Goal: Task Accomplishment & Management: Complete application form

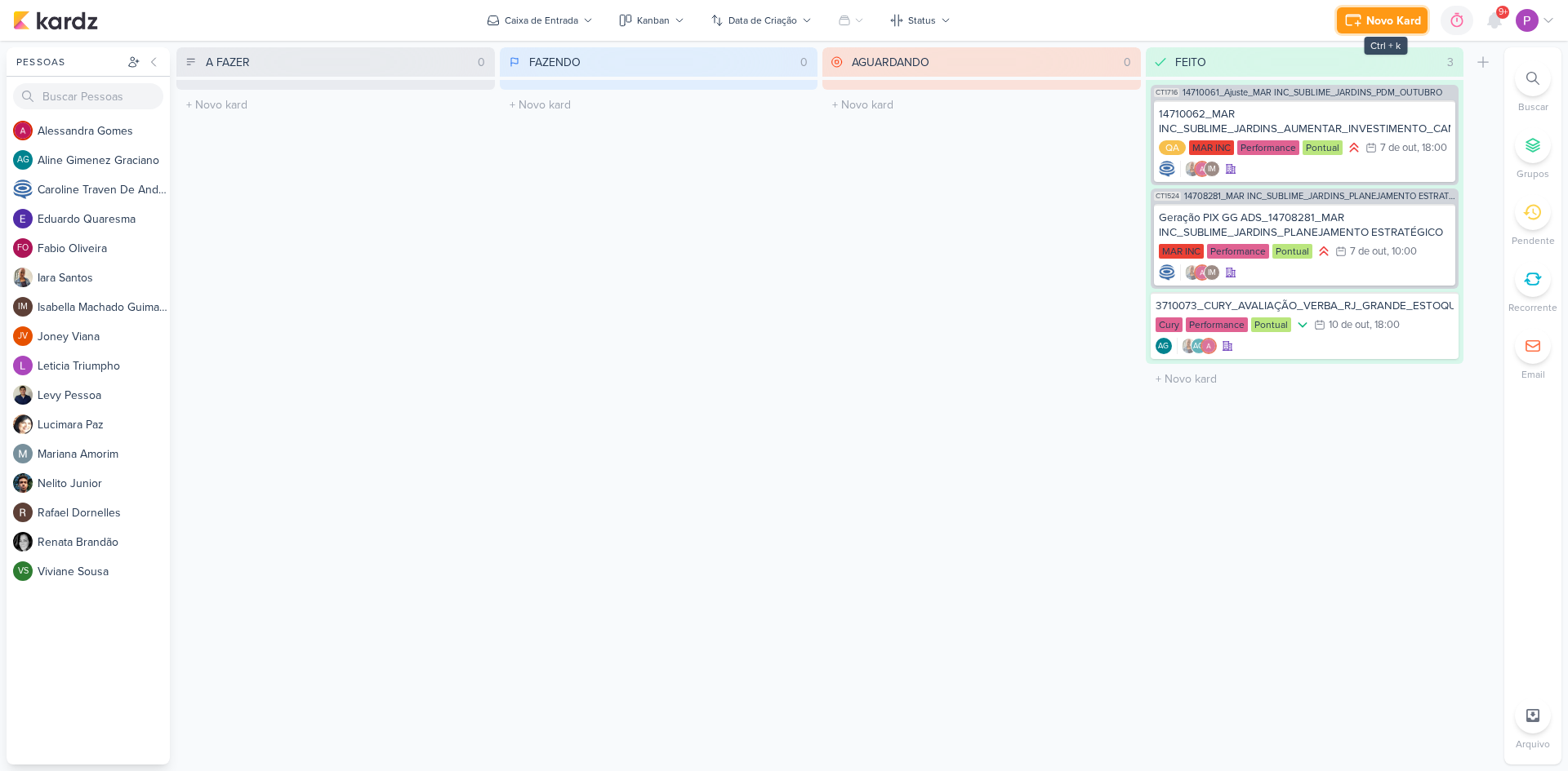
click at [1386, 13] on div "Novo Kard" at bounding box center [1393, 21] width 55 height 17
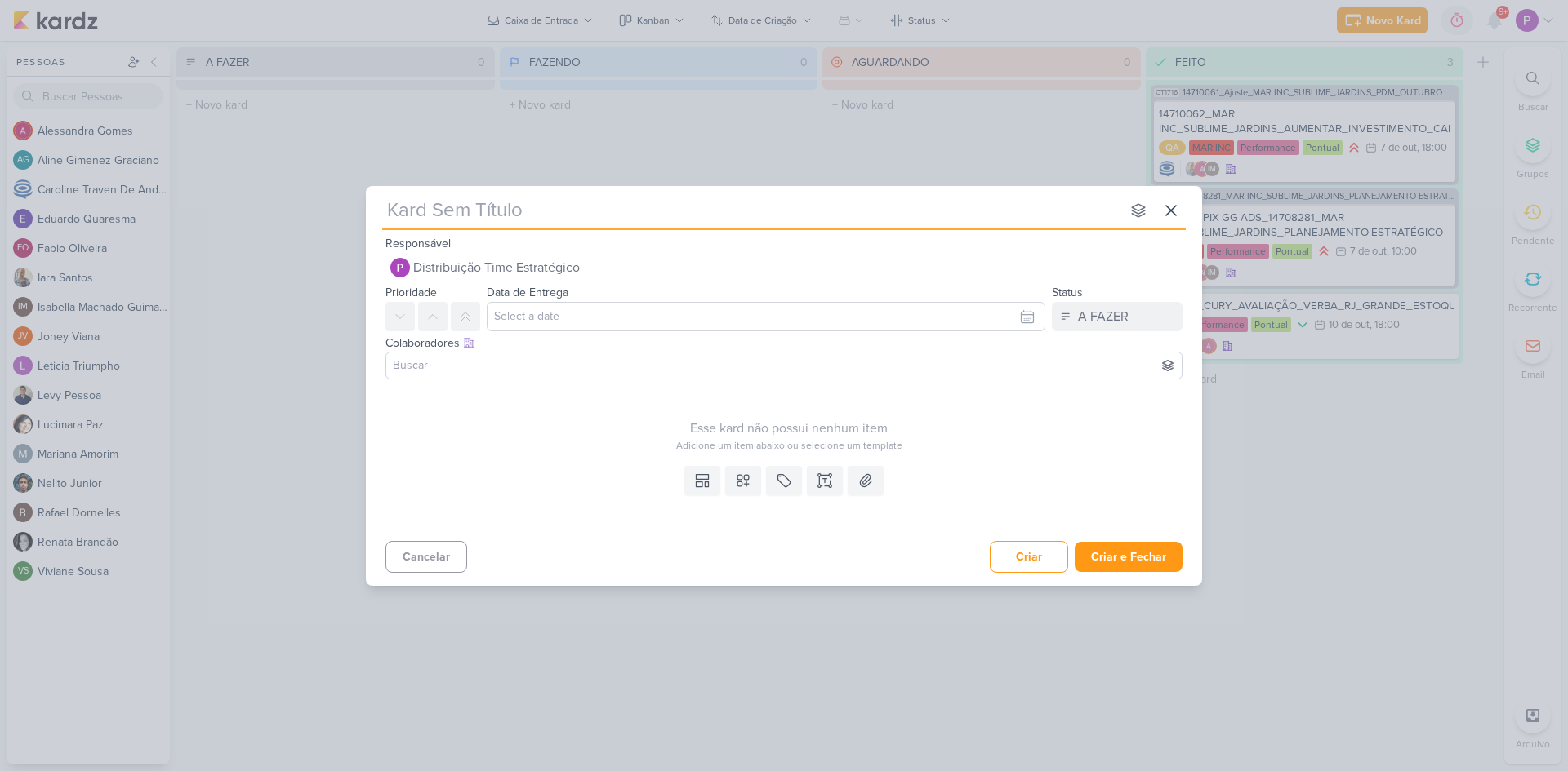
click at [585, 196] on input "text" at bounding box center [751, 210] width 738 height 29
type input "Nova segmentação"
type input "N"
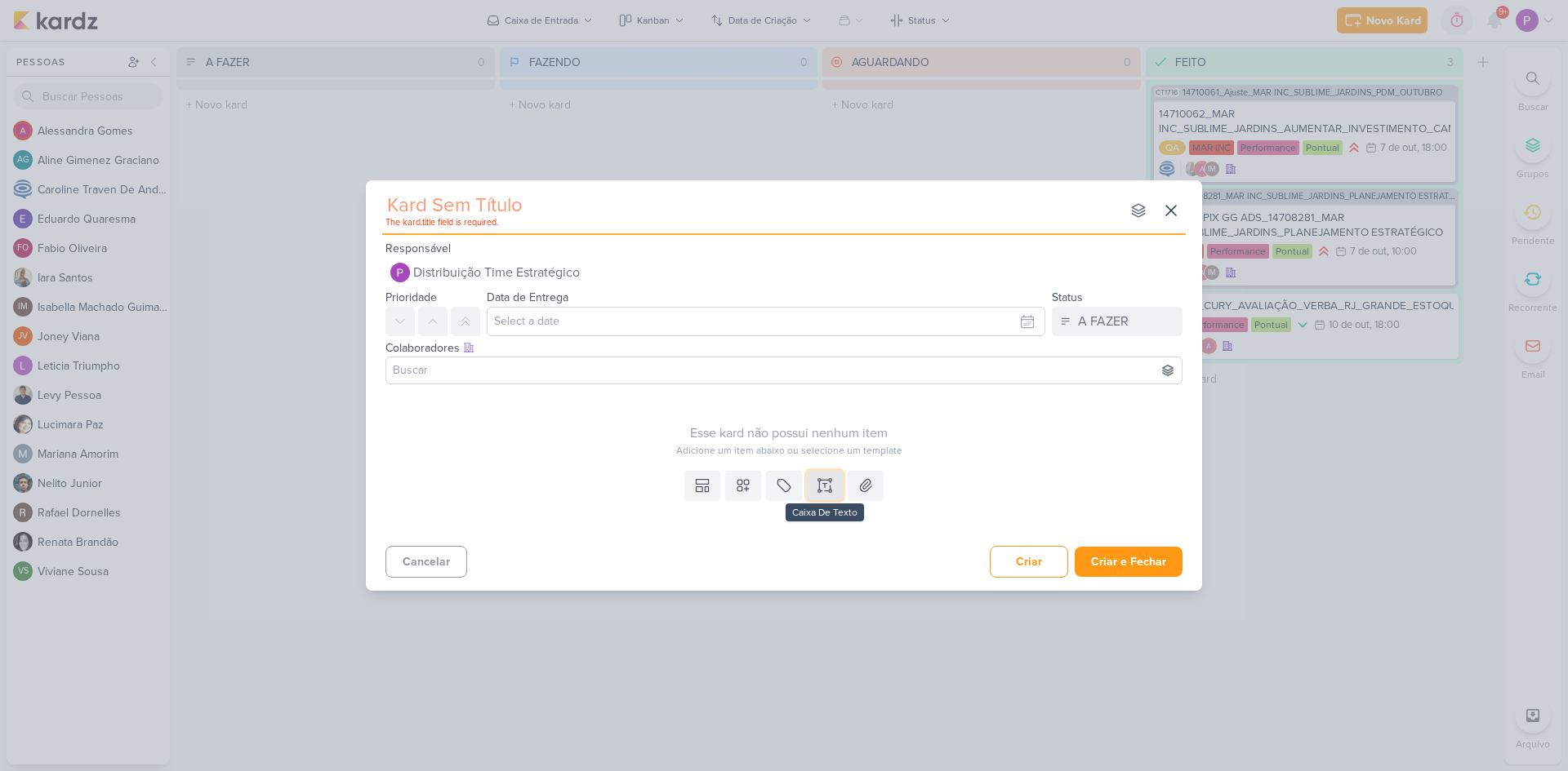
click at [821, 491] on icon at bounding box center [824, 491] width 8 height 0
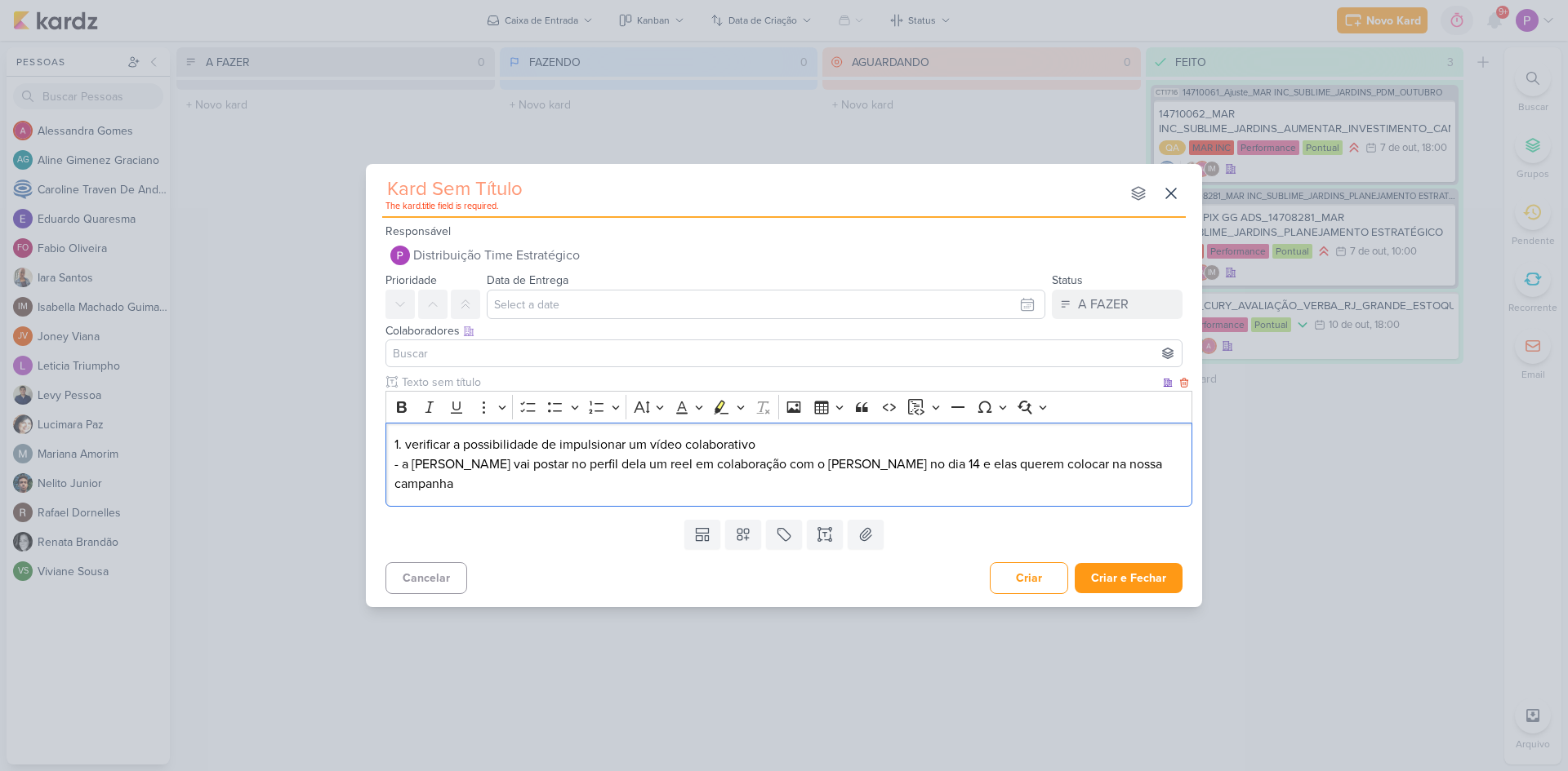
drag, startPoint x: 412, startPoint y: 454, endPoint x: 414, endPoint y: 445, distance: 9.2
click at [413, 451] on p "1. verificar a possibilidade de impulsionar um vídeo colaborativo - a [PERSON_N…" at bounding box center [789, 464] width 789 height 59
click at [784, 460] on p "Verificar a possibilidade de impulsionar um vídeo colaborativo - a [PERSON_NAME…" at bounding box center [789, 464] width 789 height 59
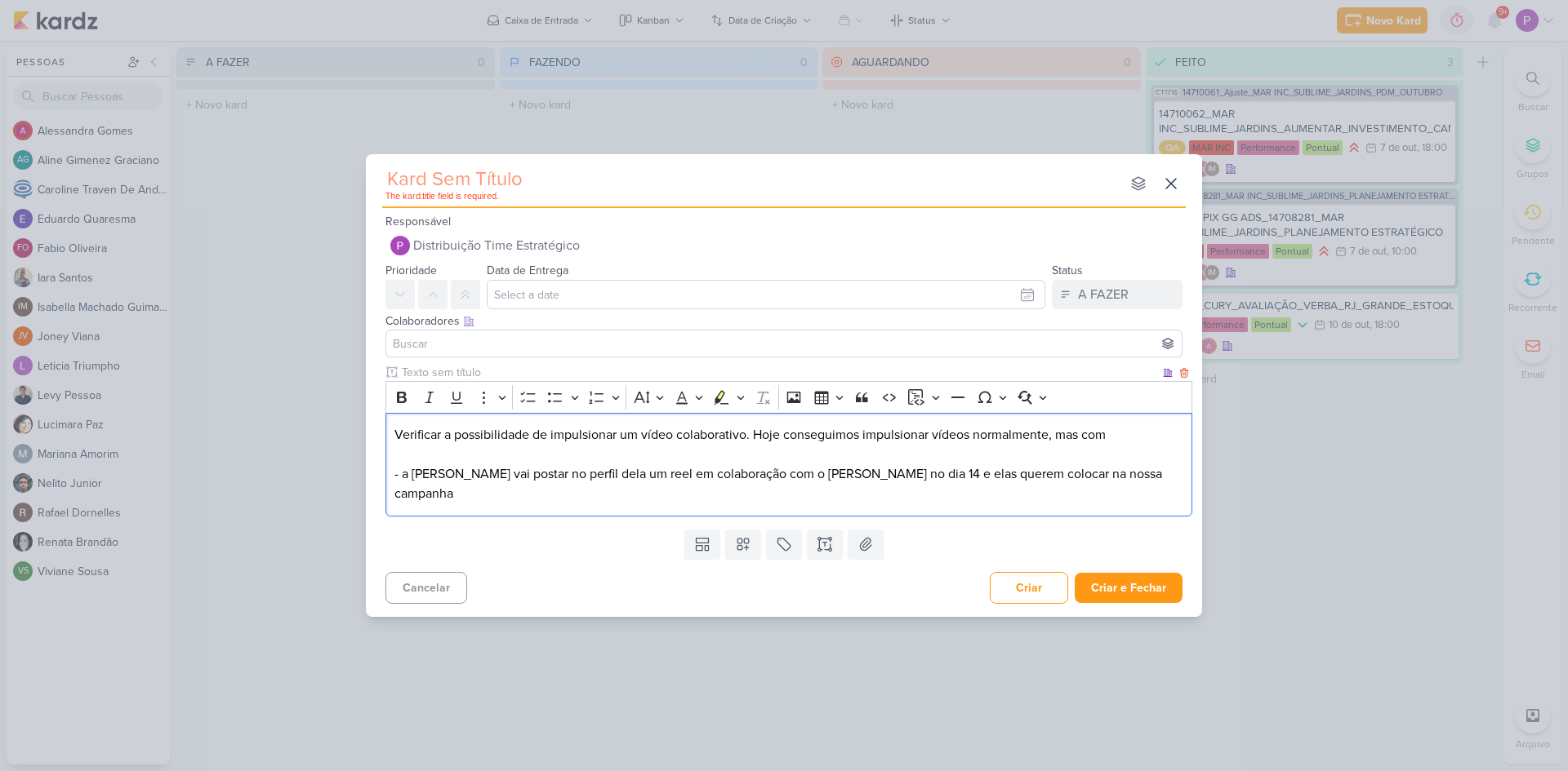
click at [1122, 438] on p "Verificar a possibilidade de impulsionar um vídeo colaborativo. Hoje conseguimo…" at bounding box center [789, 435] width 789 height 20
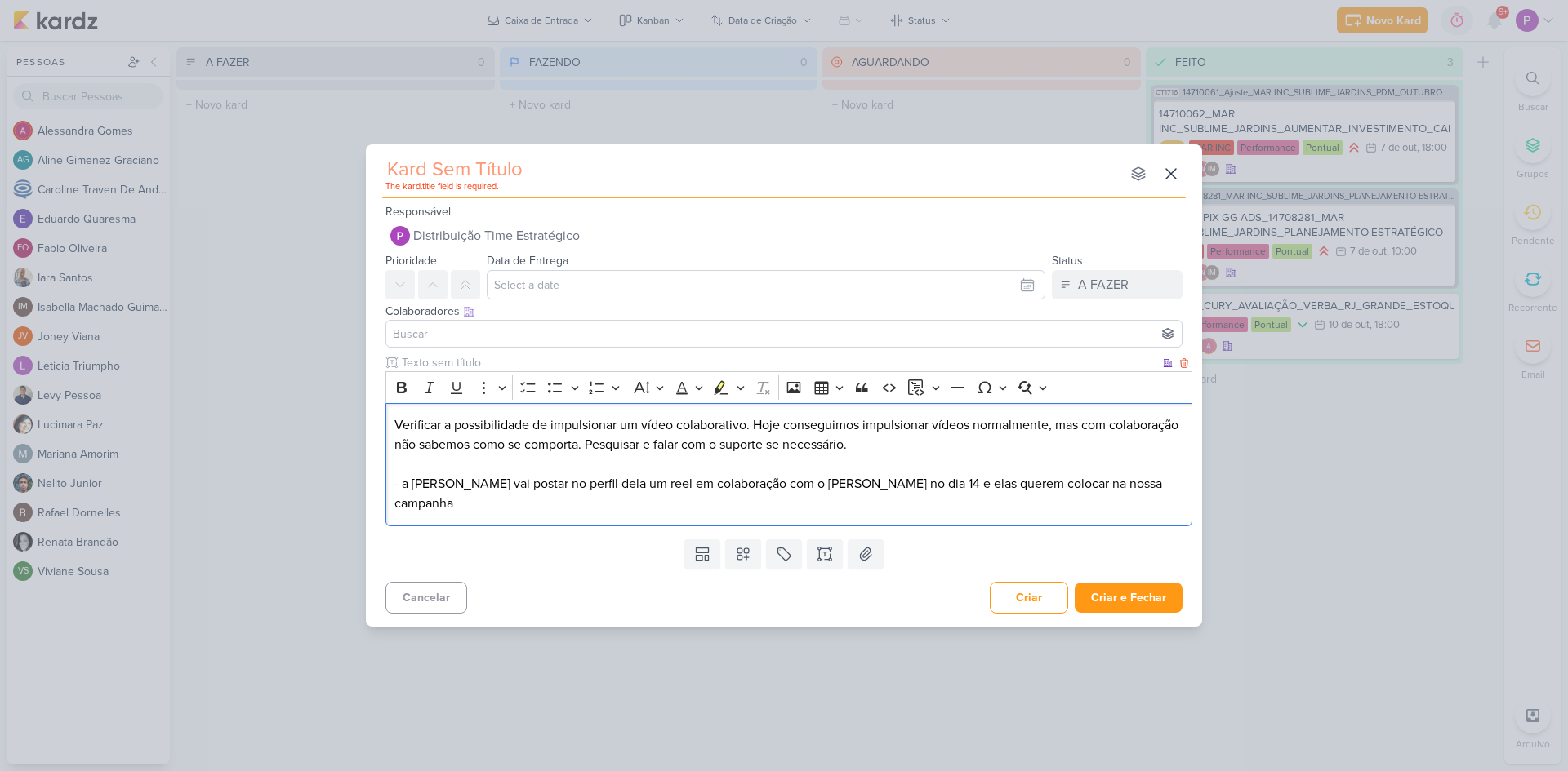
click at [399, 492] on p "- a [PERSON_NAME] vai postar no perfil dela um reel em colaboração com o [PERSO…" at bounding box center [789, 484] width 789 height 59
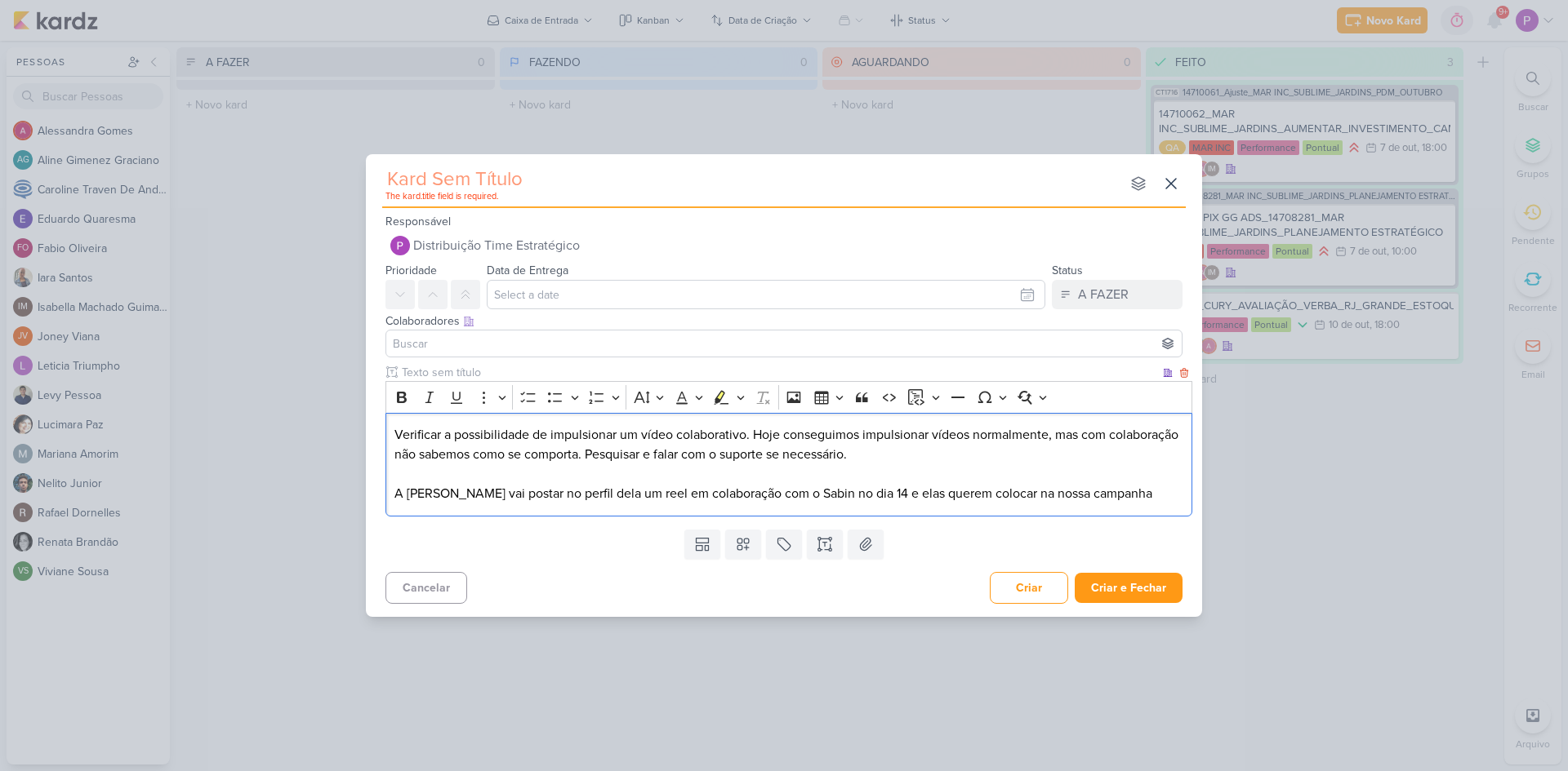
click at [1159, 493] on p "A [PERSON_NAME] vai postar no perfil dela um reel em colaboração com o Sabin no…" at bounding box center [789, 484] width 789 height 40
click at [556, 161] on div "The kard.title field is required. nenhum grupo disponível esc" at bounding box center [784, 180] width 803 height 54
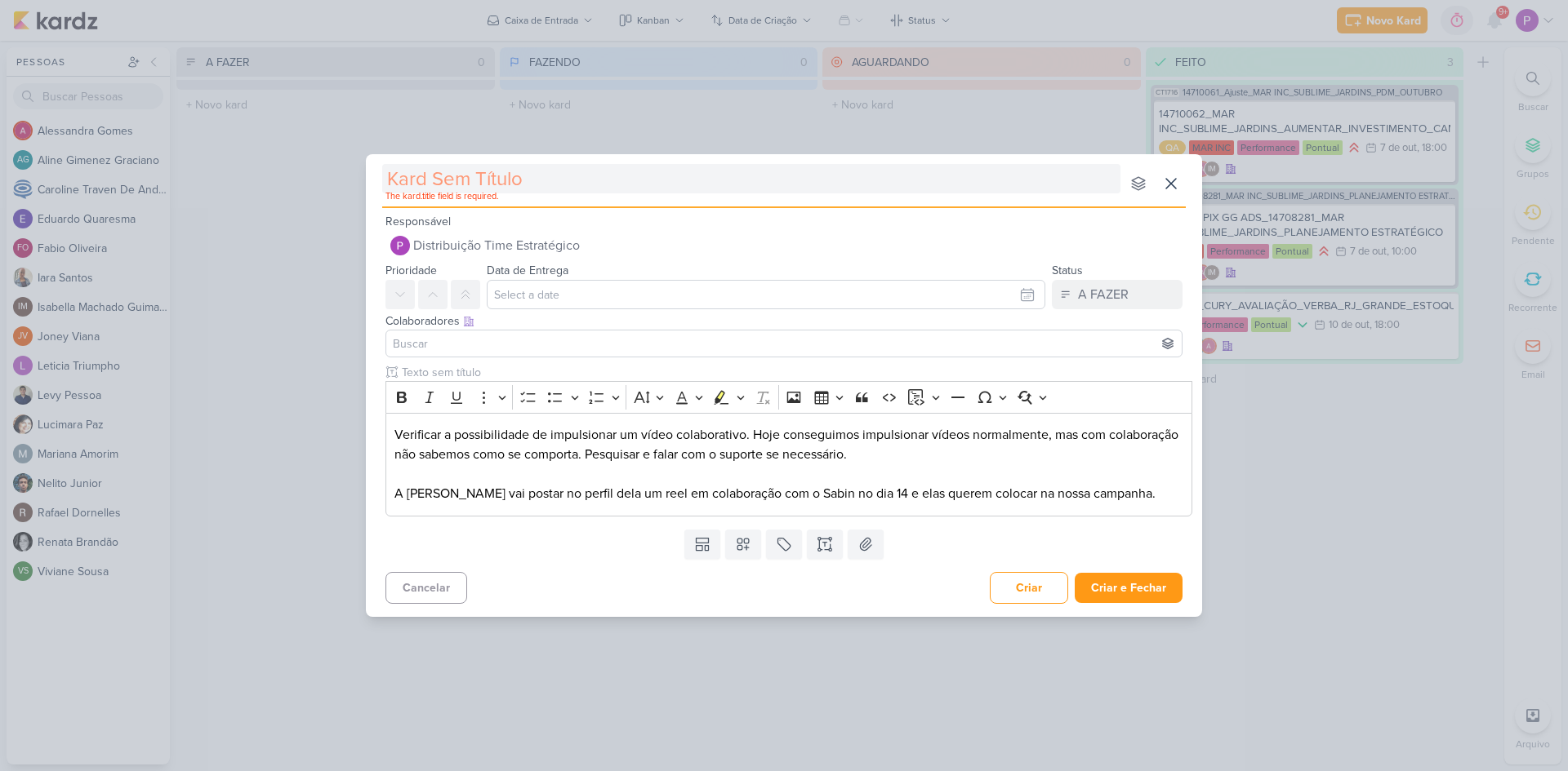
click at [565, 175] on input "text" at bounding box center [751, 178] width 738 height 29
click at [499, 184] on input "text" at bounding box center [751, 178] width 738 height 29
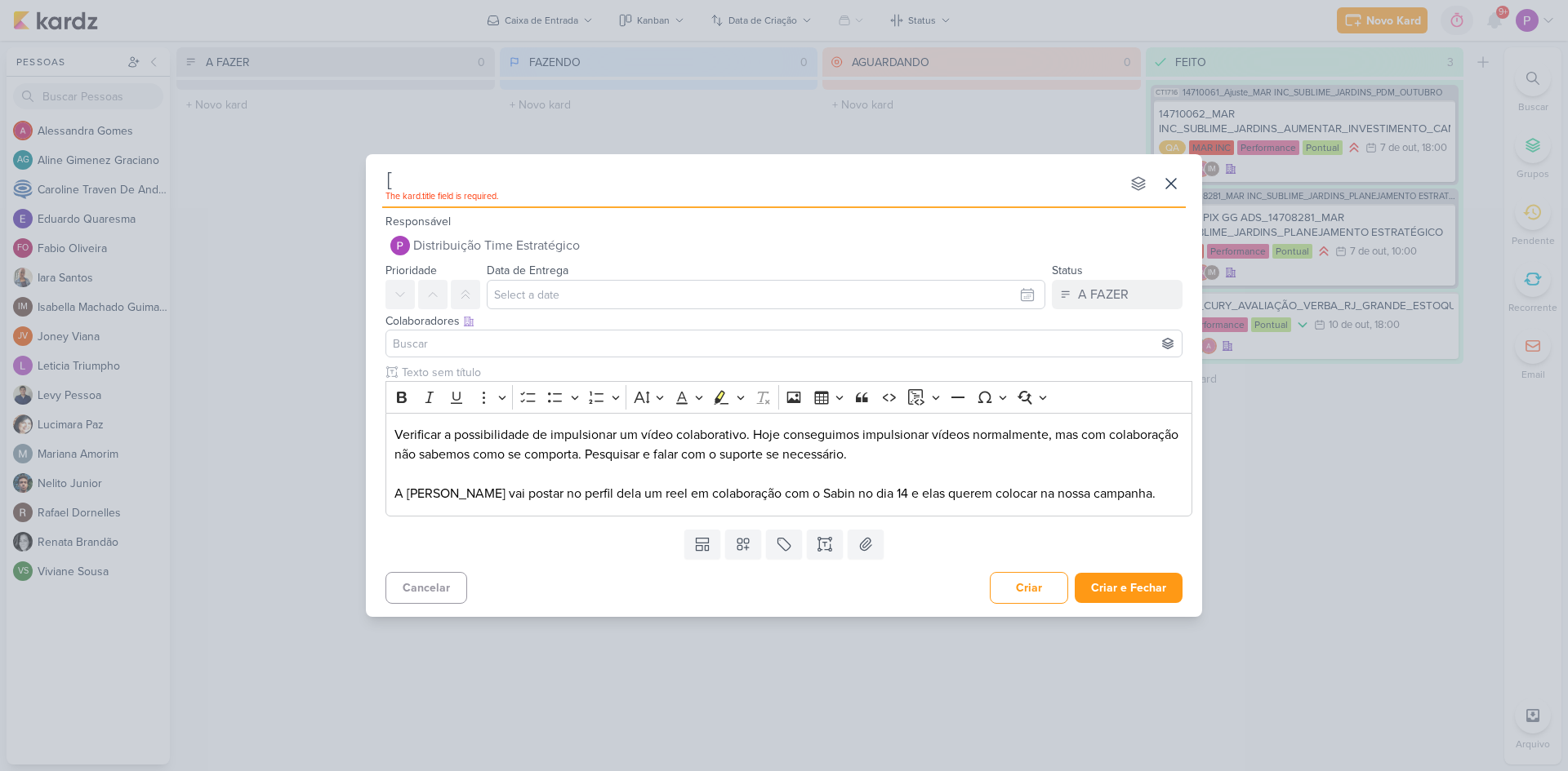
paste input "2710101"
type input "[2710101"
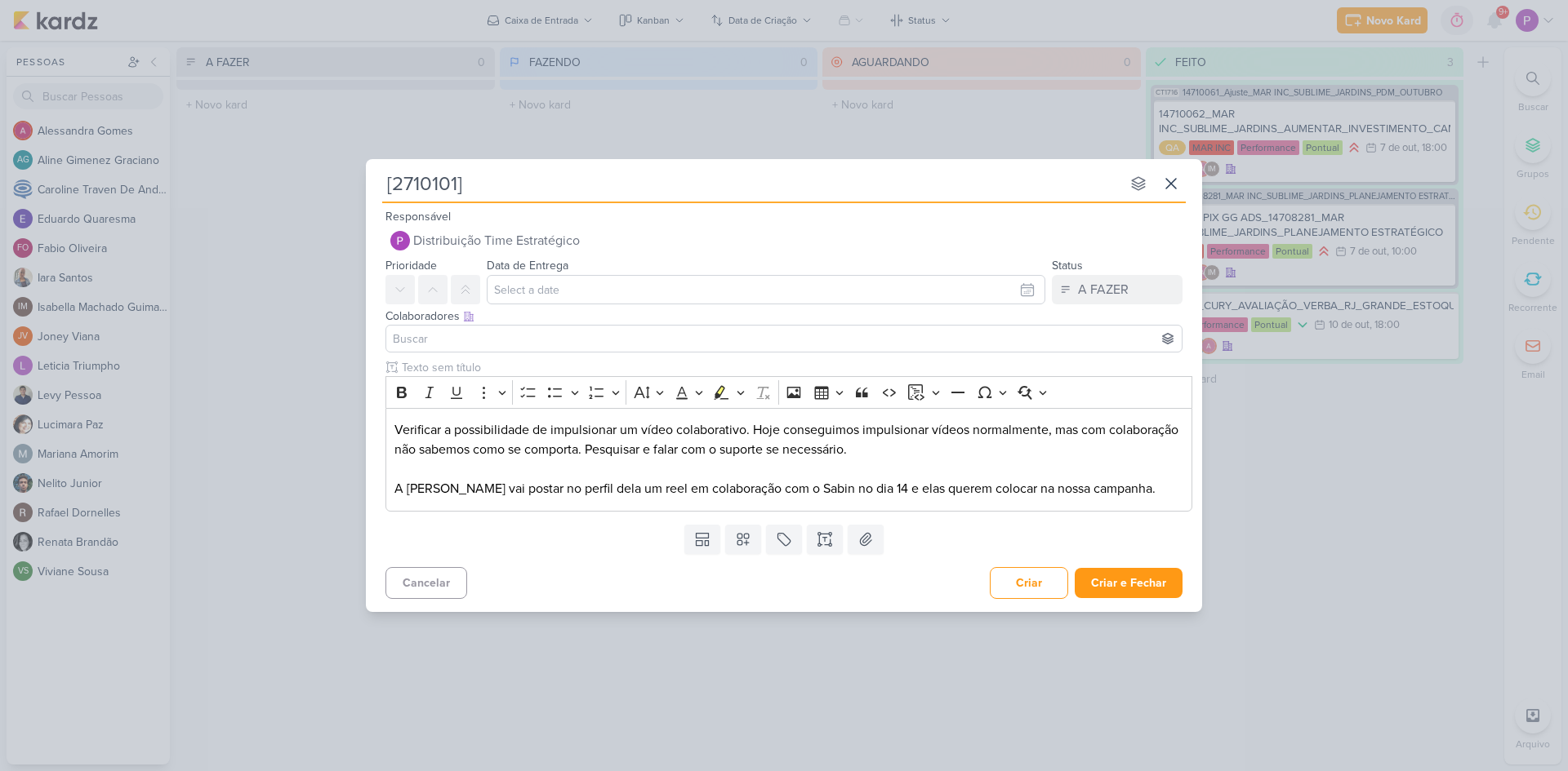
type input "[2710101]"
type input "[2710101] [PERSON_NAME]"
type input "[2710101] [PERSON_NAME] -"
click at [640, 191] on input "[2710101] [PERSON_NAME] -" at bounding box center [751, 183] width 738 height 29
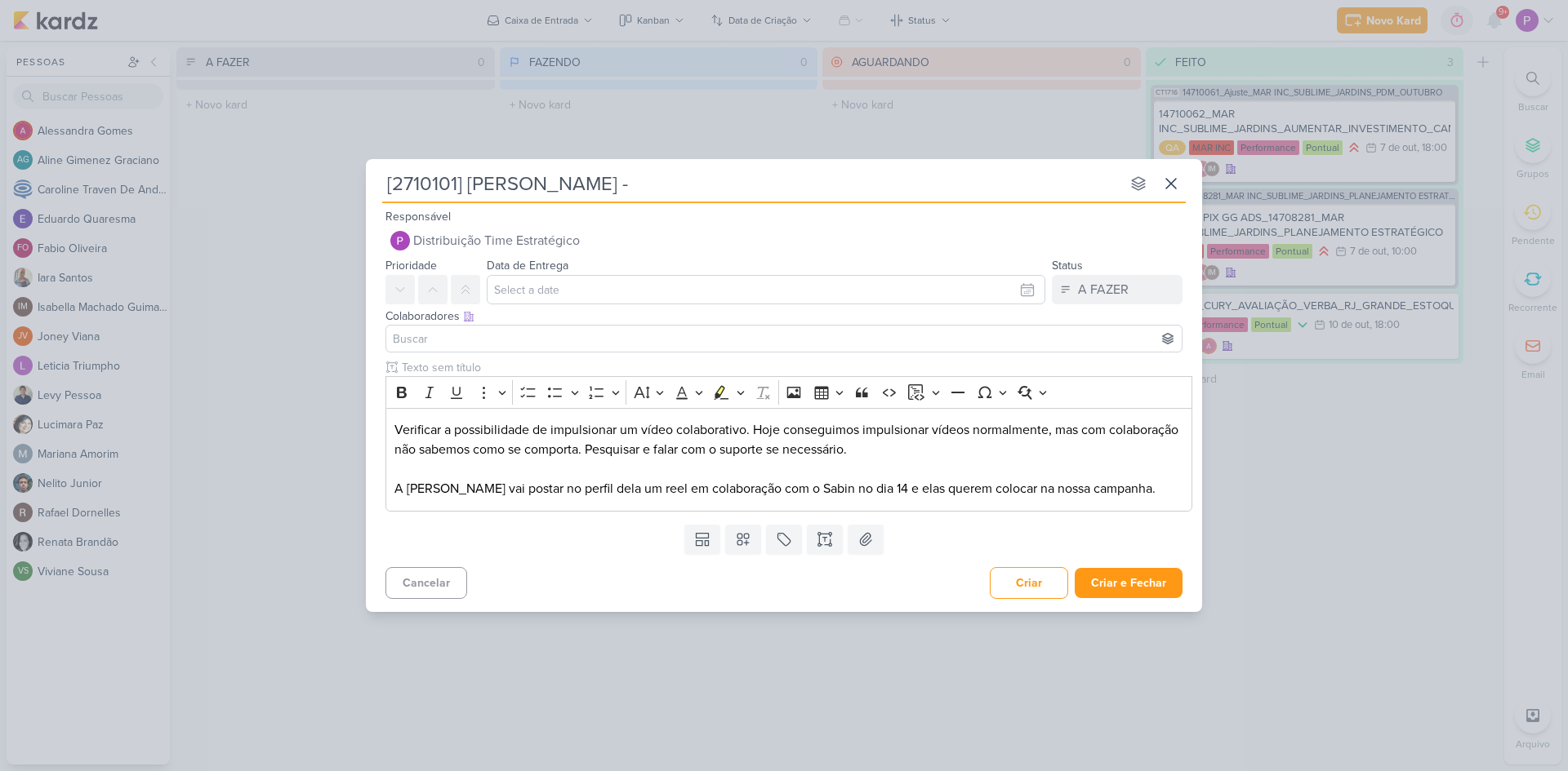
paste input "Impulsionamento colaborativo"
type input "[2710101] [PERSON_NAME] - Impulsionamento colaborativo"
click at [569, 283] on input "text" at bounding box center [767, 290] width 559 height 29
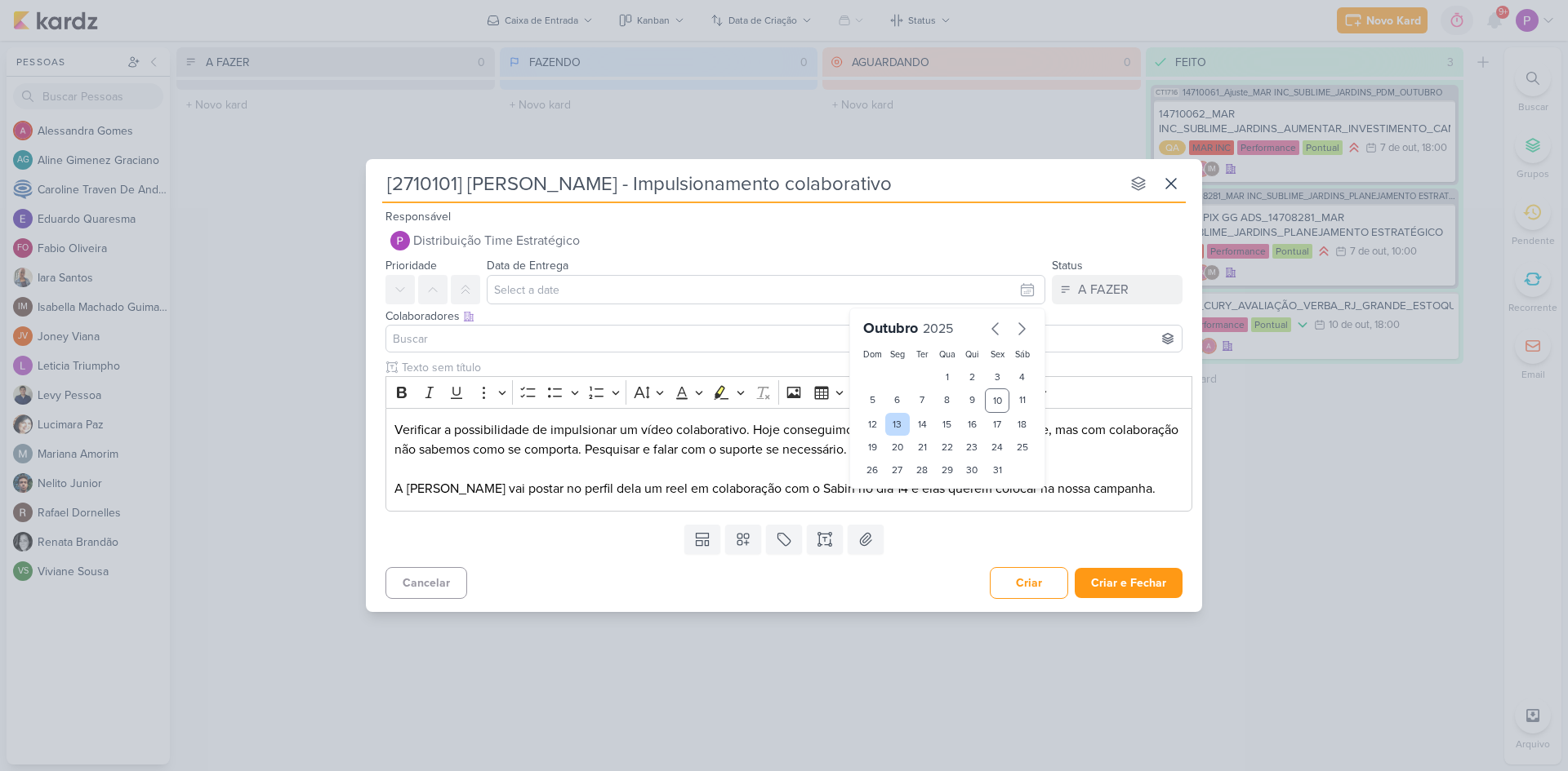
click at [894, 425] on div "13" at bounding box center [898, 425] width 25 height 23
type input "13 de outubro de 2025 às 23:59"
click at [1181, 312] on div "Colaboradores Este kard pode ser visível a usuários da sua organização Este kar…" at bounding box center [784, 316] width 797 height 17
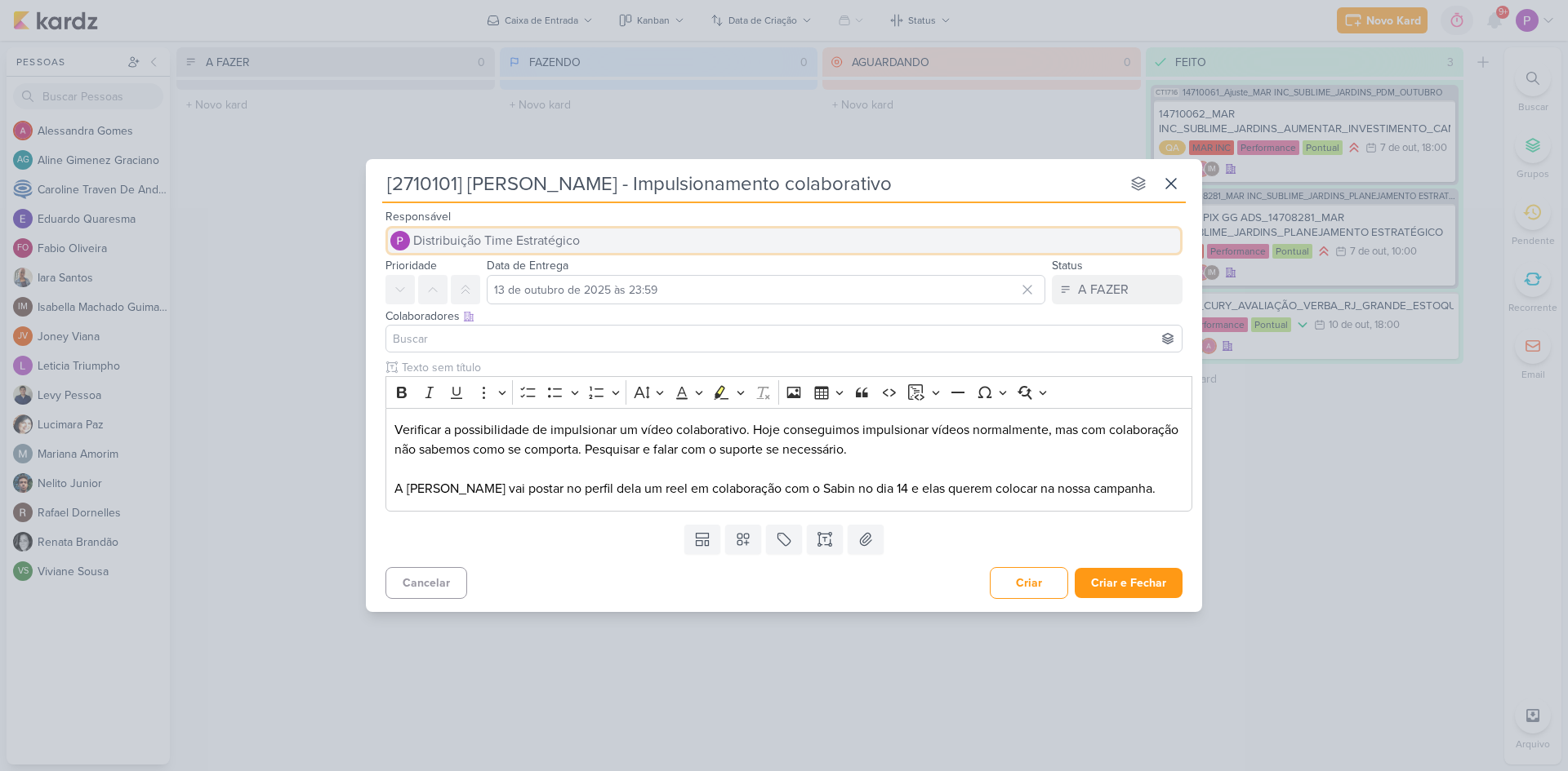
click at [511, 243] on span "Distribuição Time Estratégico" at bounding box center [497, 241] width 166 height 20
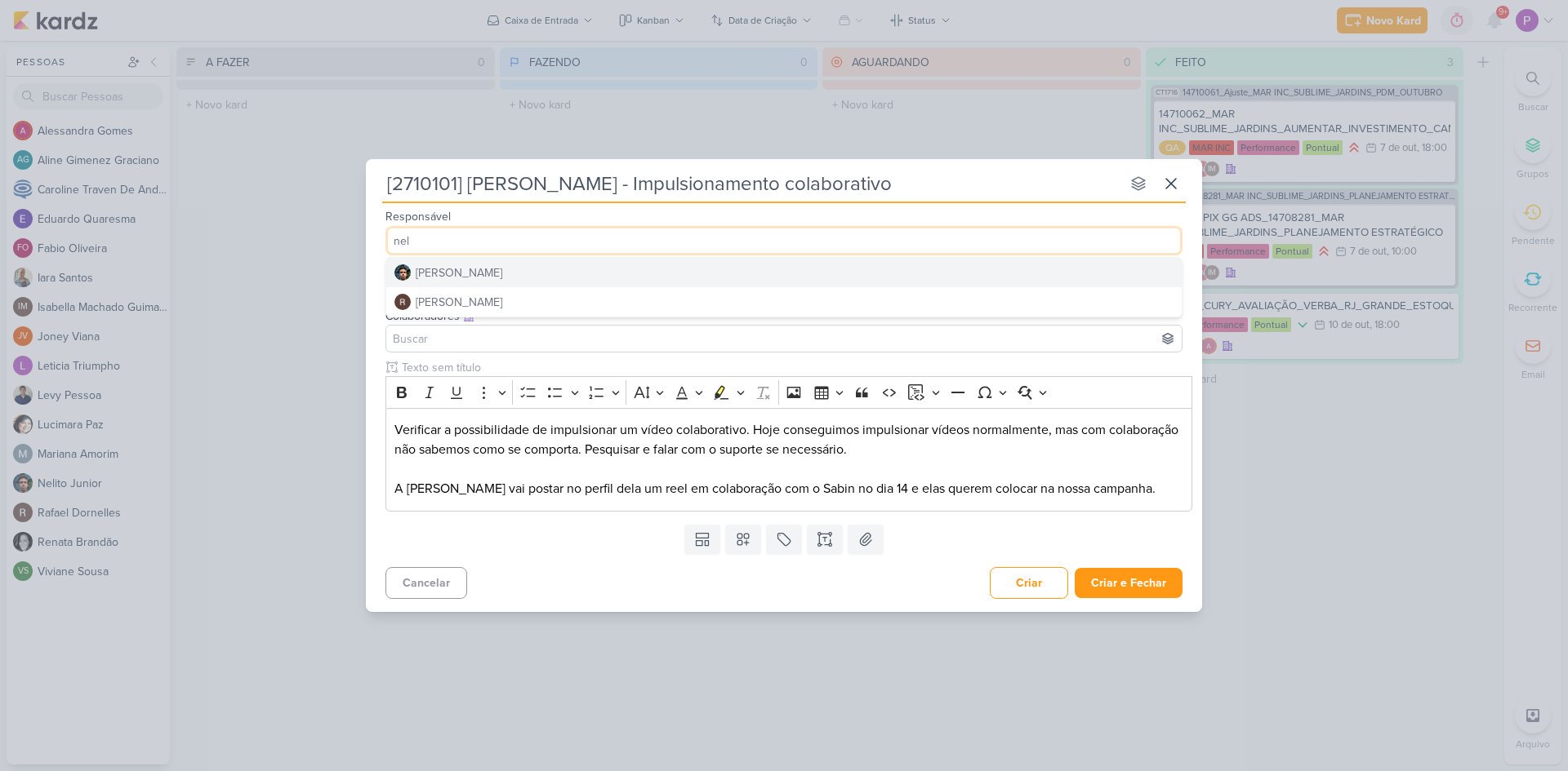
type input "nel"
click at [515, 276] on button "[PERSON_NAME]" at bounding box center [784, 272] width 796 height 29
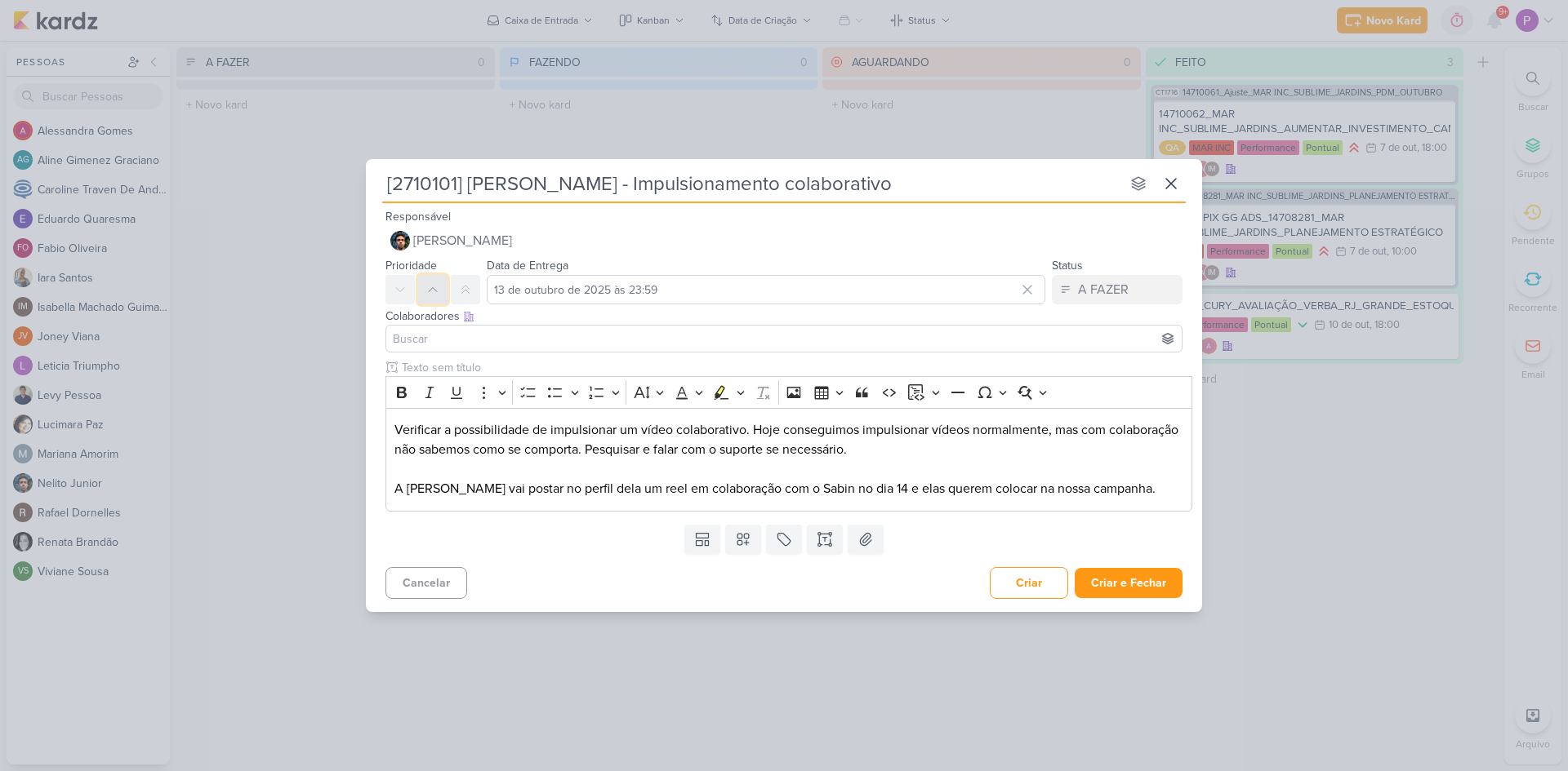
click at [431, 301] on button at bounding box center [432, 290] width 29 height 29
click at [435, 334] on input at bounding box center [784, 339] width 789 height 20
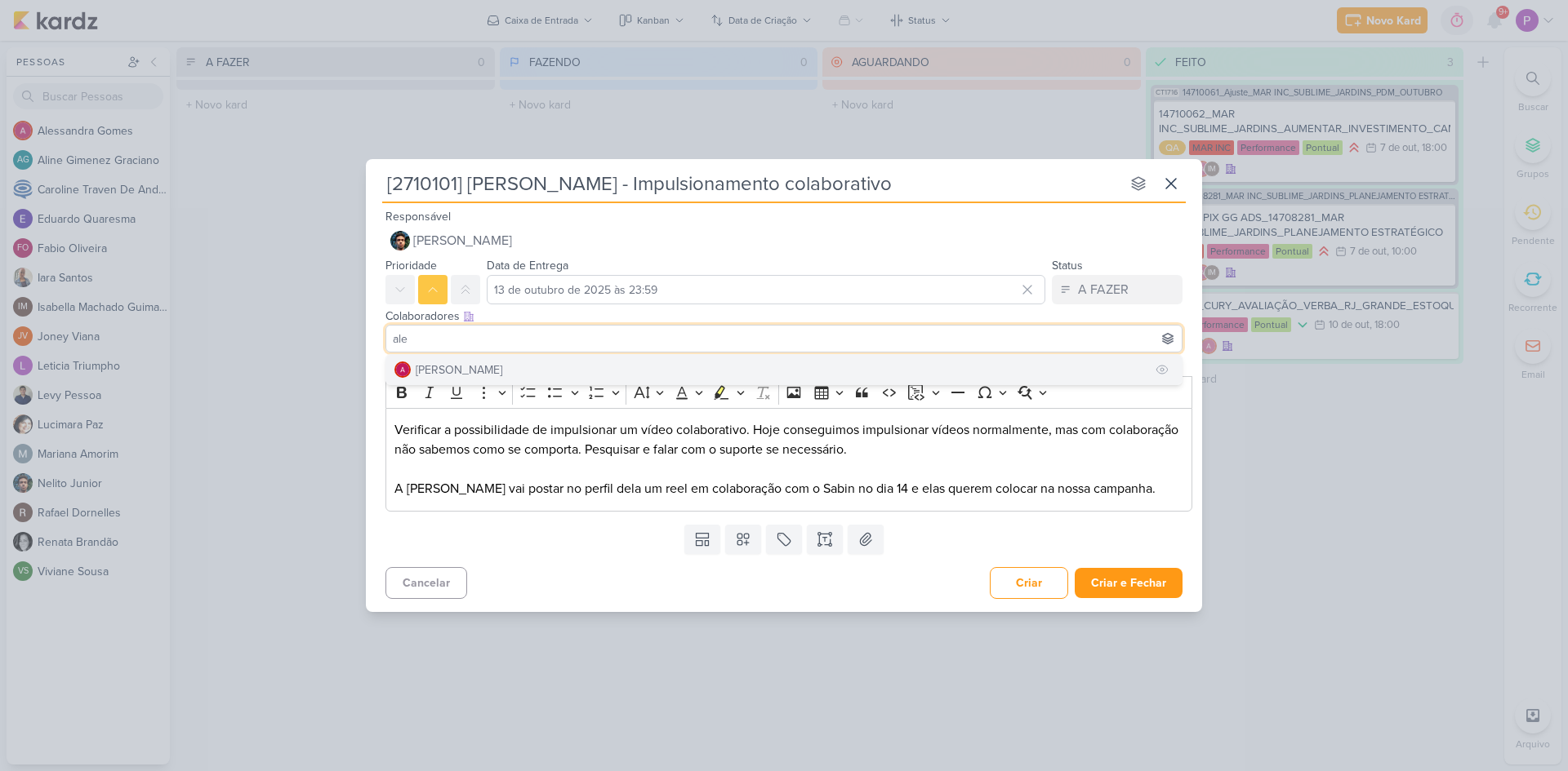
type input "ale"
click at [464, 372] on div "[PERSON_NAME]" at bounding box center [459, 370] width 87 height 17
type input "ali"
click at [502, 366] on div "[PERSON_NAME]" at bounding box center [459, 370] width 87 height 17
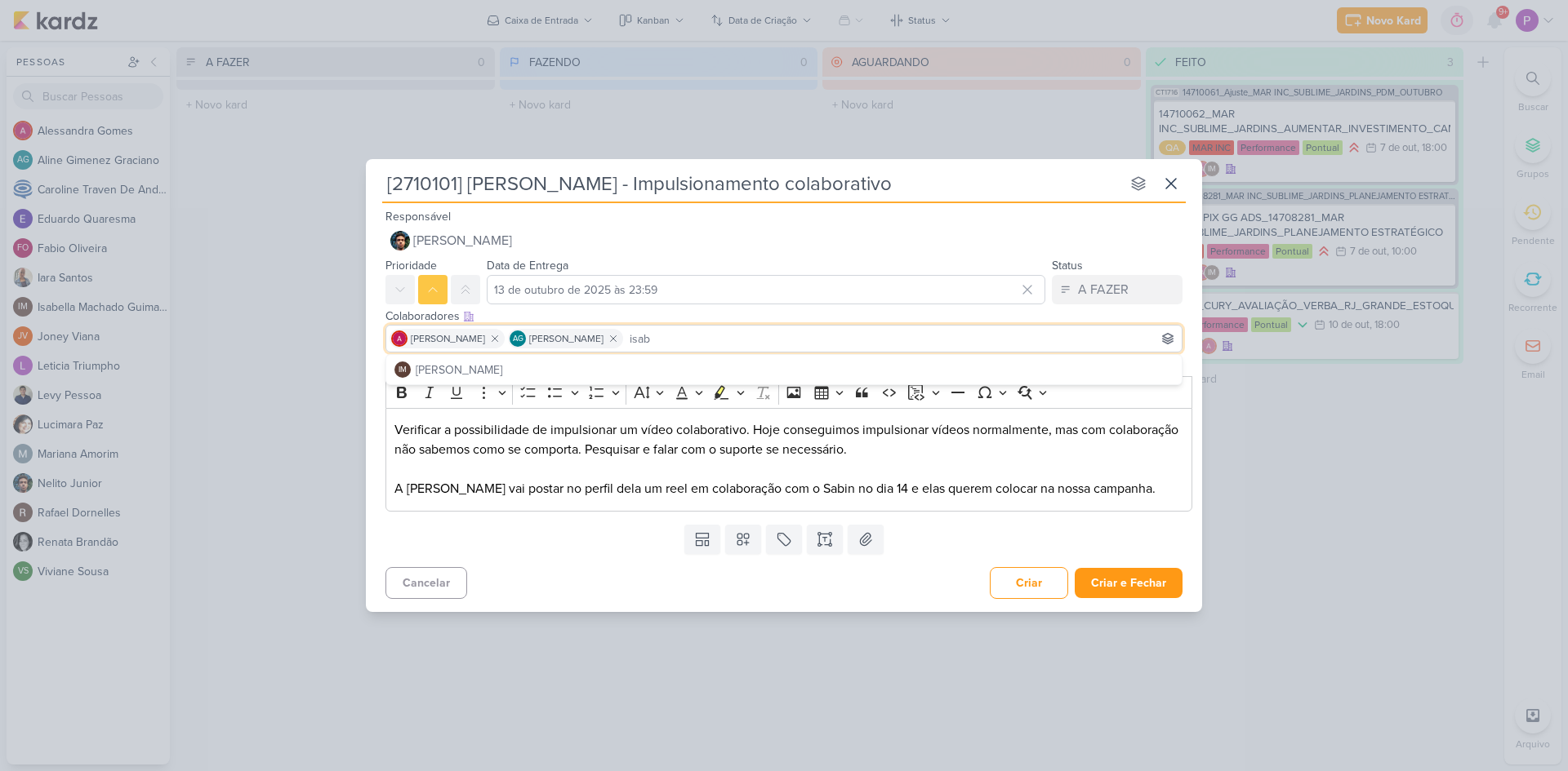
type input "isab"
click at [502, 367] on div "[PERSON_NAME]" at bounding box center [459, 370] width 87 height 17
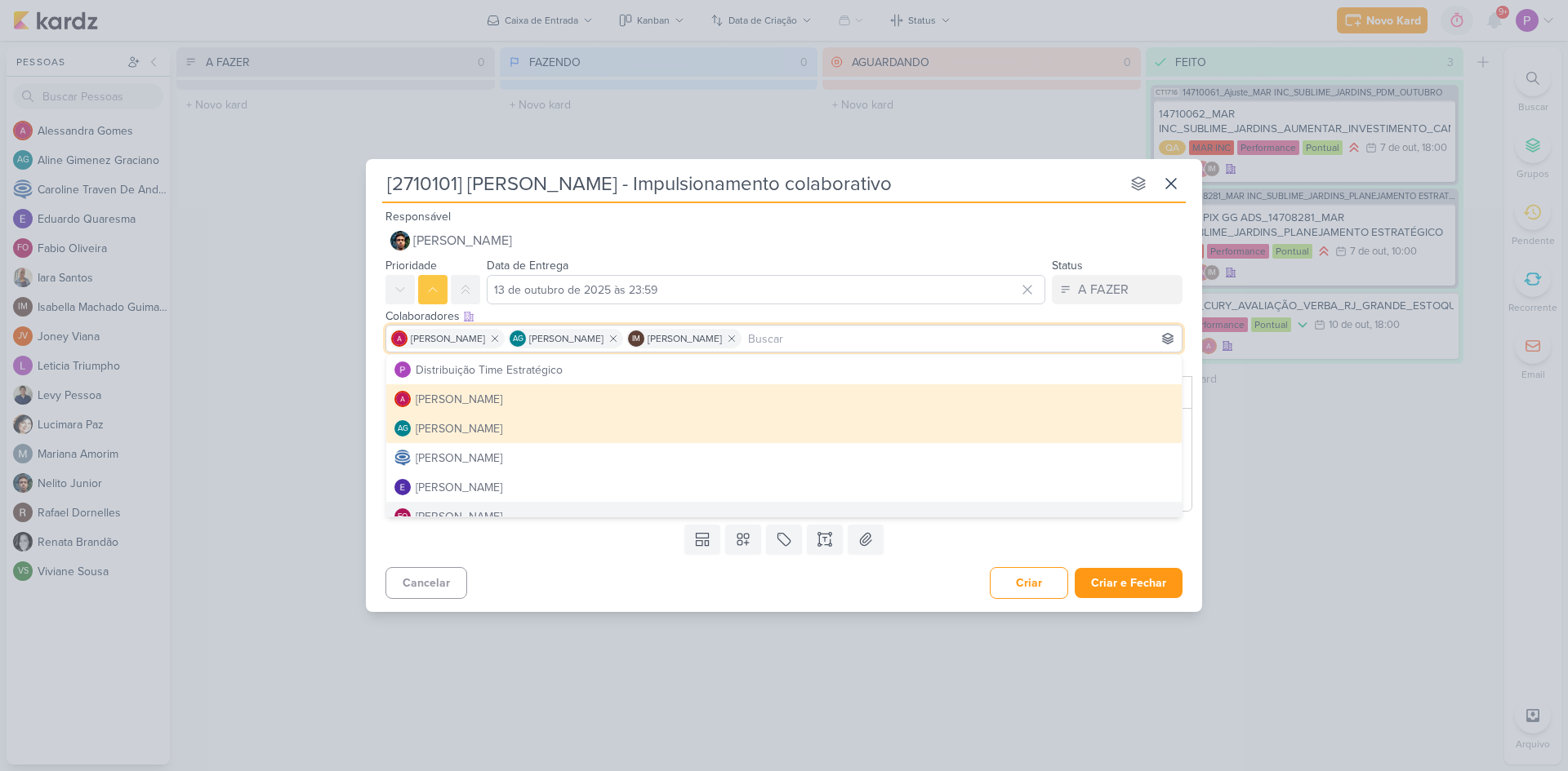
click at [427, 543] on div "Templates Campos Personalizados Marcadores Caixa De Texto Anexo" at bounding box center [784, 539] width 836 height 42
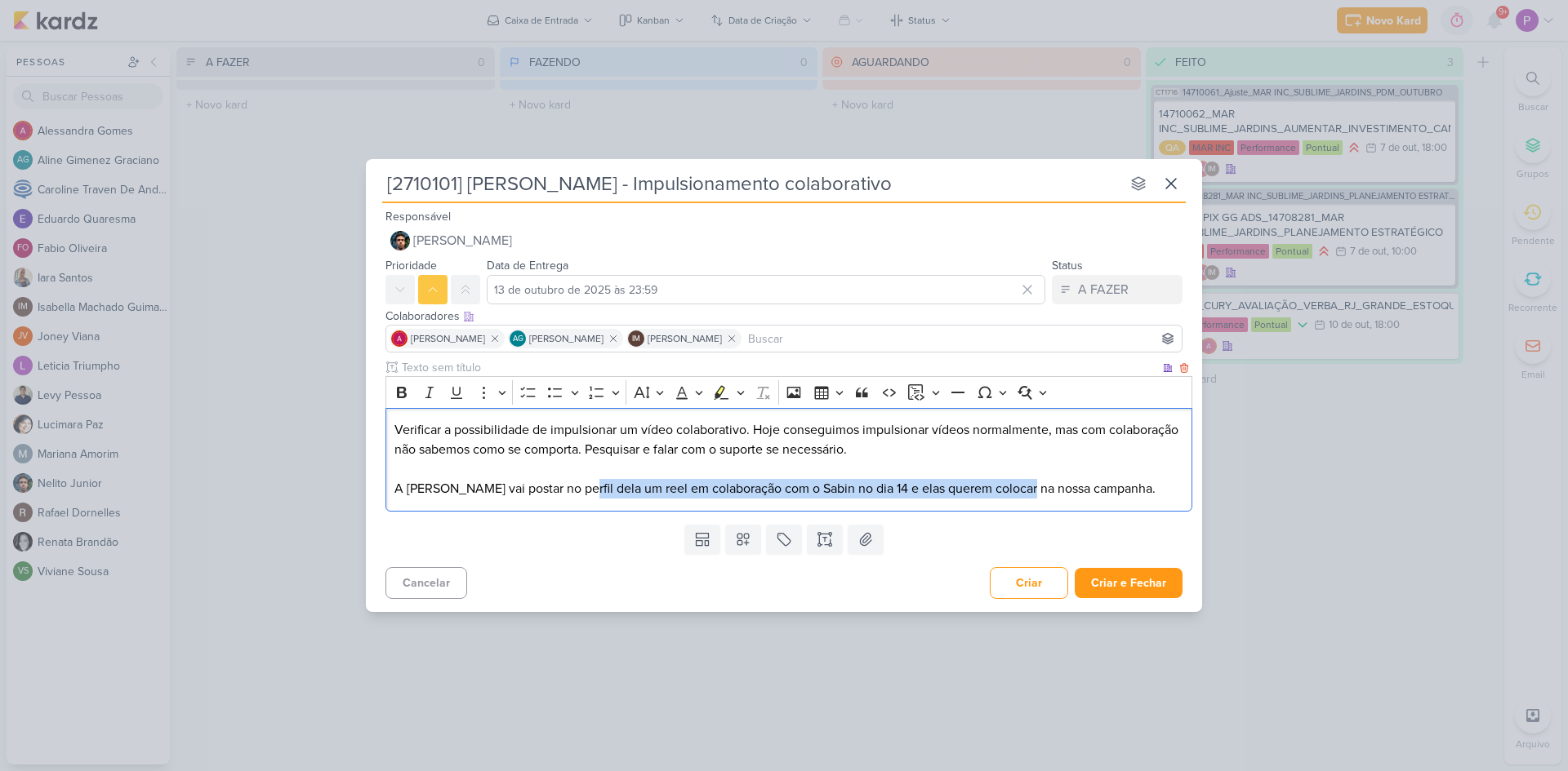
drag, startPoint x: 581, startPoint y: 487, endPoint x: 1029, endPoint y: 496, distance: 448.1
click at [1029, 496] on p "A [PERSON_NAME] vai postar no perfil dela um reel em colaboração com o Sabin no…" at bounding box center [789, 479] width 789 height 40
click at [1172, 492] on p "A [PERSON_NAME] vai postar no perfil dela um reel em colaboração com o Sabin no…" at bounding box center [789, 479] width 789 height 40
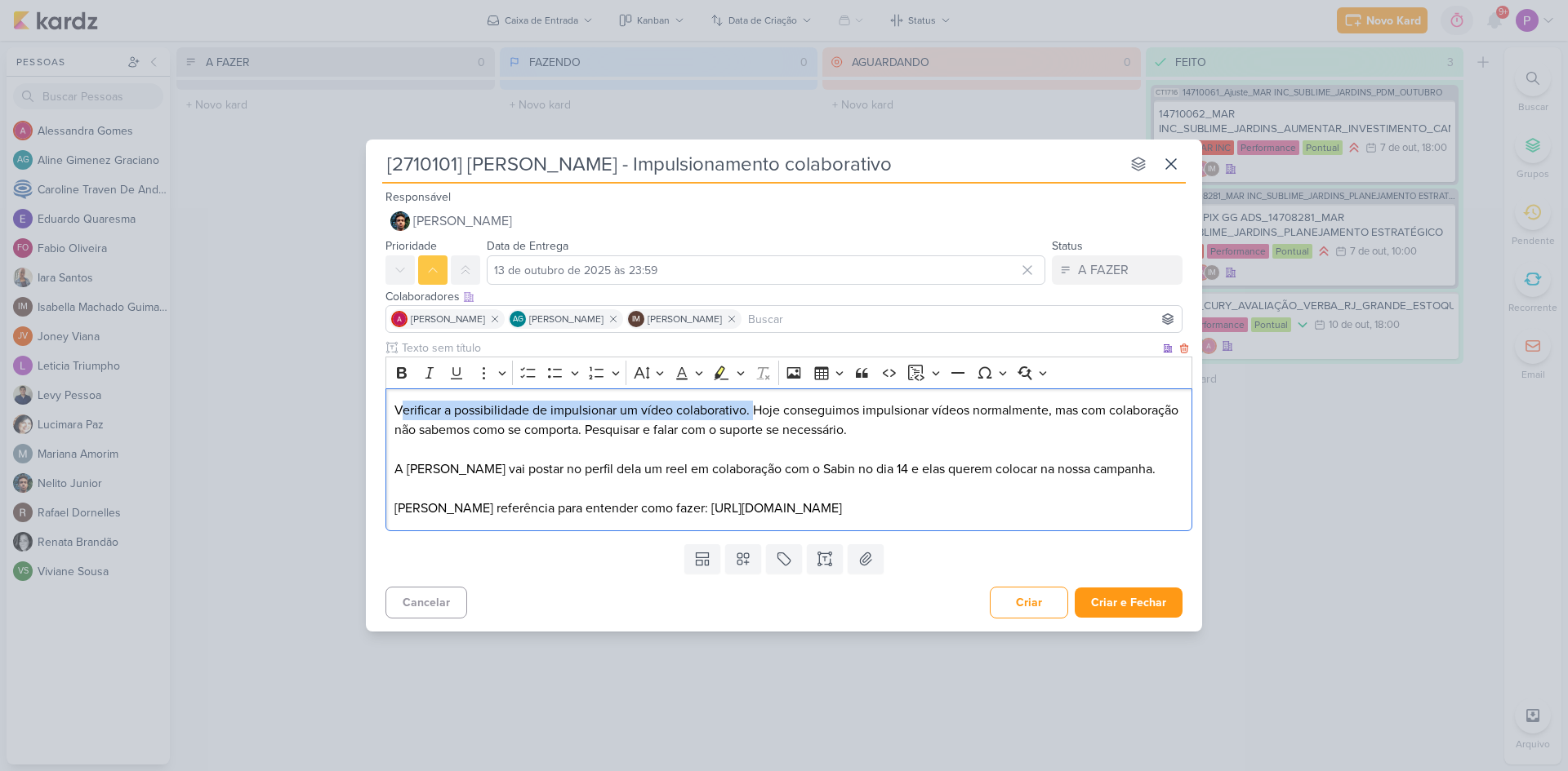
drag, startPoint x: 754, startPoint y: 401, endPoint x: 403, endPoint y: 377, distance: 351.8
click at [403, 377] on div "Rich Text Editor Bold Italic Underline More To-do List Bulleted List Bulleted L…" at bounding box center [788, 444] width 807 height 174
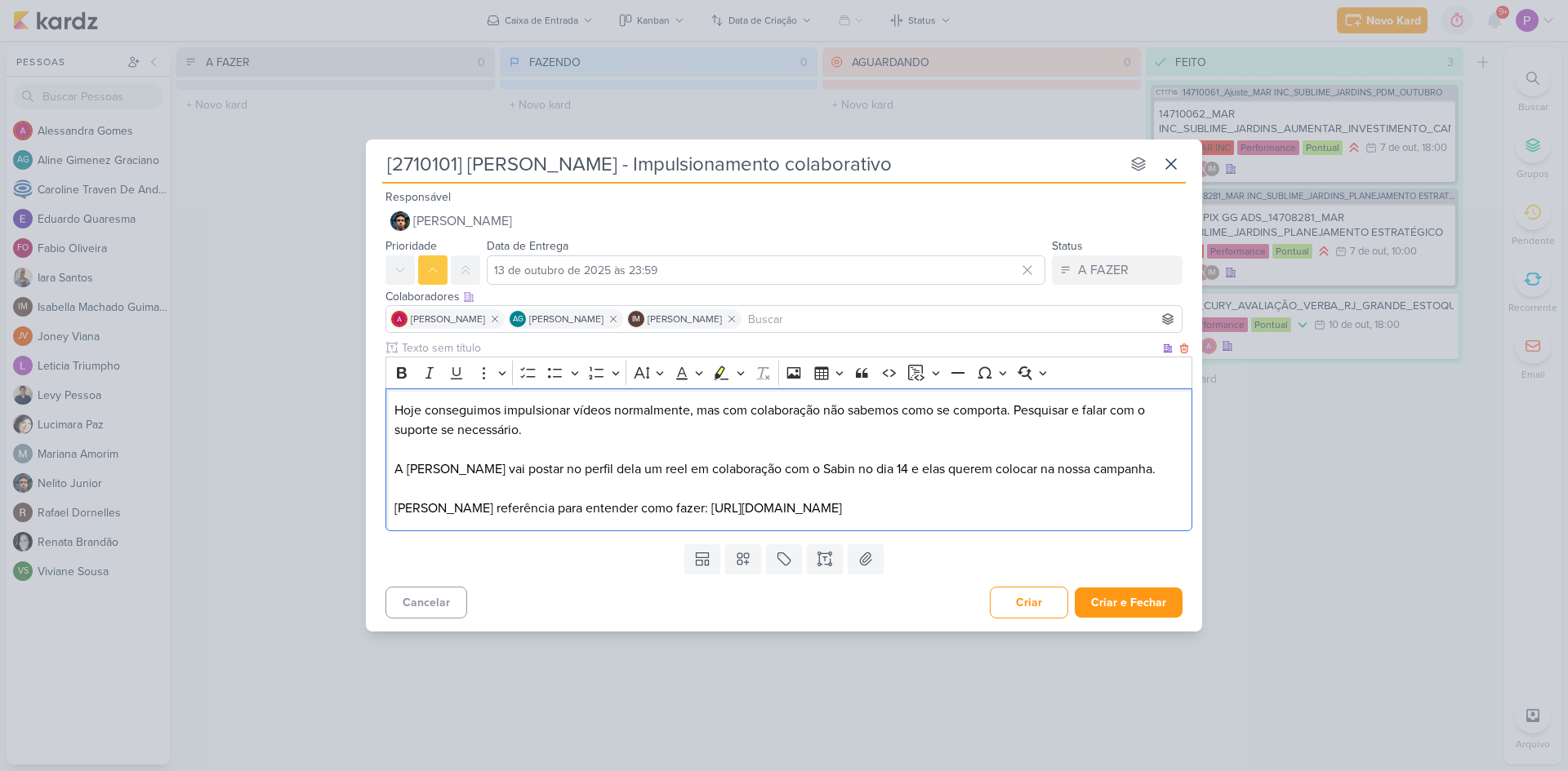
click at [914, 415] on p "Hoje conseguimos impulsionar vídeos normalmente, mas com colaboração não sabemo…" at bounding box center [789, 421] width 789 height 40
click at [1012, 403] on p "Hoje conseguimos impulsionar vídeos normalmente, mas com colaboração não sabemo…" at bounding box center [789, 421] width 789 height 40
click at [538, 423] on p "Hoje conseguimos impulsionar vídeos normalmente, mas com colaboração não sabemo…" at bounding box center [789, 421] width 789 height 40
click at [643, 515] on p "[PERSON_NAME] referência para entender como fazer: [URL][DOMAIN_NAME]" at bounding box center [789, 509] width 789 height 20
click at [744, 565] on icon at bounding box center [743, 559] width 11 height 11
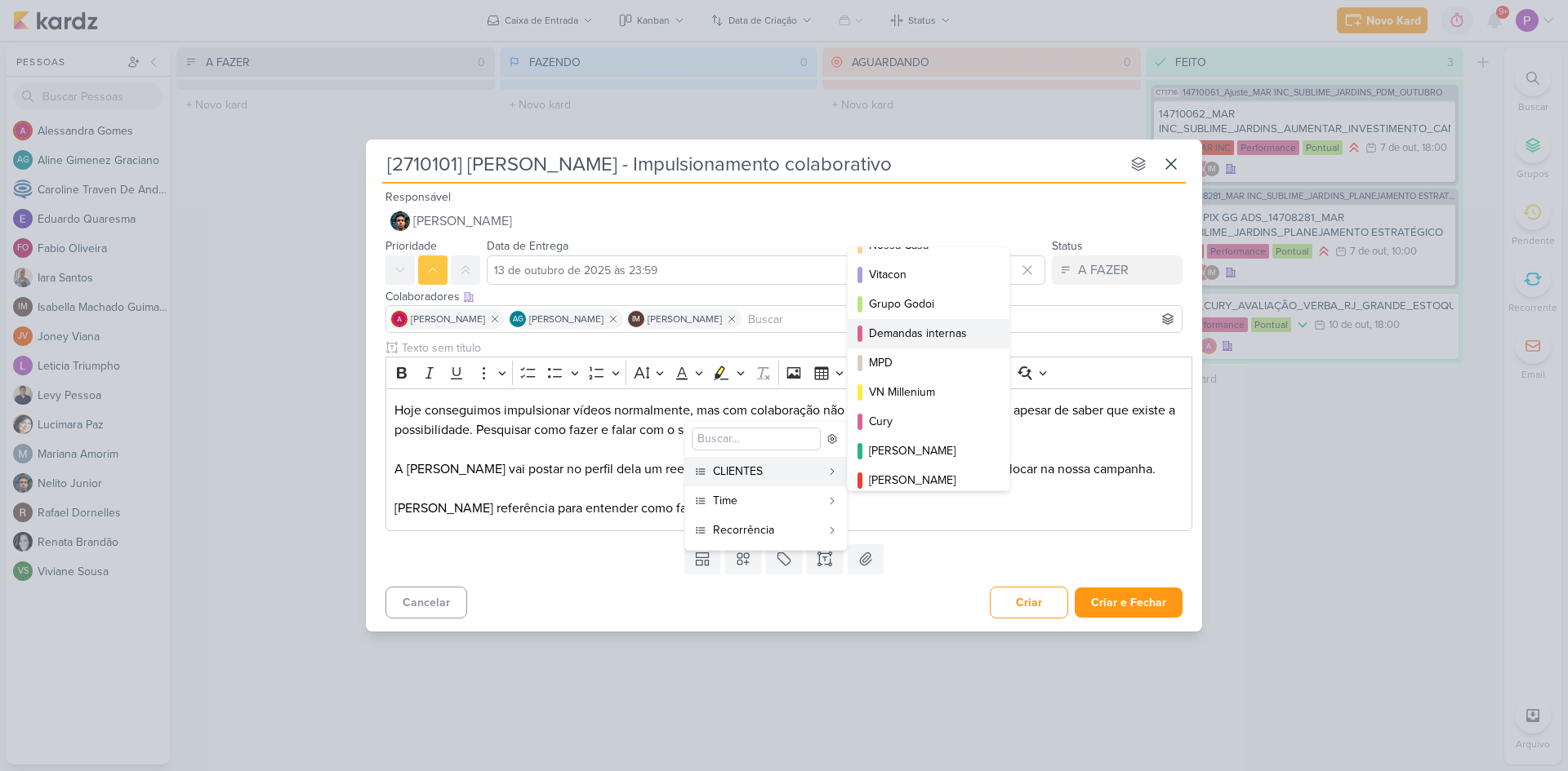
scroll to position [51, 0]
click at [940, 338] on div "Grupo Godoi" at bounding box center [929, 333] width 121 height 17
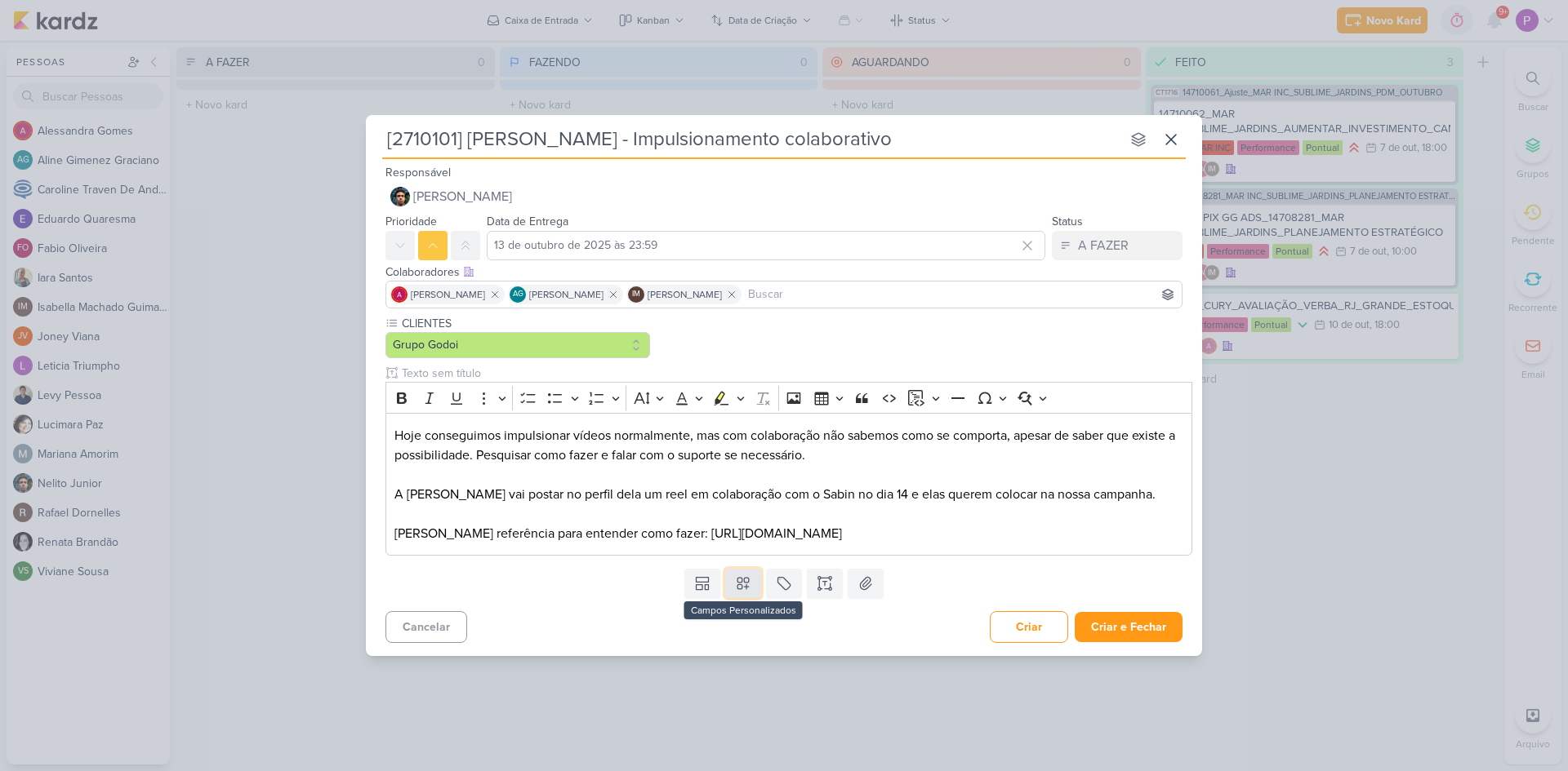
click at [739, 592] on icon at bounding box center [743, 583] width 16 height 16
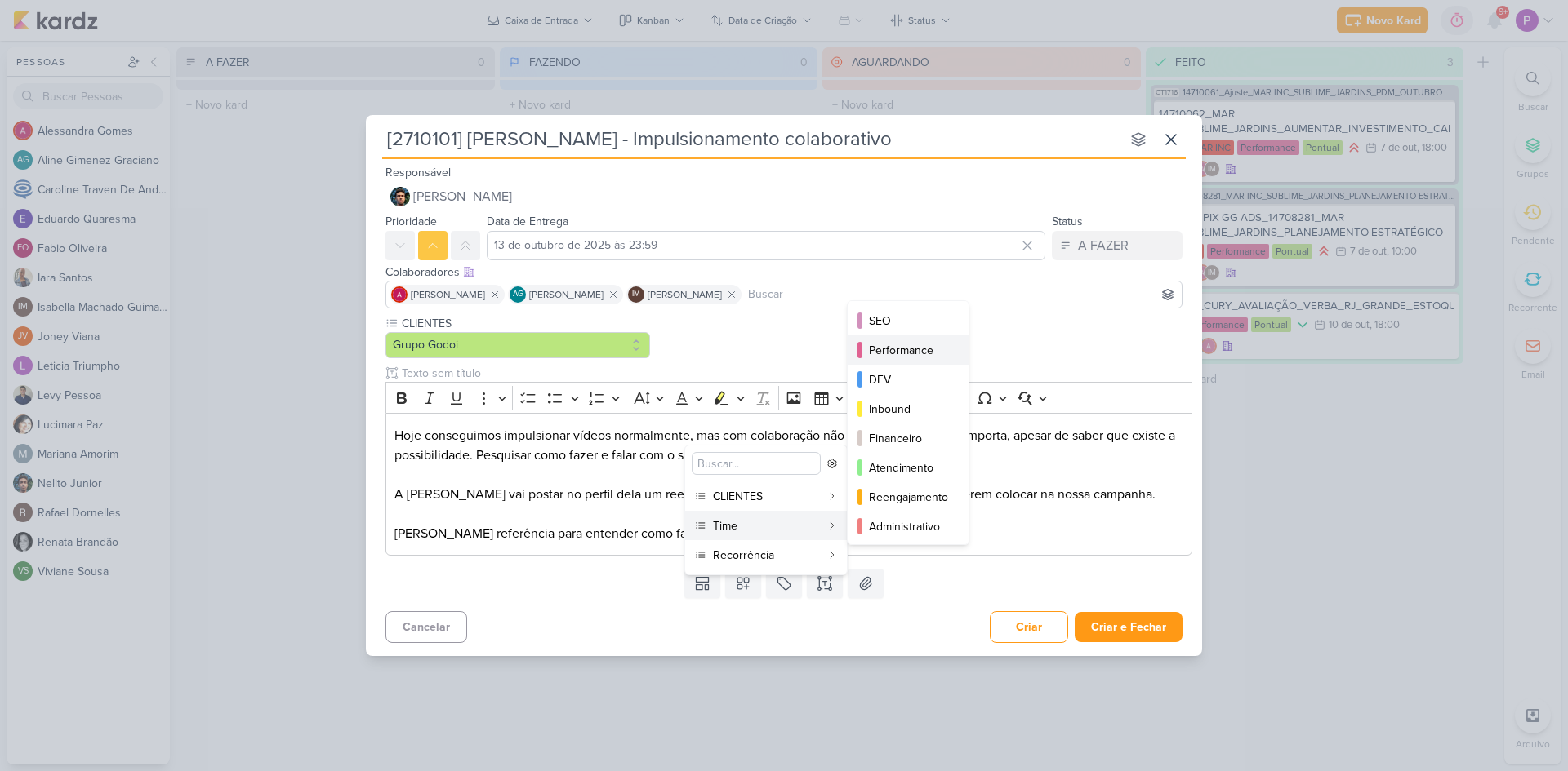
click at [915, 347] on div "Performance" at bounding box center [908, 350] width 80 height 17
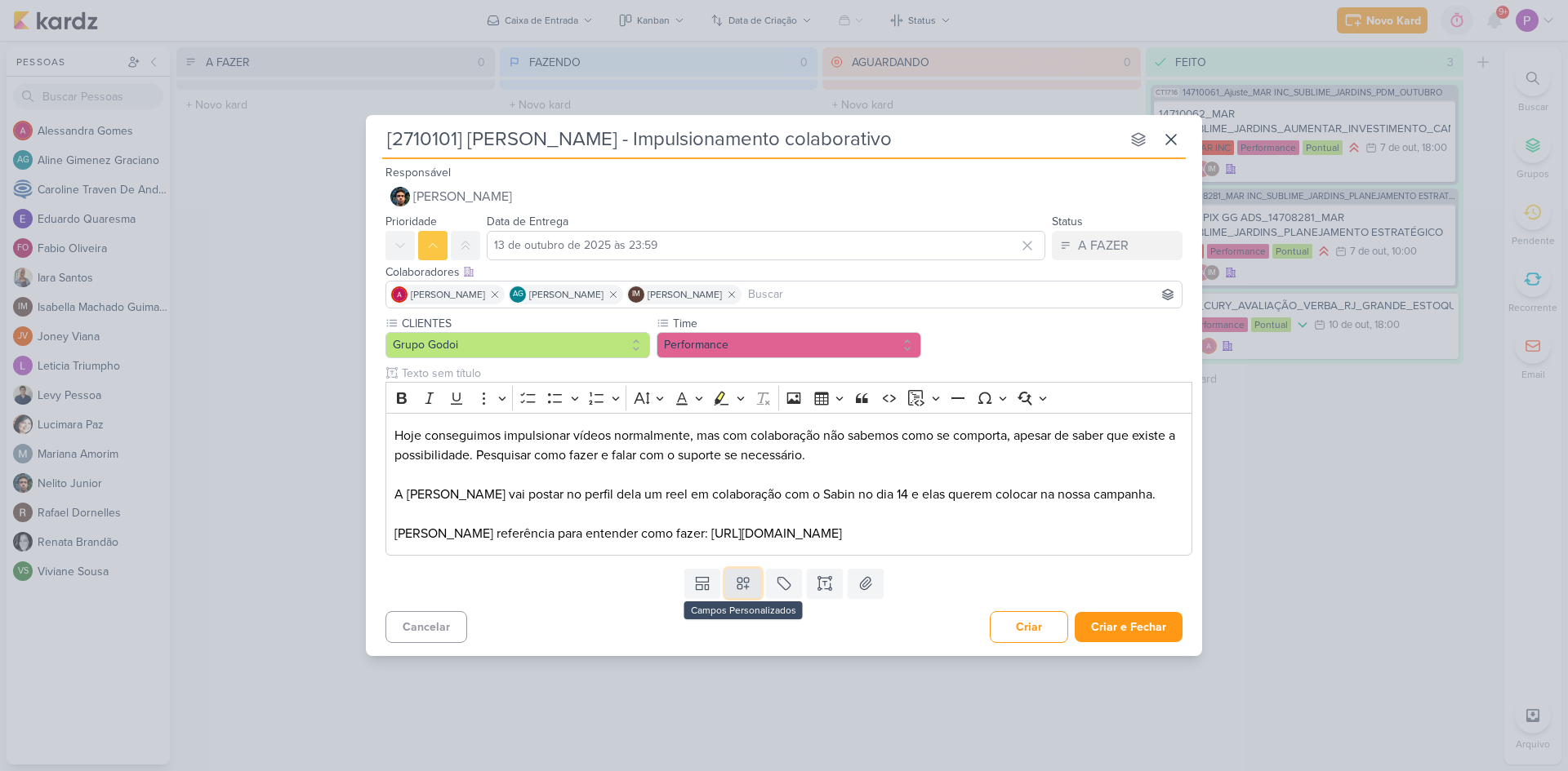
click at [747, 592] on icon at bounding box center [743, 583] width 16 height 16
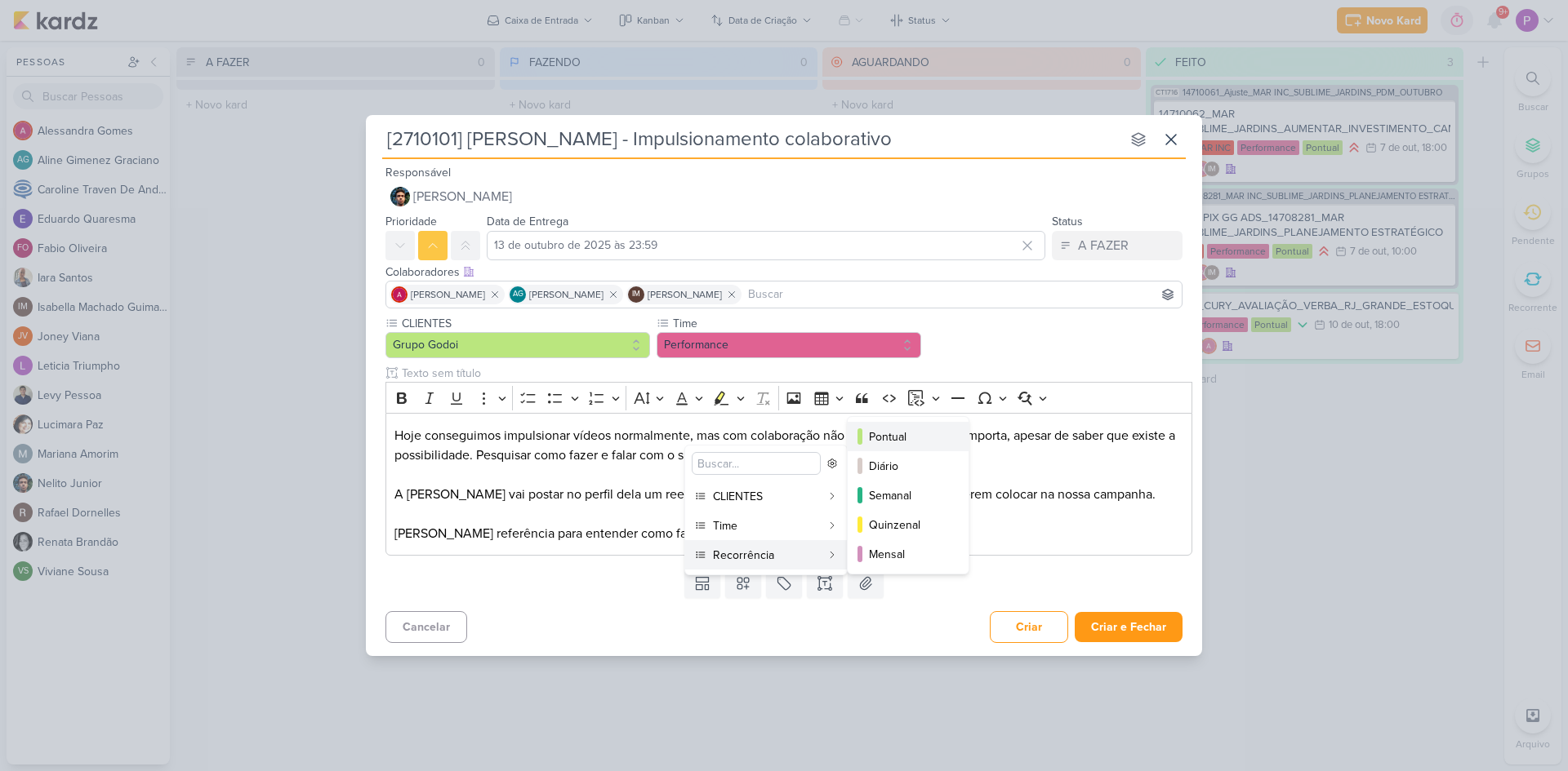
click at [911, 445] on button "Pontual" at bounding box center [908, 436] width 121 height 29
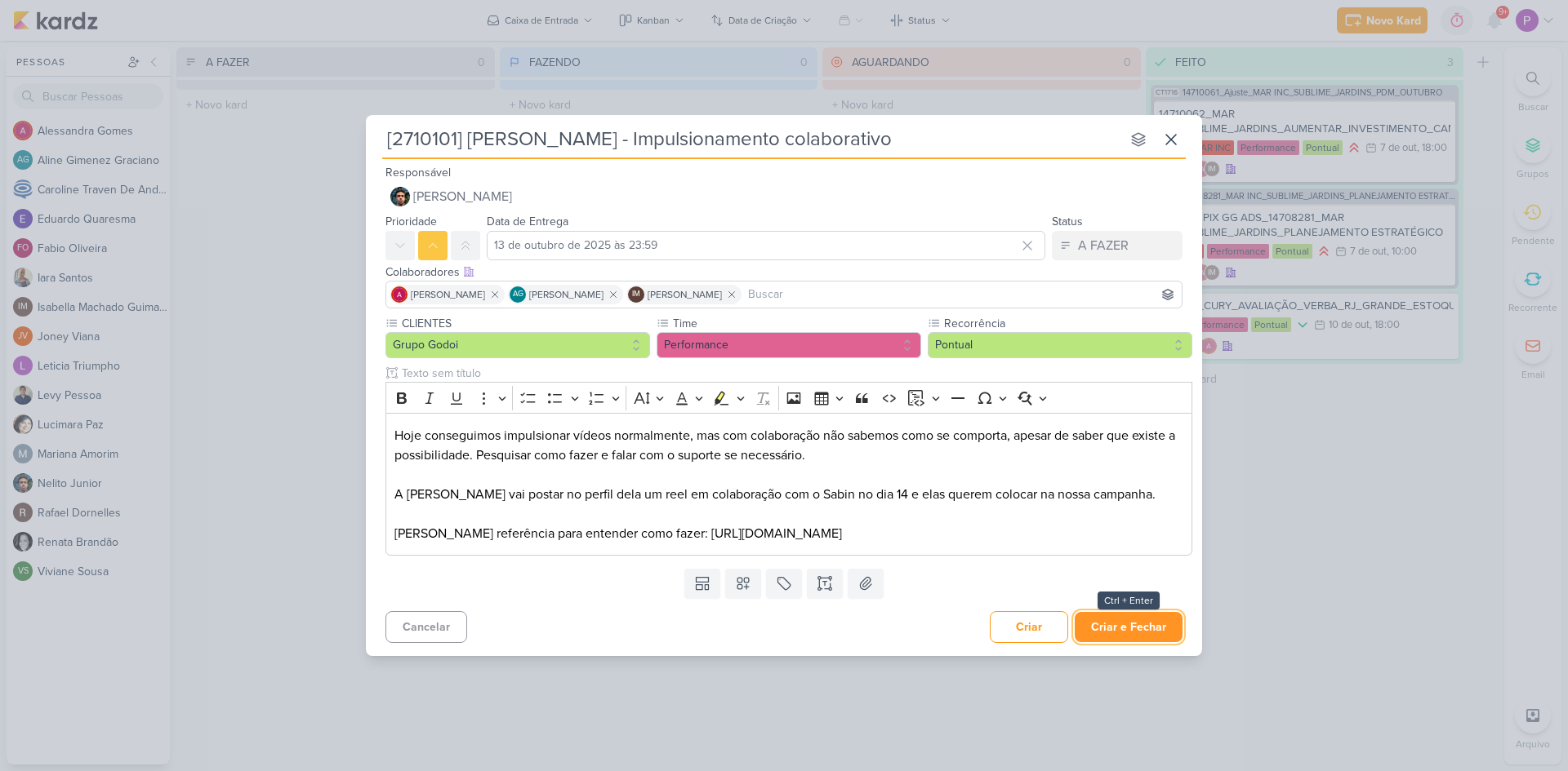
click at [1162, 636] on button "Criar e Fechar" at bounding box center [1128, 628] width 108 height 30
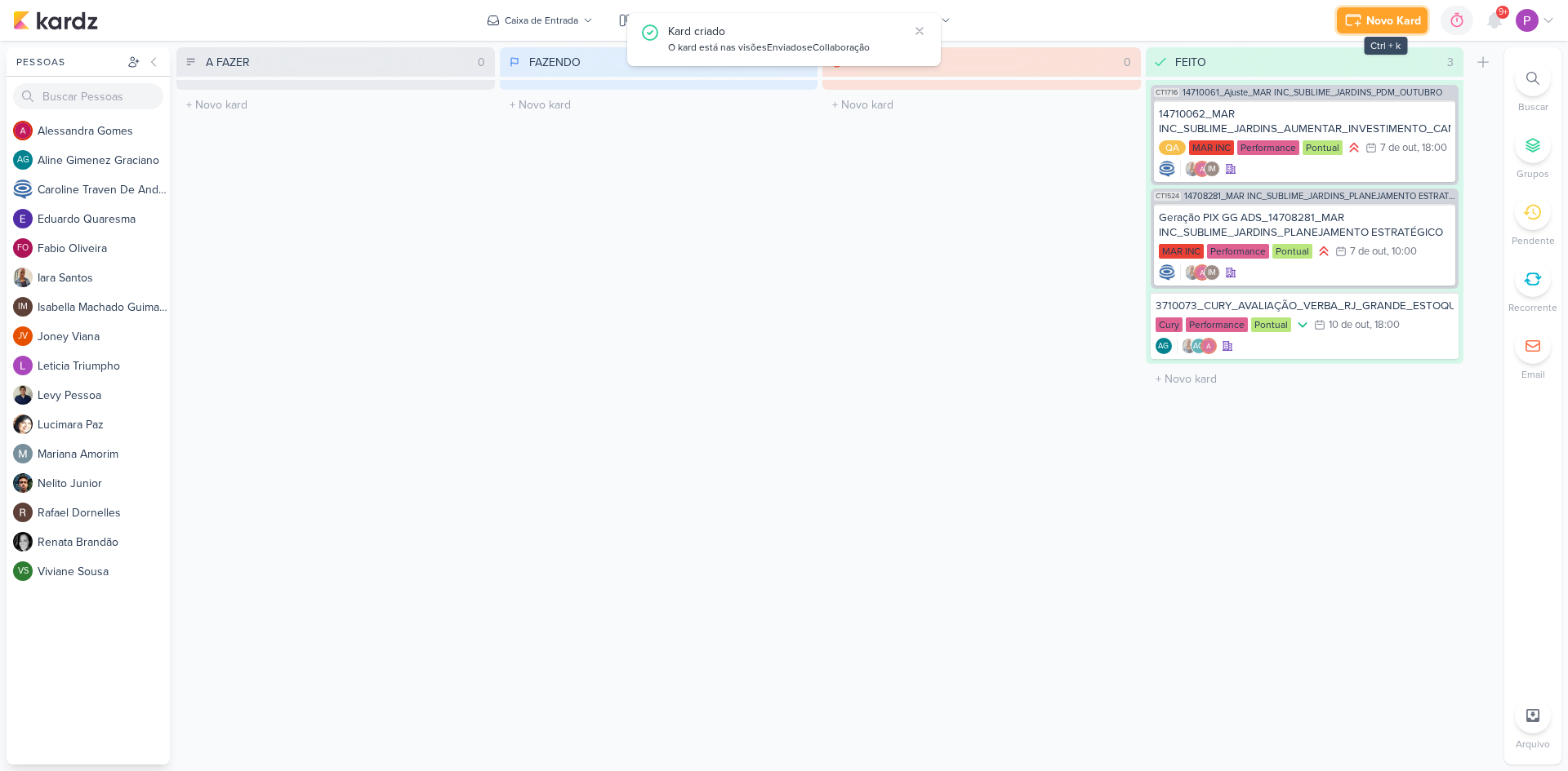
click at [1382, 16] on div "Novo Kard" at bounding box center [1393, 21] width 55 height 17
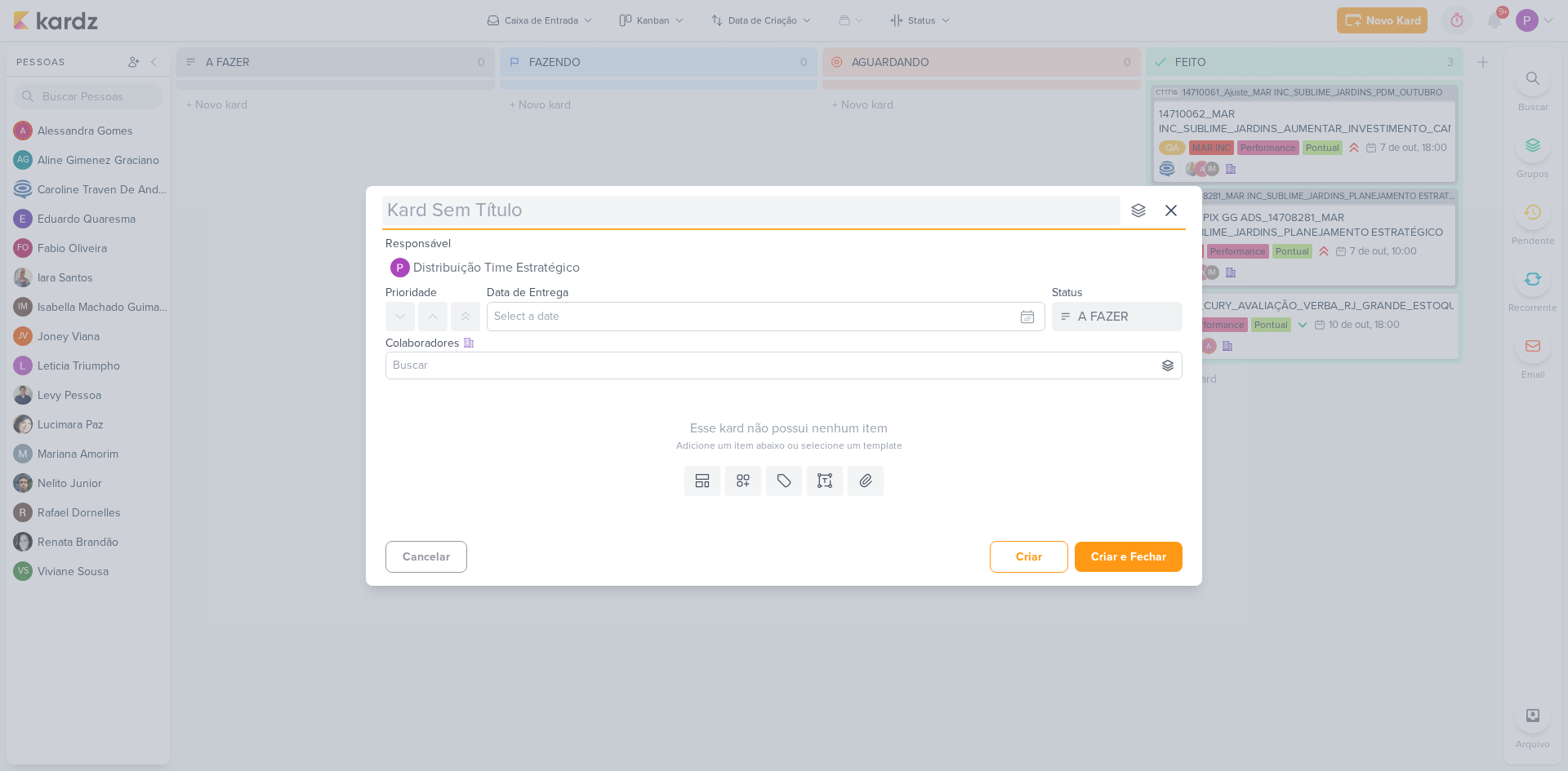
click at [560, 210] on input "text" at bounding box center [751, 210] width 738 height 29
click at [476, 216] on input "text" at bounding box center [751, 210] width 738 height 29
paste input "2710102"
type input "[2710102"
type input "[2710102]"
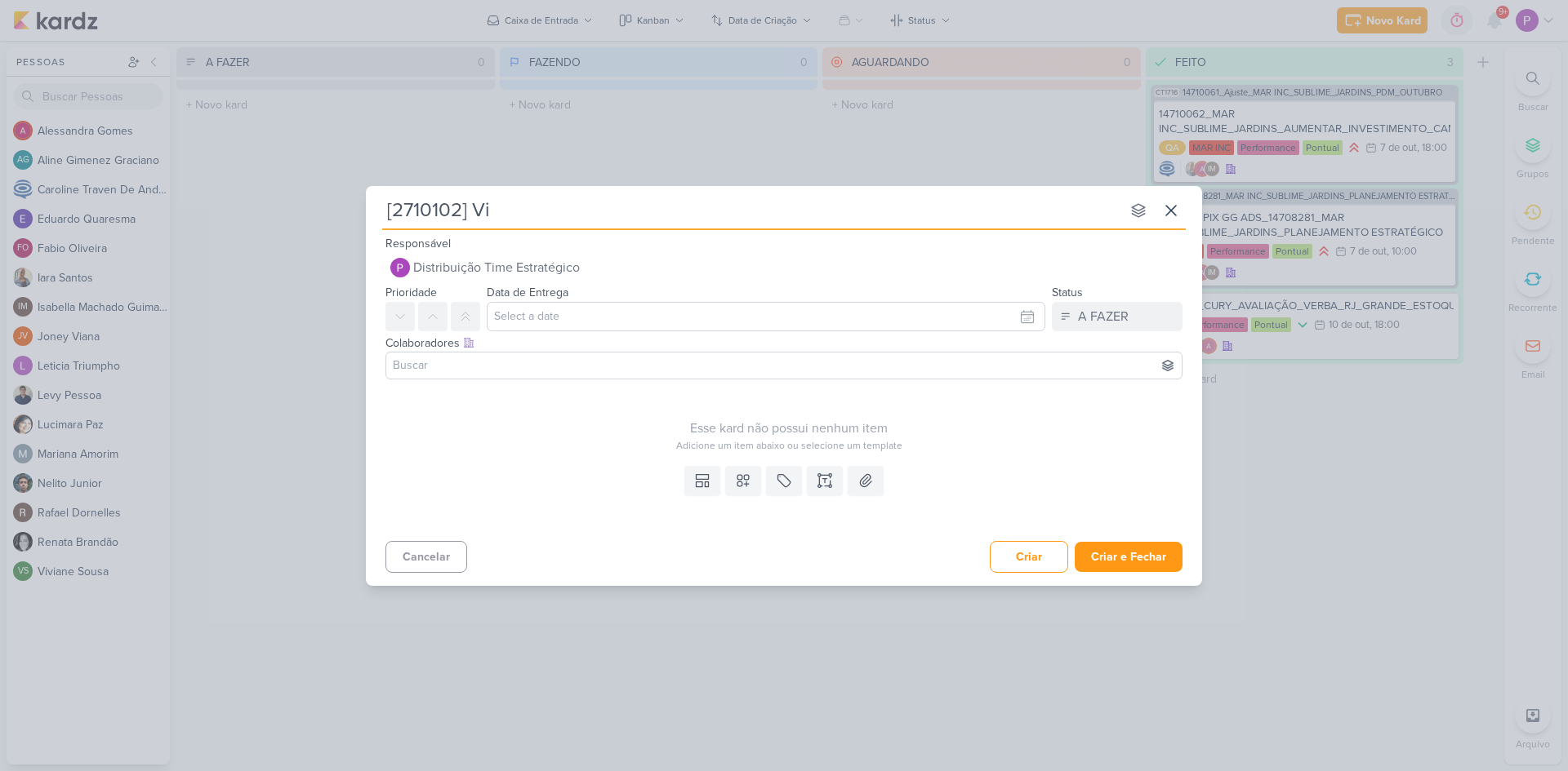
type input "[2710102] Vit"
type input "[2710102] Vital [GEOGRAPHIC_DATA] -"
click at [644, 220] on input "[2710102] Vital [GEOGRAPHIC_DATA] -" at bounding box center [751, 210] width 738 height 29
paste input "Pausar segmentações de Ensino Médio"
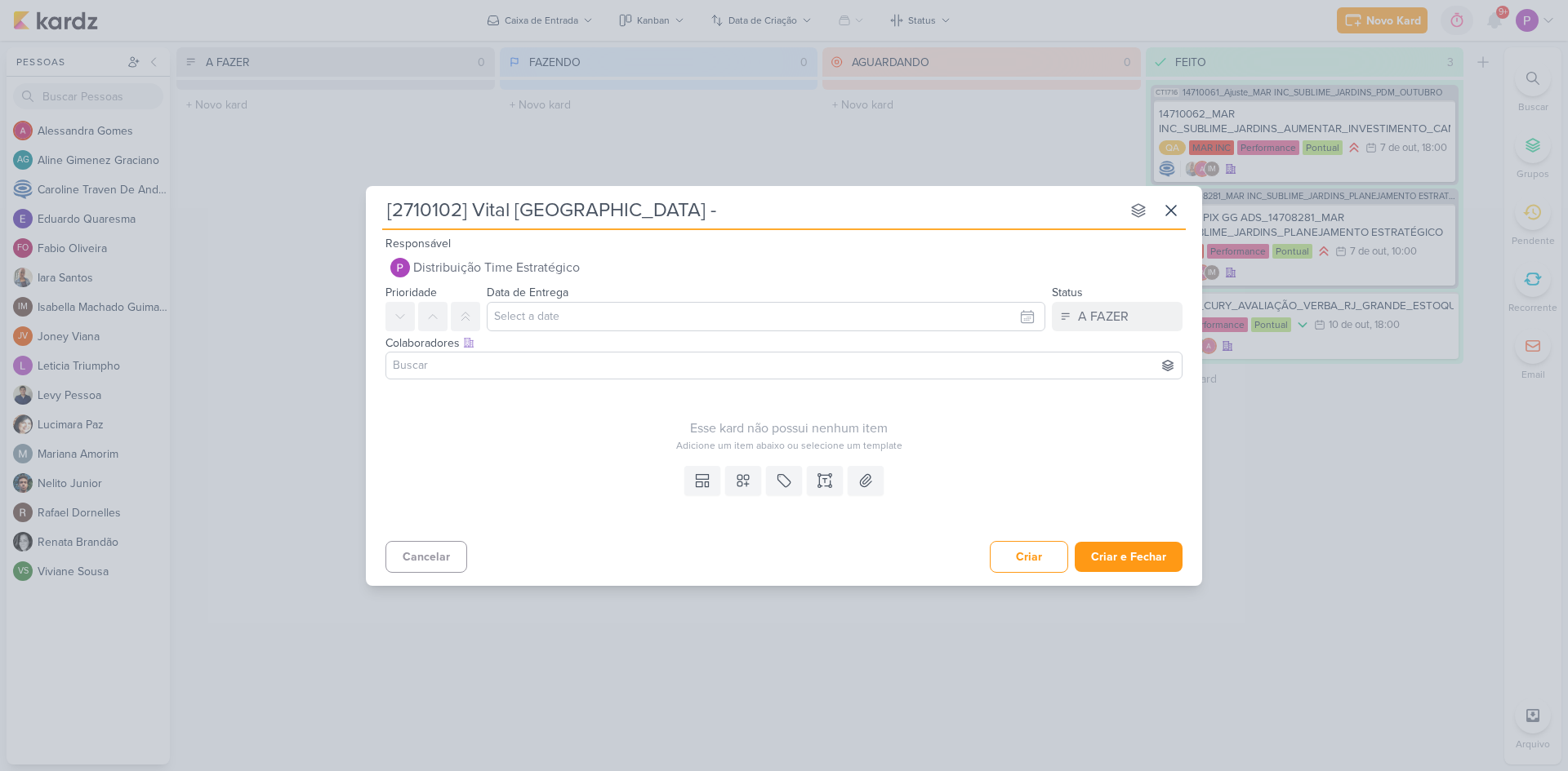
type input "[2710102] Vital Brazil - Pausar segmentações de Ensino Médio"
click at [615, 307] on input "text" at bounding box center [767, 316] width 559 height 29
click at [997, 425] on div "10" at bounding box center [997, 427] width 25 height 25
type input "[DATE] 23:59"
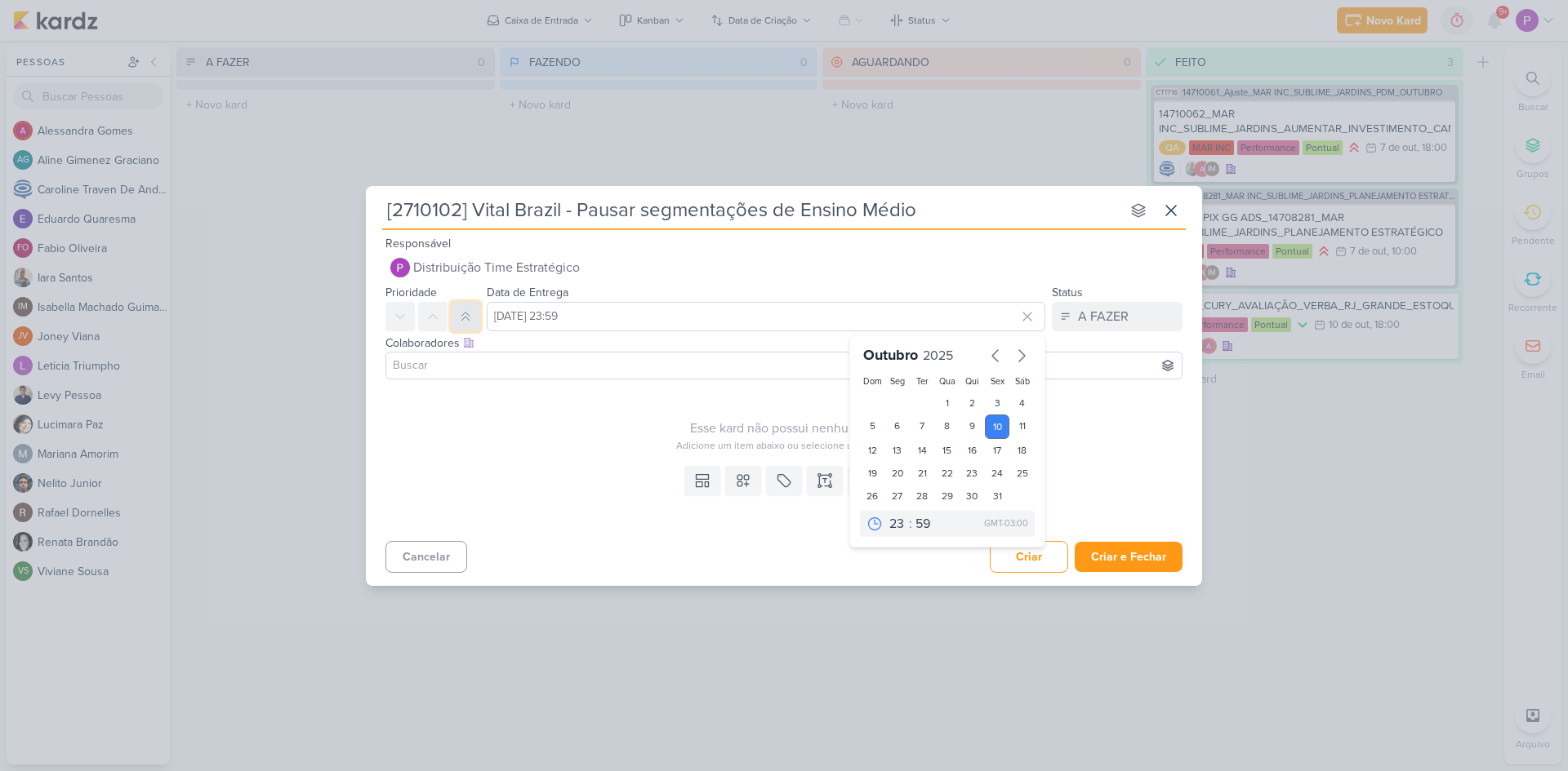
click at [469, 318] on icon at bounding box center [465, 317] width 13 height 13
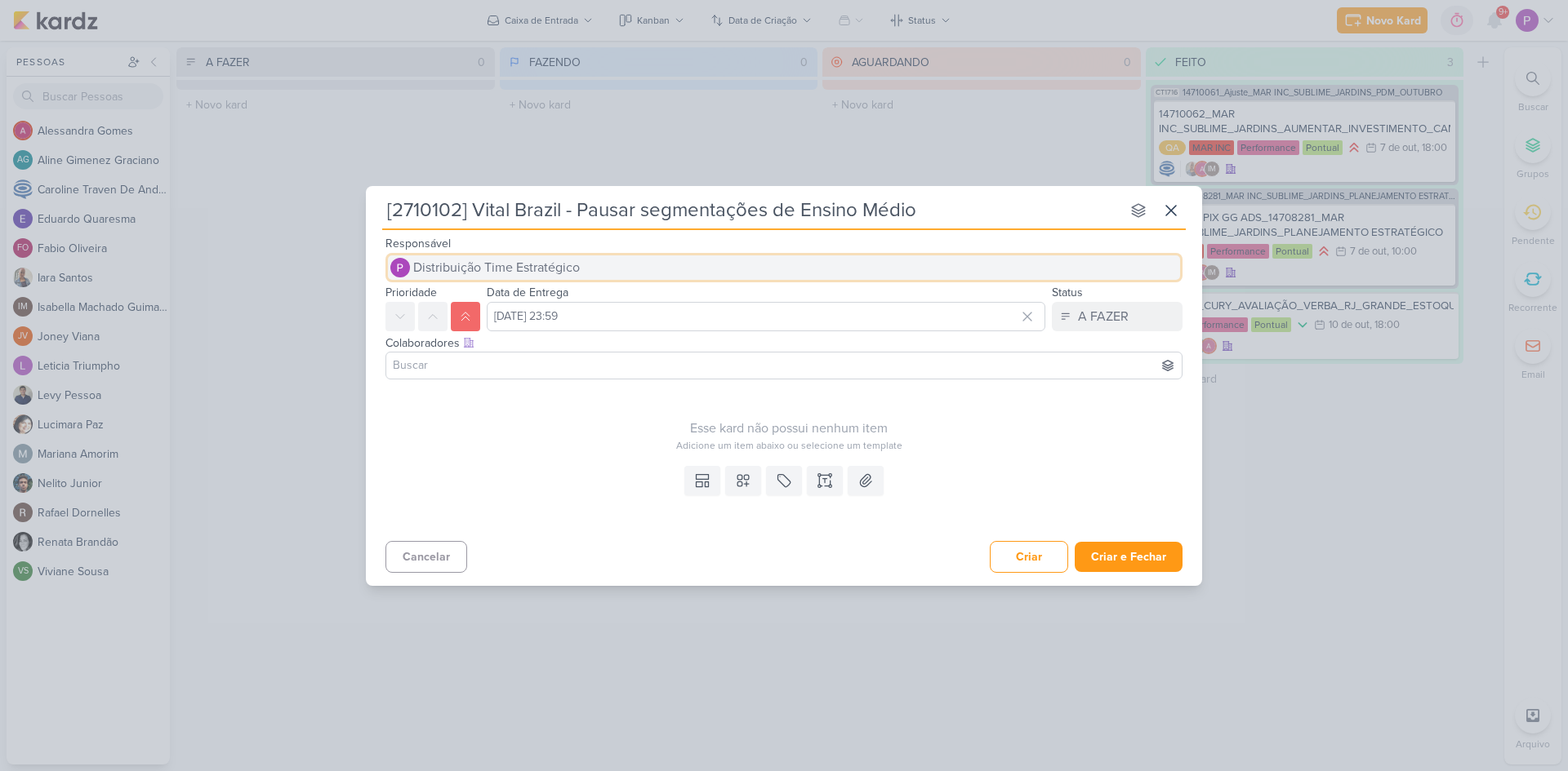
click at [483, 281] on button "Distribuição Time Estratégico" at bounding box center [784, 267] width 797 height 29
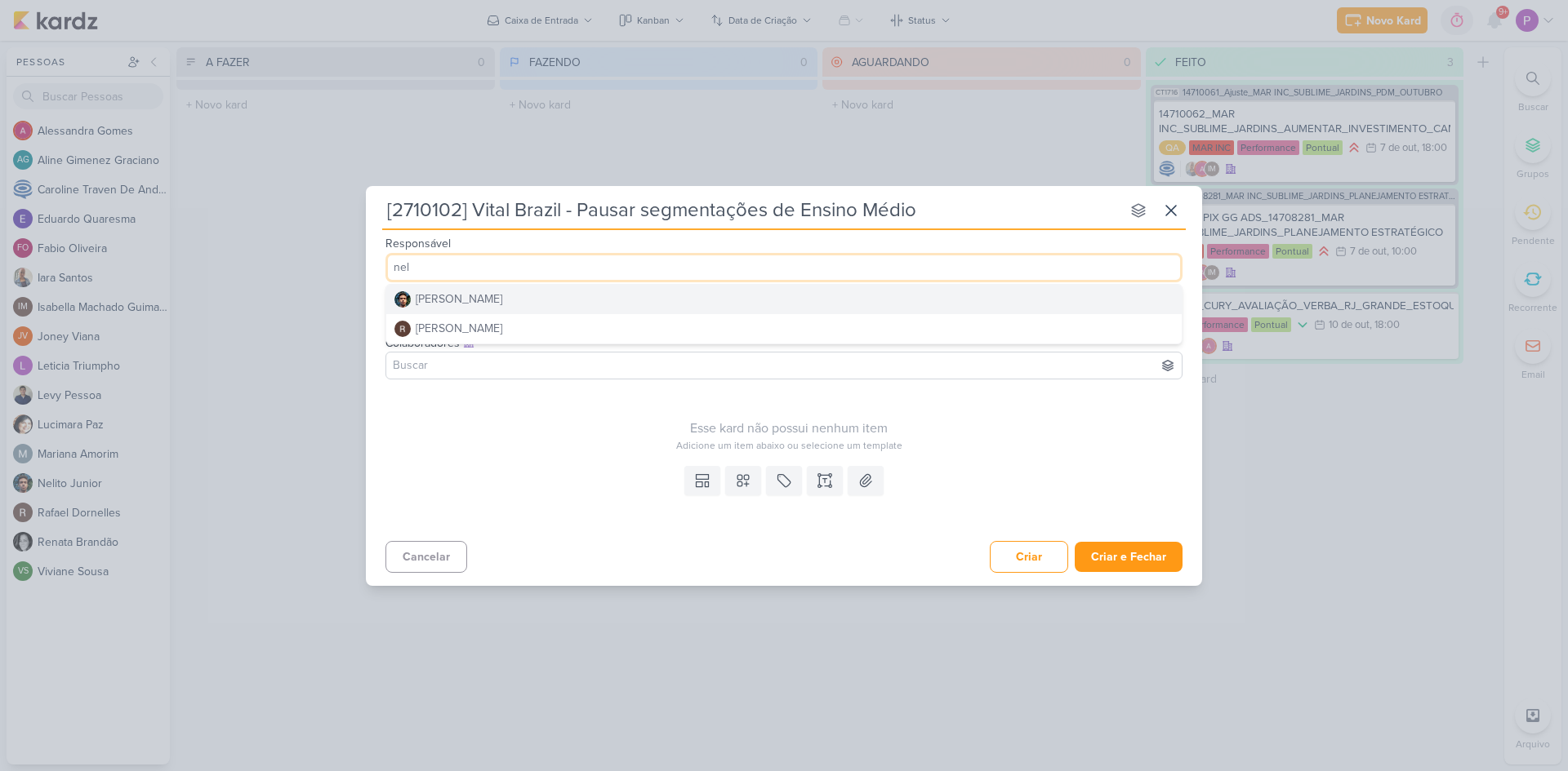
type input "nel"
click at [488, 306] on button "[PERSON_NAME]" at bounding box center [784, 299] width 796 height 29
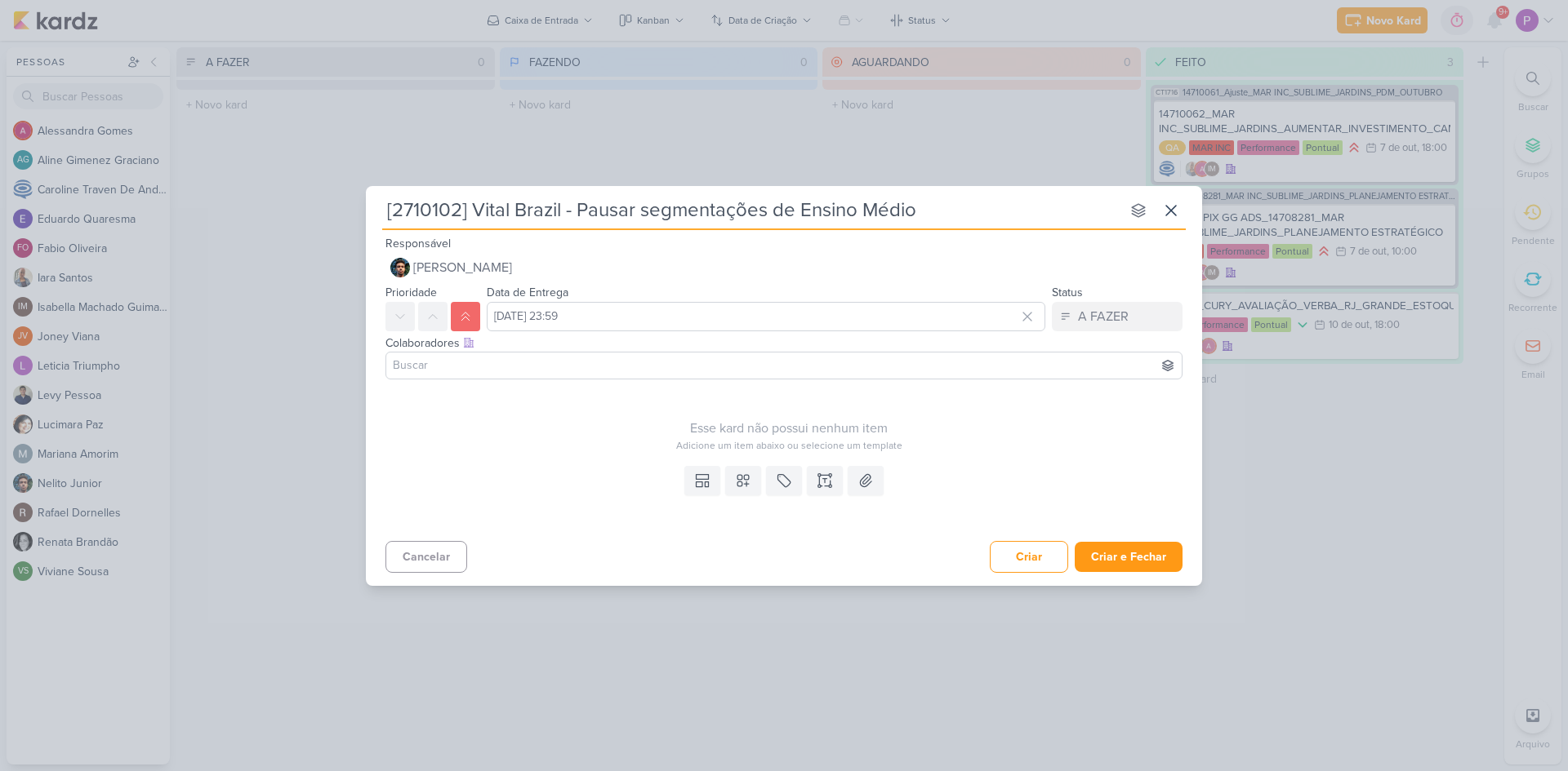
click at [493, 365] on input at bounding box center [784, 365] width 789 height 20
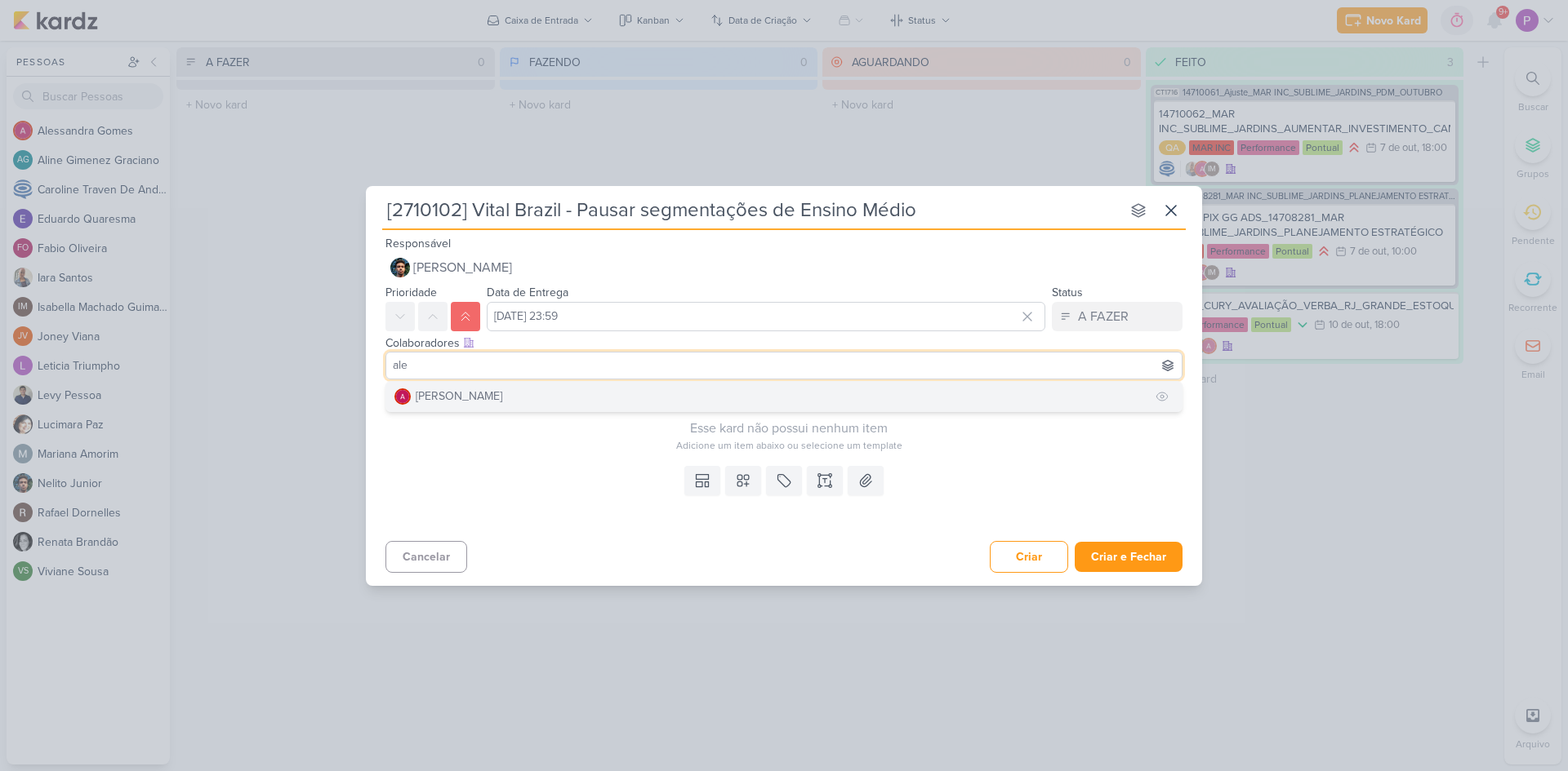
type input "ale"
click at [478, 393] on div "[PERSON_NAME]" at bounding box center [459, 396] width 87 height 17
type input "ali"
click at [560, 386] on button "AG [PERSON_NAME]" at bounding box center [784, 396] width 796 height 29
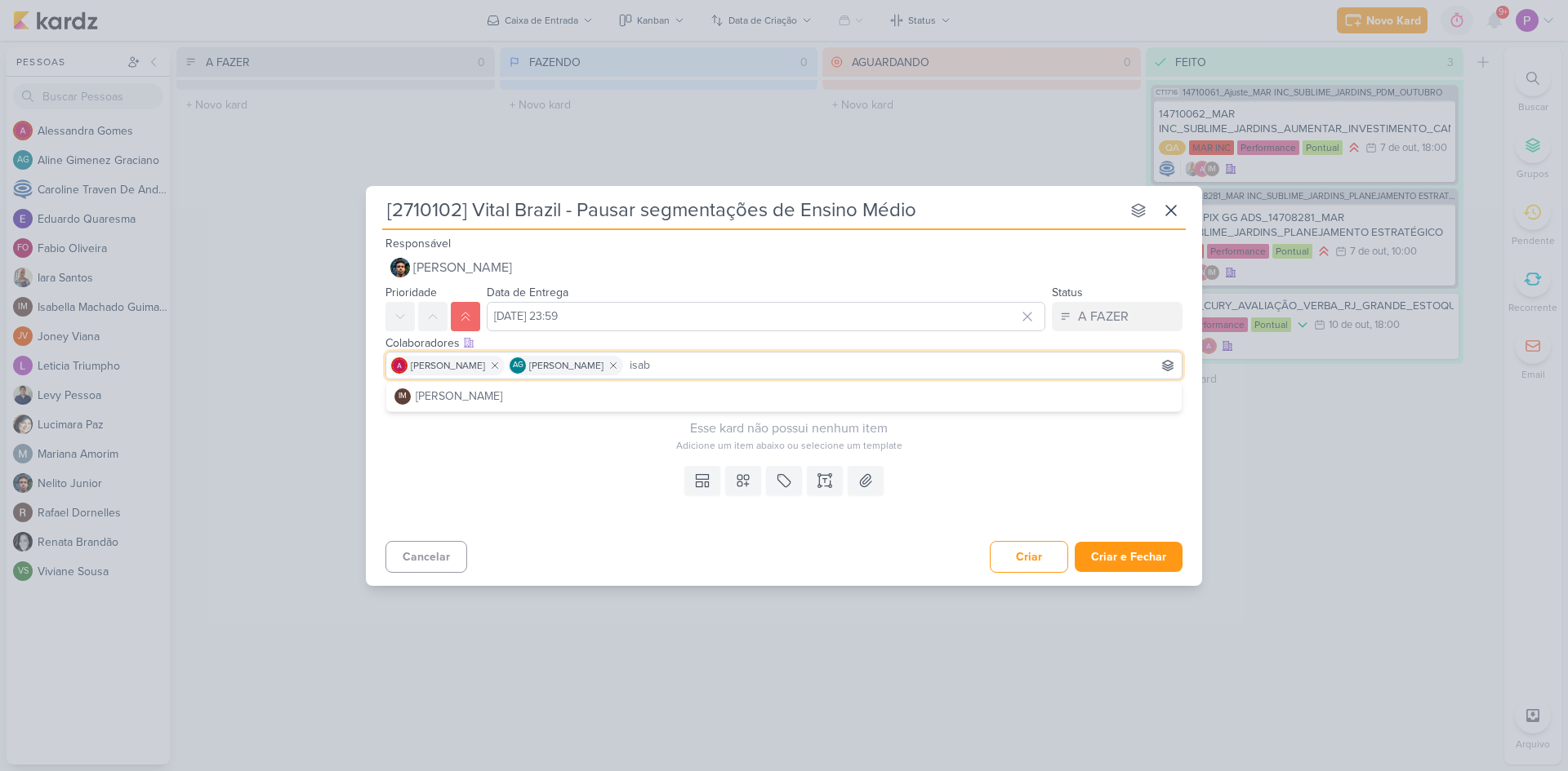
type input "isab"
click at [560, 386] on button "IM [PERSON_NAME]" at bounding box center [784, 396] width 796 height 29
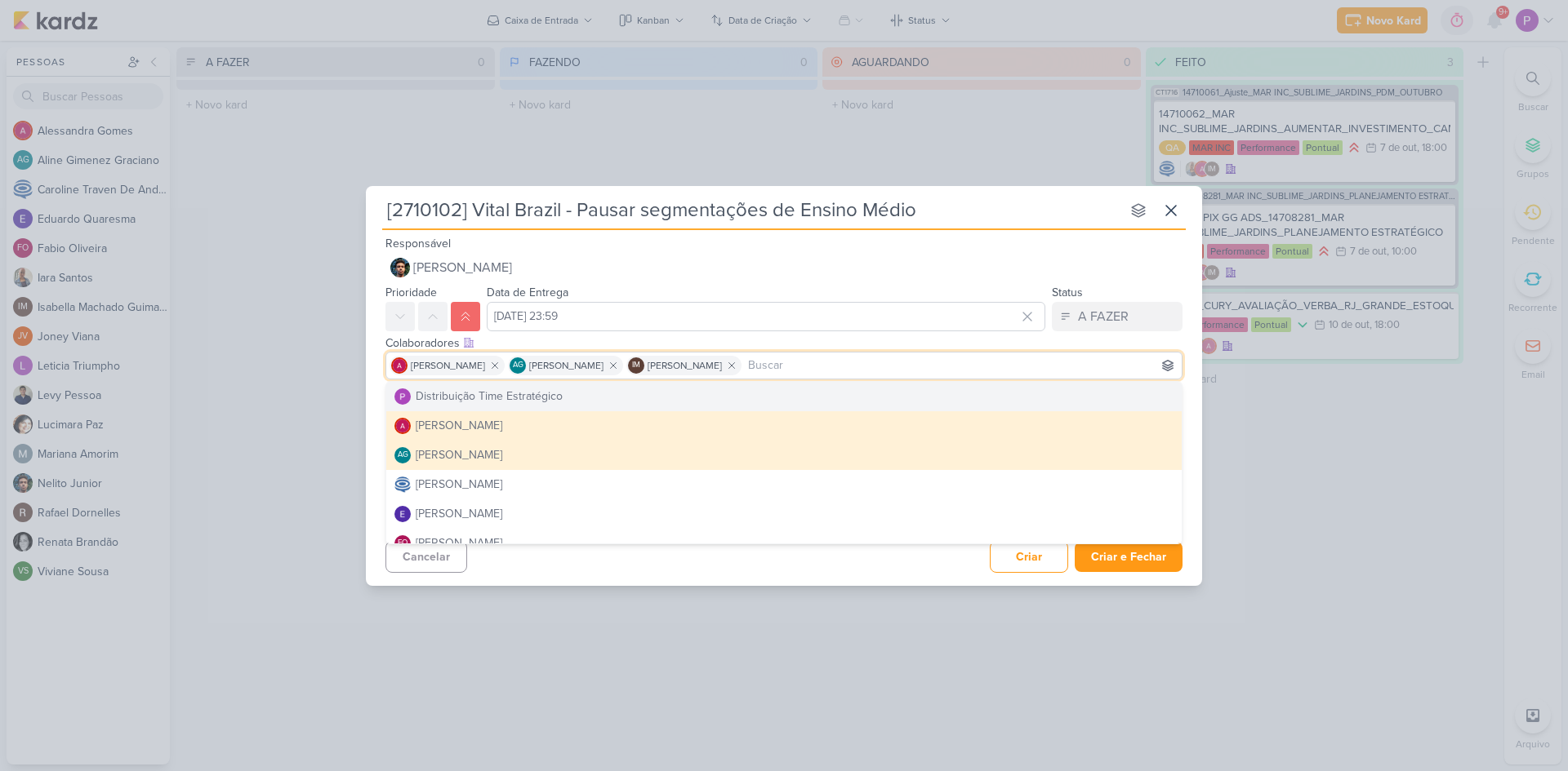
click at [1185, 274] on div "Responsável Nelito Junior Nelito Junior [PERSON_NAME]" at bounding box center [784, 258] width 836 height 49
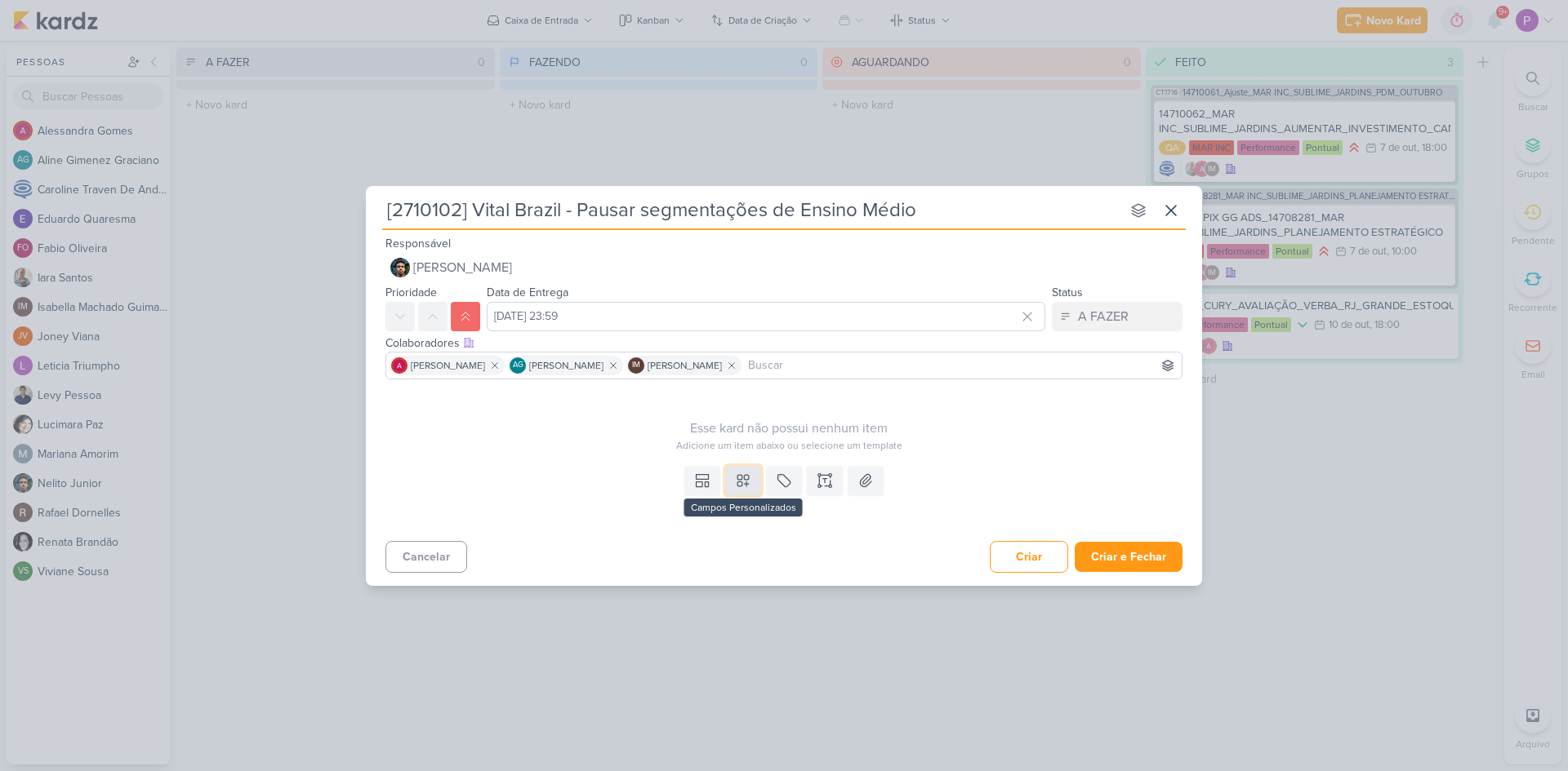
click at [740, 484] on icon at bounding box center [743, 480] width 16 height 16
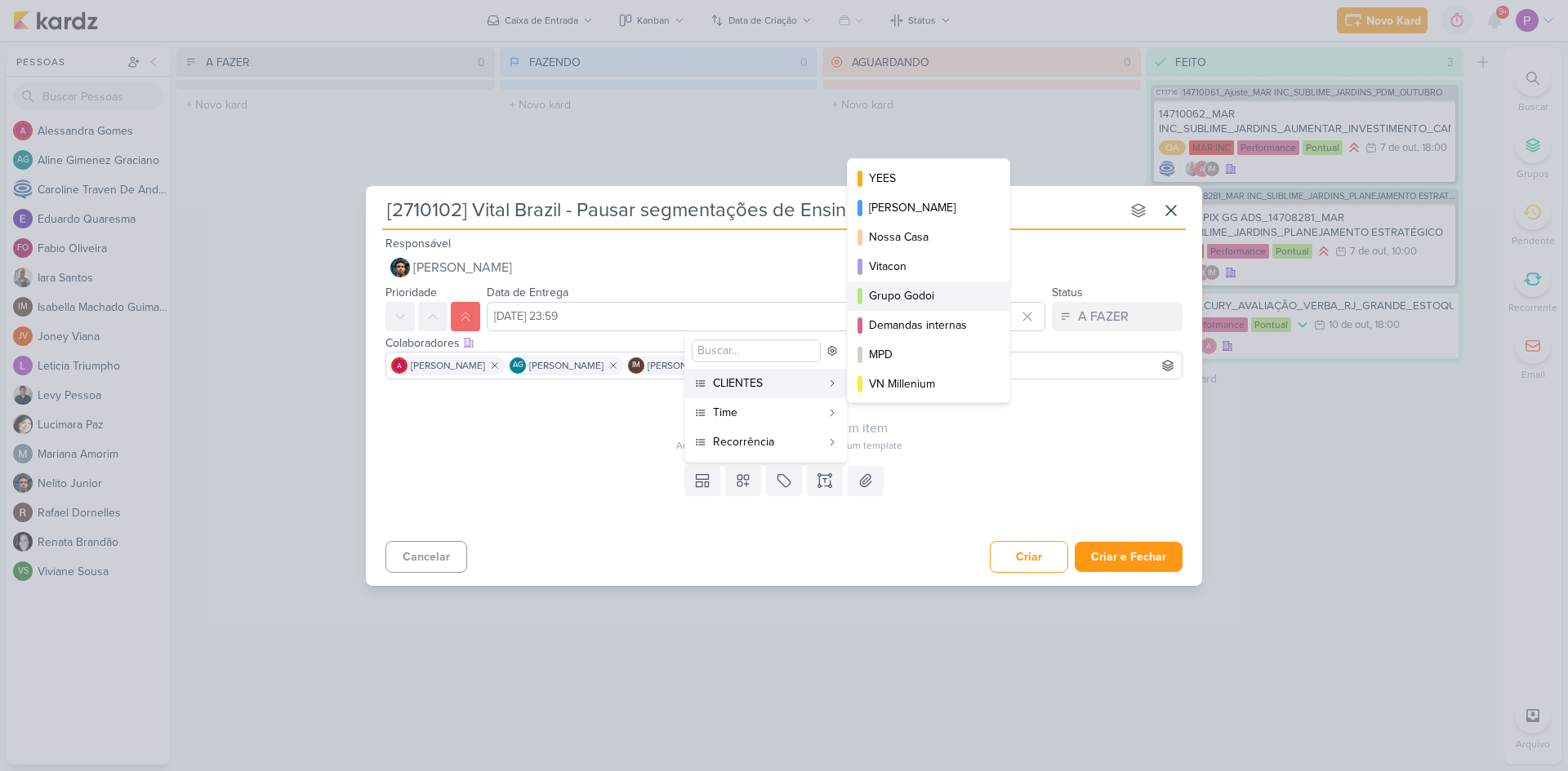
click at [953, 298] on div "Grupo Godoi" at bounding box center [929, 295] width 121 height 17
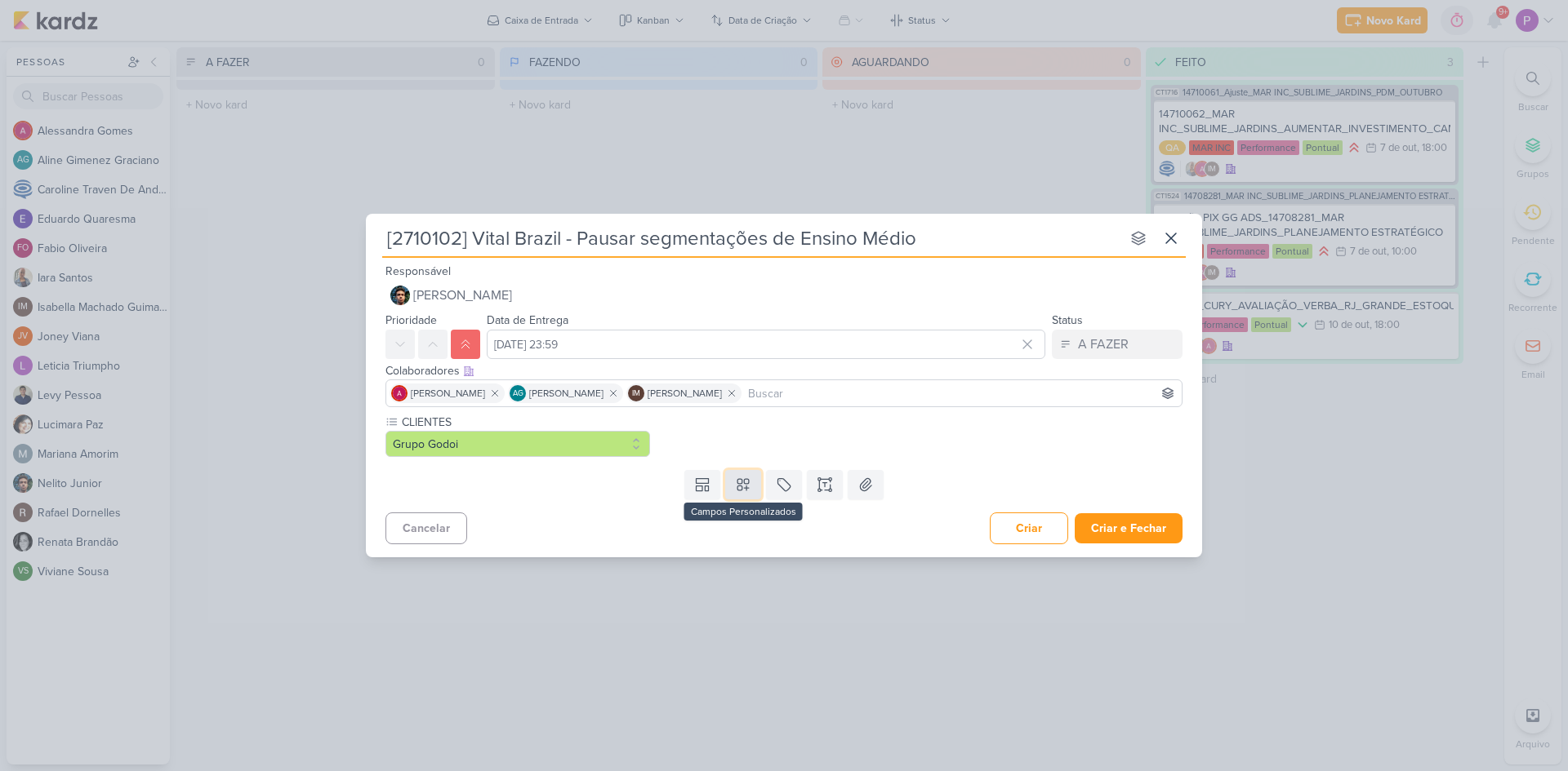
click at [744, 492] on icon at bounding box center [743, 484] width 16 height 16
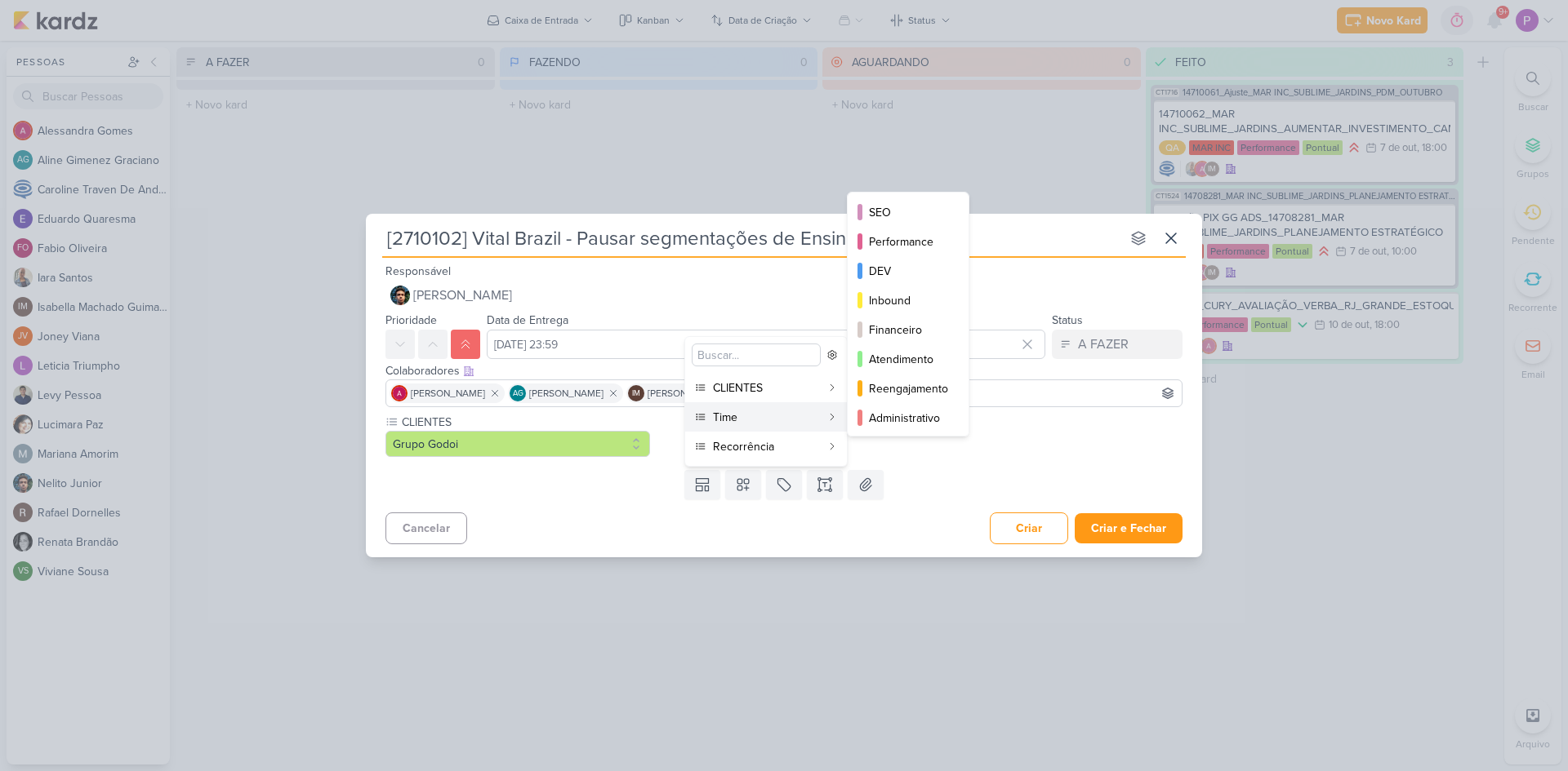
drag, startPoint x: 892, startPoint y: 180, endPoint x: 892, endPoint y: 213, distance: 33.0
click at [892, 209] on div "[2710102] Vital Brazil - Pausar segmentações de Ensino Médio nenhum grupo dispo…" at bounding box center [784, 385] width 1568 height 771
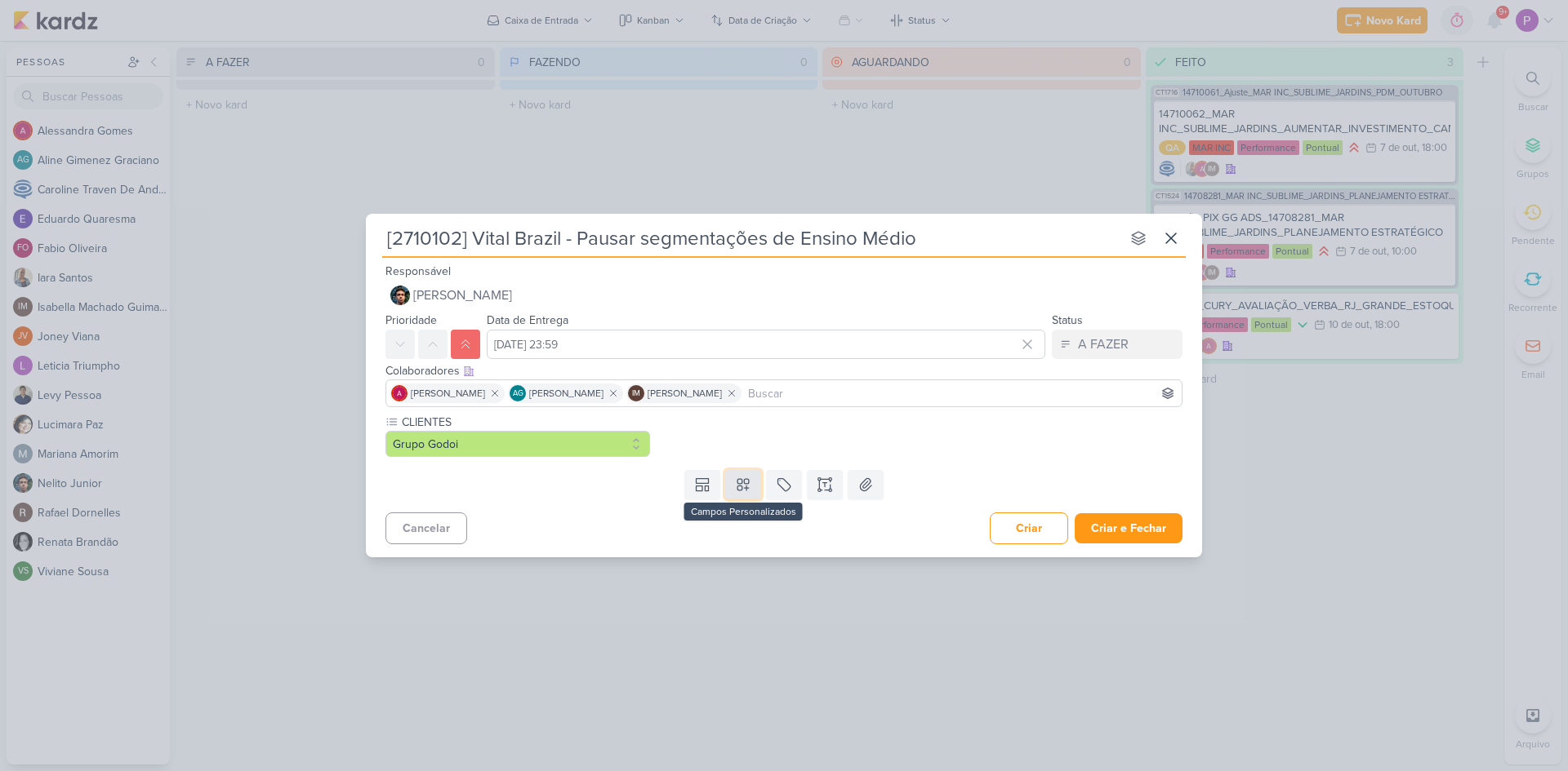
click at [731, 486] on button at bounding box center [743, 484] width 36 height 29
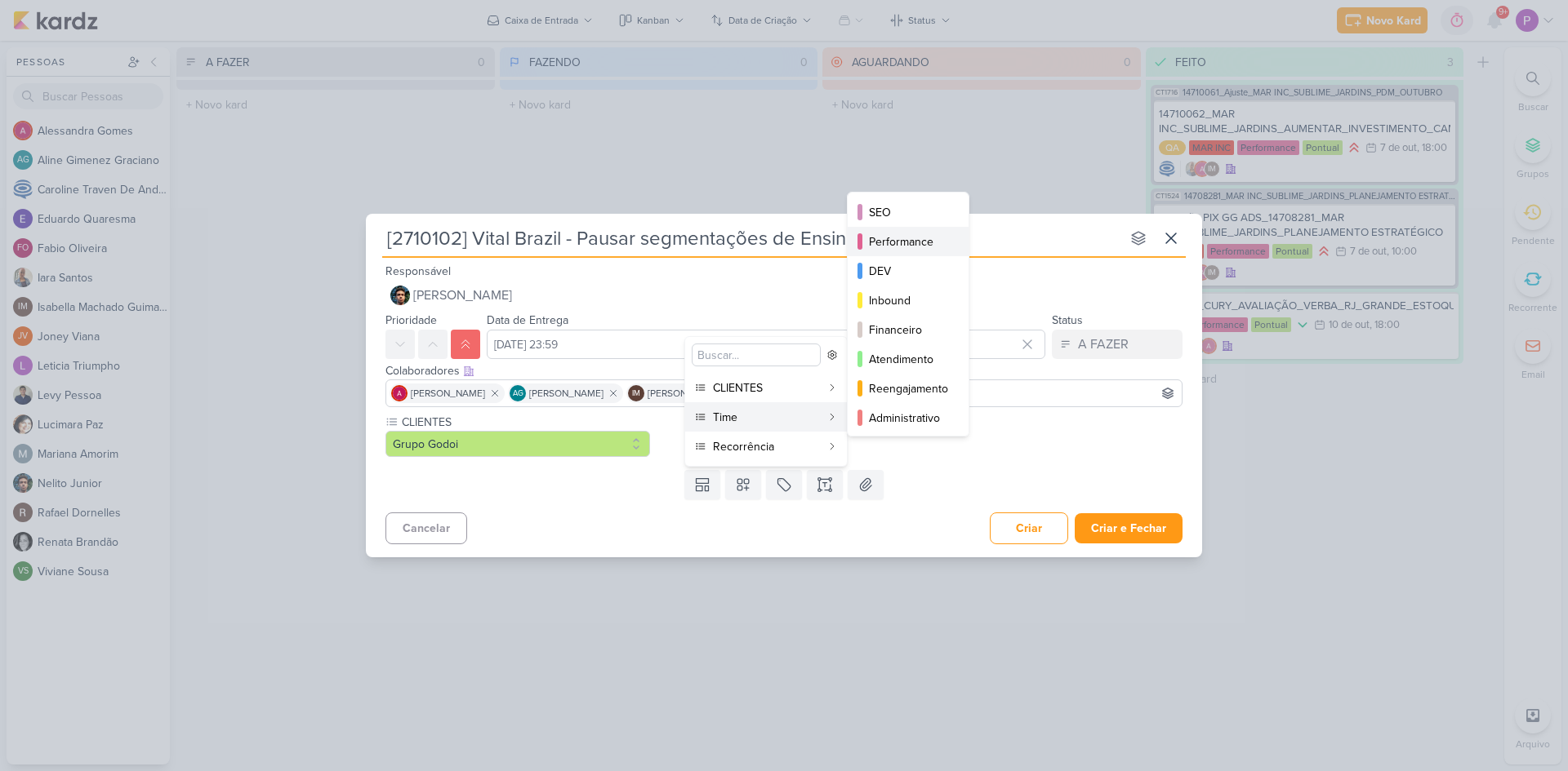
click at [913, 245] on div "Performance" at bounding box center [908, 242] width 80 height 17
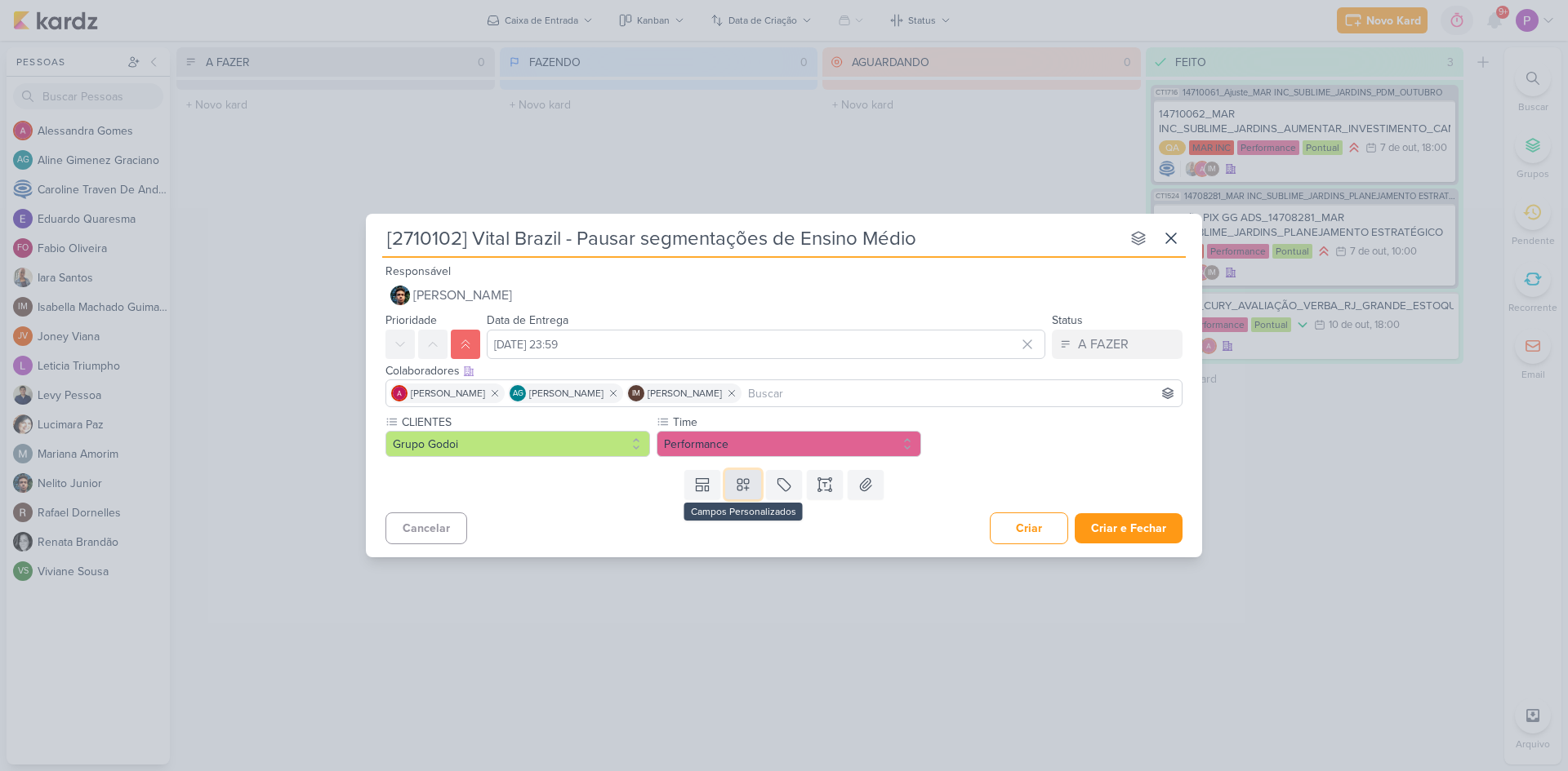
click at [750, 480] on icon at bounding box center [743, 484] width 16 height 16
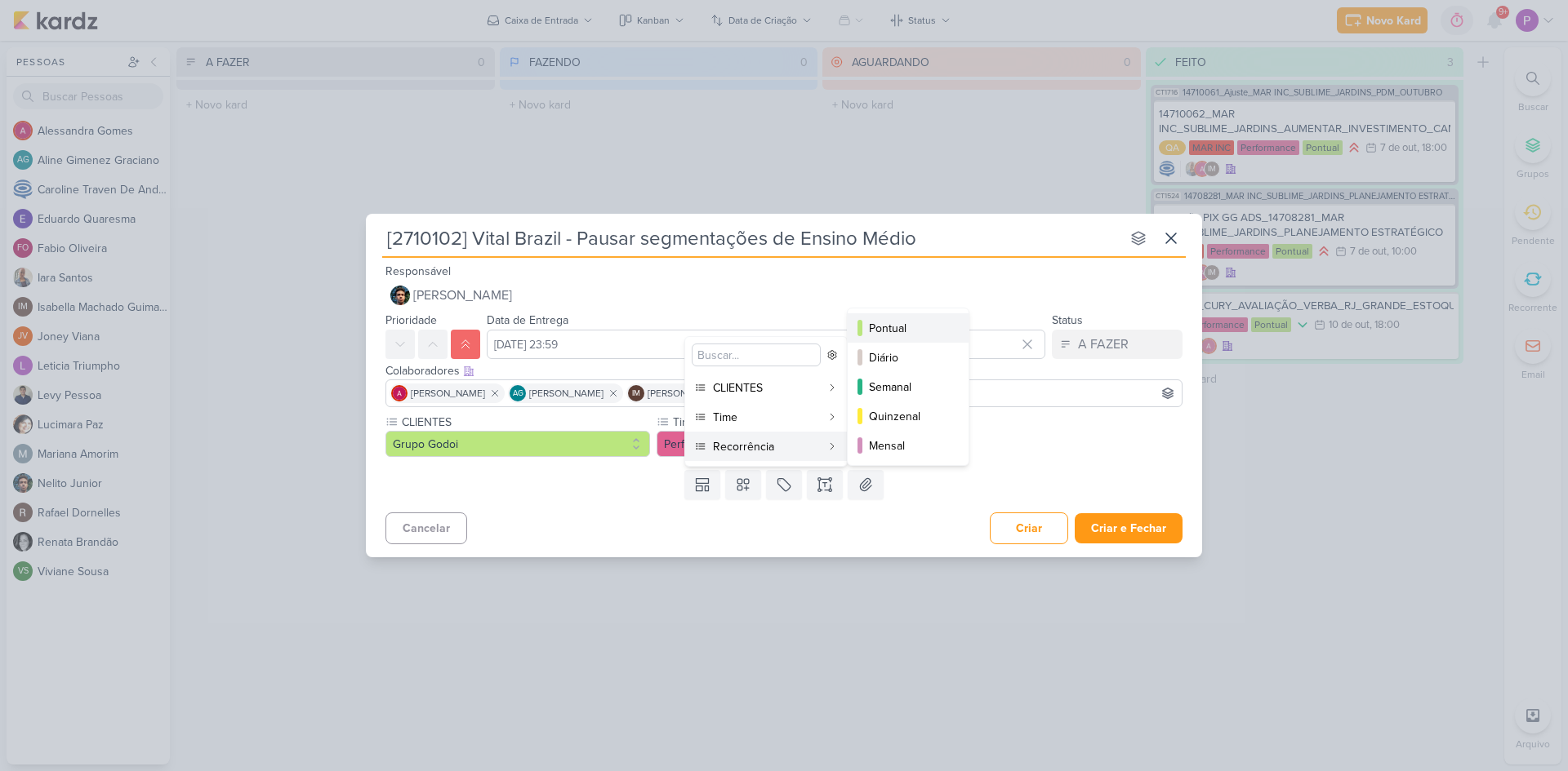
click at [922, 317] on button "Pontual" at bounding box center [908, 327] width 121 height 29
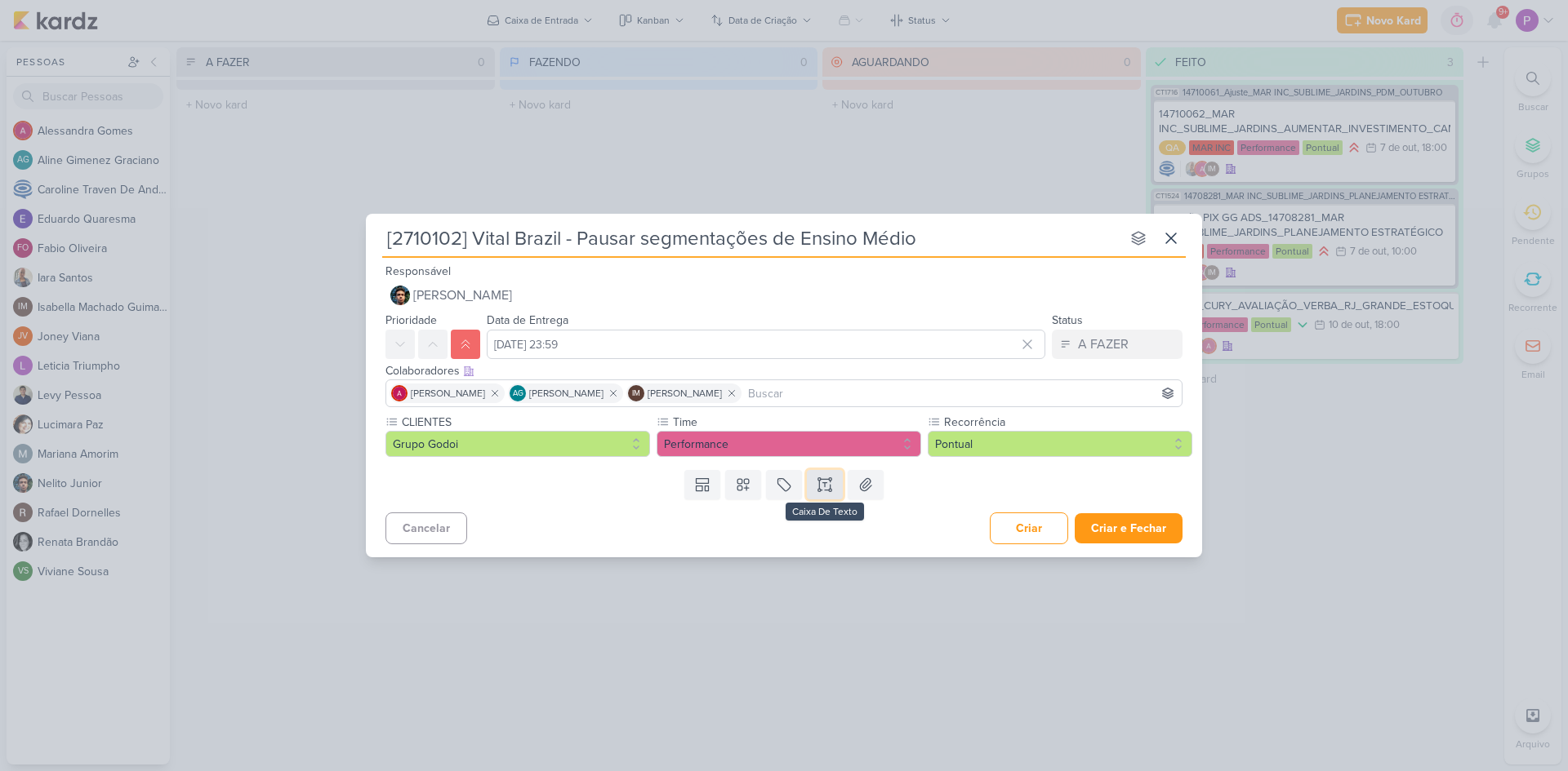
click at [831, 490] on icon at bounding box center [824, 484] width 16 height 16
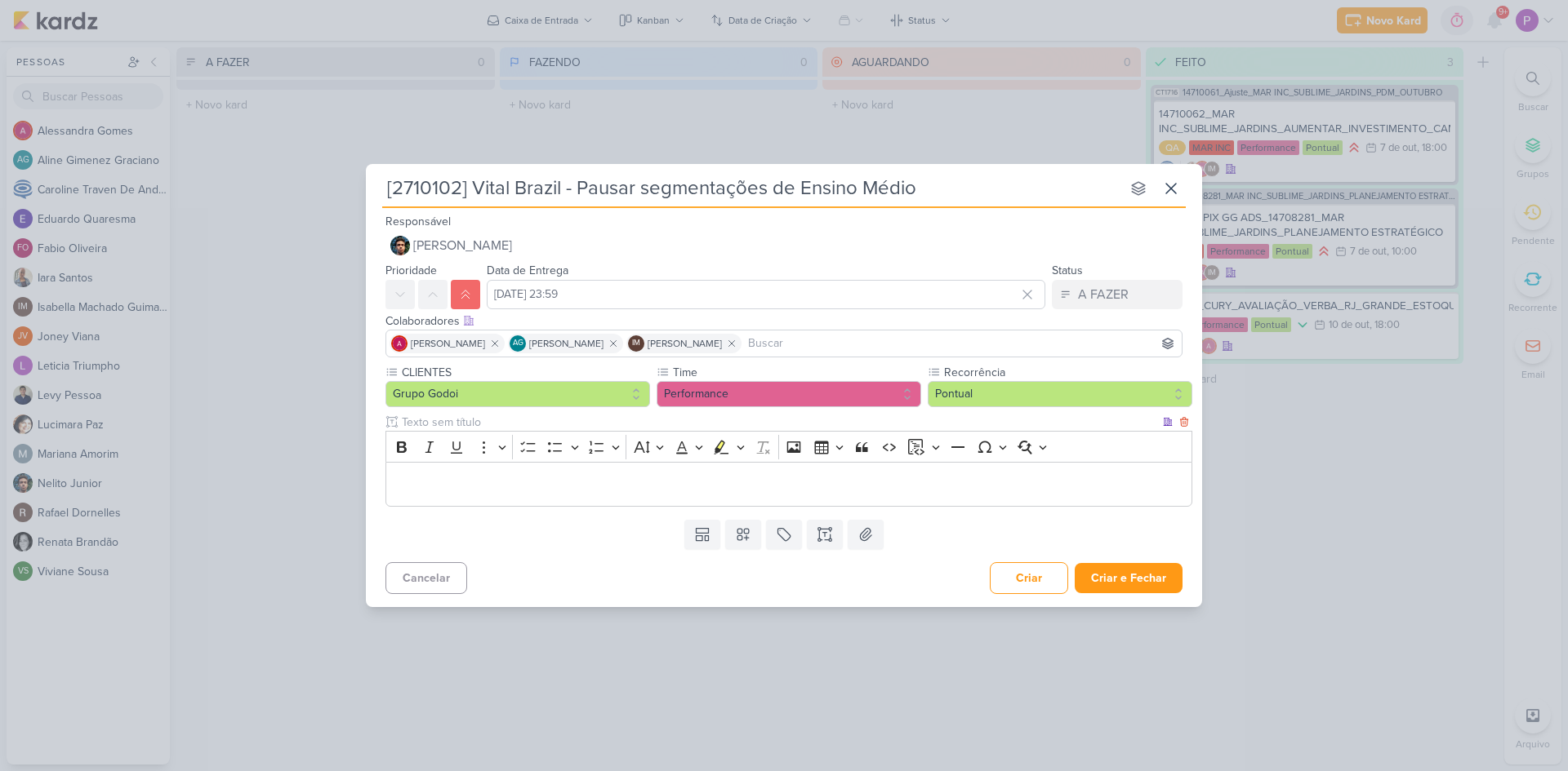
click at [629, 500] on div "Editor editing area: main" at bounding box center [788, 485] width 807 height 45
click at [689, 458] on button "Font Color" at bounding box center [687, 447] width 37 height 25
click at [750, 483] on p "O cliente não quer mais investir" at bounding box center [789, 484] width 789 height 20
click at [746, 480] on p "O cliente não quer mais investir" at bounding box center [789, 484] width 789 height 20
drag, startPoint x: 580, startPoint y: 488, endPoint x: 638, endPoint y: 488, distance: 58.0
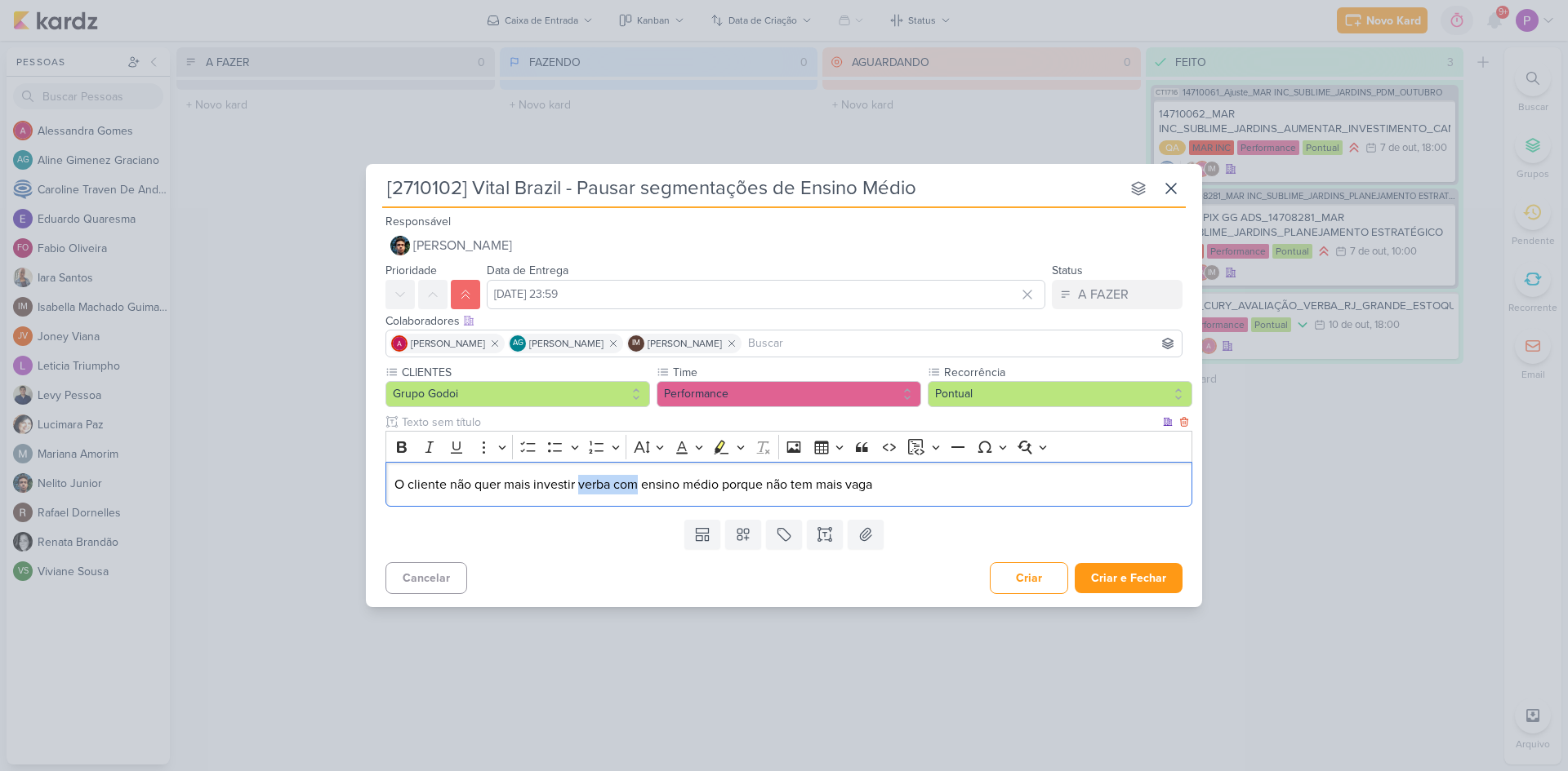
click at [638, 488] on p "O cliente não quer mais investir verba com ensino médio porque não tem mais vaga" at bounding box center [789, 484] width 789 height 20
click at [841, 483] on p "O cliente não quer mais investir em ensino médio porque não tem mais vaga" at bounding box center [789, 484] width 789 height 20
click at [856, 473] on div "O cliente não quer mais investir em ensino médio porque não tem mais vaga." at bounding box center [788, 485] width 807 height 45
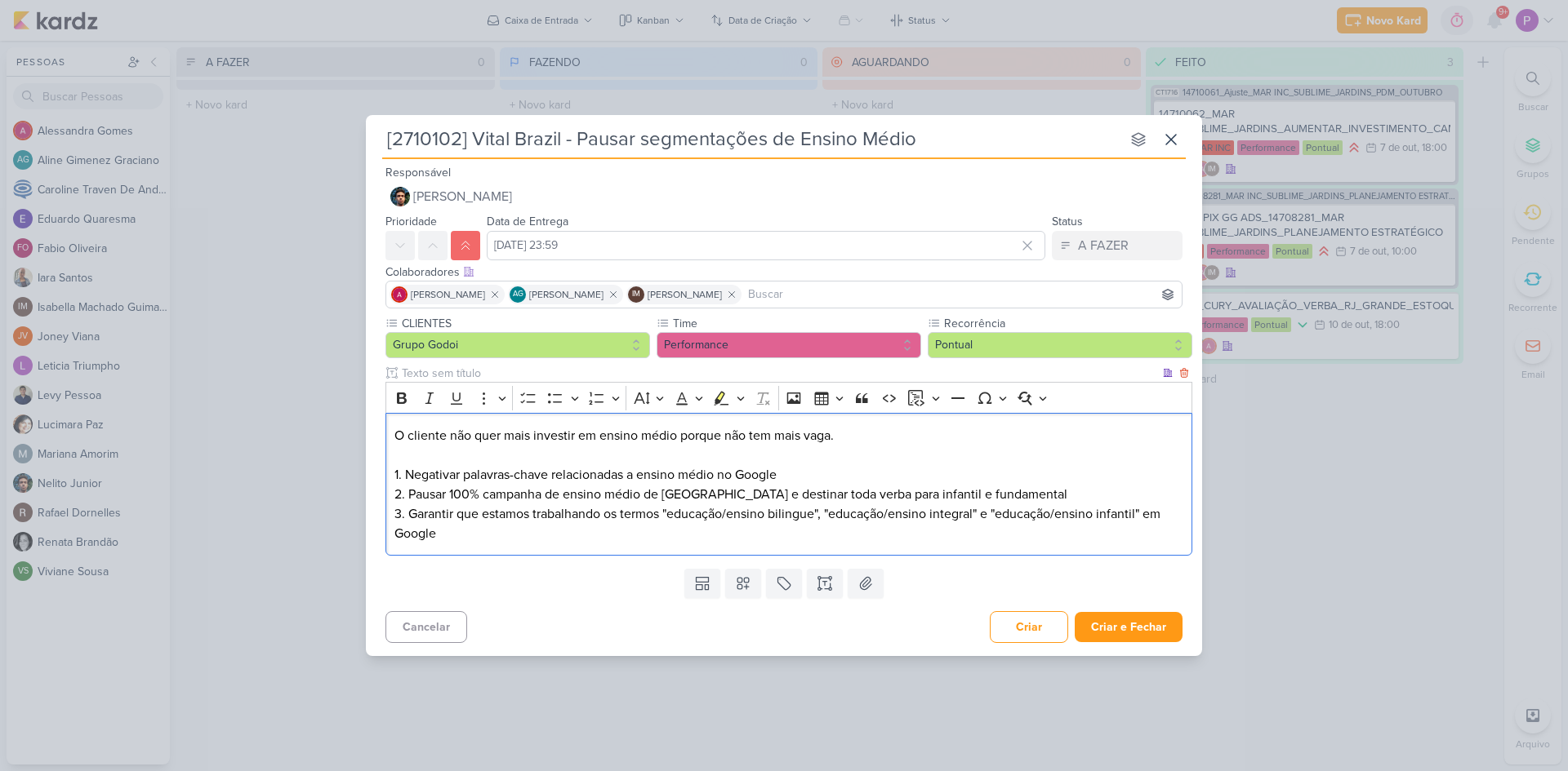
click at [535, 458] on p "O cliente não quer mais investir em ensino médio porque não tem mais vaga. 1. N…" at bounding box center [789, 485] width 789 height 118
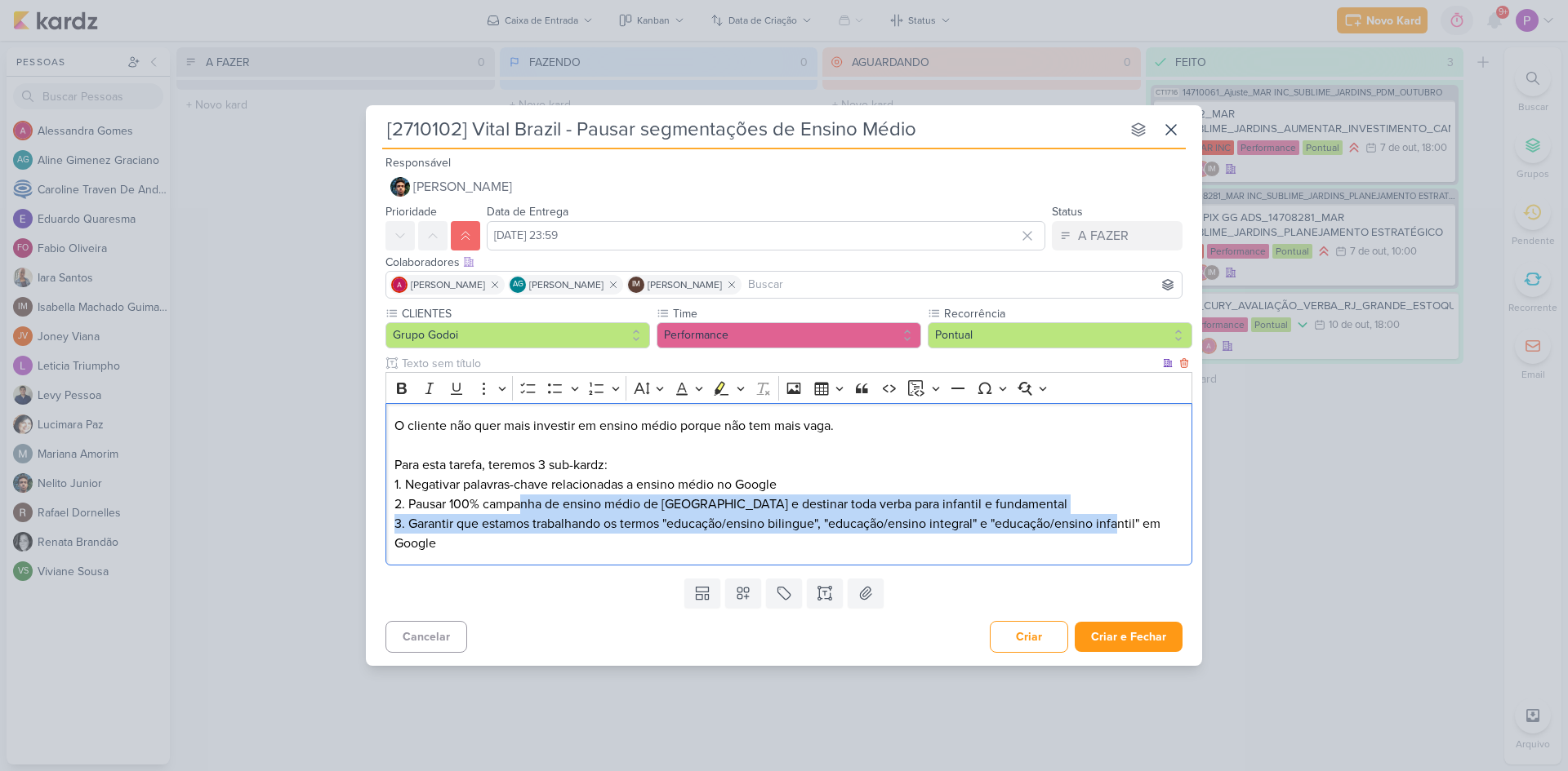
drag, startPoint x: 521, startPoint y: 505, endPoint x: 1122, endPoint y: 514, distance: 601.1
click at [1122, 514] on p "⁠⁠⁠⁠⁠⁠⁠Para esta tarefa, teremos 3 sub-kardz: 1. Negativar palavras-chave relac…" at bounding box center [789, 505] width 789 height 98
click at [1005, 494] on p "Para esta tarefa, teremos 3 sub-kardz: 1. Negativar palavras-chave relacionadas…" at bounding box center [789, 505] width 789 height 98
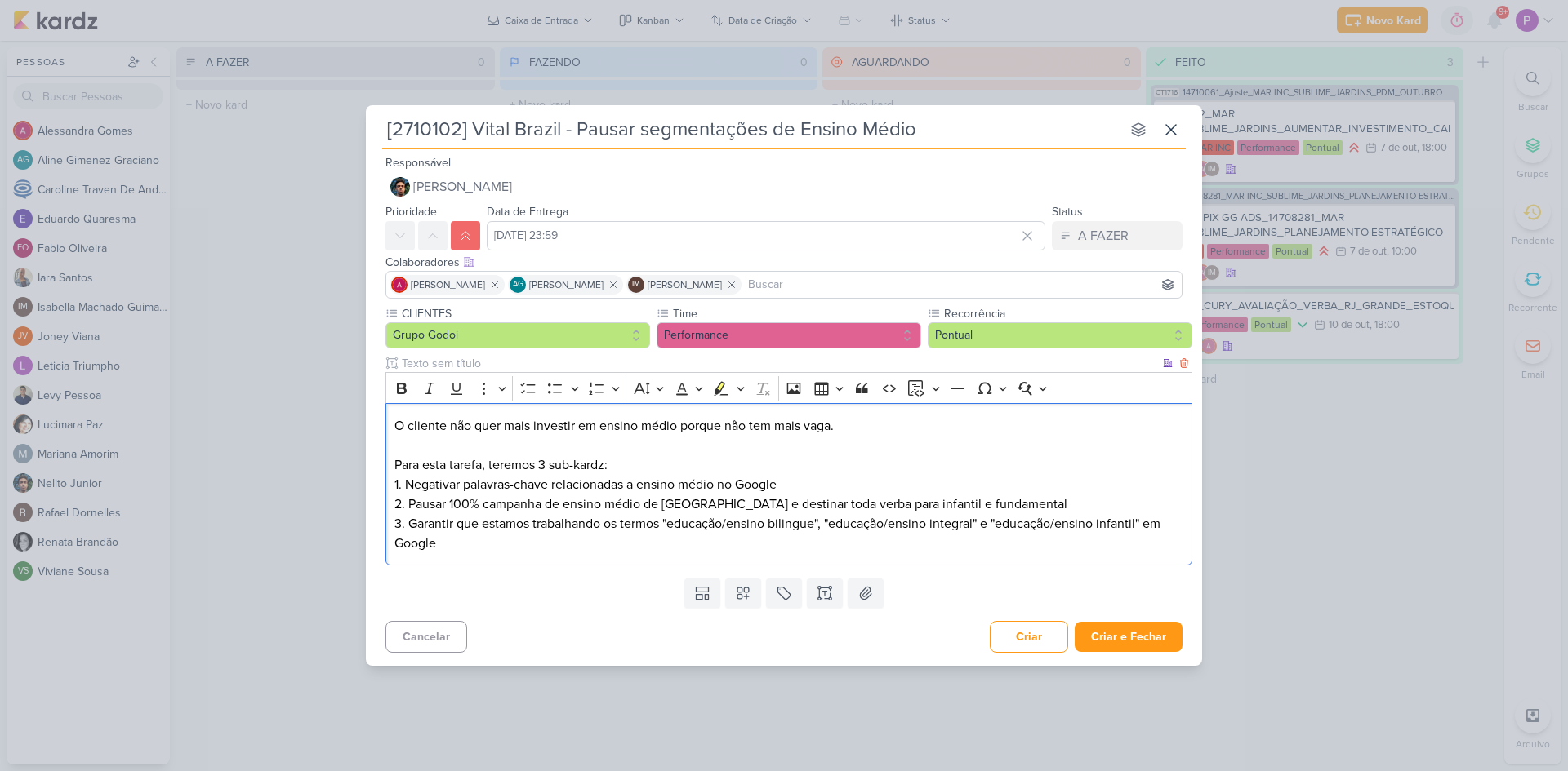
click at [599, 541] on p "Para esta tarefa, teremos 3 sub-kardz: 1. Negativar palavras-chave relacionadas…" at bounding box center [789, 505] width 789 height 98
click at [782, 590] on icon at bounding box center [784, 593] width 16 height 16
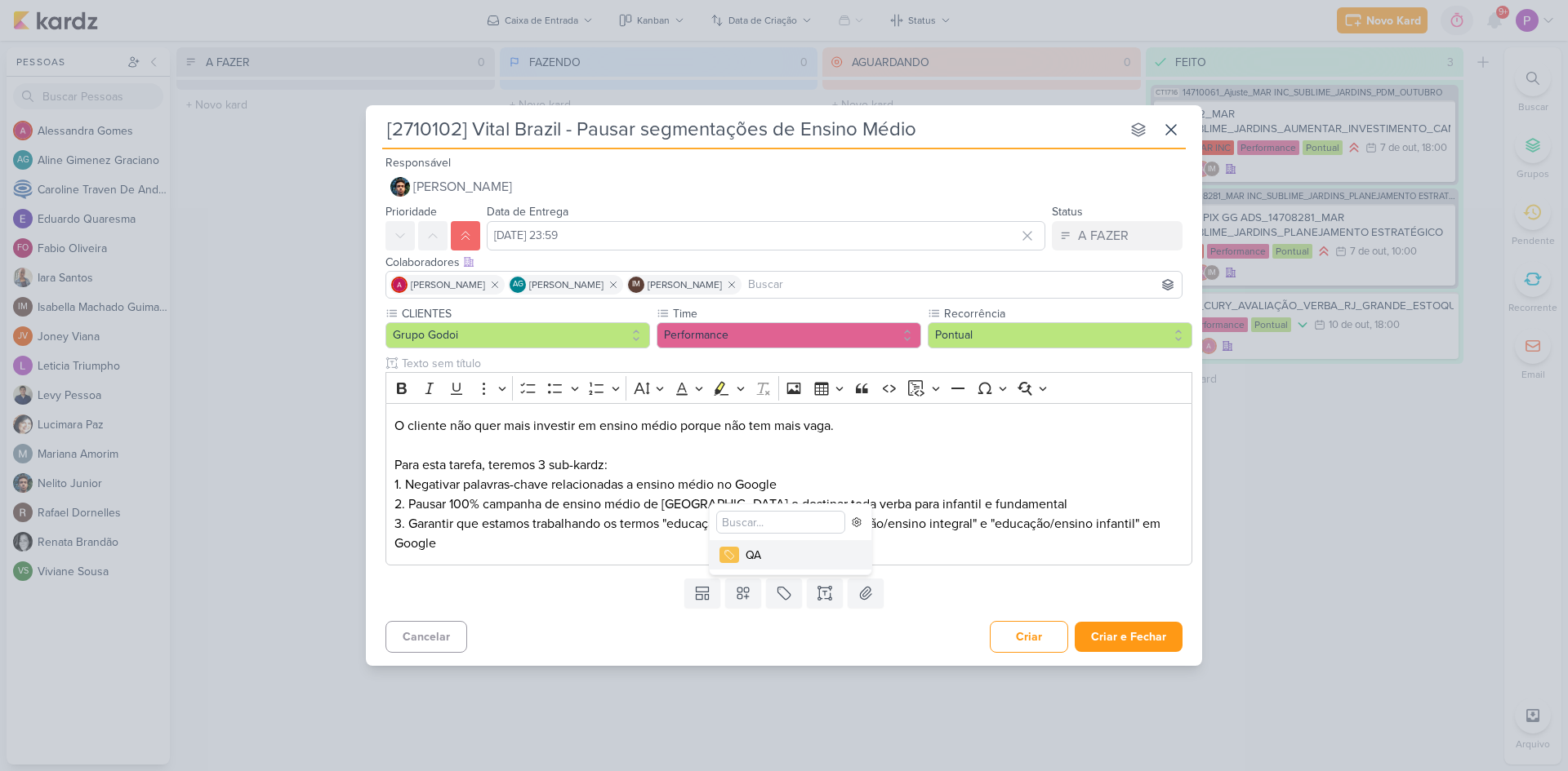
click at [753, 551] on div "QA" at bounding box center [799, 556] width 106 height 17
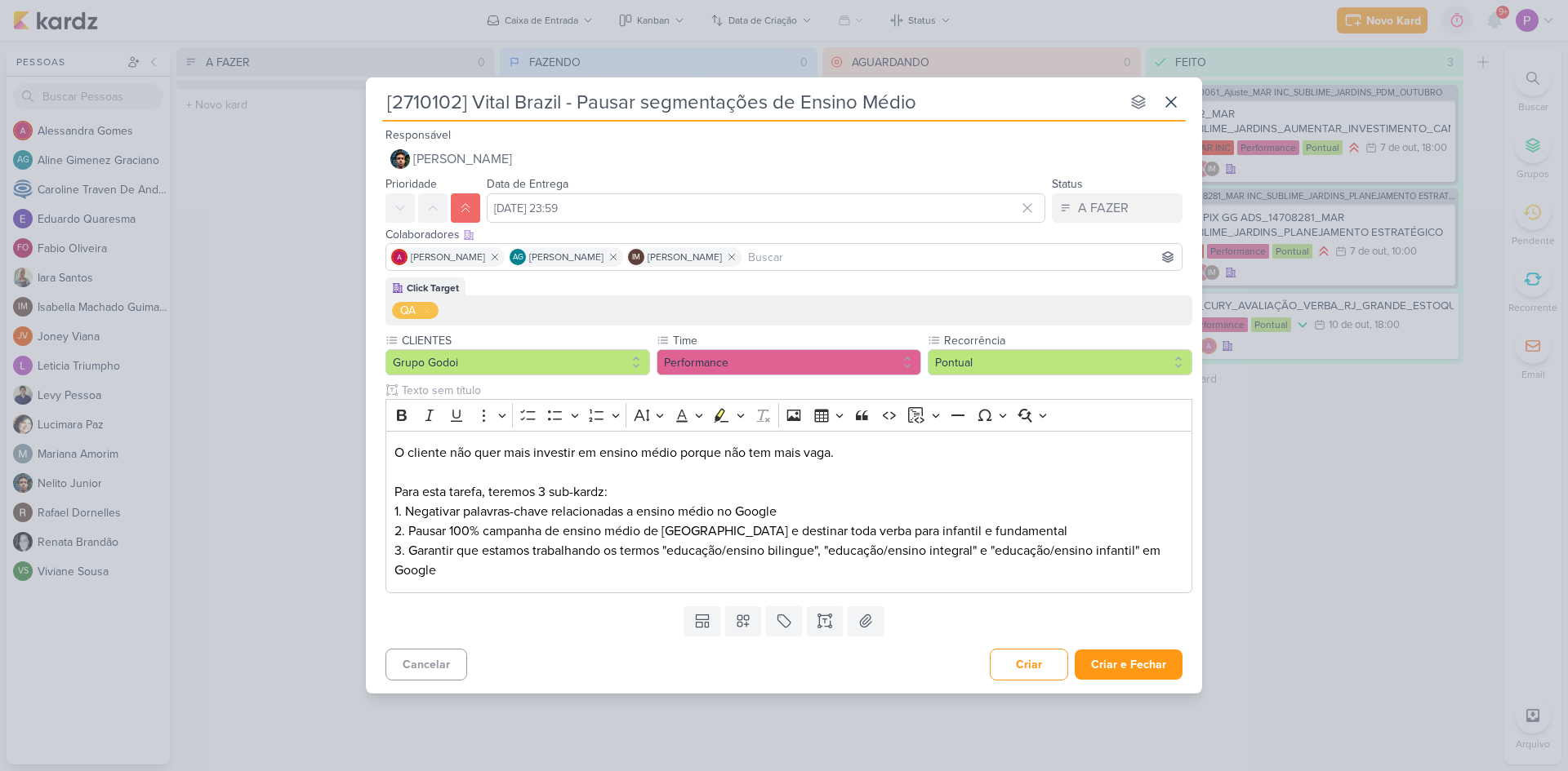
click at [552, 614] on div "Templates Campos Personalizados CLIENTES [GEOGRAPHIC_DATA]" at bounding box center [784, 621] width 836 height 42
click at [532, 605] on div "Templates Campos Personalizados CLIENTES [GEOGRAPHIC_DATA]" at bounding box center [784, 621] width 836 height 42
drag, startPoint x: 487, startPoint y: 505, endPoint x: 844, endPoint y: 517, distance: 357.2
click at [844, 517] on p "Para esta tarefa, teremos 3 sub-kardz: 1. Negativar palavras-chave relacionadas…" at bounding box center [789, 531] width 789 height 98
click at [502, 614] on div "Templates Campos Personalizados CLIENTES [GEOGRAPHIC_DATA]" at bounding box center [784, 621] width 836 height 42
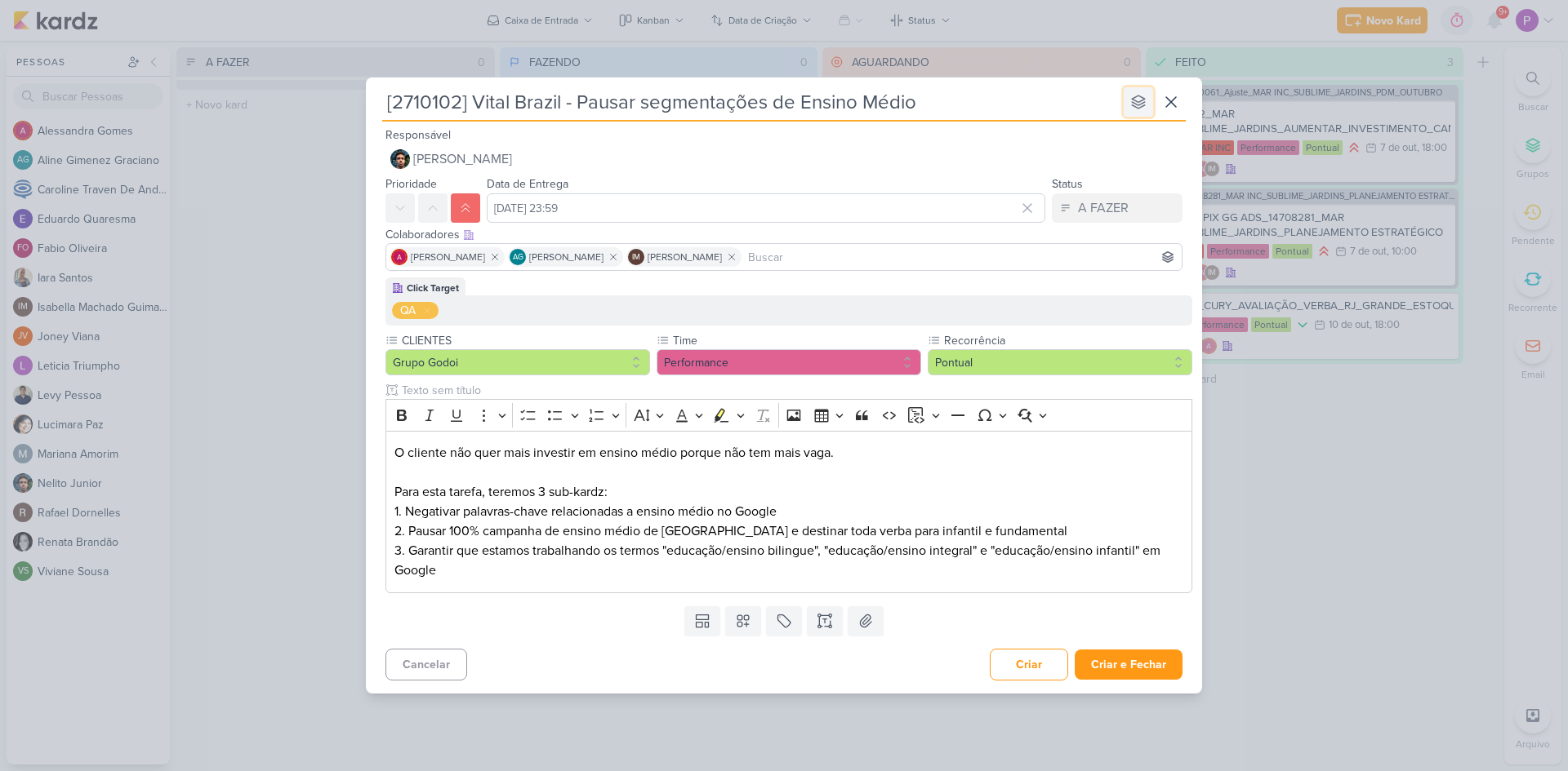
click at [1134, 103] on icon at bounding box center [1138, 102] width 13 height 13
click at [972, 129] on div "Responsável Nelito Junior Nelito Junior [PERSON_NAME]" at bounding box center [784, 149] width 836 height 49
click at [1171, 260] on icon at bounding box center [1168, 258] width 13 height 13
click at [1183, 281] on div "Click Target QA" at bounding box center [788, 301] width 807 height 48
click at [1138, 666] on button "Criar e Fechar" at bounding box center [1128, 665] width 108 height 30
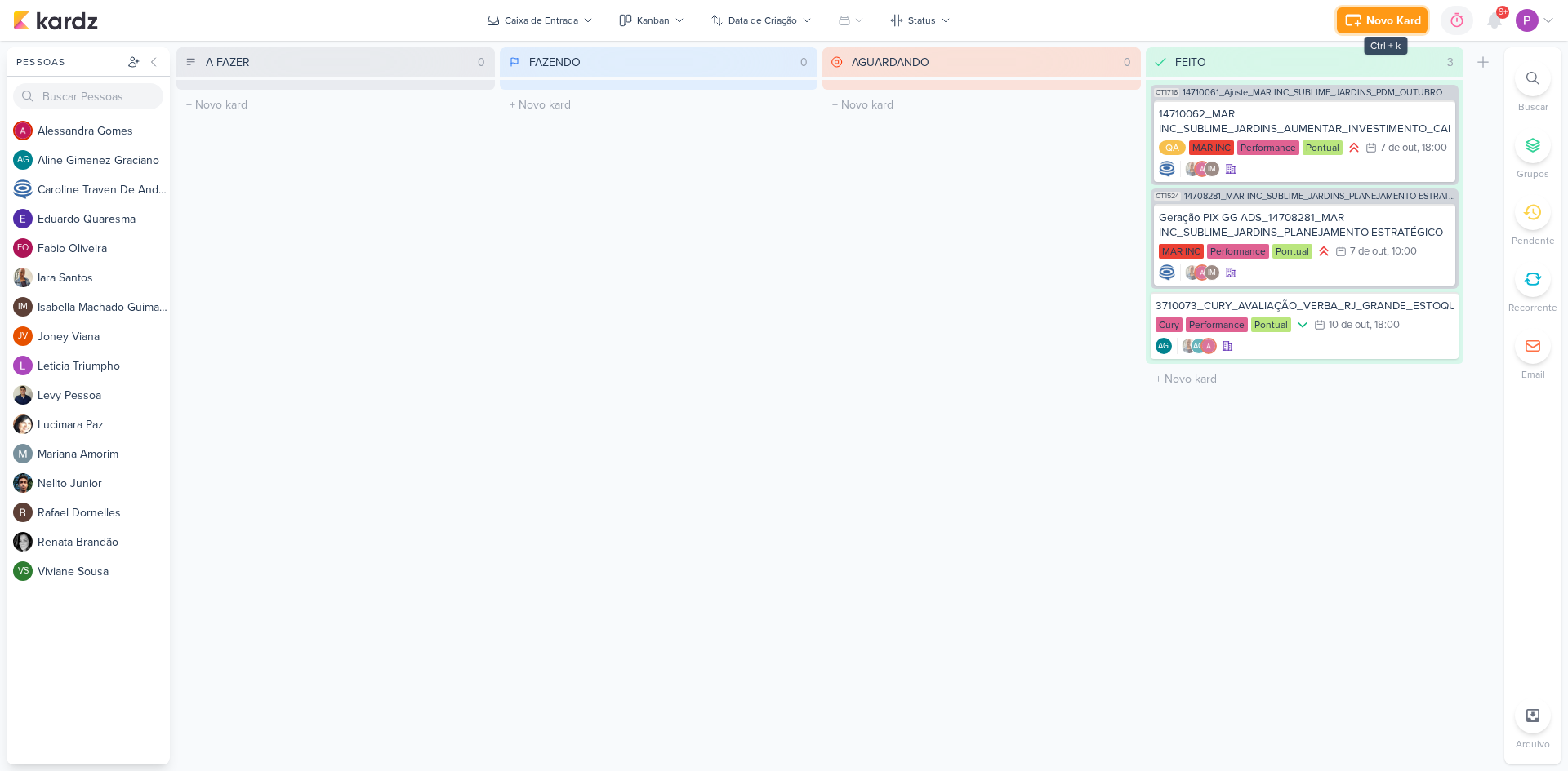
click at [1398, 30] on button "Novo Kard" at bounding box center [1382, 21] width 91 height 26
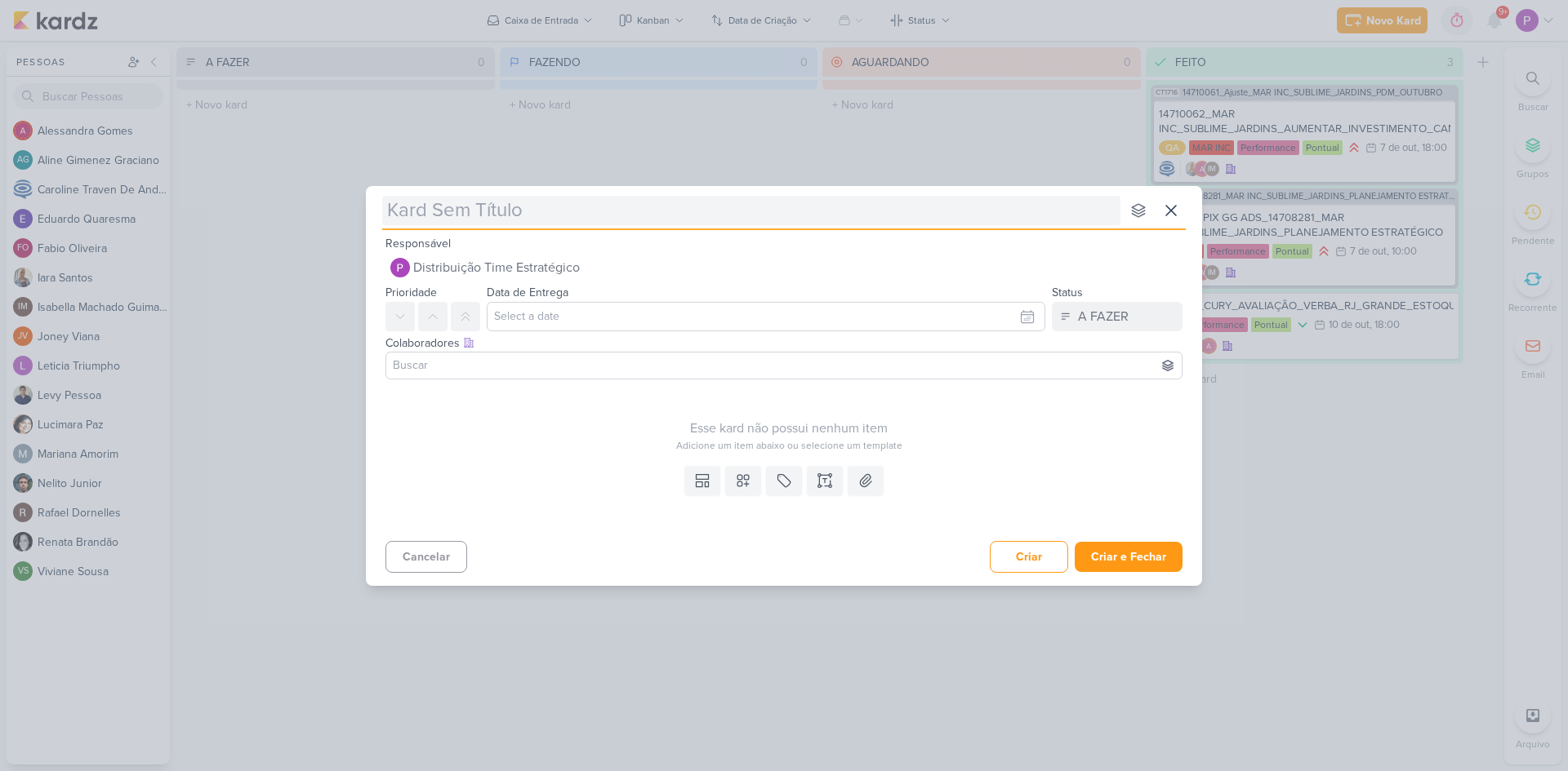
click at [462, 214] on input "text" at bounding box center [751, 210] width 738 height 29
paste input "2710103"
type input "[2710103"
type input "[2710103]"
type input "[2710103] AB SAbin"
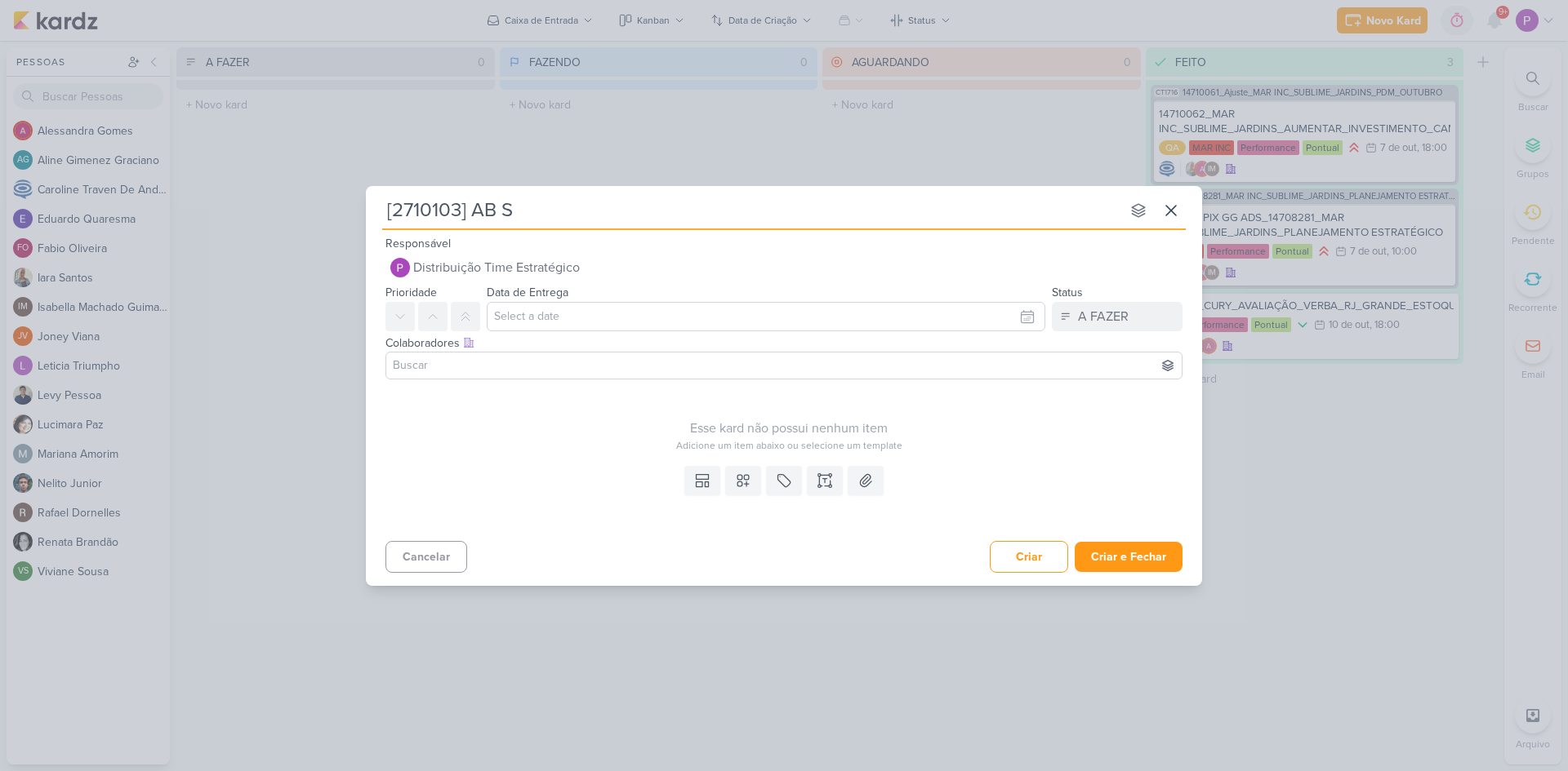
type input "[2710103] AB Sa"
type input "[2710103] AB Sabi"
type input "[2710103] AB Sabin"
type input "[2710103] AB Sabin -"
type input "[2710103] AB Sabin - Perguntas de quali"
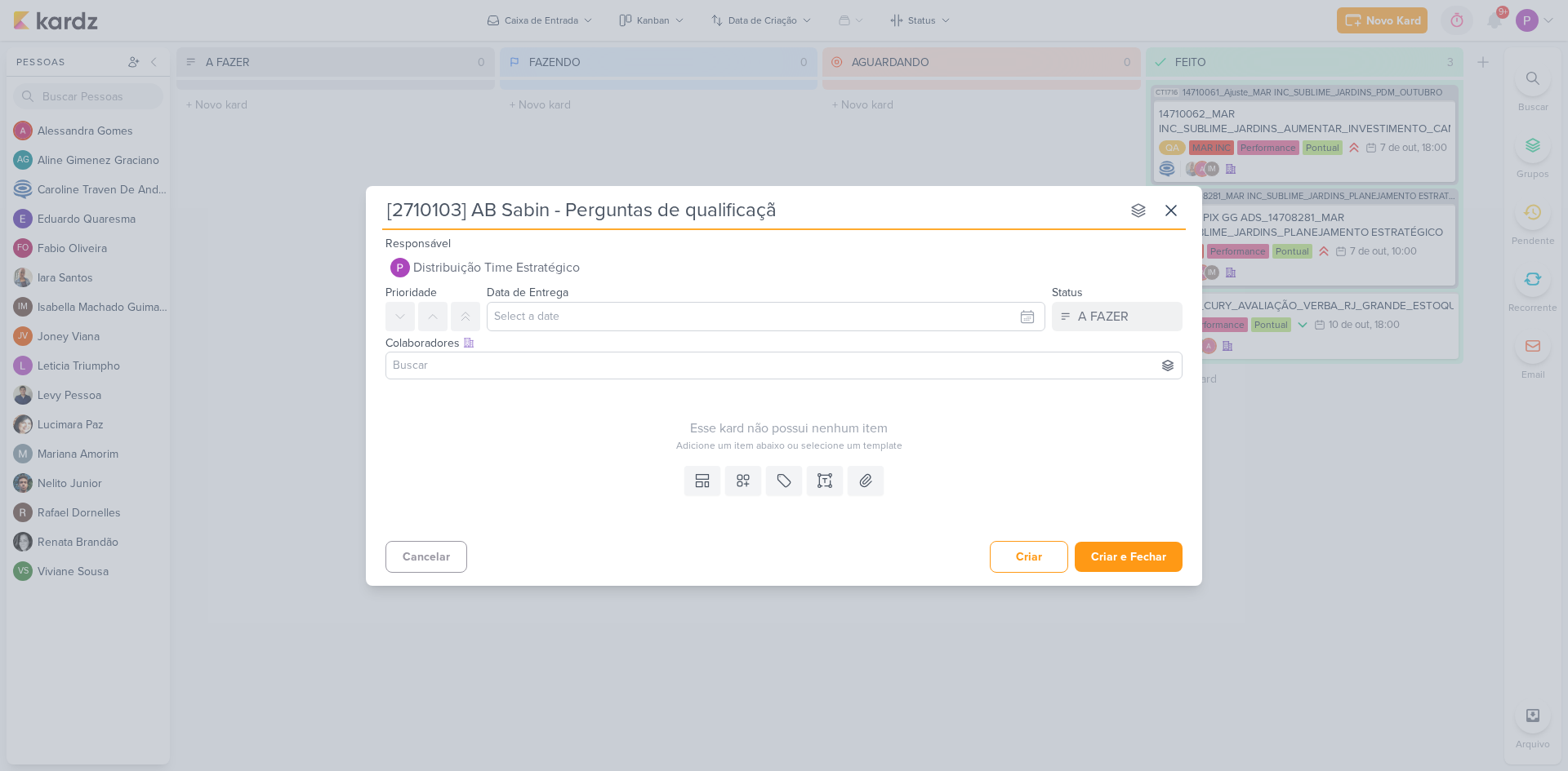
type input "[2710103] AB Sabin - Perguntas de qualificação"
click at [580, 427] on div "Esse kard não possui nenhum item" at bounding box center [788, 428] width 807 height 20
click at [820, 487] on icon at bounding box center [819, 486] width 3 height 3
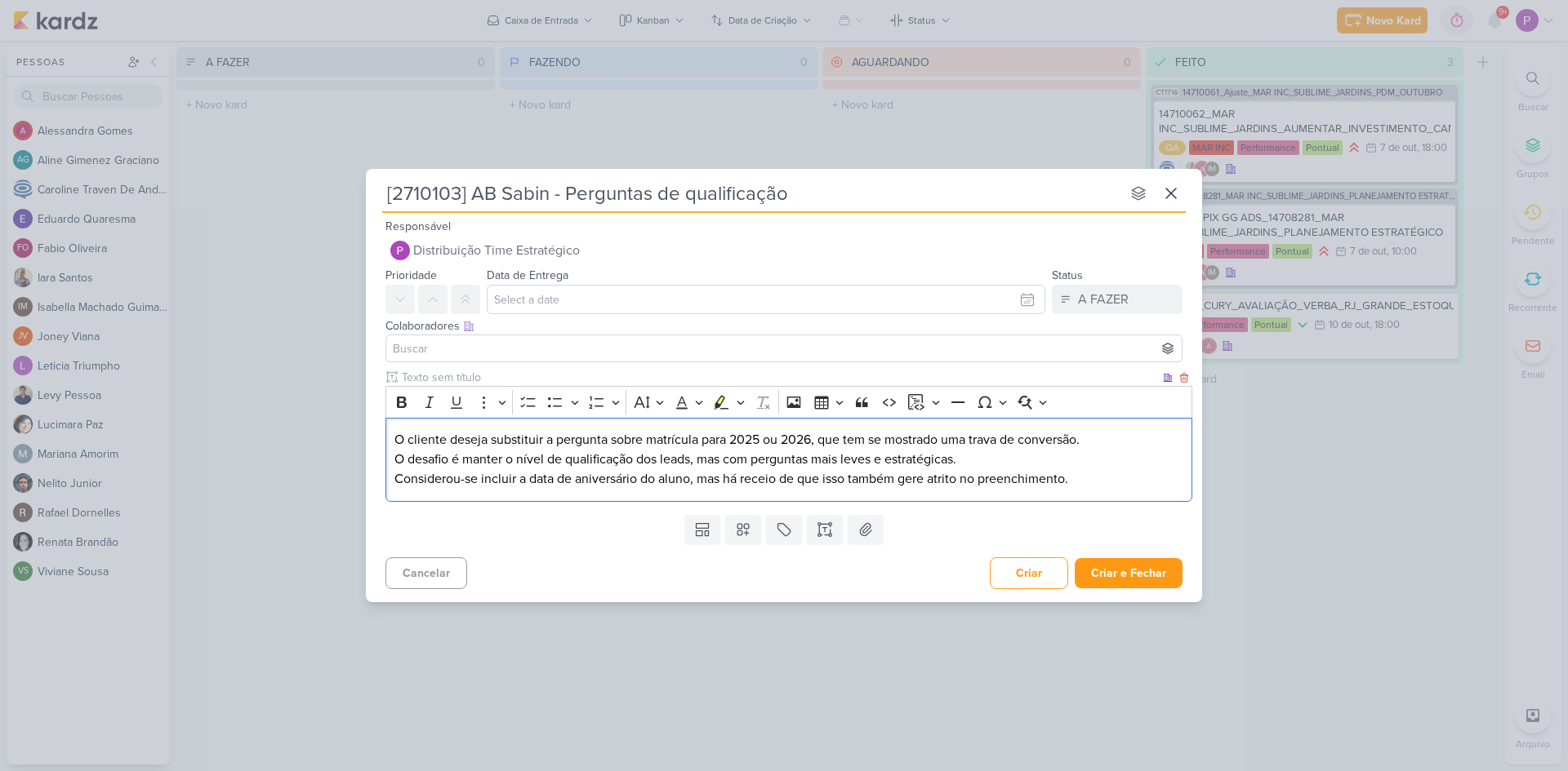
click at [608, 441] on p "O cliente deseja substituir a pergunta sobre matrícula para 2025 ou 2026, que t…" at bounding box center [789, 440] width 789 height 20
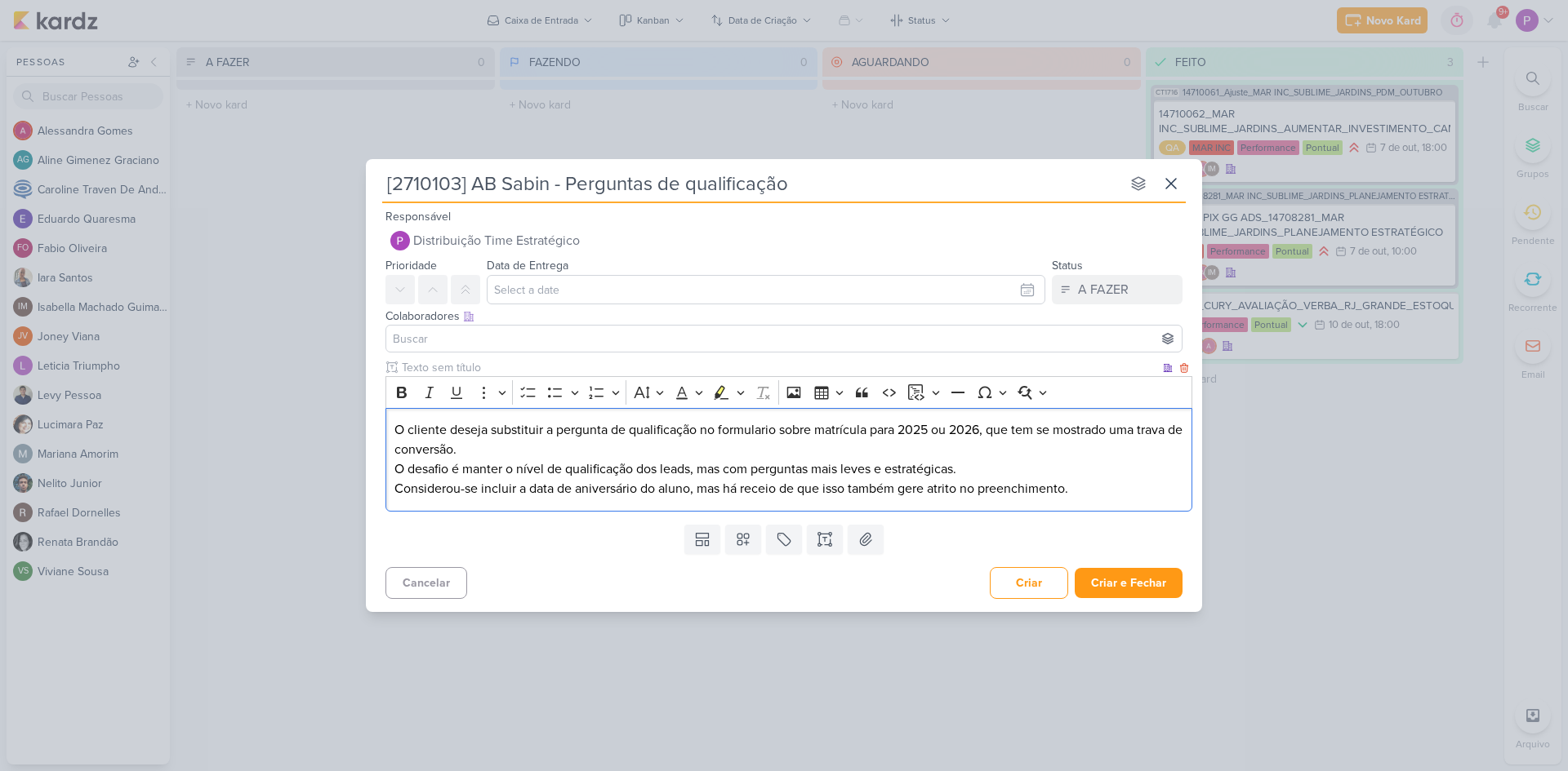
click at [507, 443] on p "O cliente deseja substituir a pergunta de qualificação no formulario sobre matr…" at bounding box center [789, 440] width 789 height 40
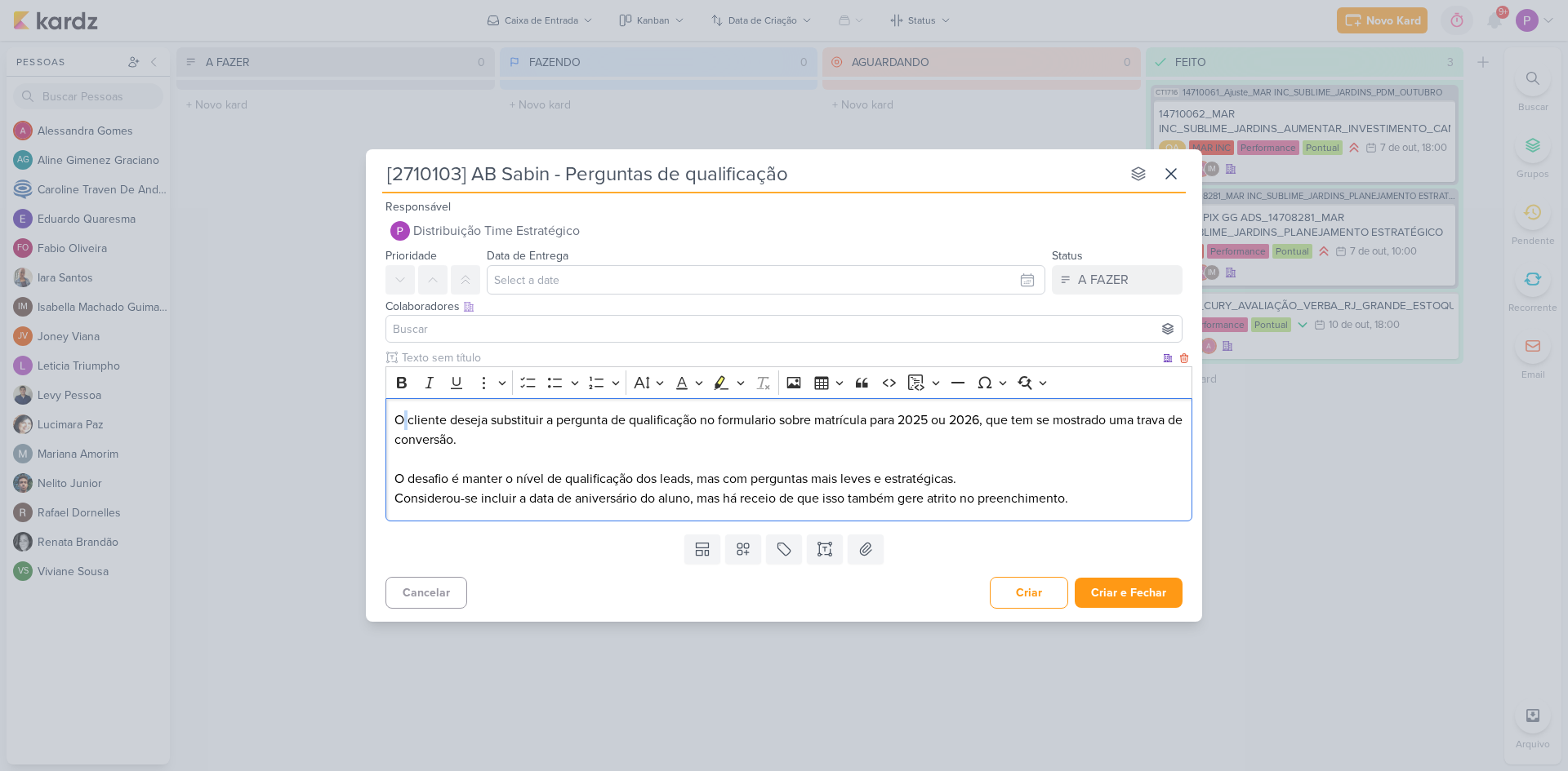
click at [402, 424] on p "O cliente deseja substituir a pergunta de qualificação no formulario sobre matr…" at bounding box center [789, 440] width 789 height 59
click at [741, 420] on p "A cliente deseja substituir a pergunta de qualificação no formulario sobre matr…" at bounding box center [789, 440] width 789 height 59
click at [681, 434] on p "A cliente deseja substituir a pergunta de qualificação no formulário sobre matr…" at bounding box center [789, 440] width 789 height 59
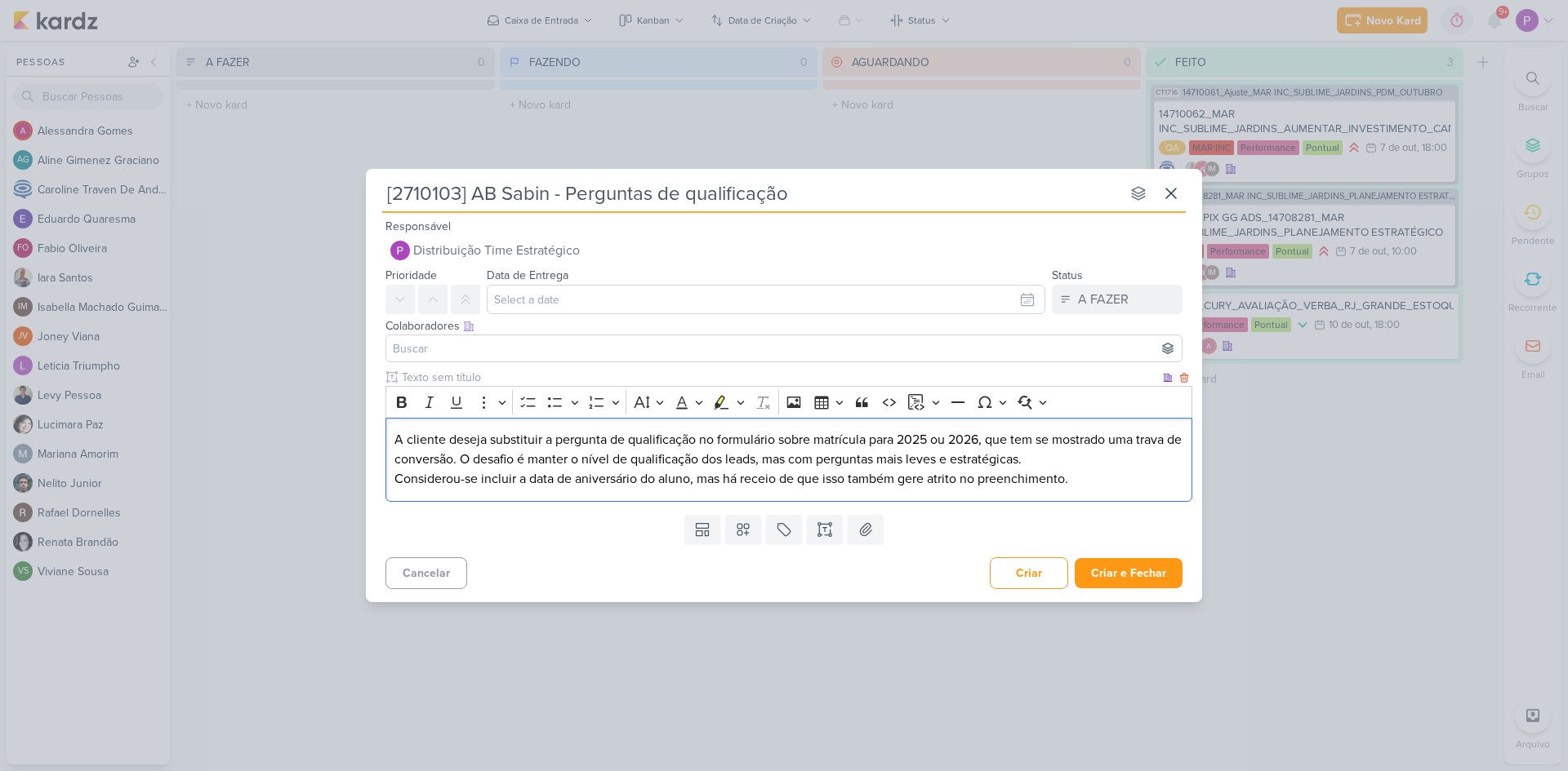
click at [1042, 461] on p "A cliente deseja substituir a pergunta de qualificação no formulário sobre matr…" at bounding box center [789, 450] width 789 height 40
click at [1054, 462] on p "A cliente deseja substituir a pergunta de qualificação no formulário sobre matr…" at bounding box center [789, 450] width 789 height 40
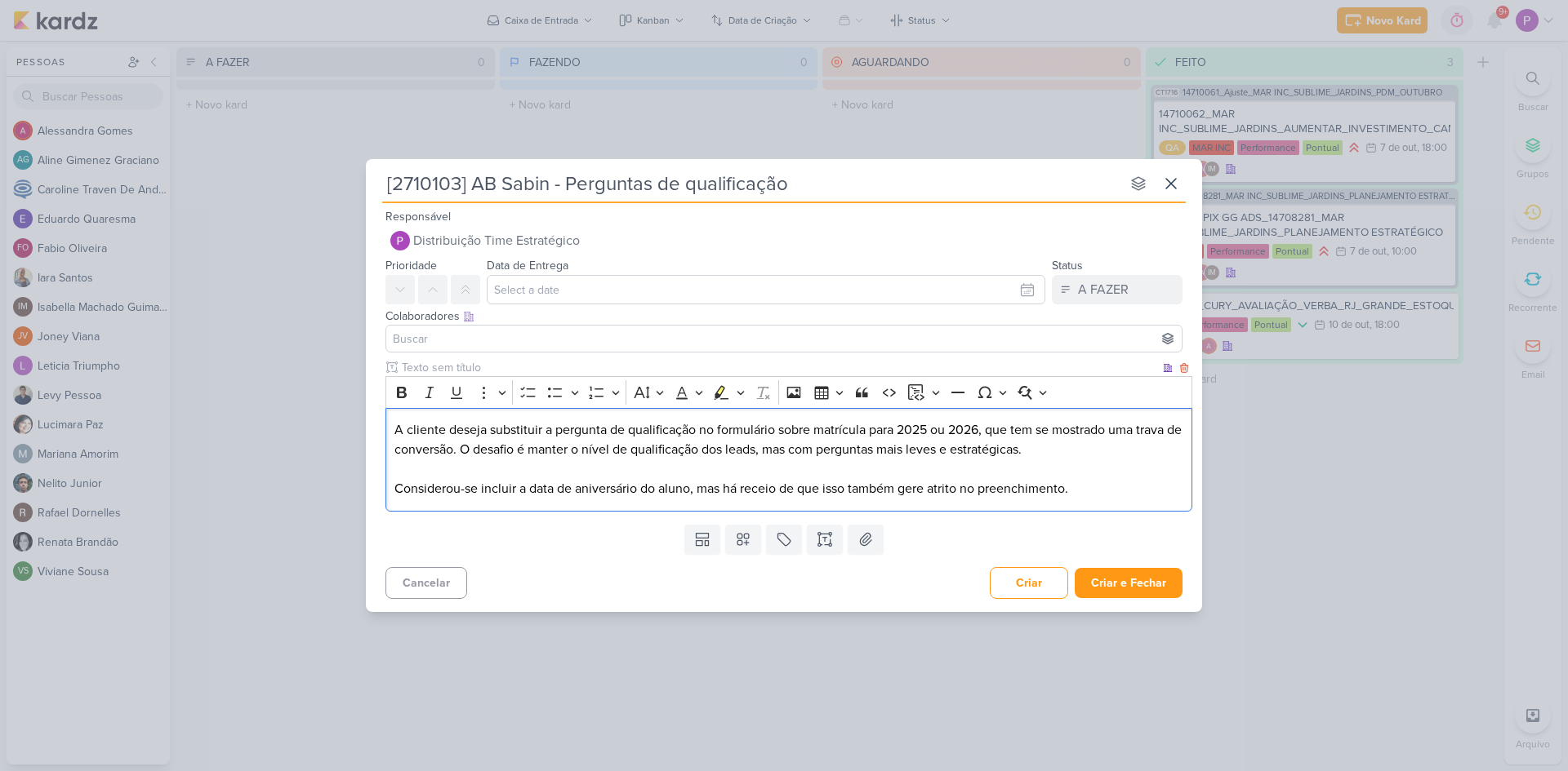
click at [1100, 491] on p "Considerou-se incluir a data de aniversário do aluno, mas há receio de que isso…" at bounding box center [789, 489] width 789 height 20
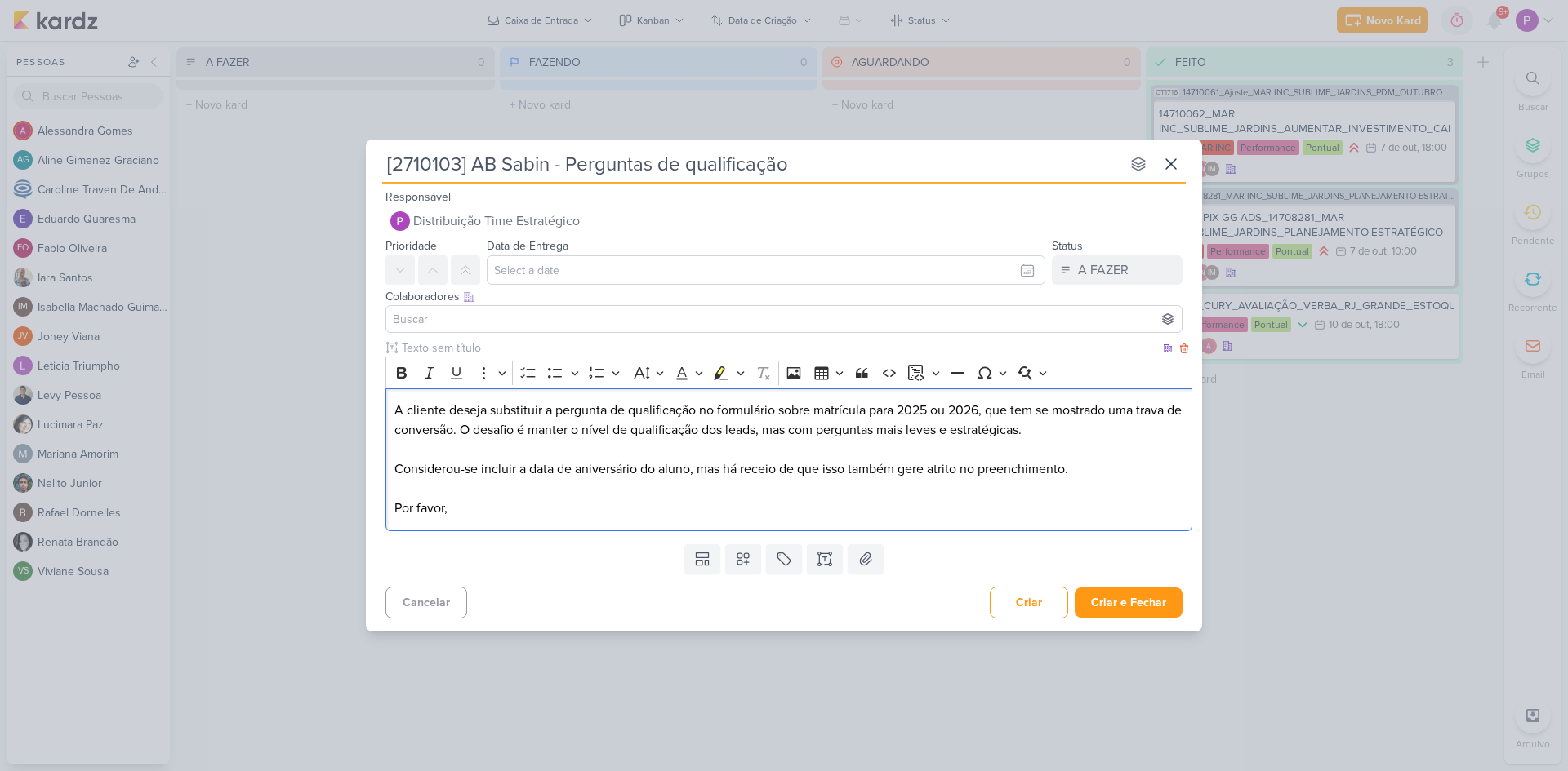
click at [484, 413] on p "A cliente deseja substituir a pergunta de qualificação no formulário sobre matr…" at bounding box center [789, 421] width 789 height 40
drag, startPoint x: 487, startPoint y: 414, endPoint x: 983, endPoint y: 409, distance: 496.0
click at [983, 409] on p "A cliente deseja substituir a pergunta de qualificação no formulário sobre matr…" at bounding box center [789, 421] width 789 height 40
click at [406, 370] on icon "Editor toolbar" at bounding box center [401, 373] width 9 height 11
click at [530, 507] on p "Por favor," at bounding box center [789, 509] width 789 height 20
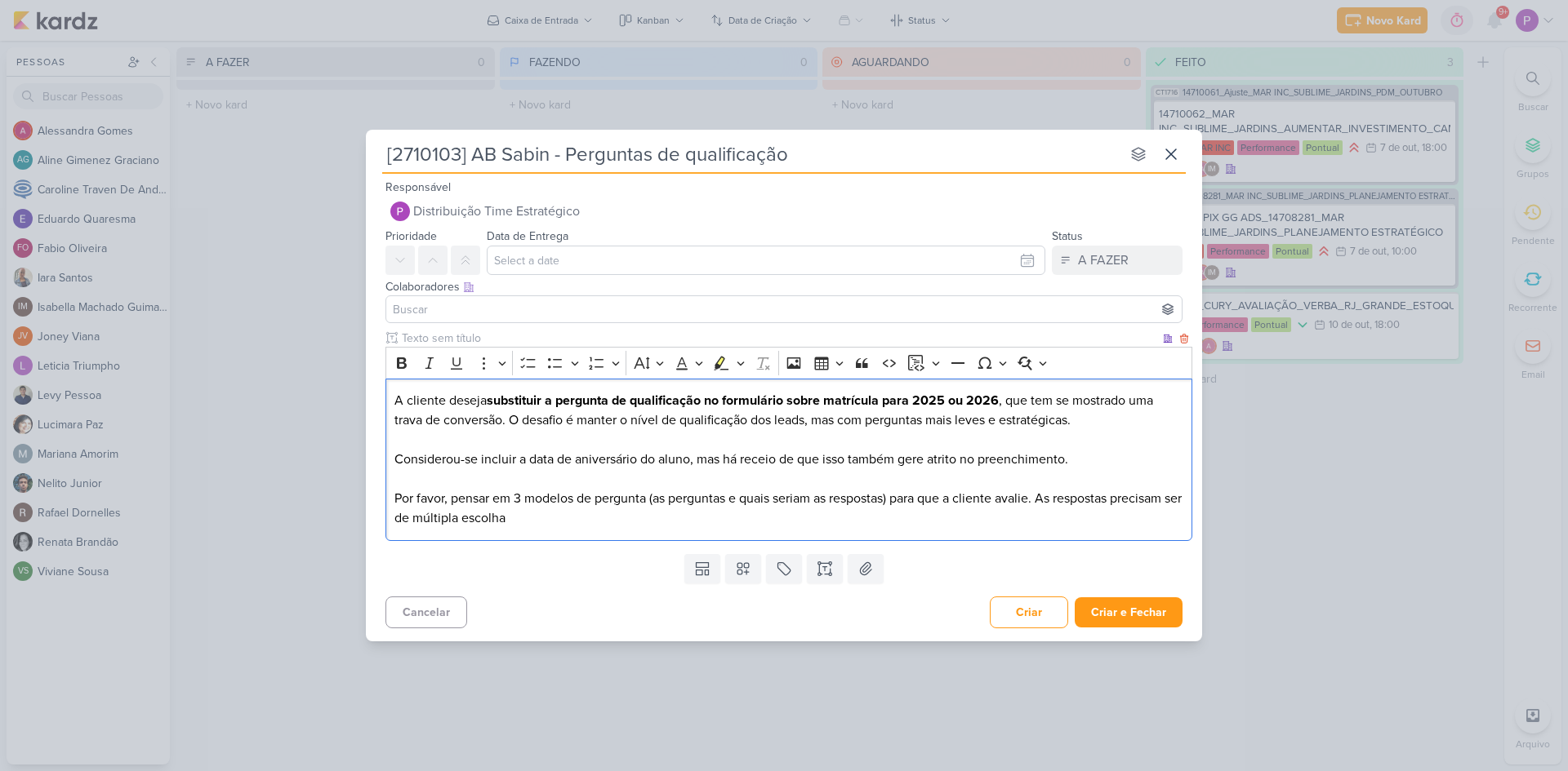
drag, startPoint x: 572, startPoint y: 517, endPoint x: 1045, endPoint y: 497, distance: 473.4
click at [1045, 497] on p "Por favor, pensar em 3 modelos de pergunta (as perguntas e quais seriam as resp…" at bounding box center [789, 509] width 789 height 40
click at [708, 365] on div "Bold Italic Underline More To-do List Bulleted List Bulleted List Numbered List…" at bounding box center [789, 362] width 799 height 31
click at [717, 363] on icon "Editor toolbar" at bounding box center [722, 363] width 15 height 14
click at [784, 453] on p "Considerou-se incluir a data de aniversário do aluno, mas há receio de que isso…" at bounding box center [789, 460] width 789 height 20
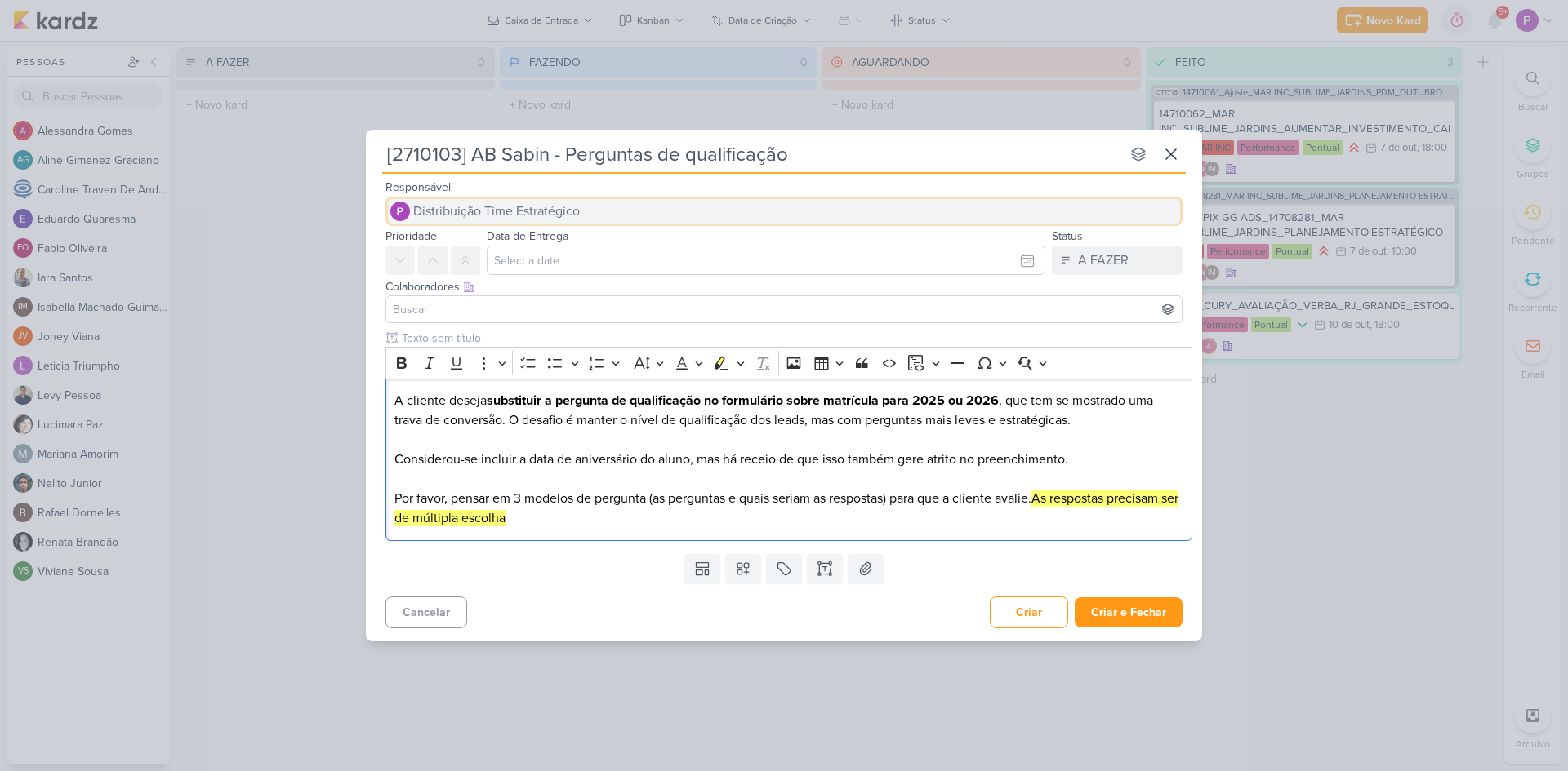
click at [546, 220] on span "Distribuição Time Estratégico" at bounding box center [497, 211] width 166 height 20
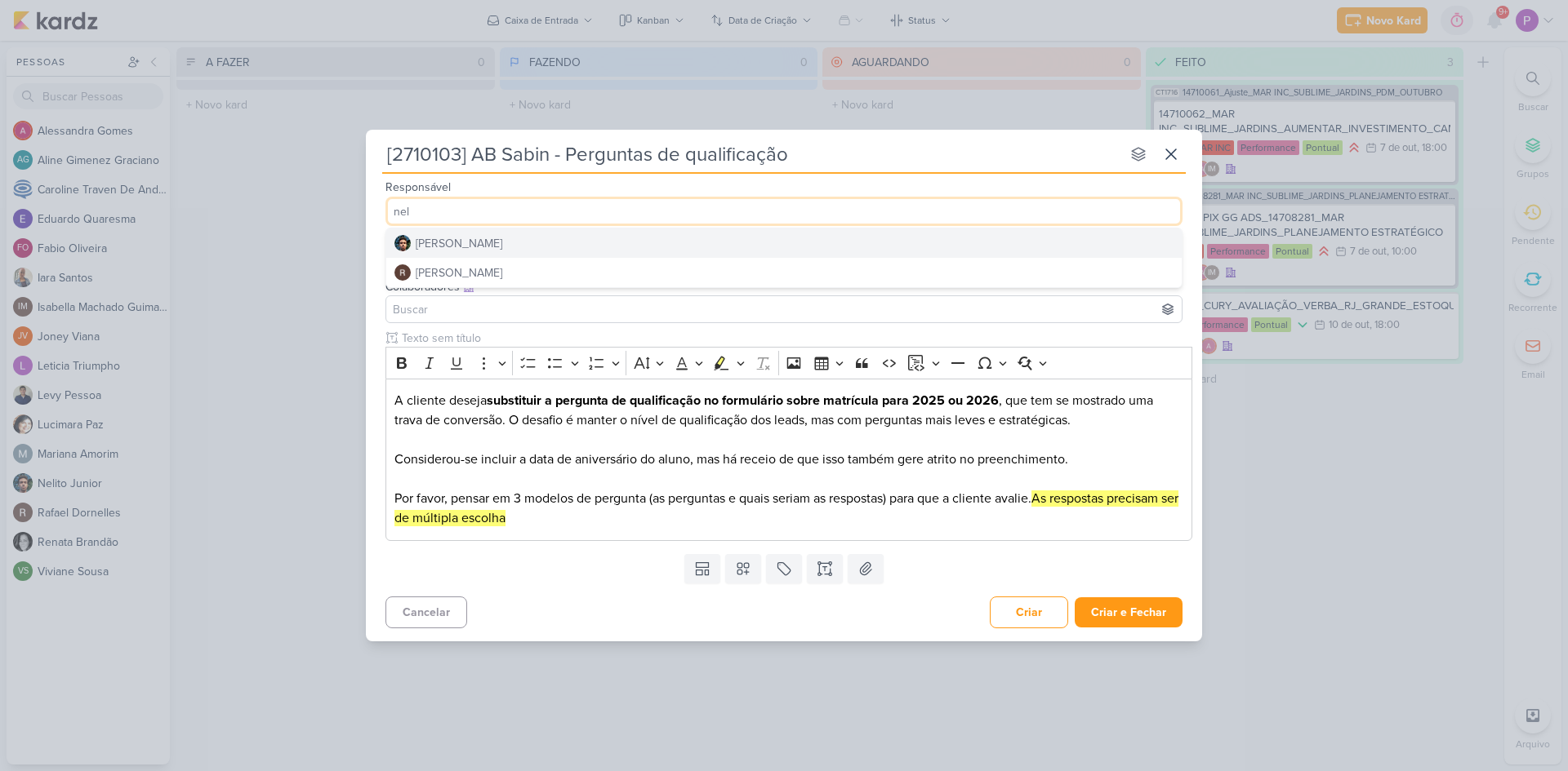
type input "nel"
click at [540, 234] on button "[PERSON_NAME]" at bounding box center [784, 243] width 796 height 29
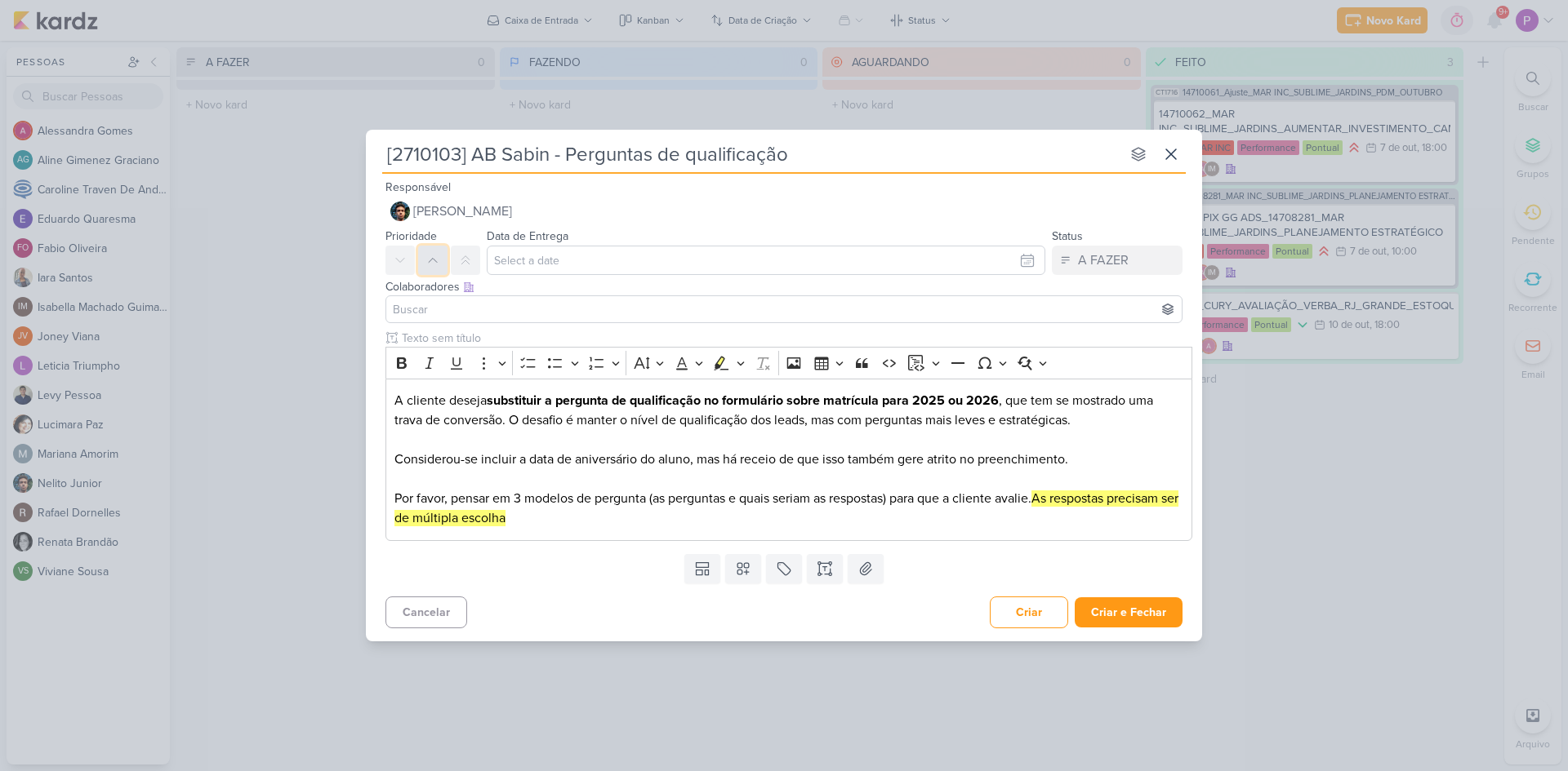
click at [442, 265] on button at bounding box center [432, 260] width 29 height 29
click at [556, 257] on input "text" at bounding box center [767, 260] width 559 height 29
click at [888, 393] on div "13" at bounding box center [898, 395] width 25 height 23
type input "13 de outubro de 2025 às 23:59"
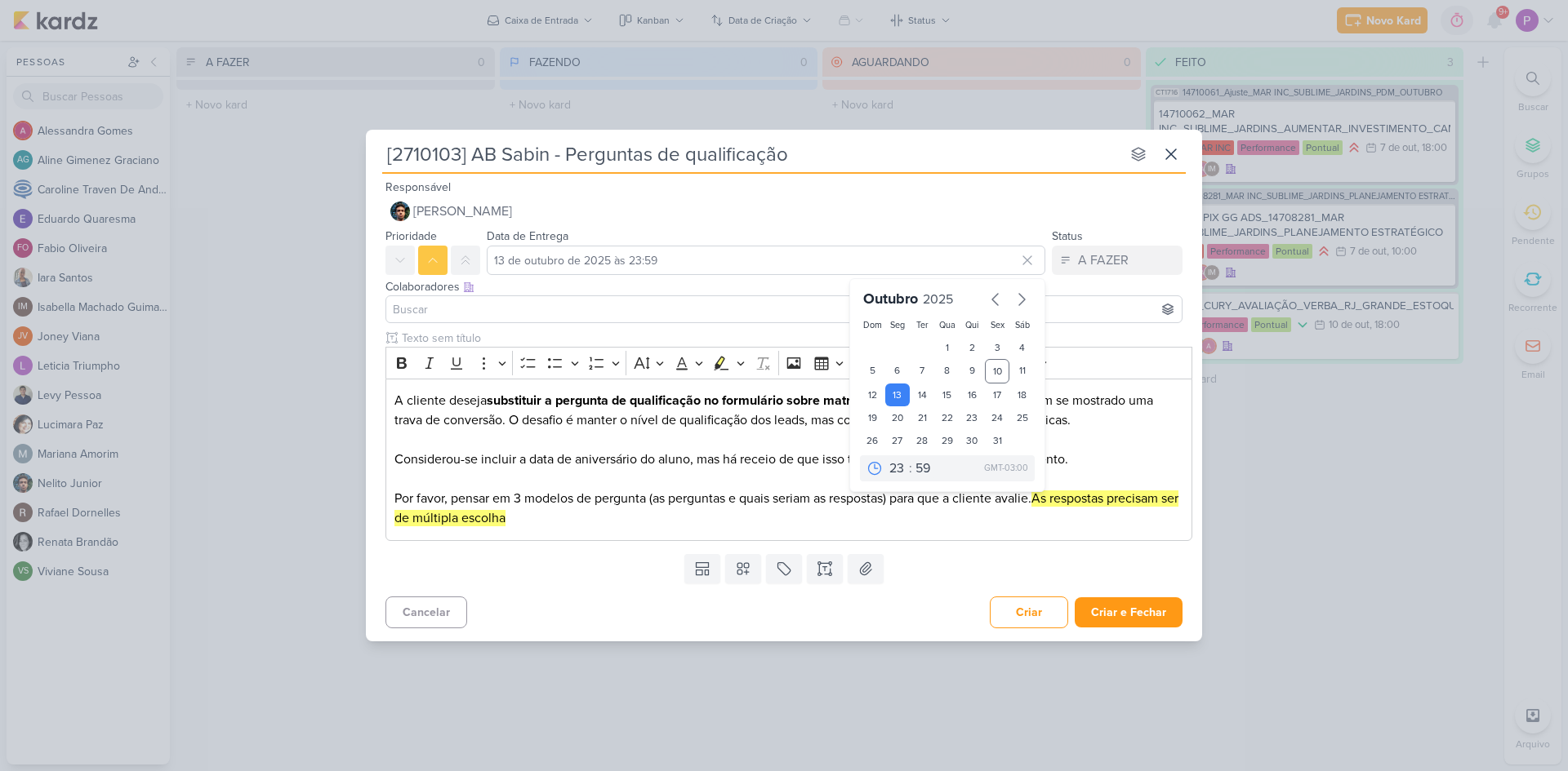
click at [1189, 263] on div "Prioridade Data de Entrega [DATE] 23:59 [DATE] Dom Seg Ter Qua Qui Sex Sáb 1 2 …" at bounding box center [784, 251] width 836 height 49
click at [637, 309] on input at bounding box center [784, 309] width 789 height 20
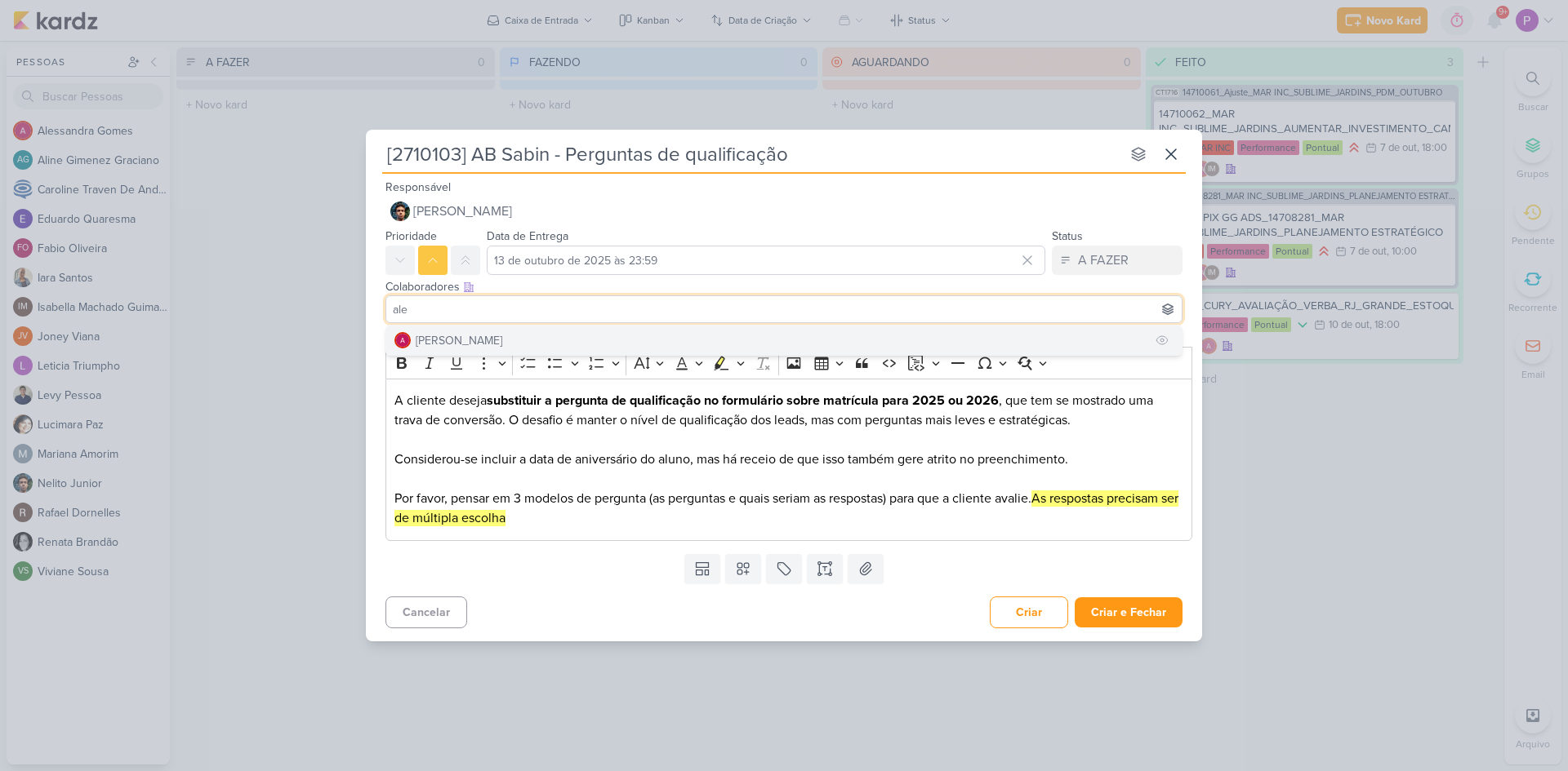
type input "ale"
click at [493, 347] on div "[PERSON_NAME]" at bounding box center [459, 341] width 87 height 17
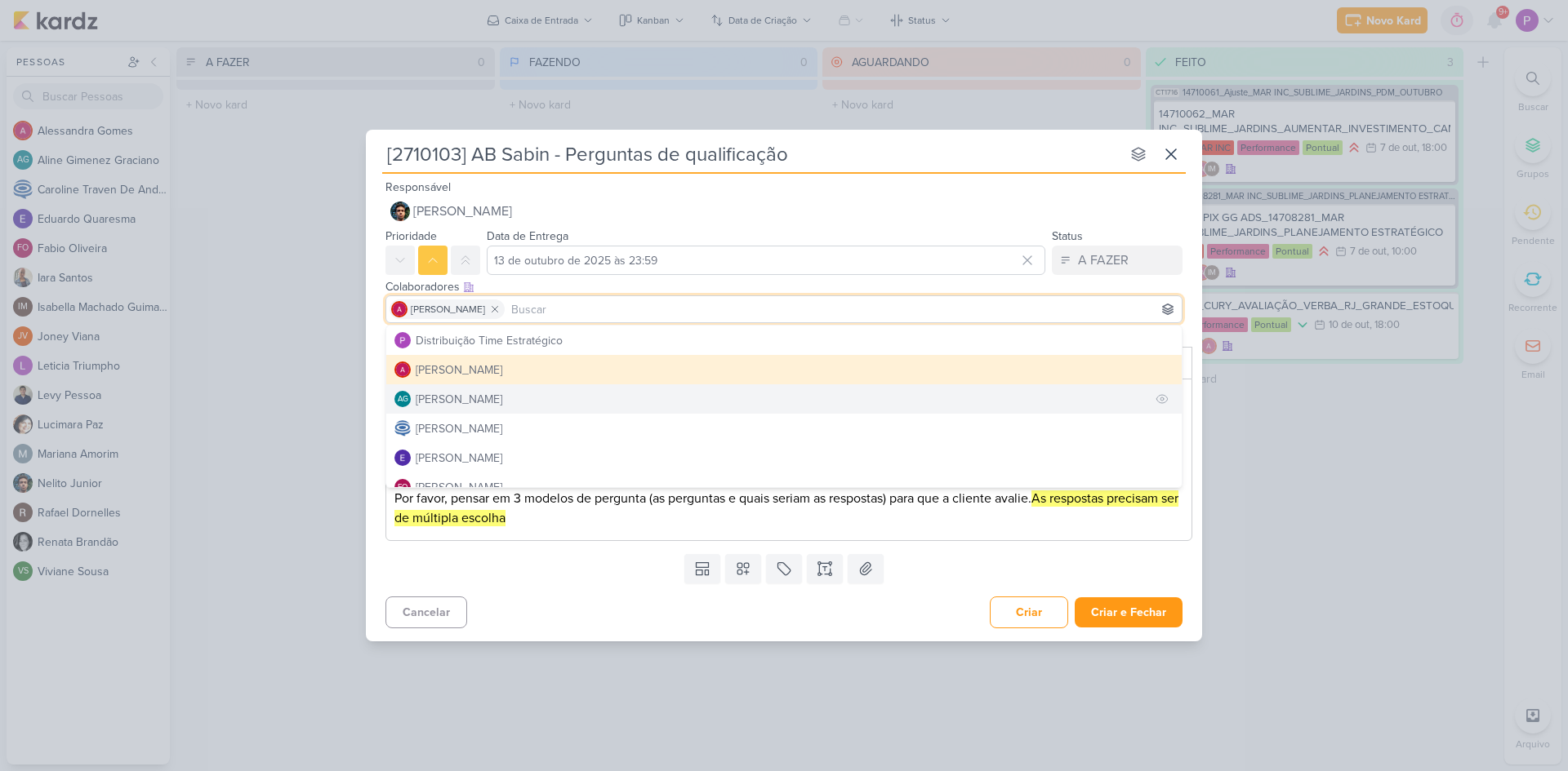
click at [496, 389] on button "AG [PERSON_NAME]" at bounding box center [784, 398] width 796 height 29
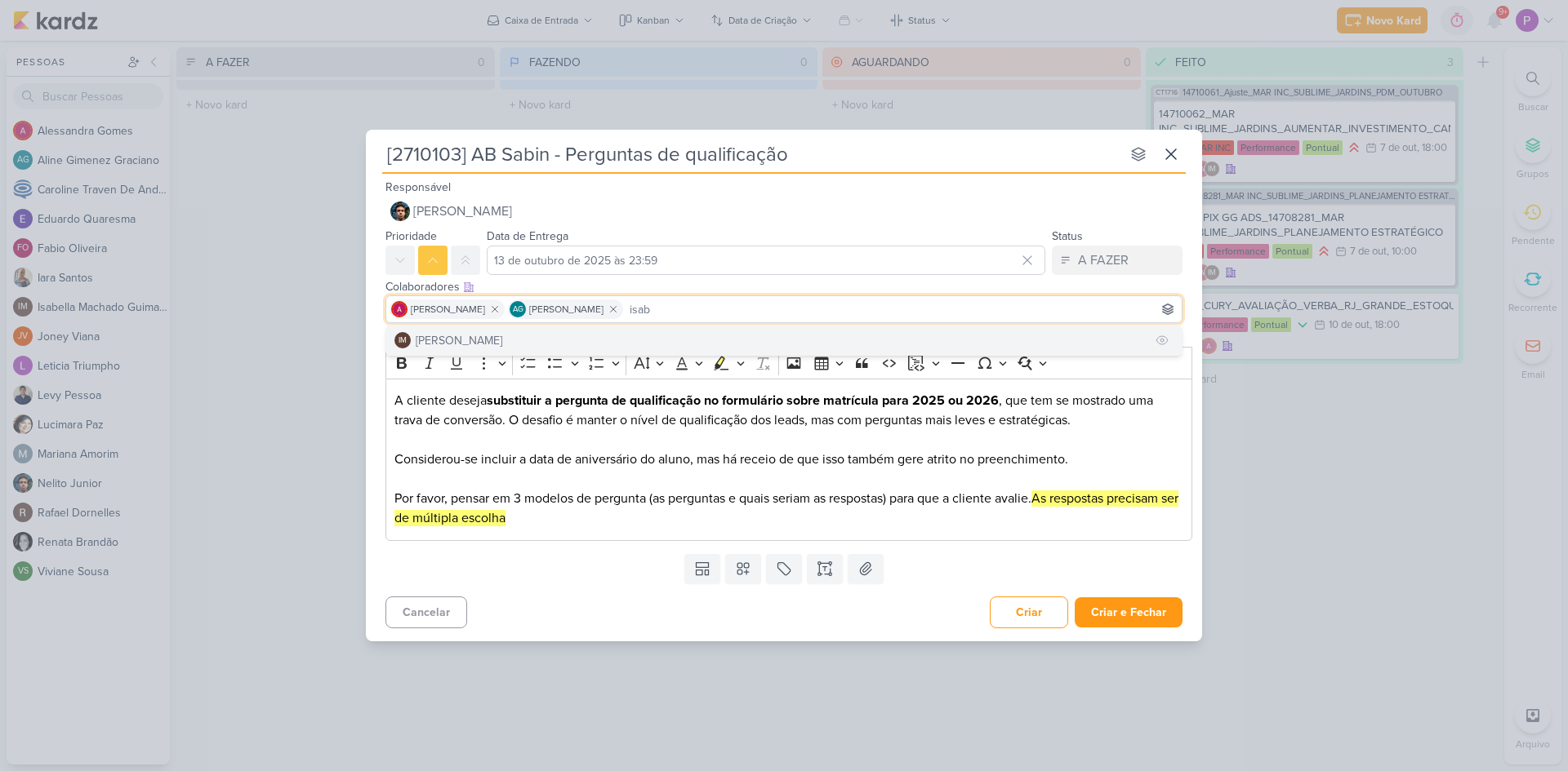
type input "isab"
click at [494, 337] on div "[PERSON_NAME]" at bounding box center [459, 341] width 87 height 17
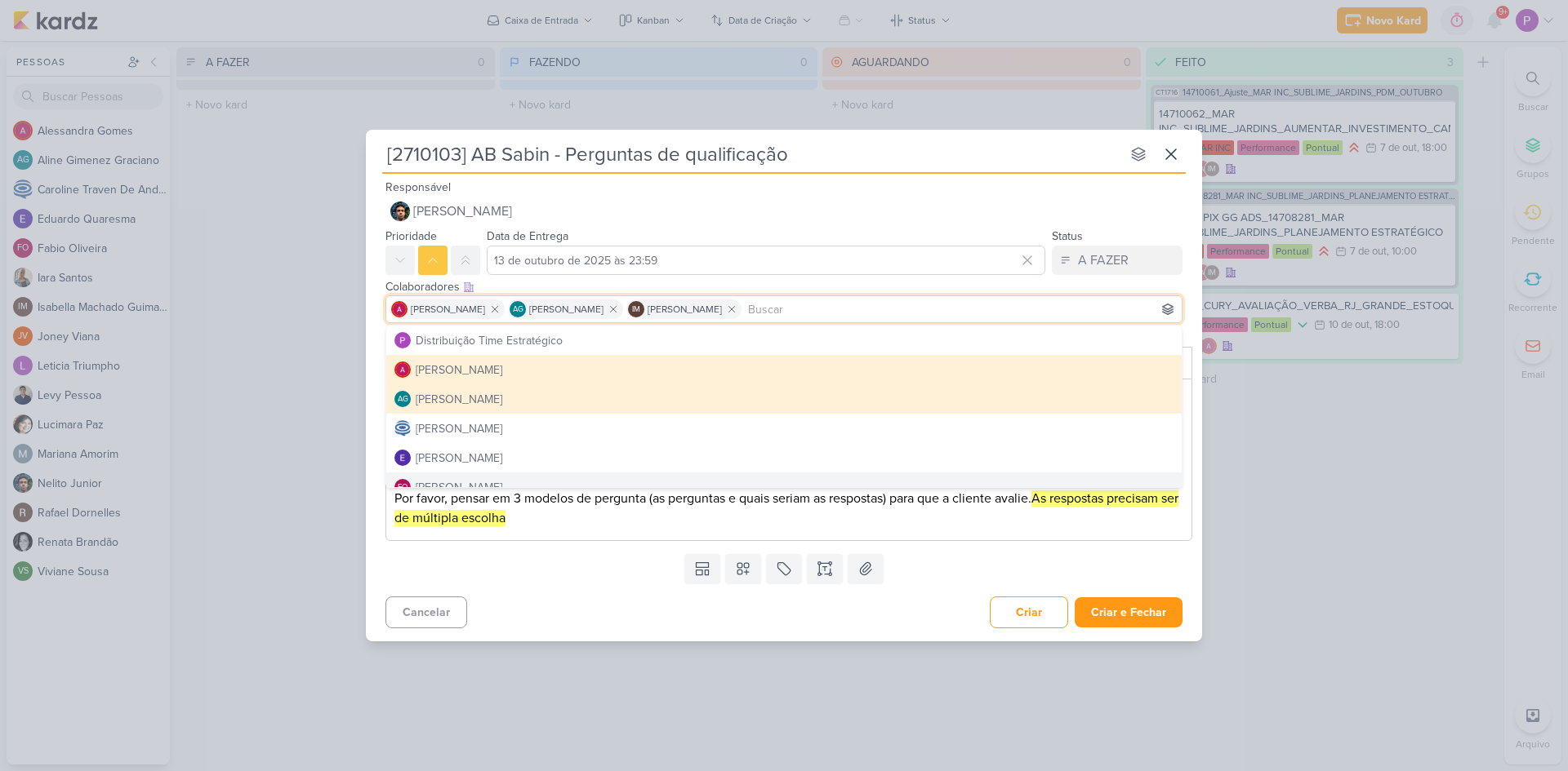
click at [414, 570] on div "Templates Campos Personalizados Marcadores Caixa De Texto Anexo" at bounding box center [784, 568] width 836 height 42
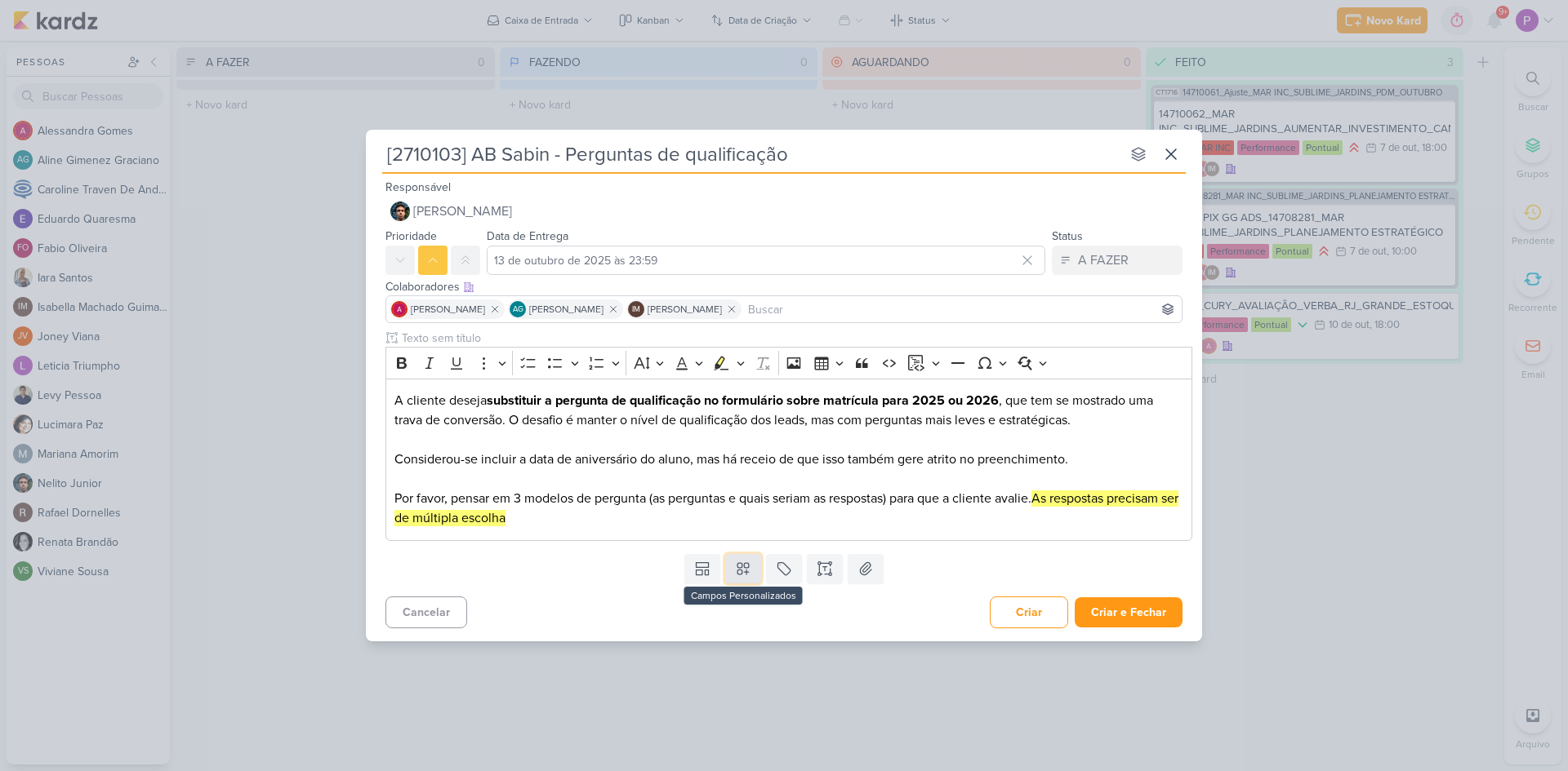
click at [741, 575] on icon at bounding box center [743, 569] width 11 height 11
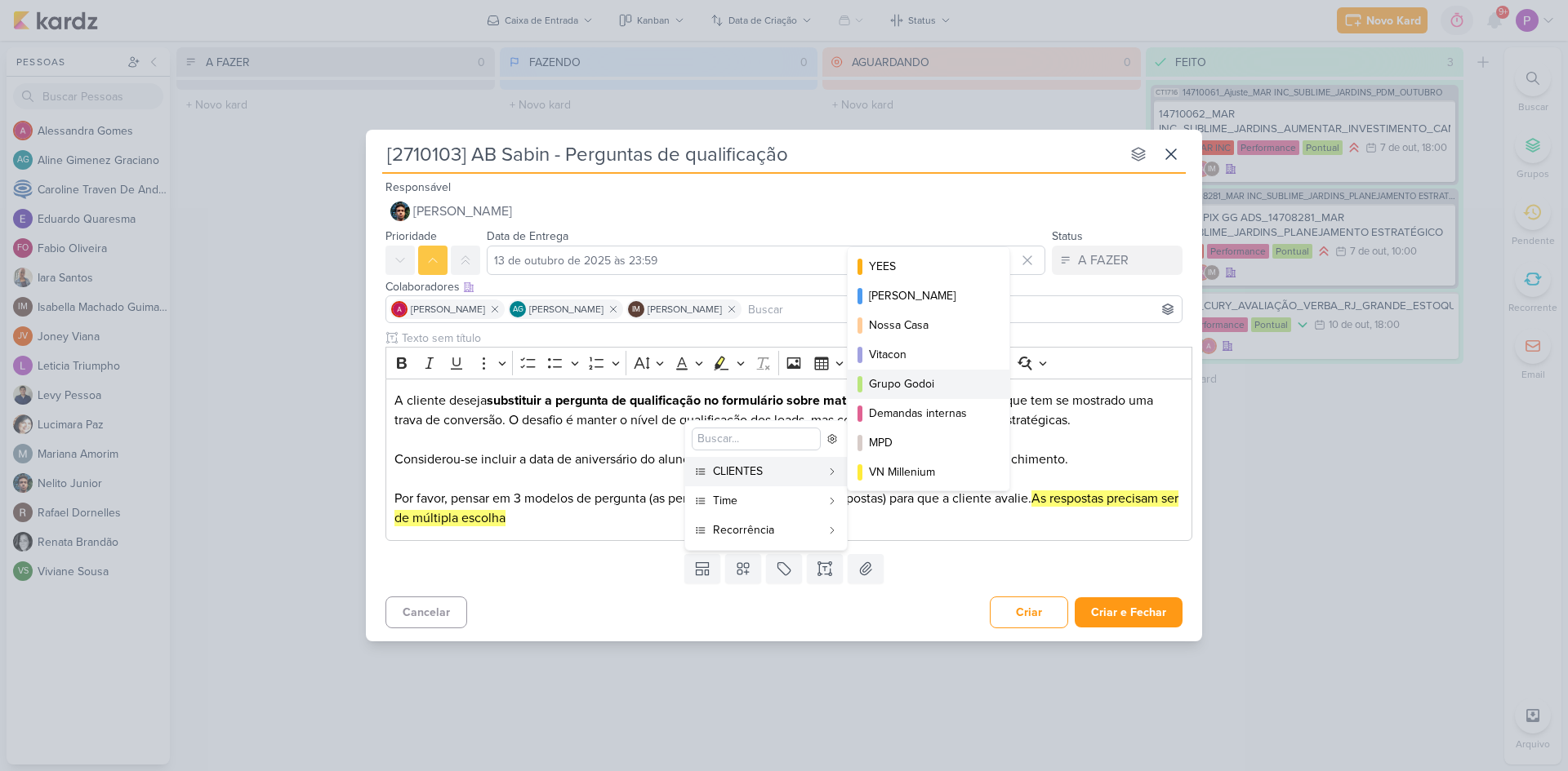
click at [913, 395] on button "Grupo Godoi" at bounding box center [928, 384] width 161 height 29
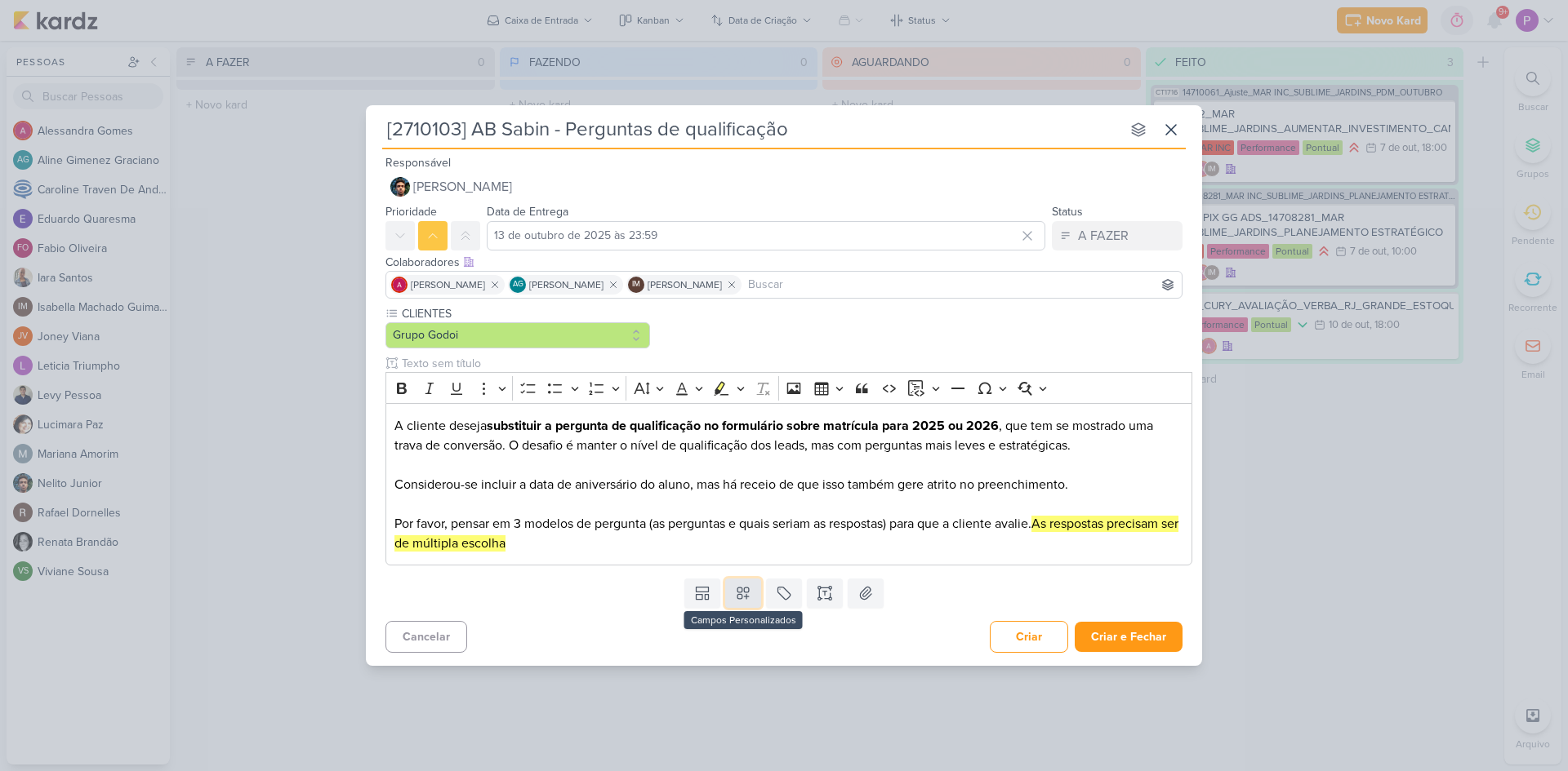
click at [743, 594] on icon at bounding box center [743, 593] width 16 height 16
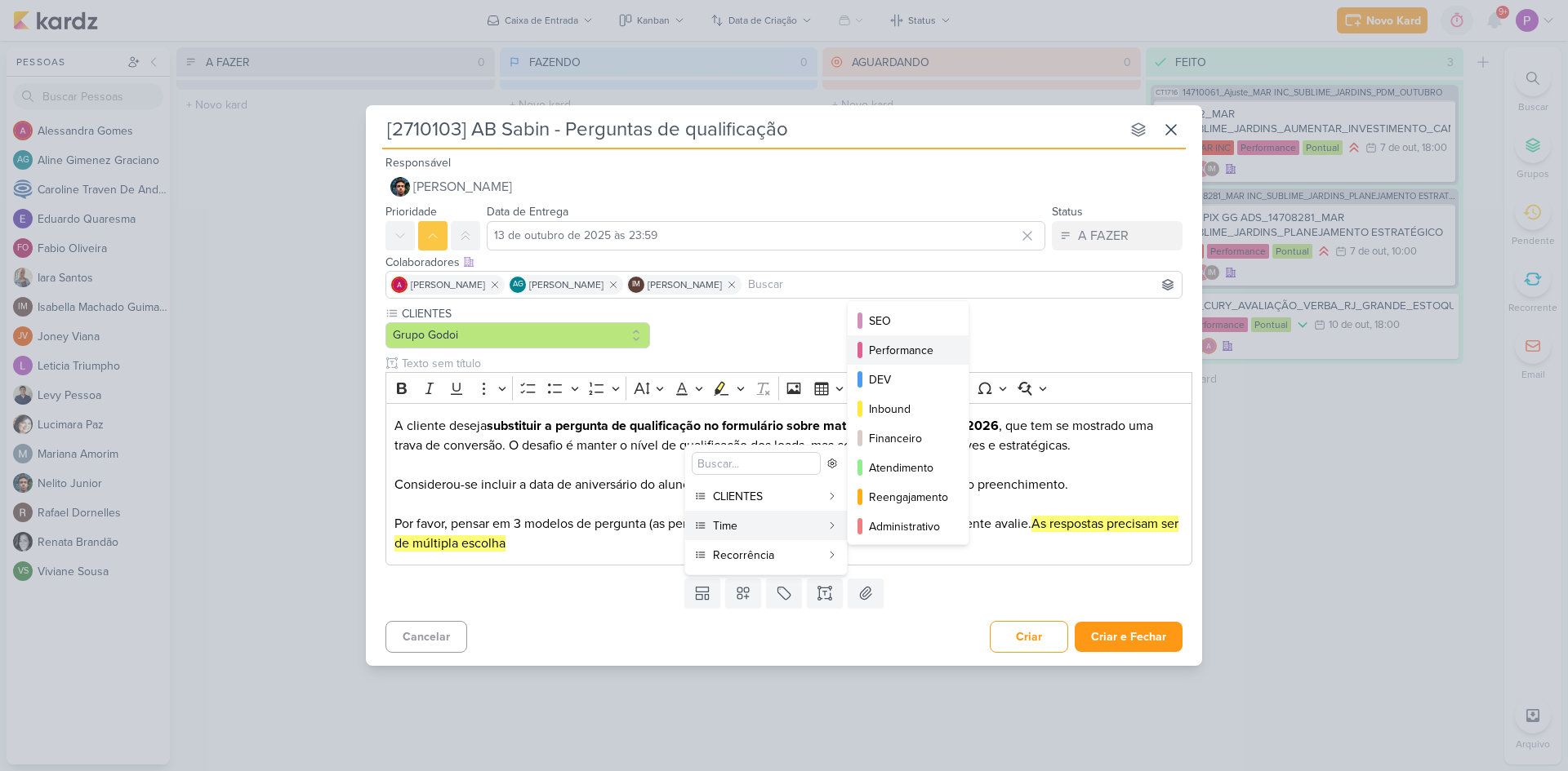
click at [907, 360] on button "Performance" at bounding box center [908, 350] width 121 height 29
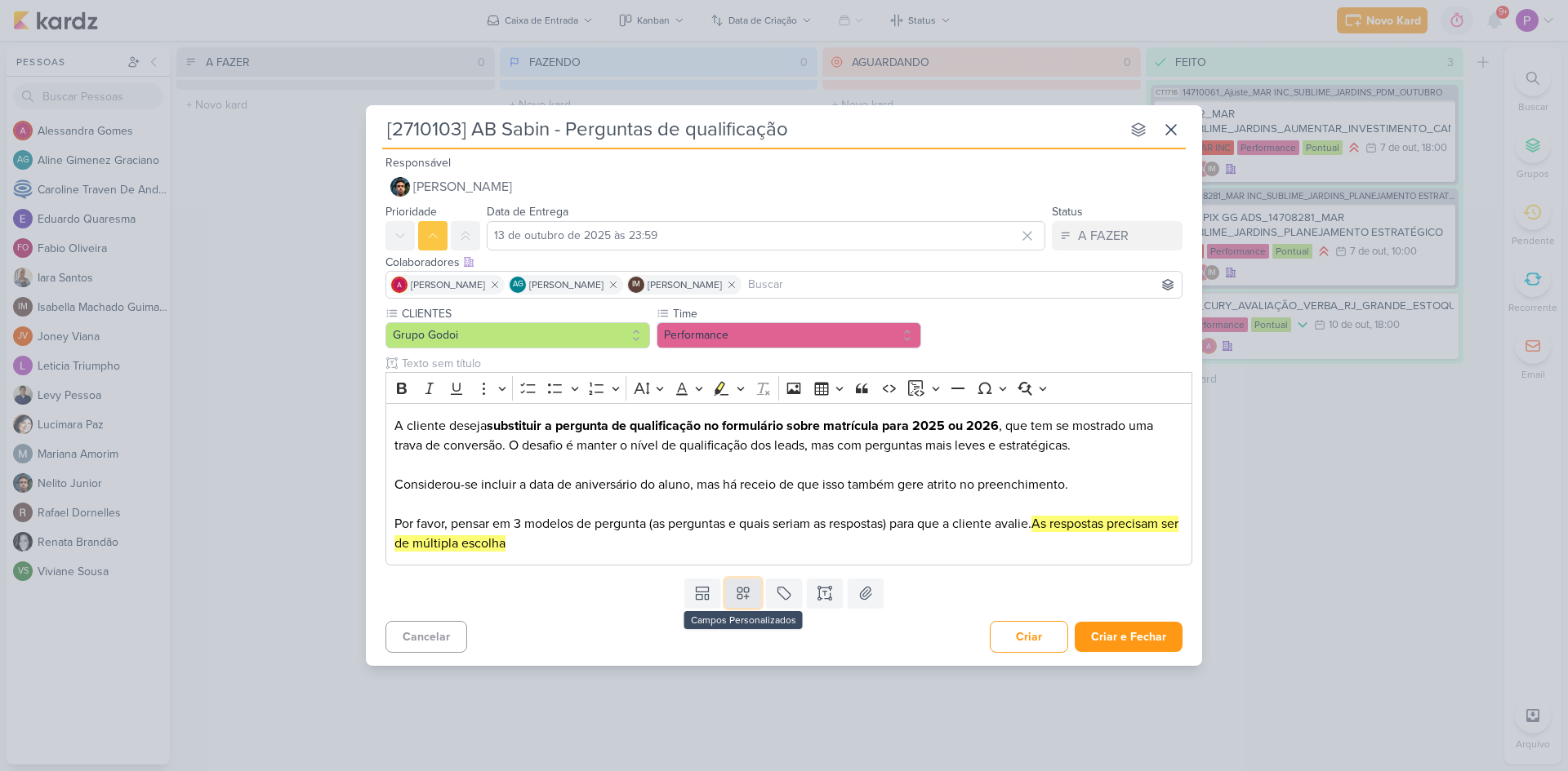
click at [745, 585] on icon at bounding box center [743, 593] width 16 height 16
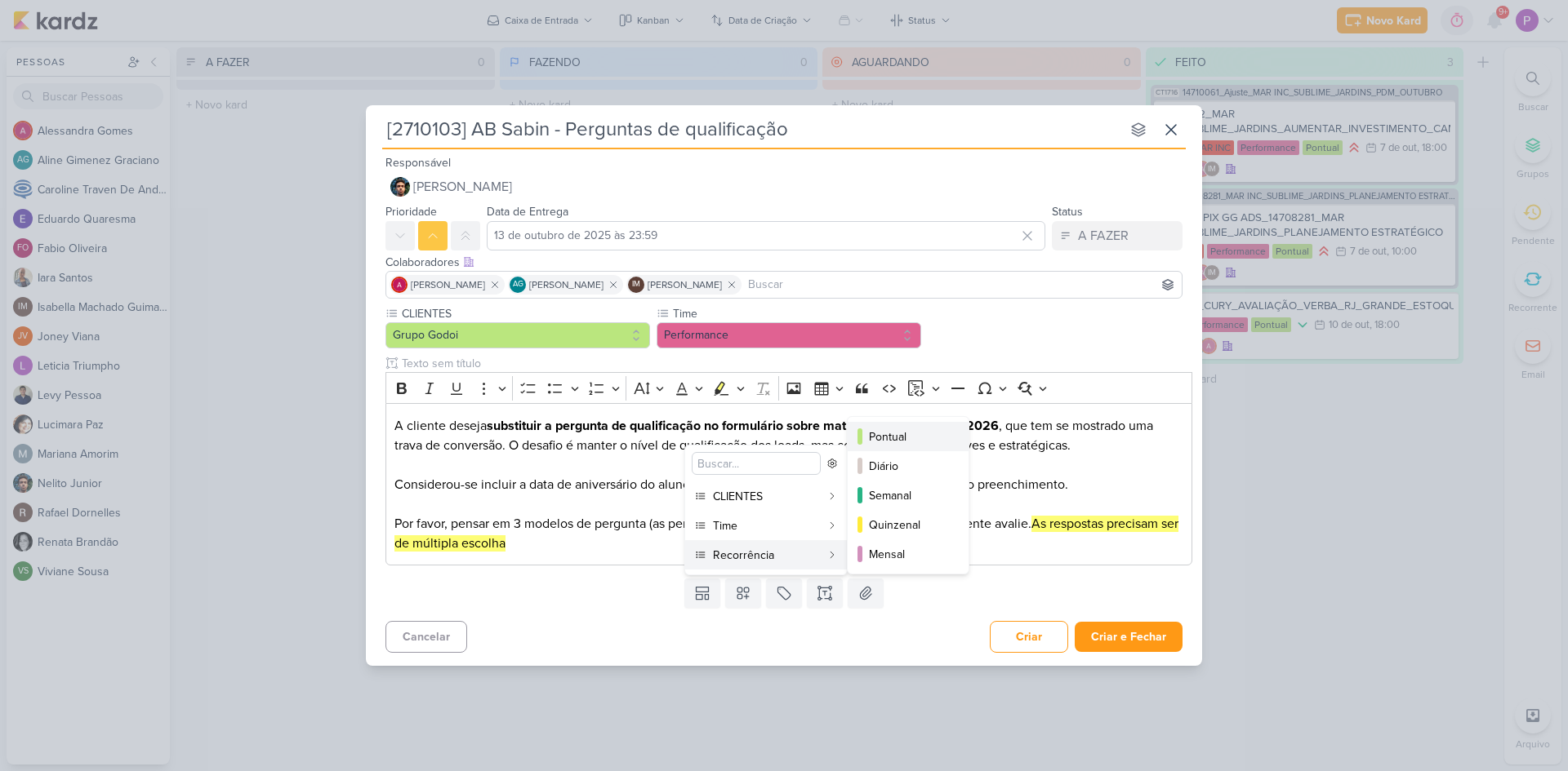
click at [901, 440] on div "Pontual" at bounding box center [908, 437] width 80 height 17
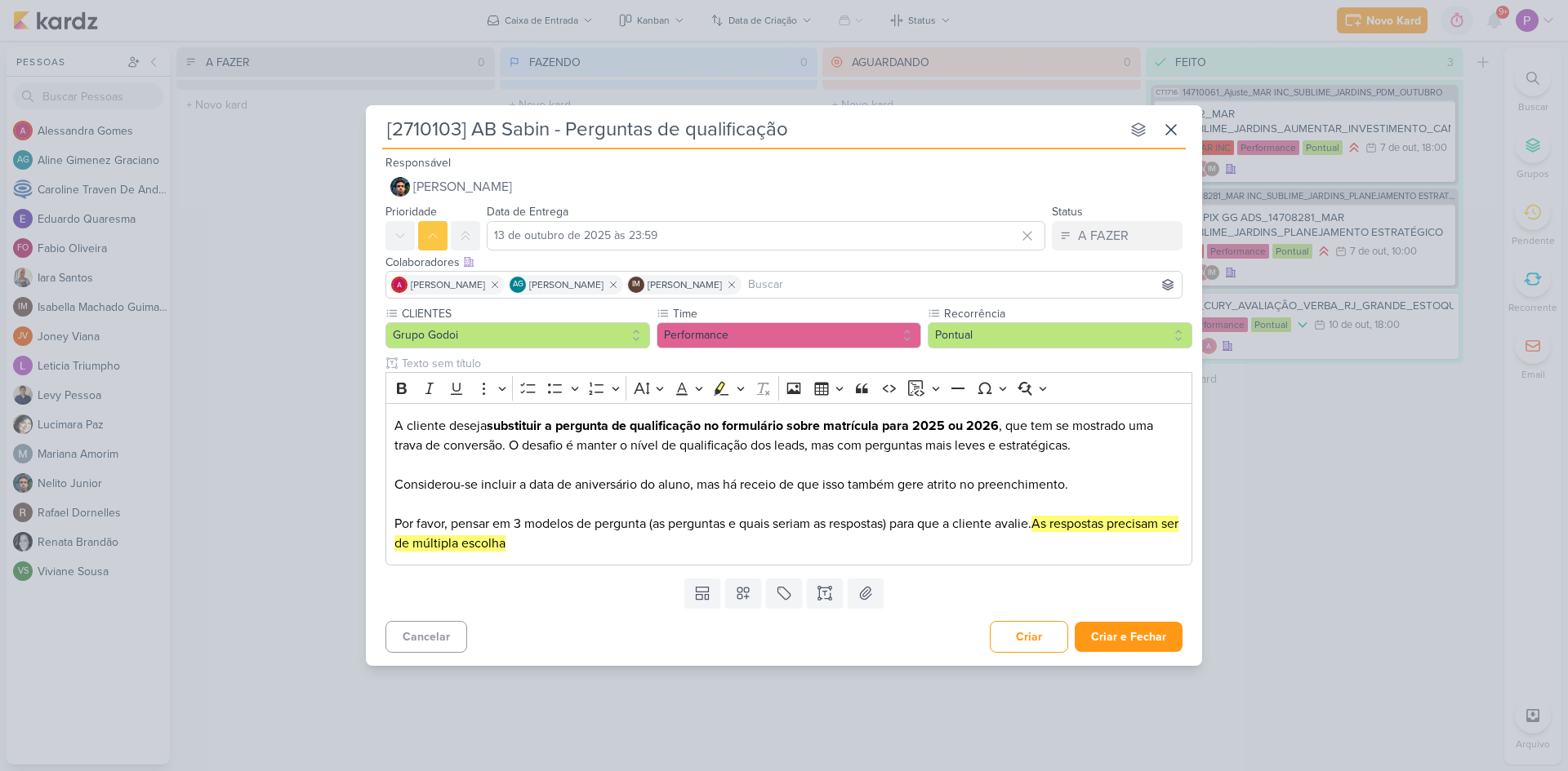
click at [620, 601] on div "Templates Campos Personalizados CLIENTES [GEOGRAPHIC_DATA]" at bounding box center [784, 593] width 836 height 42
click at [1158, 645] on button "Criar e Fechar" at bounding box center [1128, 637] width 108 height 30
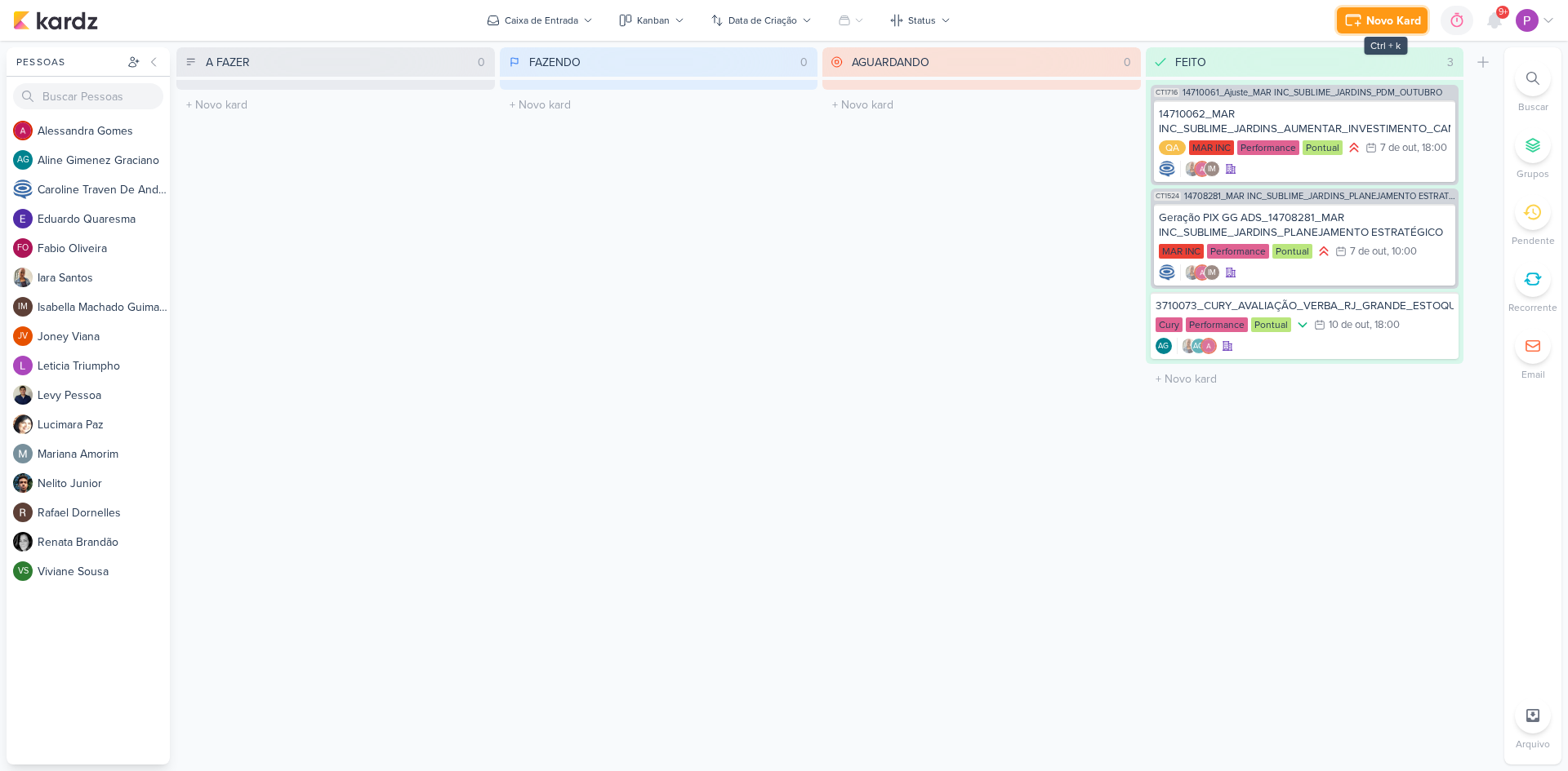
click at [1377, 22] on div "Novo Kard" at bounding box center [1393, 21] width 55 height 17
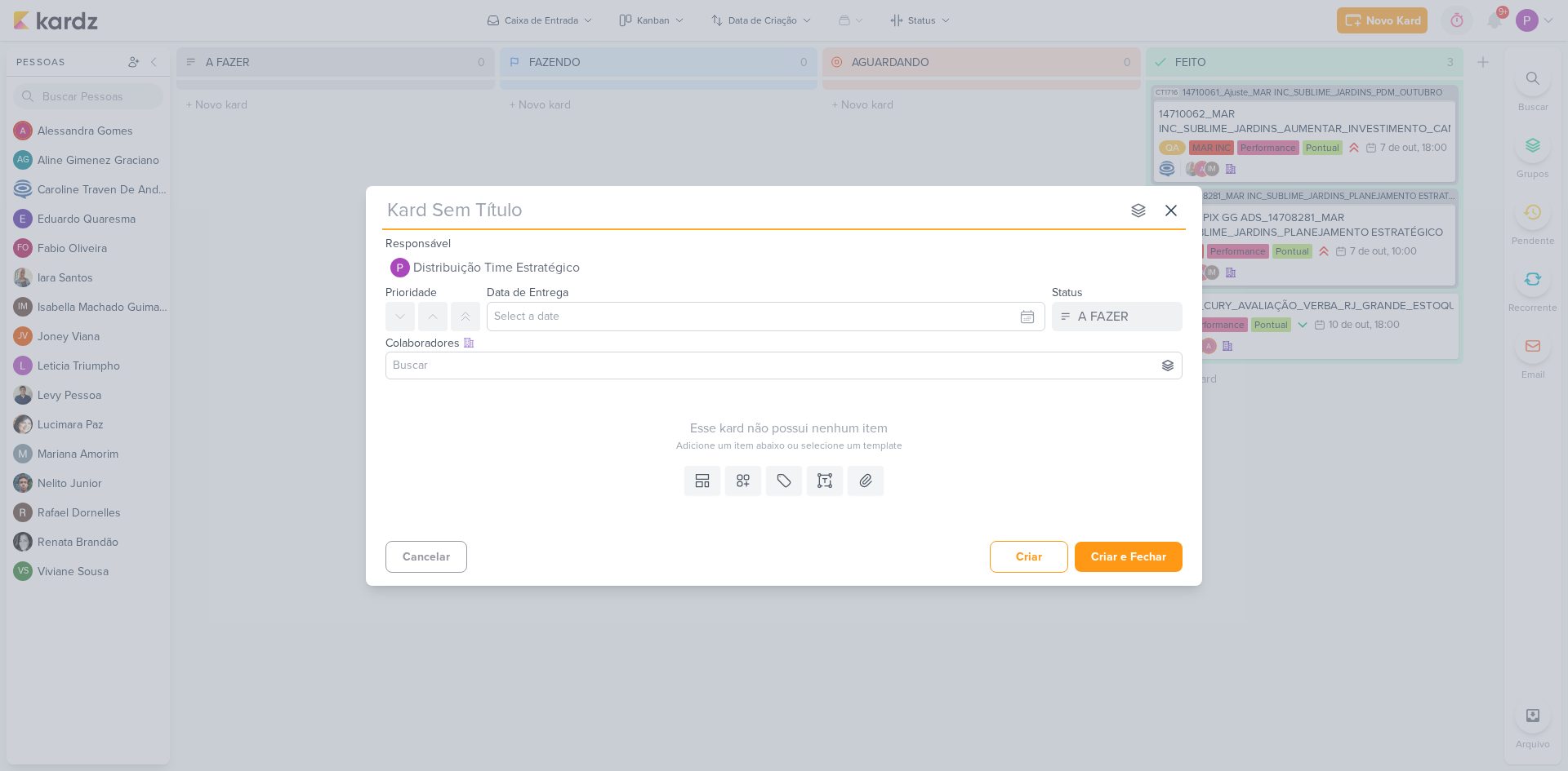
click at [492, 207] on input "text" at bounding box center [751, 210] width 738 height 29
paste input "2710104"
type input "[2710104"
type input "[2710104]"
type input "[2710104] A"
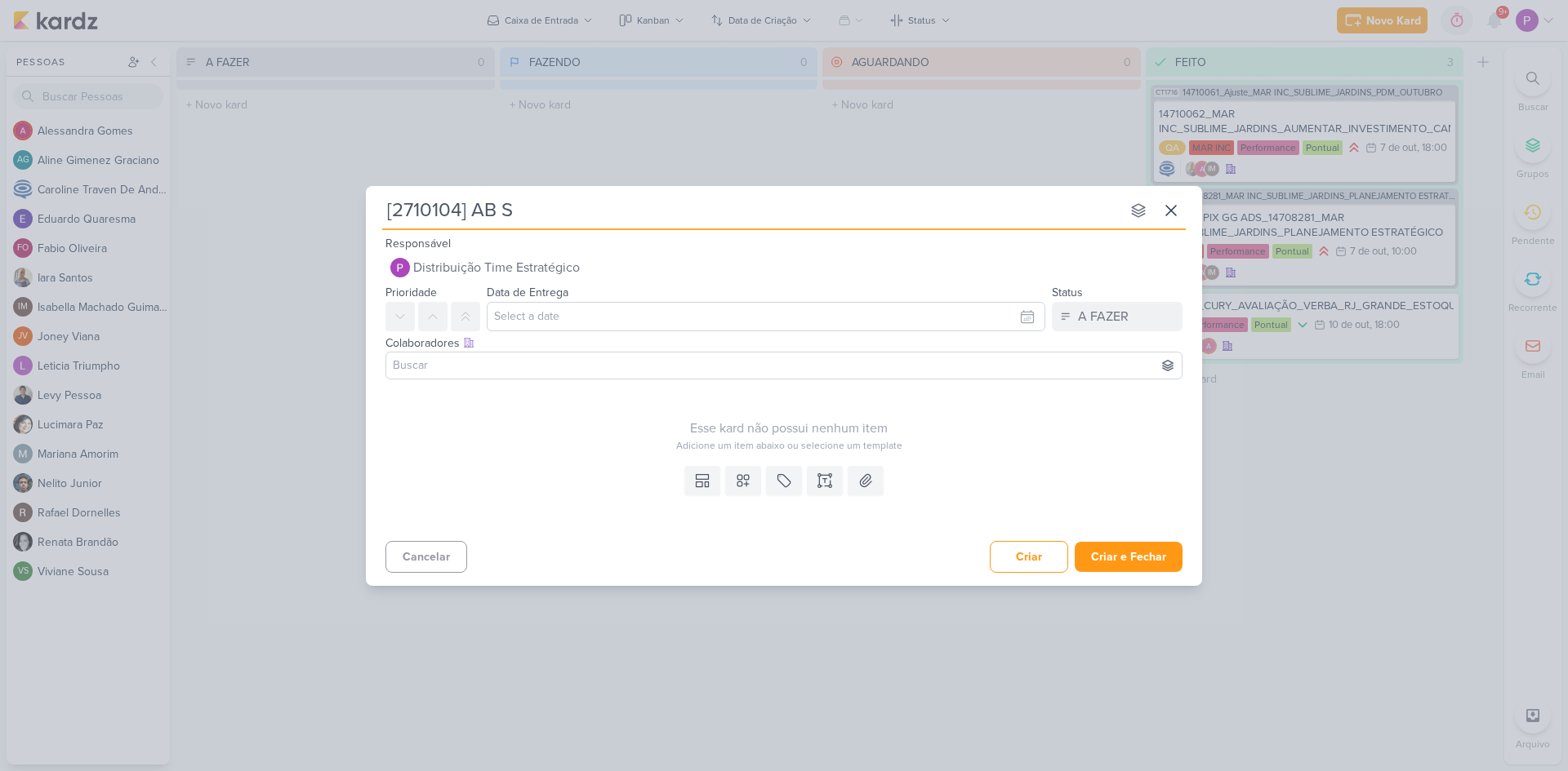
type input "[2710104] AB Sa"
type input "[2710104] AB Sabin"
type input "[2710104] AB Sabin -"
type input "[2710104] AB Sabin - Aumentar raio de atuação das campanhas"
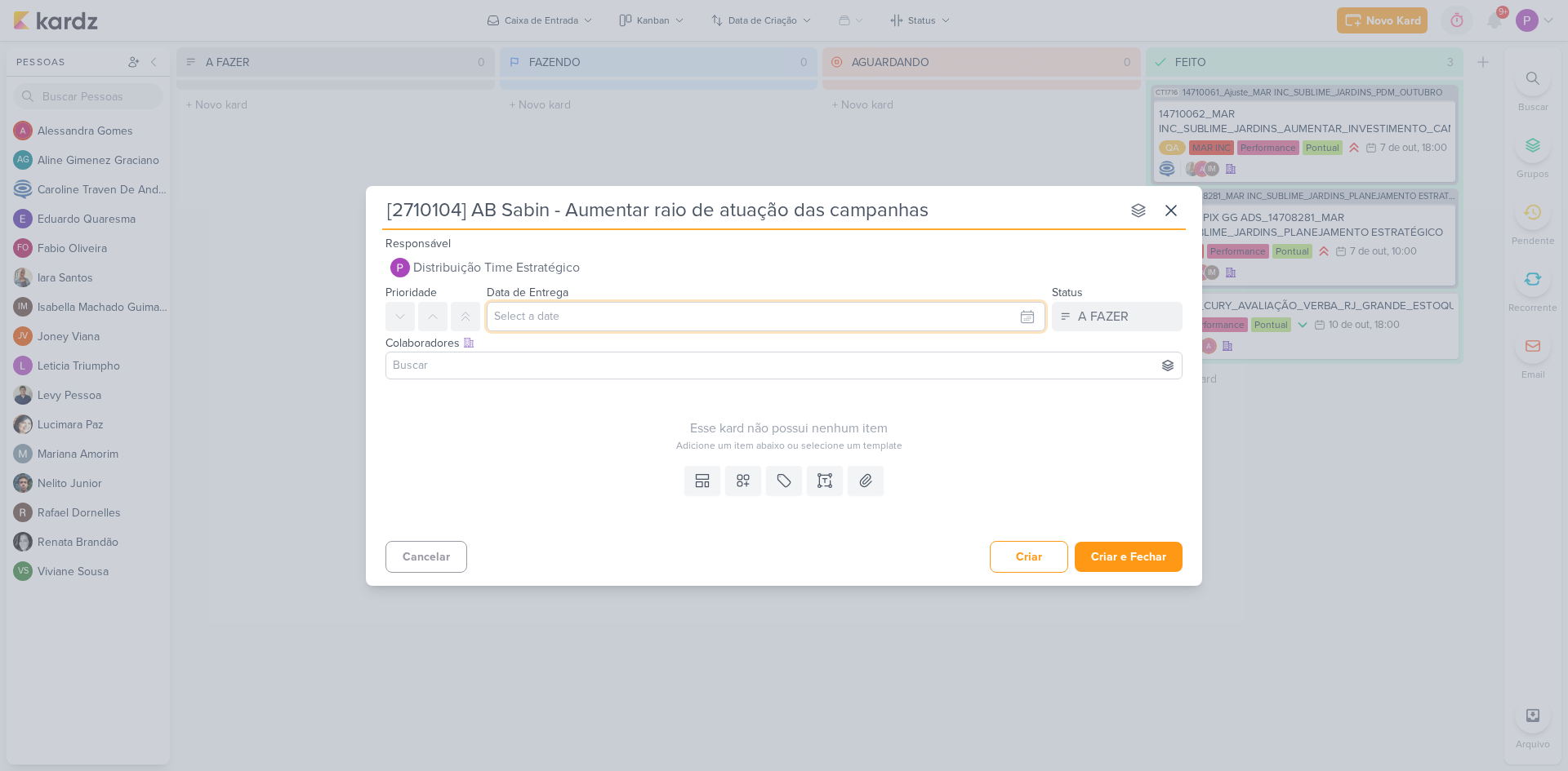
click at [550, 308] on input "text" at bounding box center [767, 316] width 559 height 29
click at [899, 456] on div "13" at bounding box center [898, 450] width 25 height 23
type input "13 de outubro de 2025 às 23:59"
click at [555, 419] on div "Esse kard não possui nenhum item" at bounding box center [788, 428] width 807 height 20
click at [447, 360] on input at bounding box center [784, 365] width 789 height 20
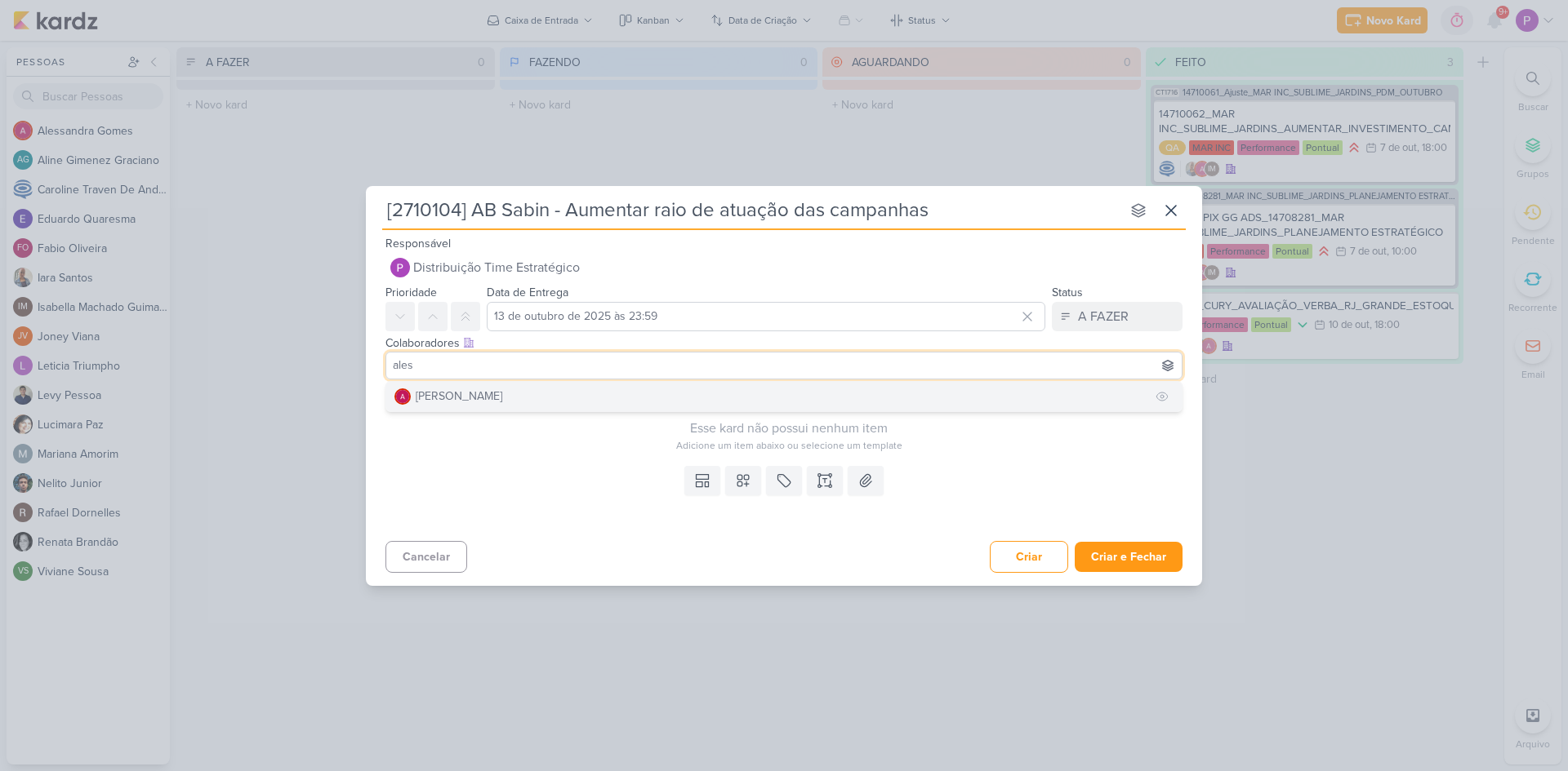
type input "ales"
click at [481, 391] on div "[PERSON_NAME]" at bounding box center [459, 396] width 87 height 17
type input "ali"
click at [502, 392] on div "[PERSON_NAME]" at bounding box center [459, 396] width 87 height 17
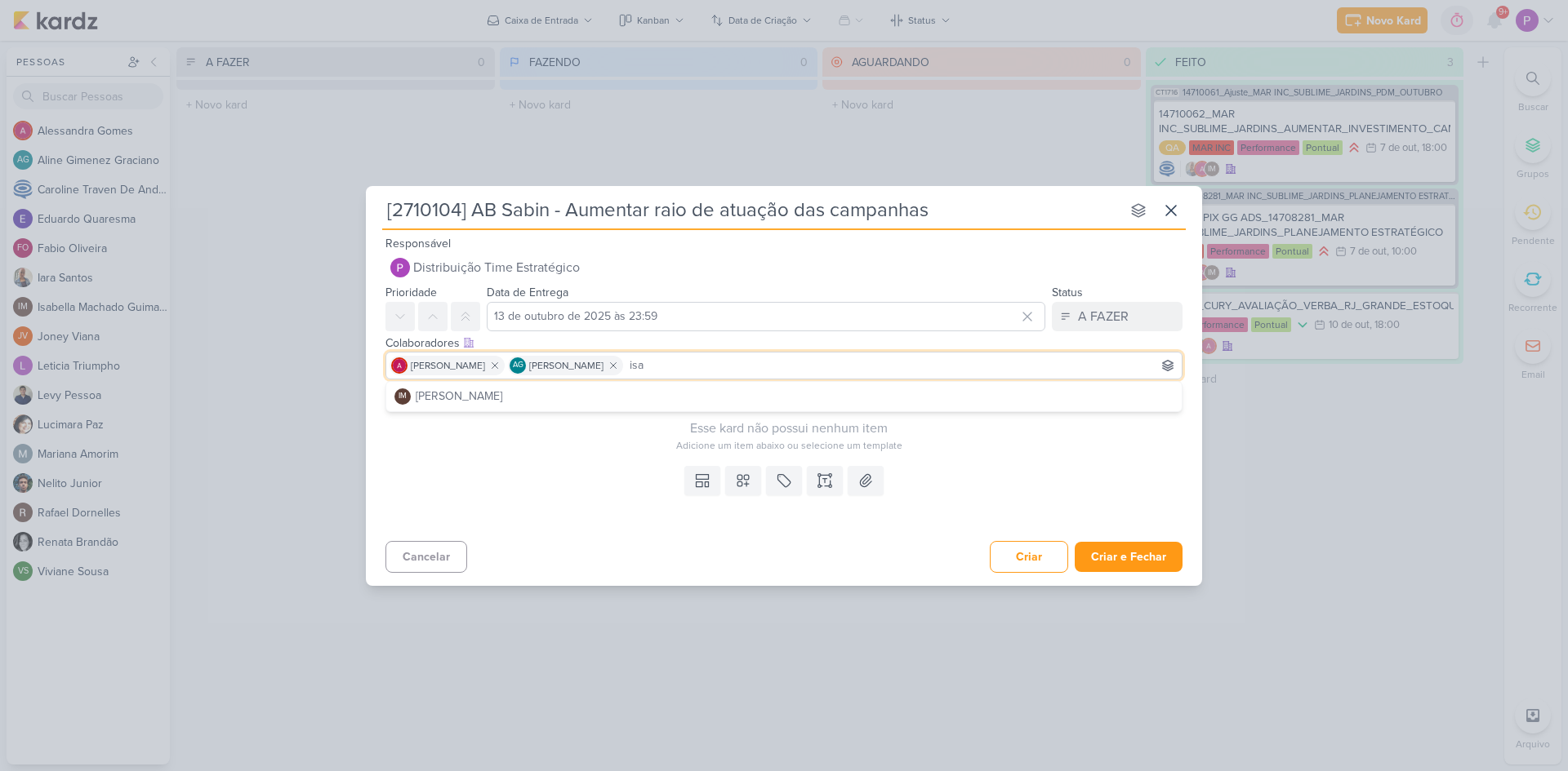
type input "isa"
click at [502, 392] on div "[PERSON_NAME]" at bounding box center [459, 396] width 87 height 17
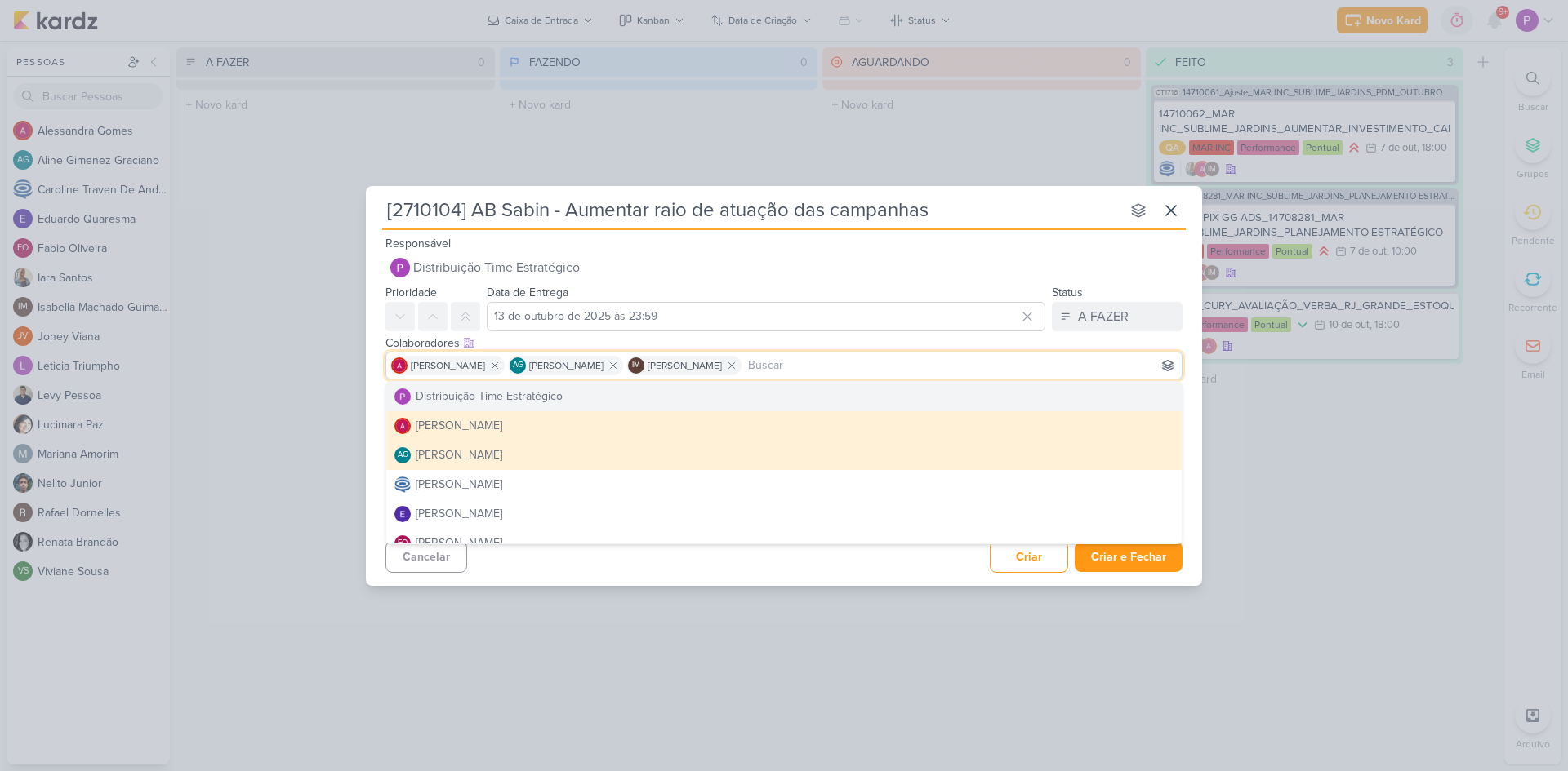
click at [1195, 361] on div "Colaboradores Este kard pode ser visível a usuários da sua organização Este kar…" at bounding box center [784, 359] width 836 height 55
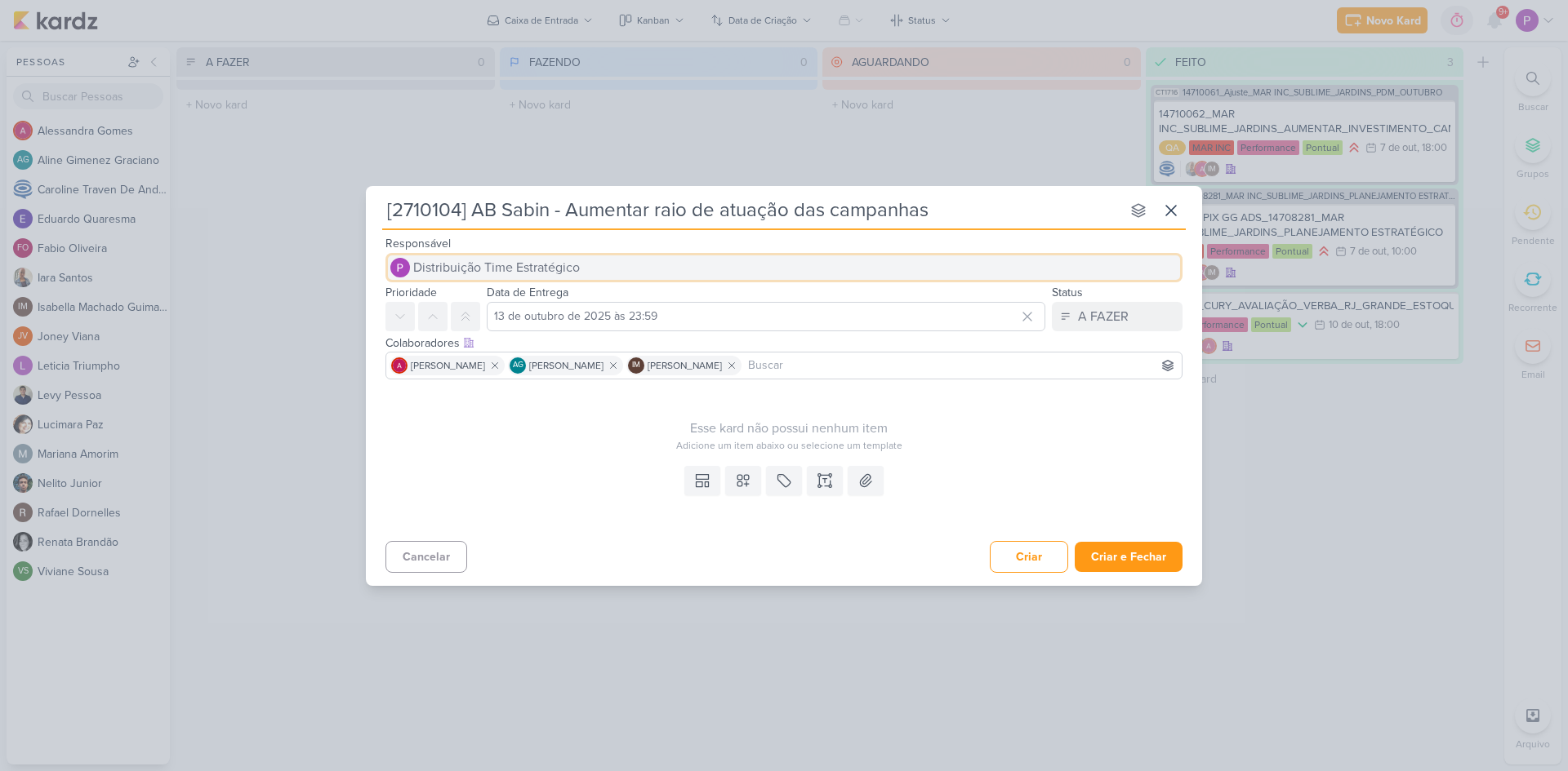
click at [535, 266] on span "Distribuição Time Estratégico" at bounding box center [497, 267] width 166 height 20
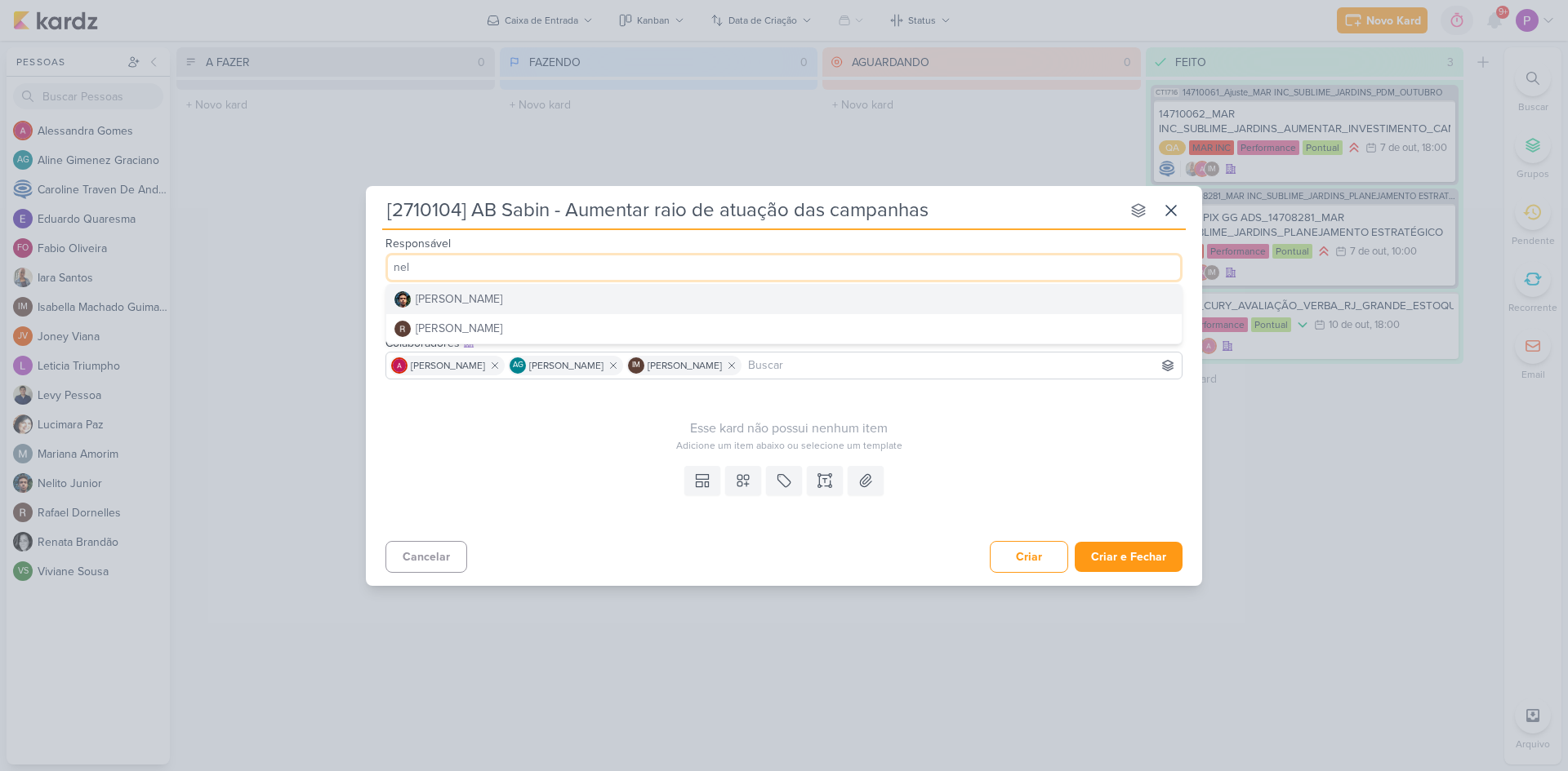
type input "nel"
click at [505, 300] on button "[PERSON_NAME]" at bounding box center [784, 299] width 796 height 29
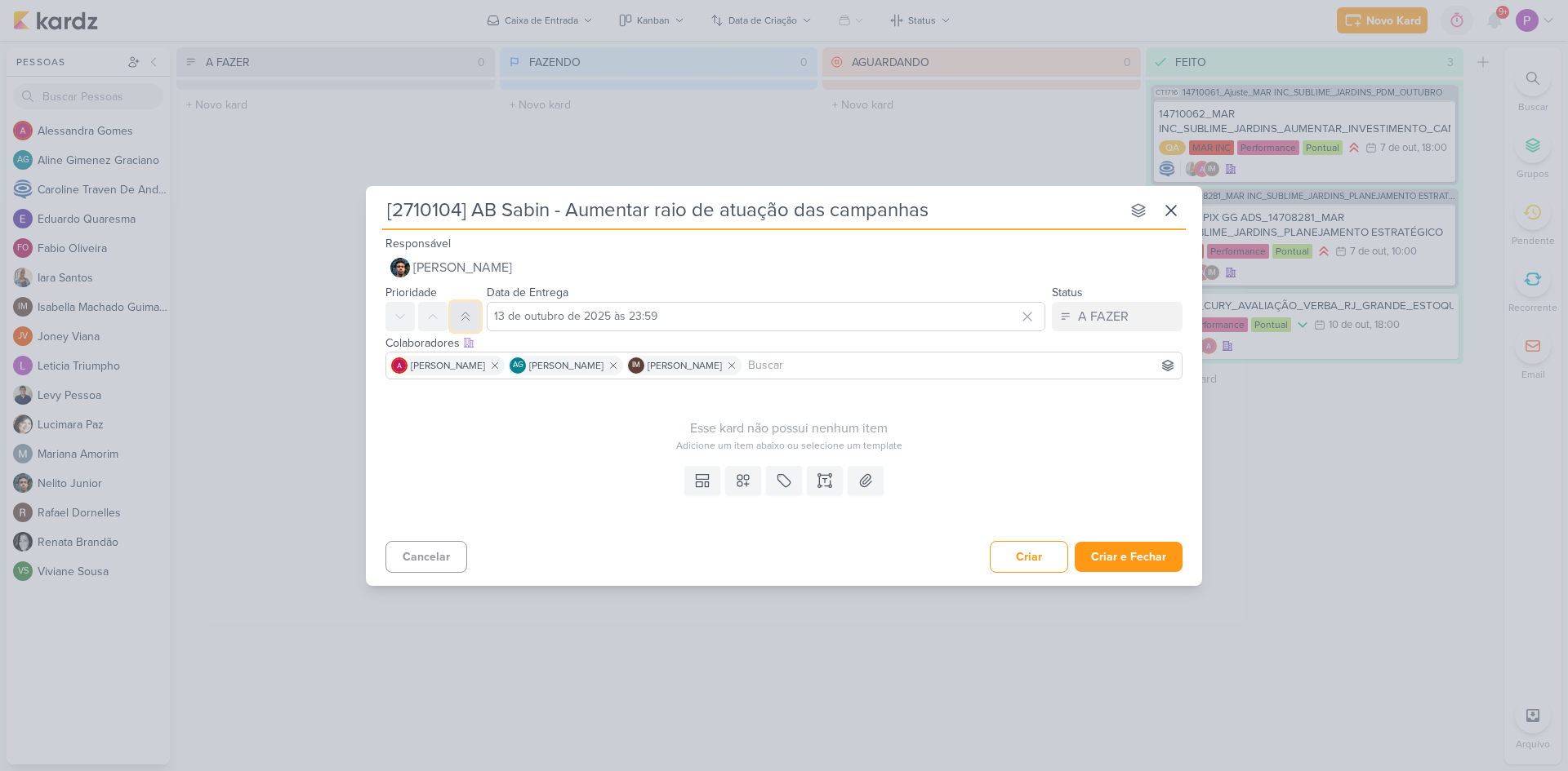
click at [465, 319] on icon at bounding box center [465, 317] width 13 height 13
click at [557, 319] on input "13 de outubro de 2025 às 23:59" at bounding box center [767, 316] width 559 height 29
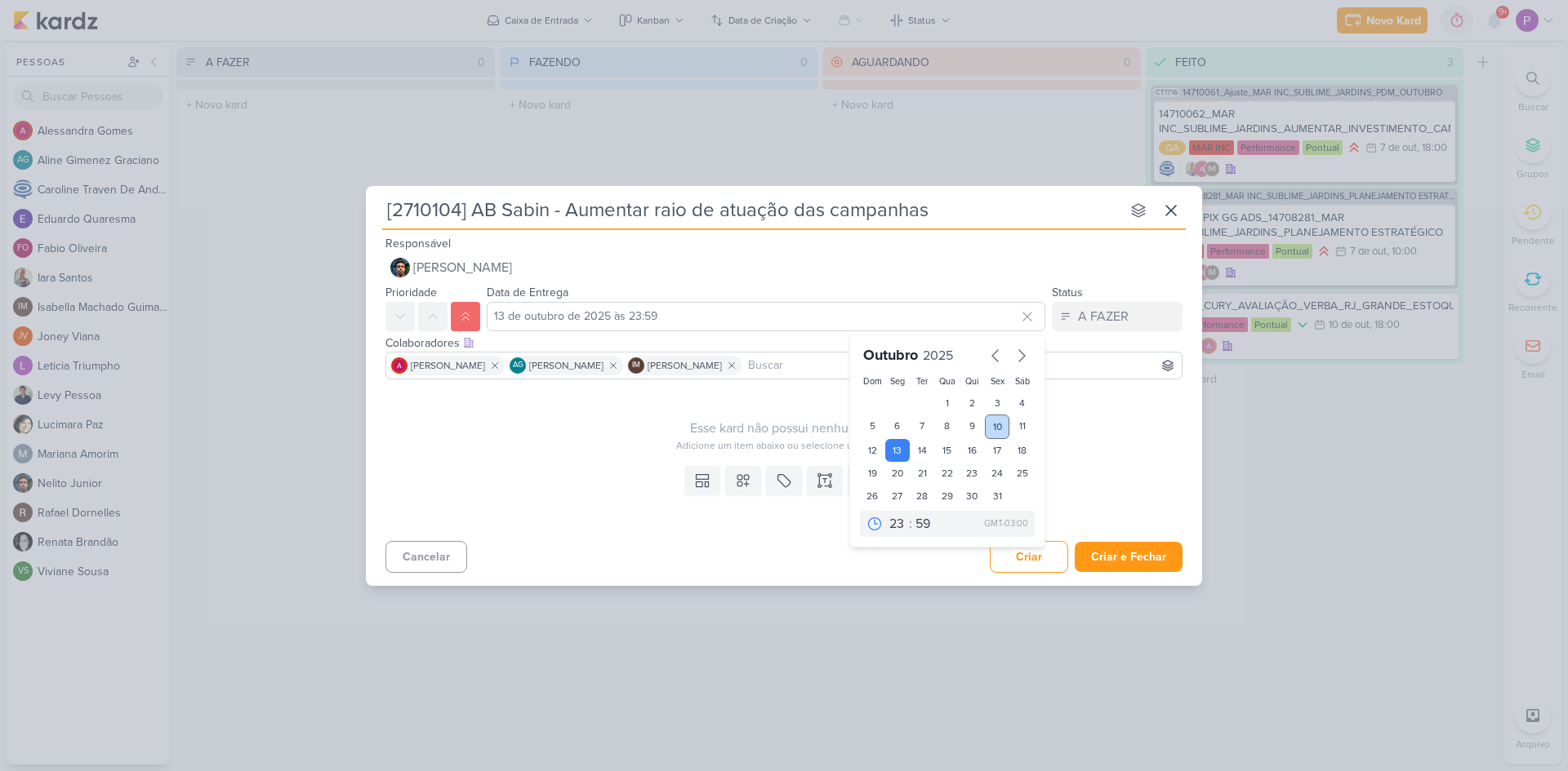
click at [994, 418] on div "10" at bounding box center [997, 427] width 25 height 25
type input "[DATE] 23:59"
click at [1191, 427] on div "Esse kard não possui nenhum item" at bounding box center [788, 428] width 807 height 20
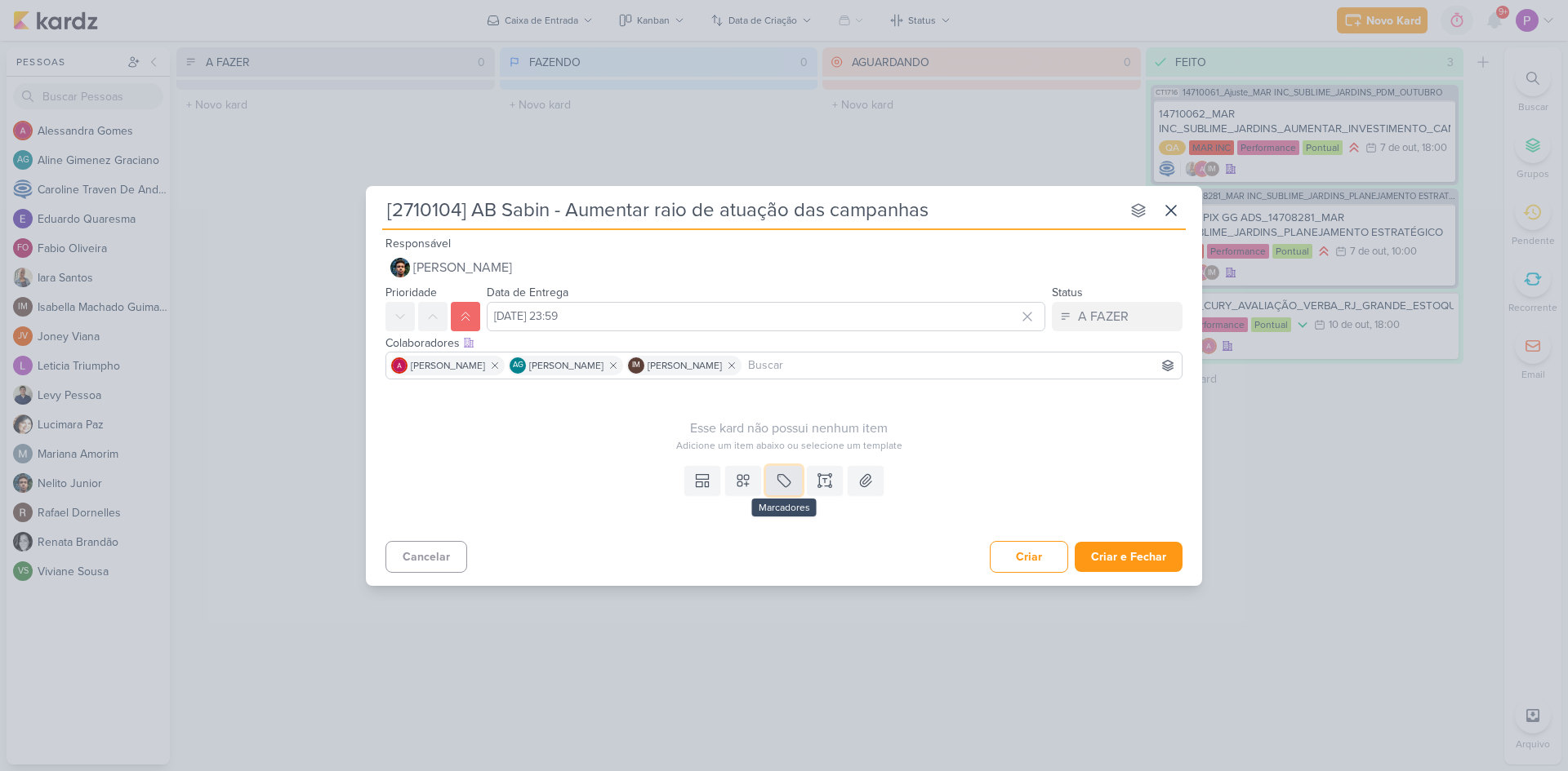
click at [778, 480] on icon at bounding box center [784, 480] width 16 height 16
click at [757, 439] on div "QA" at bounding box center [799, 442] width 106 height 17
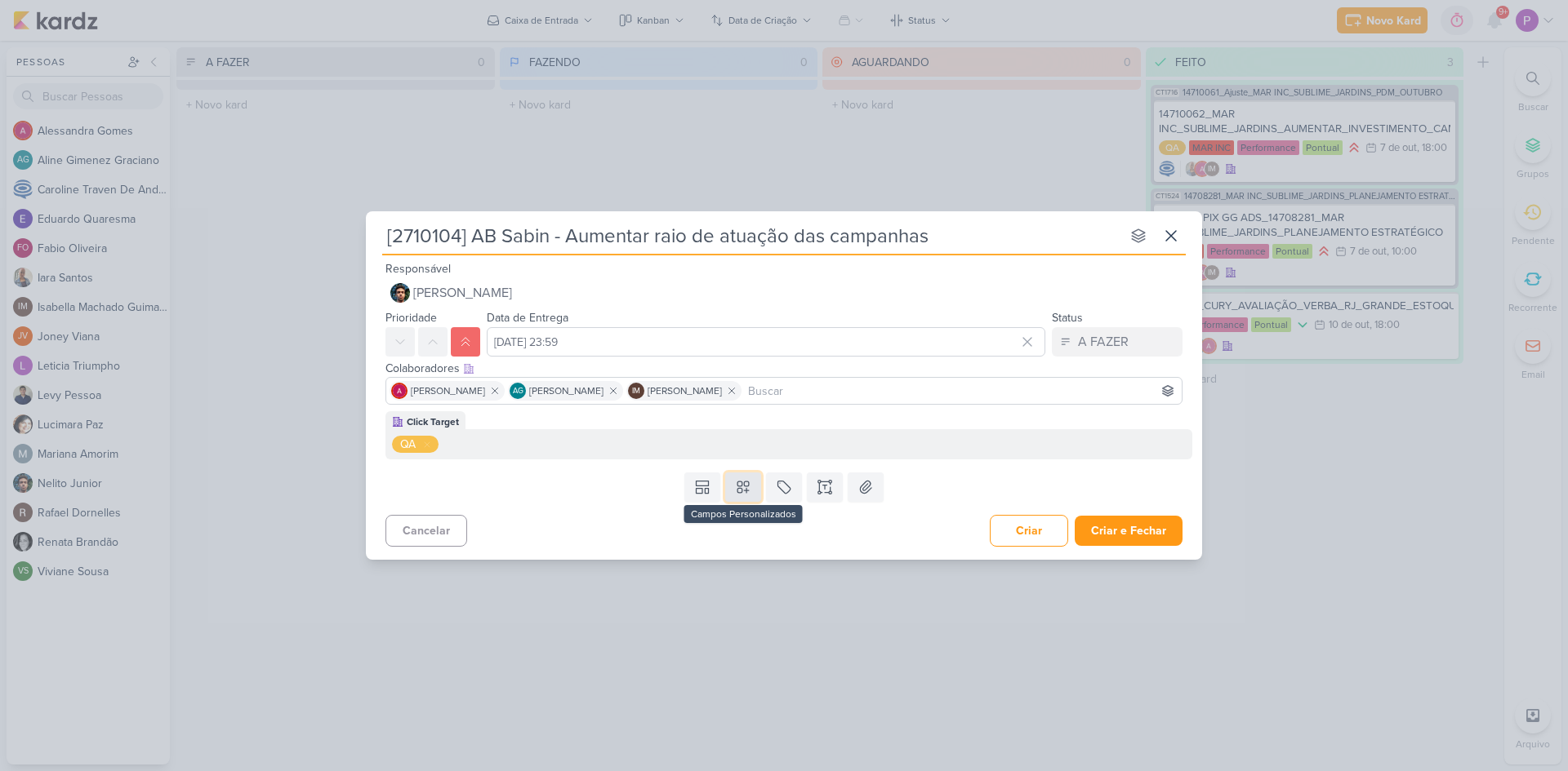
click at [747, 483] on icon at bounding box center [743, 487] width 16 height 16
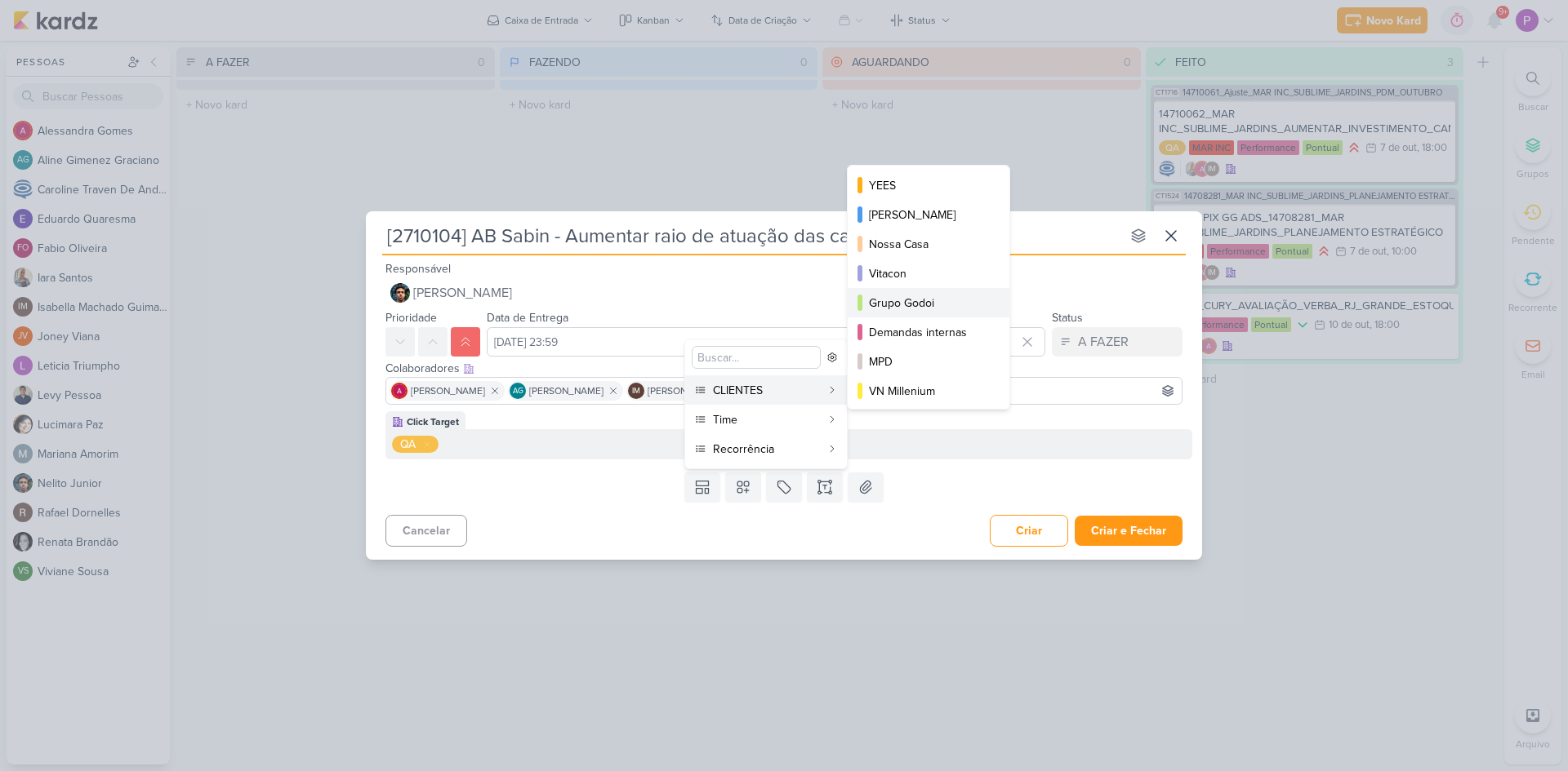
click at [931, 302] on div "Grupo Godoi" at bounding box center [929, 303] width 121 height 17
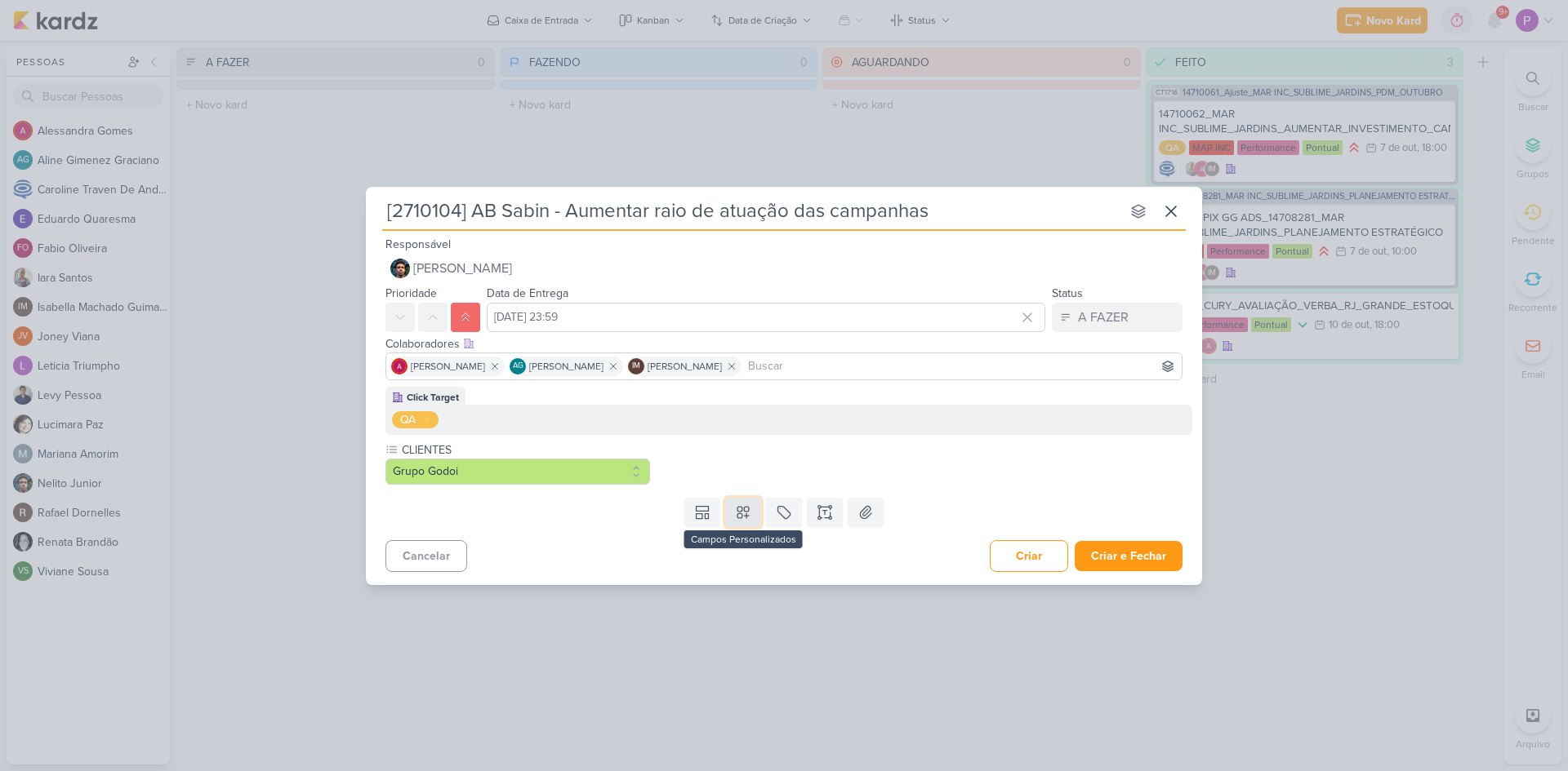
click at [748, 511] on icon at bounding box center [743, 512] width 16 height 16
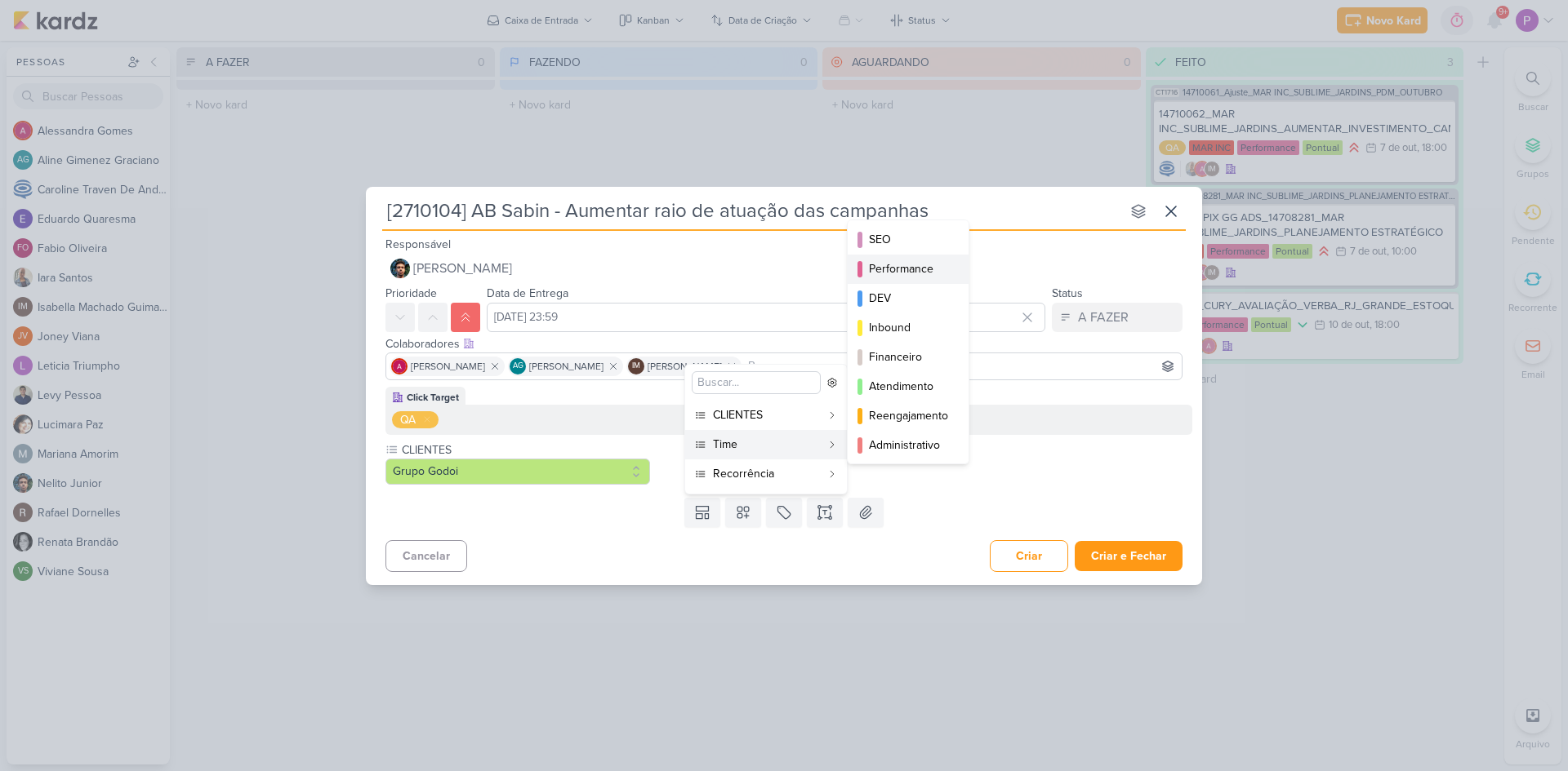
click at [899, 278] on button "Performance" at bounding box center [908, 269] width 121 height 29
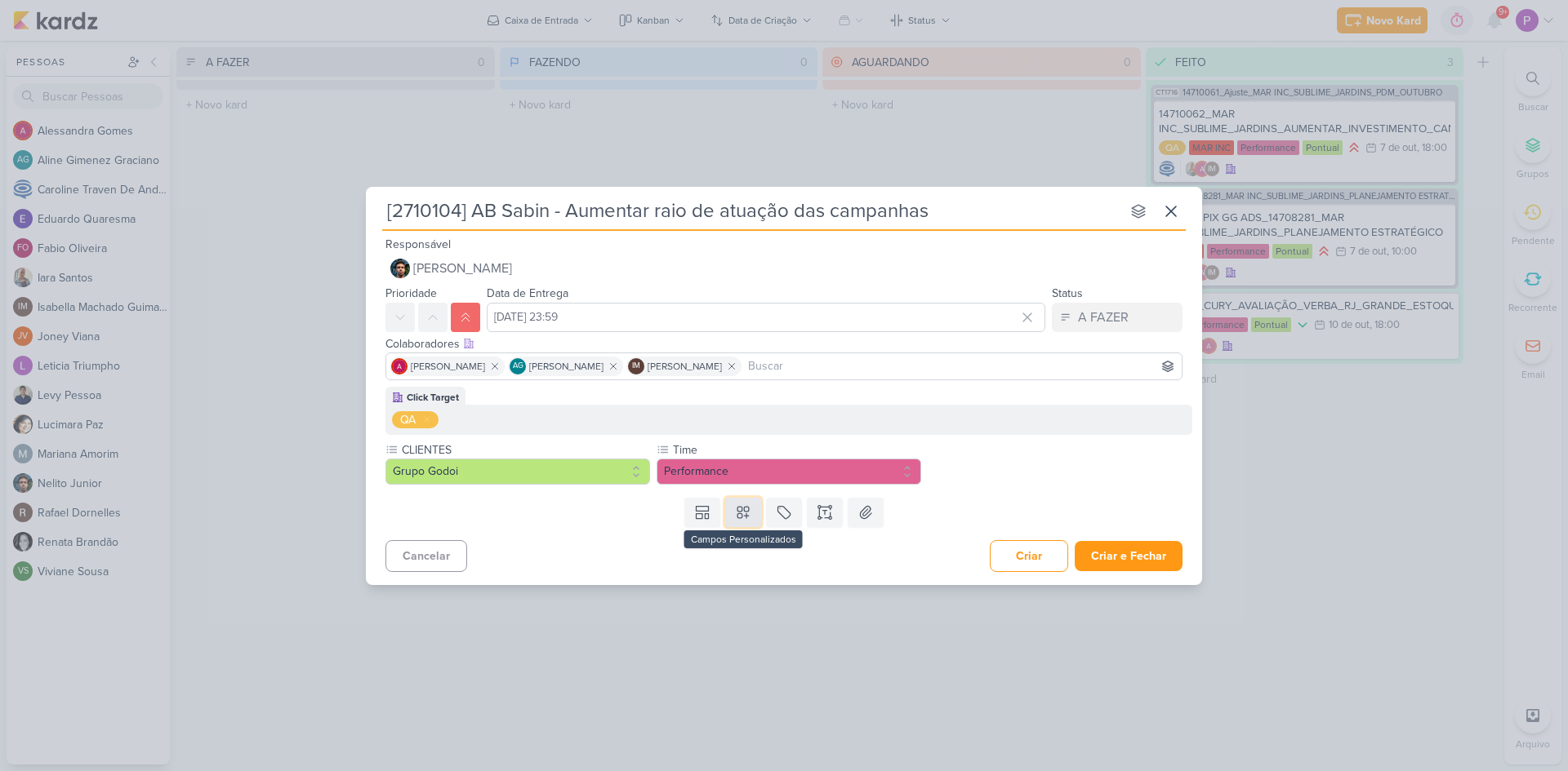
click at [748, 518] on icon at bounding box center [743, 512] width 16 height 16
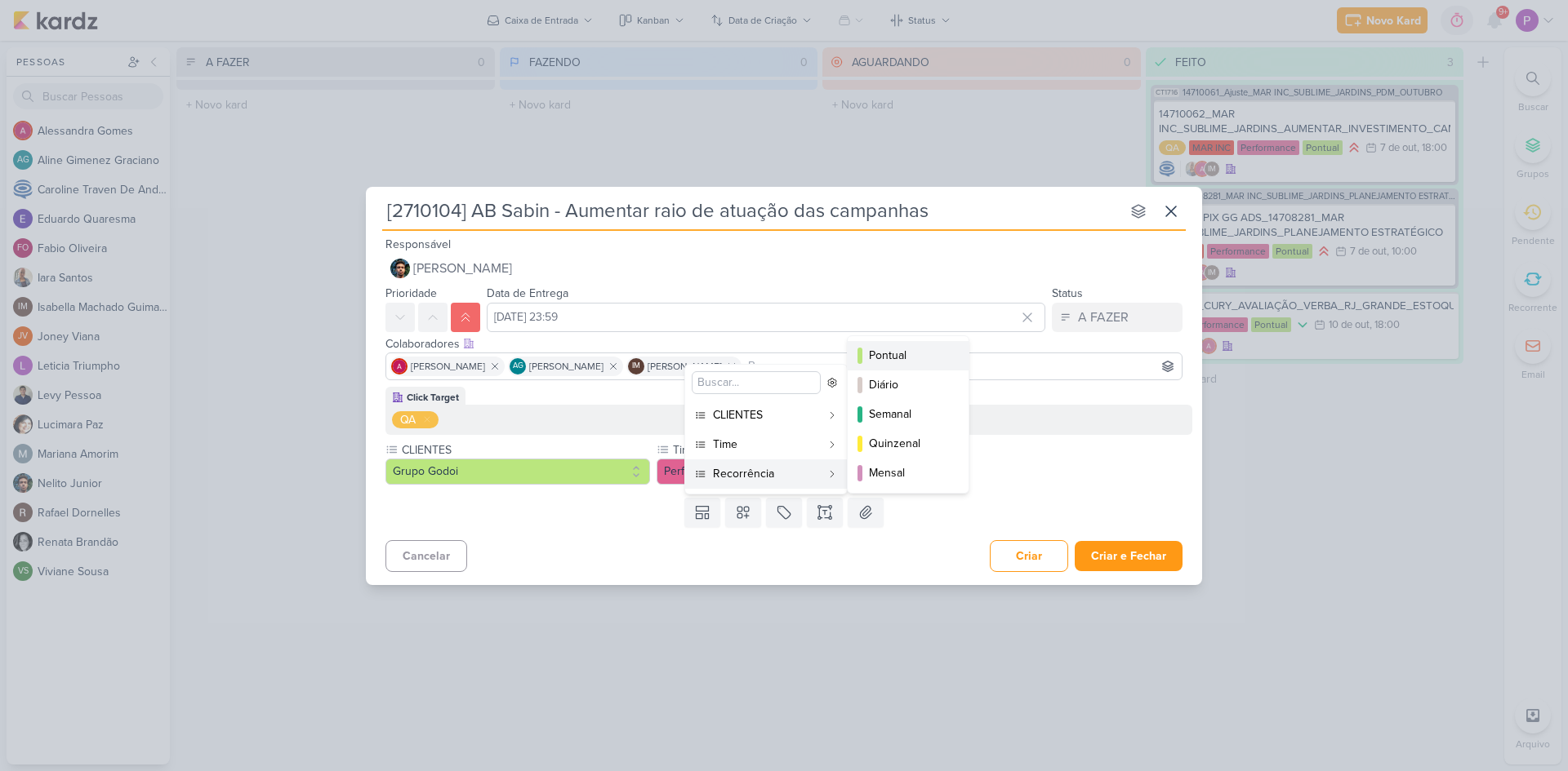
click at [920, 365] on button "Pontual" at bounding box center [908, 356] width 121 height 29
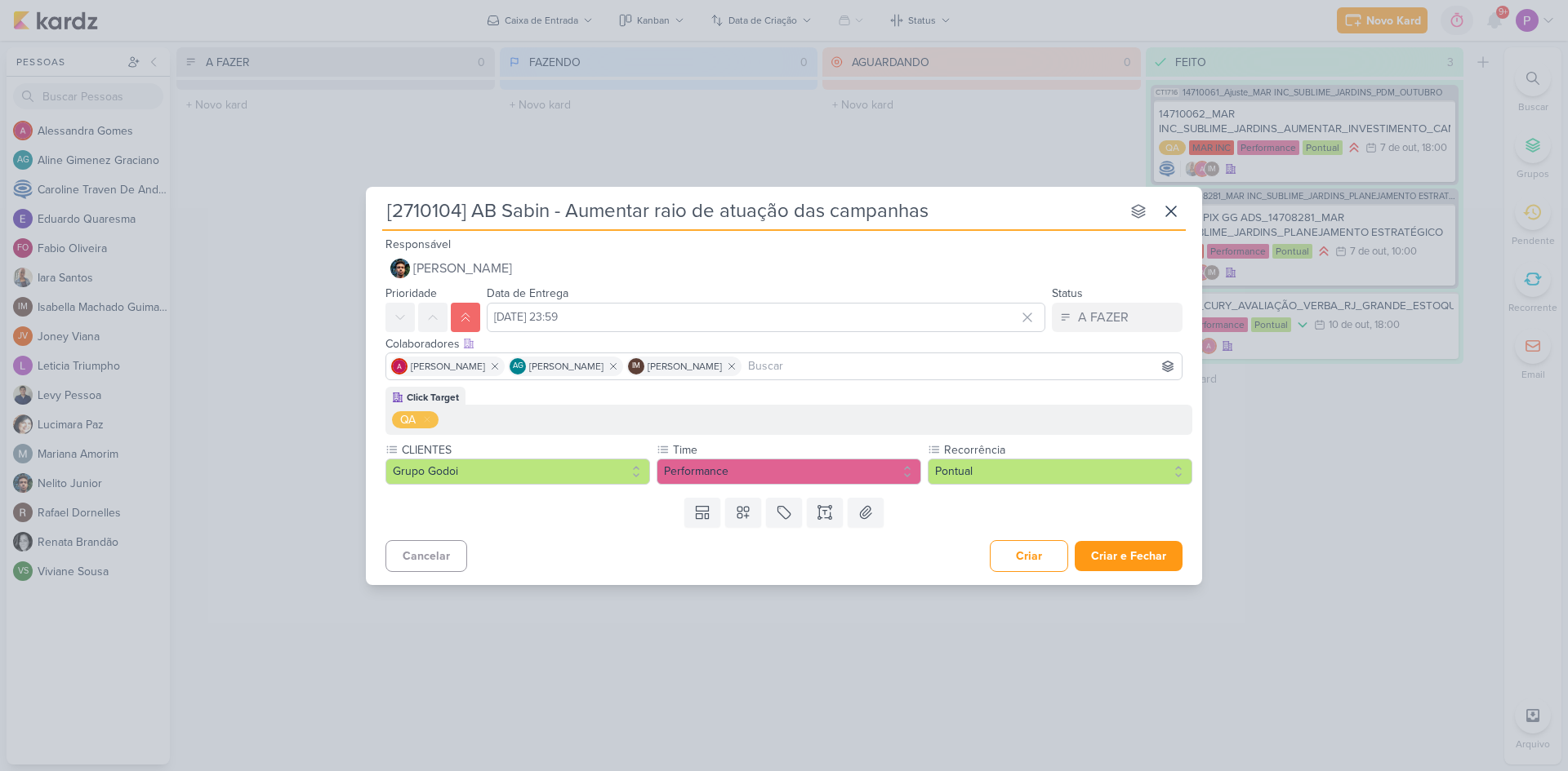
click at [596, 528] on div "Templates Campos Personalizados CLIENTES [GEOGRAPHIC_DATA]" at bounding box center [784, 512] width 836 height 42
click at [827, 515] on icon at bounding box center [824, 512] width 16 height 16
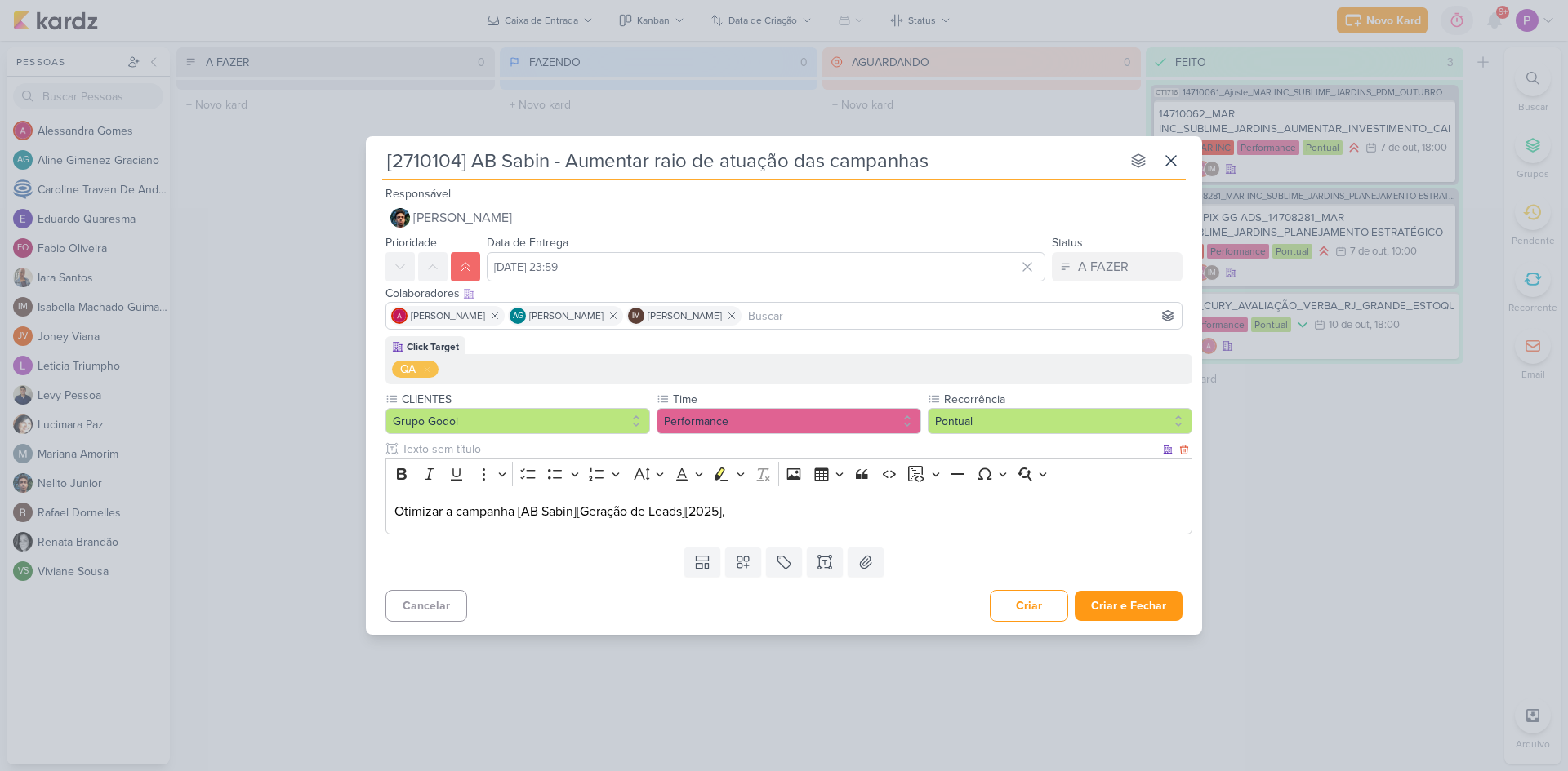
click at [445, 508] on p "Otimizar a campanha [AB Sabin][Geração de Leads][2025]," at bounding box center [789, 511] width 789 height 20
click at [447, 511] on p "Otimizar a campanha [AB Sabin][Geração de Leads][2025]," at bounding box center [789, 511] width 789 height 20
drag, startPoint x: 767, startPoint y: 510, endPoint x: 322, endPoint y: 495, distance: 445.3
click at [322, 495] on div "[2710104] AB Sabin - Aumentar raio de atuação das campanhas nenhum grupo dispon…" at bounding box center [784, 385] width 1568 height 771
click at [585, 592] on div "Cancelar Criar Criar e Fechar Ctrl + Enter" at bounding box center [784, 604] width 836 height 42
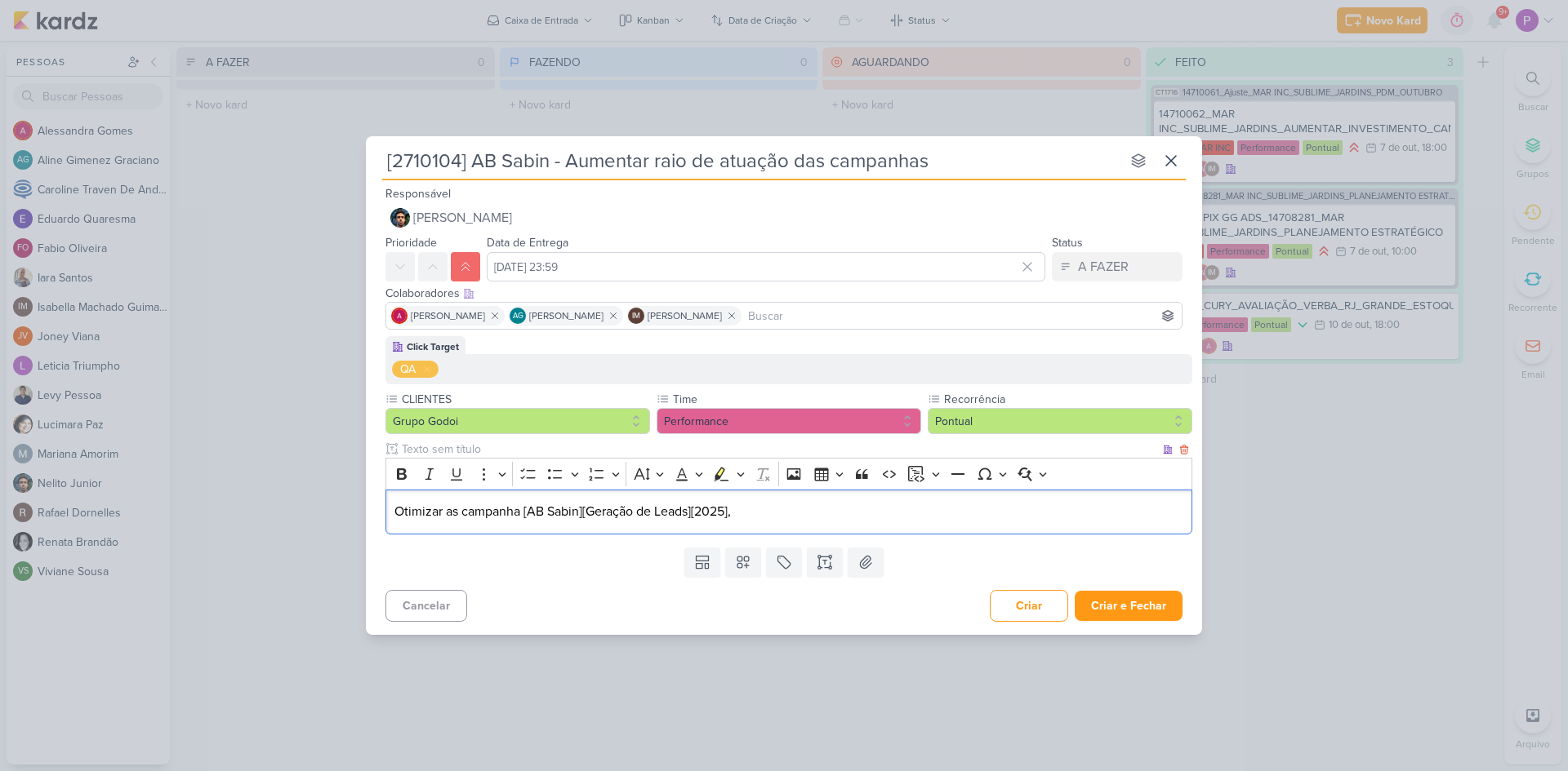
click at [396, 516] on p "Otimizar as campanha [AB Sabin][Geração de Leads][2025]," at bounding box center [789, 511] width 789 height 20
click at [475, 509] on p "Em AB SabinOtimizar as campanha [AB Sabin][Geração de Leads][2025]," at bounding box center [789, 511] width 789 height 20
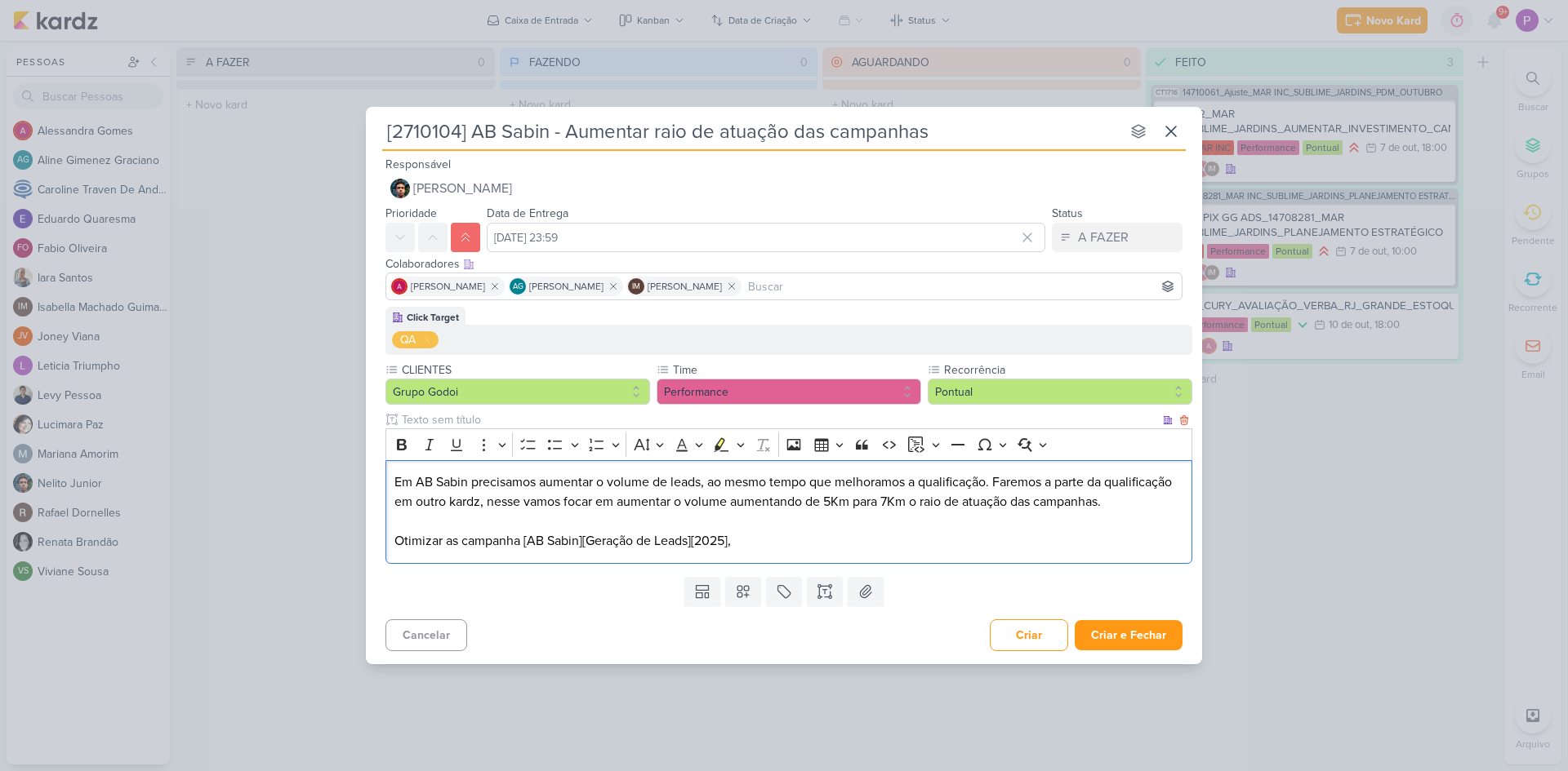
click at [521, 541] on p "Em AB Sabin precisamos aumentar o volume de leads, ao mesmo tempo que melhoramo…" at bounding box center [789, 511] width 789 height 78
click at [797, 550] on p "Em AB Sabin precisamos aumentar o volume de leads, ao mesmo tempo que melhoramo…" at bounding box center [789, 511] width 789 height 78
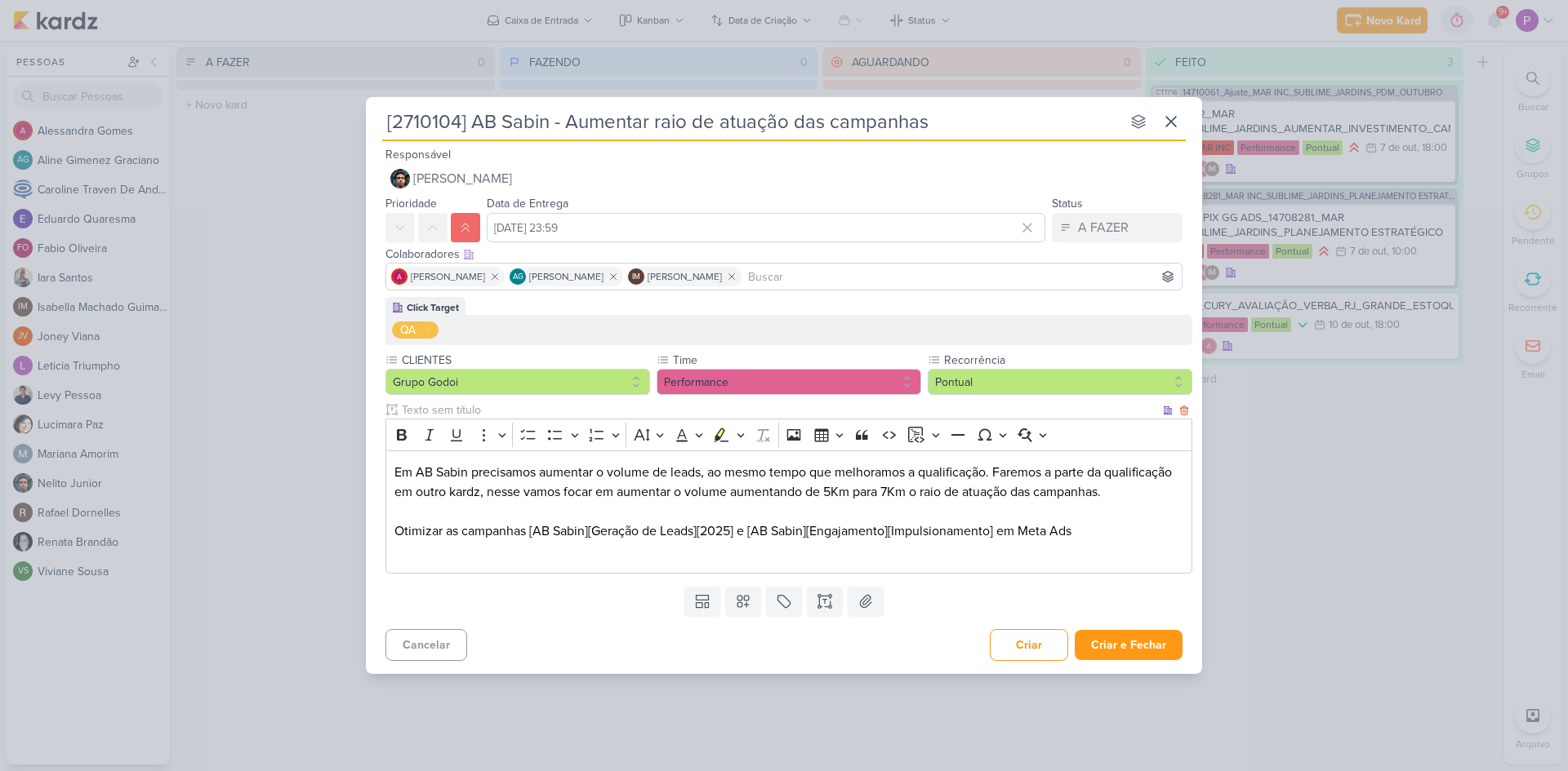
click at [1129, 542] on p "Editor editing area: main" at bounding box center [789, 551] width 789 height 20
click at [1128, 531] on p "Em AB Sabin precisamos aumentar o volume de leads, ao mesmo tempo que melhoramo…" at bounding box center [789, 501] width 789 height 78
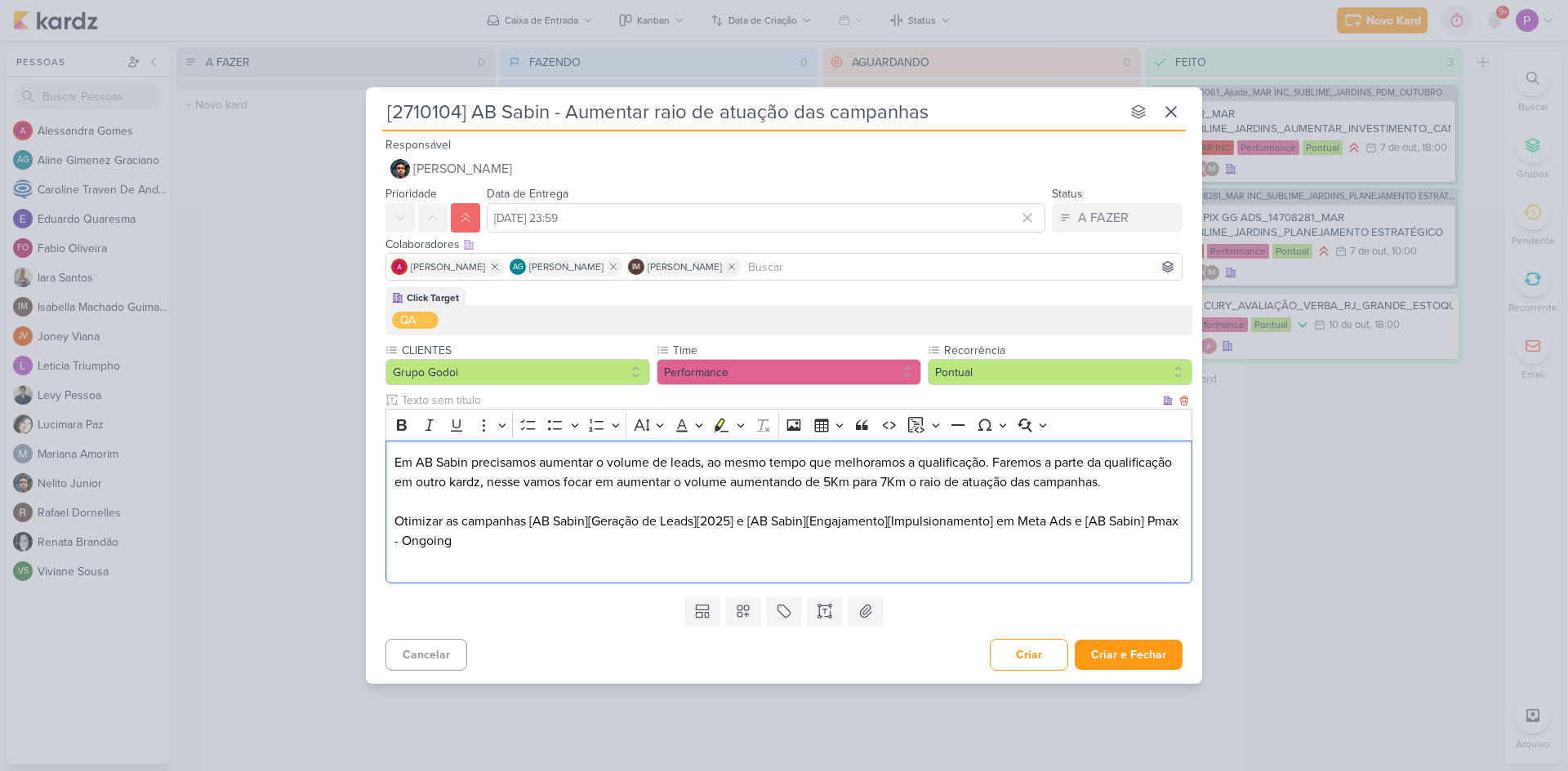
click at [1088, 521] on p "Em AB Sabin precisamos aumentar o volume de leads, ao mesmo tempo que melhoramo…" at bounding box center [789, 502] width 789 height 98
click at [722, 557] on p "Editor editing area: main" at bounding box center [789, 561] width 789 height 20
click at [719, 547] on p "Otimizar as campanhas [AB Sabin] Pmax - Ongoing" at bounding box center [789, 541] width 789 height 20
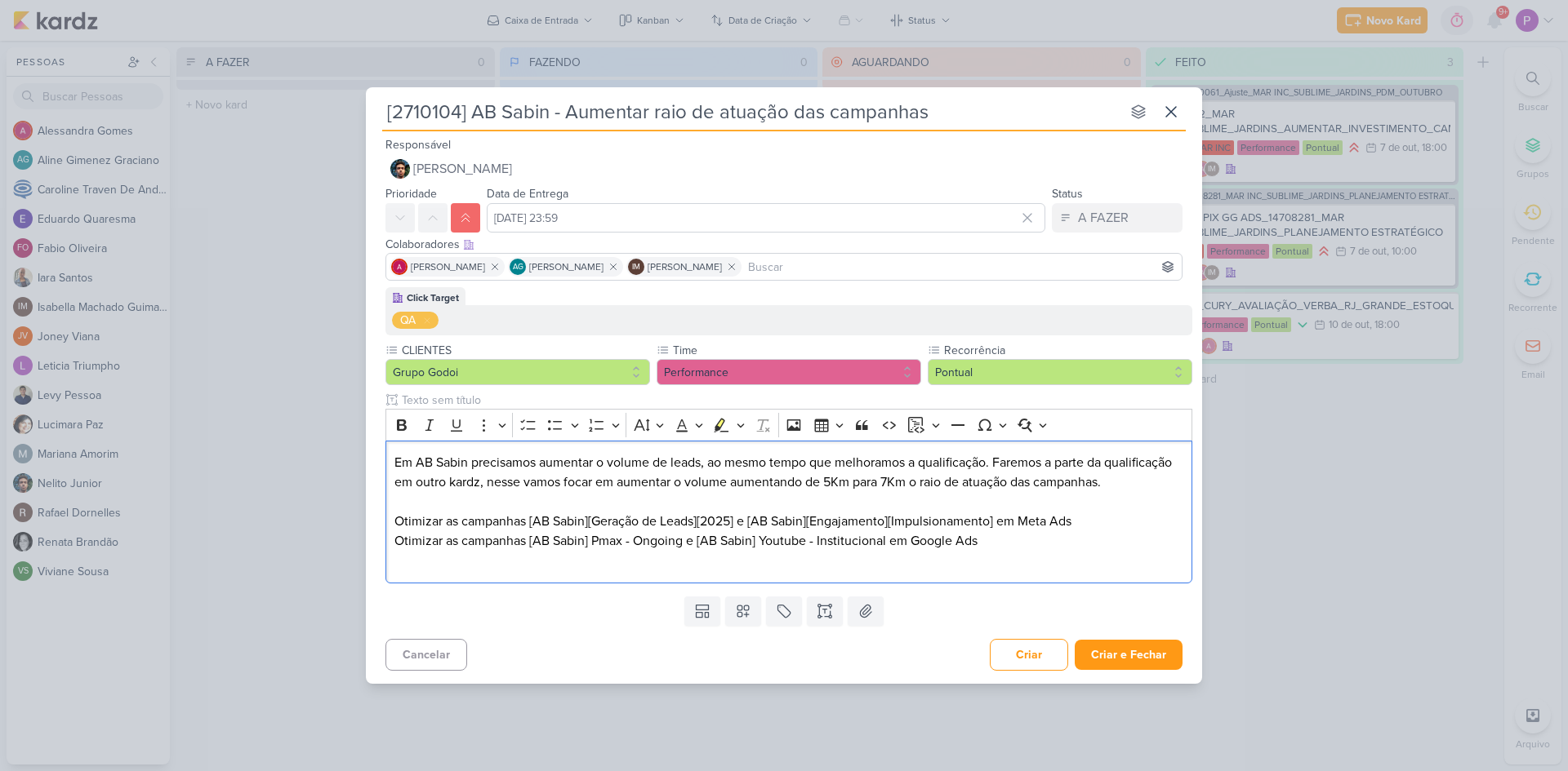
click at [921, 608] on div "Templates Campos Personalizados CLIENTES [GEOGRAPHIC_DATA]" at bounding box center [784, 611] width 836 height 42
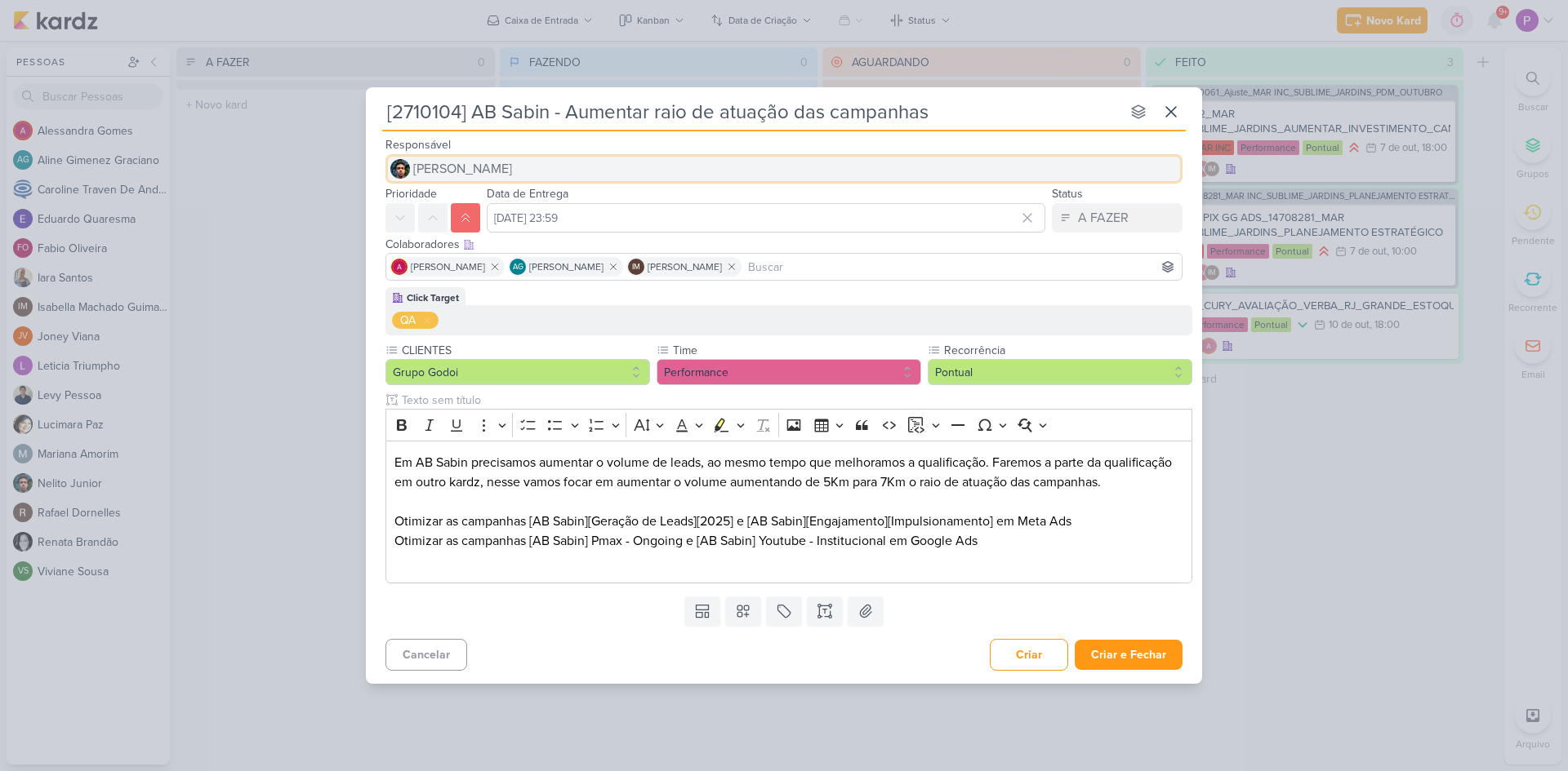
click at [427, 161] on span "[PERSON_NAME]" at bounding box center [463, 169] width 99 height 20
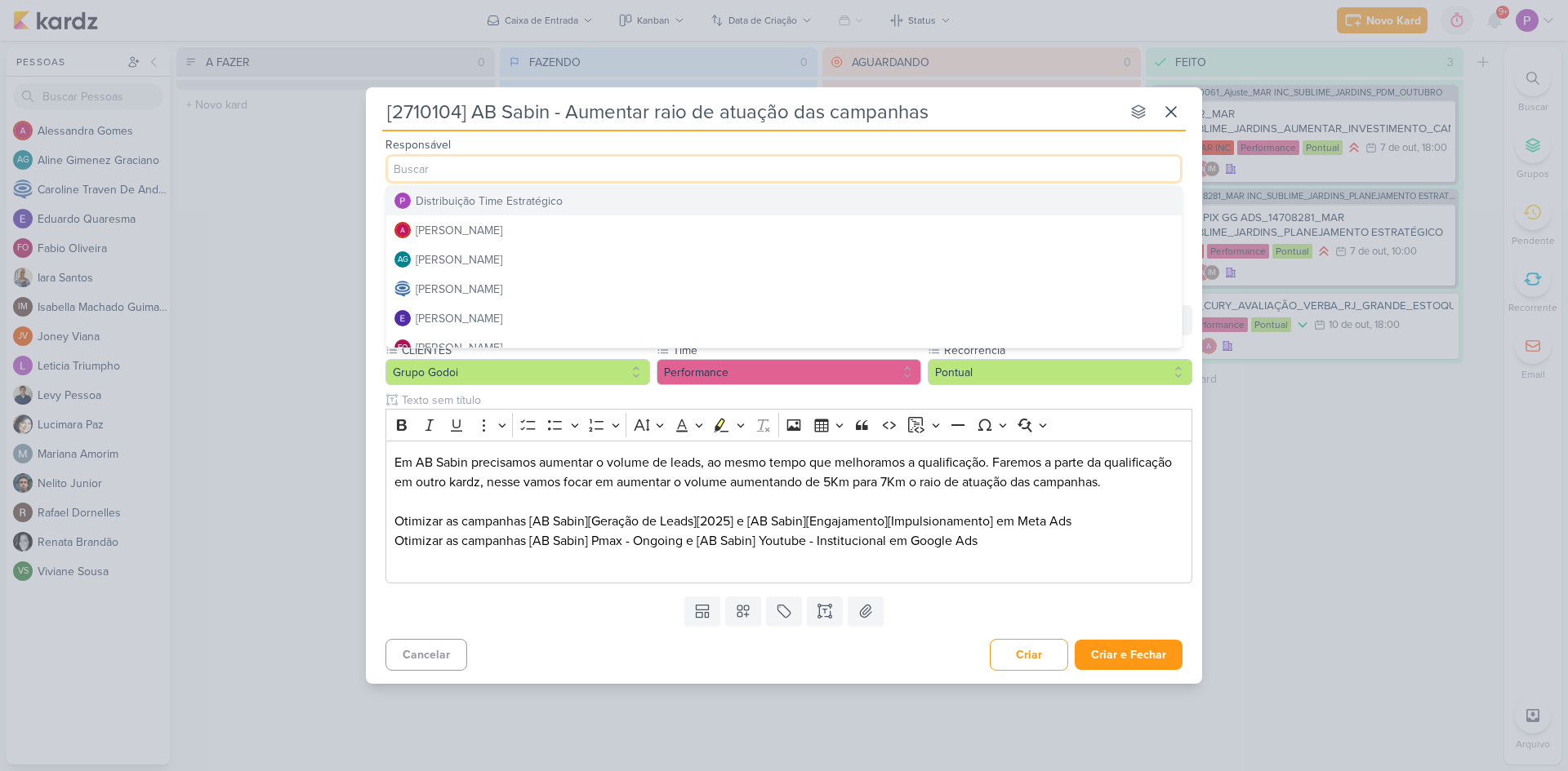
click at [442, 206] on div "Distribuição Time Estratégico" at bounding box center [489, 201] width 147 height 17
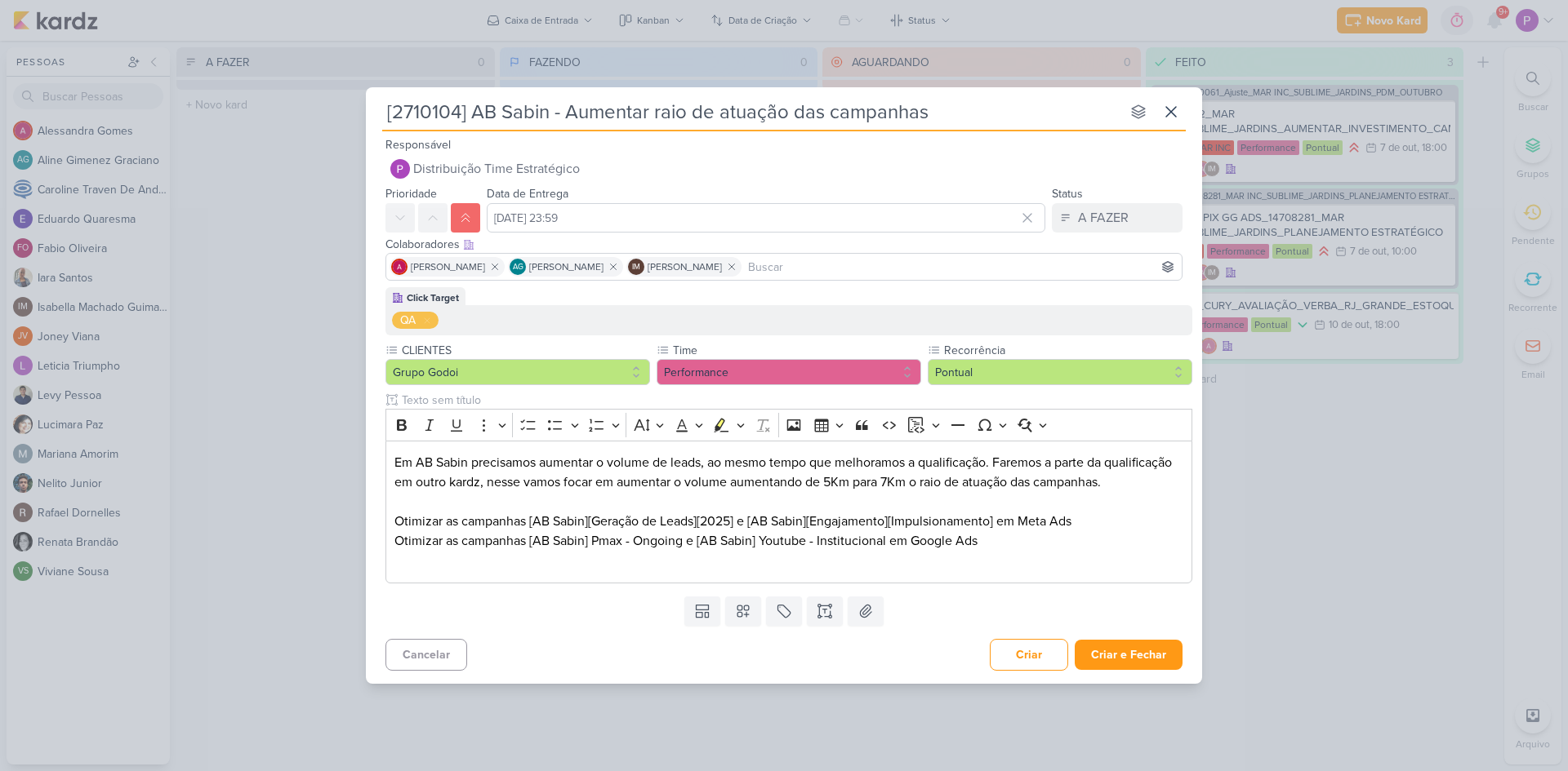
click at [556, 595] on div "Templates Campos Personalizados CLIENTES [GEOGRAPHIC_DATA]" at bounding box center [784, 611] width 836 height 42
click at [1128, 648] on button "Criar e Fechar" at bounding box center [1128, 655] width 108 height 30
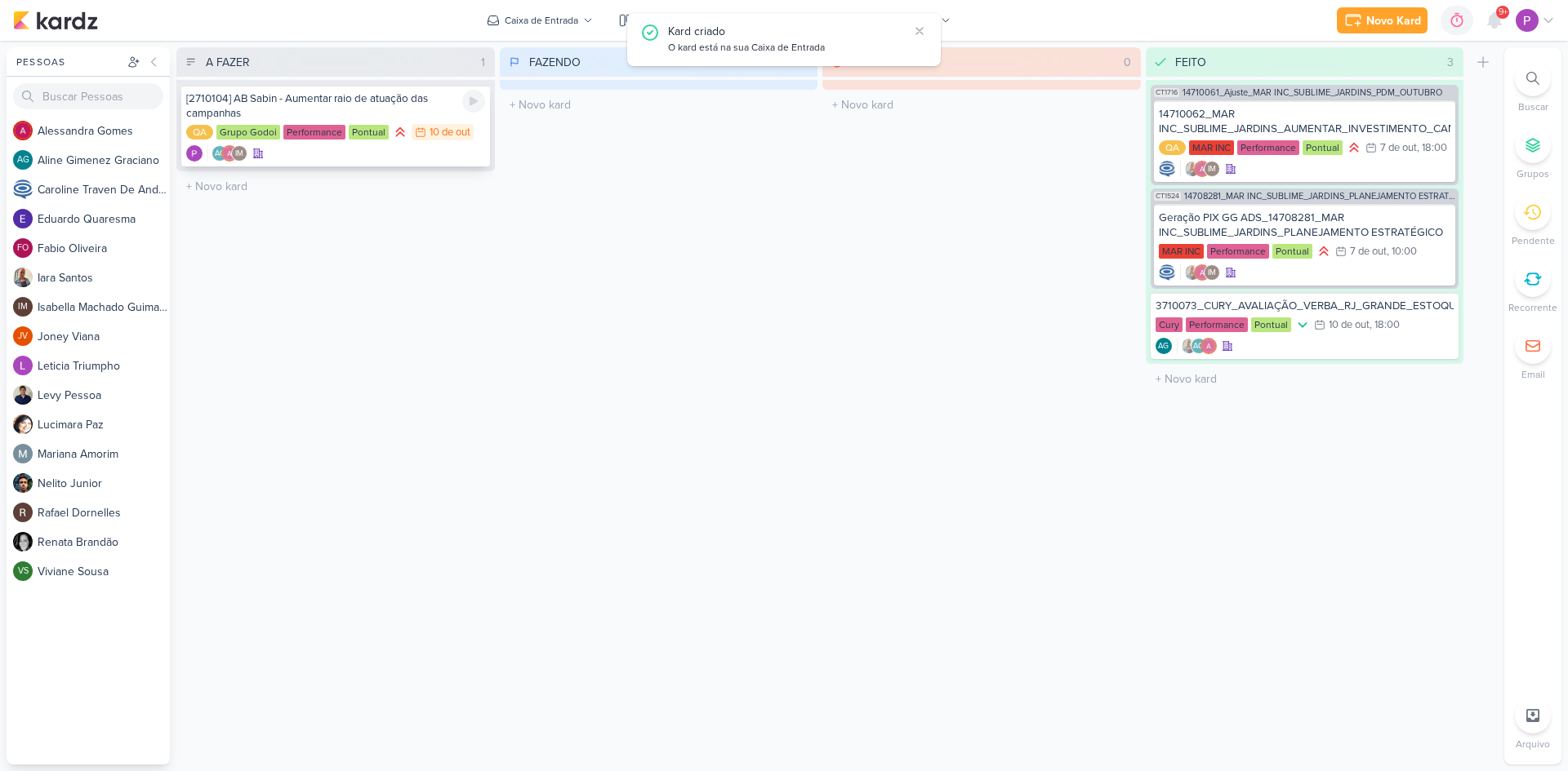
click at [383, 109] on div "[2710104] AB Sabin - Aumentar raio de atuação das campanhas" at bounding box center [335, 106] width 299 height 29
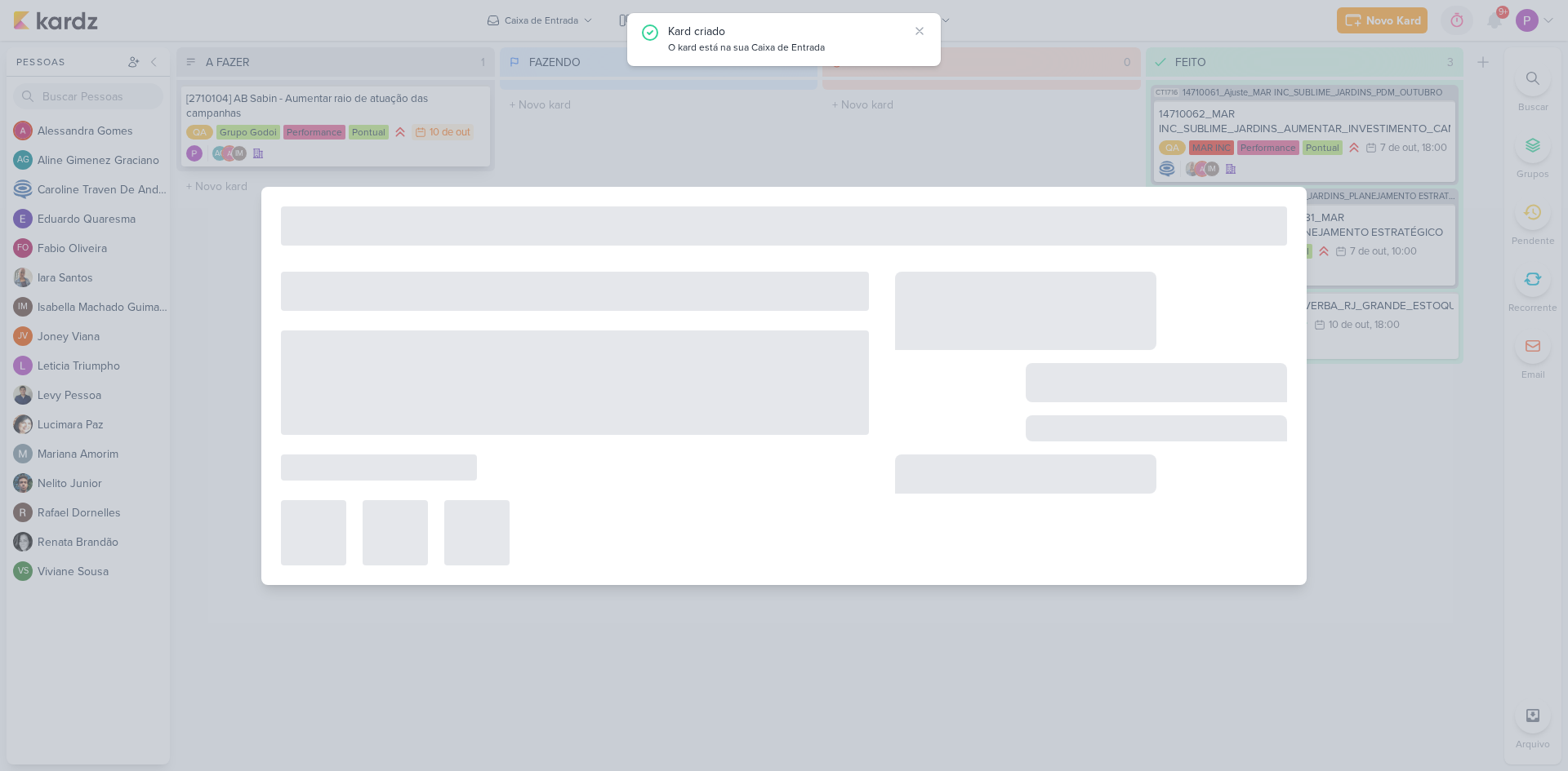
type input "[2710104] AB Sabin - Aumentar raio de atuação das campanhas"
type input "[DATE] 23:59"
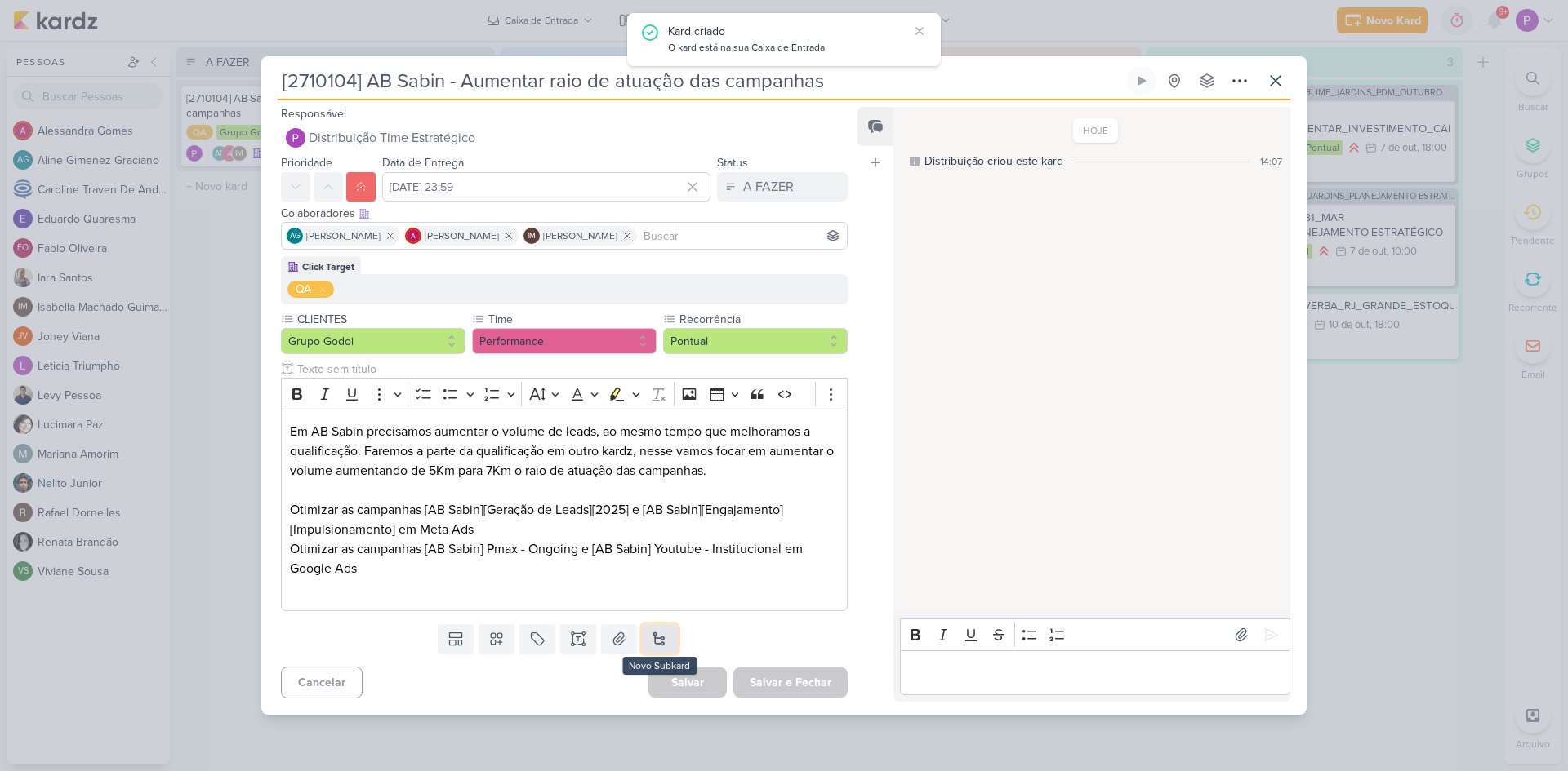
click at [662, 636] on button at bounding box center [660, 639] width 36 height 29
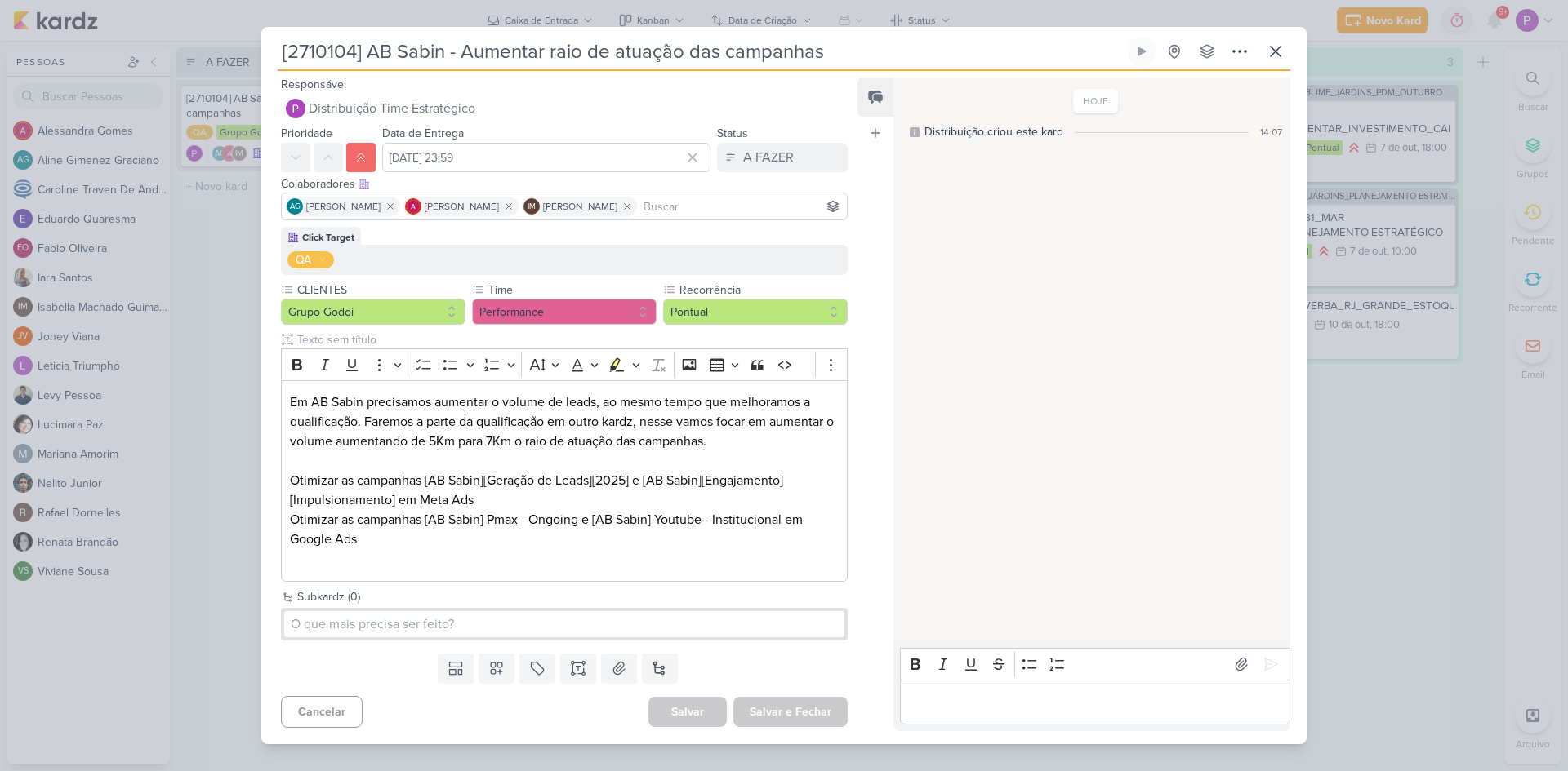
drag, startPoint x: 446, startPoint y: 52, endPoint x: 232, endPoint y: 64, distance: 214.3
click at [232, 64] on div "[2710104] AB Sabin - Aumentar raio de atuação das campanhas" at bounding box center [784, 385] width 1568 height 771
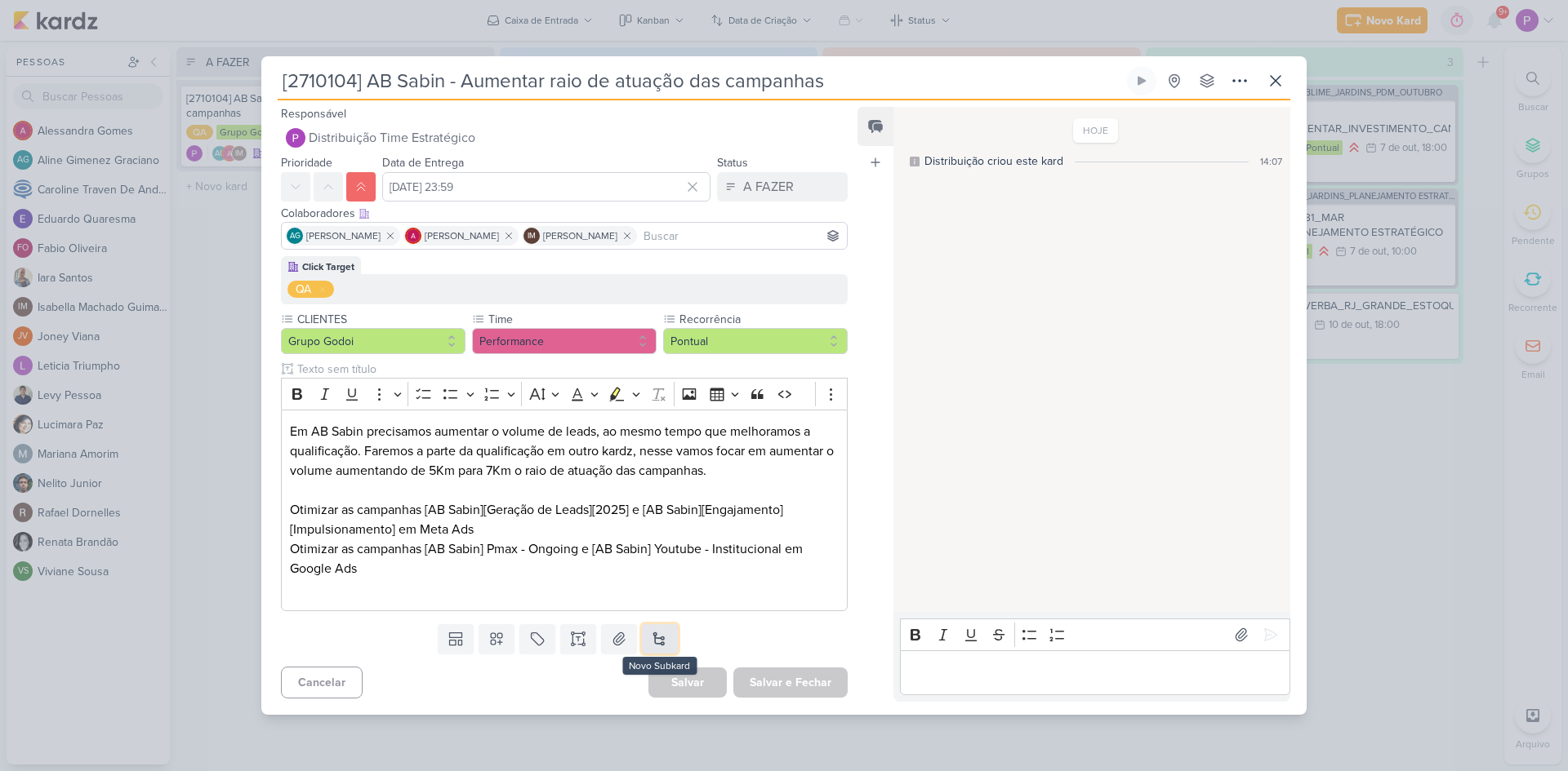
click at [653, 646] on button at bounding box center [660, 639] width 36 height 29
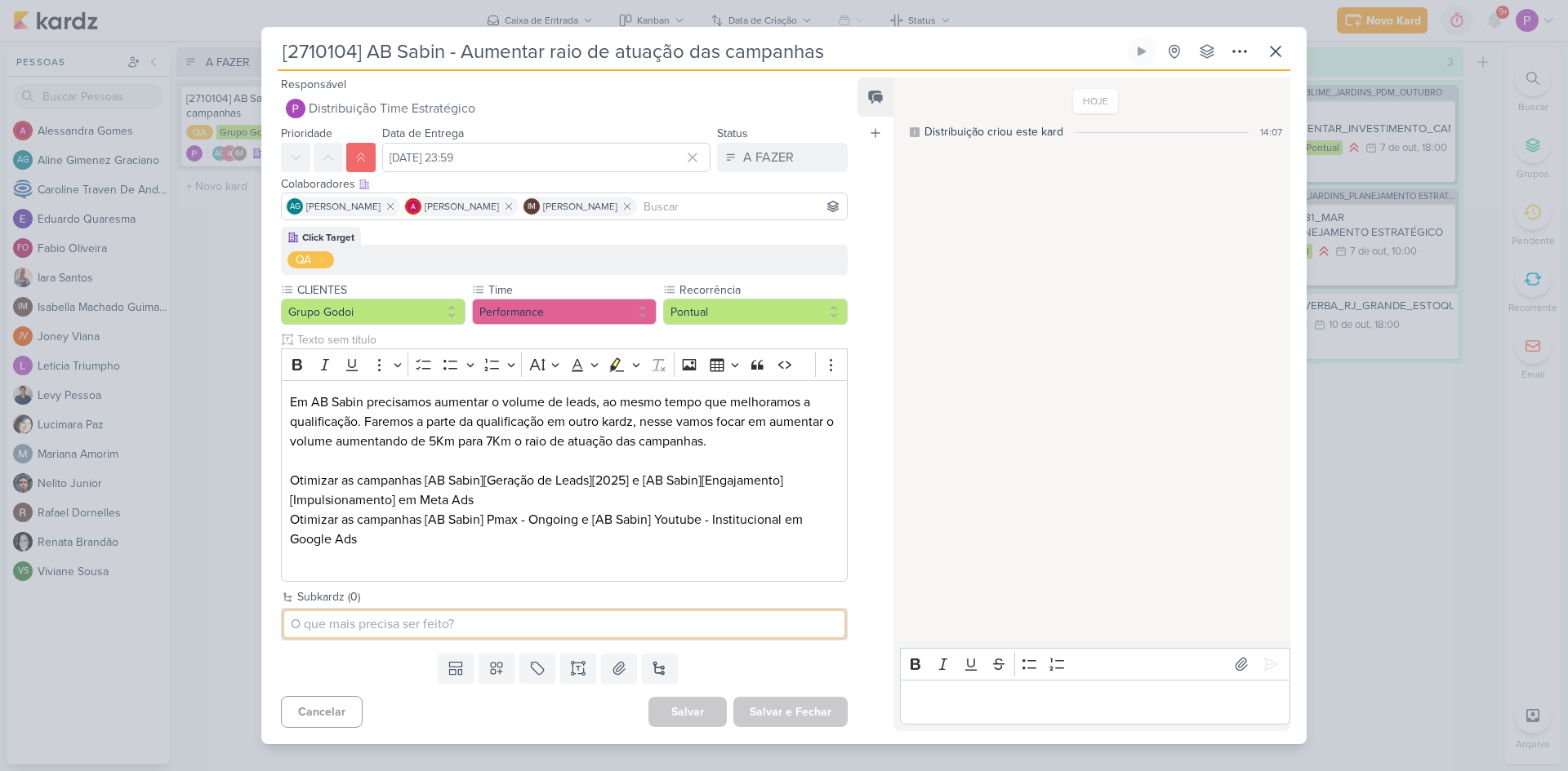
paste input "[2710104] AB Sabin"
type input "[2710104] AB Sabin - Aumentar o raio das campanhas de Google Ads"
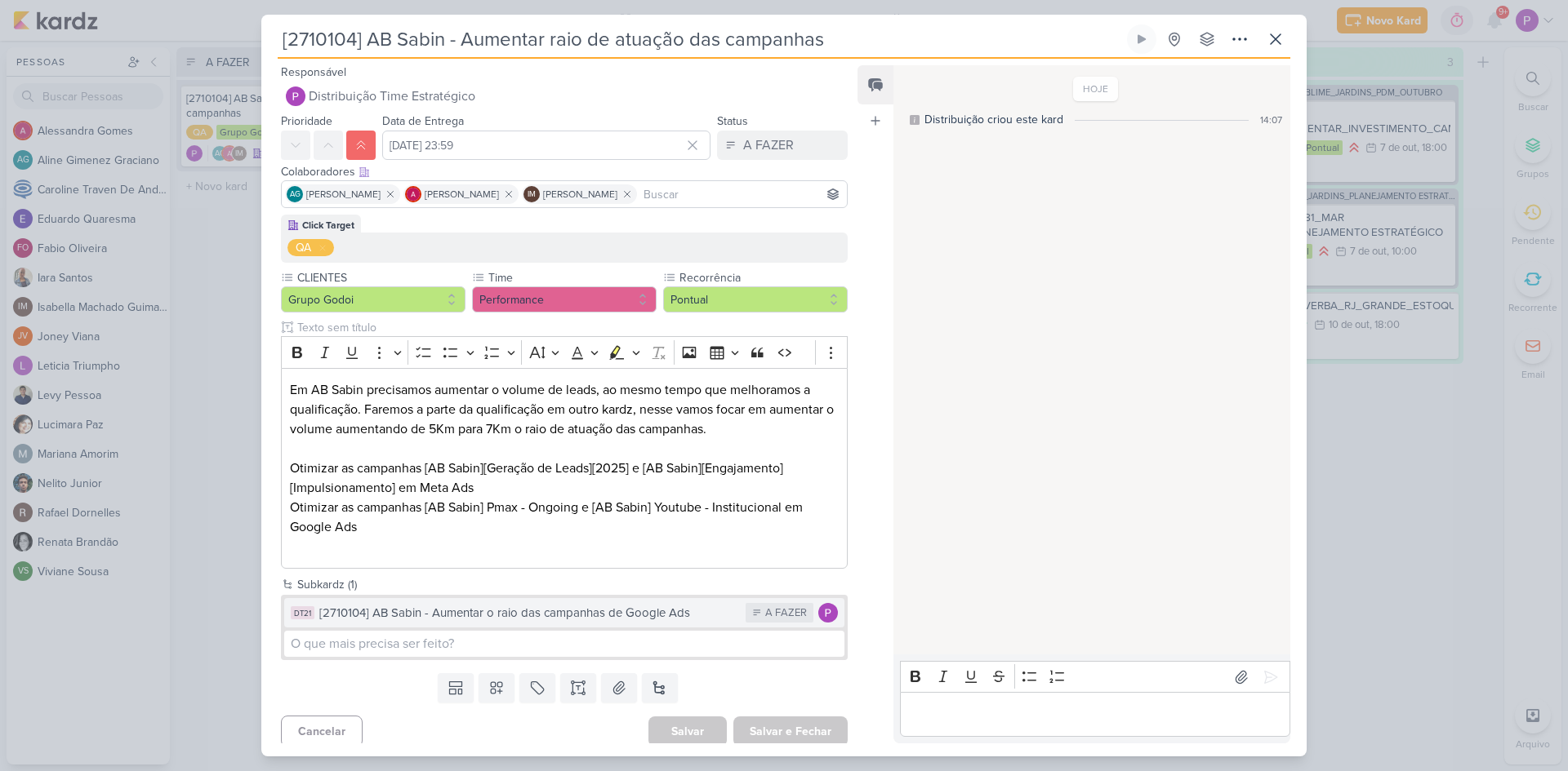
click at [477, 612] on div "[2710104] AB Sabin - Aumentar o raio das campanhas de Google Ads" at bounding box center [528, 613] width 418 height 19
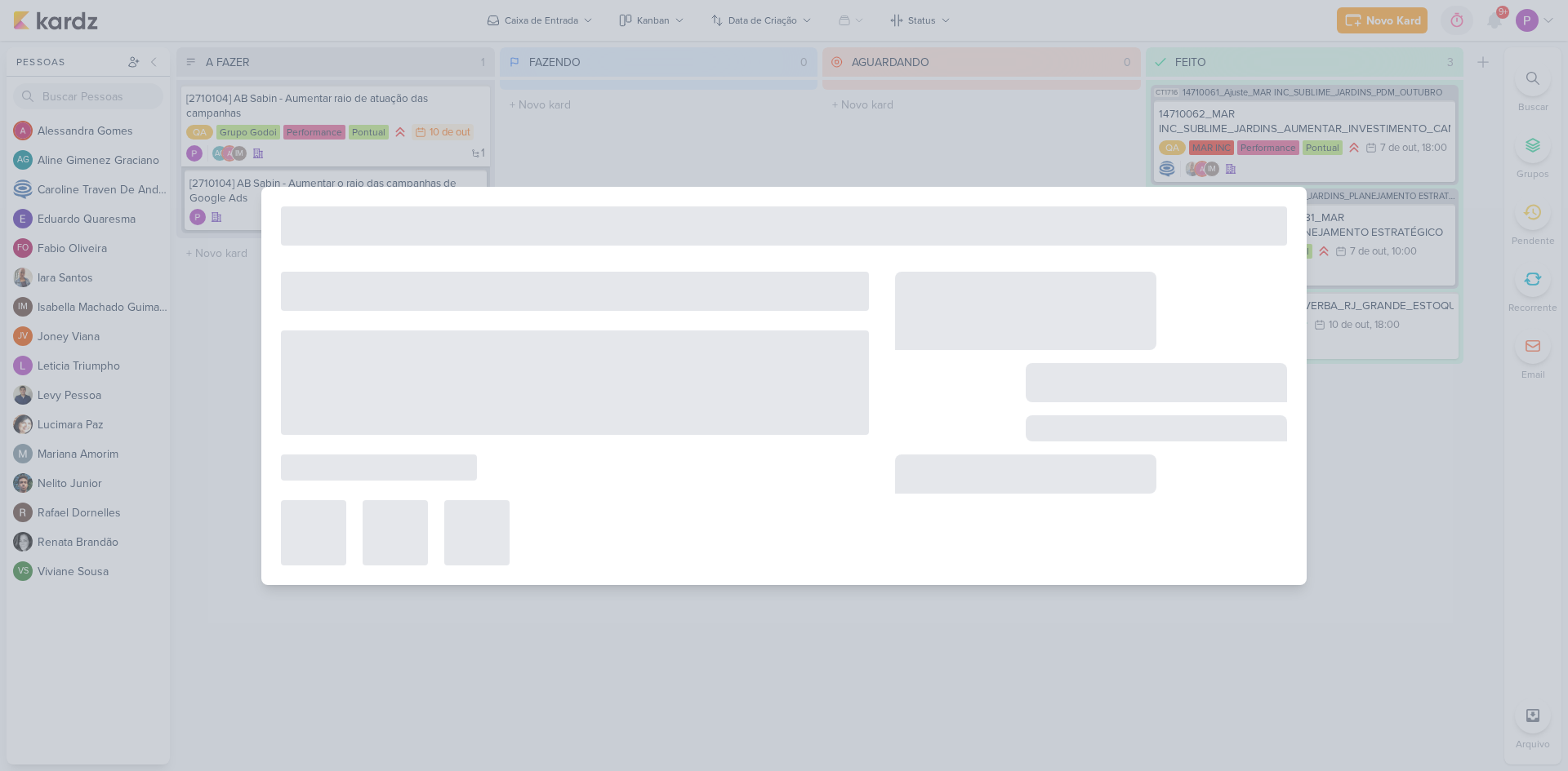
type input "[2710104] AB Sabin - Aumentar o raio das campanhas de Google Ads"
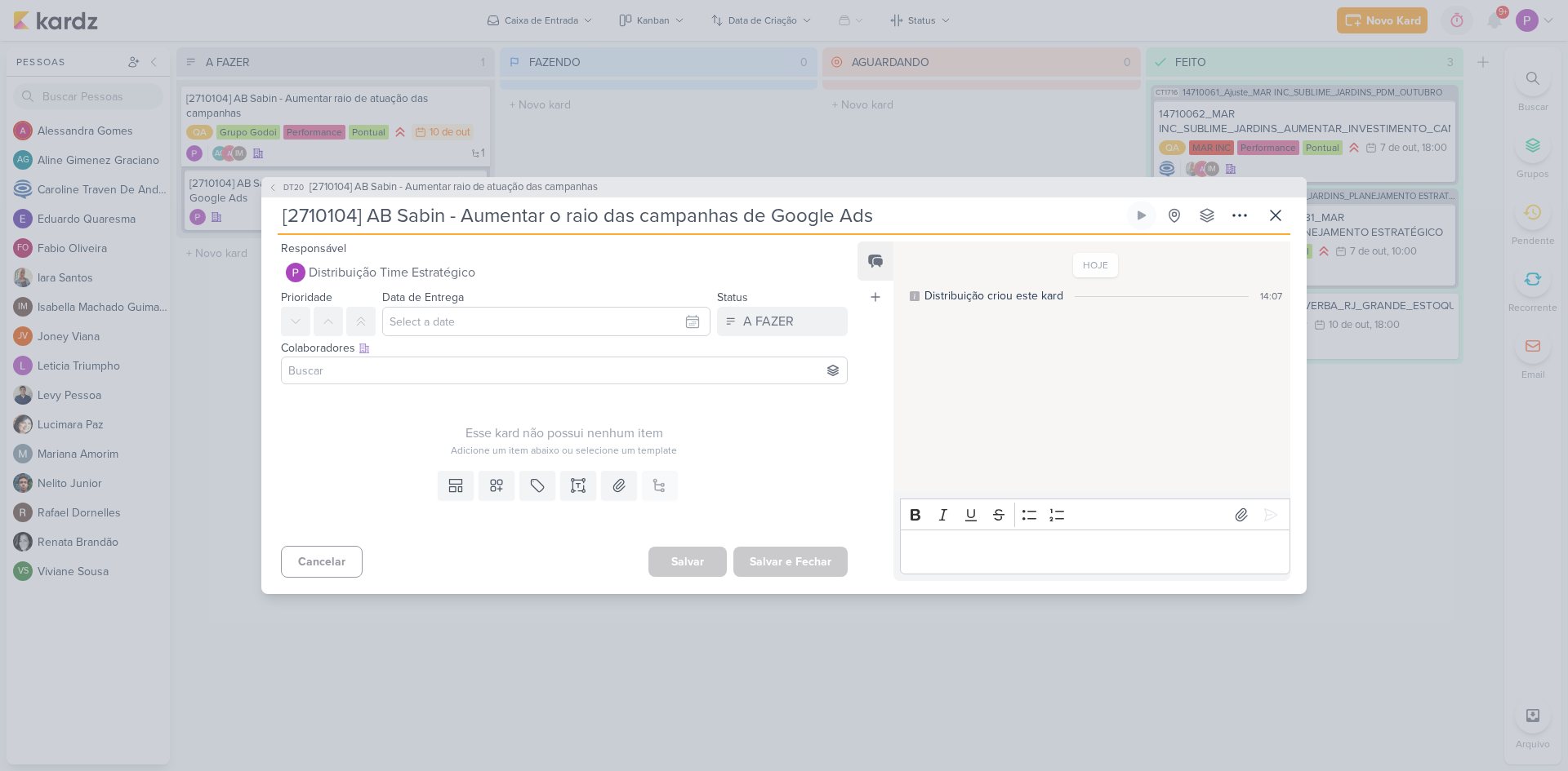
click at [542, 221] on input "[2710104] AB Sabin - Aumentar o raio das campanhas de Google Ads" at bounding box center [700, 215] width 846 height 29
click at [284, 183] on span "DT20" at bounding box center [294, 187] width 25 height 12
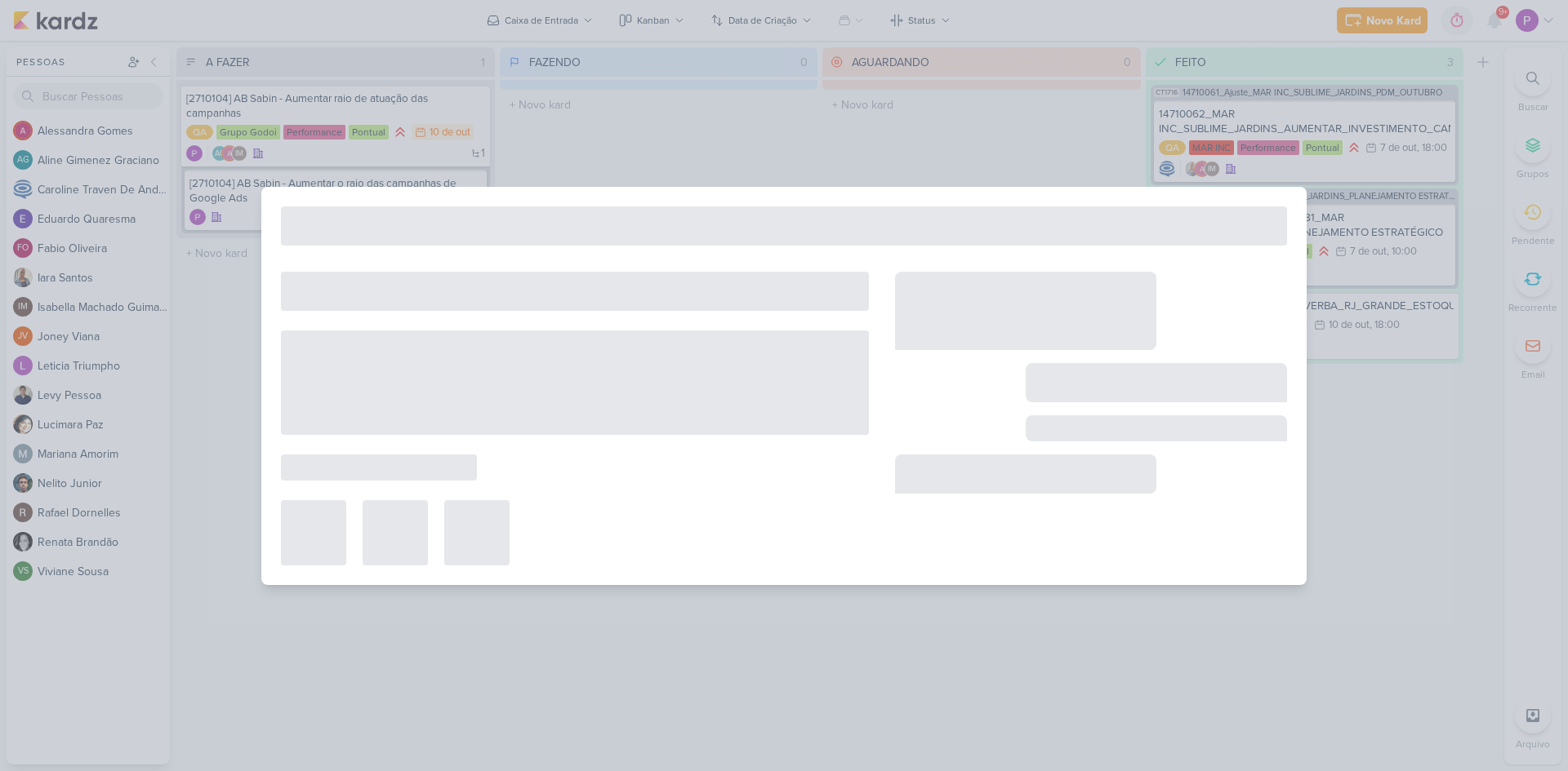
type input "[2710104] AB Sabin - Aumentar raio de atuação das campanhas"
type input "[DATE] 23:59"
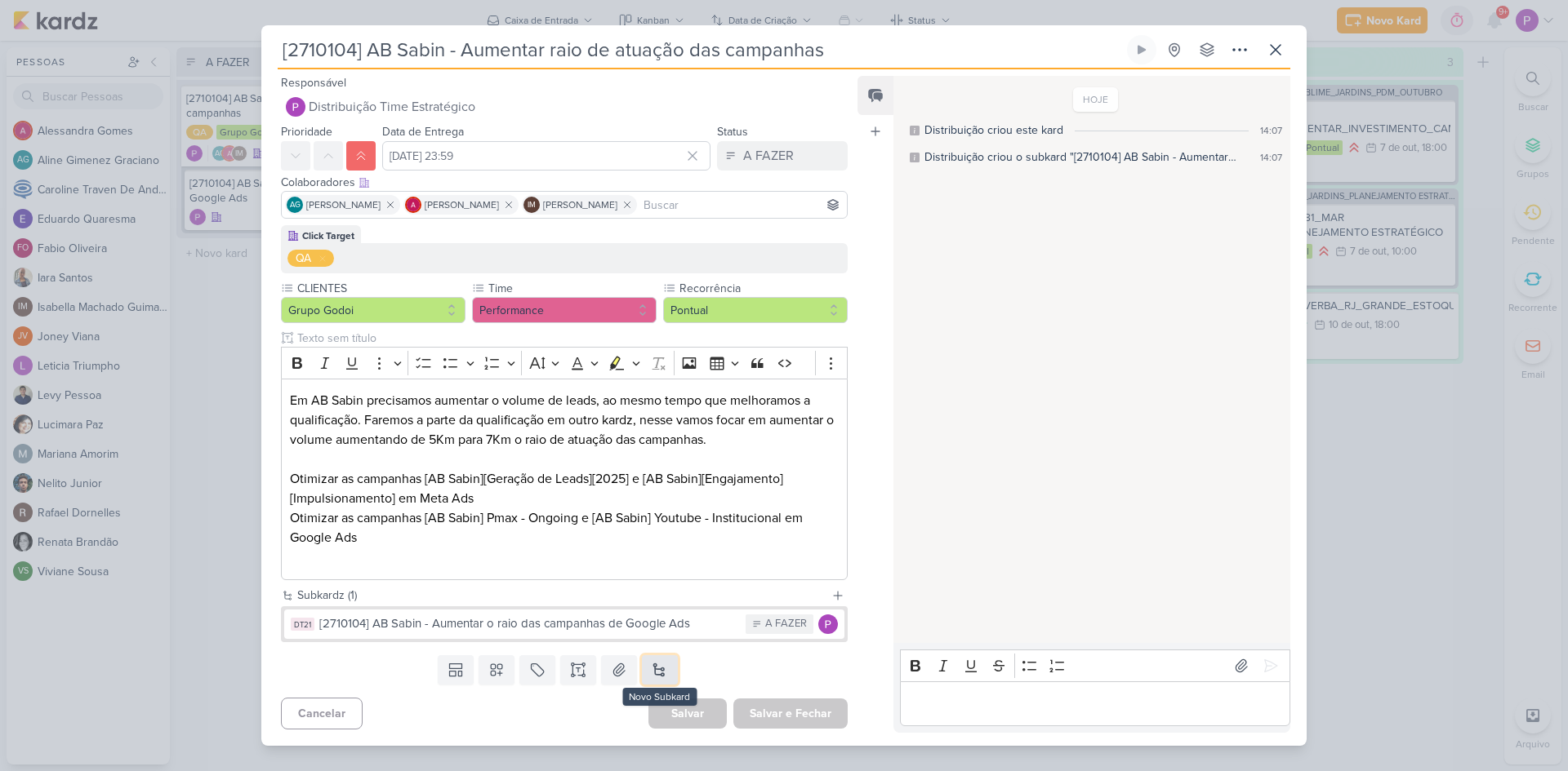
click at [661, 666] on button at bounding box center [660, 670] width 36 height 29
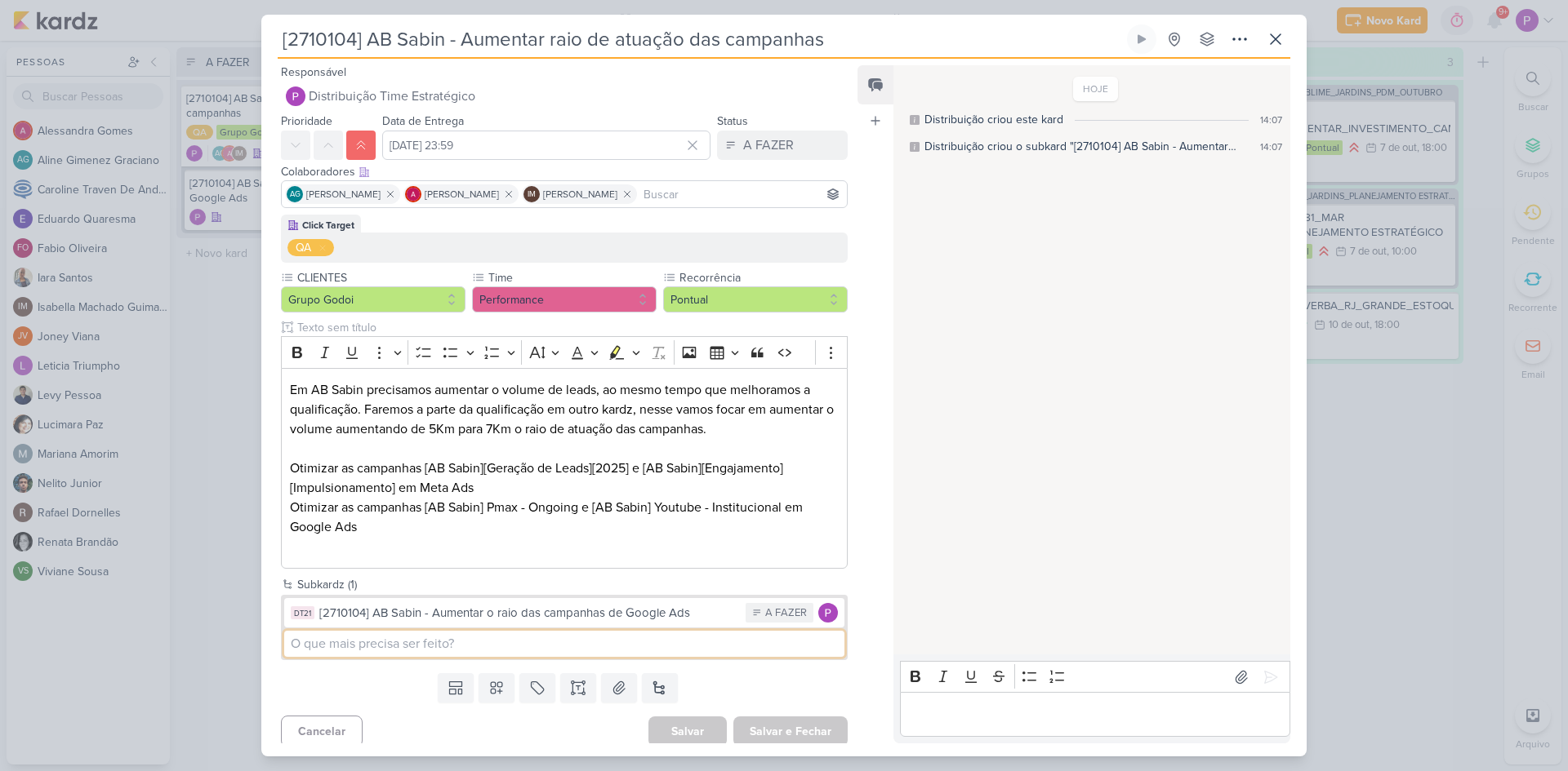
paste input "[2710104] AB Sabin - Aumentar o raio das campanhas de Google Ads"
drag, startPoint x: 621, startPoint y: 645, endPoint x: 733, endPoint y: 644, distance: 112.0
click at [731, 644] on input "[2710104] AB Sabin - Aumentar o raio das campanhas de Google Ads" at bounding box center [564, 645] width 560 height 26
type input "[2710104] AB Sabin - Aumentar o raio das campanhas de Meta Ads"
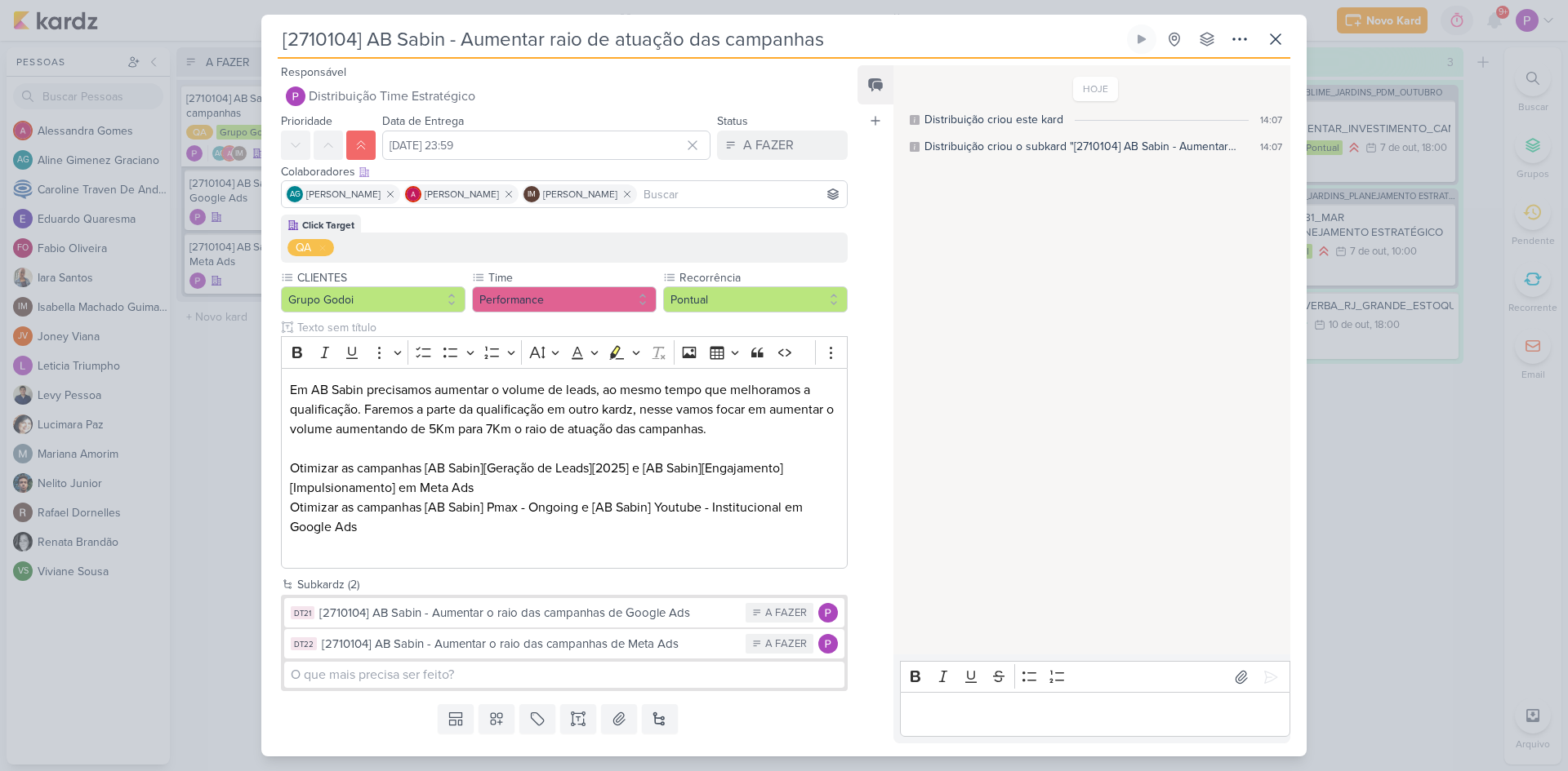
click at [368, 721] on div "Templates Campos Personalizados Marcadores Caixa De Texto Anexo [GEOGRAPHIC_DAT…" at bounding box center [558, 719] width 593 height 42
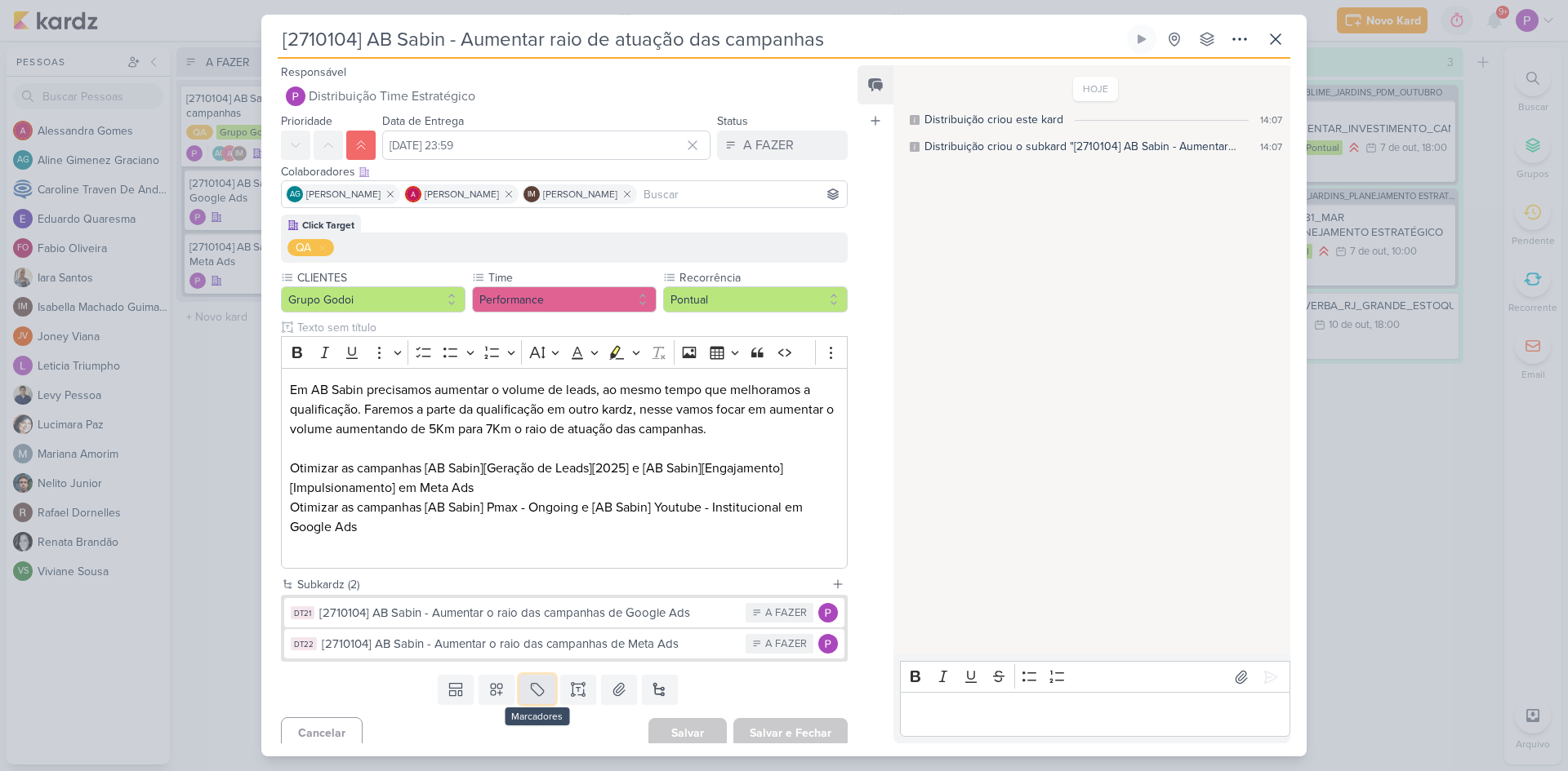
click at [531, 690] on icon at bounding box center [536, 690] width 12 height 12
click at [530, 645] on div "QA" at bounding box center [548, 652] width 106 height 17
click at [360, 675] on div "Templates Campos Personalizados Marcadores QA Caixa De Texto" at bounding box center [558, 689] width 593 height 42
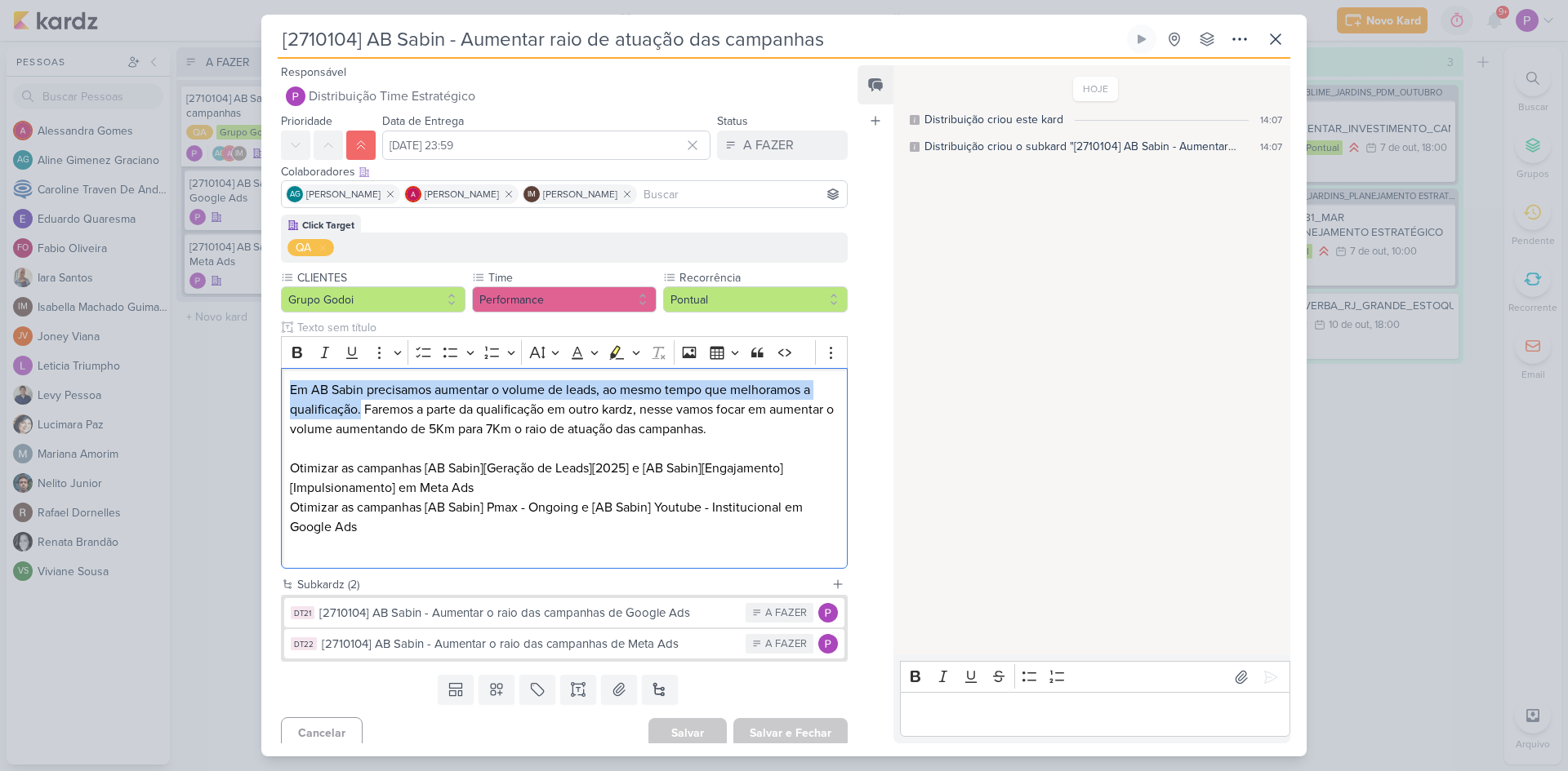
drag, startPoint x: 362, startPoint y: 411, endPoint x: 278, endPoint y: 386, distance: 87.6
click at [278, 386] on div "Click Target QA CLIENTES Grupo Godoi" at bounding box center [558, 394] width 593 height 360
copy p "Em AB Sabin precisamos aumentar o volume de leads, ao mesmo tempo que melhoramo…"
click at [509, 612] on div "[2710104] AB Sabin - Aumentar o raio das campanhas de Google Ads" at bounding box center [528, 613] width 418 height 19
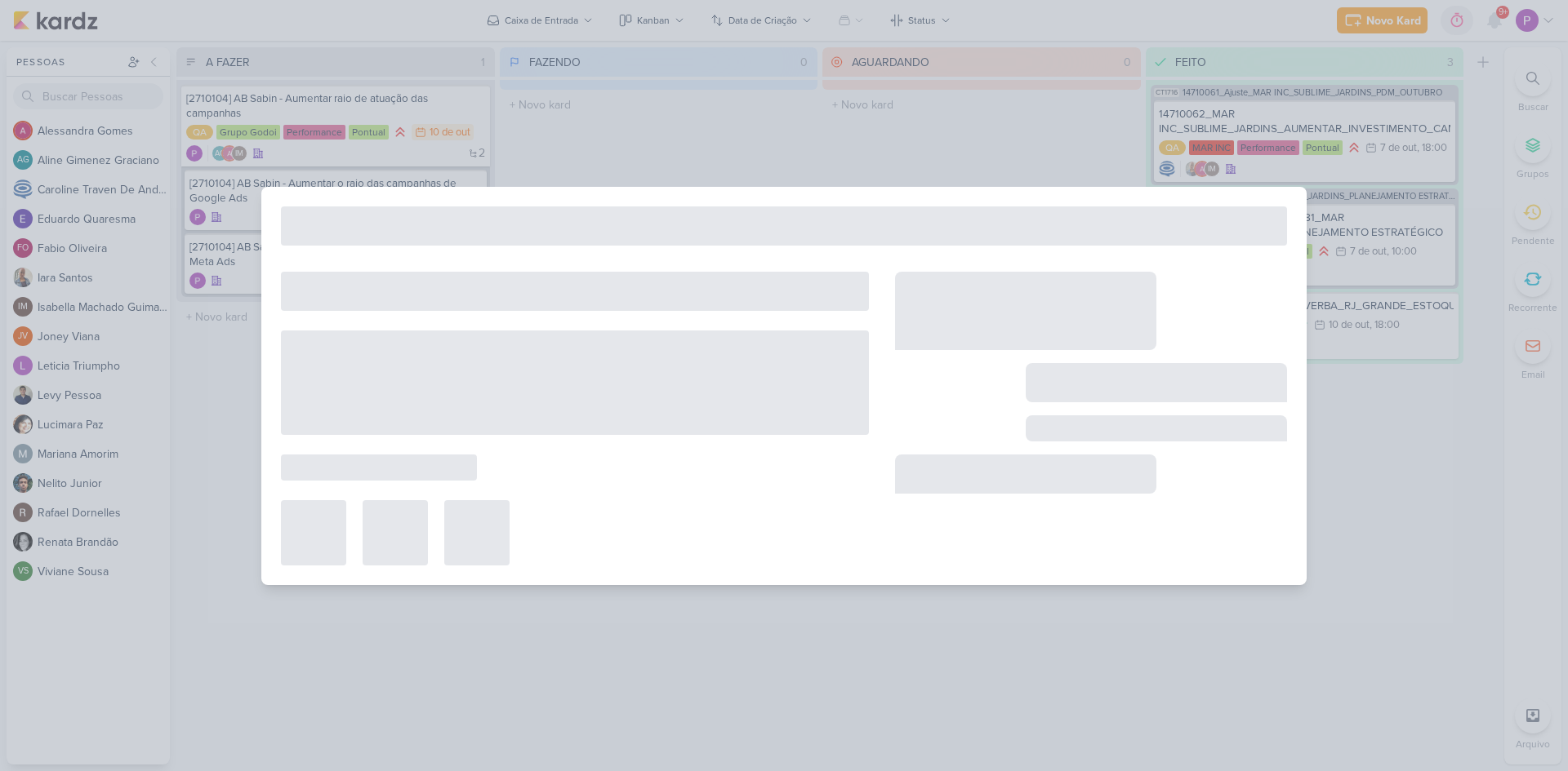
type input "[2710104] AB Sabin - Aumentar o raio das campanhas de Google Ads"
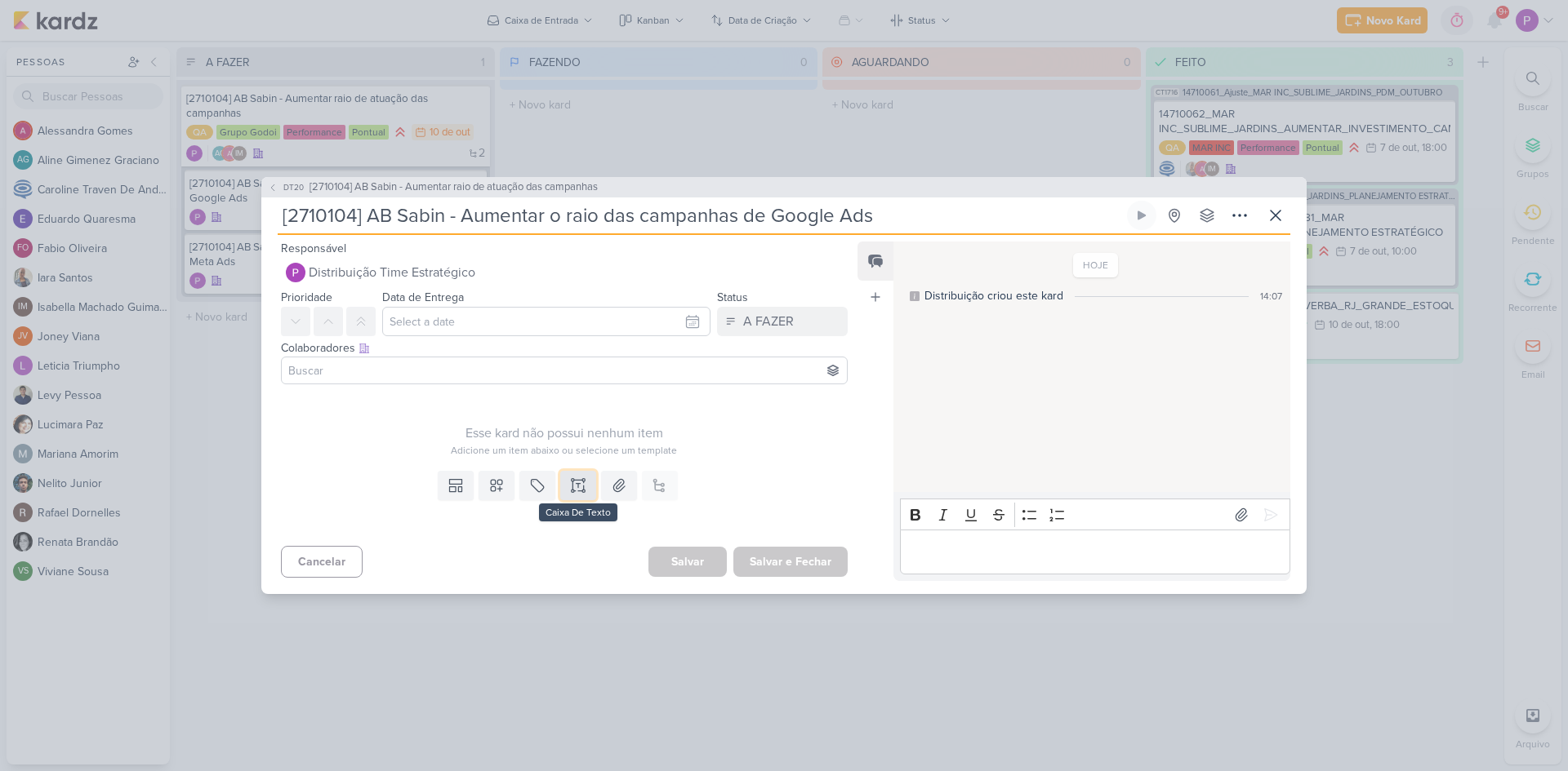
click at [572, 489] on icon at bounding box center [578, 485] width 16 height 16
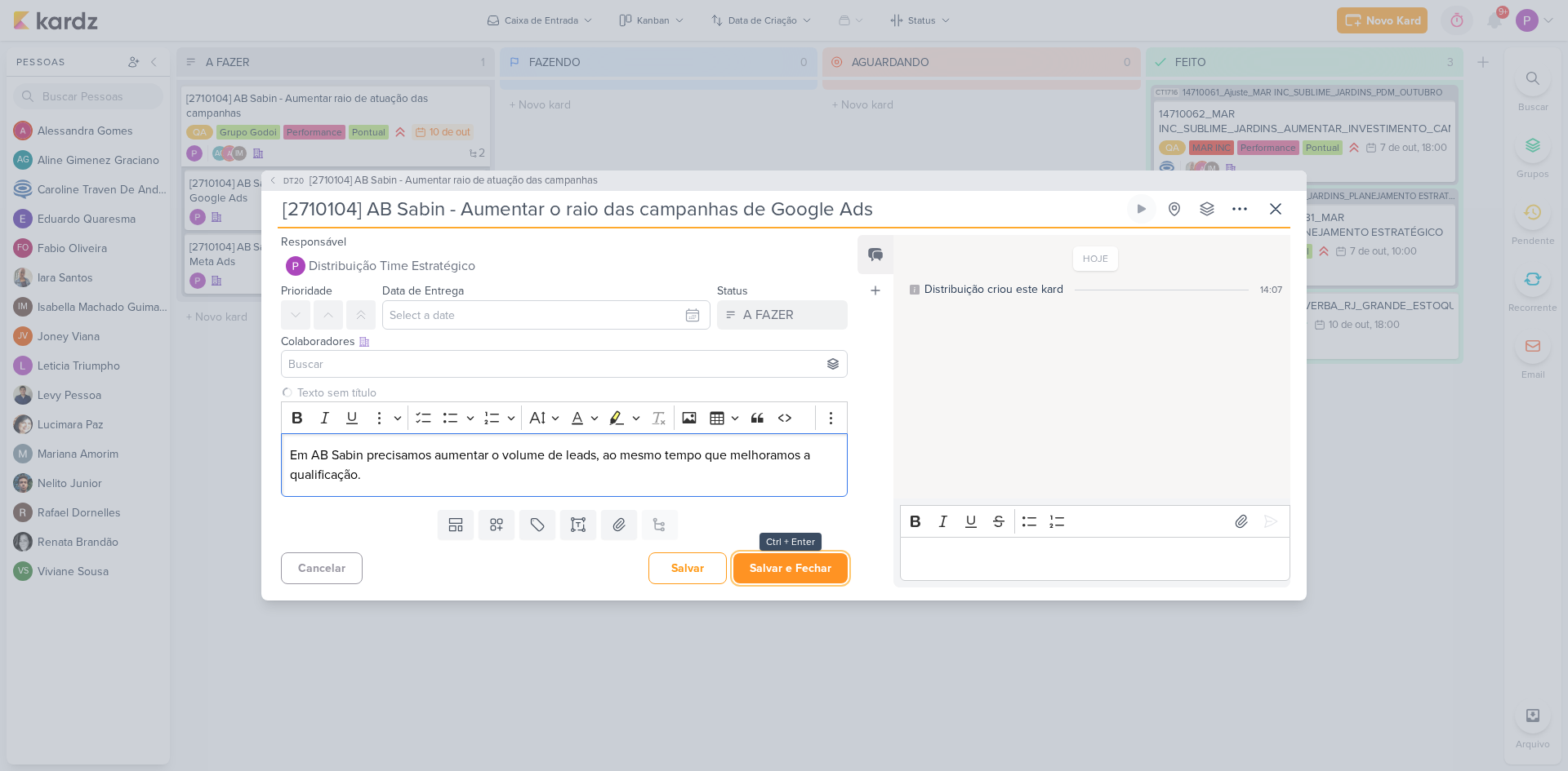
click at [806, 578] on button "Salvar e Fechar" at bounding box center [790, 568] width 114 height 30
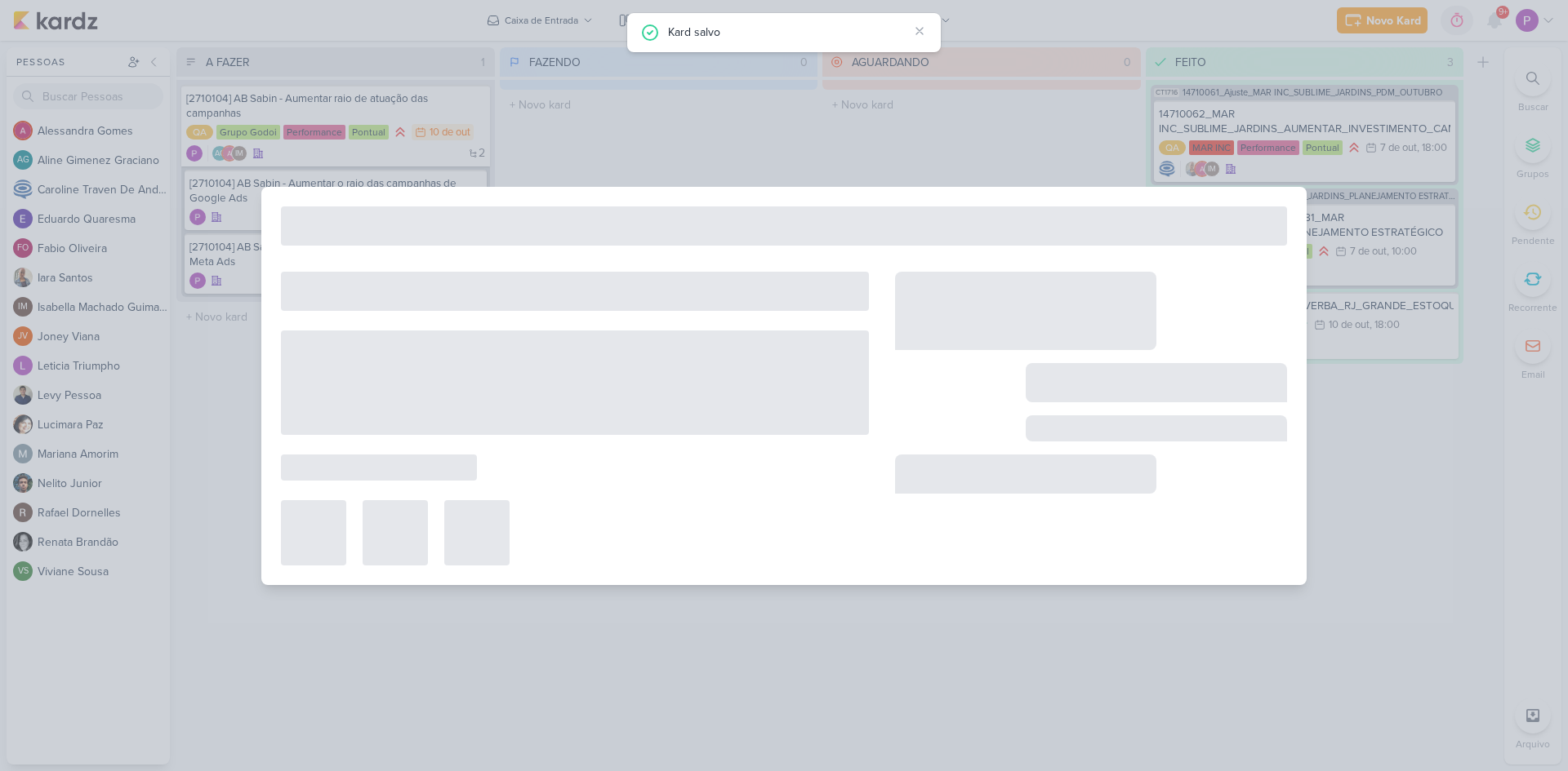
type input "[2710104] AB Sabin - Aumentar raio de atuação das campanhas"
type input "[DATE] 23:59"
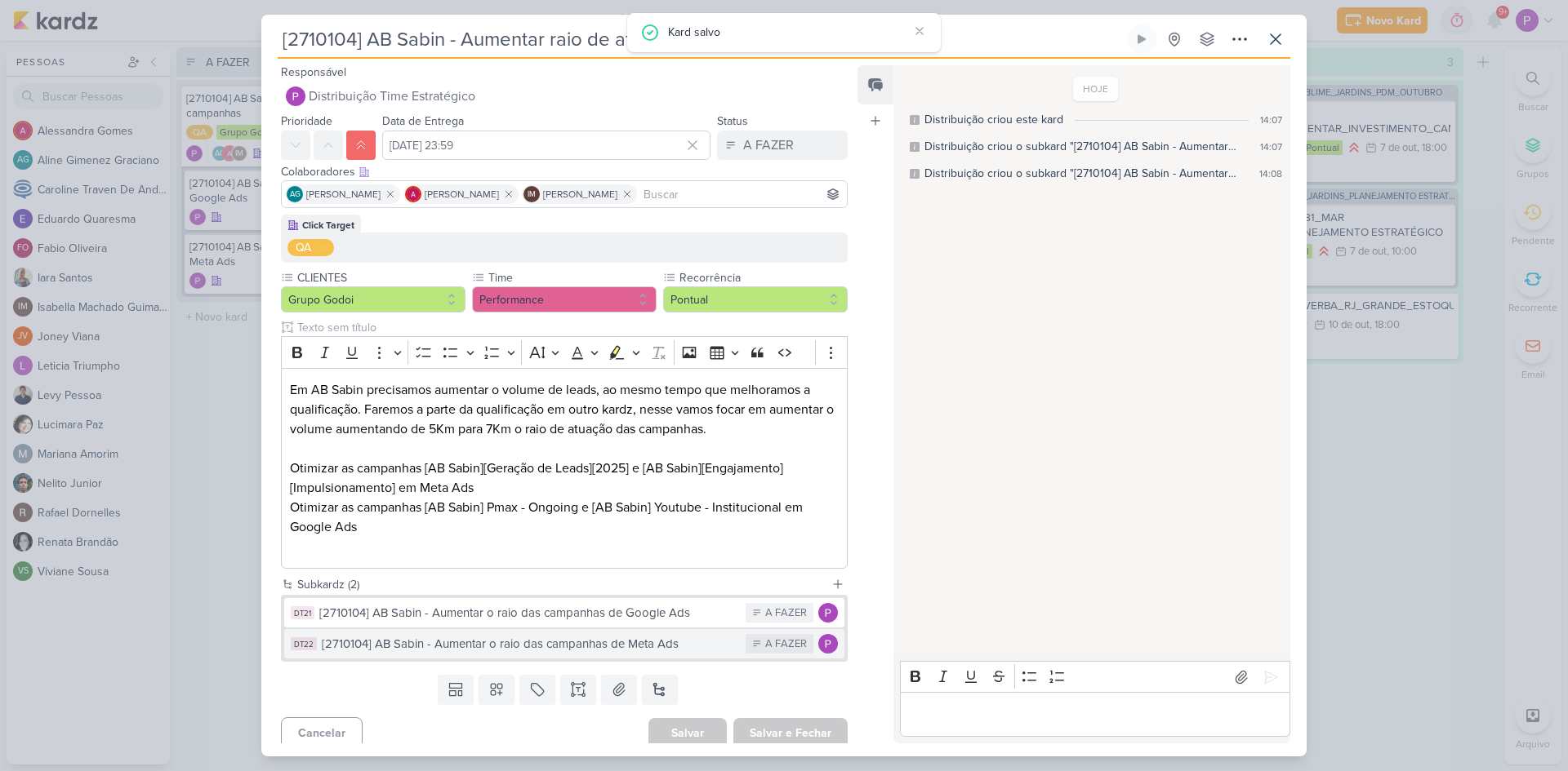
click at [514, 650] on div "[2710104] AB Sabin - Aumentar o raio das campanhas de Meta Ads" at bounding box center [530, 645] width 415 height 19
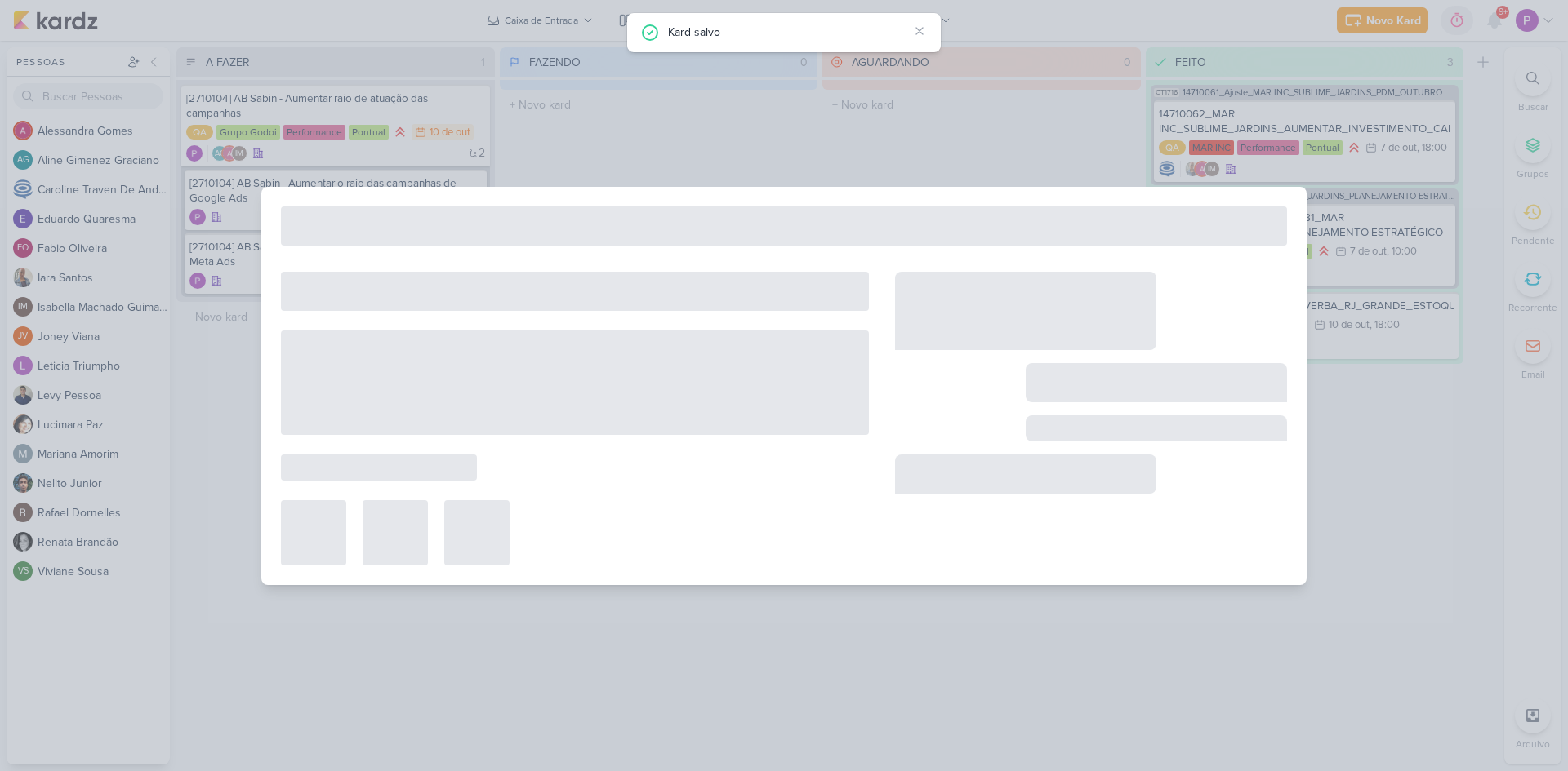
type input "[2710104] AB Sabin - Aumentar o raio das campanhas de Meta Ads"
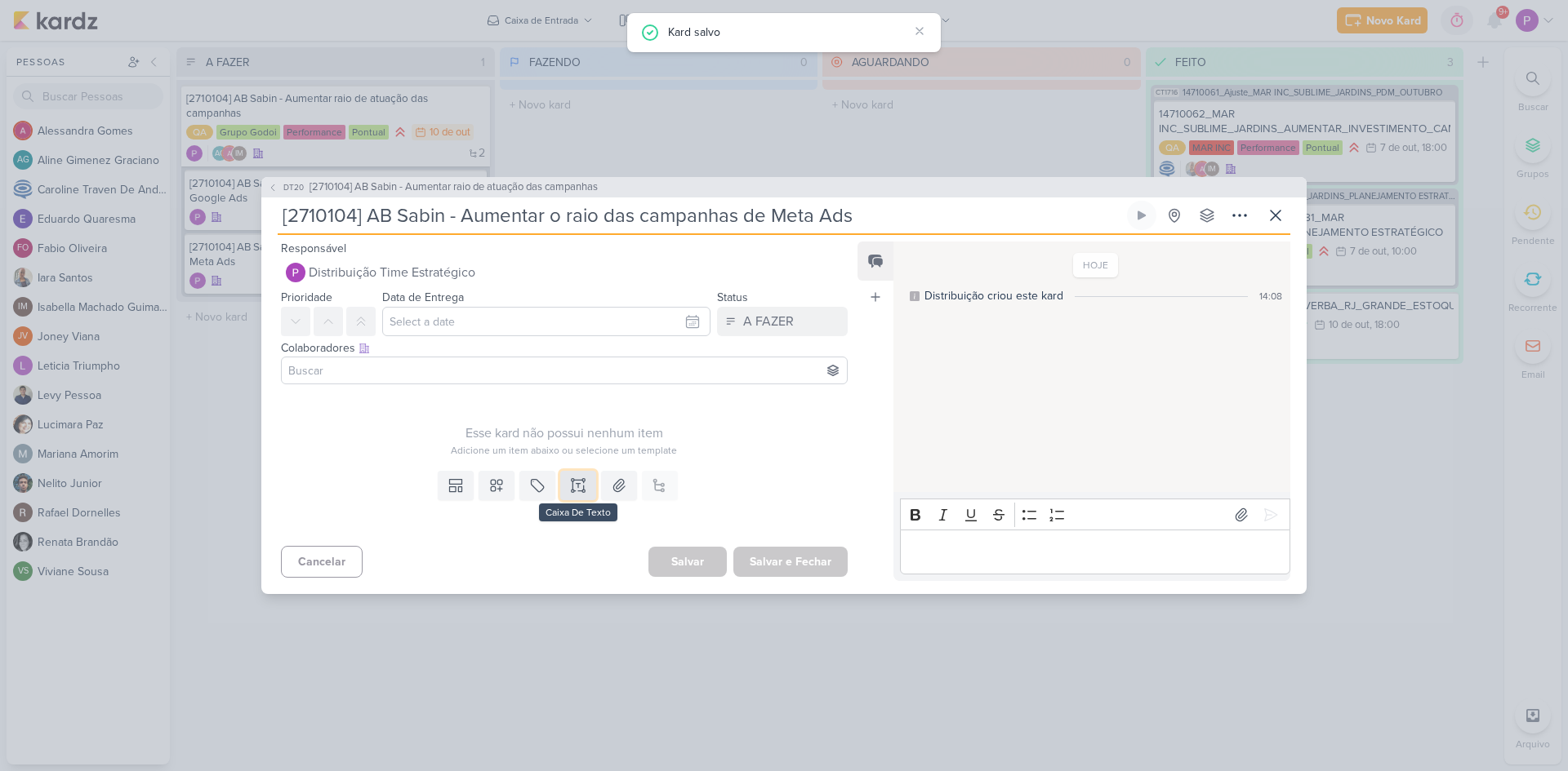
click at [583, 484] on button at bounding box center [578, 485] width 36 height 29
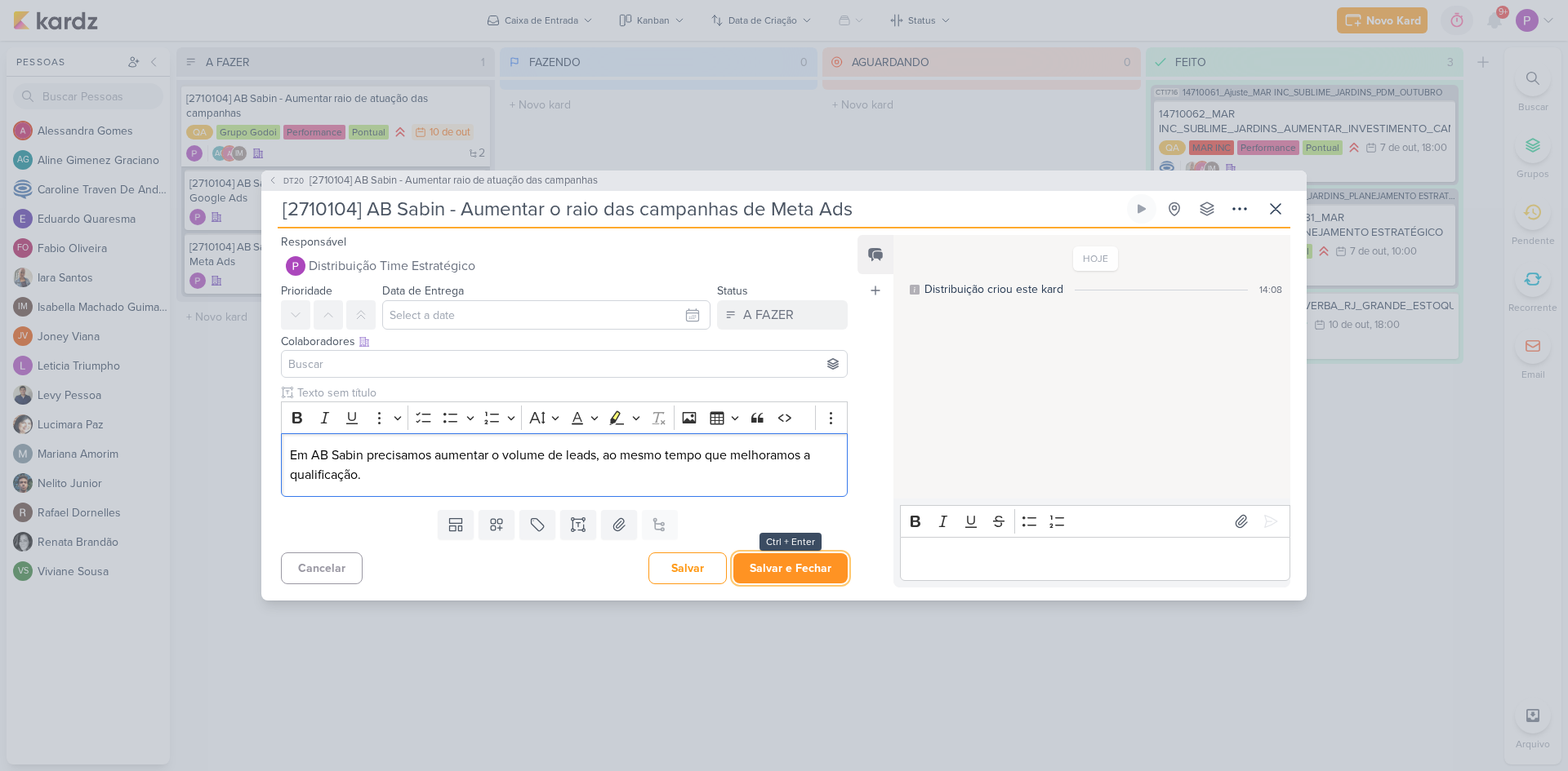
click at [749, 561] on button "Salvar e Fechar" at bounding box center [790, 568] width 114 height 30
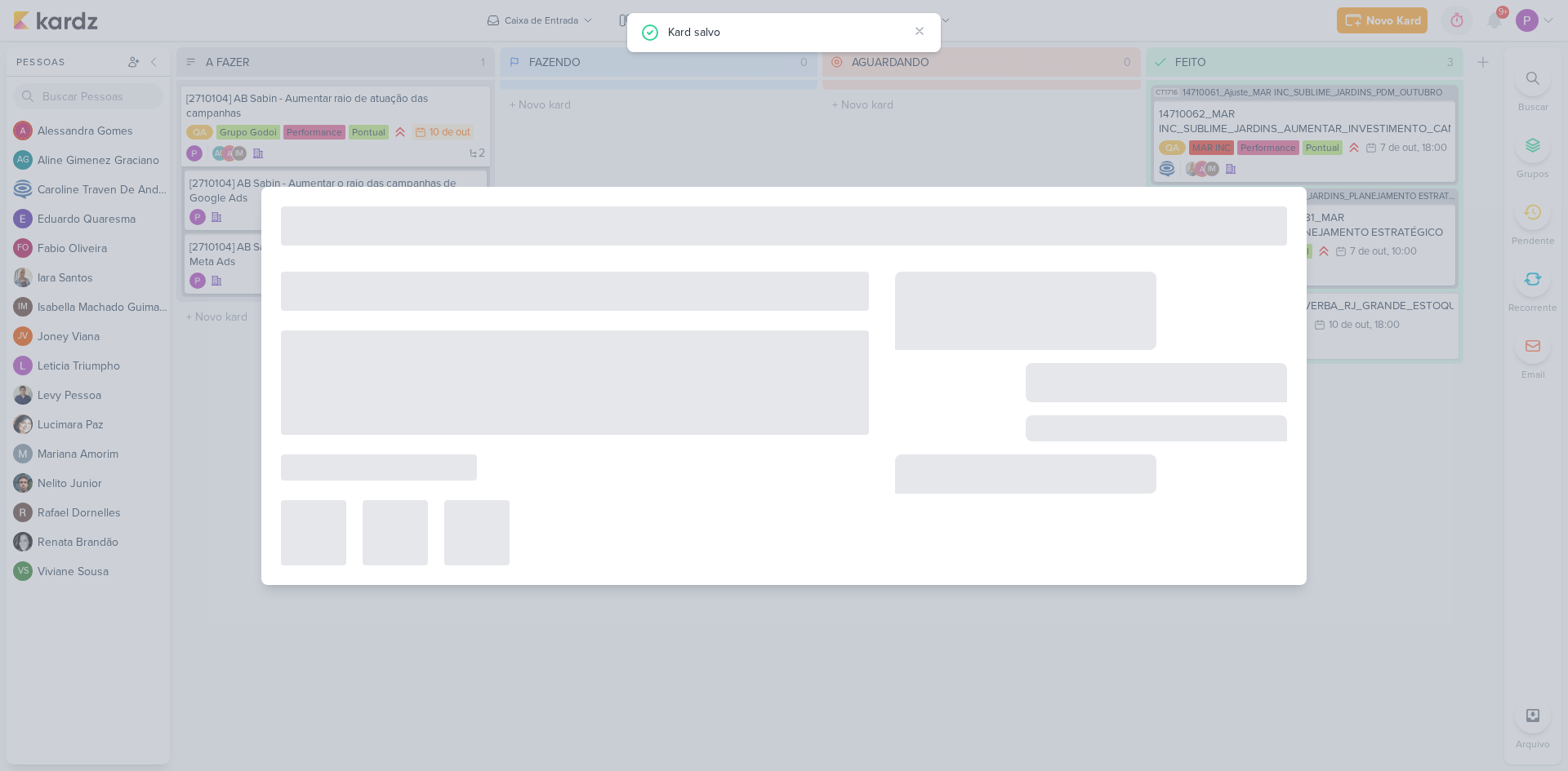
type input "[2710104] AB Sabin - Aumentar raio de atuação das campanhas"
type input "[DATE] 23:59"
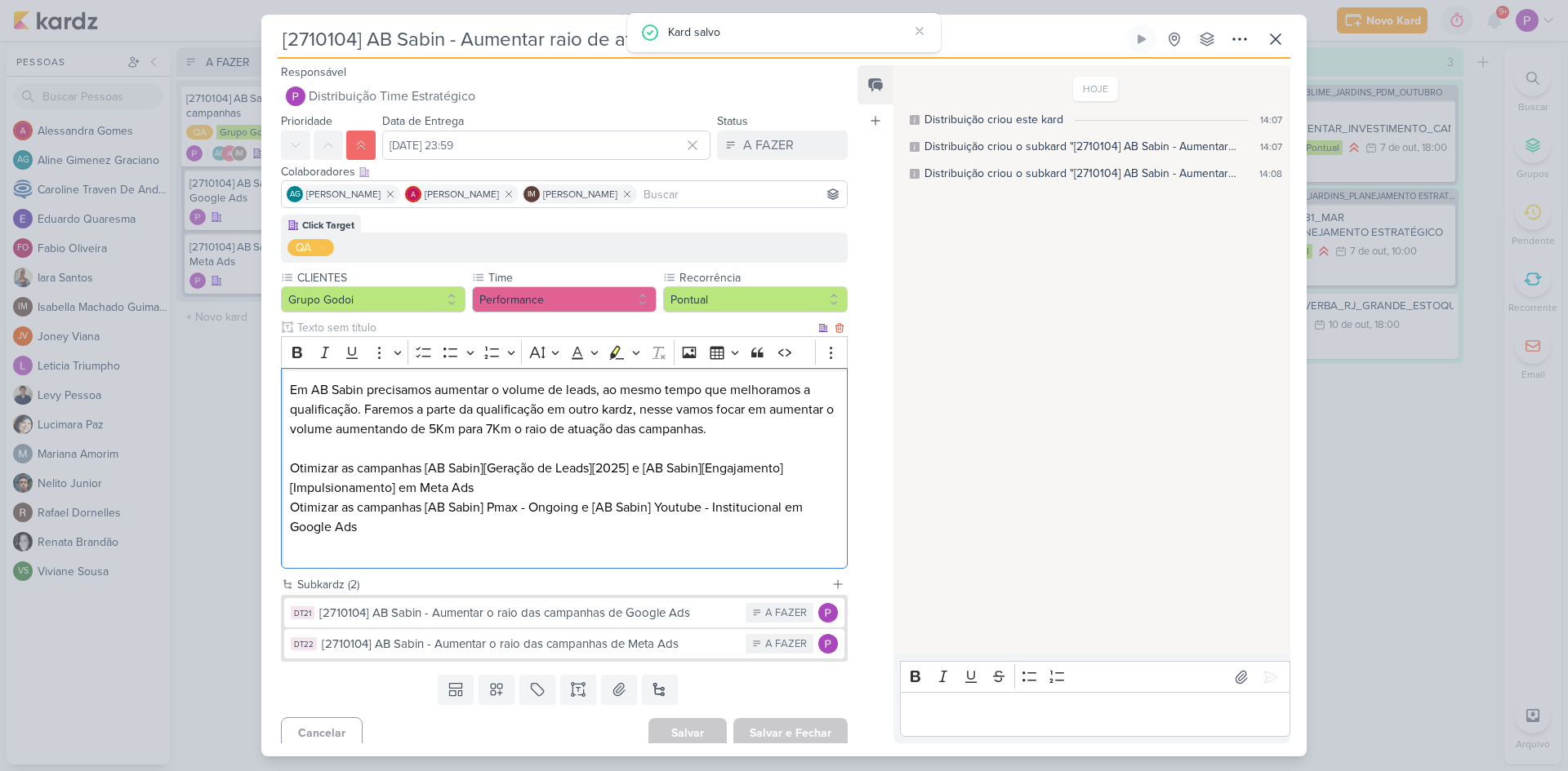
drag, startPoint x: 287, startPoint y: 469, endPoint x: 494, endPoint y: 479, distance: 207.2
click at [494, 479] on div "Em AB Sabin precisamos aumentar o volume de leads, ao mesmo tempo que melhoramo…" at bounding box center [565, 469] width 566 height 202
copy p "Otimizar as campanhas [AB Sabin][Geração de Leads][2025] e [AB Sabin][Engajamen…"
click at [580, 644] on div "[2710104] AB Sabin - Aumentar o raio das campanhas de Meta Ads" at bounding box center [530, 645] width 415 height 19
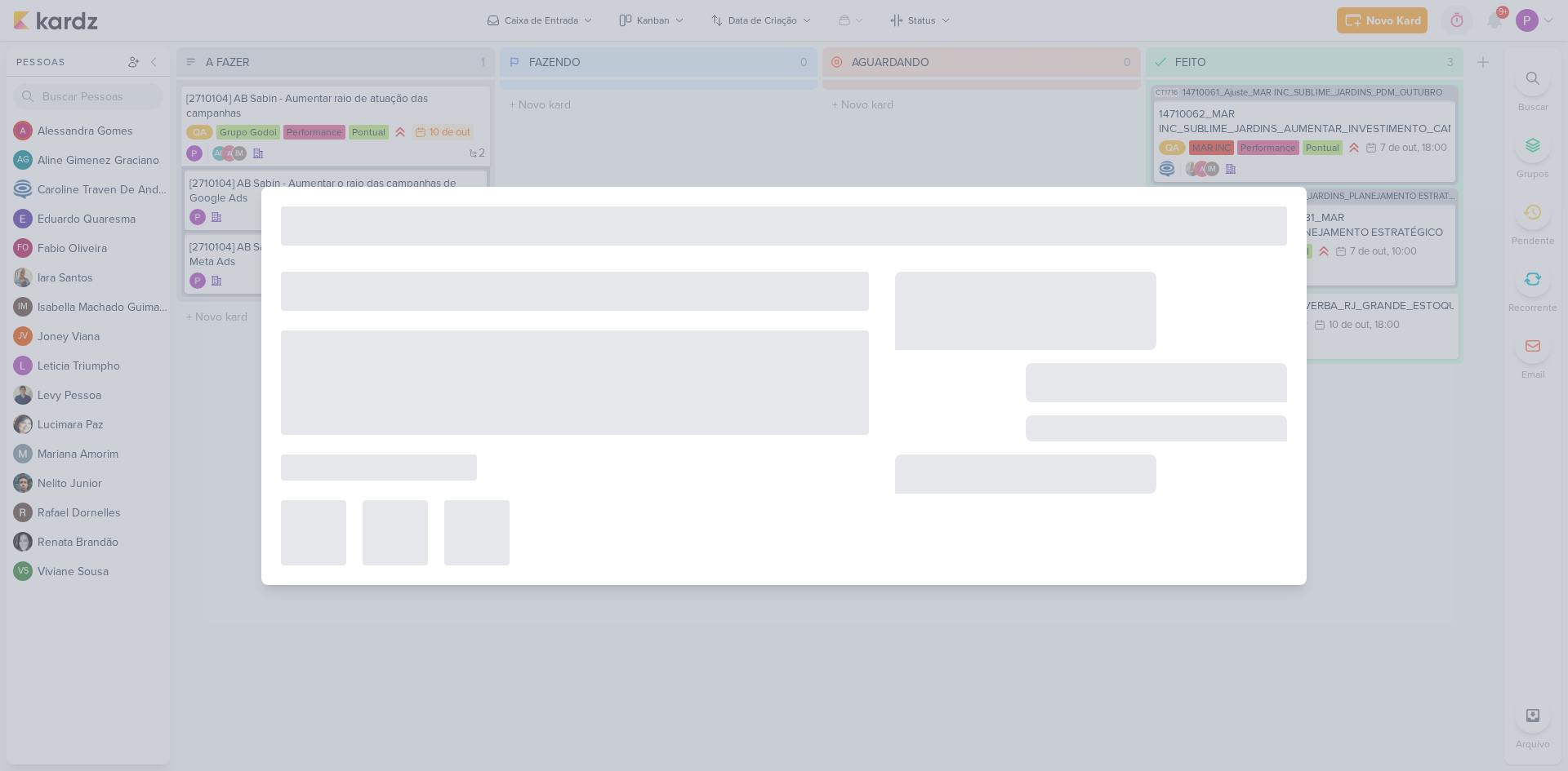
type input "[2710104] AB Sabin - Aumentar o raio das campanhas de Meta Ads"
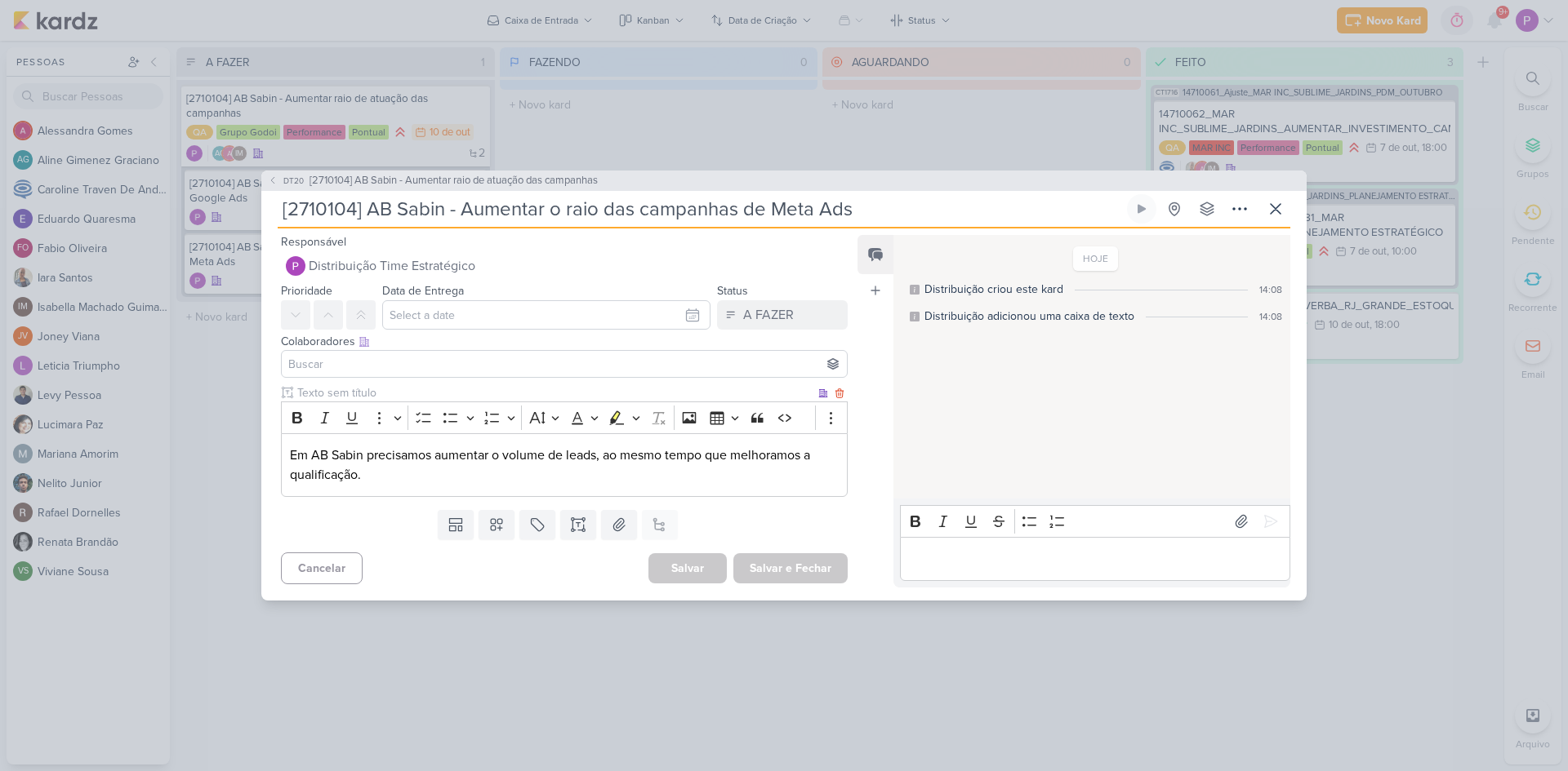
click at [483, 475] on p "Em AB Sabin precisamos aumentar o volume de leads, ao mesmo tempo que melhoramo…" at bounding box center [564, 465] width 548 height 40
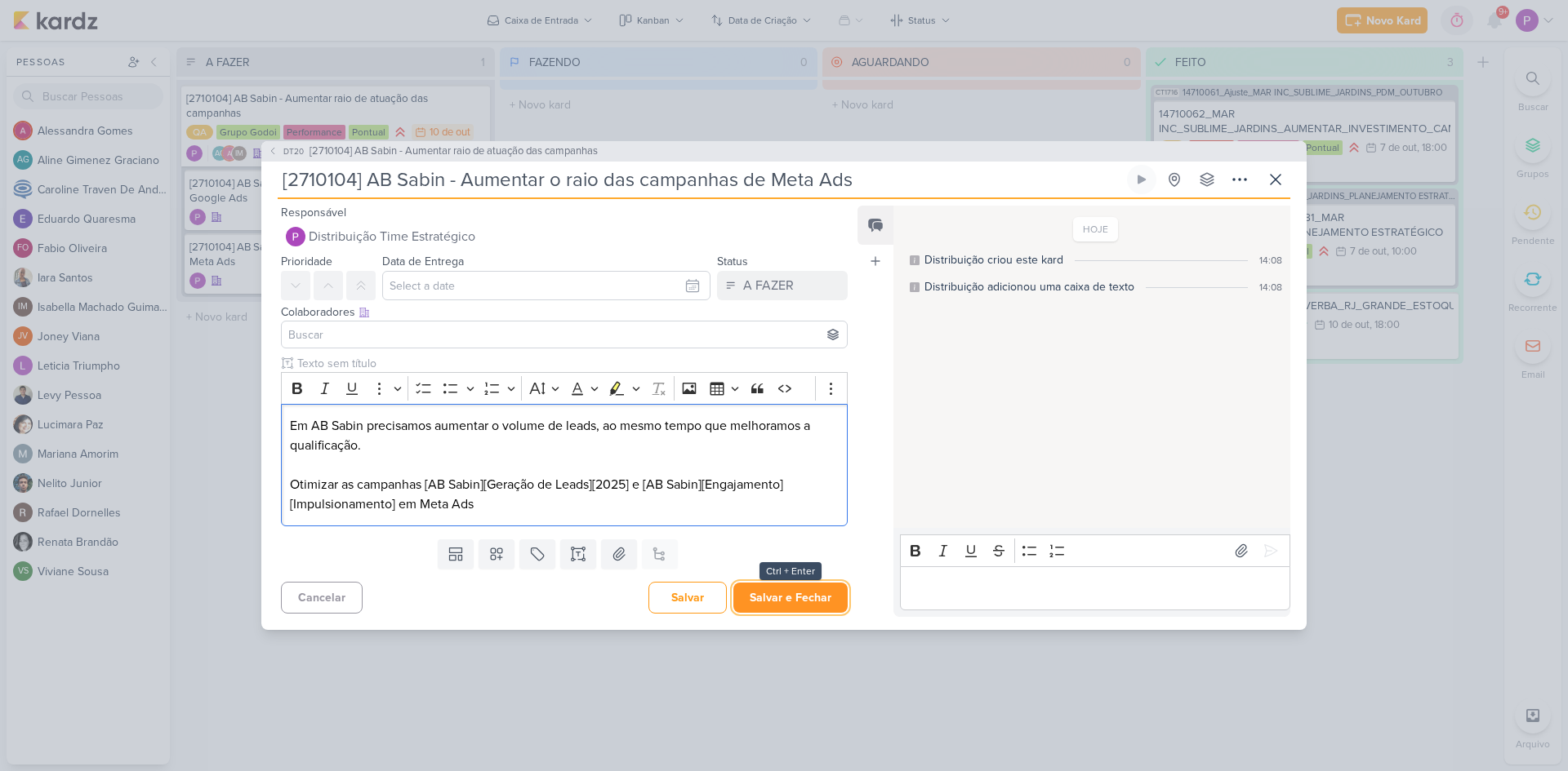
click at [767, 585] on button "Salvar e Fechar" at bounding box center [790, 598] width 114 height 30
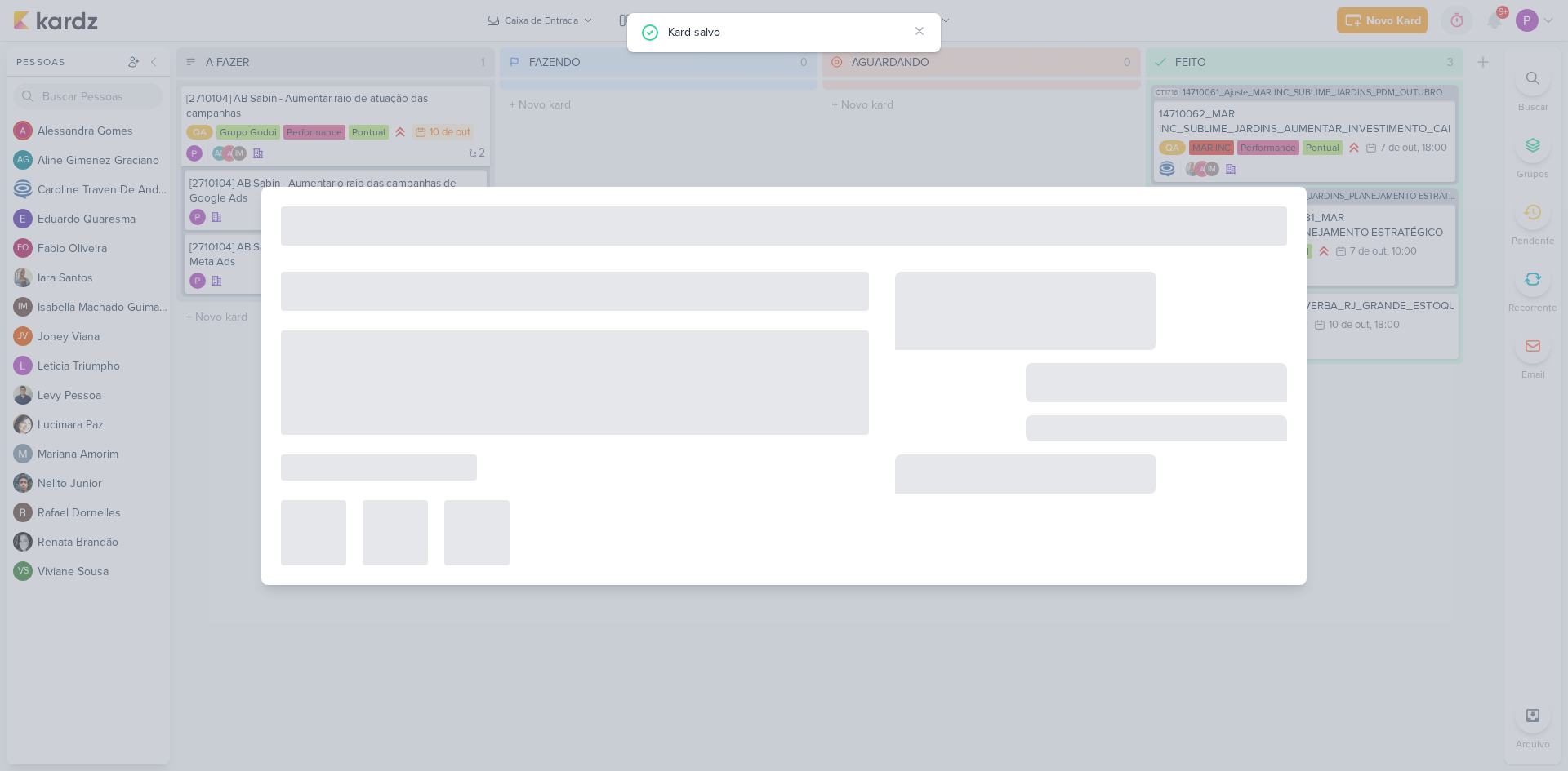
type input "[2710104] AB Sabin - Aumentar raio de atuação das campanhas"
type input "[DATE] 23:59"
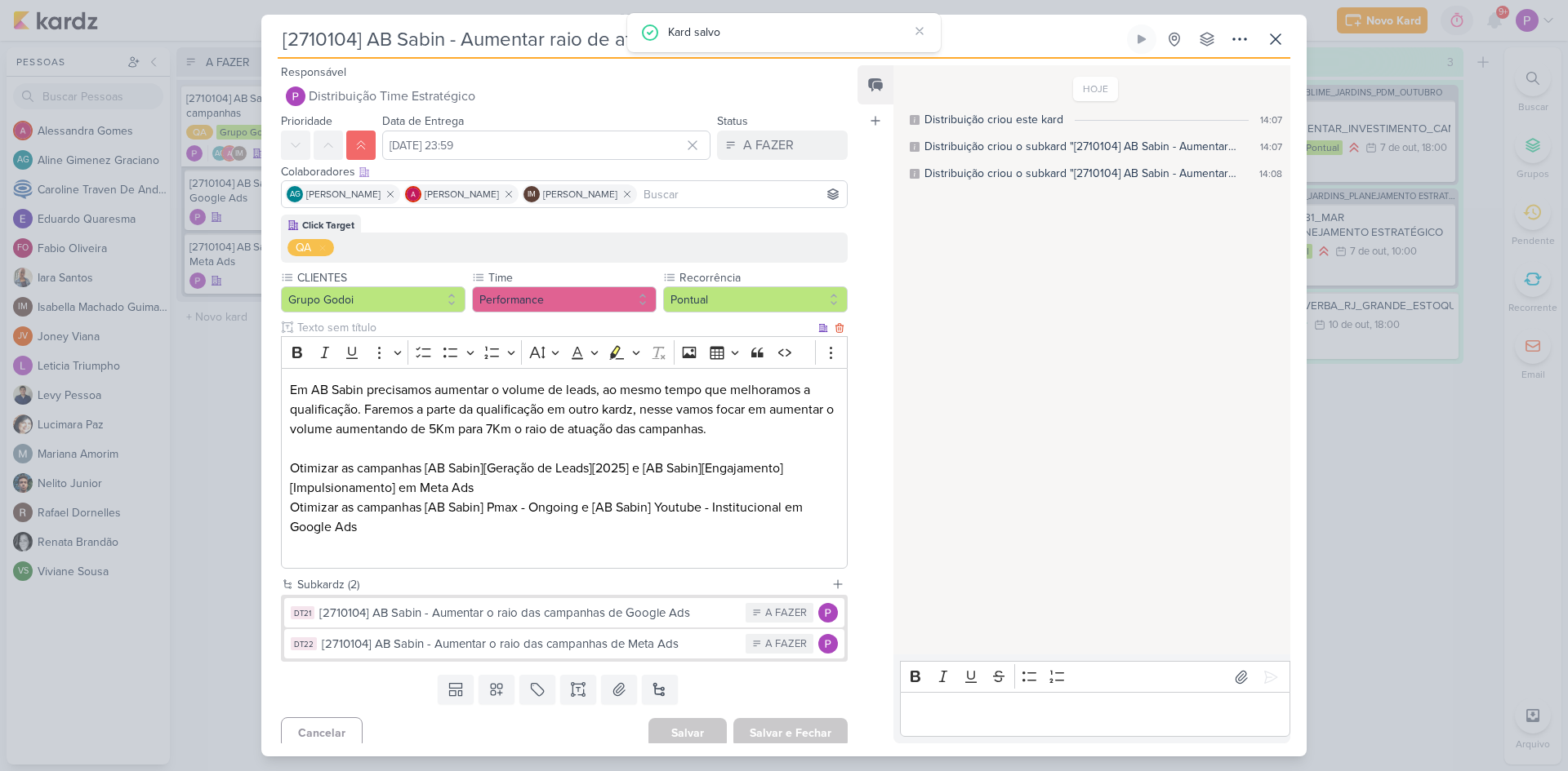
click at [372, 529] on p "Otimizar as campanhas [AB Sabin] Pmax - Ongoing e [AB Sabin] Youtube - Instituc…" at bounding box center [564, 518] width 548 height 40
drag, startPoint x: 396, startPoint y: 528, endPoint x: 279, endPoint y: 517, distance: 117.5
click at [279, 517] on div "Click Target QA CLIENTES Grupo Godoi" at bounding box center [558, 394] width 593 height 360
copy p "Otimizar as campanhas [AB Sabin] Pmax - Ongoing e [AB Sabin] Youtube - Instituc…"
click at [472, 623] on button "DT21 [2710104] AB Sabin - Aumentar o raio das campanhas de Google Ads A FAZER" at bounding box center [564, 612] width 560 height 29
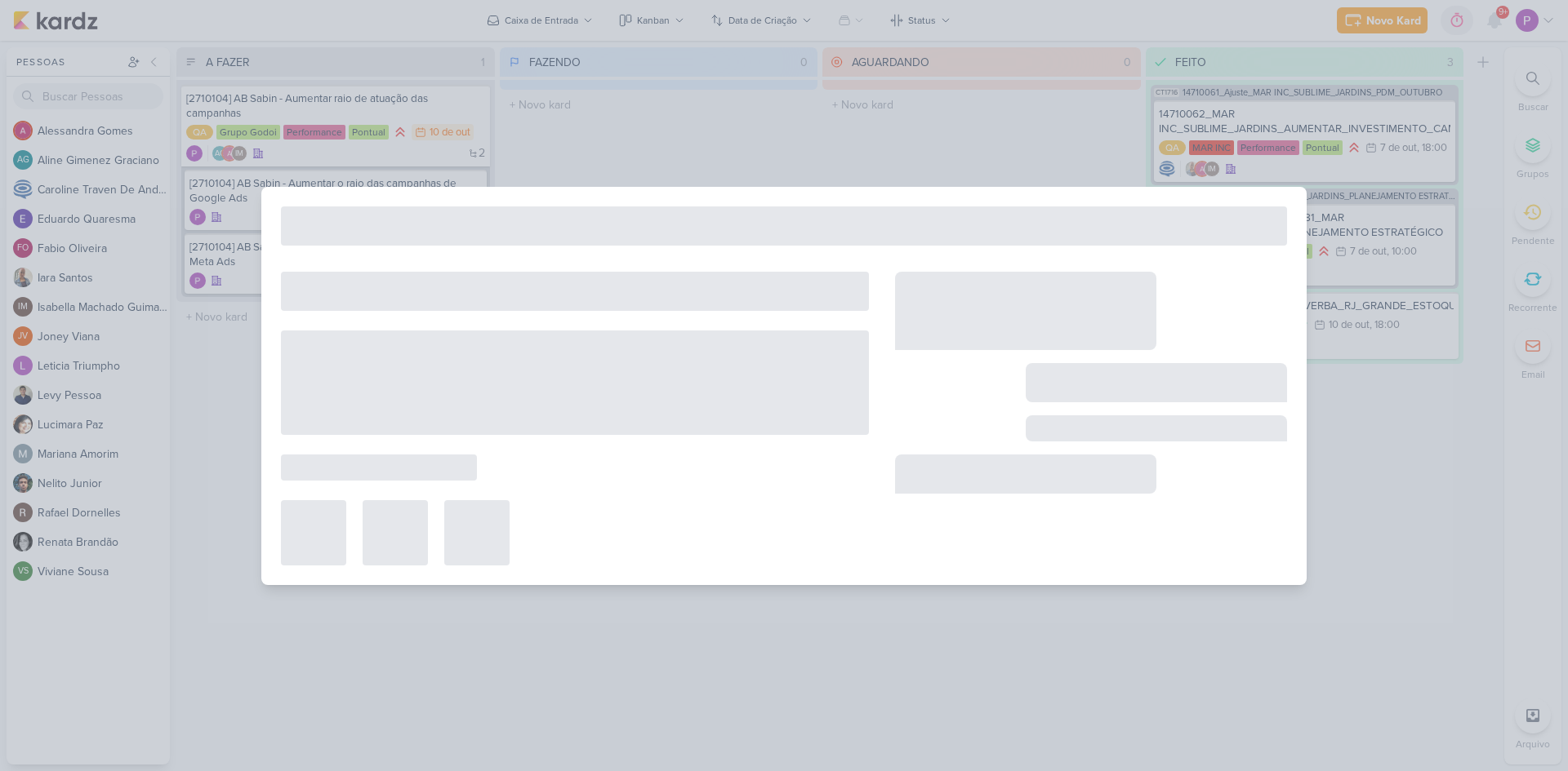
type input "[2710104] AB Sabin - Aumentar o raio das campanhas de Google Ads"
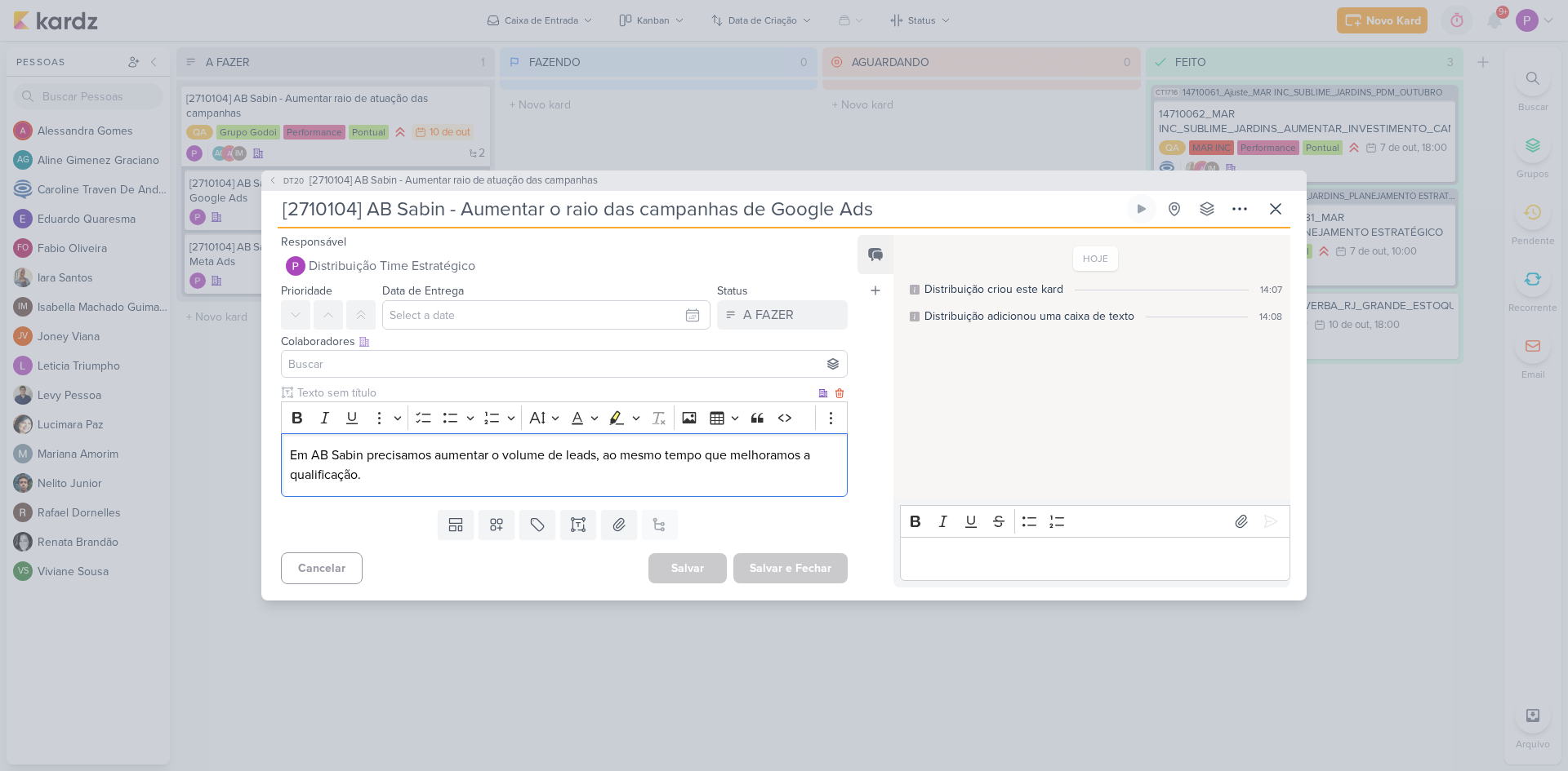
click at [391, 478] on p "Em AB Sabin precisamos aumentar o volume de leads, ao mesmo tempo que melhoramo…" at bounding box center [564, 465] width 548 height 40
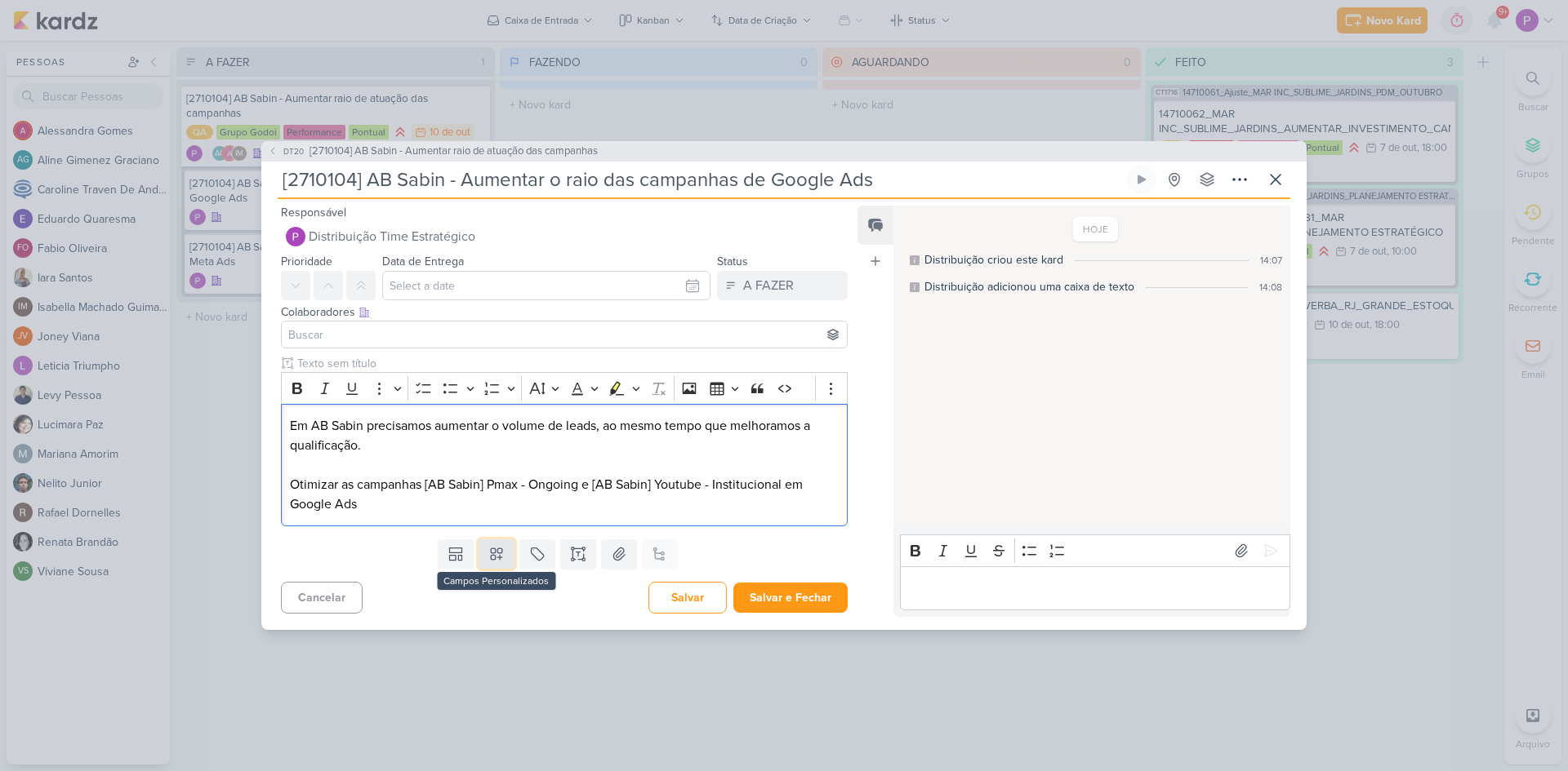
click at [482, 548] on button at bounding box center [497, 554] width 36 height 29
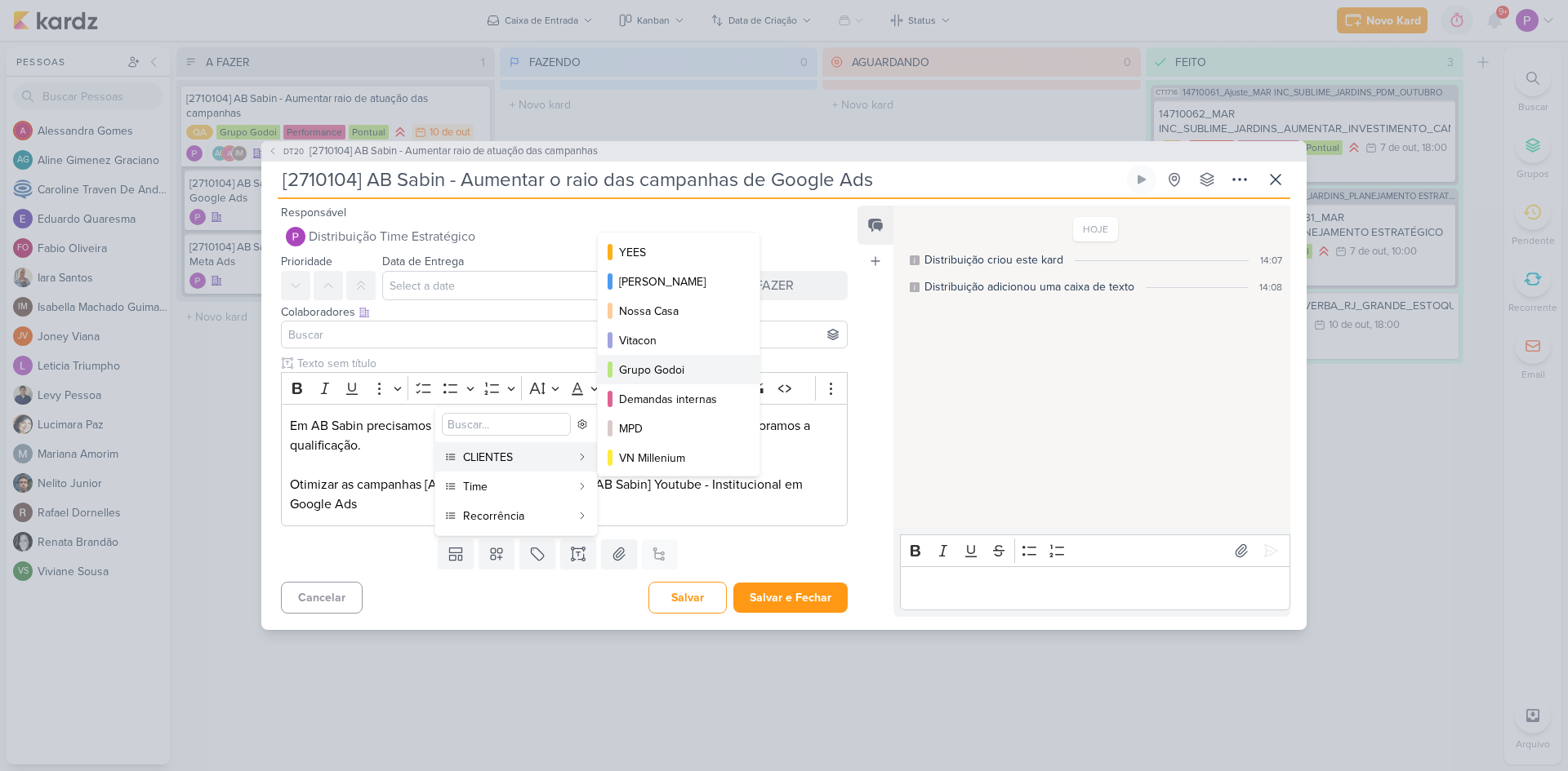
click at [674, 360] on button "Grupo Godoi" at bounding box center [678, 369] width 161 height 29
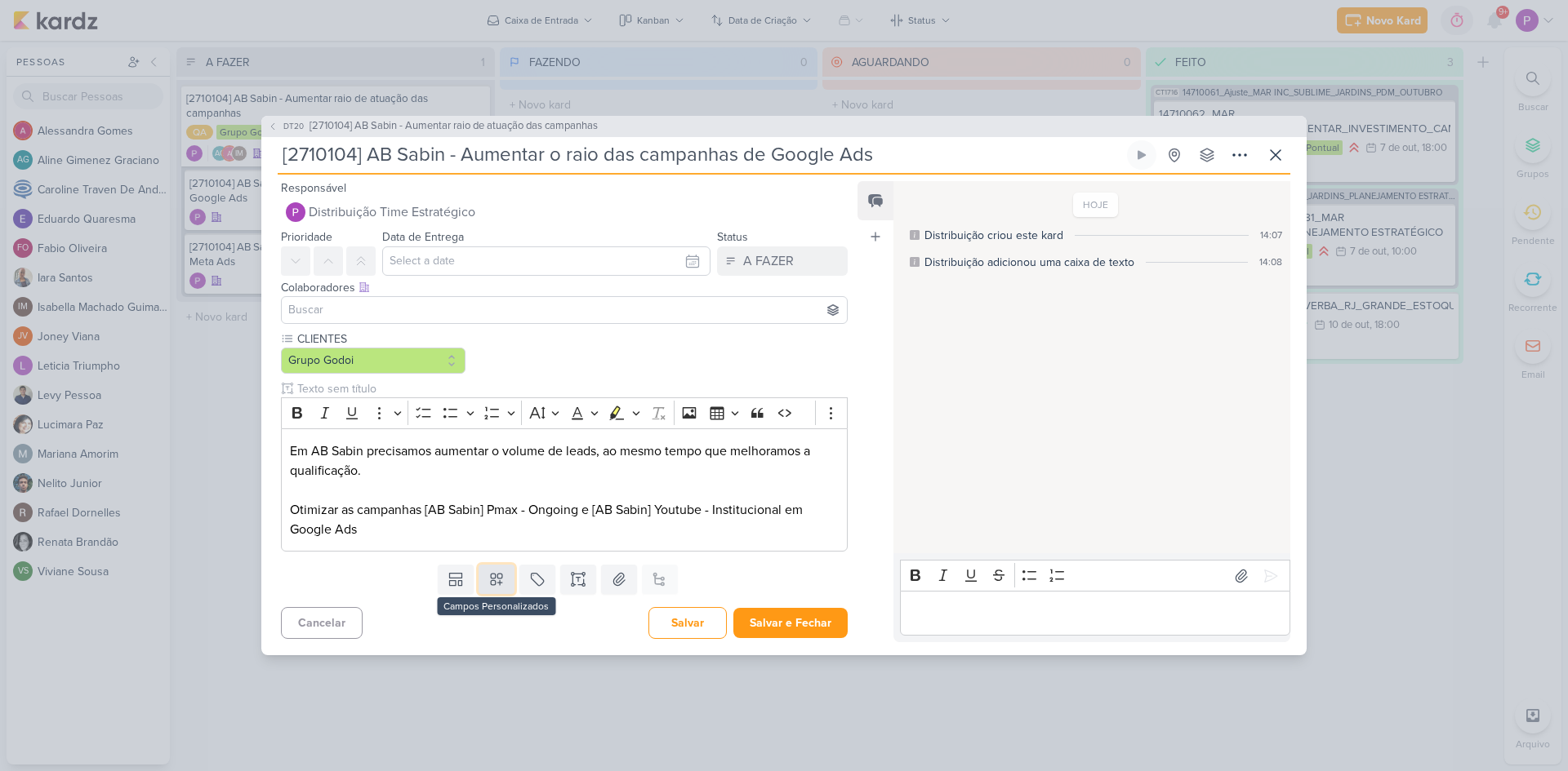
click at [494, 573] on icon at bounding box center [496, 579] width 16 height 16
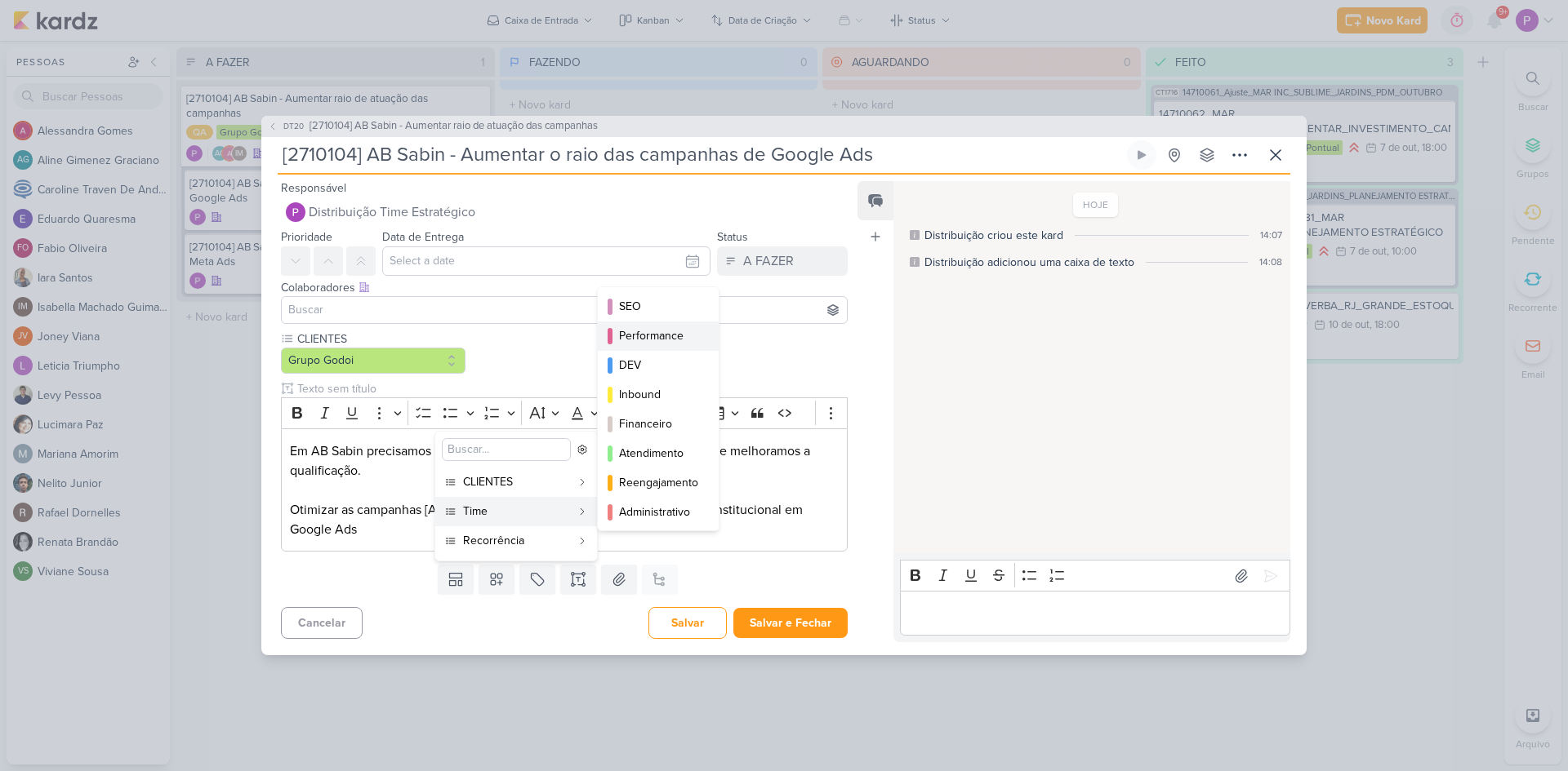
click at [654, 334] on div "Performance" at bounding box center [659, 336] width 80 height 17
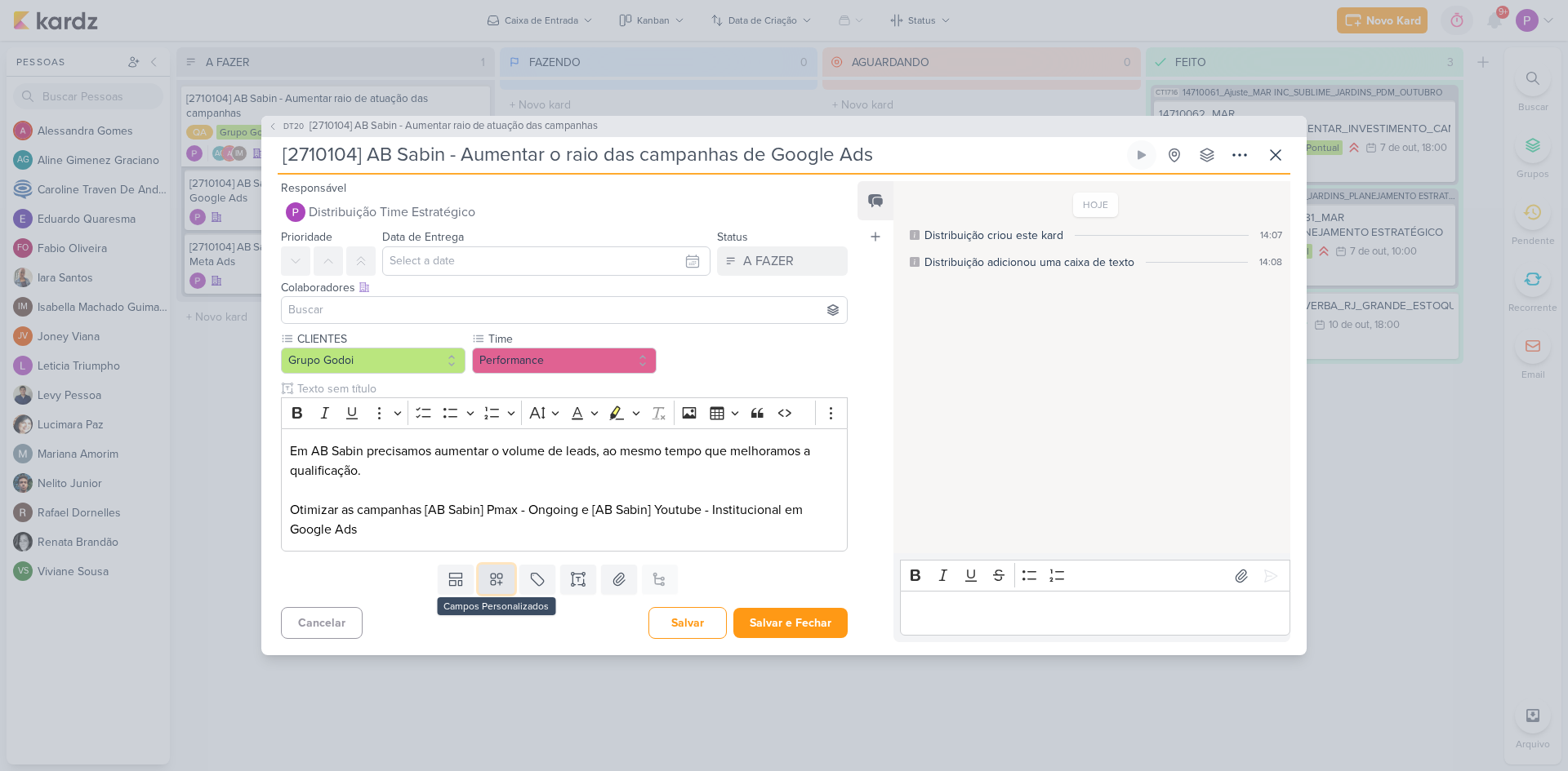
click at [491, 578] on icon at bounding box center [497, 579] width 11 height 11
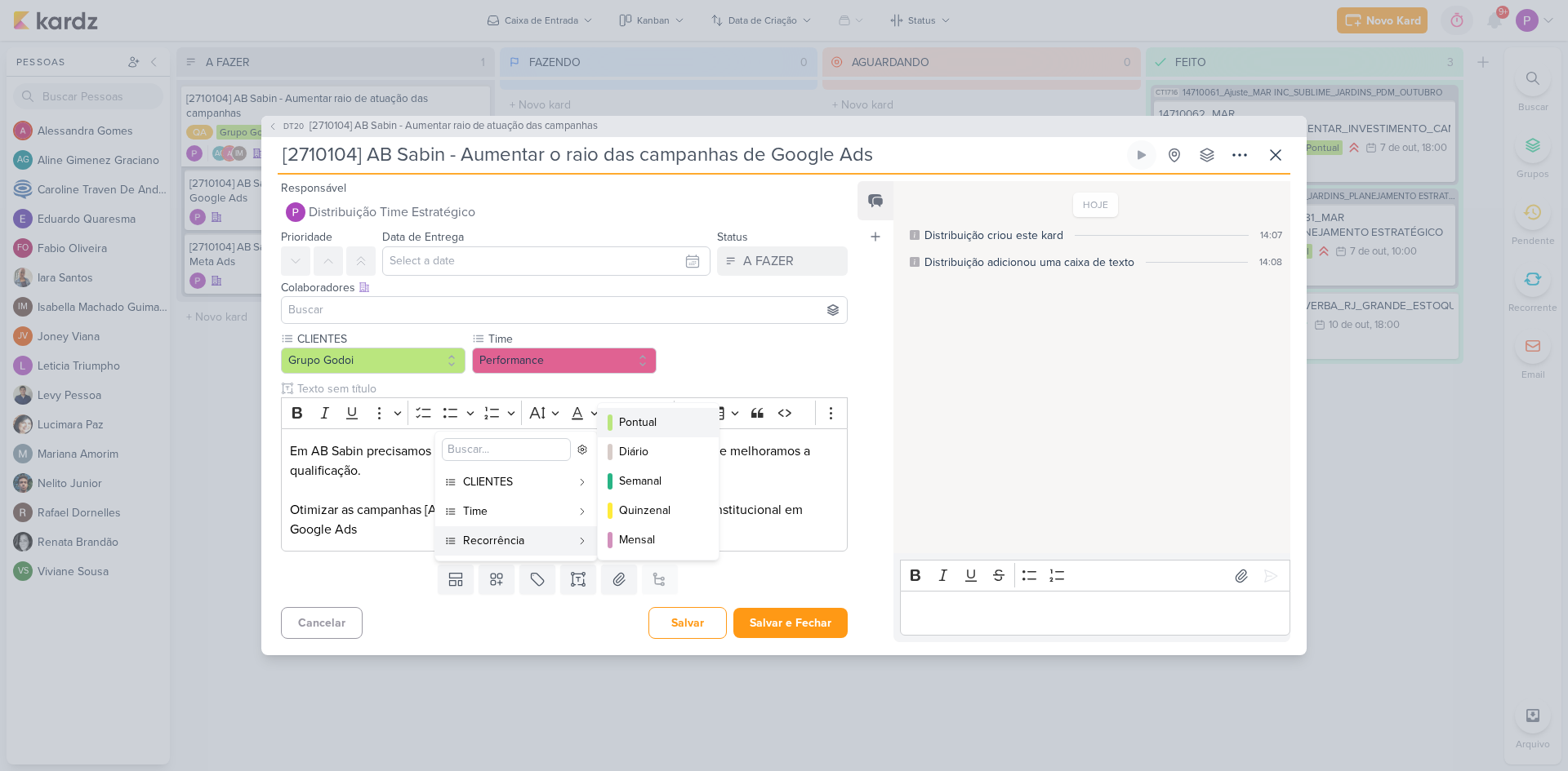
click at [660, 419] on div "Pontual" at bounding box center [659, 423] width 80 height 17
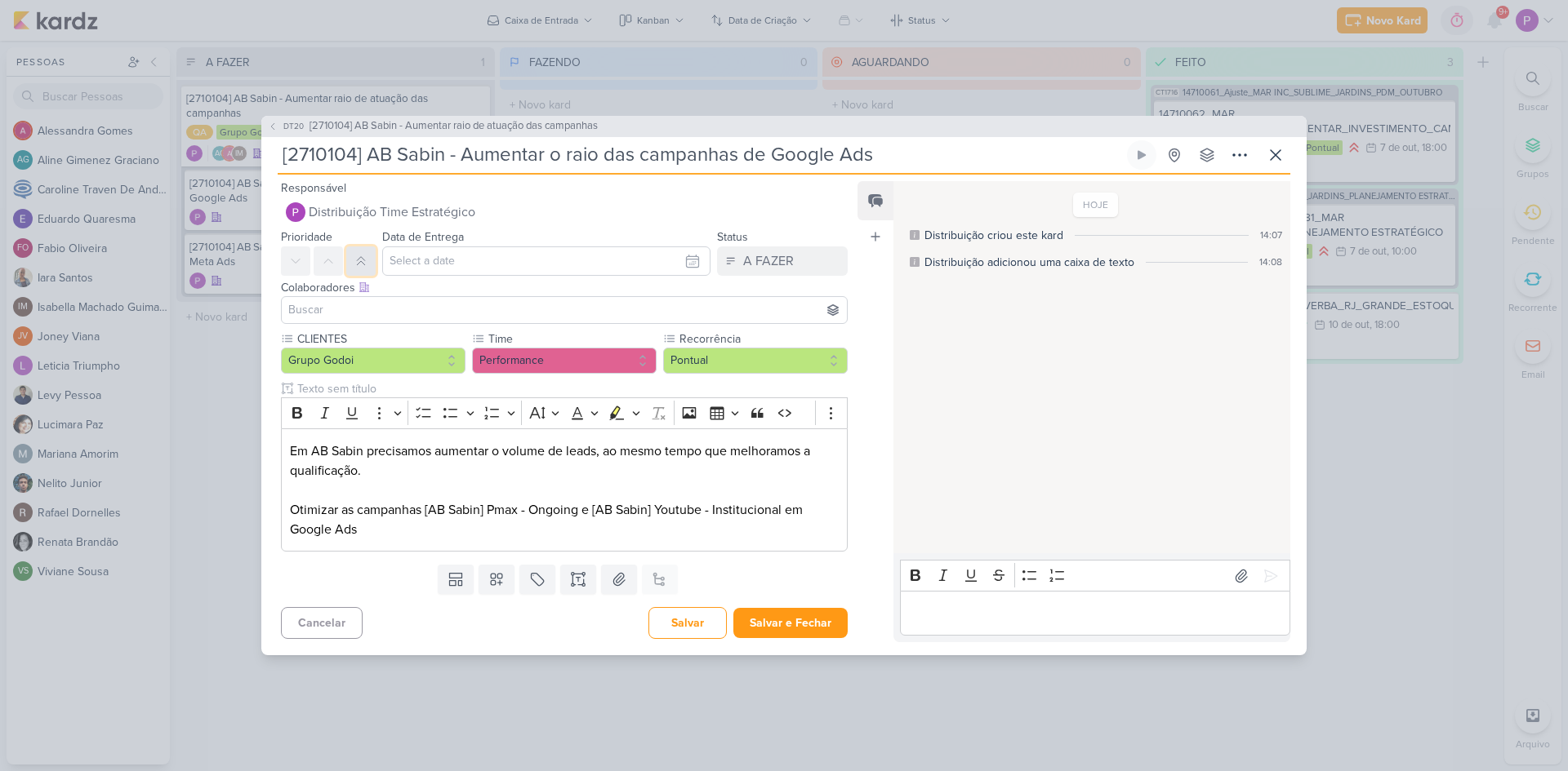
click at [370, 264] on button at bounding box center [361, 260] width 29 height 29
click at [432, 254] on input "text" at bounding box center [547, 260] width 329 height 29
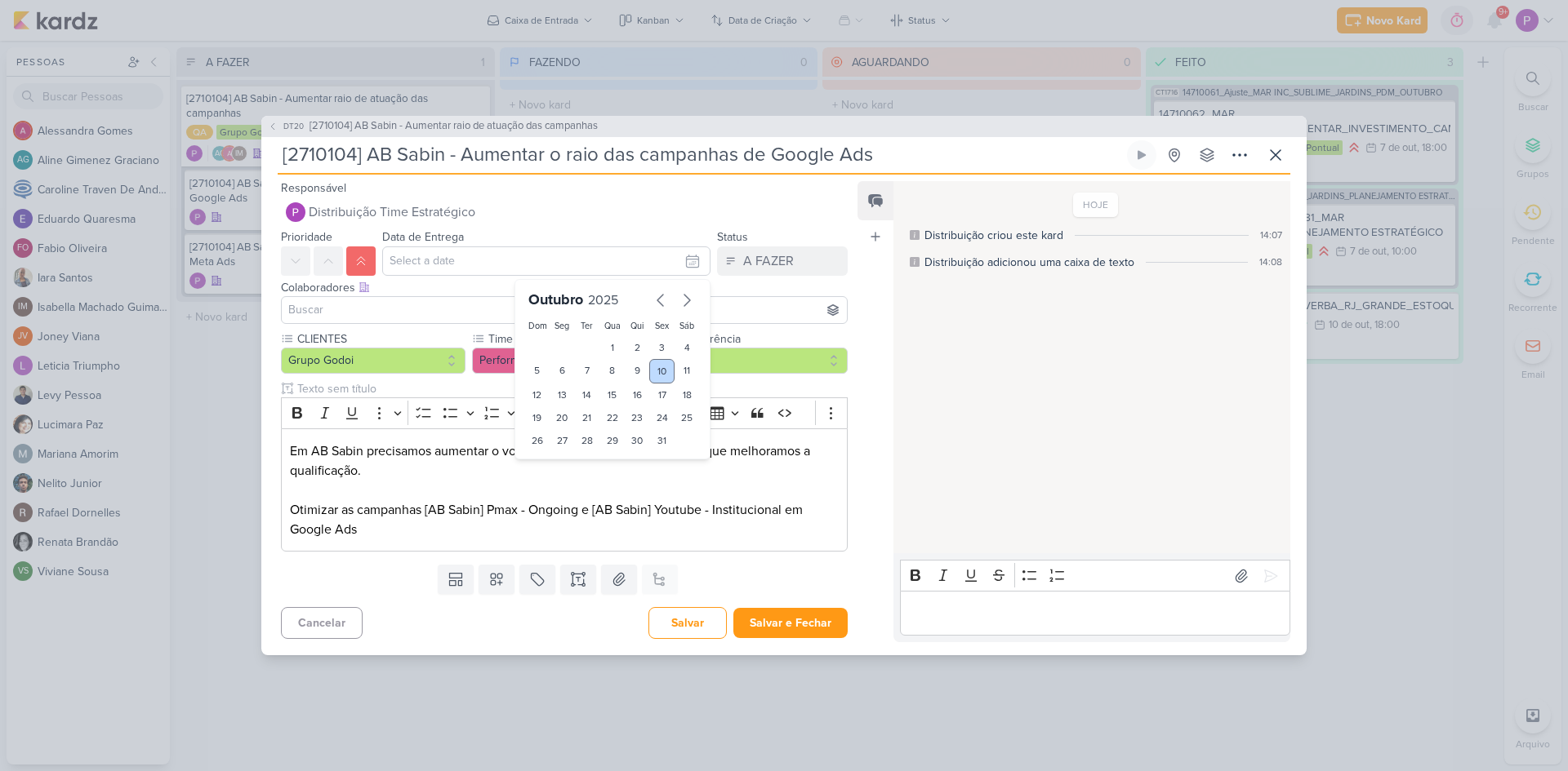
click at [652, 366] on div "10" at bounding box center [662, 372] width 25 height 25
type input "[DATE] 23:59"
click at [867, 393] on div "Feed Atrelar email Solte o email para atrelar ao kard" at bounding box center [875, 411] width 36 height 461
click at [434, 303] on input at bounding box center [565, 310] width 559 height 20
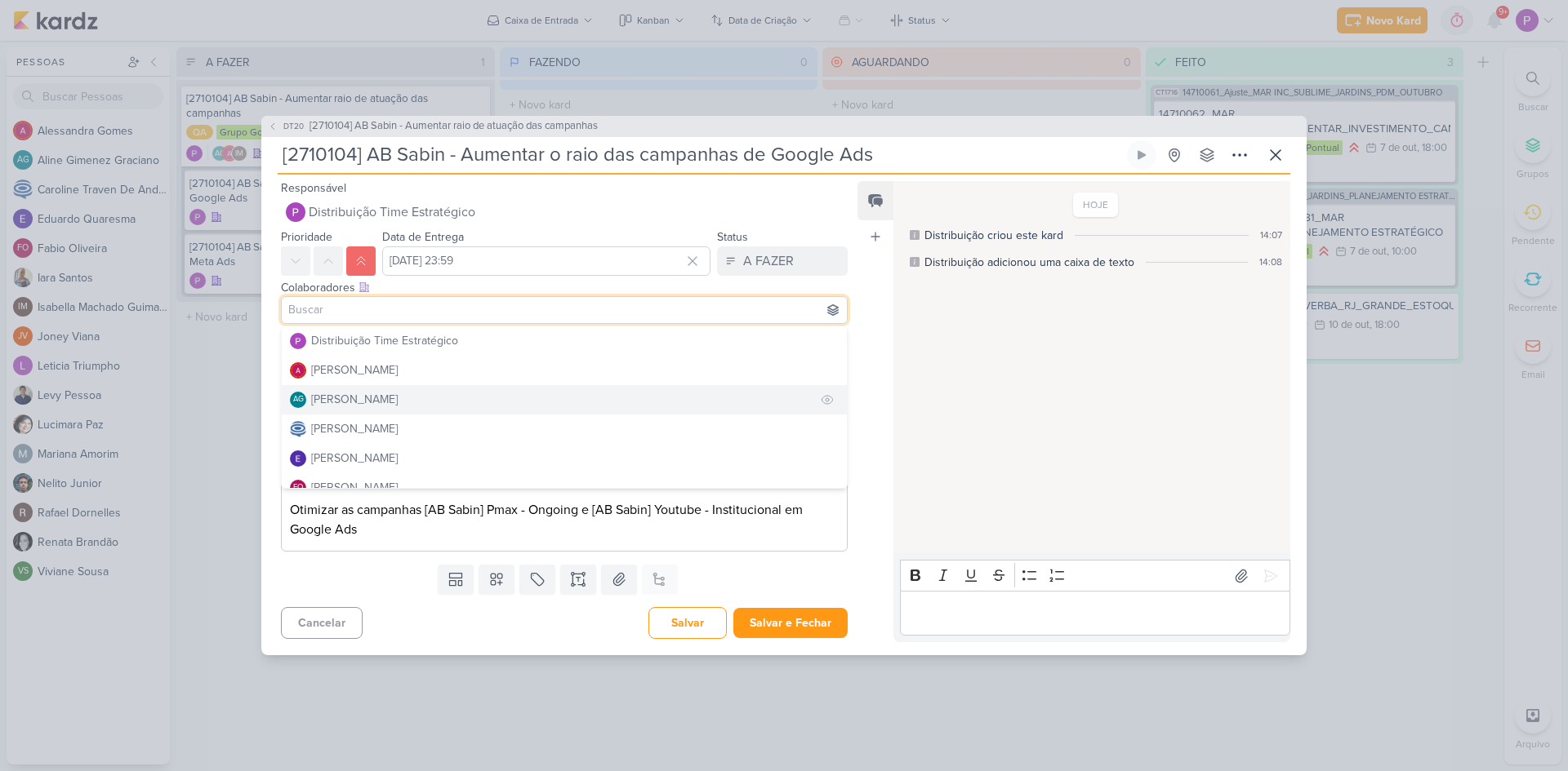
click at [388, 391] on div "[PERSON_NAME]" at bounding box center [355, 399] width 87 height 17
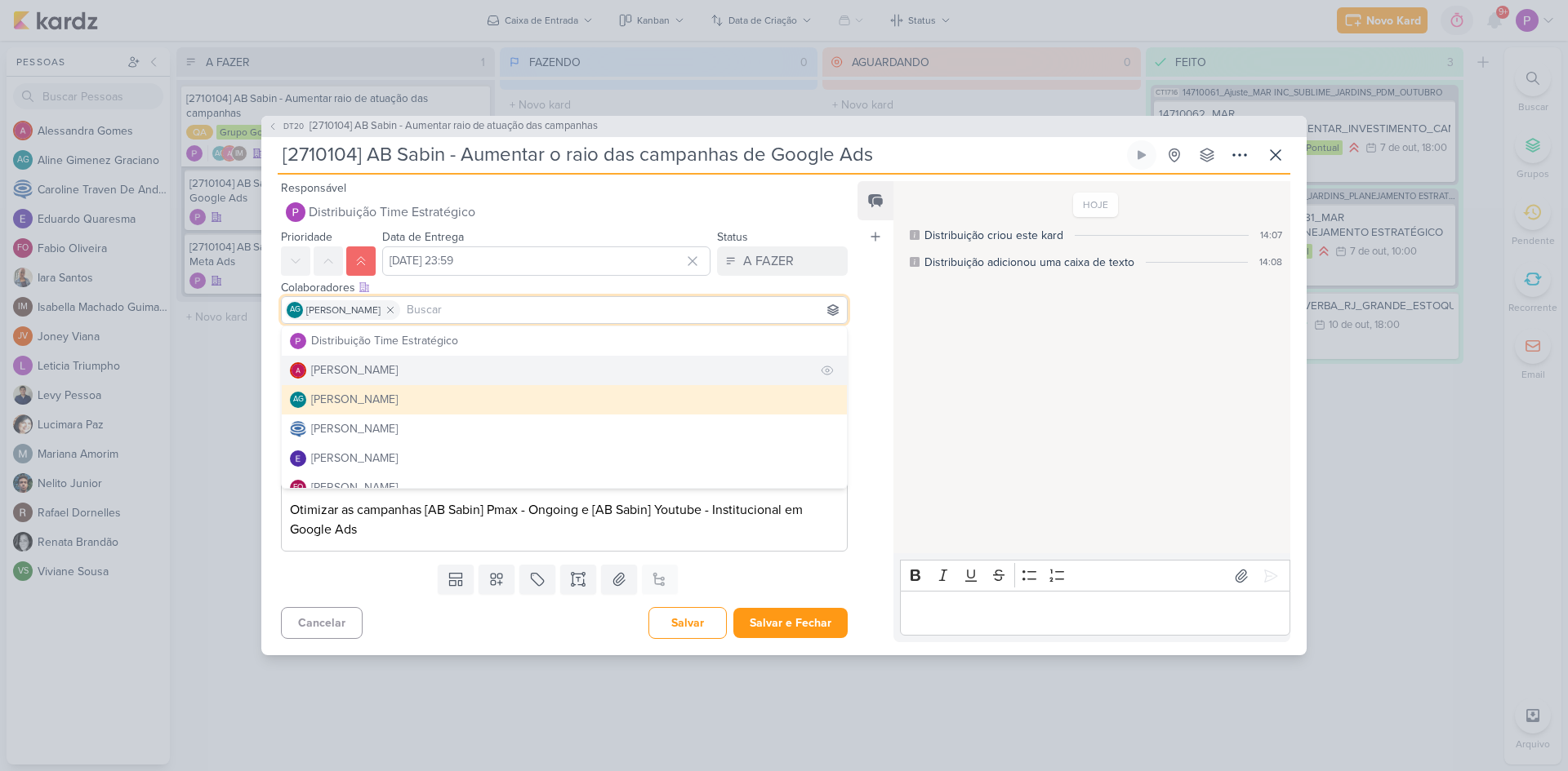
click at [375, 372] on div "[PERSON_NAME]" at bounding box center [355, 370] width 87 height 17
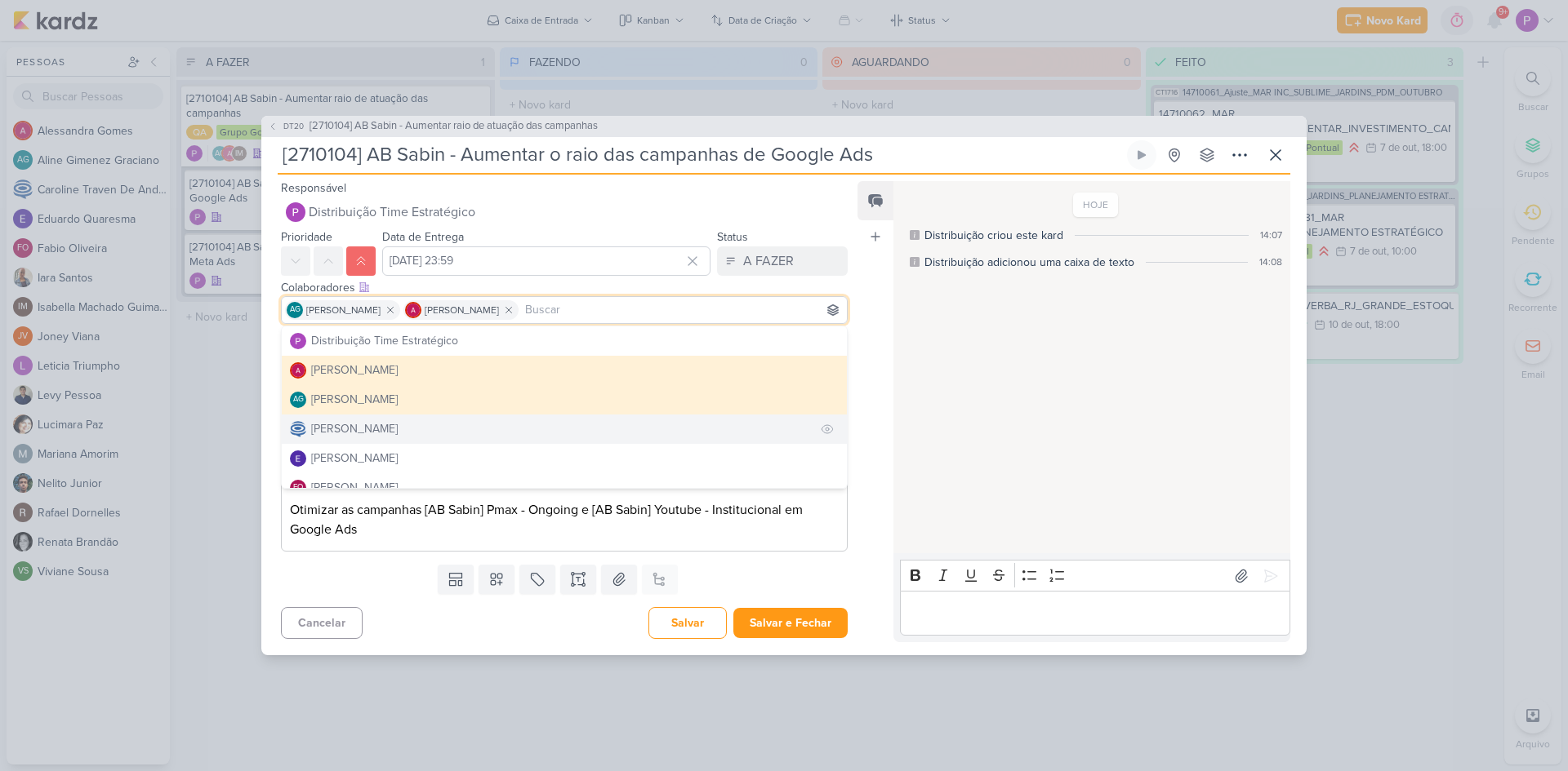
scroll to position [82, 0]
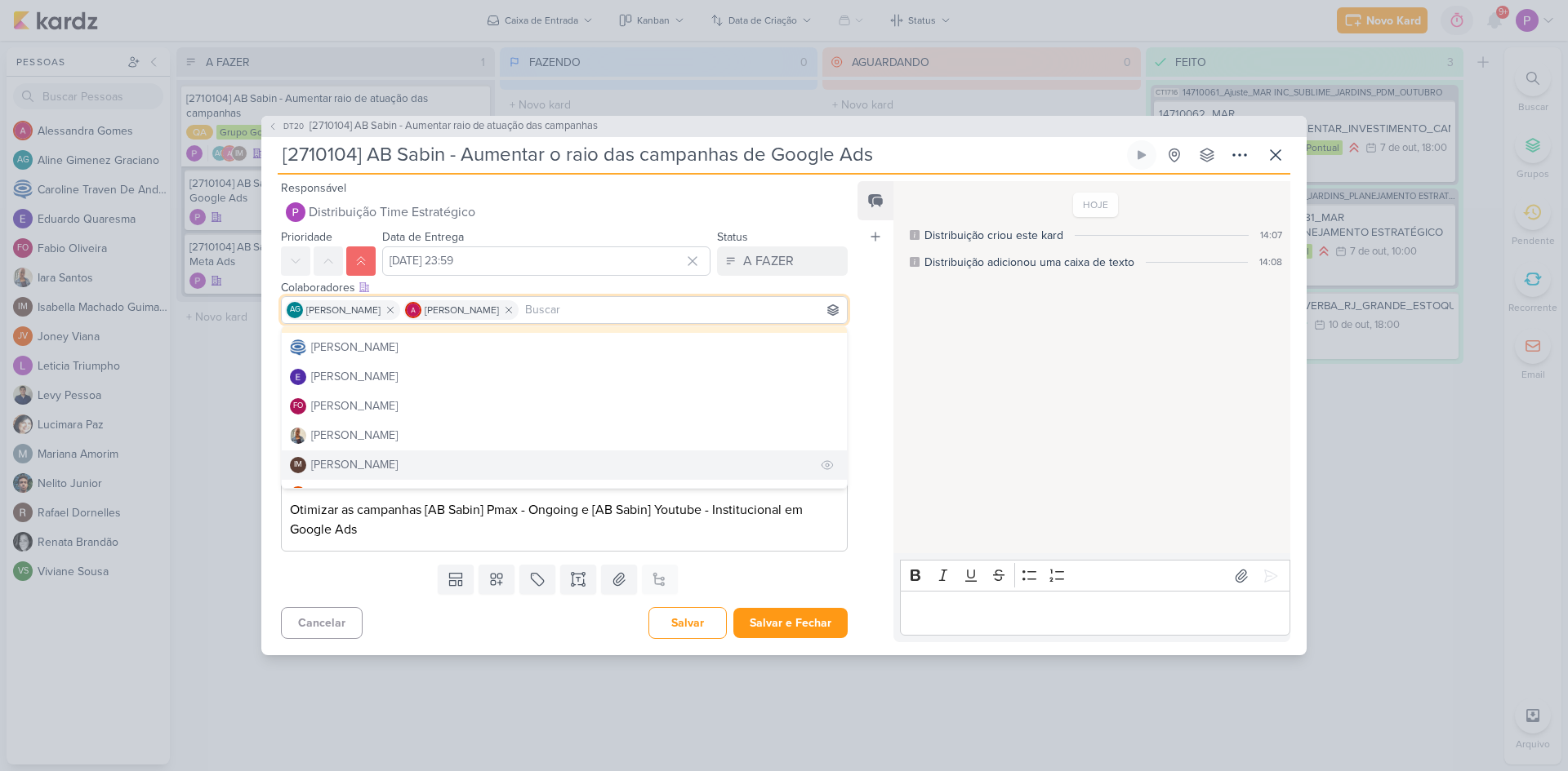
click at [404, 455] on button "IM [PERSON_NAME]" at bounding box center [564, 464] width 565 height 29
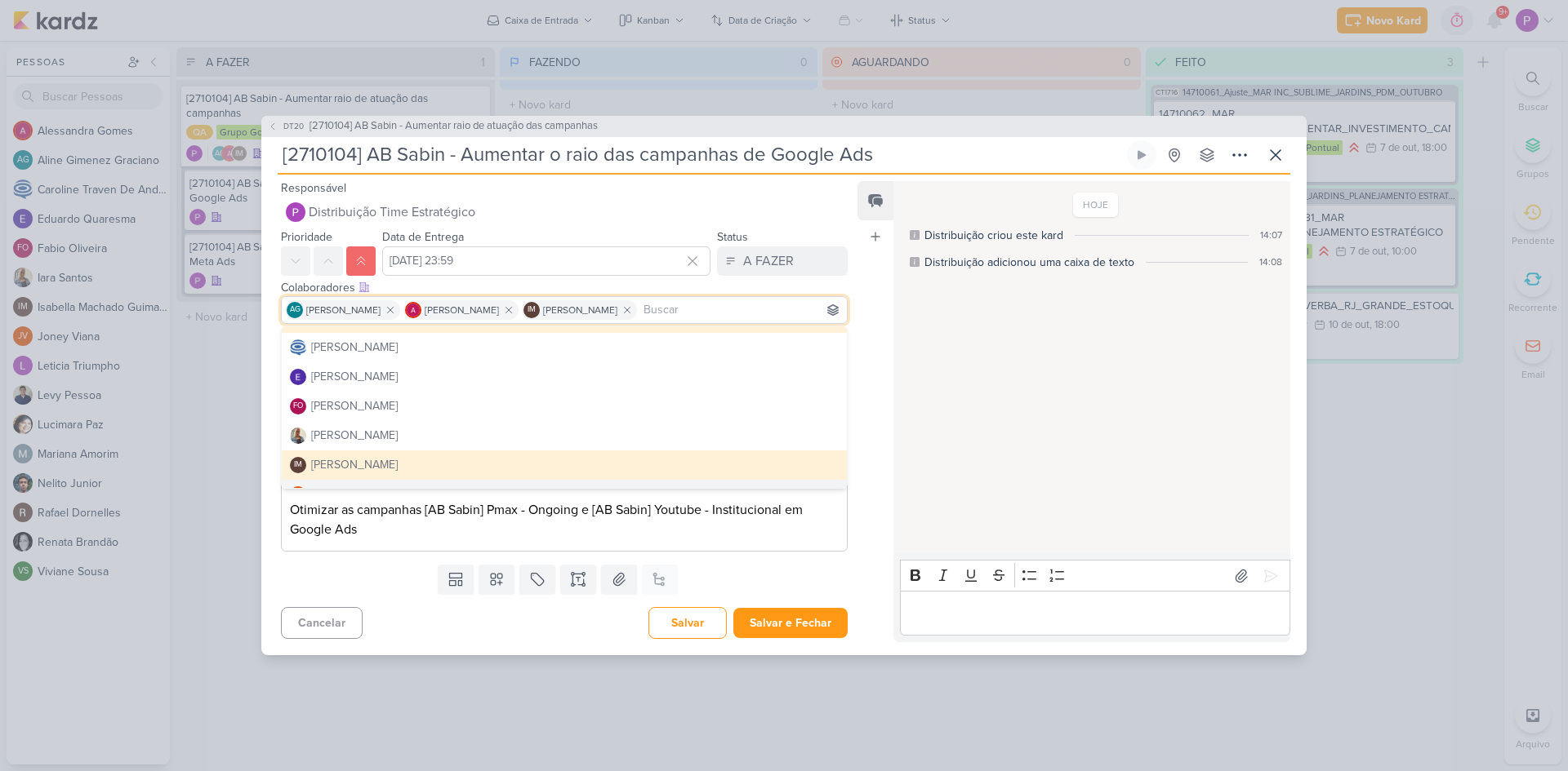
click at [344, 568] on div "Templates Campos Personalizados CLIENTES [GEOGRAPHIC_DATA]" at bounding box center [558, 579] width 593 height 42
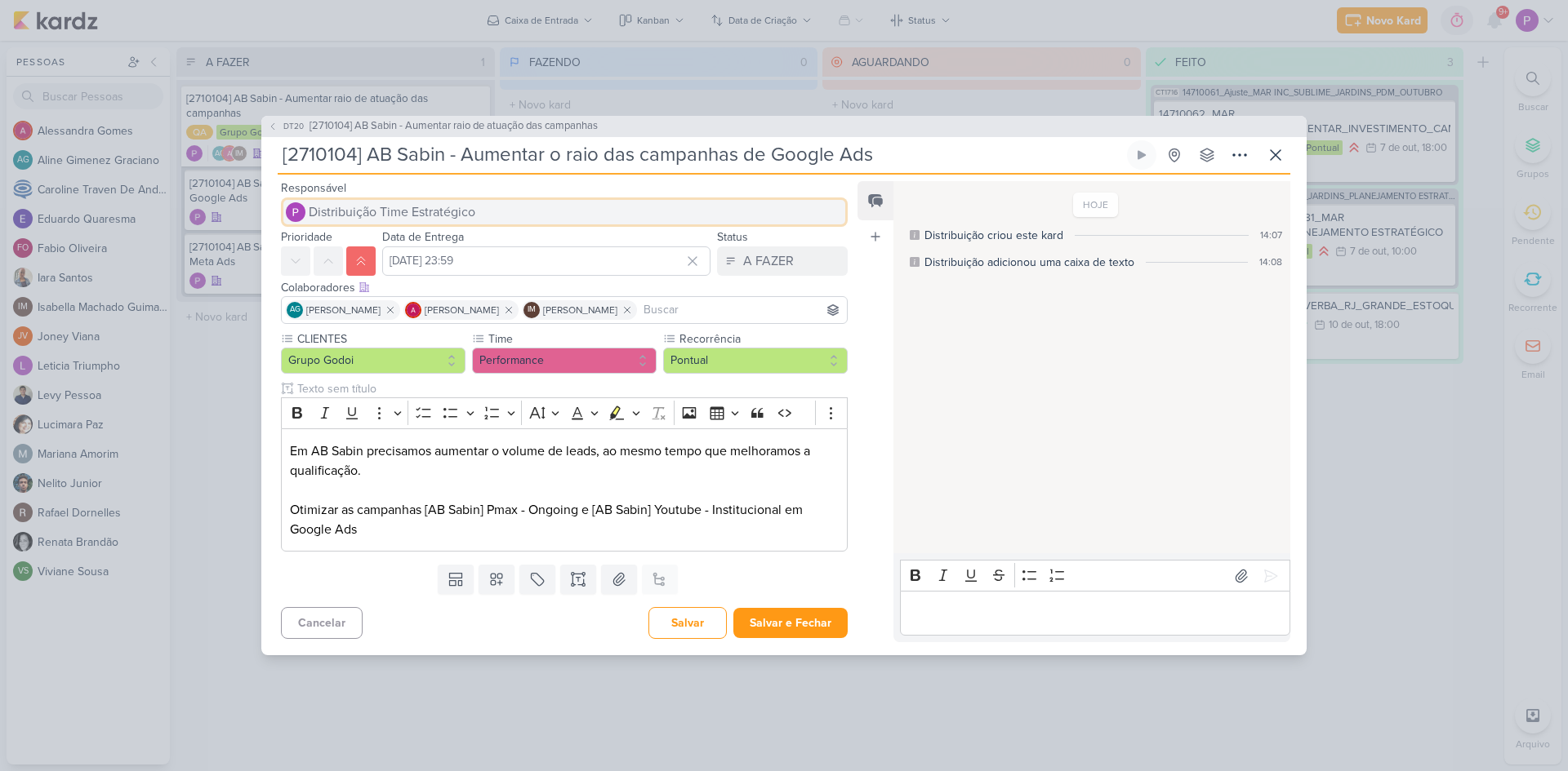
click at [399, 216] on span "Distribuição Time Estratégico" at bounding box center [392, 212] width 166 height 20
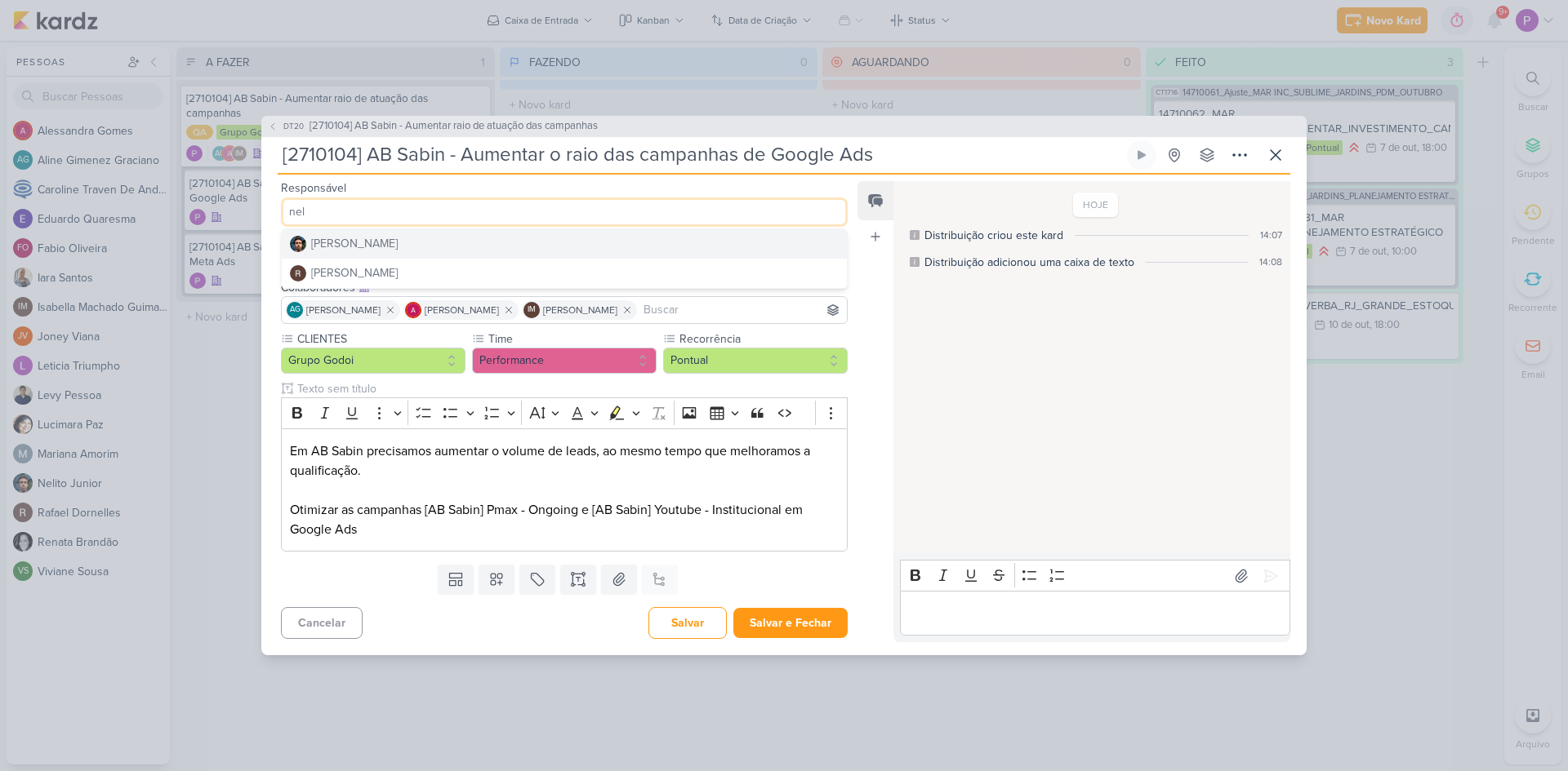
type input "nel"
click at [363, 245] on div "[PERSON_NAME]" at bounding box center [355, 243] width 87 height 17
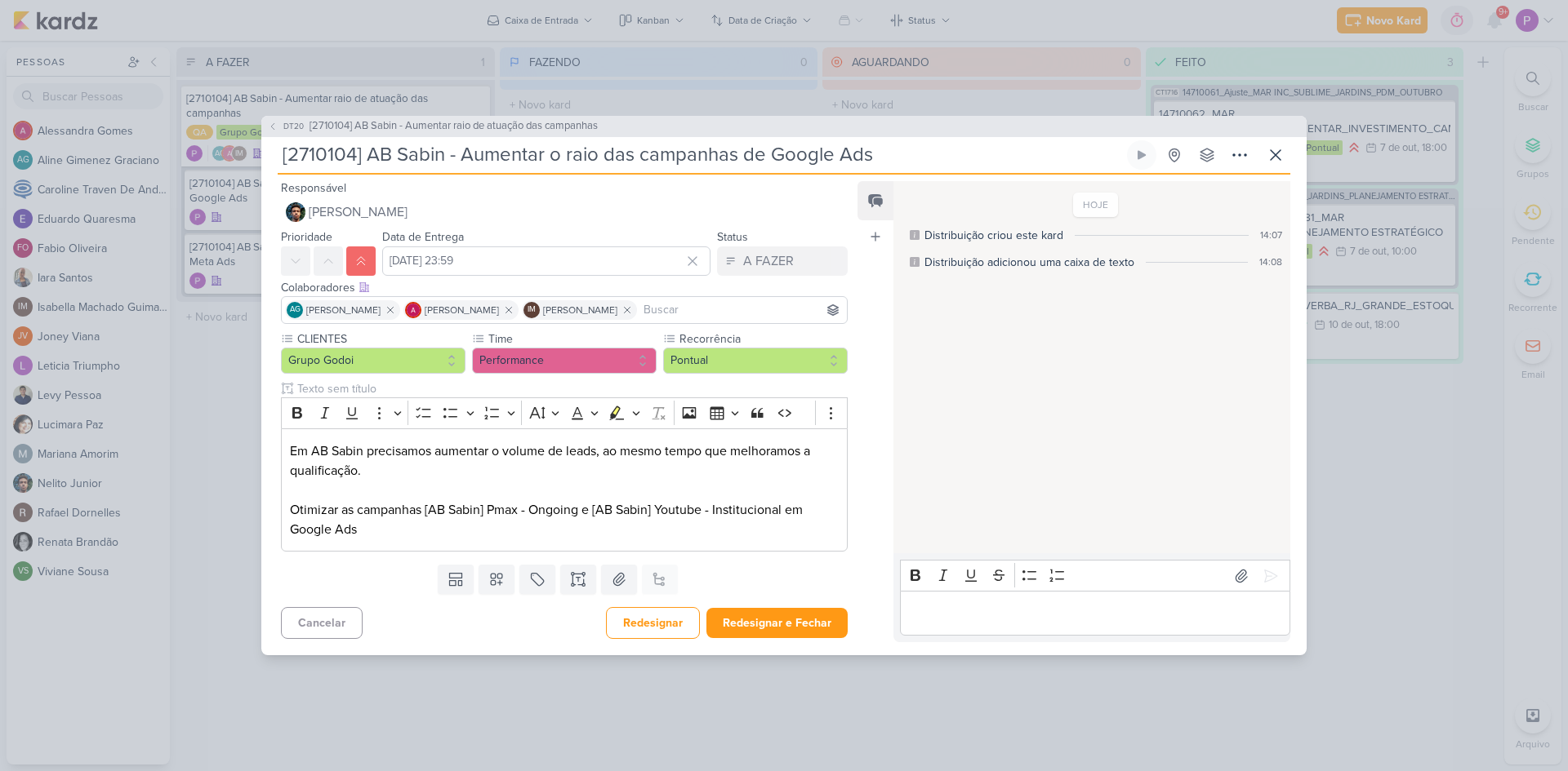
click at [441, 620] on div "Cancelar Redesignar Redesignar e Fechar Ctrl + Enter" at bounding box center [558, 622] width 593 height 42
click at [748, 630] on button "Redesignar e Fechar" at bounding box center [777, 623] width 142 height 30
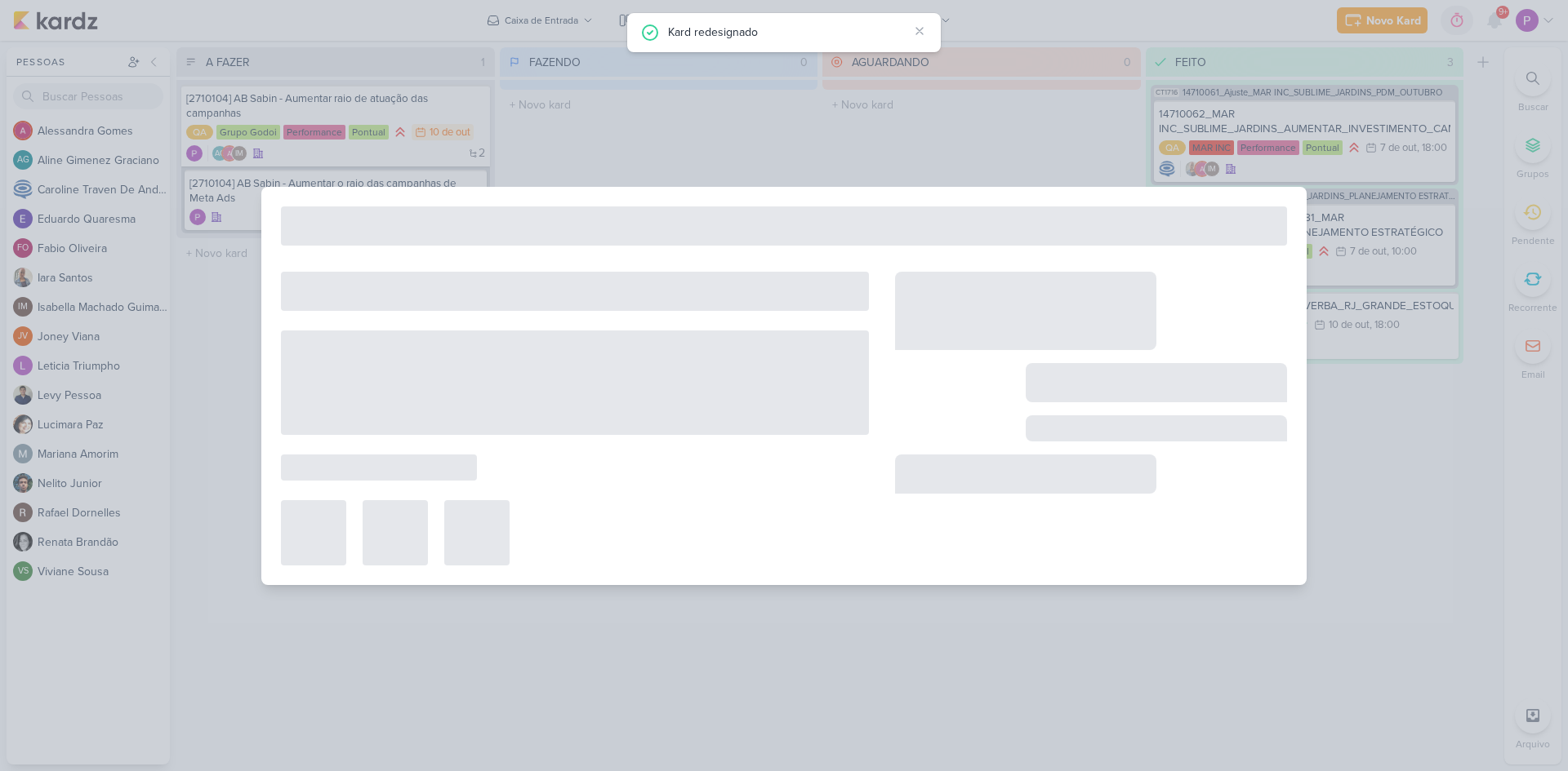
type input "[2710104] AB Sabin - Aumentar raio de atuação das campanhas"
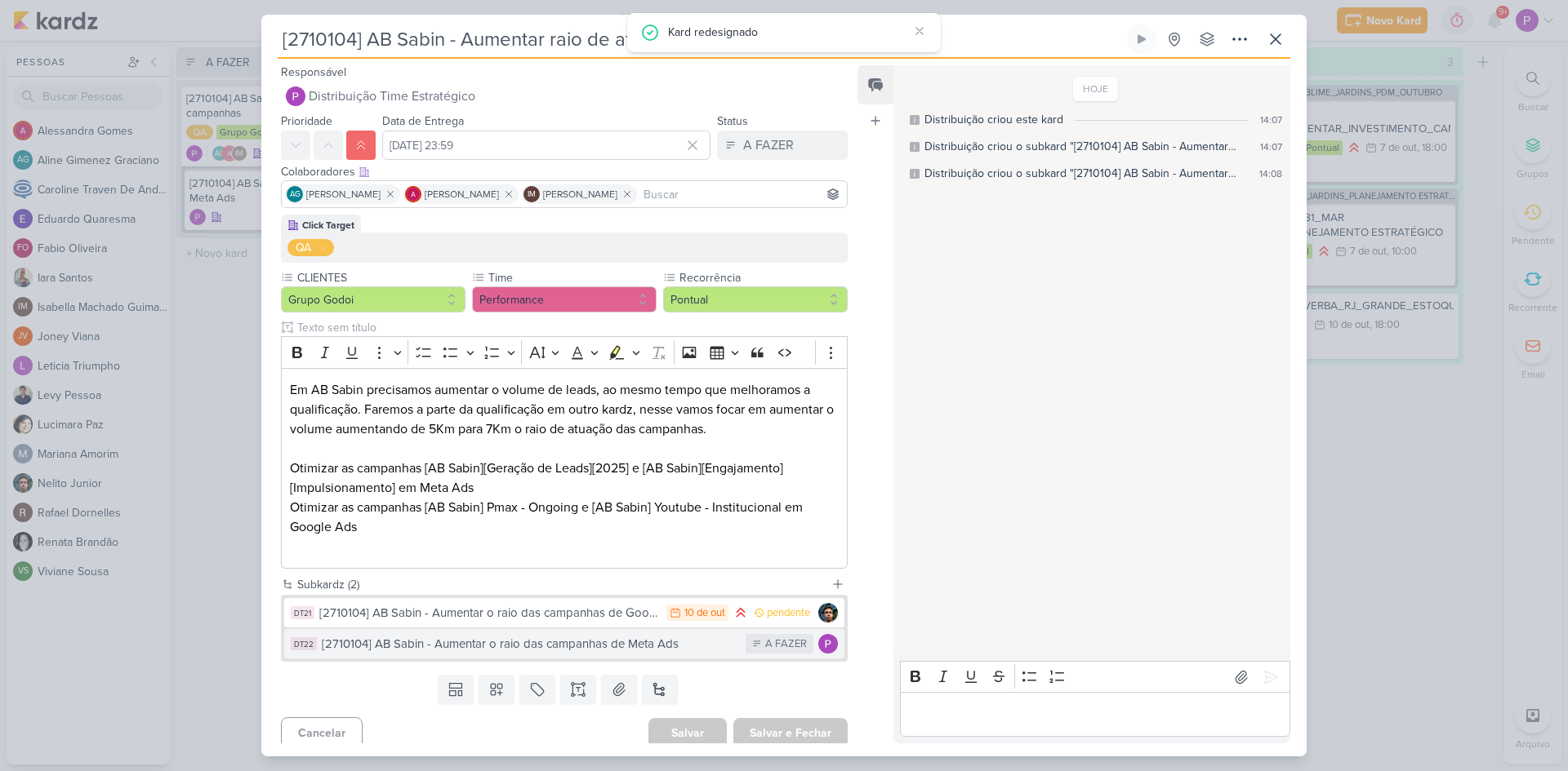
click at [442, 644] on div "[2710104] AB Sabin - Aumentar o raio das campanhas de Meta Ads" at bounding box center [530, 645] width 415 height 19
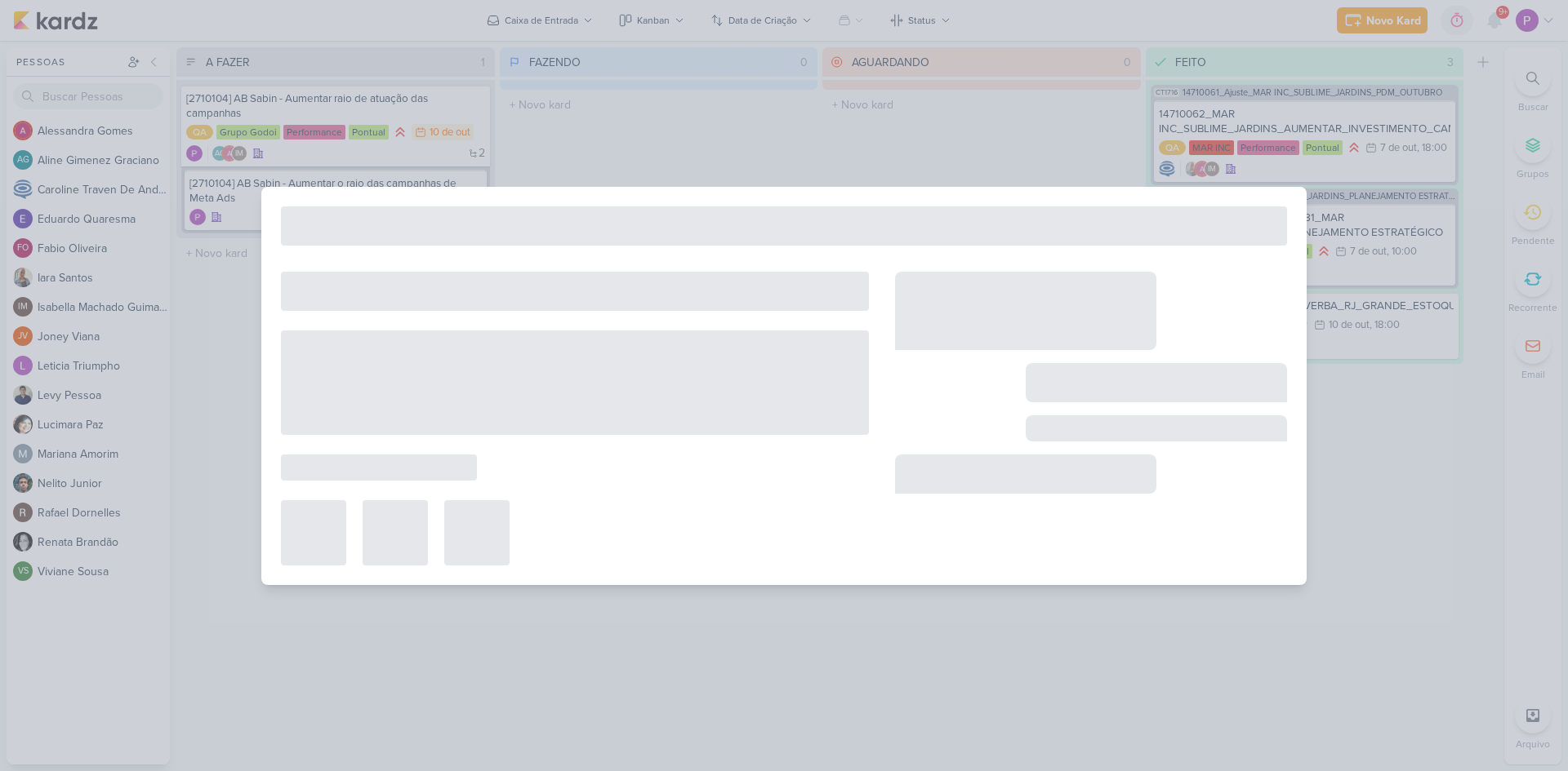
type input "[2710104] AB Sabin - Aumentar o raio das campanhas de Meta Ads"
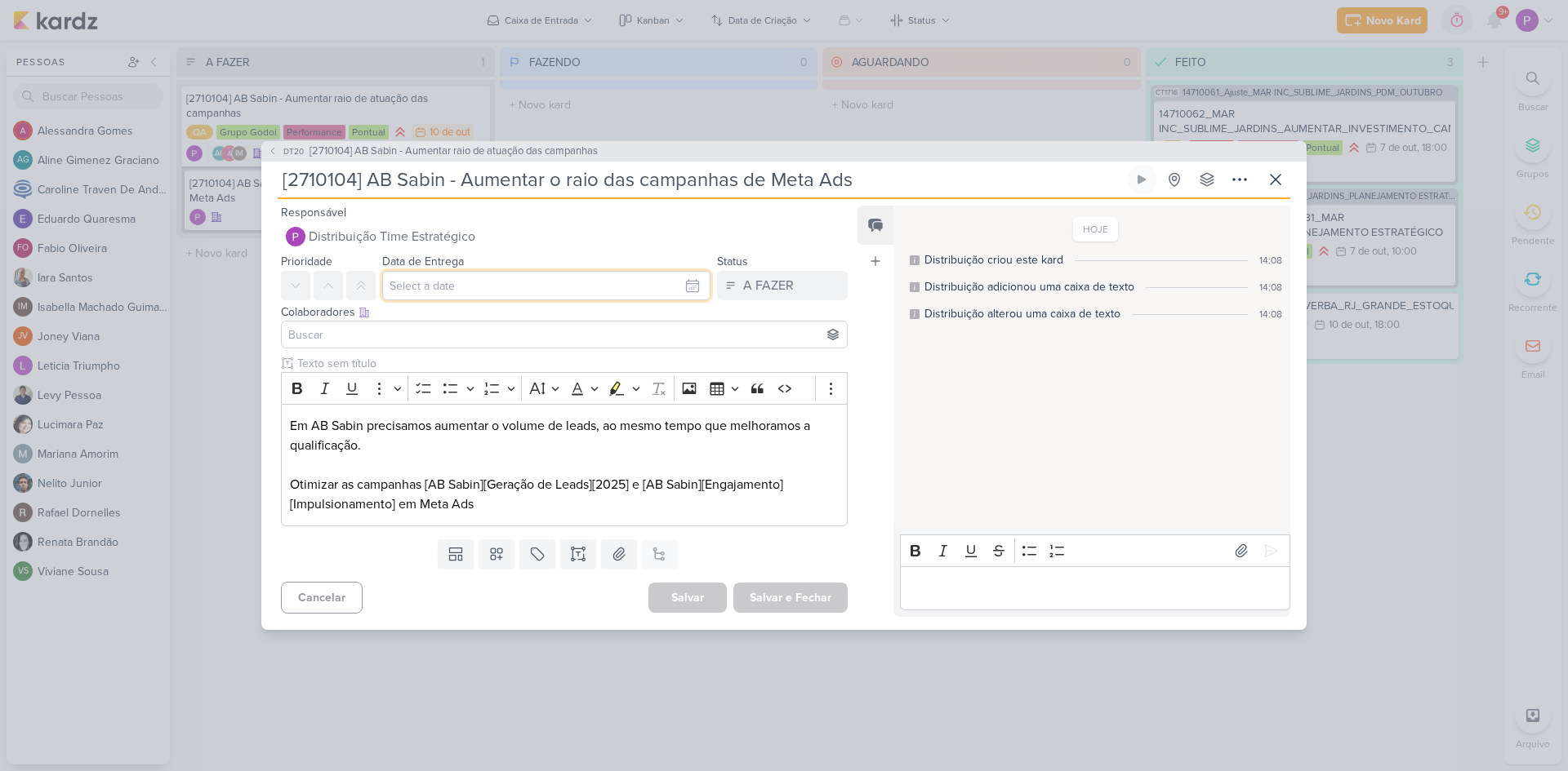
click at [438, 293] on input "text" at bounding box center [547, 285] width 329 height 29
click at [650, 396] on div "10" at bounding box center [662, 396] width 25 height 25
type input "[DATE] 23:59"
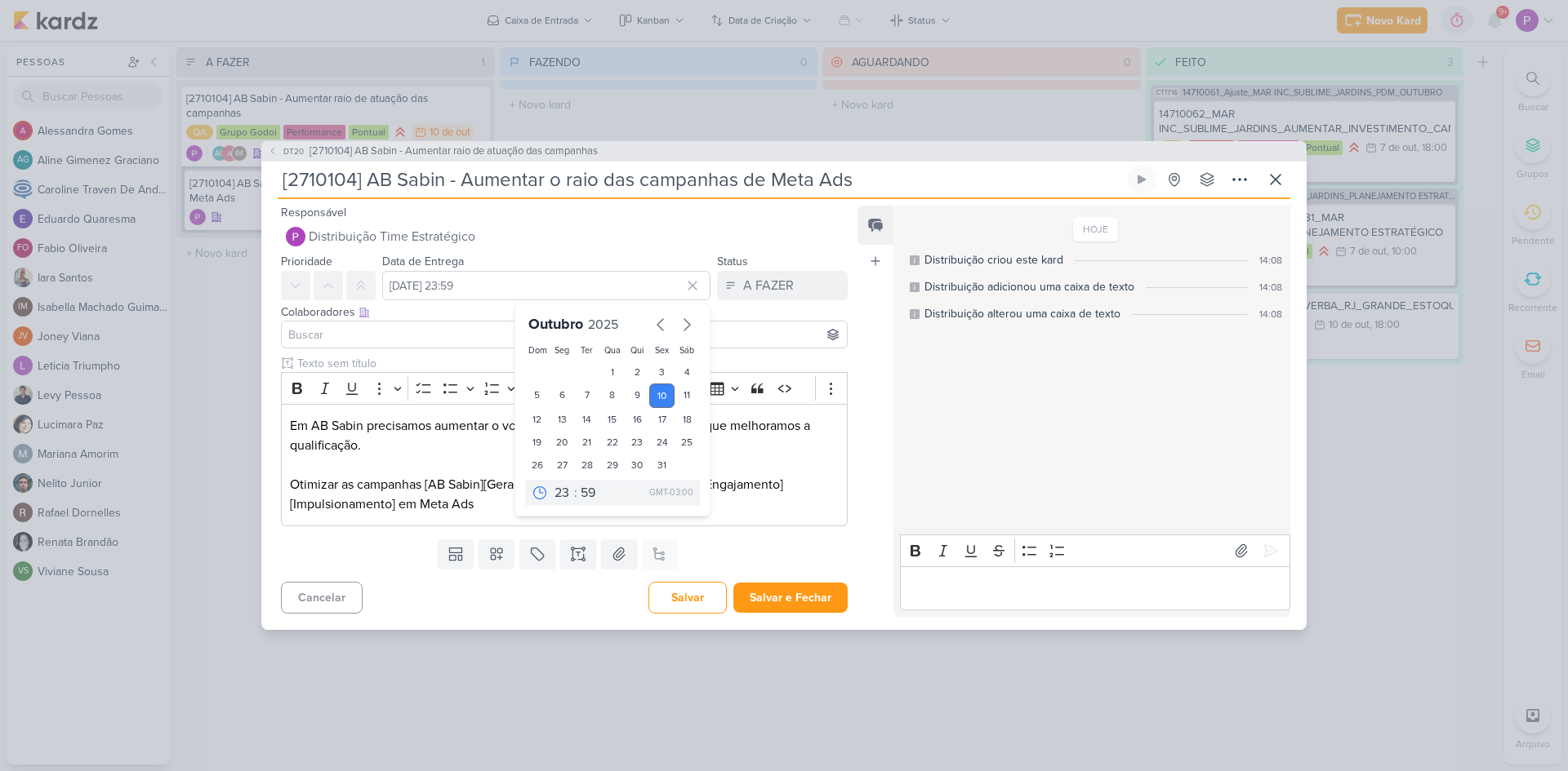
click at [396, 314] on div "Colaboradores Este kard pode ser visível a usuários da sua organização Este kar…" at bounding box center [565, 312] width 566 height 17
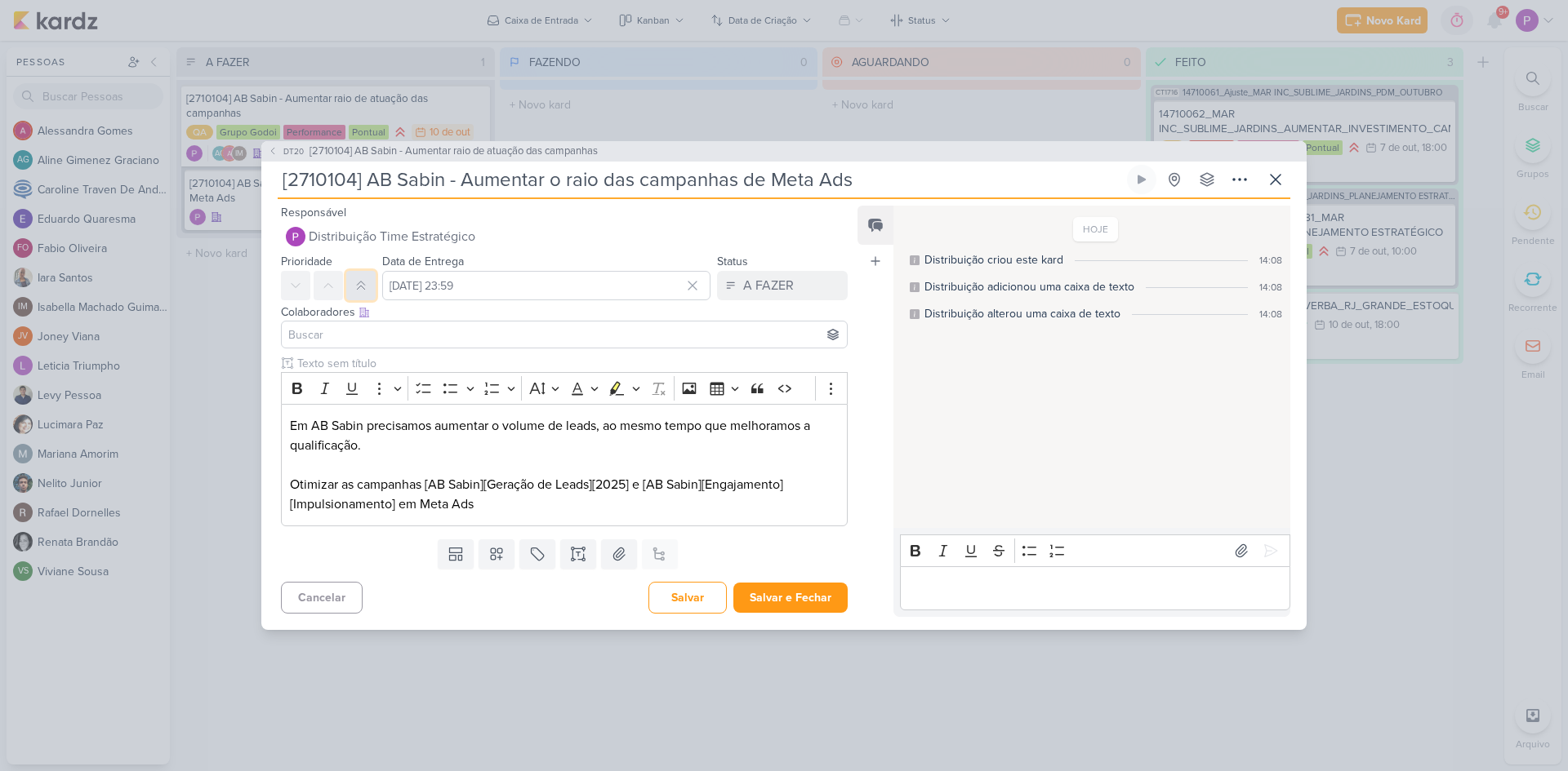
click at [349, 291] on button at bounding box center [361, 285] width 29 height 29
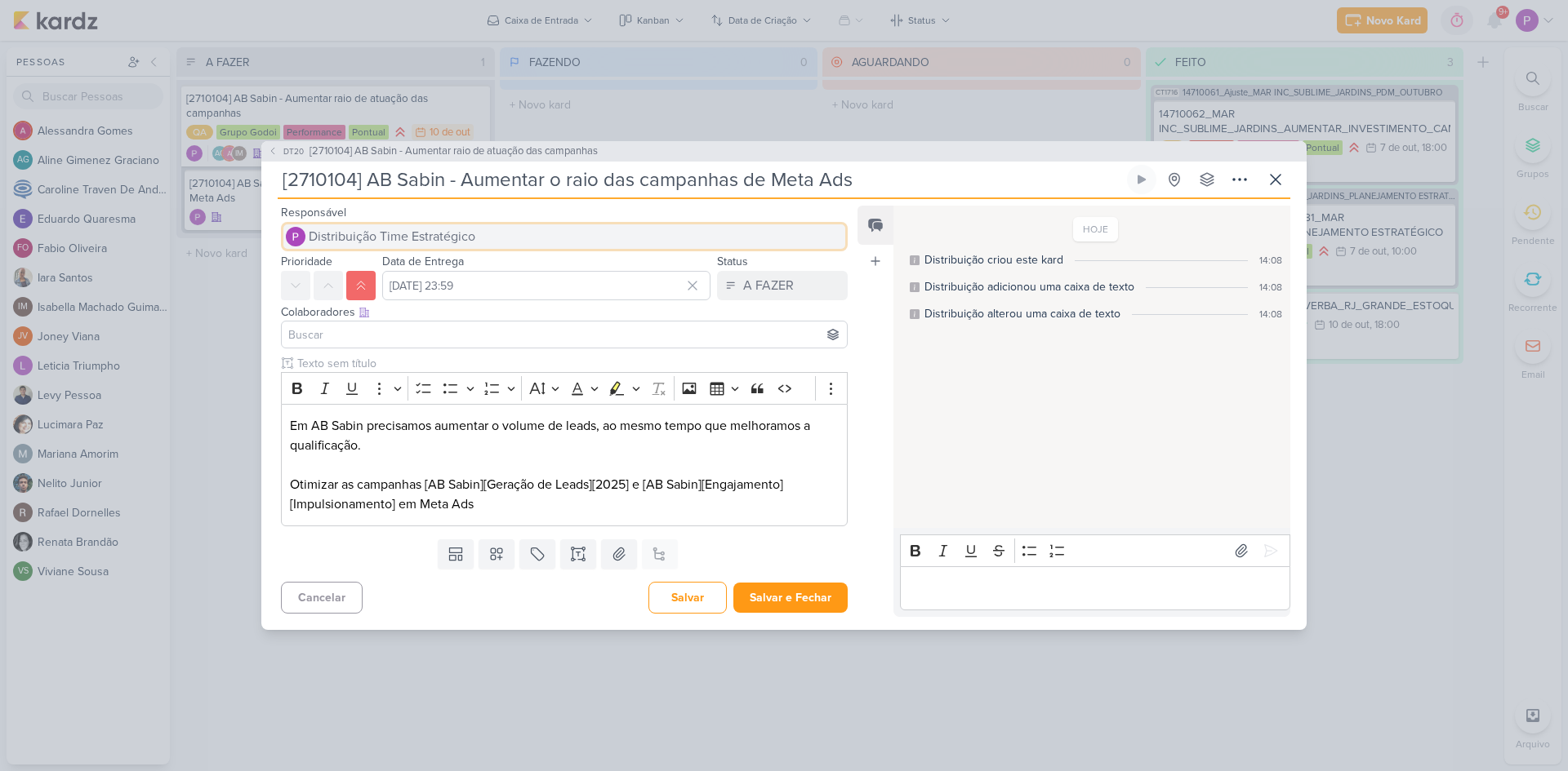
click at [373, 228] on span "Distribuição Time Estratégico" at bounding box center [392, 236] width 166 height 20
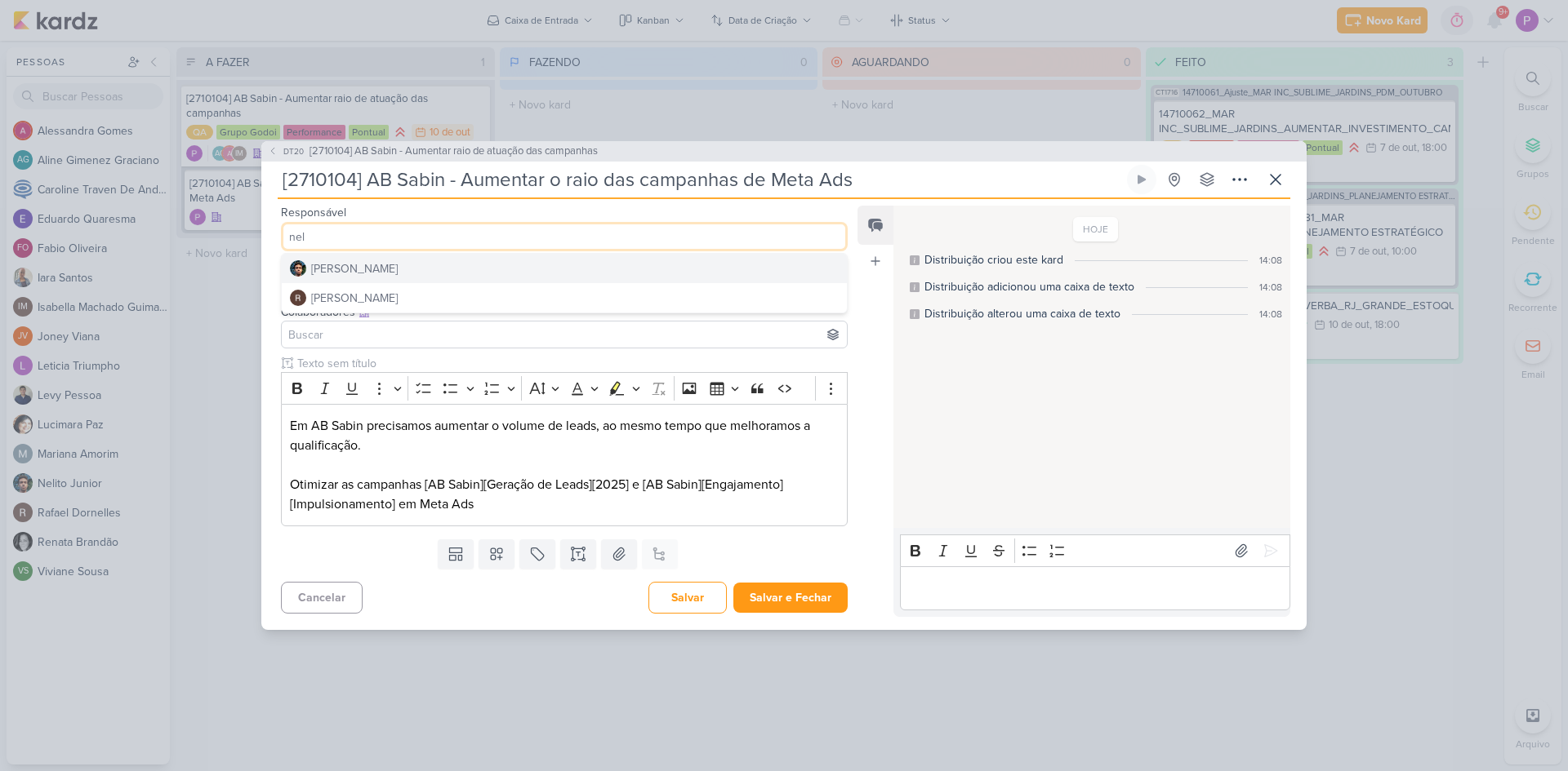
type input "nel"
click at [386, 263] on button "[PERSON_NAME]" at bounding box center [564, 268] width 565 height 29
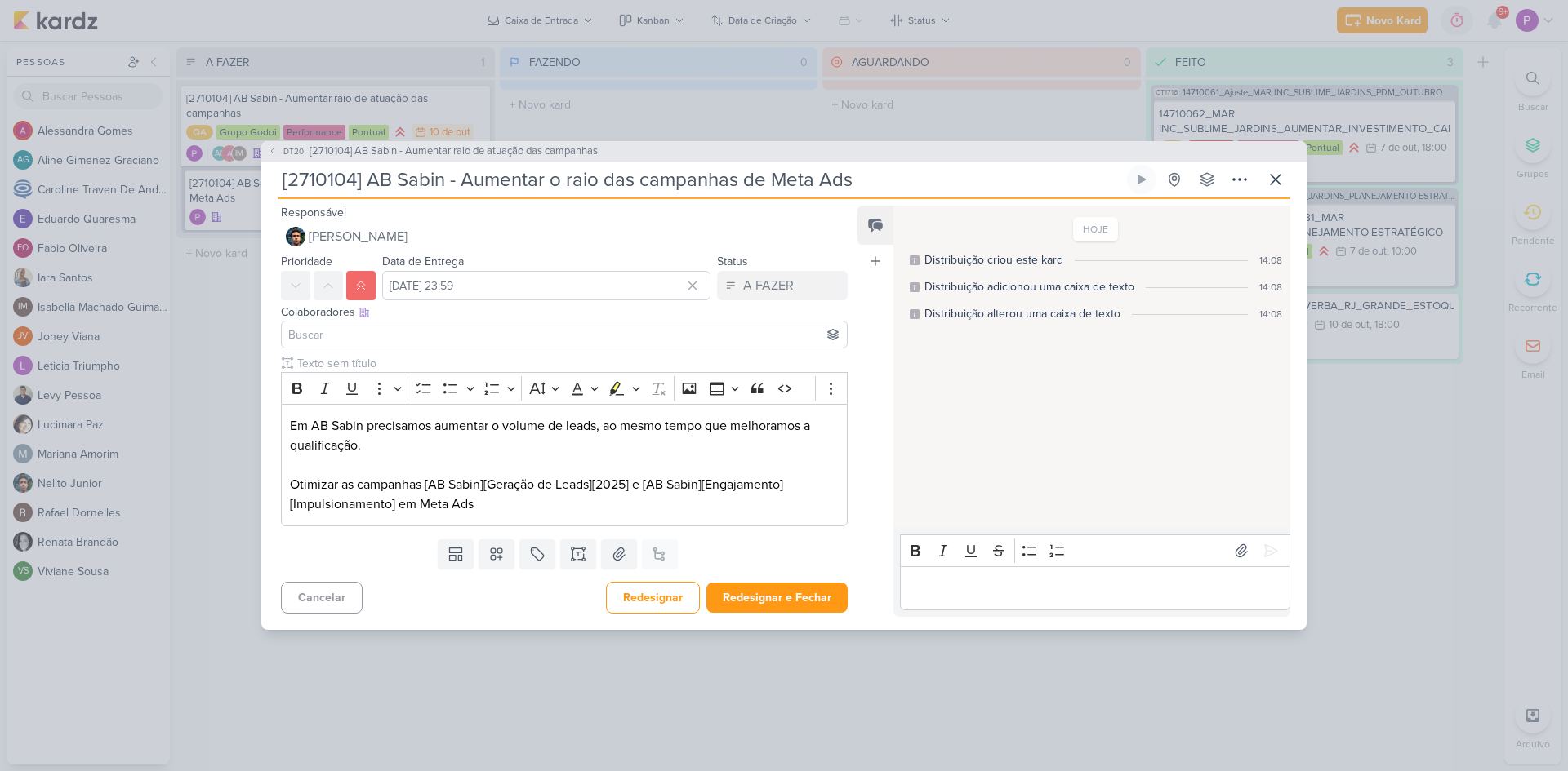
click at [336, 326] on input at bounding box center [565, 334] width 559 height 20
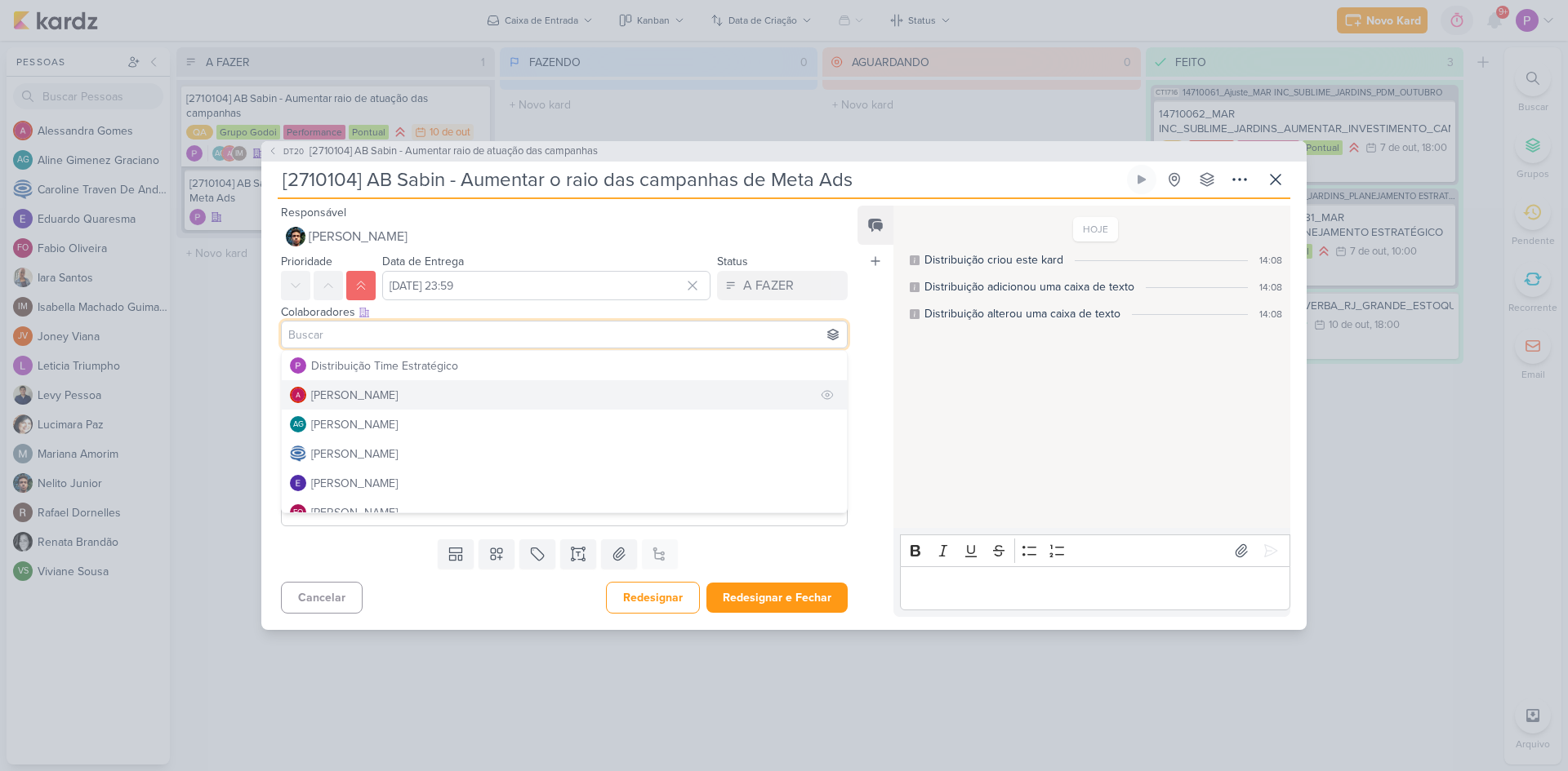
click at [391, 391] on div "[PERSON_NAME]" at bounding box center [355, 395] width 87 height 17
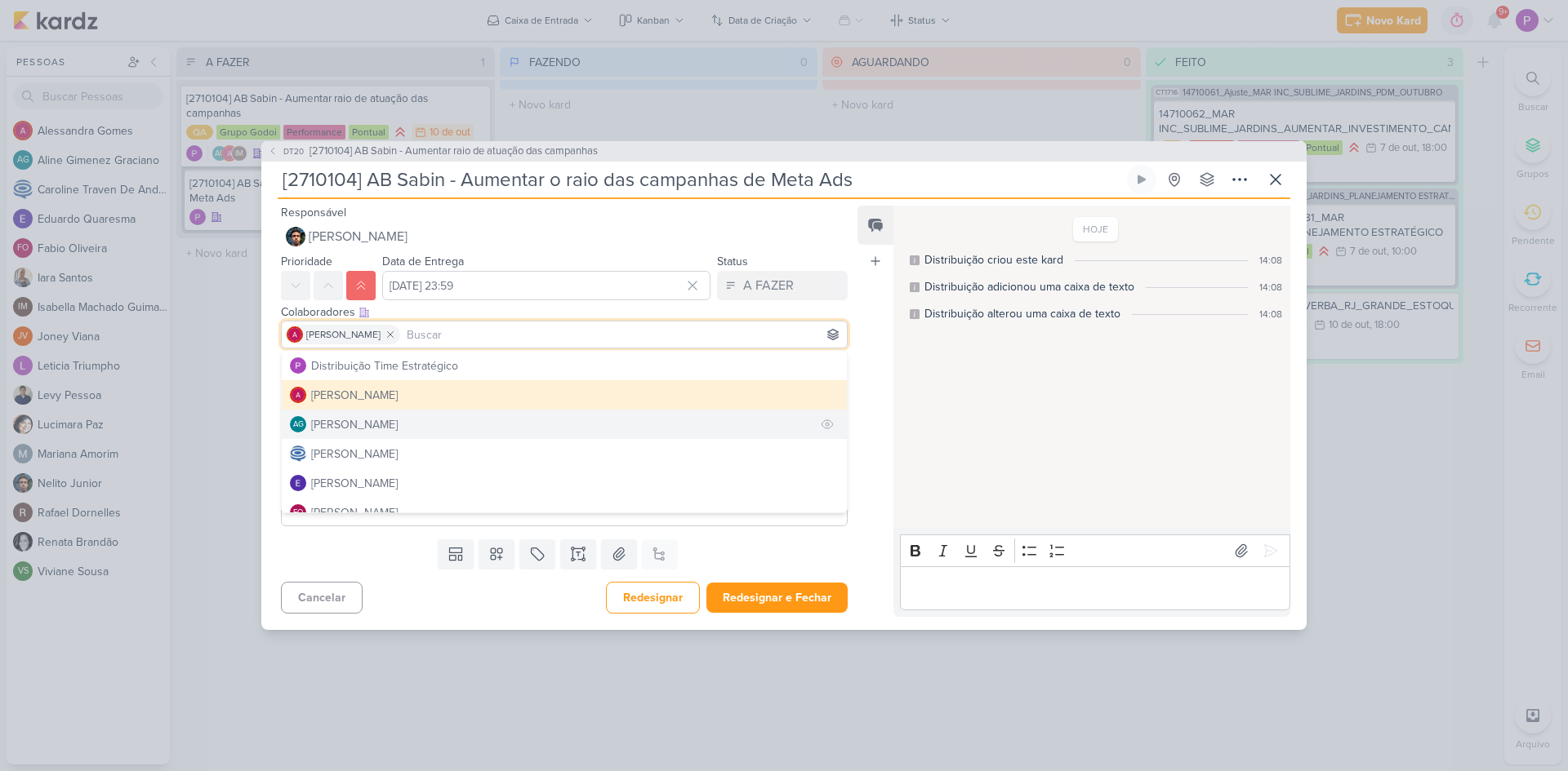
click at [379, 428] on div "[PERSON_NAME]" at bounding box center [355, 425] width 87 height 17
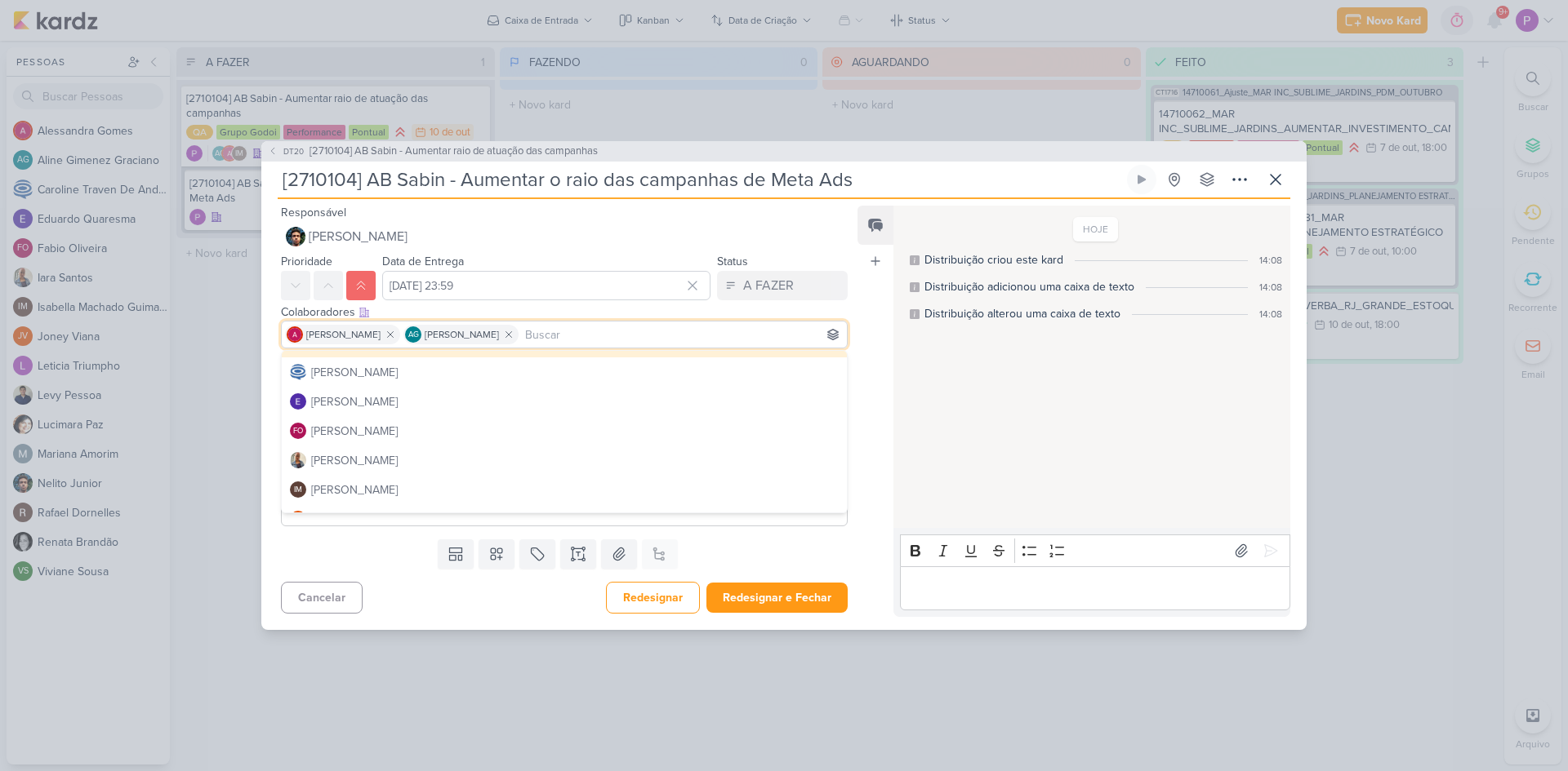
scroll to position [163, 0]
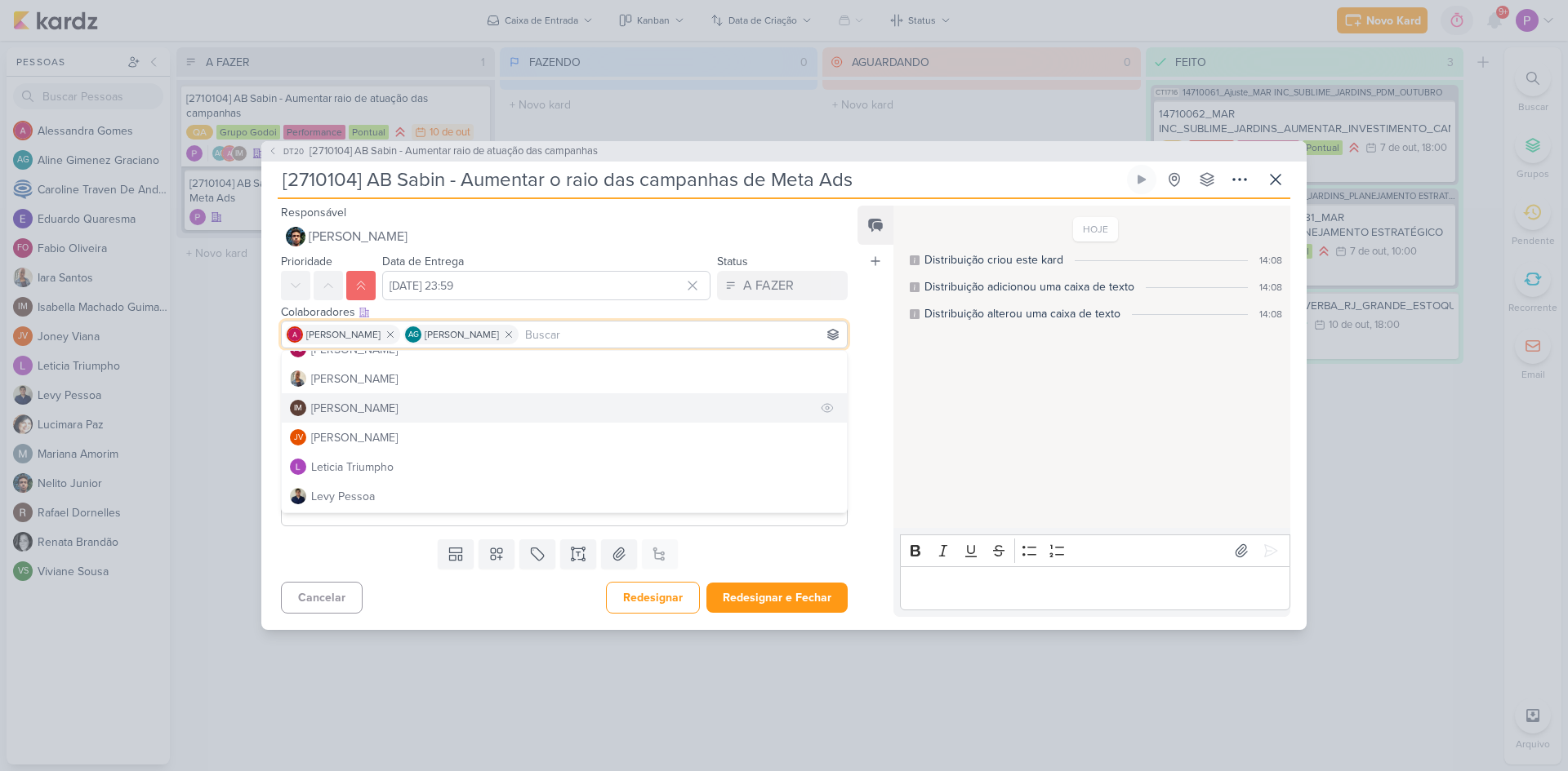
click at [372, 414] on div "[PERSON_NAME]" at bounding box center [355, 409] width 87 height 17
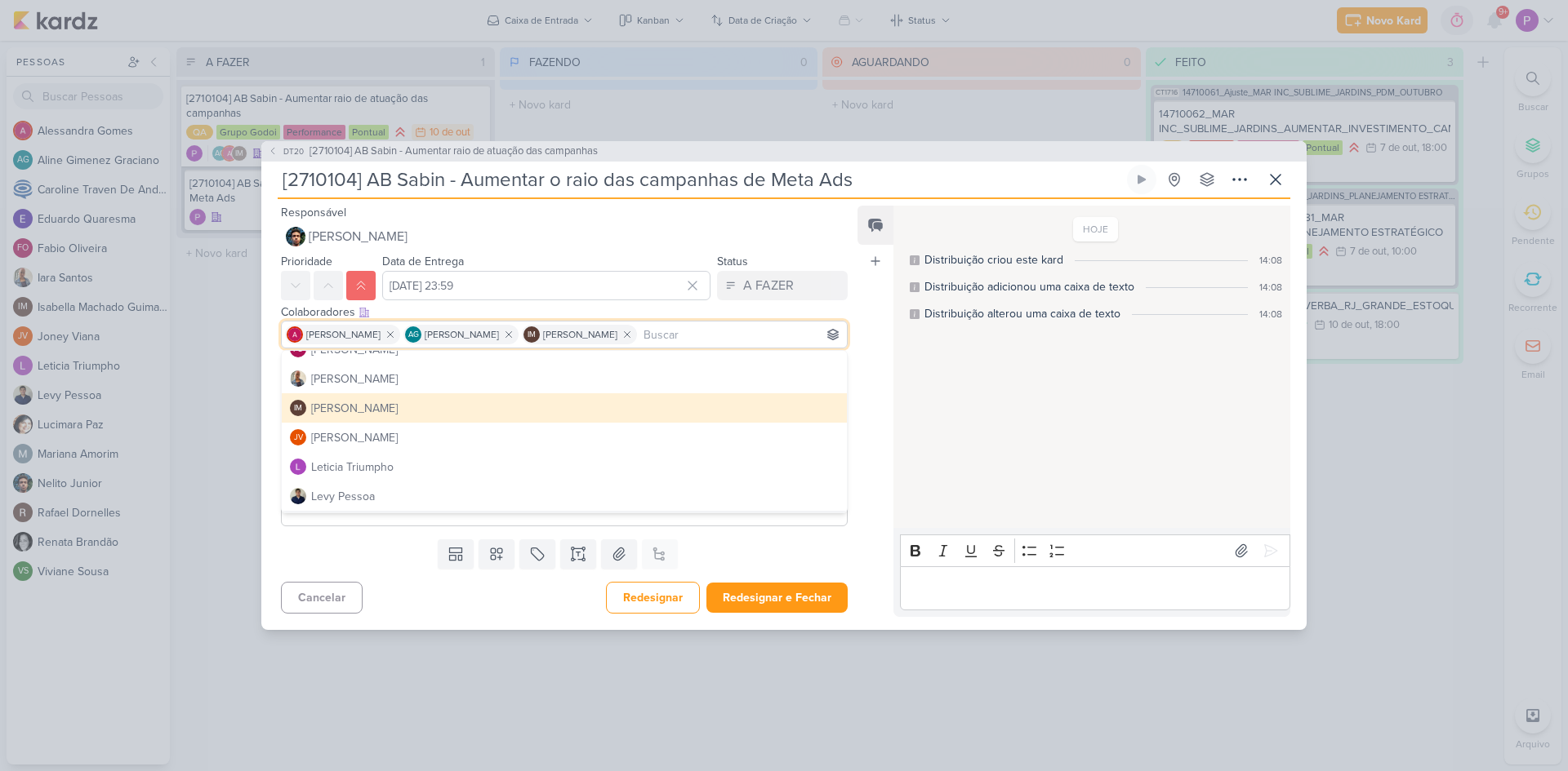
click at [347, 557] on div "Templates Campos Personalizados Marcadores Caixa De Texto Anexo Este kard já é …" at bounding box center [558, 554] width 593 height 42
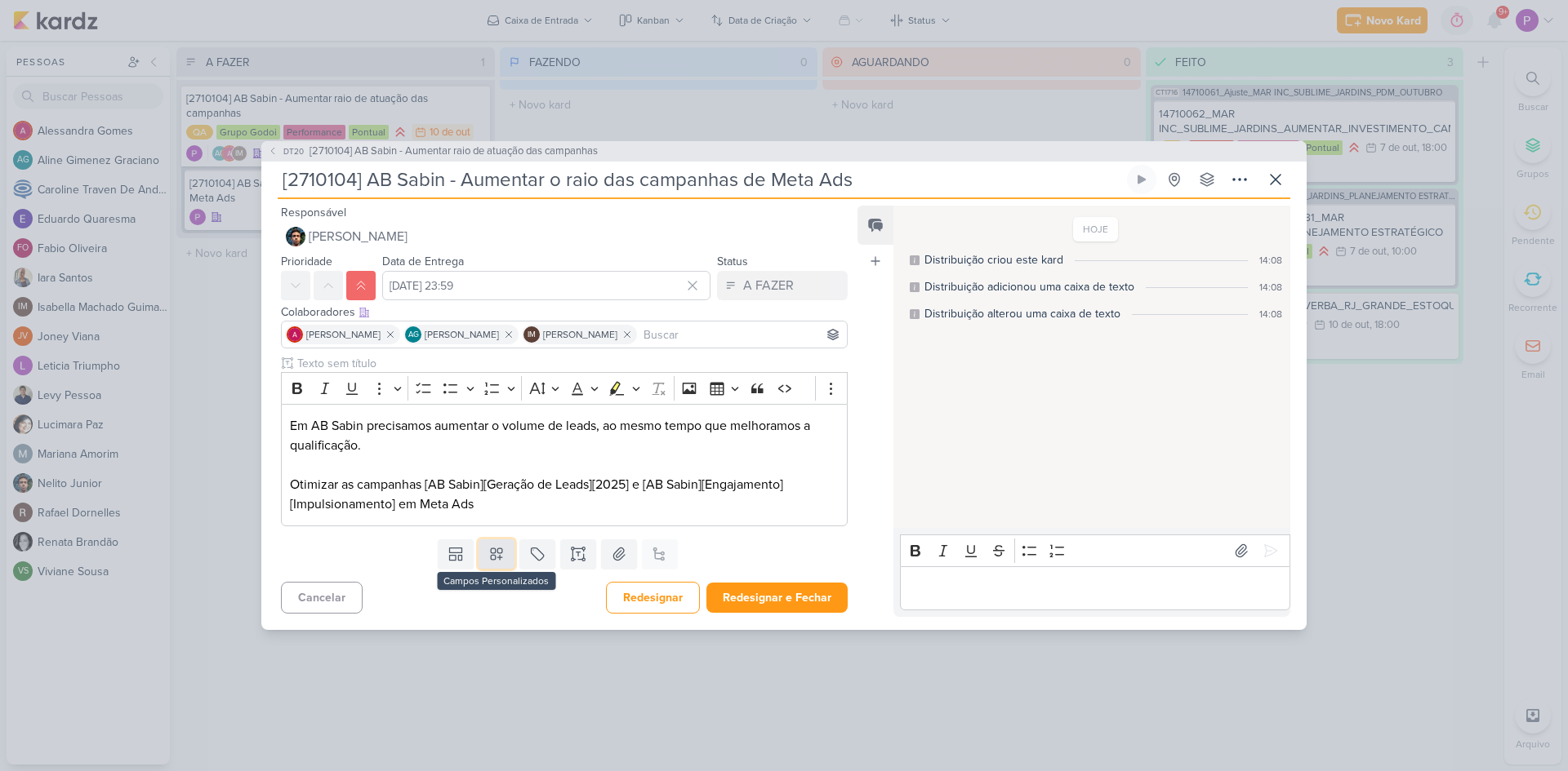
click at [496, 557] on icon at bounding box center [496, 554] width 16 height 16
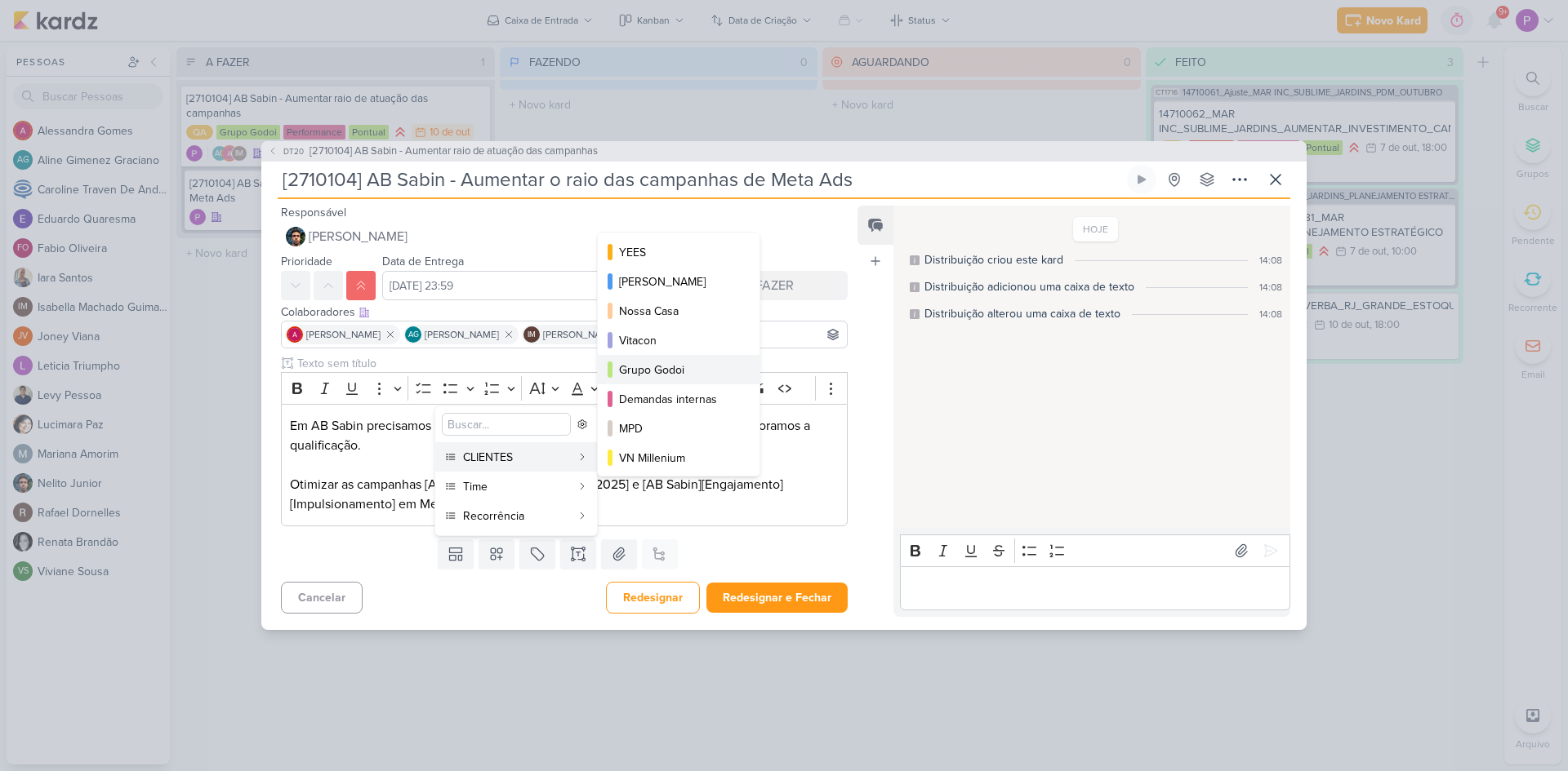
click at [683, 381] on button "Grupo Godoi" at bounding box center [678, 369] width 161 height 29
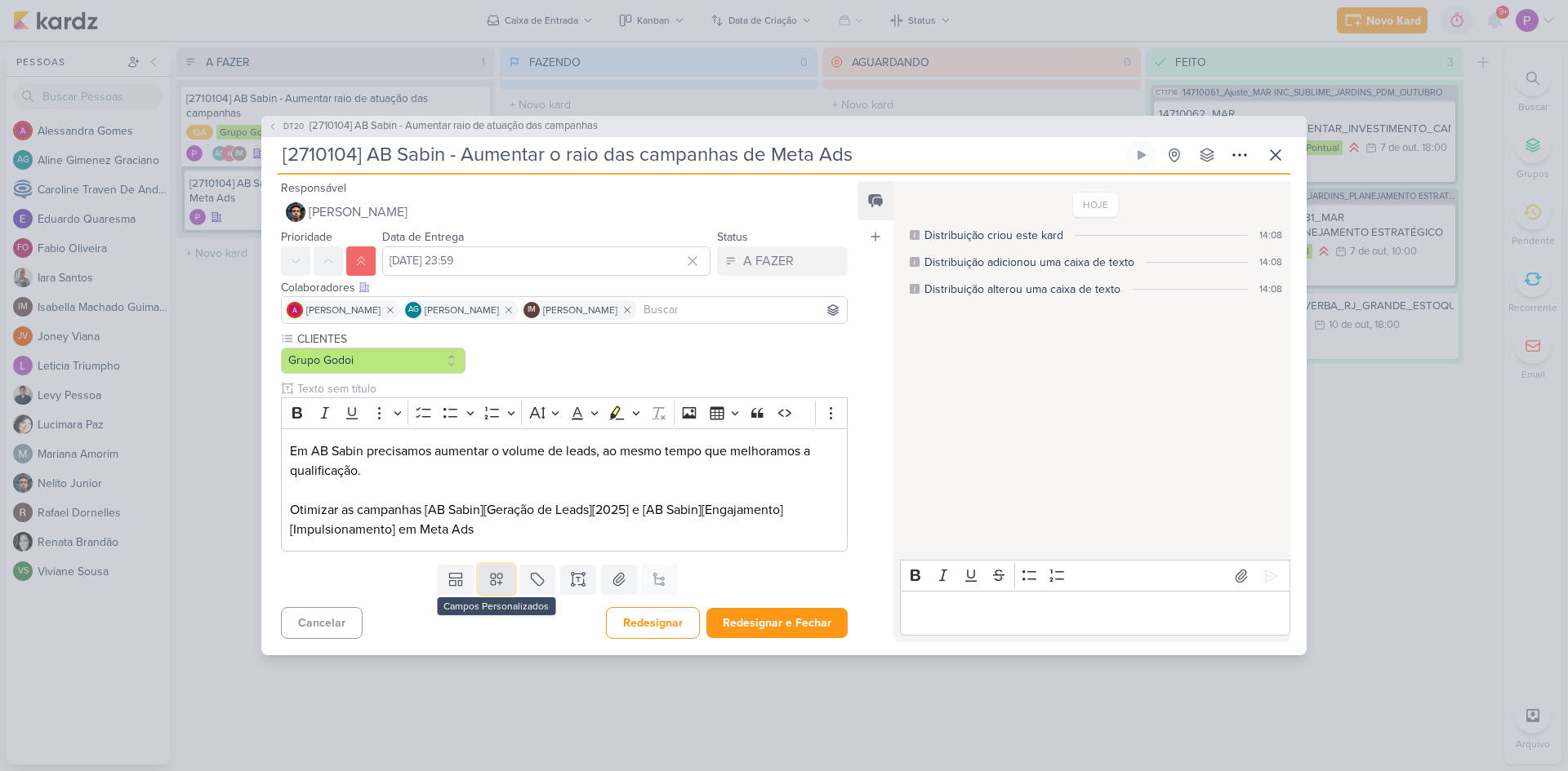
click at [493, 582] on icon at bounding box center [497, 579] width 11 height 11
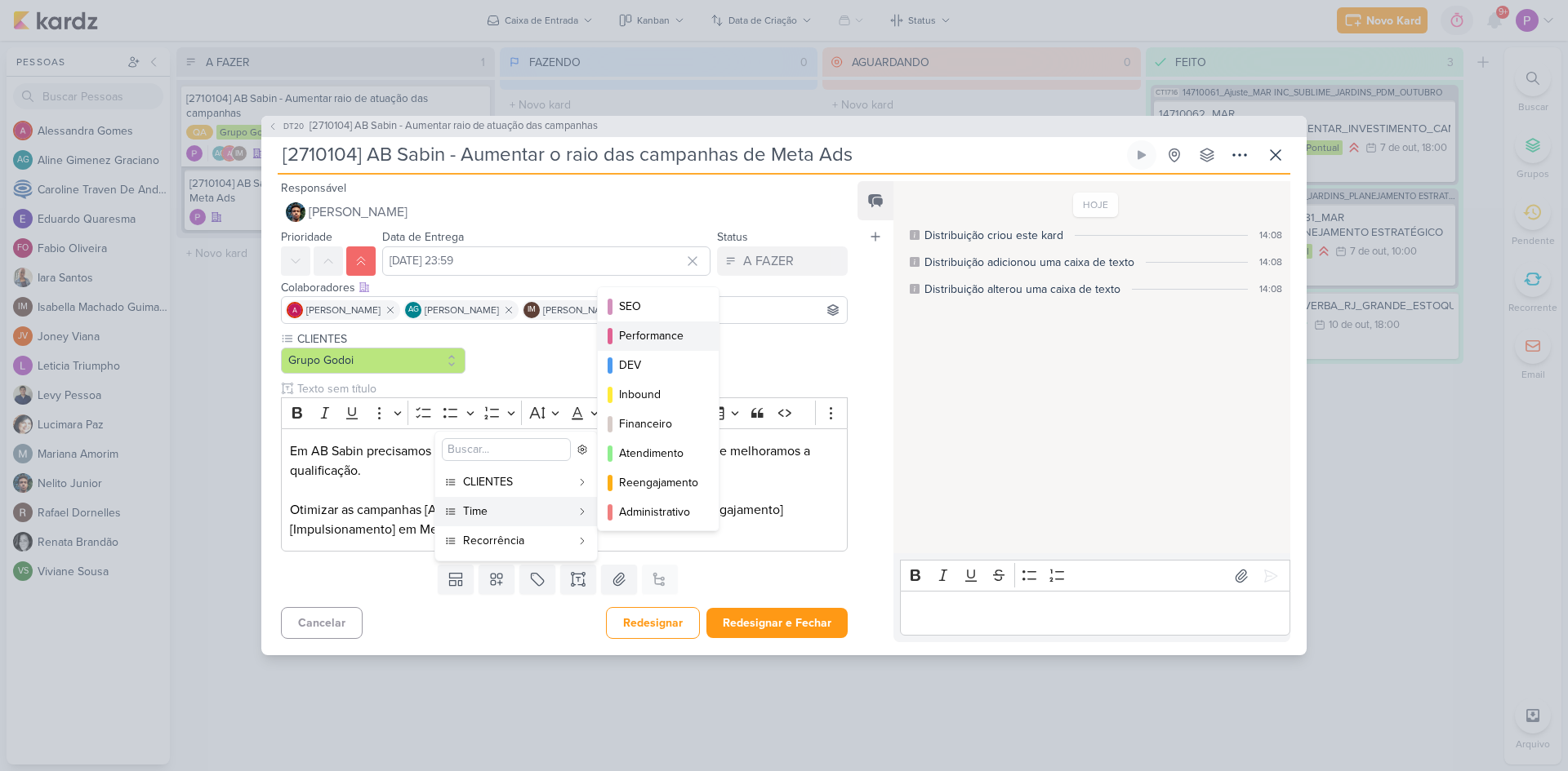
click at [656, 328] on div "Performance" at bounding box center [659, 336] width 80 height 17
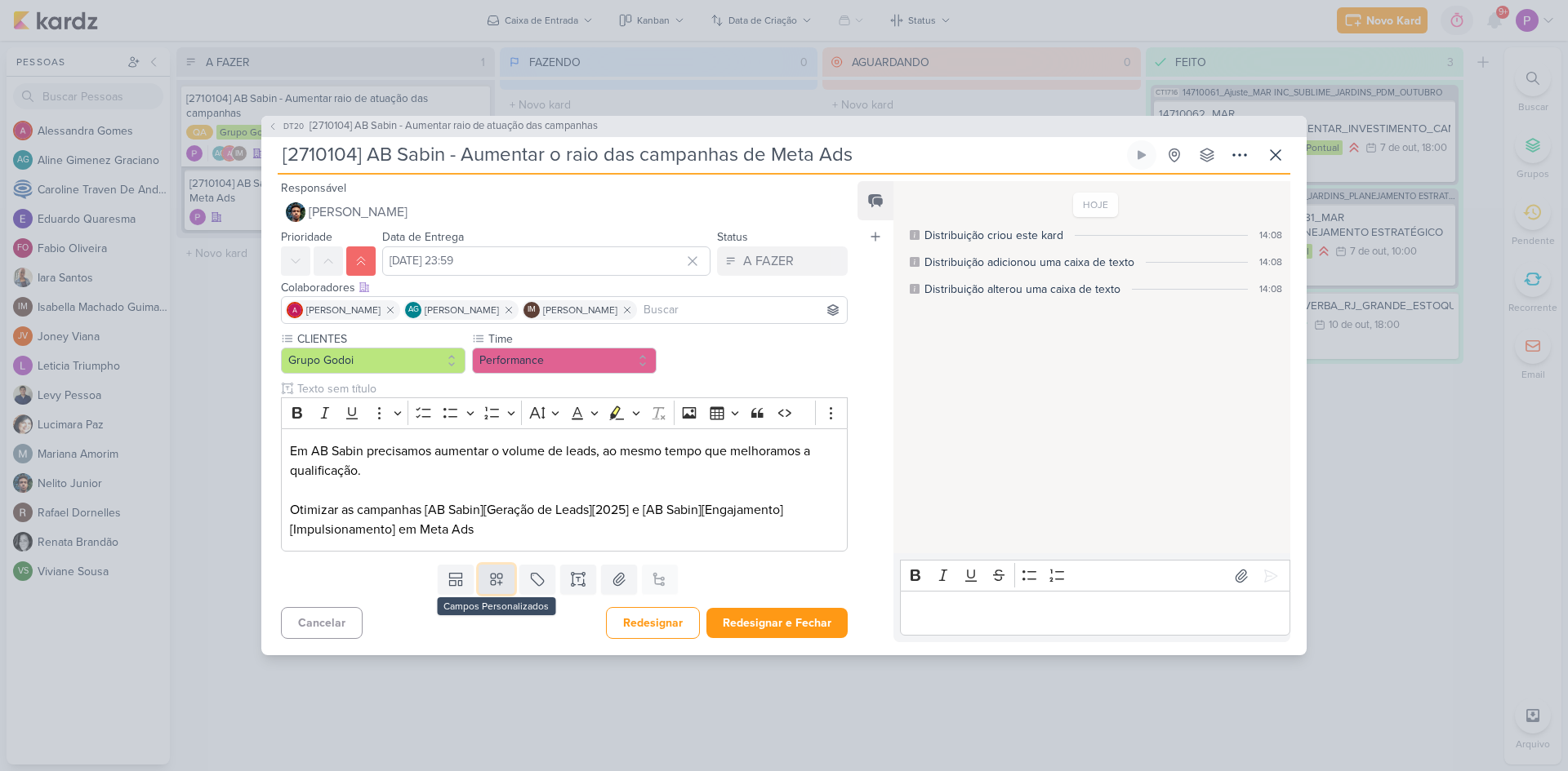
click at [493, 586] on icon at bounding box center [496, 579] width 16 height 16
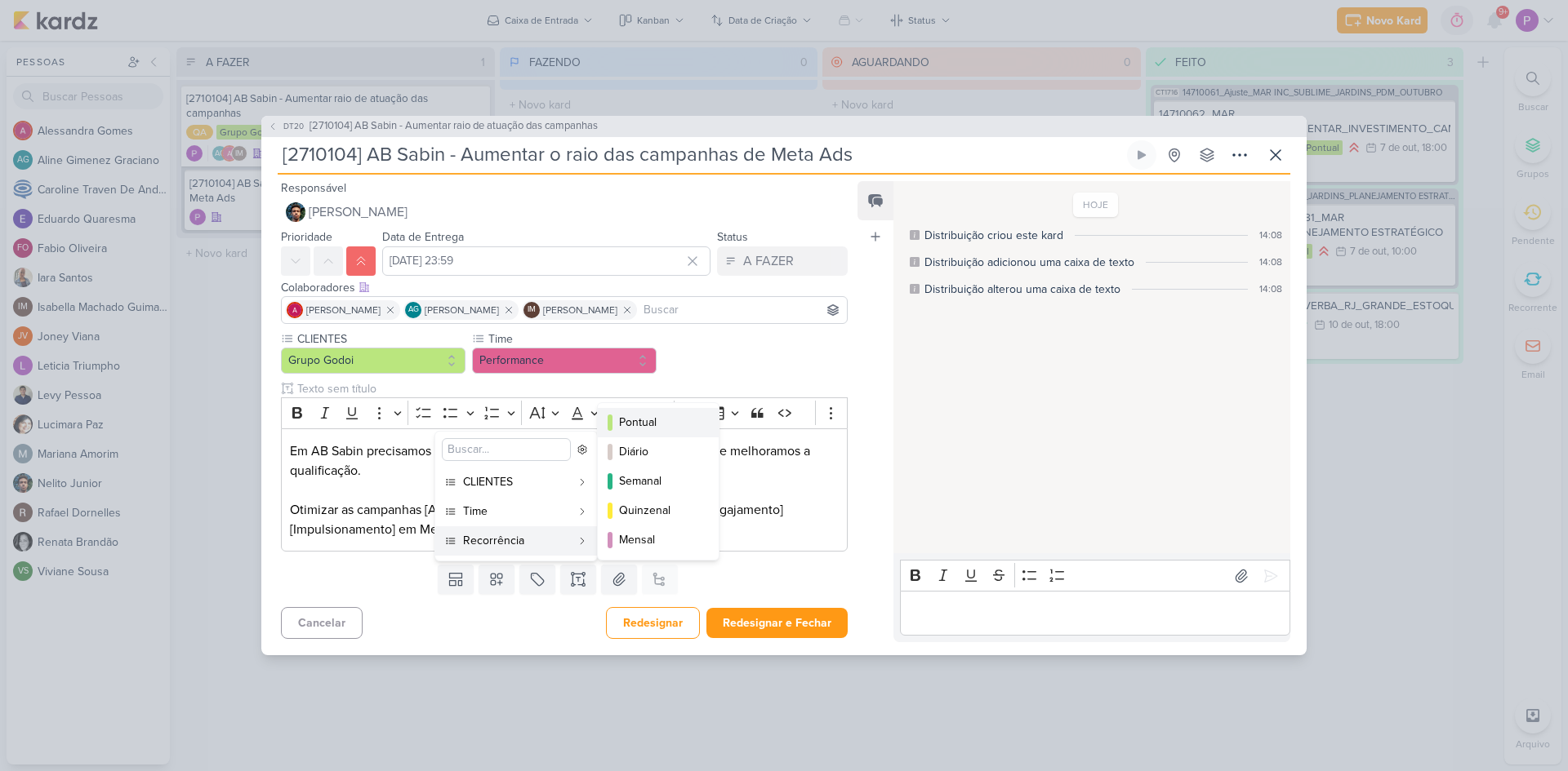
click at [652, 425] on div "Pontual" at bounding box center [659, 423] width 80 height 17
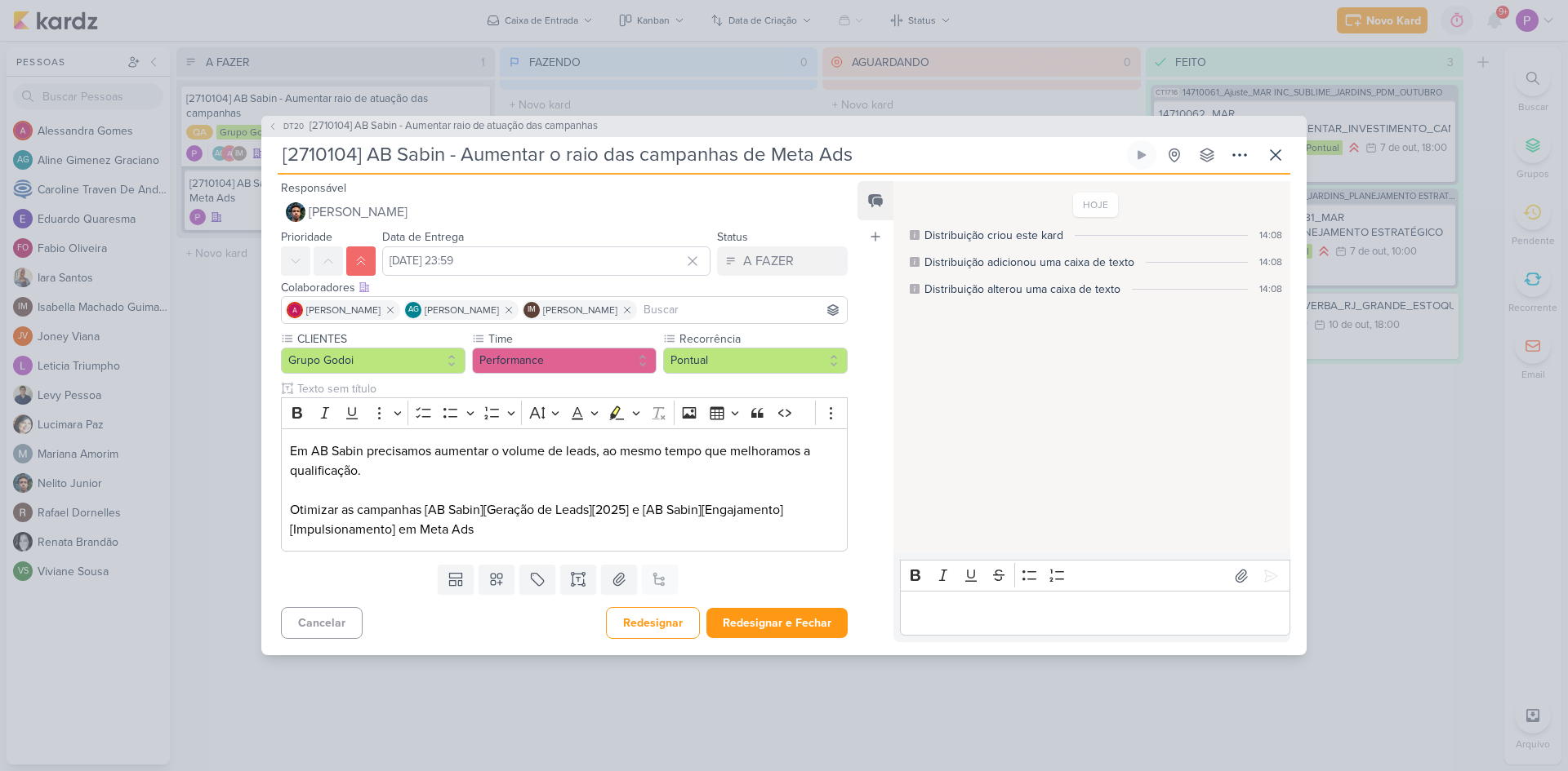
click at [478, 629] on div "Cancelar Redesignar Redesignar e Fechar Ctrl + Enter" at bounding box center [558, 622] width 593 height 42
click at [418, 471] on p "Em AB Sabin precisamos aumentar o volume de leads, ao mesmo tempo que melhoramo…" at bounding box center [564, 491] width 548 height 98
drag, startPoint x: 715, startPoint y: 464, endPoint x: 366, endPoint y: 472, distance: 349.1
click at [366, 472] on p "Em AB Sabin precisamos aumentar o volume de leads, ao mesmo tempo que melhoramo…" at bounding box center [564, 491] width 548 height 98
click at [613, 411] on icon "Editor toolbar" at bounding box center [615, 412] width 16 height 16
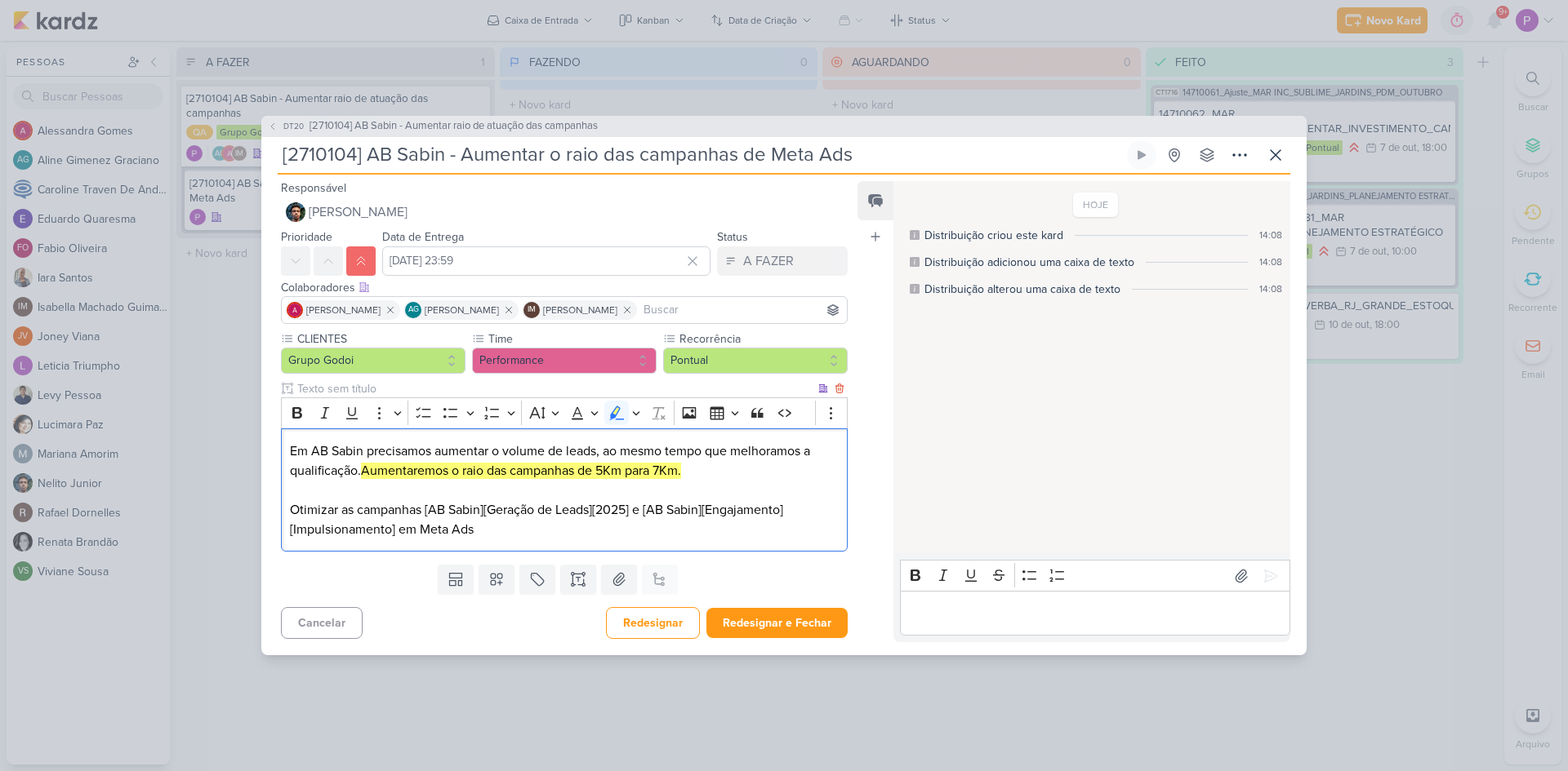
click at [668, 469] on mark "Aumentaremos o raio das campanhas de 5Km para 7Km." at bounding box center [520, 470] width 320 height 16
click at [753, 616] on button "Redesignar e Fechar" at bounding box center [777, 623] width 142 height 30
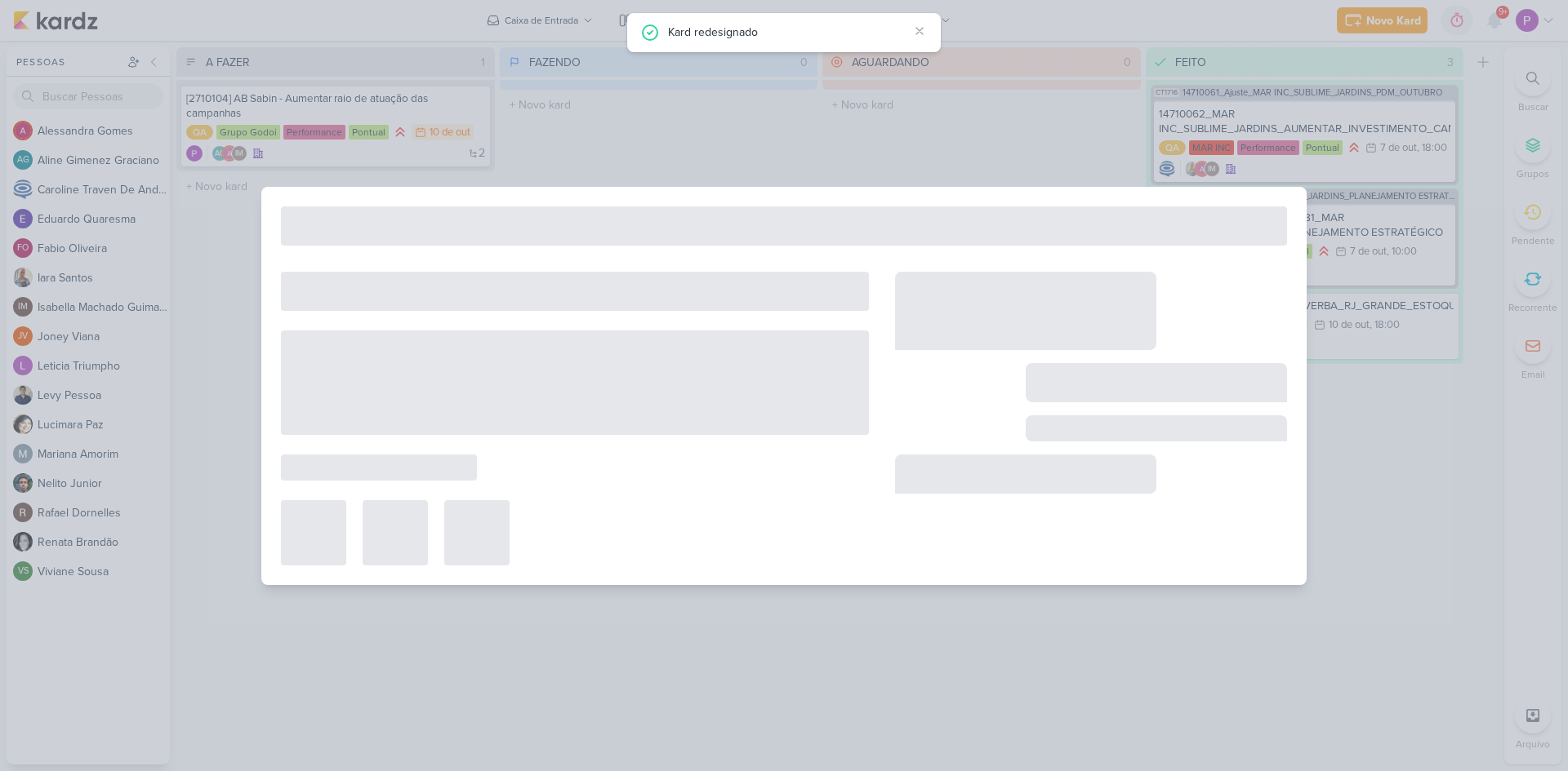
type input "[2710104] AB Sabin - Aumentar raio de atuação das campanhas"
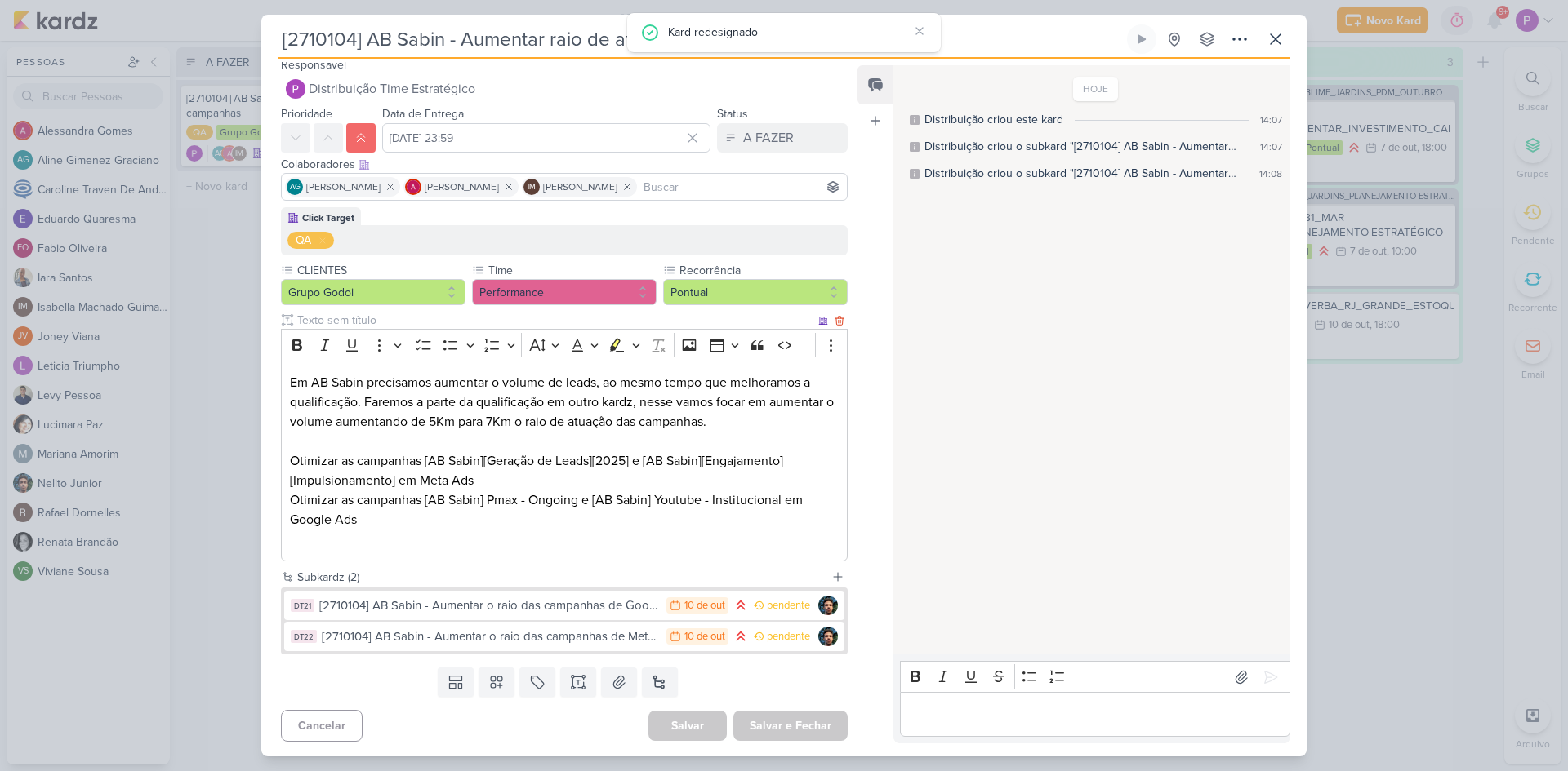
scroll to position [9, 0]
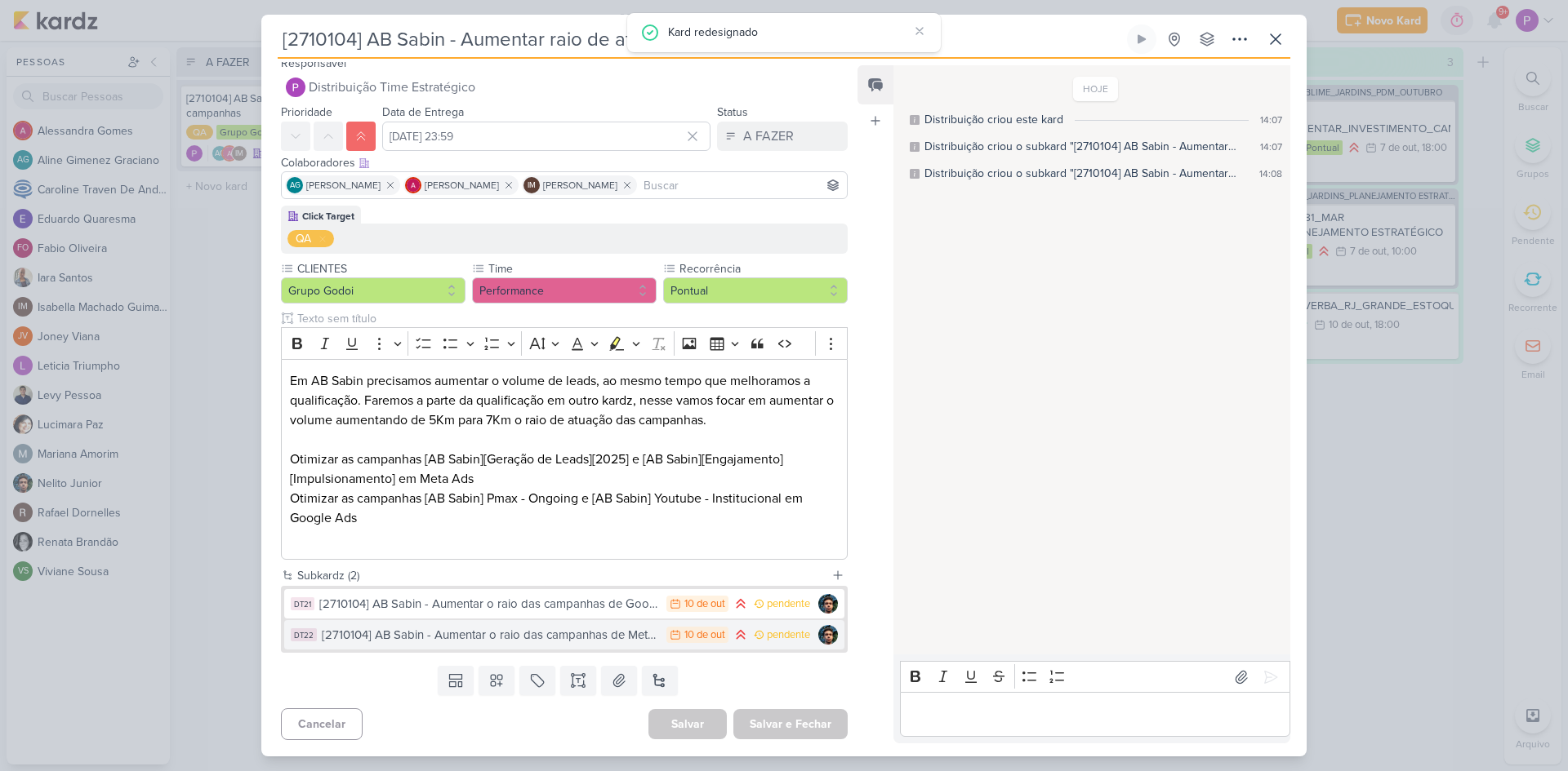
click at [424, 639] on div "[2710104] AB Sabin - Aumentar o raio das campanhas de Meta Ads" at bounding box center [490, 635] width 336 height 19
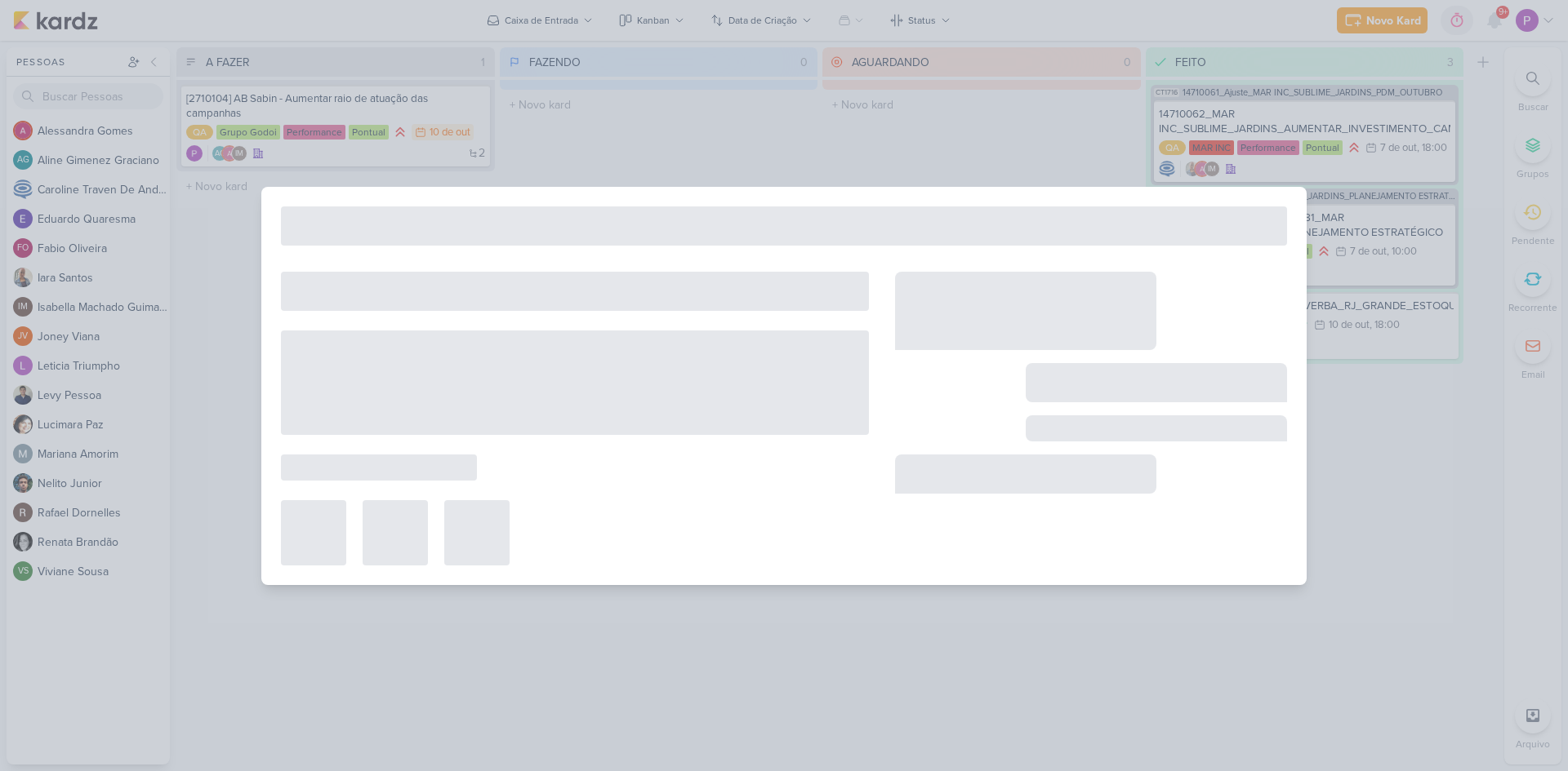
type input "[2710104] AB Sabin - Aumentar o raio das campanhas de Meta Ads"
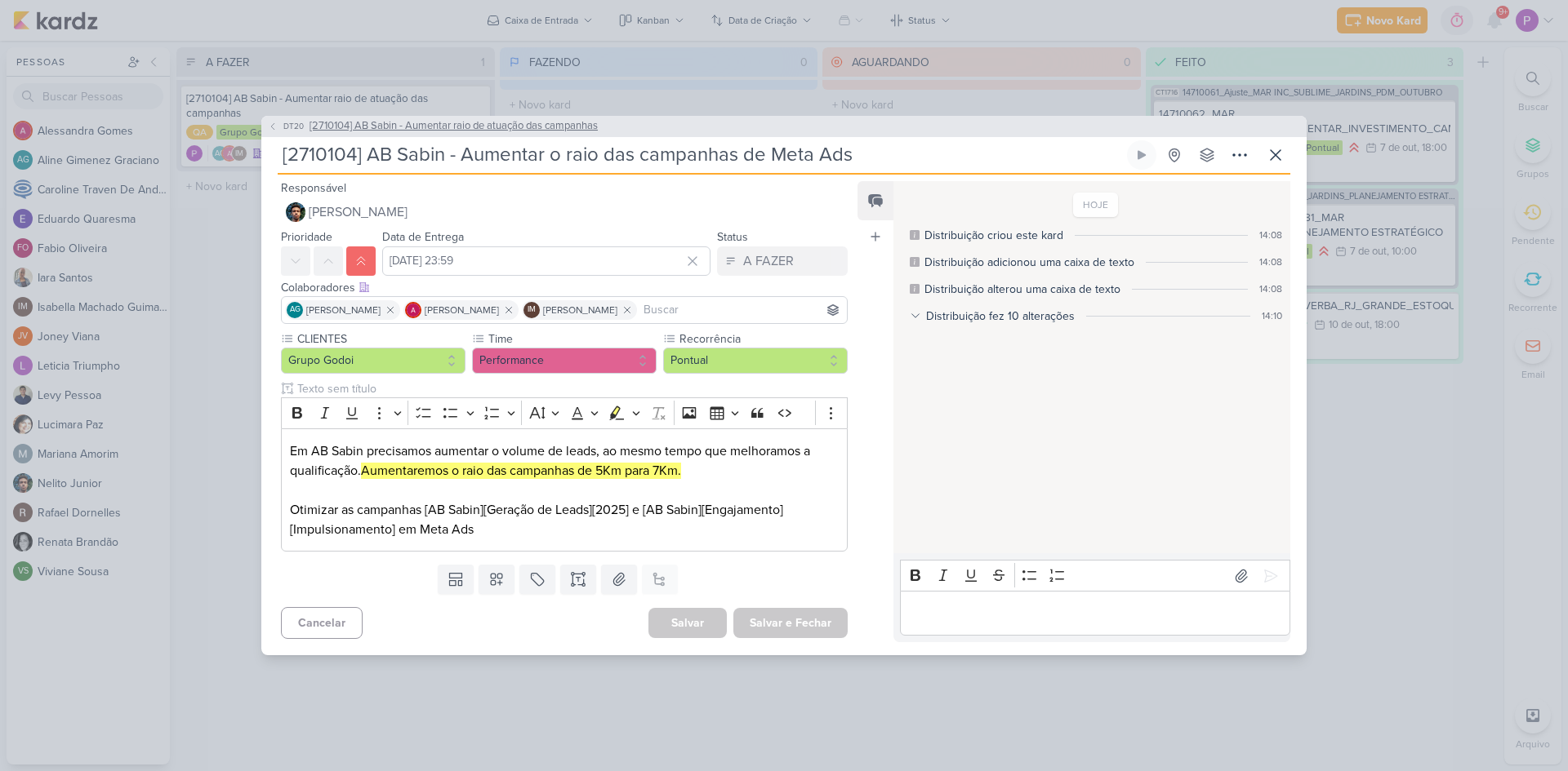
click at [367, 126] on span "[2710104] AB Sabin - Aumentar raio de atuação das campanhas" at bounding box center [453, 126] width 288 height 16
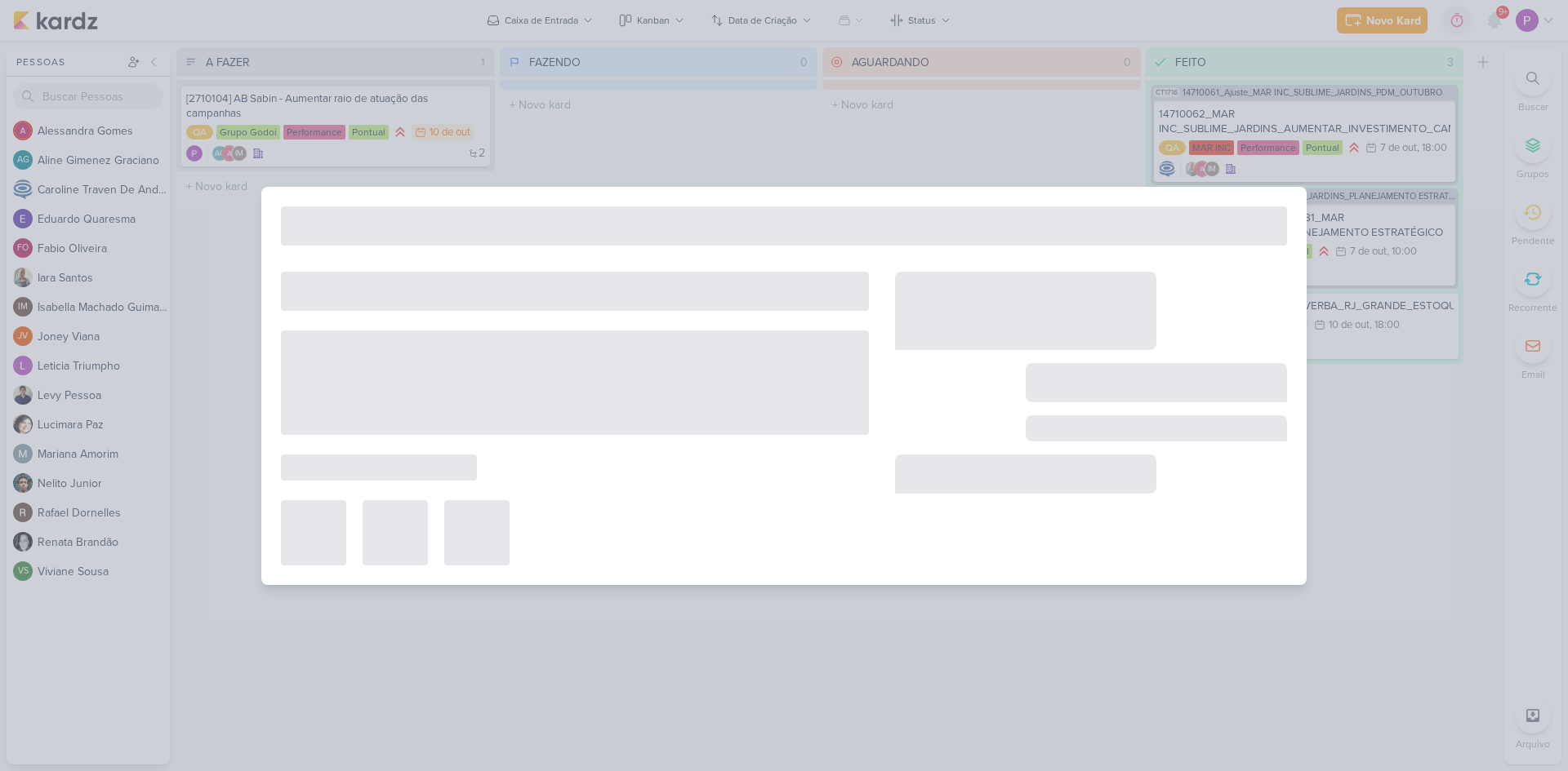
type input "[2710104] AB Sabin - Aumentar raio de atuação das campanhas"
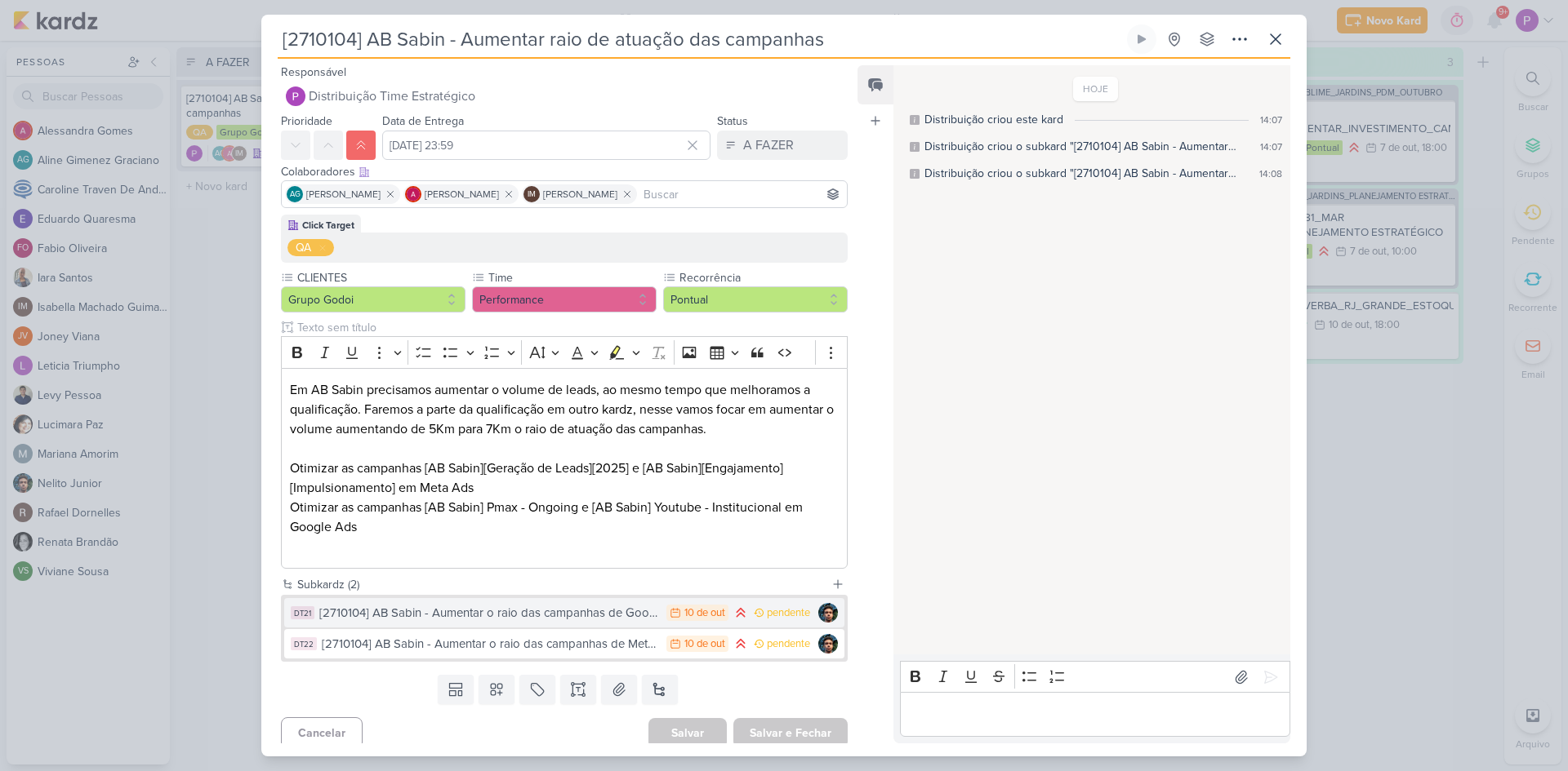
click at [559, 619] on div "[2710104] AB Sabin - Aumentar o raio das campanhas de Google Ads" at bounding box center [488, 613] width 339 height 19
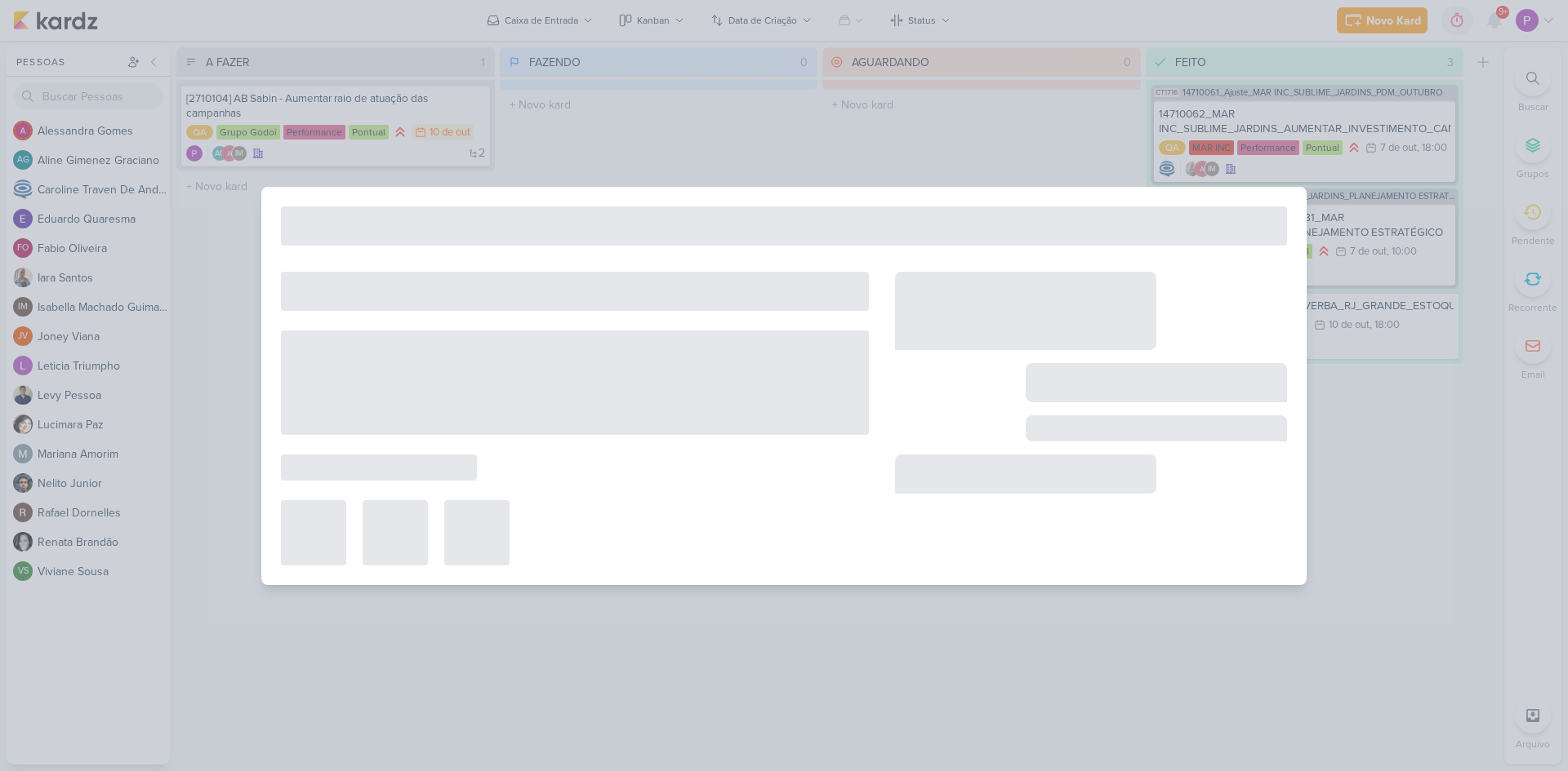
type input "[2710104] AB Sabin - Aumentar o raio das campanhas de Google Ads"
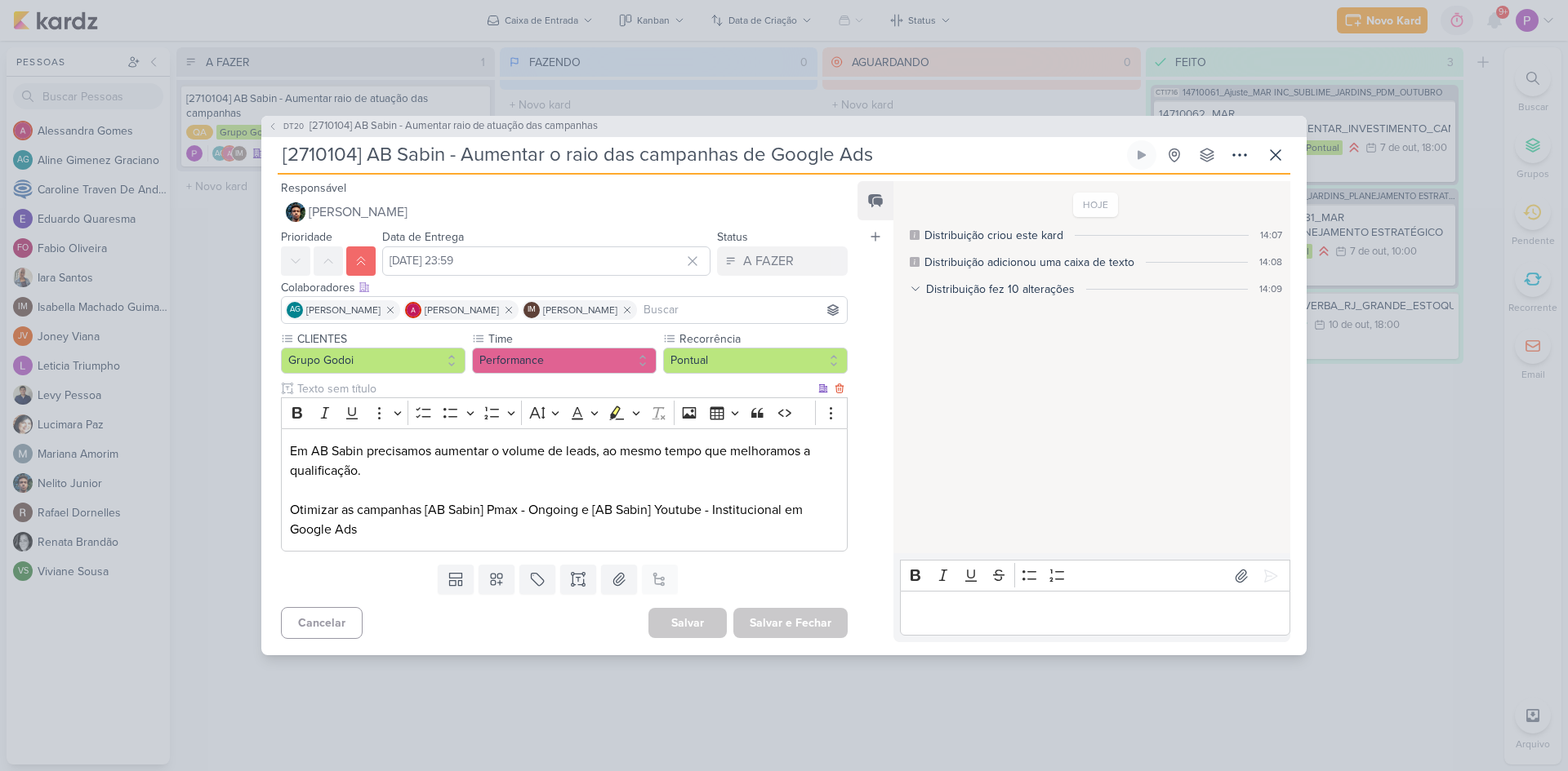
click at [447, 469] on p "Em AB Sabin precisamos aumentar o volume de leads, ao mesmo tempo que melhoramo…" at bounding box center [564, 491] width 548 height 98
click at [448, 506] on p "Em AB Sabin precisamos aumentar o volume de leads, ao mesmo tempo que melhoramo…" at bounding box center [564, 491] width 548 height 98
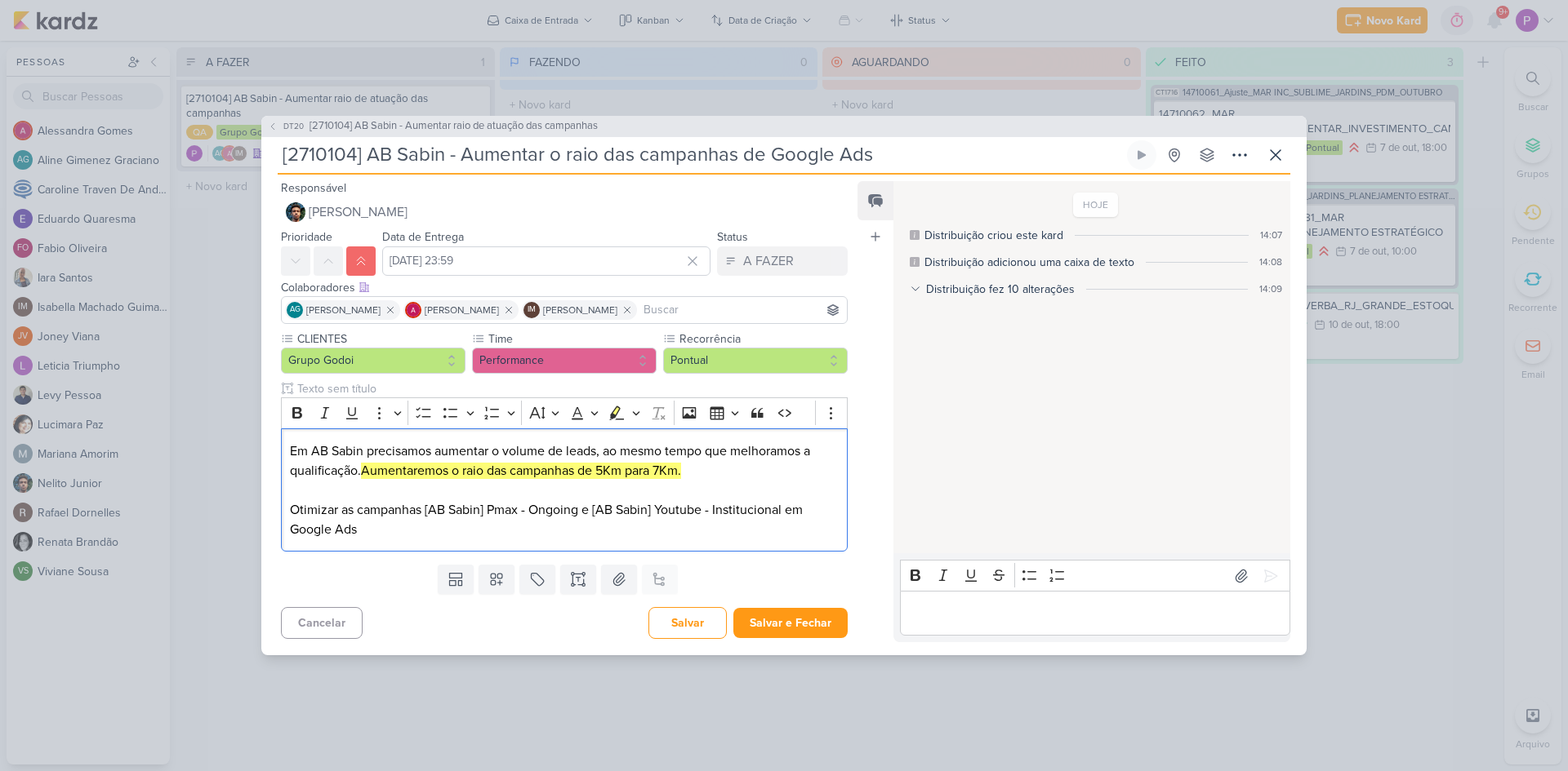
click at [747, 583] on div "Templates Campos Personalizados Marcadores Caixa De Texto Anexo Este kard já é …" at bounding box center [558, 579] width 593 height 42
click at [781, 625] on button "Salvar e Fechar" at bounding box center [790, 623] width 114 height 30
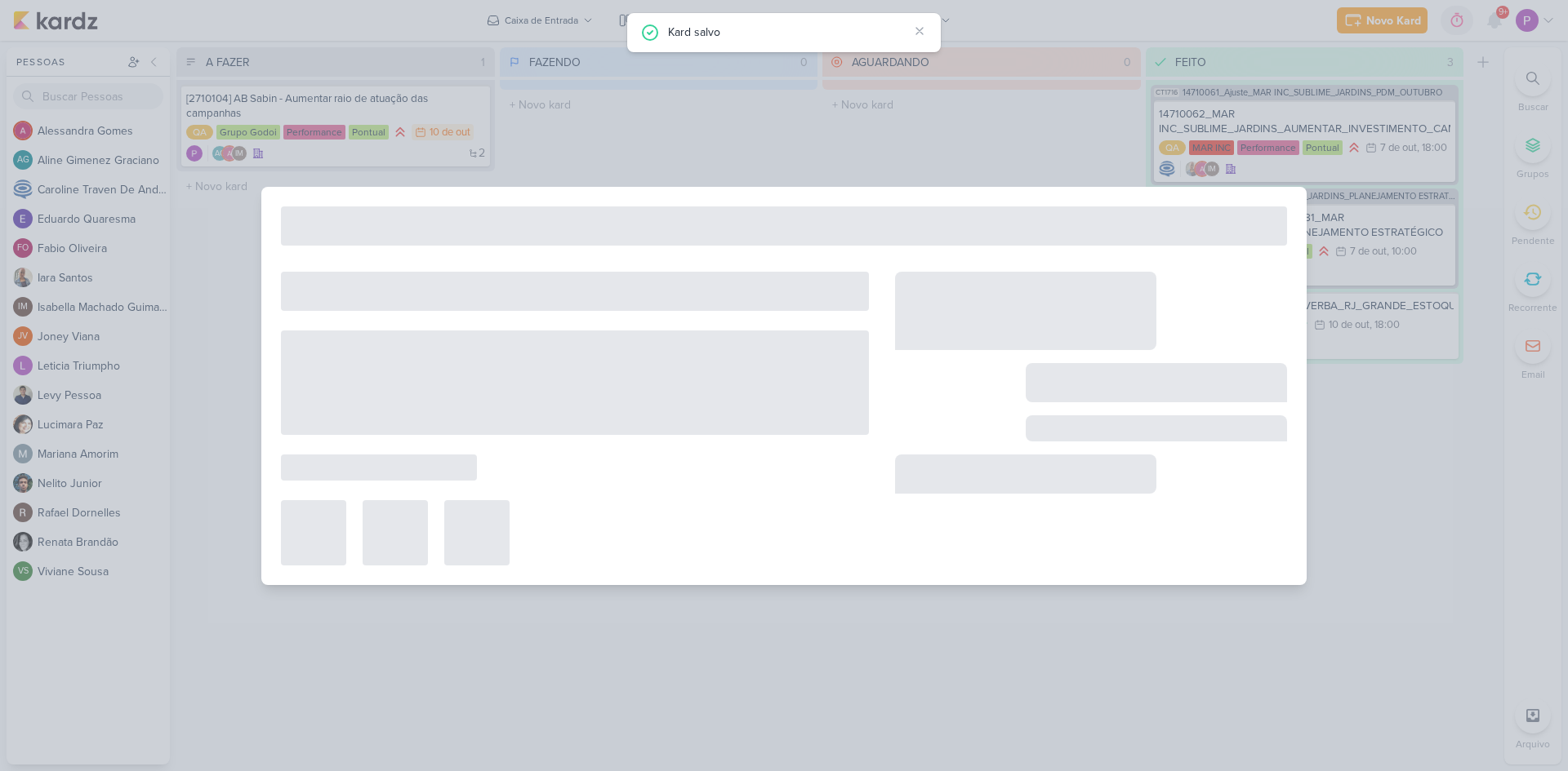
type input "[2710104] AB Sabin - Aumentar raio de atuação das campanhas"
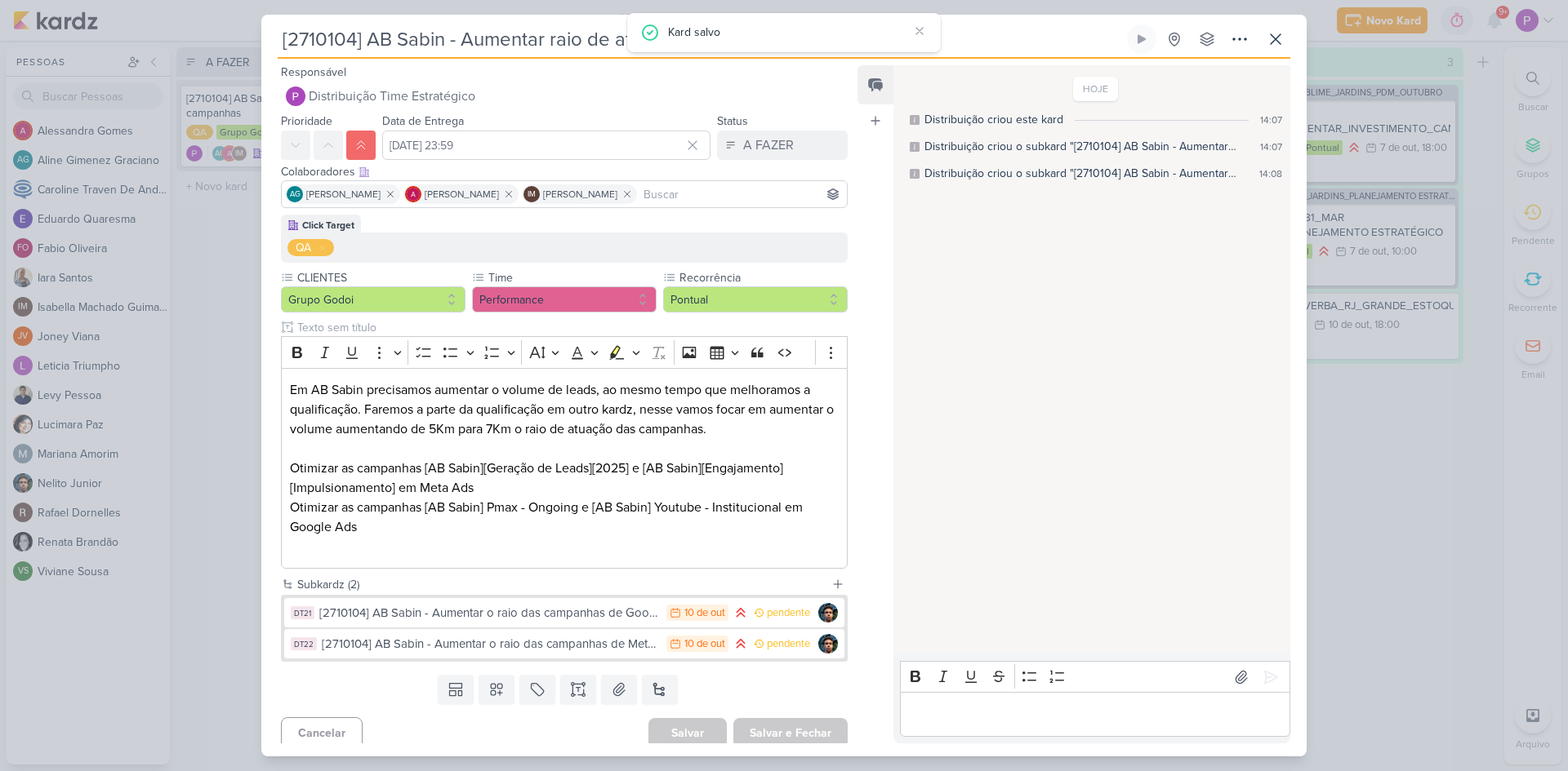
click at [736, 679] on div "Templates Campos Personalizados Marcadores Caixa De Texto Anexo [GEOGRAPHIC_DAT…" at bounding box center [558, 689] width 593 height 42
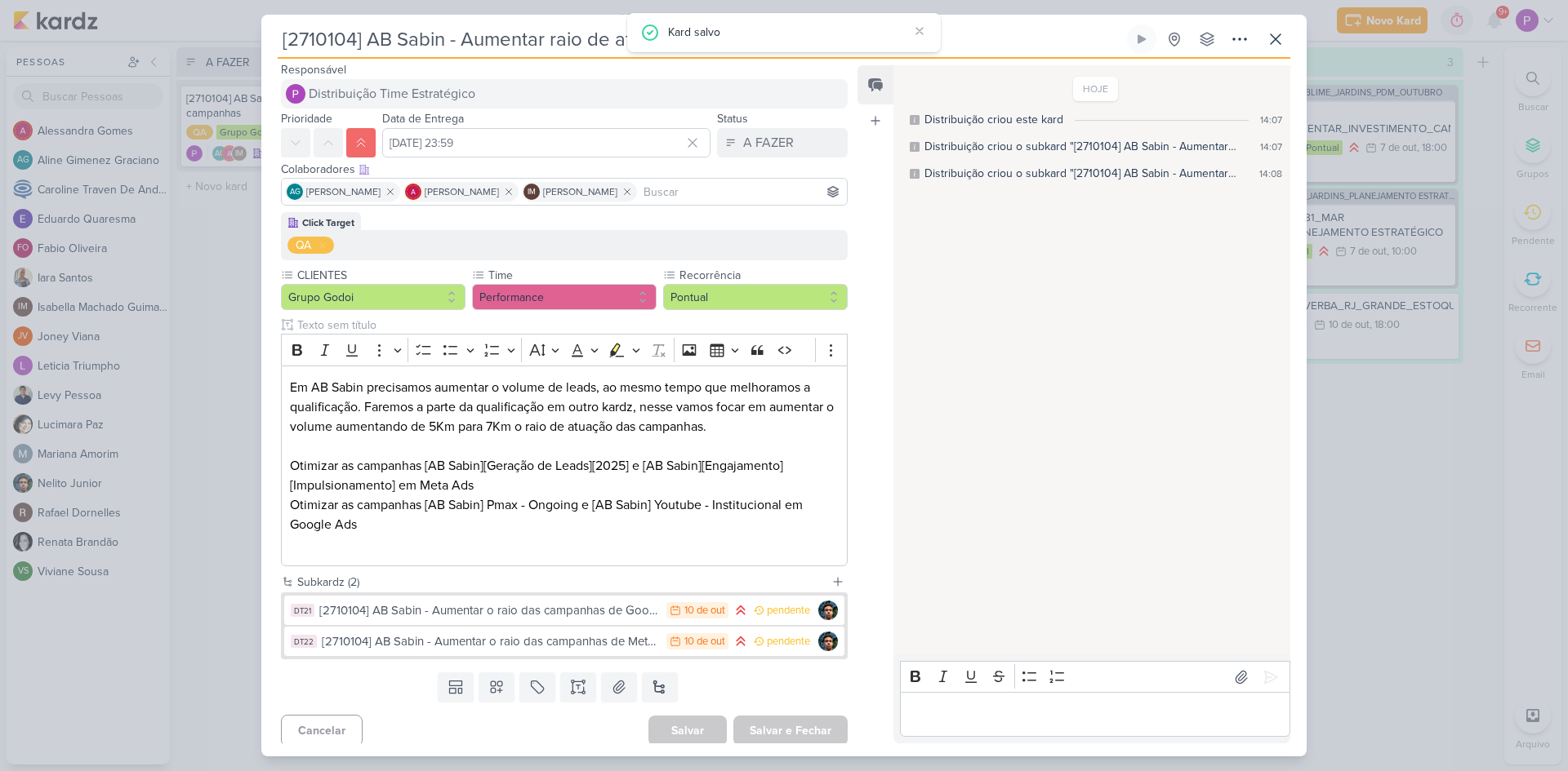
scroll to position [0, 0]
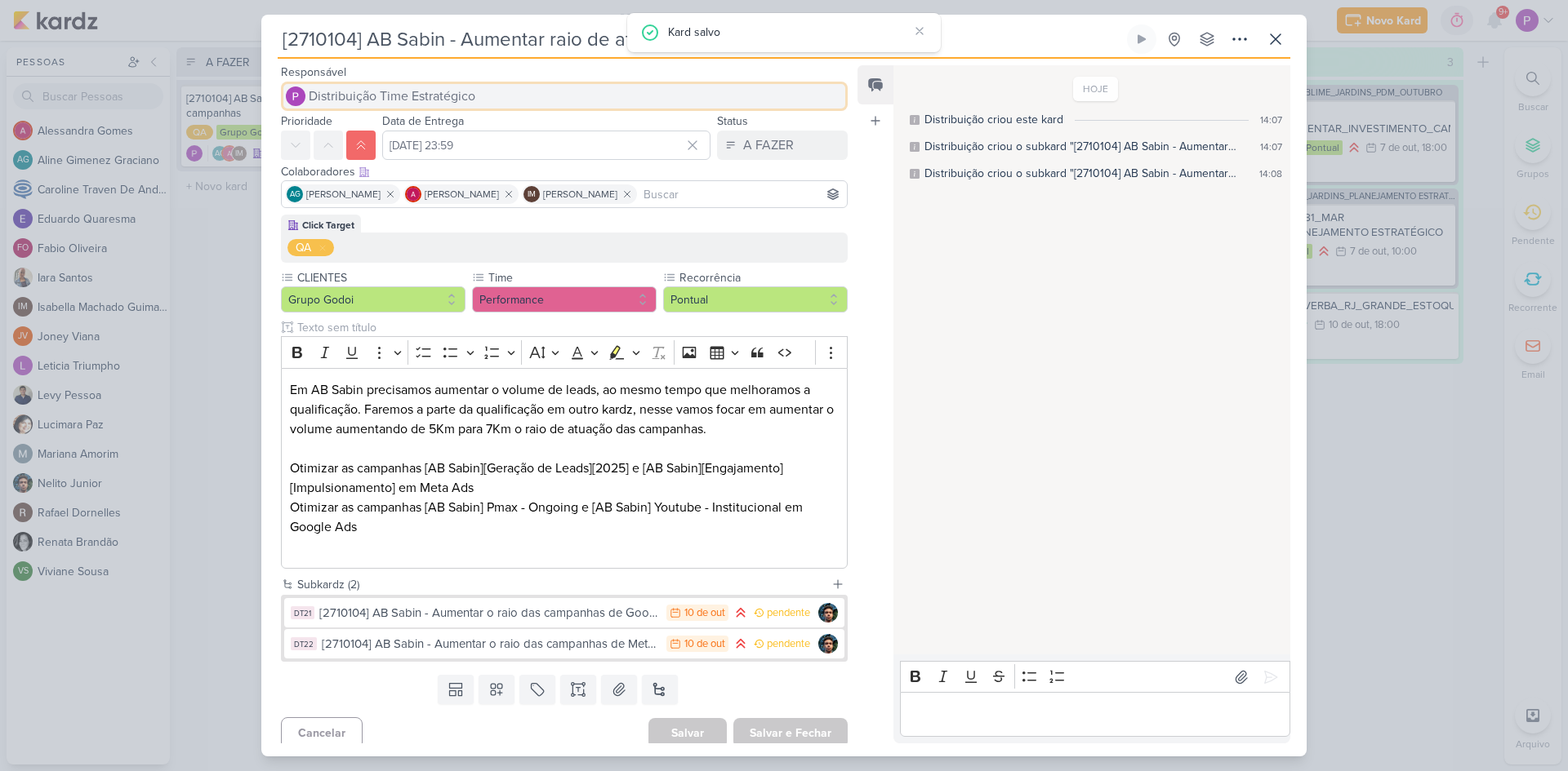
click at [374, 102] on span "Distribuição Time Estratégico" at bounding box center [392, 96] width 166 height 20
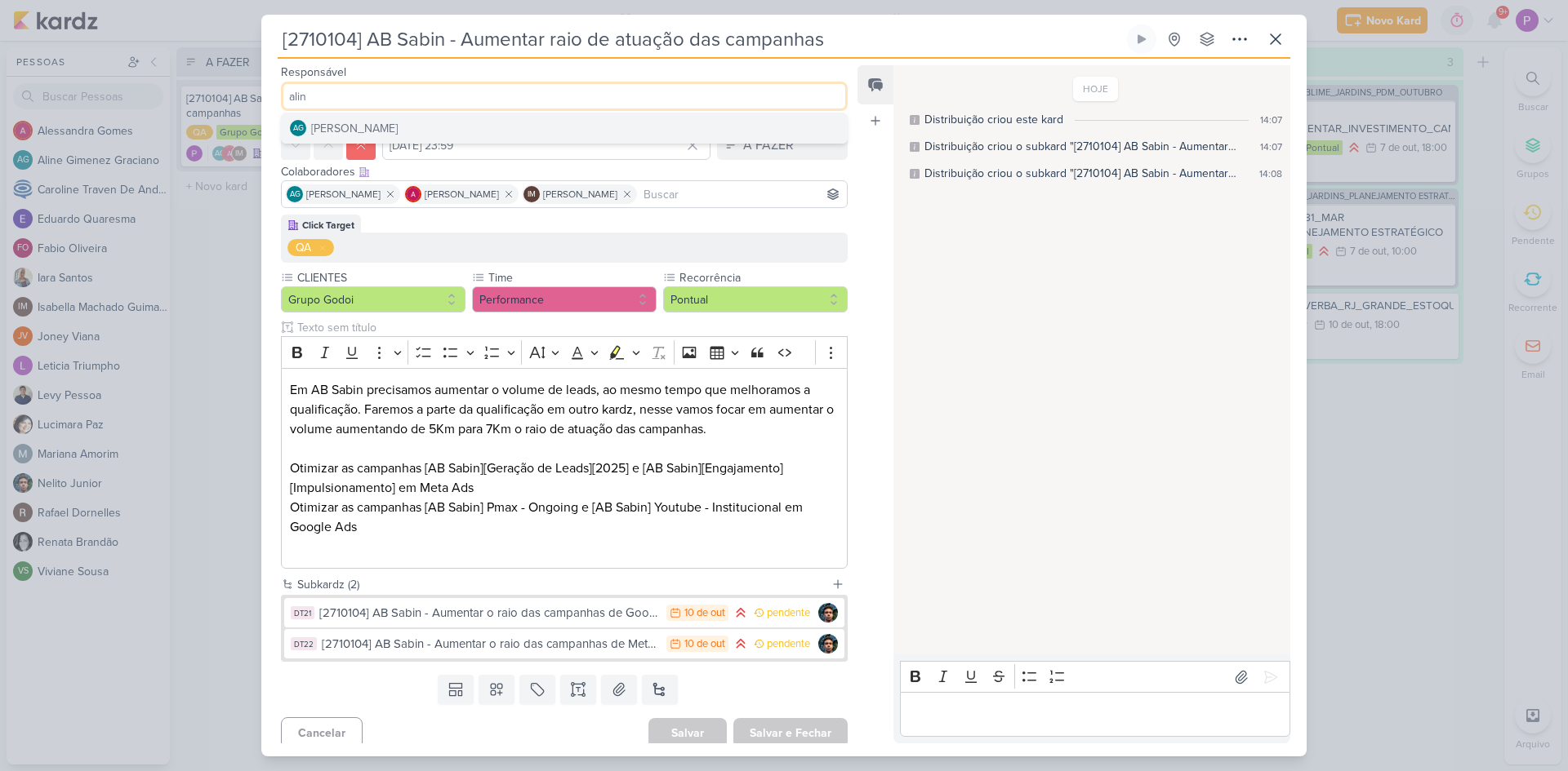
type input "alin"
click at [375, 132] on div "[PERSON_NAME]" at bounding box center [355, 128] width 87 height 17
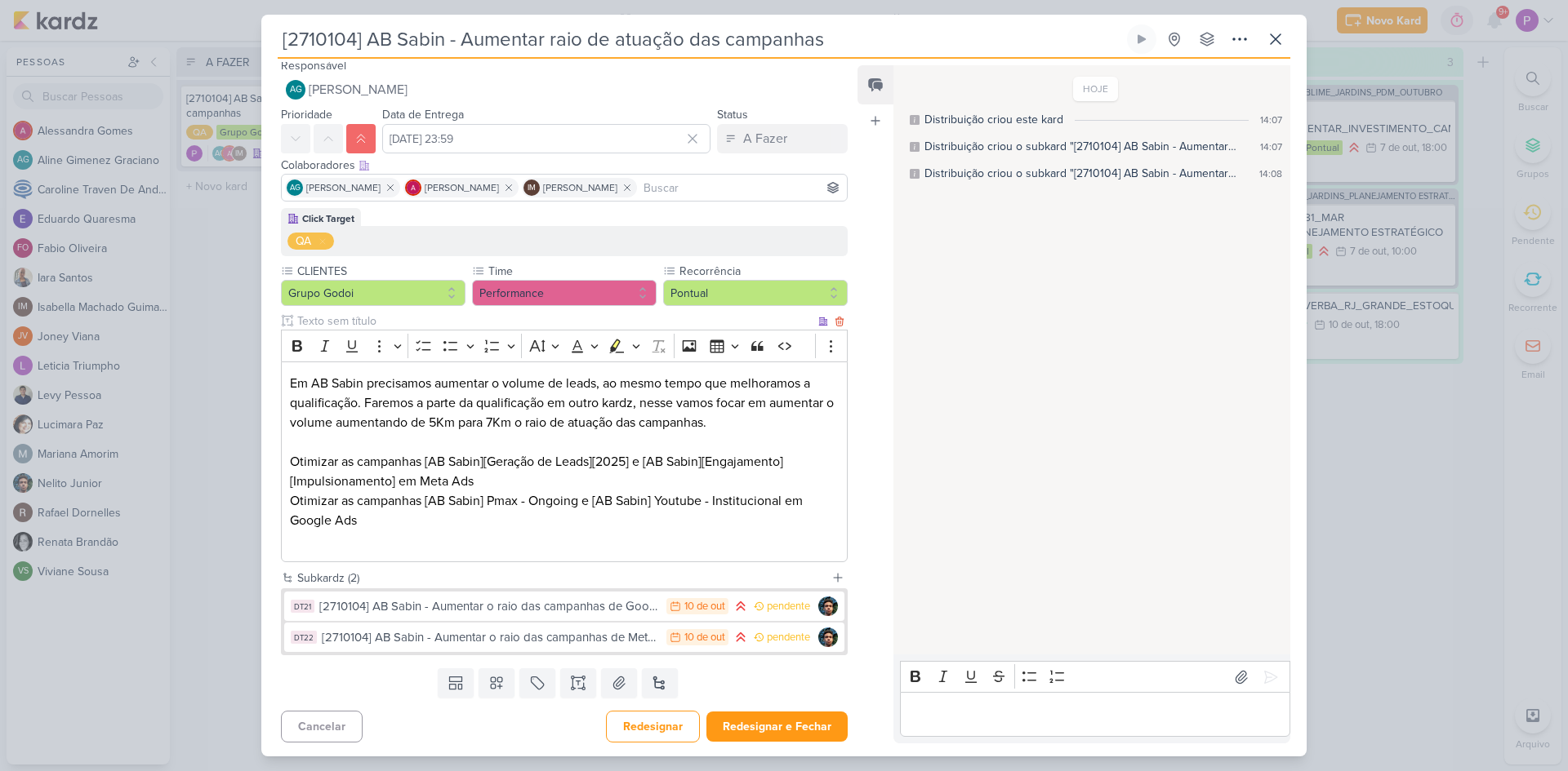
scroll to position [9, 0]
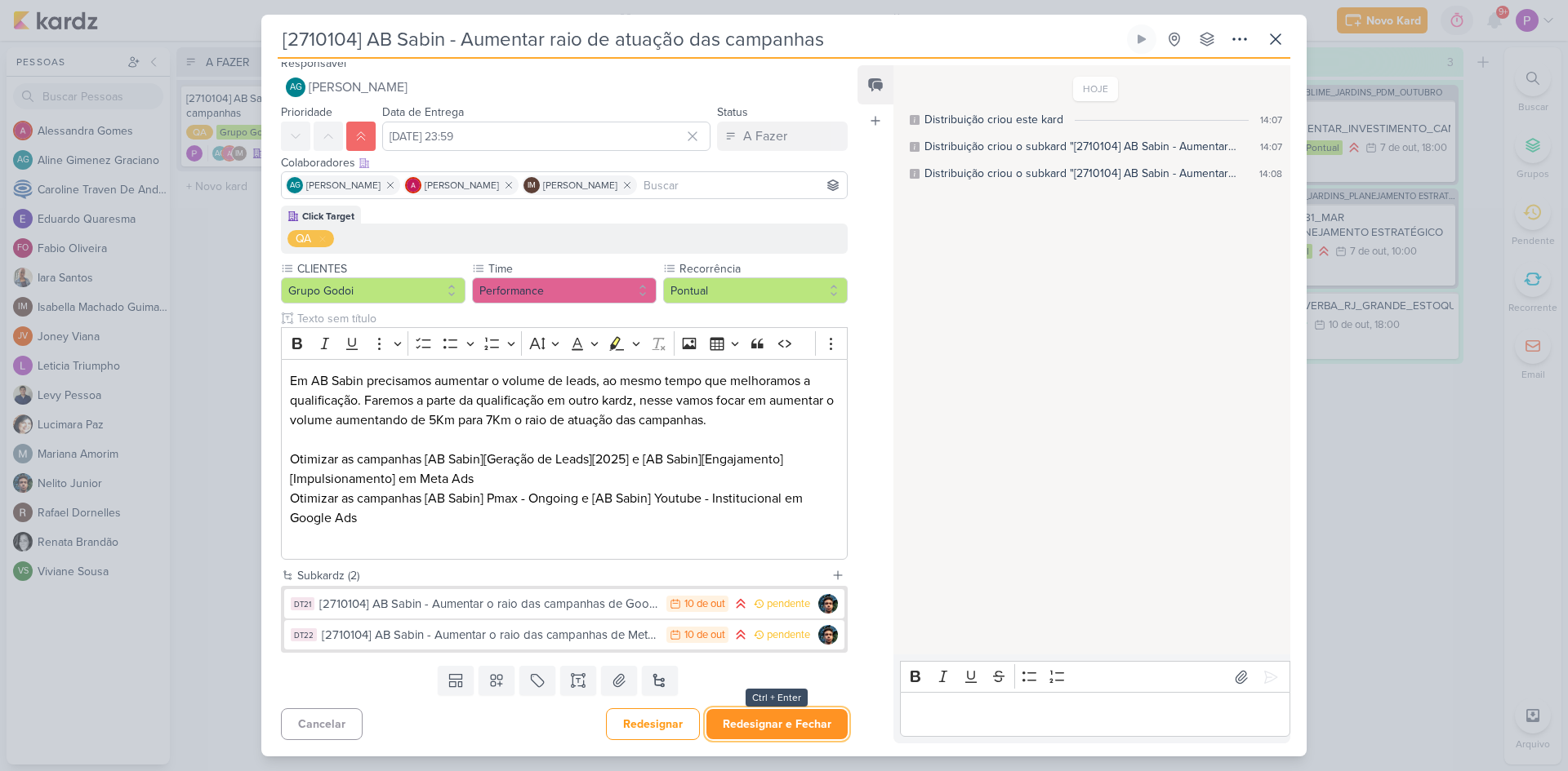
click at [765, 716] on button "Redesignar e Fechar" at bounding box center [777, 725] width 142 height 30
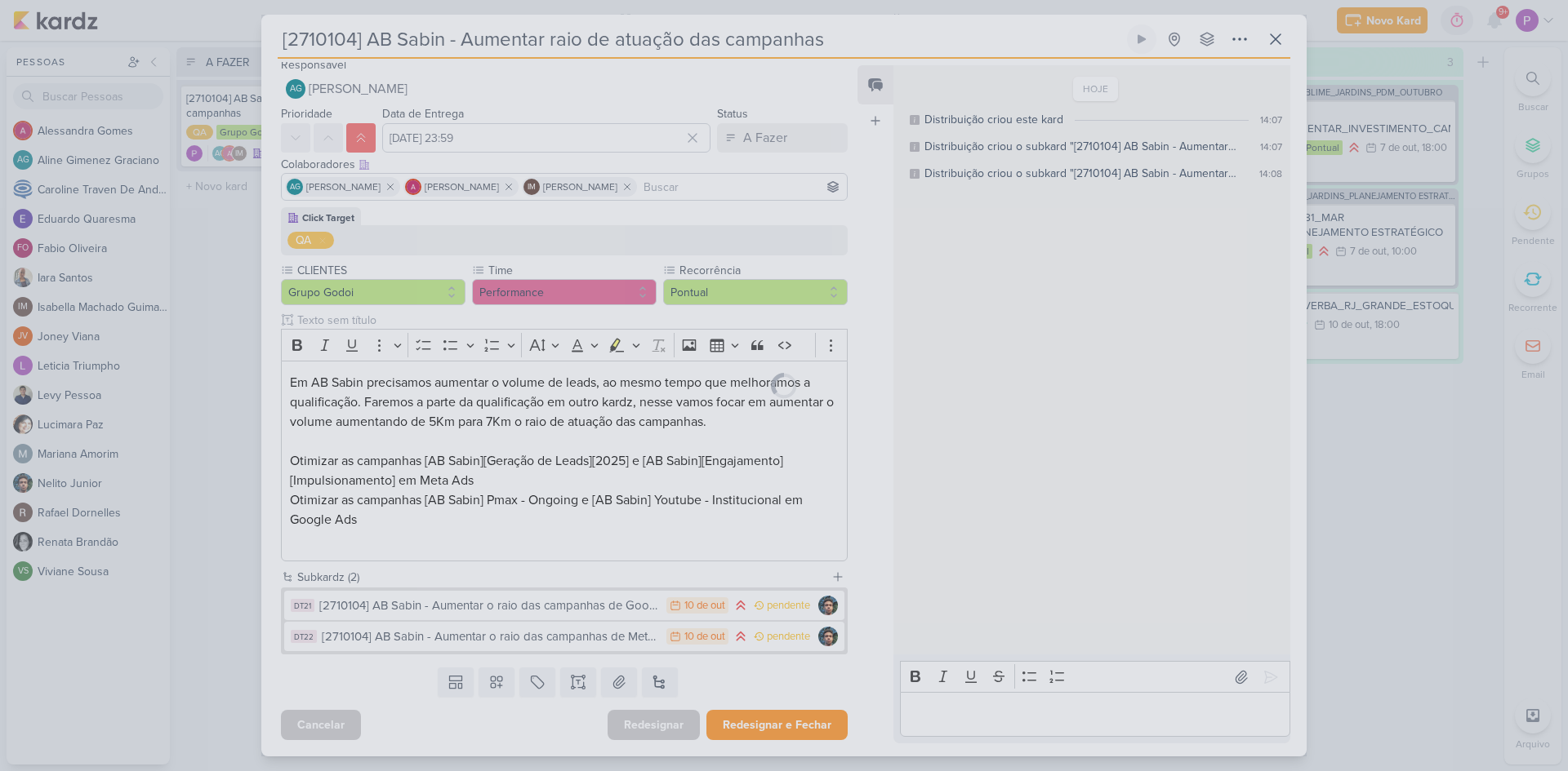
scroll to position [8, 0]
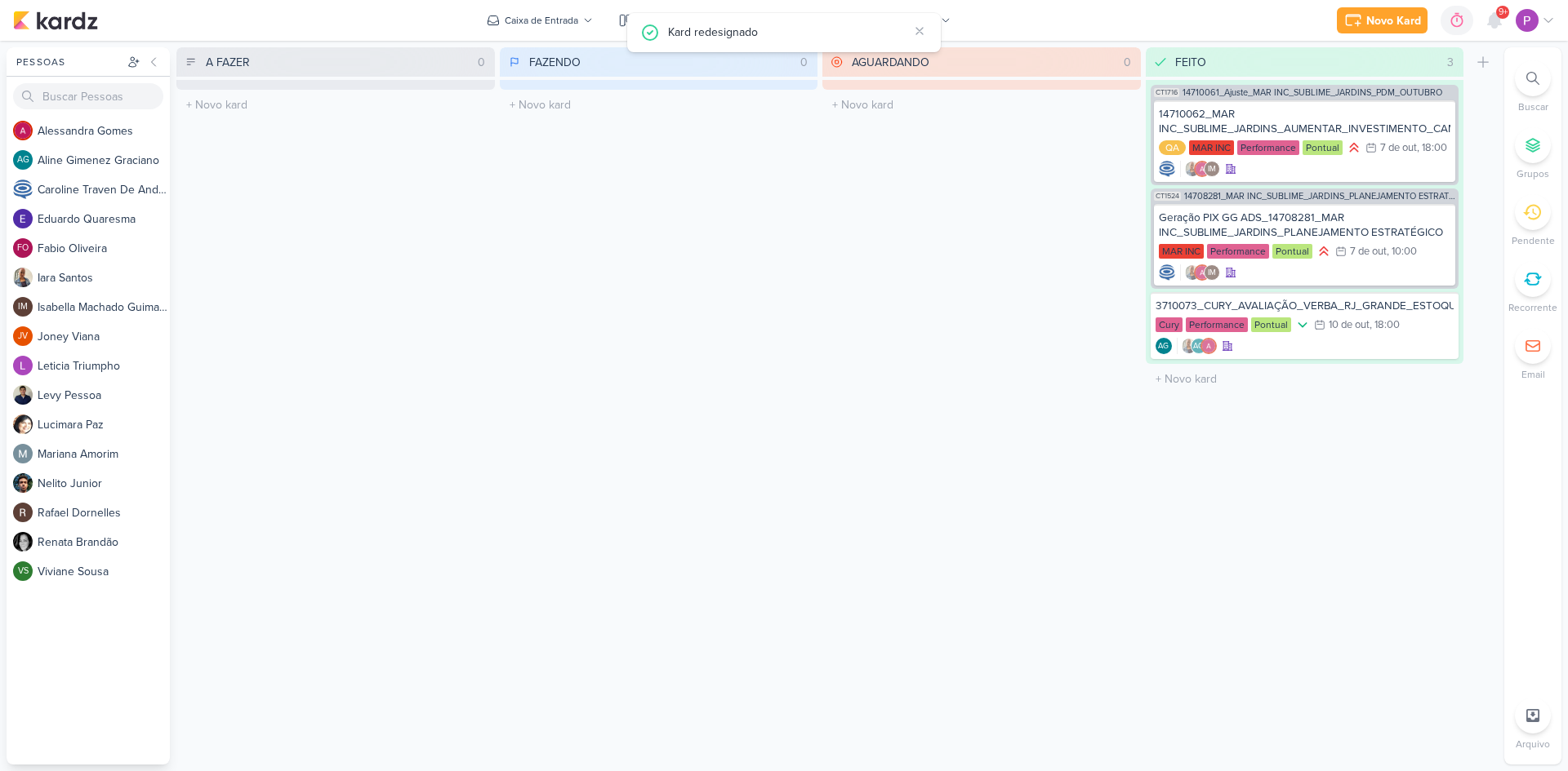
click at [321, 257] on div "A FAZER 0 Mover Para Esquerda Mover Para Direita [GEOGRAPHIC_DATA] O título do …" at bounding box center [335, 406] width 318 height 717
click at [1369, 30] on button "Novo Kard" at bounding box center [1382, 21] width 91 height 26
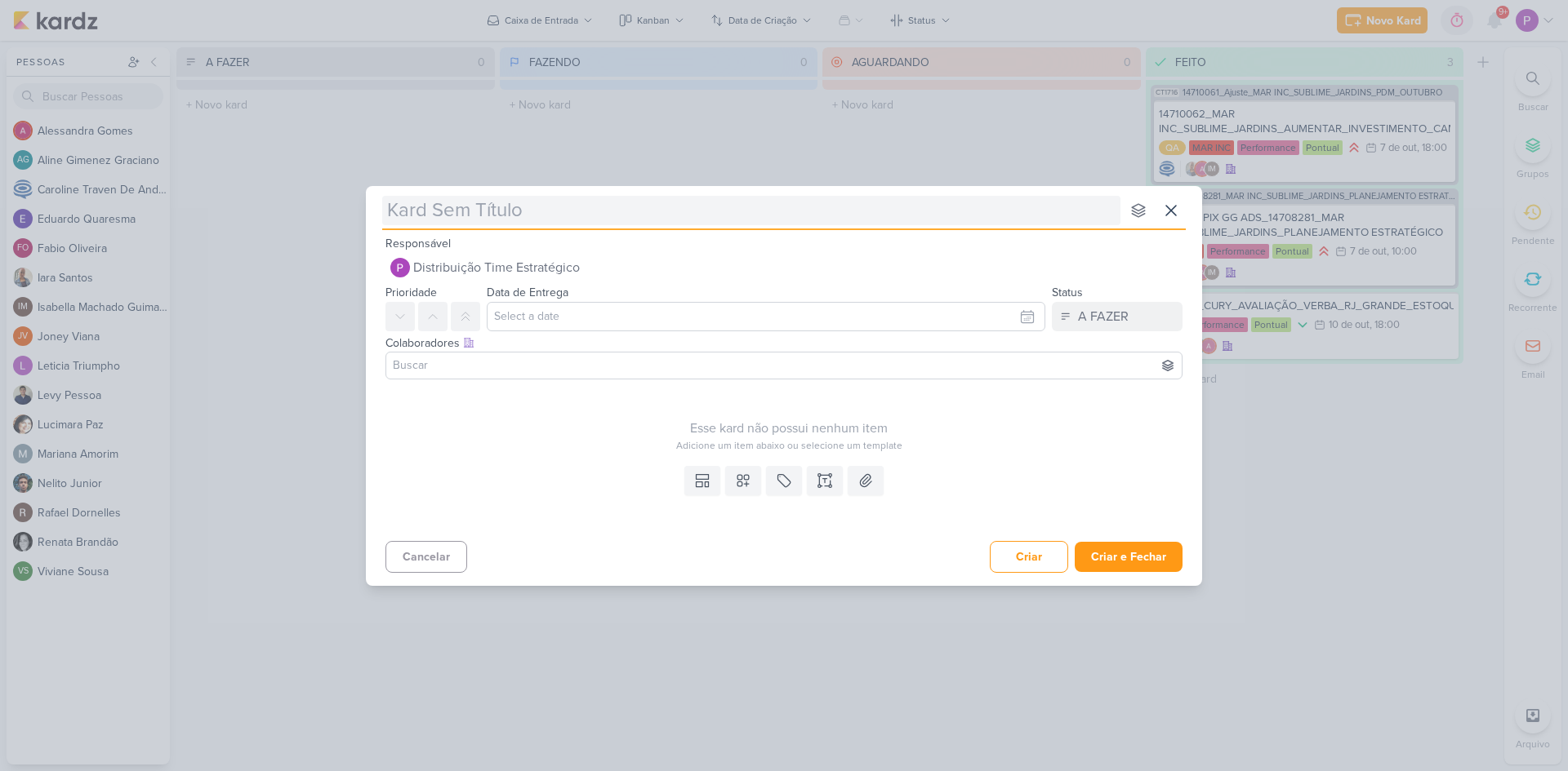
click at [531, 223] on input "text" at bounding box center [751, 210] width 738 height 29
paste input "2710105"
type input "2710105"
click at [392, 205] on input "2710105" at bounding box center [751, 210] width 738 height 29
type input "[2710105"
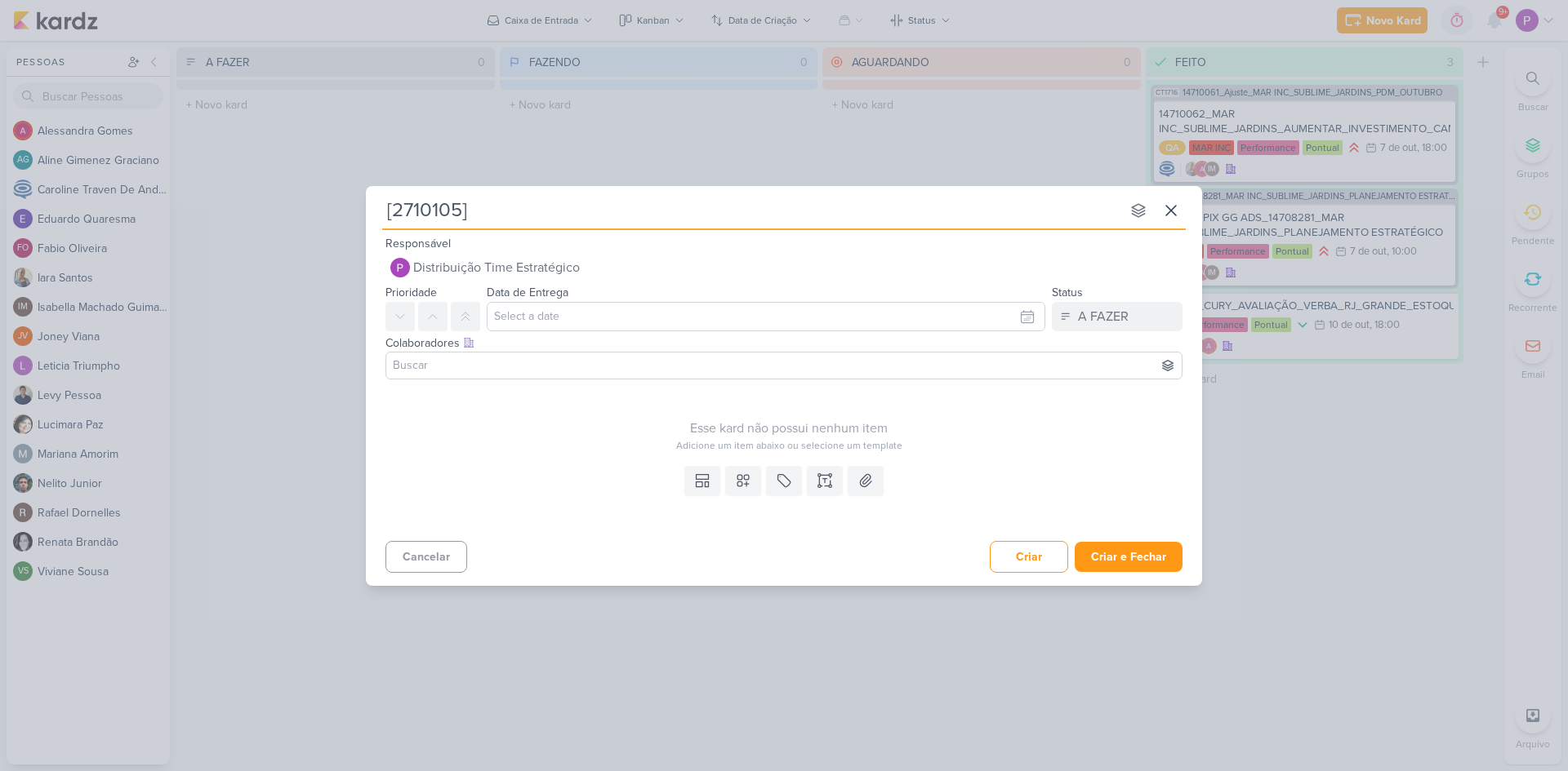
type input "[2710105]"
type input "[2710105] AB SAbin"
type input "[2710105] AB Sa"
type input "[2710105] AB Sabin -"
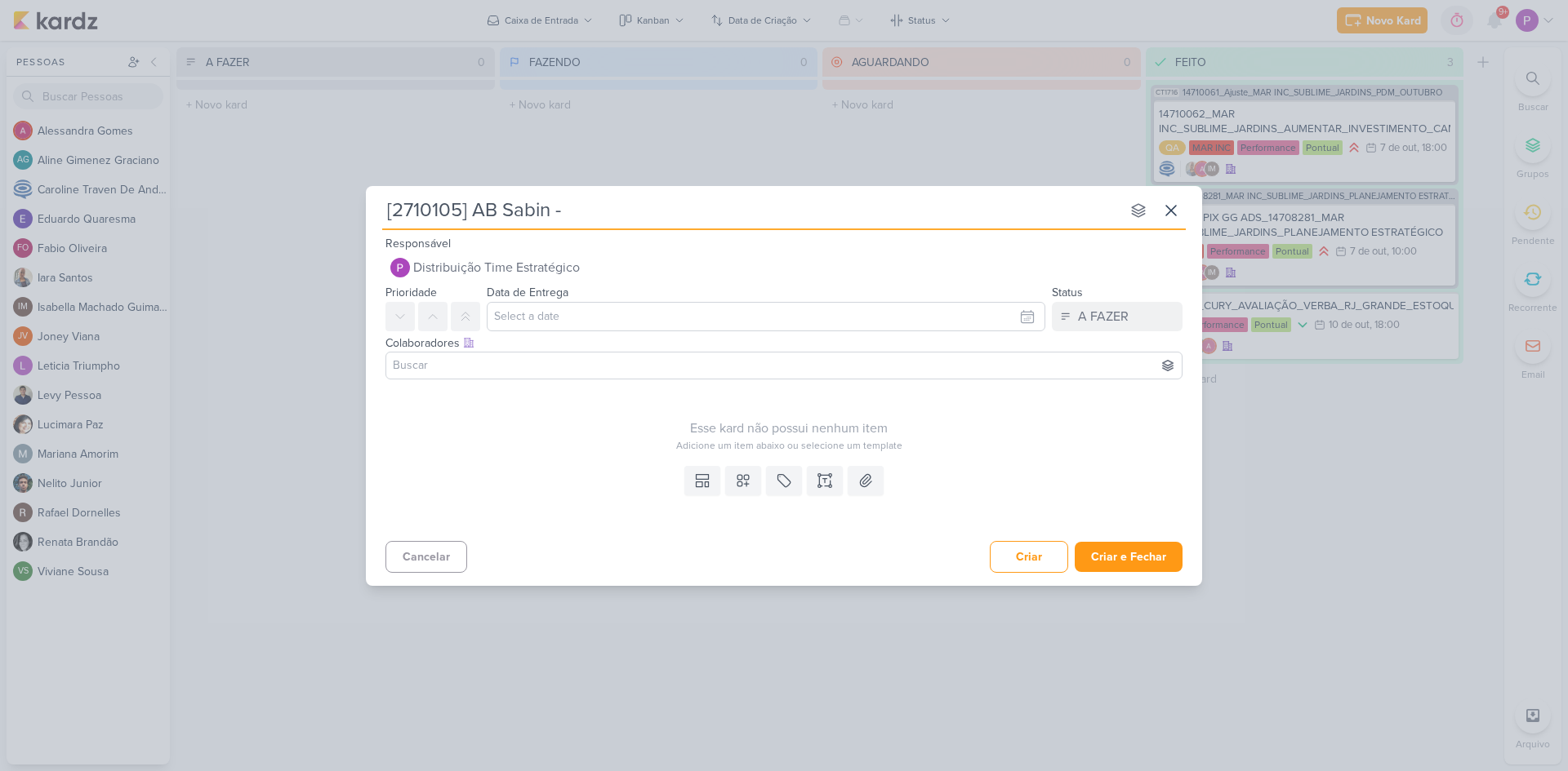
click at [640, 238] on div "Responsável Distribuição Time Estratégico Nenhum contato encontrado create new …" at bounding box center [784, 258] width 836 height 49
click at [635, 216] on input "[2710105] AB Sabin -" at bounding box center [751, 210] width 738 height 29
paste input "Alterar plano de mídia de outubro"
type input "[2710105] AB Sabin - Alterar plano de mídia de outubro"
click at [573, 425] on div "Esse kard não possui nenhum item" at bounding box center [788, 428] width 807 height 20
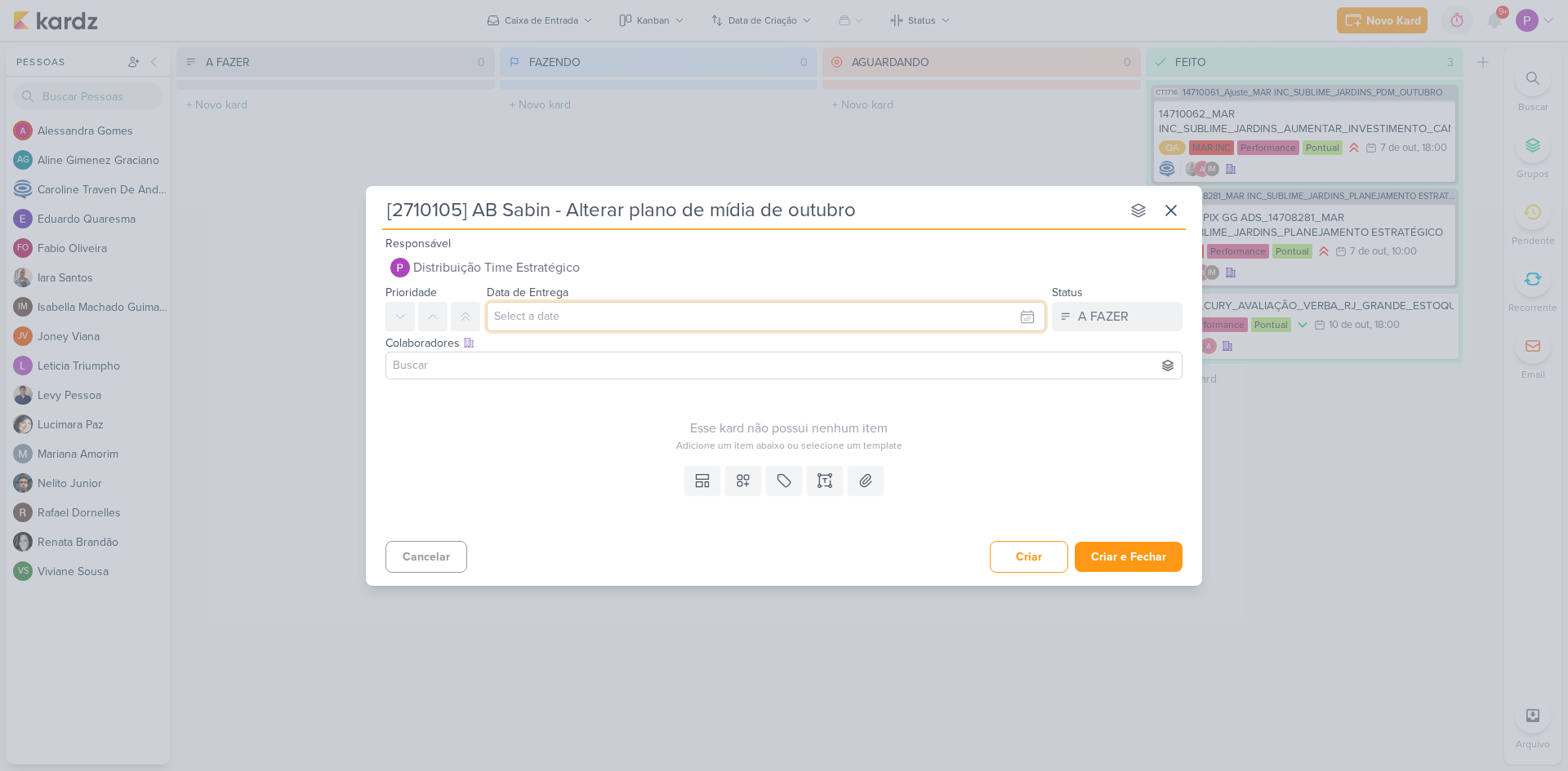
click at [642, 311] on input "text" at bounding box center [767, 316] width 559 height 29
click at [989, 427] on div "10" at bounding box center [997, 427] width 25 height 25
type input "[DATE] 23:59"
click at [500, 436] on div "Esse kard não possui nenhum item" at bounding box center [788, 428] width 807 height 20
click at [752, 480] on button at bounding box center [743, 480] width 36 height 29
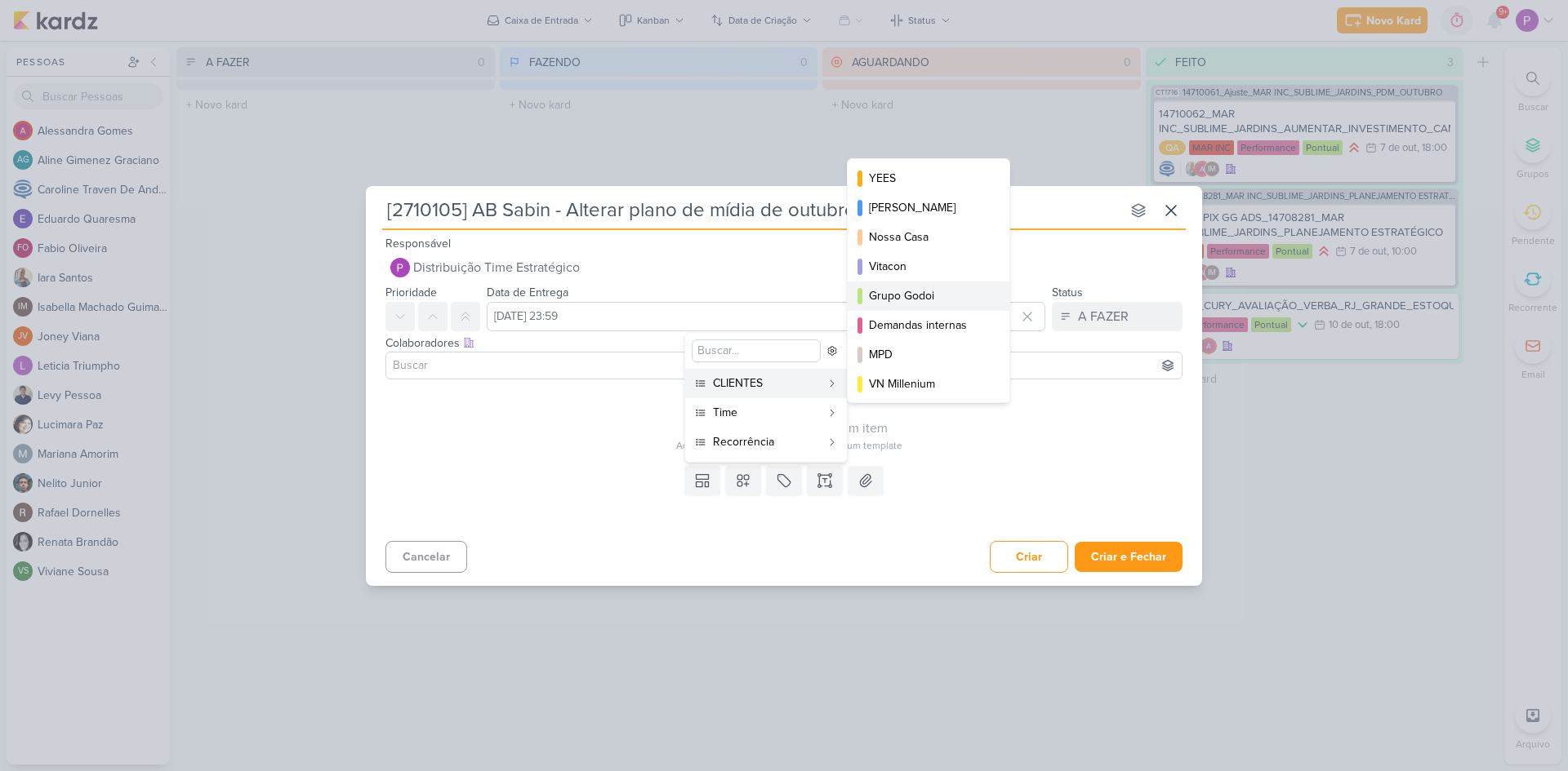
click at [919, 301] on div "Grupo Godoi" at bounding box center [929, 295] width 121 height 17
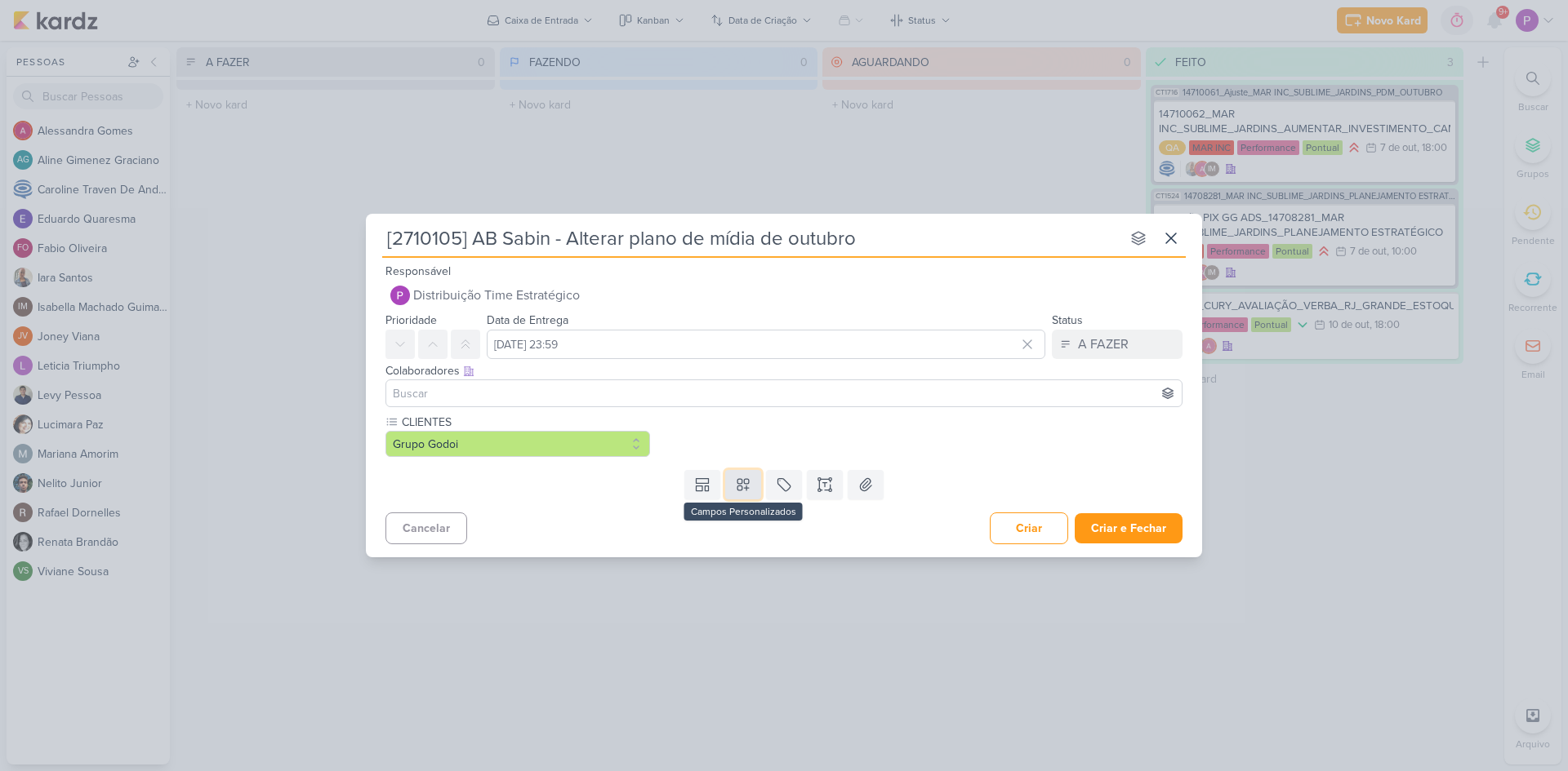
click at [750, 485] on icon at bounding box center [743, 484] width 16 height 16
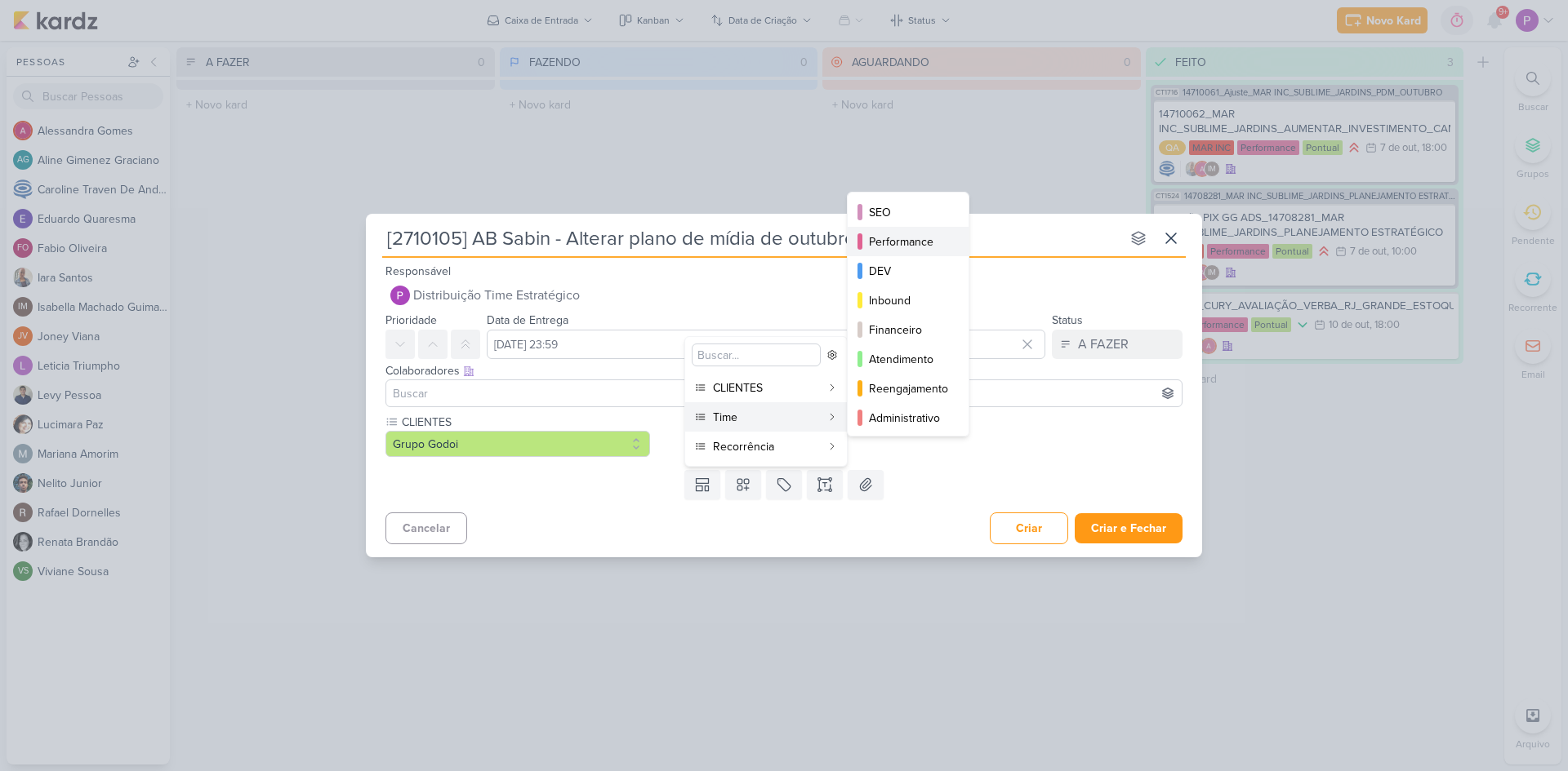
click at [905, 254] on button "Performance" at bounding box center [908, 241] width 121 height 29
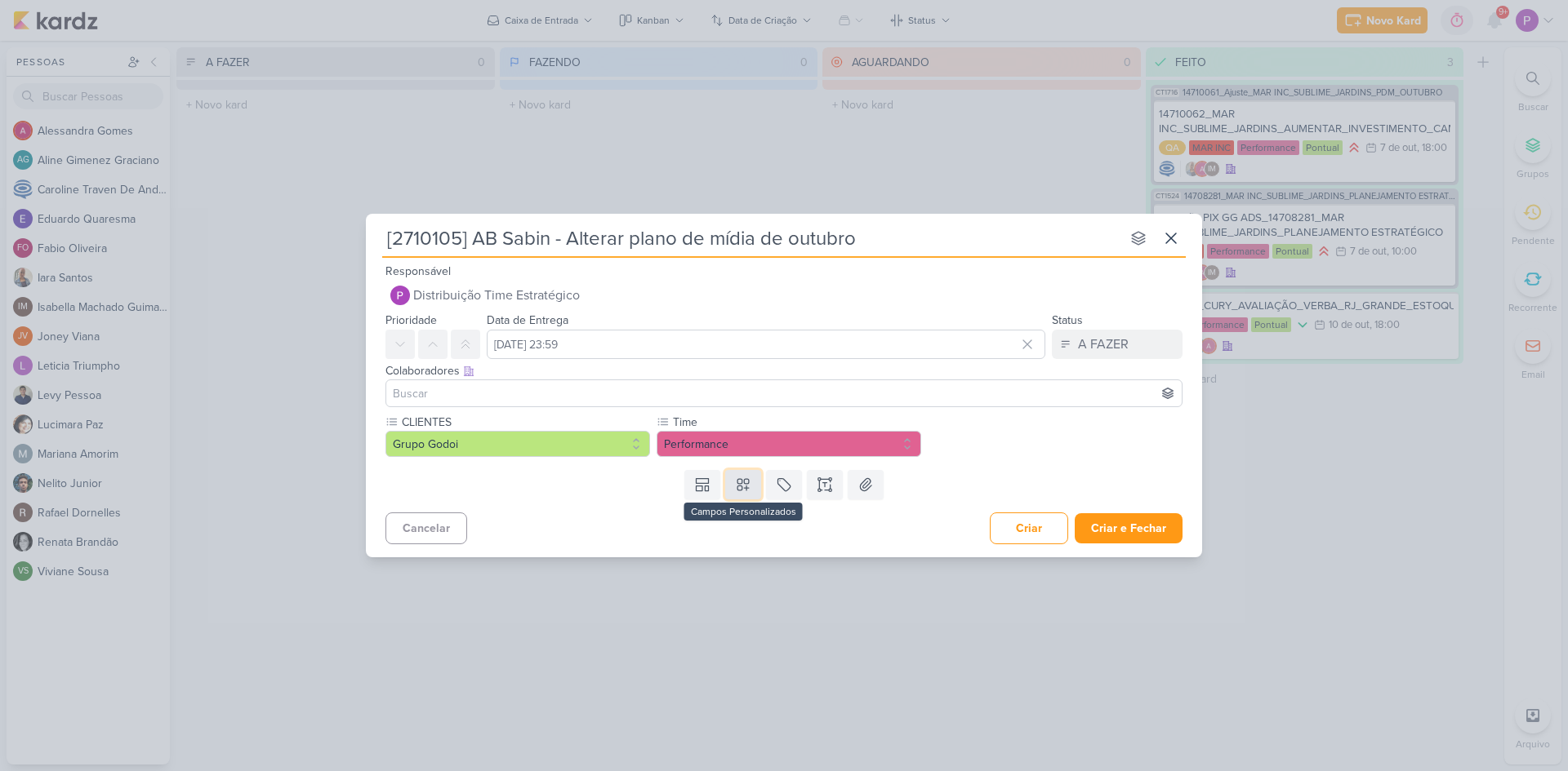
click at [749, 483] on icon at bounding box center [743, 485] width 11 height 11
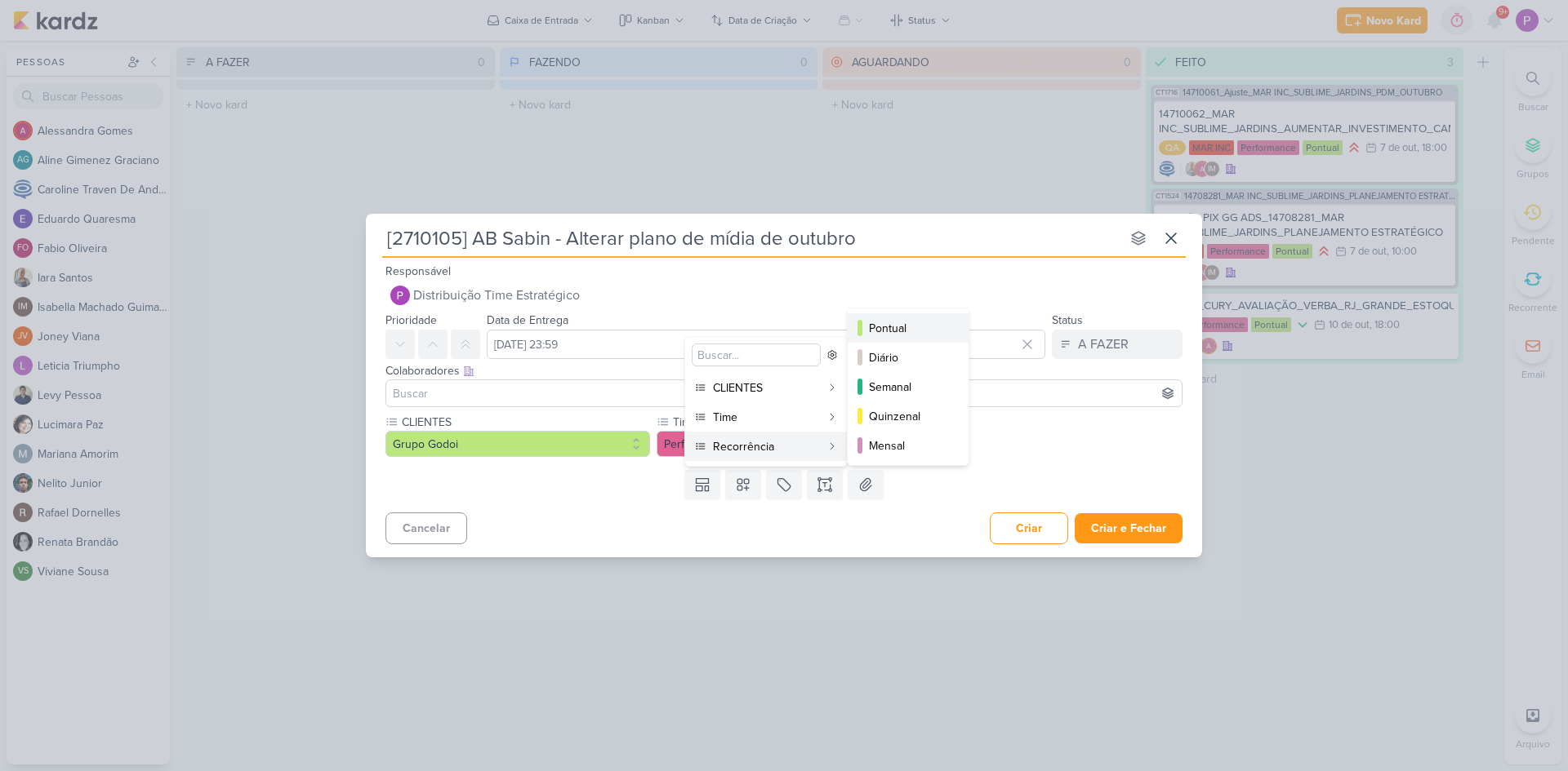
click at [899, 325] on div "Pontual" at bounding box center [908, 328] width 80 height 17
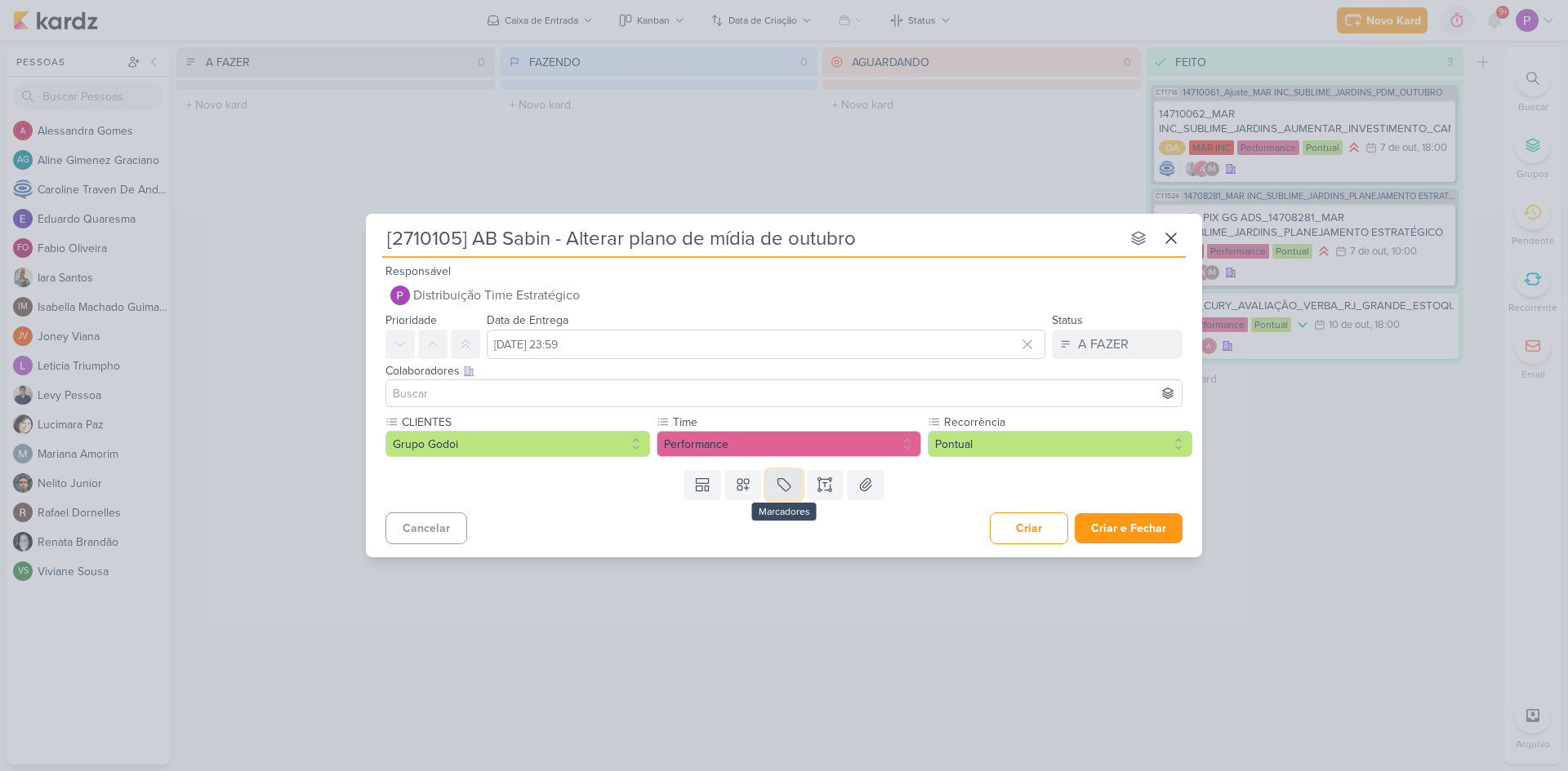
click at [791, 485] on icon at bounding box center [784, 484] width 16 height 16
click at [772, 442] on div "QA" at bounding box center [799, 447] width 106 height 17
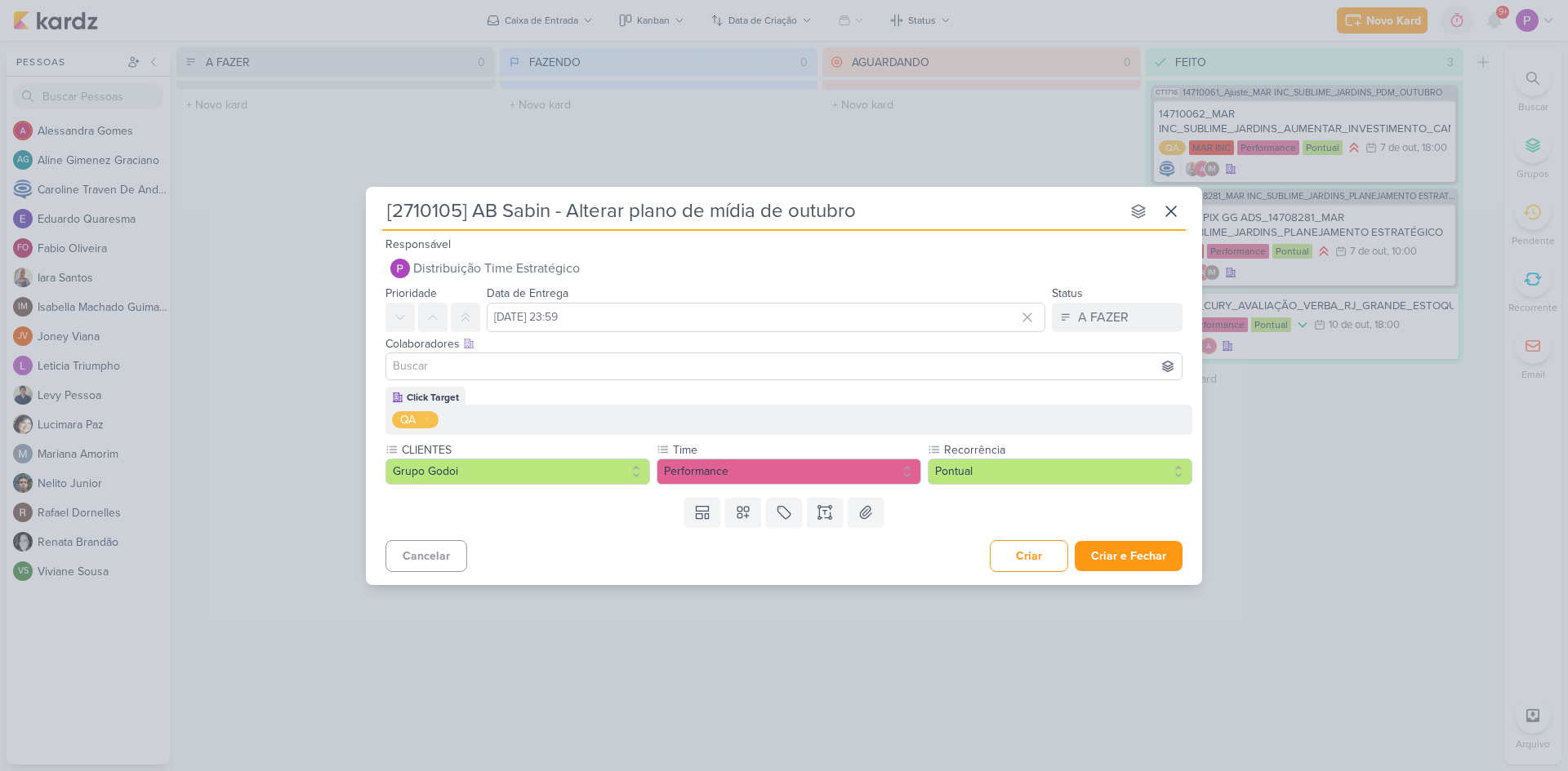
click at [547, 374] on input at bounding box center [784, 366] width 789 height 20
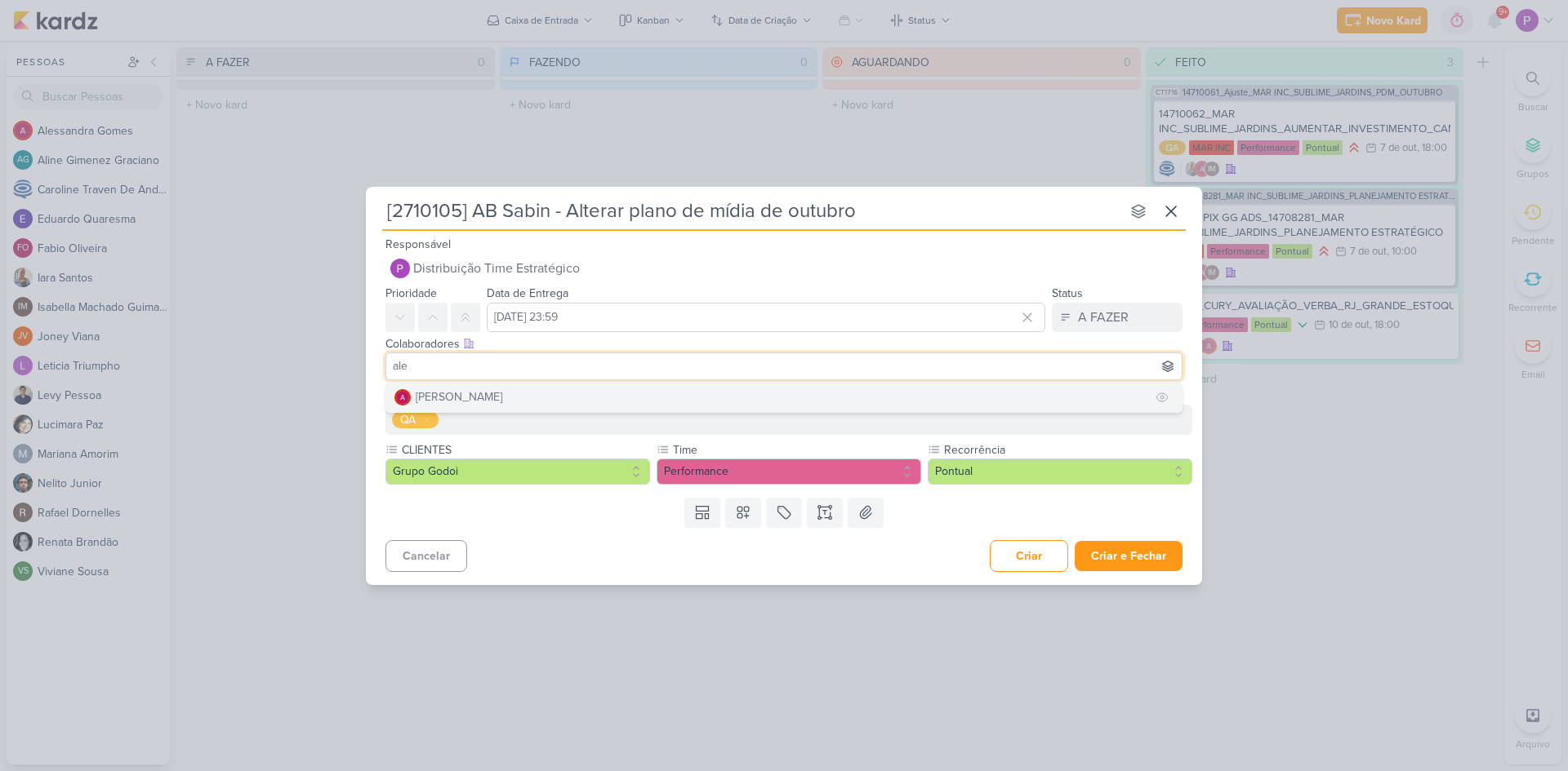
type input "ale"
click at [502, 396] on div "[PERSON_NAME]" at bounding box center [459, 397] width 87 height 17
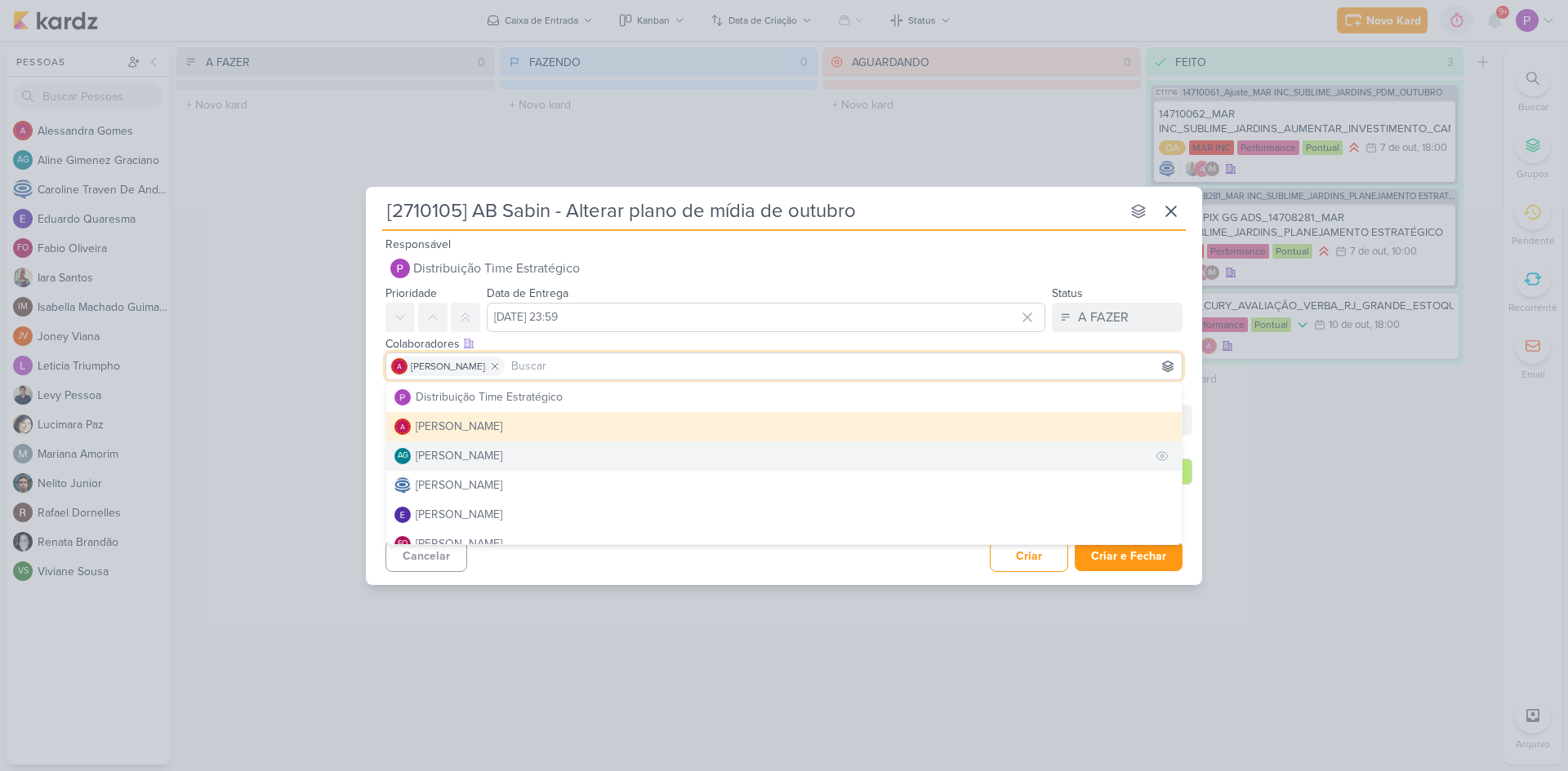
click at [502, 453] on div "[PERSON_NAME]" at bounding box center [459, 456] width 87 height 17
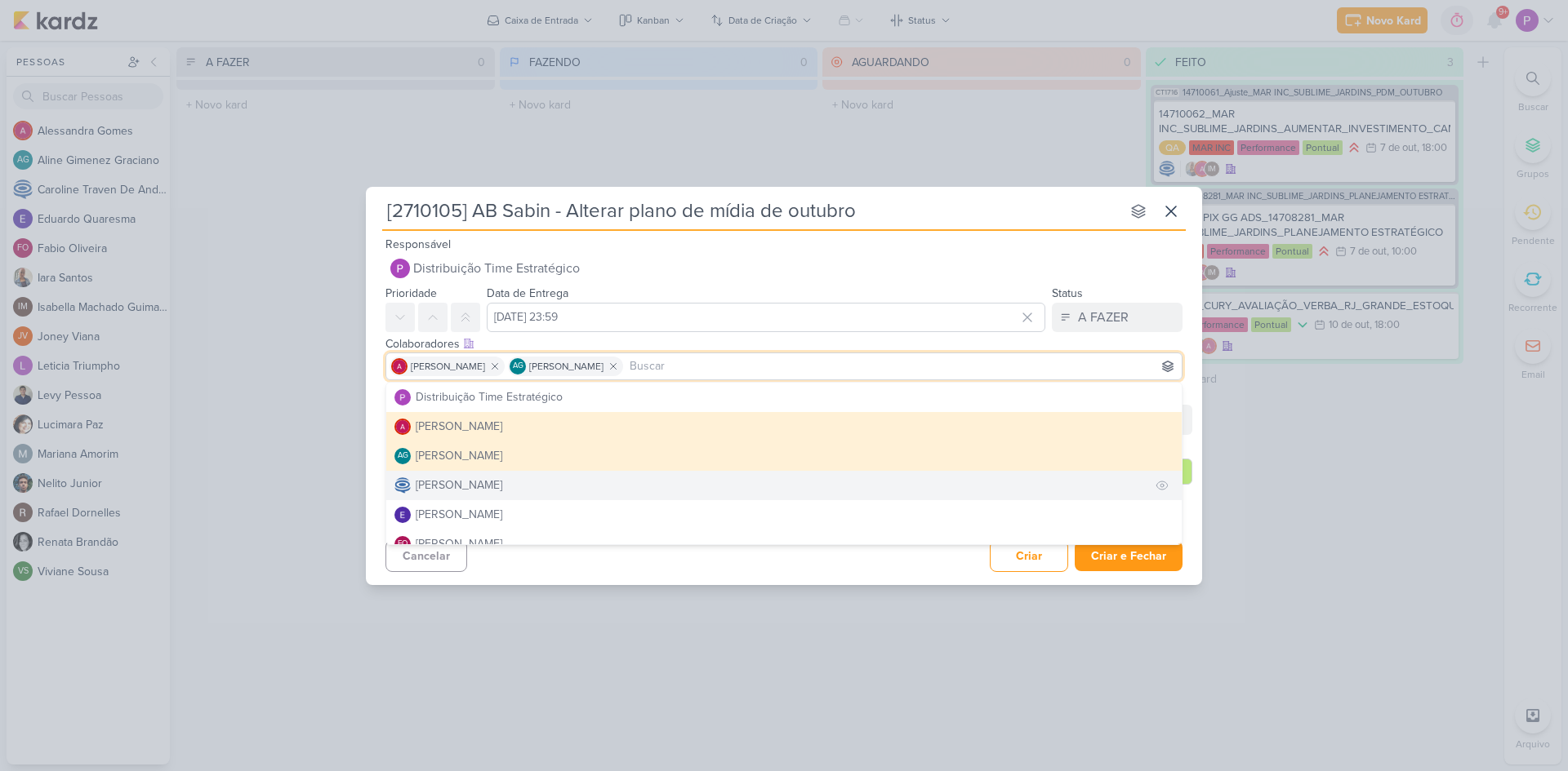
scroll to position [82, 0]
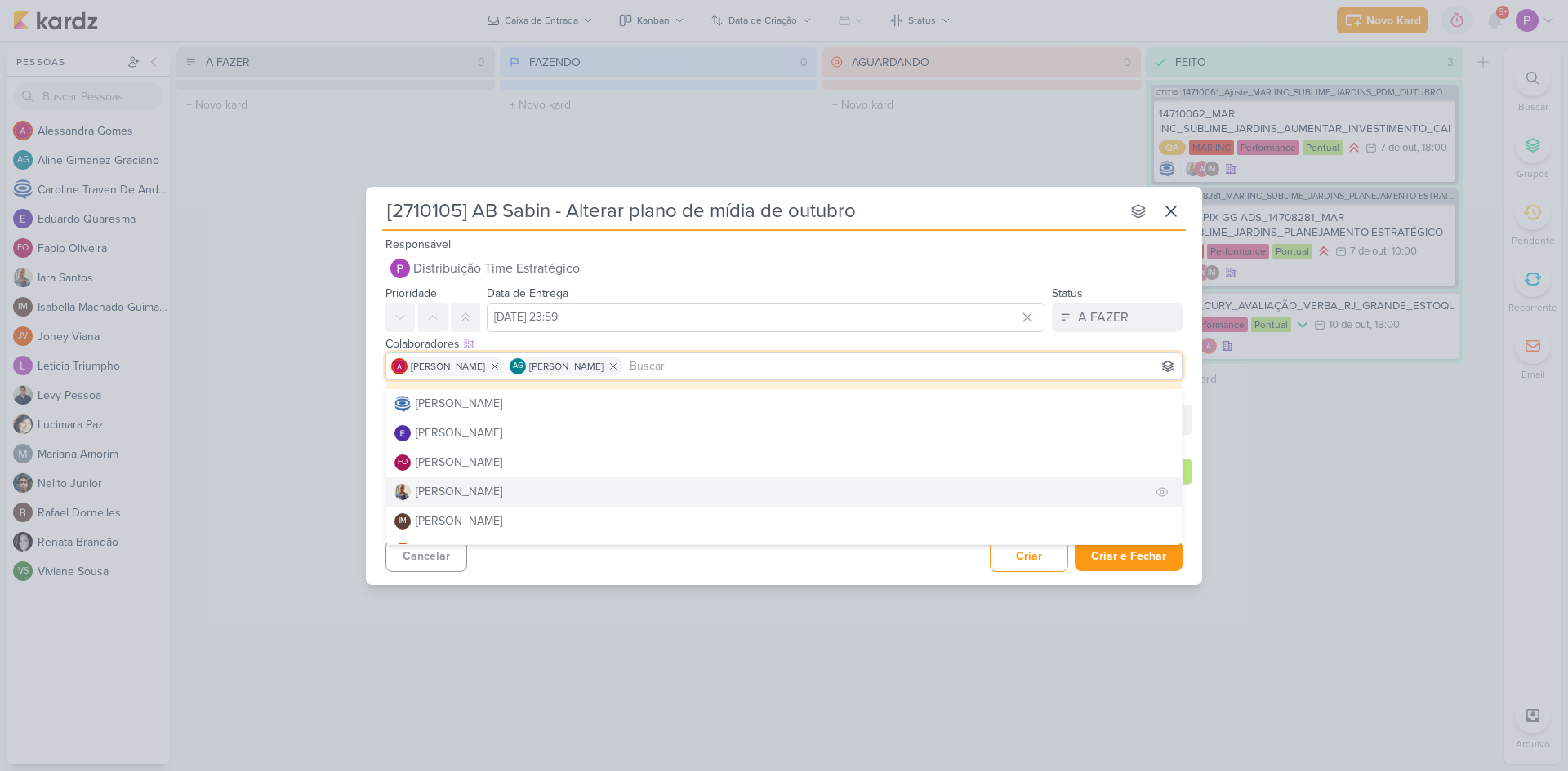
click at [499, 490] on button "[PERSON_NAME]" at bounding box center [784, 492] width 796 height 29
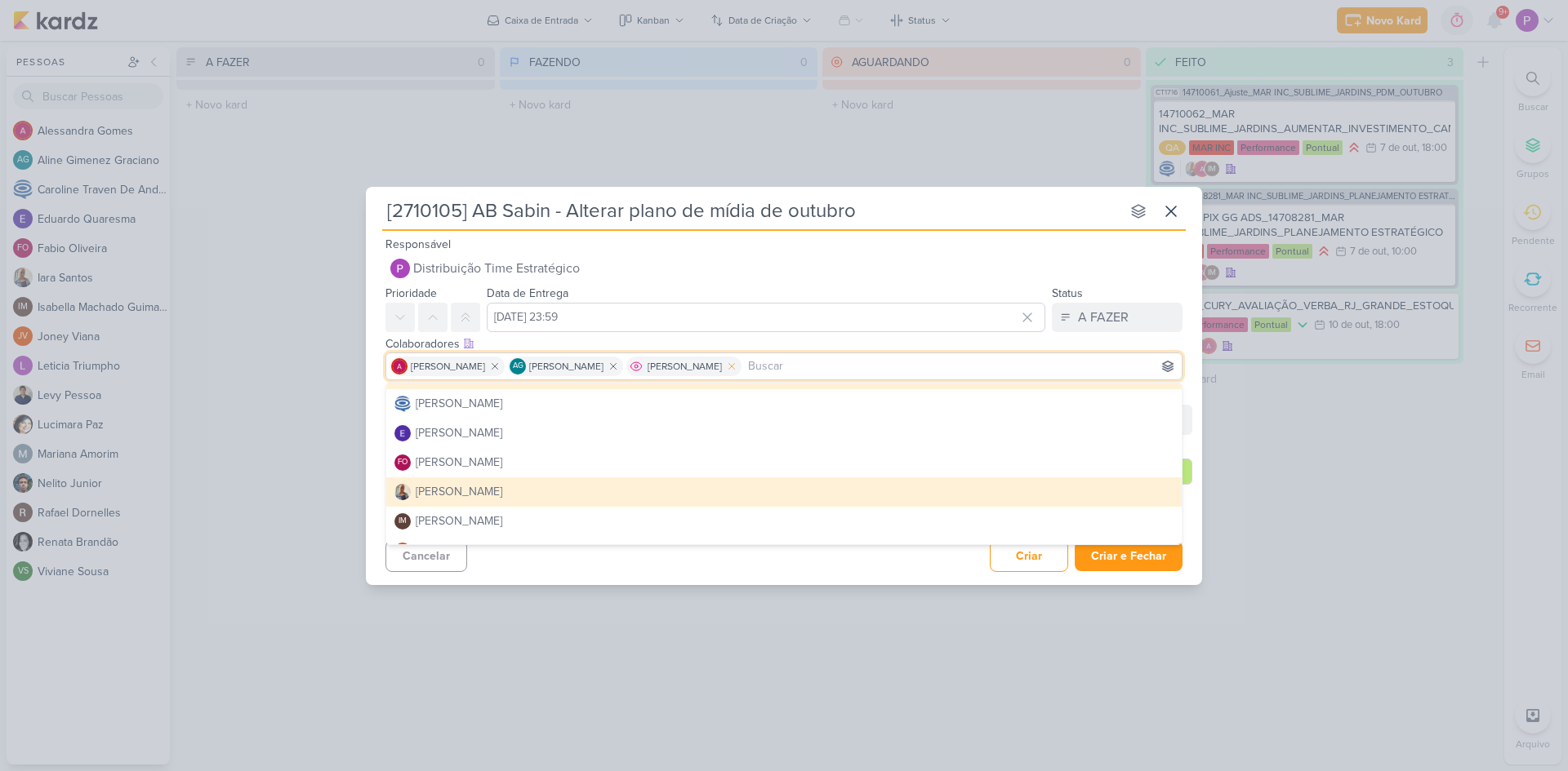
click at [737, 368] on icon at bounding box center [732, 366] width 11 height 11
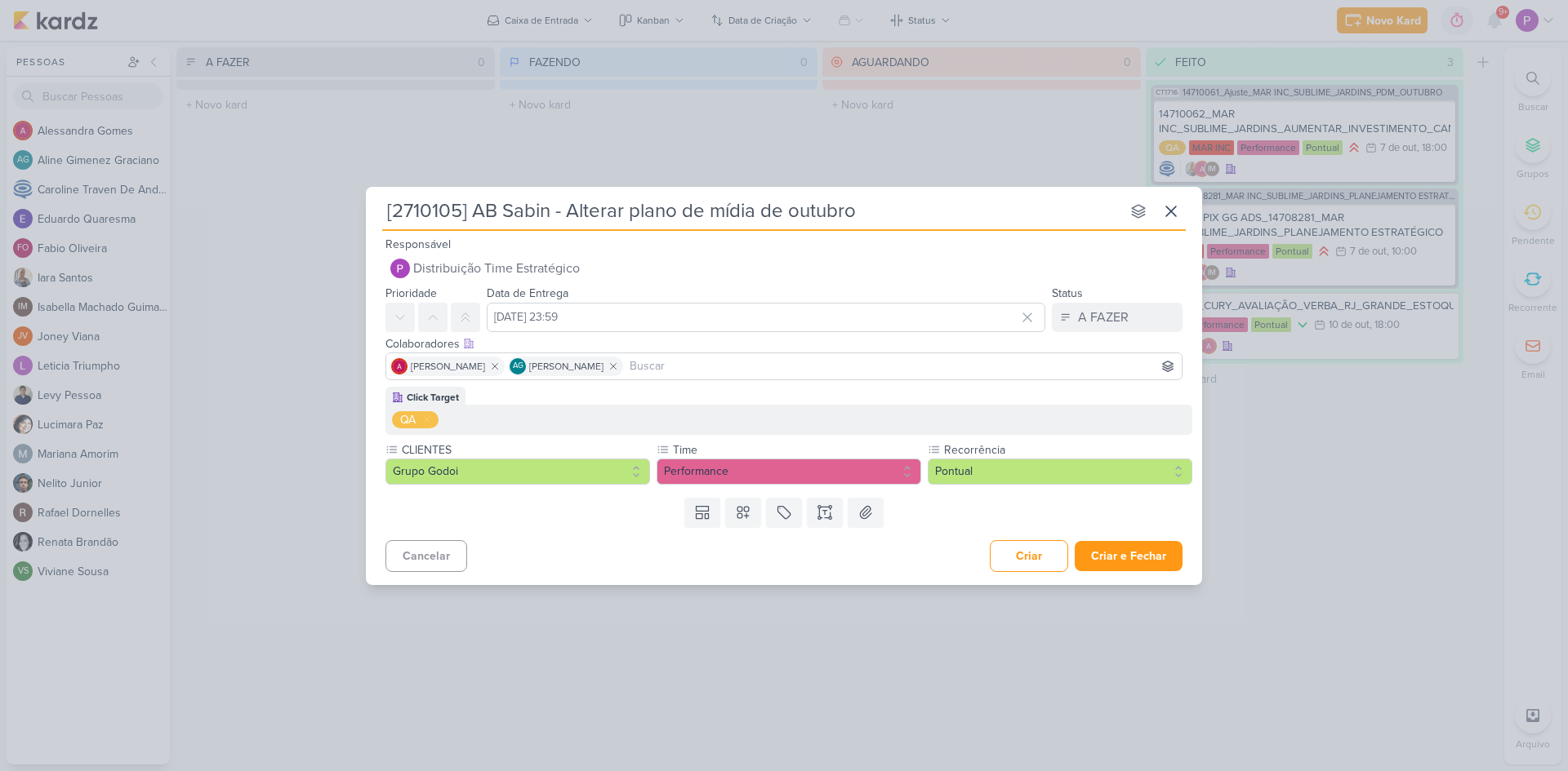
click at [739, 368] on input at bounding box center [902, 366] width 552 height 20
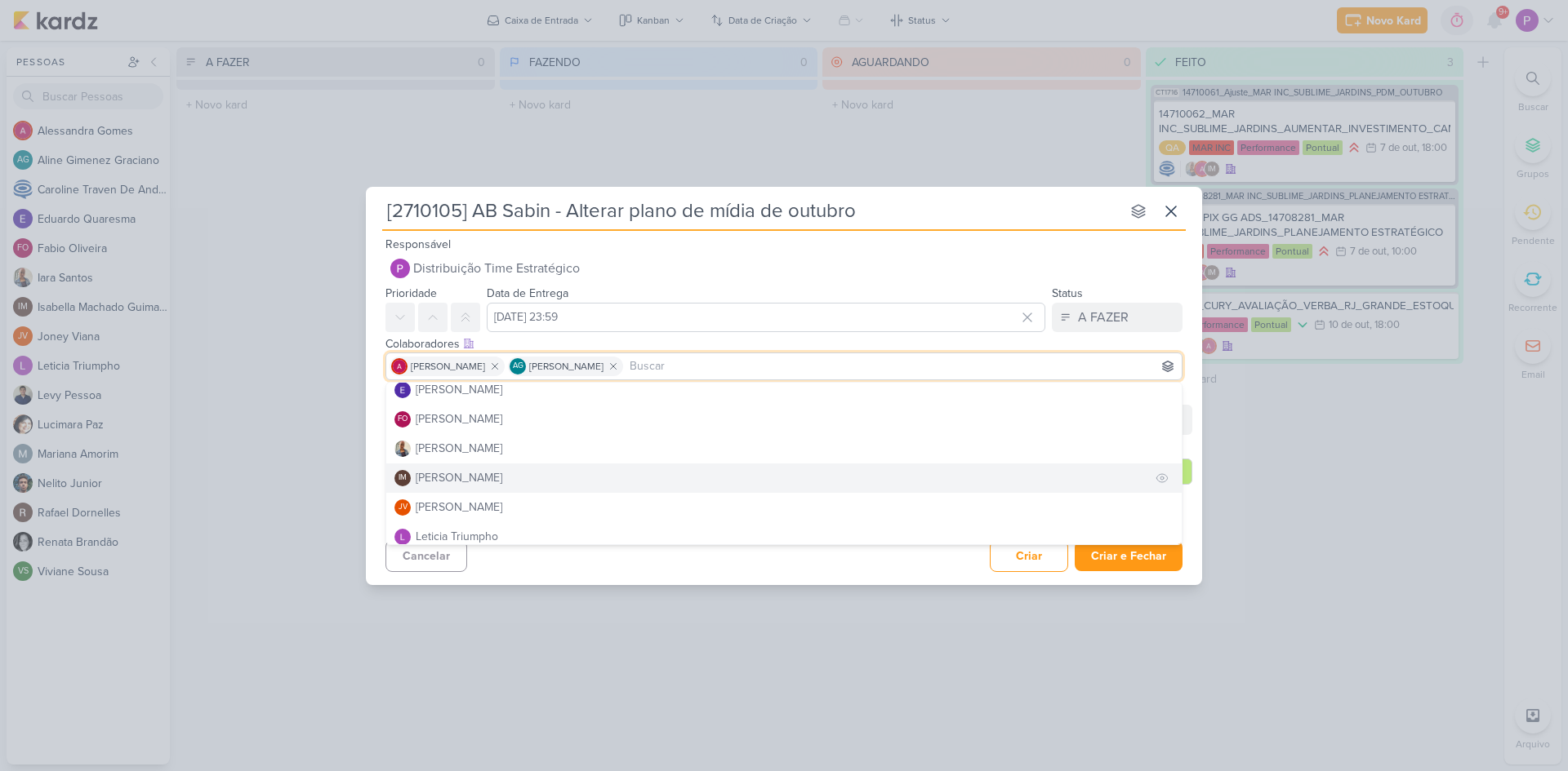
scroll to position [163, 0]
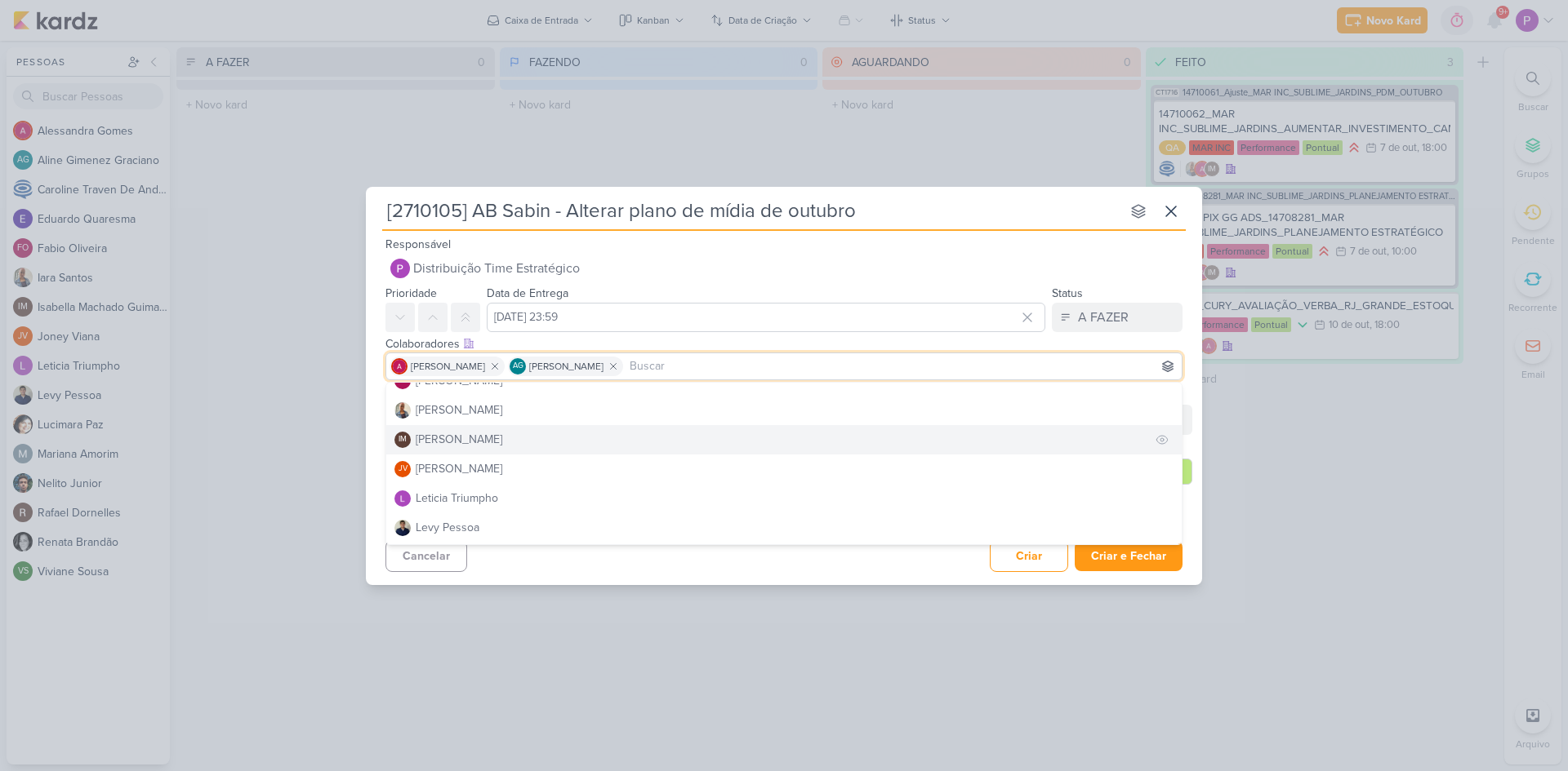
click at [502, 443] on div "[PERSON_NAME]" at bounding box center [459, 440] width 87 height 17
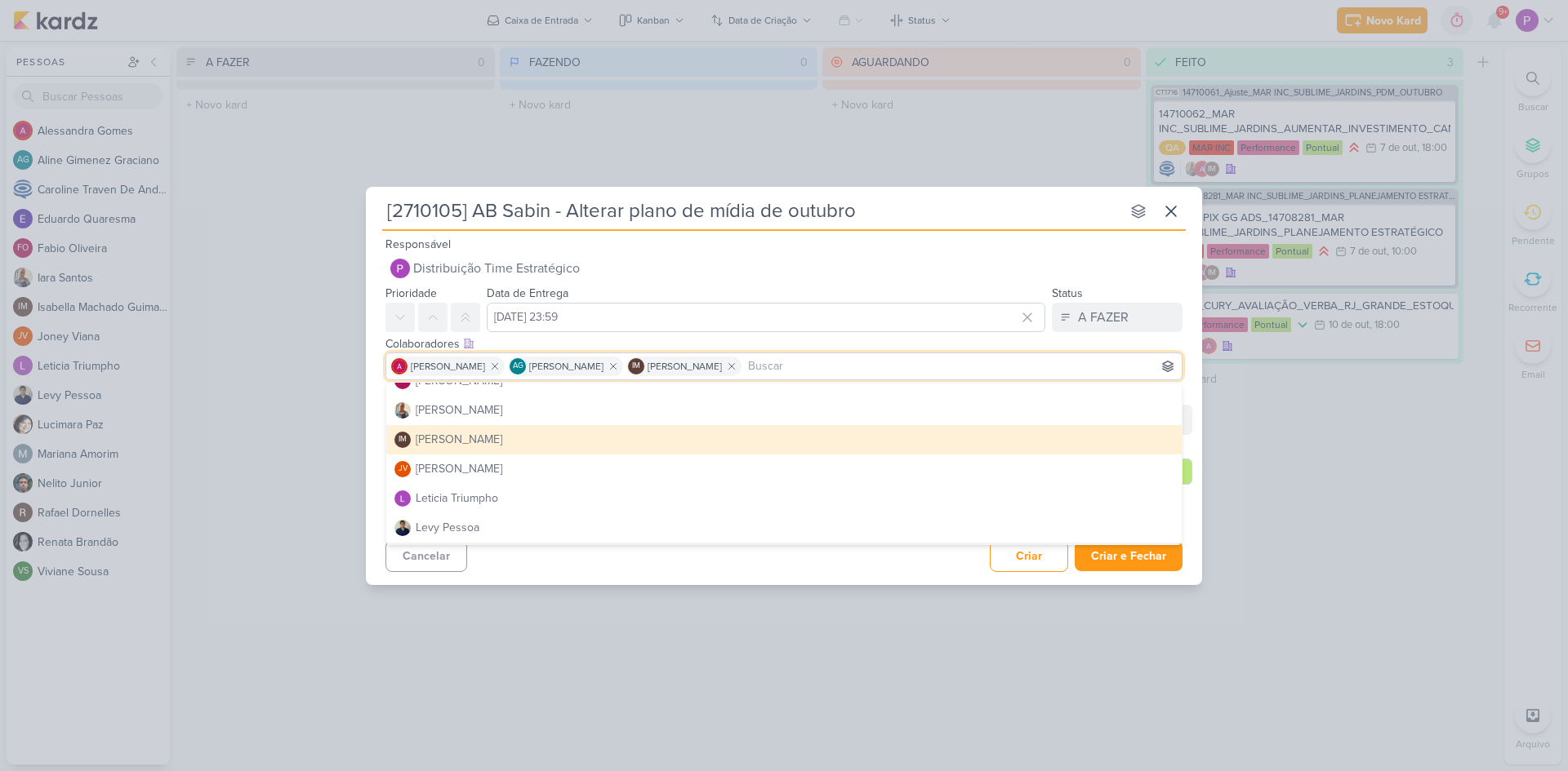
click at [840, 567] on div "Cancelar Criar Criar e Fechar Ctrl + Enter" at bounding box center [784, 555] width 836 height 42
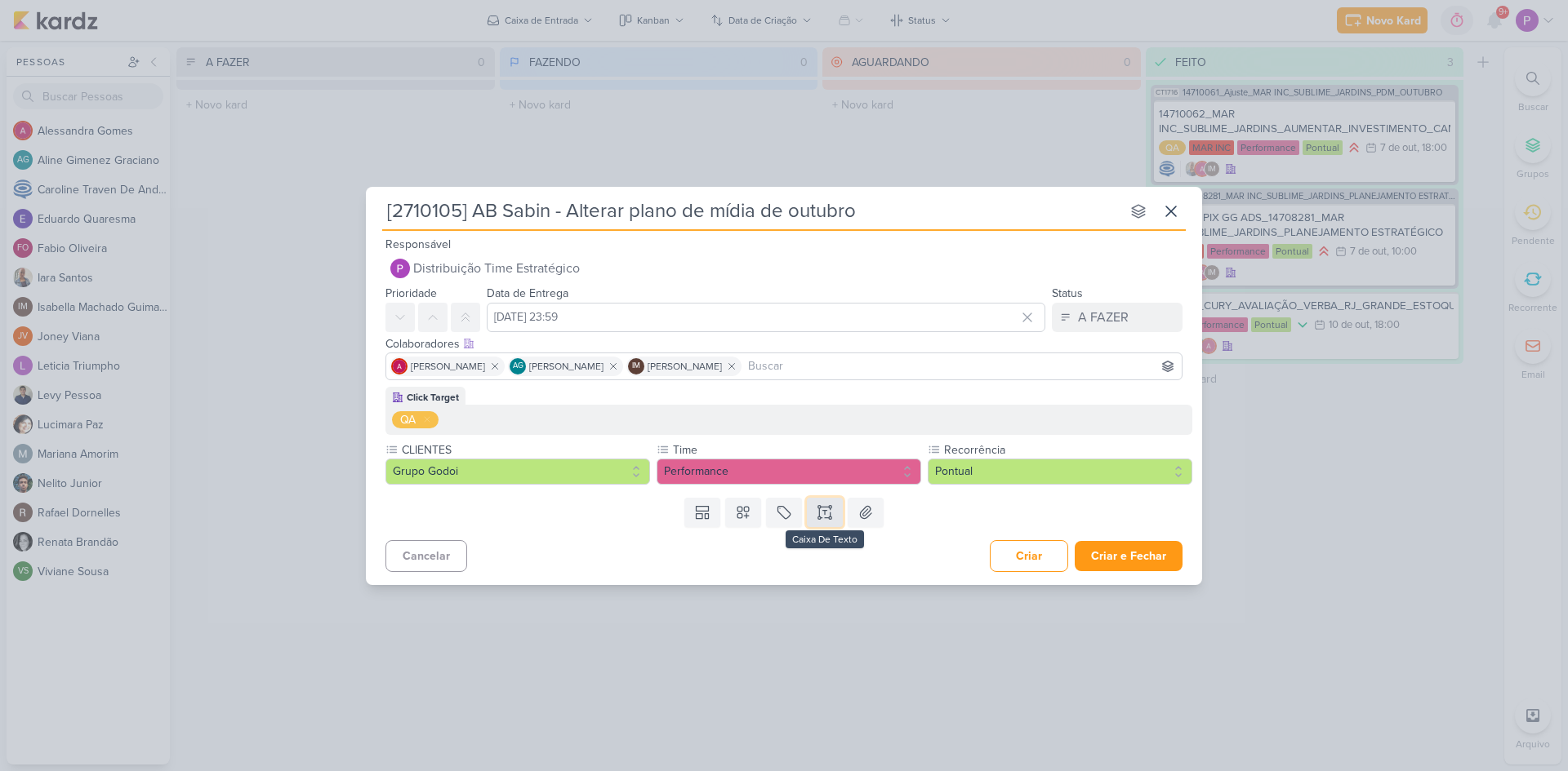
click at [835, 513] on button at bounding box center [825, 512] width 36 height 29
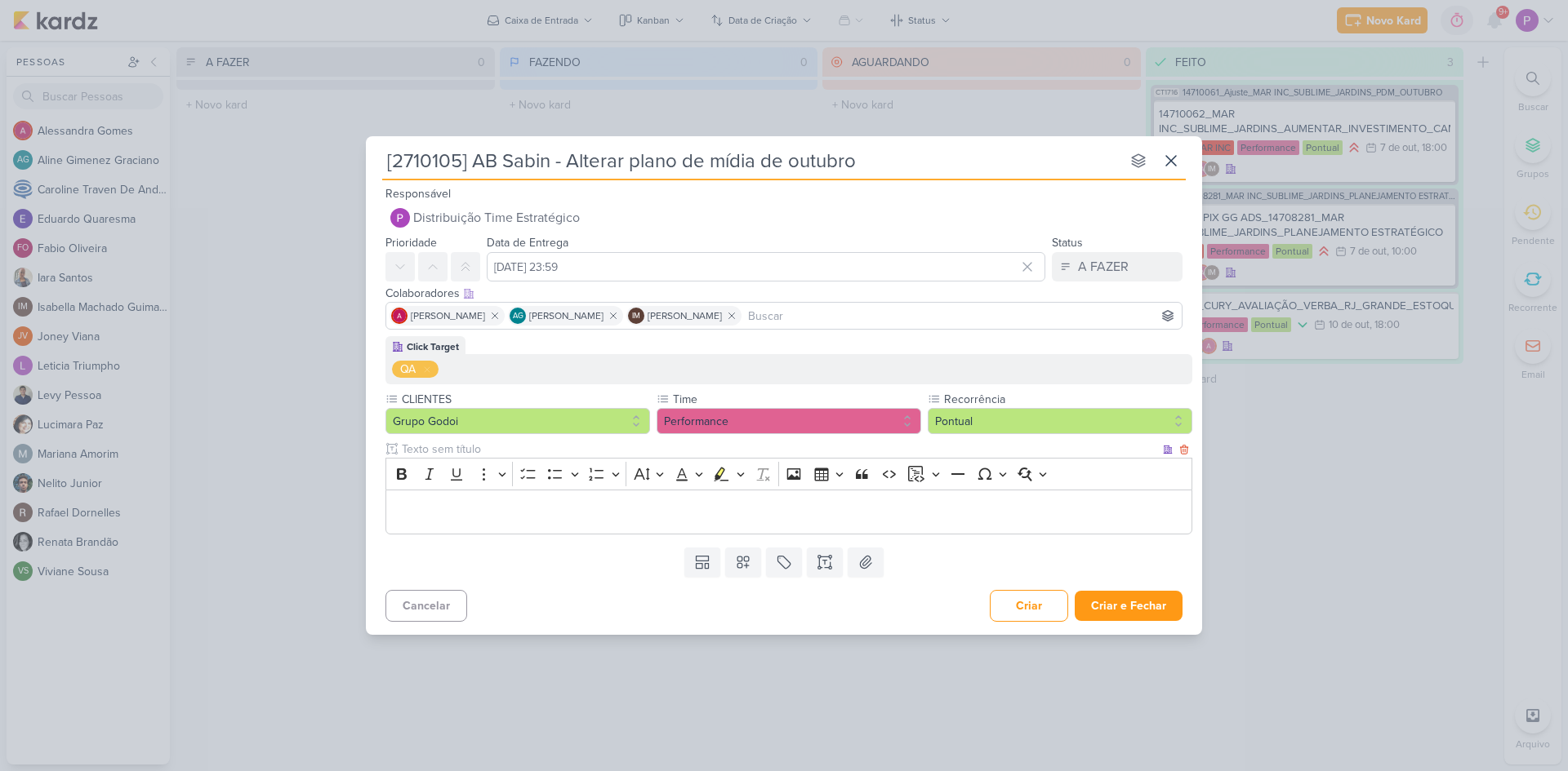
click at [499, 534] on div "Editor editing area: main" at bounding box center [788, 512] width 807 height 45
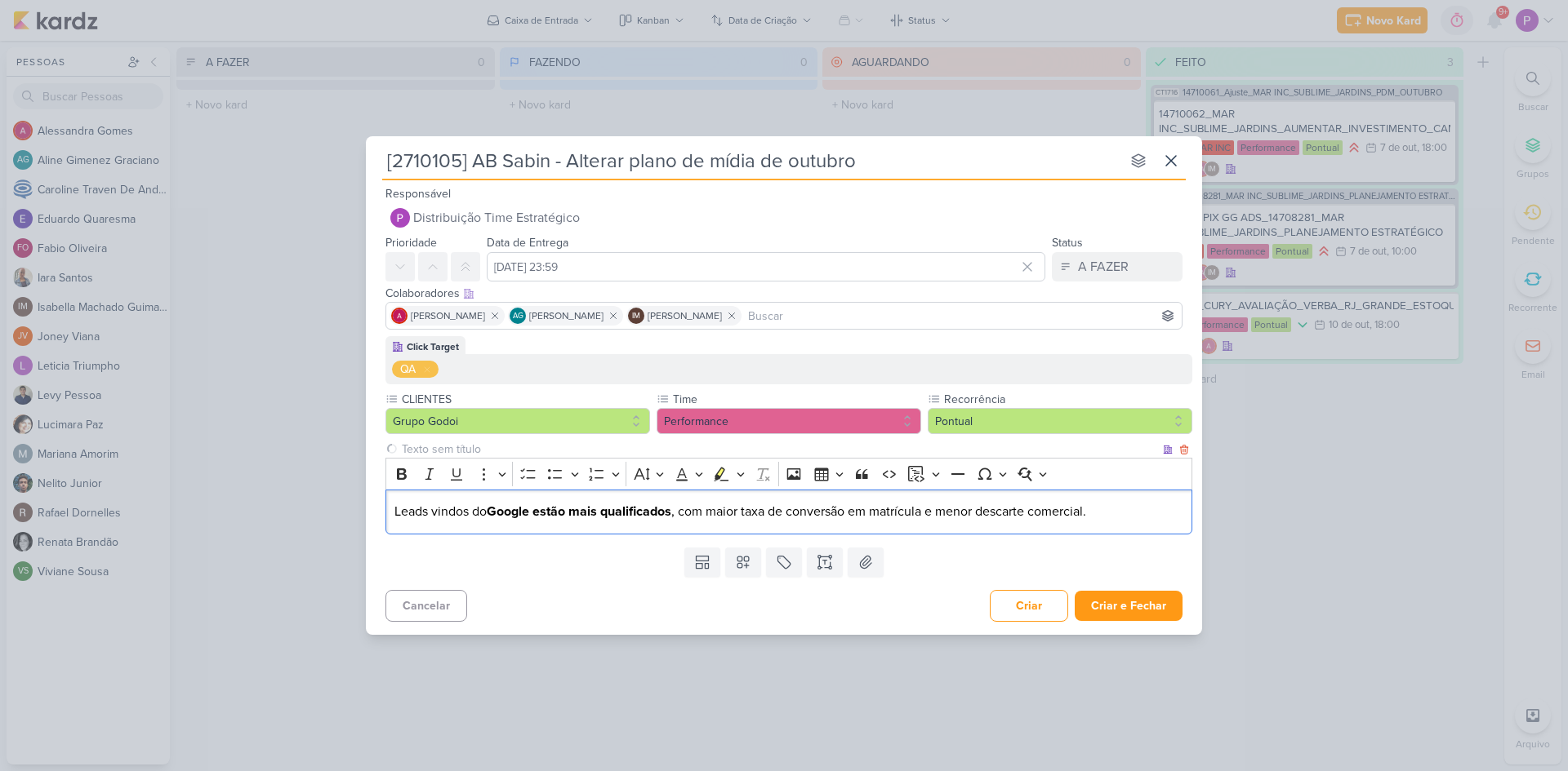
click at [395, 519] on p "Leads vindos do Google estão mais qualificados , com maior taxa de conversão em…" at bounding box center [789, 511] width 789 height 20
drag, startPoint x: 797, startPoint y: 518, endPoint x: 1114, endPoint y: 522, distance: 317.0
click at [1114, 522] on p "Os leads vindos do Google estão mais qualificados , com maior taxa de conversão…" at bounding box center [789, 511] width 789 height 20
click at [1138, 513] on p "Os leads vindos do Google estão mais qualificados , com maior taxa de conversão…" at bounding box center [789, 511] width 789 height 20
click at [1043, 519] on p "Os leads vindos do Google estão mais qualificados , com maior taxa de conversão…" at bounding box center [789, 511] width 789 height 20
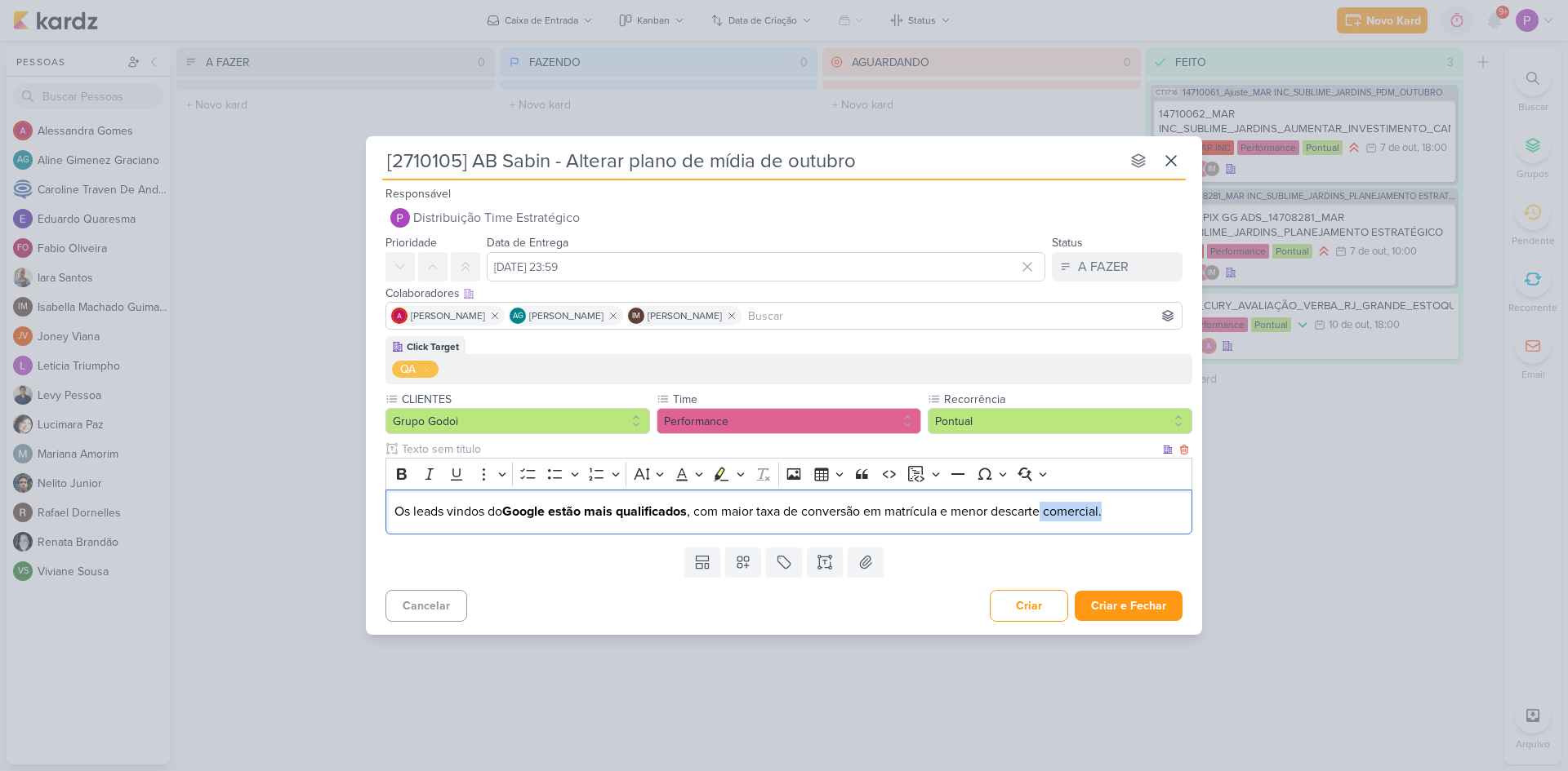
drag, startPoint x: 1045, startPoint y: 517, endPoint x: 1108, endPoint y: 513, distance: 63.1
click at [1108, 513] on p "Os leads vindos do Google estão mais qualificados , com maior taxa de conversão…" at bounding box center [789, 511] width 789 height 20
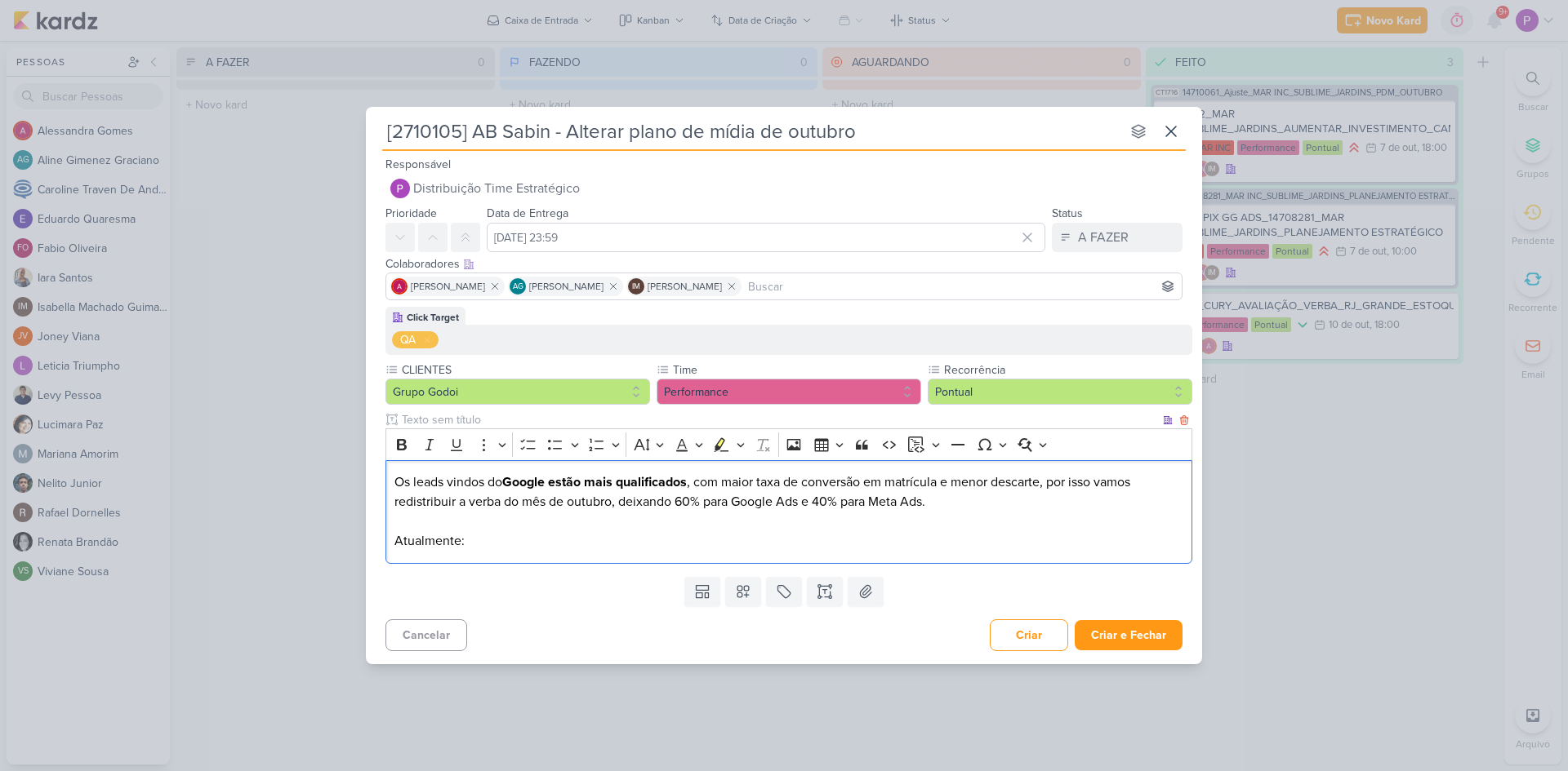
click at [542, 545] on p "Os leads vindos do Google estão mais qualificados , com maior taxa de conversão…" at bounding box center [789, 511] width 789 height 78
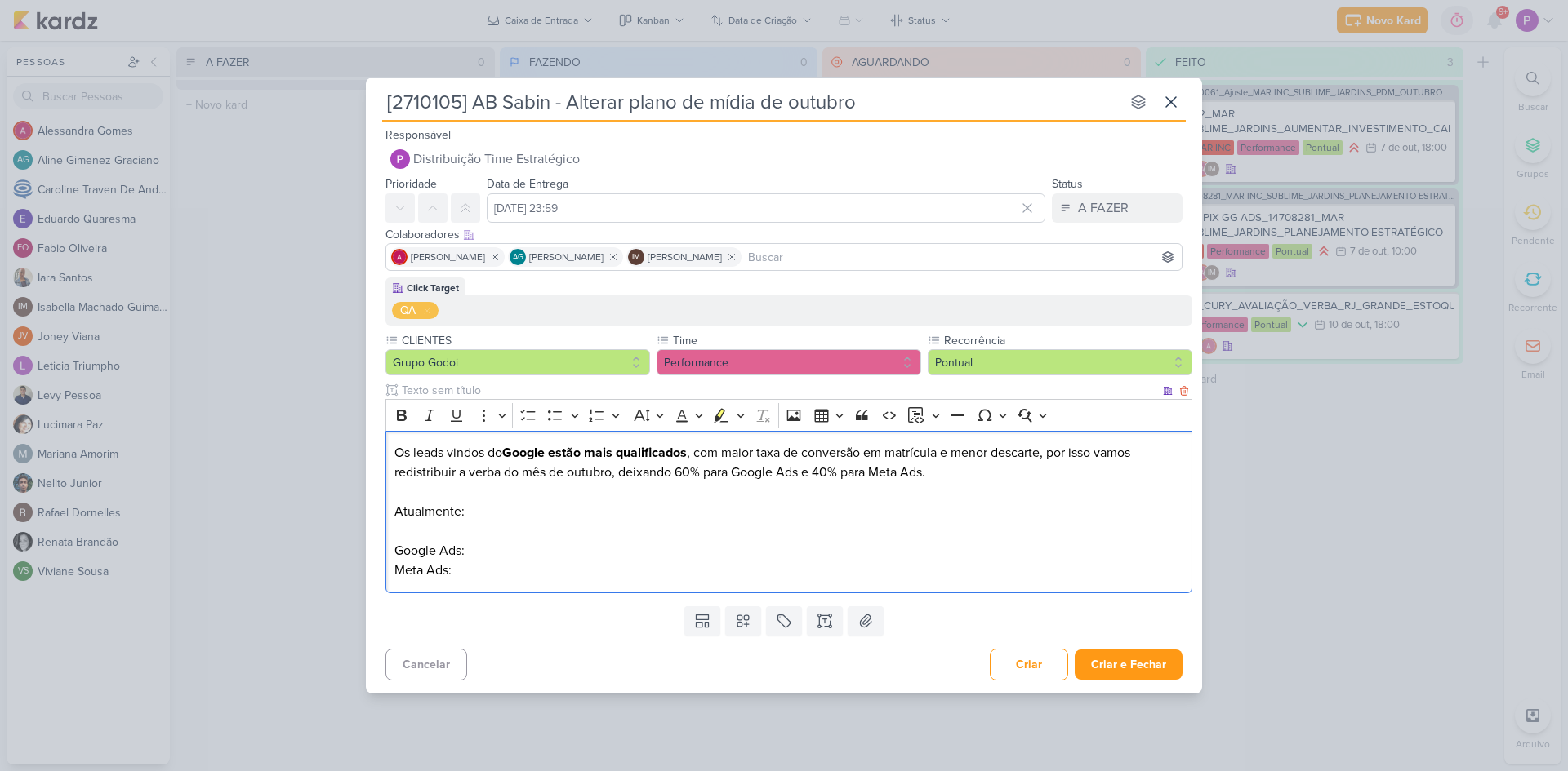
click at [541, 544] on p "Os leads vindos do Google estão mais qualificados , com maior taxa de conversão…" at bounding box center [789, 502] width 789 height 118
click at [545, 561] on p "Meta Ads:" at bounding box center [789, 570] width 789 height 20
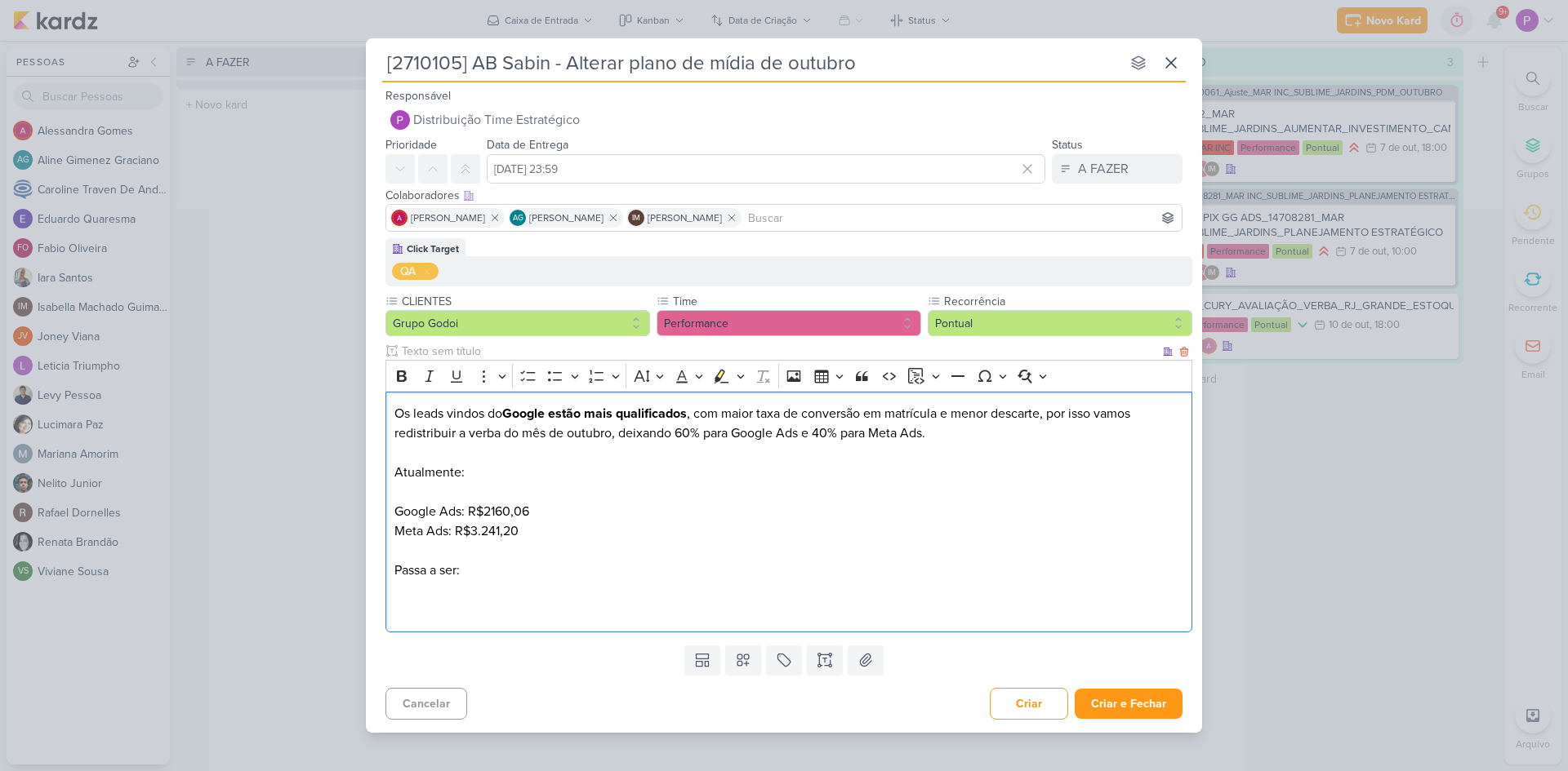
drag, startPoint x: 526, startPoint y: 538, endPoint x: 392, endPoint y: 511, distance: 136.7
click at [392, 511] on div "Os leads vindos do Google estão mais qualificados , com maior taxa de conversão…" at bounding box center [788, 511] width 807 height 241
copy div "Google Ads: R$2160,06 Meta Ads: R$3.241,20"
click at [422, 598] on p "Editor editing area: main" at bounding box center [789, 590] width 789 height 20
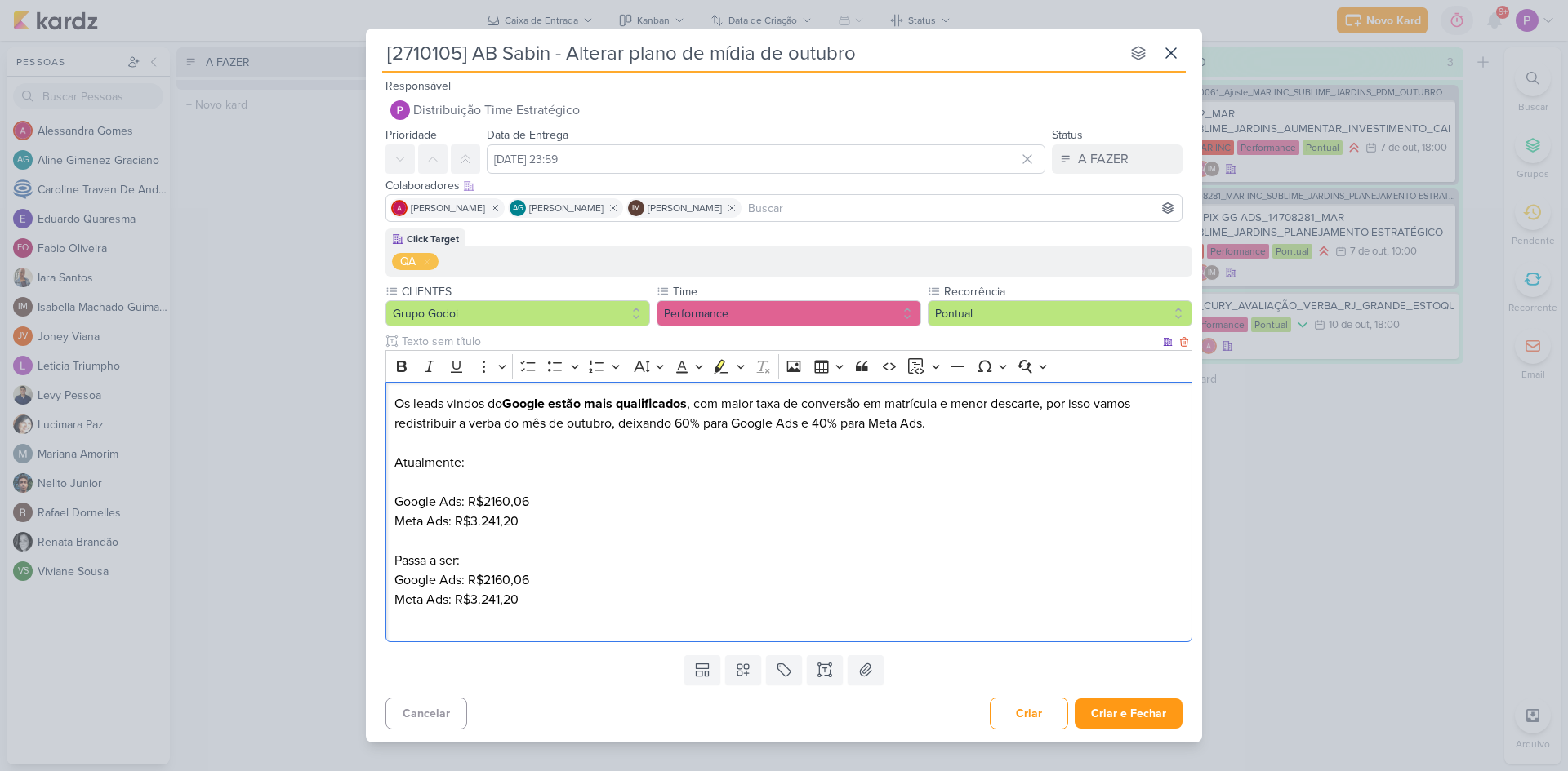
click at [487, 563] on p "Passa a ser:" at bounding box center [789, 561] width 789 height 20
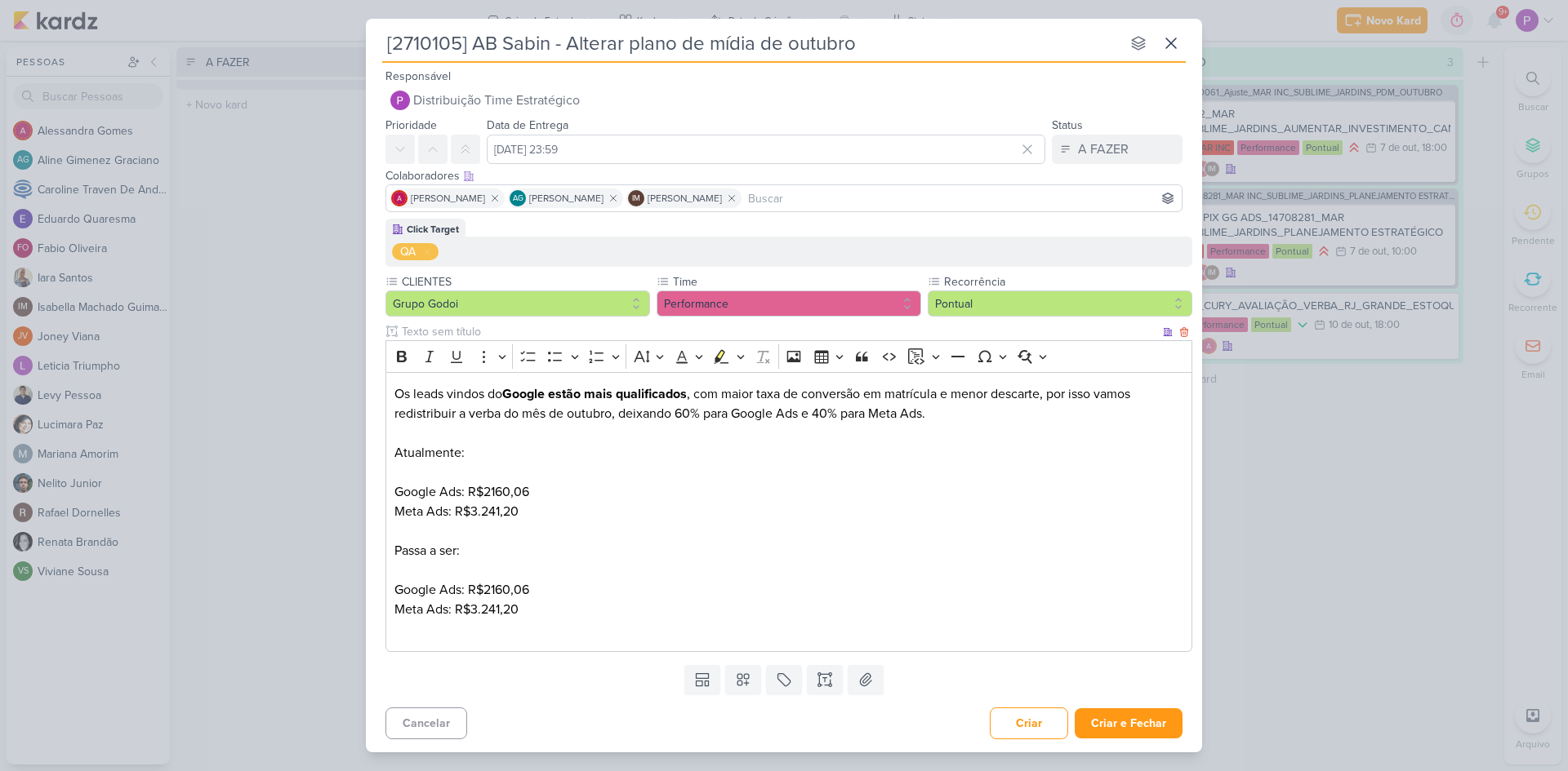
click at [566, 493] on p "Os leads vindos do Google estão mais qualificados , com maior taxa de conversão…" at bounding box center [789, 443] width 789 height 118
click at [602, 509] on p "Meta Ads: R$3.241,20" at bounding box center [789, 511] width 789 height 20
click at [614, 589] on p "Google Ads: R$2160,06" at bounding box center [789, 590] width 789 height 20
click at [529, 610] on p "Meta Ads: R$3.241,20" at bounding box center [789, 610] width 789 height 20
click at [581, 595] on p "Google Ads: R$2160,06 (6" at bounding box center [789, 590] width 789 height 20
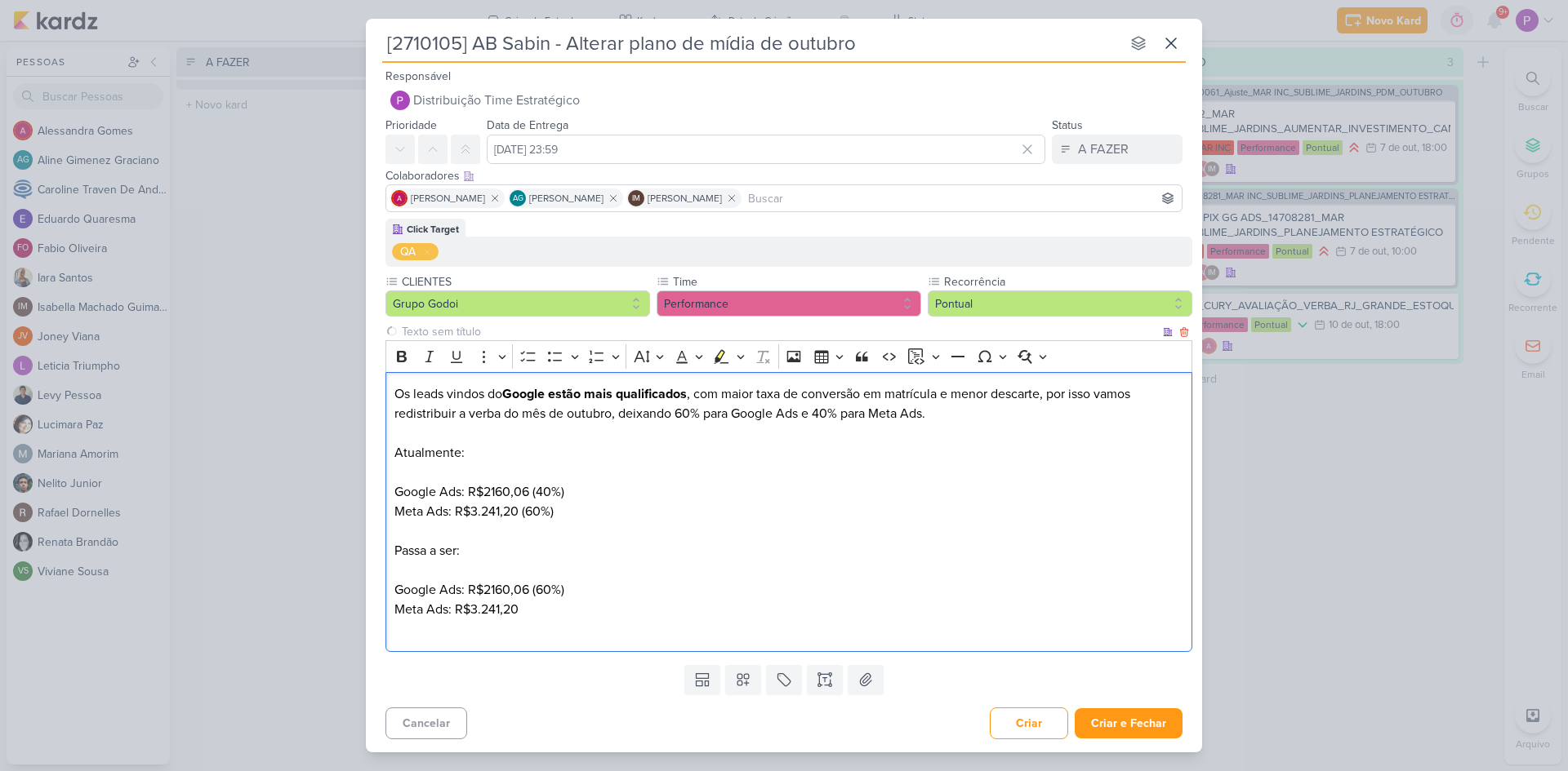
click at [590, 603] on p "Meta Ads: R$3.241,20" at bounding box center [789, 610] width 789 height 20
click at [505, 584] on p "Google Ads: R$2160,06 (60%)" at bounding box center [789, 590] width 789 height 20
drag, startPoint x: 469, startPoint y: 612, endPoint x: 517, endPoint y: 611, distance: 48.0
click at [517, 611] on p "Meta Ads: R$3.241,20 (40%)" at bounding box center [789, 610] width 789 height 20
copy p "3.241,20"
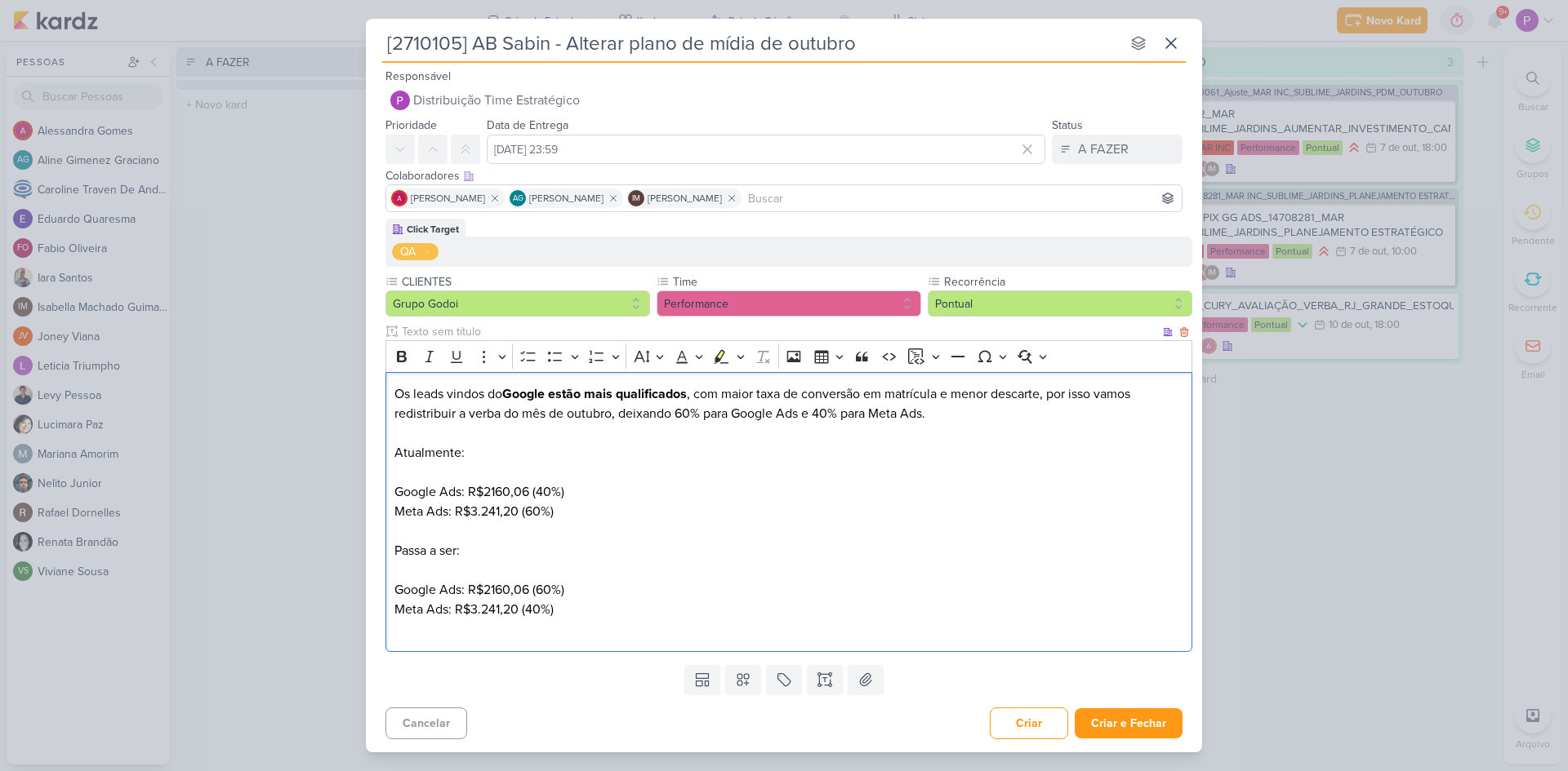
click at [517, 587] on p "Google Ads: R$2160,06 (60%)" at bounding box center [789, 590] width 789 height 20
drag, startPoint x: 528, startPoint y: 593, endPoint x: 487, endPoint y: 590, distance: 41.1
click at [487, 590] on p "Google Ads: R$2160,06 (60%)" at bounding box center [789, 590] width 789 height 20
drag, startPoint x: 484, startPoint y: 494, endPoint x: 528, endPoint y: 496, distance: 44.0
click at [528, 496] on p "Os leads vindos do Google estão mais qualificados , com maior taxa de conversão…" at bounding box center [789, 443] width 789 height 118
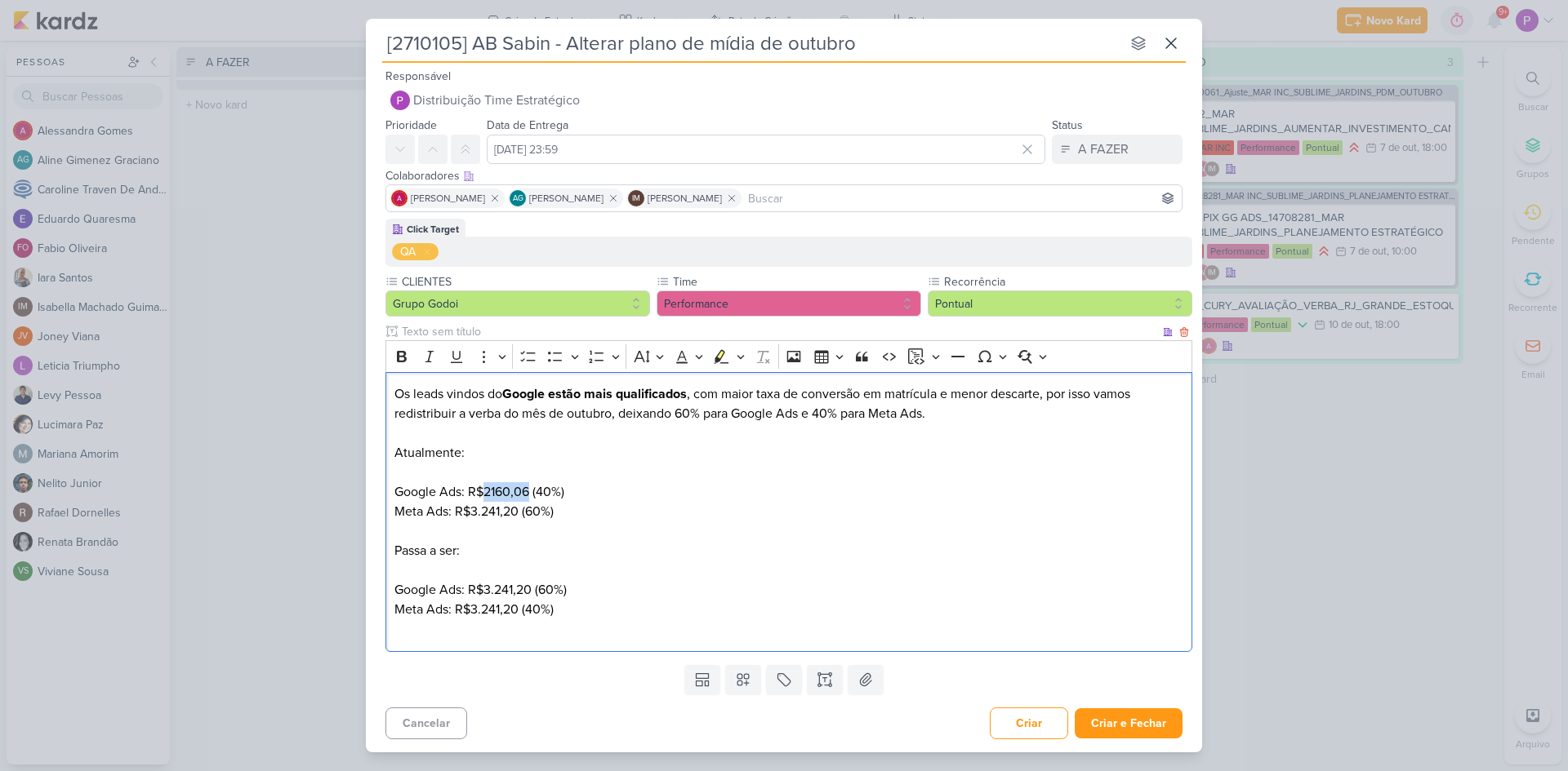
copy p "2160,06"
click at [481, 614] on p "Meta Ads: R$3.241,20 (40%)" at bounding box center [789, 610] width 789 height 20
drag, startPoint x: 471, startPoint y: 612, endPoint x: 516, endPoint y: 612, distance: 45.0
click at [516, 612] on p "Meta Ads: R$3.241,20 (40%)" at bounding box center [789, 610] width 789 height 20
click at [547, 631] on p "Editor editing area: main" at bounding box center [789, 629] width 789 height 20
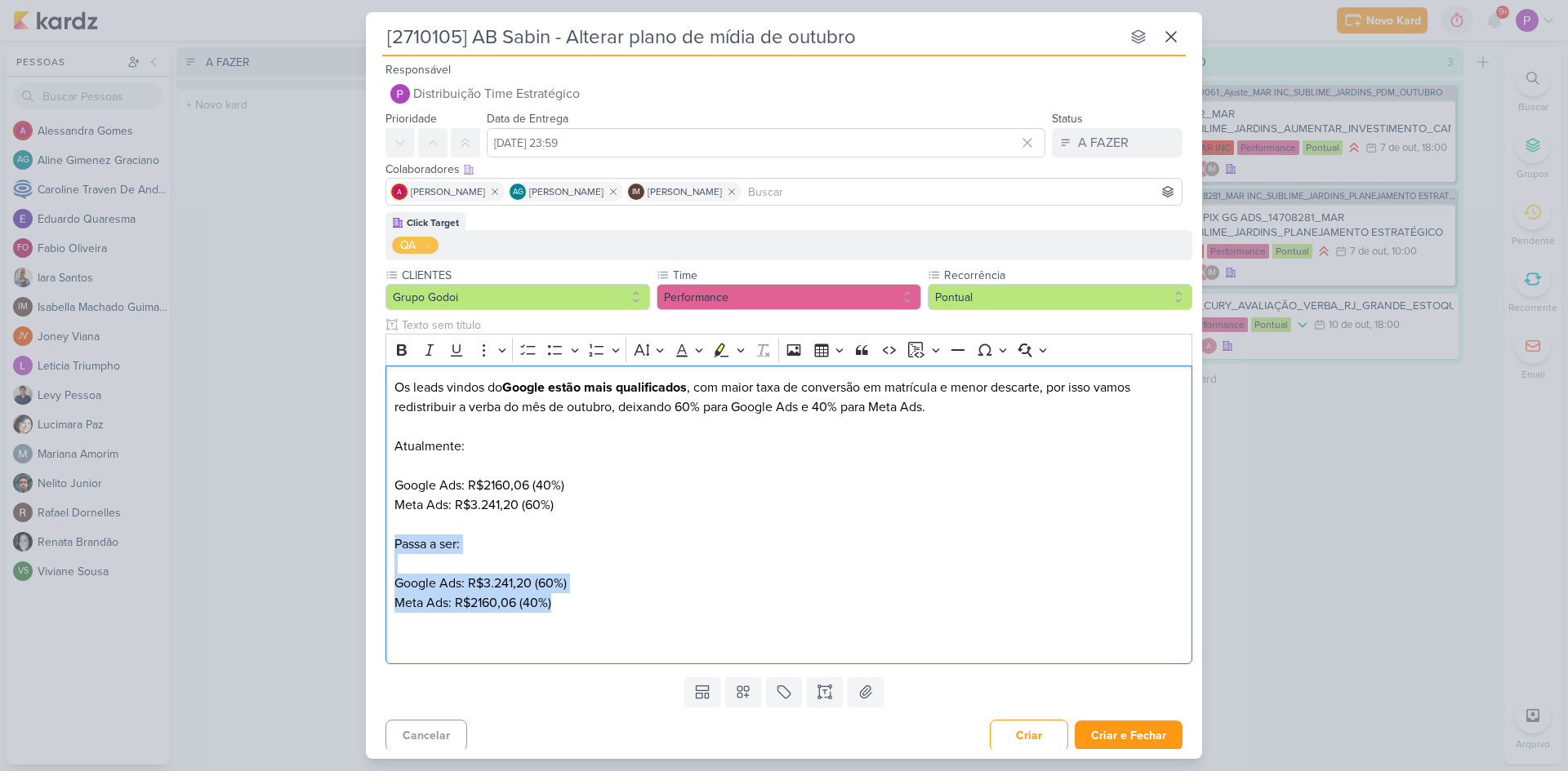
drag, startPoint x: 565, startPoint y: 610, endPoint x: 380, endPoint y: 549, distance: 194.8
click at [380, 549] on div "Click Target QA CLIENTES Grupo Godoi" at bounding box center [784, 442] width 836 height 459
click at [715, 349] on icon "Editor toolbar" at bounding box center [720, 349] width 16 height 16
click at [641, 595] on p "Meta Ads: R$2160,06 (40%)" at bounding box center [789, 603] width 789 height 20
click at [616, 605] on p "Meta Ads: R$2160,06 (40%)" at bounding box center [789, 603] width 789 height 20
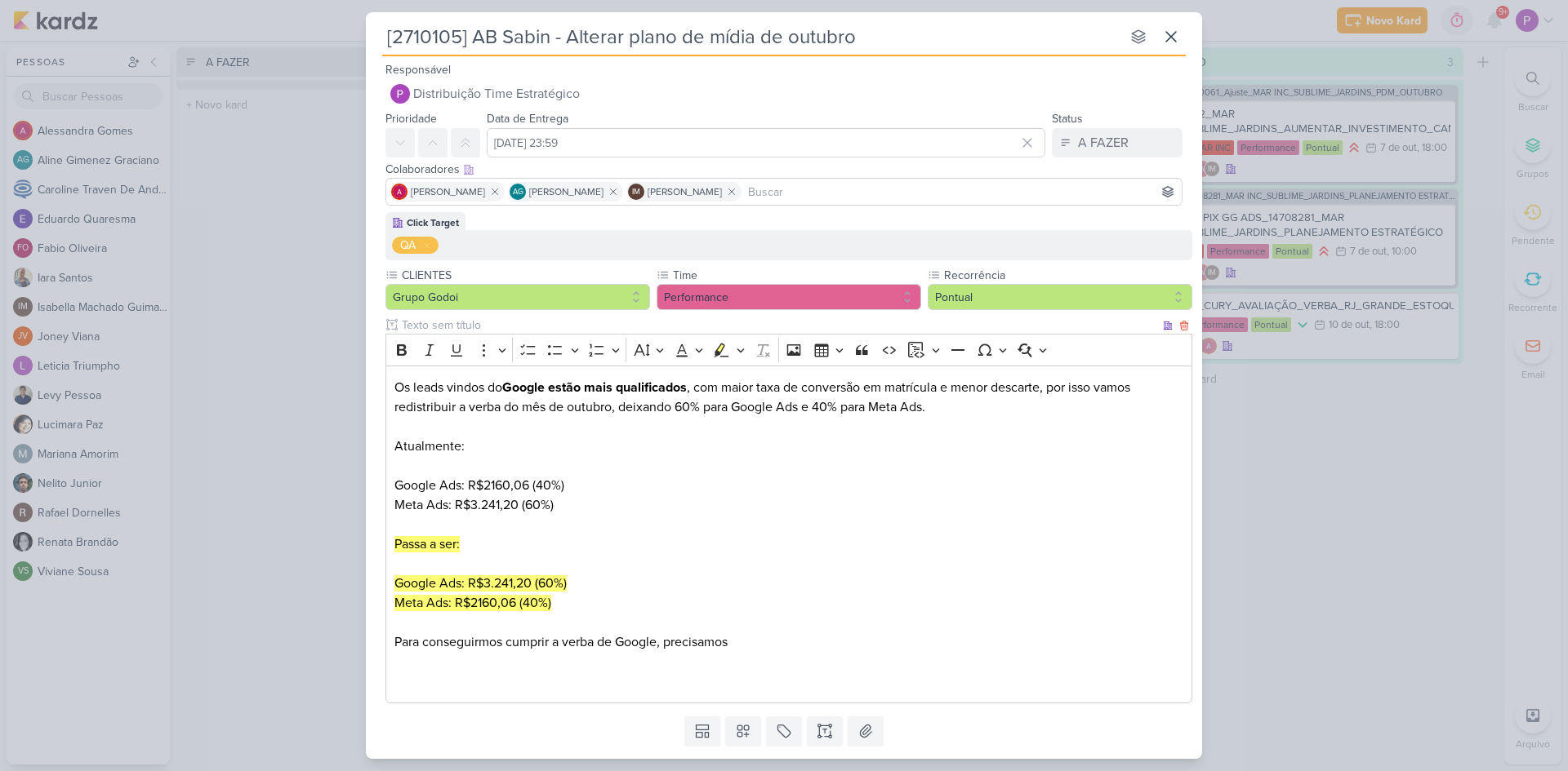
click at [780, 643] on p "Para conseguirmos cumprir a verba de Google, precisamos" at bounding box center [789, 642] width 789 height 20
drag, startPoint x: 649, startPoint y: 645, endPoint x: 1079, endPoint y: 638, distance: 430.1
click at [1079, 638] on p "Para conseguirmos cumprir a verba de Google, precisamos colocar mais R$462,80." at bounding box center [789, 642] width 789 height 20
click at [965, 648] on p "Para conseguirmos cumprir a verba de Google, precisamos colocar mais R$462,80." at bounding box center [789, 642] width 789 height 20
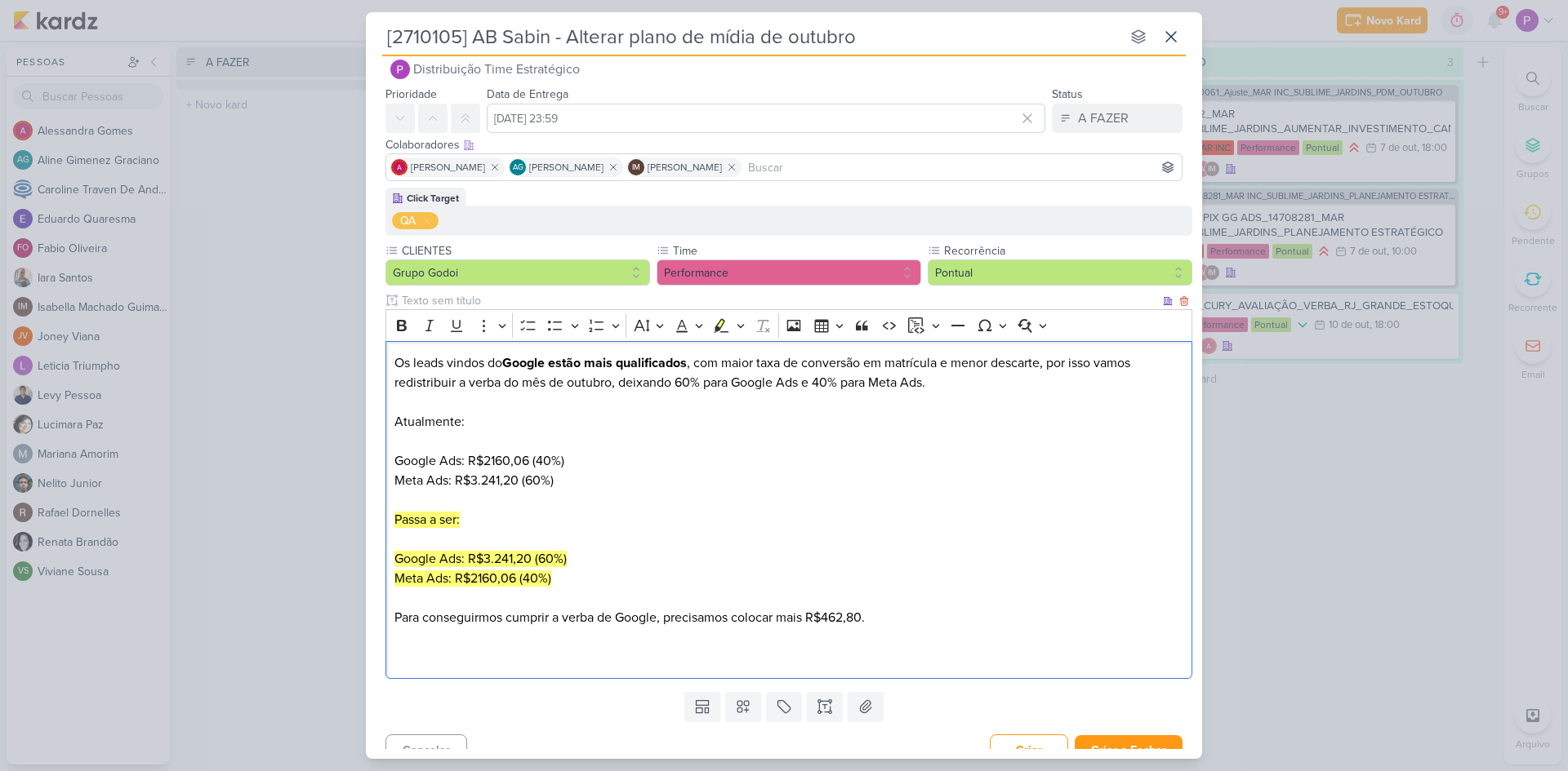
scroll to position [45, 0]
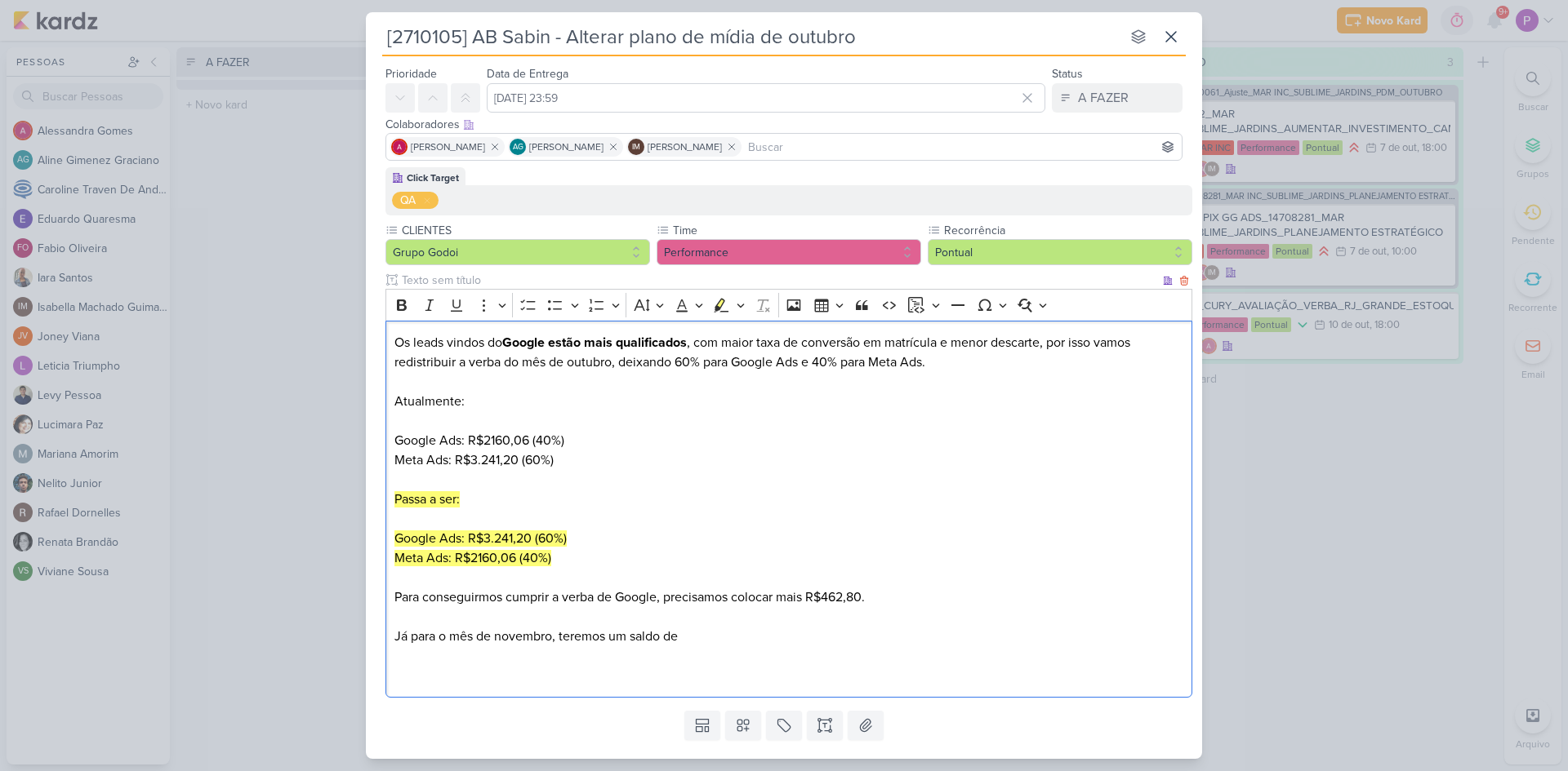
click at [700, 637] on p "Já para o mês de novembro, teremos um saldo de" at bounding box center [789, 636] width 789 height 20
click at [704, 637] on p "Já para o mês de novembro, teremos um saldo de R$1081,16" at bounding box center [789, 636] width 789 height 20
click at [777, 644] on p "Já para o mês de novembro, teremos um saldo de R$1.081,16" at bounding box center [789, 636] width 789 height 20
click at [979, 640] on p "Já para o mês de novembro, teremos um saldo de R$1.081,16 do mês de outubro, pa…" at bounding box center [789, 636] width 789 height 20
drag, startPoint x: 856, startPoint y: 638, endPoint x: 1131, endPoint y: 633, distance: 275.0
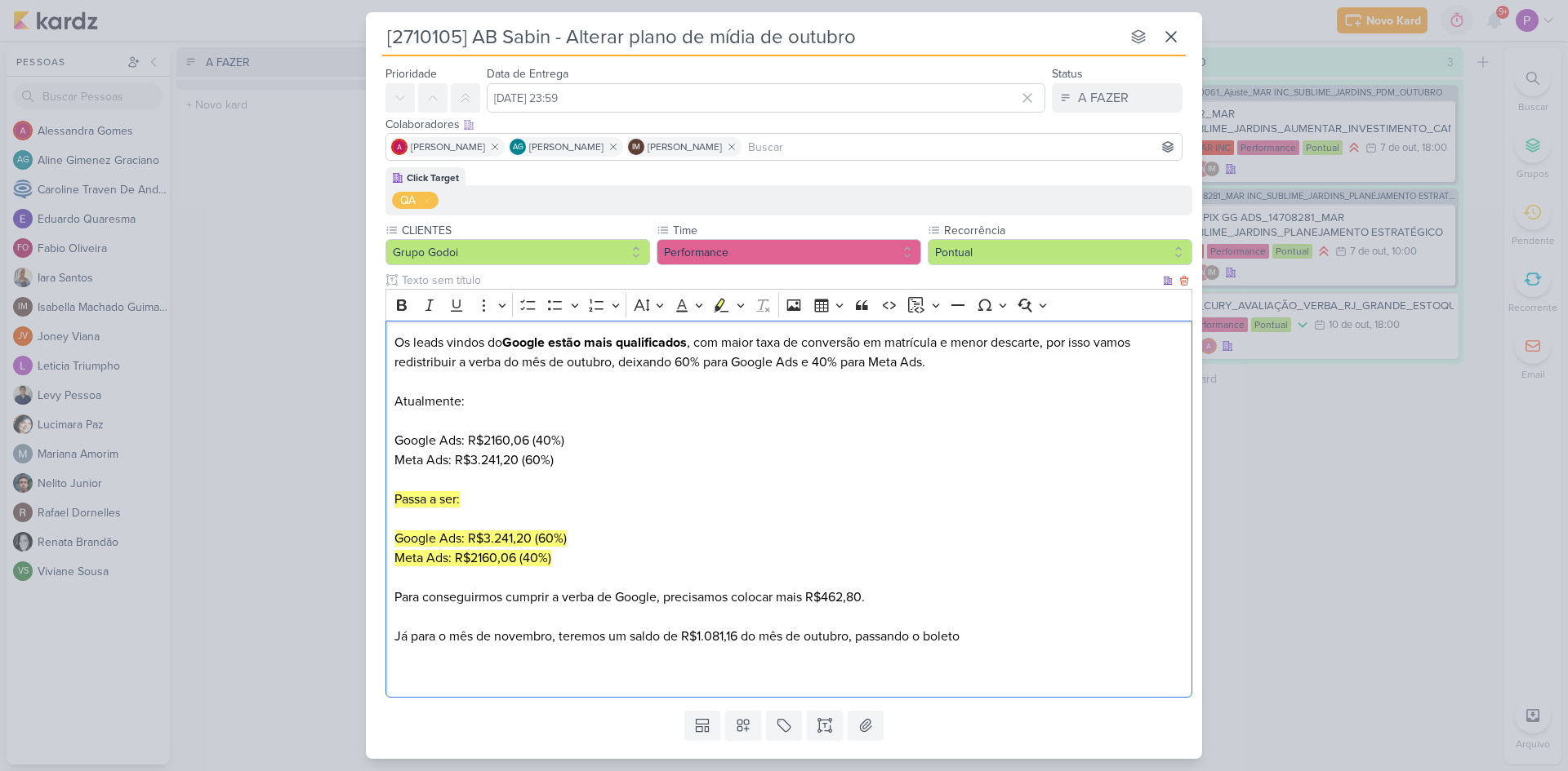
click at [1131, 633] on p "Já para o mês de novembro, teremos um saldo de R$1.081,16 do mês de outubro, pa…" at bounding box center [789, 636] width 789 height 20
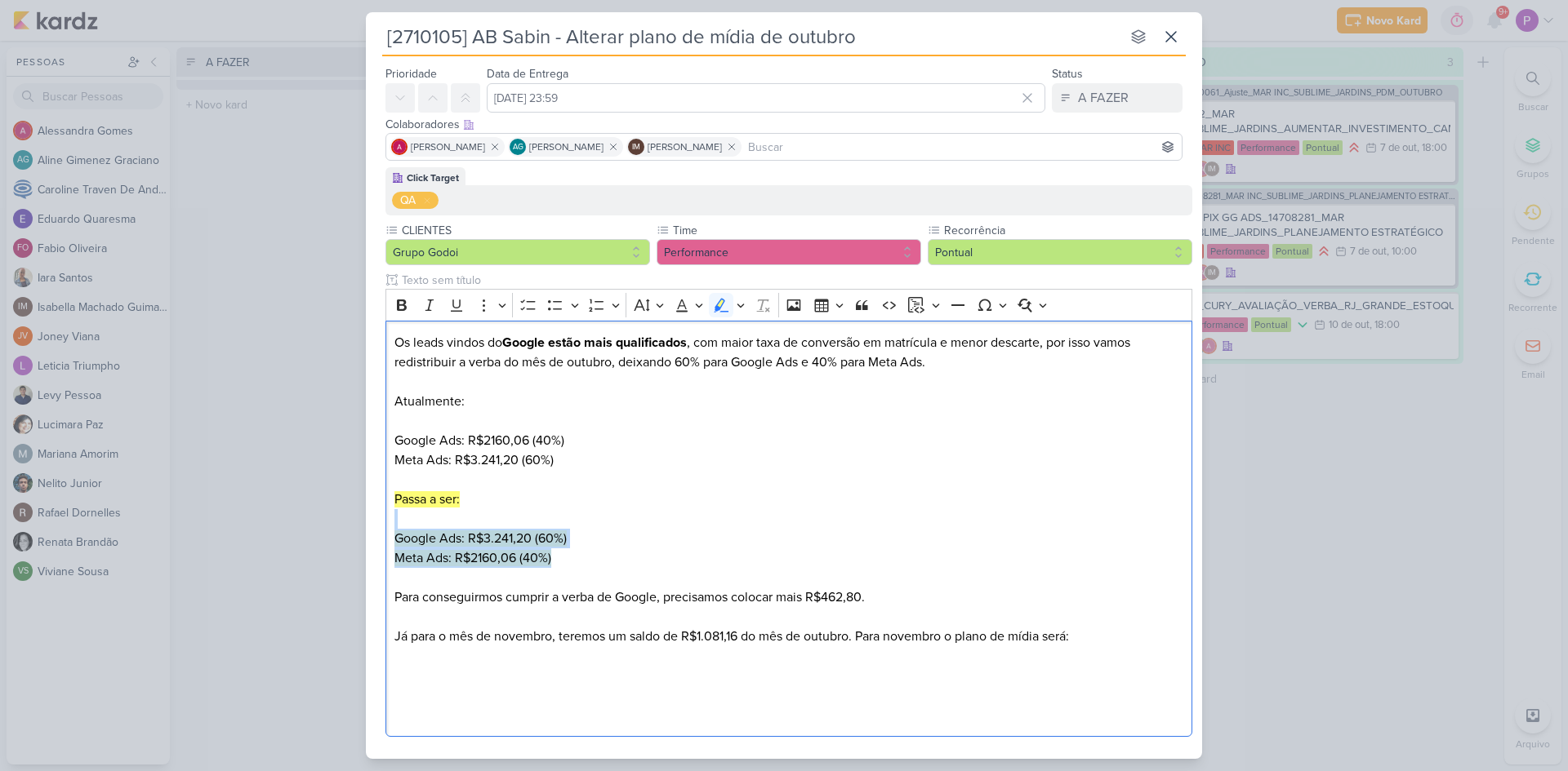
drag, startPoint x: 624, startPoint y: 566, endPoint x: 378, endPoint y: 528, distance: 248.9
click at [378, 528] on div "Click Target QA CLIENTES Grupo Godoi" at bounding box center [784, 455] width 836 height 577
copy div "Google Ads: R$3.241,20 (60%) Meta Ads: R$2160,06 (40%)"
click at [448, 680] on p "Editor editing area: main" at bounding box center [789, 676] width 789 height 20
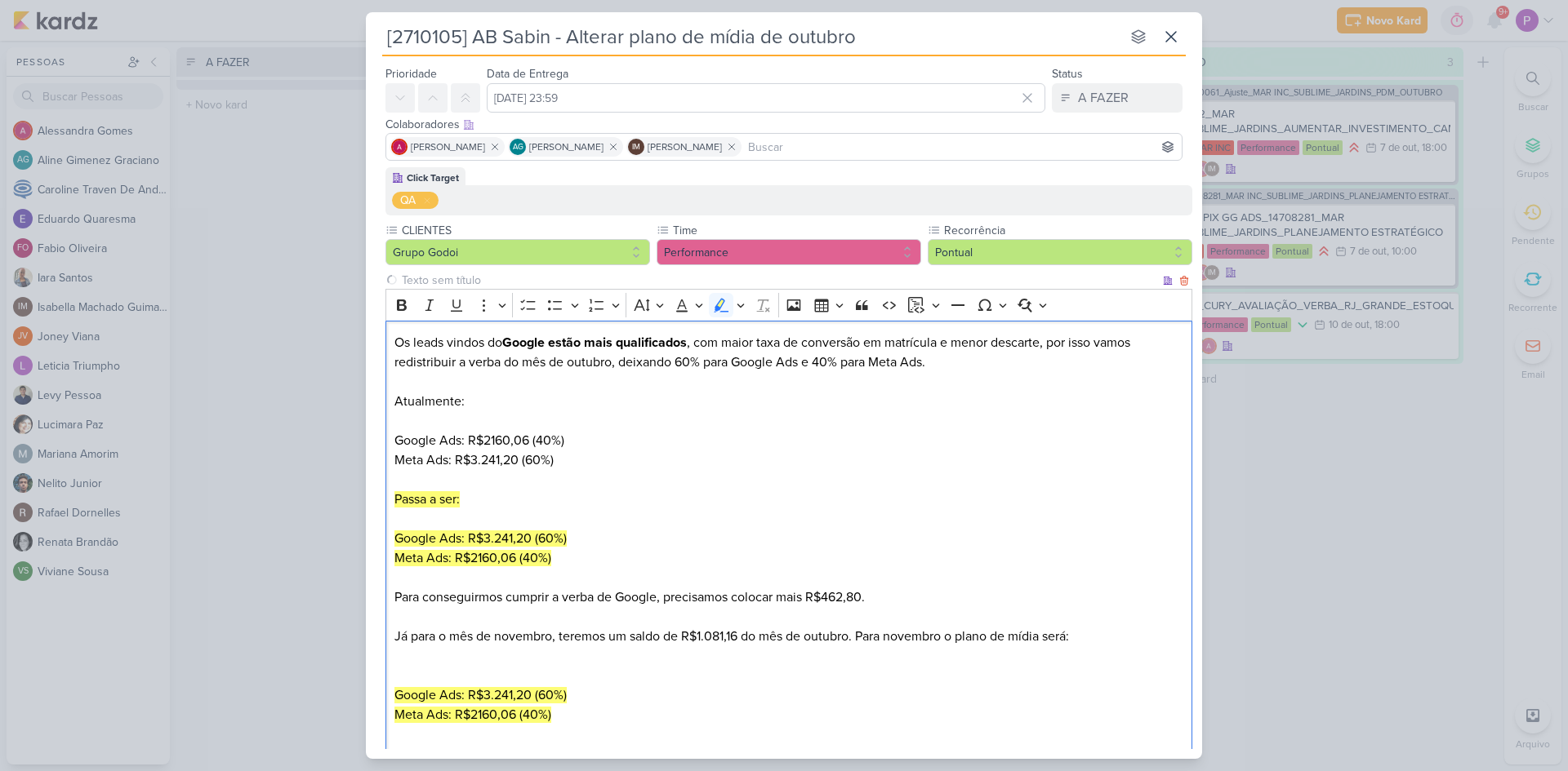
scroll to position [126, 0]
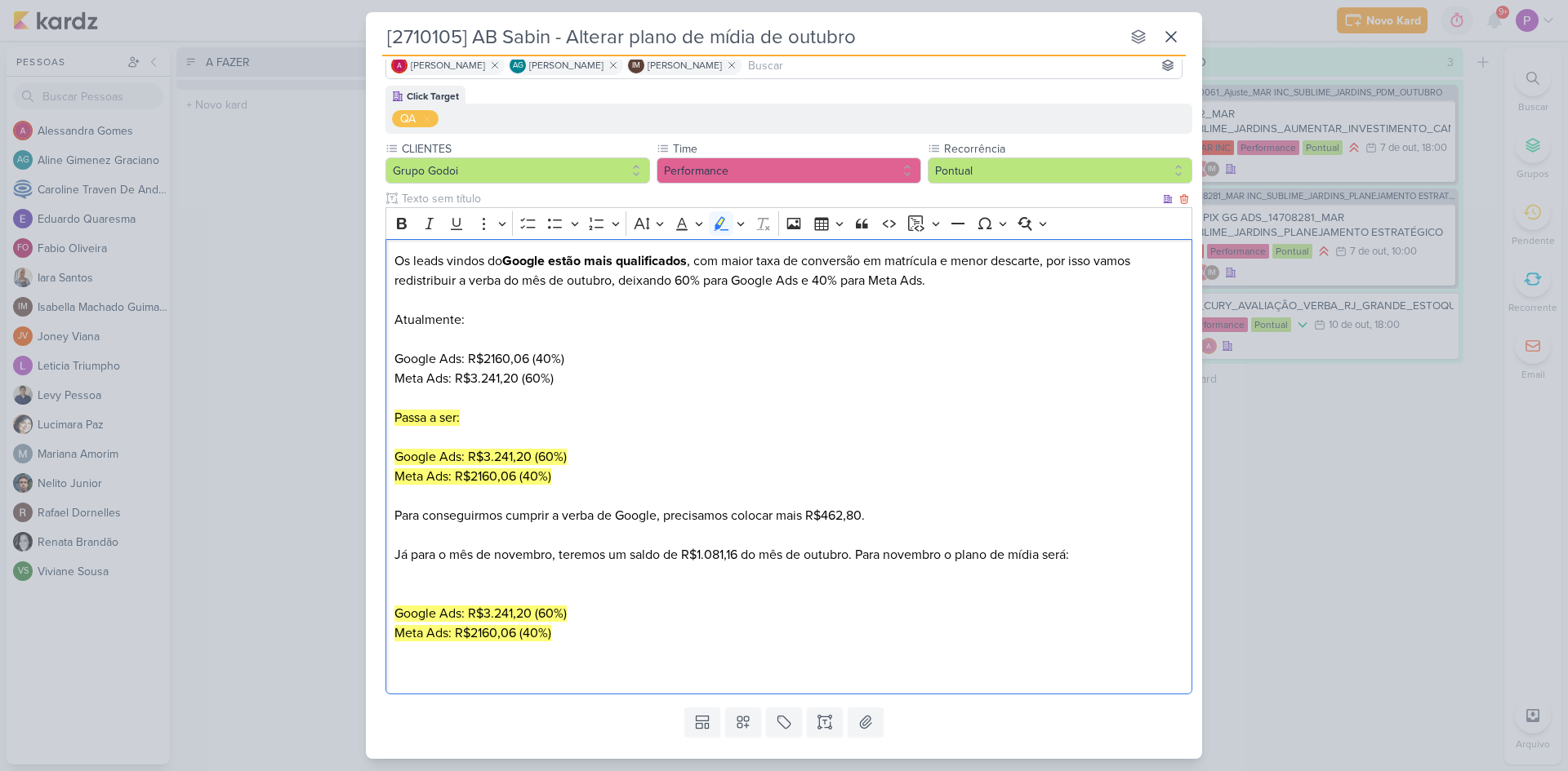
click at [421, 600] on p "Editor editing area: main" at bounding box center [789, 594] width 789 height 20
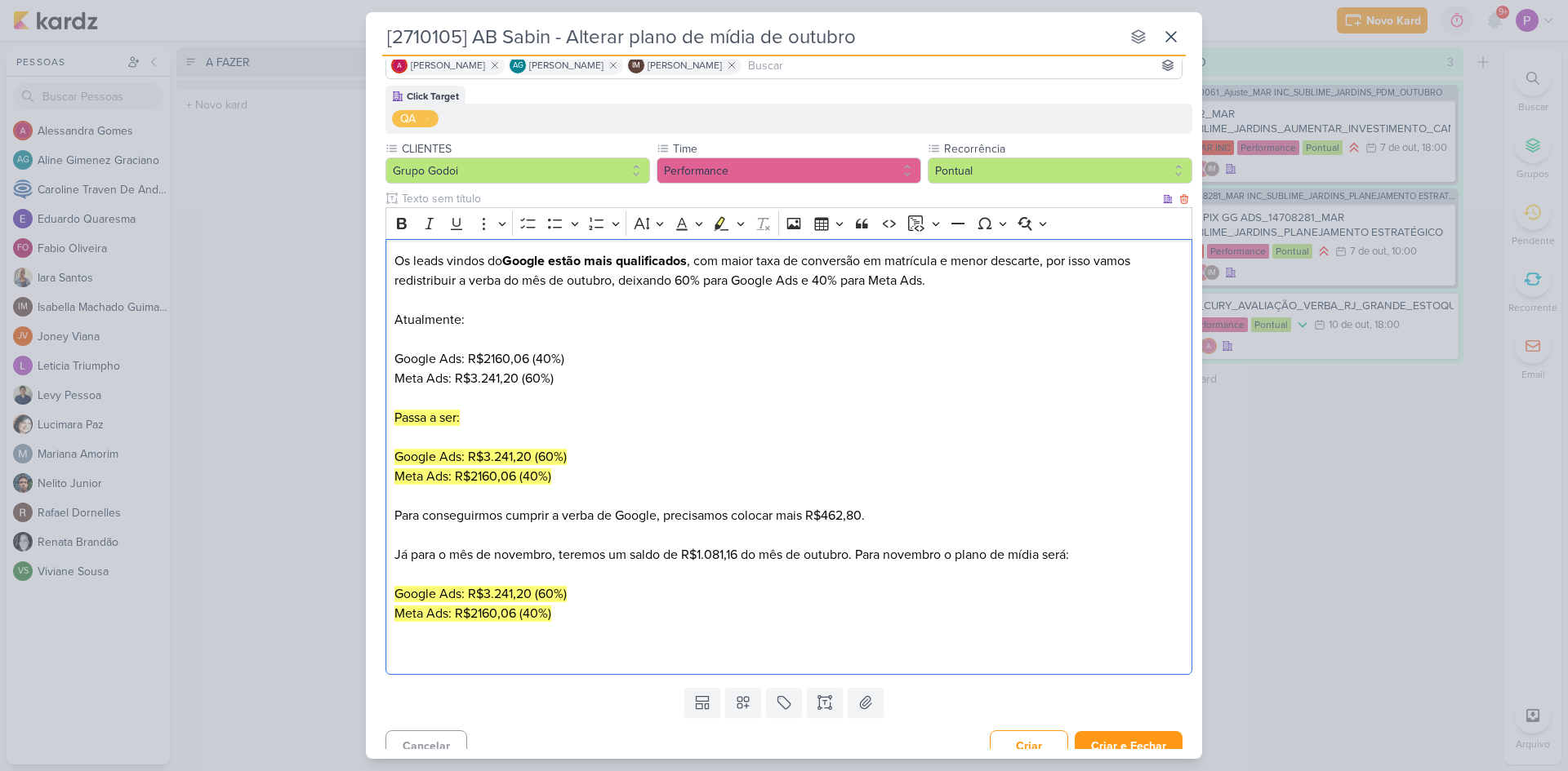
click at [574, 613] on p "Meta Ads: R$2160,06 (40%)" at bounding box center [789, 613] width 789 height 20
drag, startPoint x: 570, startPoint y: 613, endPoint x: 396, endPoint y: 584, distance: 176.4
click at [396, 584] on div "Os leads vindos do Google estão mais qualificados , com maior taxa de conversão…" at bounding box center [788, 457] width 807 height 437
click at [722, 232] on button "Highlight" at bounding box center [721, 224] width 25 height 25
click at [722, 227] on icon "Editor toolbar" at bounding box center [720, 223] width 16 height 16
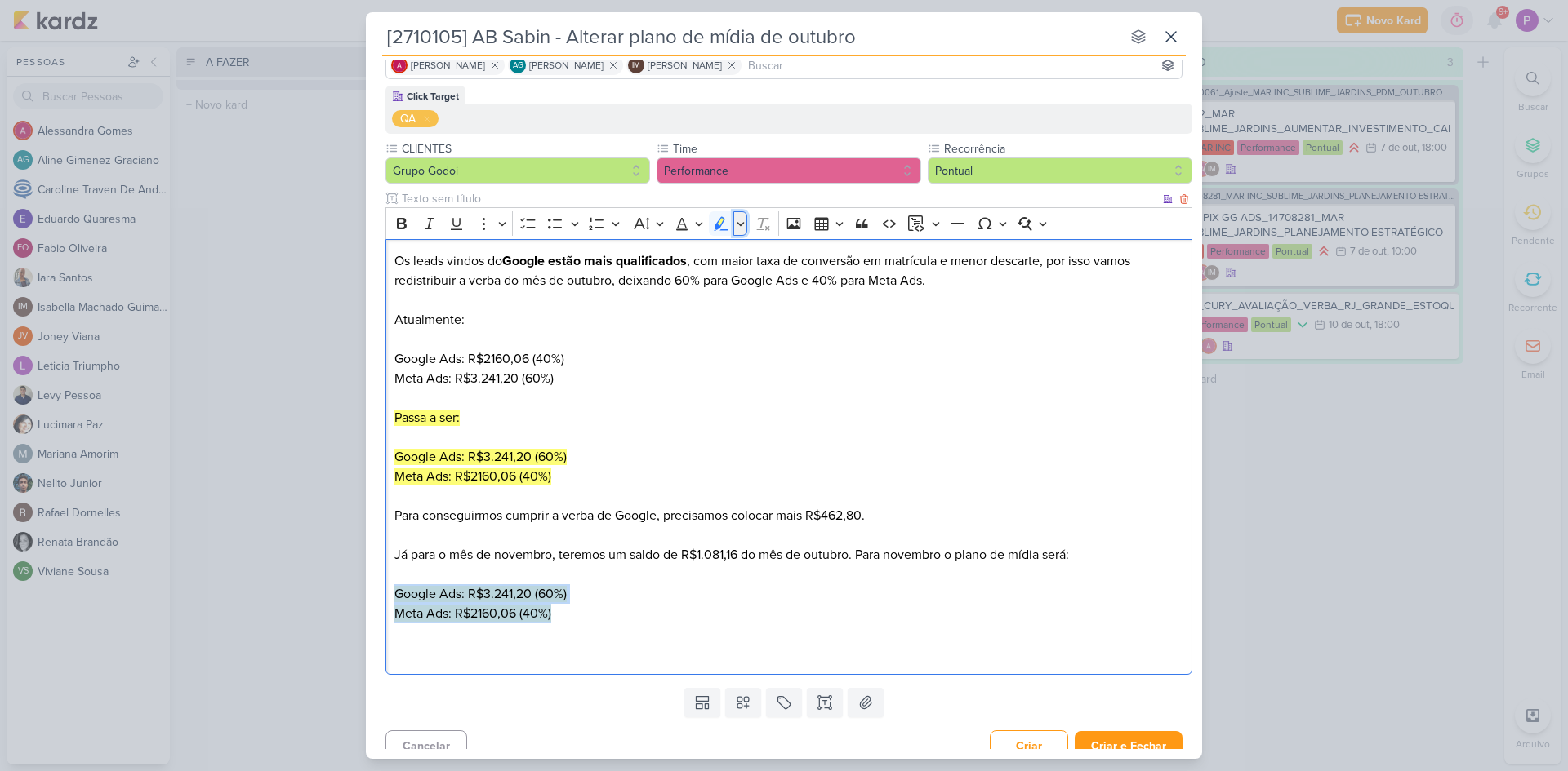
click at [741, 231] on icon "Editor toolbar" at bounding box center [740, 223] width 8 height 16
click at [721, 223] on icon "Editor toolbar" at bounding box center [720, 222] width 9 height 12
click at [580, 617] on p "Meta Ads: R$2160,06 (40%)" at bounding box center [789, 613] width 789 height 20
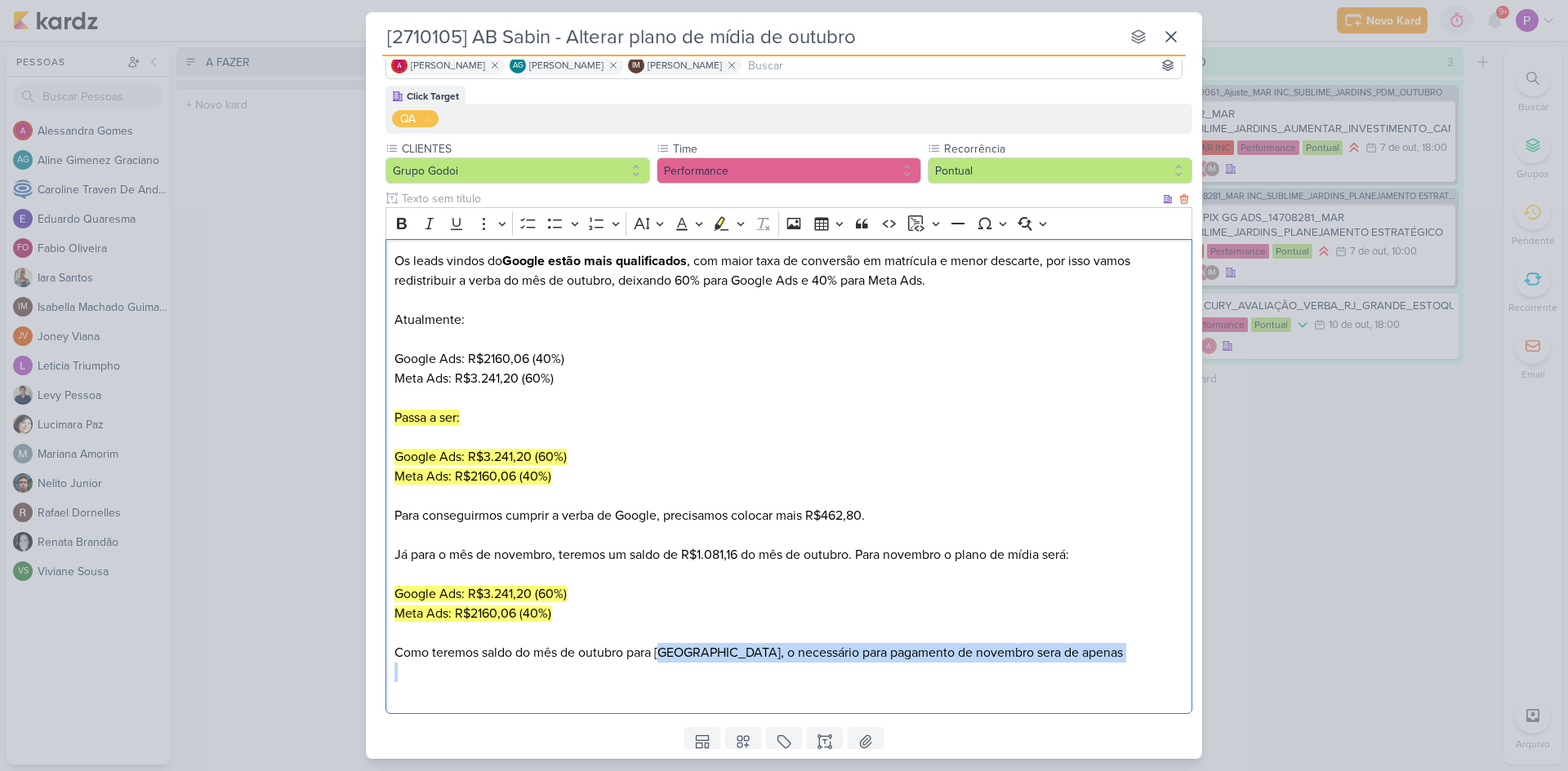
drag, startPoint x: 670, startPoint y: 645, endPoint x: 1063, endPoint y: 663, distance: 393.4
click at [1063, 663] on div "Os leads vindos do Google estão mais qualificados , com maior taxa de conversão…" at bounding box center [788, 477] width 807 height 476
click at [1038, 653] on p "Como teremos saldo do mês de outubro para Meta, o necessário para pagamento de …" at bounding box center [789, 653] width 789 height 20
click at [965, 656] on p "Como teremos saldo do mês de outubro para Meta, o necessário para pagamento de …" at bounding box center [789, 653] width 789 height 20
click at [1055, 653] on p "Como teremos saldo do mês de outubro para Meta, o necessário para pagamento de …" at bounding box center [789, 653] width 789 height 20
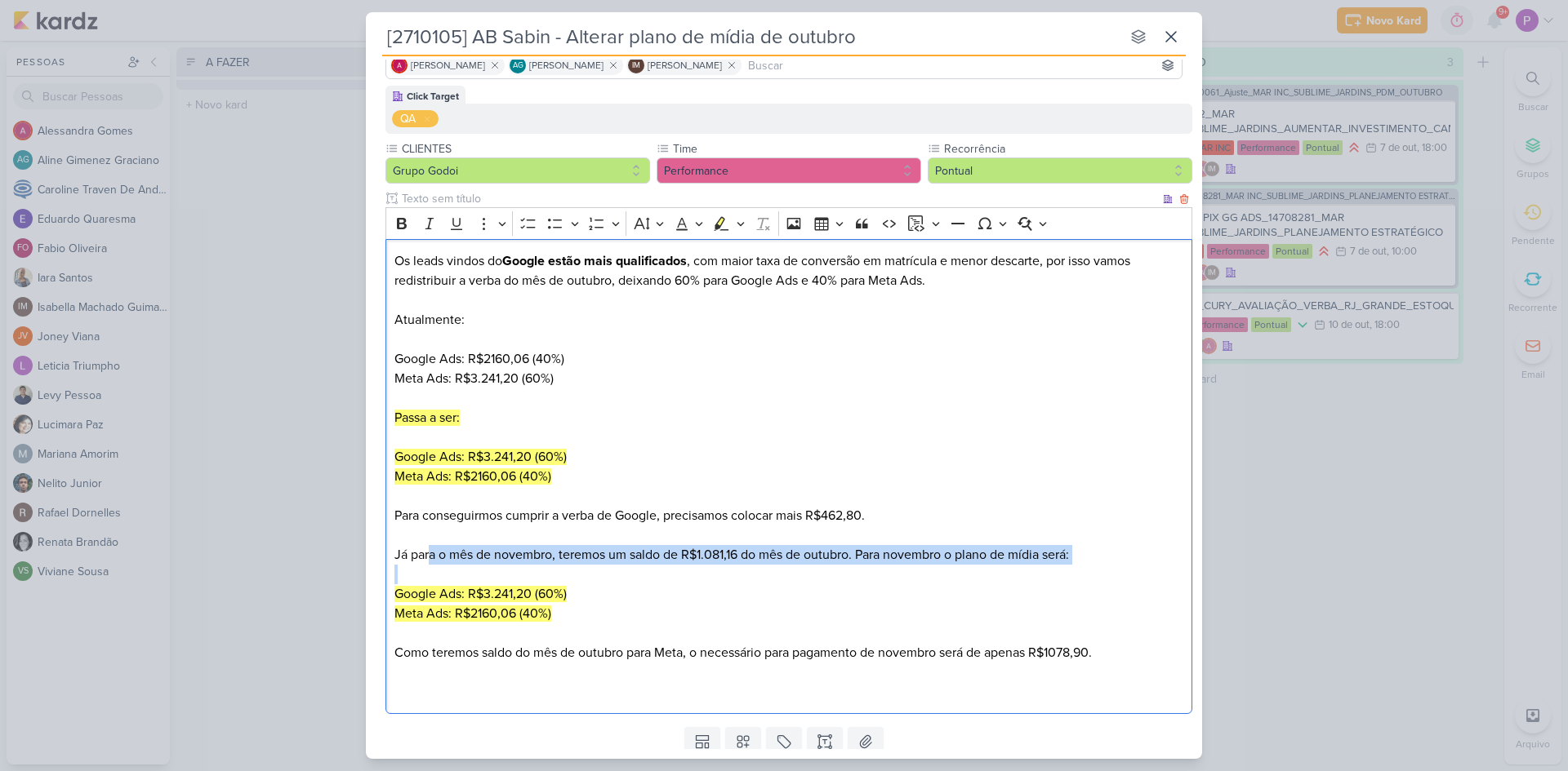
click at [1088, 578] on div "Os leads vindos do Google estão mais qualificados , com maior taxa de conversão…" at bounding box center [788, 477] width 807 height 476
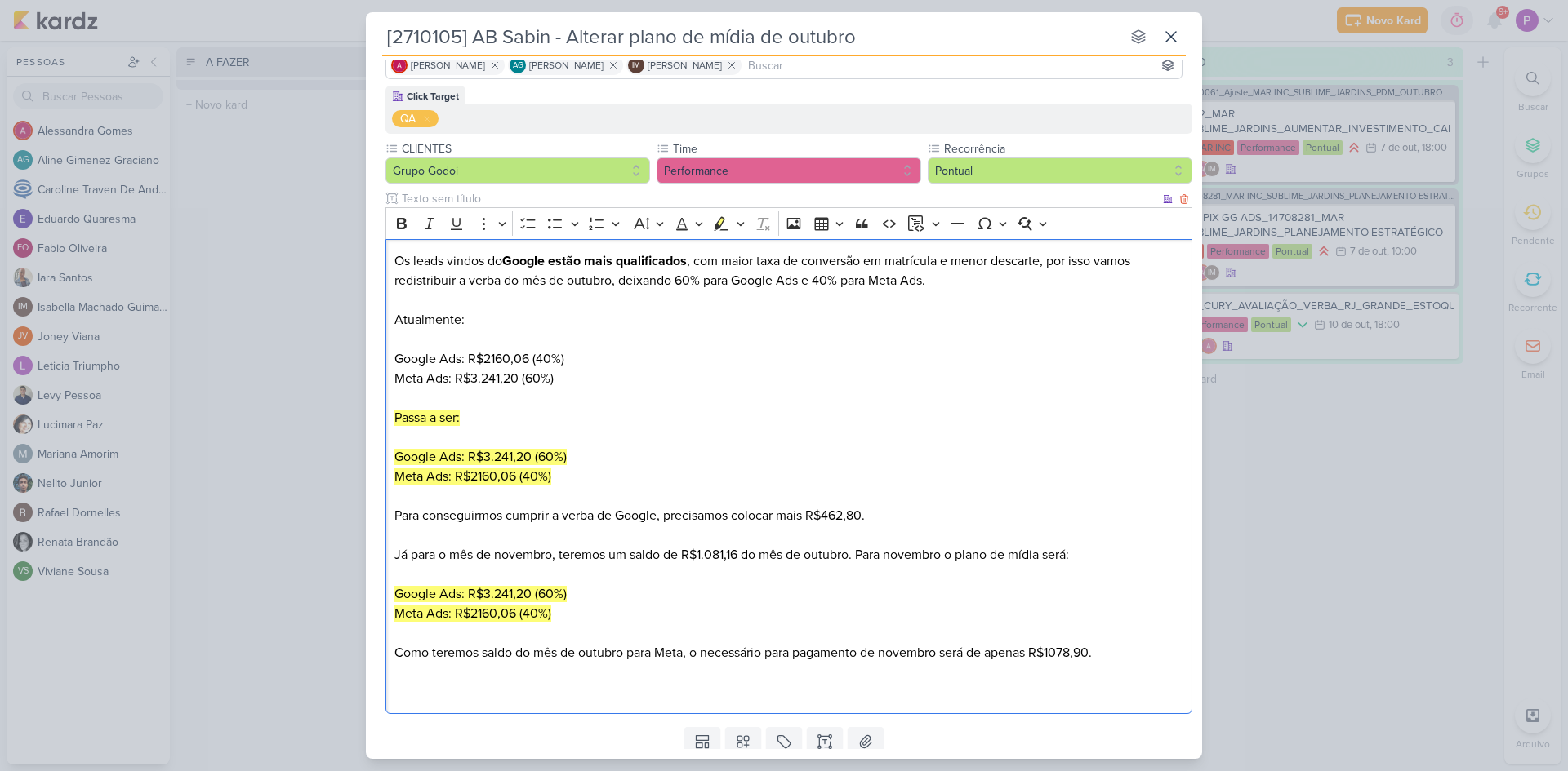
click at [1097, 656] on p "Como teremos saldo do mês de outubro para Meta, o necessário para pagamento de …" at bounding box center [789, 653] width 789 height 20
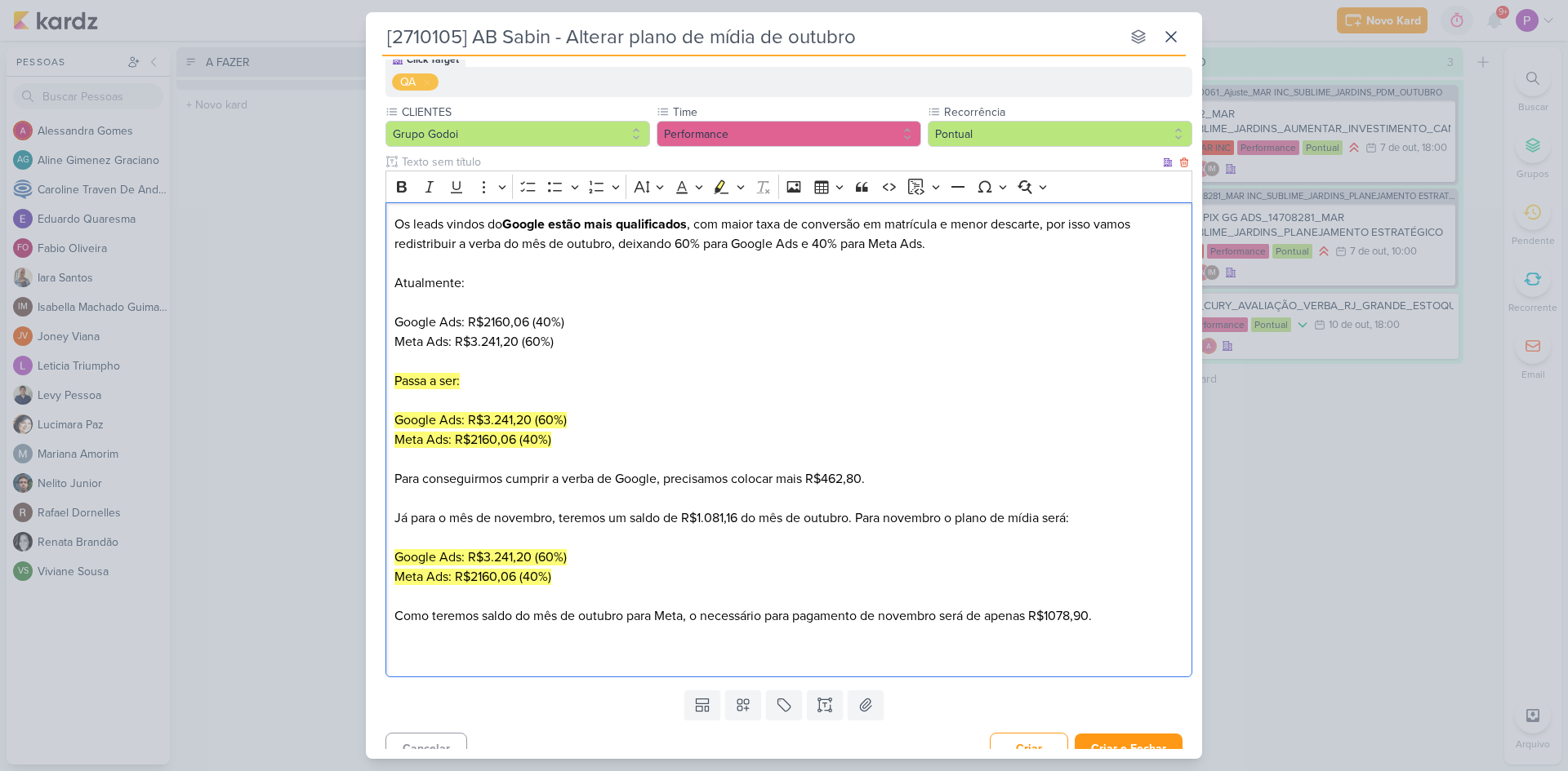
scroll to position [182, 0]
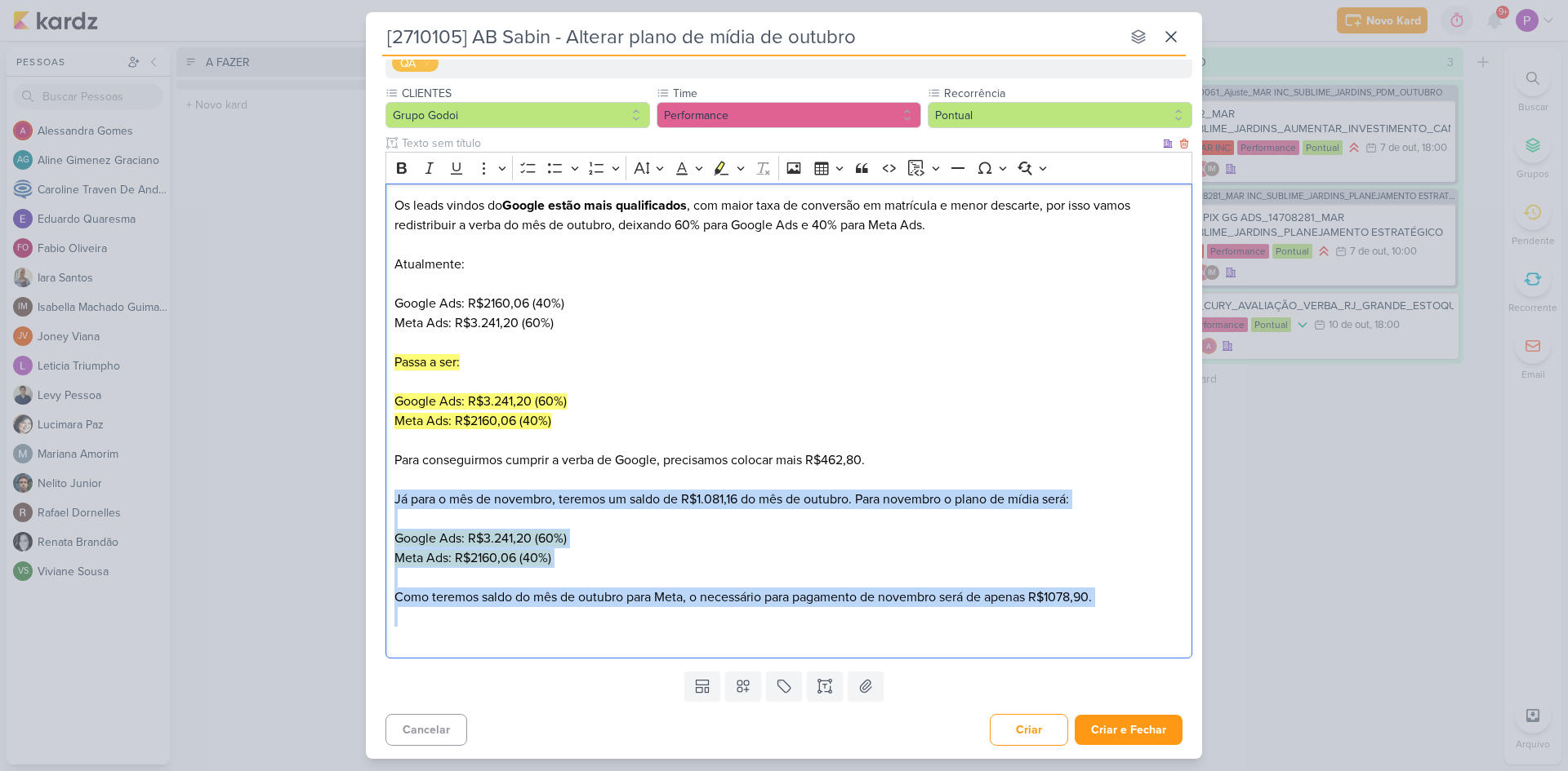
drag, startPoint x: 387, startPoint y: 500, endPoint x: 1116, endPoint y: 623, distance: 739.3
click at [1116, 623] on div "Os leads vindos do Google estão mais qualificados , com maior taxa de conversão…" at bounding box center [788, 422] width 807 height 476
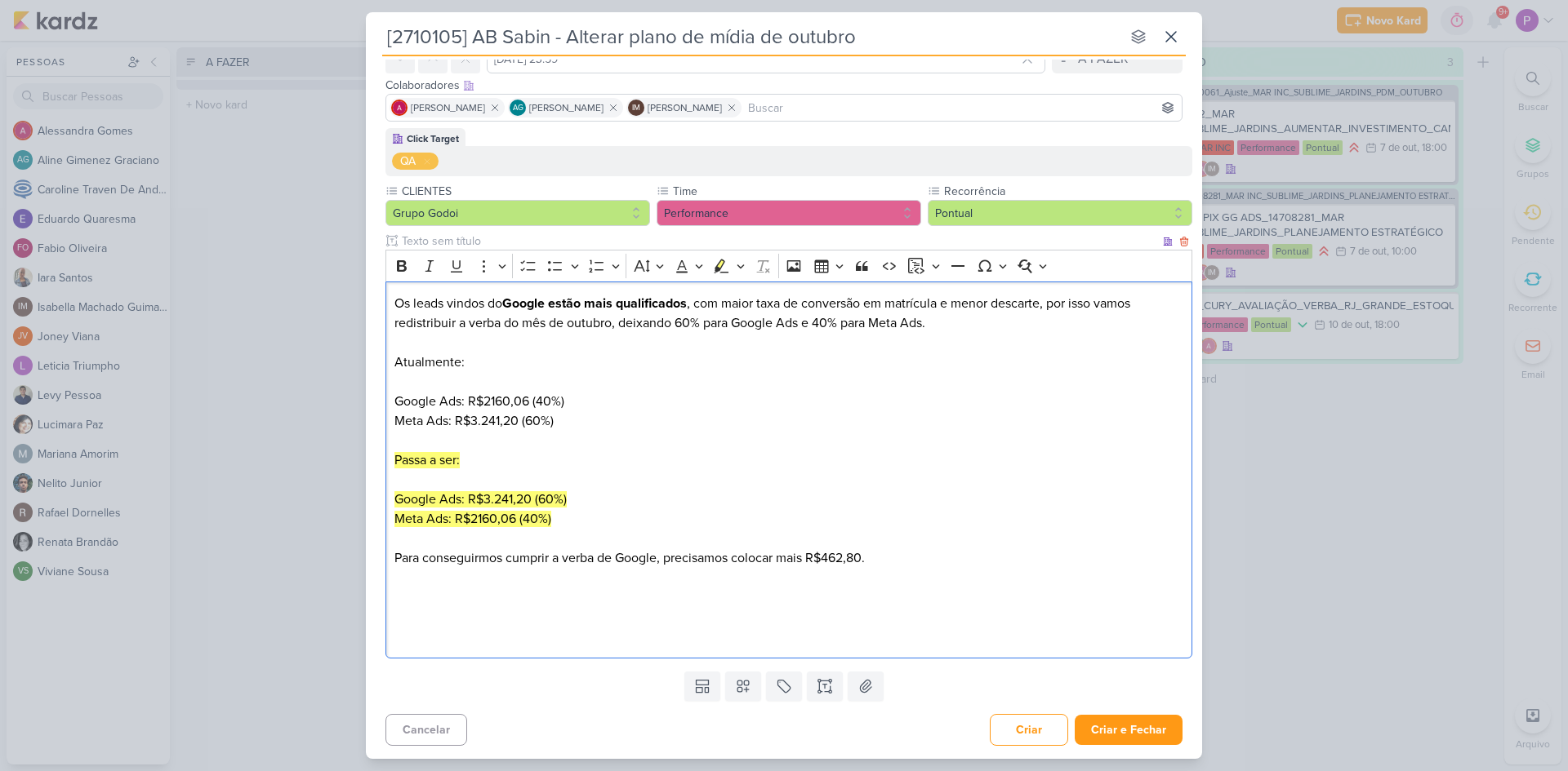
scroll to position [84, 0]
click at [839, 499] on p "Google Ads: R$3.241,20 (60%)" at bounding box center [789, 499] width 789 height 20
click at [896, 552] on p "Para conseguirmos cumprir a verba de Google, precisamos colocar mais R$462,80." at bounding box center [789, 558] width 789 height 20
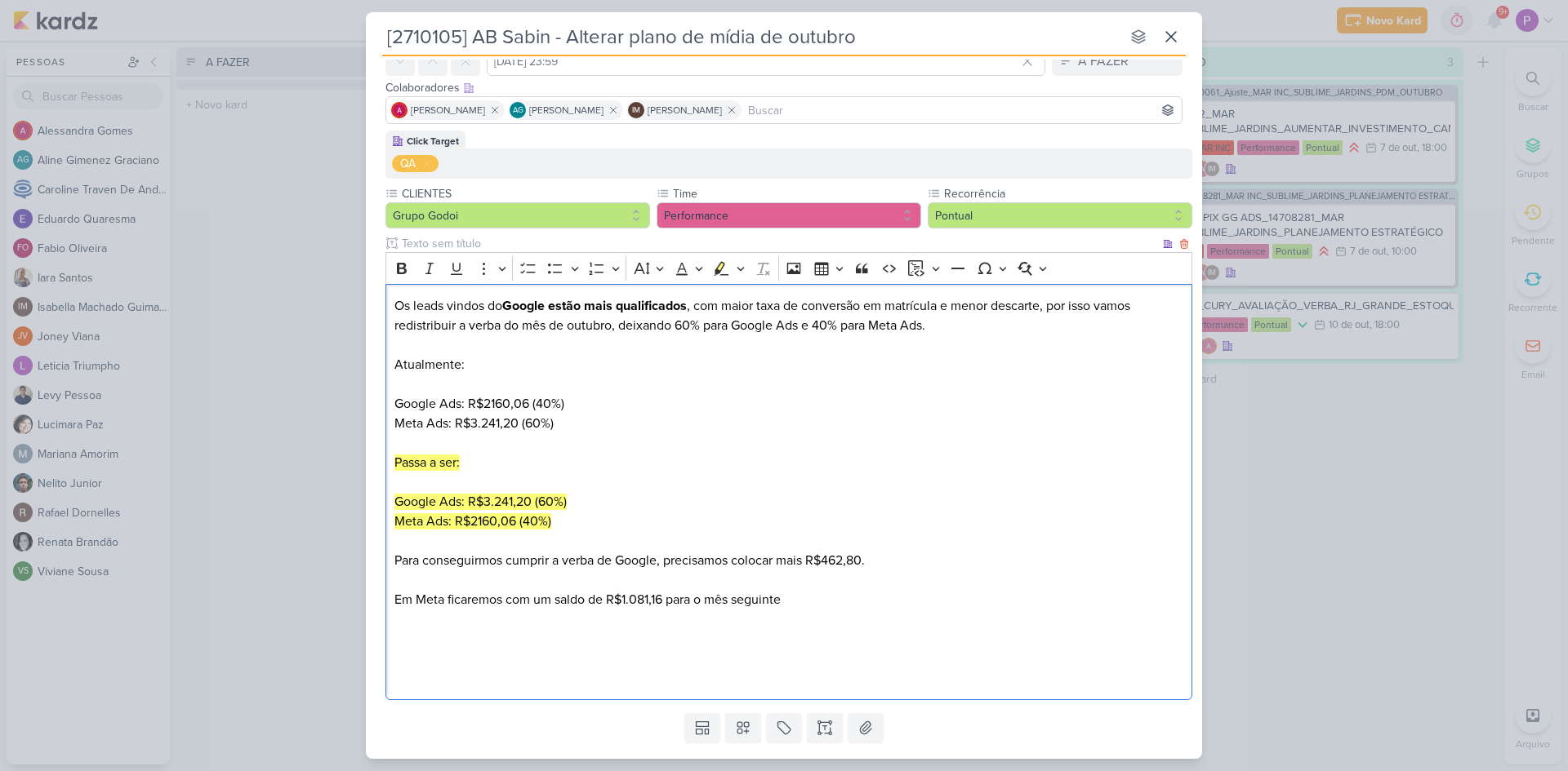
scroll to position [0, 0]
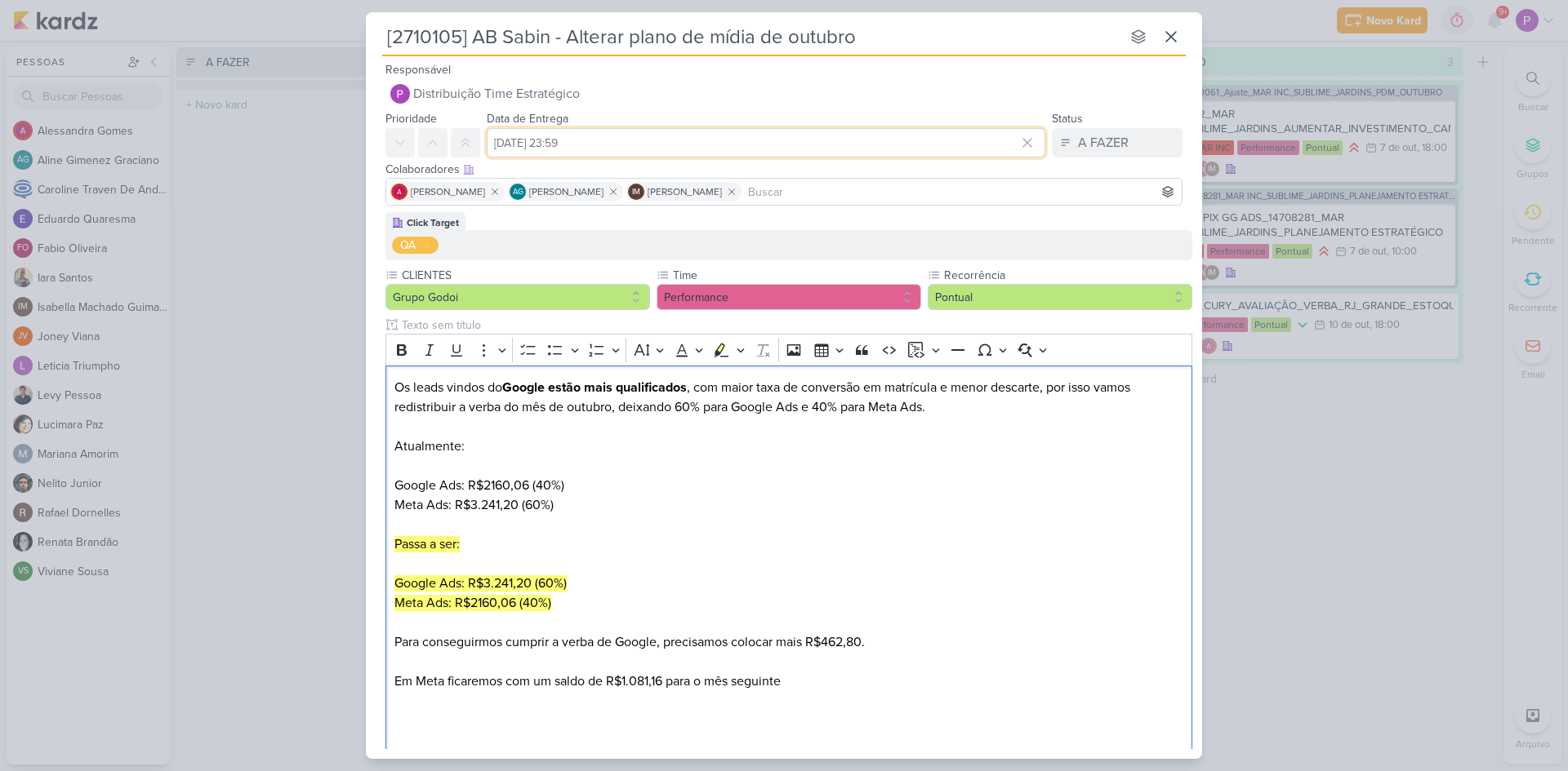
click at [631, 142] on input "[DATE] 23:59" at bounding box center [767, 142] width 559 height 29
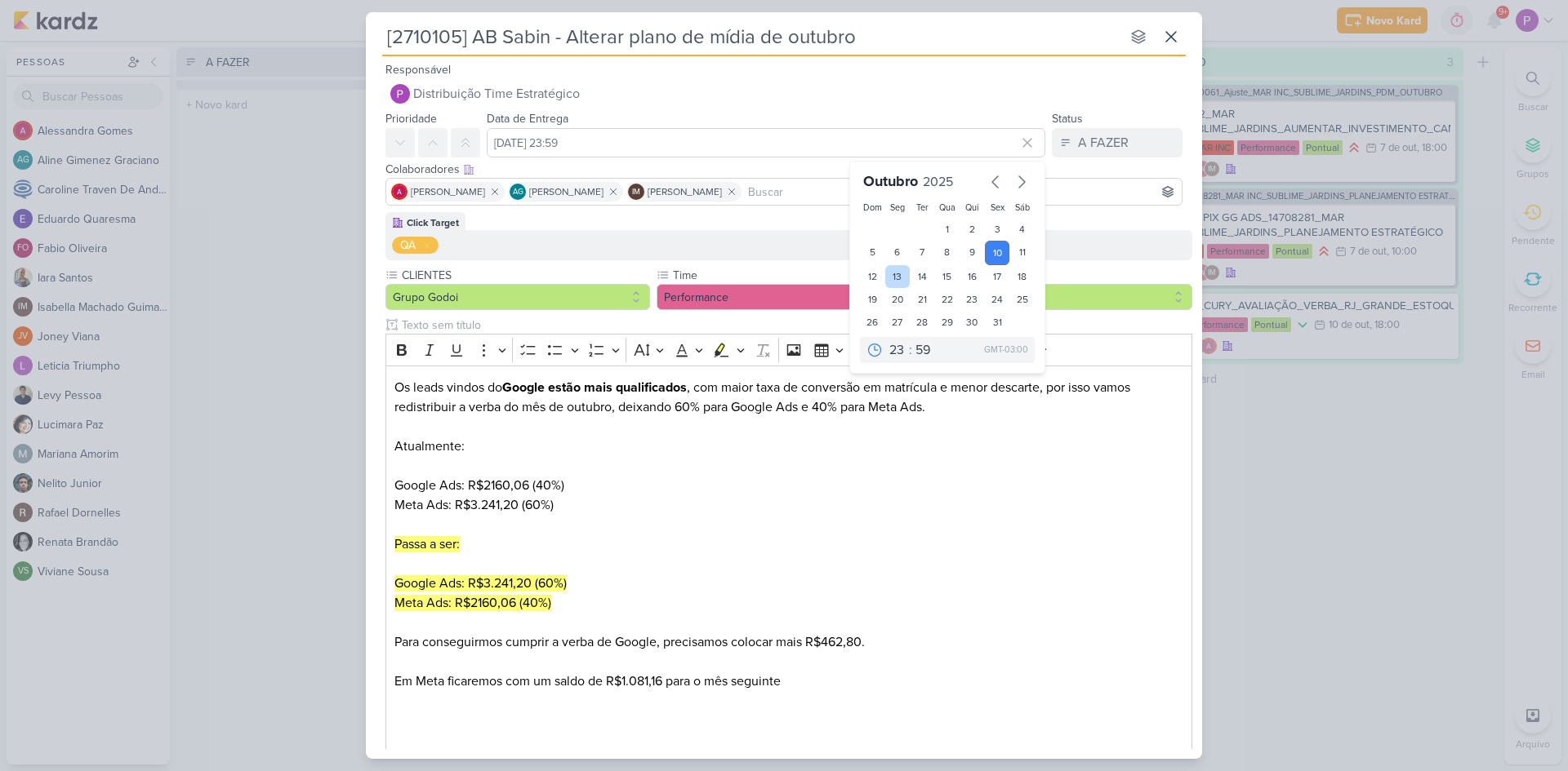
click at [892, 280] on div "13" at bounding box center [898, 277] width 25 height 23
type input "13 de outubro de 2025 às 23:59"
click at [589, 213] on div "Click Target QA" at bounding box center [788, 236] width 807 height 48
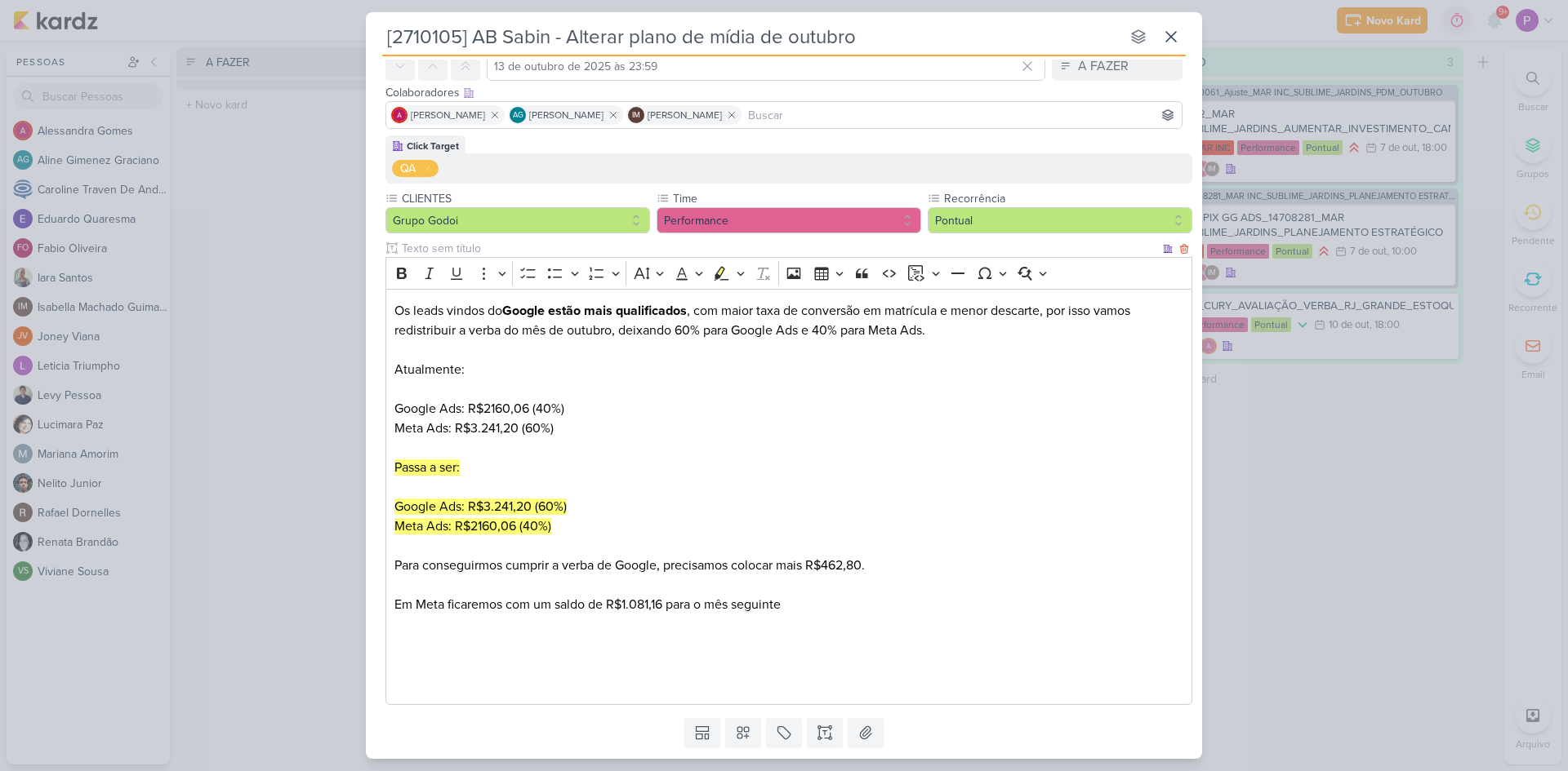
scroll to position [124, 0]
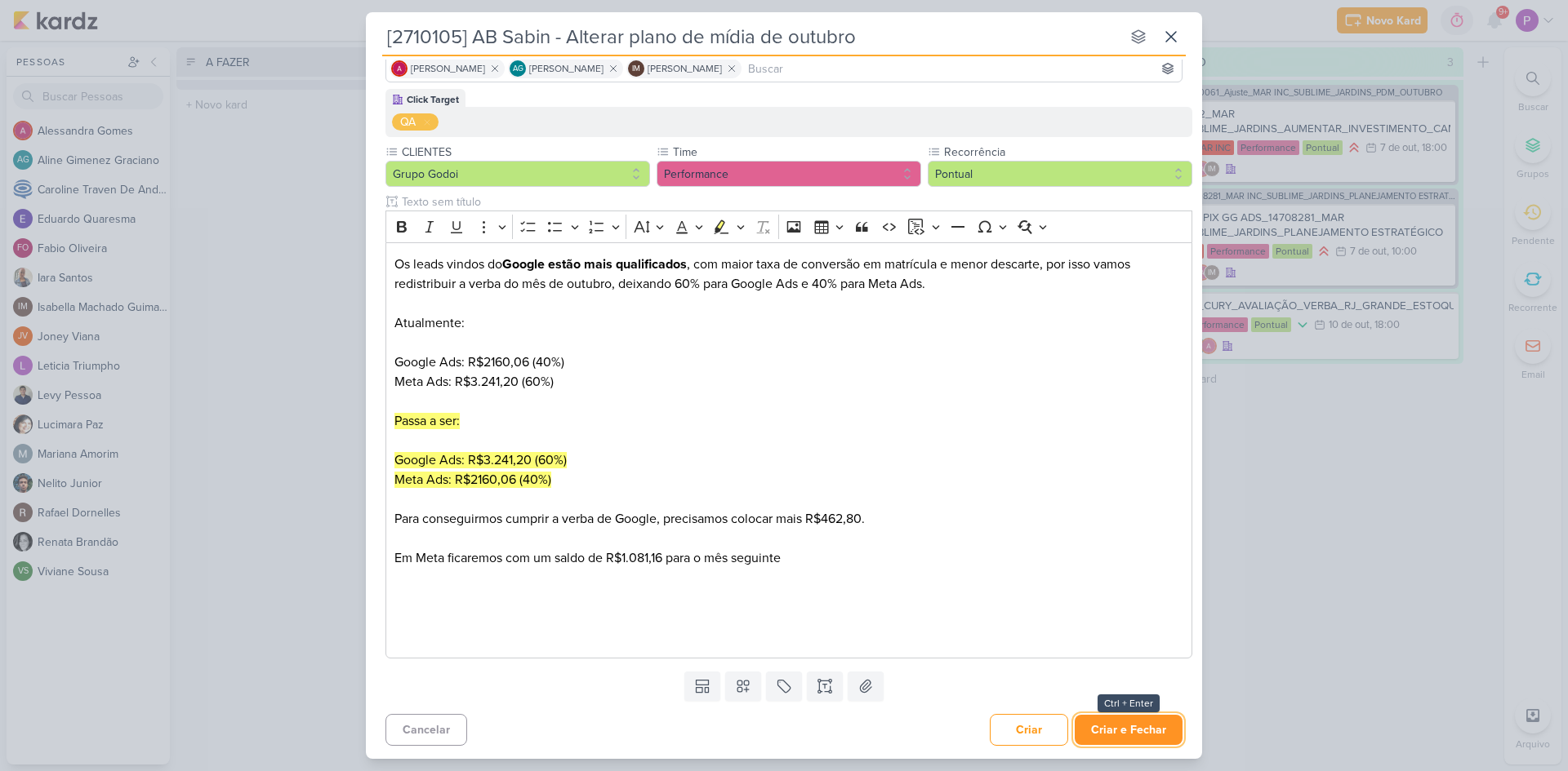
click at [1115, 732] on button "Criar e Fechar" at bounding box center [1128, 730] width 108 height 30
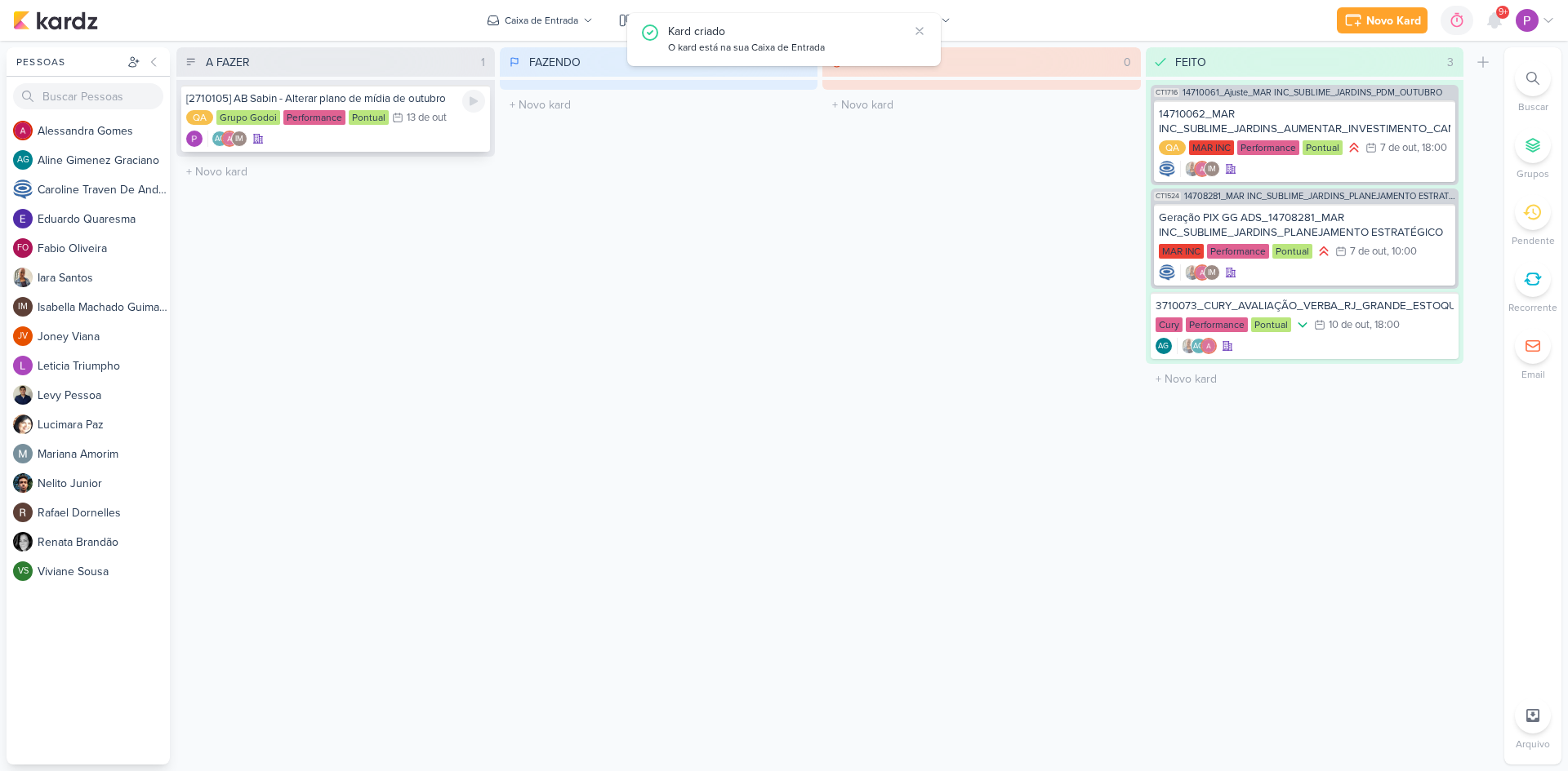
click at [339, 147] on div "[2710105] AB Sabin - Alterar plano de mídia de outubro QA Grupo Godoi Performan…" at bounding box center [335, 118] width 309 height 67
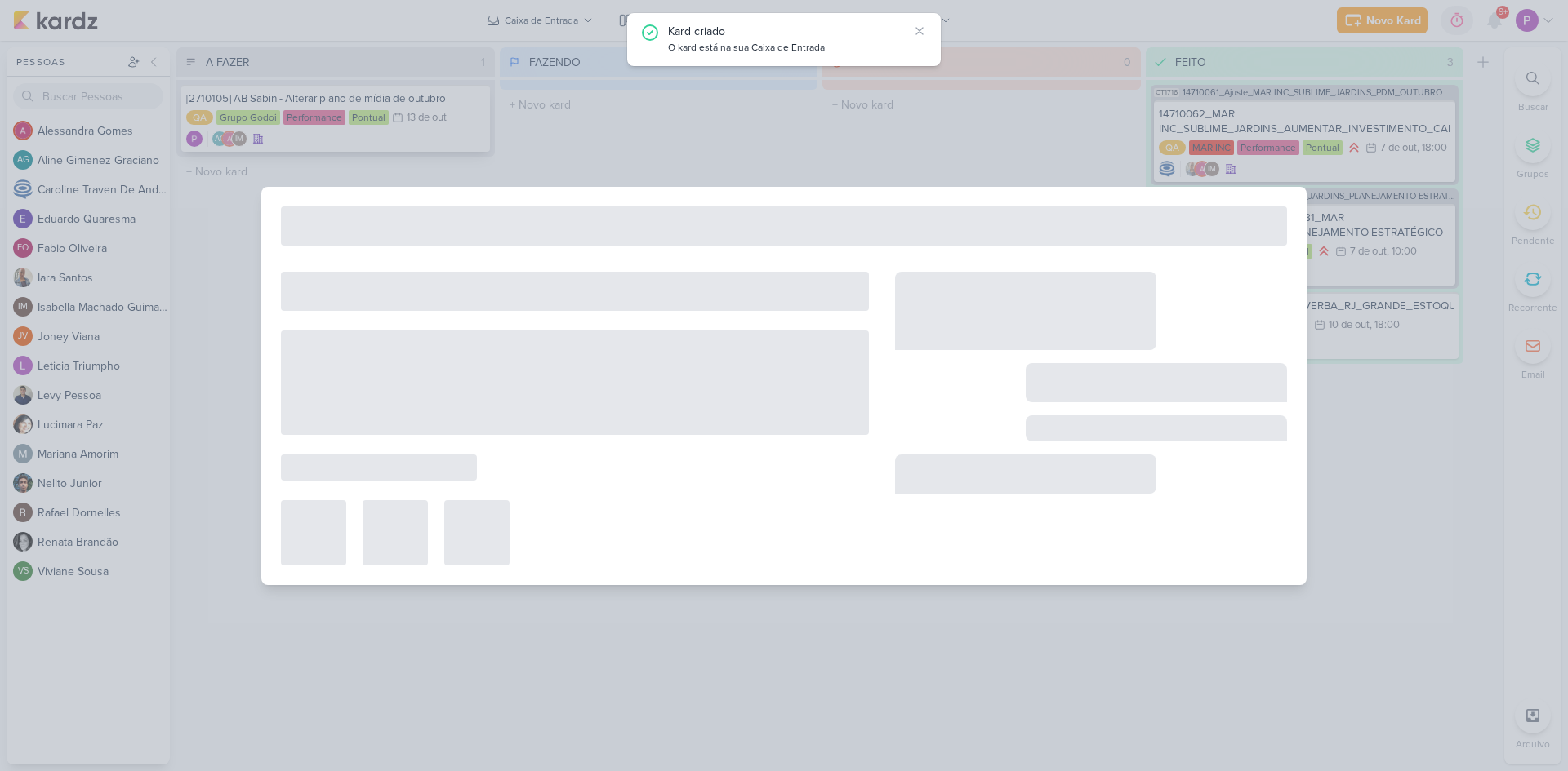
type input "[2710105] AB Sabin - Alterar plano de mídia de outubro"
type input "13 de outubro de 2025 às 23:59"
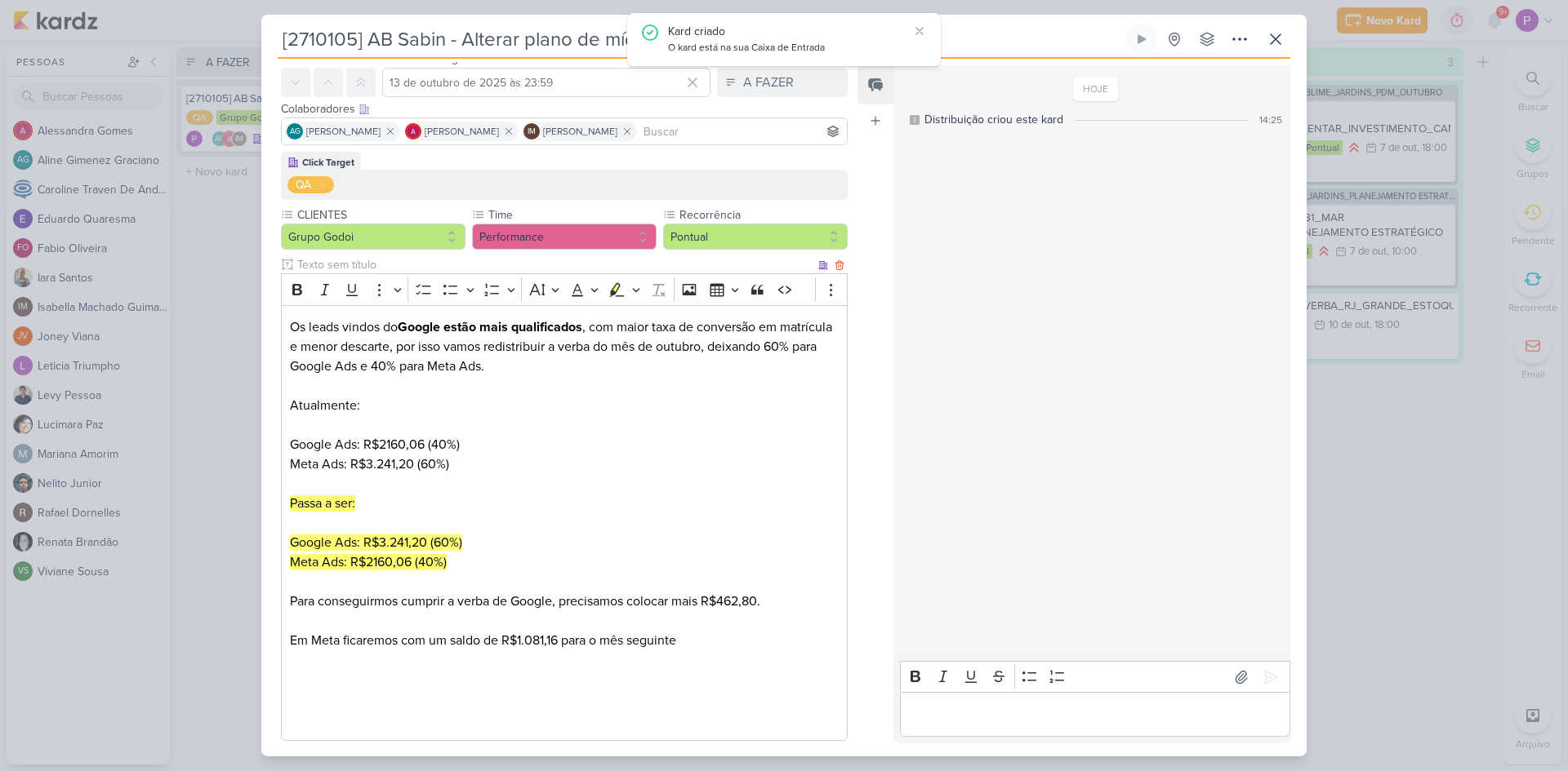
scroll to position [0, 0]
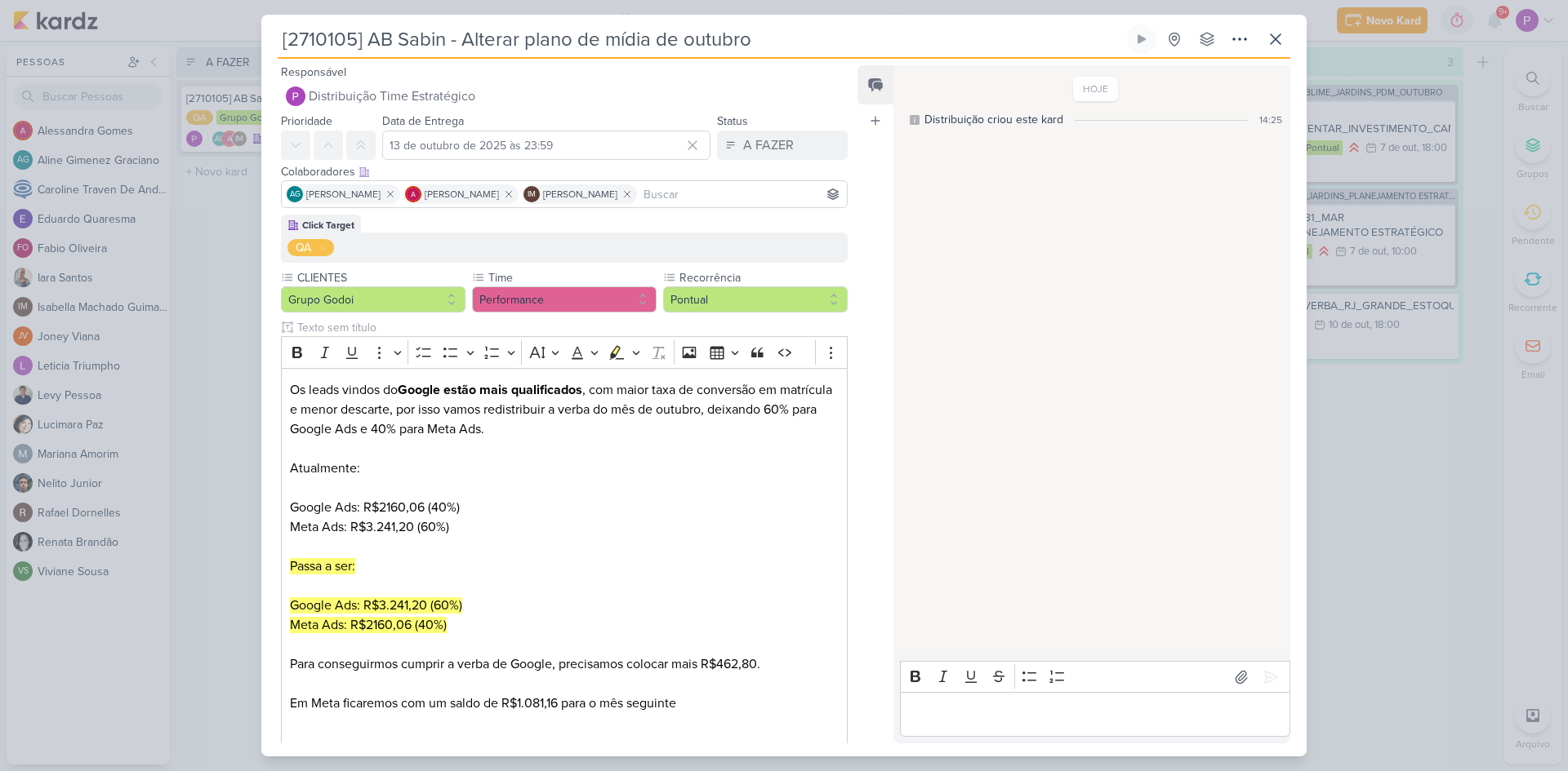
drag, startPoint x: 447, startPoint y: 42, endPoint x: 239, endPoint y: 44, distance: 208.0
click at [239, 44] on div "[2710105] AB Sabin - Alterar plano de mídia de outubro" at bounding box center [784, 385] width 1568 height 771
click at [882, 478] on div "Feed Atrelar email Solte o email para atrelar ao kard" at bounding box center [875, 404] width 36 height 679
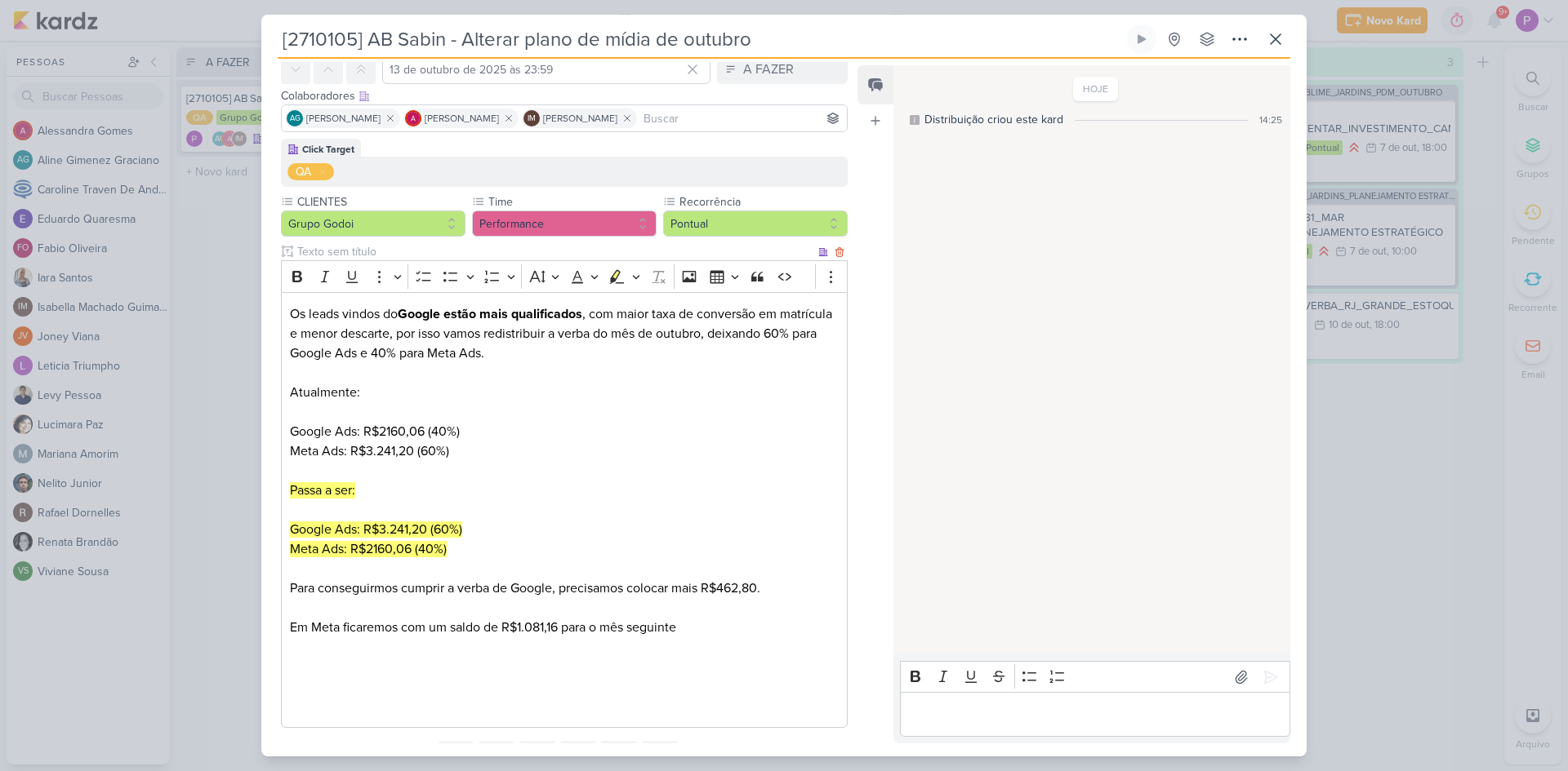
scroll to position [151, 0]
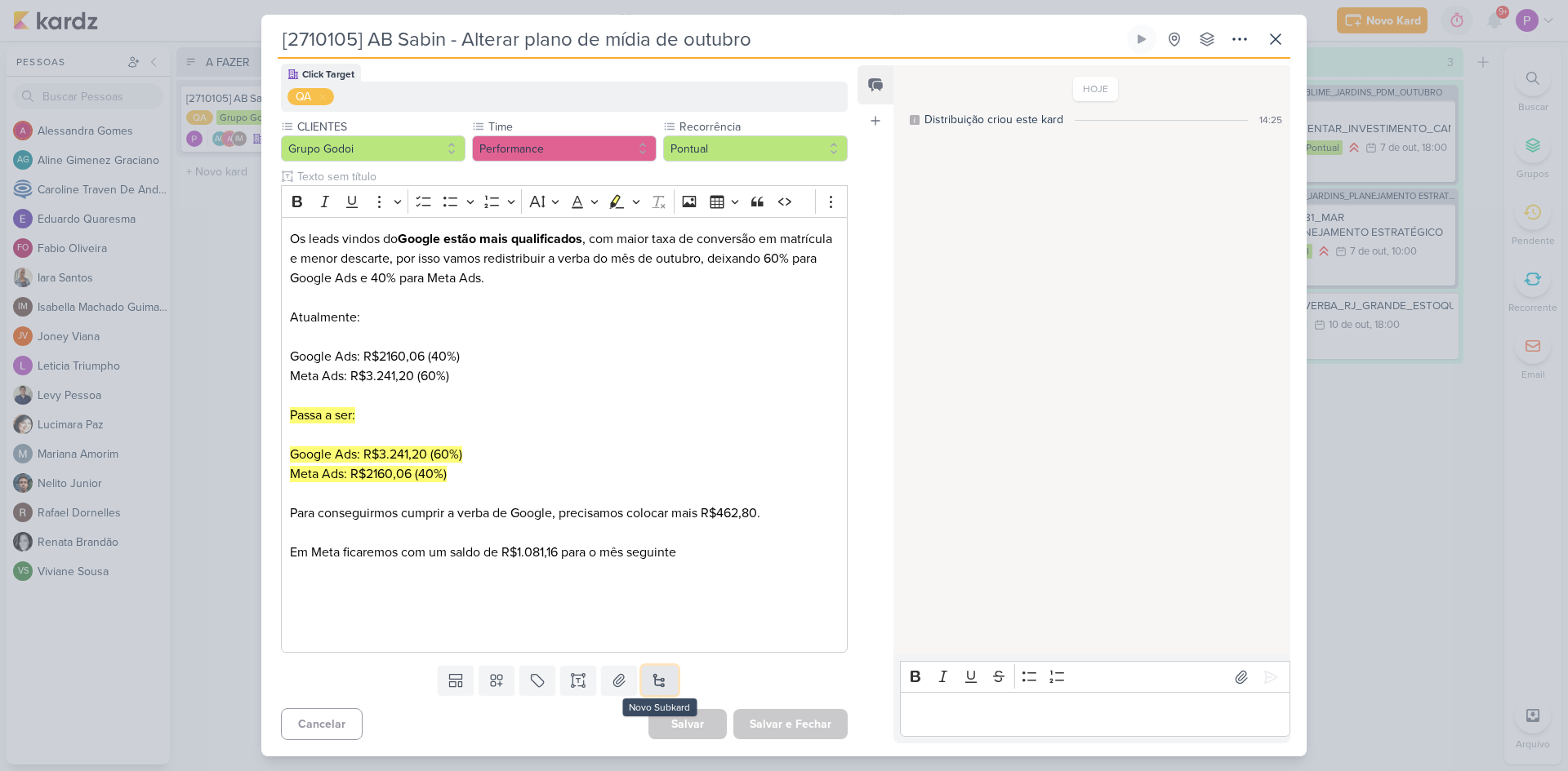
click at [663, 679] on button at bounding box center [660, 680] width 36 height 29
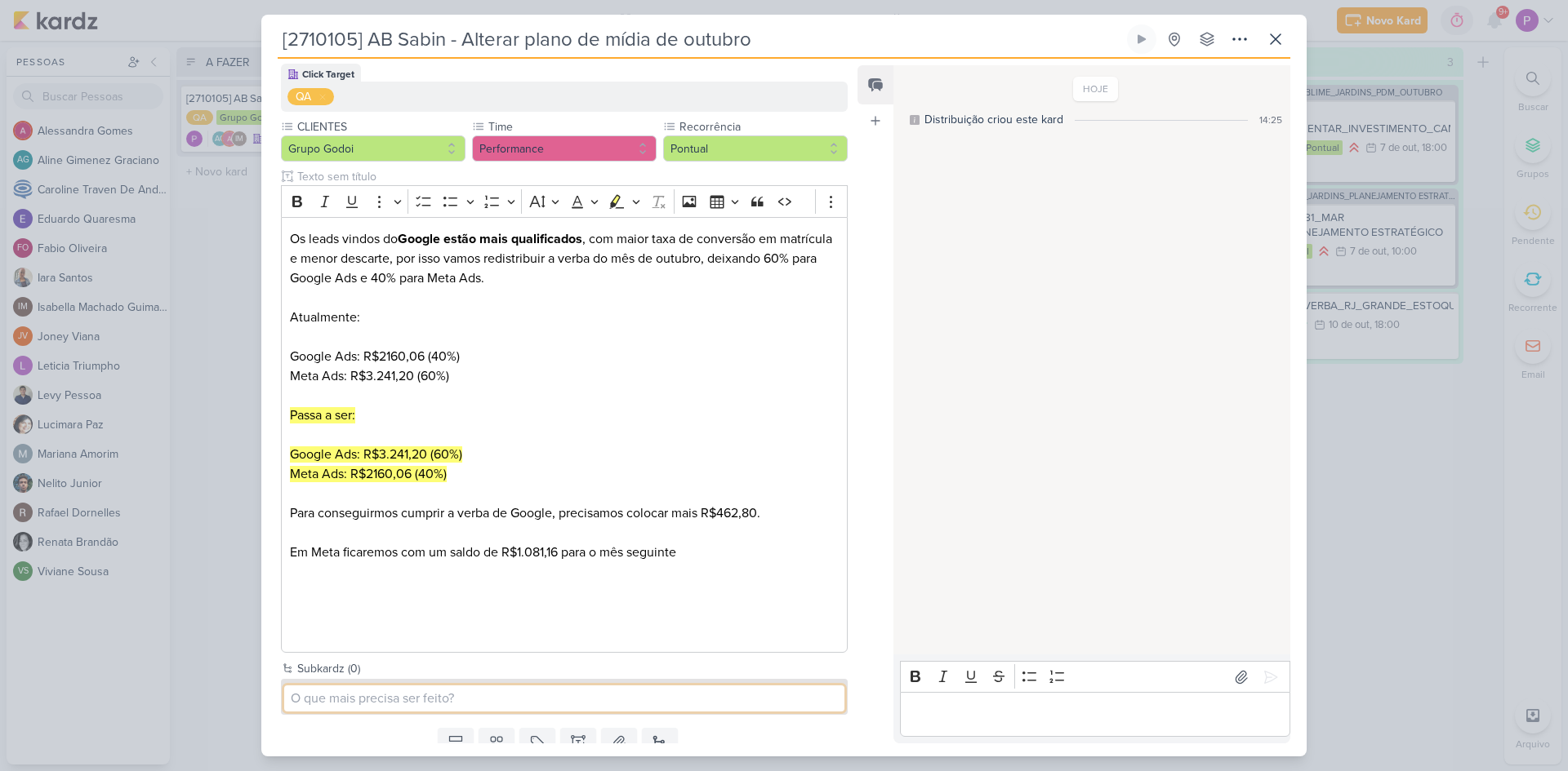
paste input "[2710105] AB Sabin"
type input "[2710105] AB Sabin - Alterar o plano de mídia"
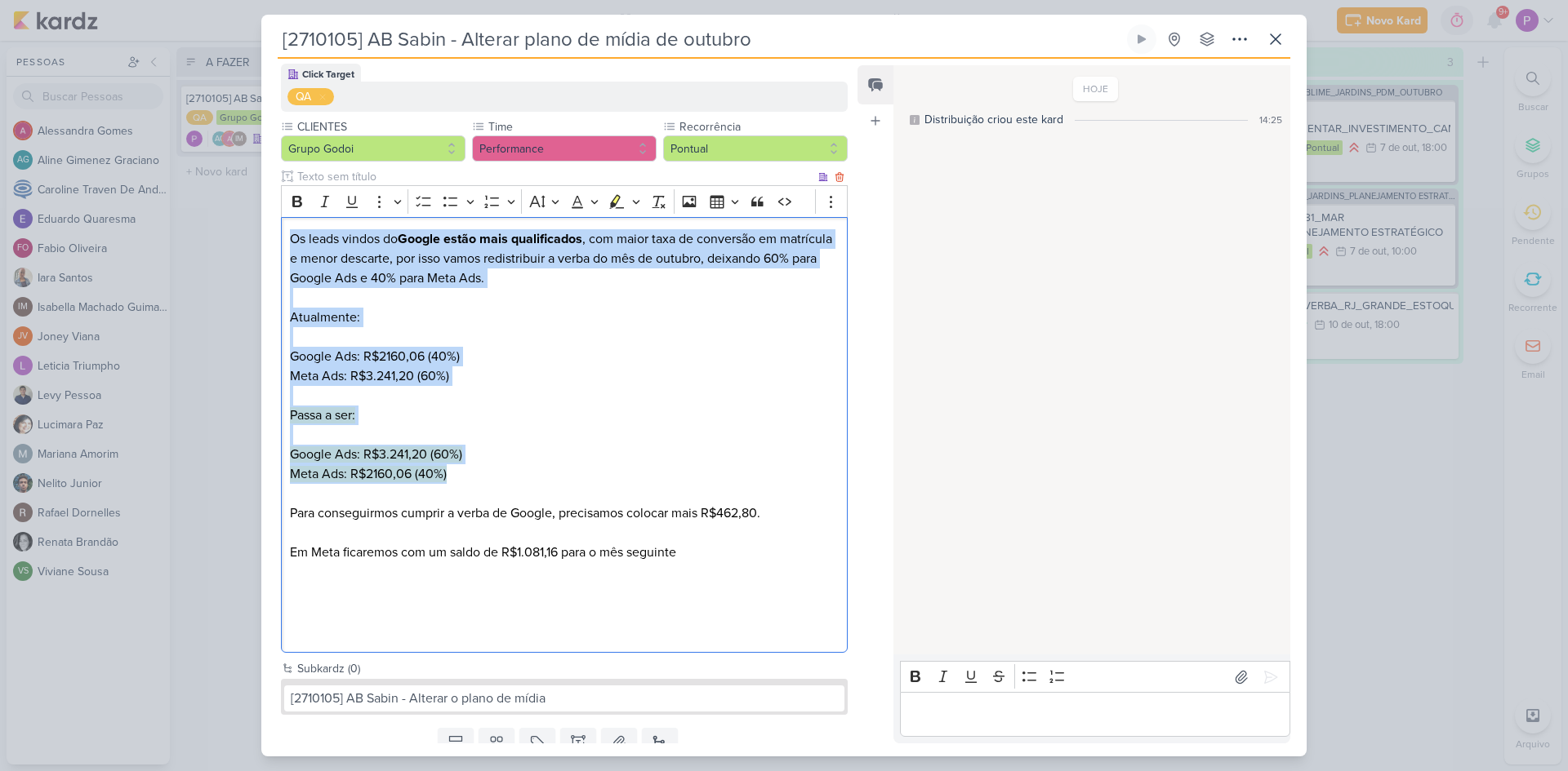
drag, startPoint x: 291, startPoint y: 232, endPoint x: 487, endPoint y: 479, distance: 315.3
click at [487, 479] on div "Os leads vindos do Google estão mais qualificados , com maior taxa de conversão…" at bounding box center [565, 435] width 566 height 437
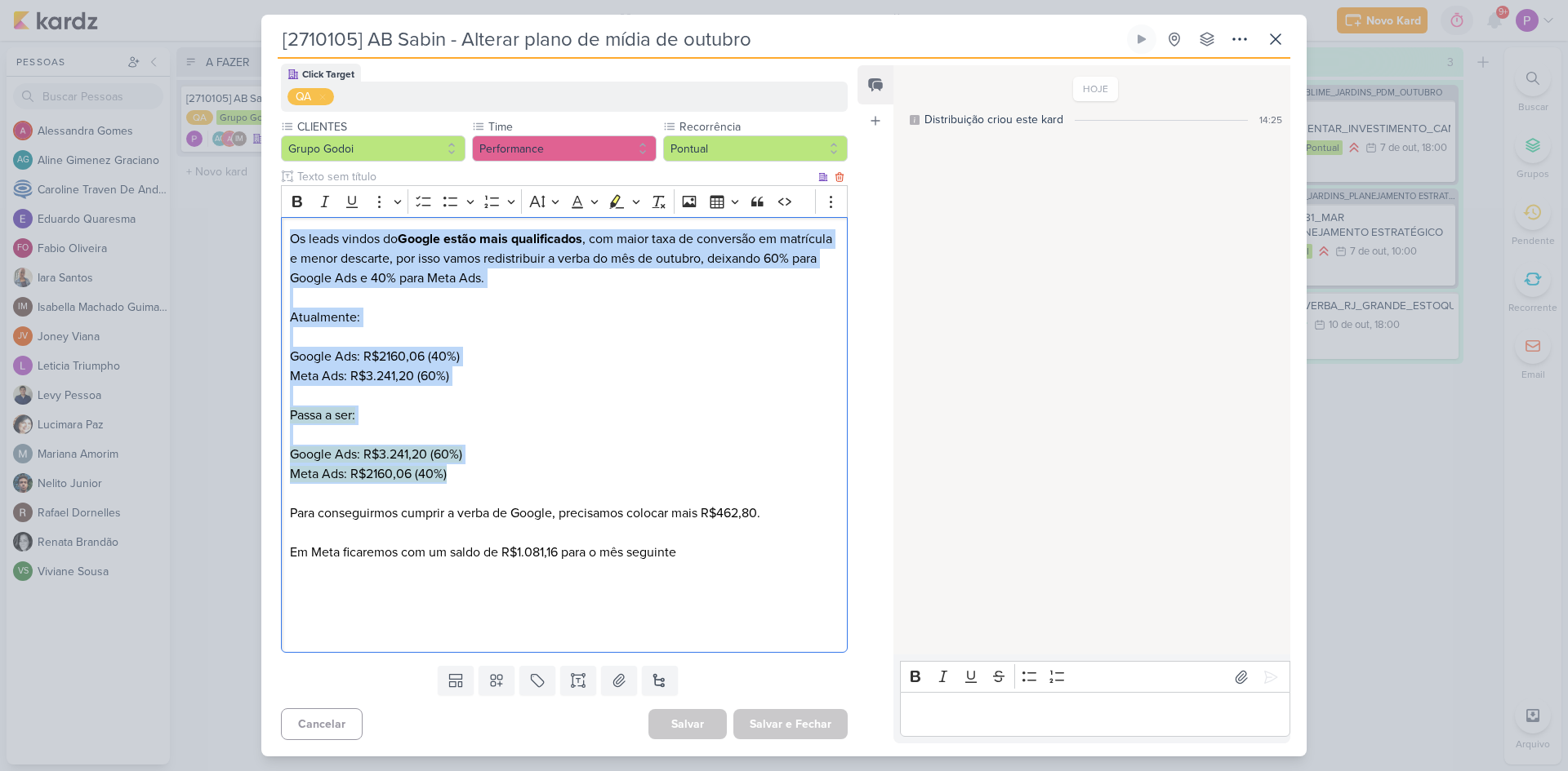
copy div "Os leads vindos do Google estão mais qualificados , com maior taxa de conversão…"
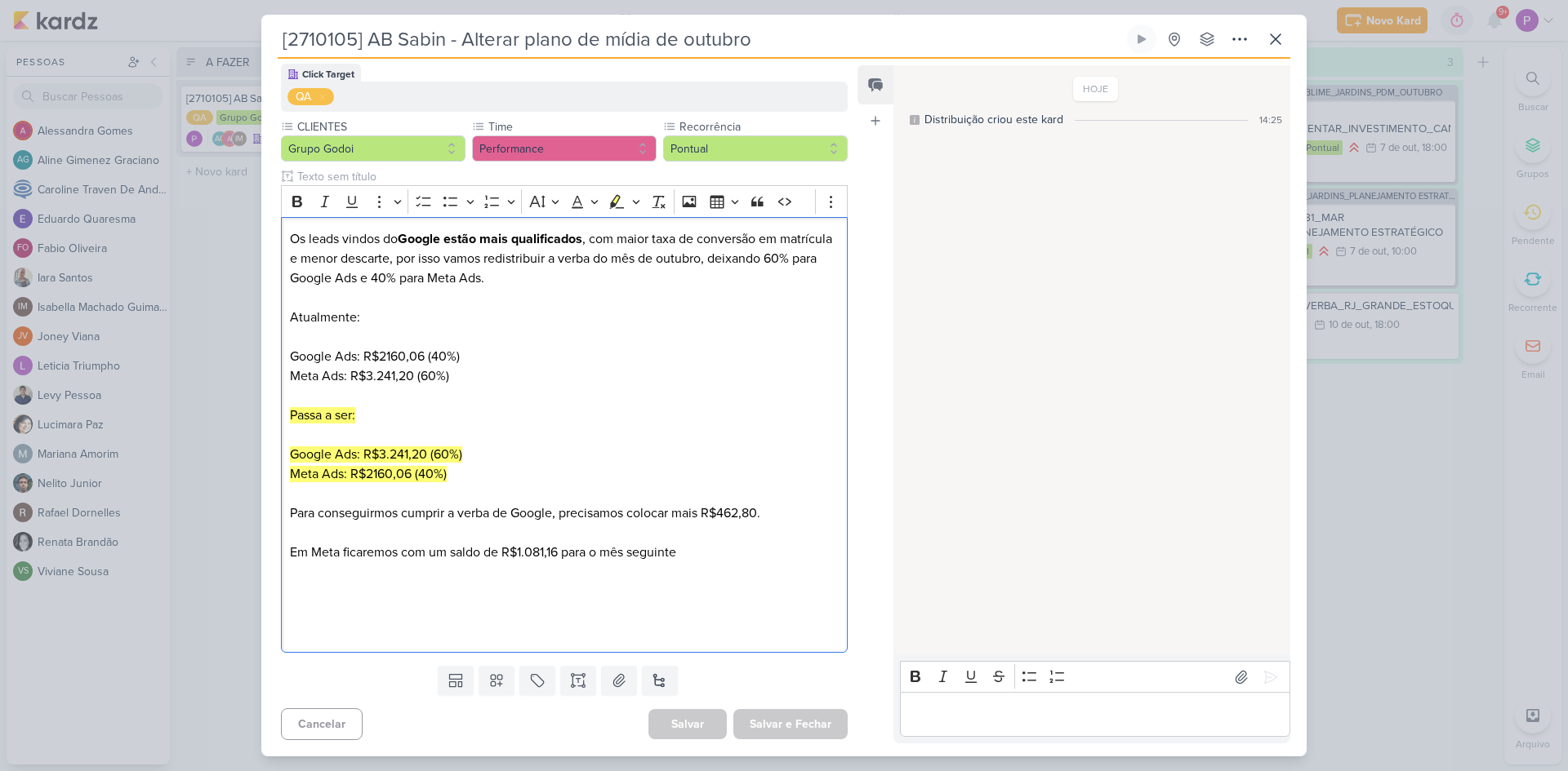
click at [427, 720] on div "Cancelar Salvar Salvar e Fechar Ctrl + Enter" at bounding box center [558, 723] width 593 height 42
click at [652, 680] on button at bounding box center [660, 680] width 36 height 29
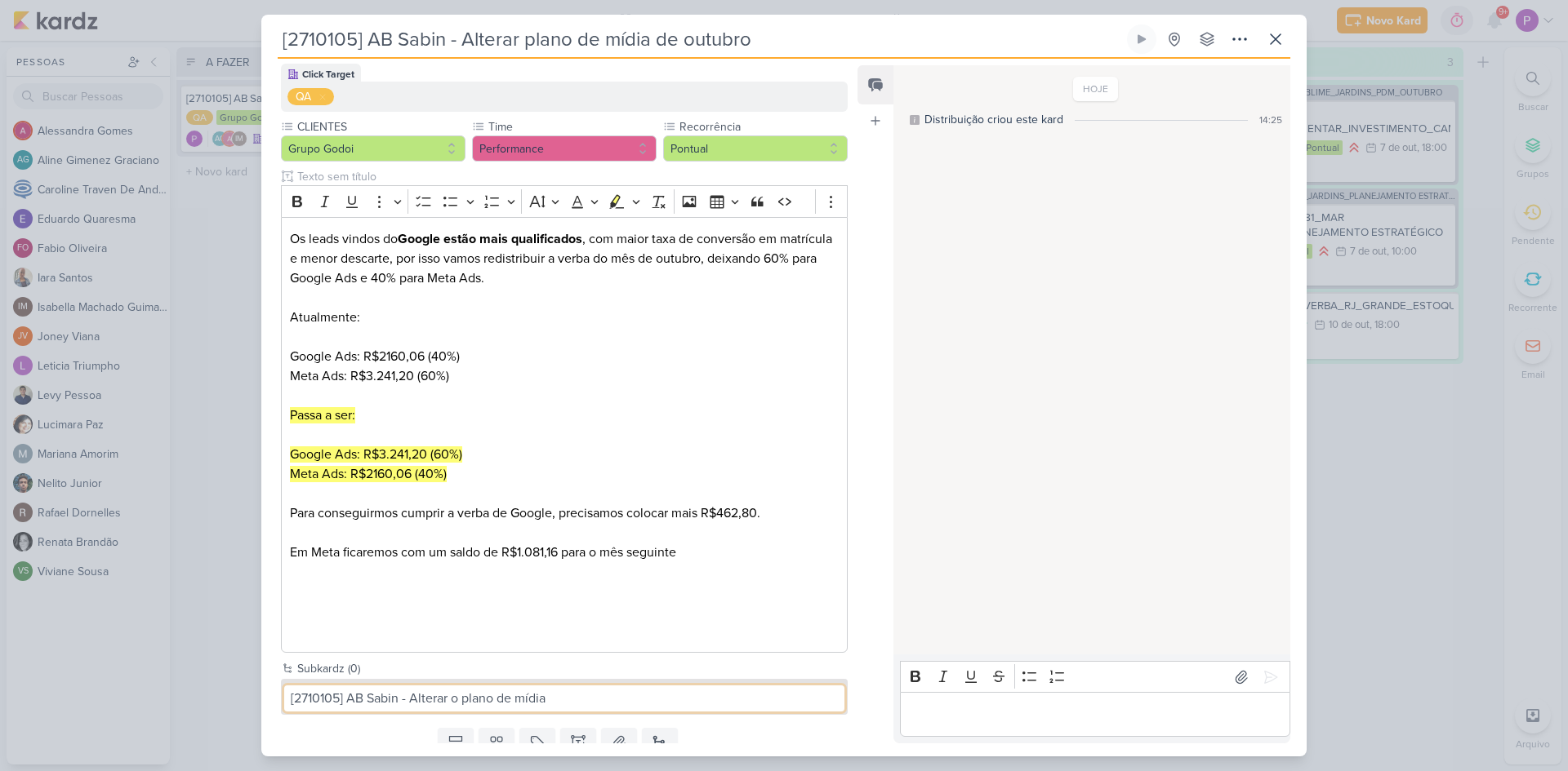
click at [596, 701] on input "[2710105] AB Sabin - Alterar o plano de mídia" at bounding box center [564, 699] width 560 height 26
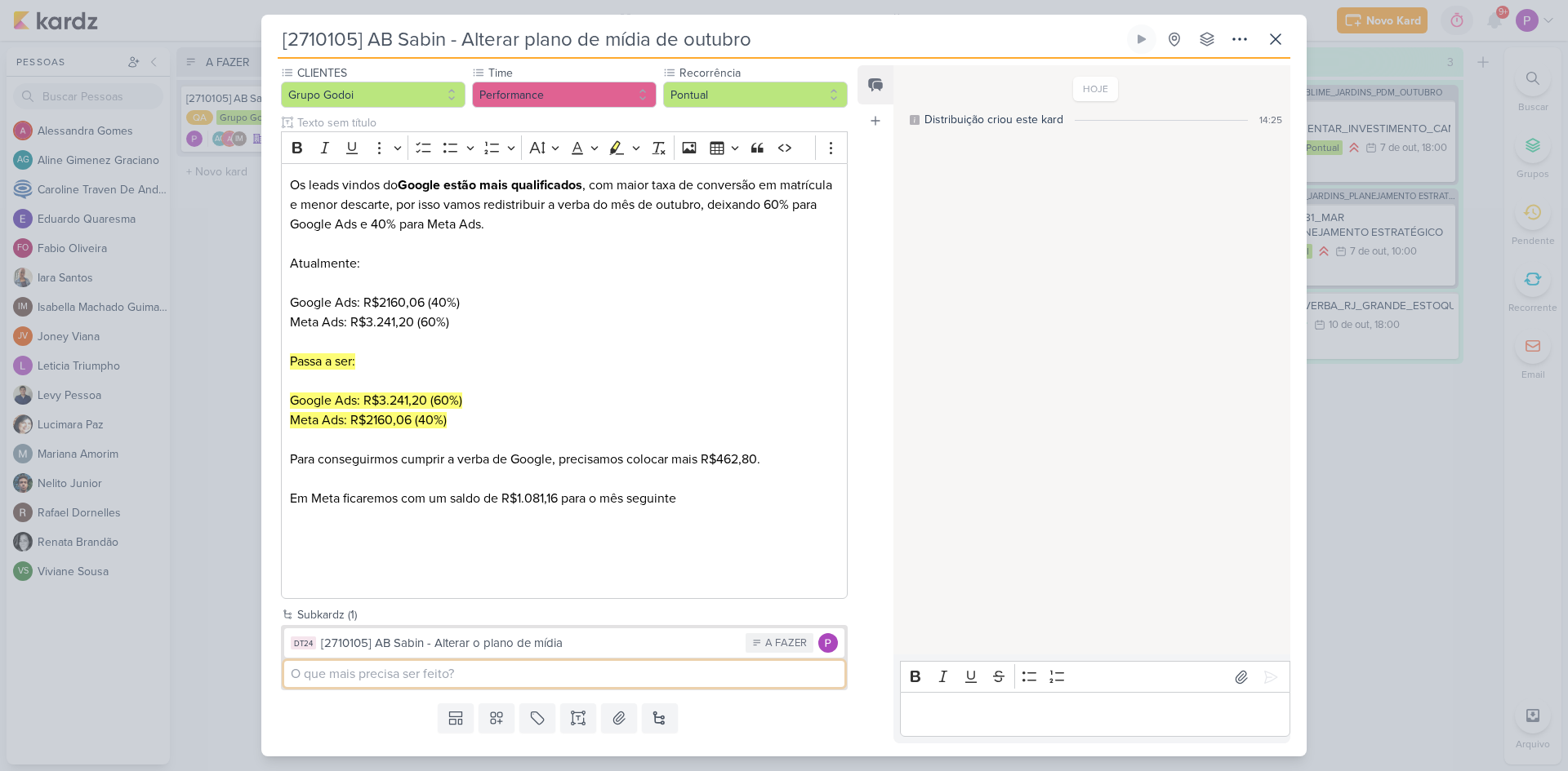
scroll to position [233, 0]
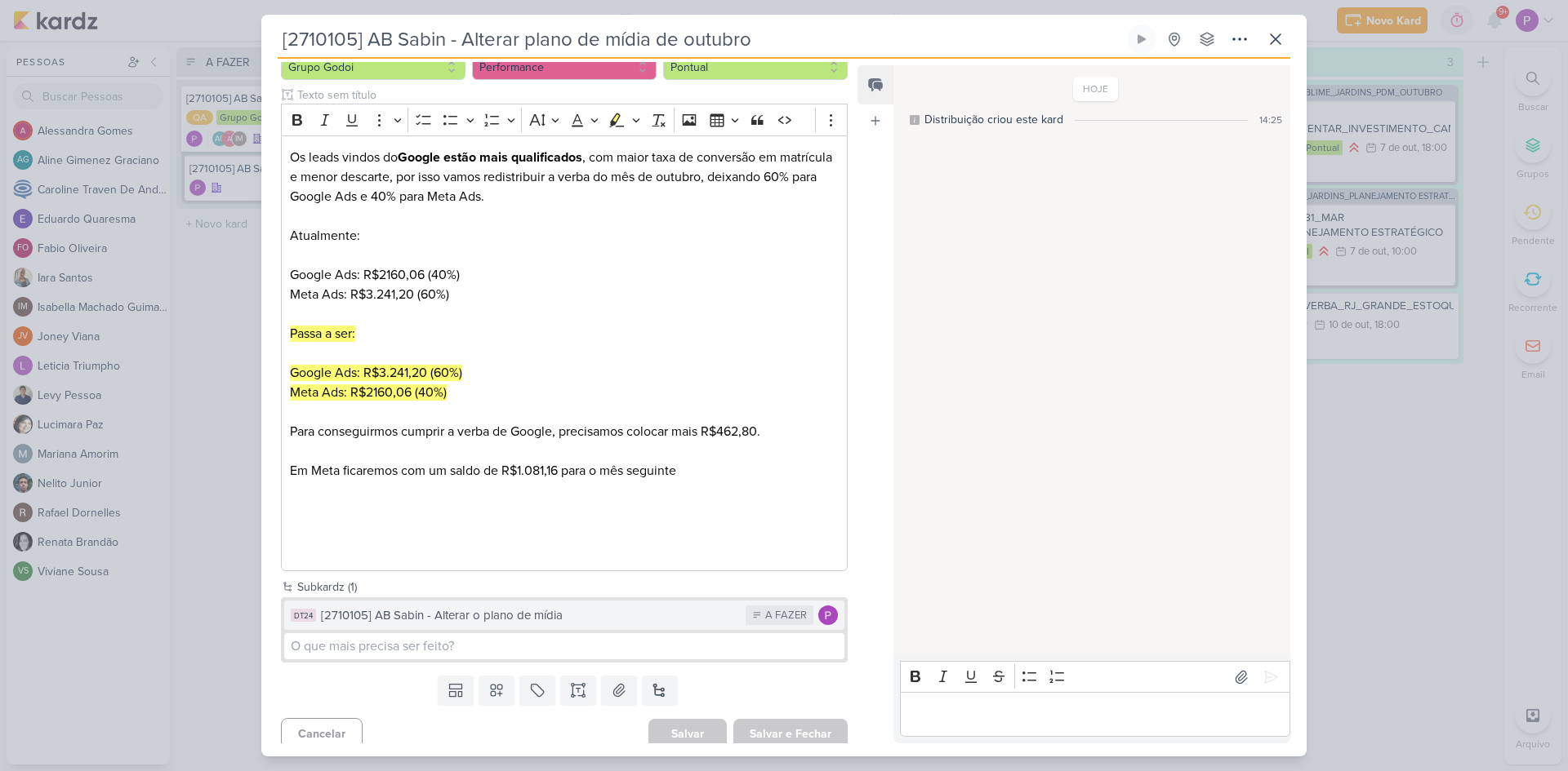
click at [559, 623] on div "[2710105] AB Sabin - Alterar o plano de mídia" at bounding box center [529, 616] width 416 height 19
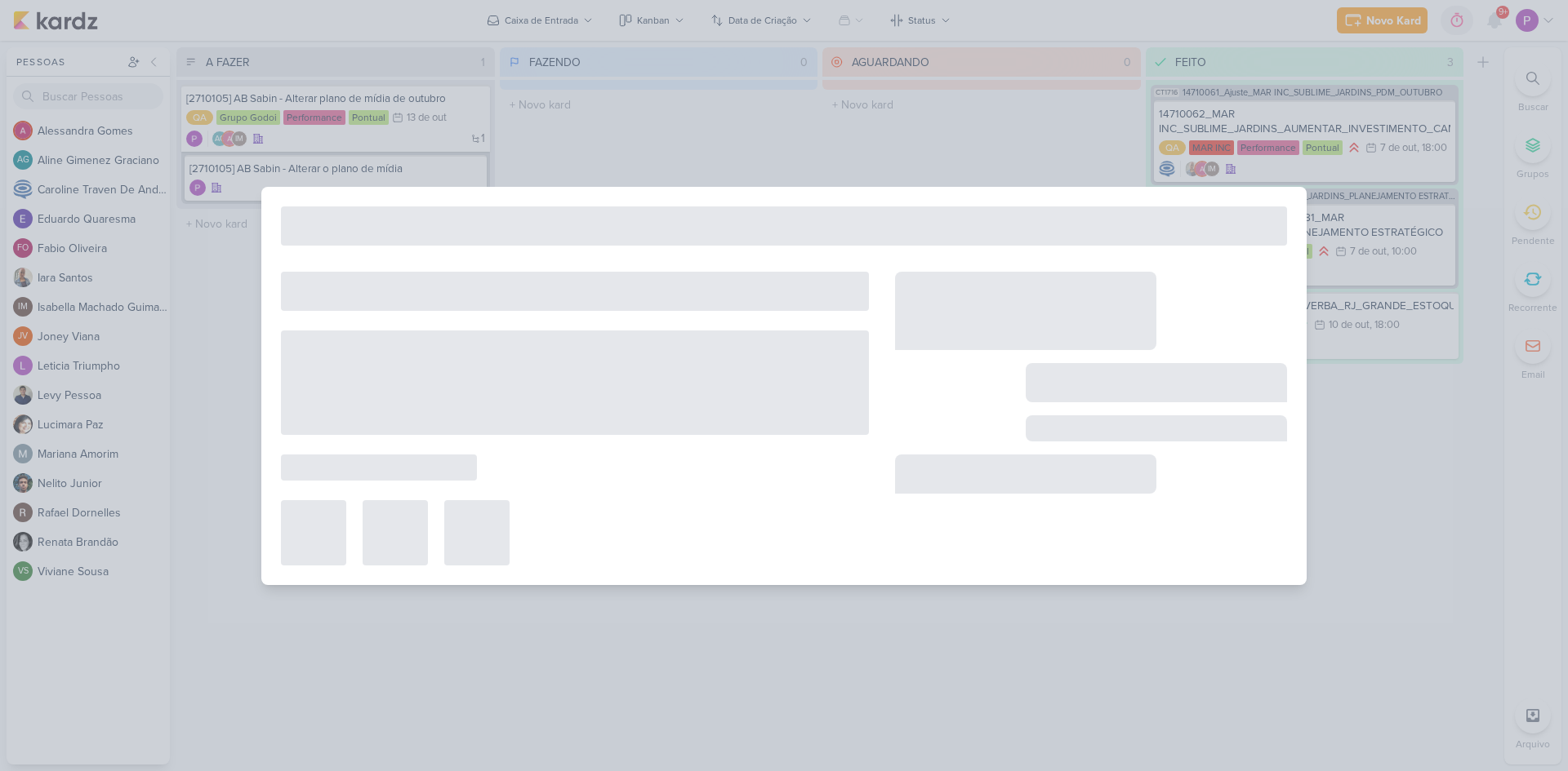
type input "[2710105] AB Sabin - Alterar o plano de mídia"
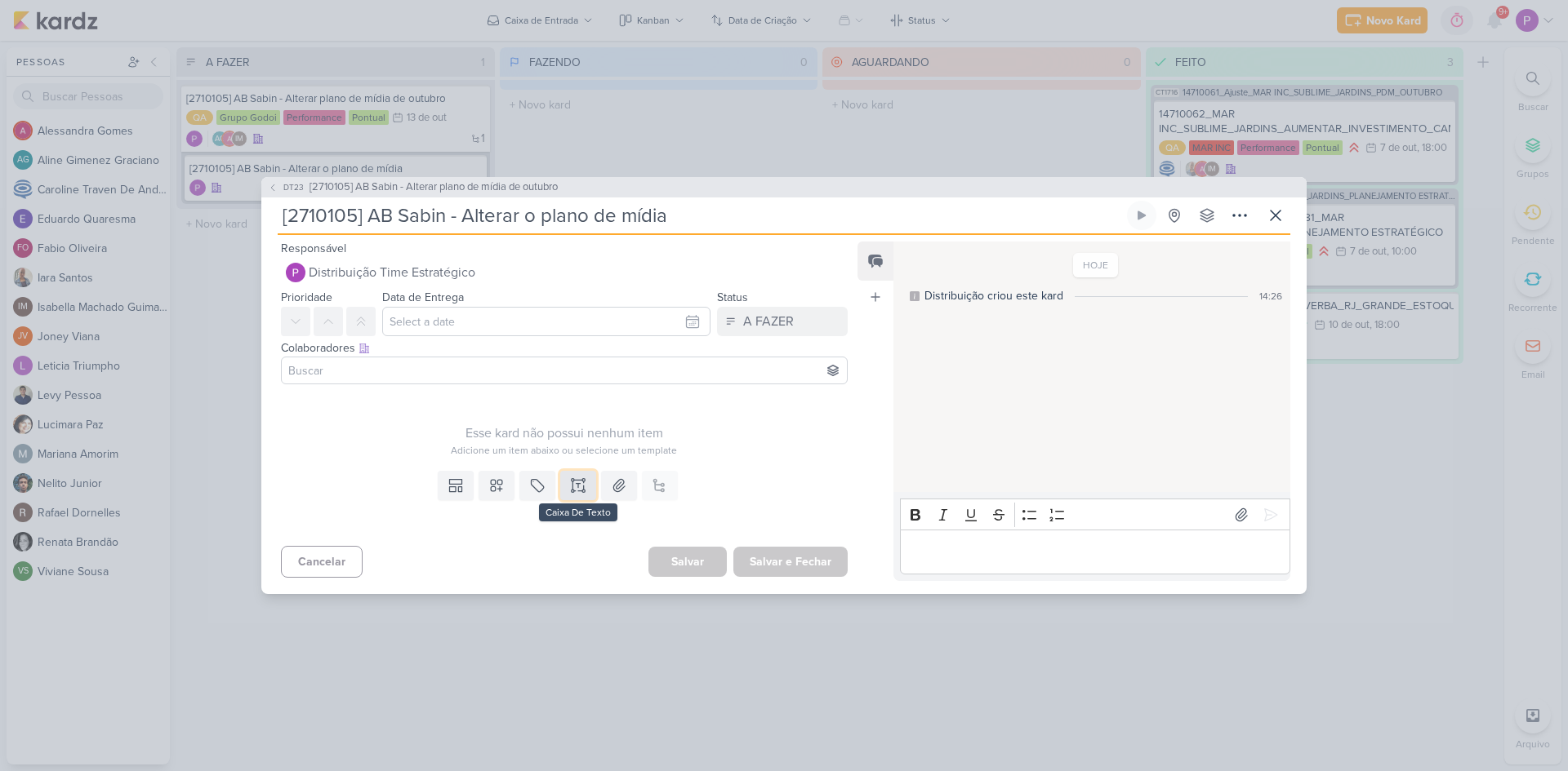
click at [577, 487] on icon at bounding box center [578, 485] width 16 height 16
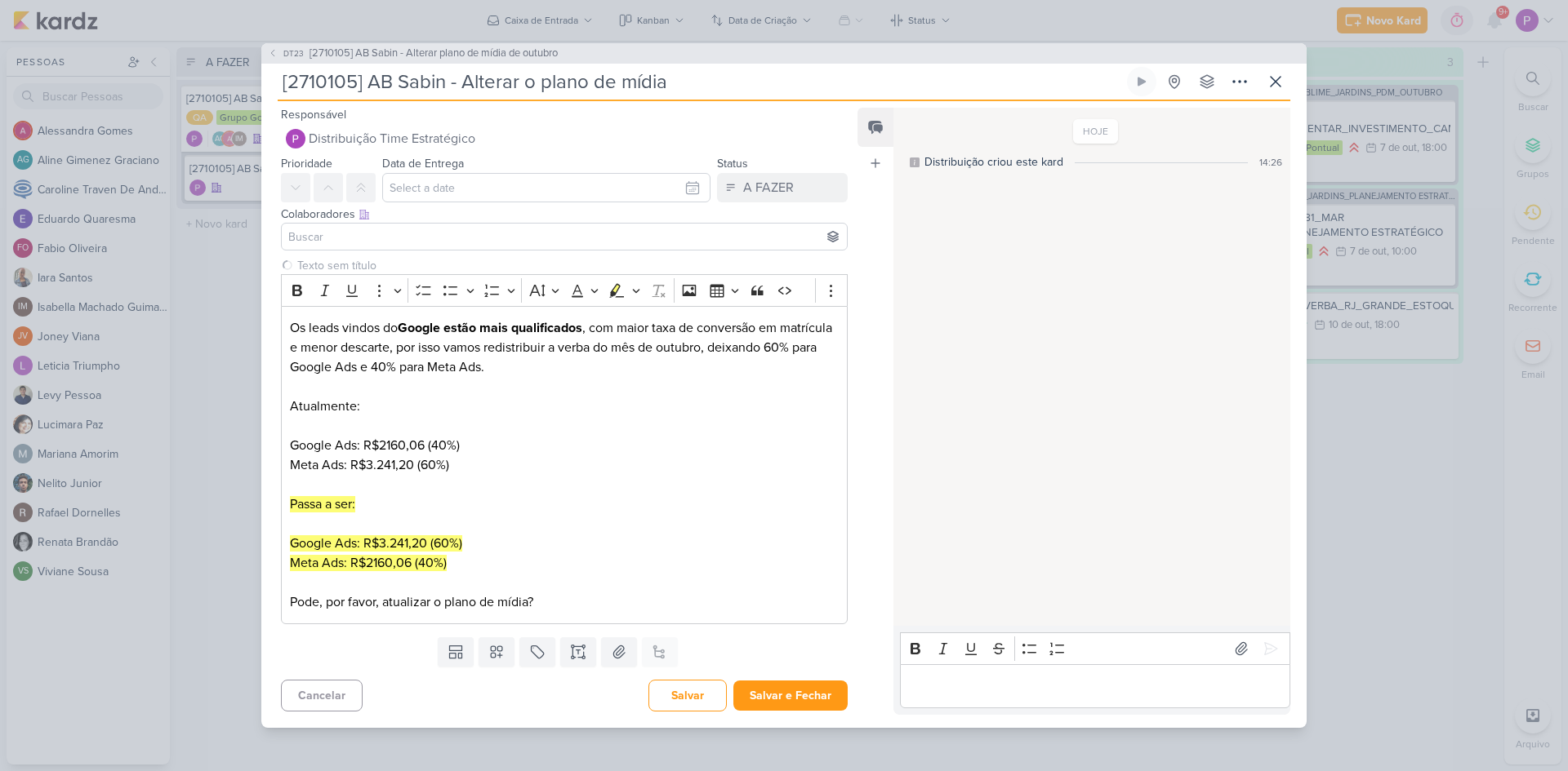
click at [337, 667] on div "Templates Campos Personalizados Marcadores Caixa De Texto Anexo Este kard já é …" at bounding box center [558, 652] width 593 height 42
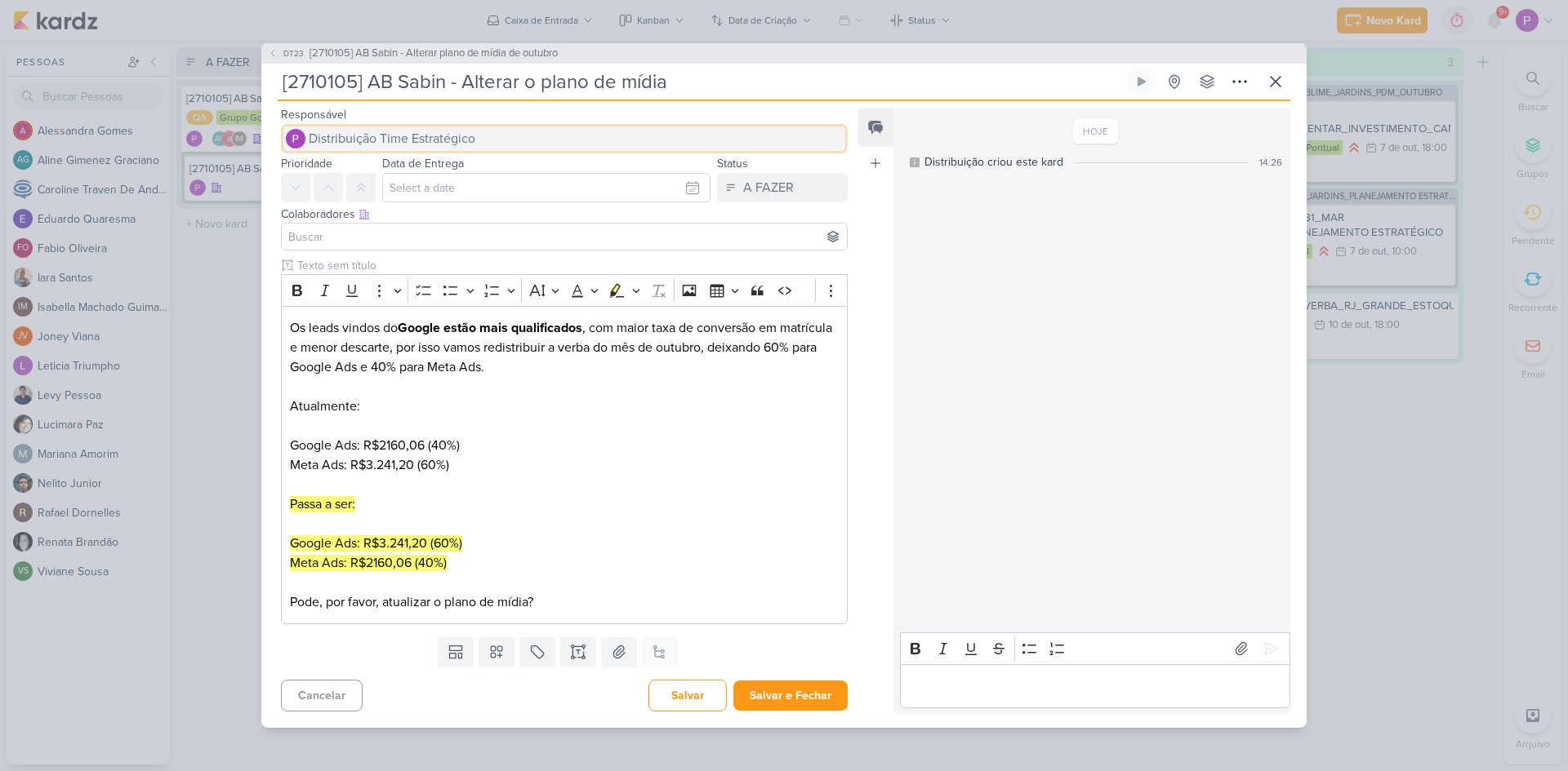
click at [361, 145] on span "Distribuição Time Estratégico" at bounding box center [392, 139] width 166 height 20
type input "lev"
click at [363, 167] on div "Levy Pessoa" at bounding box center [343, 171] width 63 height 17
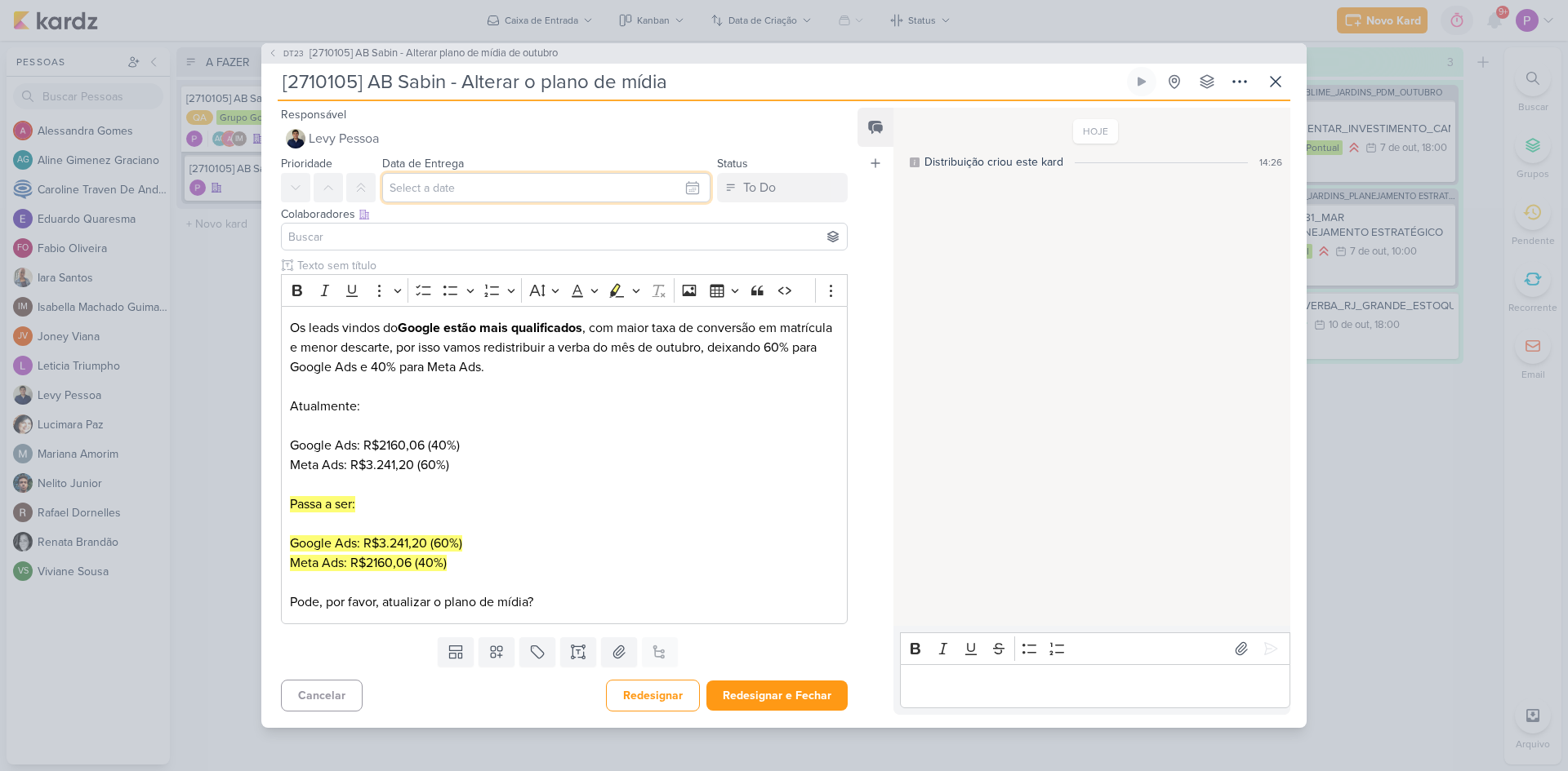
click at [479, 191] on input "text" at bounding box center [547, 187] width 329 height 29
click at [561, 315] on div "13" at bounding box center [562, 322] width 25 height 23
type input "13 de outubro de 2025 às 23:59"
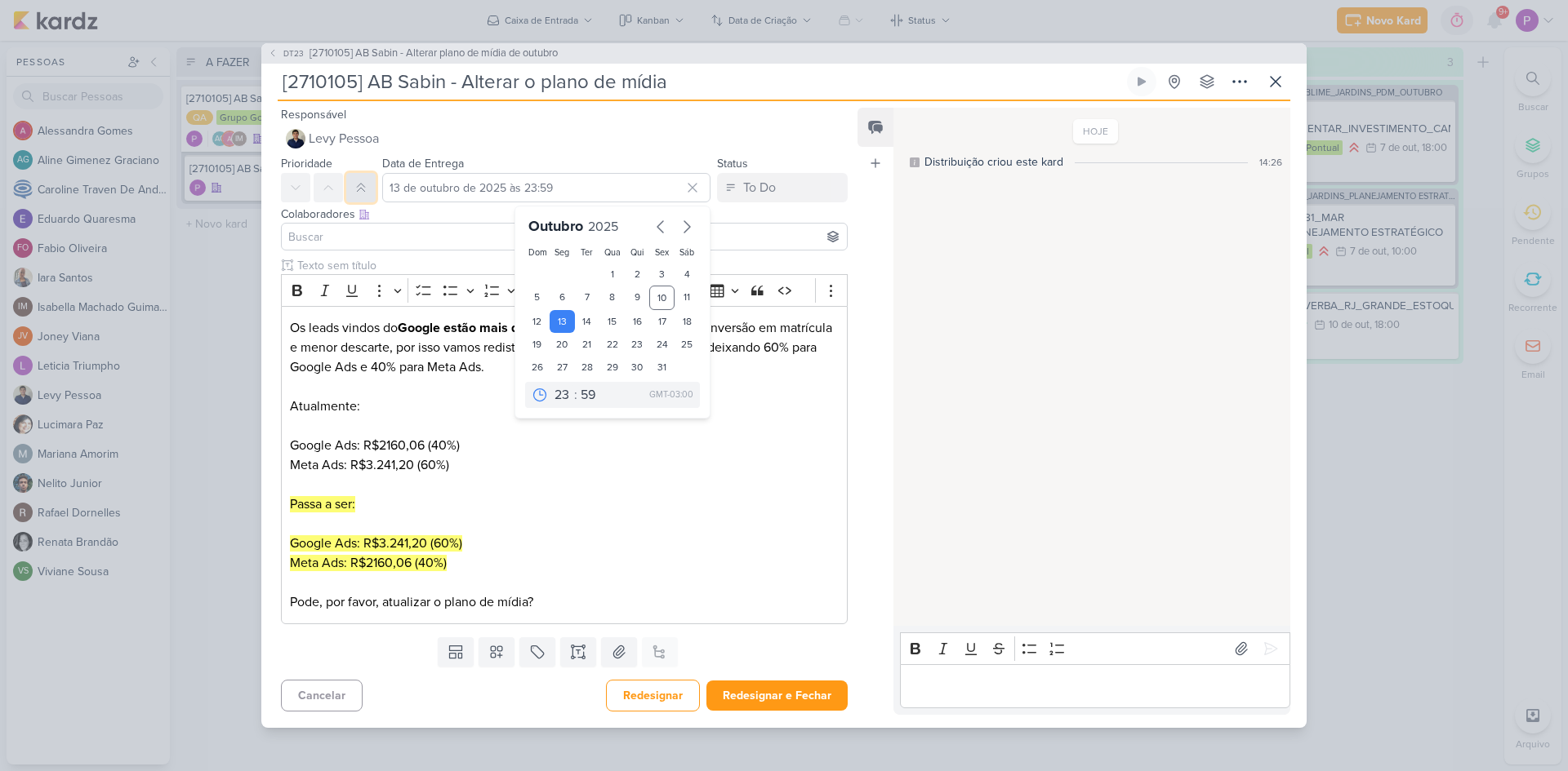
click at [357, 183] on icon at bounding box center [361, 188] width 13 height 13
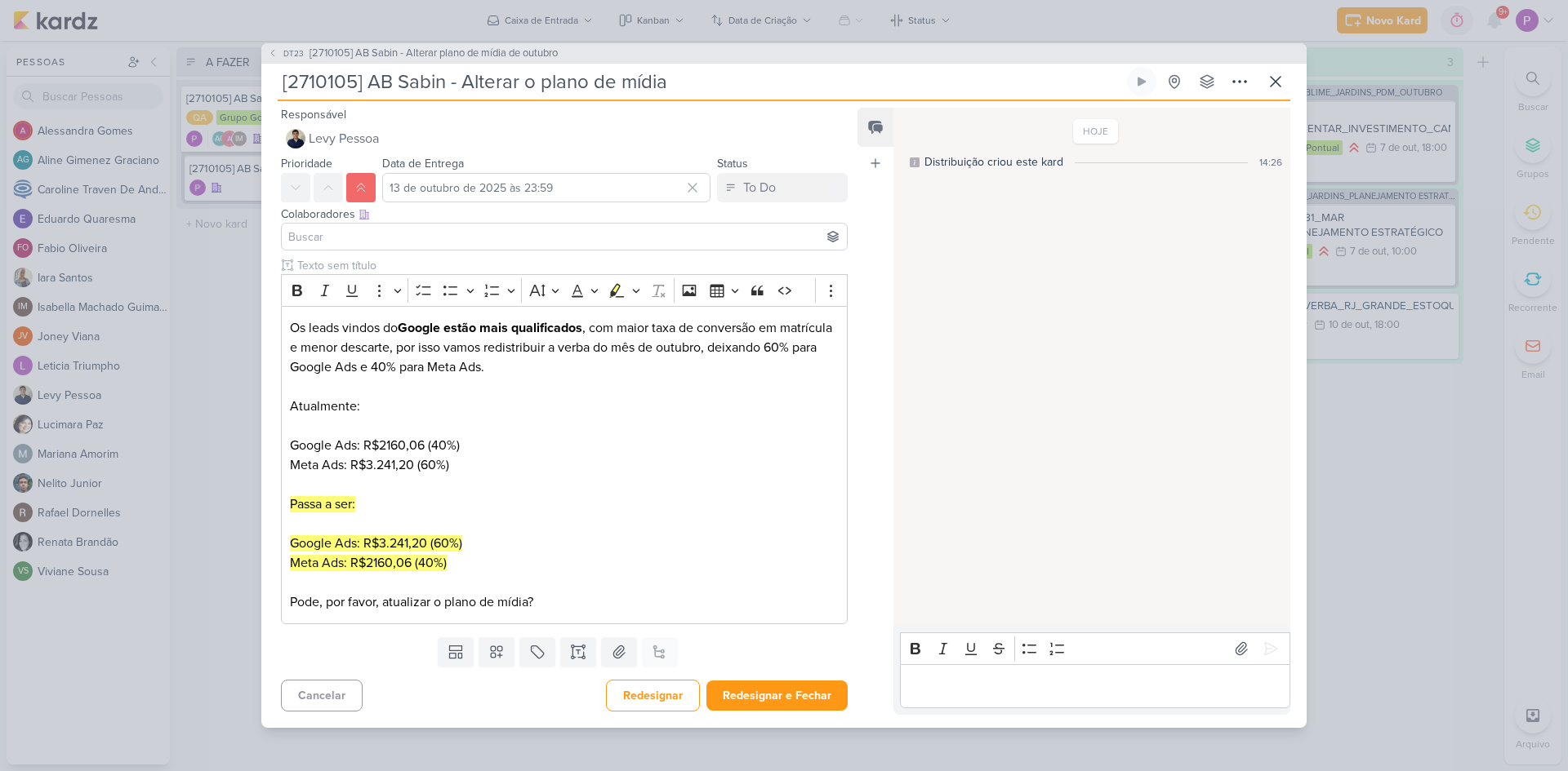
click at [464, 233] on input at bounding box center [565, 236] width 559 height 20
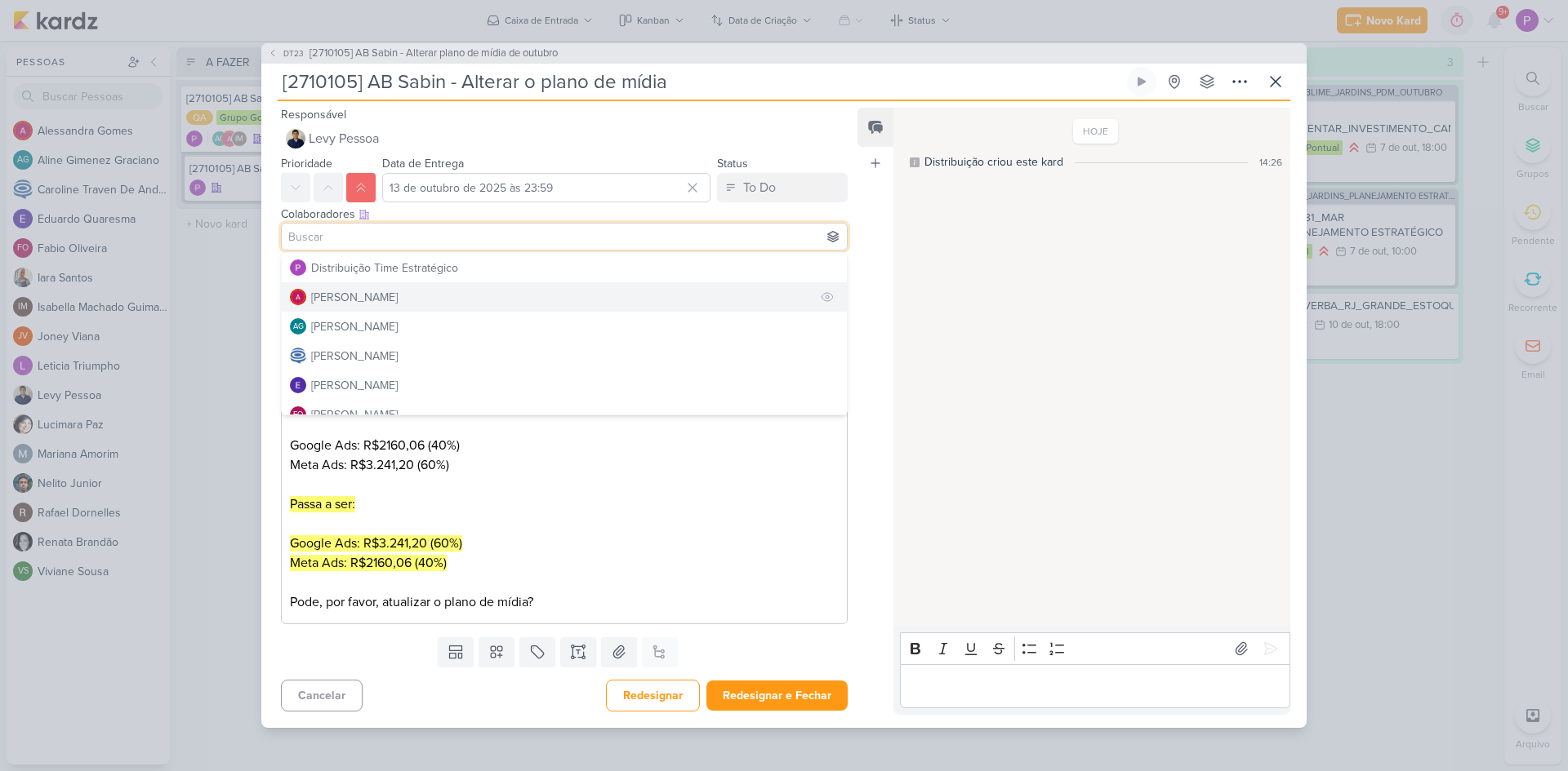
click at [412, 298] on button "[PERSON_NAME]" at bounding box center [564, 296] width 565 height 29
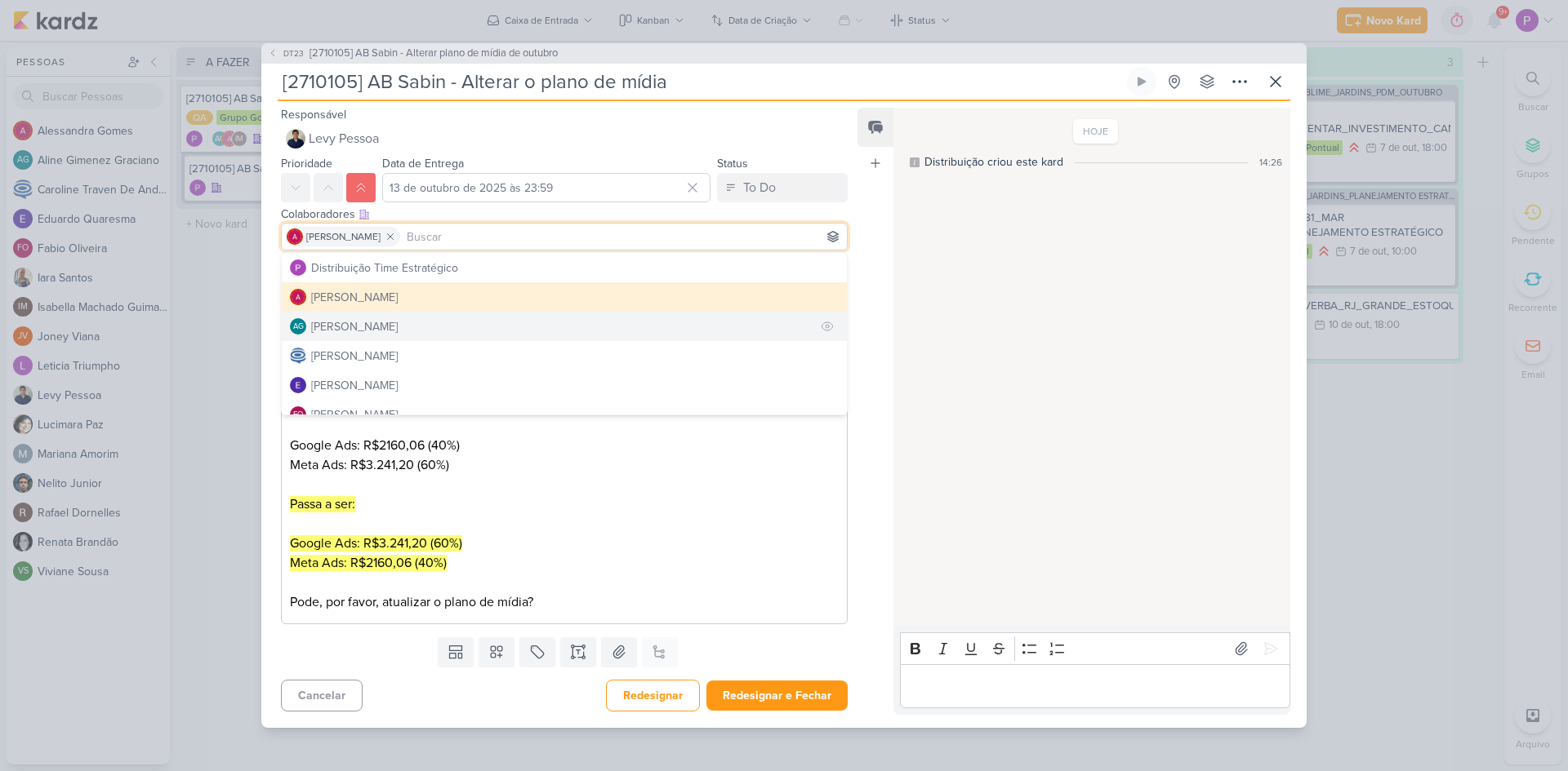
click at [397, 329] on div "[PERSON_NAME]" at bounding box center [355, 327] width 87 height 17
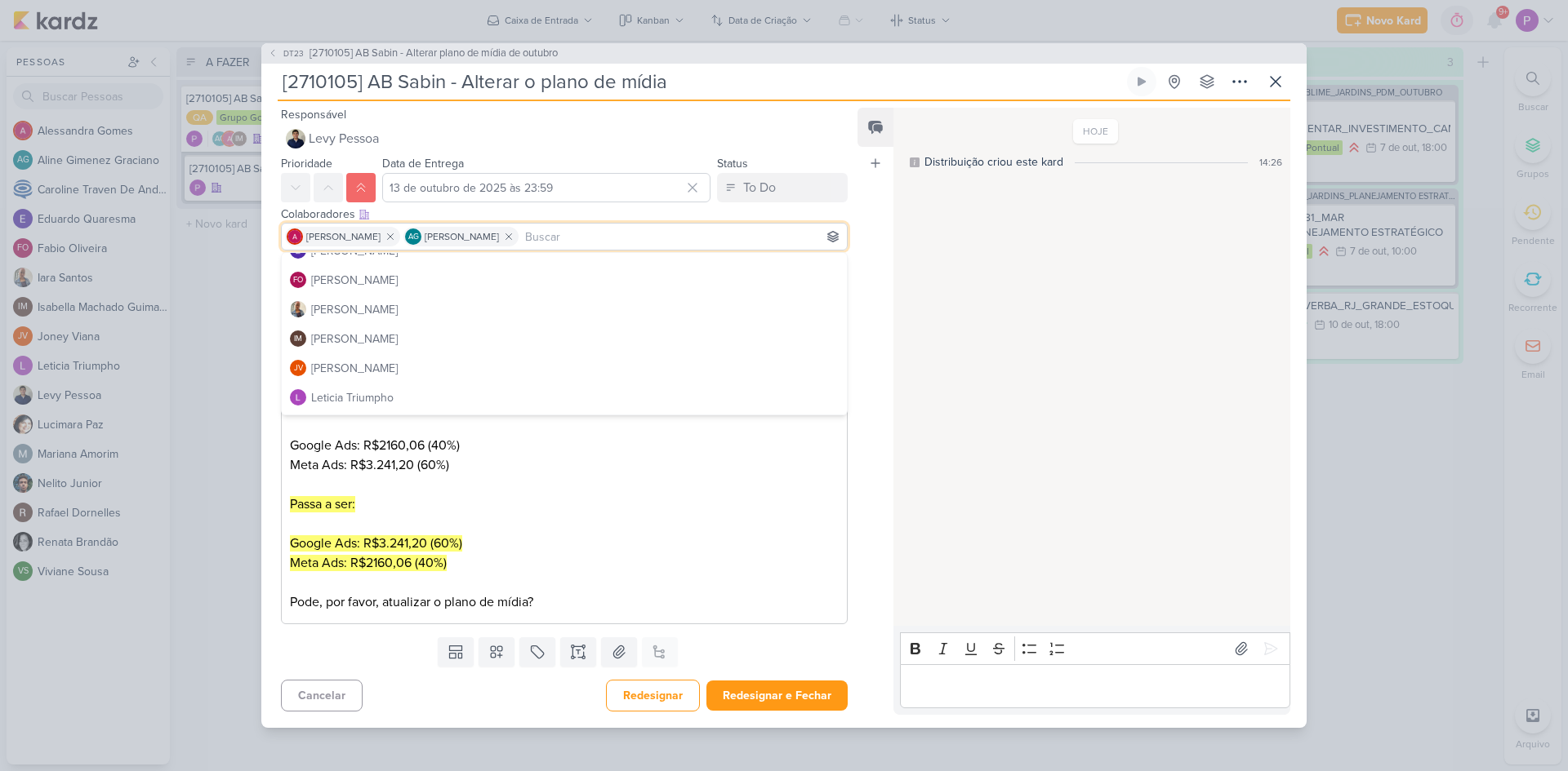
scroll to position [163, 0]
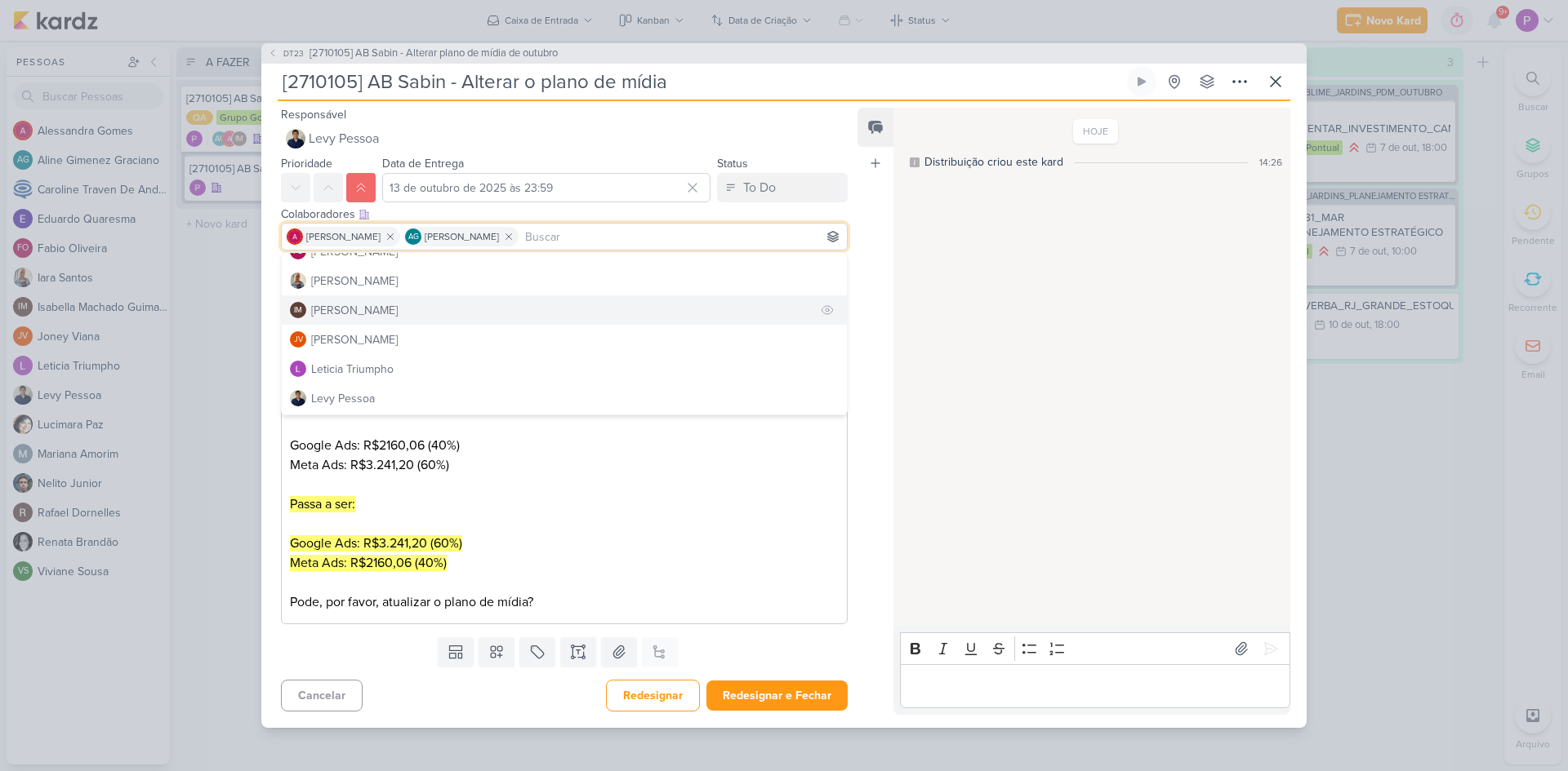
click at [397, 314] on div "[PERSON_NAME]" at bounding box center [355, 310] width 87 height 17
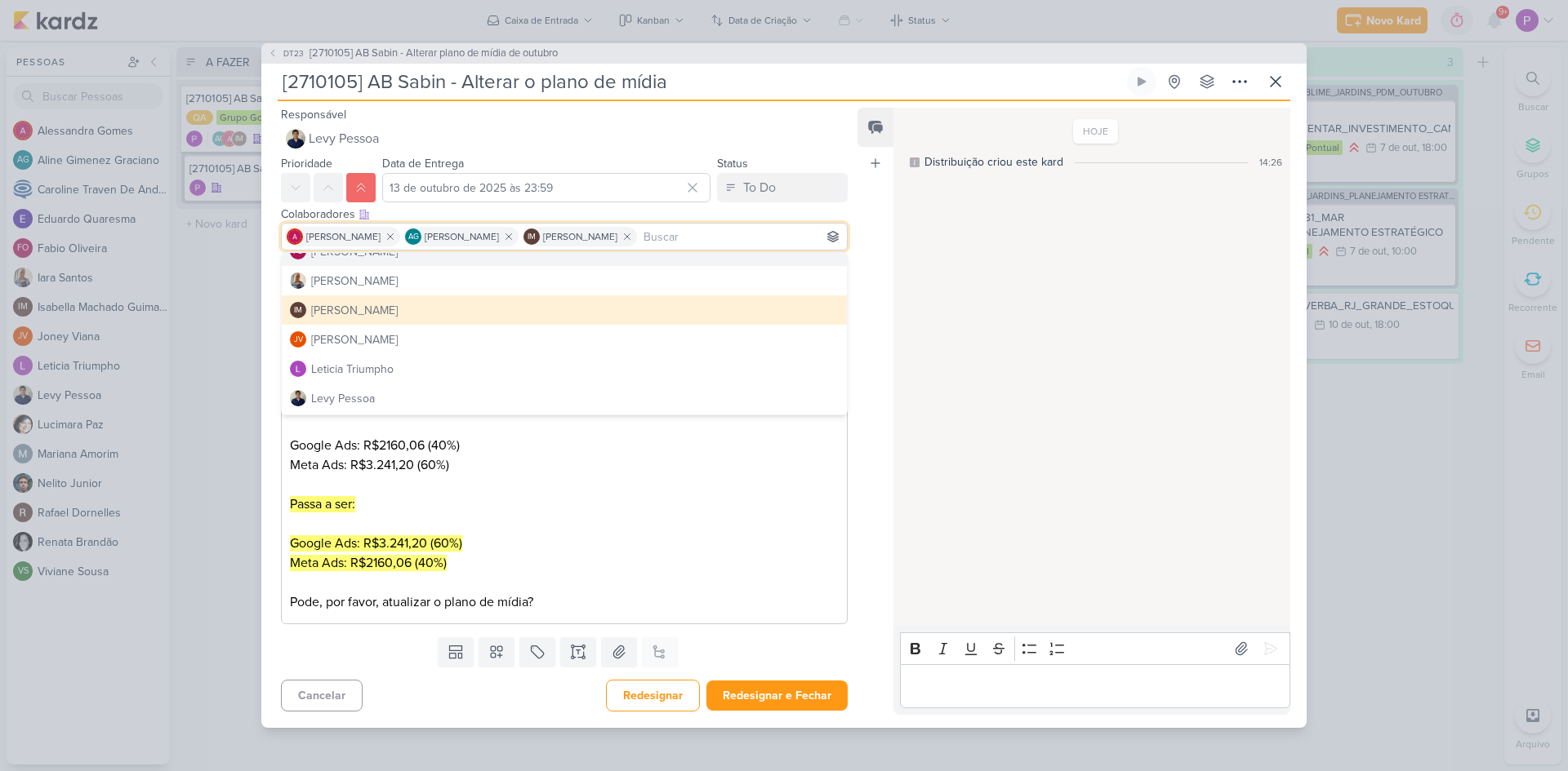
click at [863, 250] on div "Feed Atrelar email Solte o email para atrelar ao kard" at bounding box center [875, 411] width 36 height 608
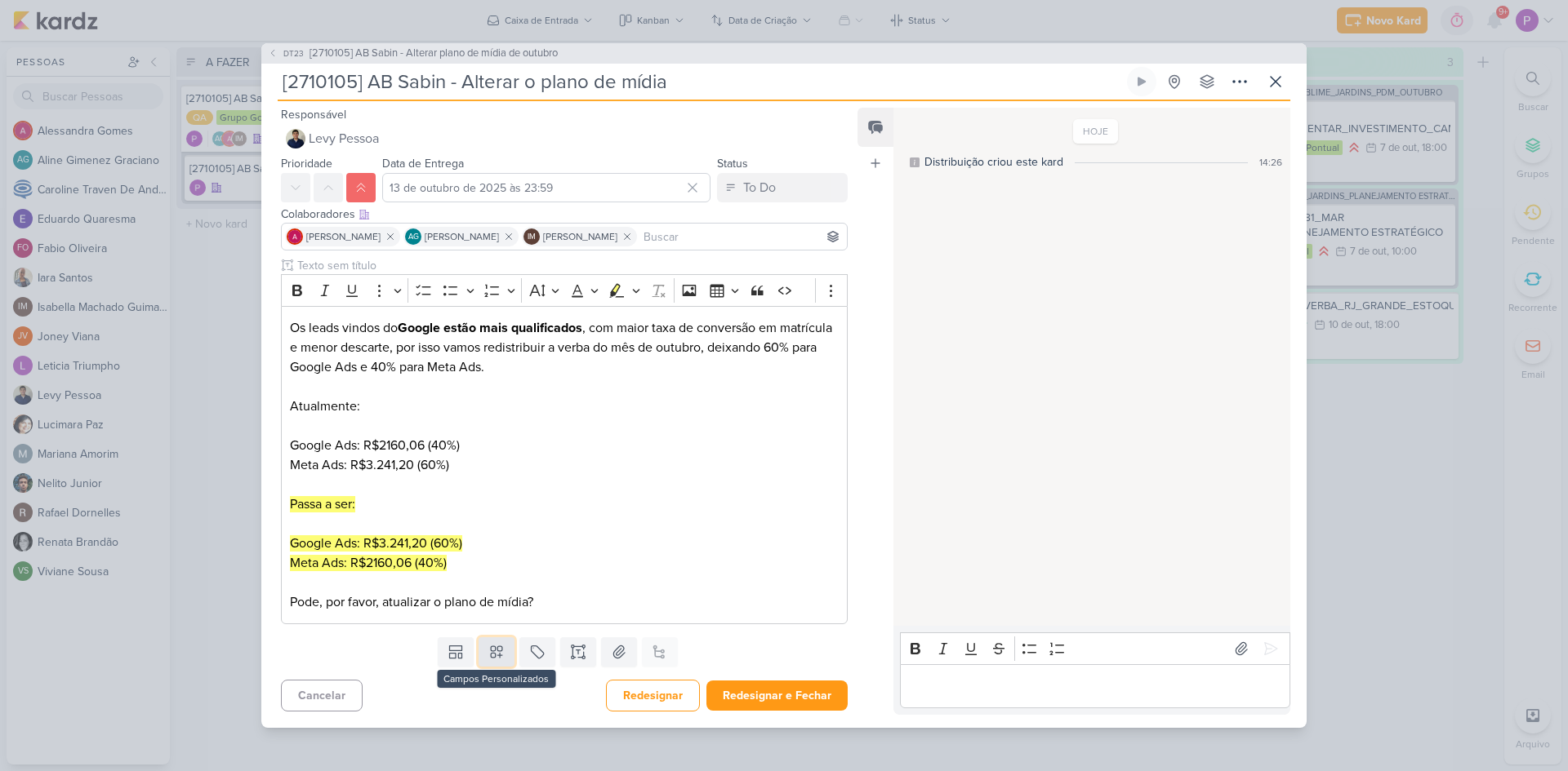
click at [498, 650] on icon at bounding box center [497, 653] width 11 height 11
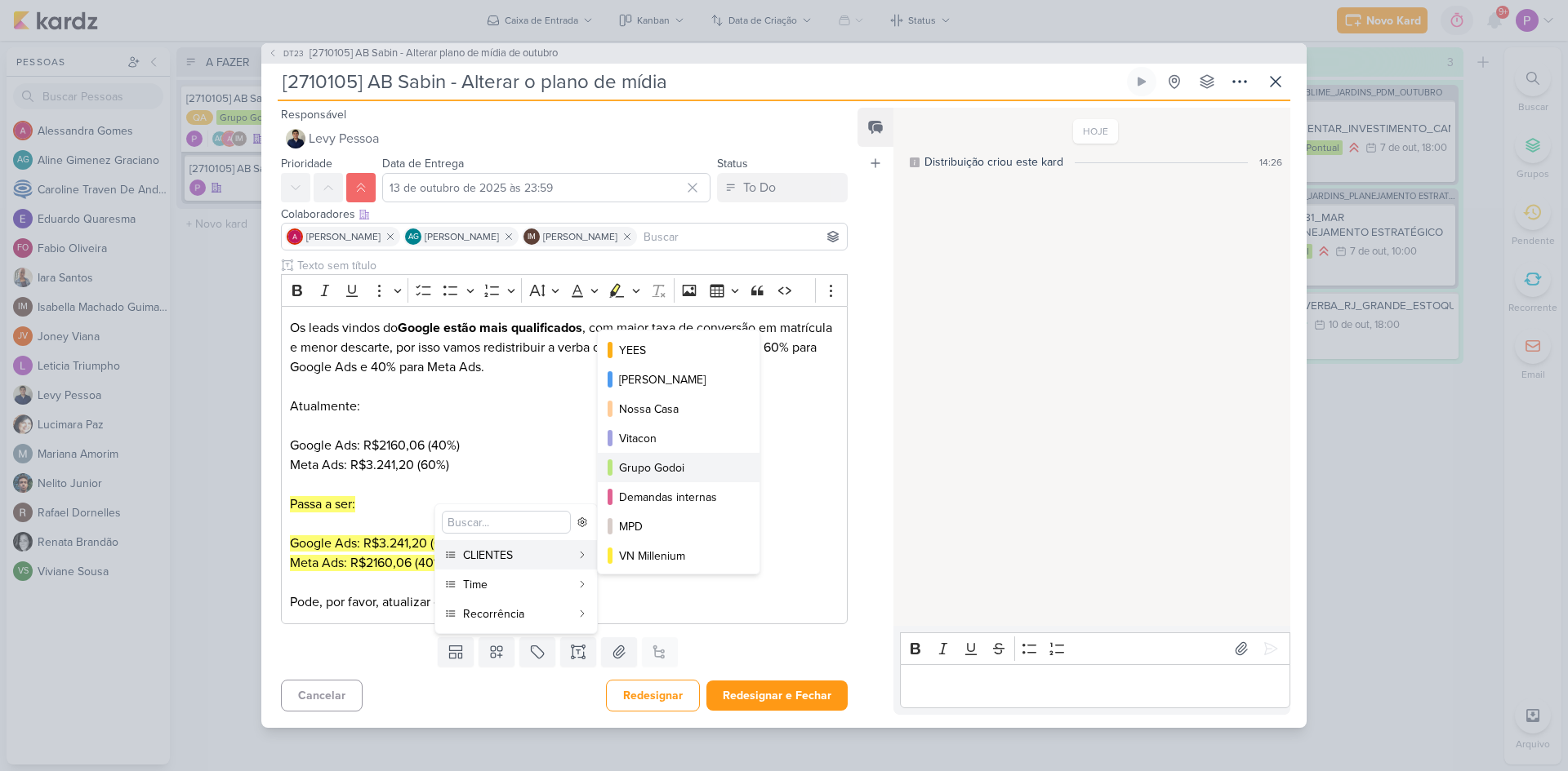
click at [694, 477] on button "Grupo Godoi" at bounding box center [678, 467] width 161 height 29
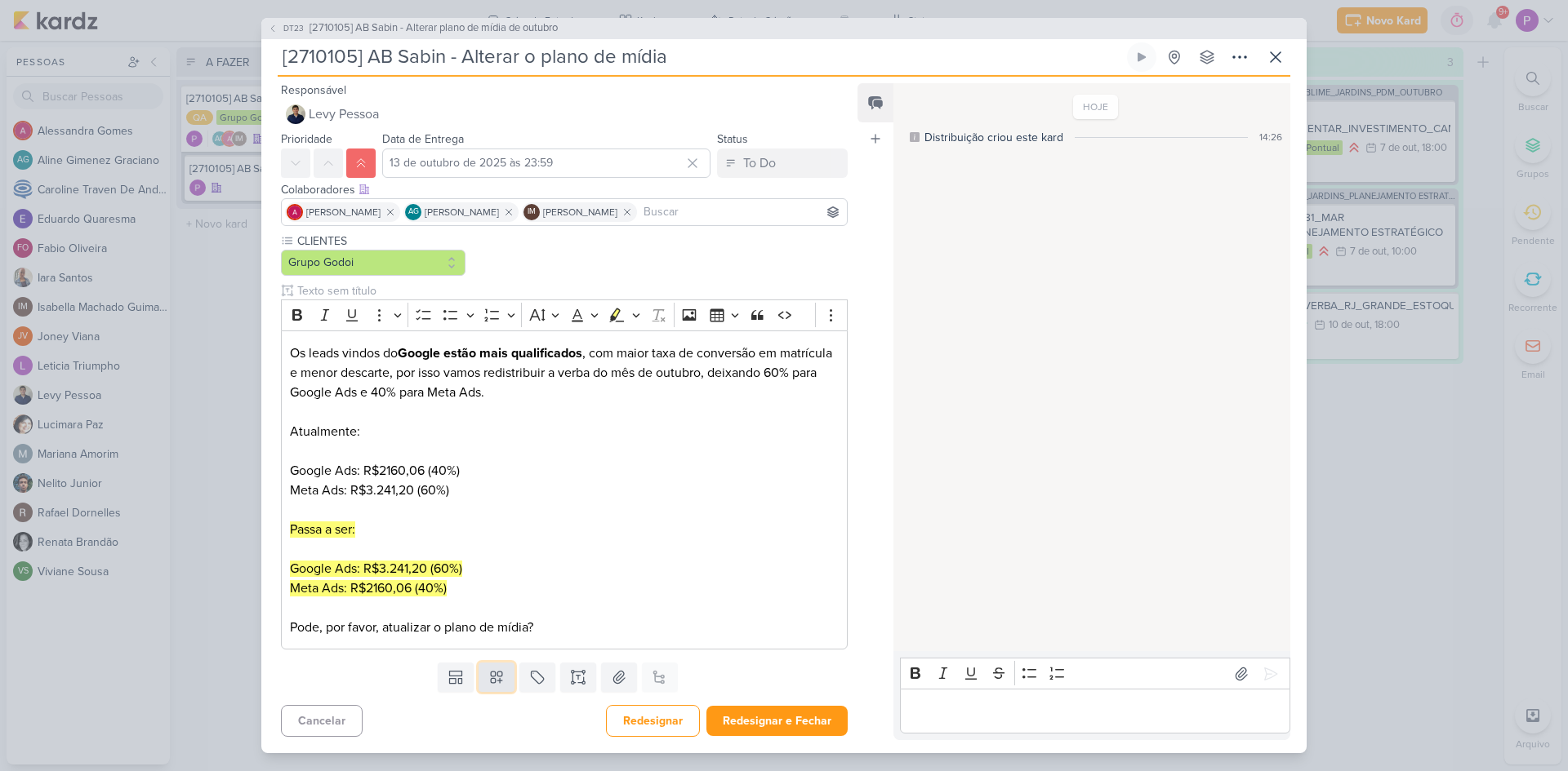
click at [494, 670] on icon at bounding box center [496, 677] width 16 height 16
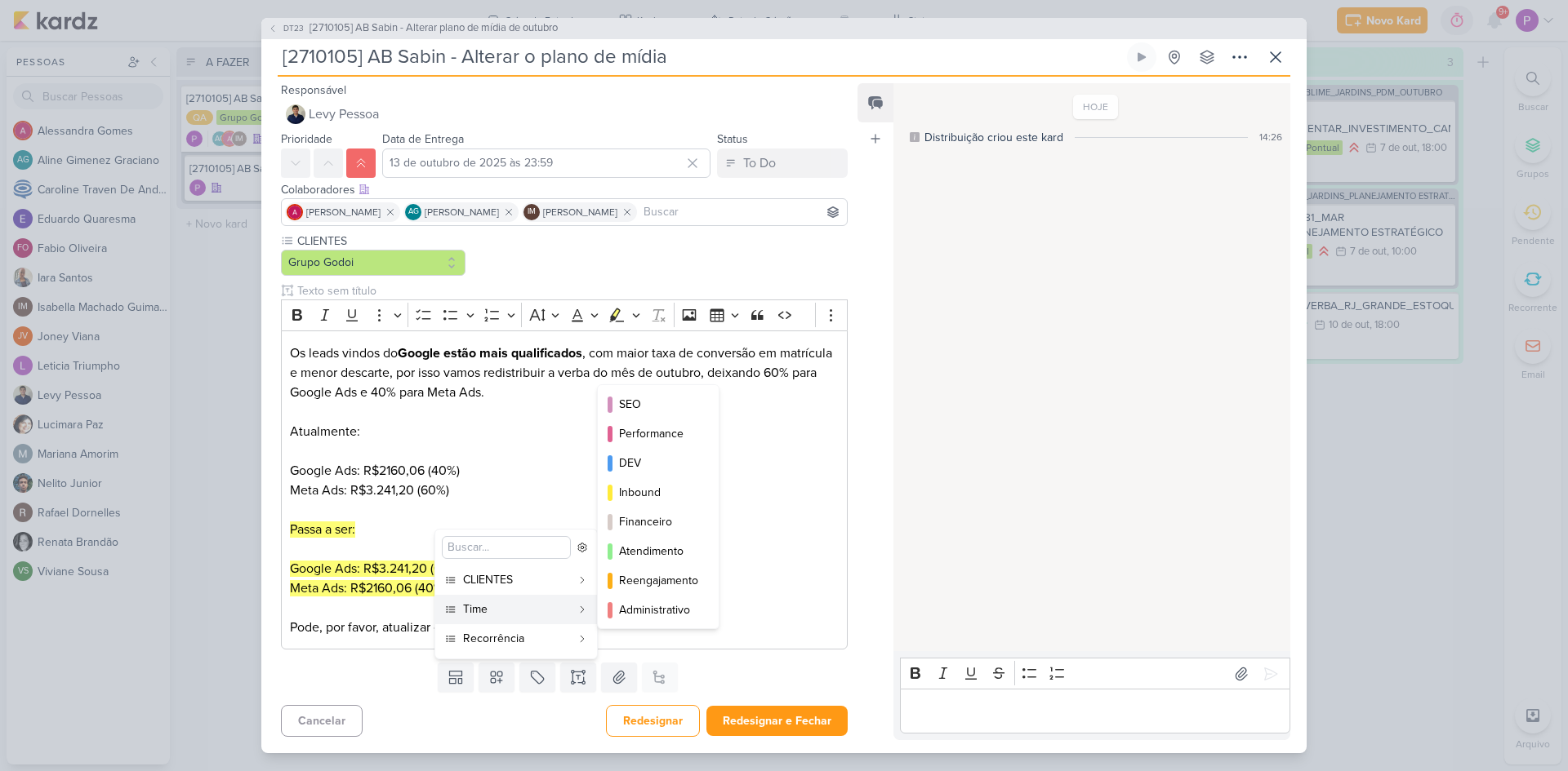
click at [514, 604] on div "Time" at bounding box center [516, 610] width 108 height 17
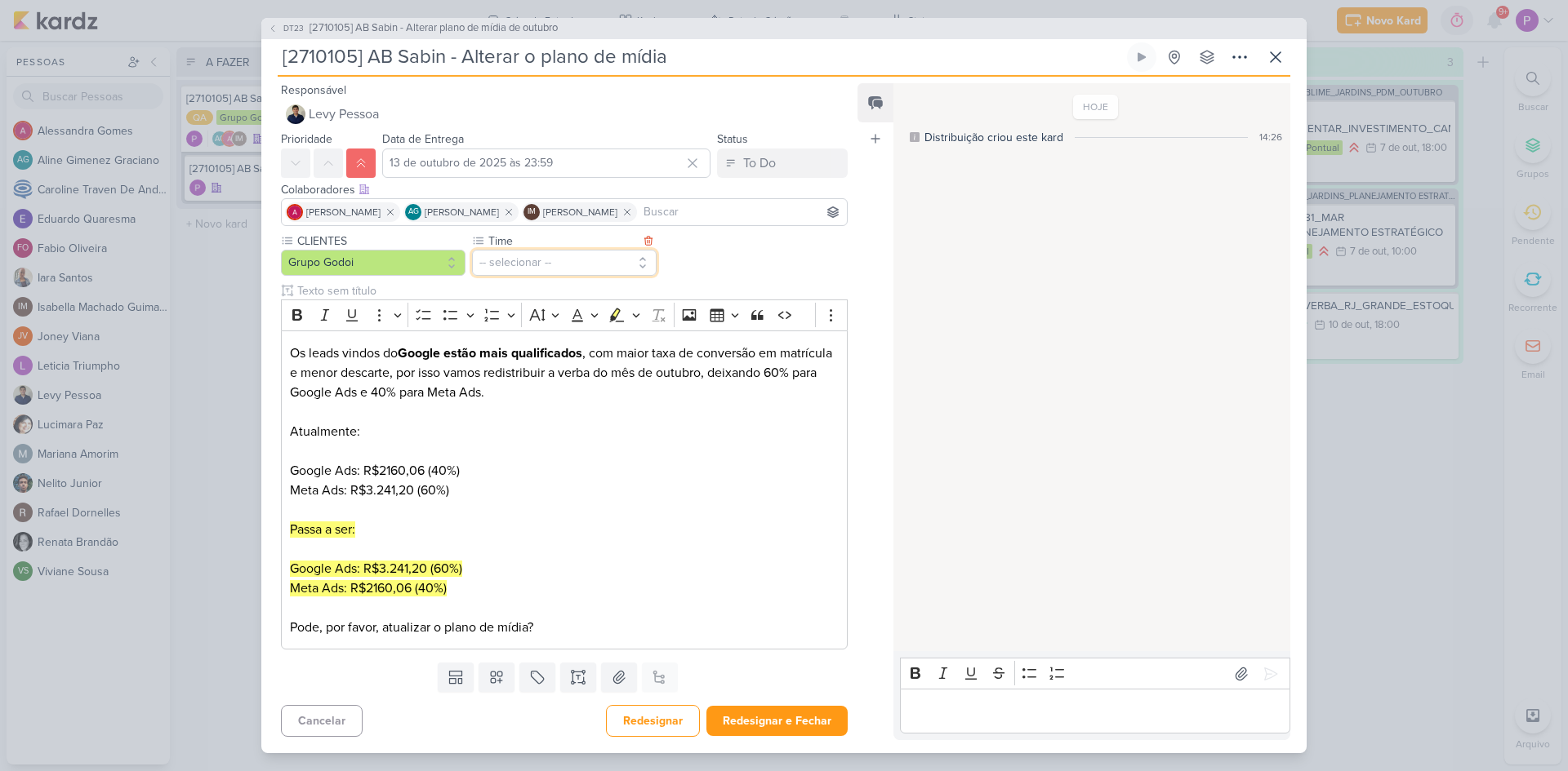
click at [583, 276] on div "CLIENTES Grupo Godoi Time" at bounding box center [565, 442] width 566 height 417
click at [583, 270] on button "-- selecionar --" at bounding box center [564, 263] width 184 height 26
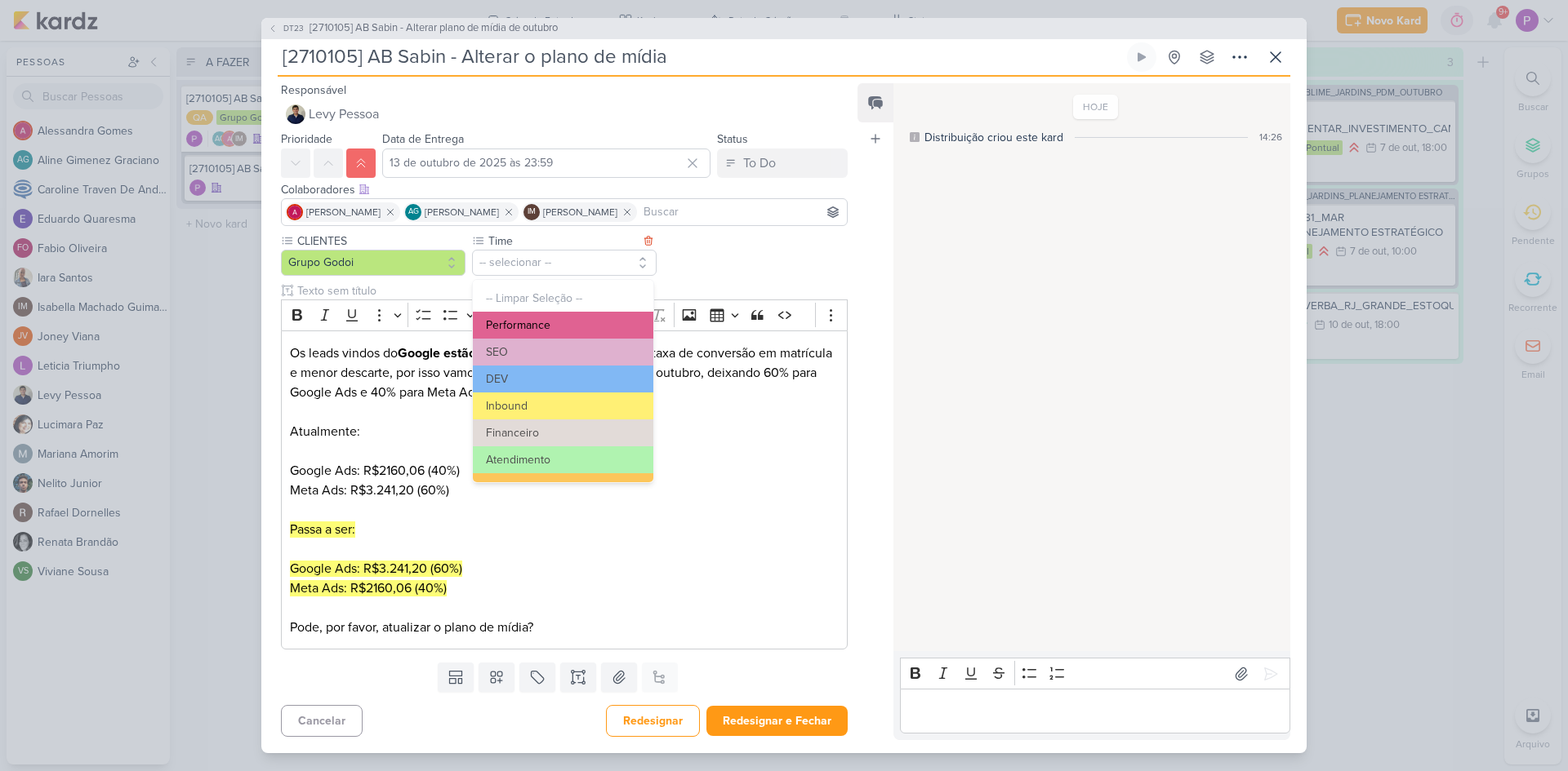
click at [521, 330] on button "Performance" at bounding box center [563, 325] width 180 height 27
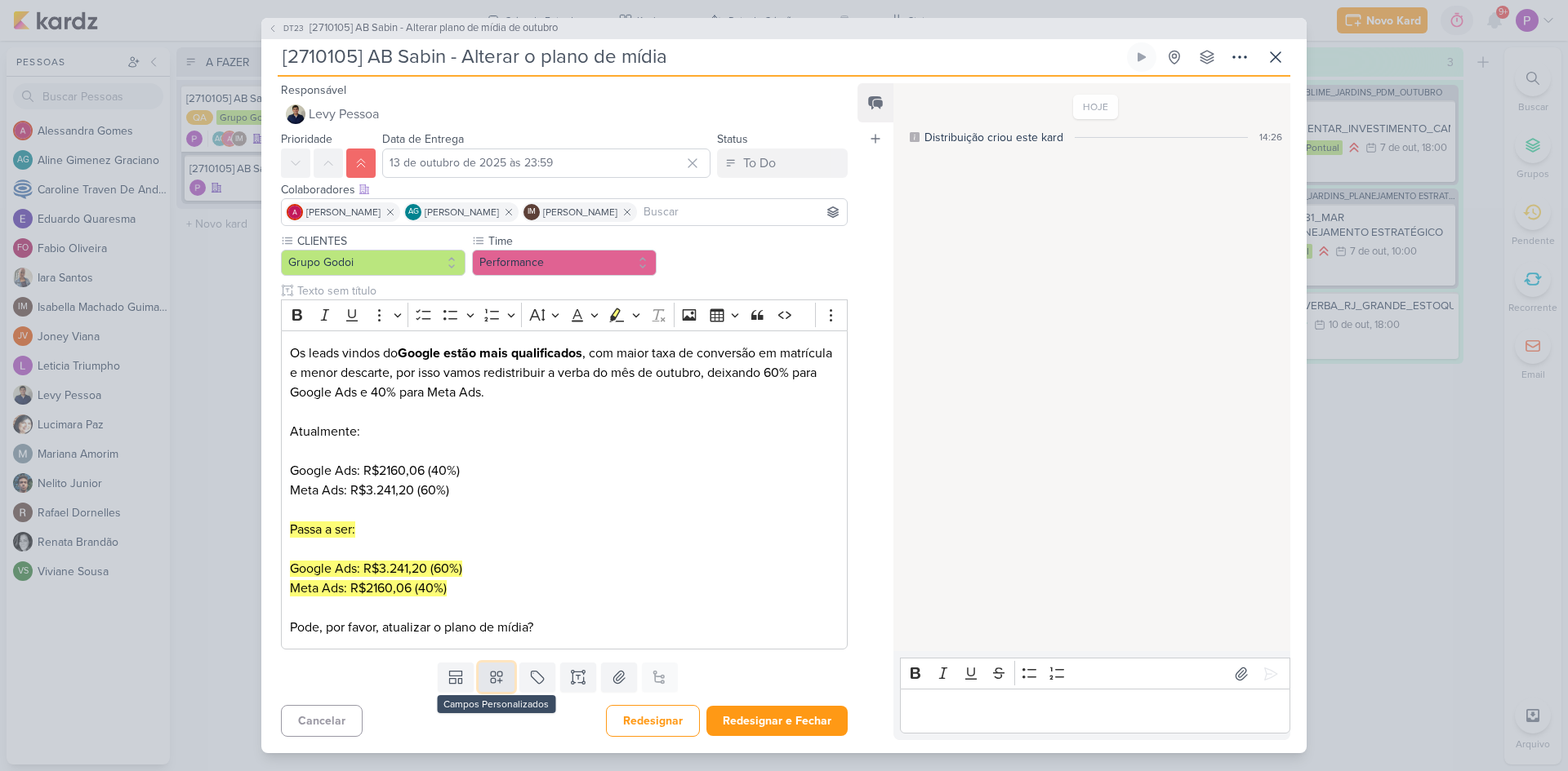
click at [482, 671] on button at bounding box center [497, 677] width 36 height 29
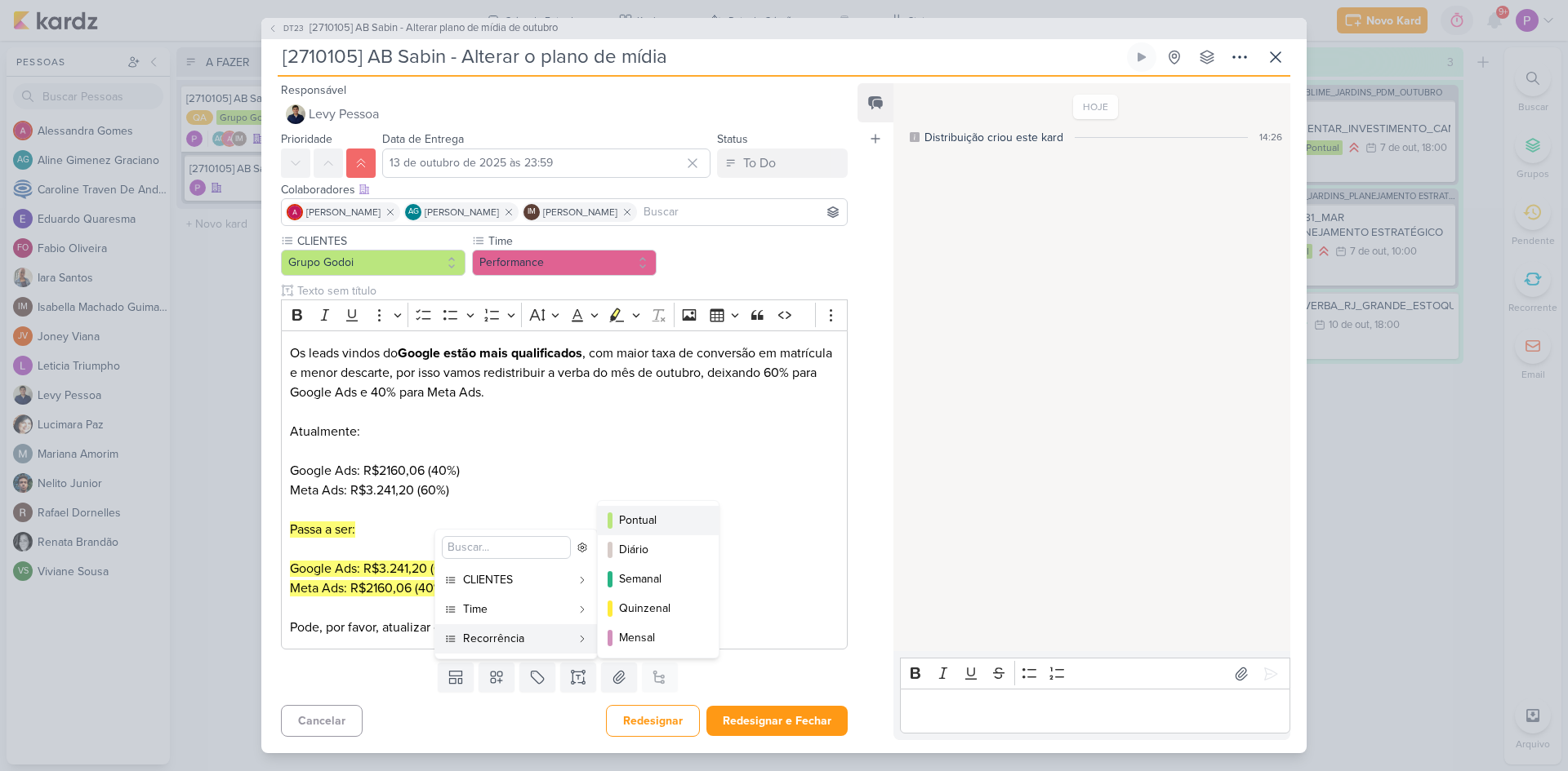
click at [647, 519] on div "Pontual" at bounding box center [659, 520] width 80 height 17
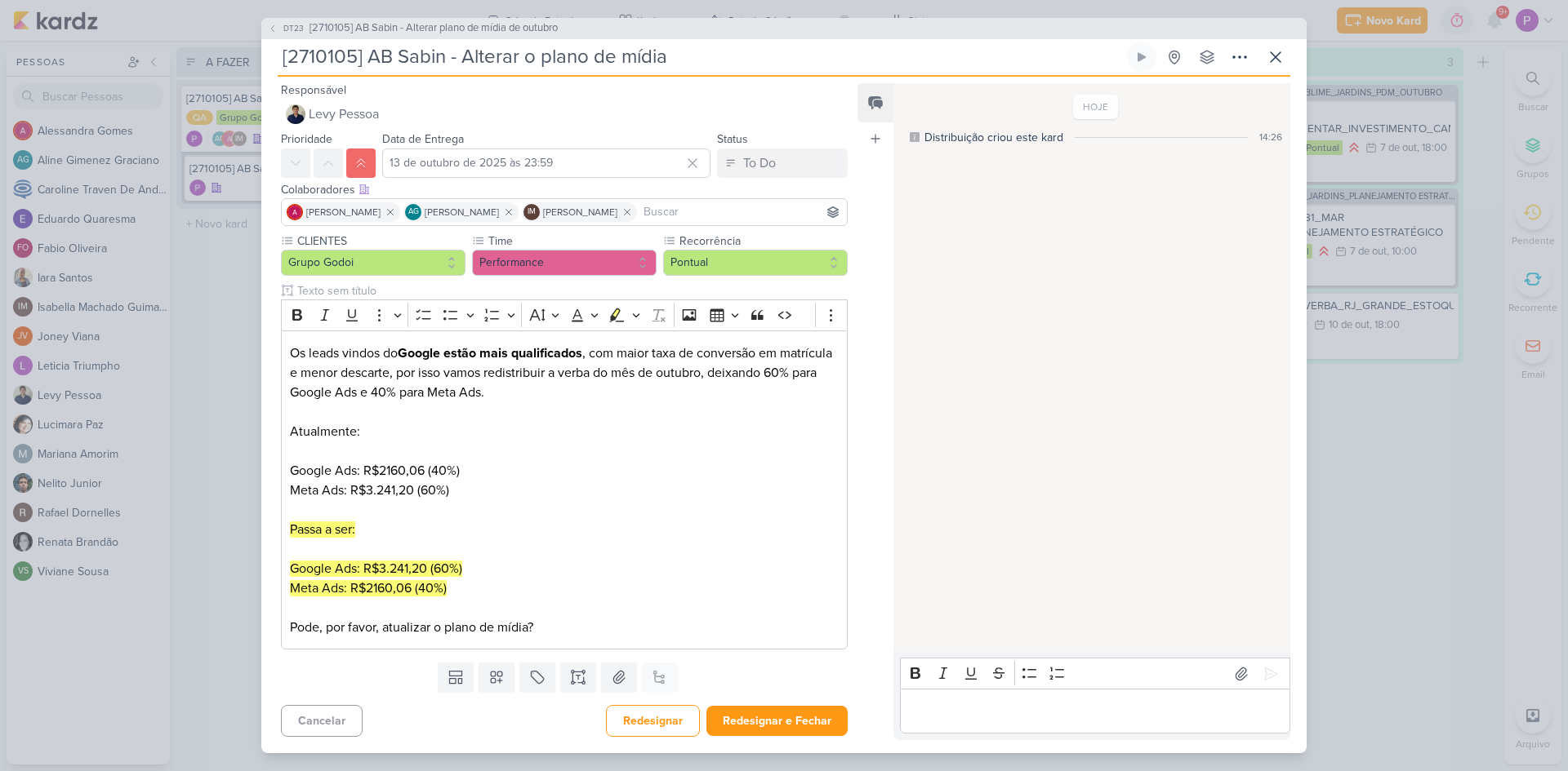
click at [876, 448] on div "Feed Atrelar email Solte o email para atrelar ao kard" at bounding box center [875, 411] width 36 height 657
click at [764, 716] on button "Redesignar e Fechar" at bounding box center [777, 721] width 142 height 30
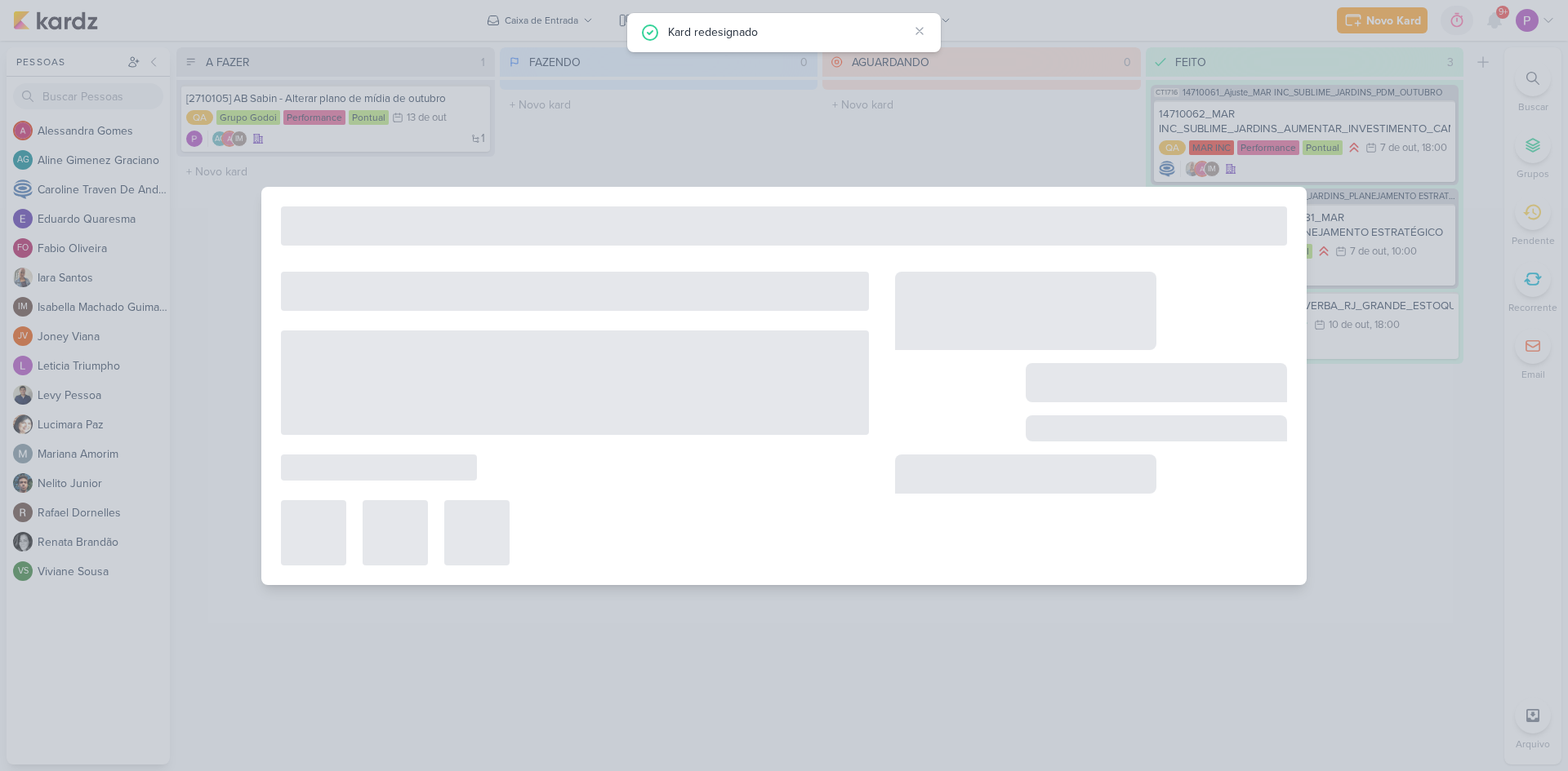
type input "[2710105] AB Sabin - Alterar plano de mídia de outubro"
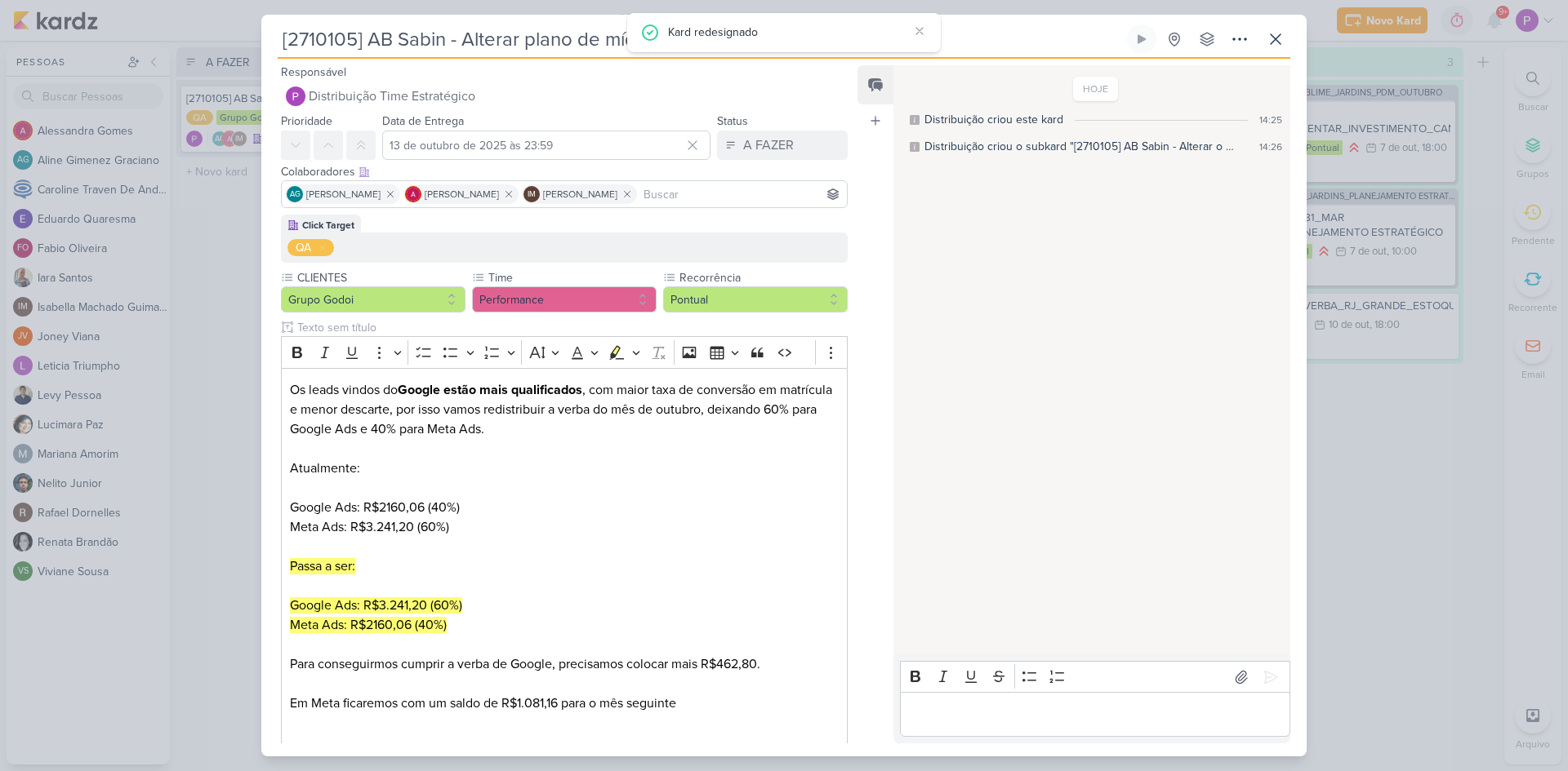
click at [222, 397] on div "[2710105] AB Sabin - Alterar plano de mídia de outubro" at bounding box center [784, 385] width 1568 height 771
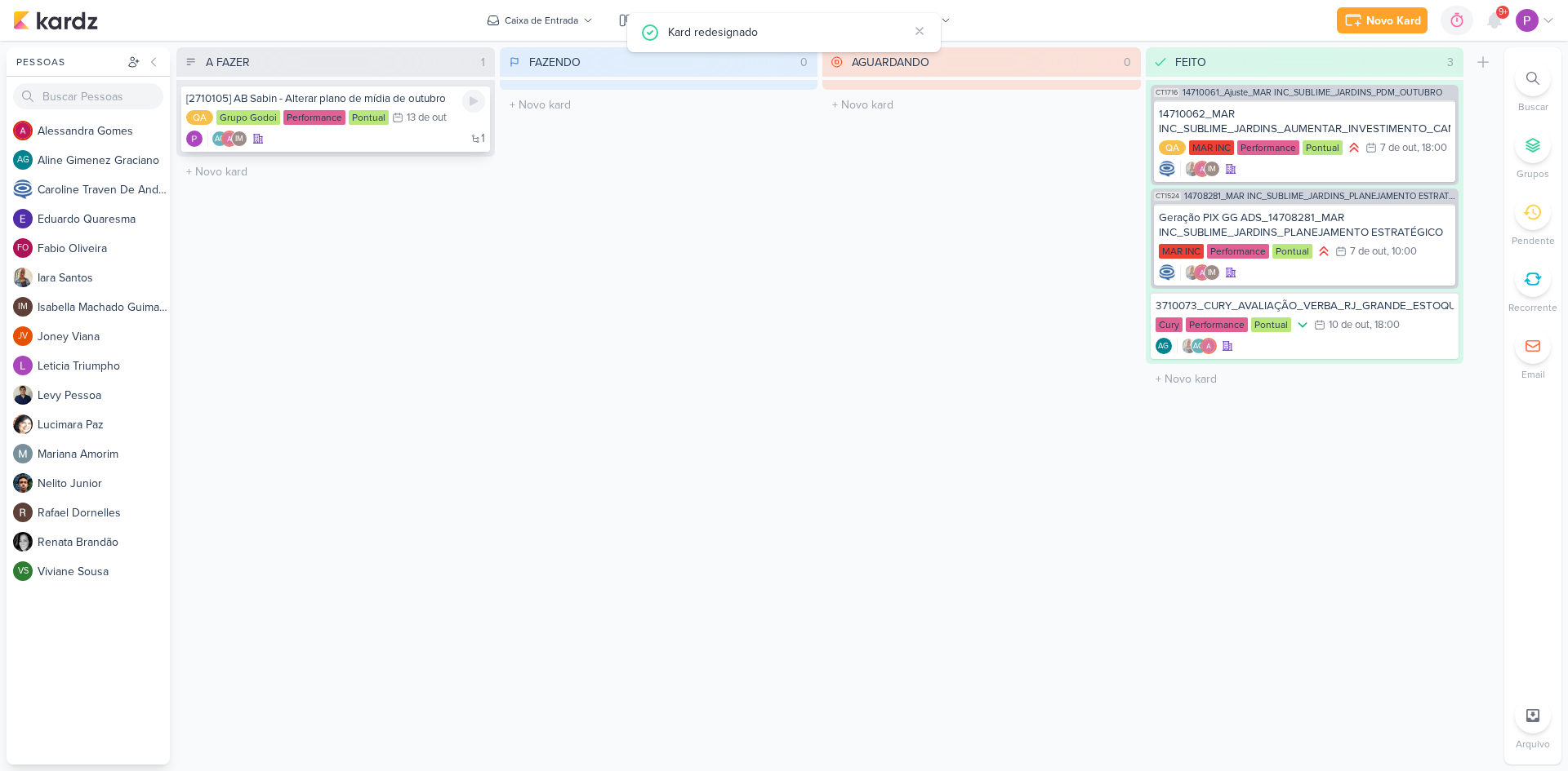
click at [264, 106] on div "[2710105] AB Sabin - Alterar plano de mídia de outubro" at bounding box center [335, 99] width 299 height 15
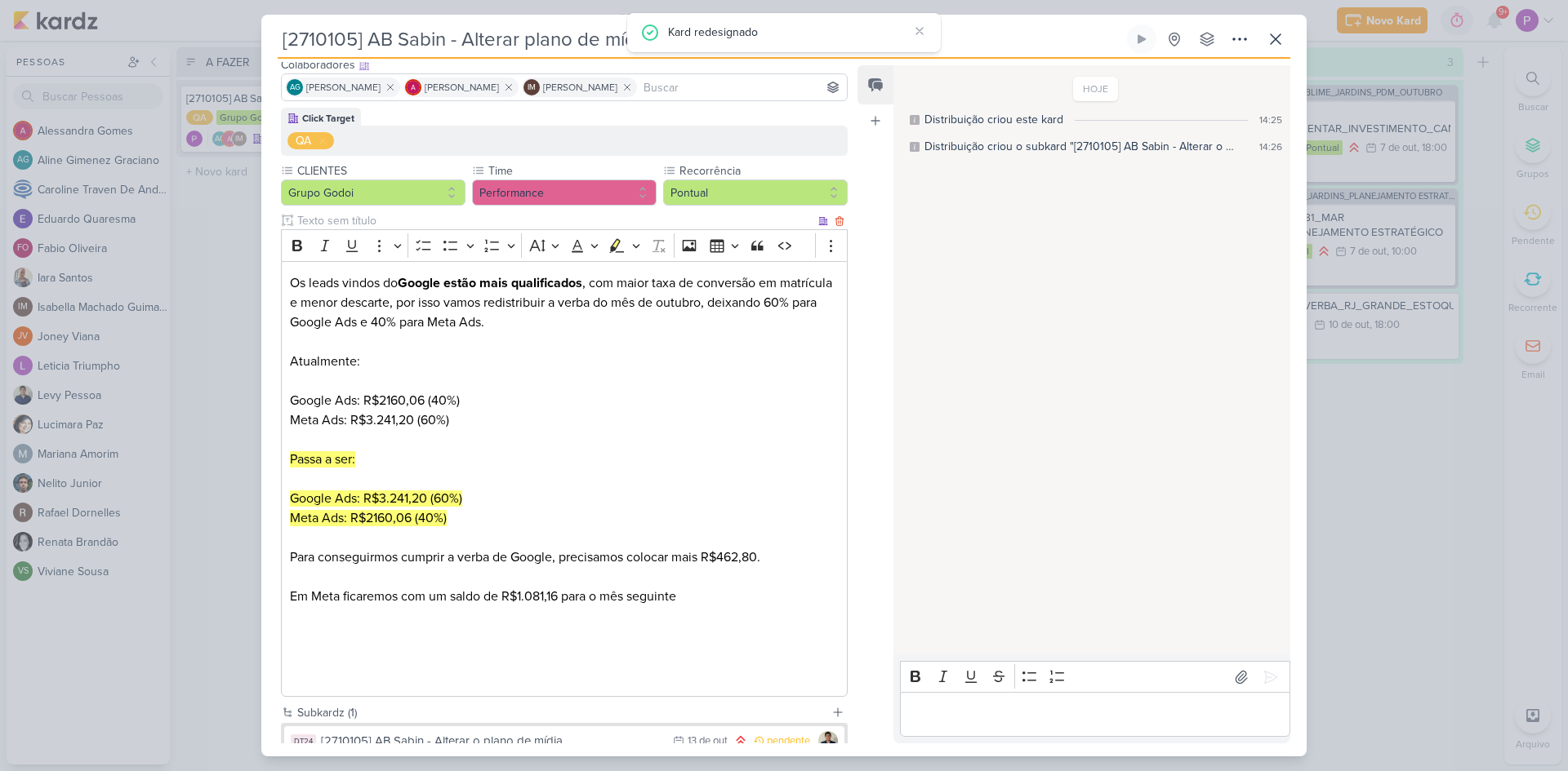
scroll to position [213, 0]
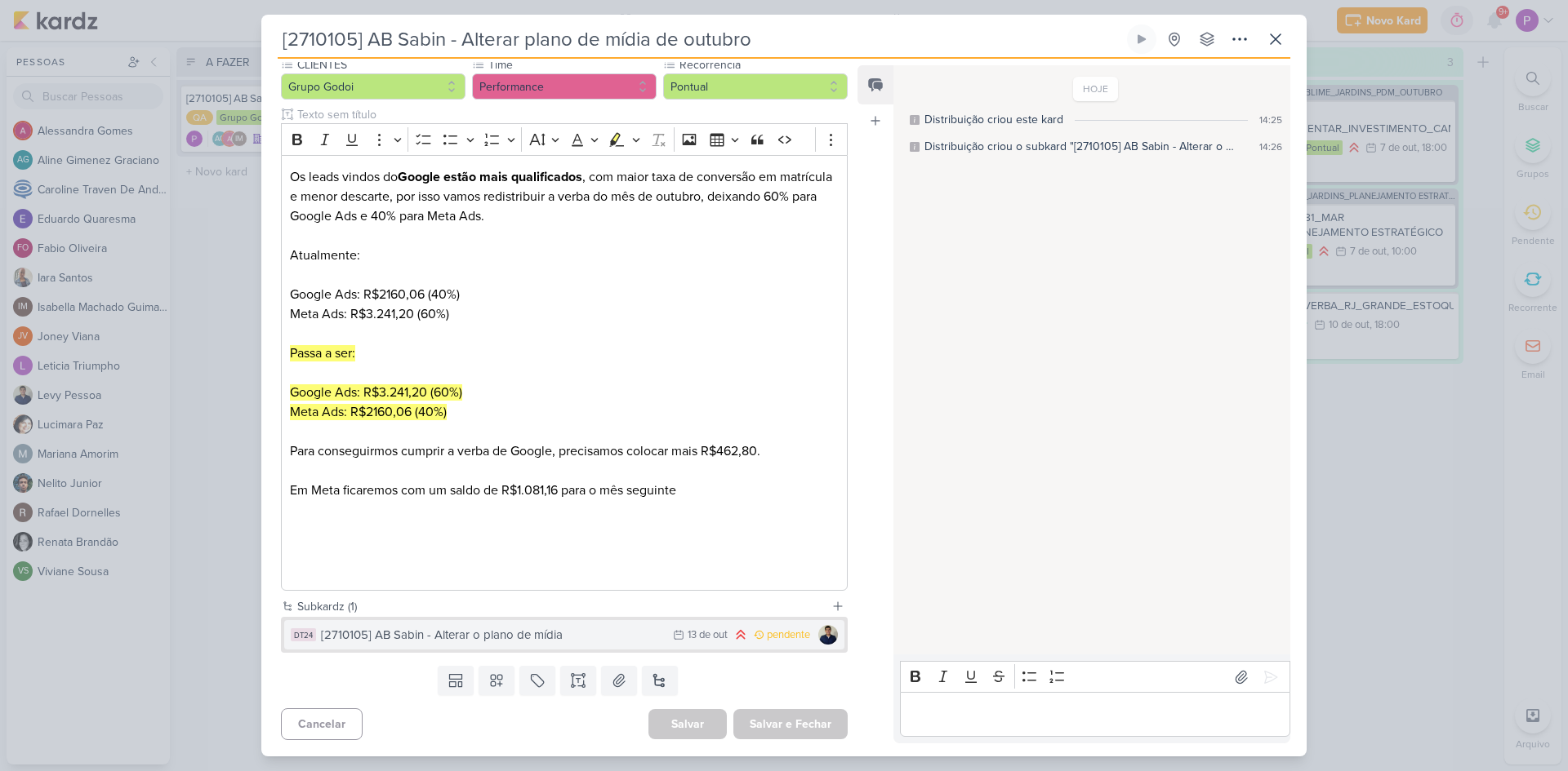
click at [603, 642] on div "[2710105] AB Sabin - Alterar o plano de mídia" at bounding box center [493, 635] width 344 height 19
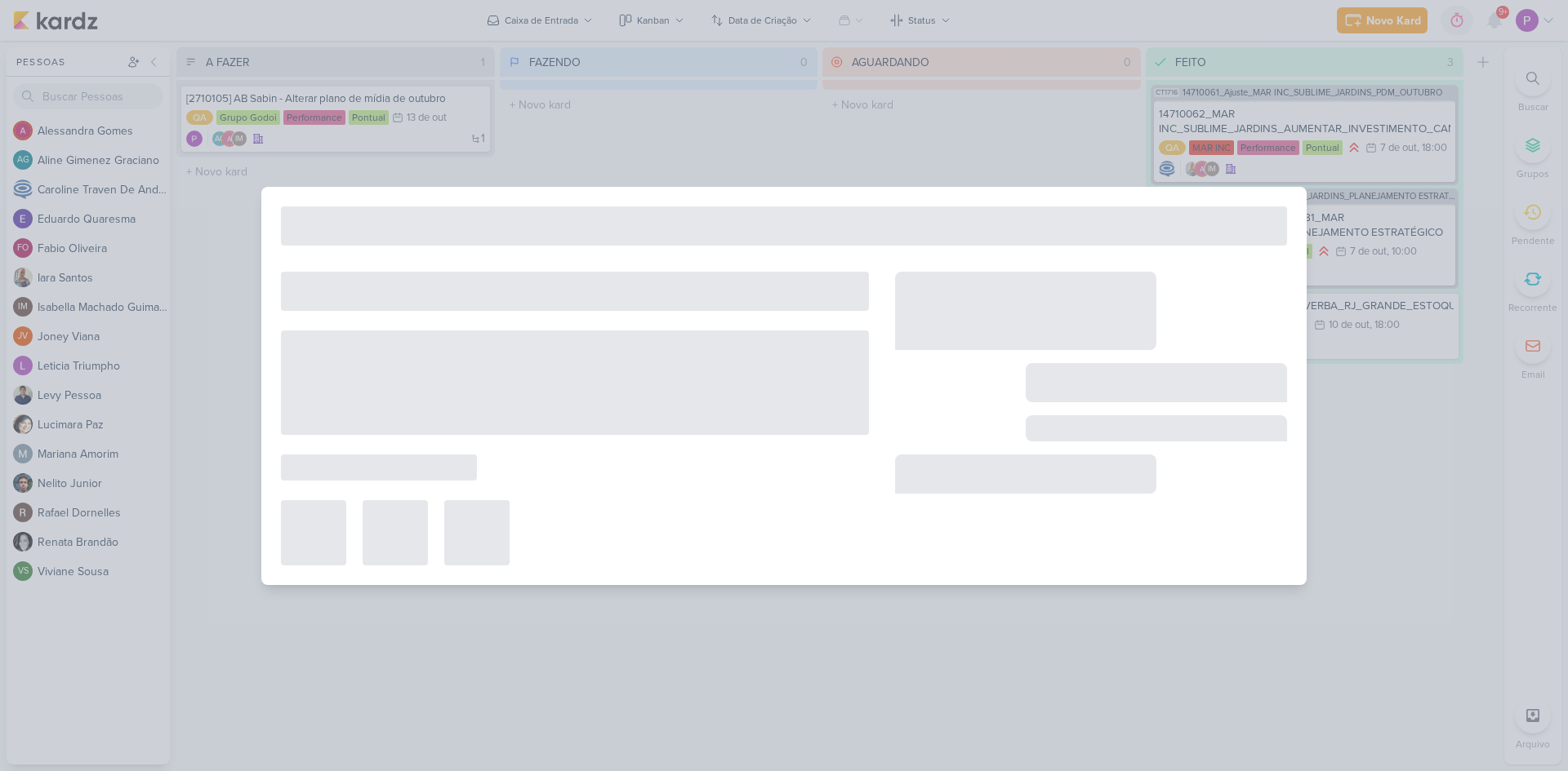
type input "[2710105] AB Sabin - Alterar o plano de mídia"
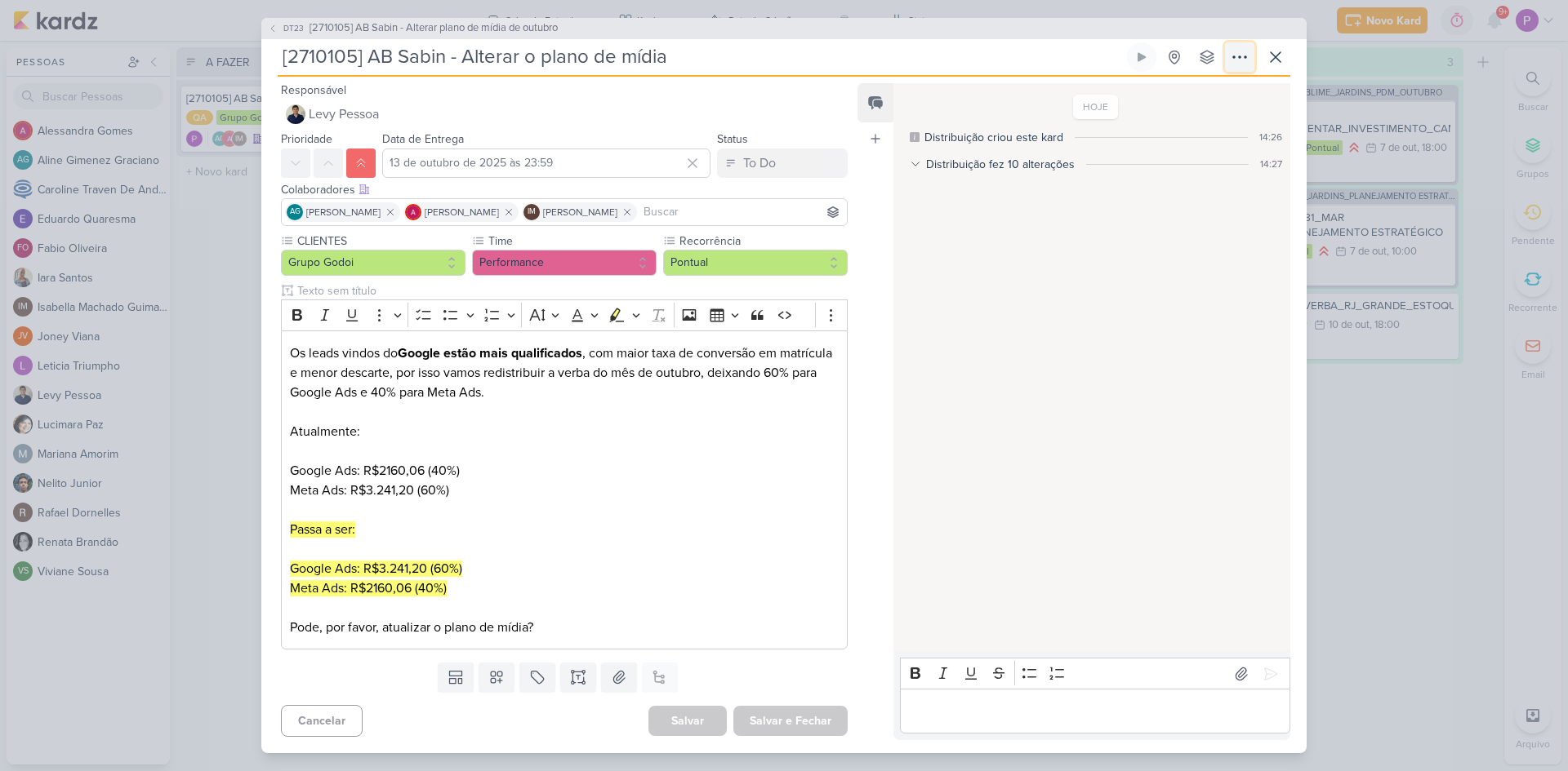
click at [1244, 59] on icon at bounding box center [1239, 57] width 20 height 20
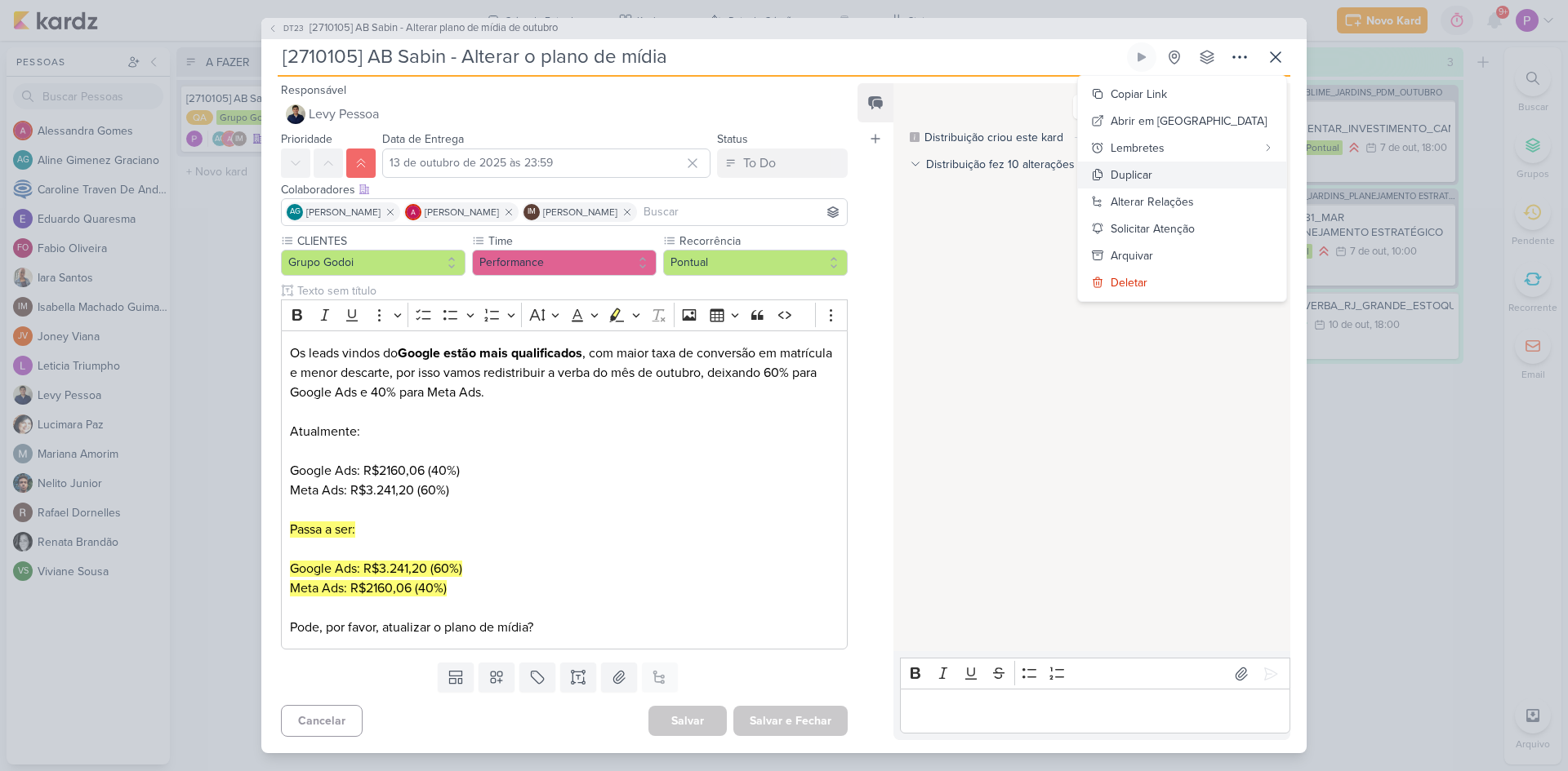
click at [1228, 173] on button "Duplicar" at bounding box center [1182, 175] width 209 height 27
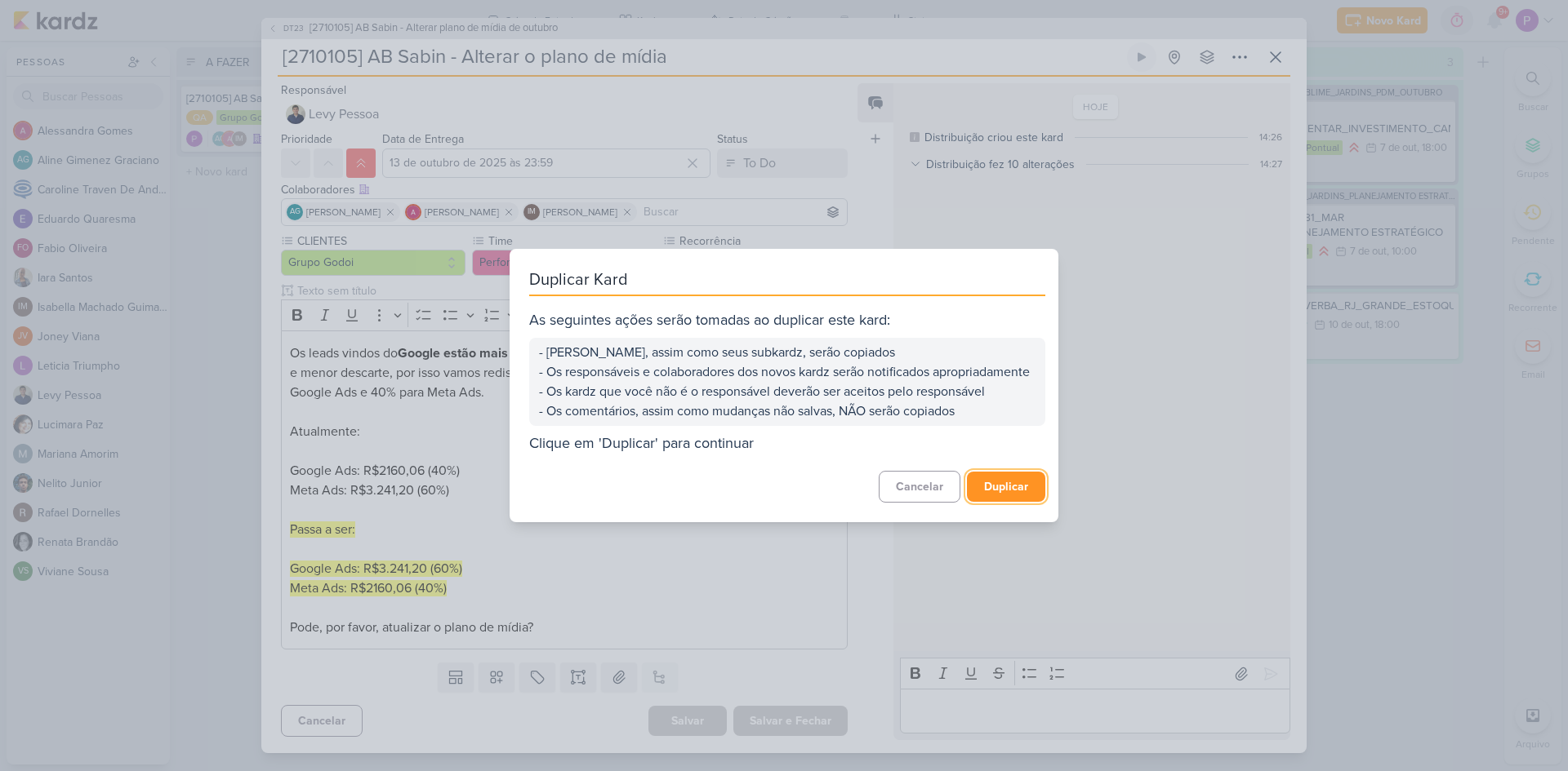
click at [1002, 493] on button "Duplicar" at bounding box center [1005, 487] width 78 height 30
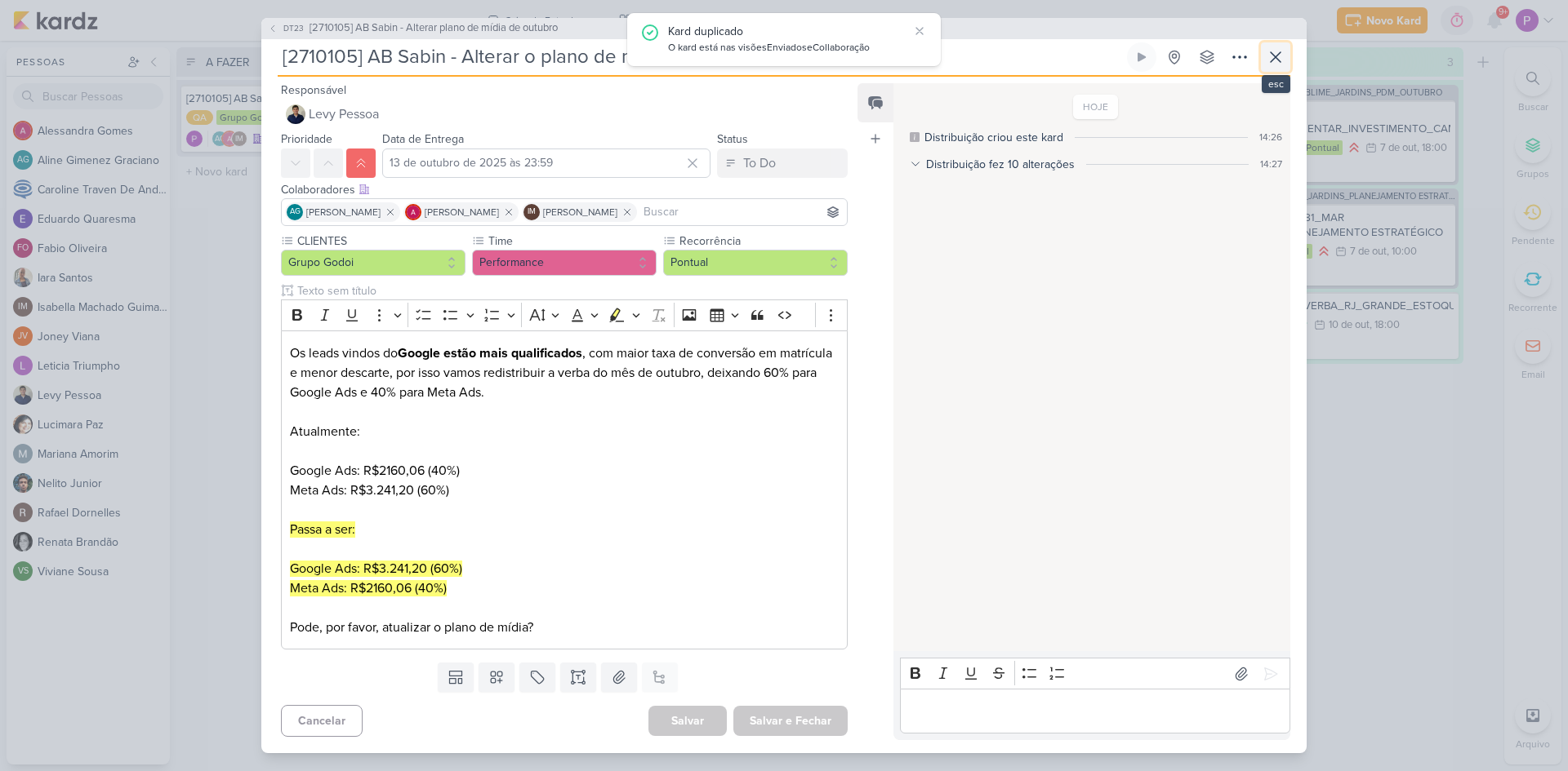
click at [1277, 49] on icon at bounding box center [1275, 57] width 20 height 20
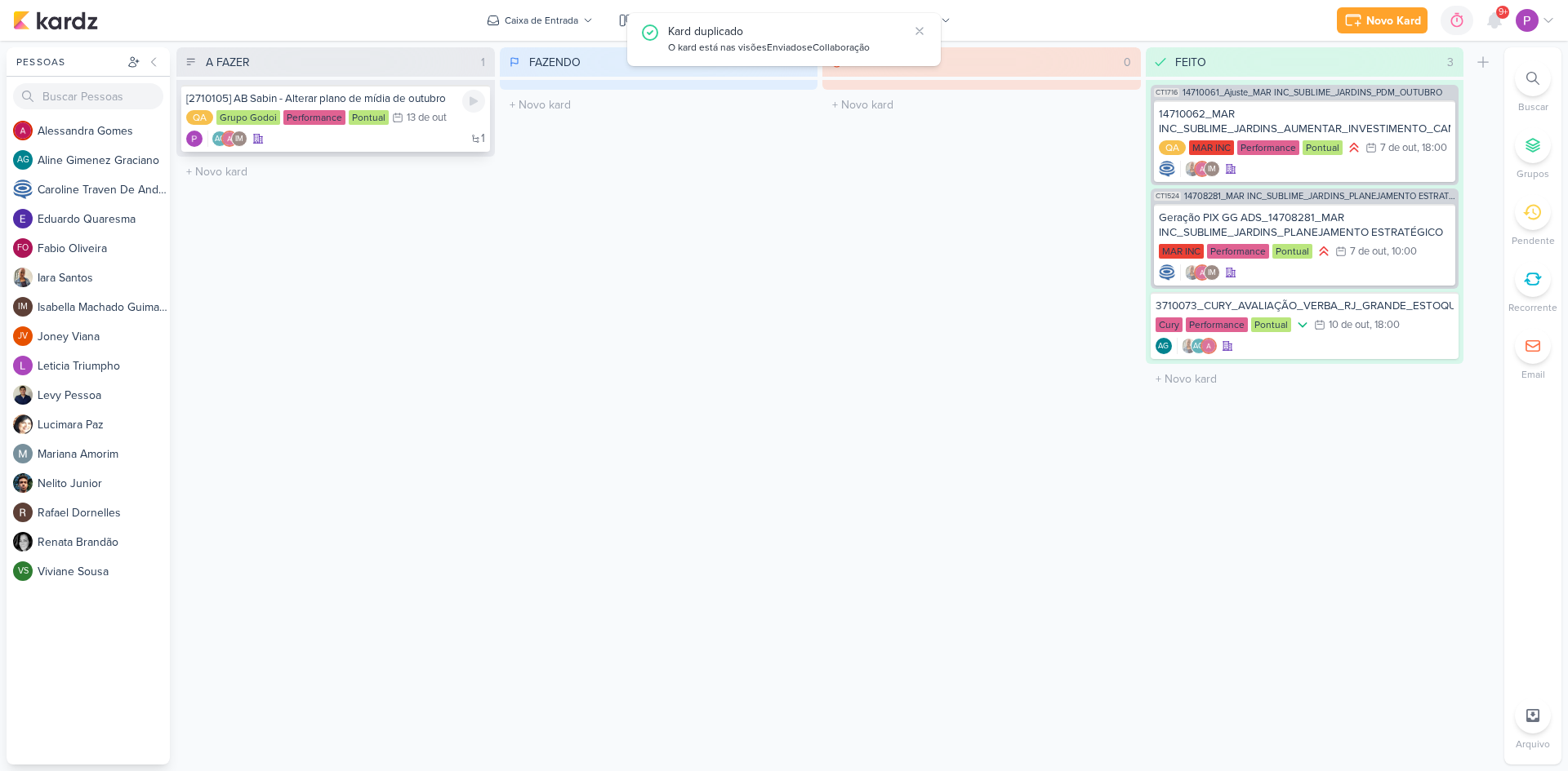
click at [283, 147] on div "[2710105] AB Sabin - Alterar plano de mídia de outubro QA Grupo Godoi Performan…" at bounding box center [335, 118] width 309 height 67
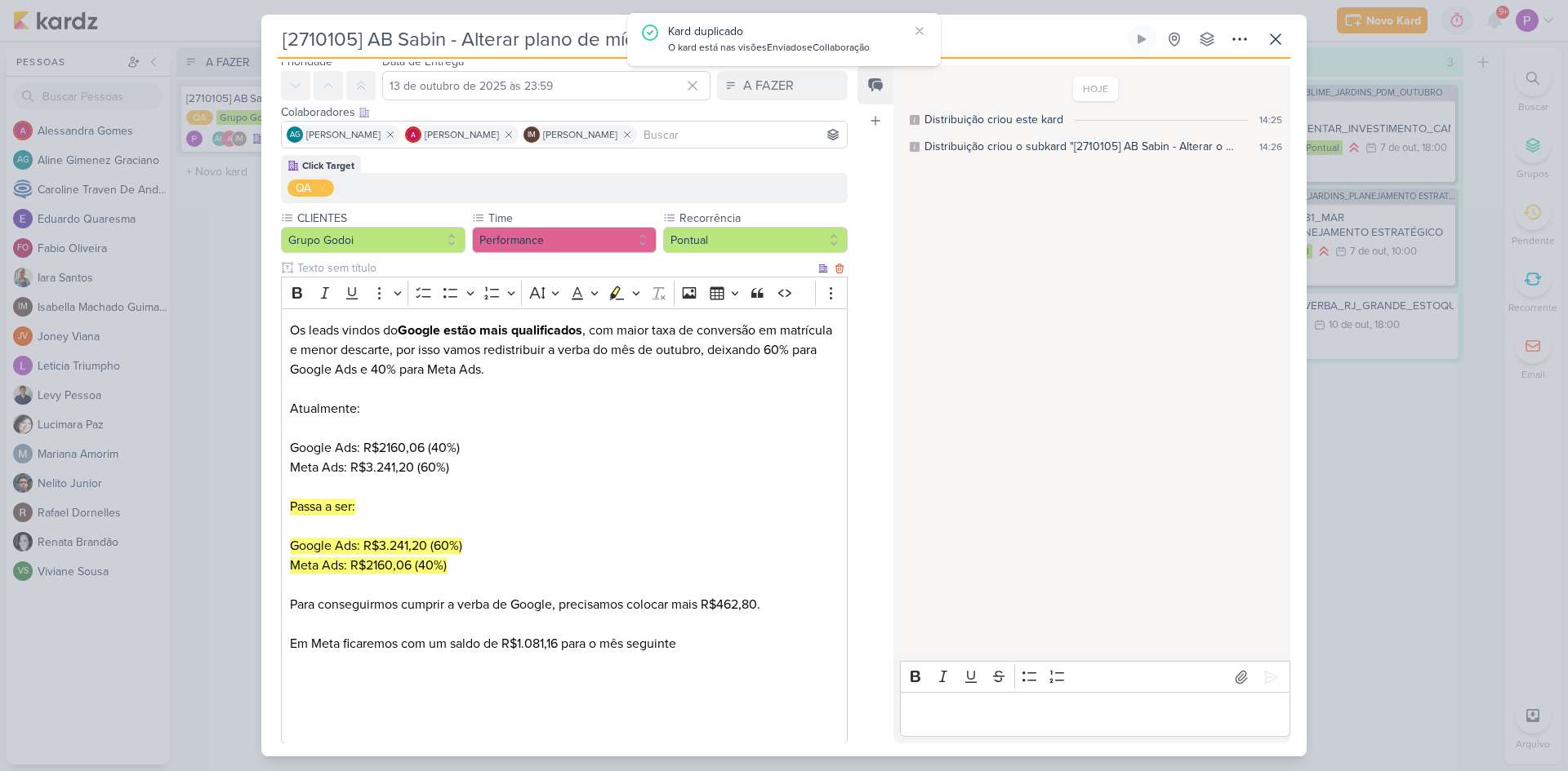
scroll to position [244, 0]
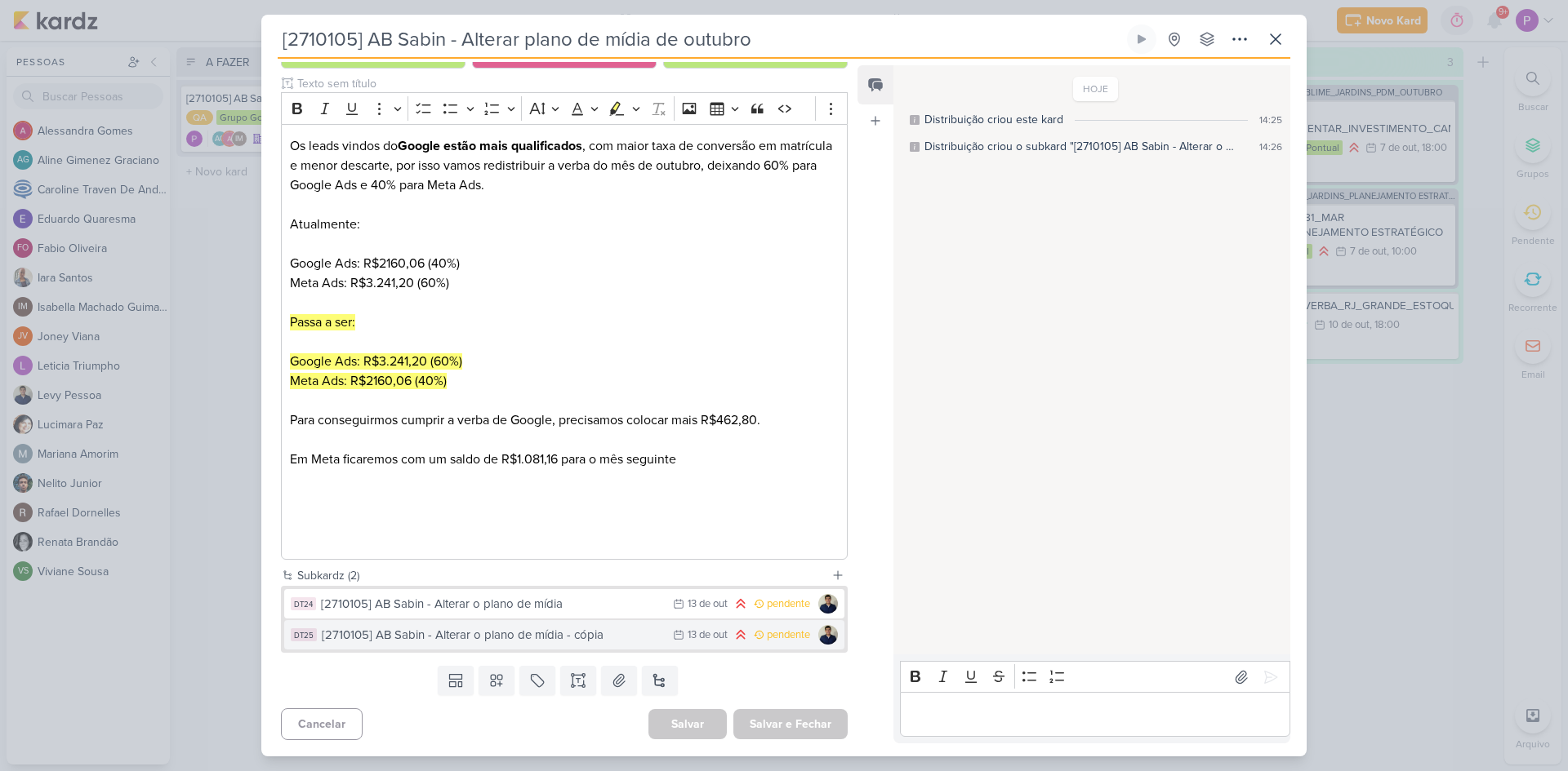
click at [530, 638] on div "[2710105] AB Sabin - Alterar o plano de mídia - cópia" at bounding box center [493, 635] width 343 height 19
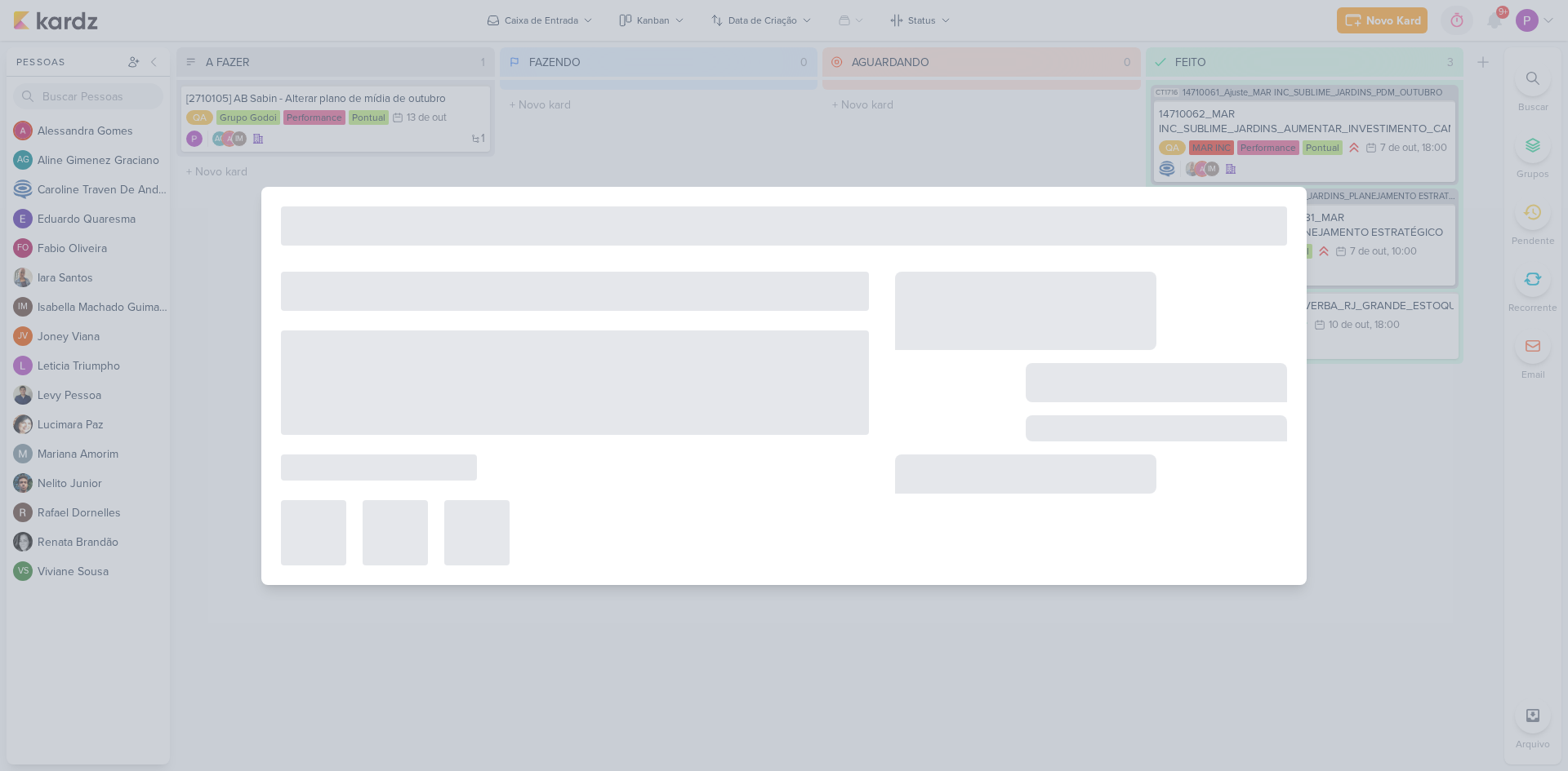
type input "[2710105] AB Sabin - Alterar o plano de mídia - cópia"
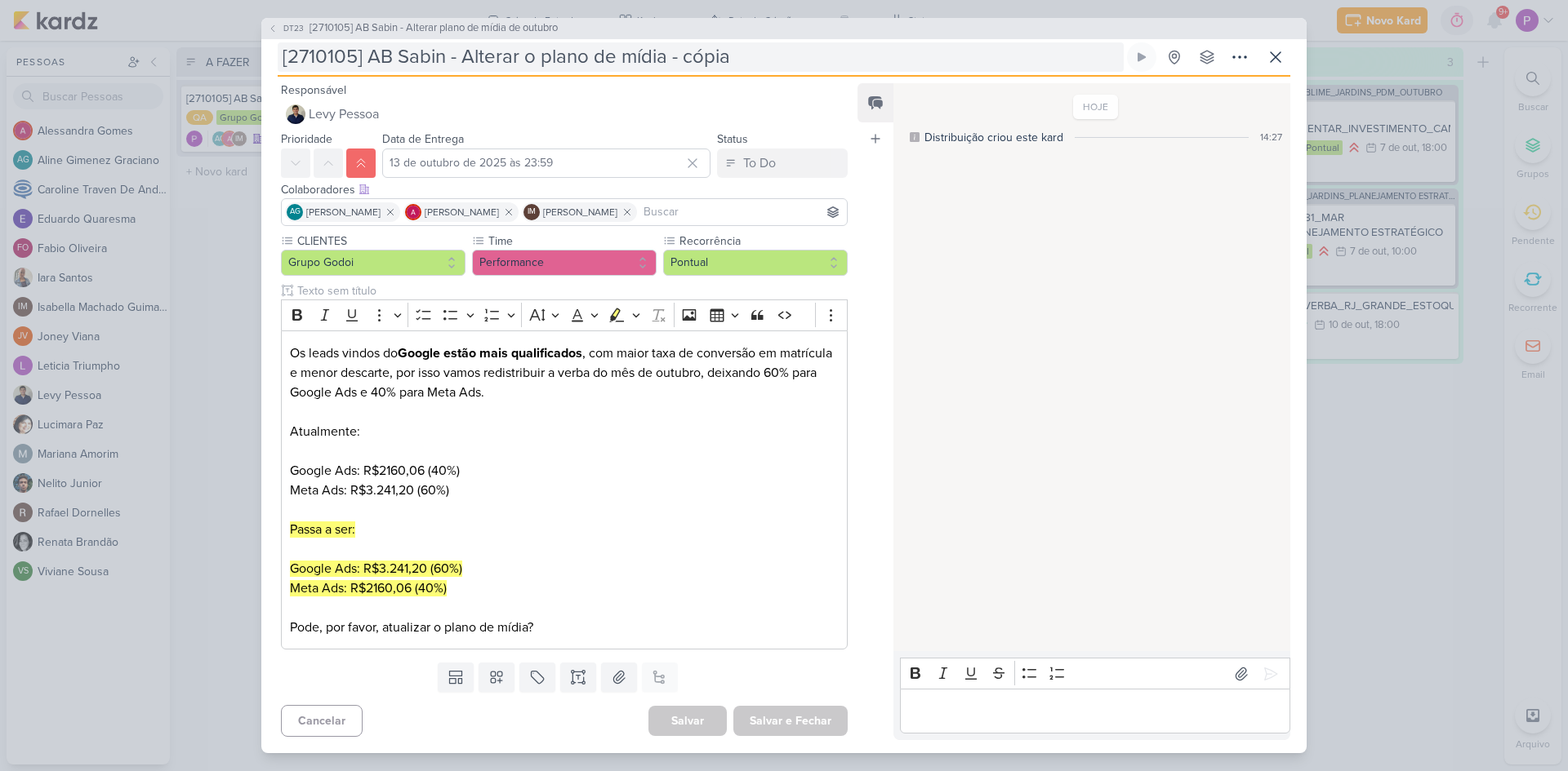
click at [534, 42] on input "[2710105] AB Sabin - Alterar o plano de mídia - cópia" at bounding box center [700, 57] width 846 height 29
drag, startPoint x: 529, startPoint y: 56, endPoint x: 749, endPoint y: 54, distance: 220.0
click at [749, 54] on input "[2710105] AB Sabin - Alterar o plano de mídia - cópia" at bounding box center [700, 57] width 846 height 29
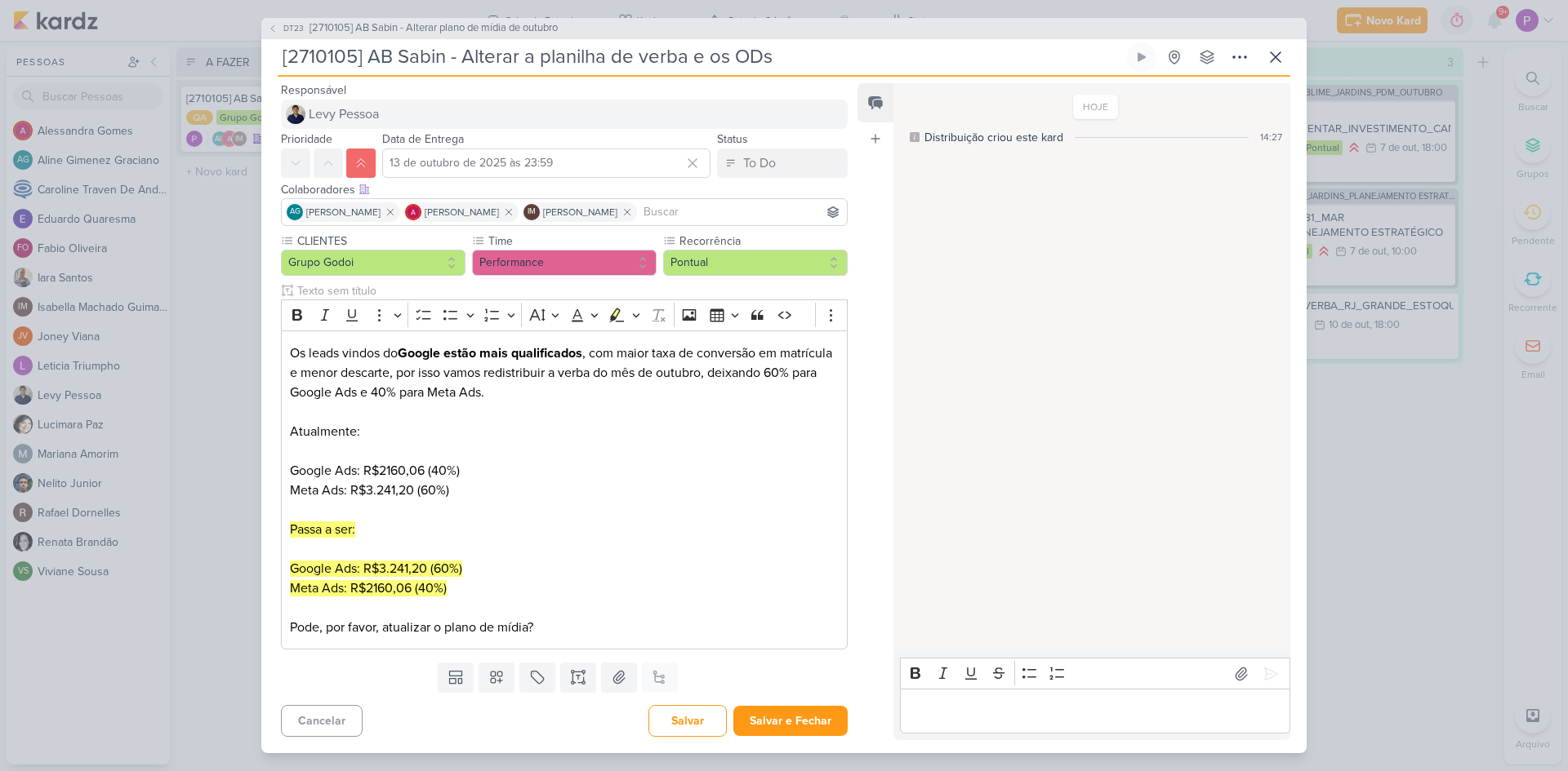
type input "[2710105] AB Sabin - Alterar a planilha de verba e os ODs"
click at [402, 114] on button "Levy Pessoa" at bounding box center [565, 114] width 566 height 29
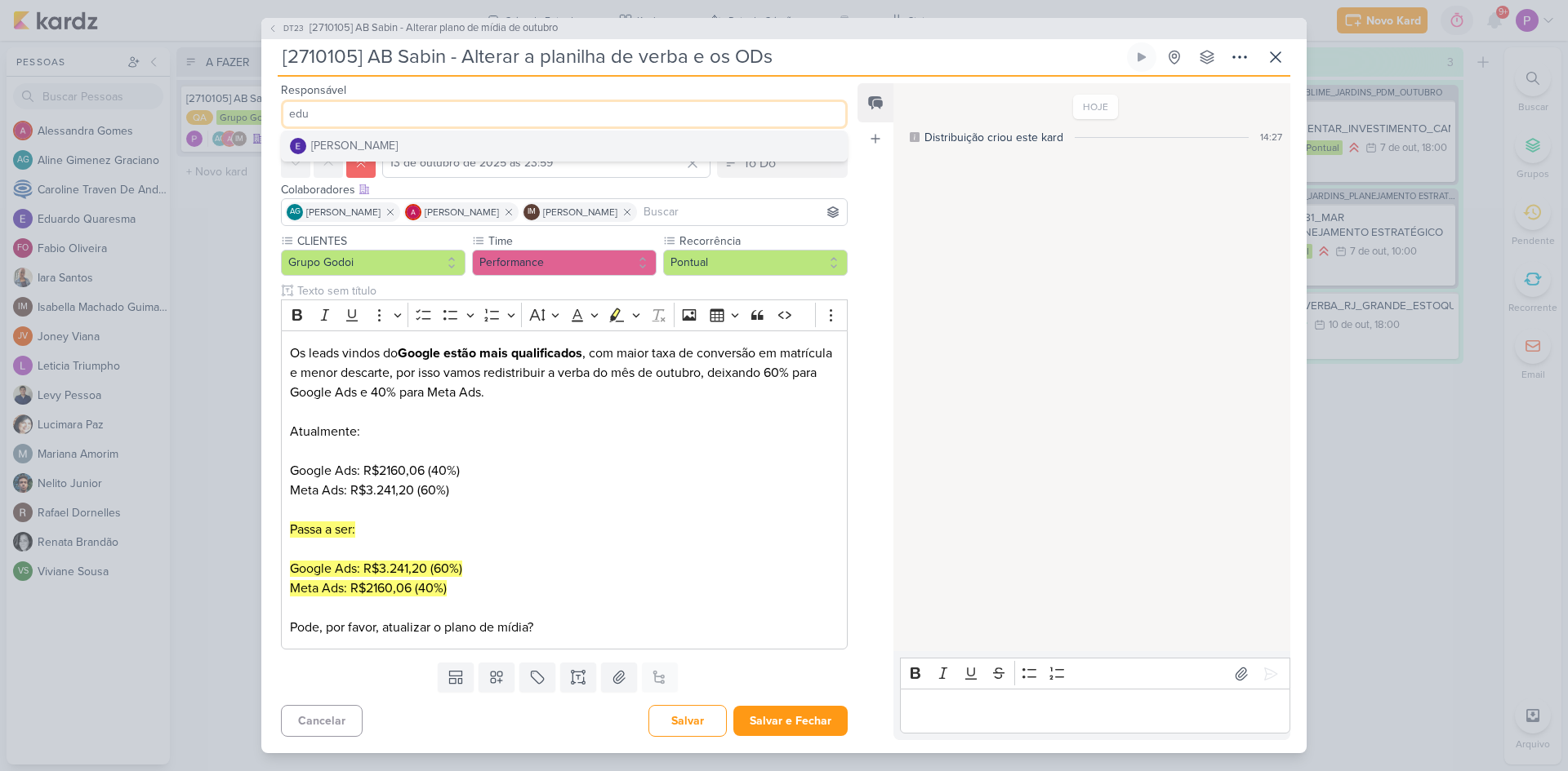
type input "edu"
click at [390, 144] on div "[PERSON_NAME]" at bounding box center [355, 145] width 87 height 17
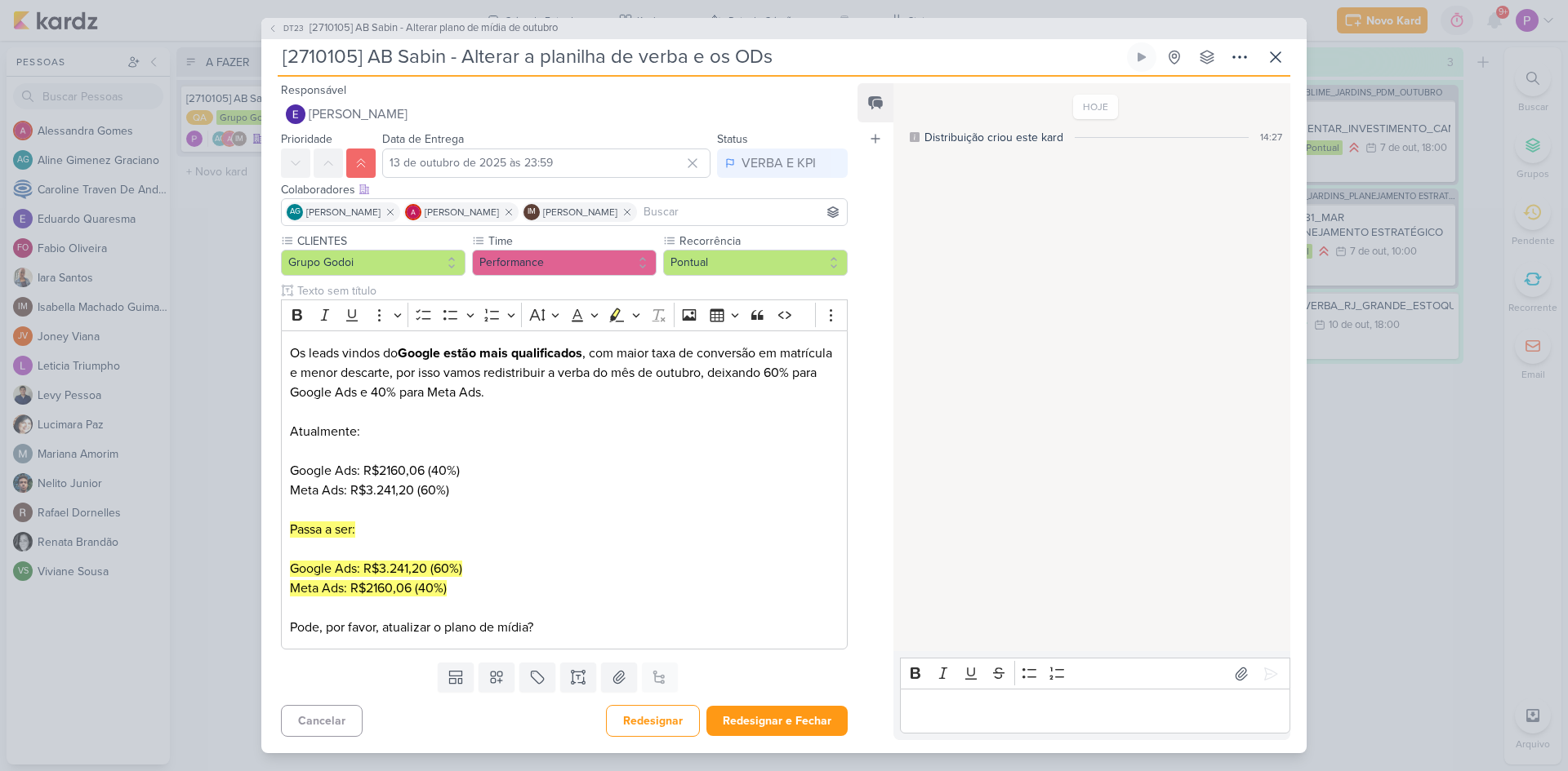
click at [270, 260] on div "CLIENTES Grupo Godoi Time" at bounding box center [558, 444] width 593 height 424
click at [626, 626] on p "Pode, por favor, atualizar o plano de mídia?" at bounding box center [564, 628] width 548 height 20
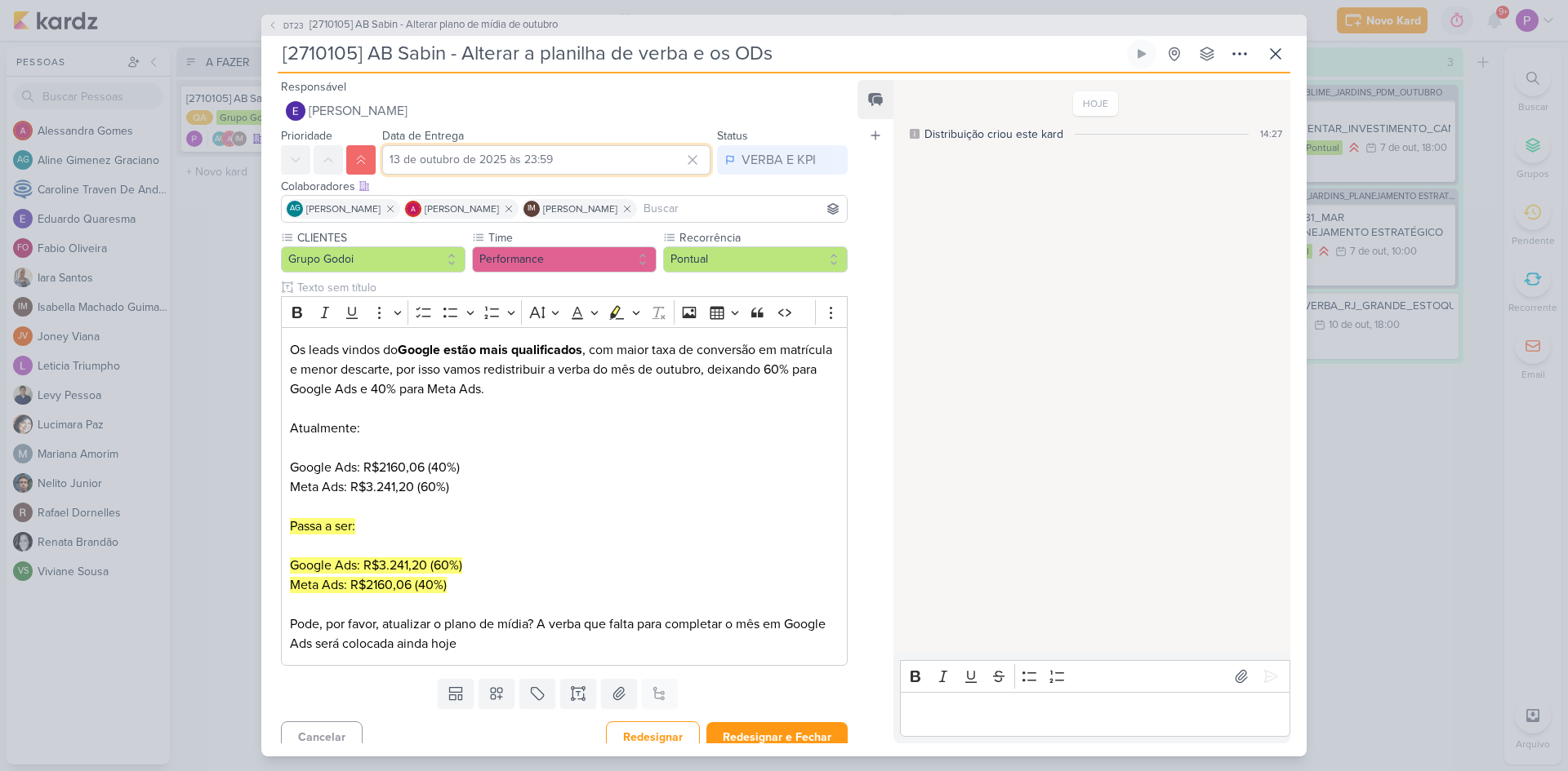
click at [453, 152] on input "13 de outubro de 2025 às 23:59" at bounding box center [547, 159] width 329 height 29
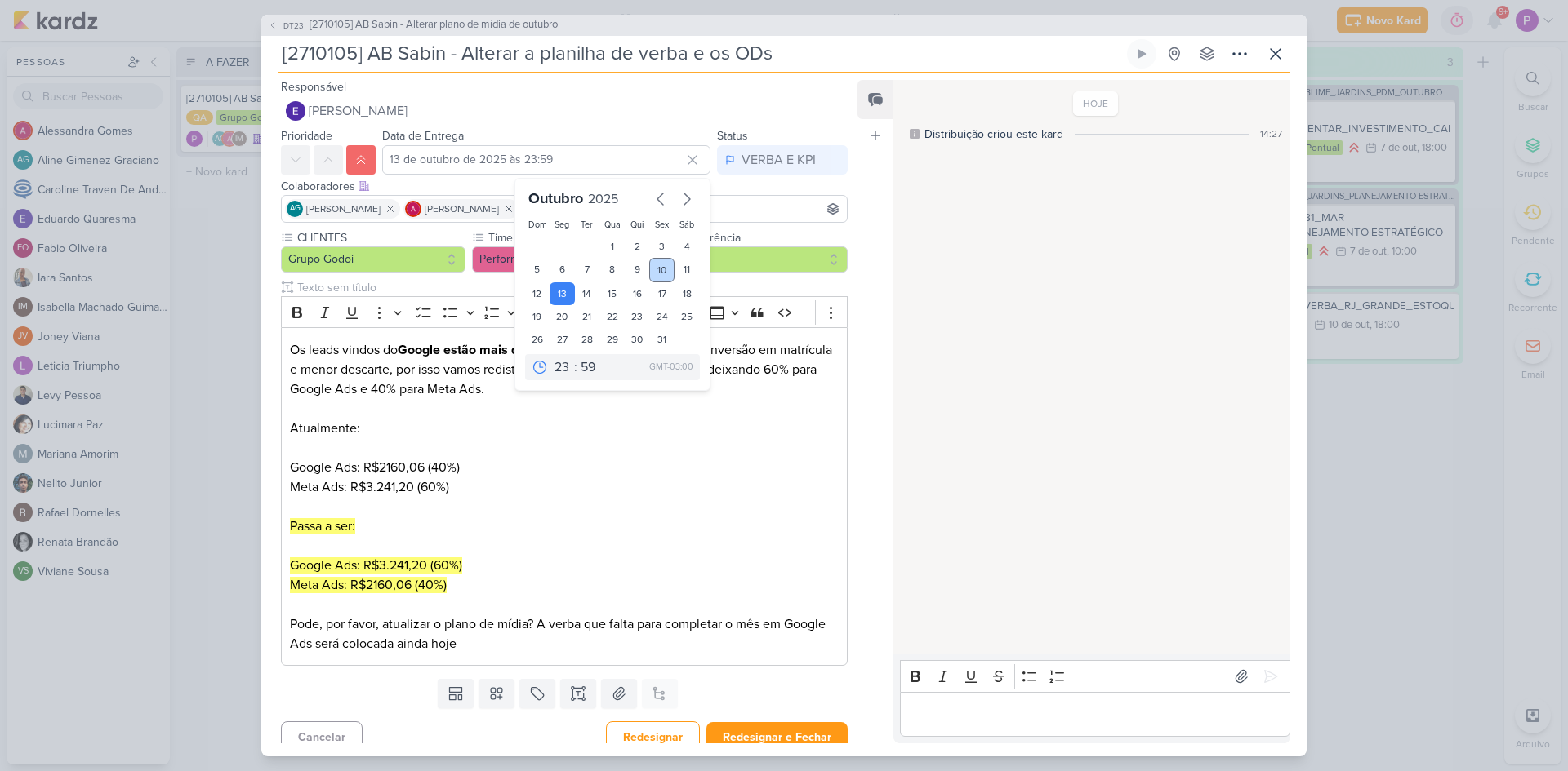
click at [656, 272] on div "10" at bounding box center [662, 270] width 25 height 25
type input "[DATE] 23:59"
click at [856, 373] on div "Responsável Eduardo Quaresma Eduardo Quaresma Prioridade Data de Entrega 10 de …" at bounding box center [784, 415] width 1045 height 683
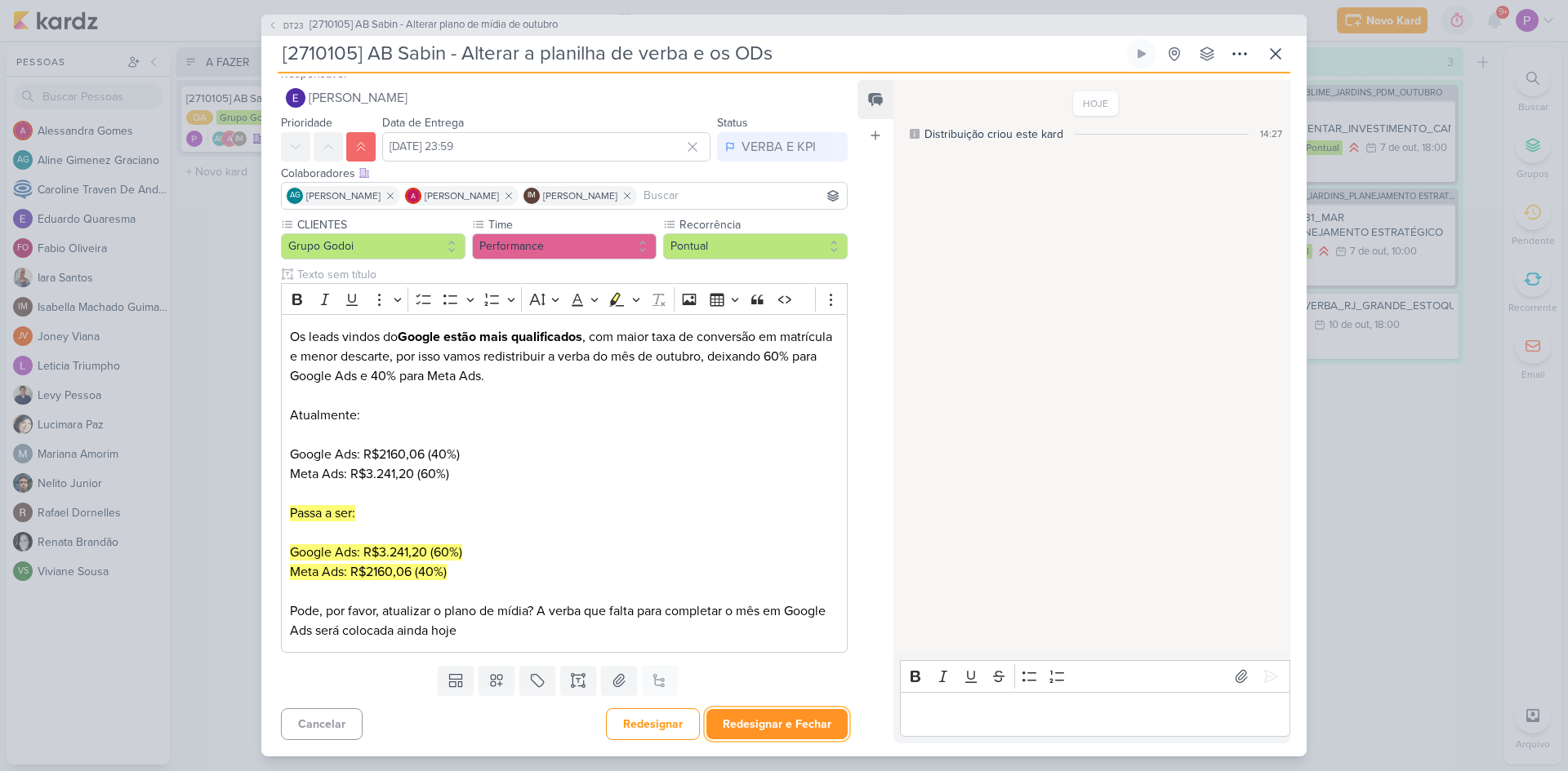
click at [752, 716] on button "Redesignar e Fechar" at bounding box center [777, 725] width 142 height 30
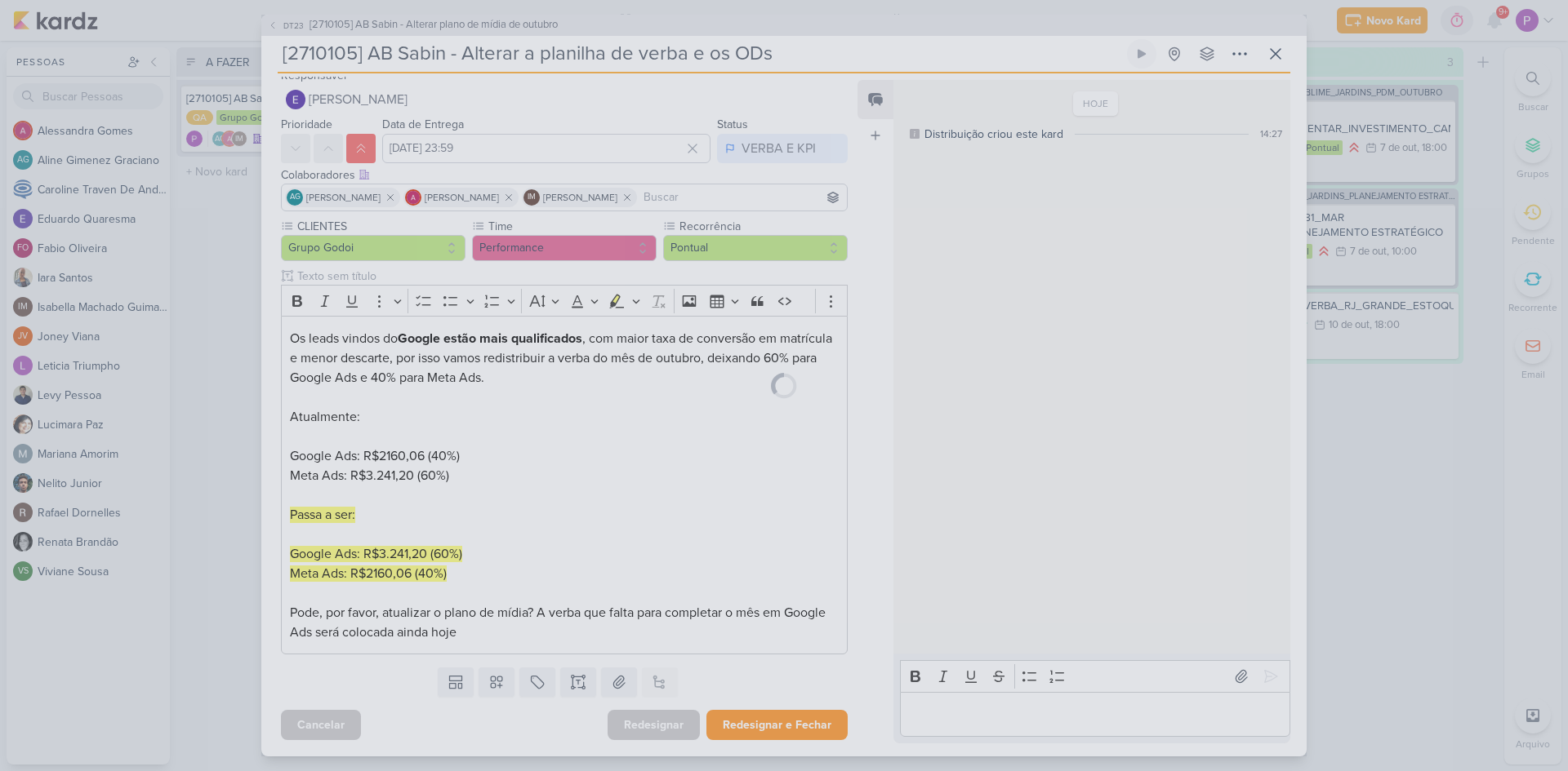
scroll to position [11, 0]
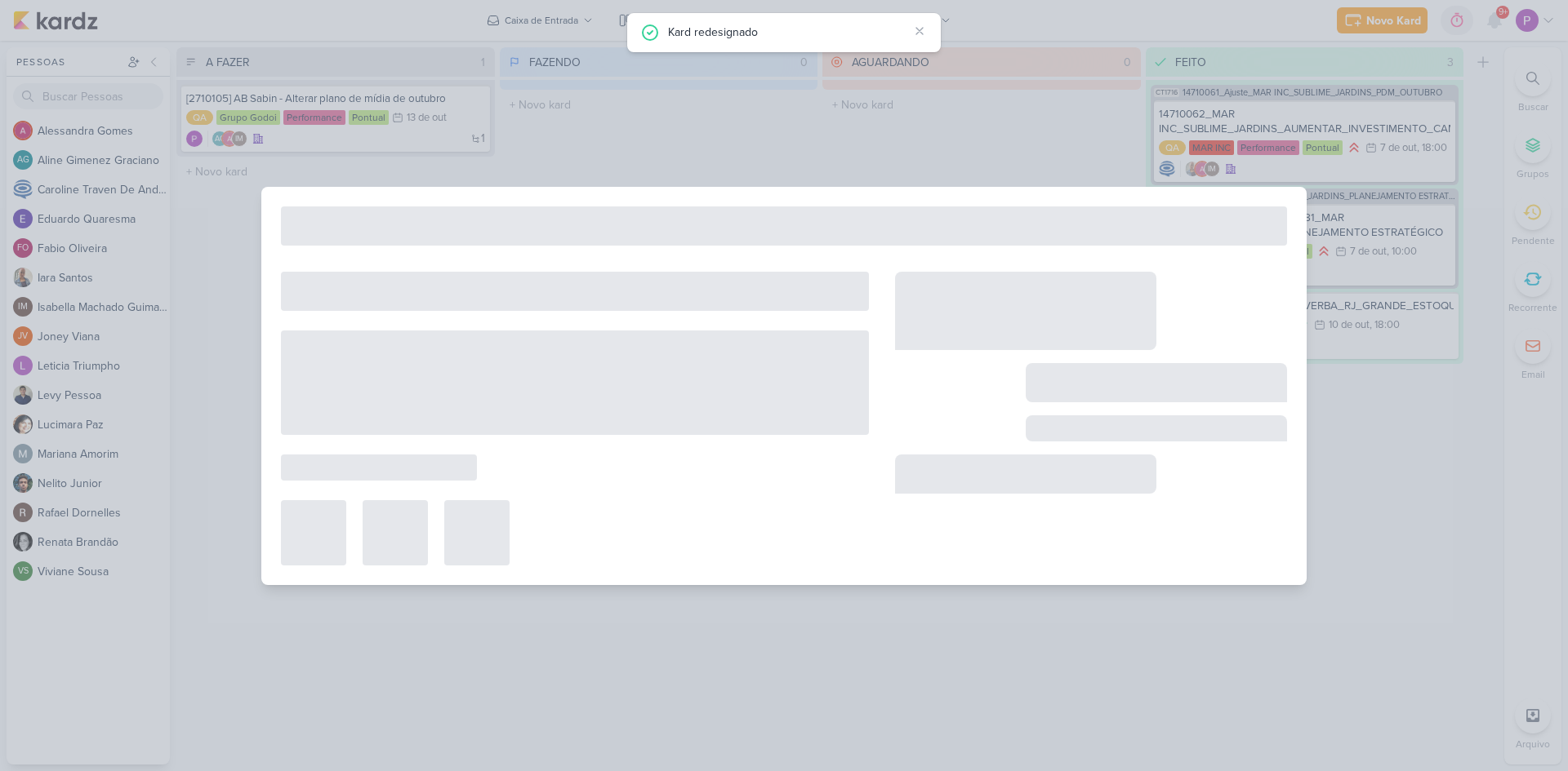
type input "[2710105] AB Sabin - Alterar plano de mídia de outubro"
type input "13 de outubro de 2025 às 23:59"
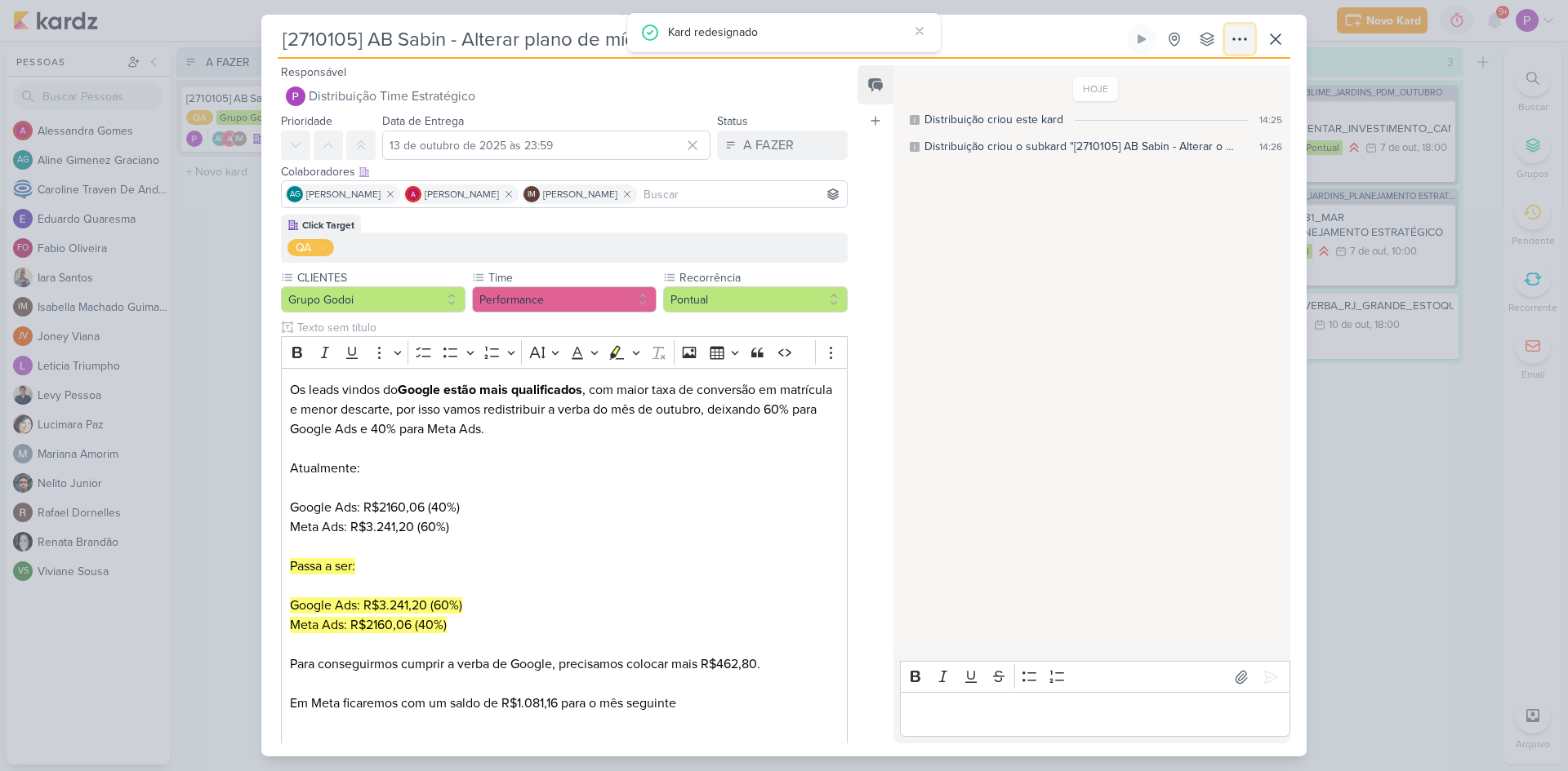
click at [1240, 42] on icon at bounding box center [1239, 39] width 20 height 20
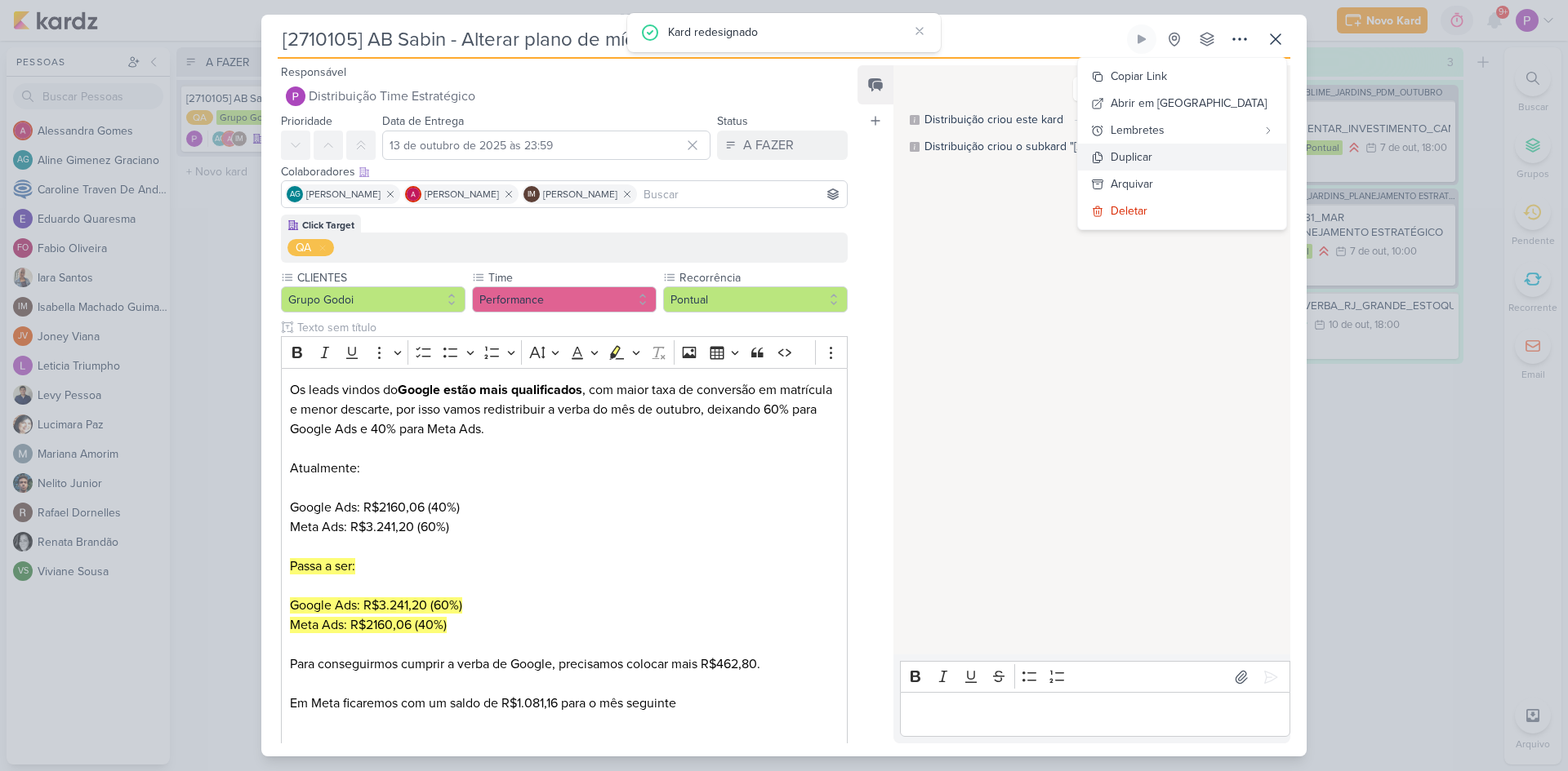
click at [1225, 155] on button "Duplicar" at bounding box center [1182, 157] width 209 height 27
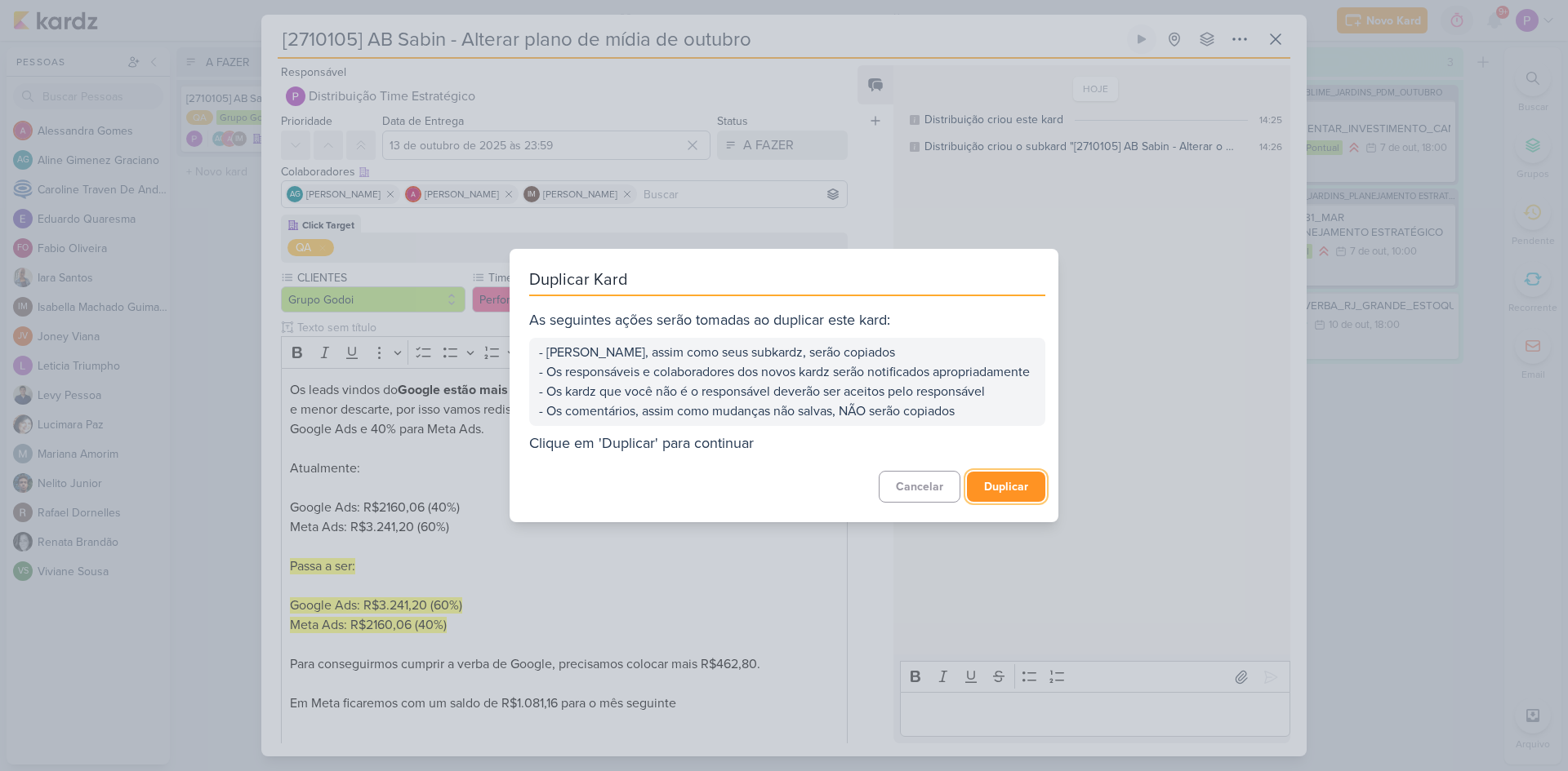
click at [1009, 492] on button "Duplicar" at bounding box center [1005, 487] width 78 height 30
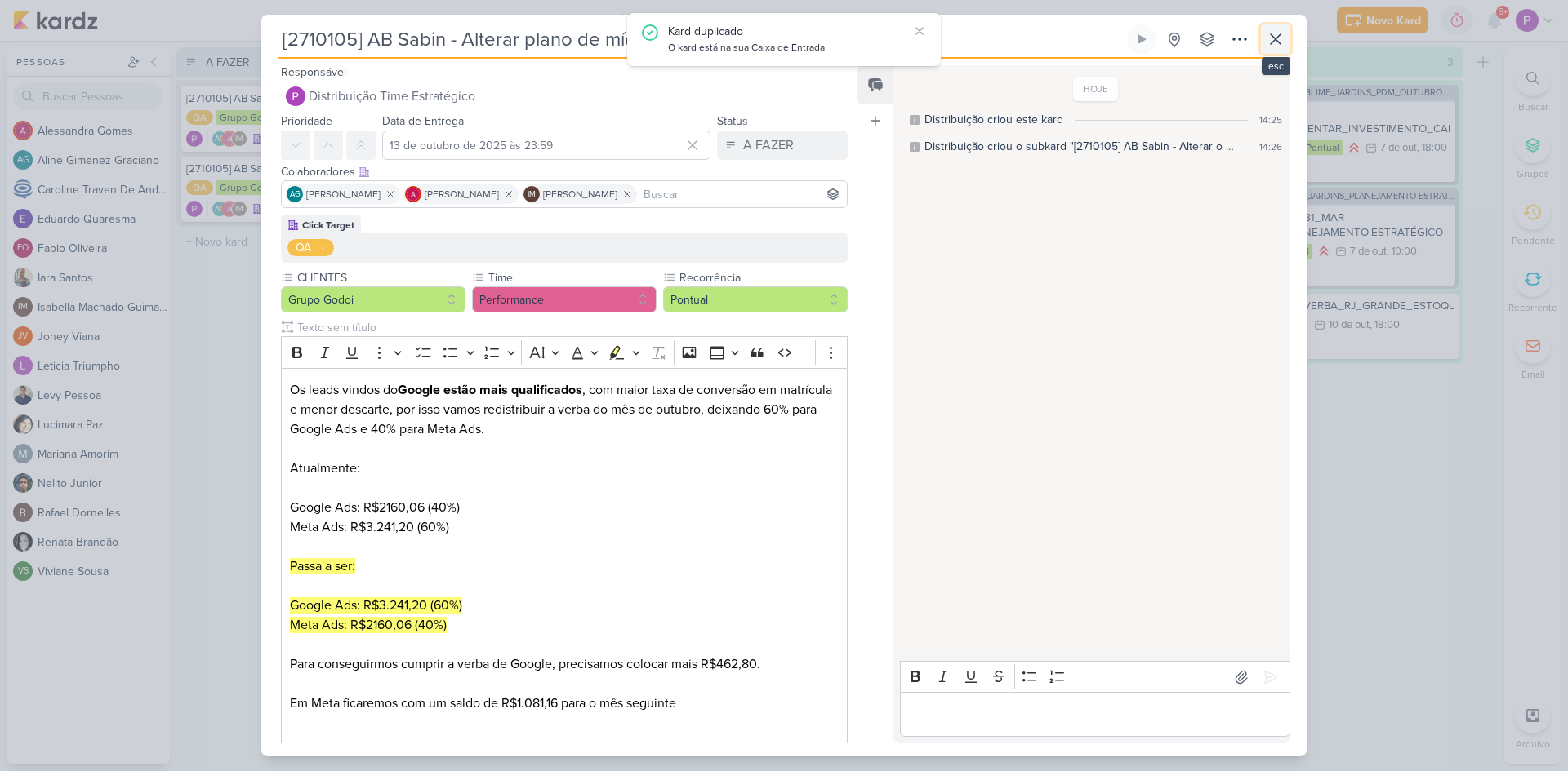
click at [1285, 33] on icon at bounding box center [1275, 39] width 20 height 20
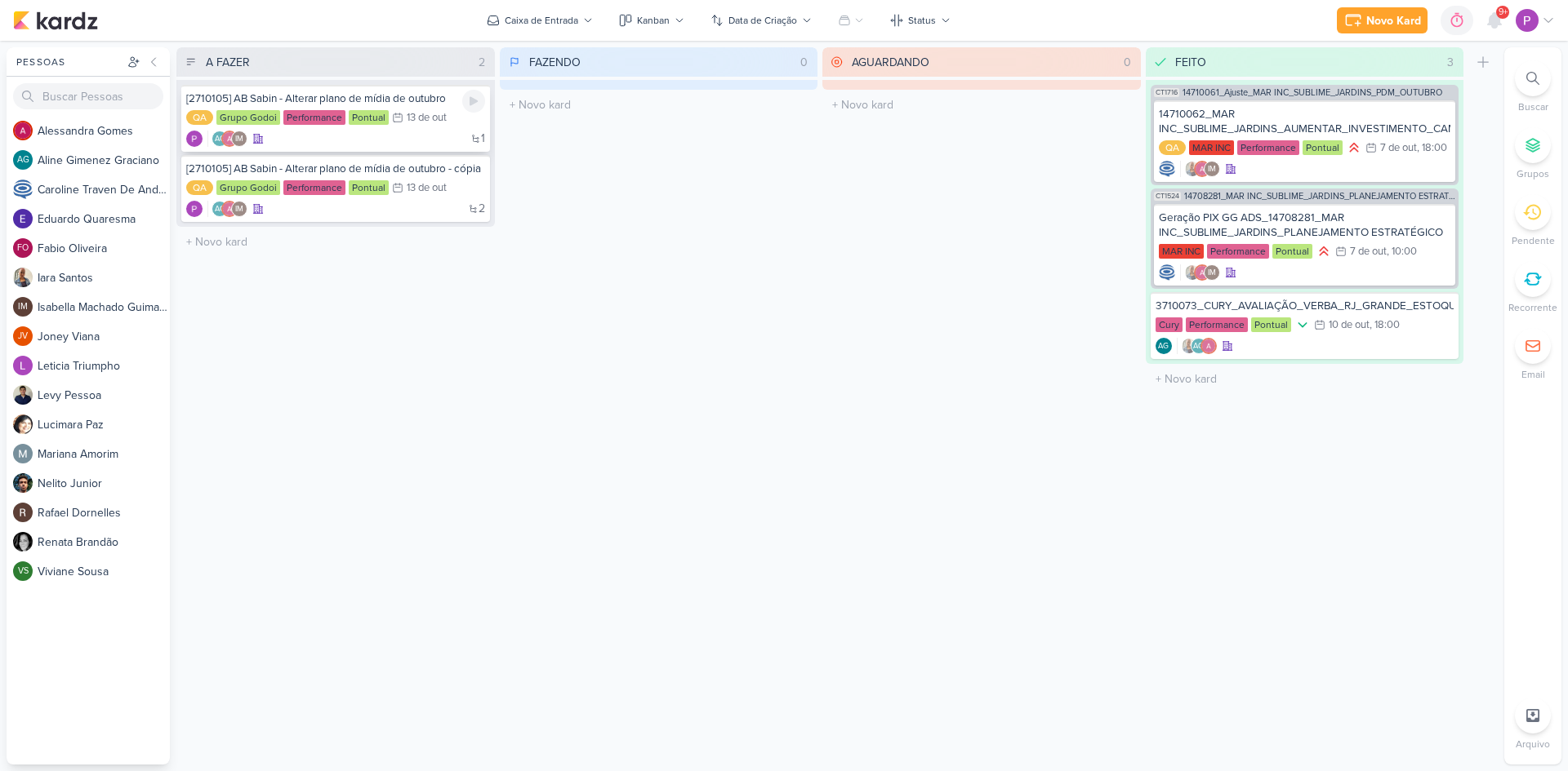
click at [384, 142] on div "1 AG IM" at bounding box center [335, 138] width 299 height 16
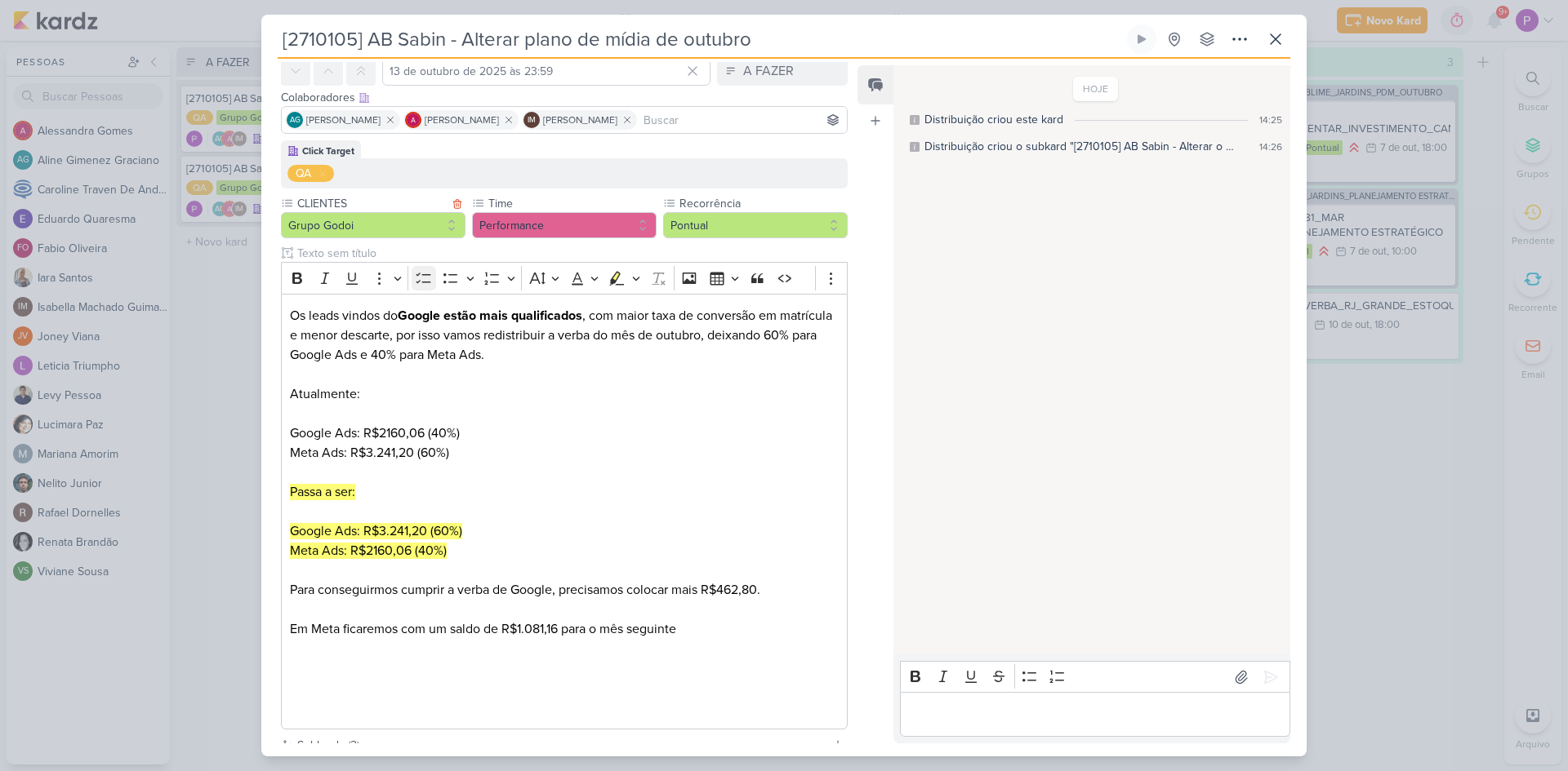
scroll to position [244, 0]
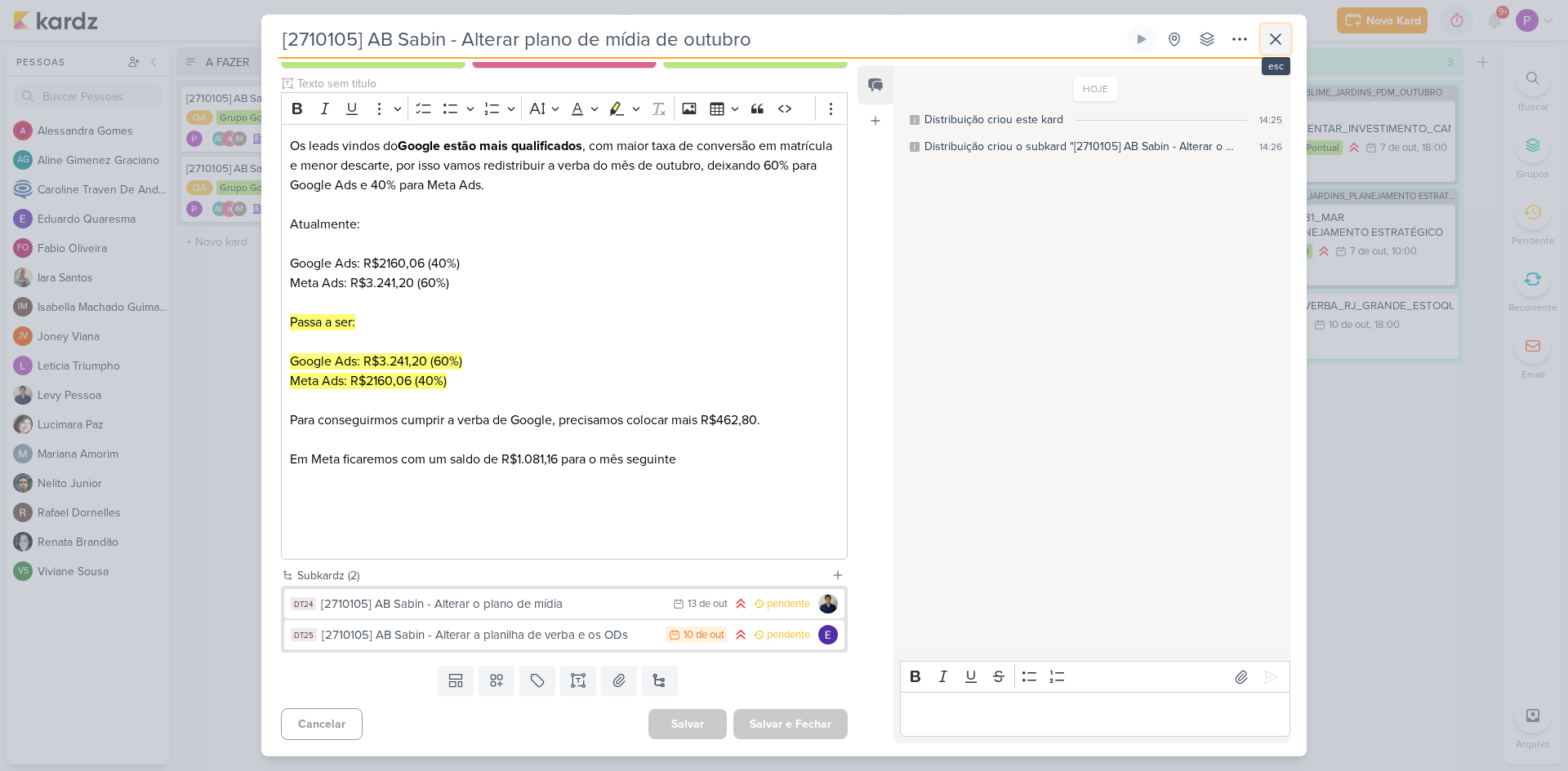
click at [1272, 41] on icon at bounding box center [1275, 39] width 20 height 20
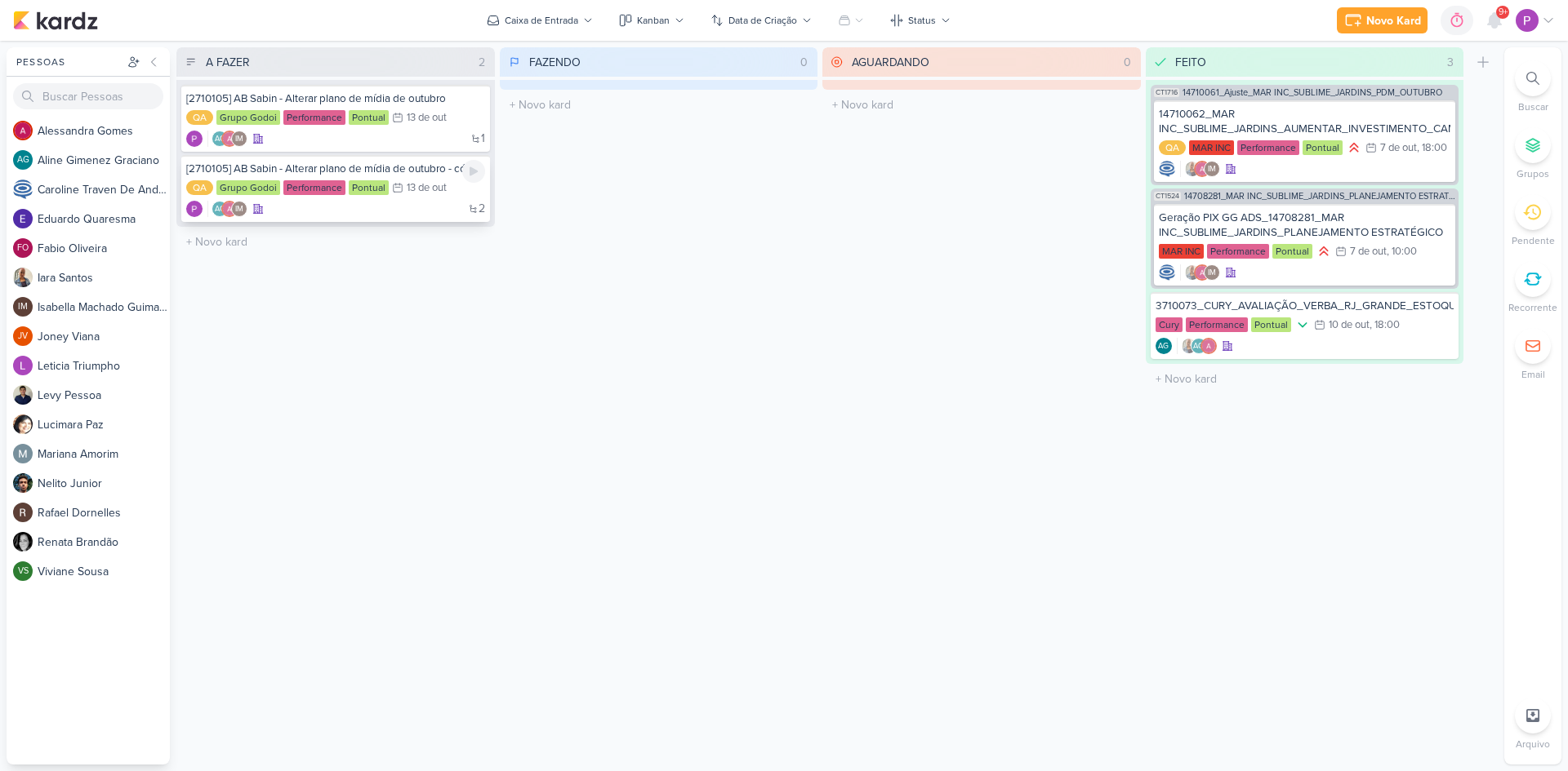
click at [316, 172] on div "[2710105] AB Sabin - Alterar plano de mídia de outubro - cópia" at bounding box center [335, 169] width 299 height 15
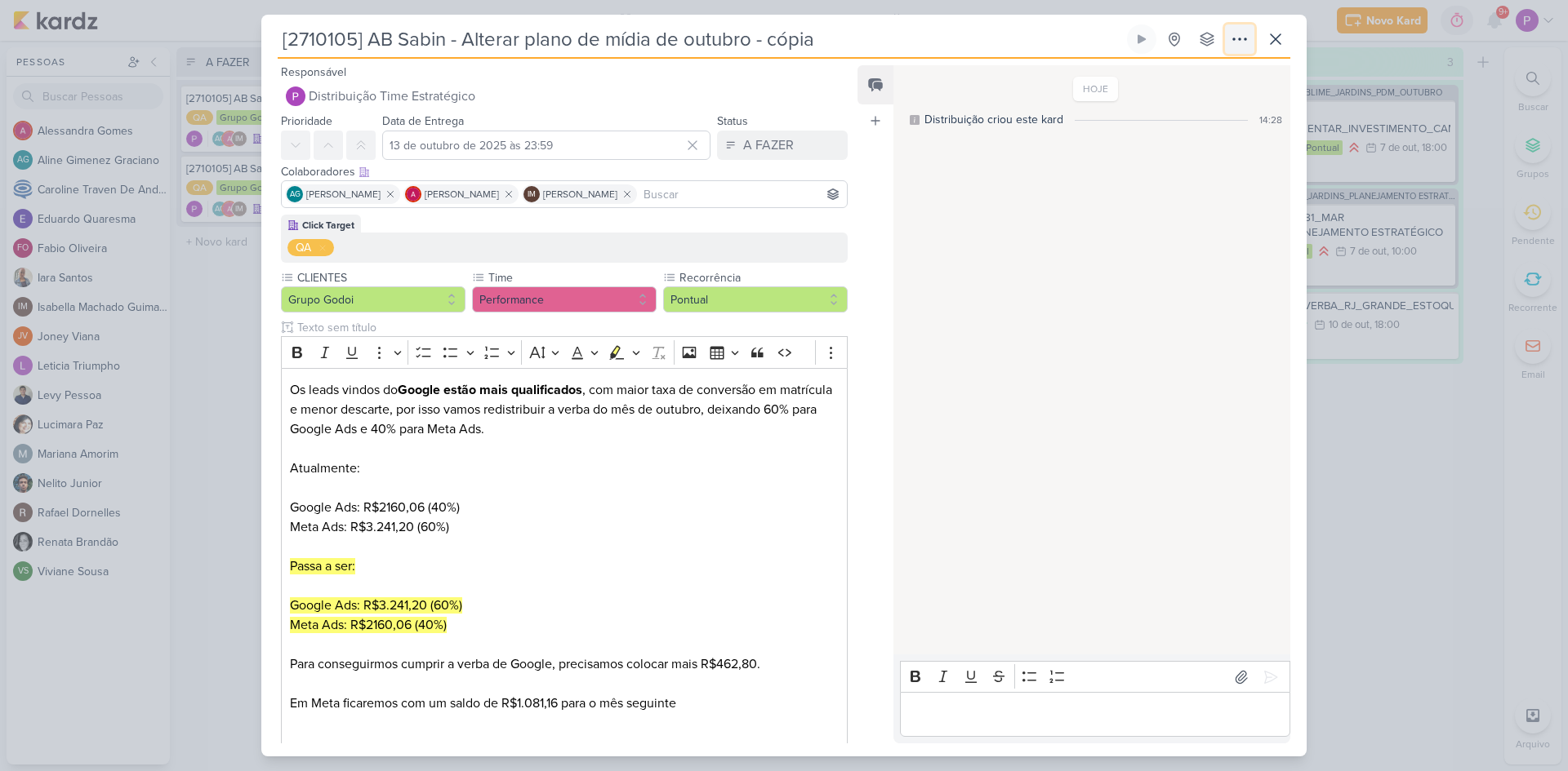
click at [1242, 41] on icon at bounding box center [1239, 39] width 20 height 20
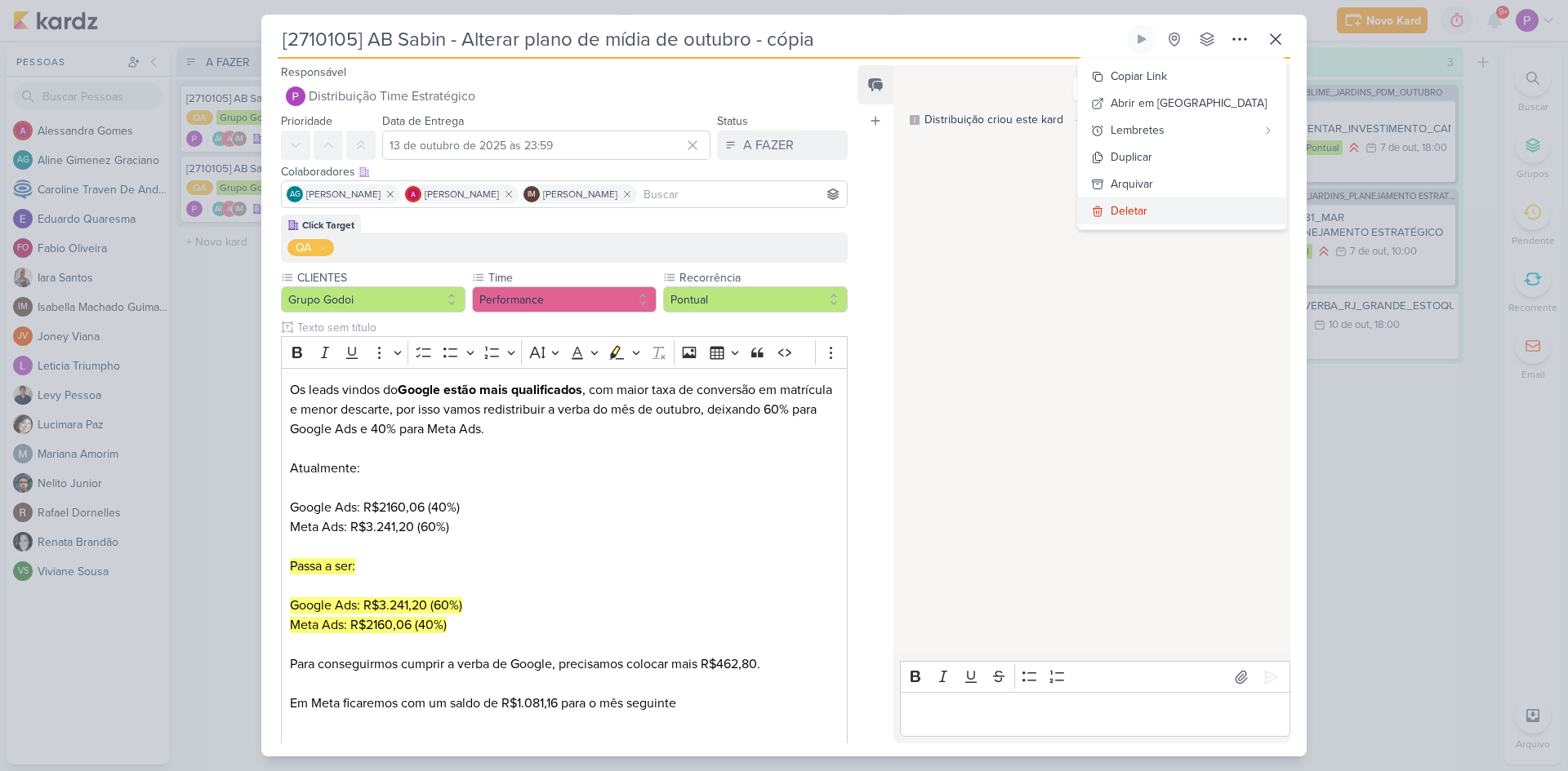
click at [1222, 211] on button "Deletar" at bounding box center [1182, 210] width 209 height 27
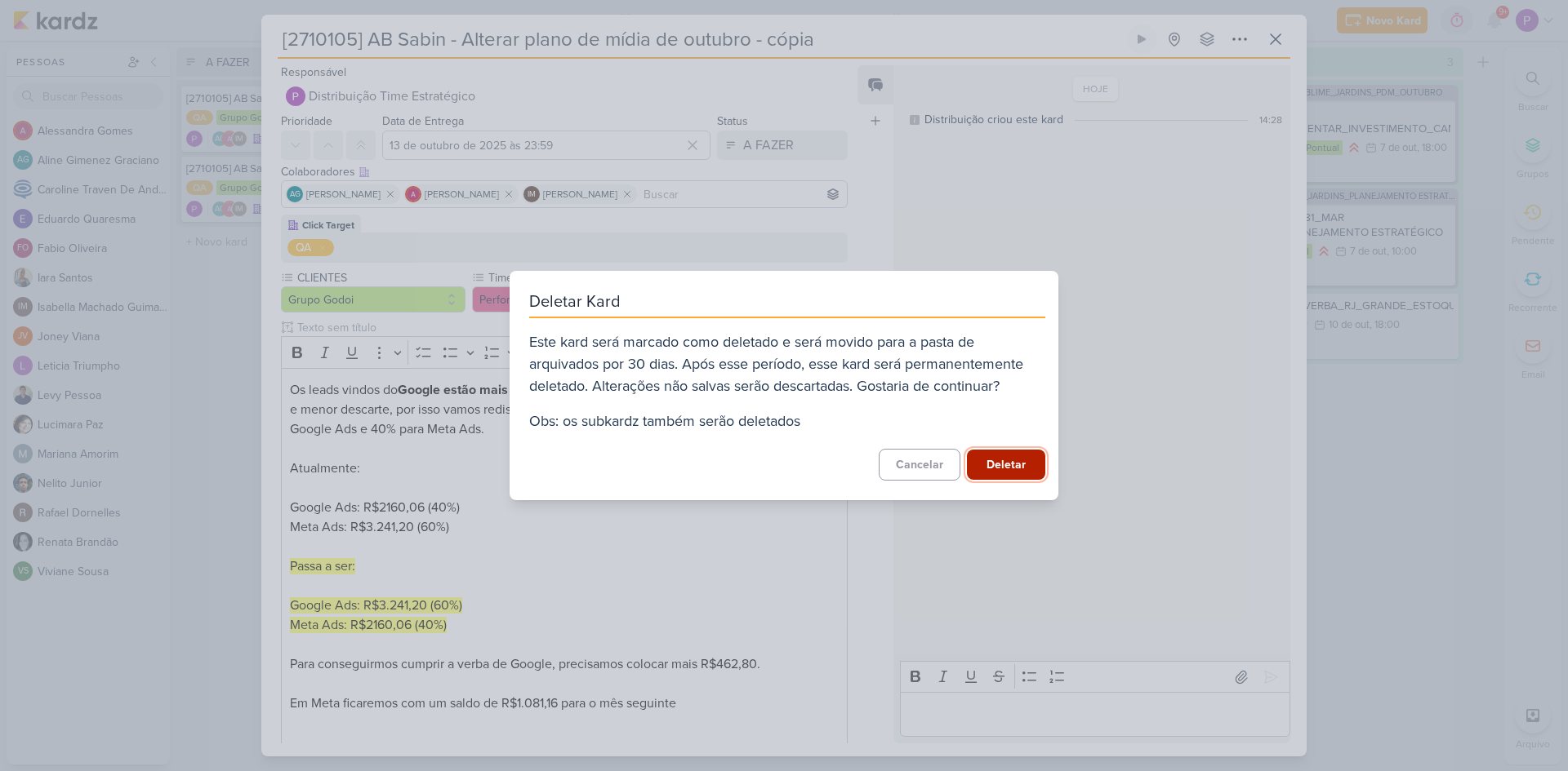
click at [1022, 450] on button "Deletar" at bounding box center [1005, 465] width 78 height 30
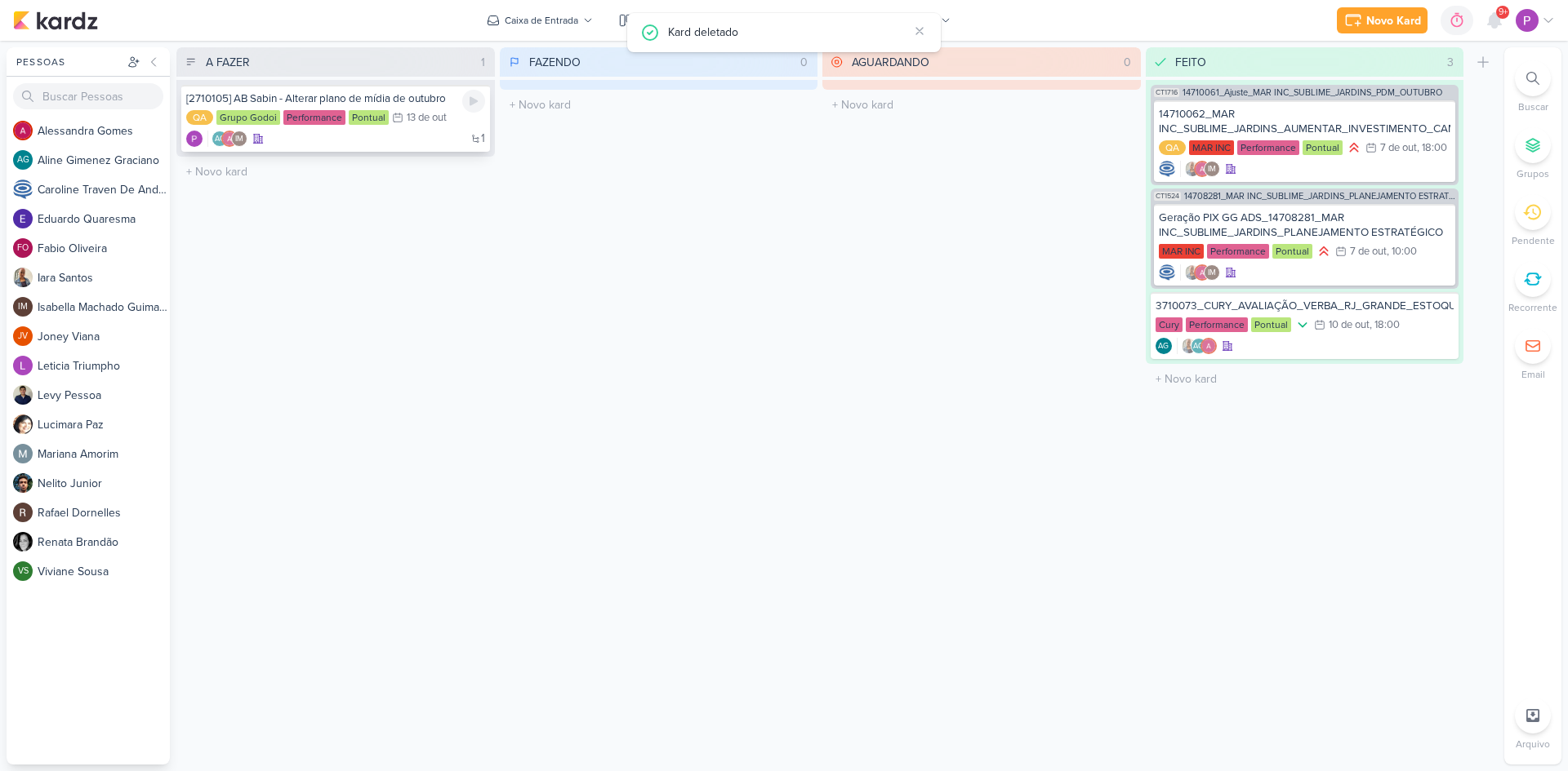
click at [431, 116] on div "13 de out" at bounding box center [427, 117] width 40 height 10
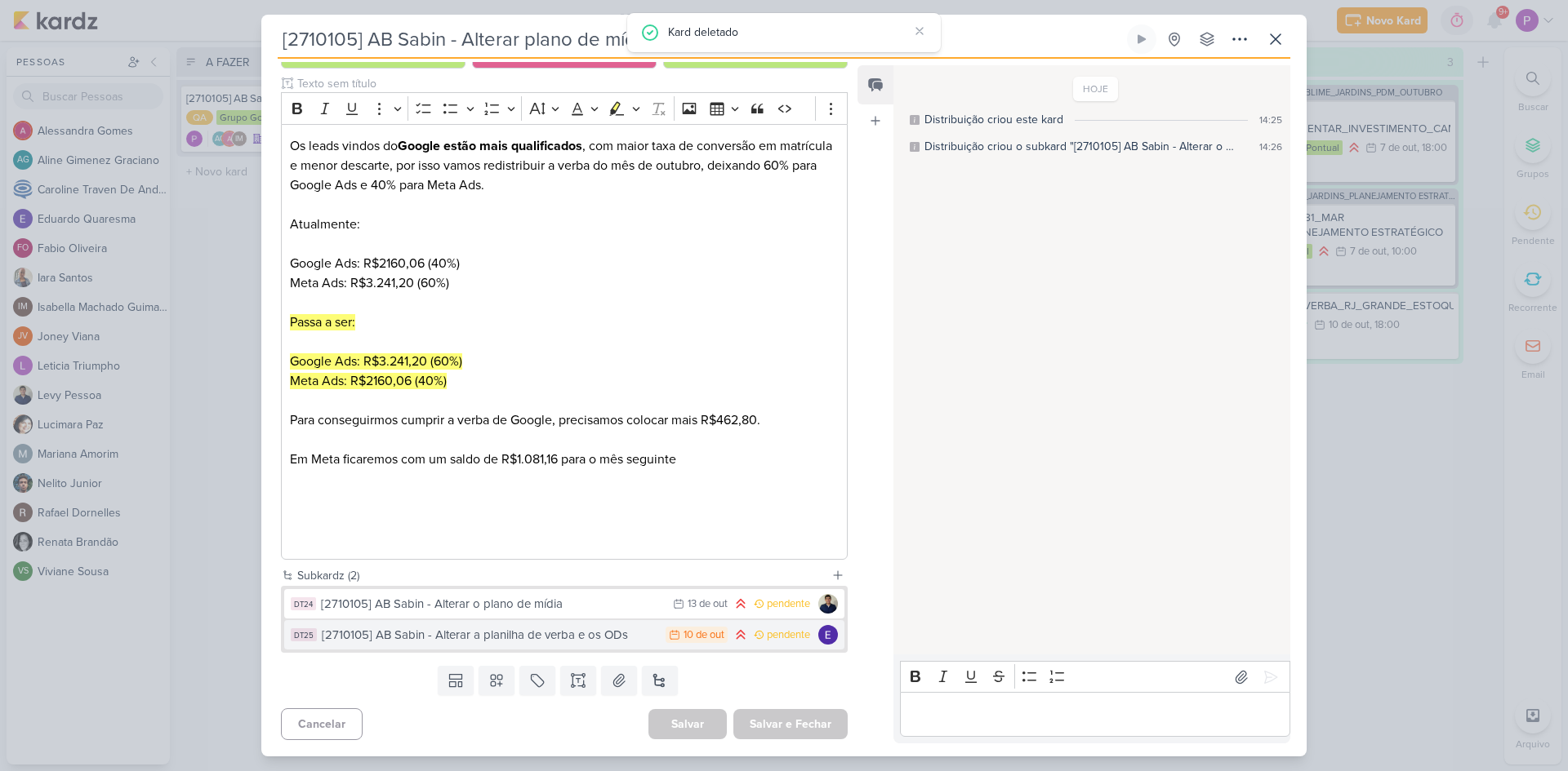
click at [526, 643] on div "[2710105] AB Sabin - Alterar a planilha de verba e os ODs" at bounding box center [490, 635] width 336 height 19
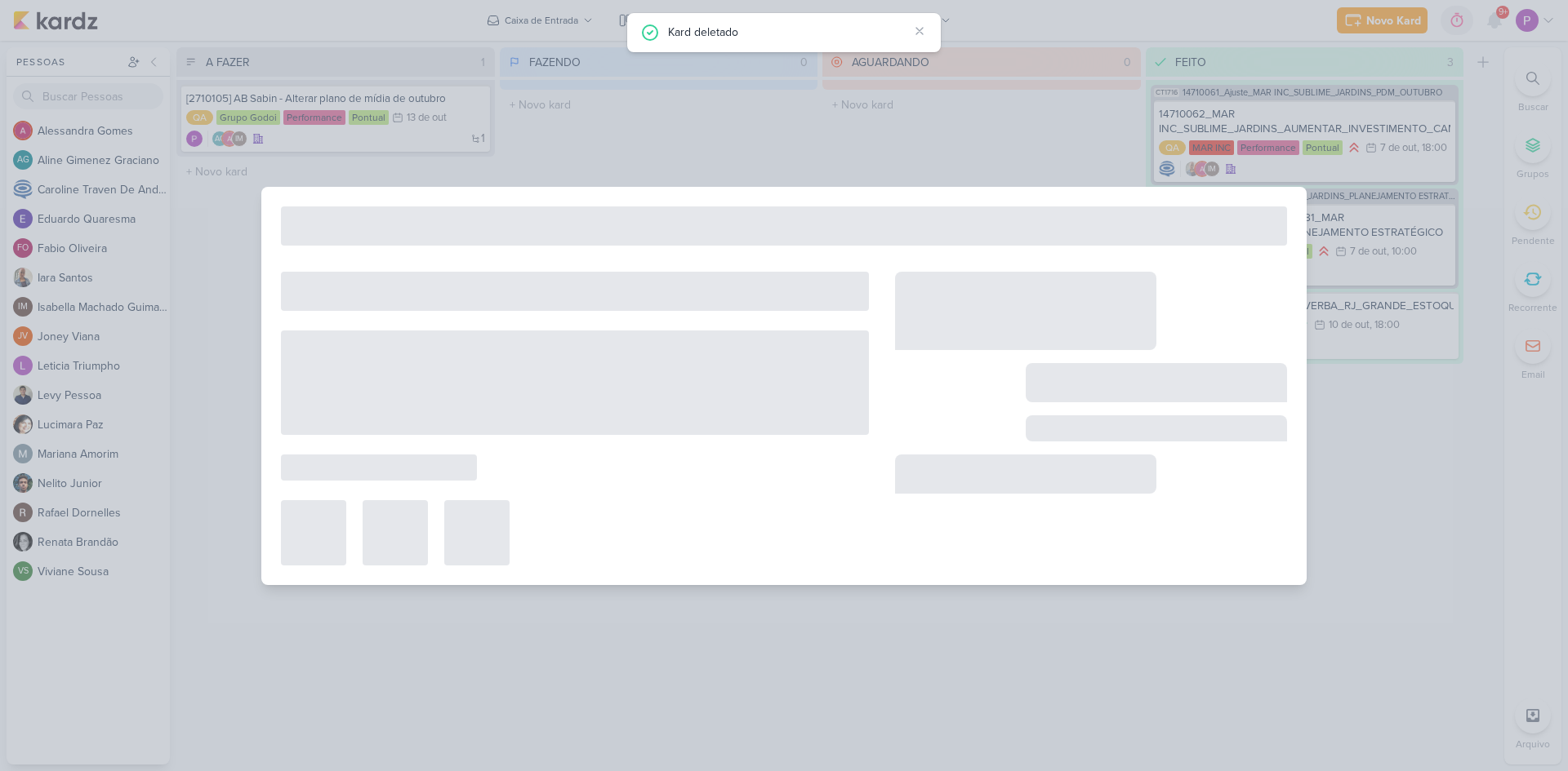
type input "[2710105] AB Sabin - Alterar a planilha de verba e os ODs"
type input "[DATE] 23:59"
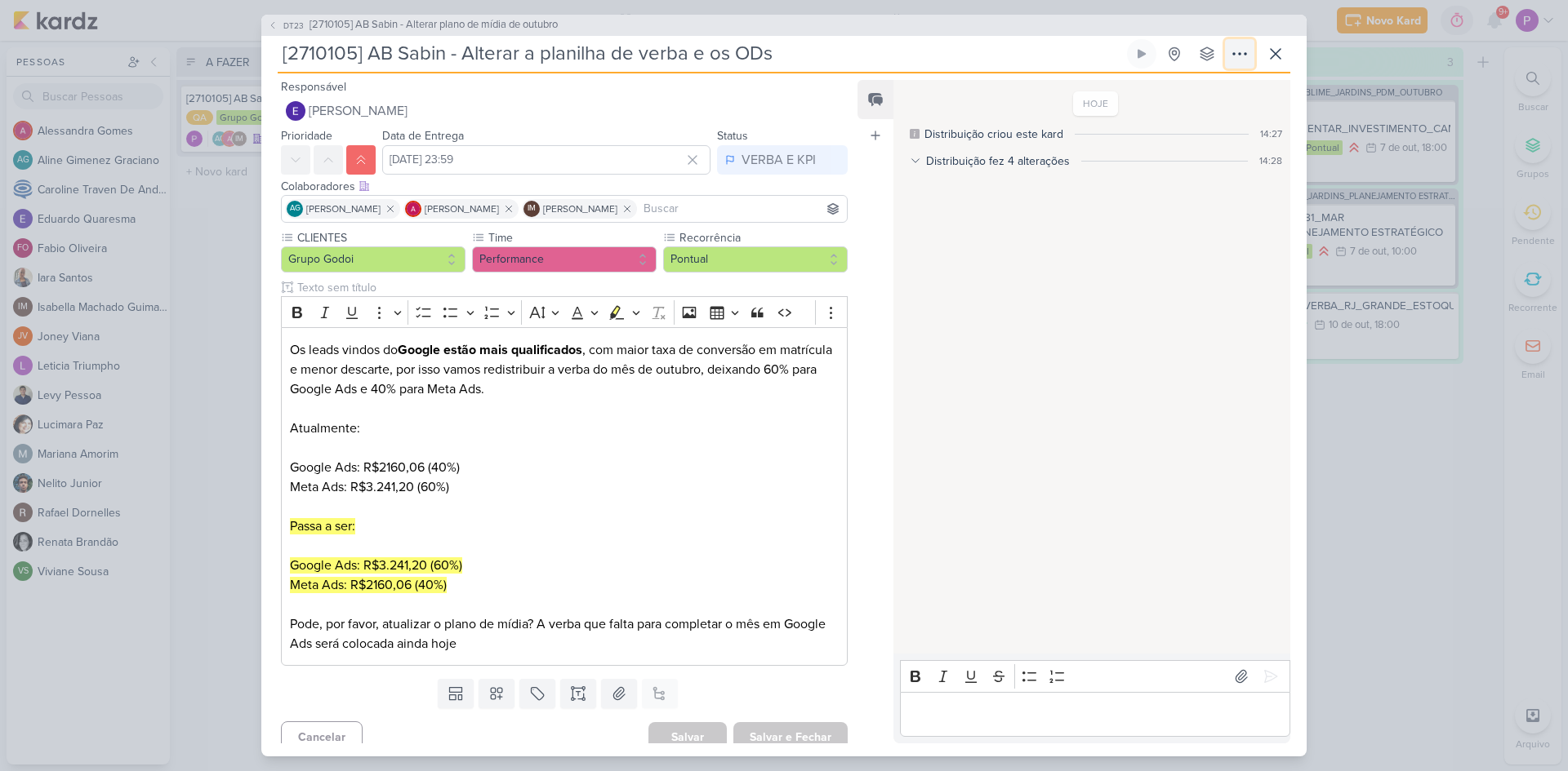
click at [1228, 58] on button at bounding box center [1239, 54] width 29 height 29
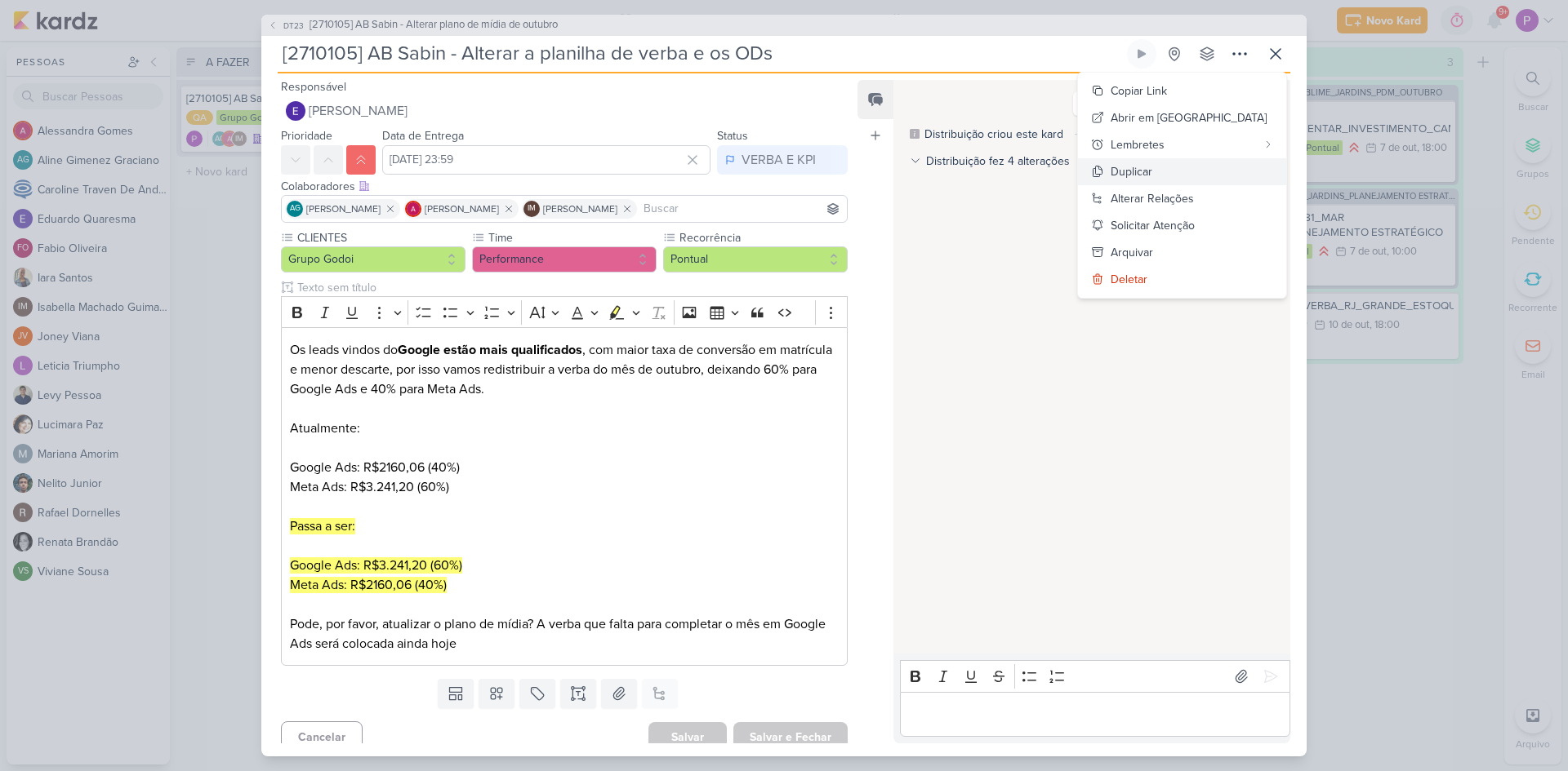
click at [1153, 176] on div "Duplicar" at bounding box center [1131, 172] width 42 height 17
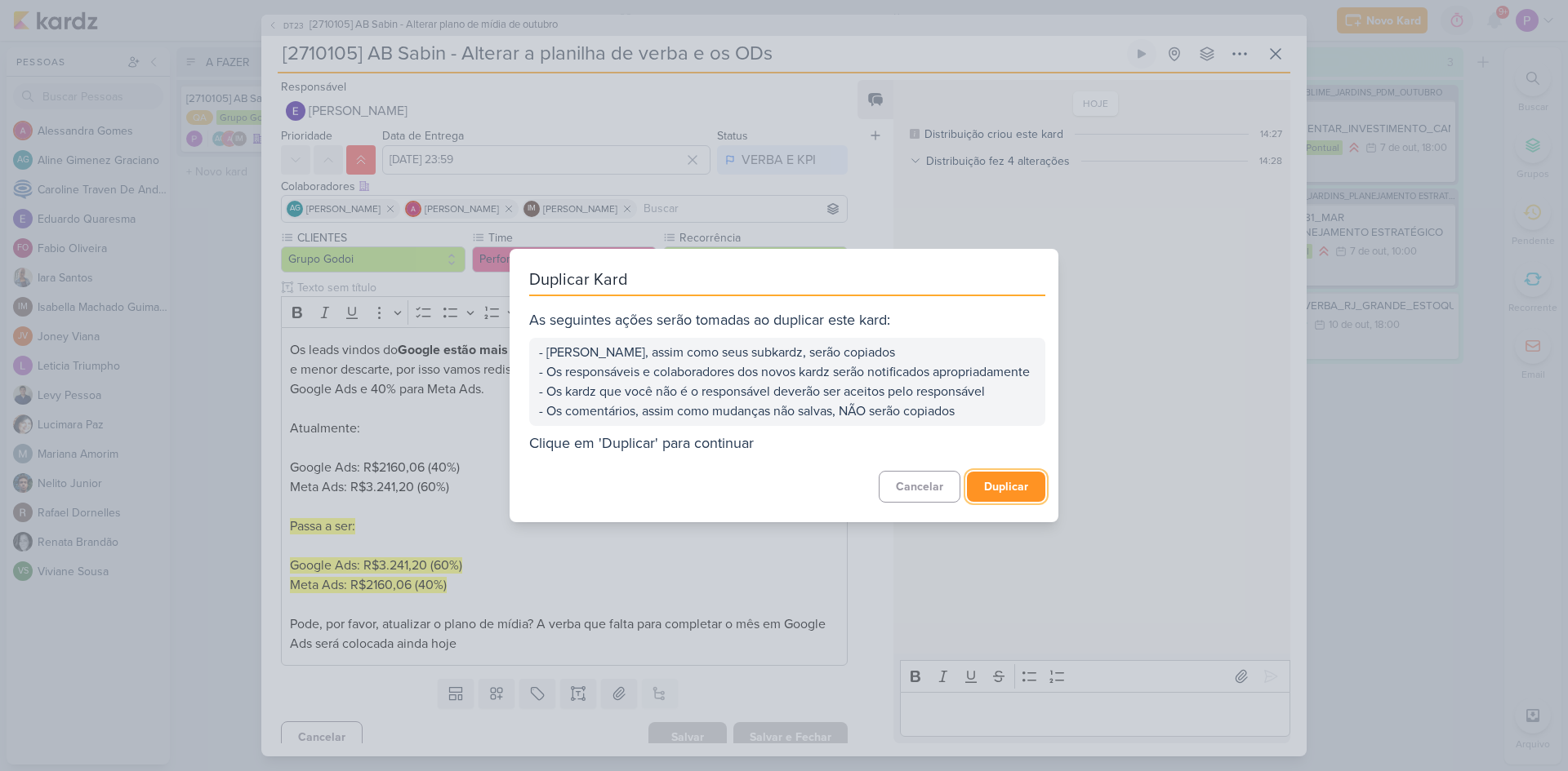
click at [1005, 502] on button "Duplicar" at bounding box center [1005, 487] width 78 height 30
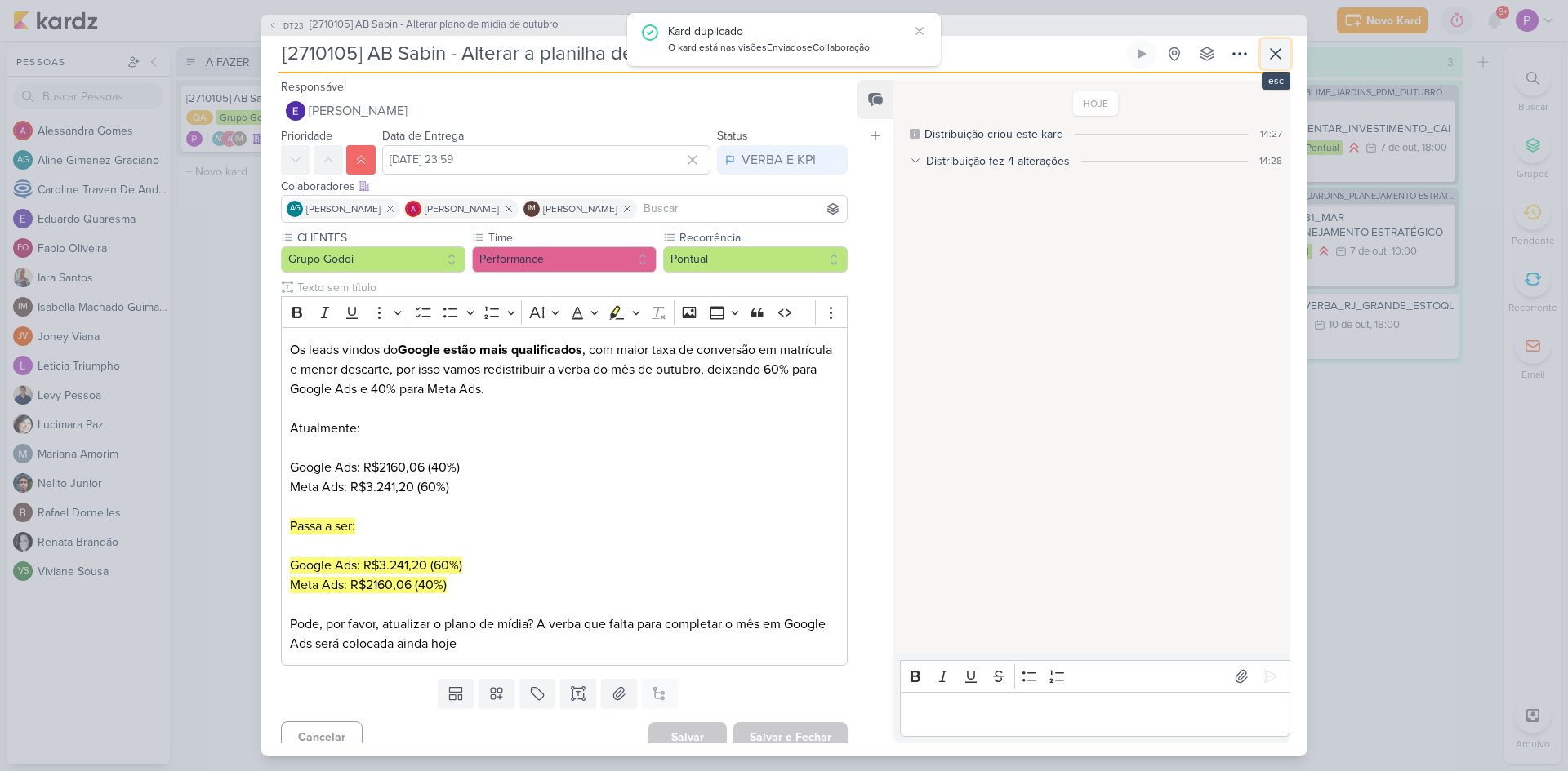
click at [1278, 51] on icon at bounding box center [1275, 54] width 9 height 9
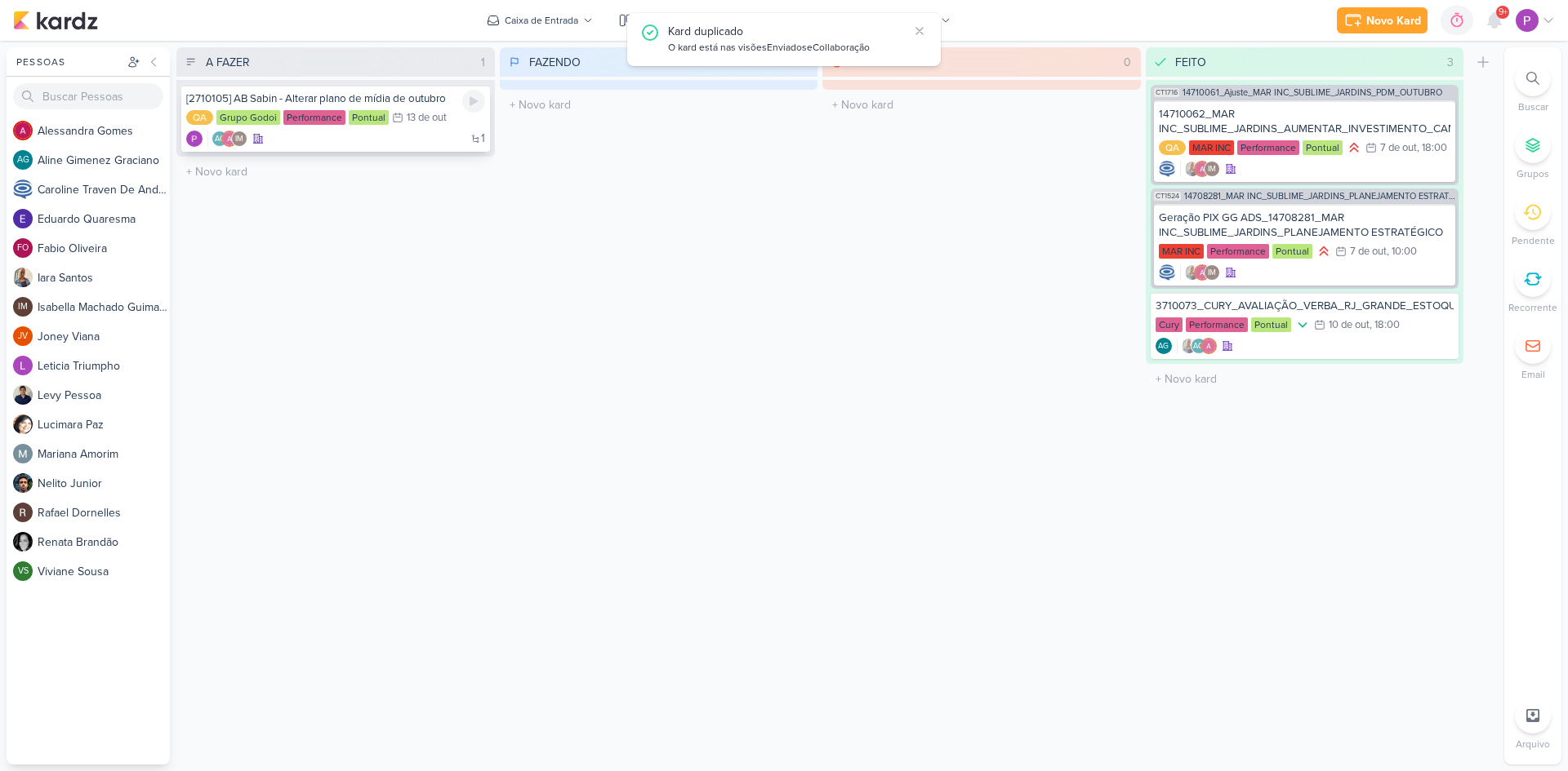
click at [427, 139] on div "1 AG IM" at bounding box center [335, 138] width 299 height 16
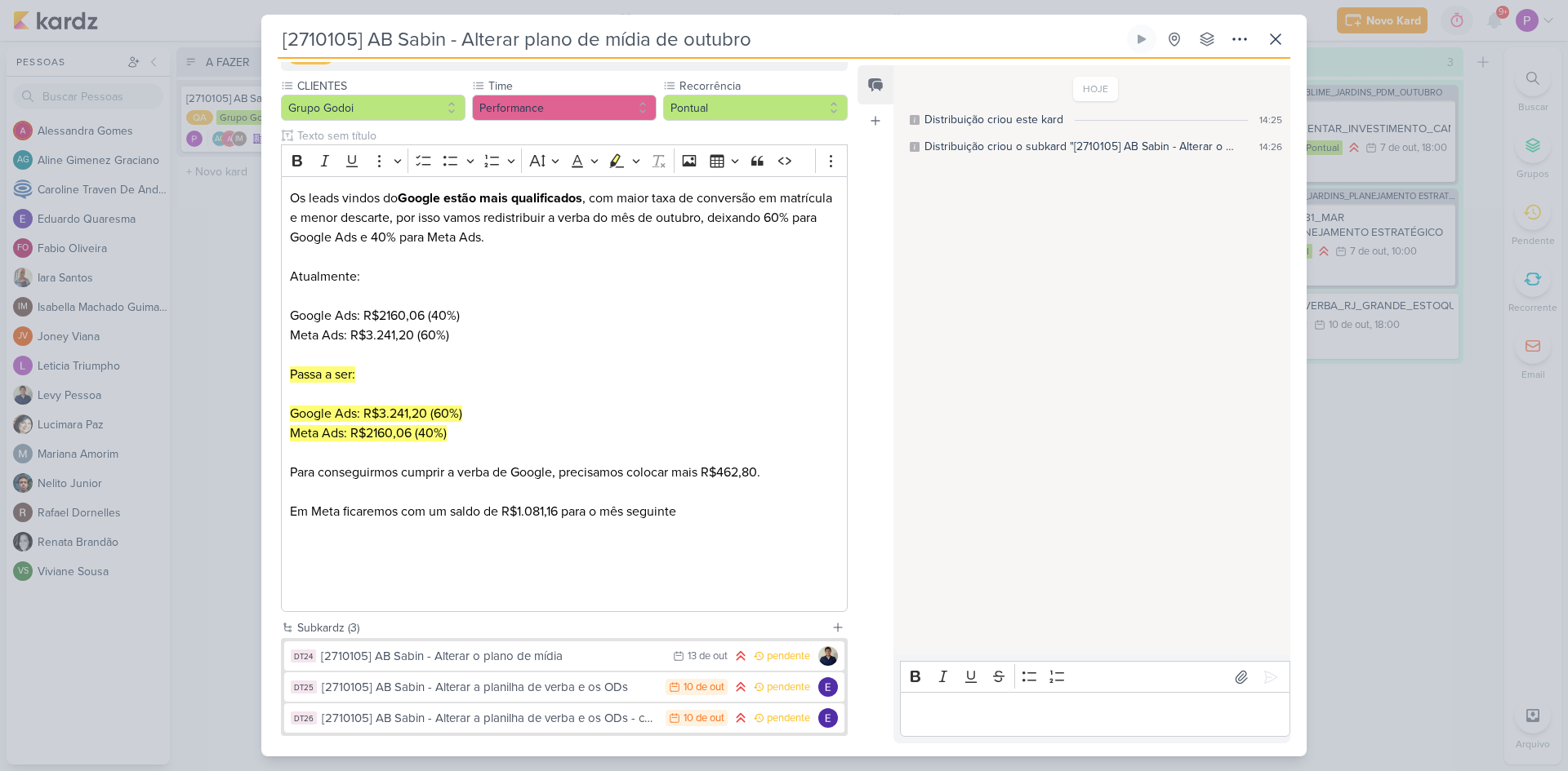
scroll to position [193, 0]
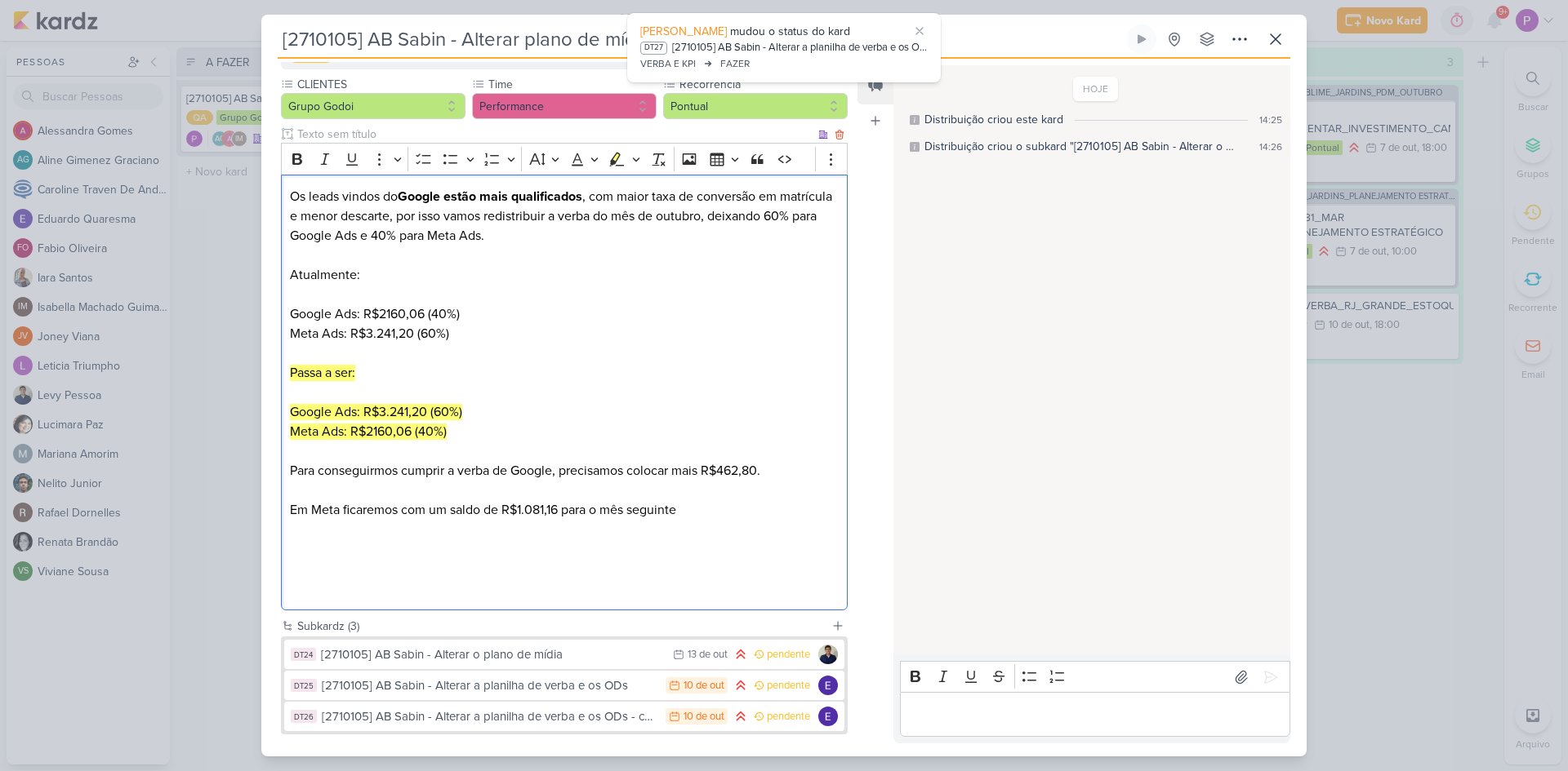
drag, startPoint x: 782, startPoint y: 471, endPoint x: 281, endPoint y: 202, distance: 568.6
click at [281, 202] on div "Os leads vindos do Google estão mais qualificados , com maior taxa de conversão…" at bounding box center [565, 393] width 566 height 437
copy div "Os leads vindos do Google estão mais qualificados , com maior taxa de conversão…"
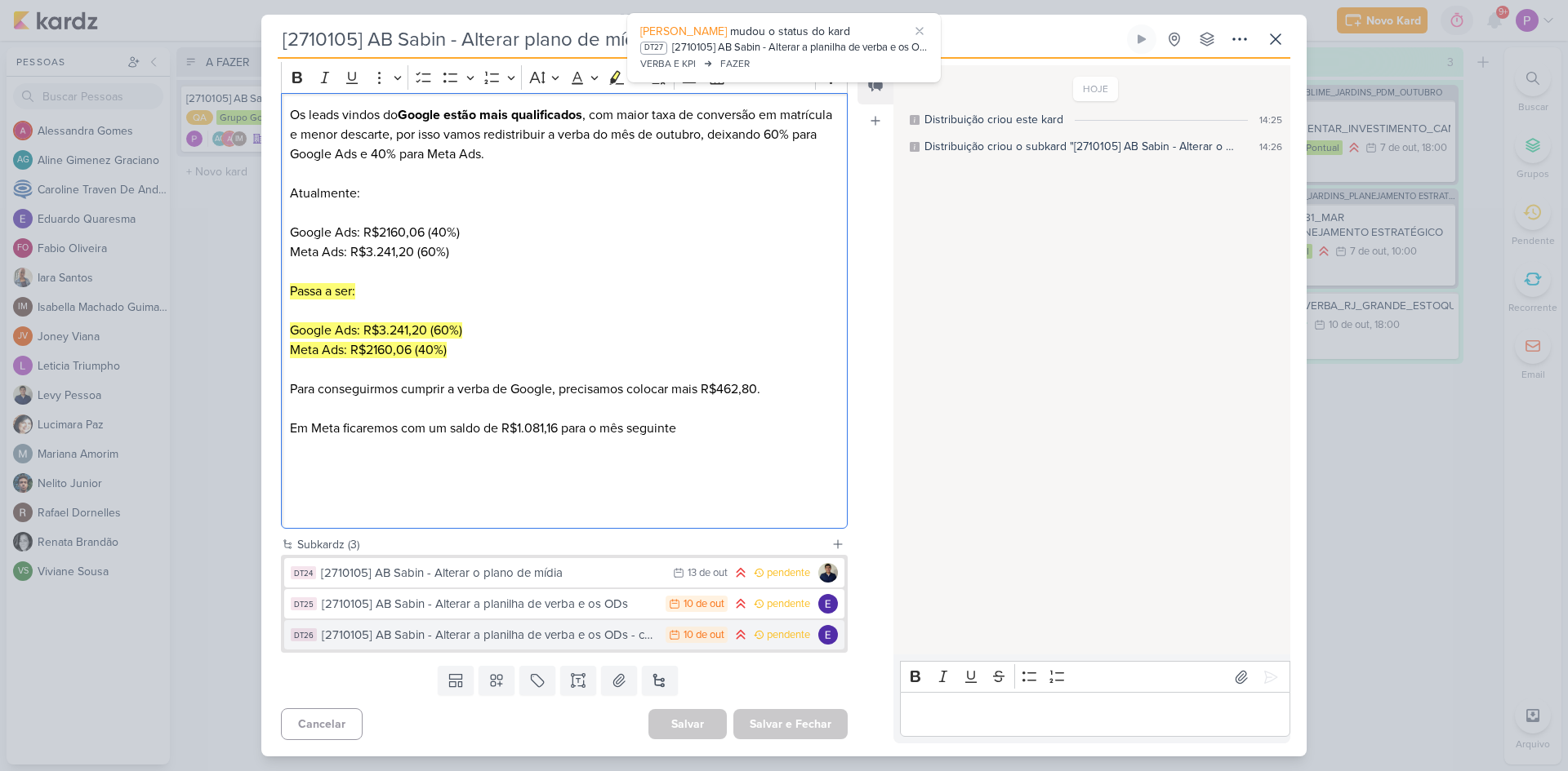
click at [518, 634] on div "[2710105] AB Sabin - Alterar a planilha de verba e os ODs - cópia" at bounding box center [490, 635] width 336 height 19
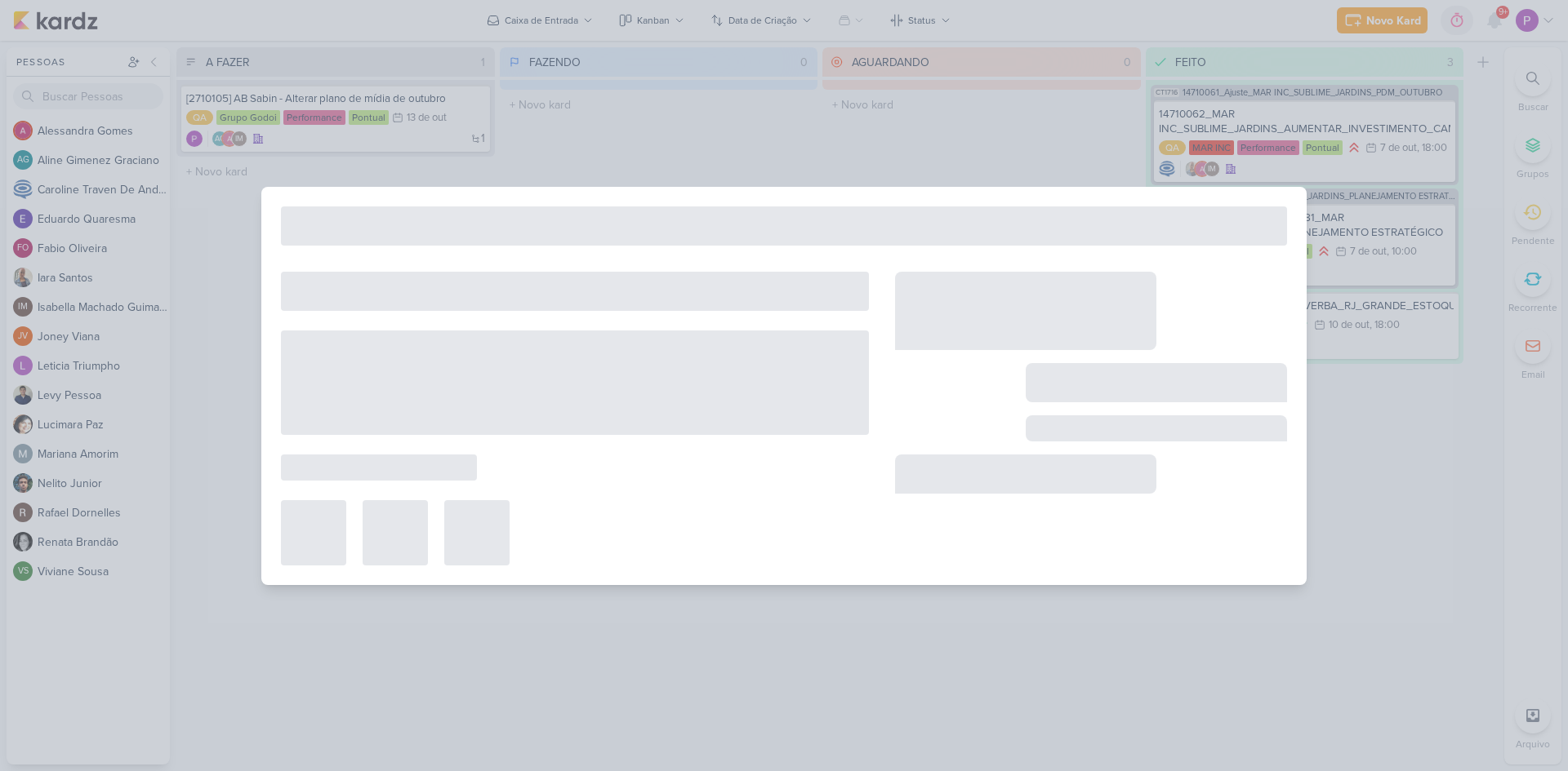
type input "[2710105] AB Sabin - Alterar a planilha de verba e os ODs - cópia"
type input "[DATE] 23:59"
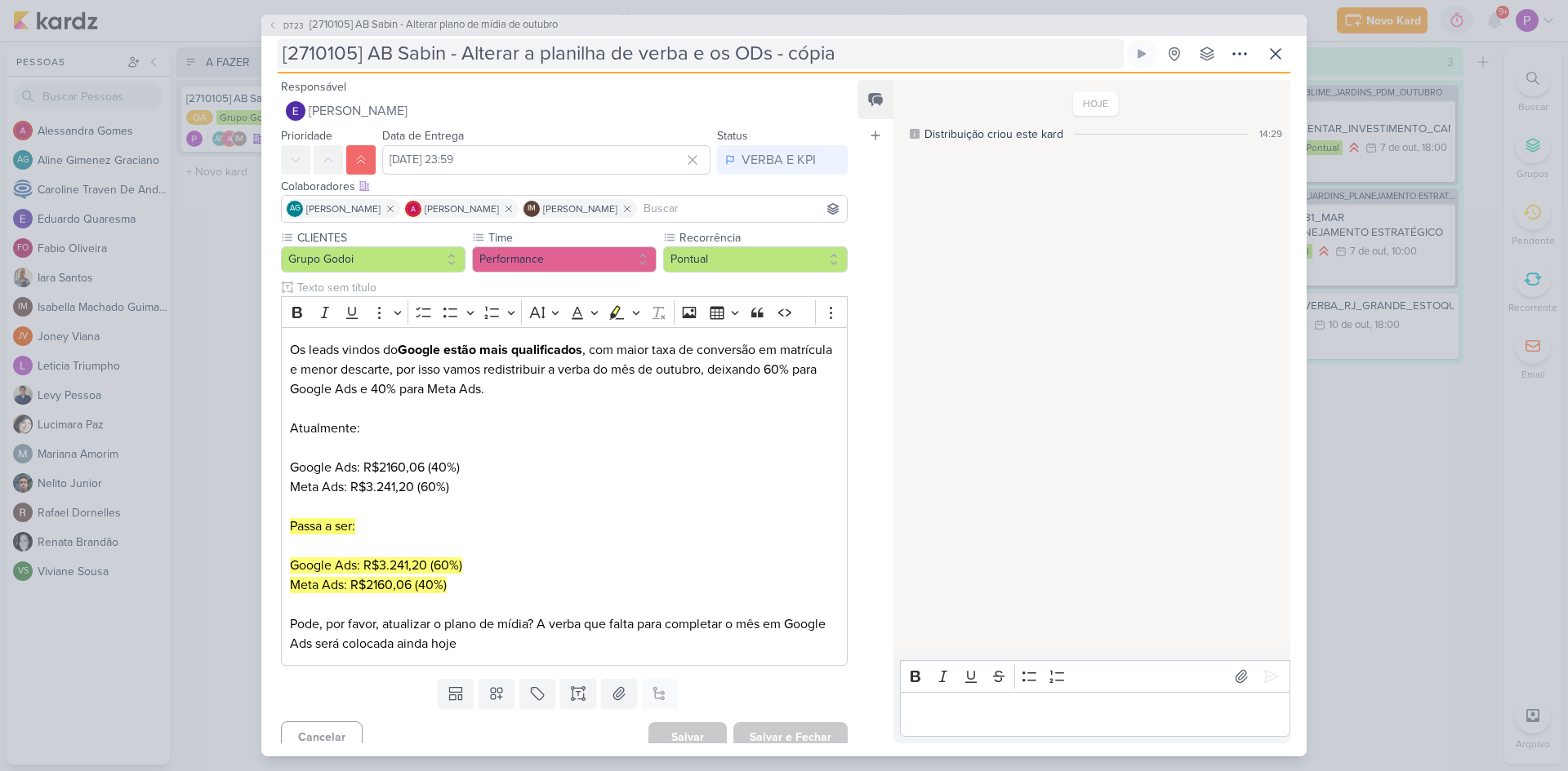
click at [561, 54] on input "[2710105] AB Sabin - Alterar a planilha de verba e os ODs - cópia" at bounding box center [700, 54] width 846 height 29
drag, startPoint x: 841, startPoint y: 60, endPoint x: 351, endPoint y: 79, distance: 490.4
click at [341, 73] on div "[2710105] AB Sabin - Alterar a planilha de verba e os ODs - cópia Criado por mi…" at bounding box center [784, 57] width 1013 height 34
drag, startPoint x: 475, startPoint y: 650, endPoint x: 498, endPoint y: 650, distance: 23.0
click at [475, 650] on p "Pode, por favor, atualizar o plano de mídia? A verba que falta para completar o…" at bounding box center [564, 634] width 548 height 40
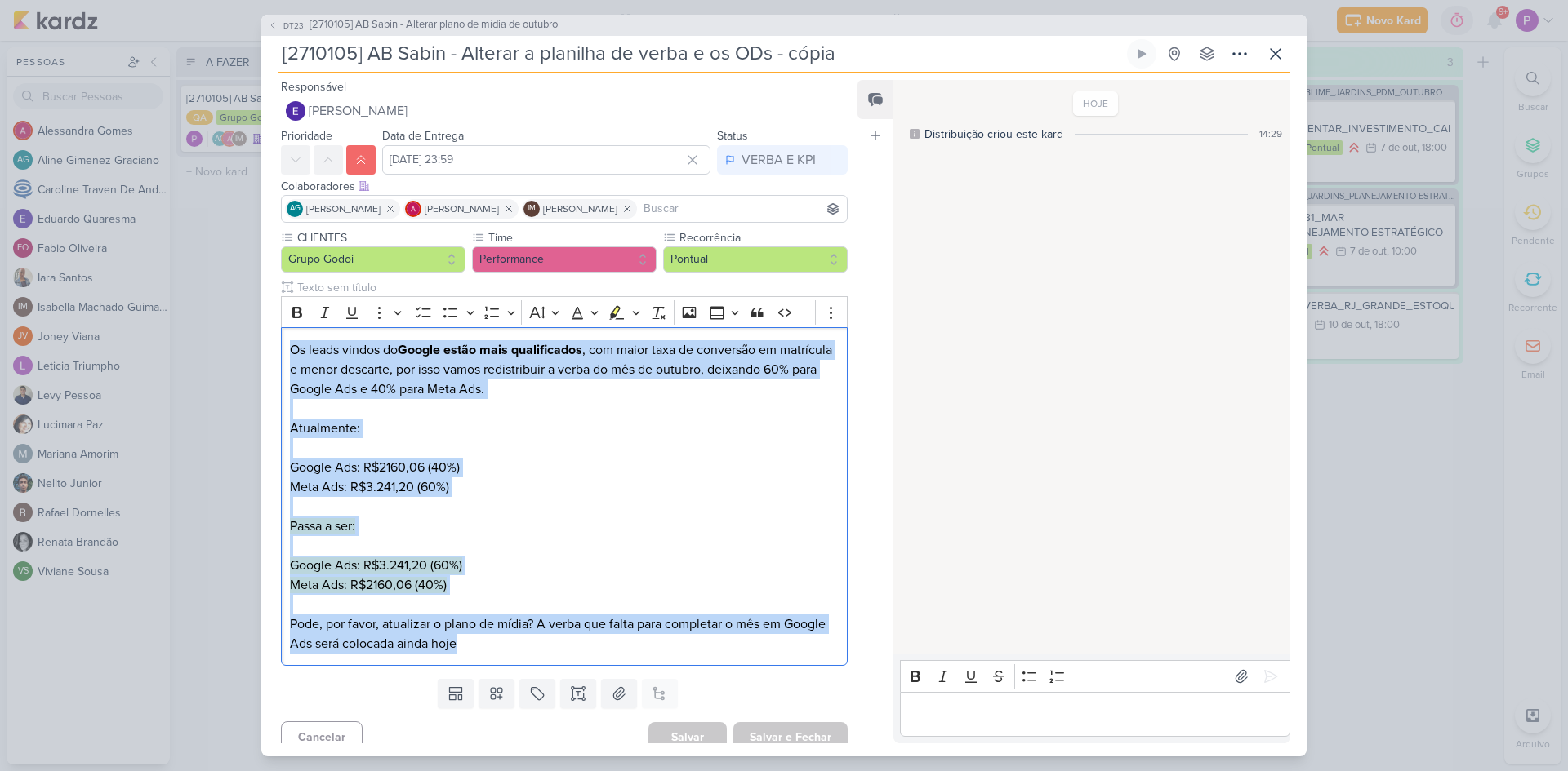
drag, startPoint x: 497, startPoint y: 650, endPoint x: 251, endPoint y: 346, distance: 391.1
click at [251, 346] on div "DT23 [2710105] AB Sabin - Alterar plano de mídia de outubro [2710105] AB Sabin …" at bounding box center [784, 385] width 1568 height 771
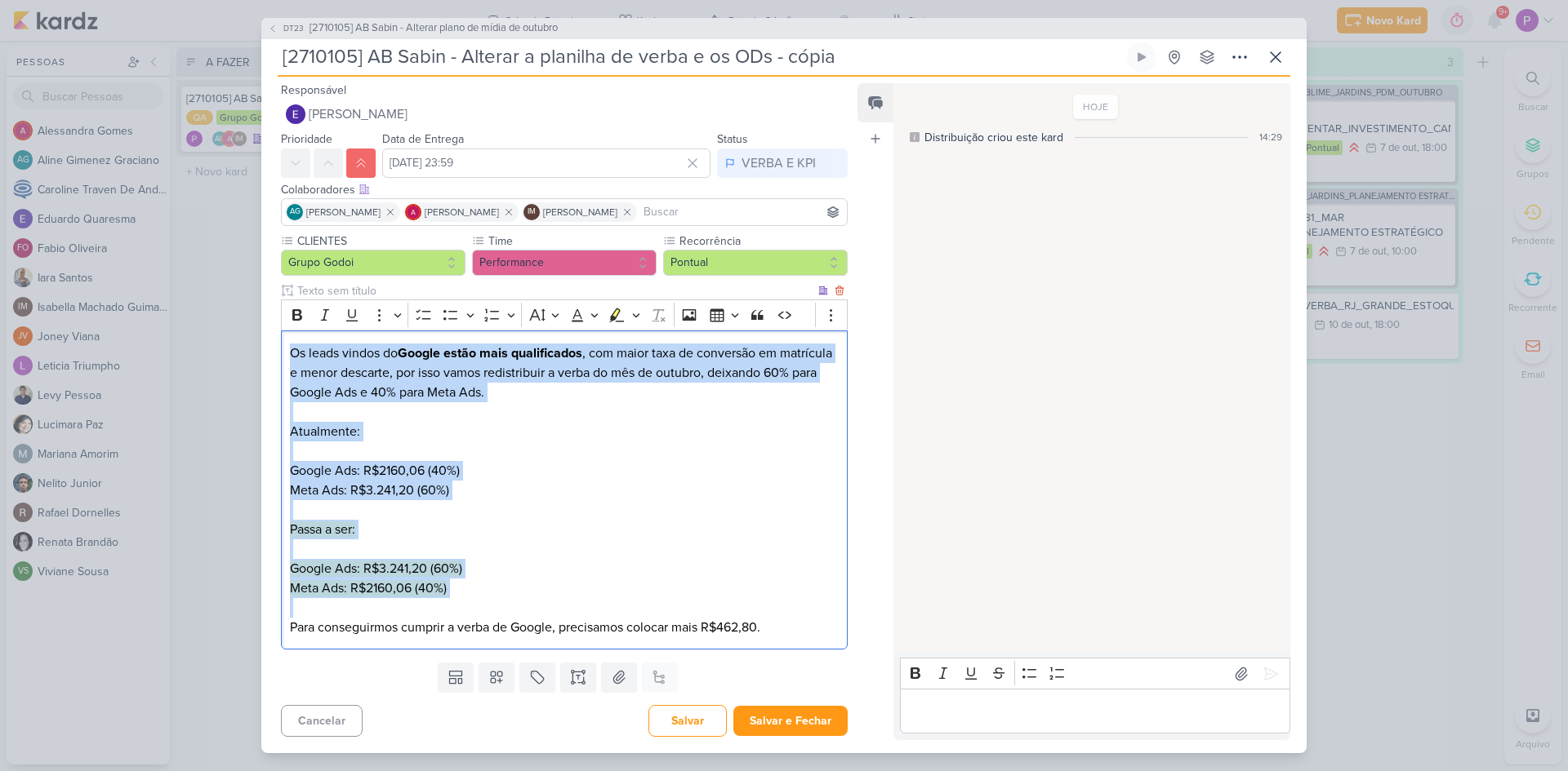
drag, startPoint x: 771, startPoint y: 626, endPoint x: 708, endPoint y: 632, distance: 63.3
click at [708, 632] on p "Para conseguirmos cumprir a verba de Google, precisamos colocar mais R$462,80." at bounding box center [564, 628] width 548 height 20
click at [780, 625] on p "Para conseguirmos cumprir a verba de Google, precisamos colocar mais R$462,80." at bounding box center [564, 628] width 548 height 20
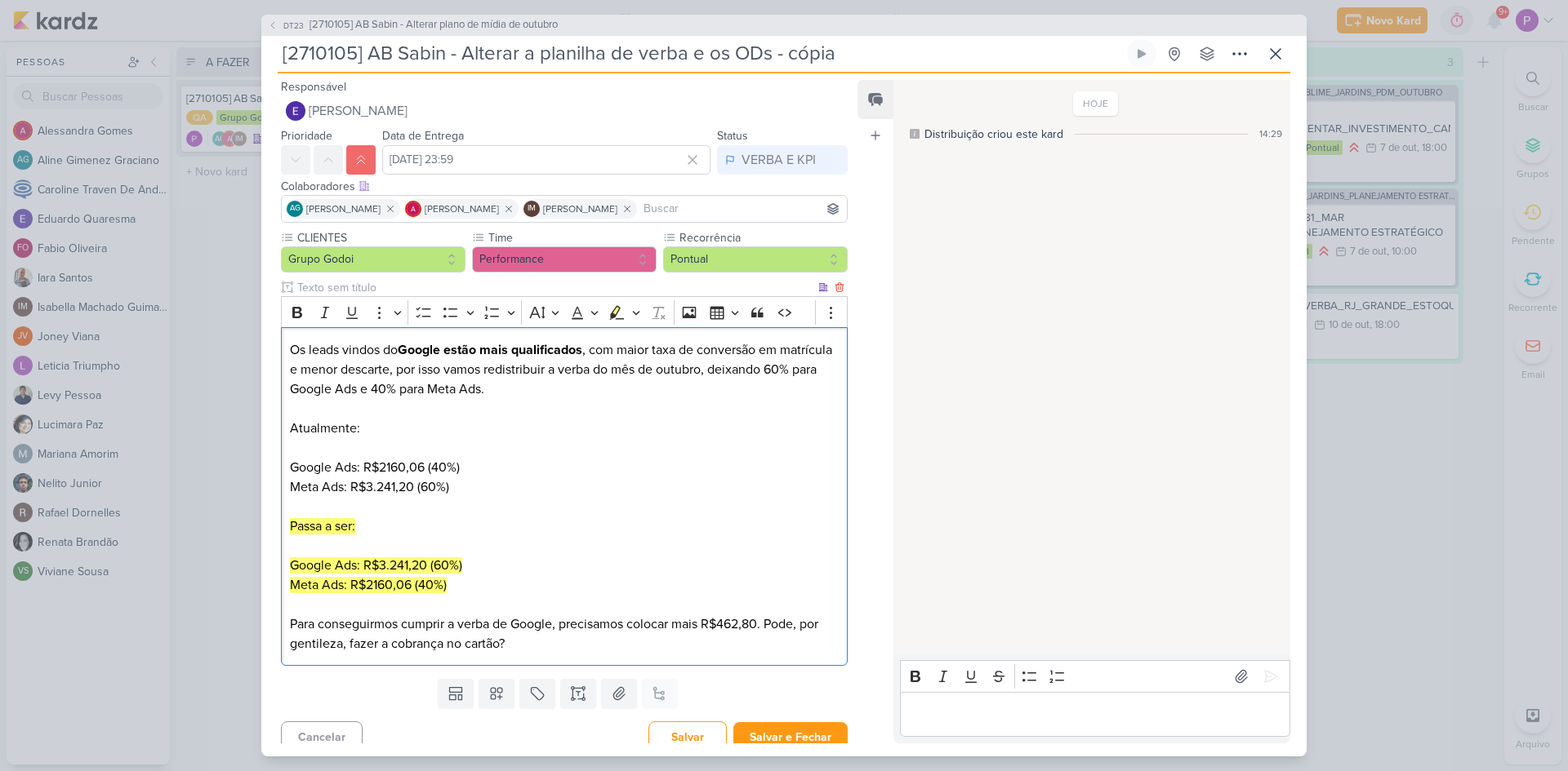
scroll to position [13, 0]
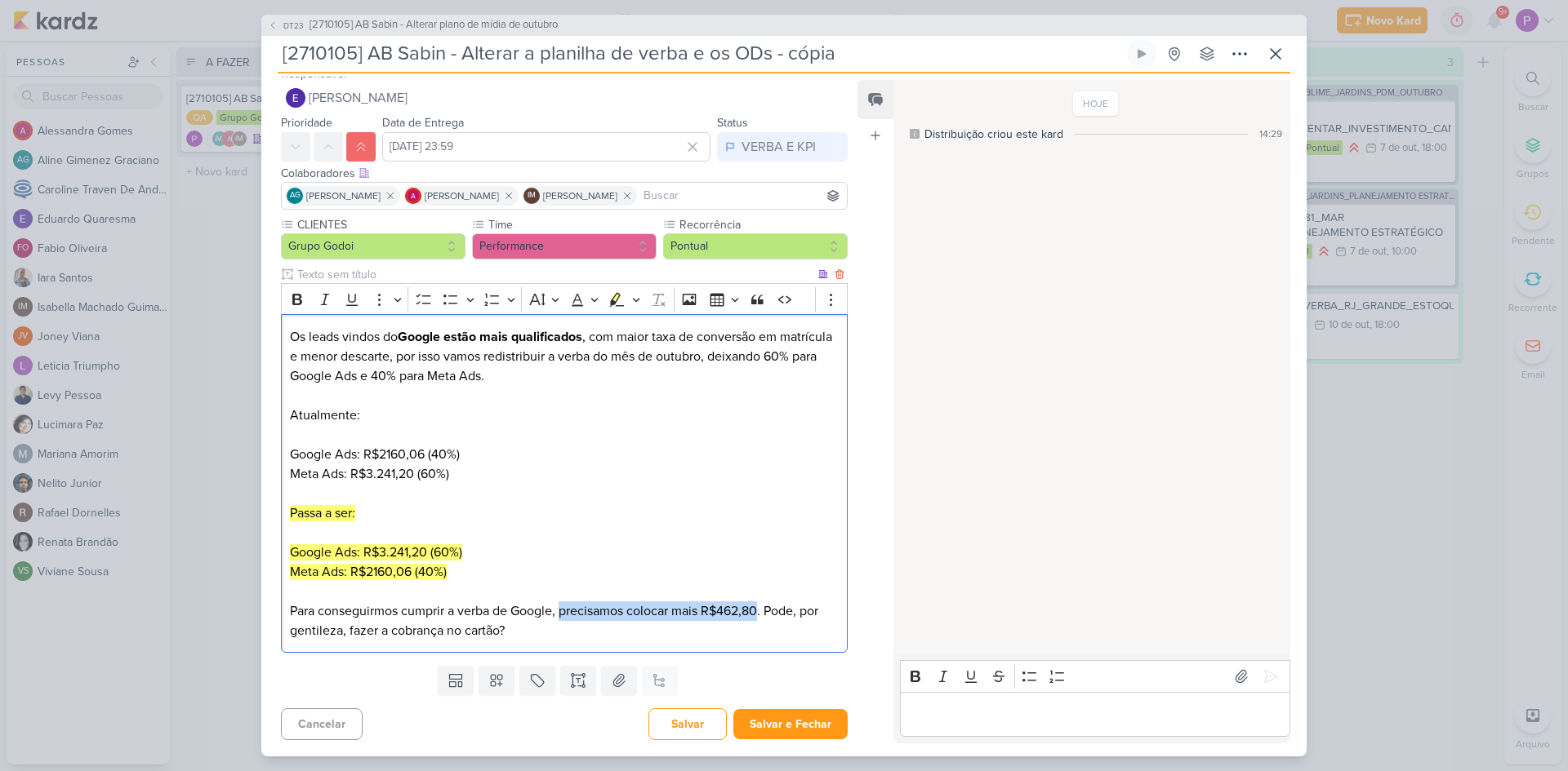
drag, startPoint x: 759, startPoint y: 612, endPoint x: 561, endPoint y: 616, distance: 198.0
click at [561, 616] on p "Para conseguirmos cumprir a verba de Google, precisamos colocar mais R$462,80. …" at bounding box center [564, 622] width 548 height 40
click at [622, 299] on icon "Editor toolbar" at bounding box center [615, 299] width 16 height 16
click at [630, 302] on button "Highlight" at bounding box center [635, 299] width 14 height 25
click at [578, 327] on button "Pink marker" at bounding box center [567, 327] width 25 height 25
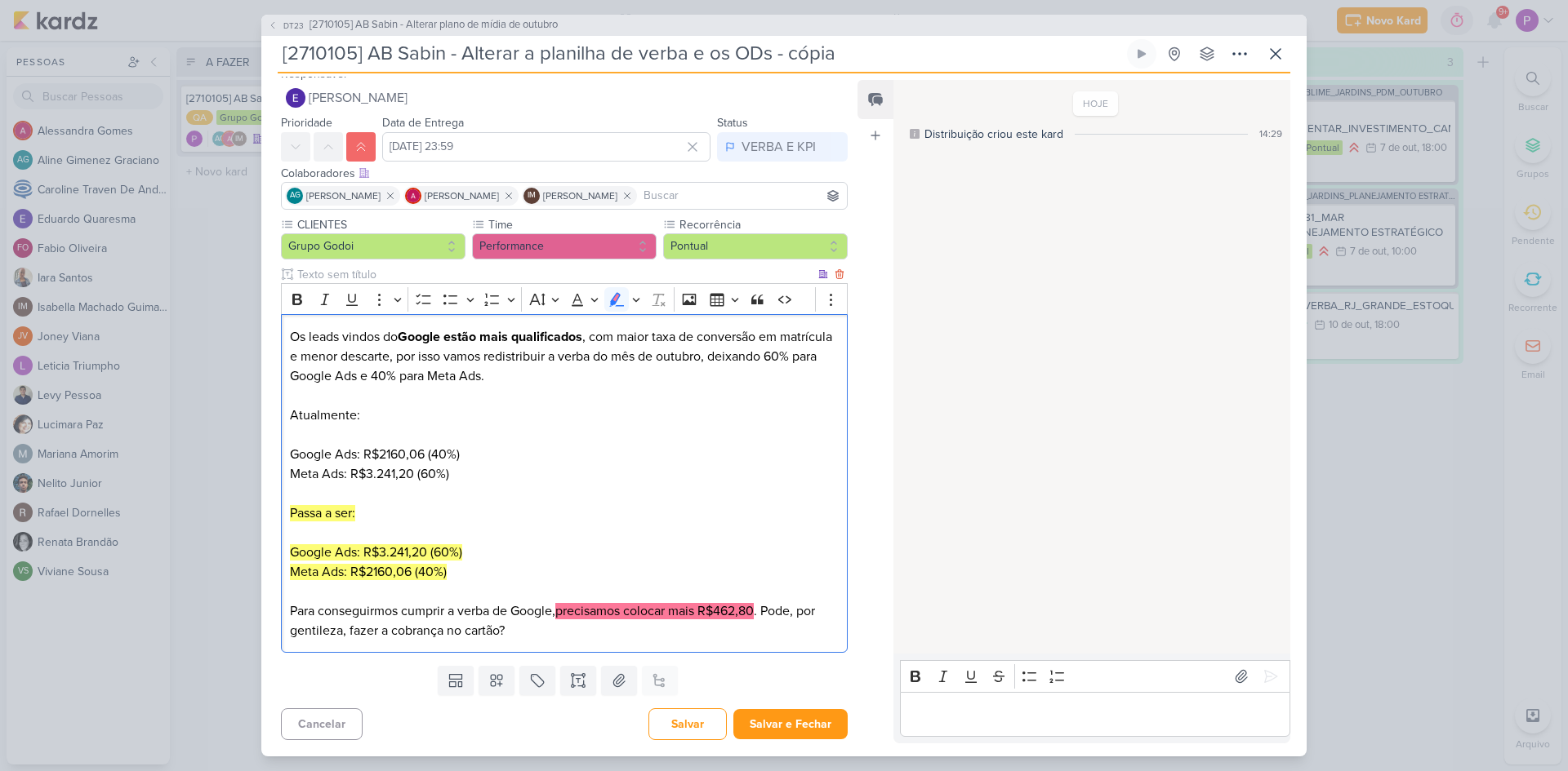
click at [617, 447] on p "Os leads vindos do Google estão mais qualificados , com maior taxa de conversão…" at bounding box center [564, 395] width 548 height 137
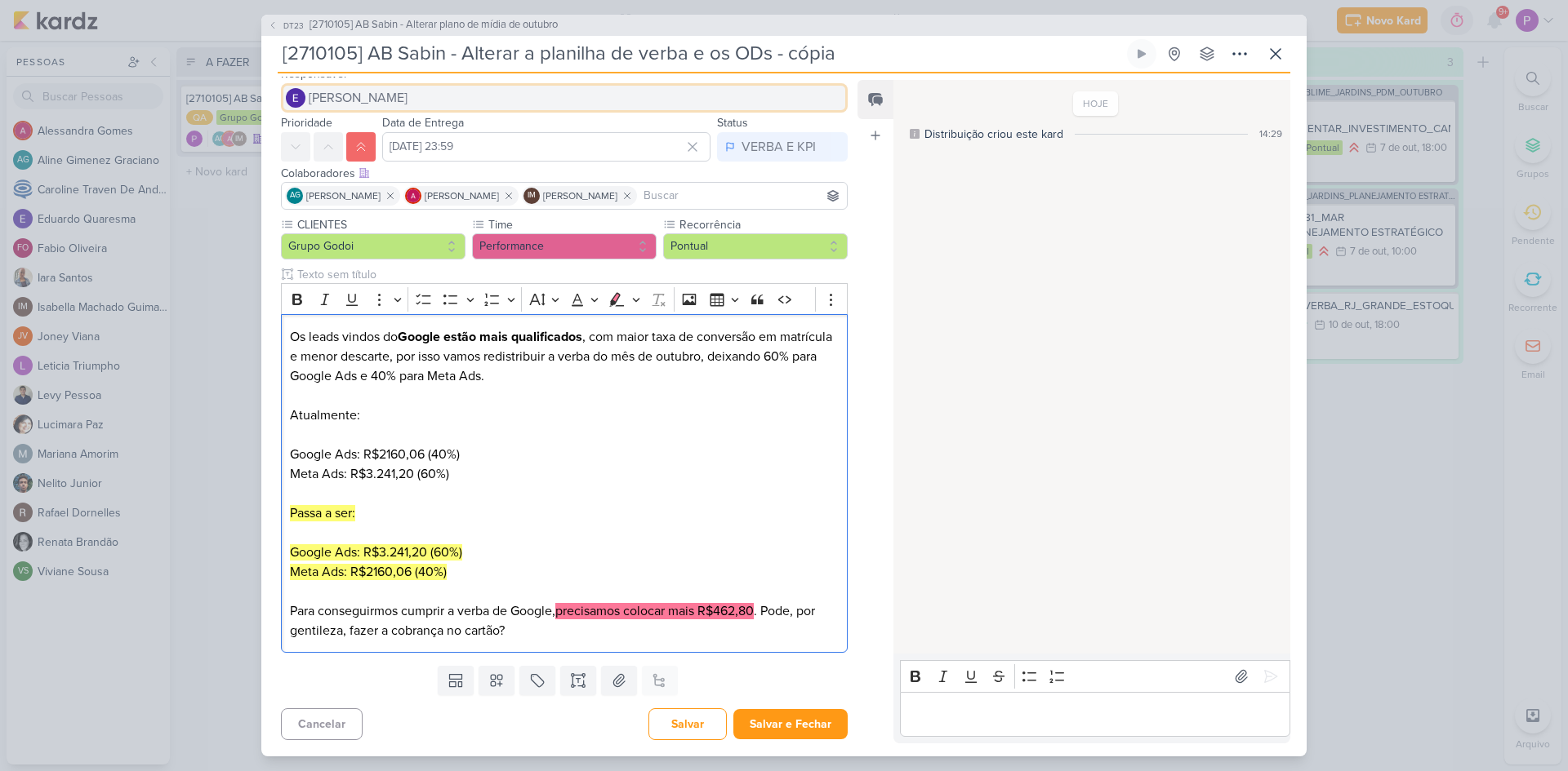
click at [385, 99] on span "[PERSON_NAME]" at bounding box center [358, 97] width 99 height 20
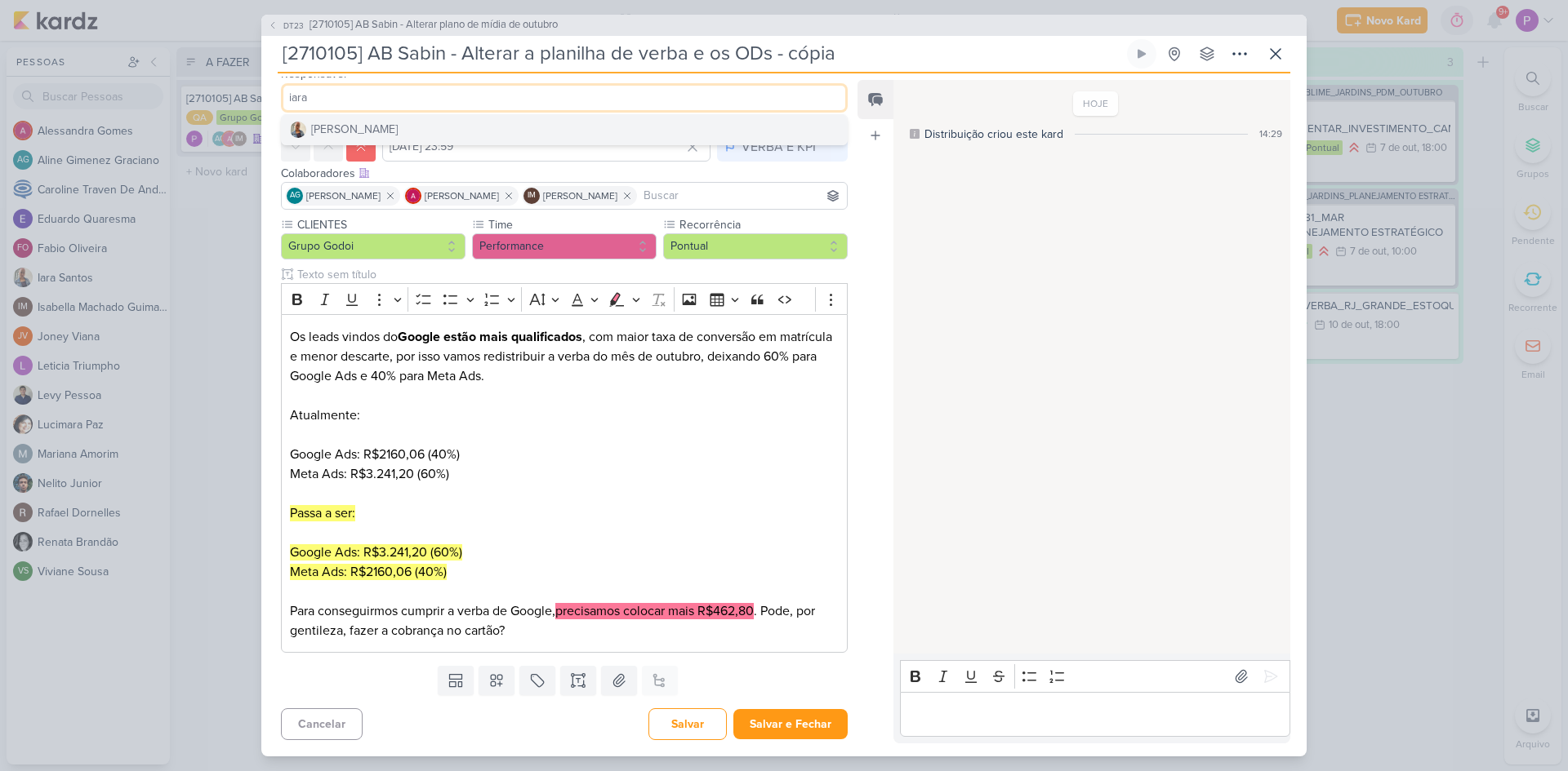
type input "iara"
click at [447, 137] on button "[PERSON_NAME]" at bounding box center [564, 129] width 565 height 29
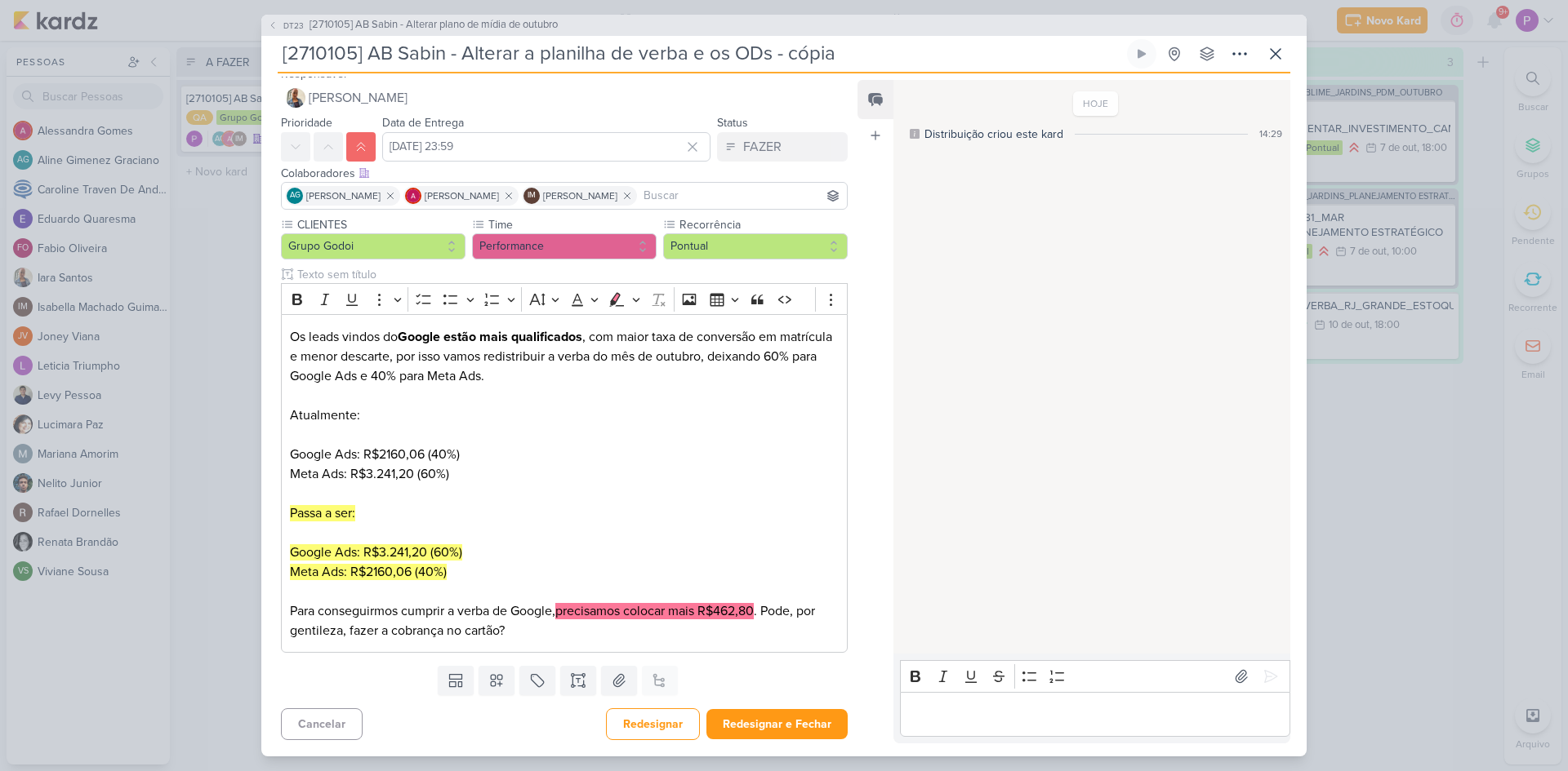
click at [861, 184] on div "Feed Atrelar email Solte o email para atrelar ao kard" at bounding box center [875, 411] width 36 height 663
click at [725, 722] on button "Redesignar e Fechar" at bounding box center [777, 725] width 142 height 30
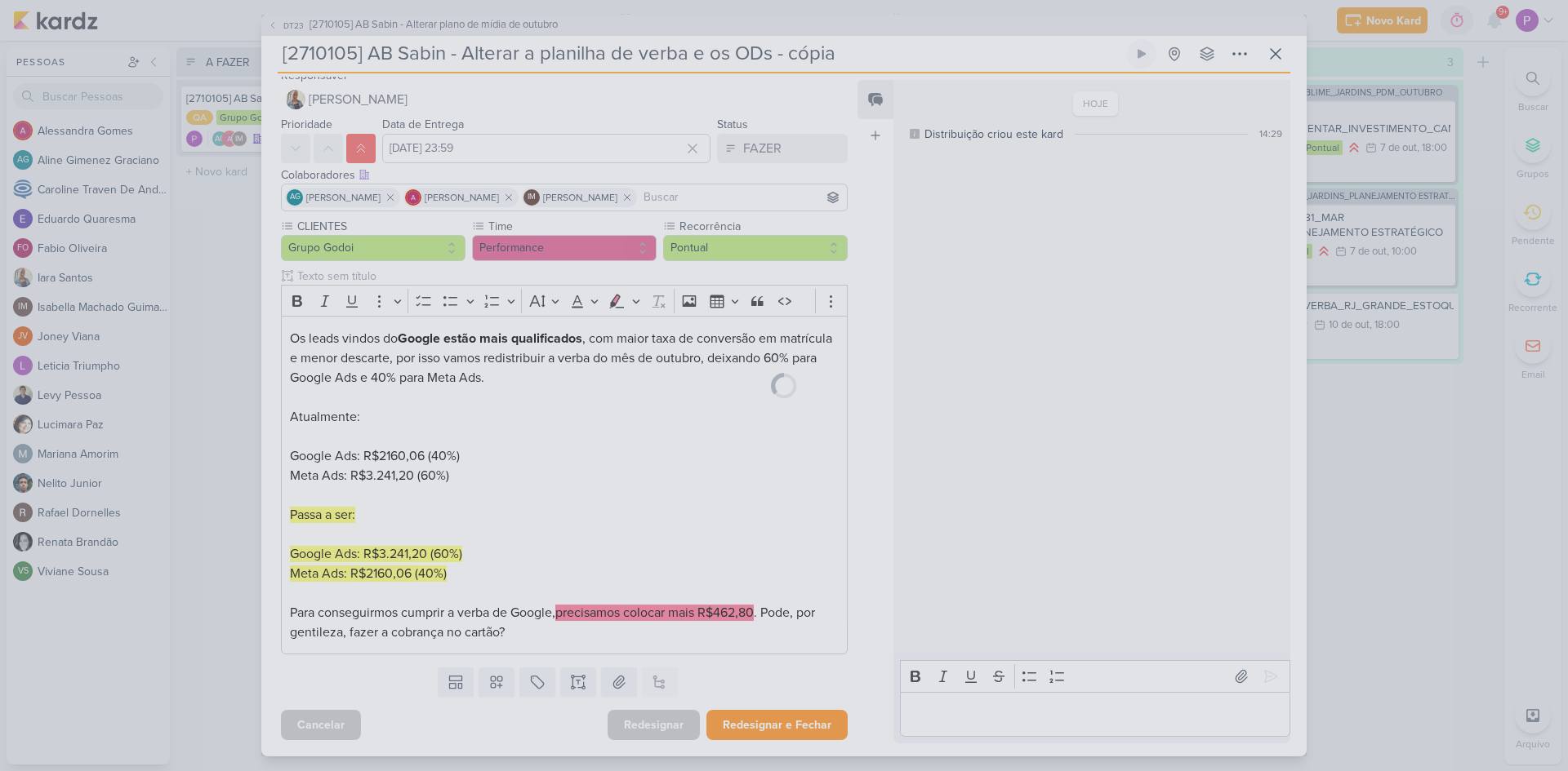
scroll to position [11, 0]
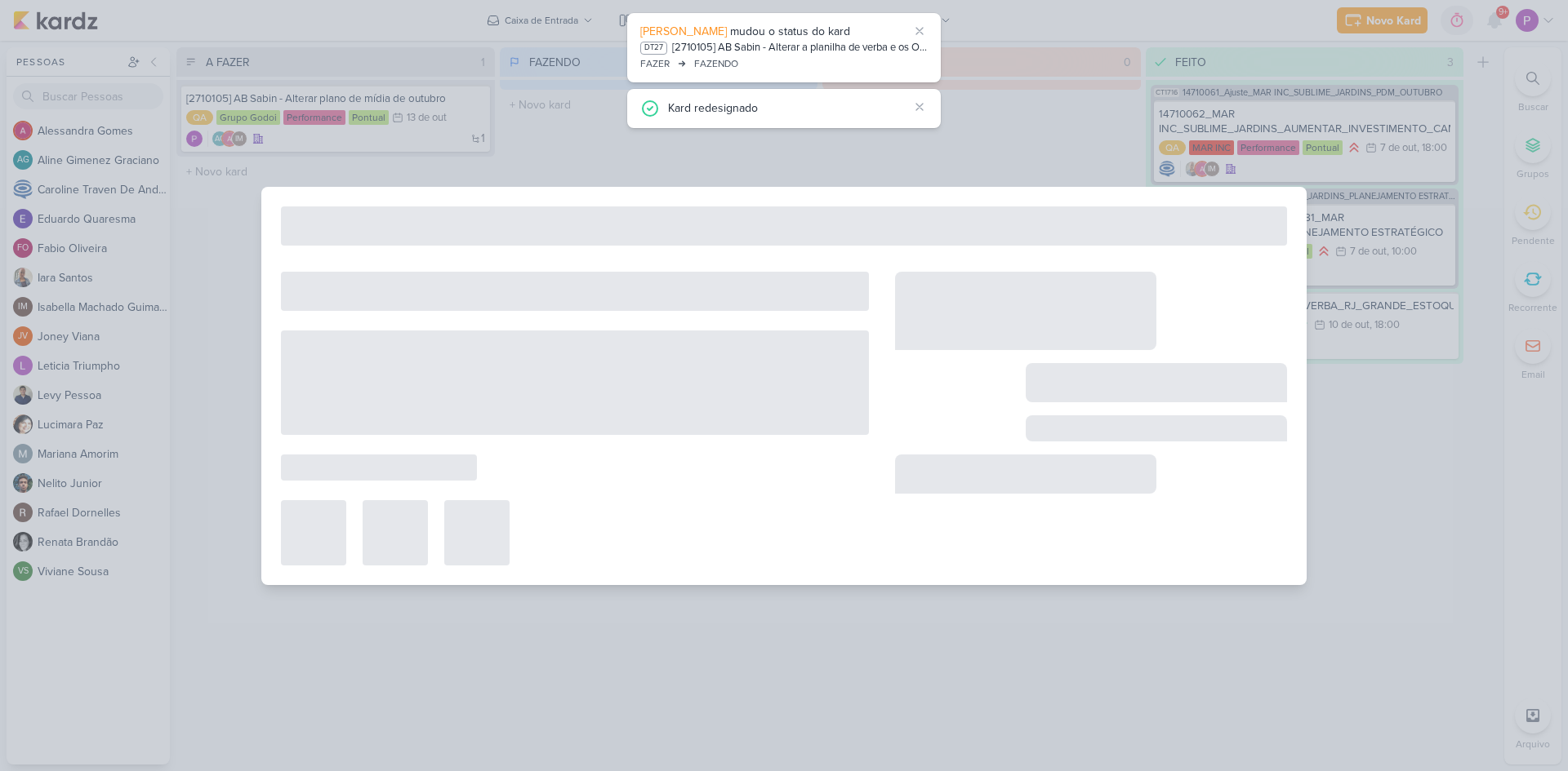
type input "[2710105] AB Sabin - Alterar plano de mídia de outubro"
type input "13 de outubro de 2025 às 23:59"
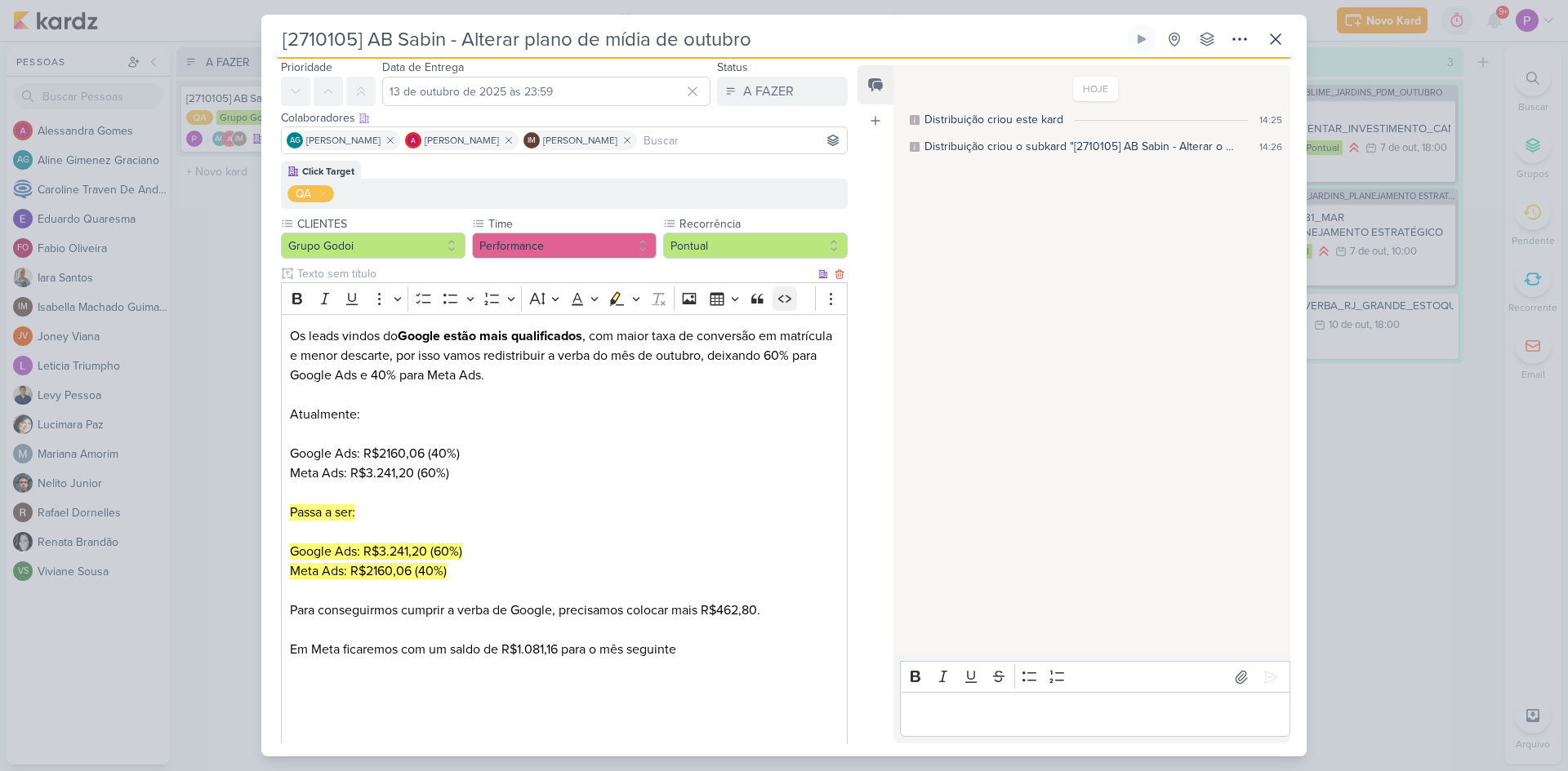
scroll to position [82, 0]
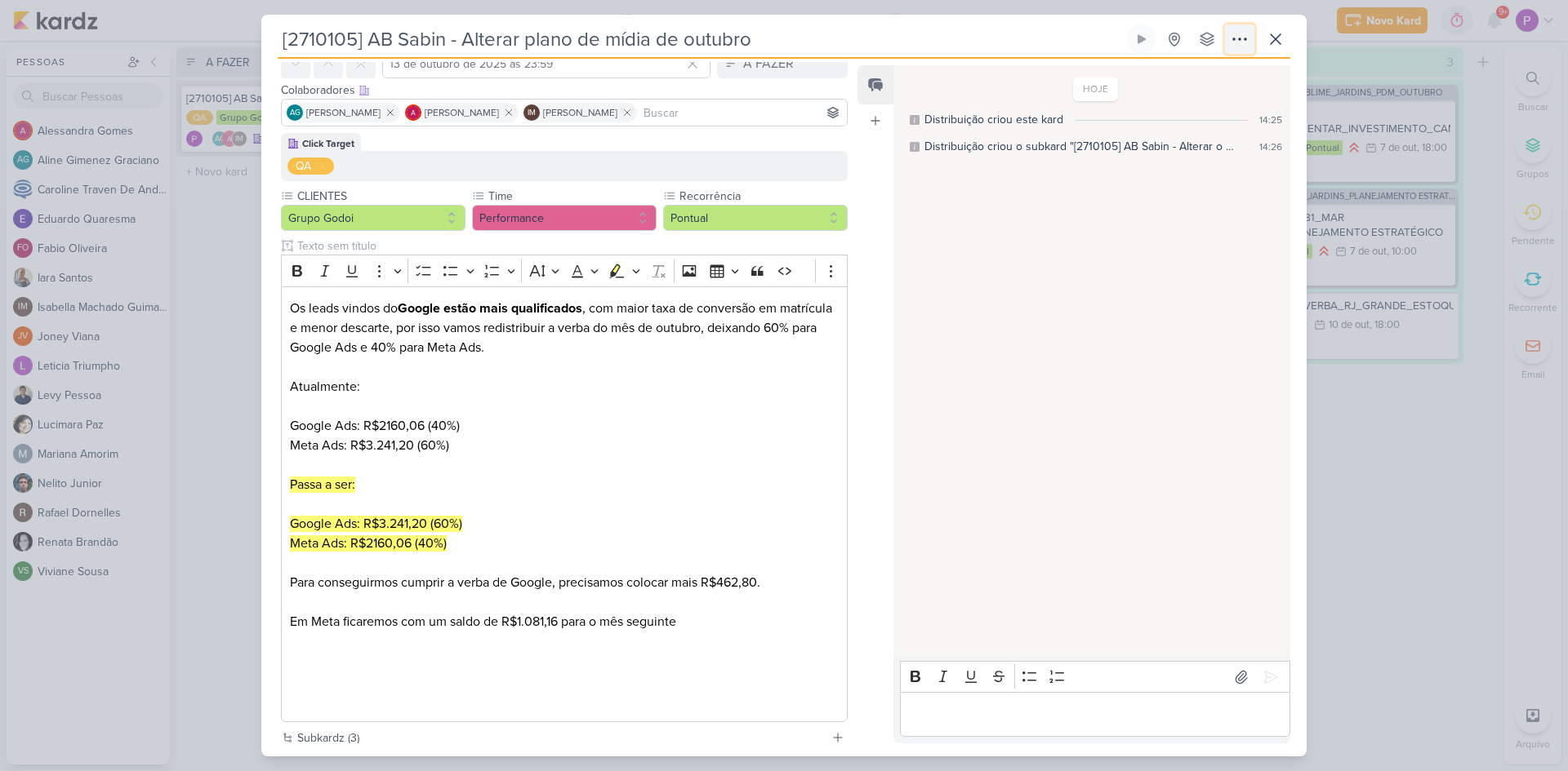
click at [1239, 45] on icon at bounding box center [1239, 39] width 20 height 20
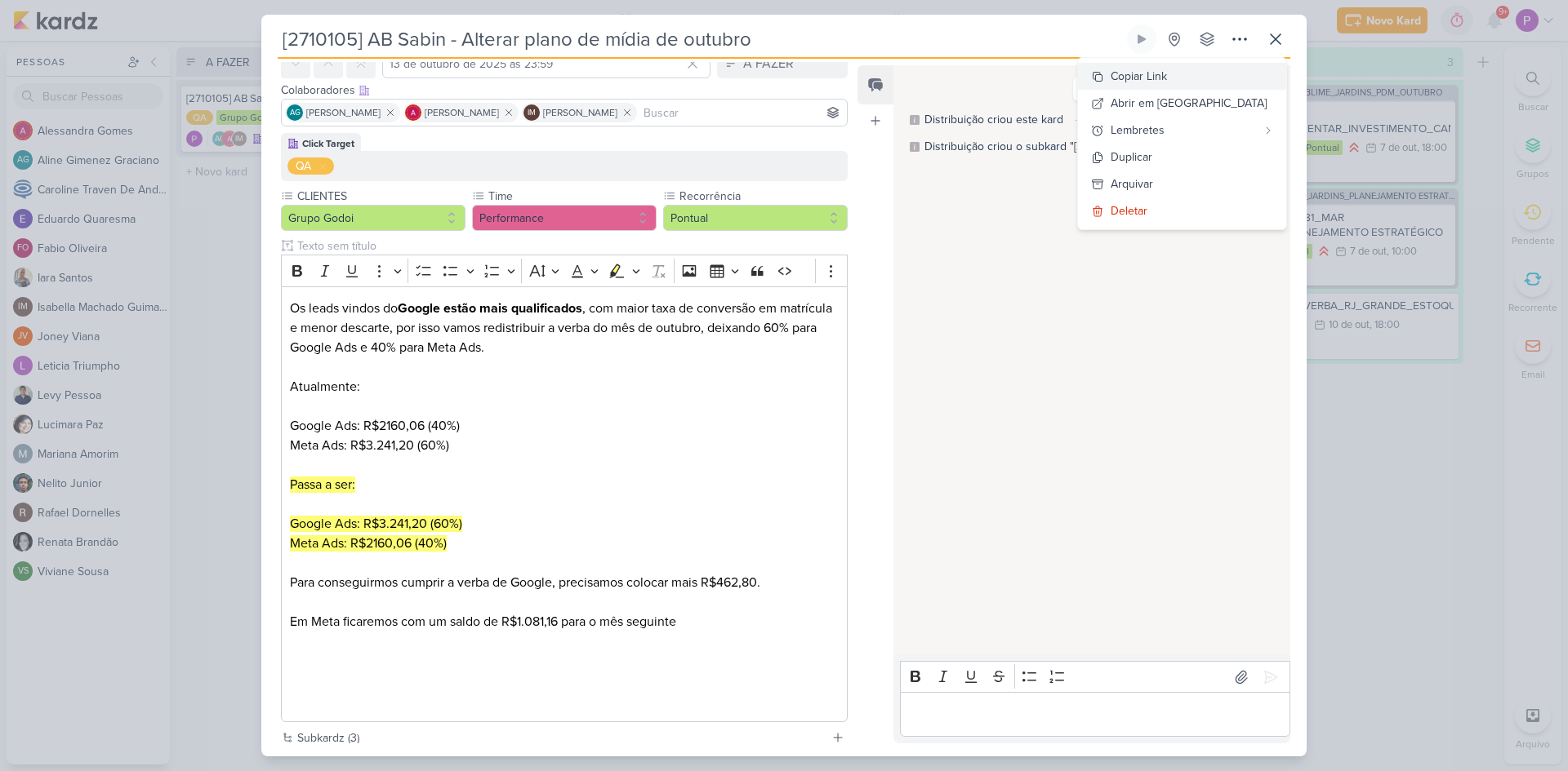
click at [1167, 82] on div "Copiar Link" at bounding box center [1138, 76] width 57 height 17
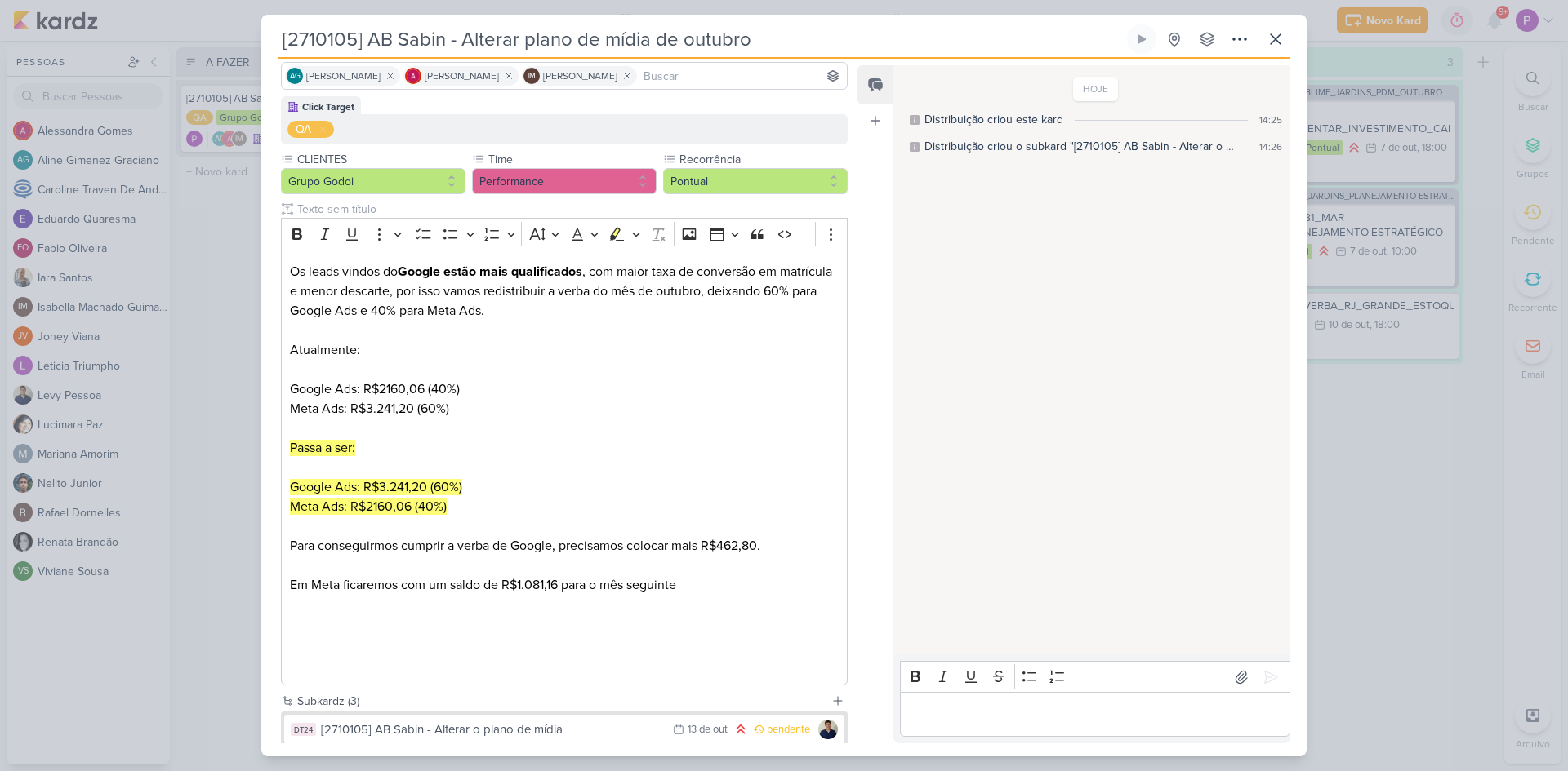
scroll to position [0, 0]
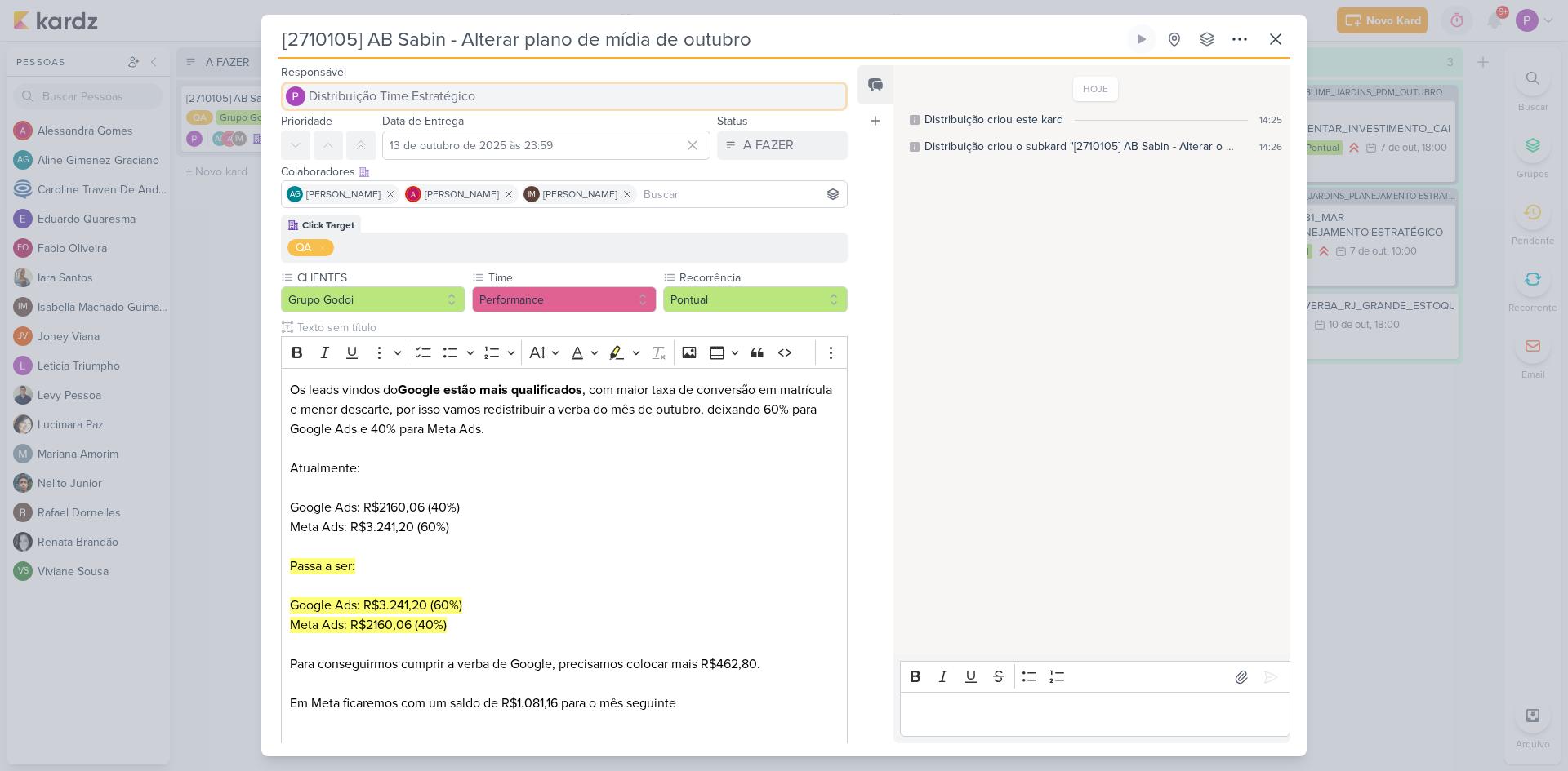
click at [407, 93] on span "Distribuição Time Estratégico" at bounding box center [392, 96] width 166 height 20
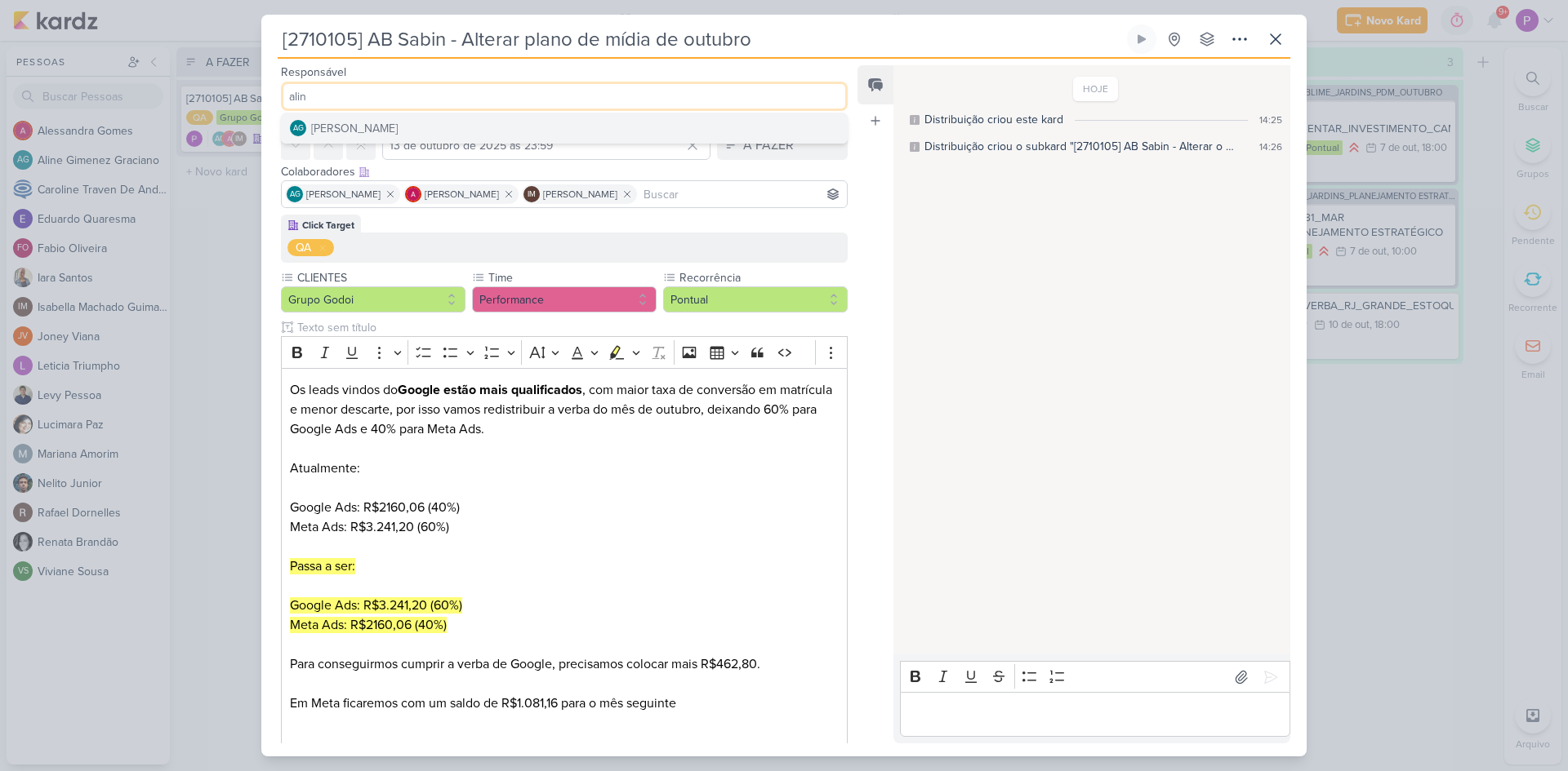
type input "alin"
click at [397, 127] on div "[PERSON_NAME]" at bounding box center [355, 128] width 87 height 17
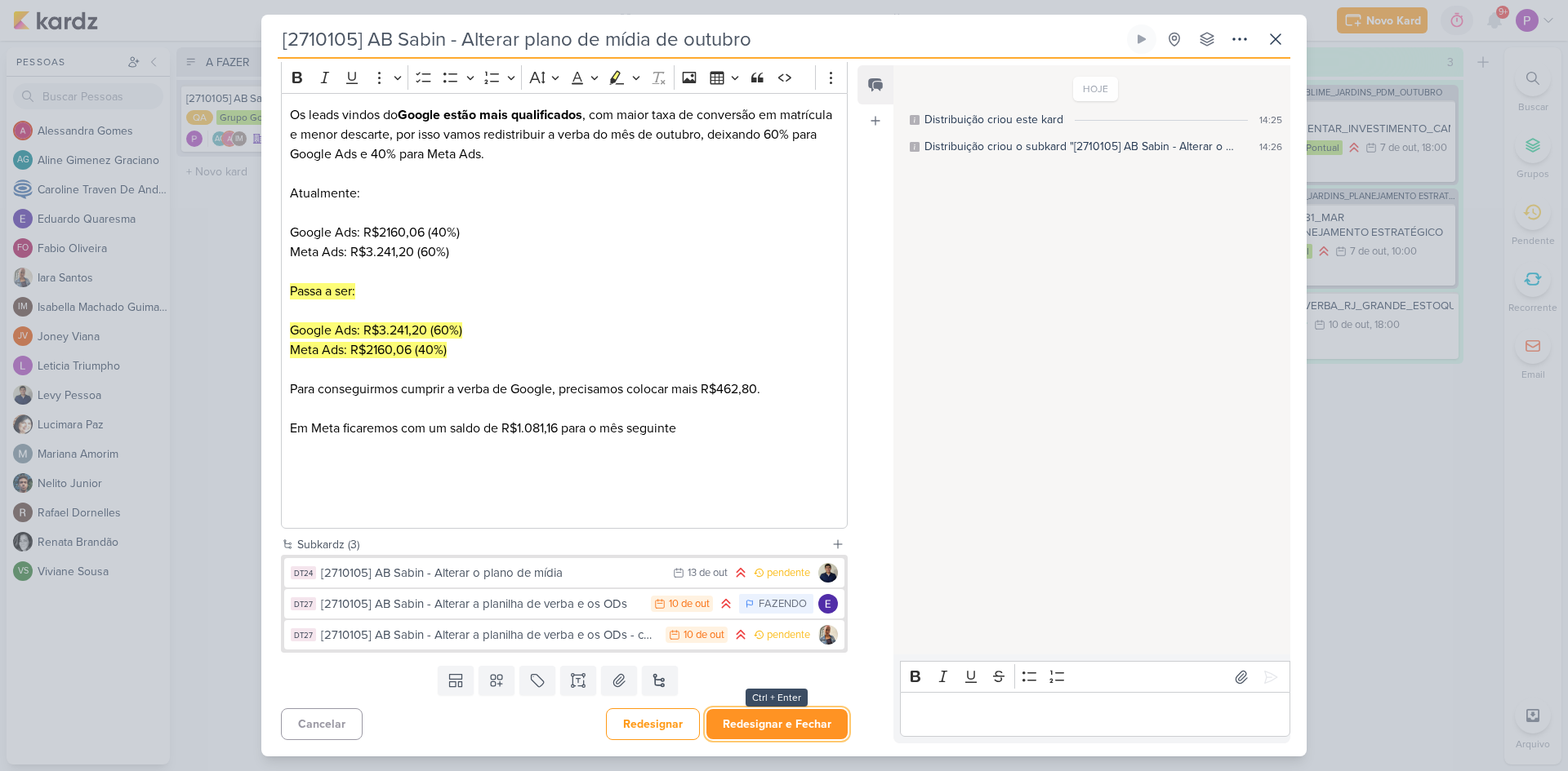
click at [784, 724] on button "Redesignar e Fechar" at bounding box center [777, 725] width 142 height 30
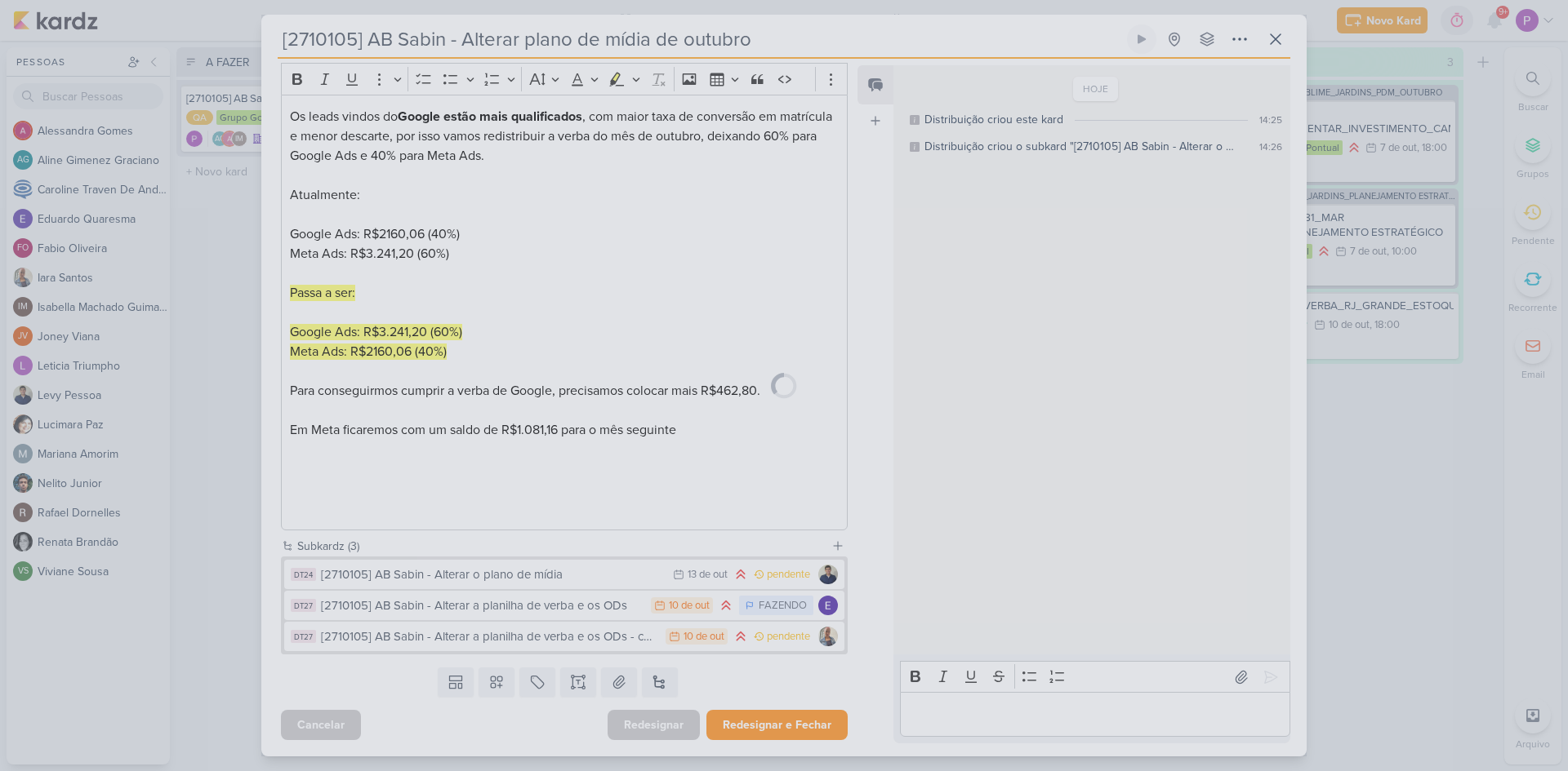
scroll to position [274, 0]
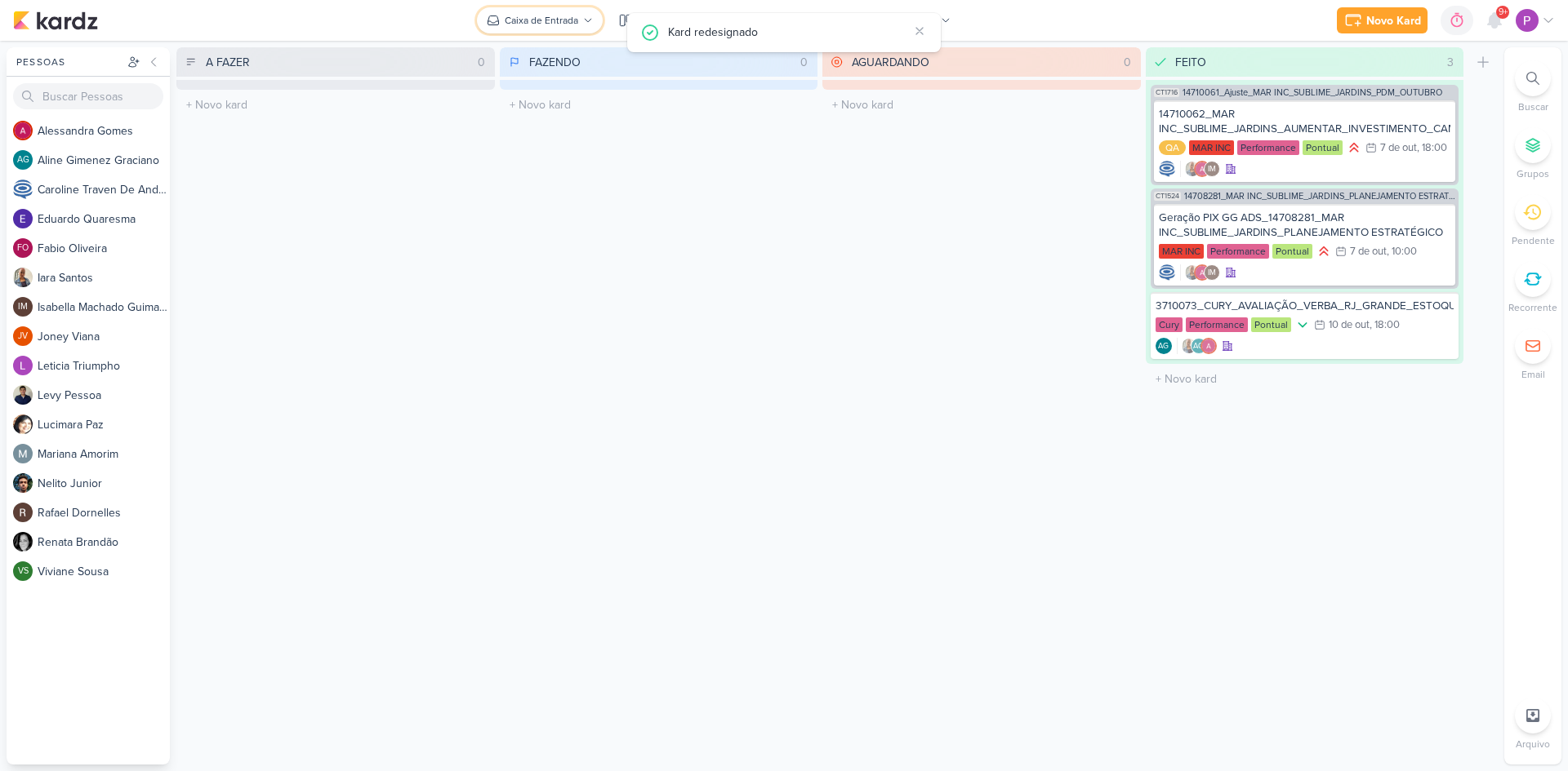
click at [572, 18] on div "Caixa de Entrada" at bounding box center [542, 21] width 74 height 15
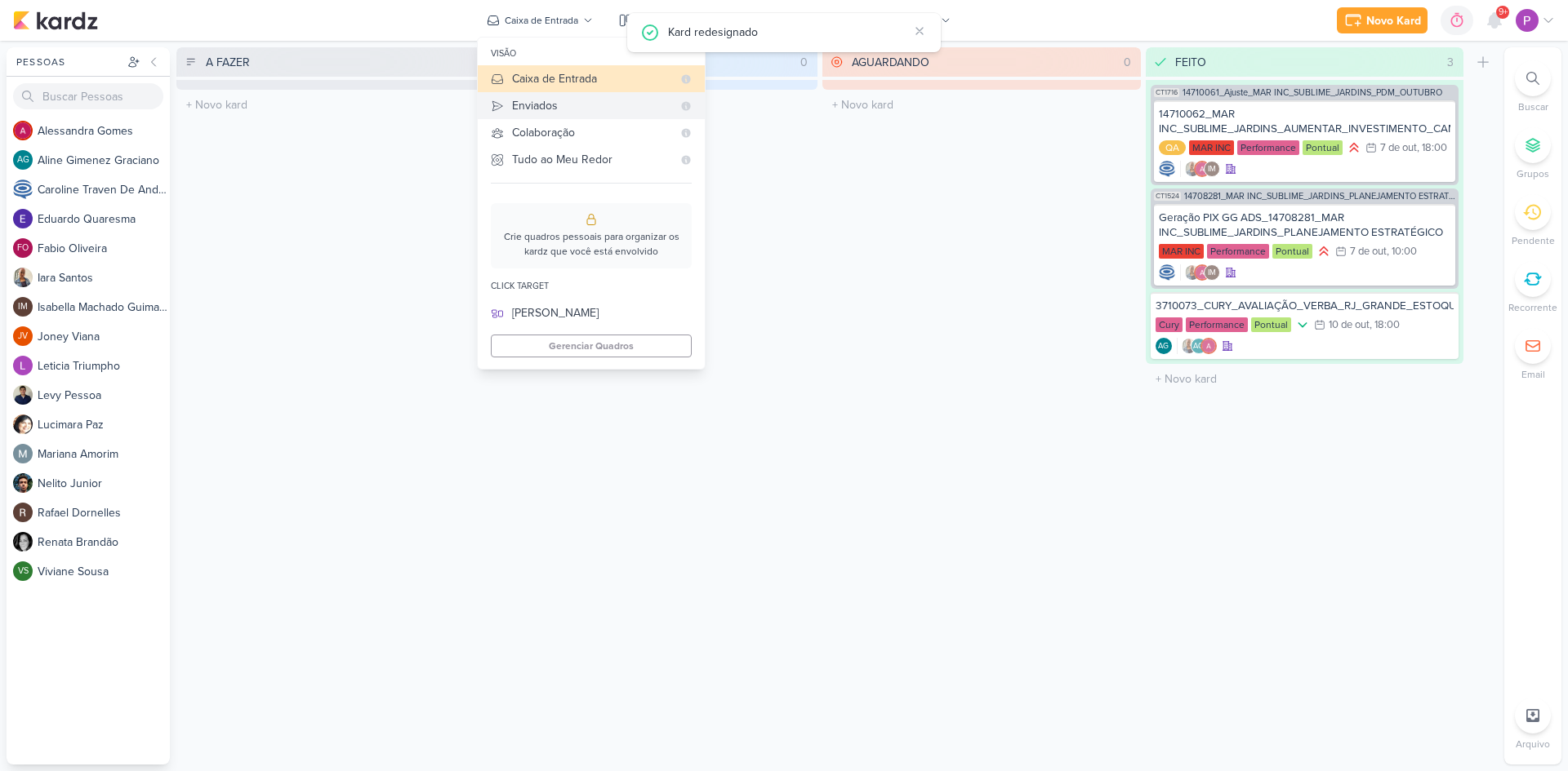
click at [564, 100] on div "Enviados" at bounding box center [592, 106] width 160 height 17
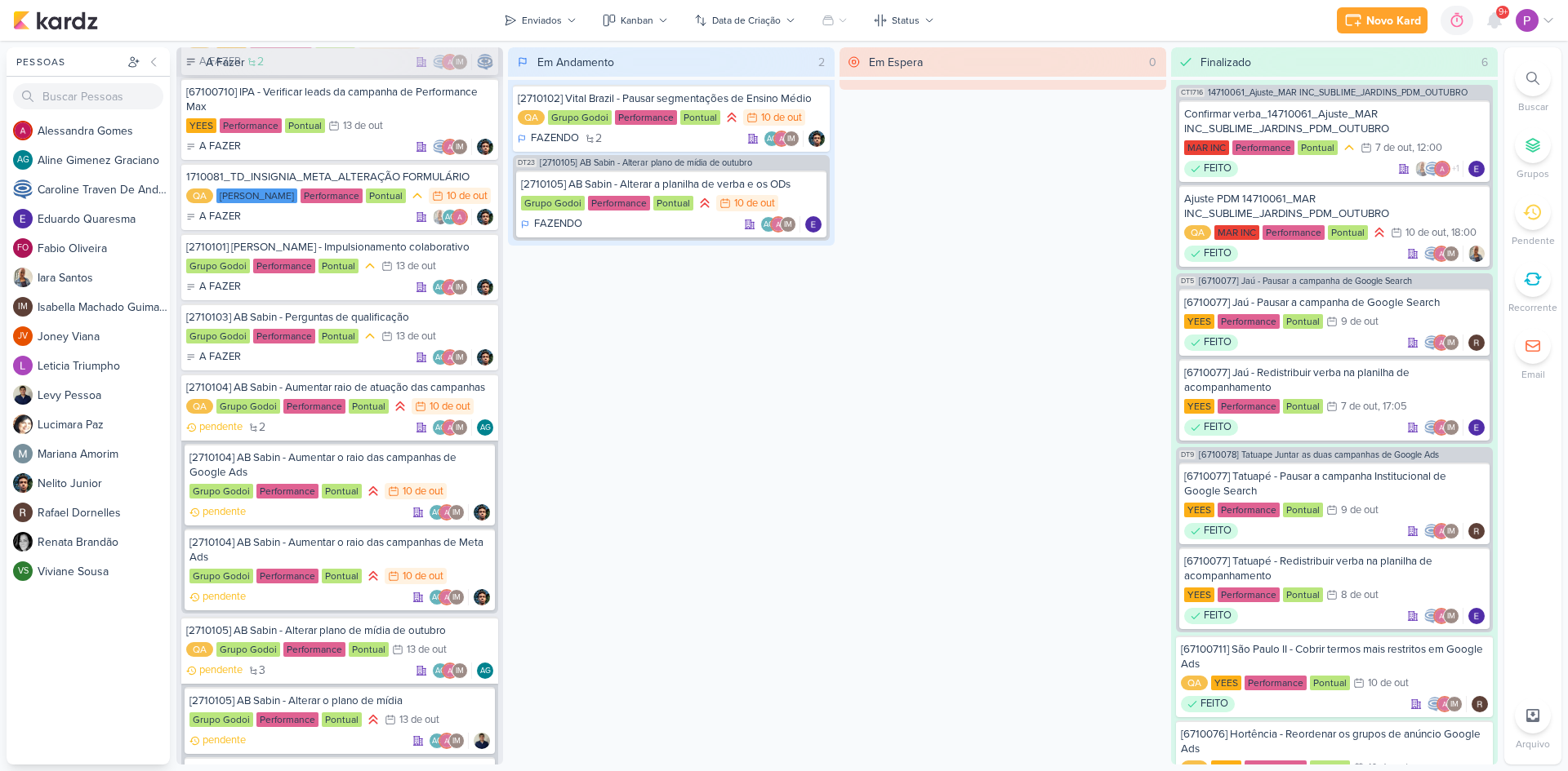
scroll to position [399, 0]
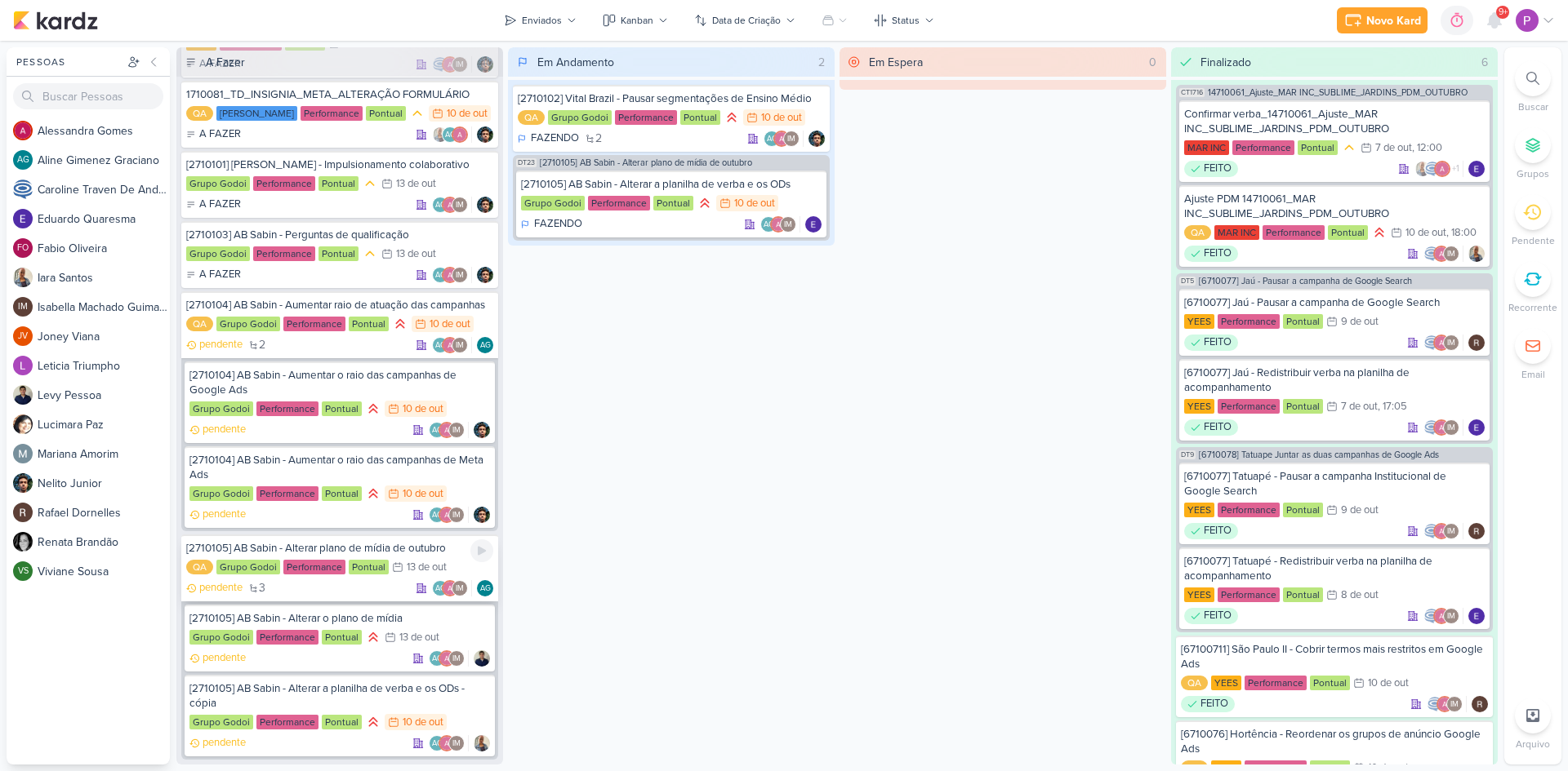
click at [413, 554] on div "[2710105] AB Sabin - Alterar plano de mídia de outubro" at bounding box center [339, 549] width 307 height 15
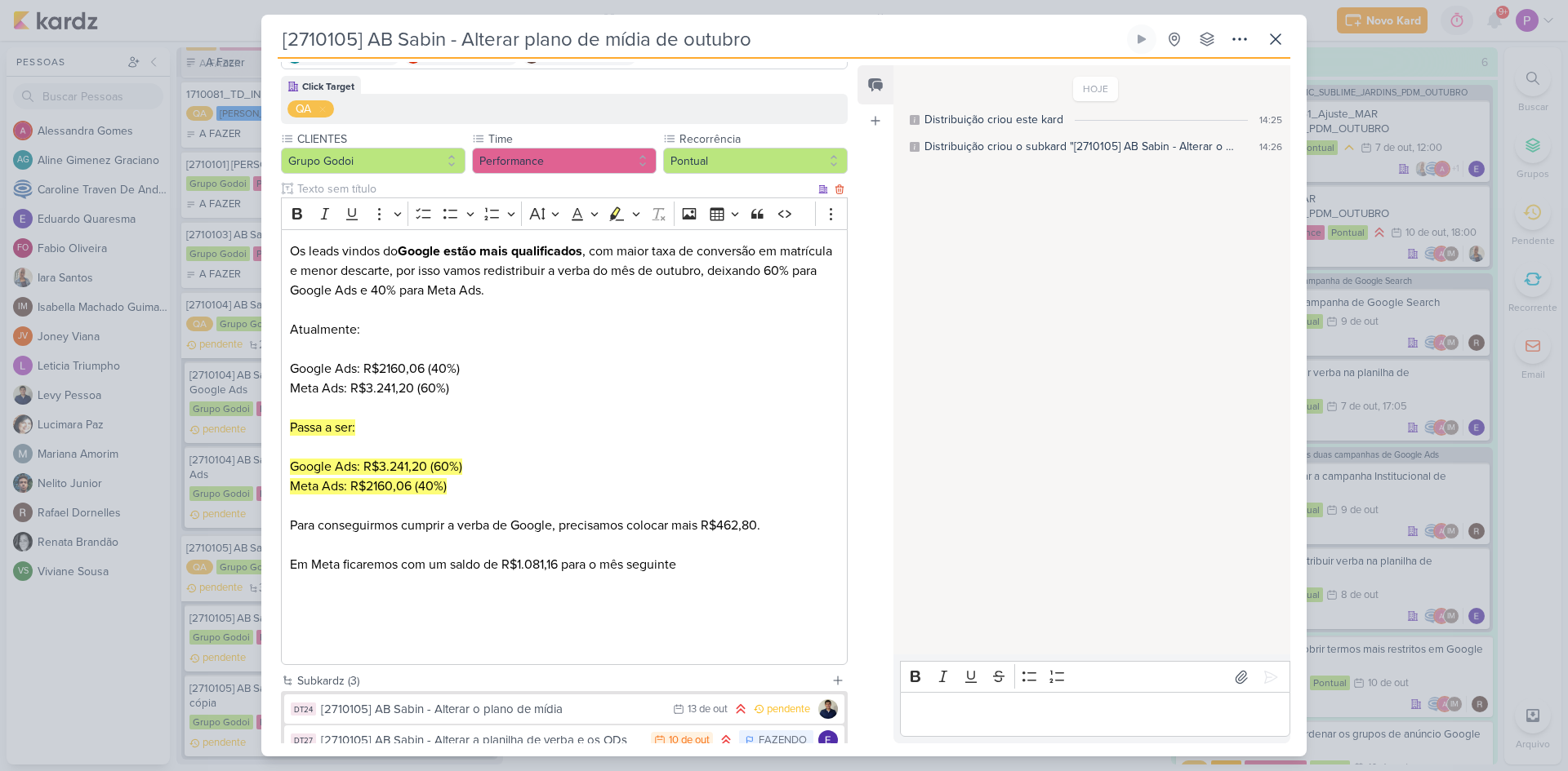
scroll to position [110, 0]
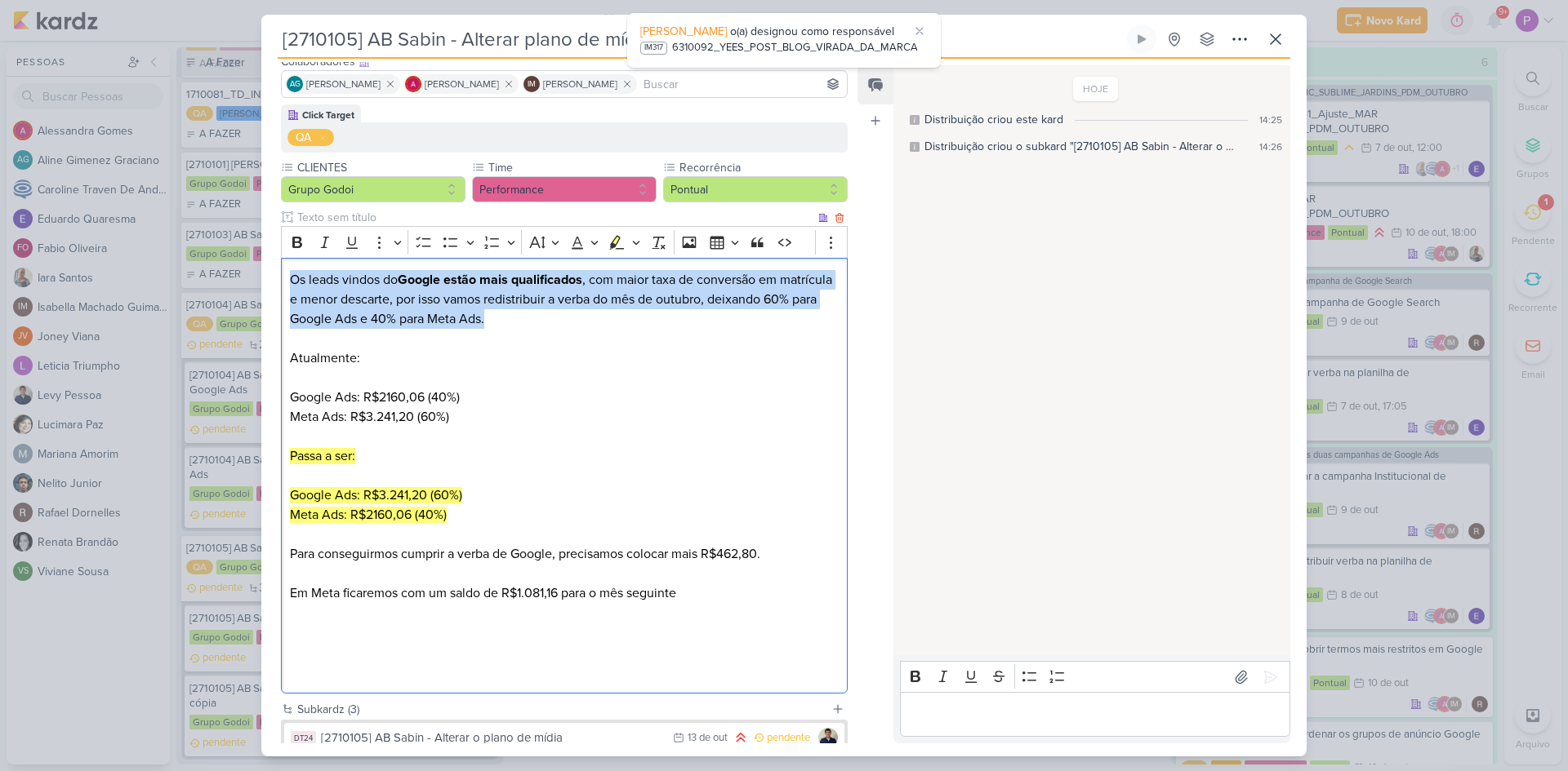
drag, startPoint x: 290, startPoint y: 279, endPoint x: 604, endPoint y: 327, distance: 317.6
click at [604, 327] on p "Os leads vindos do Google estão mais qualificados , com maior taxa de conversão…" at bounding box center [564, 338] width 548 height 137
copy p "Os leads vindos do Google estão mais qualificados , com maior taxa de conversão…"
click at [733, 465] on p "Passa a ser:" at bounding box center [564, 456] width 548 height 20
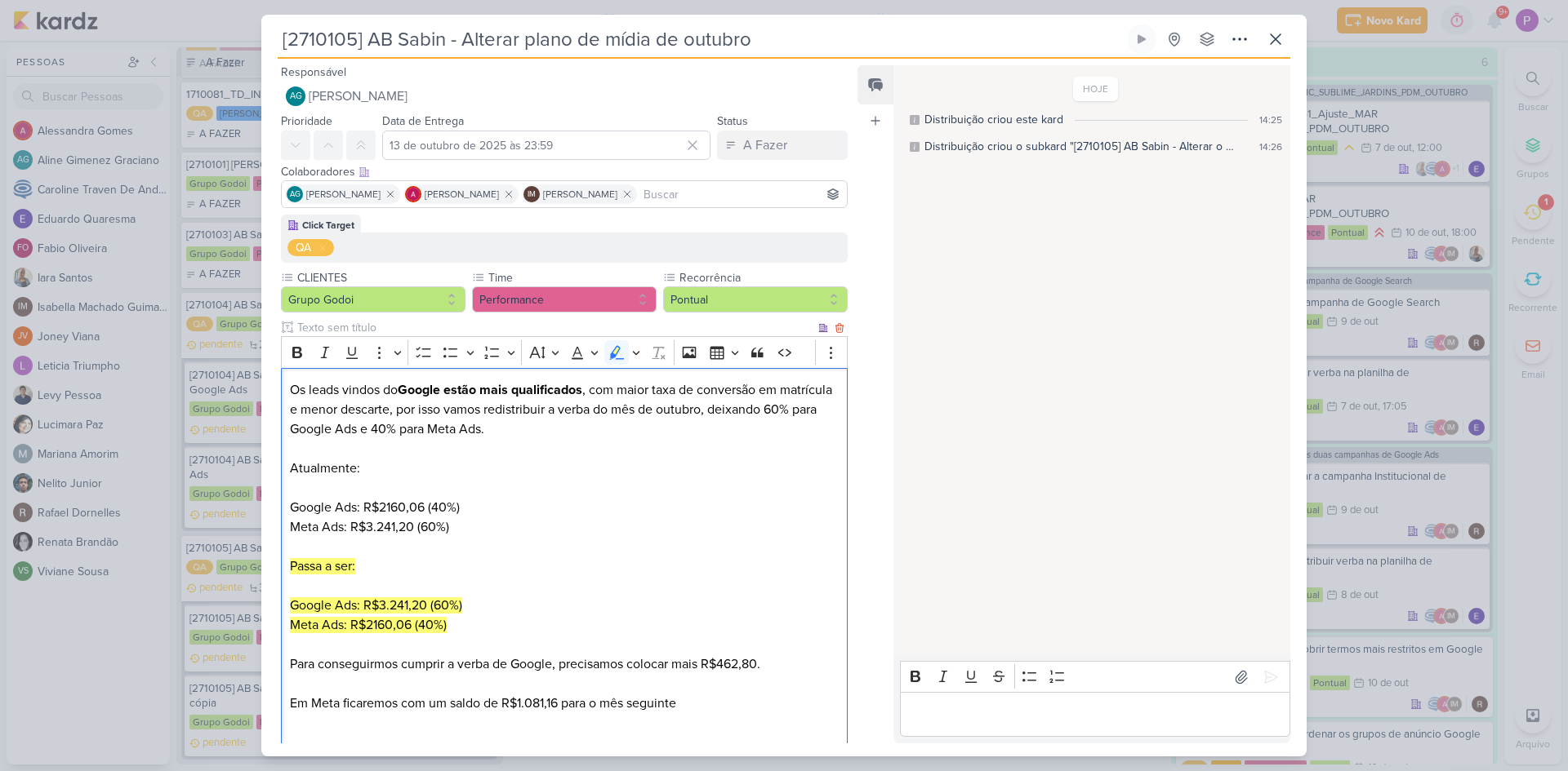
scroll to position [276, 0]
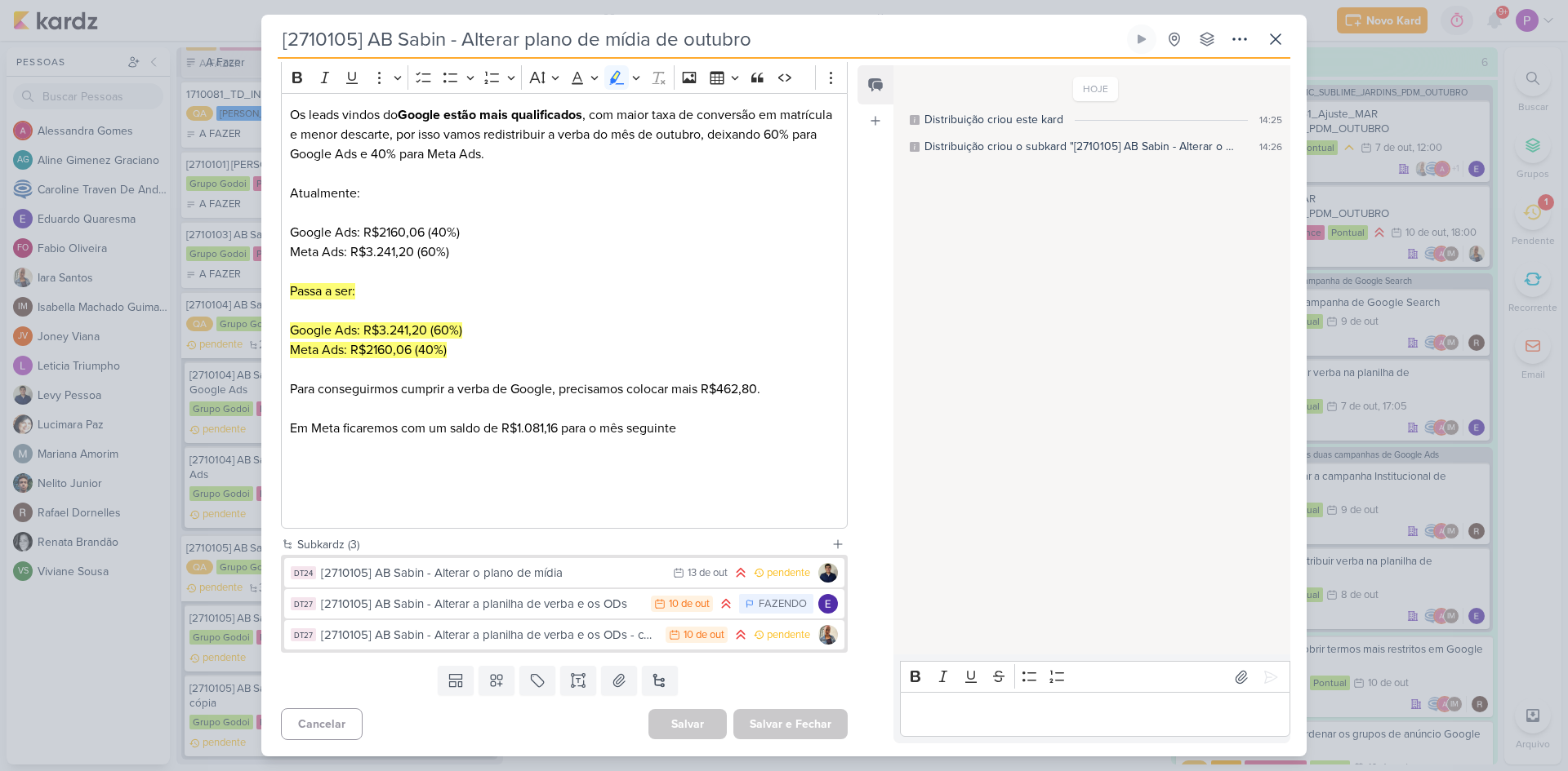
click at [801, 727] on div "Salvar e Fechar Ctrl + Enter" at bounding box center [790, 725] width 114 height 30
click at [1284, 42] on icon at bounding box center [1275, 39] width 20 height 20
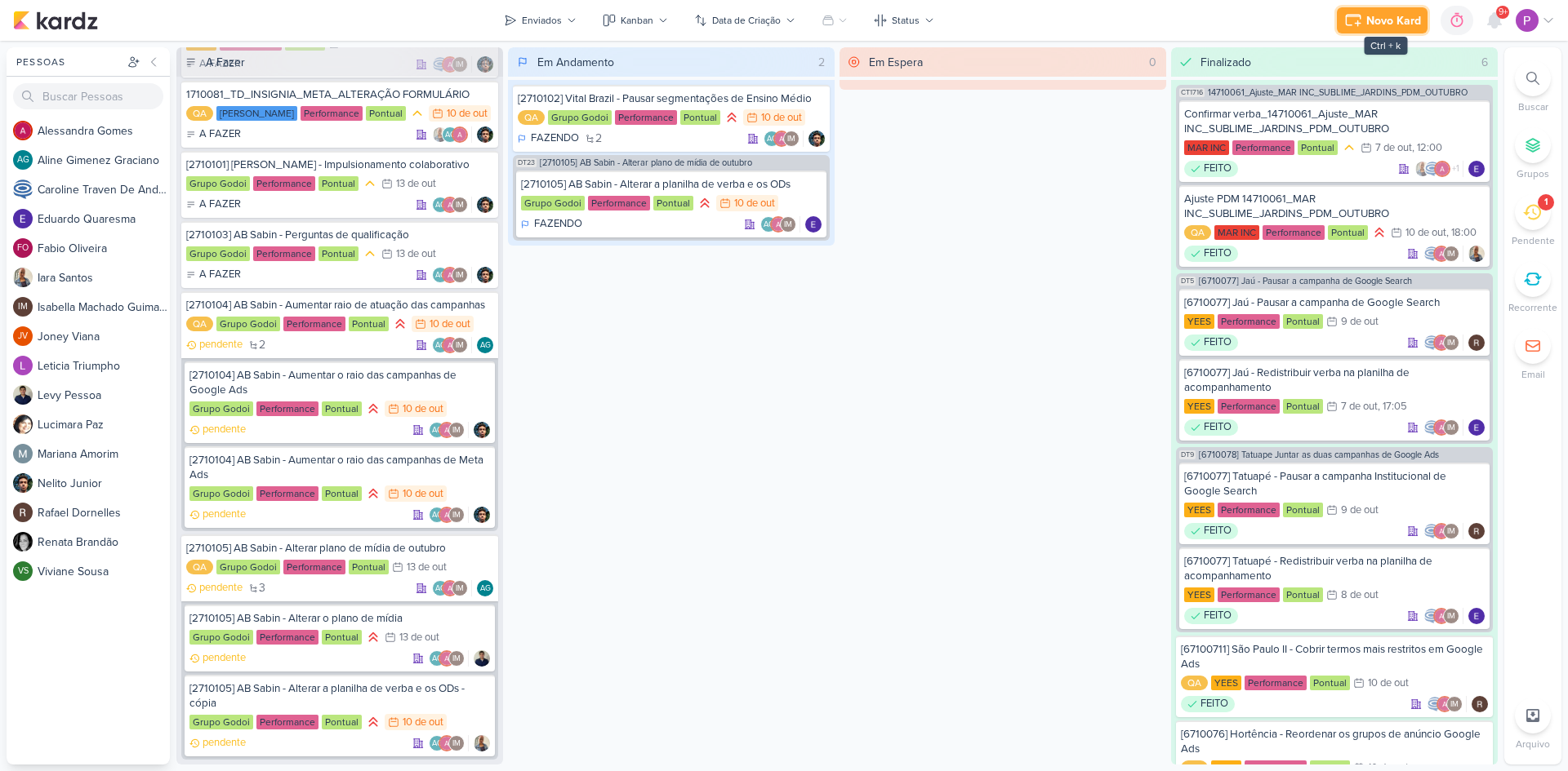
click at [1406, 24] on div "Novo Kard" at bounding box center [1393, 21] width 55 height 17
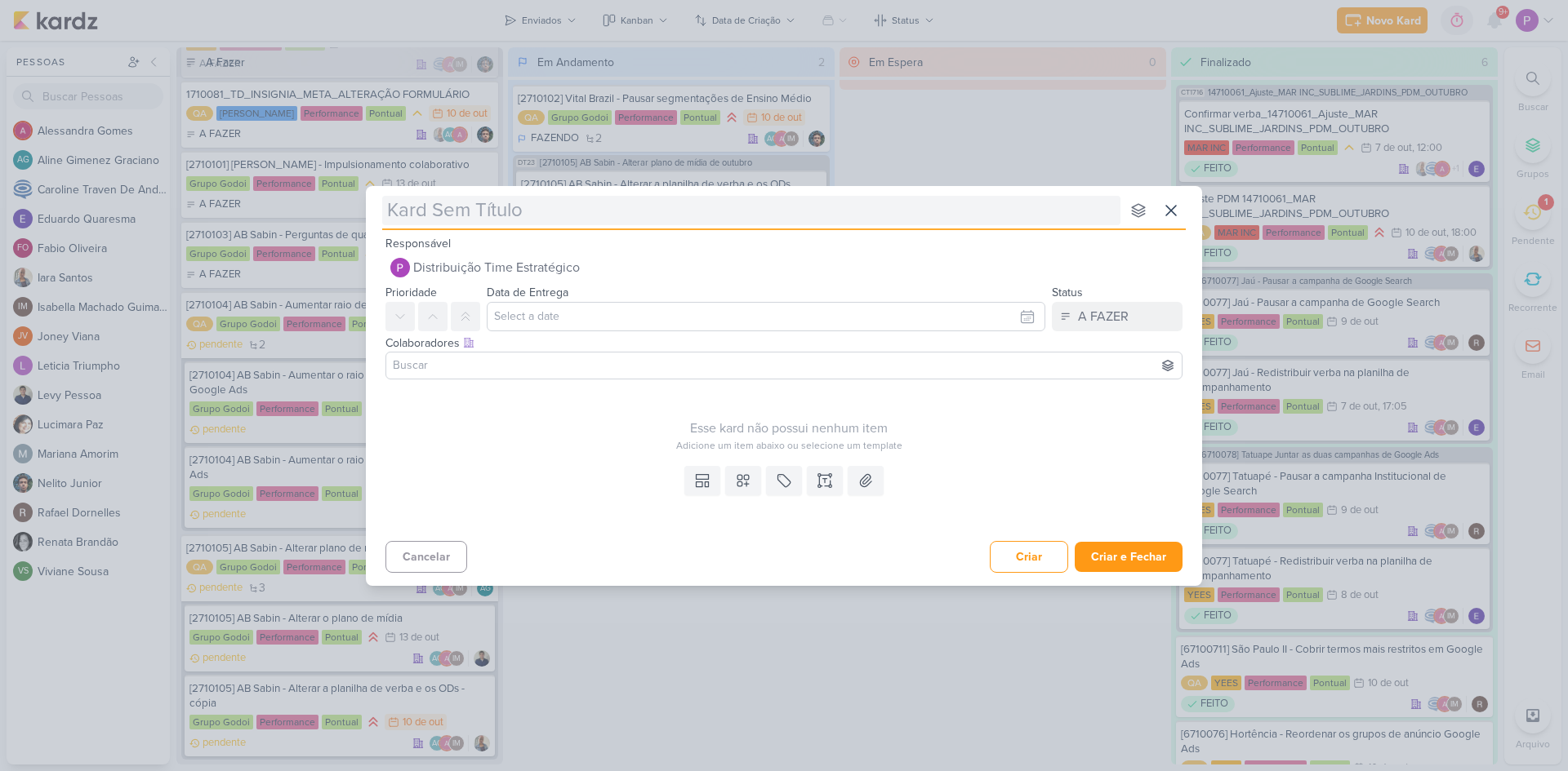
type input "["
type input "[2"
type input "[27"
type input "[2710"
type input "[2710107"
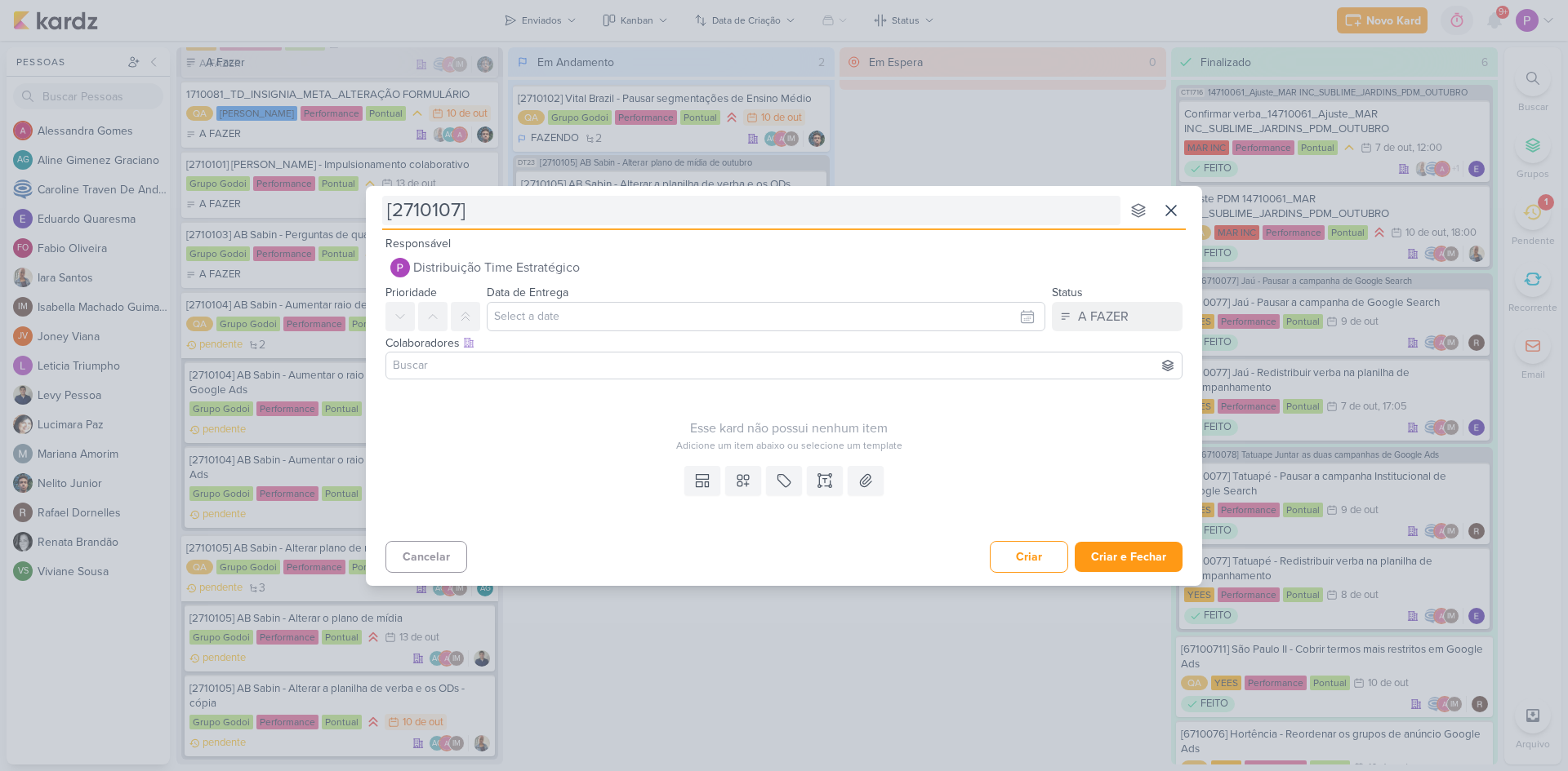
type input "[2710107]"
type input "[2710107] Ajustar"
type input "[2710107] Ajustar funil do"
type input "[2710107] Ajustar funil do relatório"
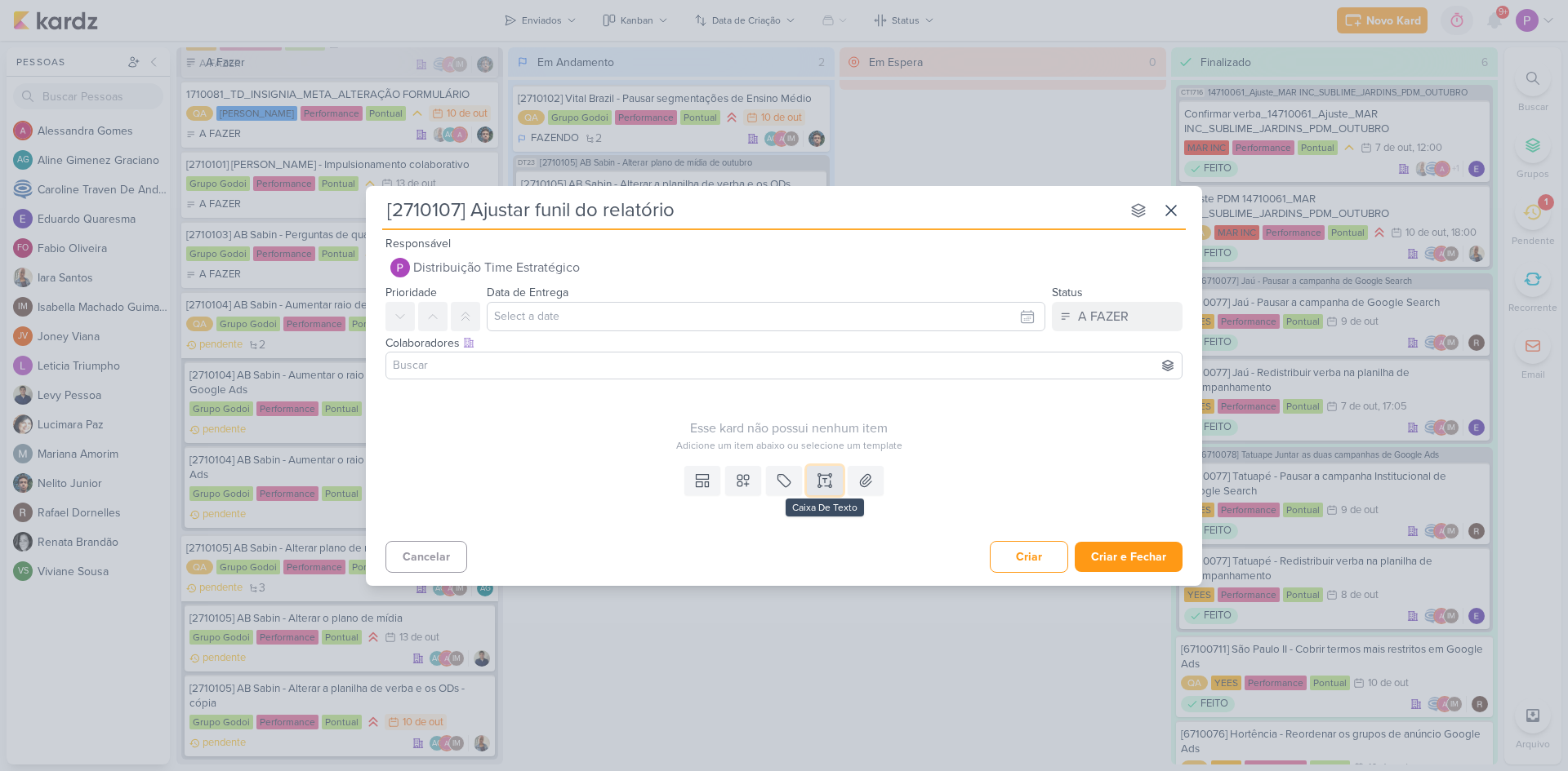
click at [825, 475] on icon at bounding box center [824, 475] width 8 height 0
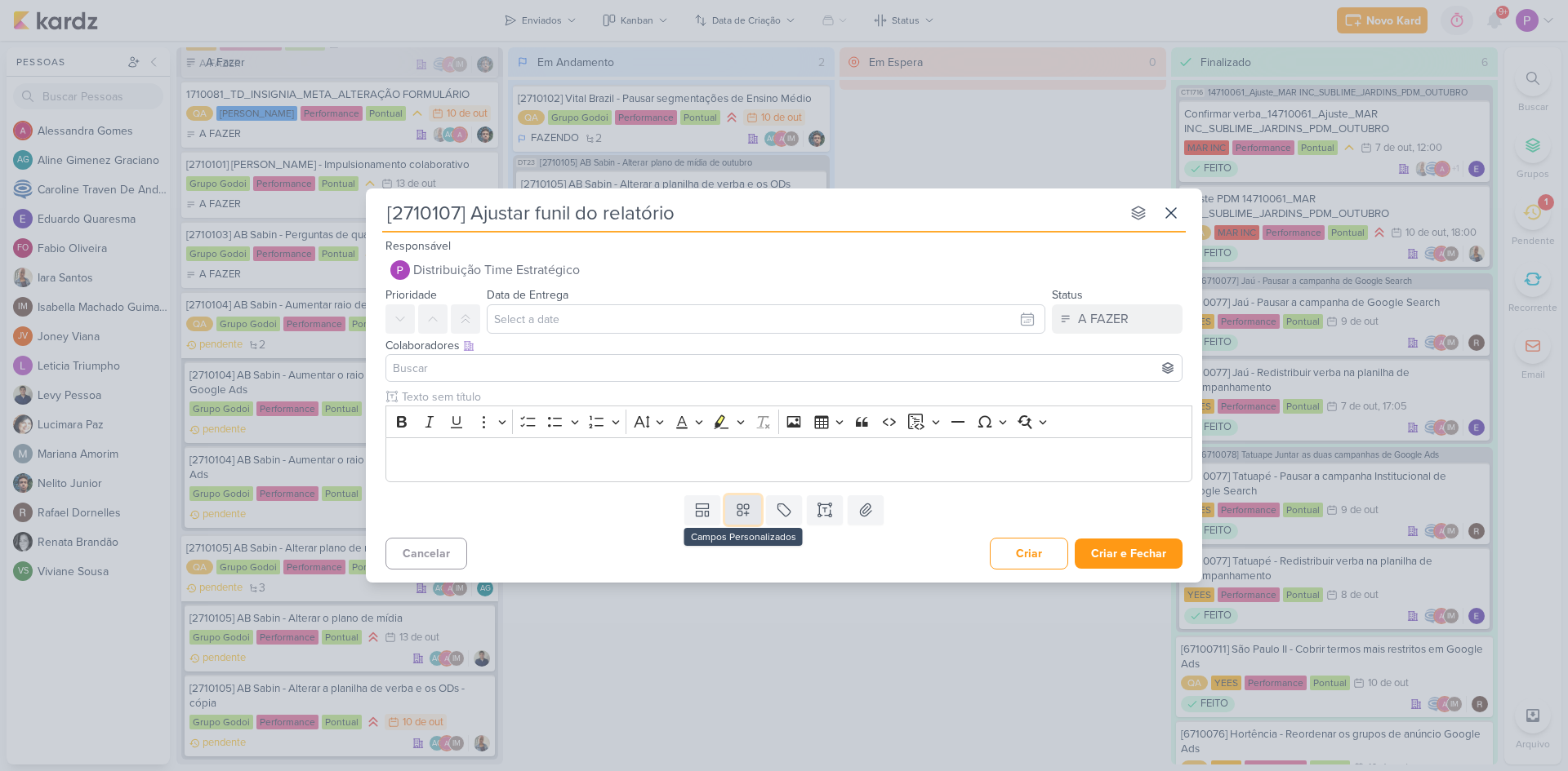
click at [747, 518] on button at bounding box center [743, 510] width 36 height 29
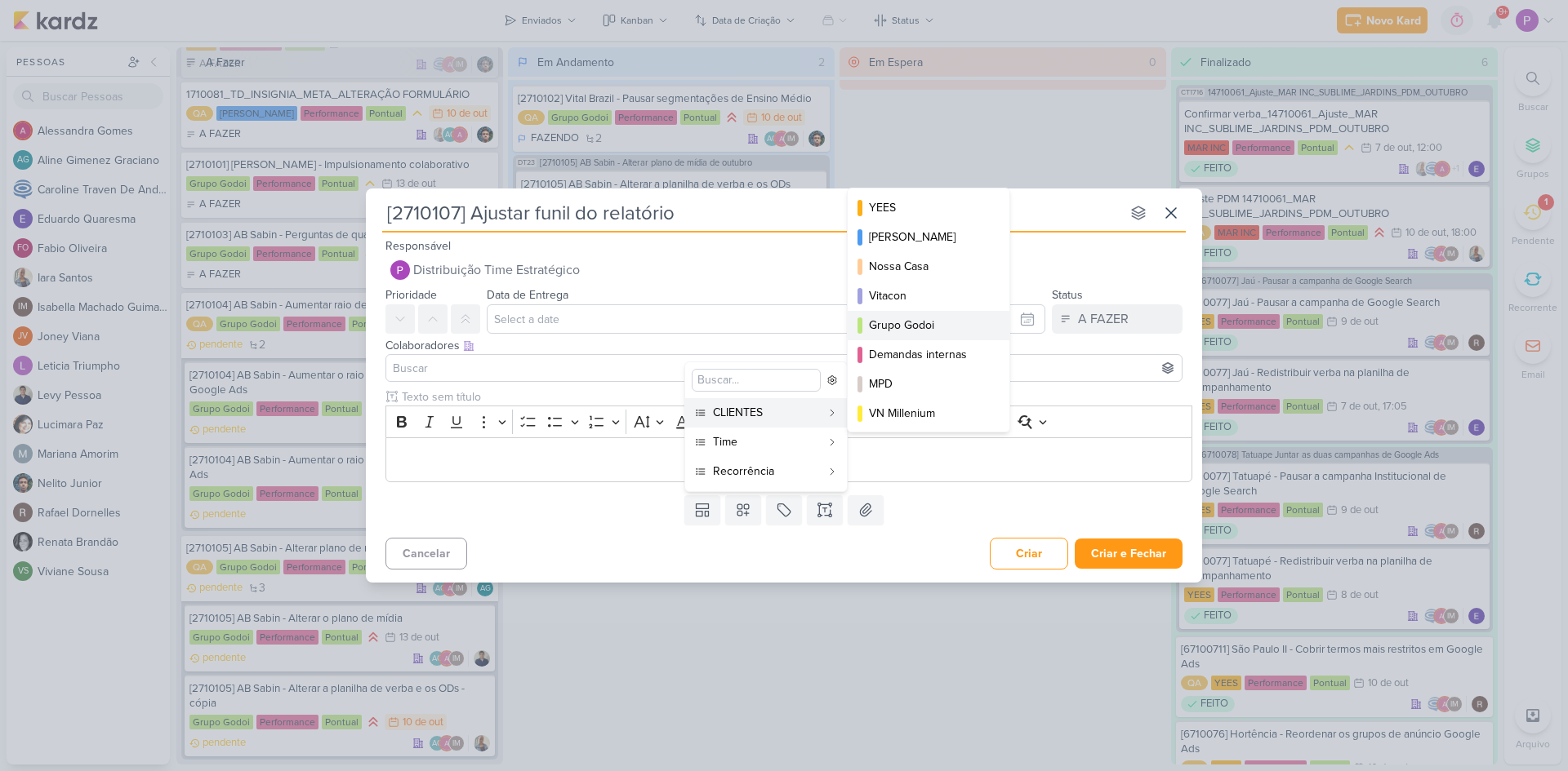
click at [934, 327] on div "Grupo Godoi" at bounding box center [929, 326] width 121 height 17
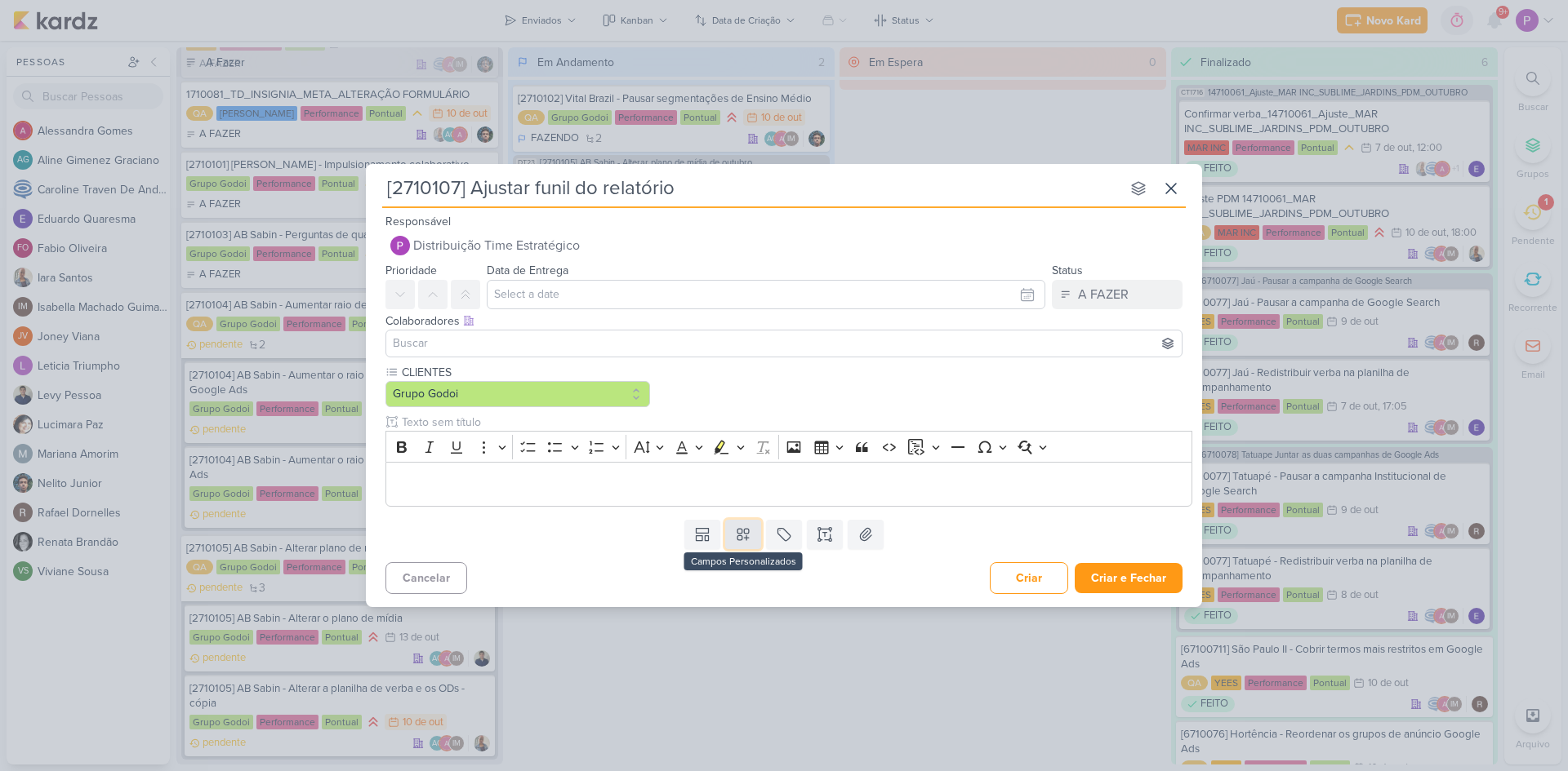
click at [747, 533] on icon at bounding box center [743, 534] width 16 height 16
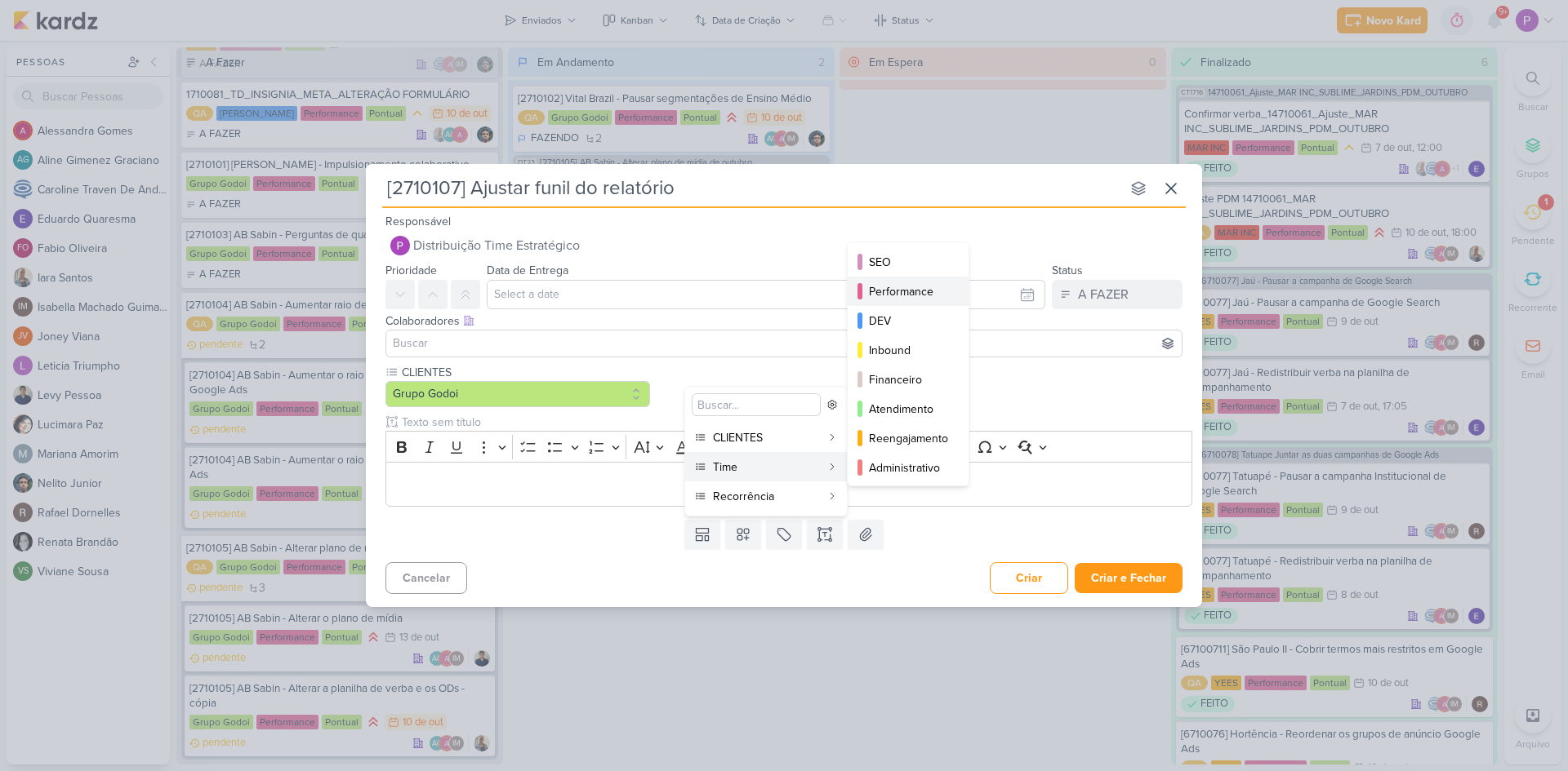
click at [894, 280] on button "Performance" at bounding box center [908, 291] width 121 height 29
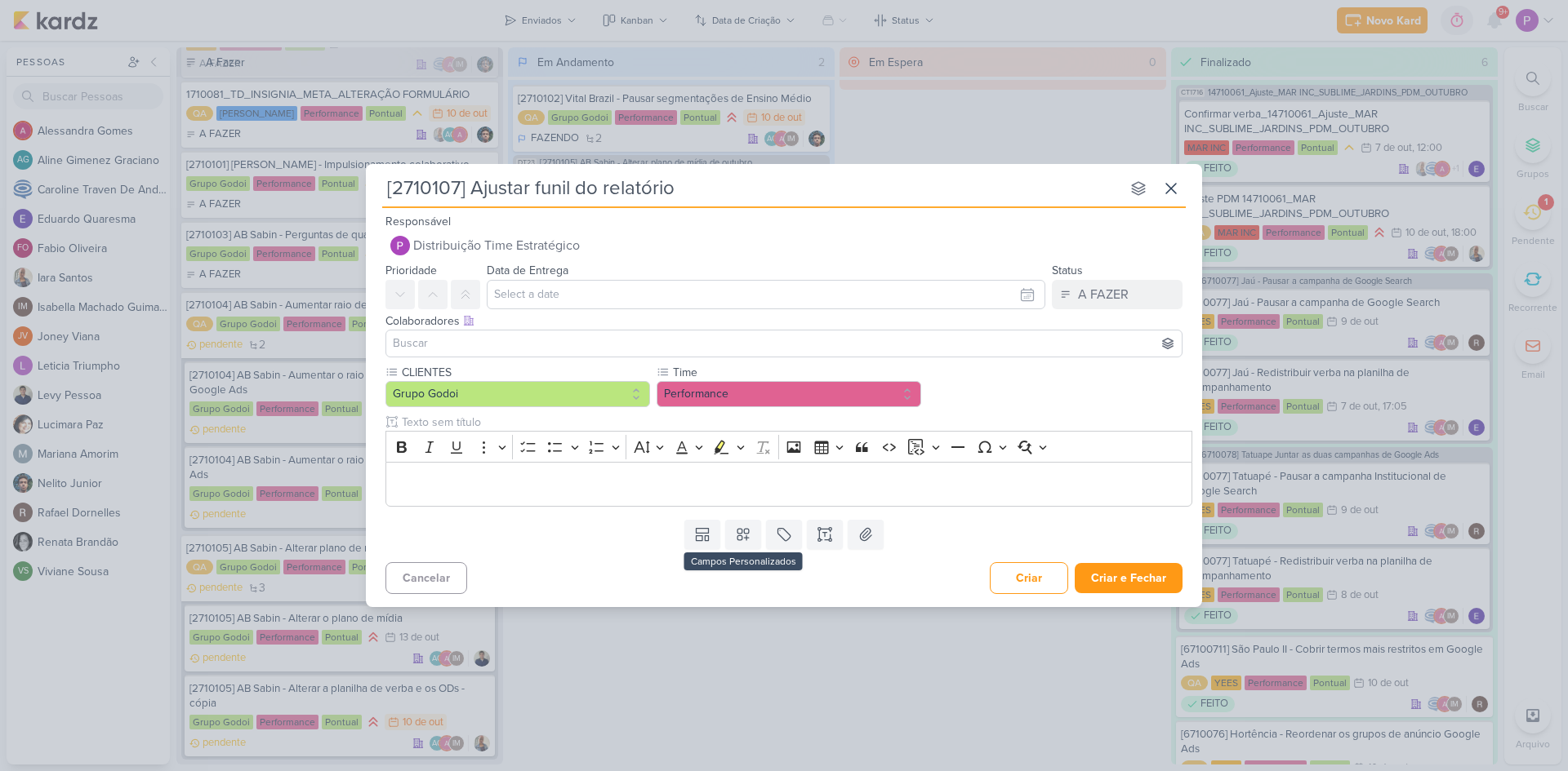
click at [729, 551] on div "Templates Campos Personalizados CLIENTES [GEOGRAPHIC_DATA]" at bounding box center [784, 534] width 836 height 42
click at [746, 539] on icon at bounding box center [743, 534] width 16 height 16
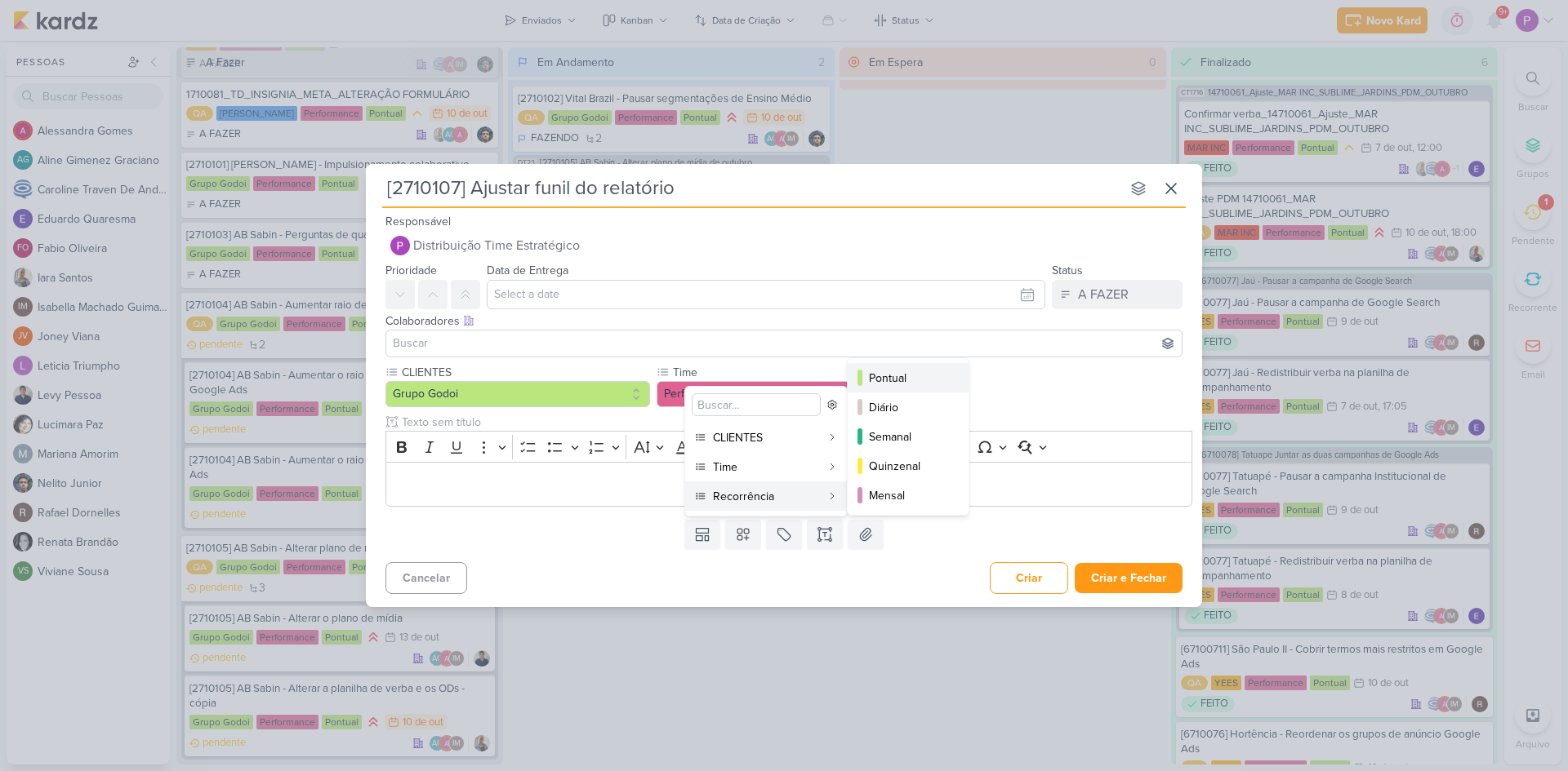
click at [910, 388] on button "Pontual" at bounding box center [908, 377] width 121 height 29
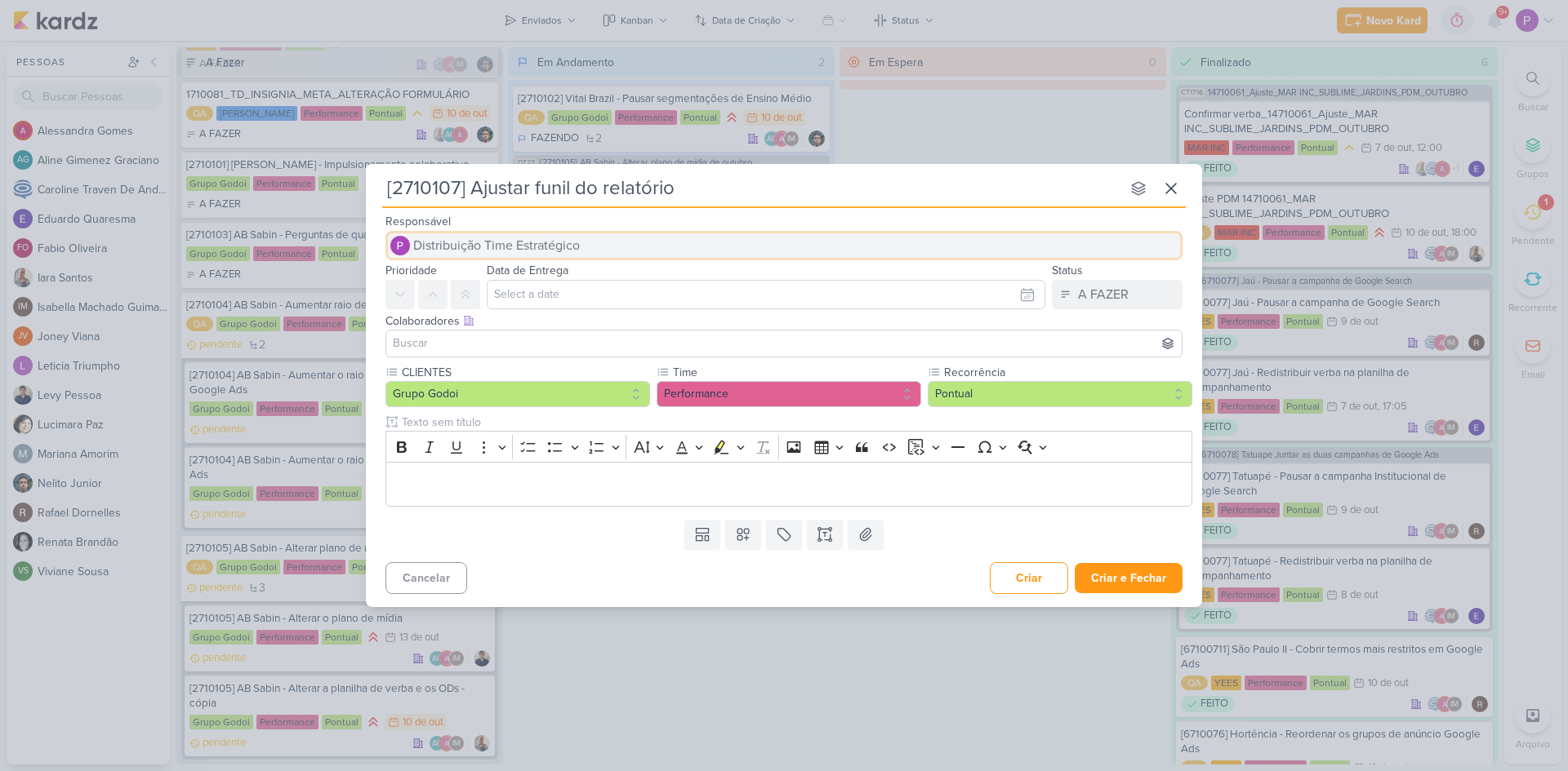
click at [539, 256] on button "Distribuição Time Estratégico" at bounding box center [784, 245] width 797 height 29
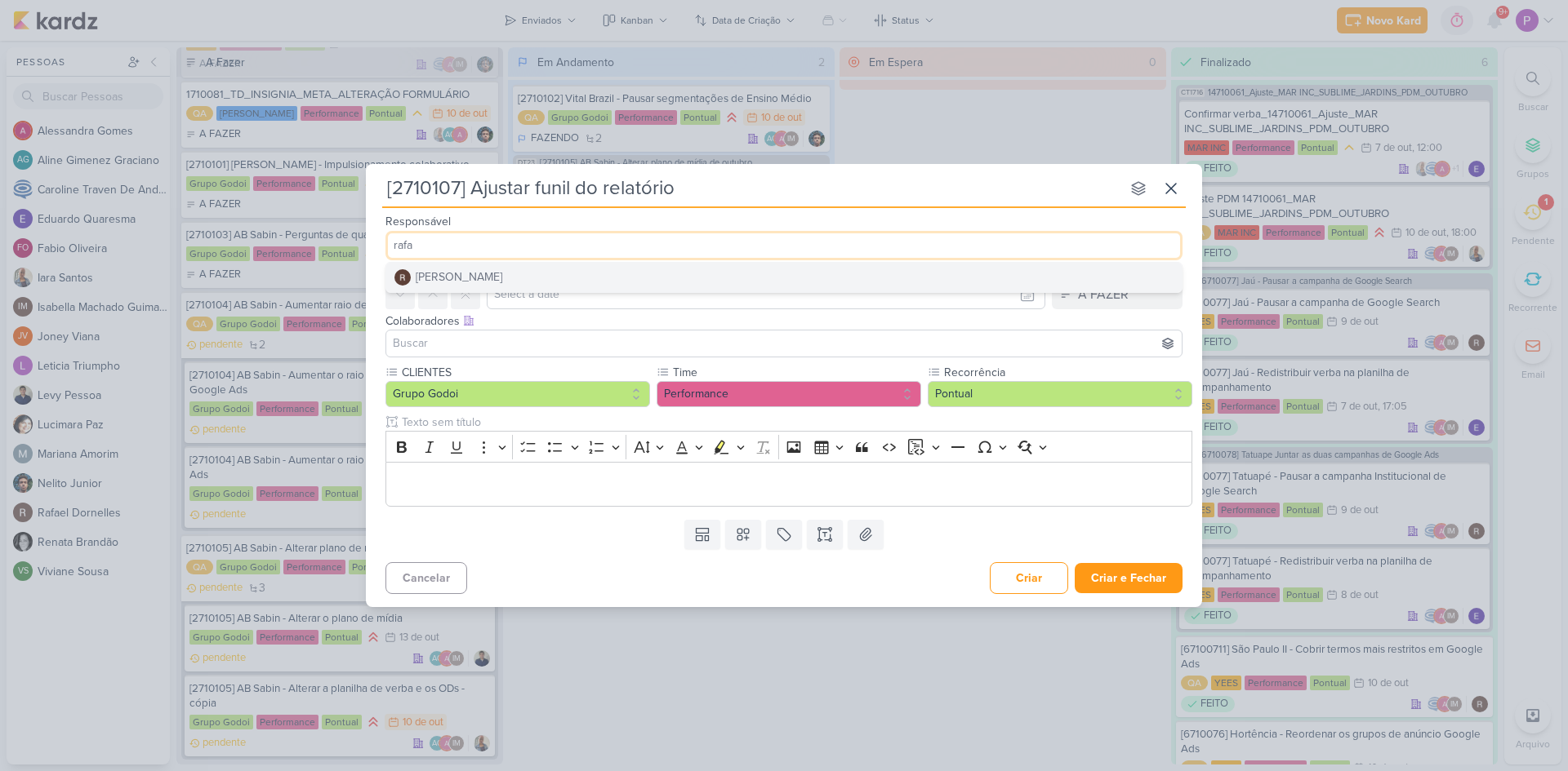
type input "rafa"
click at [541, 269] on button "[PERSON_NAME]" at bounding box center [784, 277] width 796 height 29
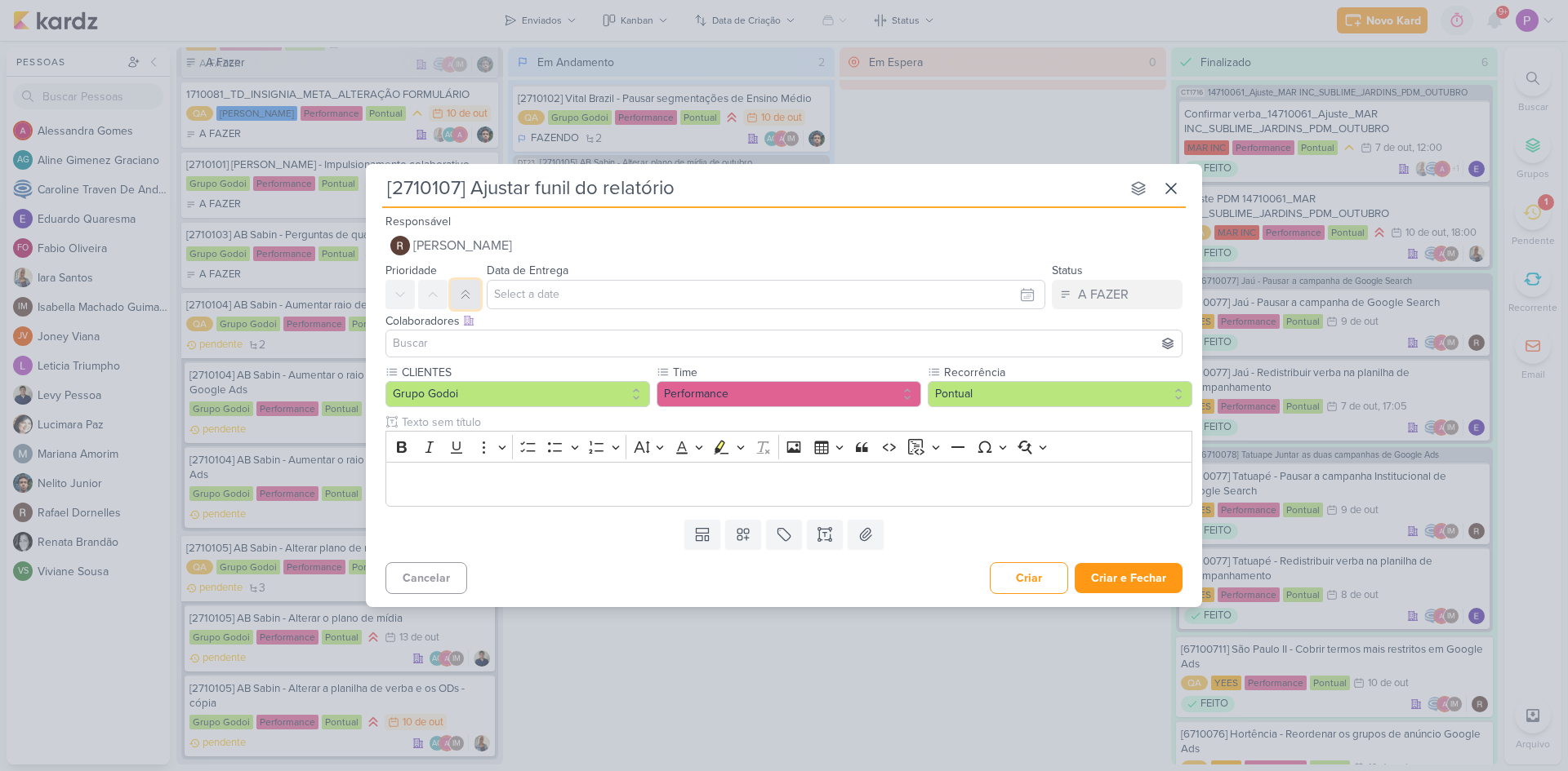
click at [460, 295] on icon at bounding box center [465, 294] width 13 height 13
click at [443, 290] on button at bounding box center [432, 294] width 29 height 29
click at [553, 292] on input "text" at bounding box center [767, 294] width 559 height 29
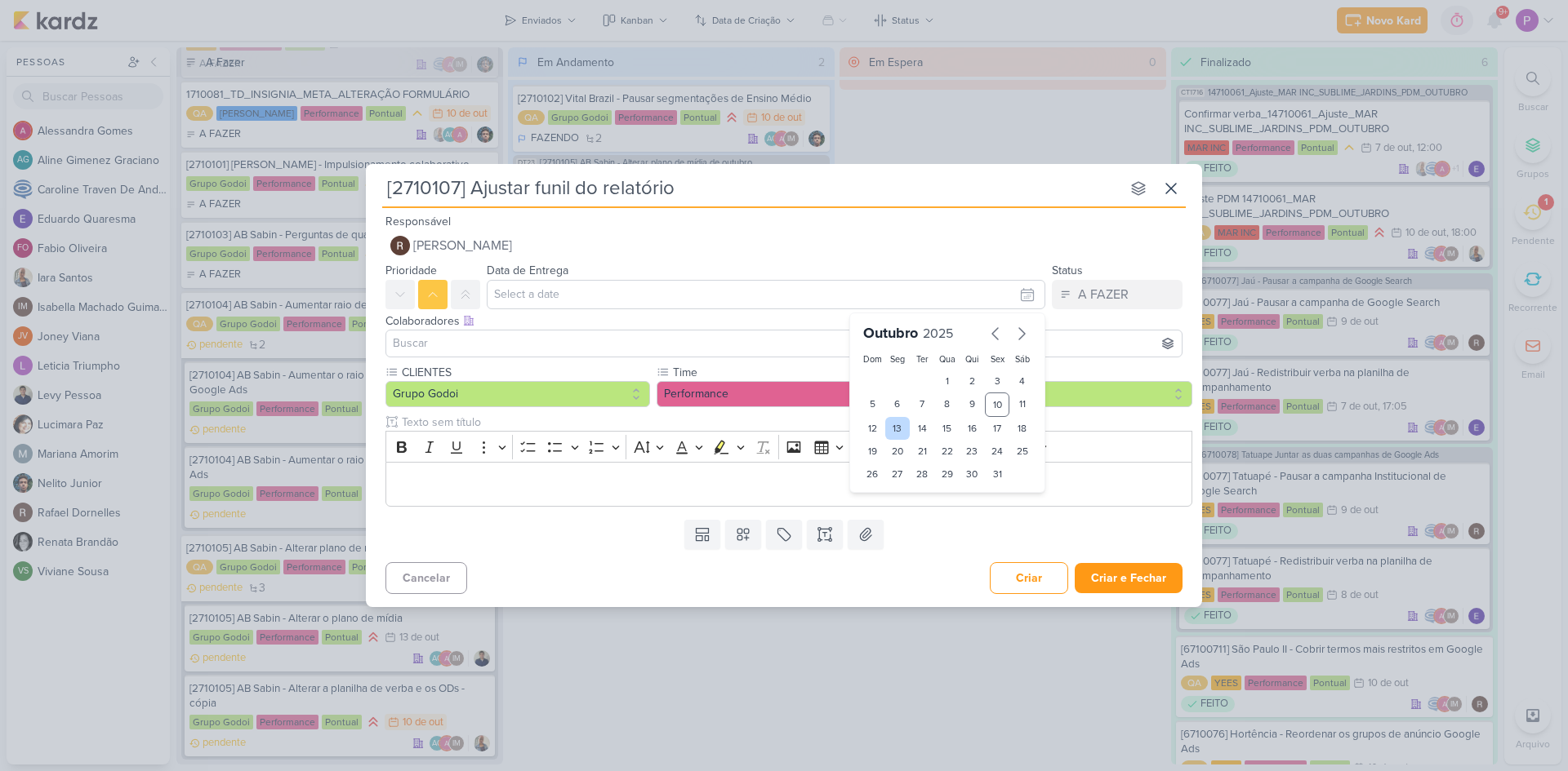
click at [904, 422] on div "13" at bounding box center [898, 428] width 25 height 23
type input "13 de outubro de 2025 às 23:59"
click at [1173, 317] on div "Colaboradores Este kard pode ser visível a usuários da sua organização Este kar…" at bounding box center [784, 321] width 797 height 17
click at [468, 336] on input at bounding box center [784, 344] width 789 height 20
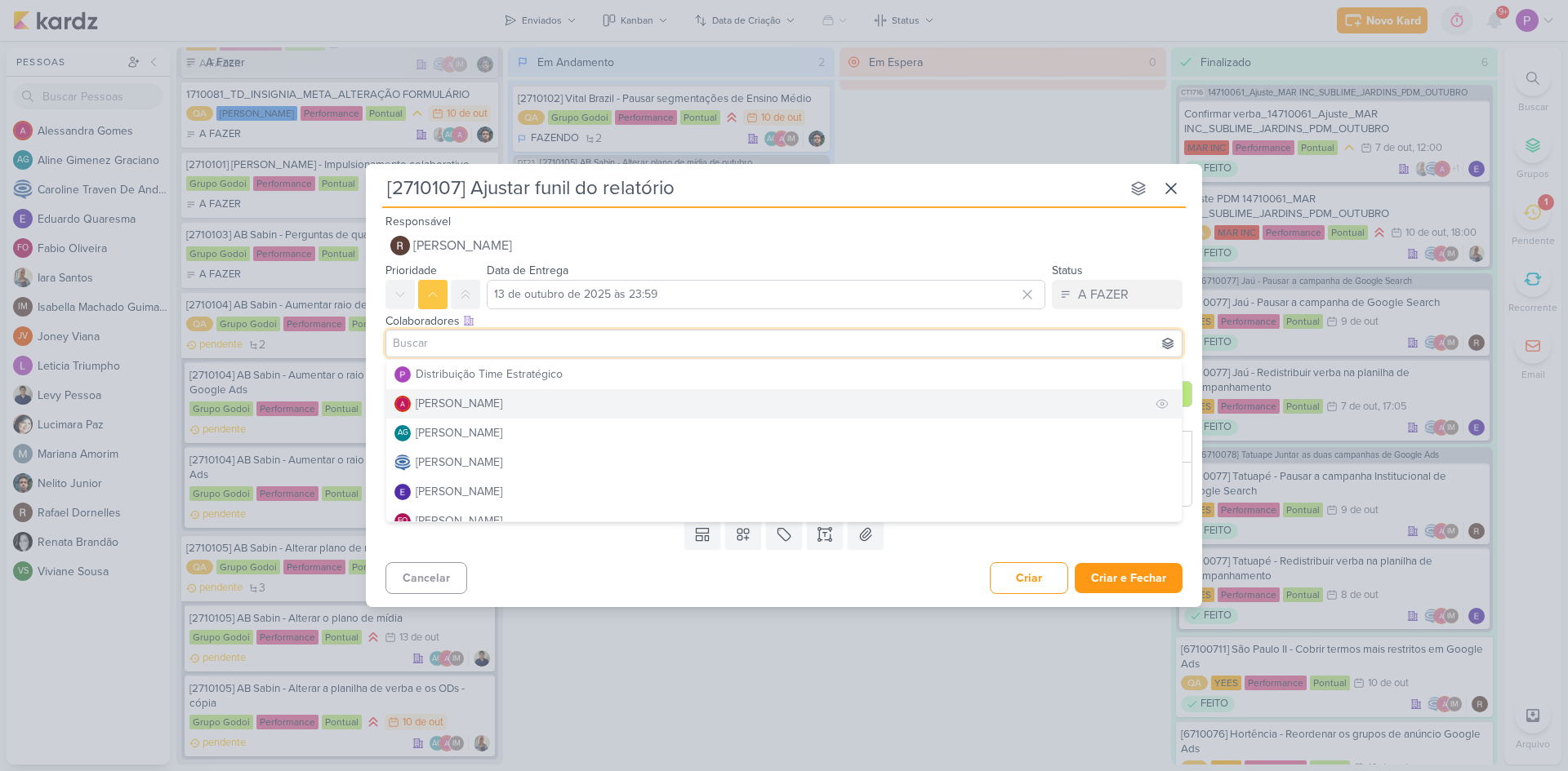
click at [483, 397] on div "[PERSON_NAME]" at bounding box center [459, 404] width 87 height 17
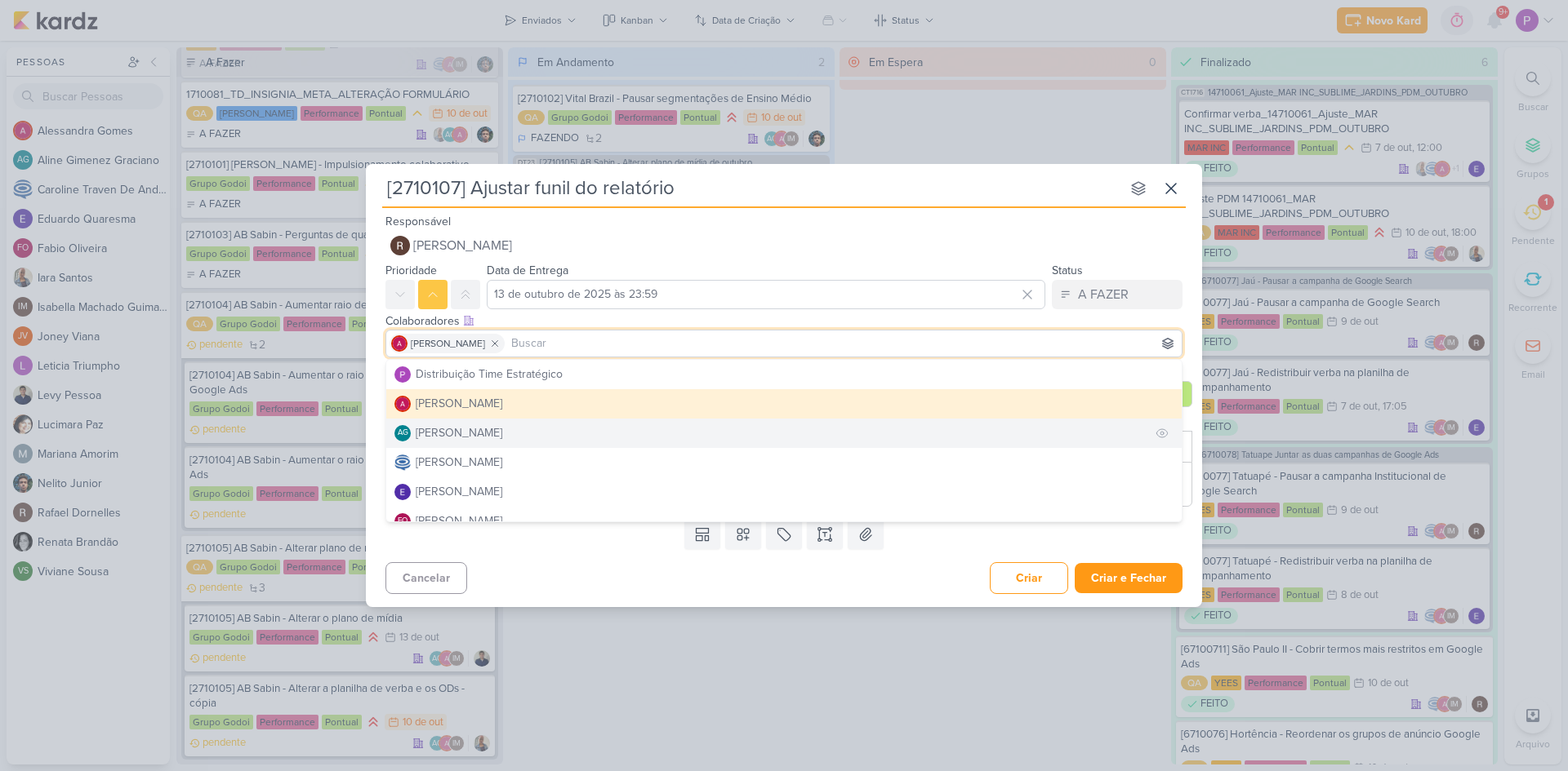
click at [484, 424] on button "AG [PERSON_NAME]" at bounding box center [784, 433] width 796 height 29
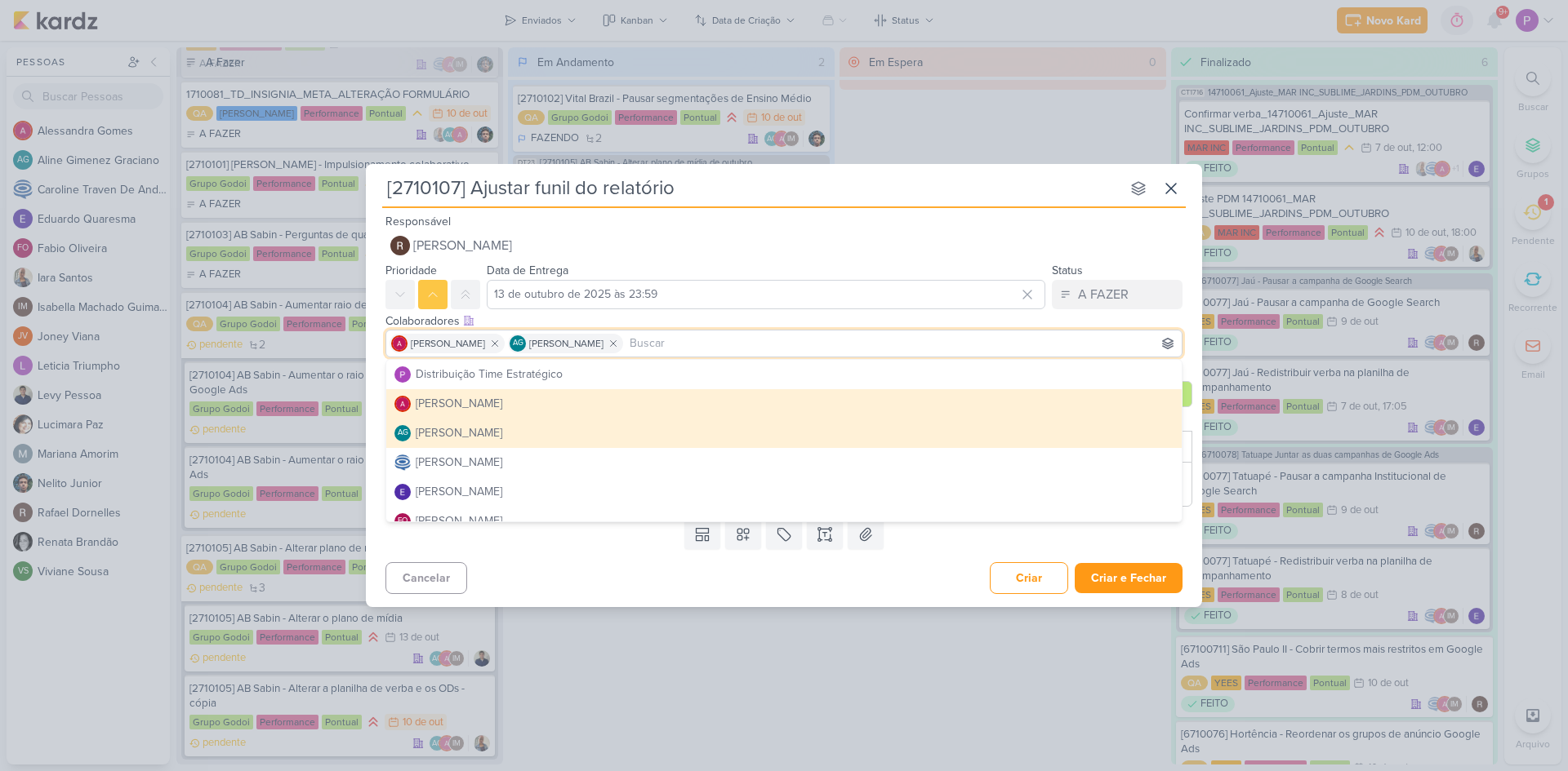
scroll to position [82, 0]
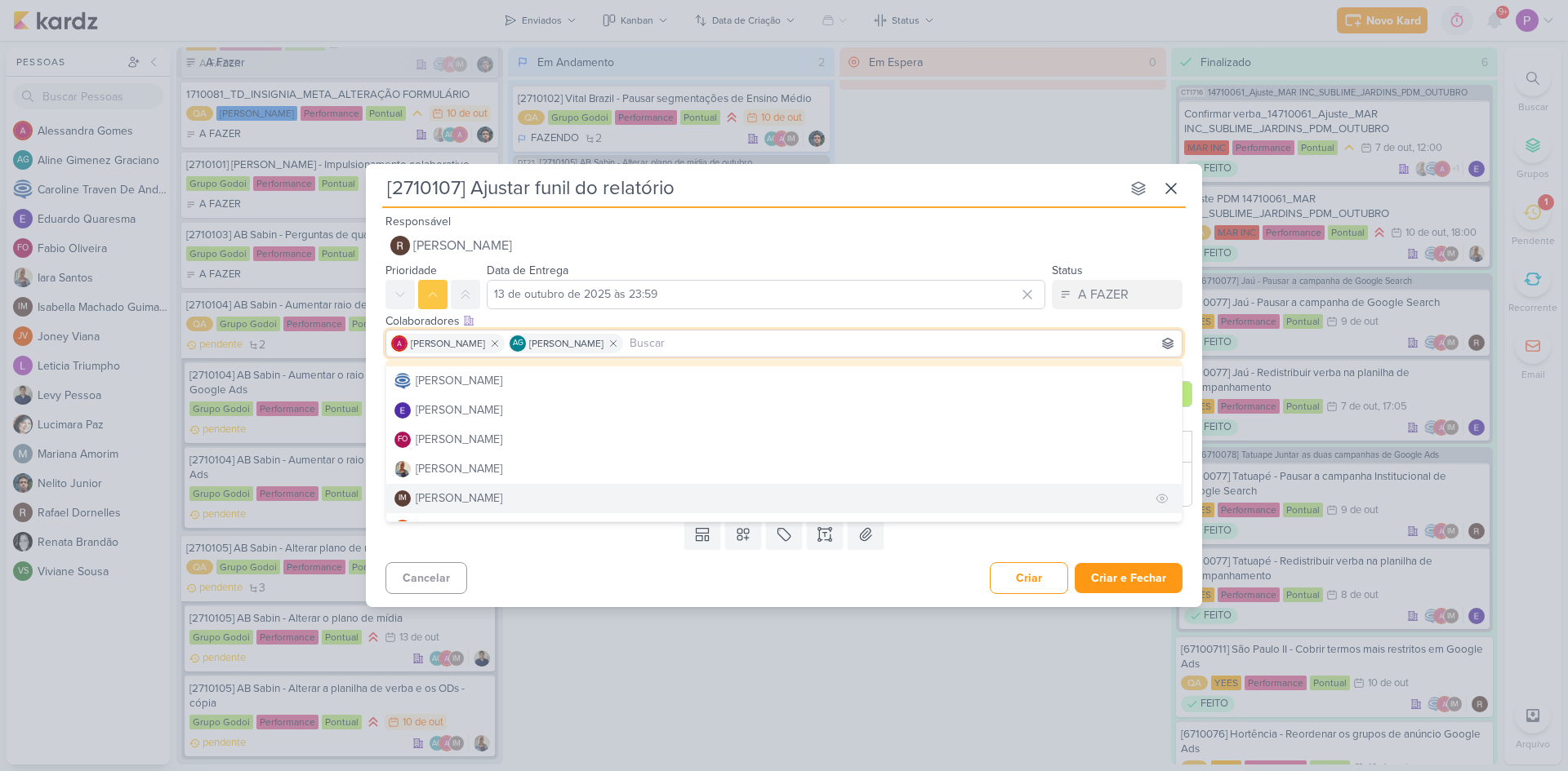
click at [480, 489] on button "IM [PERSON_NAME]" at bounding box center [784, 498] width 796 height 29
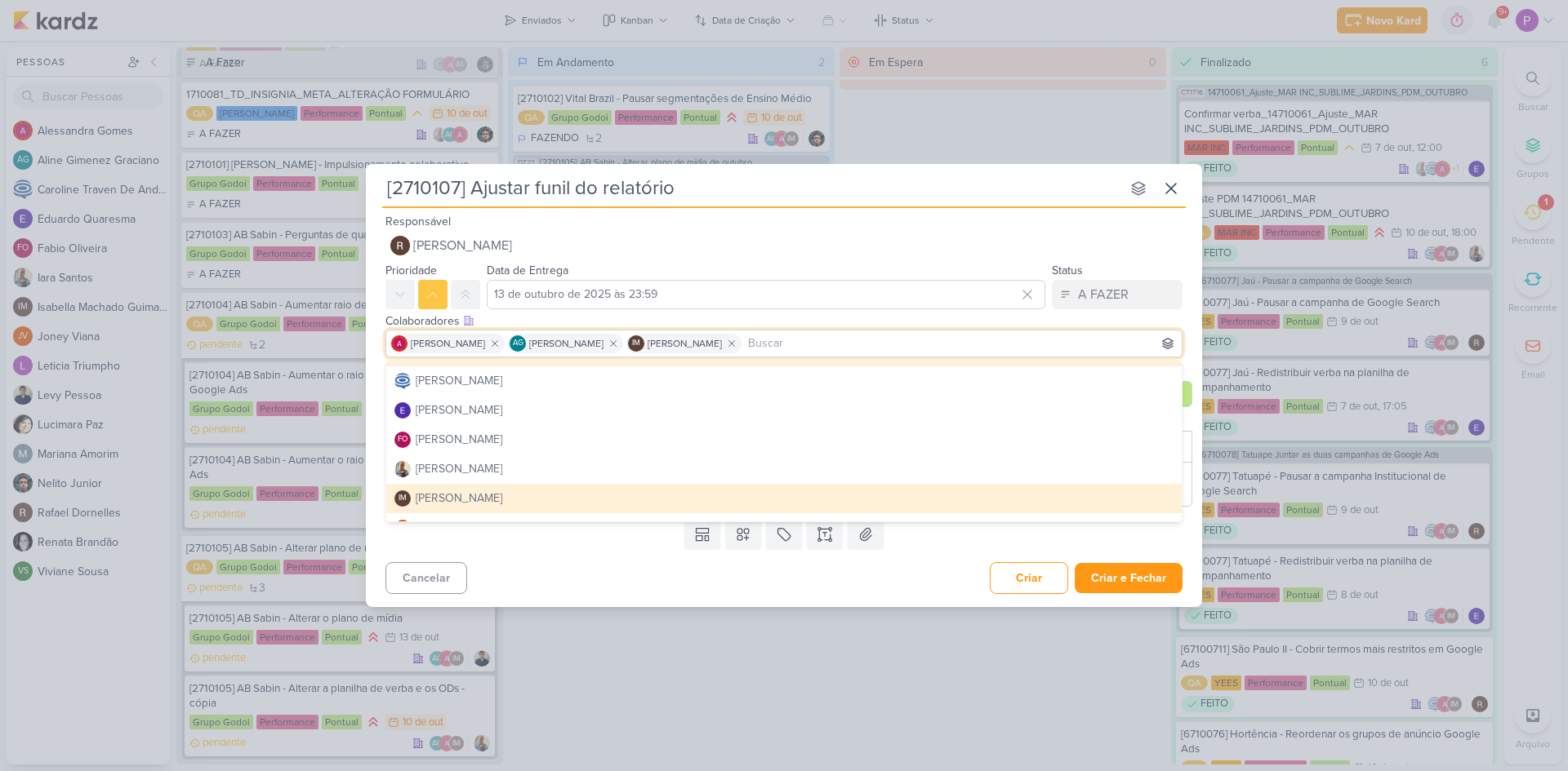
click at [1189, 357] on div "Colaboradores Este kard pode ser visível a usuários da sua organização Este kar…" at bounding box center [784, 337] width 836 height 55
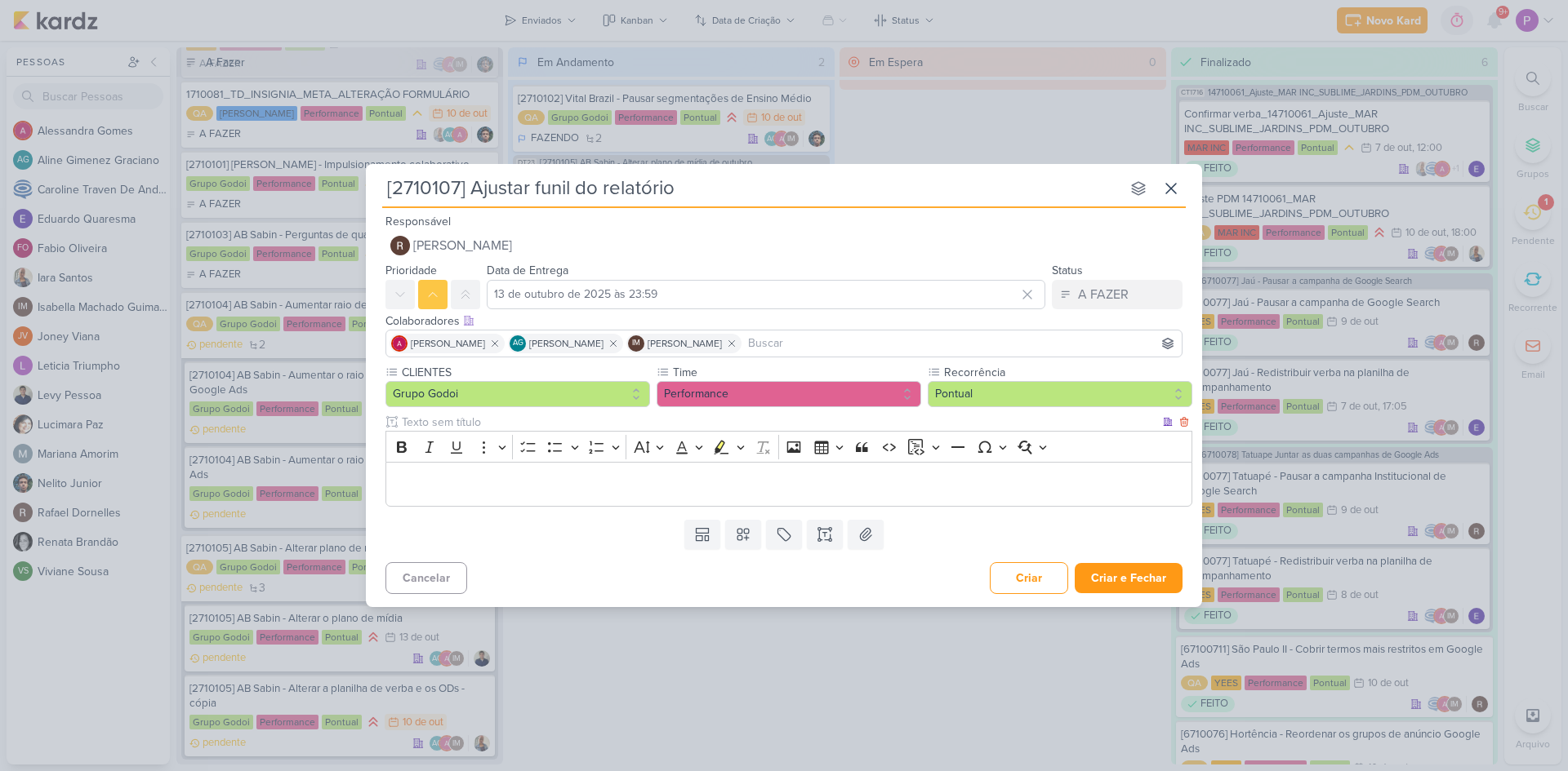
click at [501, 487] on p "Editor editing area: main" at bounding box center [789, 484] width 789 height 20
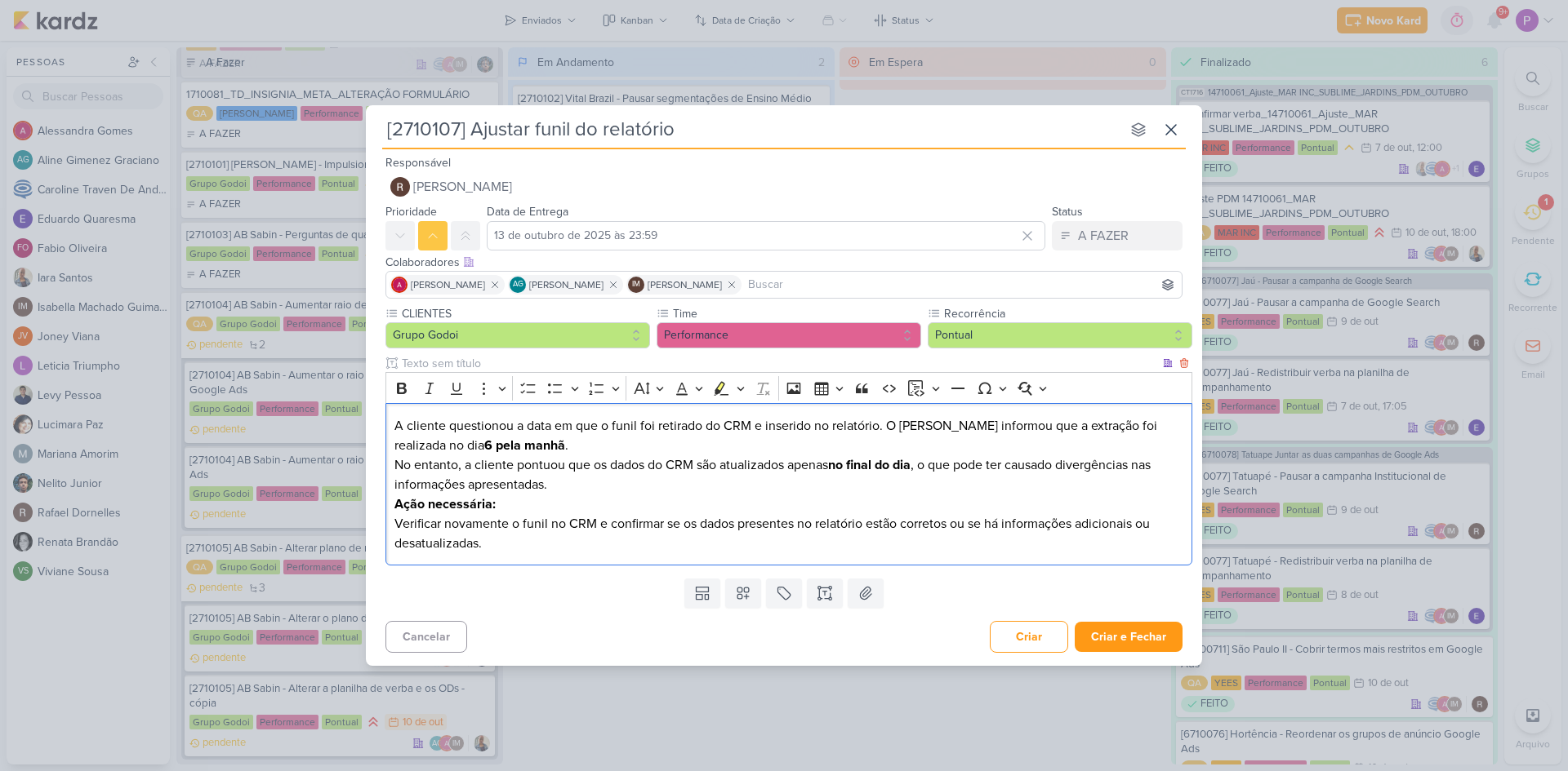
click at [499, 451] on p "A cliente questionou a data em que o funil foi retirado do CRM e inserido no re…" at bounding box center [789, 436] width 789 height 40
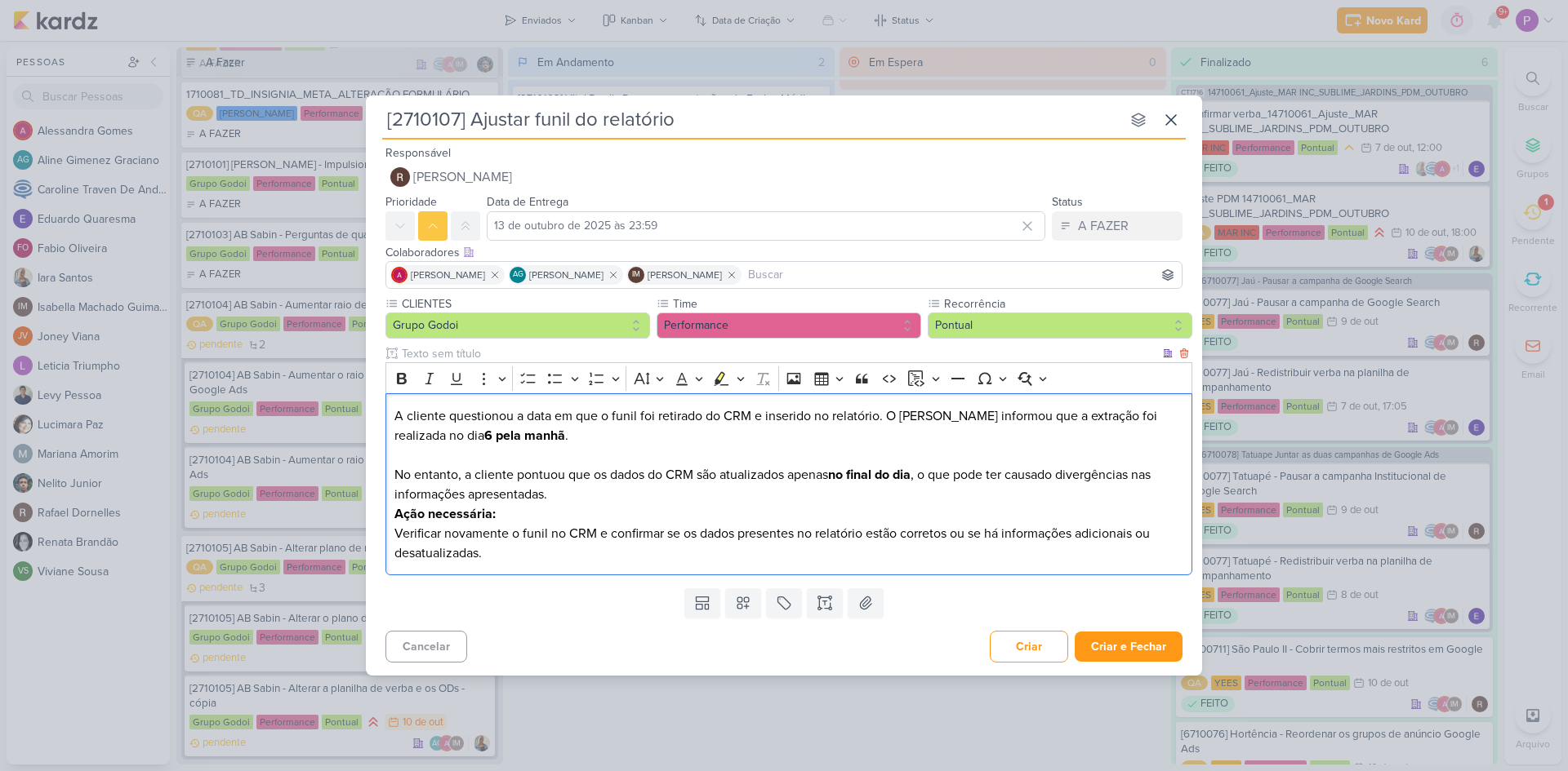
click at [600, 494] on p "No entanto, a cliente pontuou que os dados do CRM são atualizados apenas no fin…" at bounding box center [789, 485] width 789 height 40
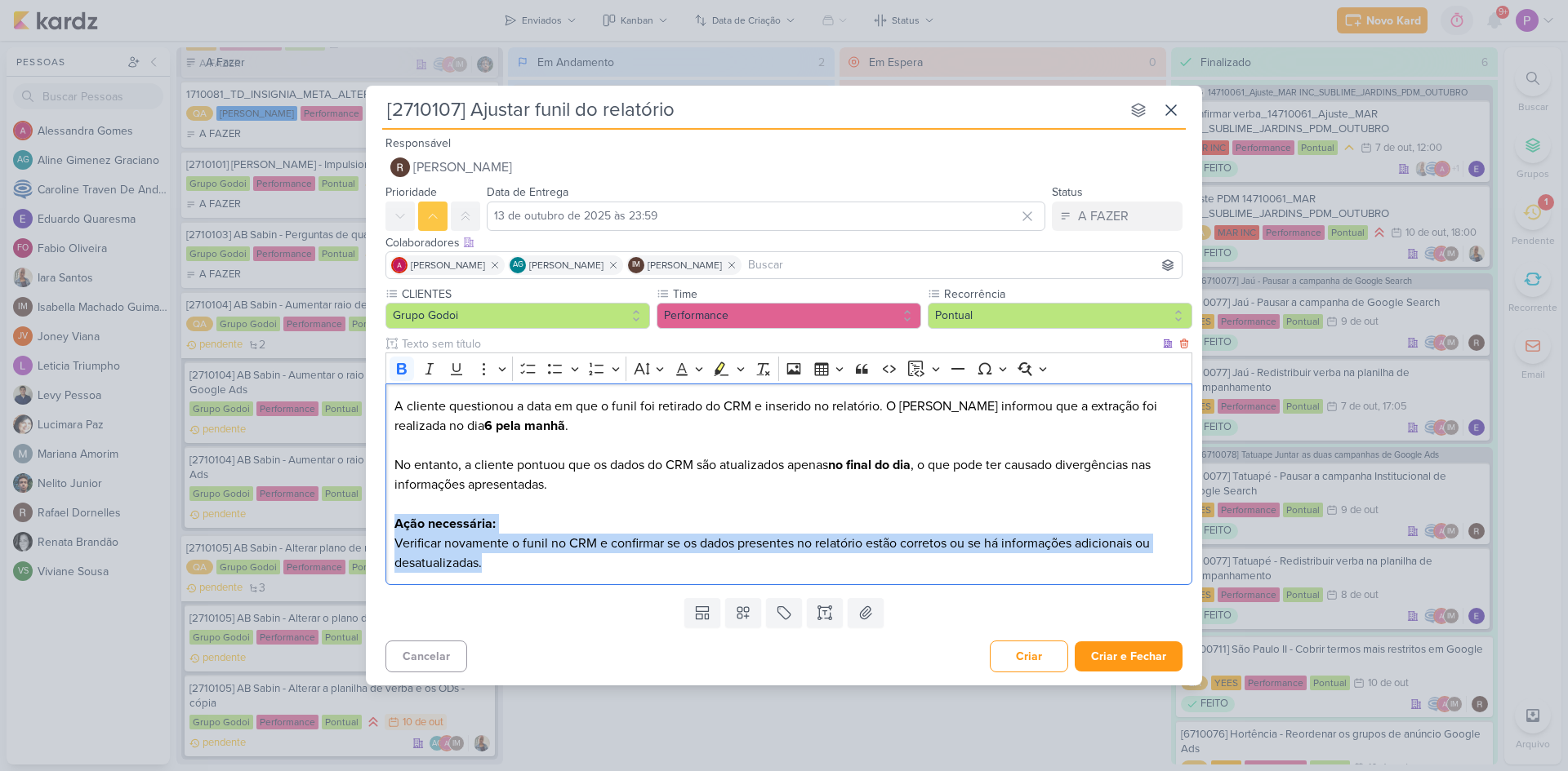
drag, startPoint x: 493, startPoint y: 567, endPoint x: 390, endPoint y: 525, distance: 111.2
click at [390, 525] on div "A cliente questionou a data em que o funil foi retirado do CRM e inserido no re…" at bounding box center [788, 485] width 807 height 202
click at [719, 380] on button "Highlight" at bounding box center [721, 369] width 25 height 25
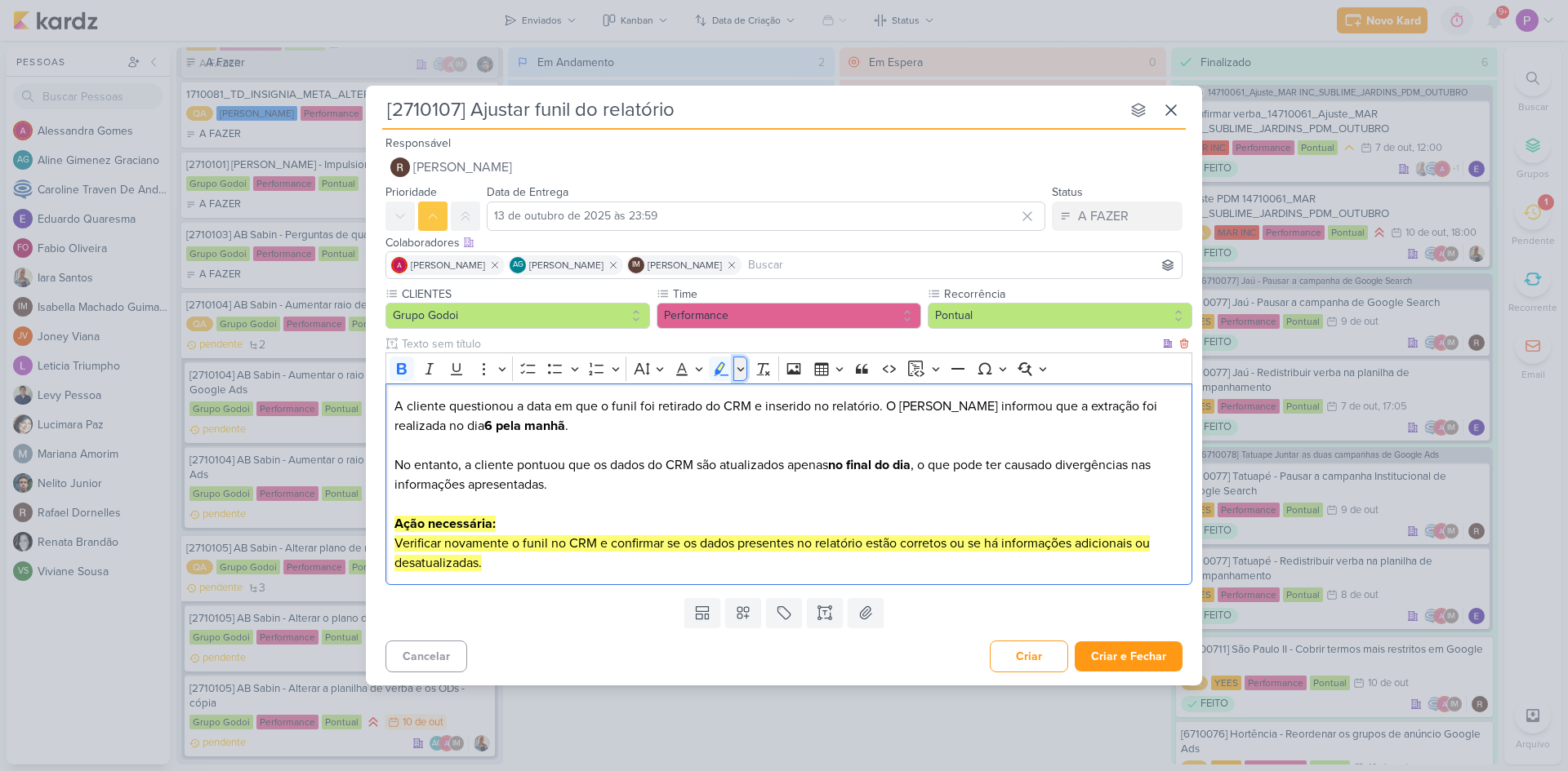
click at [741, 374] on icon "Editor toolbar" at bounding box center [740, 368] width 8 height 16
click at [697, 396] on icon "Text highlight toolbar" at bounding box center [700, 396] width 15 height 14
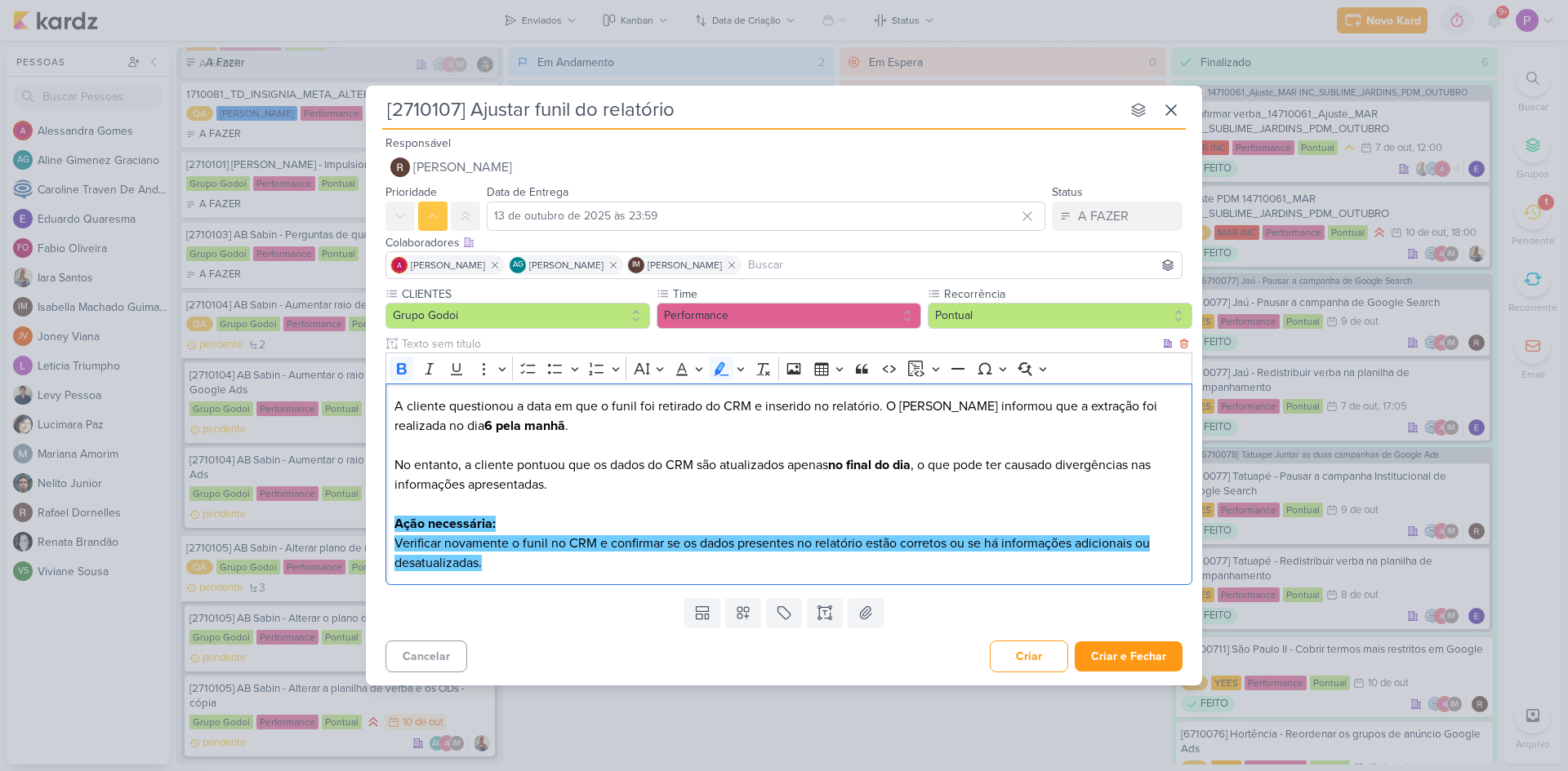
click at [649, 492] on p "No entanto, a cliente pontuou que os dados do CRM são atualizados apenas no fin…" at bounding box center [789, 476] width 789 height 40
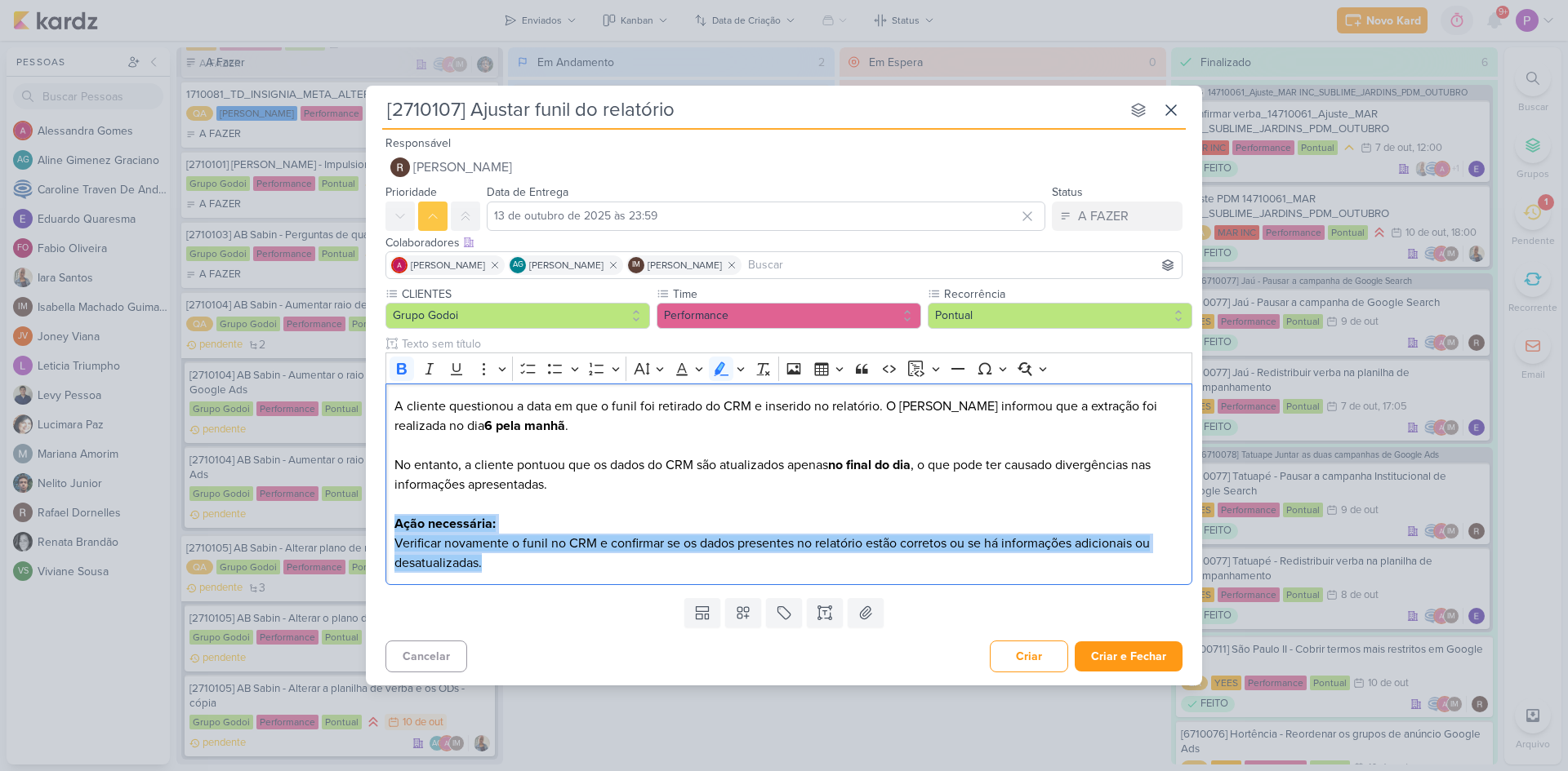
drag, startPoint x: 528, startPoint y: 563, endPoint x: 379, endPoint y: 527, distance: 153.3
click at [379, 527] on div "CLIENTES Grupo Godoi Time" at bounding box center [784, 439] width 836 height 306
click at [739, 376] on icon "Editor toolbar" at bounding box center [740, 368] width 8 height 16
click at [644, 399] on icon "Text highlight toolbar" at bounding box center [645, 396] width 15 height 14
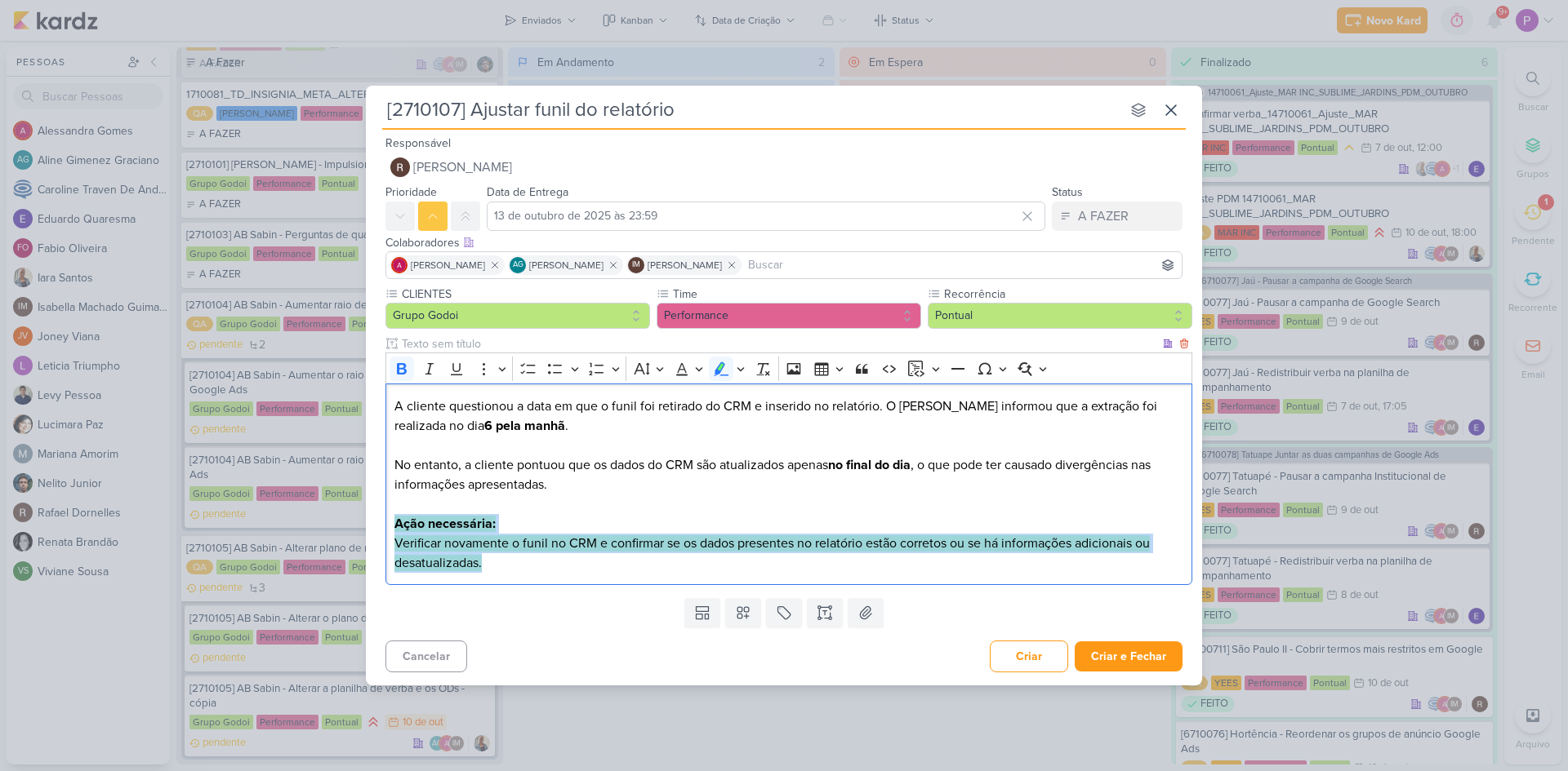
click at [596, 526] on p "Ação necessária: Verificar novamente o funil no CRM e confirmar se os dados pre…" at bounding box center [789, 544] width 789 height 59
drag, startPoint x: 493, startPoint y: 573, endPoint x: 390, endPoint y: 523, distance: 114.5
click at [390, 523] on div "A cliente questionou a data em que o funil foi retirado do CRM e inserido no re…" at bounding box center [788, 485] width 807 height 202
click at [741, 368] on icon "Editor toolbar" at bounding box center [740, 368] width 8 height 16
click at [678, 400] on icon "Text highlight toolbar" at bounding box center [671, 396] width 16 height 16
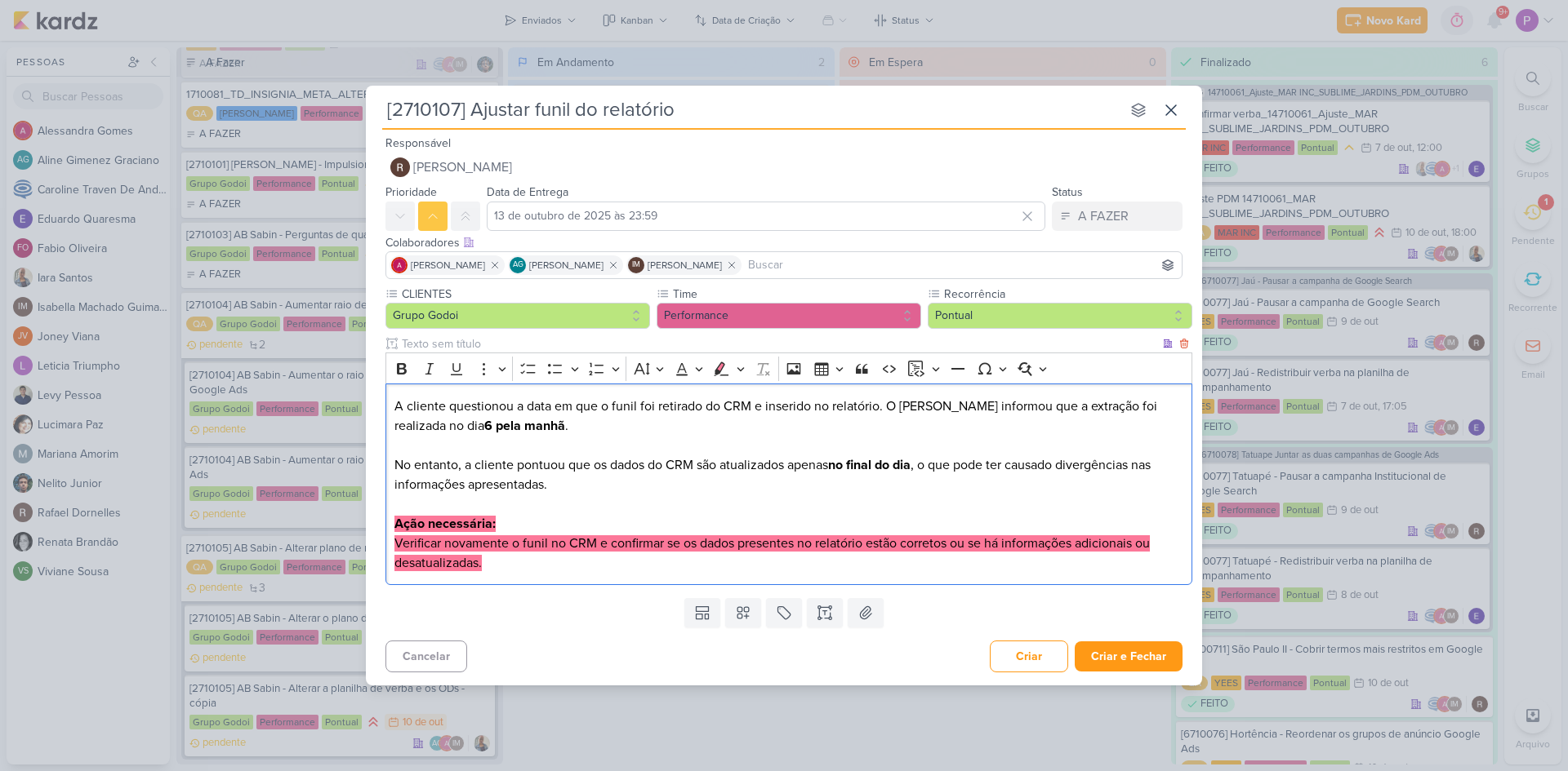
click at [671, 487] on p "No entanto, a cliente pontuou que os dados do CRM são atualizados apenas no fin…" at bounding box center [789, 476] width 789 height 40
click at [610, 560] on p "Ação necessária: Verificar novamente o funil no CRM e confirmar se os dados pre…" at bounding box center [789, 544] width 789 height 59
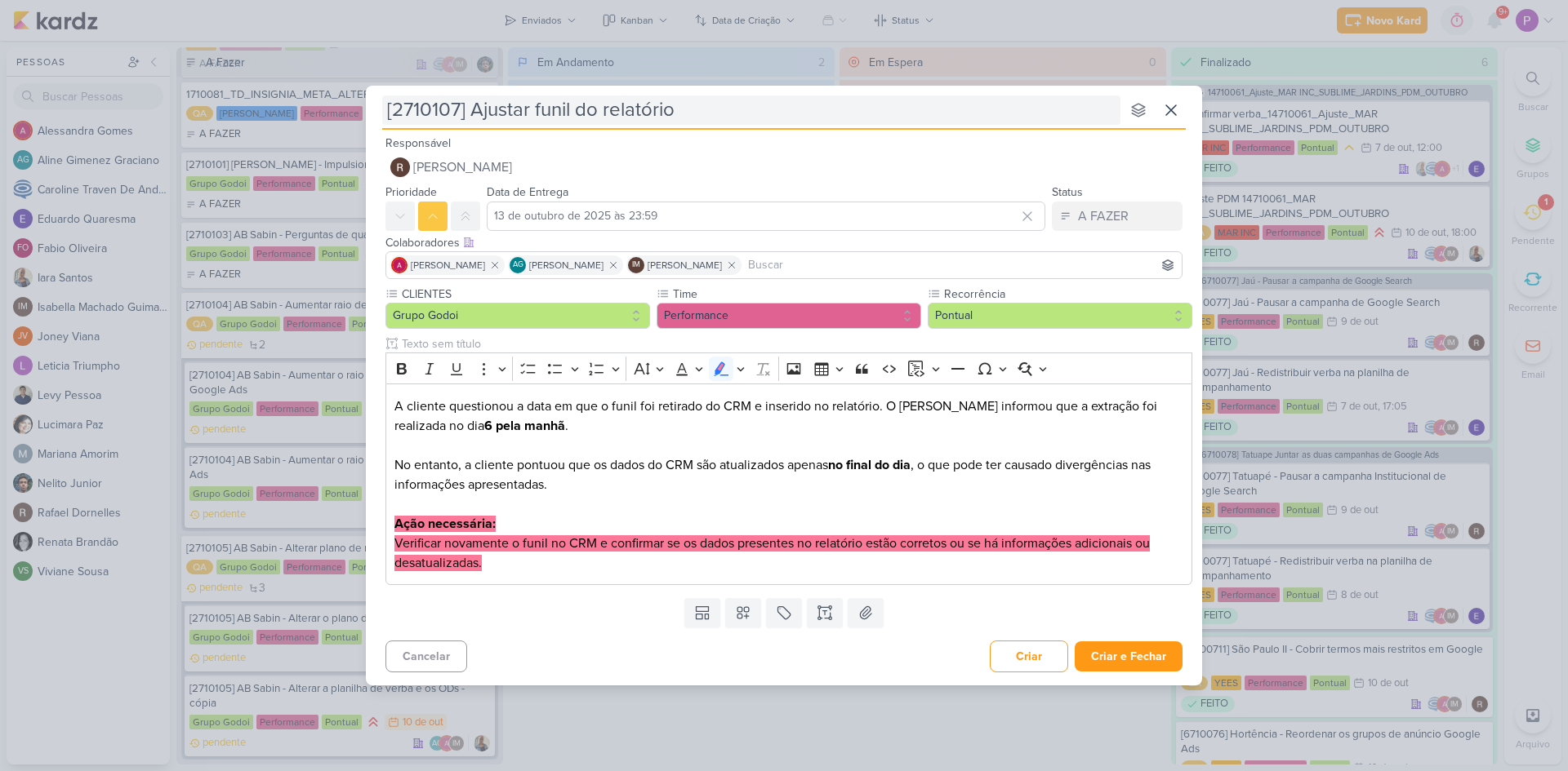
click at [705, 106] on input "[2710107] Ajustar funil do relatório" at bounding box center [751, 109] width 738 height 29
paste input "09.10"
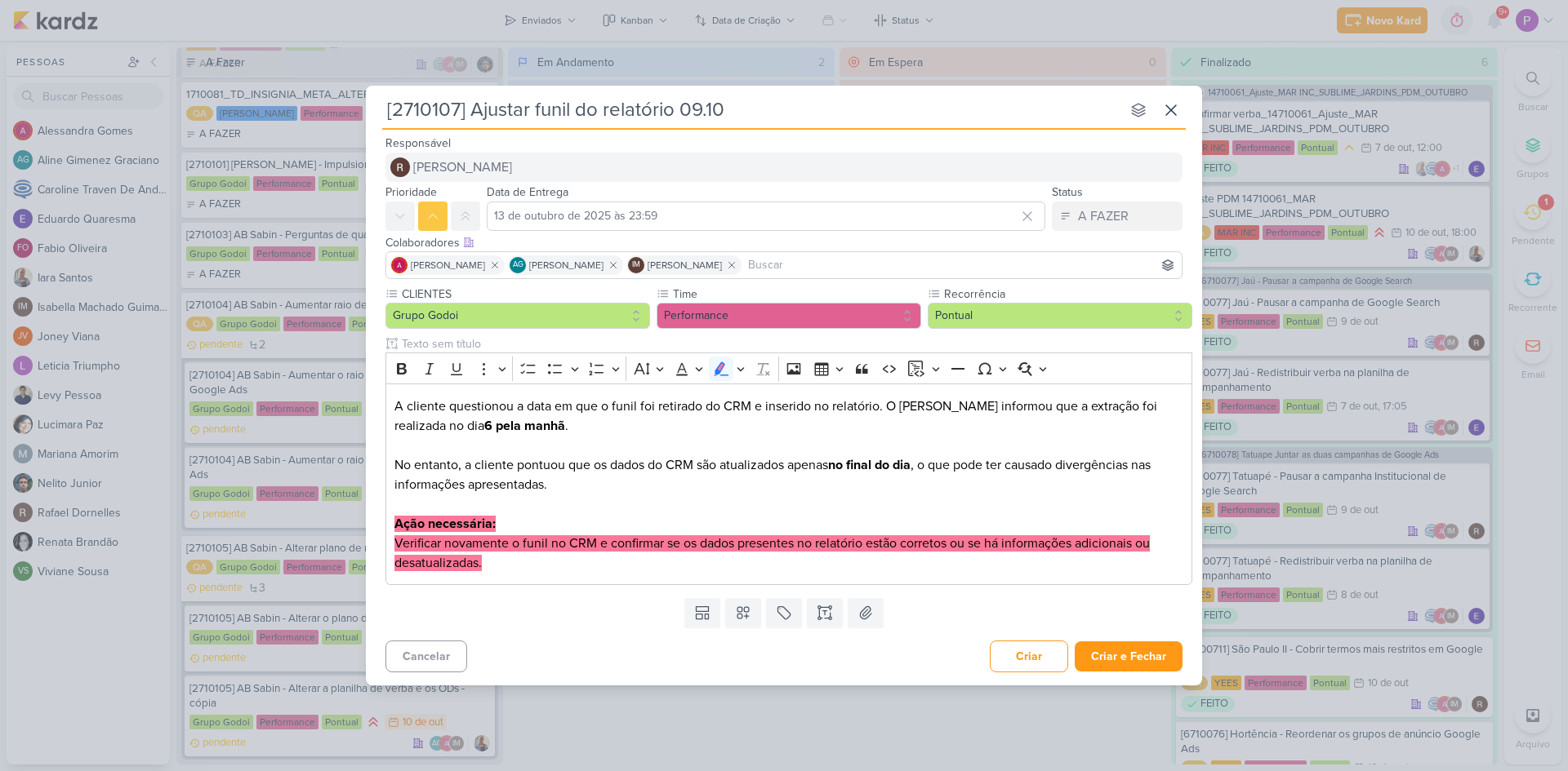
type input "[2710107] Ajustar funil do relatório 09.10"
click at [870, 160] on button "[PERSON_NAME]" at bounding box center [784, 167] width 797 height 29
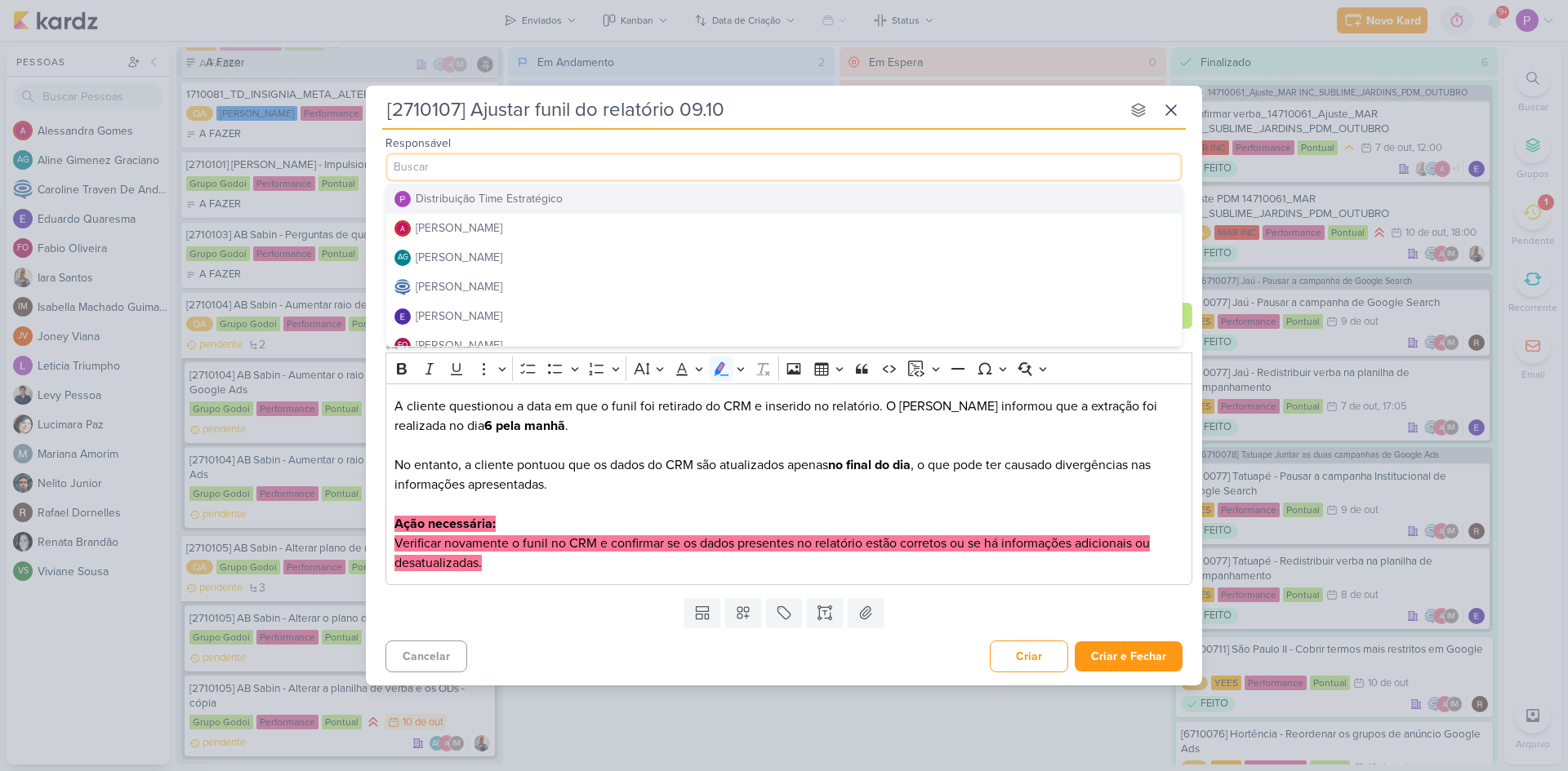
click at [1196, 166] on div "Responsável Rafael Dornelles Distribuição Time Estratégico Alessandra Gomes AG …" at bounding box center [784, 158] width 836 height 49
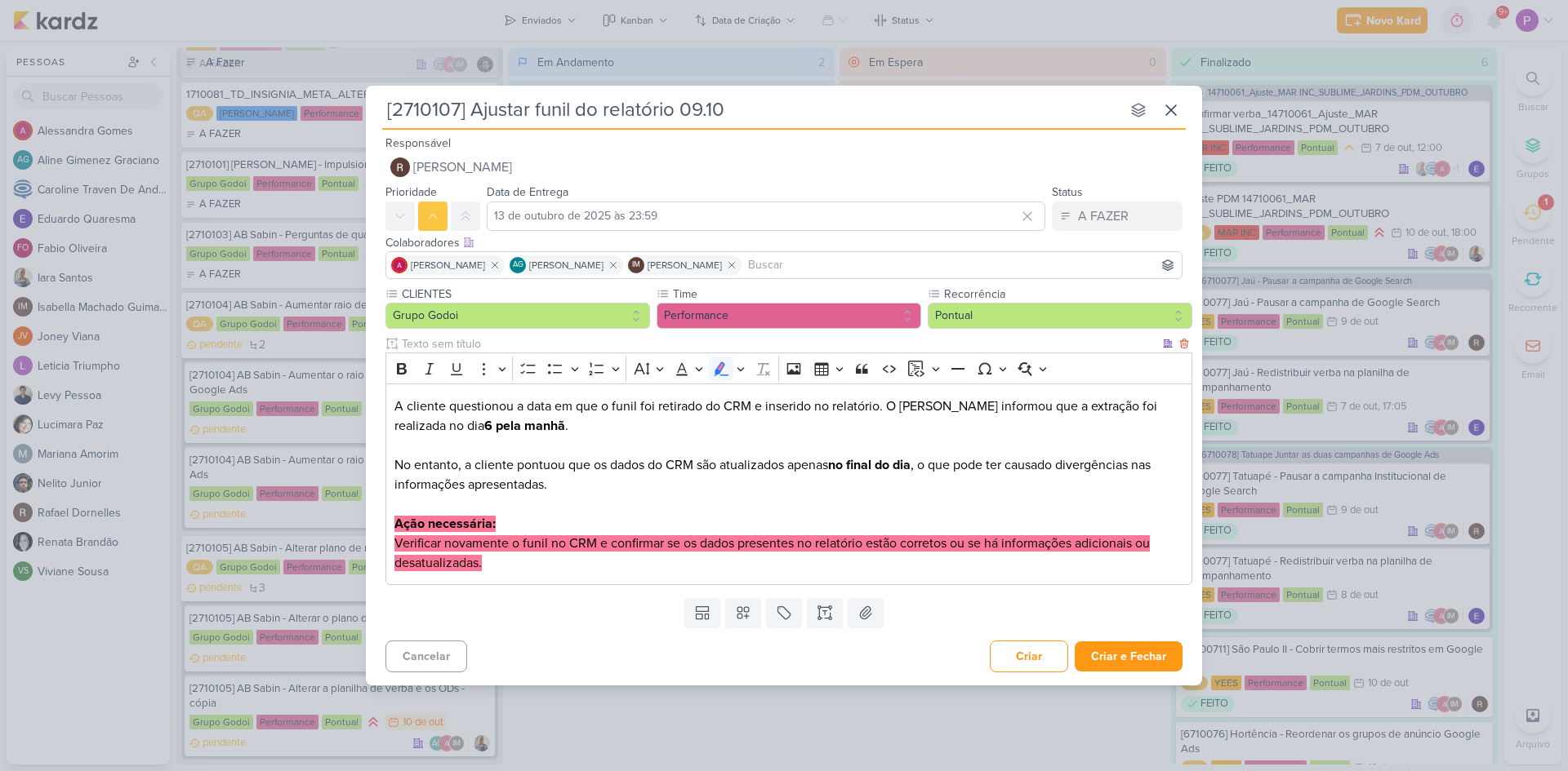
click at [526, 576] on div "A cliente questionou a data em que o funil foi retirado do CRM e inserido no re…" at bounding box center [788, 485] width 807 height 202
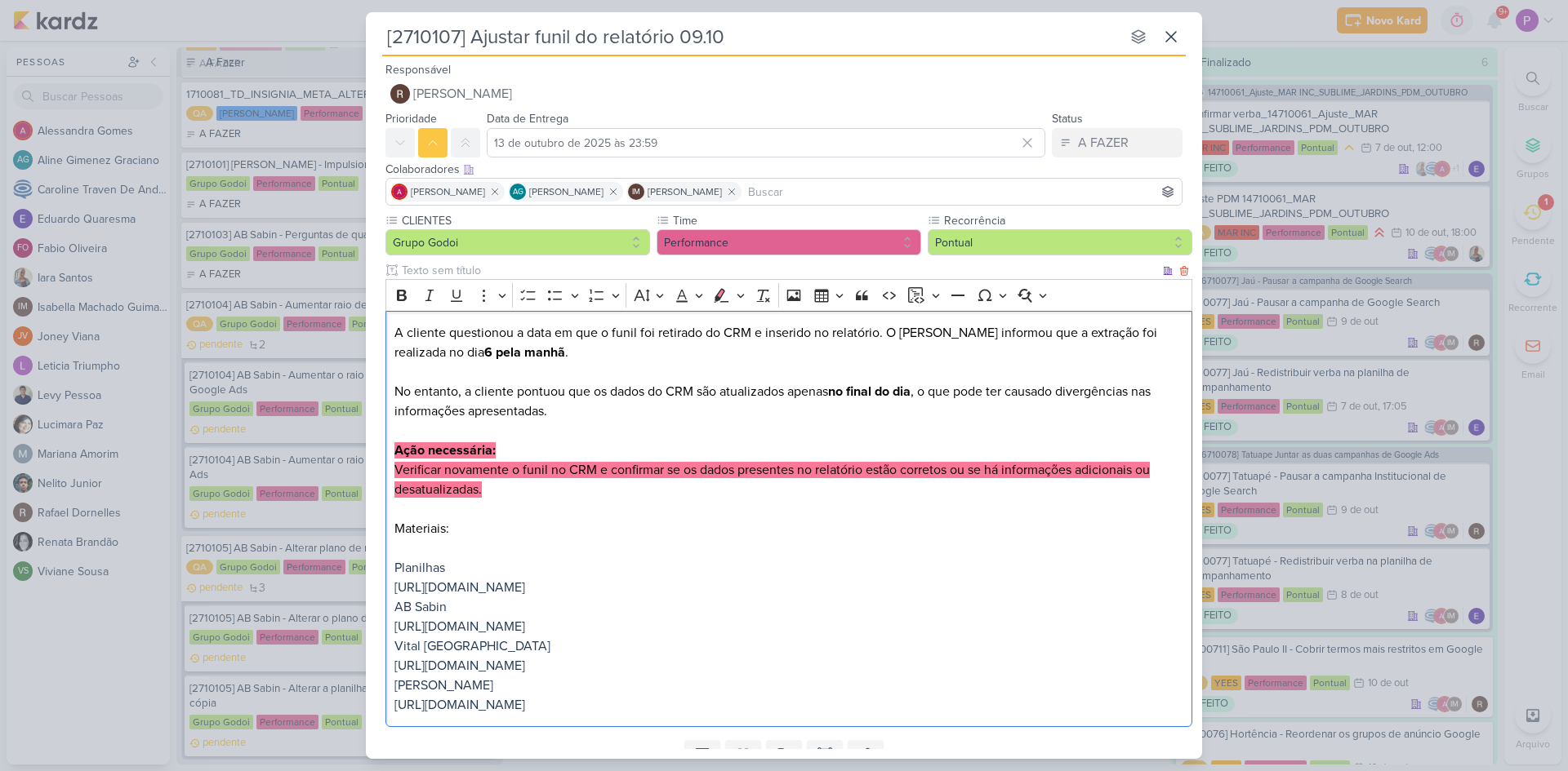
click at [895, 582] on p "https://drive.google.com/drive/u/0/folders/1mF7RJ28QZyW2DRnHaAPsK6x7A-G9wEWT" at bounding box center [789, 587] width 789 height 20
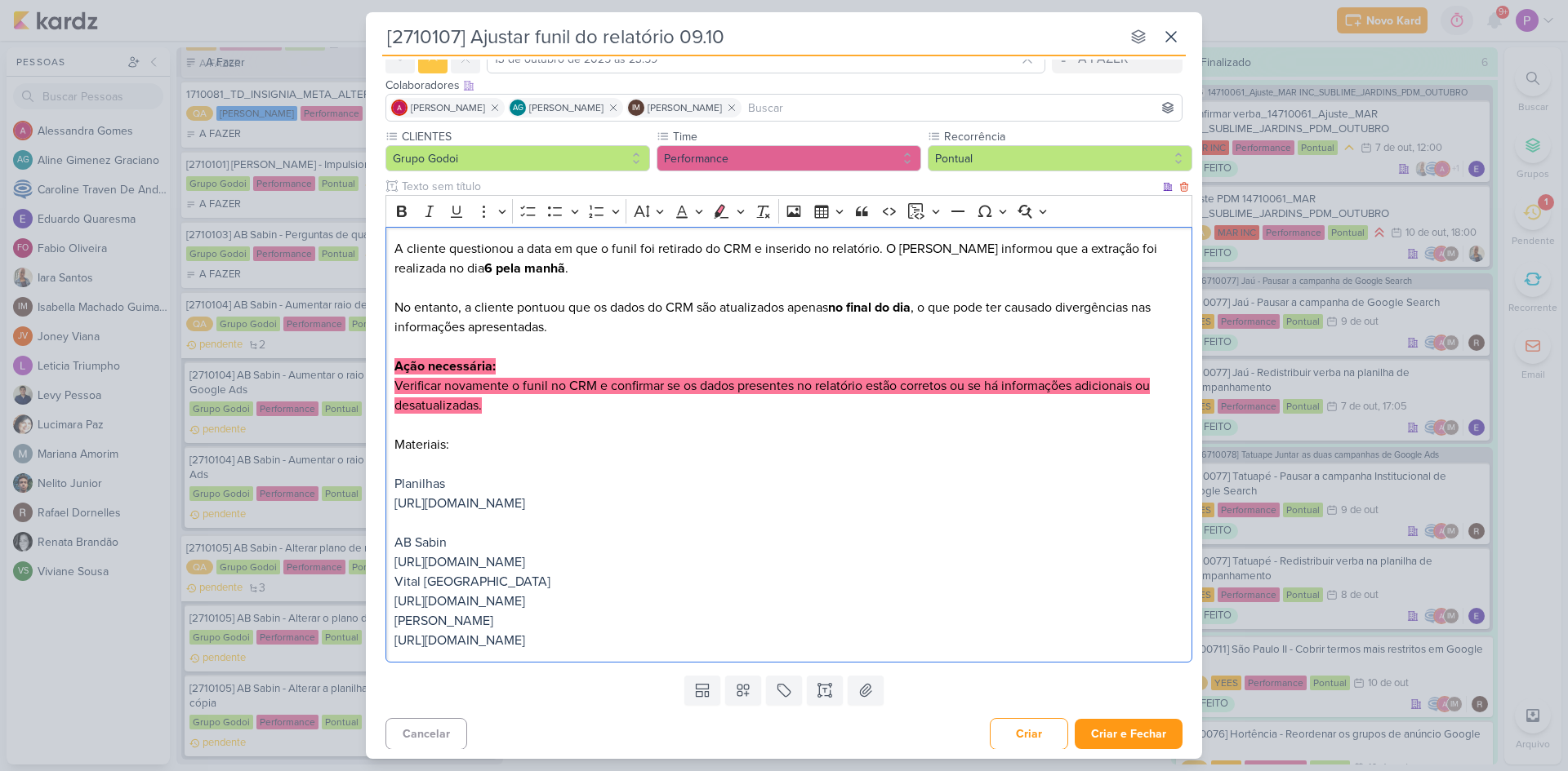
scroll to position [88, 0]
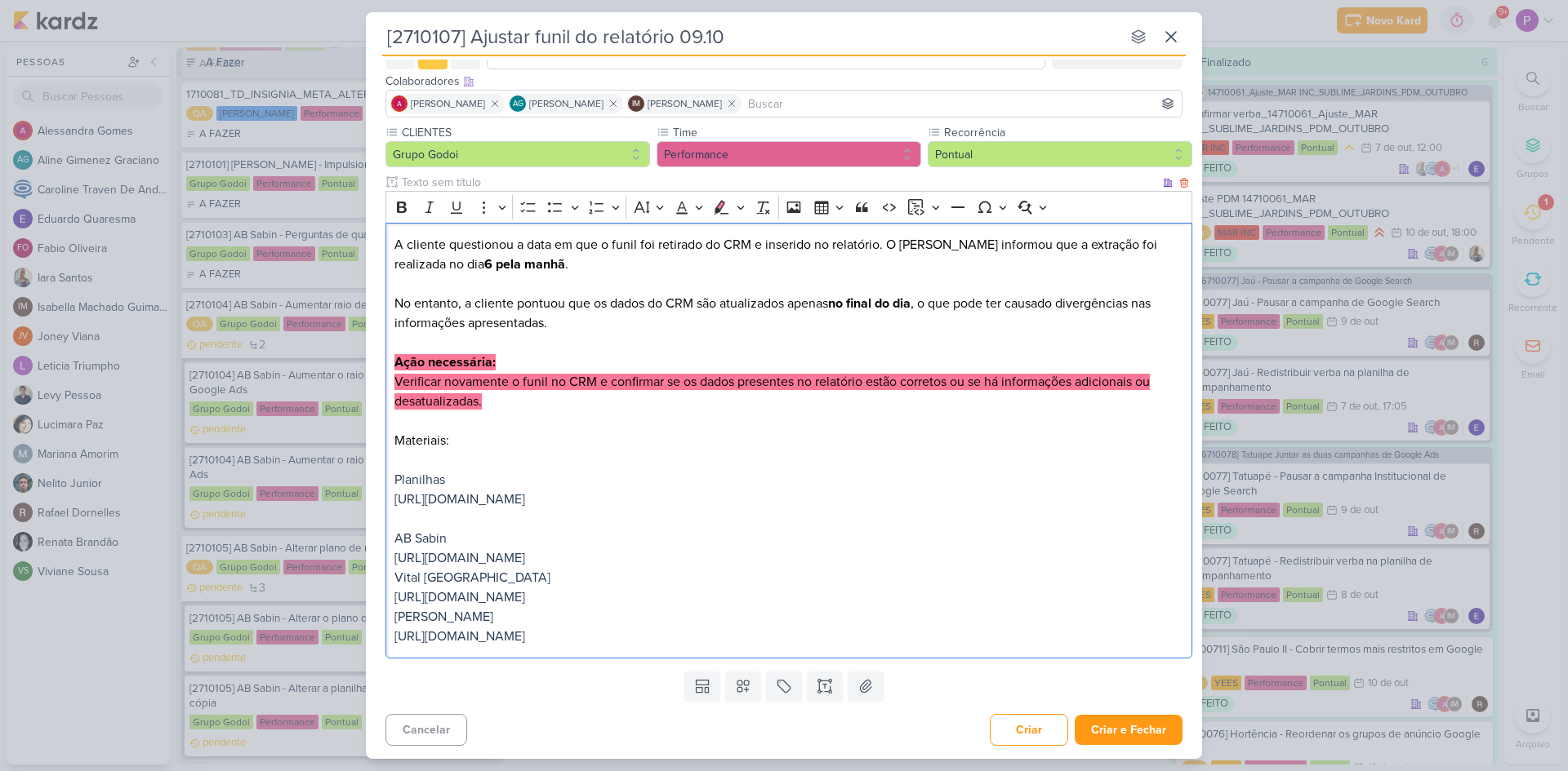
click at [886, 564] on p "https://www.canva.com/design/DAG1IQD_Fj0/SPp0NA7S2w3VIM4hbKcHhg/edit" at bounding box center [789, 558] width 789 height 20
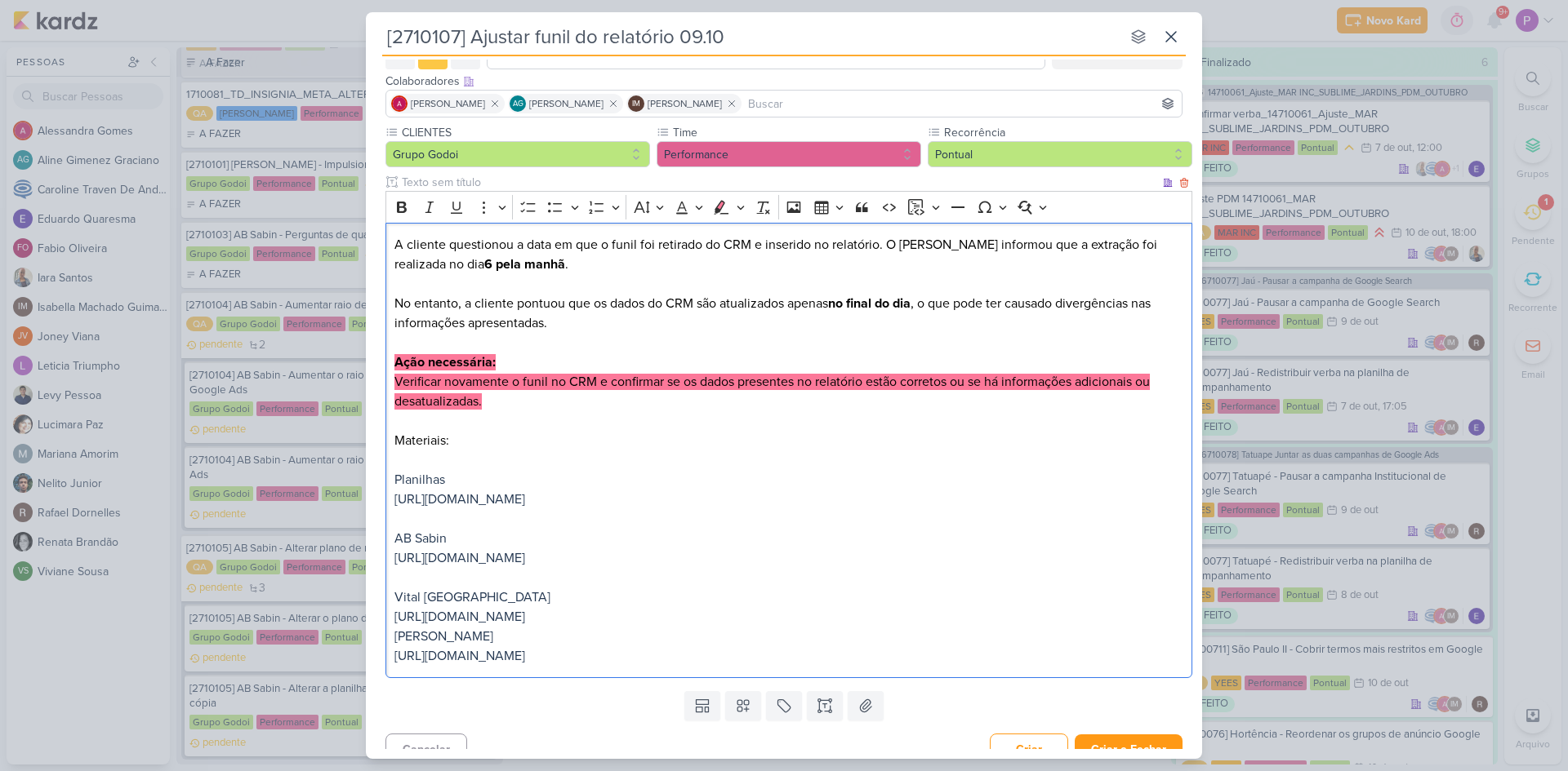
click at [903, 627] on p "Albert Sabin" at bounding box center [789, 636] width 789 height 20
click at [917, 614] on p "https://www.canva.com/design/DAG1ImMY3CM/HOsHtF6uzIN8_Vr2iGVqZw/edit" at bounding box center [789, 617] width 789 height 20
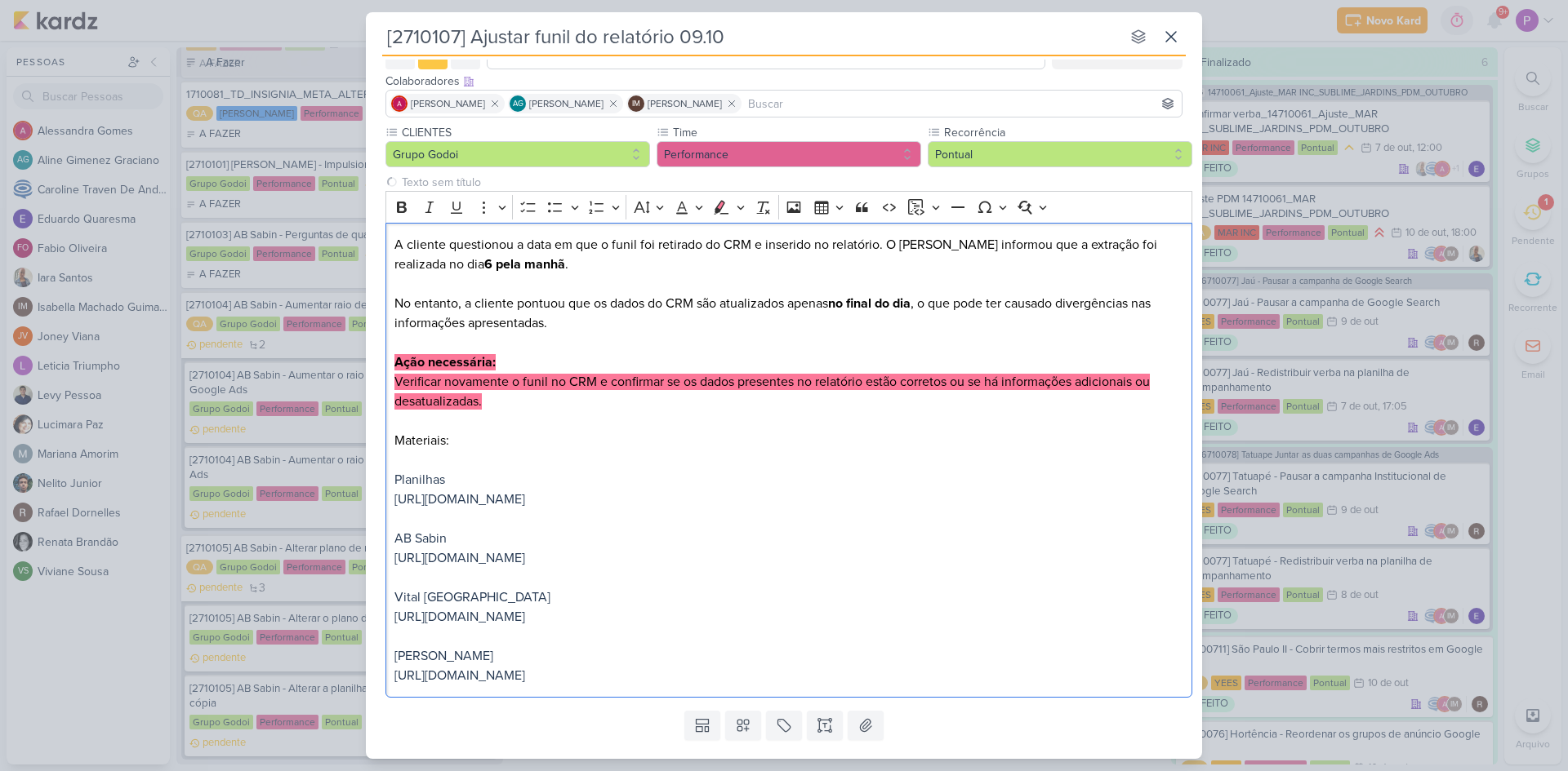
click at [929, 720] on div "Templates Campos Personalizados CLIENTES [GEOGRAPHIC_DATA]" at bounding box center [784, 726] width 836 height 42
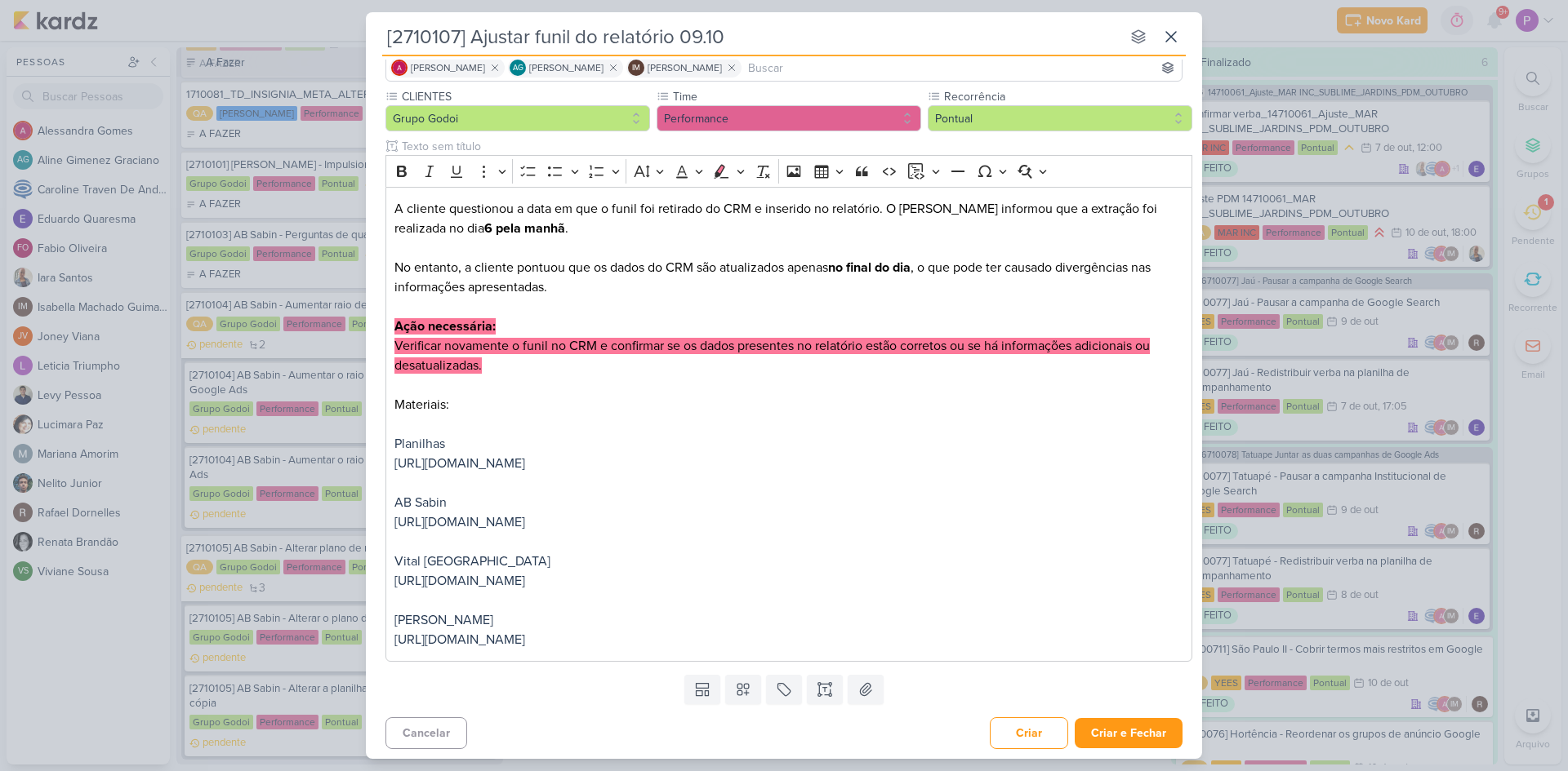
scroll to position [127, 0]
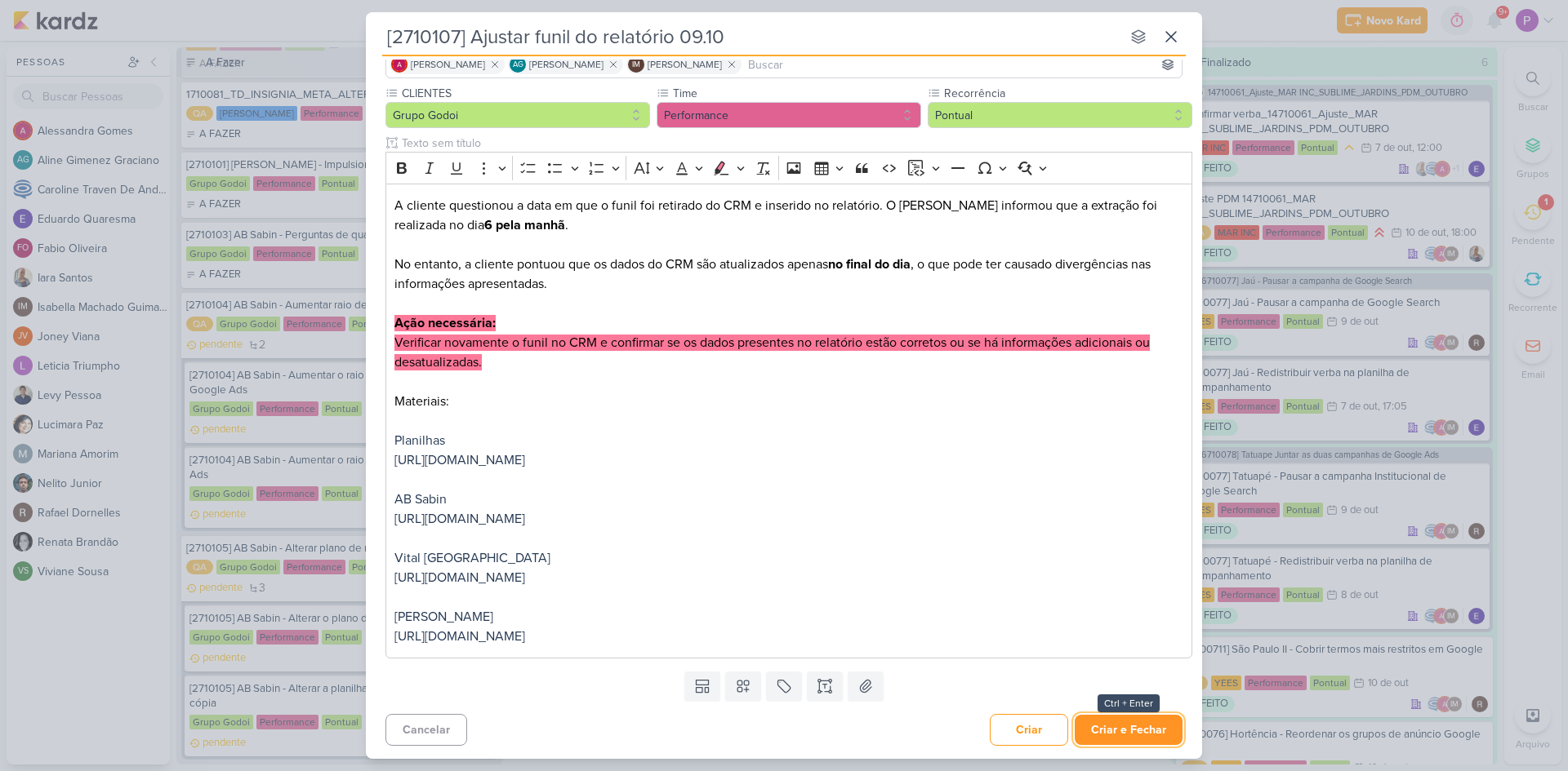
click at [1135, 737] on button "Criar e Fechar" at bounding box center [1128, 730] width 108 height 30
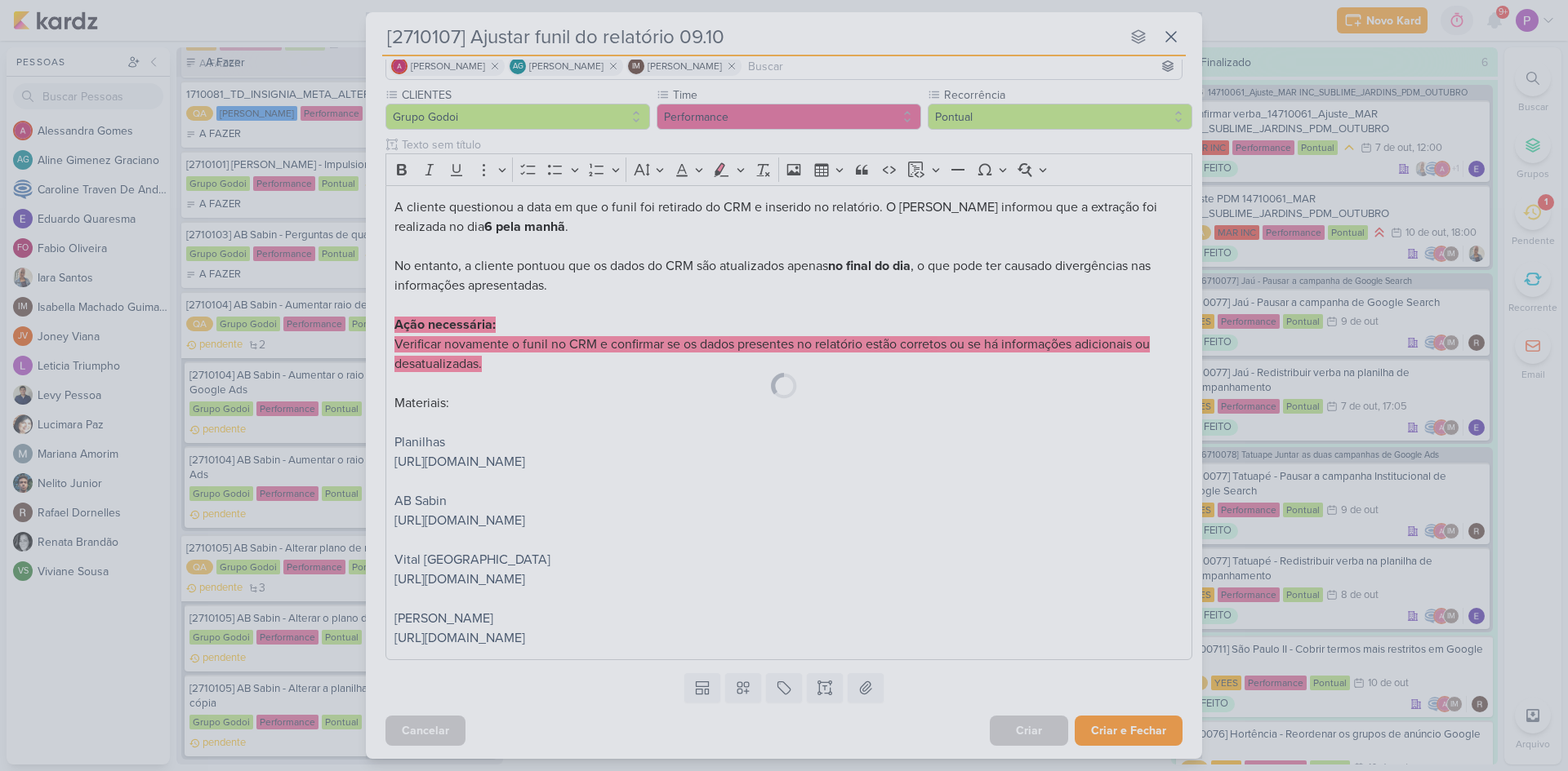
scroll to position [0, 0]
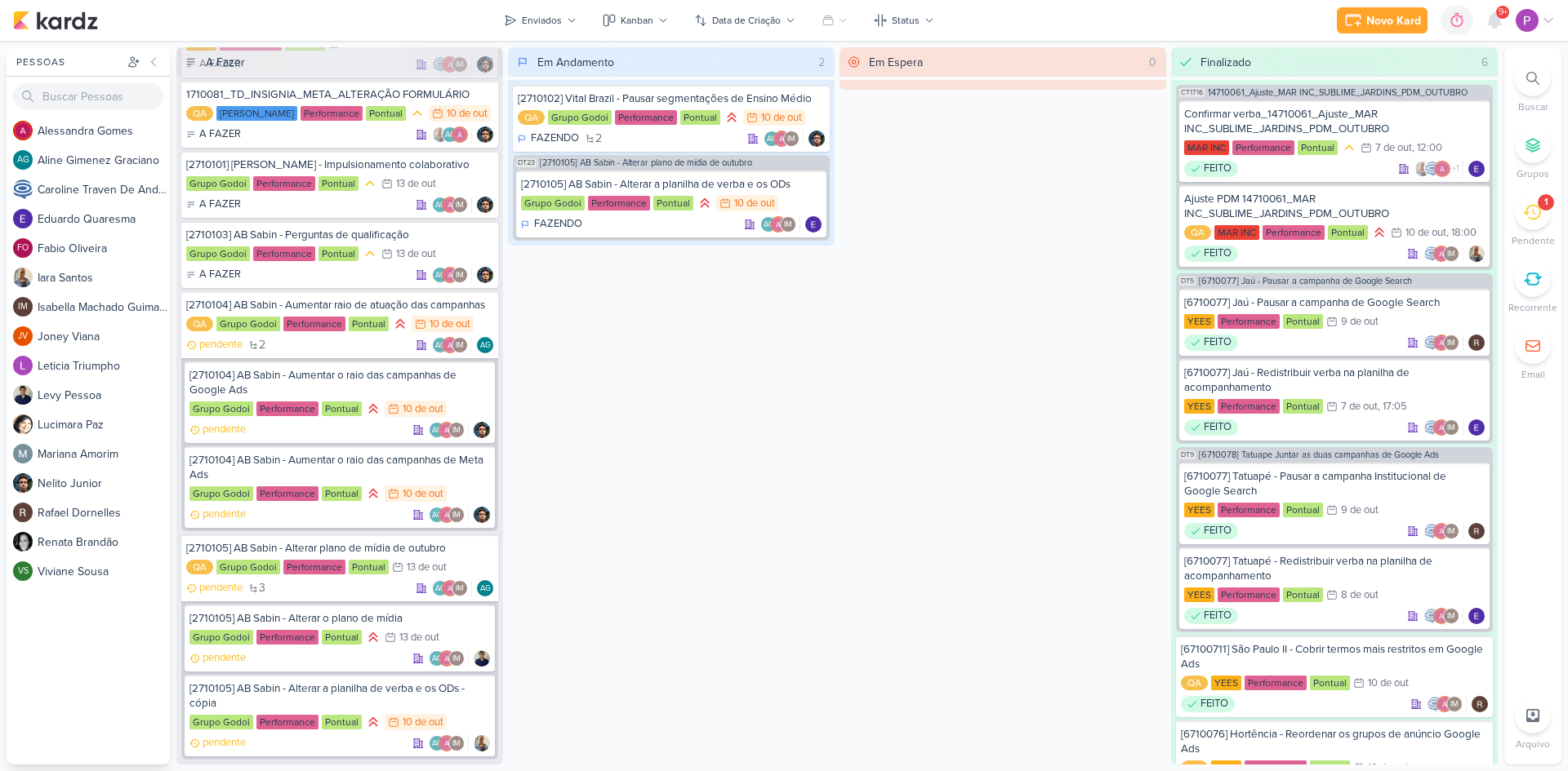
click at [1016, 345] on div "Em Espera 0" at bounding box center [1003, 406] width 327 height 717
click at [1408, 25] on div "Novo Kard" at bounding box center [1393, 21] width 55 height 17
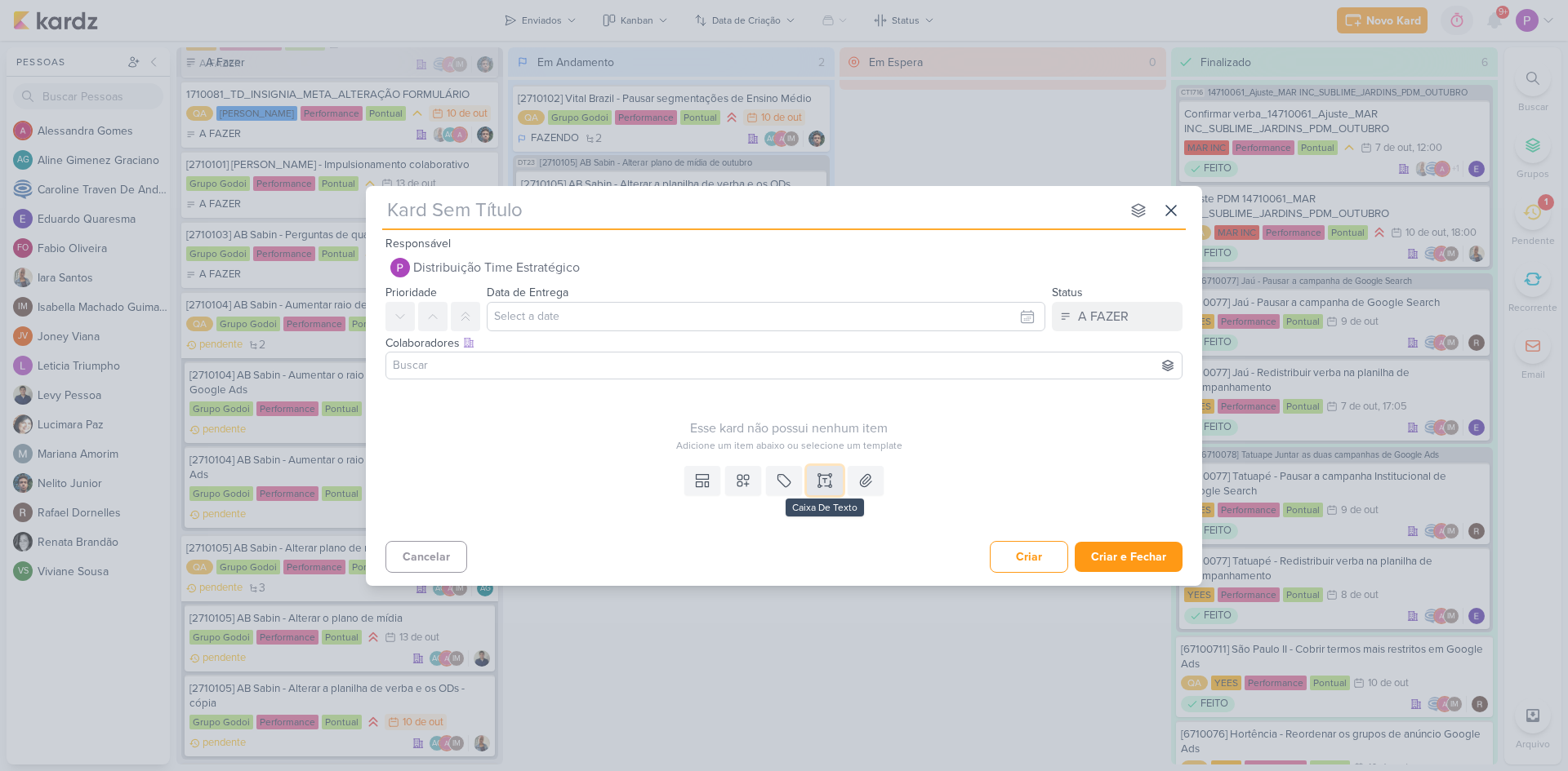
click at [823, 487] on icon at bounding box center [824, 480] width 16 height 16
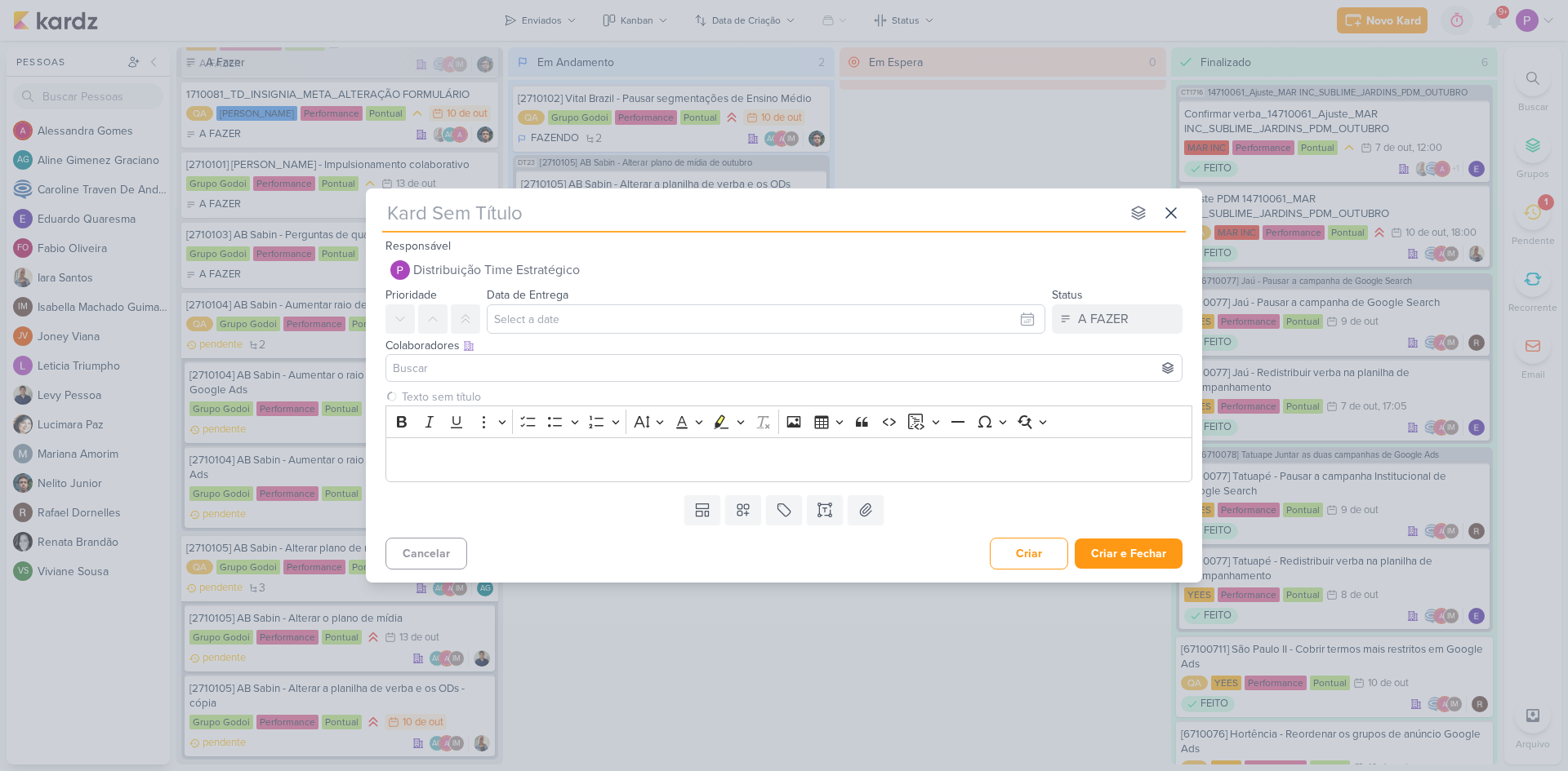
click at [499, 219] on input "text" at bounding box center [751, 212] width 738 height 29
type input "["
type input "[87101"
type input "[8710101"
type input "[8710101]"
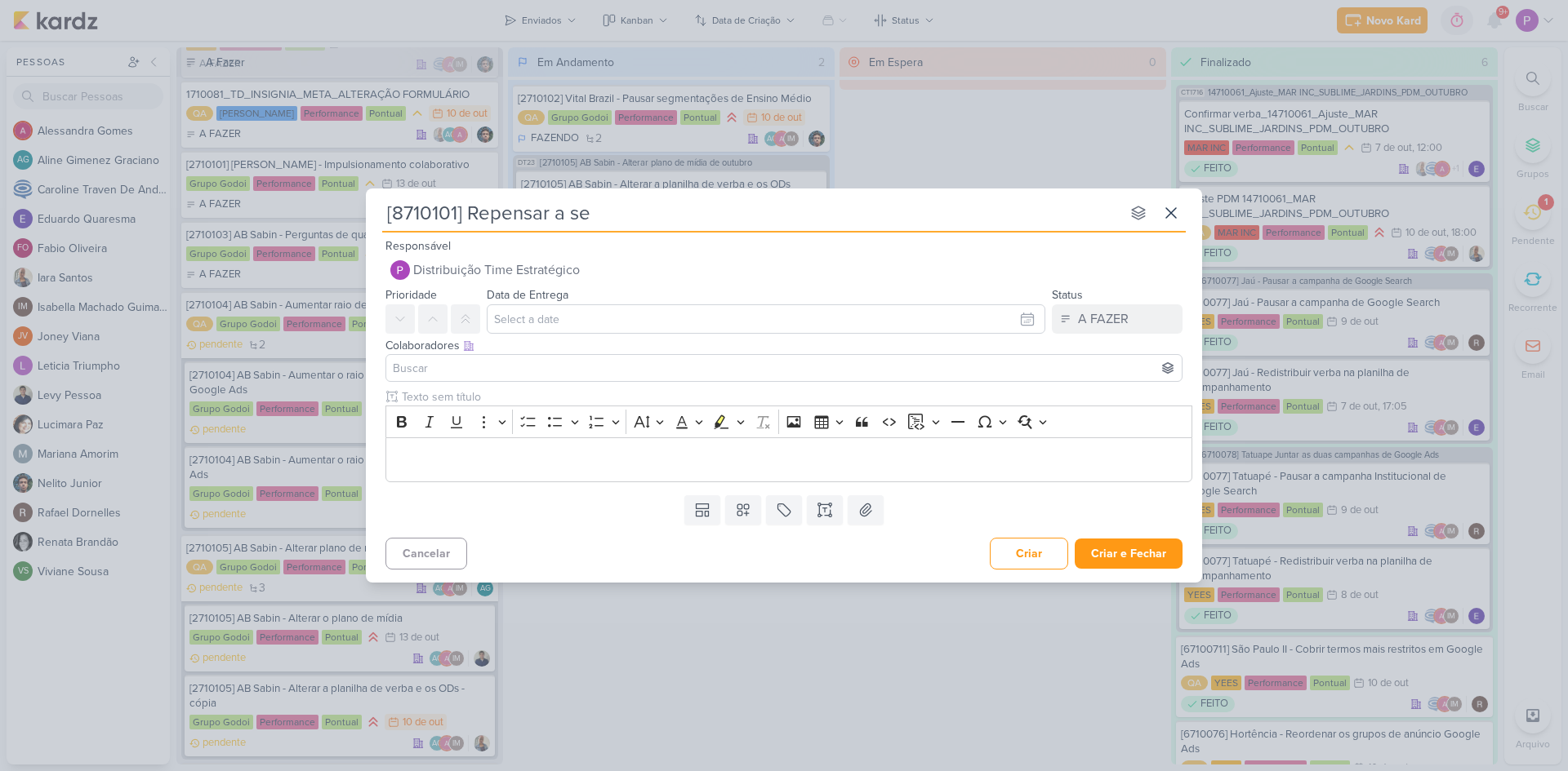
type input "[8710101] Repensar a seg"
type input "[8710101] Repensar a segmentação"
type input "[8710101] Repensar a segmentação de P"
type input "[8710101] Repensar a segmentação de Prime e"
type input "[8710101] Repensar a segmentação de Prime e Hy"
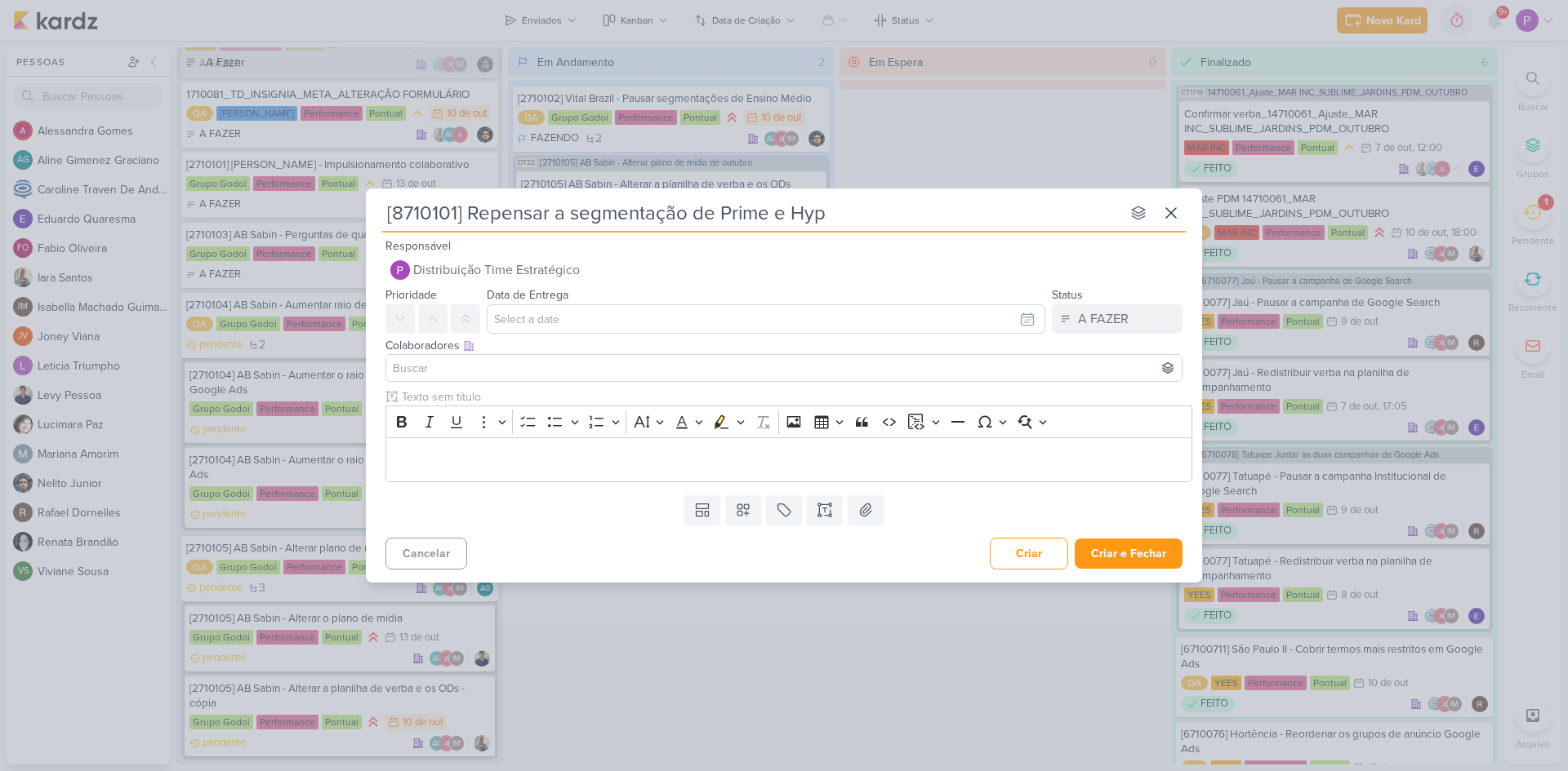
type input "[8710101] Repensar a segmentação de Prime e Hype"
click at [522, 320] on input "text" at bounding box center [767, 319] width 559 height 29
click at [471, 317] on icon at bounding box center [465, 319] width 13 height 13
click at [516, 321] on input "text" at bounding box center [767, 319] width 559 height 29
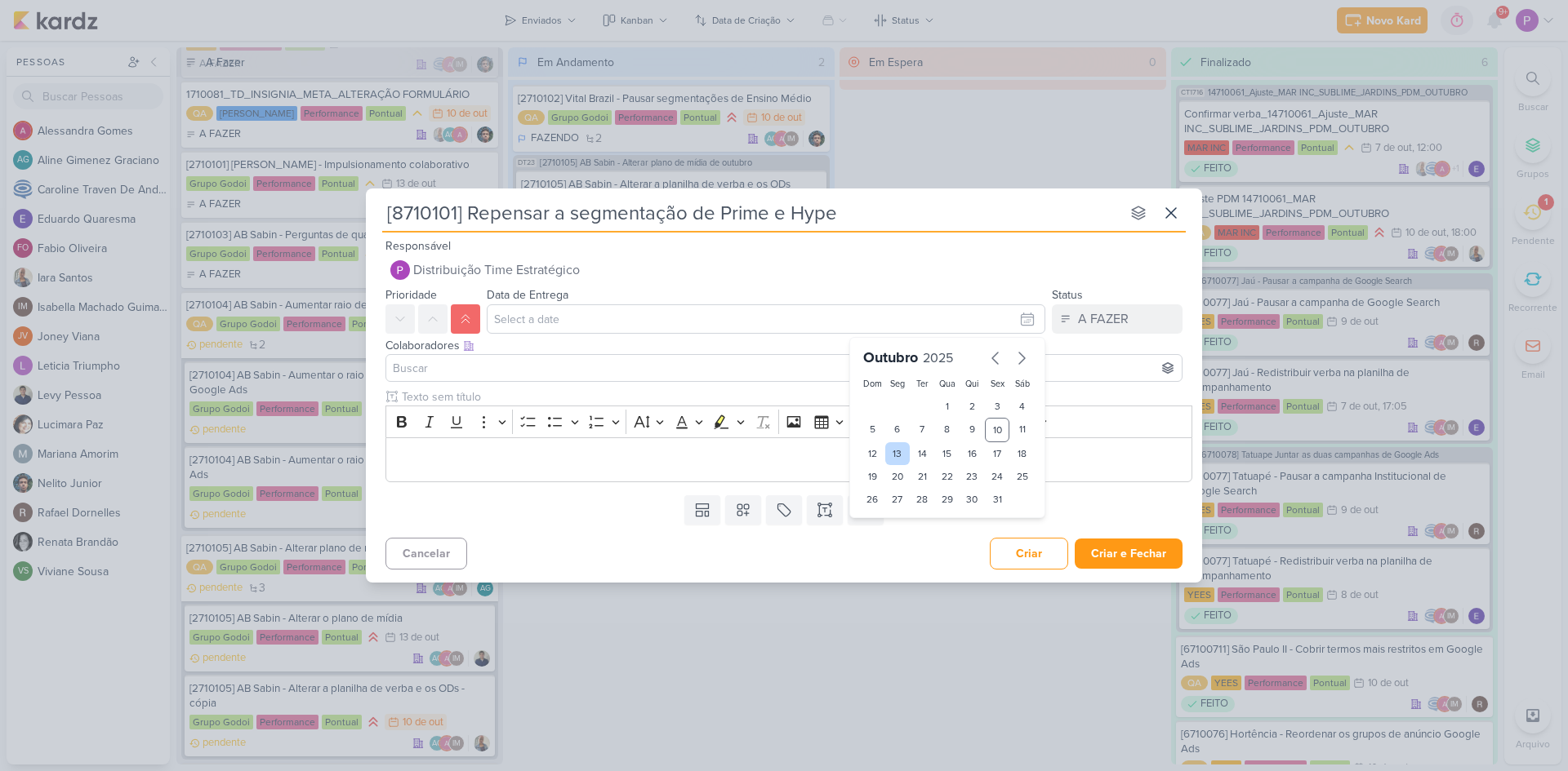
click at [900, 452] on div "13" at bounding box center [898, 454] width 25 height 23
type input "13 de outubro de 2025 às 23:59"
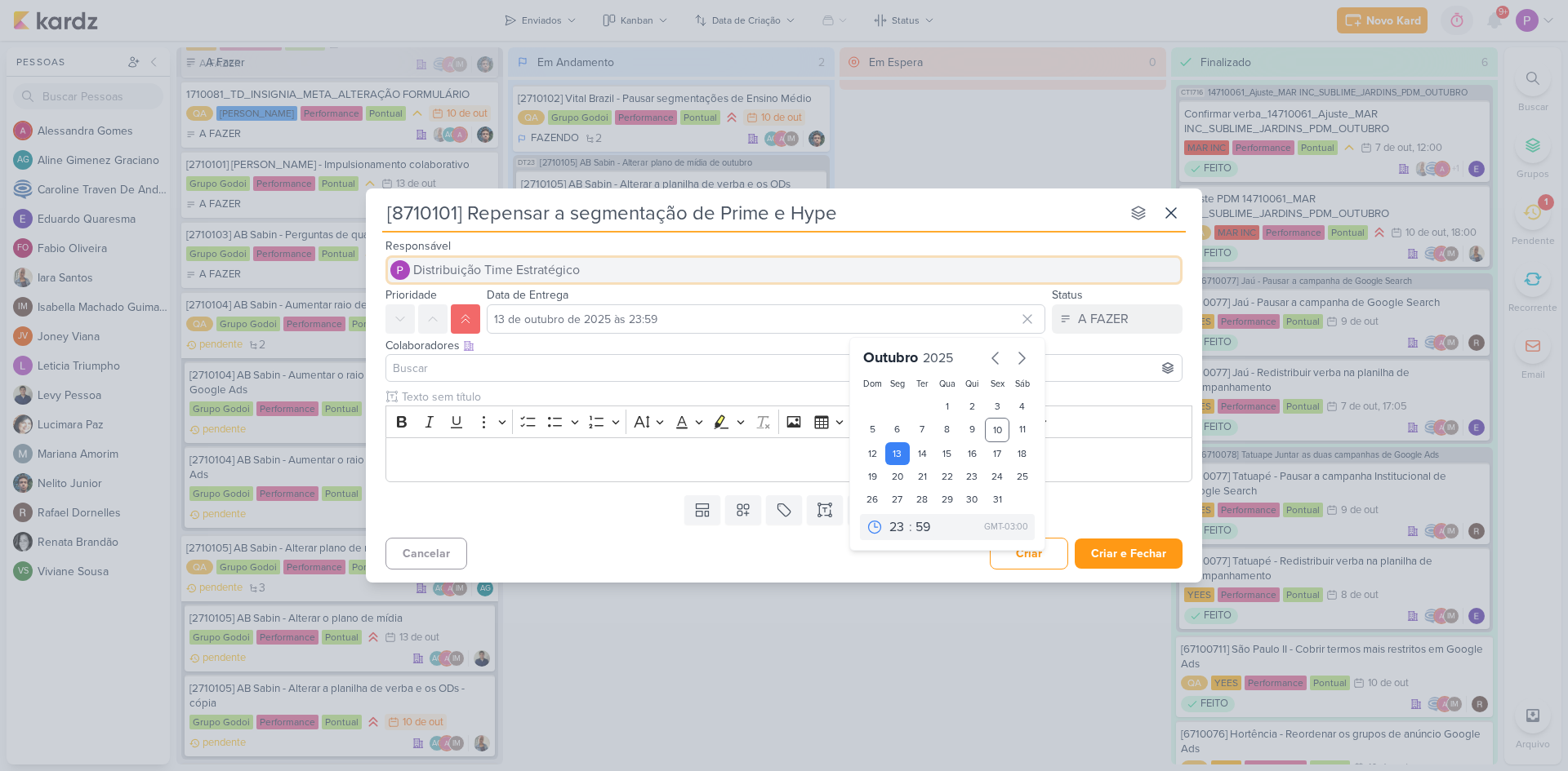
click at [553, 269] on span "Distribuição Time Estratégico" at bounding box center [497, 270] width 166 height 20
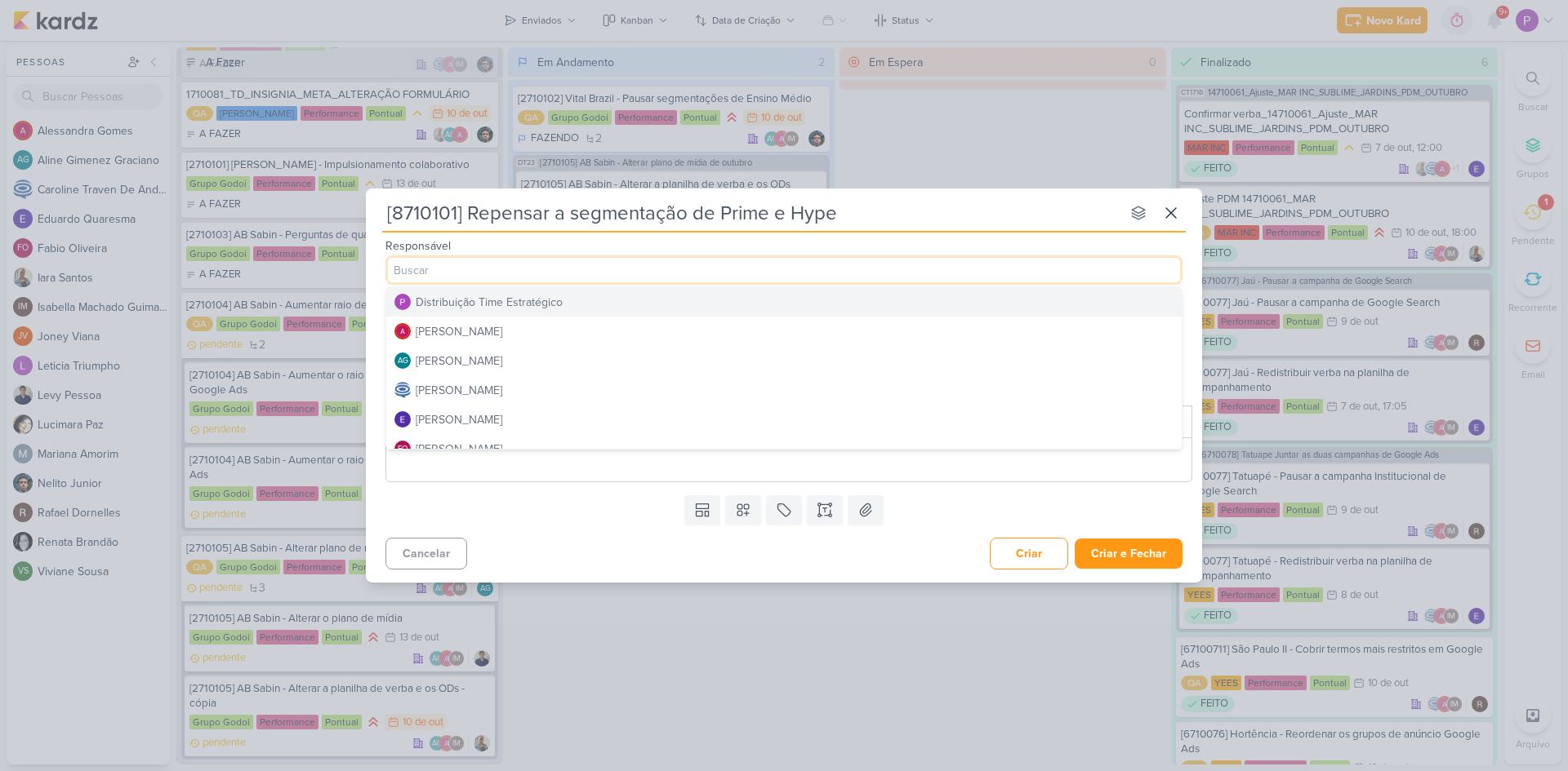
click at [1185, 250] on div "Responsável Distribuição Time Estratégico Distribuição Time Estratégico Alessan…" at bounding box center [784, 260] width 836 height 49
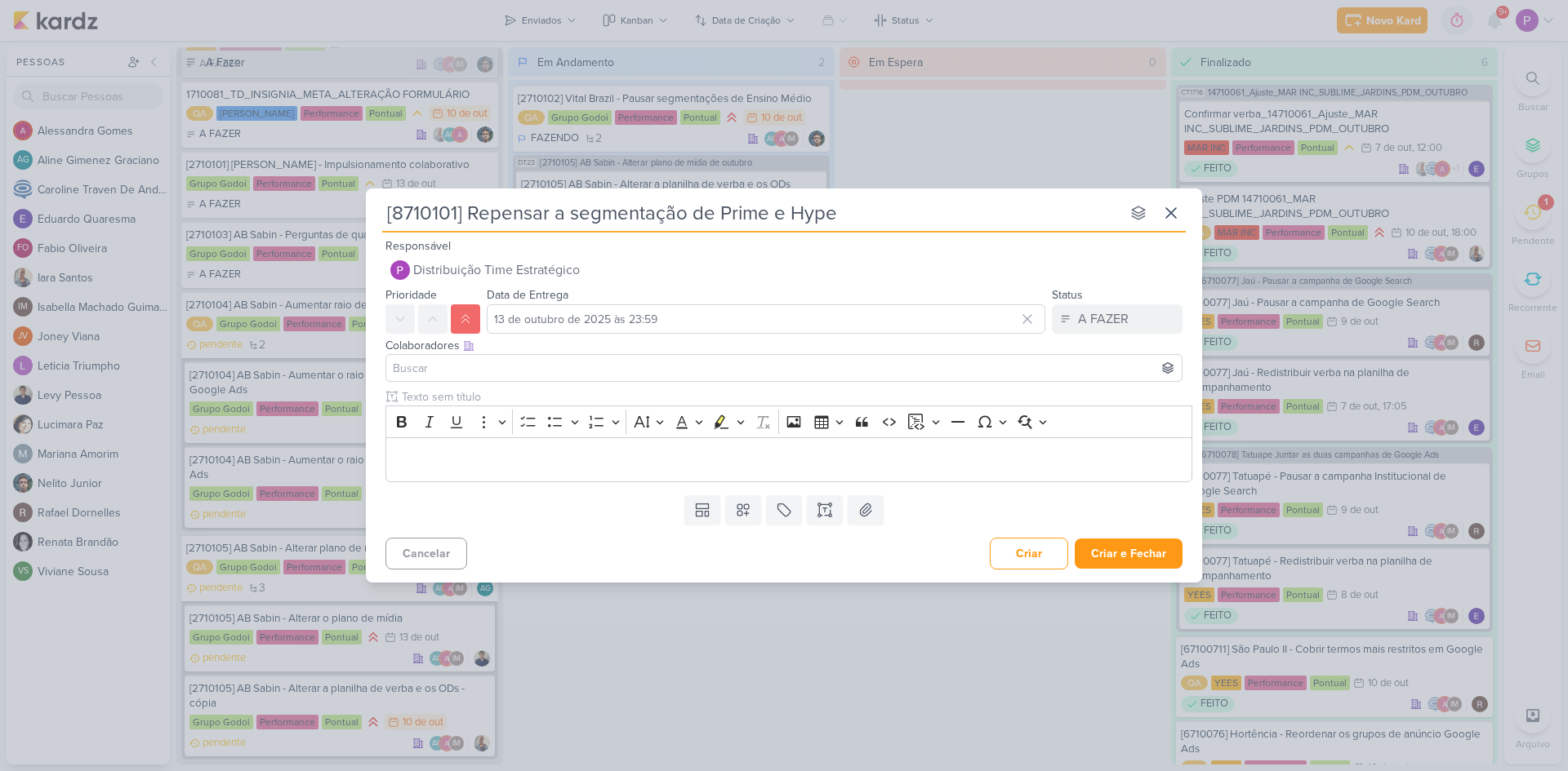
click at [510, 383] on div "Colaboradores Este kard pode ser visível a usuários da sua organização Este kar…" at bounding box center [784, 361] width 836 height 55
click at [500, 372] on input at bounding box center [784, 368] width 789 height 20
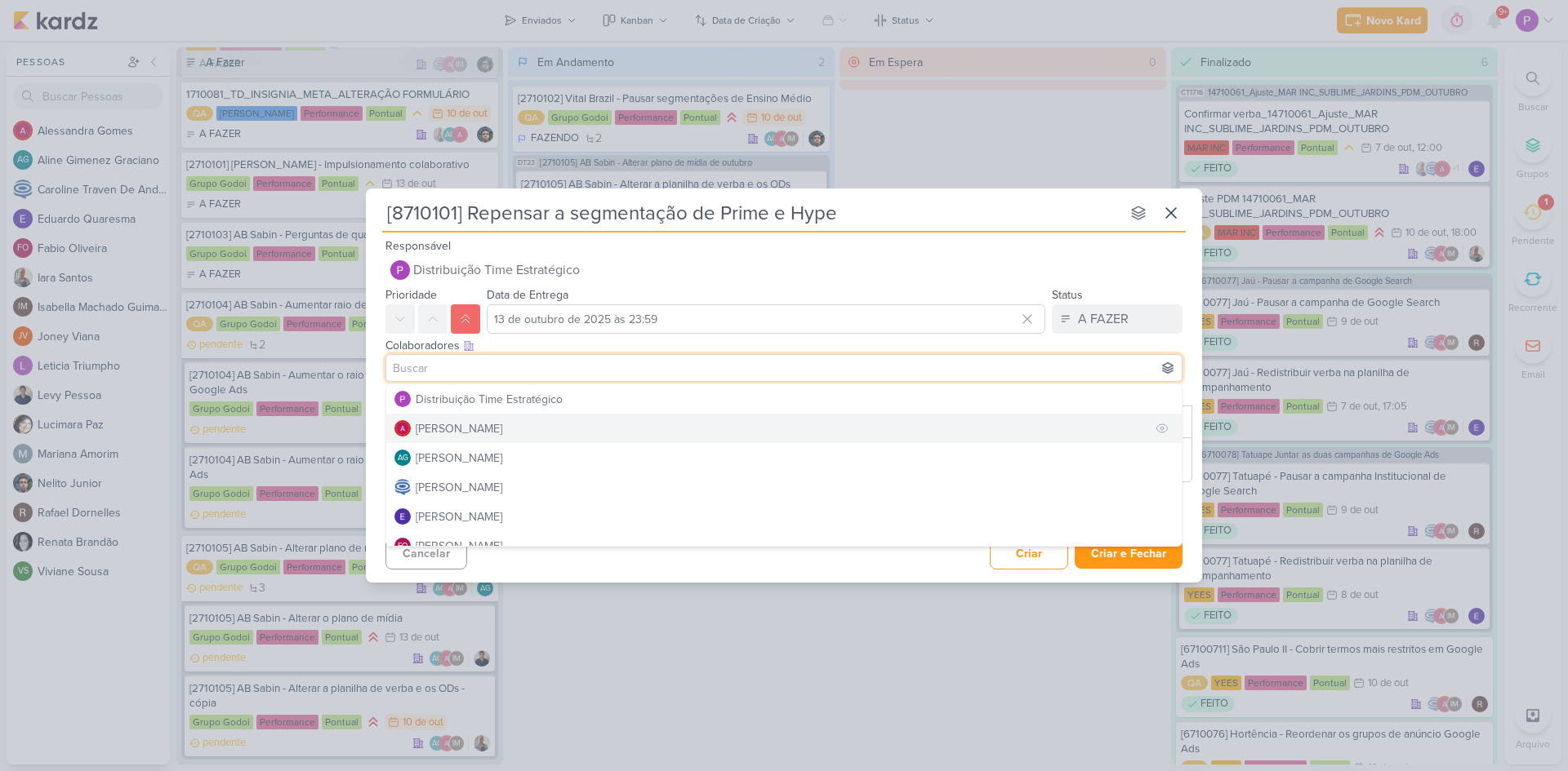
click at [499, 415] on button "[PERSON_NAME]" at bounding box center [784, 428] width 796 height 29
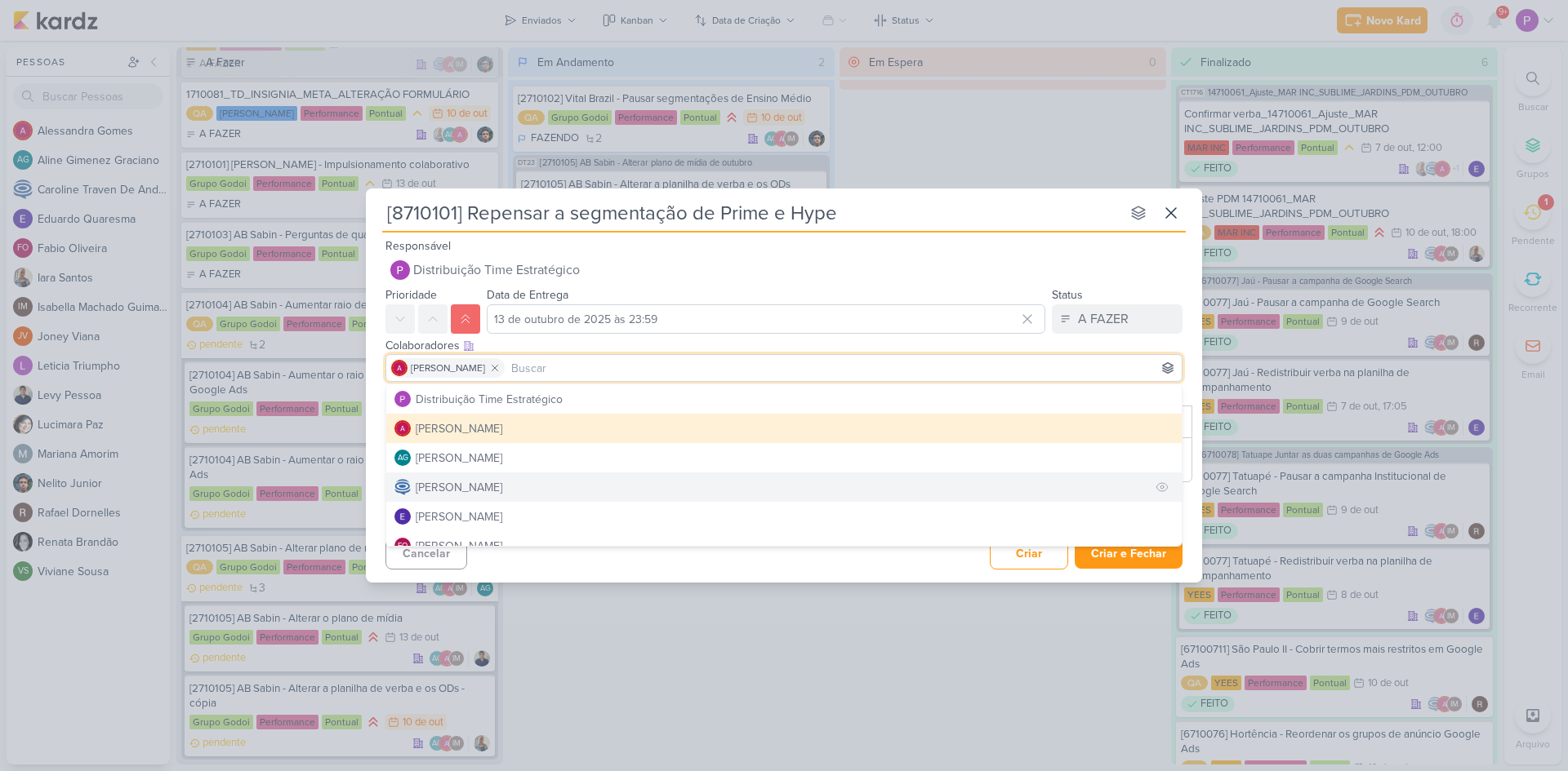
drag, startPoint x: 495, startPoint y: 455, endPoint x: 527, endPoint y: 490, distance: 47.4
click at [527, 490] on div "Distribuição Time Estratégico Alessandra Gomes AG Aline Gimenez Graciano Caroli…" at bounding box center [784, 465] width 797 height 163
click at [502, 490] on div "[PERSON_NAME]" at bounding box center [459, 488] width 87 height 17
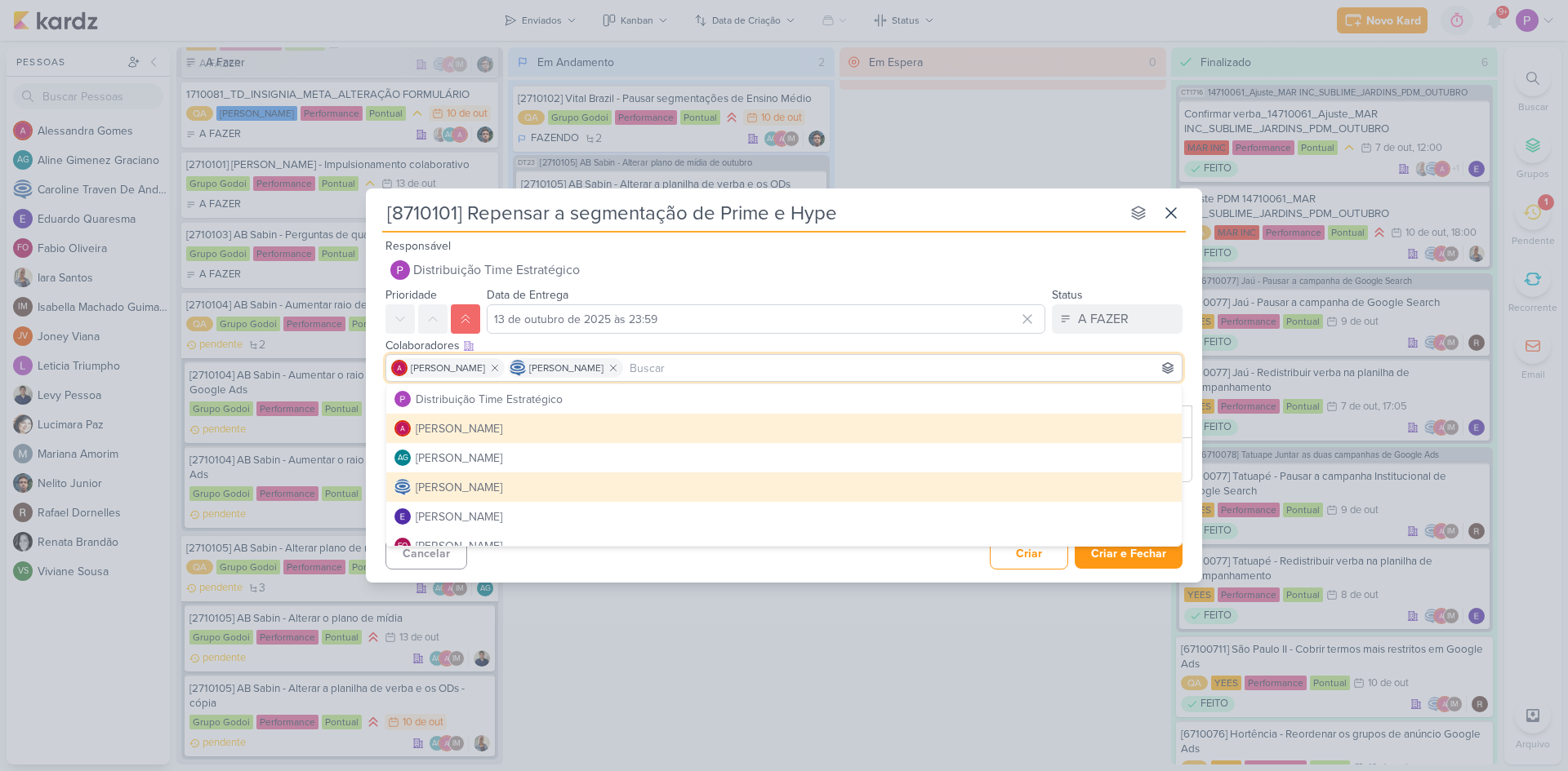
scroll to position [82, 0]
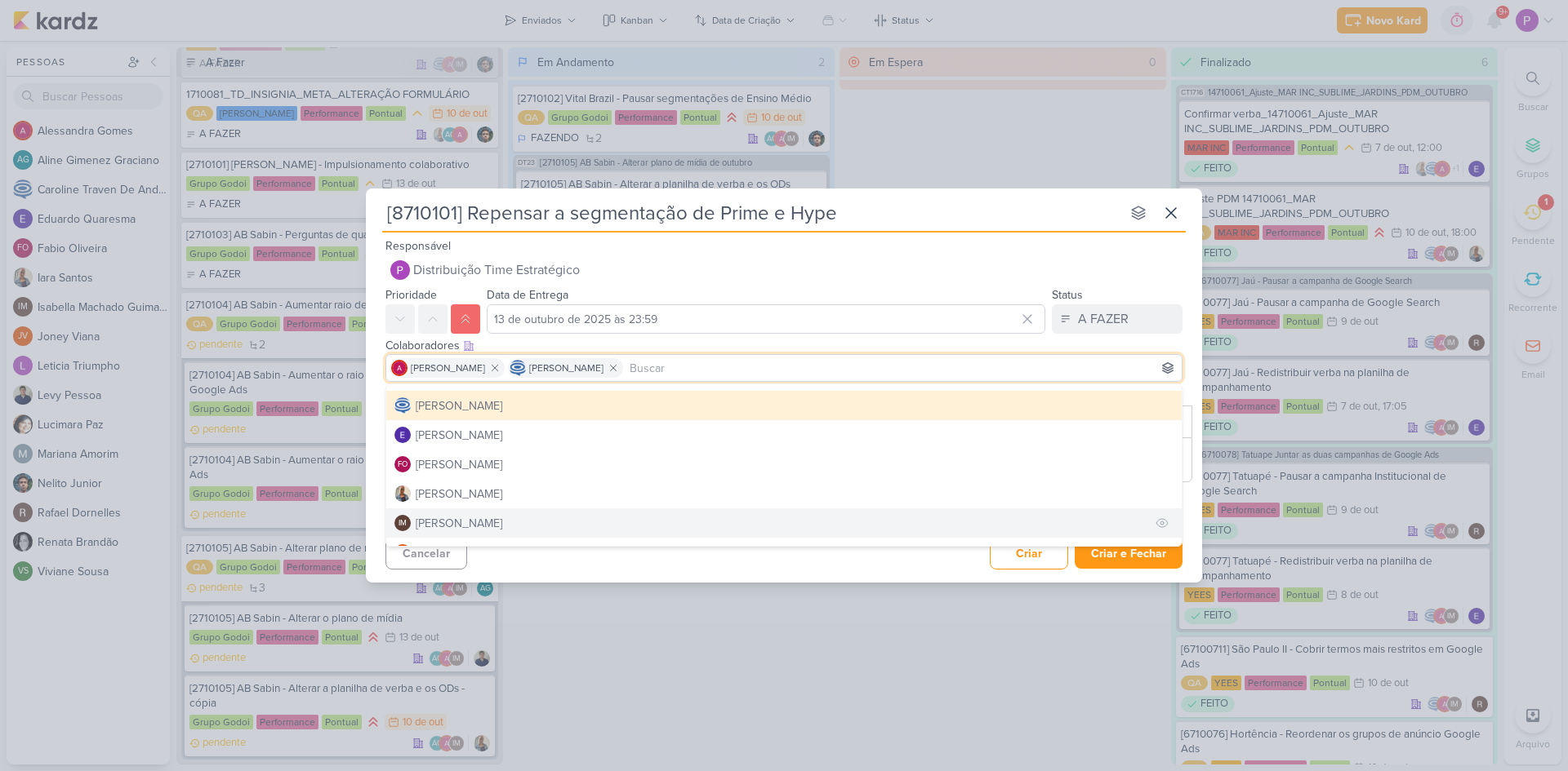
click at [502, 519] on div "[PERSON_NAME]" at bounding box center [459, 524] width 87 height 17
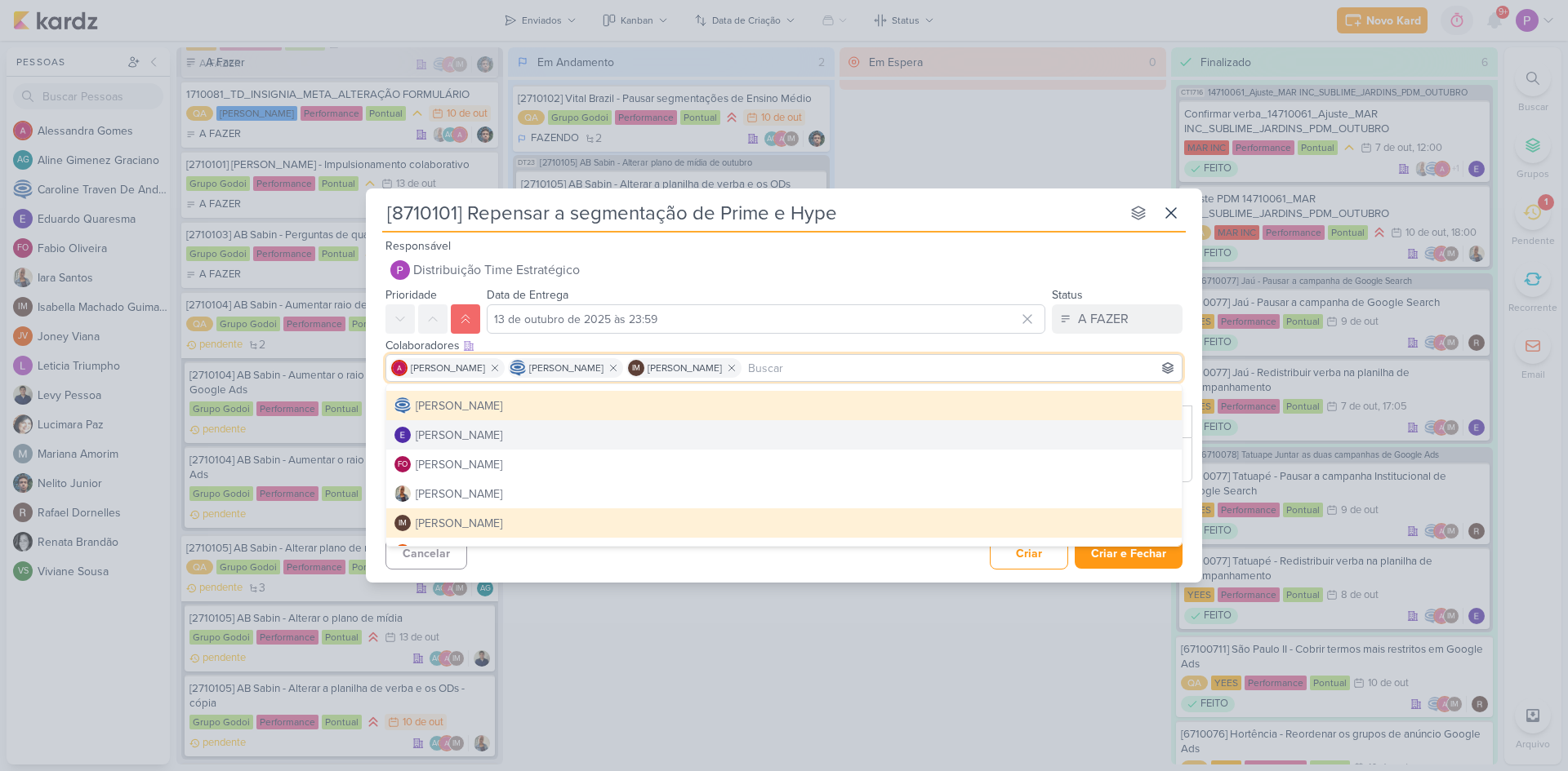
click at [1194, 391] on div "Clique para deixar o item visível somente à membros da sua organização Rich Tex…" at bounding box center [784, 439] width 836 height 100
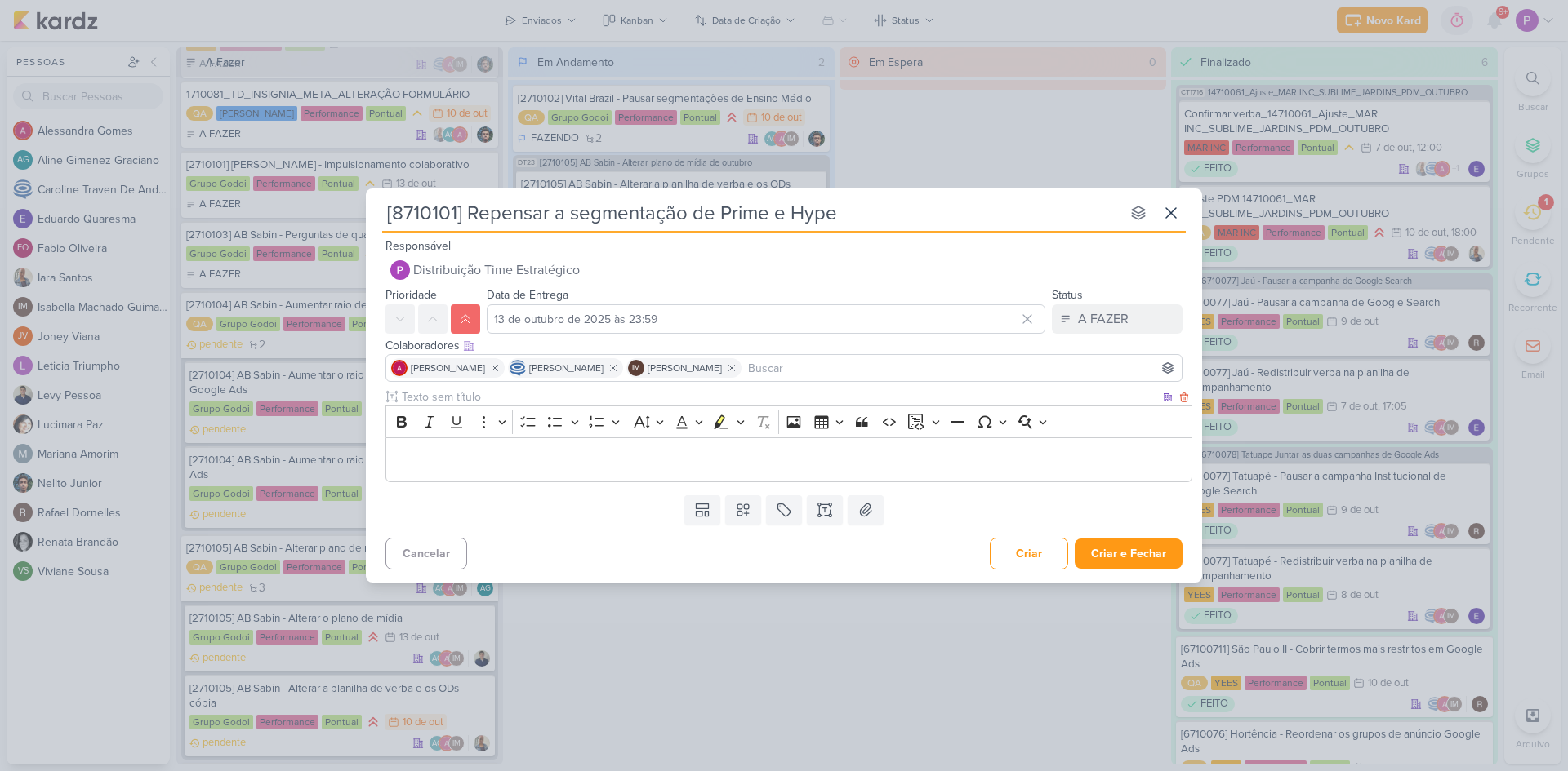
click at [714, 477] on div "Editor editing area: main" at bounding box center [788, 461] width 807 height 45
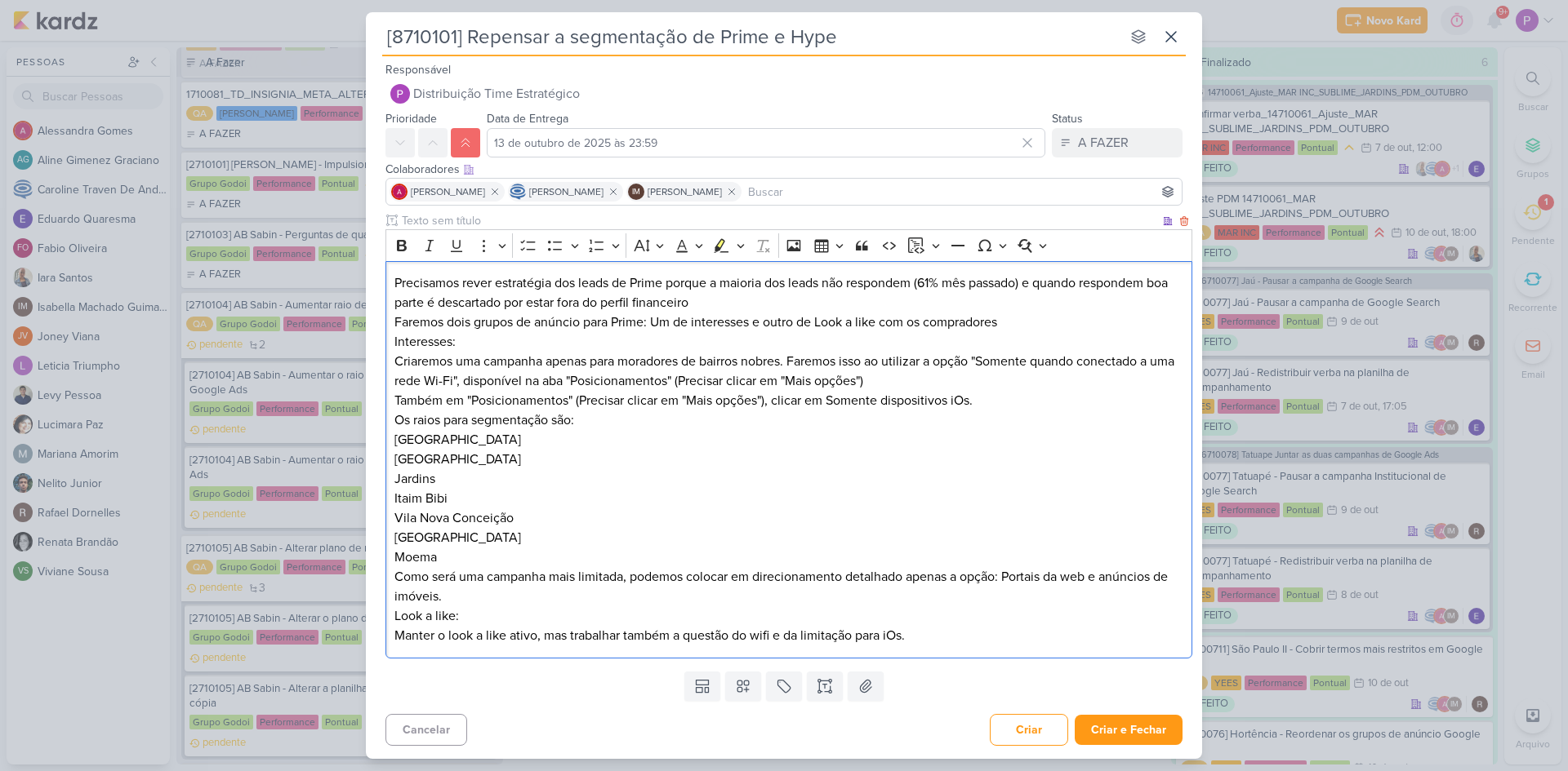
click at [666, 285] on p "Precisamos rever estratégia dos leads de Prime porque a maioria dos leads não r…" at bounding box center [789, 293] width 789 height 40
click at [798, 301] on p "Precisamos rever estratégia dos leads de Prime e Hype porque a maioria dos lead…" at bounding box center [789, 293] width 789 height 40
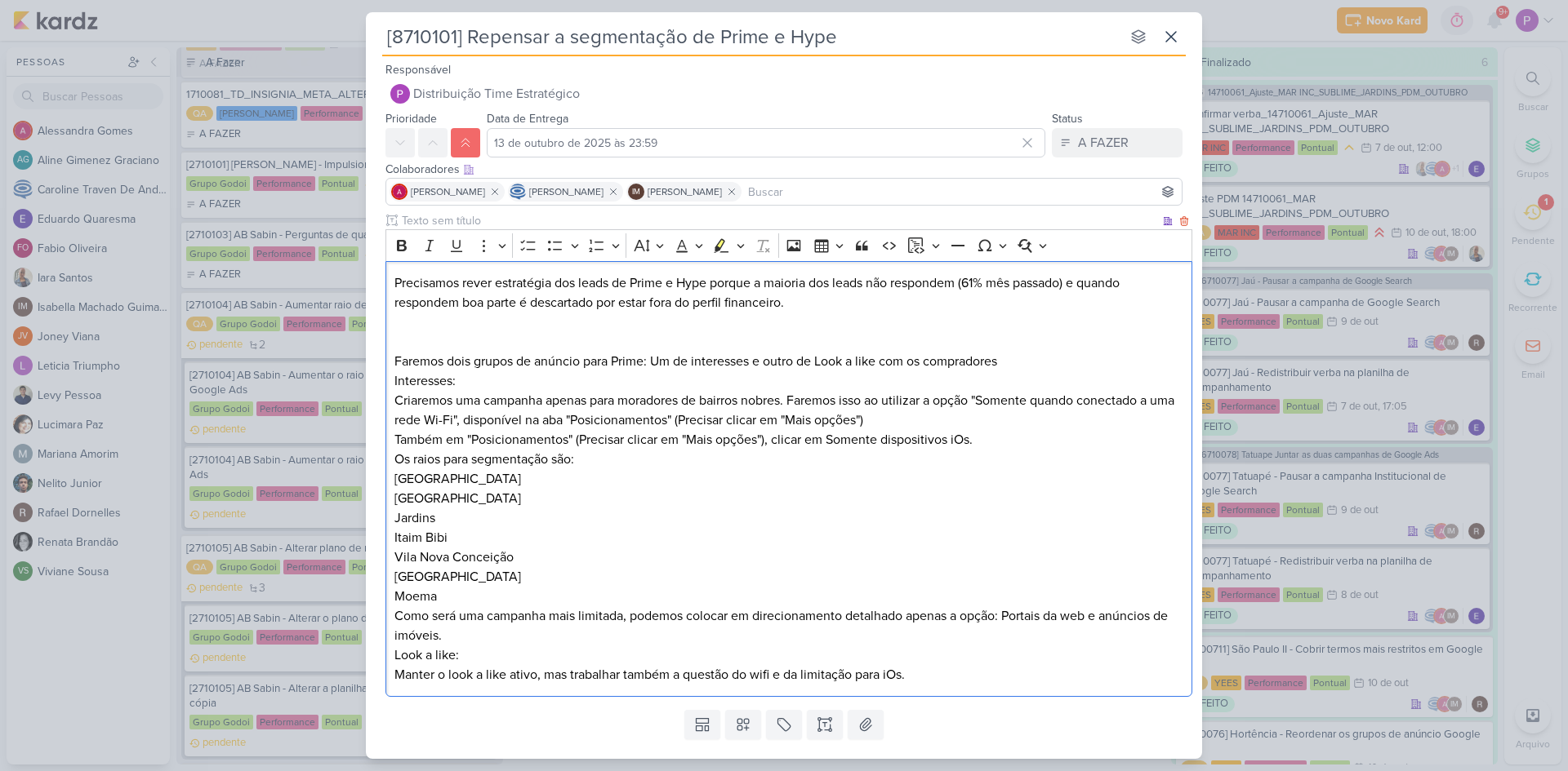
click at [468, 341] on p "Editor editing area: main" at bounding box center [789, 342] width 789 height 20
click at [455, 329] on p "Editor editing area: main" at bounding box center [789, 322] width 789 height 20
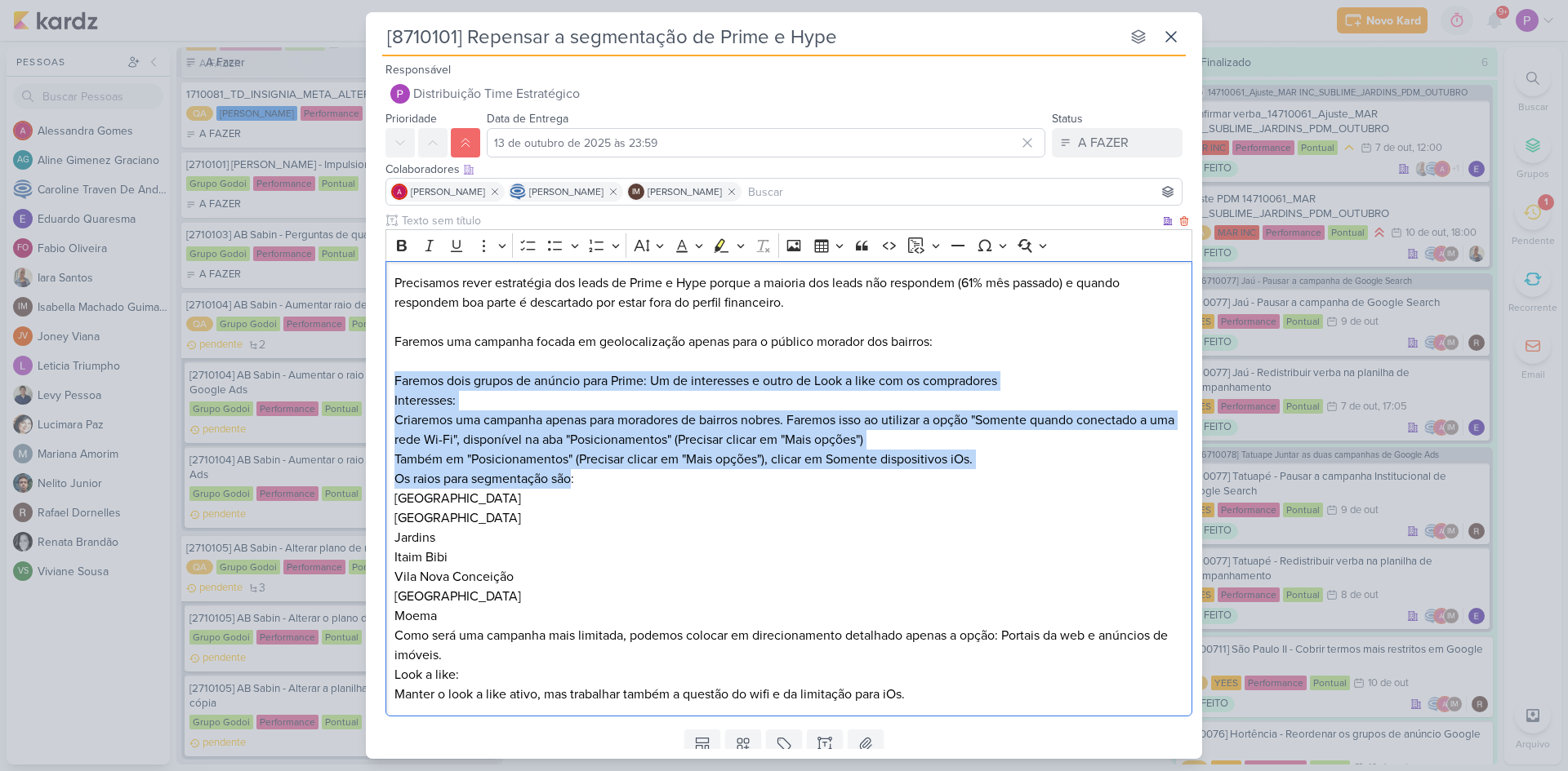
drag, startPoint x: 576, startPoint y: 477, endPoint x: 396, endPoint y: 378, distance: 205.4
click at [396, 378] on div "Precisamos rever estratégia dos leads de Prime e Hype porque a maioria dos lead…" at bounding box center [788, 490] width 807 height 457
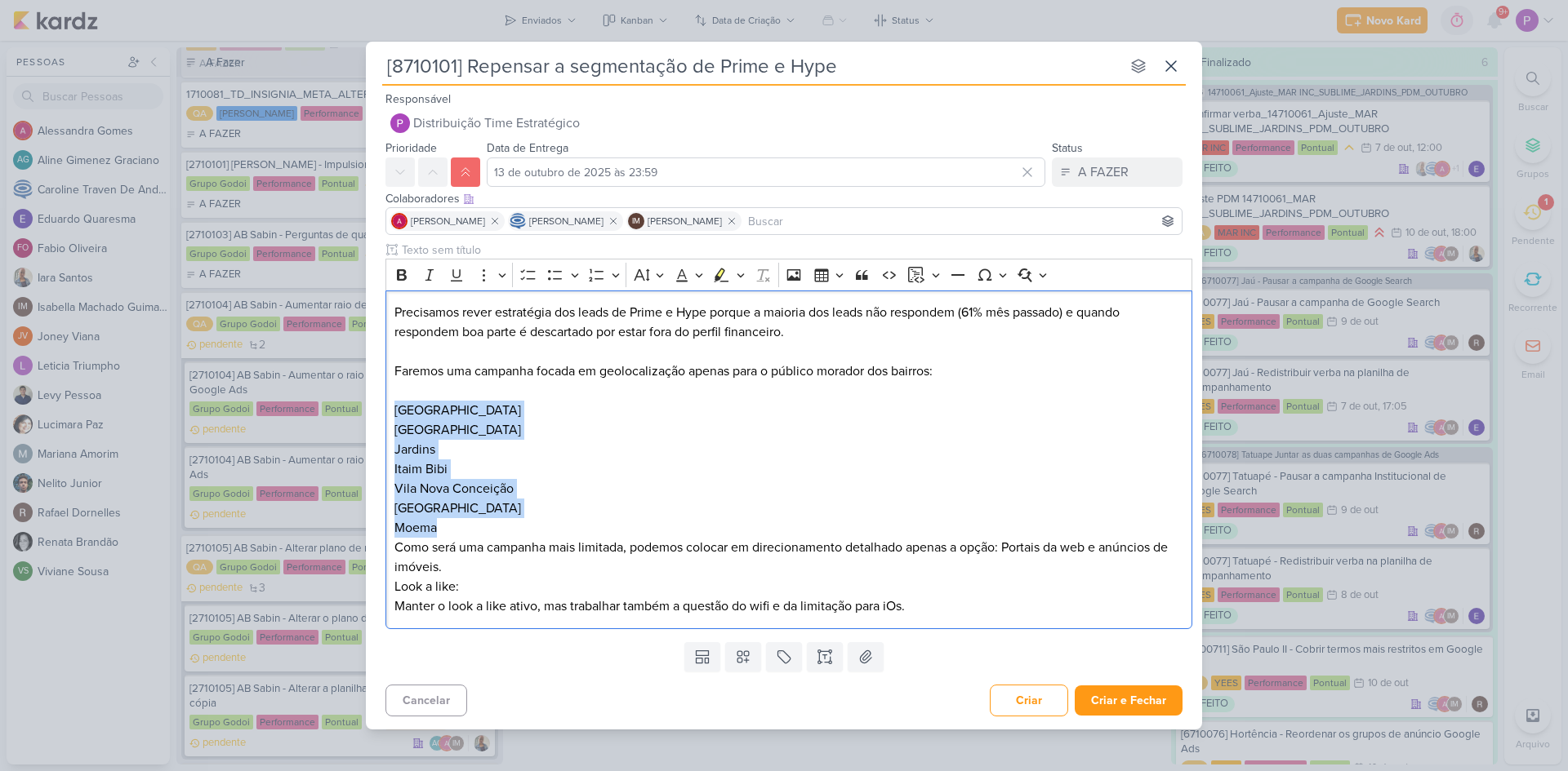
drag, startPoint x: 395, startPoint y: 548, endPoint x: 1043, endPoint y: 644, distance: 655.1
click at [1043, 644] on div "Responsável Distribuição Time Estratégico Distribuição Time Estratégico Alessan…" at bounding box center [784, 404] width 836 height 630
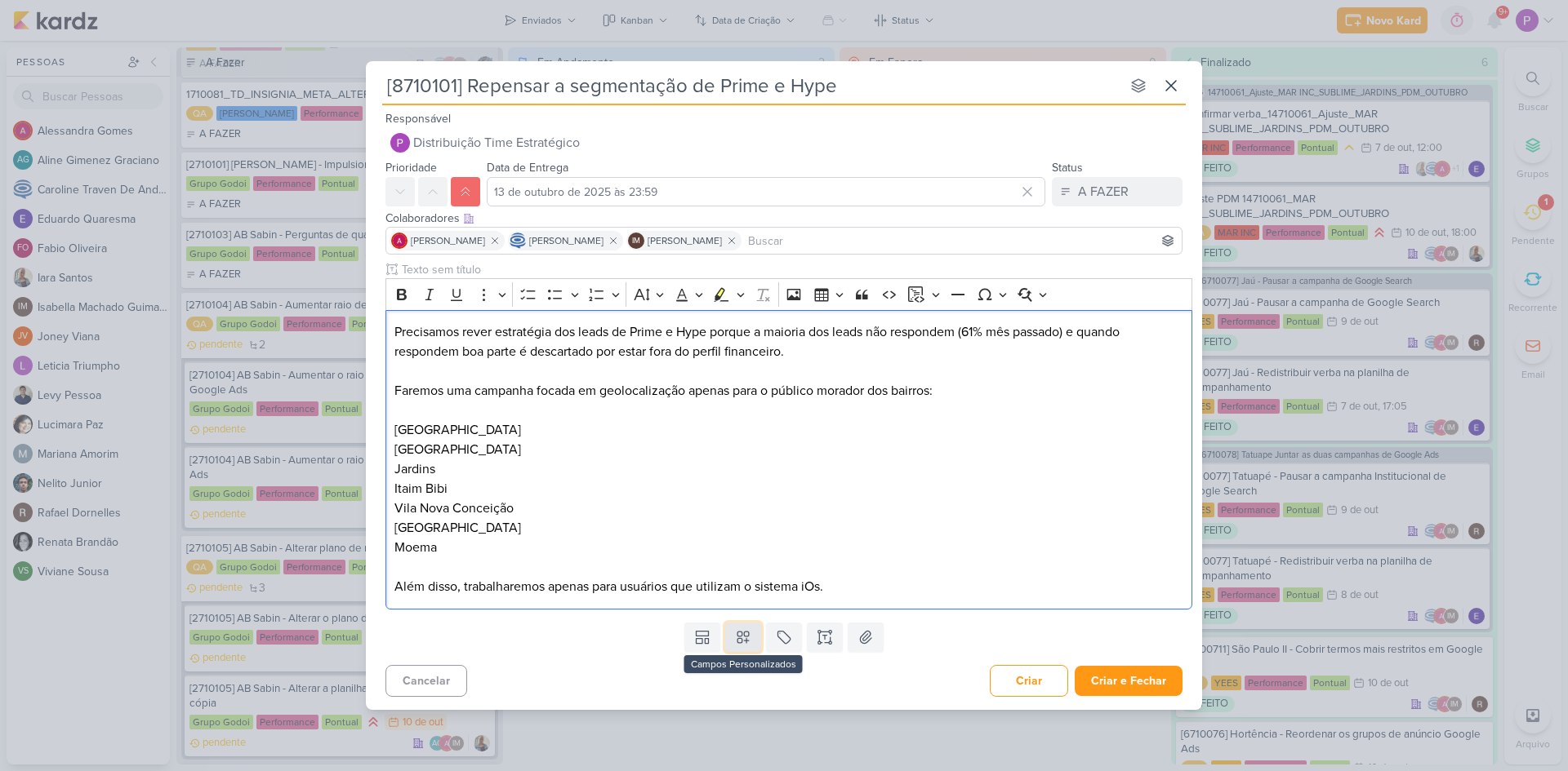
click at [751, 637] on button at bounding box center [743, 637] width 36 height 29
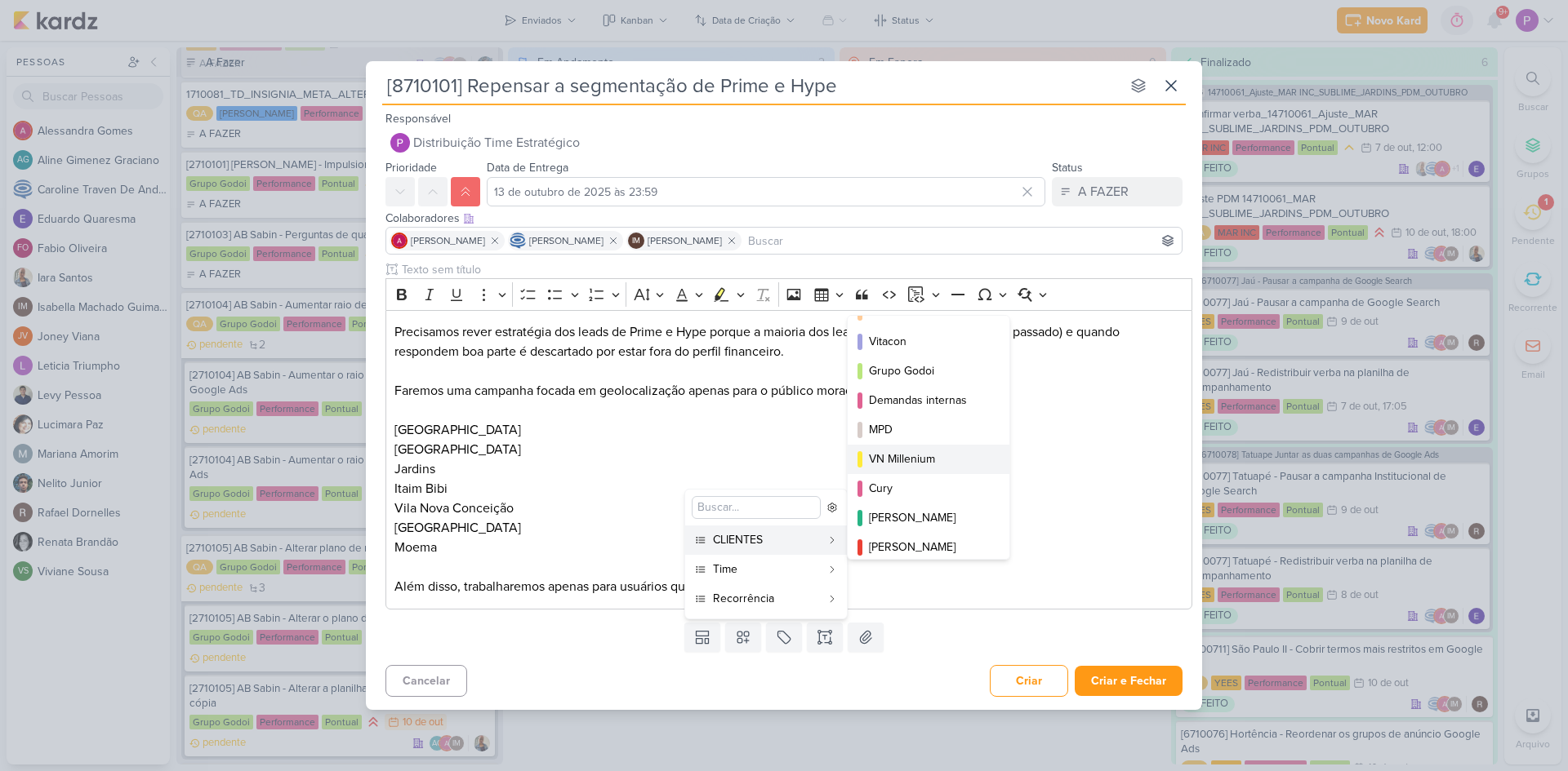
click at [922, 457] on div "VN Millenium" at bounding box center [929, 459] width 121 height 17
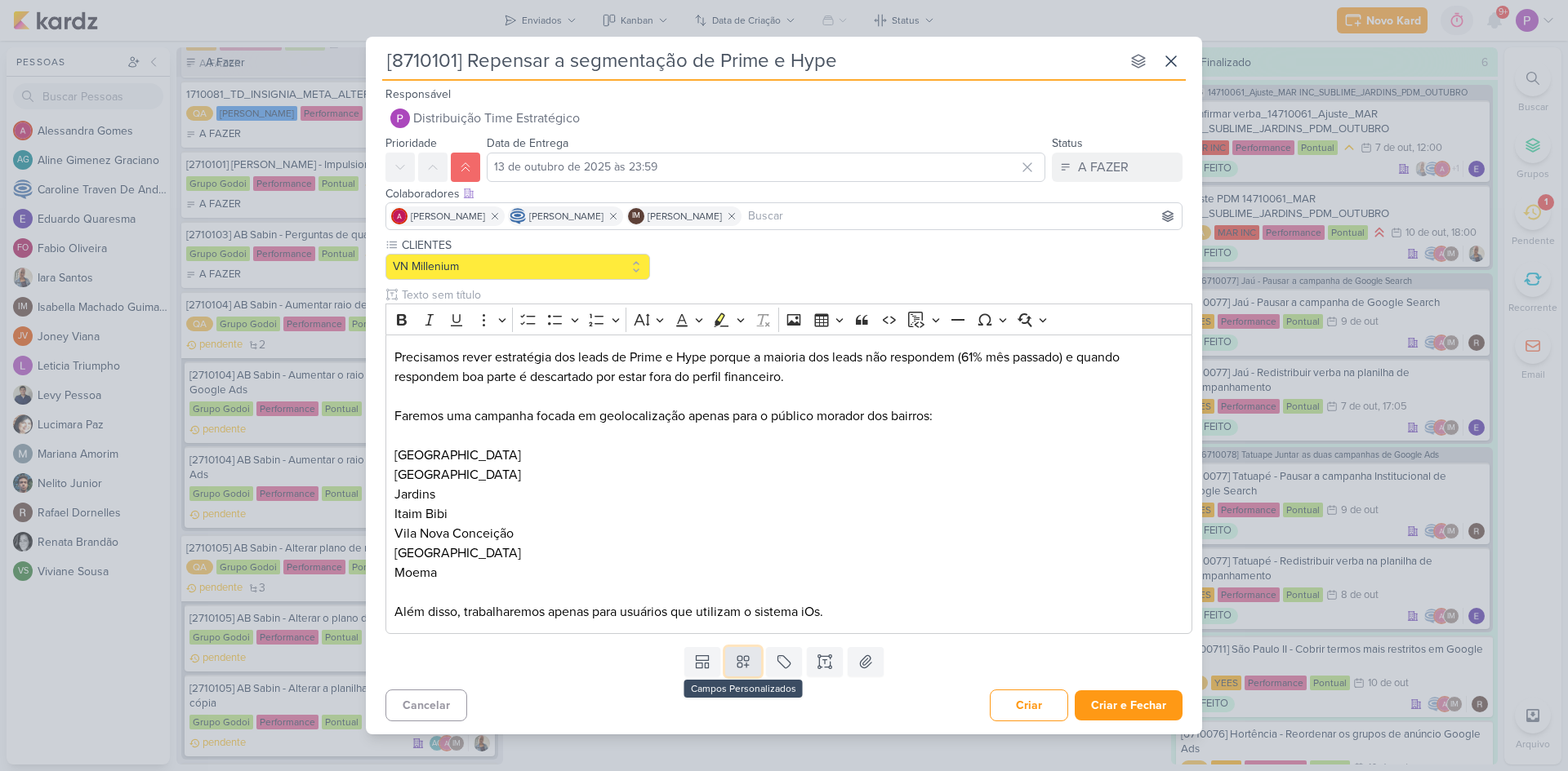
click at [750, 663] on icon at bounding box center [743, 662] width 16 height 16
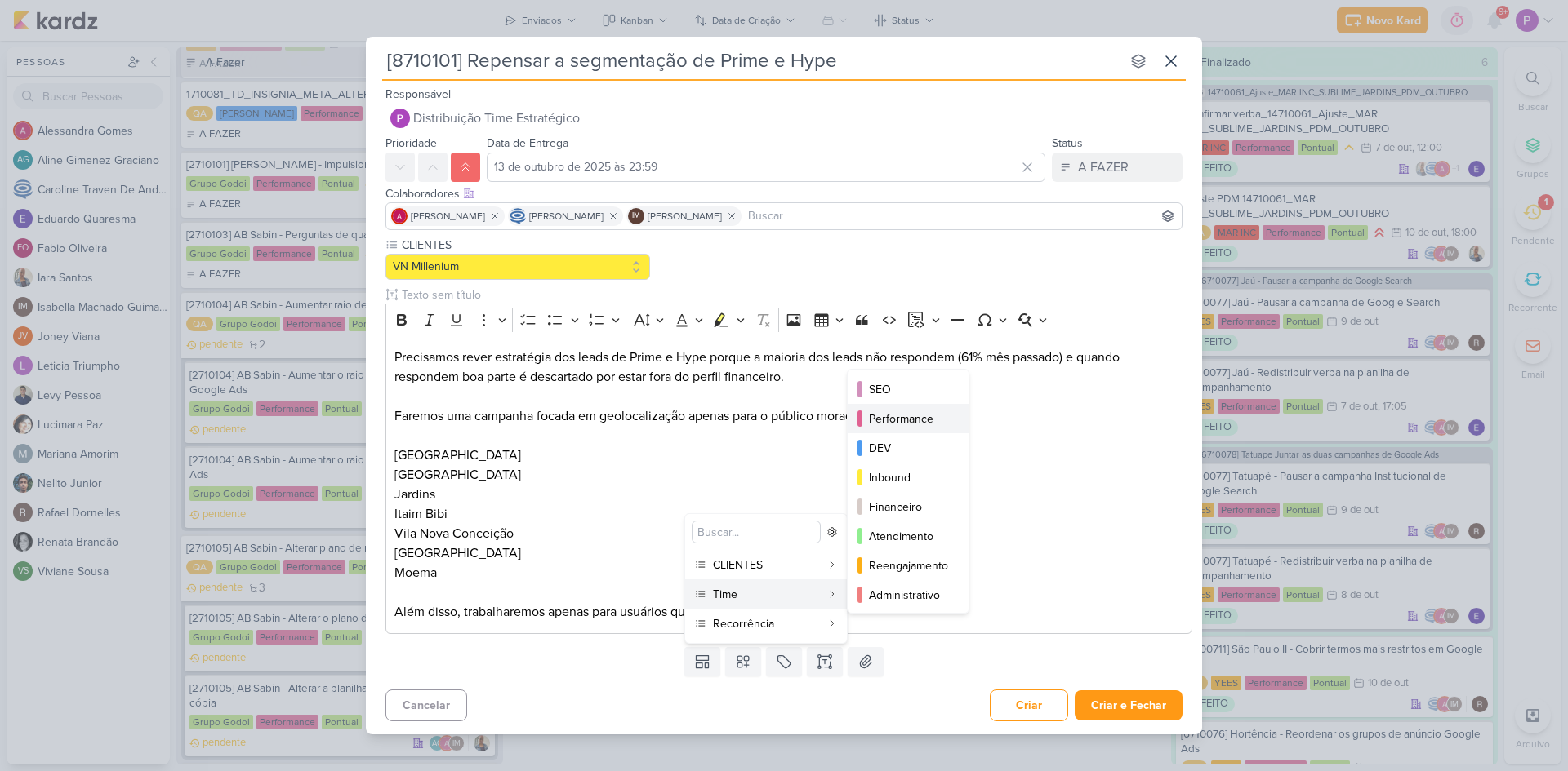
click at [914, 426] on div "Performance" at bounding box center [908, 419] width 80 height 17
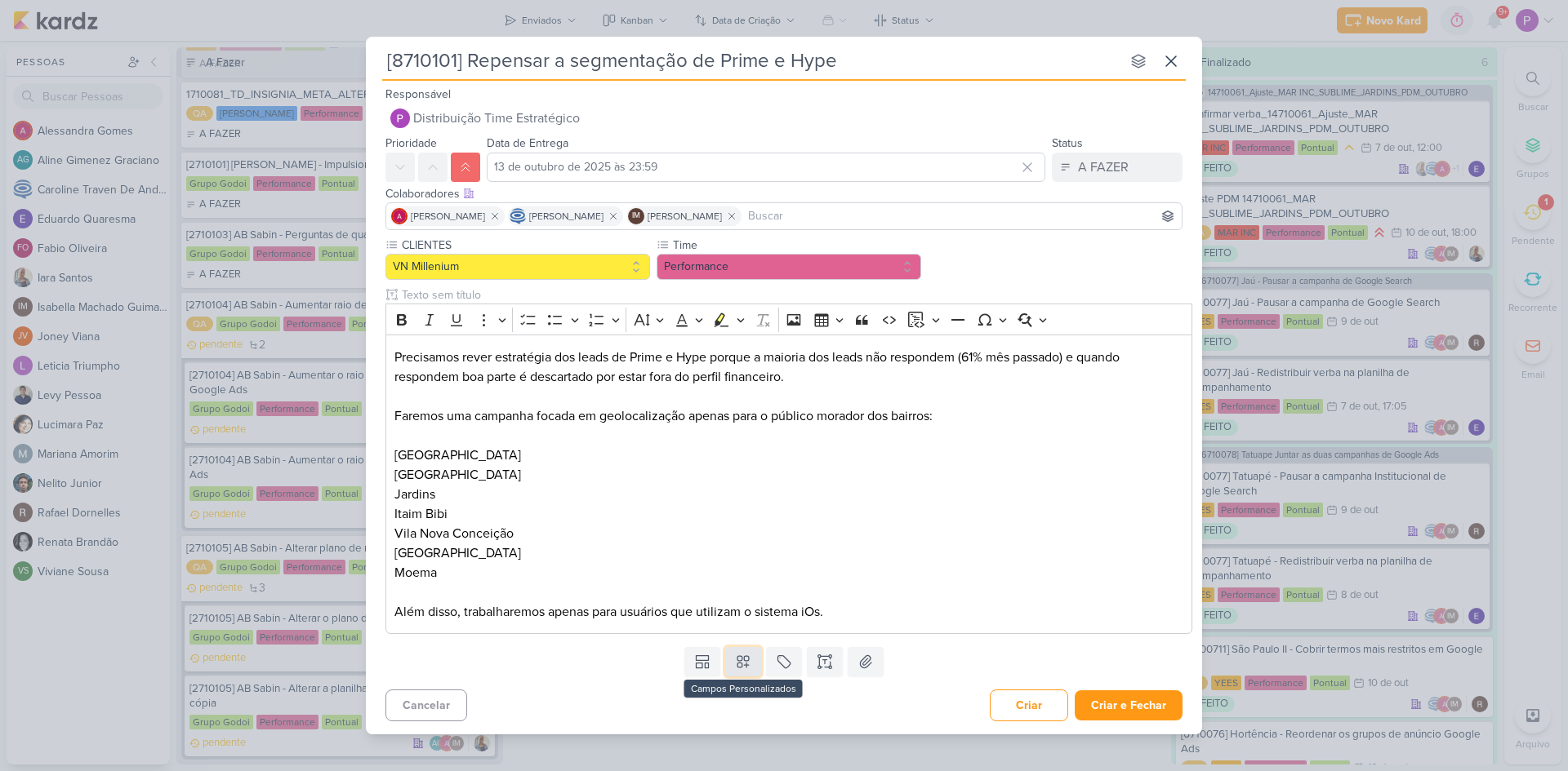
click at [750, 659] on icon at bounding box center [743, 662] width 16 height 16
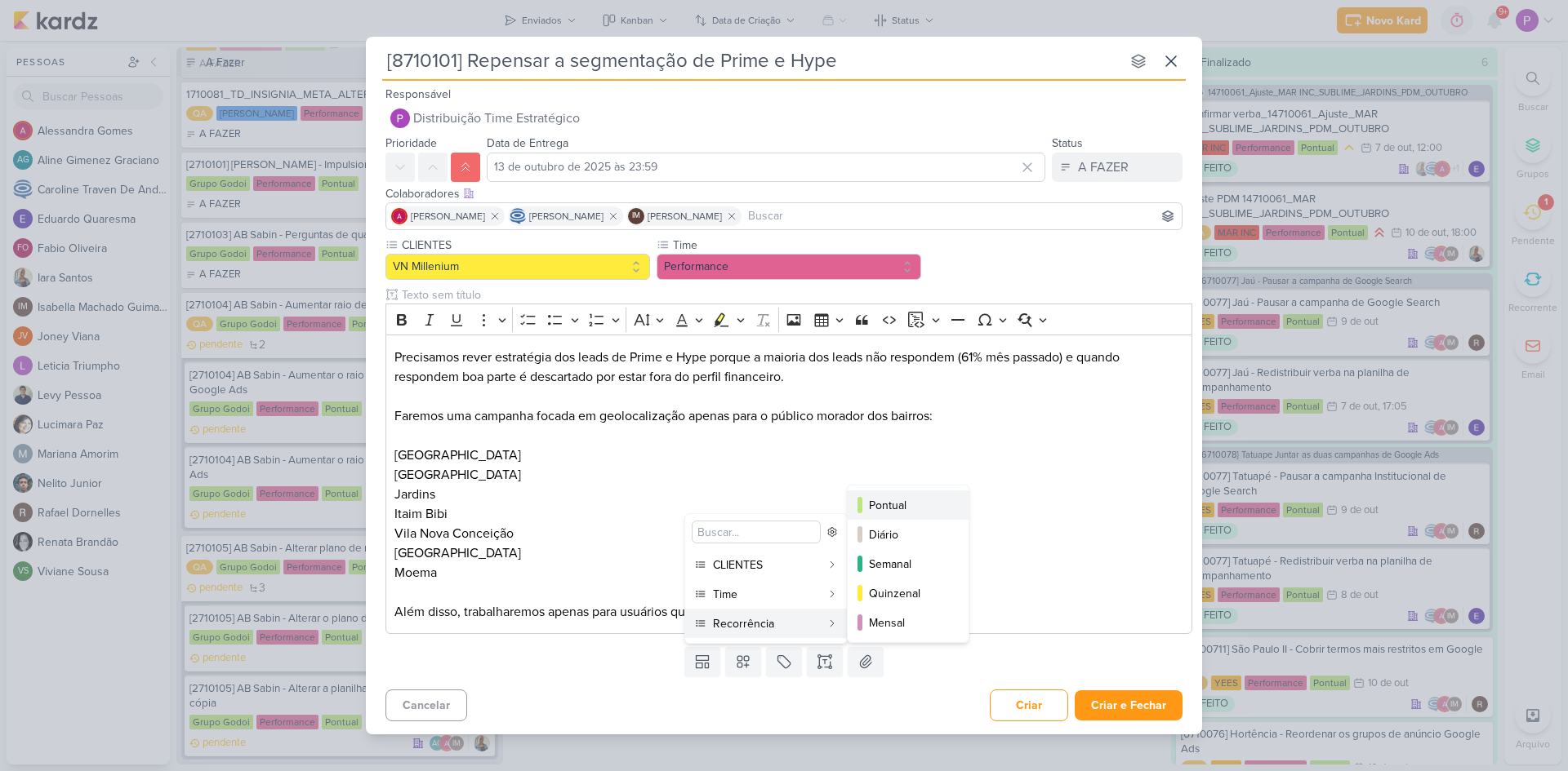
click at [923, 503] on div "Pontual" at bounding box center [908, 506] width 80 height 17
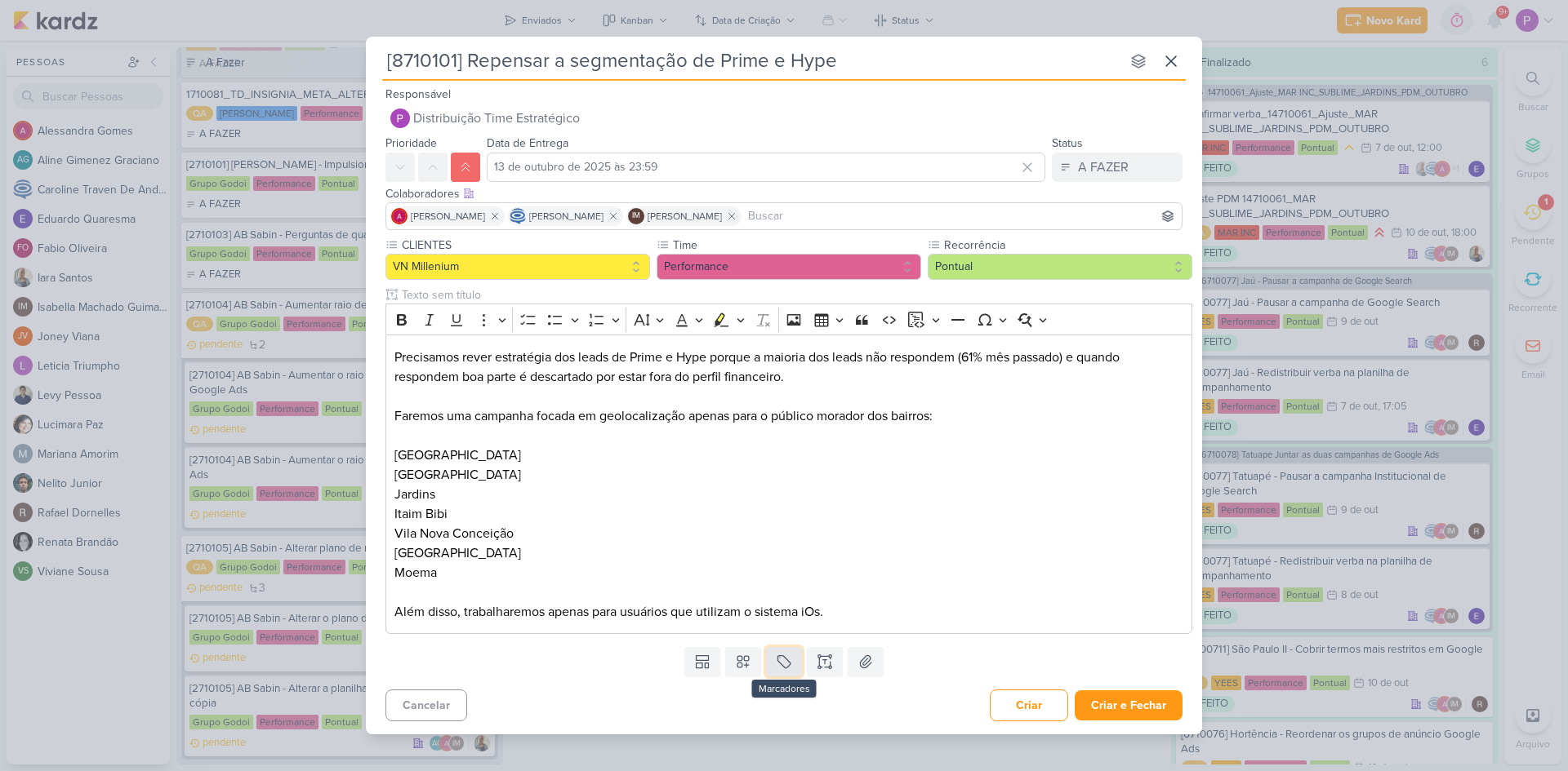
click at [784, 661] on icon at bounding box center [784, 662] width 16 height 16
click at [767, 623] on div "QA" at bounding box center [799, 624] width 106 height 17
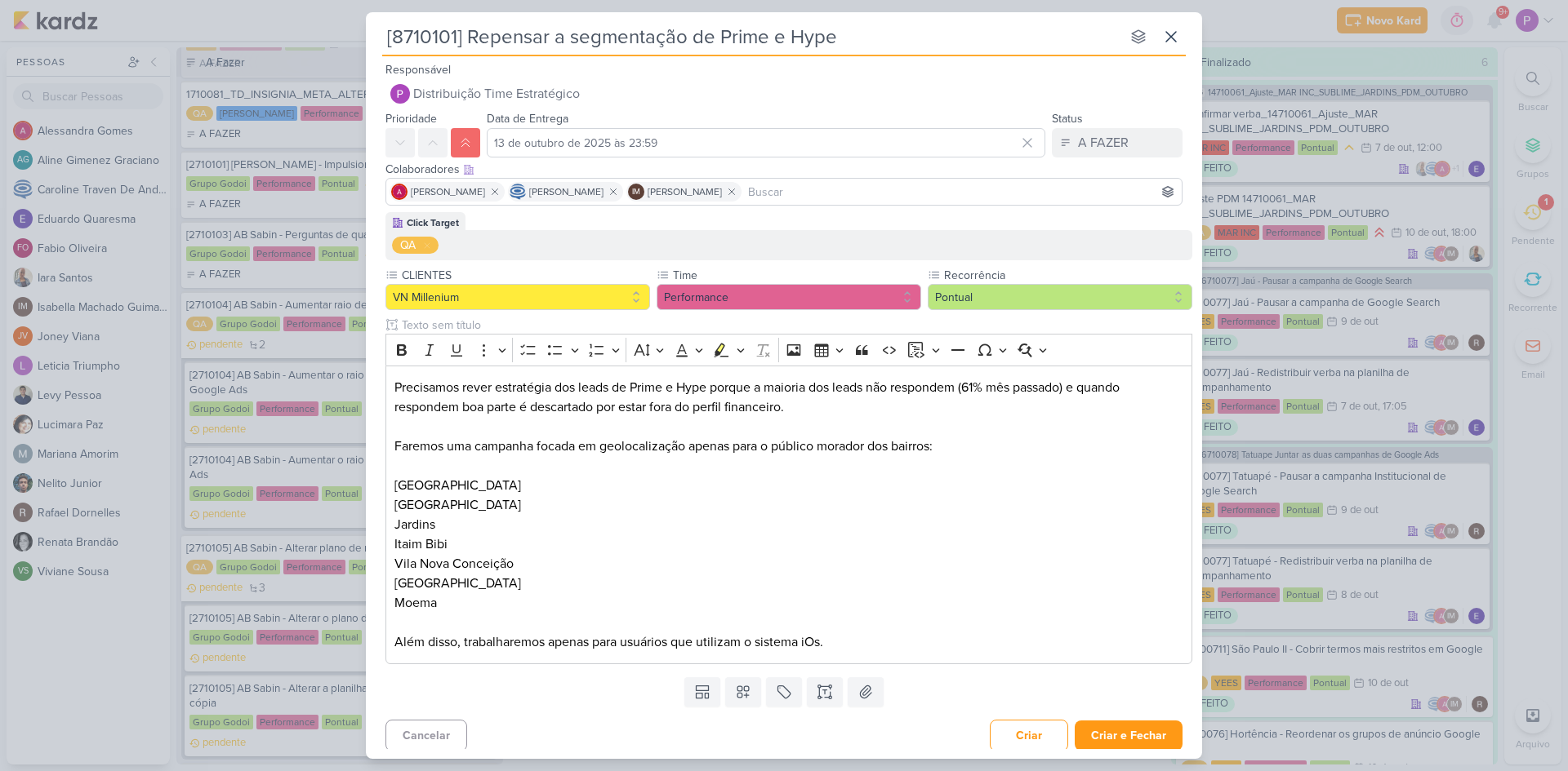
click at [569, 693] on div "Templates Campos Personalizados CLIENTES [GEOGRAPHIC_DATA]" at bounding box center [784, 692] width 836 height 42
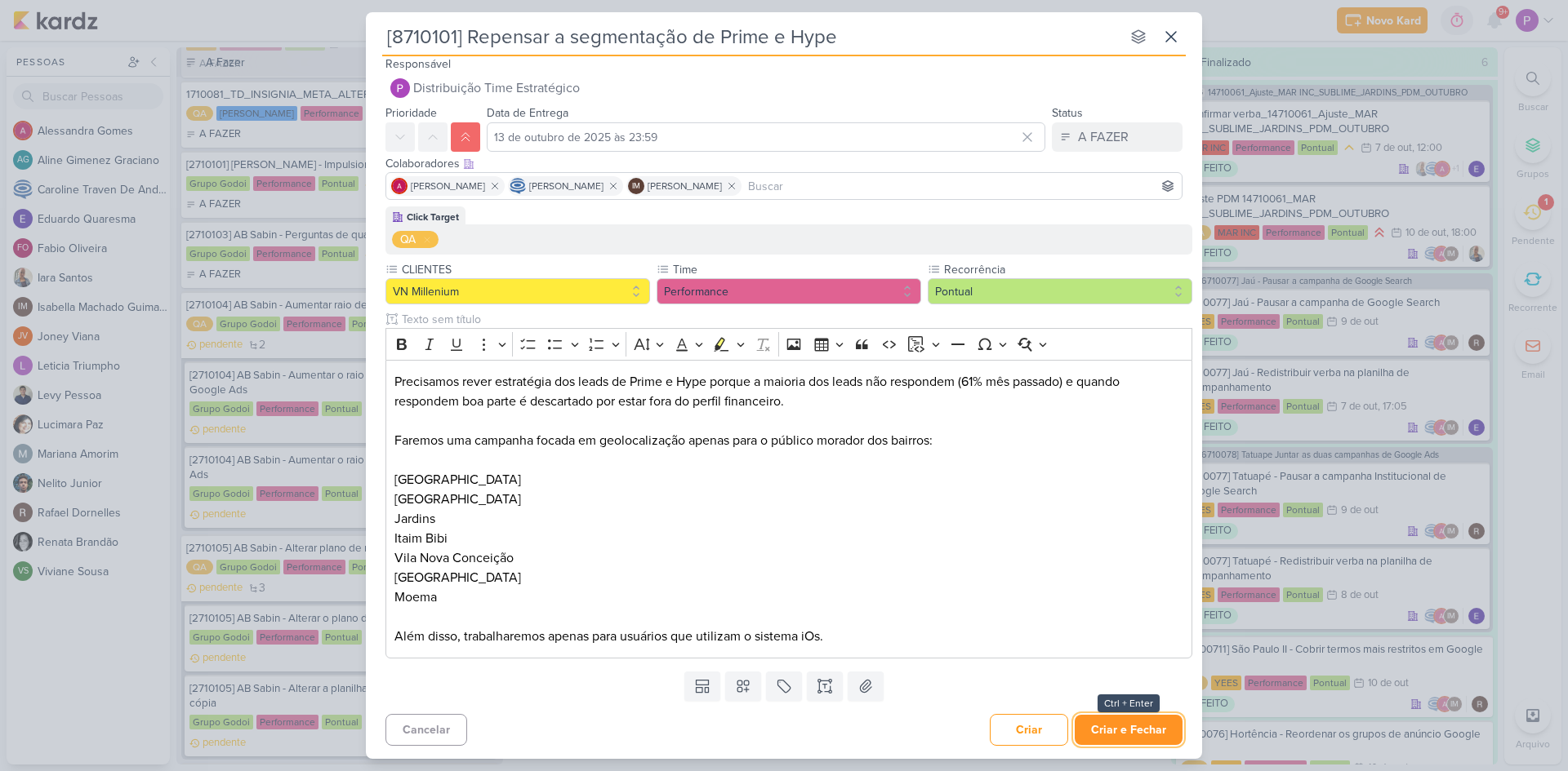
click at [1139, 729] on button "Criar e Fechar" at bounding box center [1128, 730] width 108 height 30
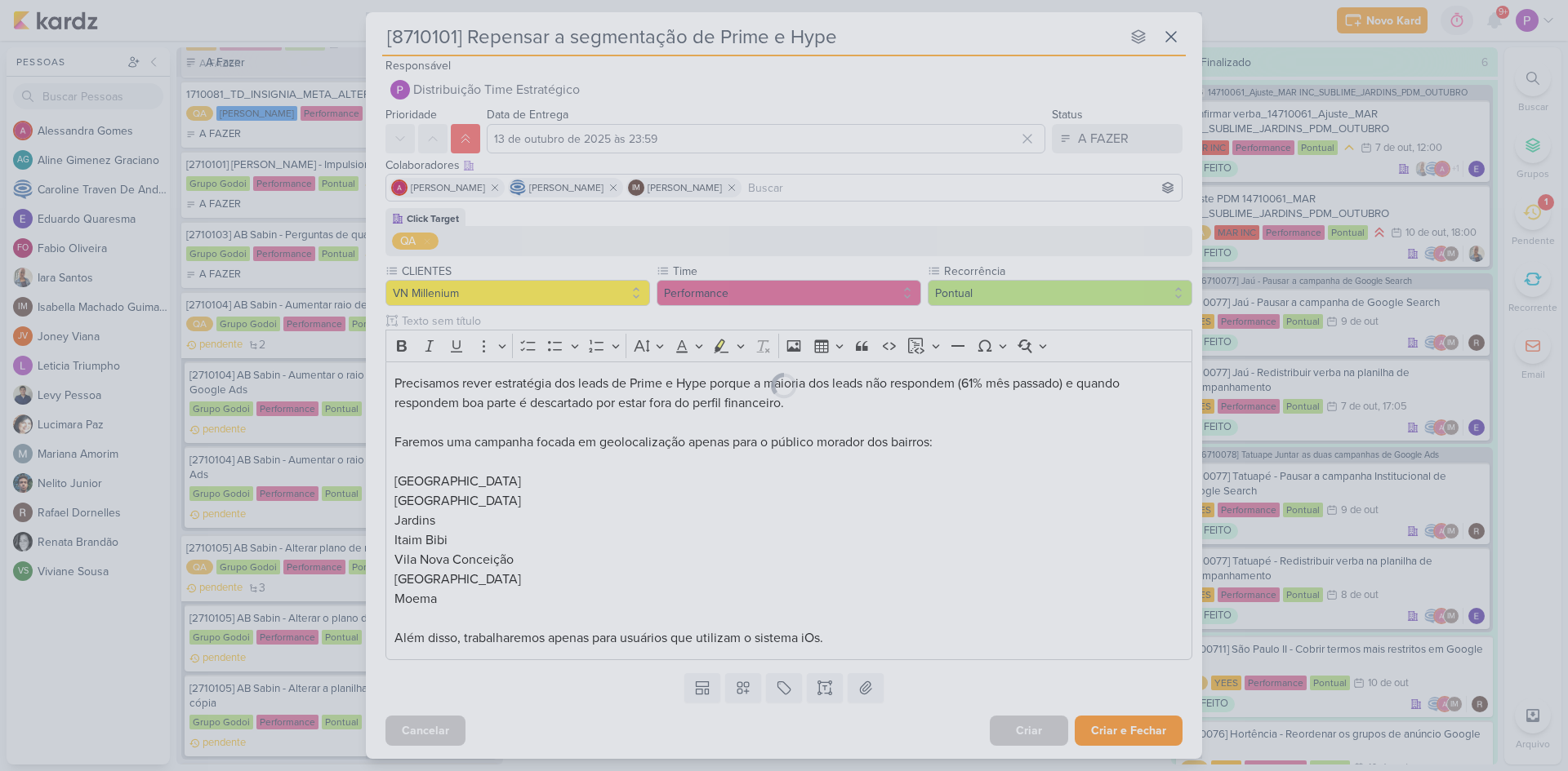
scroll to position [4, 0]
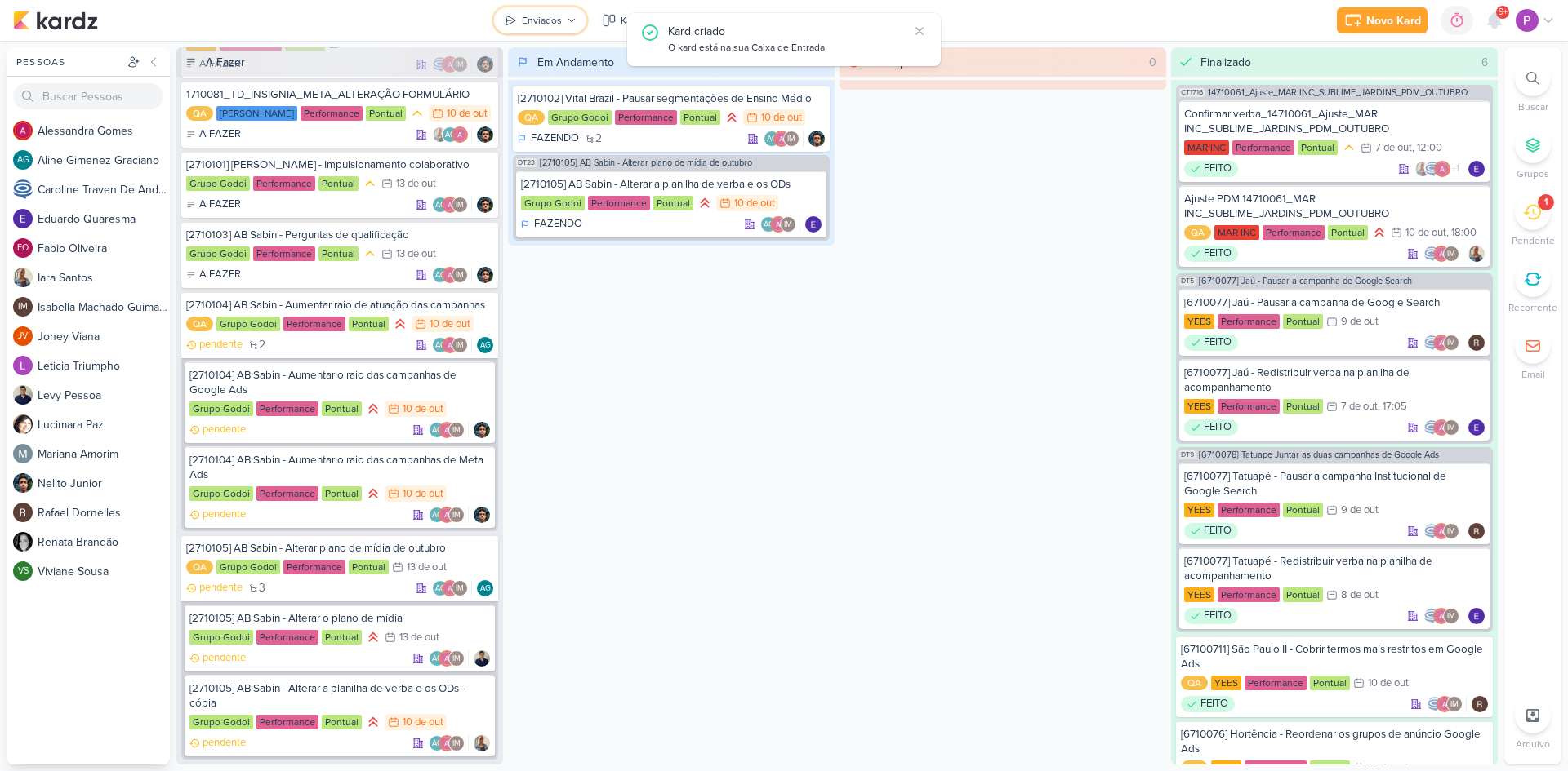
click at [565, 22] on button "Enviados" at bounding box center [540, 21] width 93 height 26
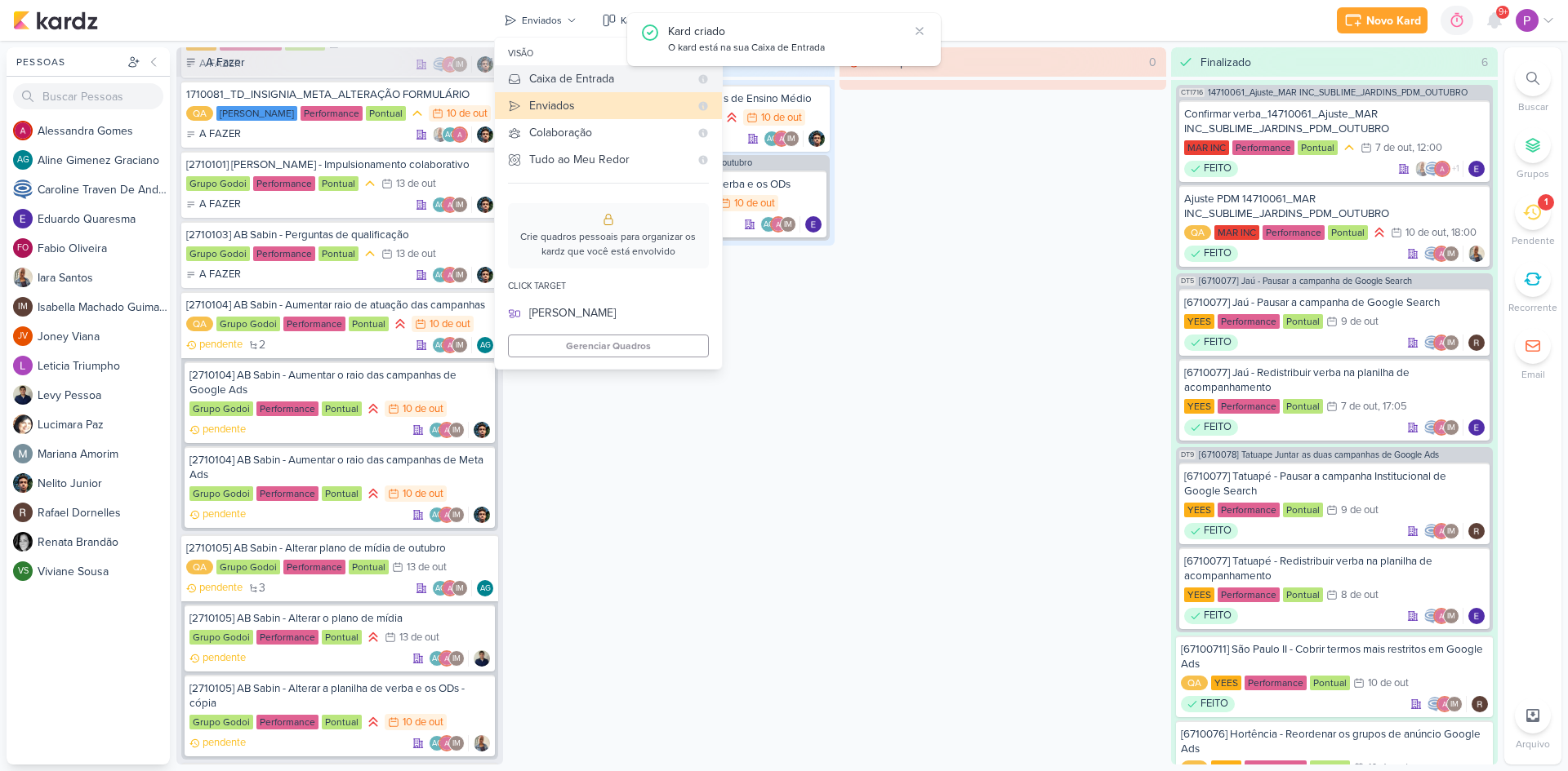
click at [579, 70] on button "Caixa de Entrada" at bounding box center [608, 78] width 227 height 27
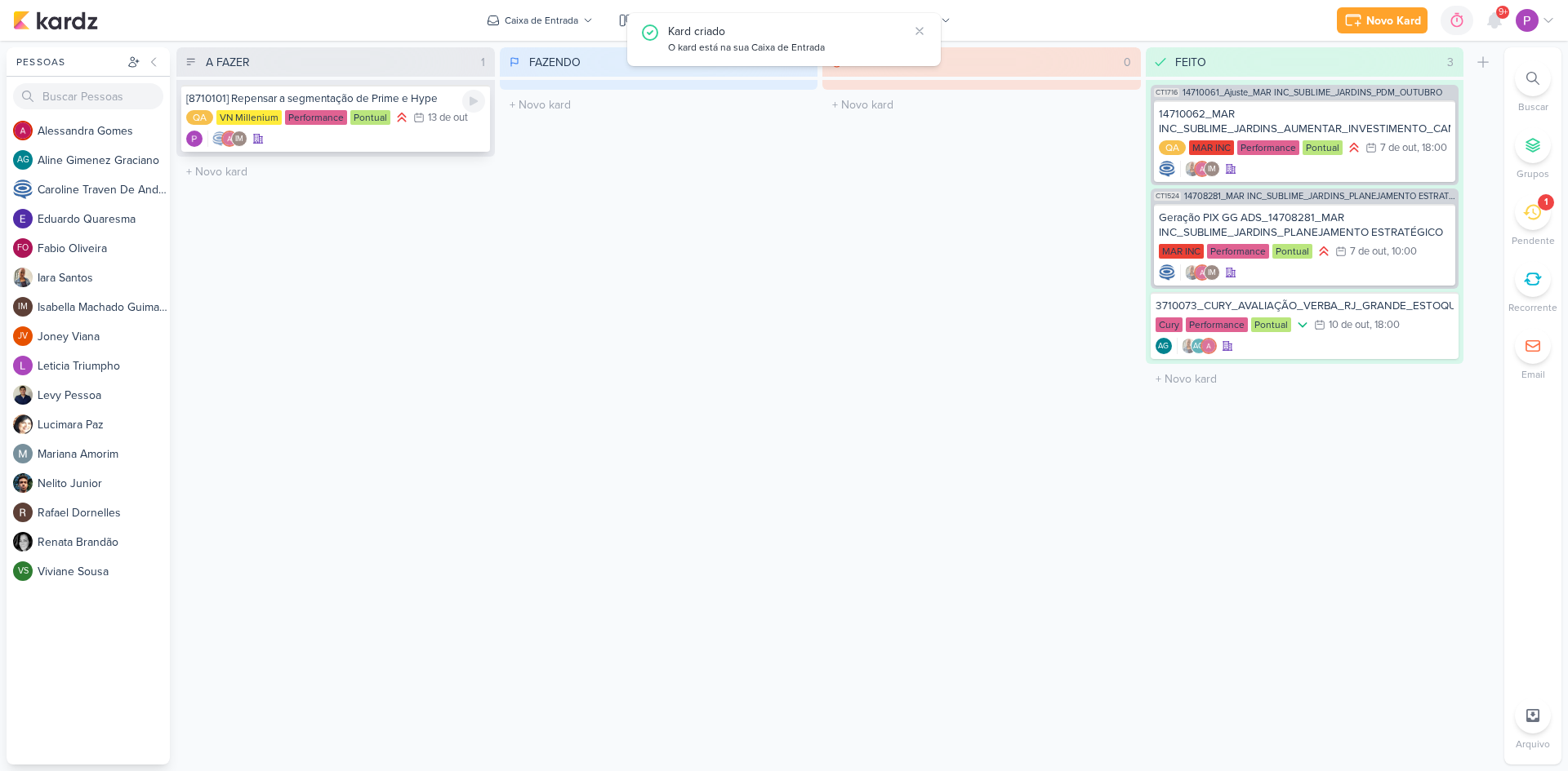
click at [288, 99] on div "[8710101] Repensar a segmentação de Prime e Hype" at bounding box center [335, 99] width 299 height 15
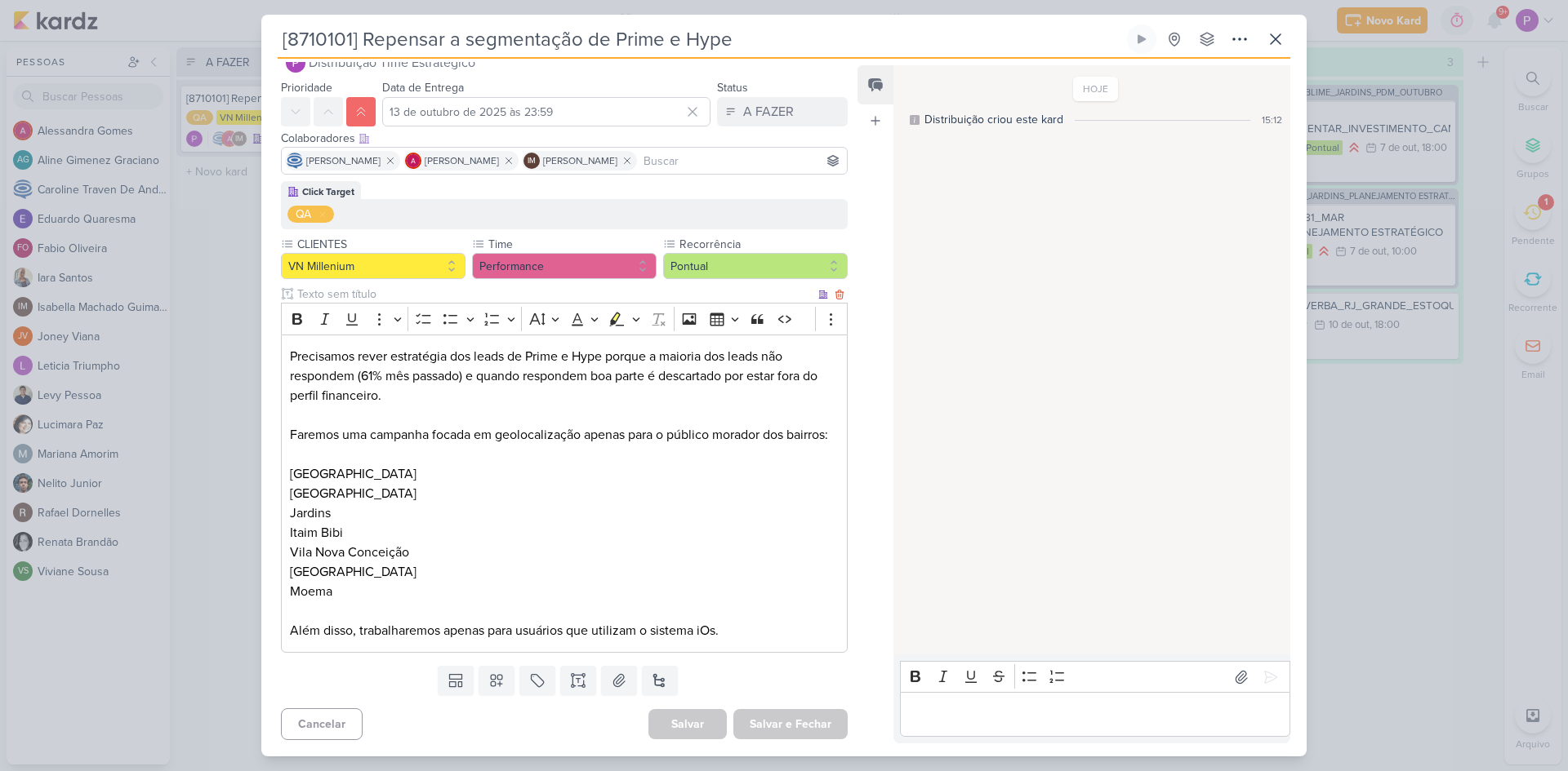
scroll to position [53, 0]
click at [655, 684] on button at bounding box center [660, 680] width 36 height 29
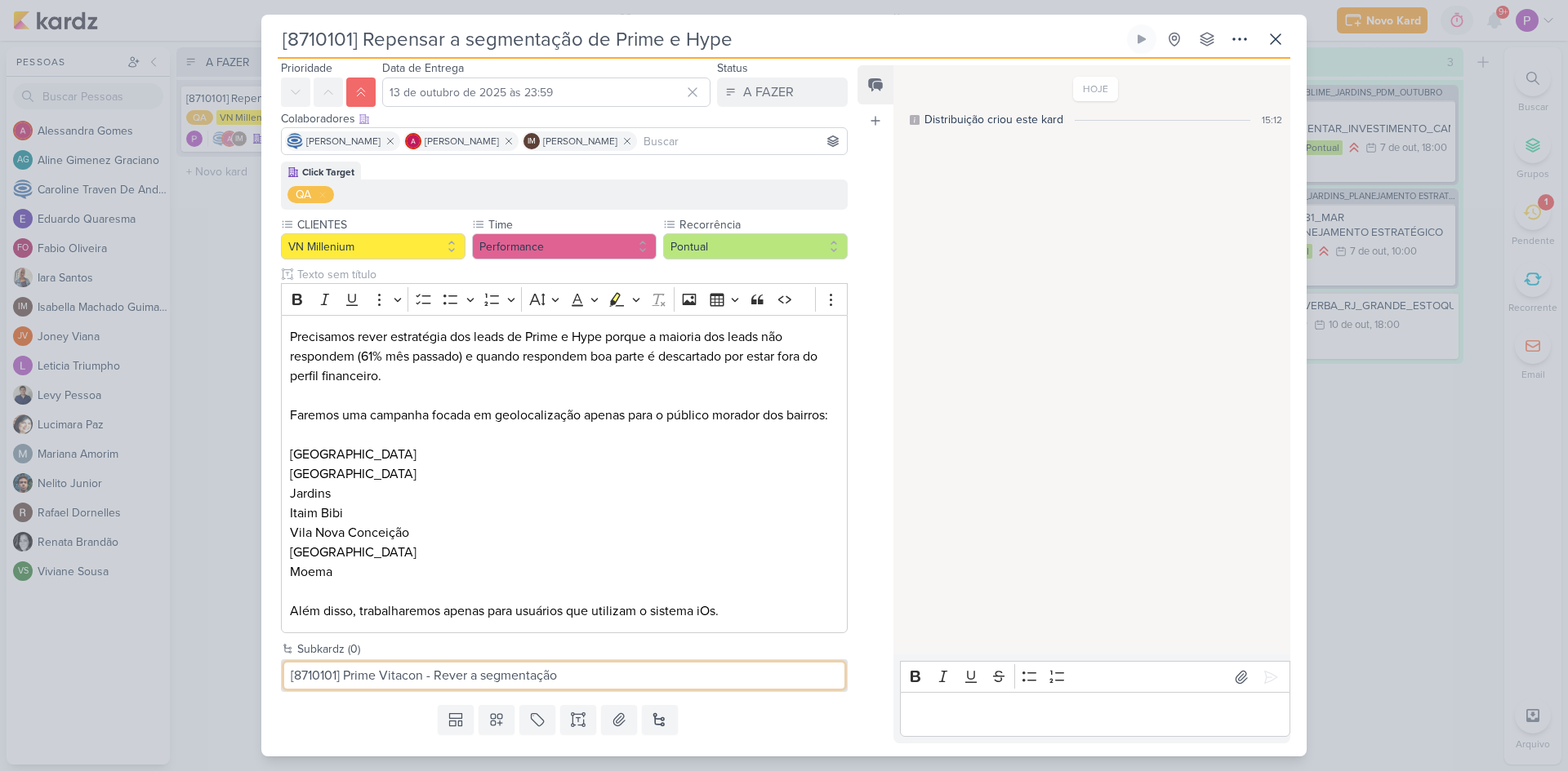
type input "[8710101] Prime Vitacon - Rever a segmentação"
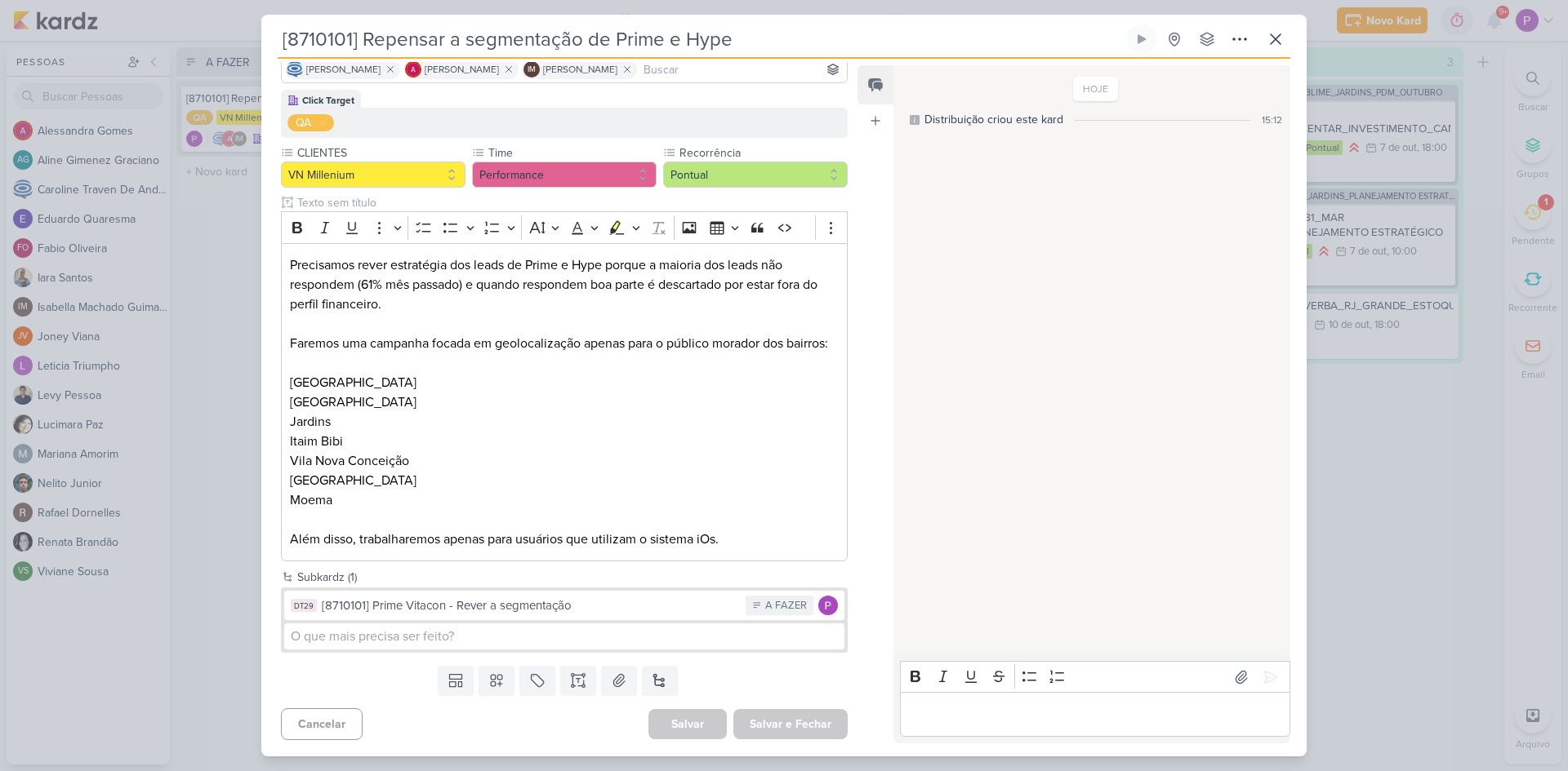
scroll to position [144, 0]
click at [432, 608] on div "[8710101] Prime Vitacon - Rever a segmentação" at bounding box center [530, 606] width 415 height 19
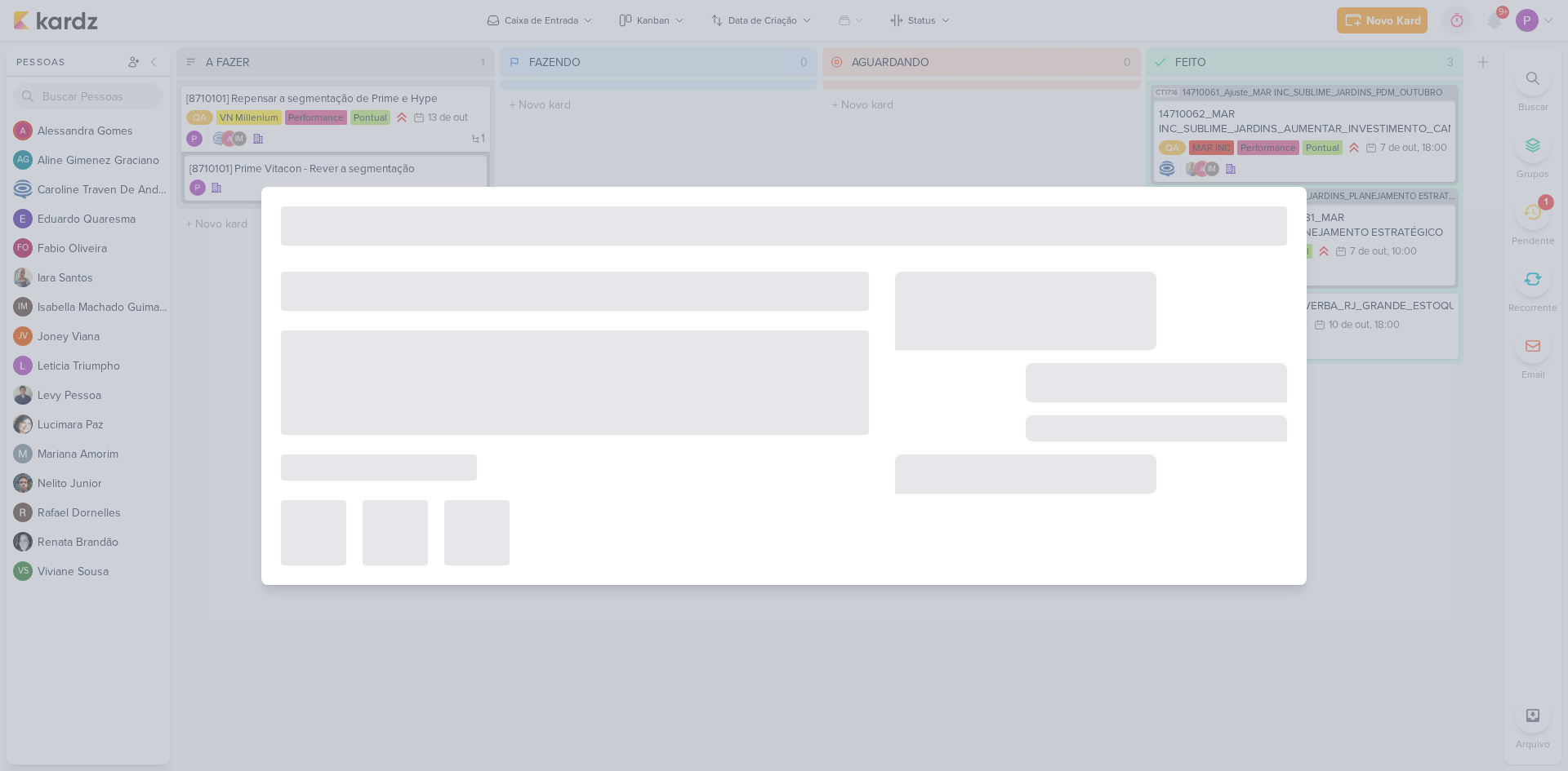
type input "[8710101] Prime Vitacon - Rever a segmentação"
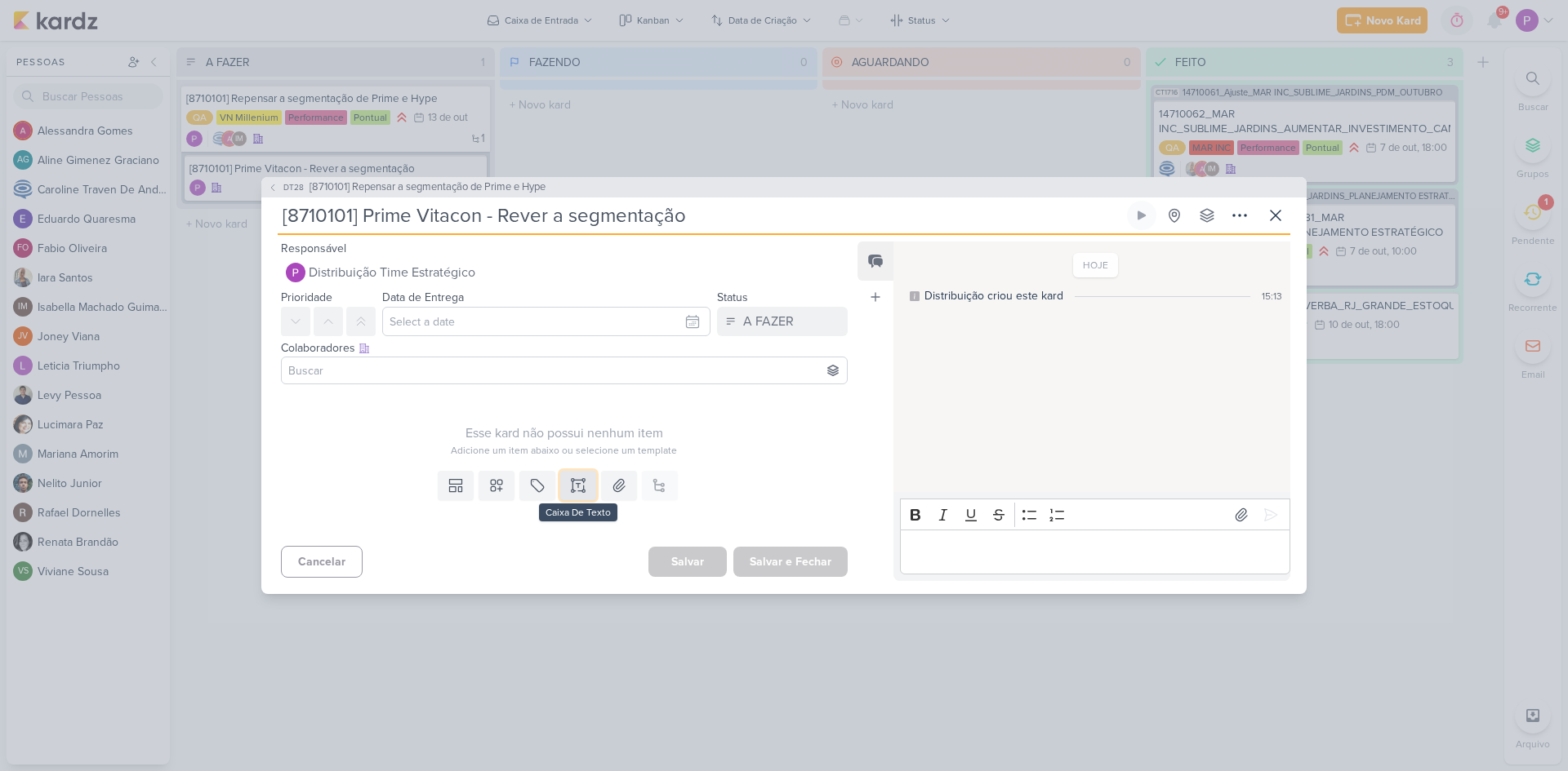
click at [574, 487] on icon at bounding box center [578, 485] width 16 height 16
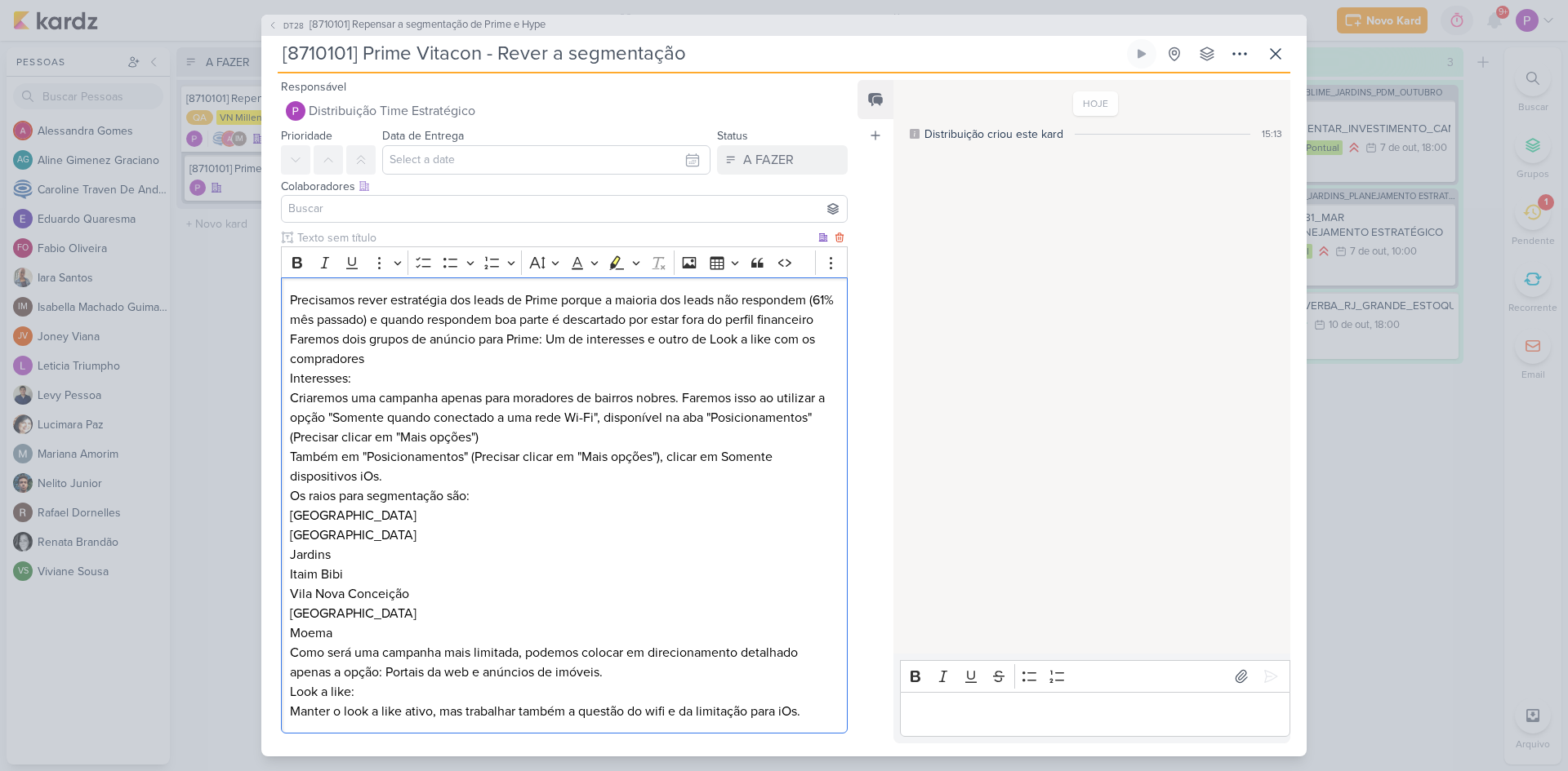
click at [432, 329] on p "Precisamos rever estratégia dos leads de Prime porque a maioria dos leads não r…" at bounding box center [564, 310] width 548 height 40
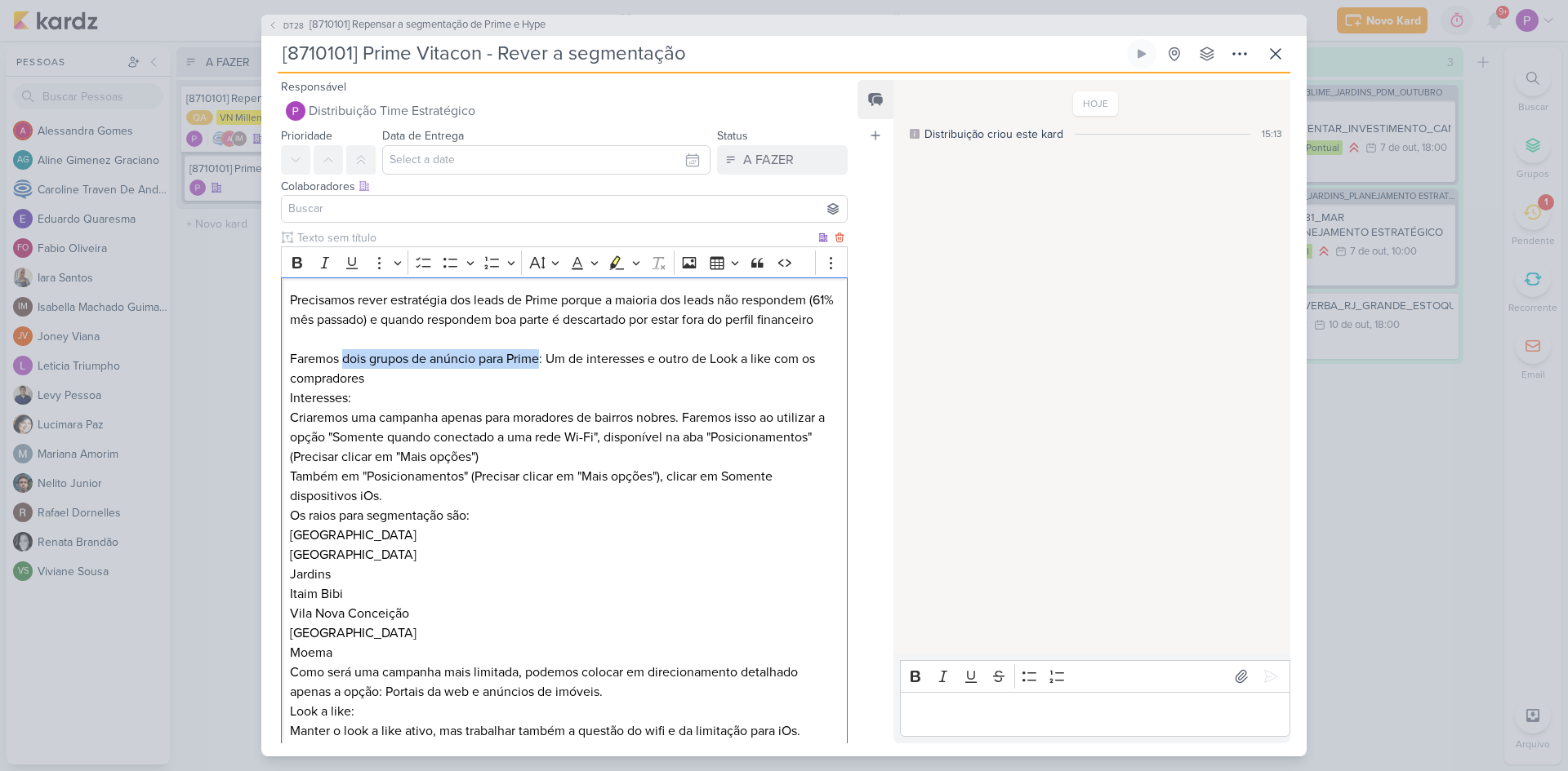
drag, startPoint x: 346, startPoint y: 381, endPoint x: 542, endPoint y: 386, distance: 196.1
click at [542, 386] on p "Faremos dois grupos de anúncio para Prime: Um de interesses e outro de Look a l…" at bounding box center [564, 369] width 548 height 40
click at [294, 265] on icon "Editor toolbar" at bounding box center [297, 262] width 9 height 11
click at [398, 389] on p "Faremos dois grupos de anúncio para Prime : Um de interesses e outro de Look a …" at bounding box center [564, 369] width 548 height 40
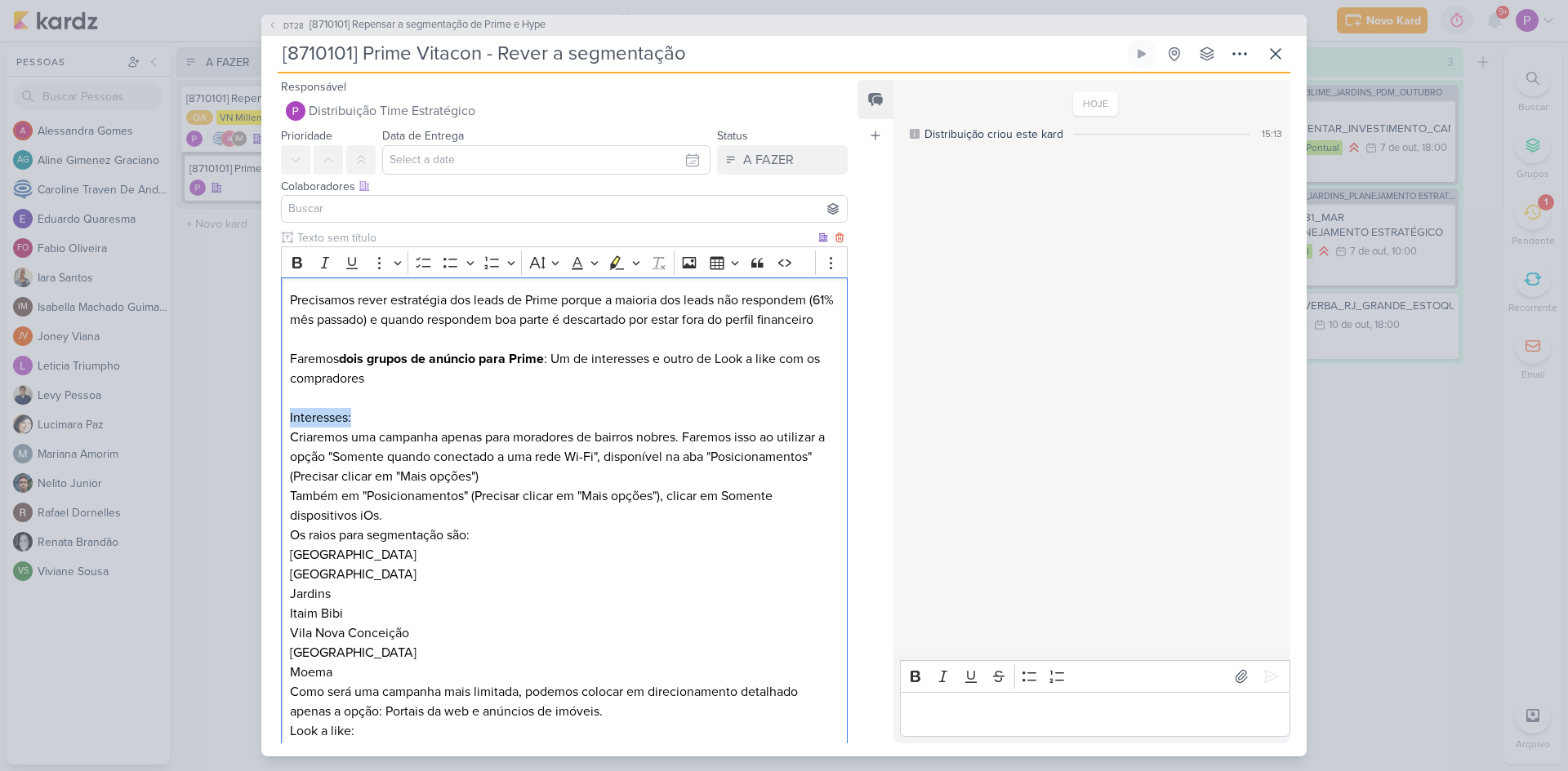
drag, startPoint x: 373, startPoint y: 439, endPoint x: 290, endPoint y: 435, distance: 83.1
click at [290, 427] on p "Interesses:" at bounding box center [564, 418] width 548 height 20
click at [300, 257] on icon "Editor toolbar" at bounding box center [296, 262] width 16 height 16
click at [616, 273] on button "Highlight" at bounding box center [616, 263] width 25 height 25
click at [535, 409] on p "Editor editing area: main" at bounding box center [564, 398] width 548 height 20
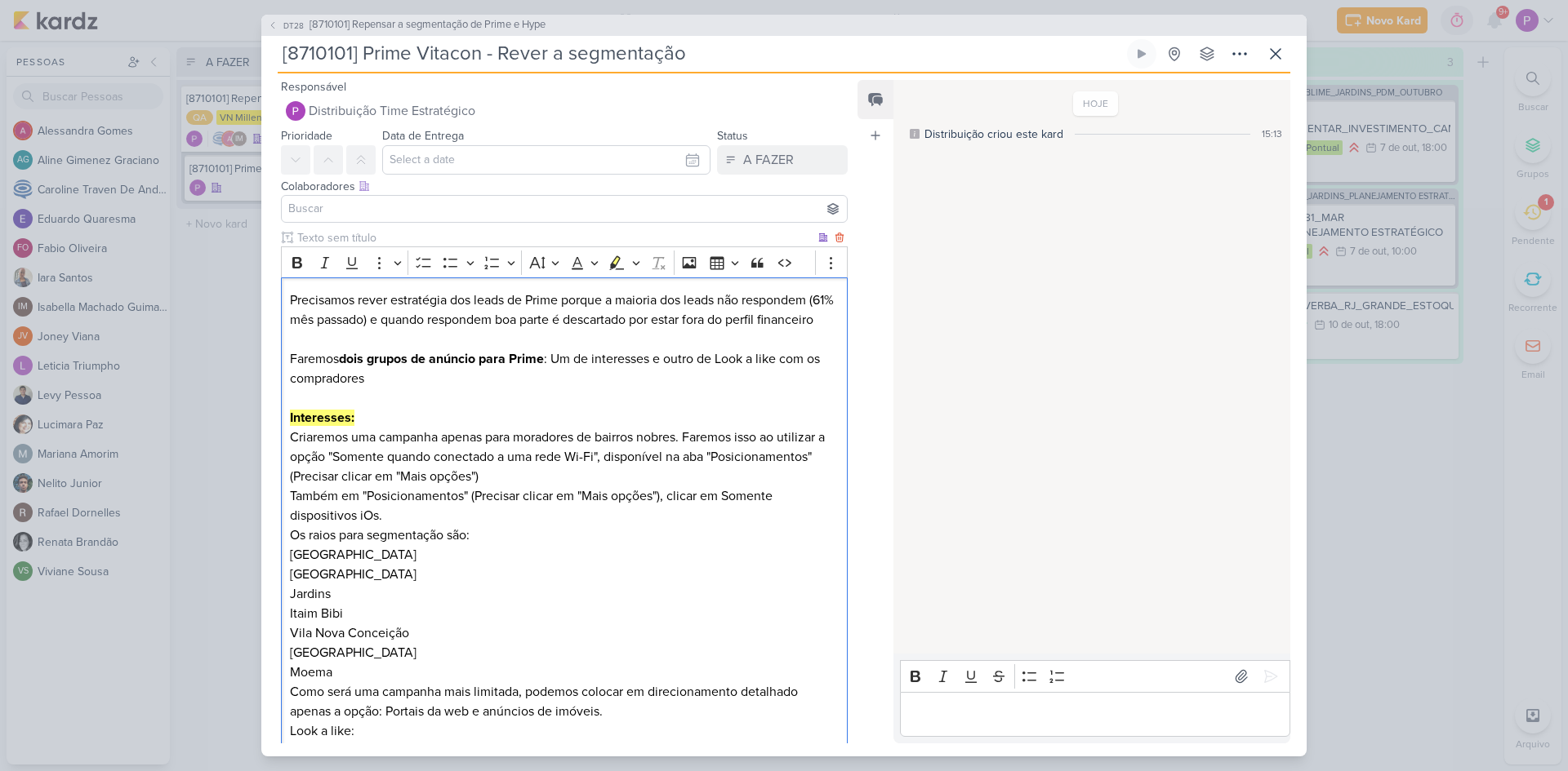
click at [553, 487] on p "Criaremos uma campanha apenas para moradores de bairros nobres. Faremos isso ao…" at bounding box center [564, 457] width 548 height 59
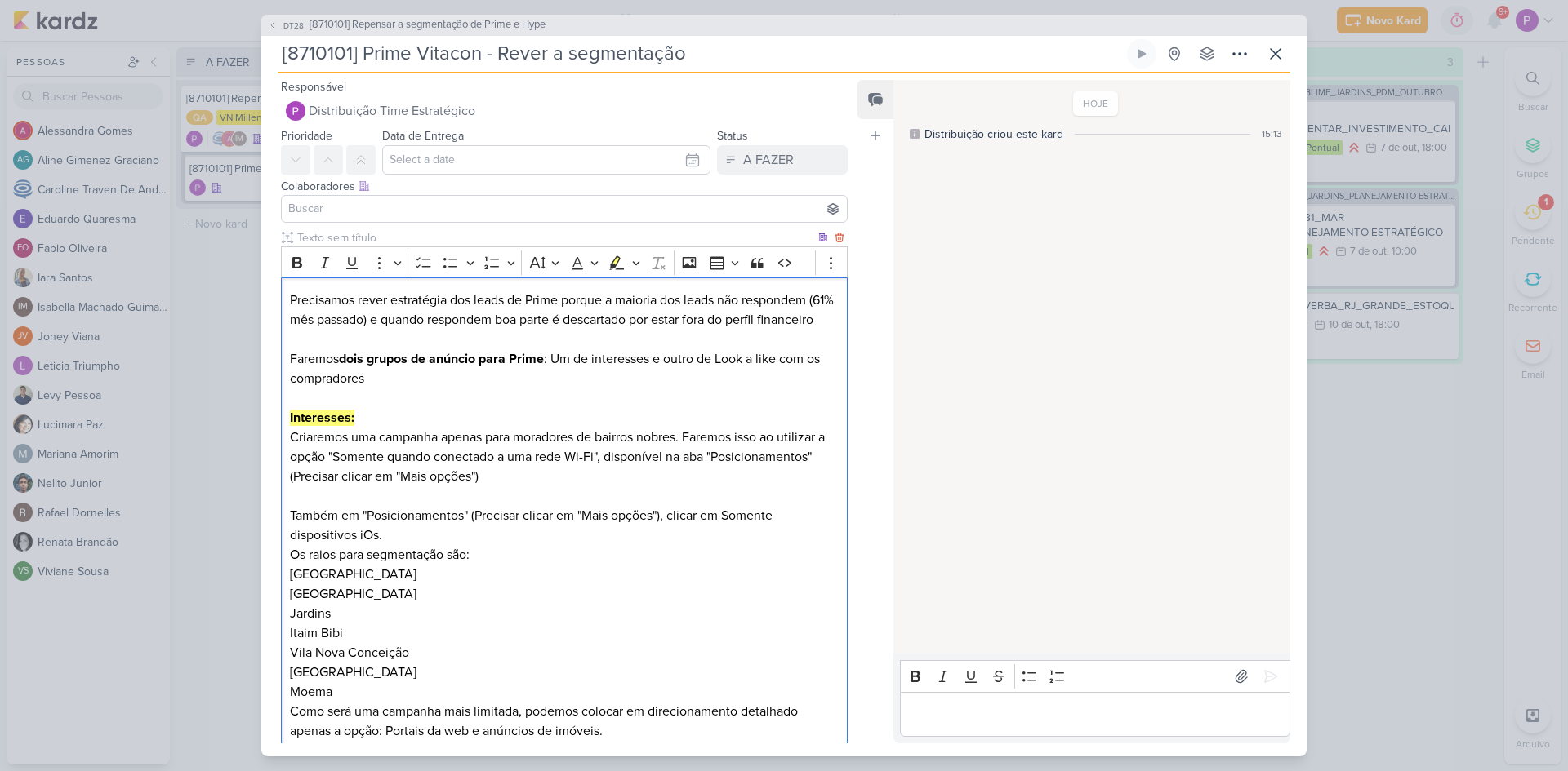
click at [425, 545] on p "Também em "Posicionamentos" (Precisar clicar em "Mais opções"), clicar em Somen…" at bounding box center [564, 526] width 548 height 40
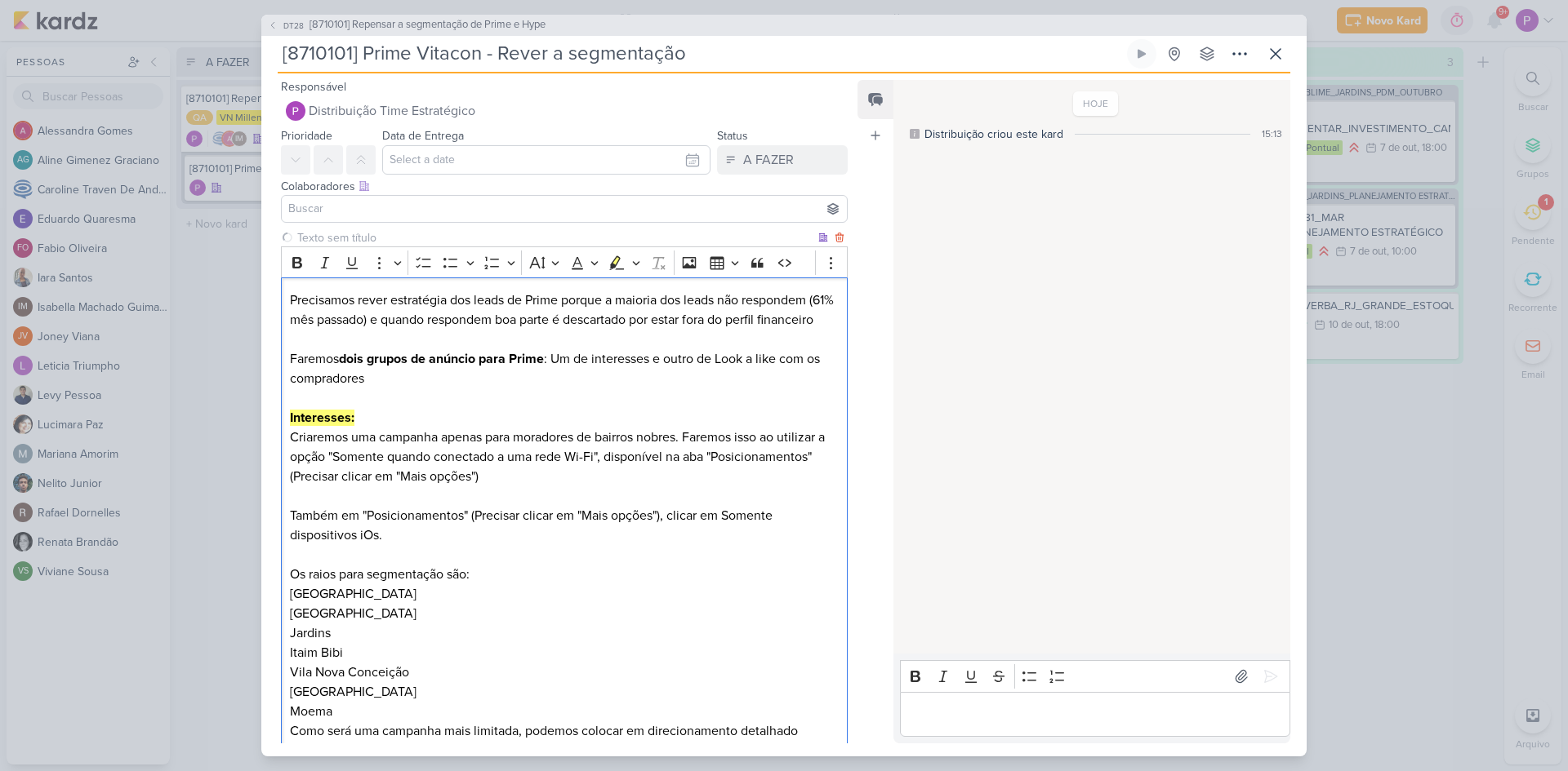
scroll to position [163, 0]
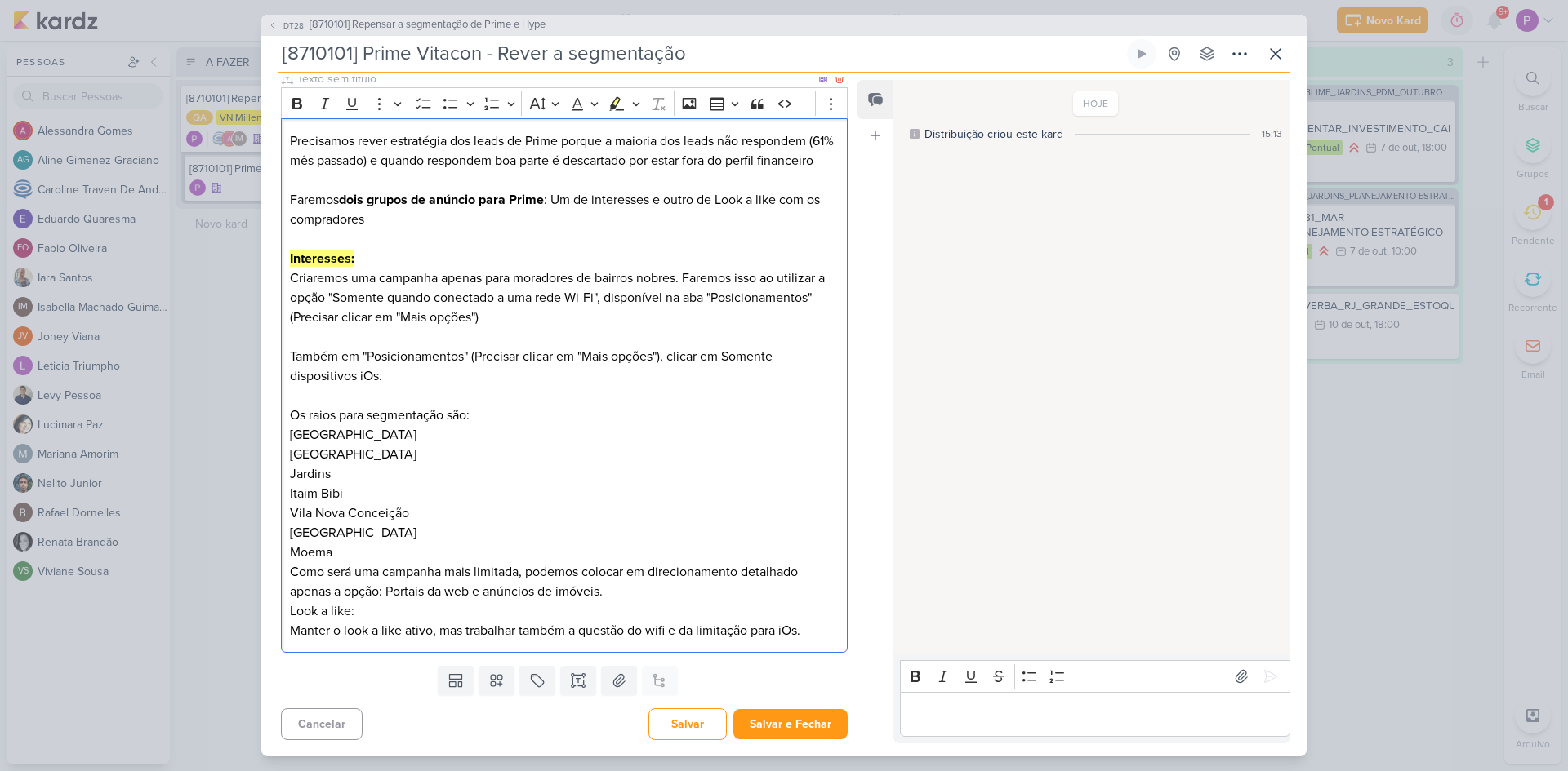
click at [415, 562] on p "Jardim Europa Jardim América Jardins Itaim Bibi Vila Nova Conceição Higienópoli…" at bounding box center [564, 494] width 548 height 137
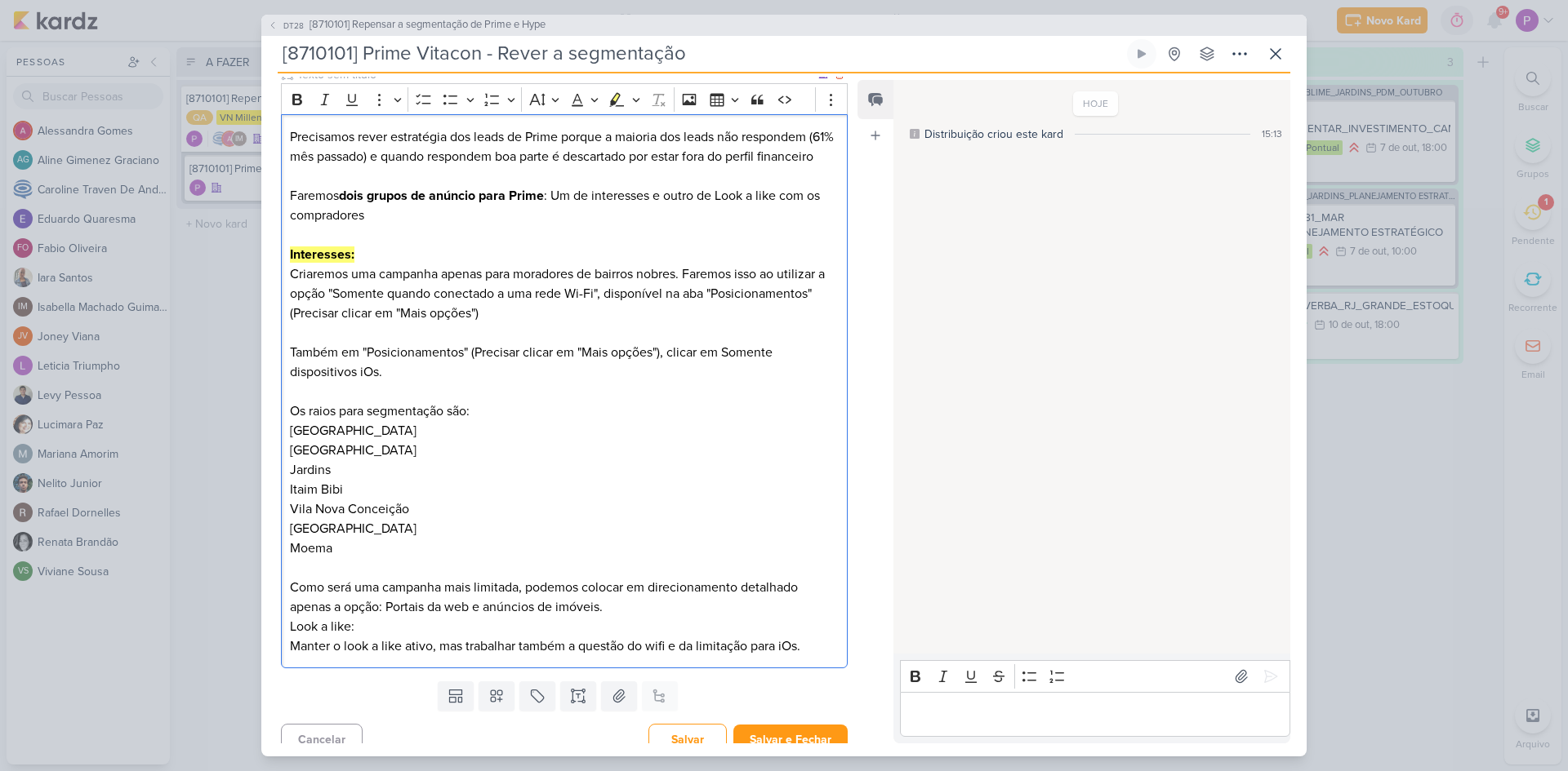
click at [624, 617] on p "Como será uma campanha mais limitada, podemos colocar em direcionamento detalha…" at bounding box center [564, 597] width 548 height 40
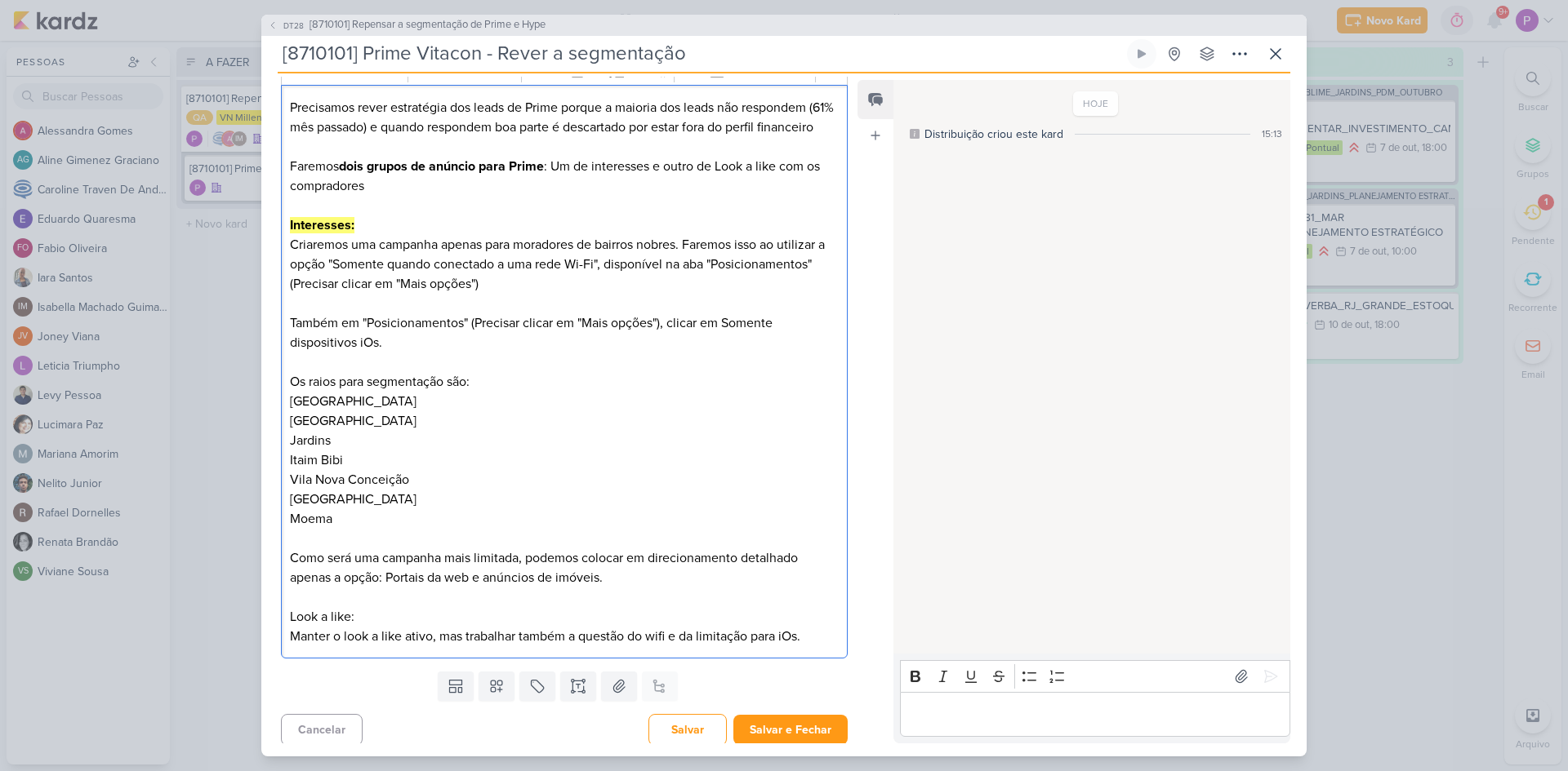
scroll to position [218, 0]
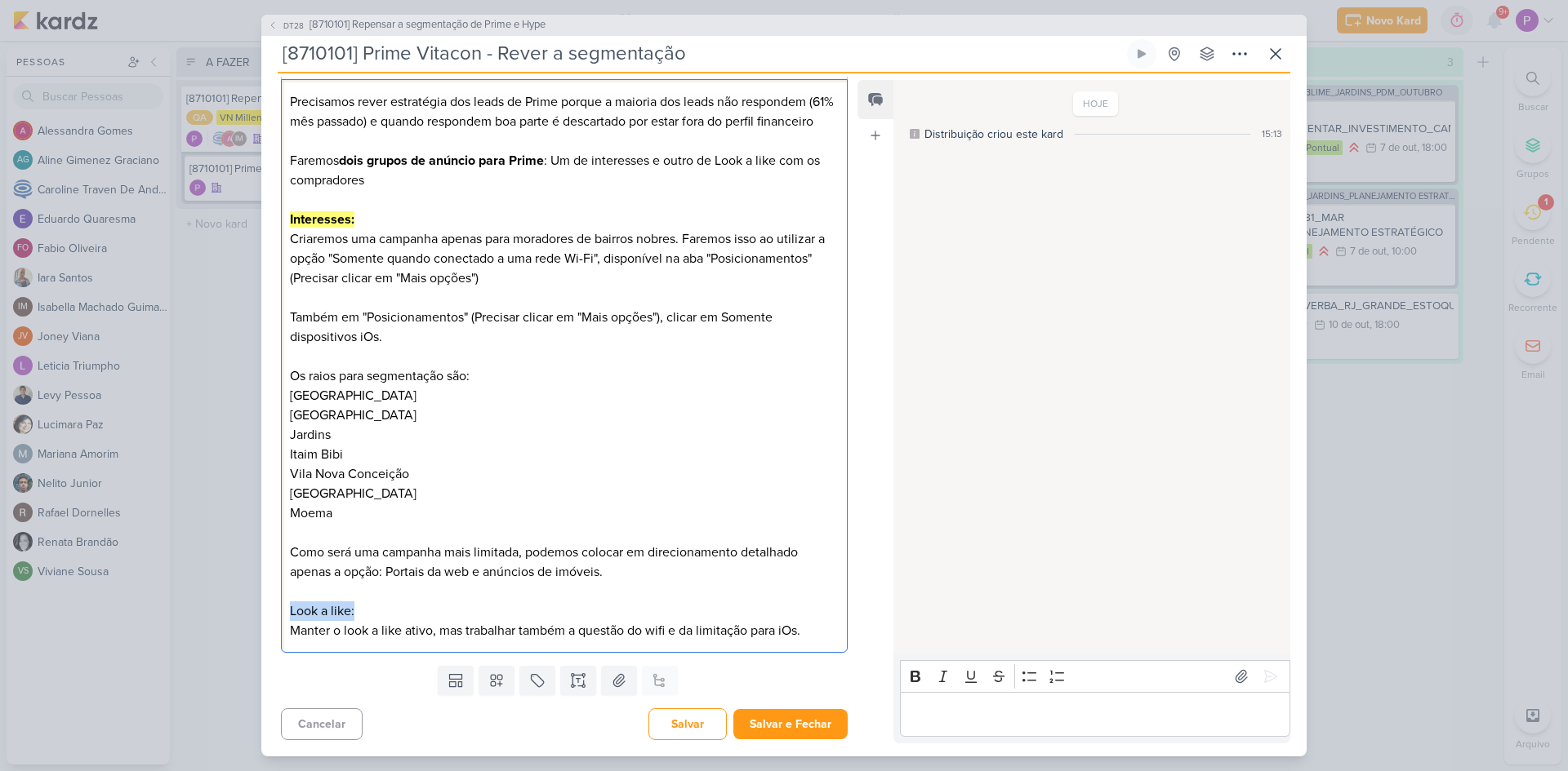
drag, startPoint x: 363, startPoint y: 614, endPoint x: 278, endPoint y: 611, distance: 85.1
click at [278, 611] on div "Clique para deixar o item visível somente à membros da sua organização Rich Tex…" at bounding box center [558, 345] width 593 height 629
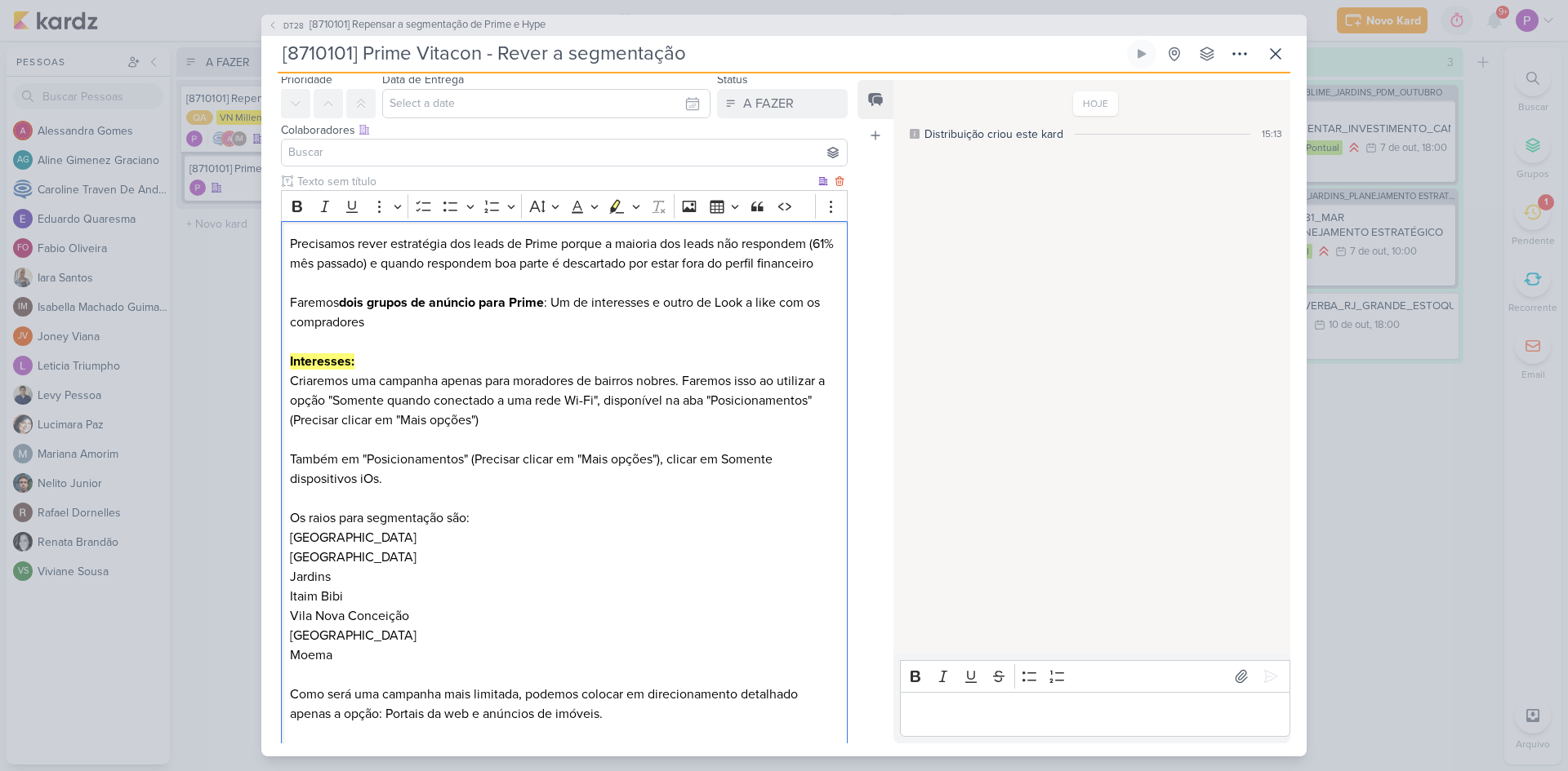
scroll to position [55, 0]
click at [300, 214] on icon "Editor toolbar" at bounding box center [296, 208] width 16 height 16
click at [615, 210] on icon "Editor toolbar" at bounding box center [617, 208] width 15 height 14
click at [579, 529] on p "Os raios para segmentação são:" at bounding box center [564, 520] width 548 height 20
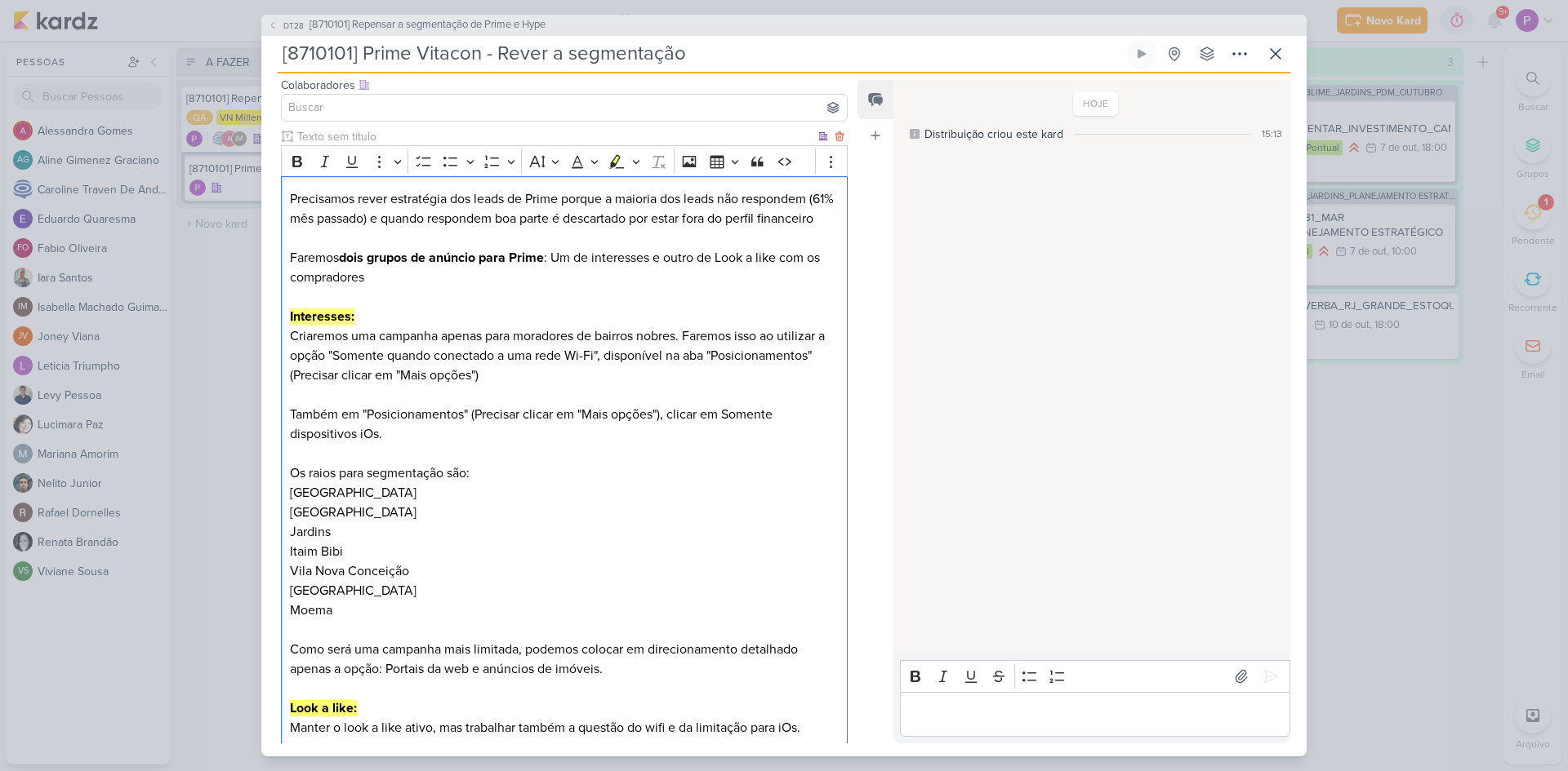
scroll to position [0, 0]
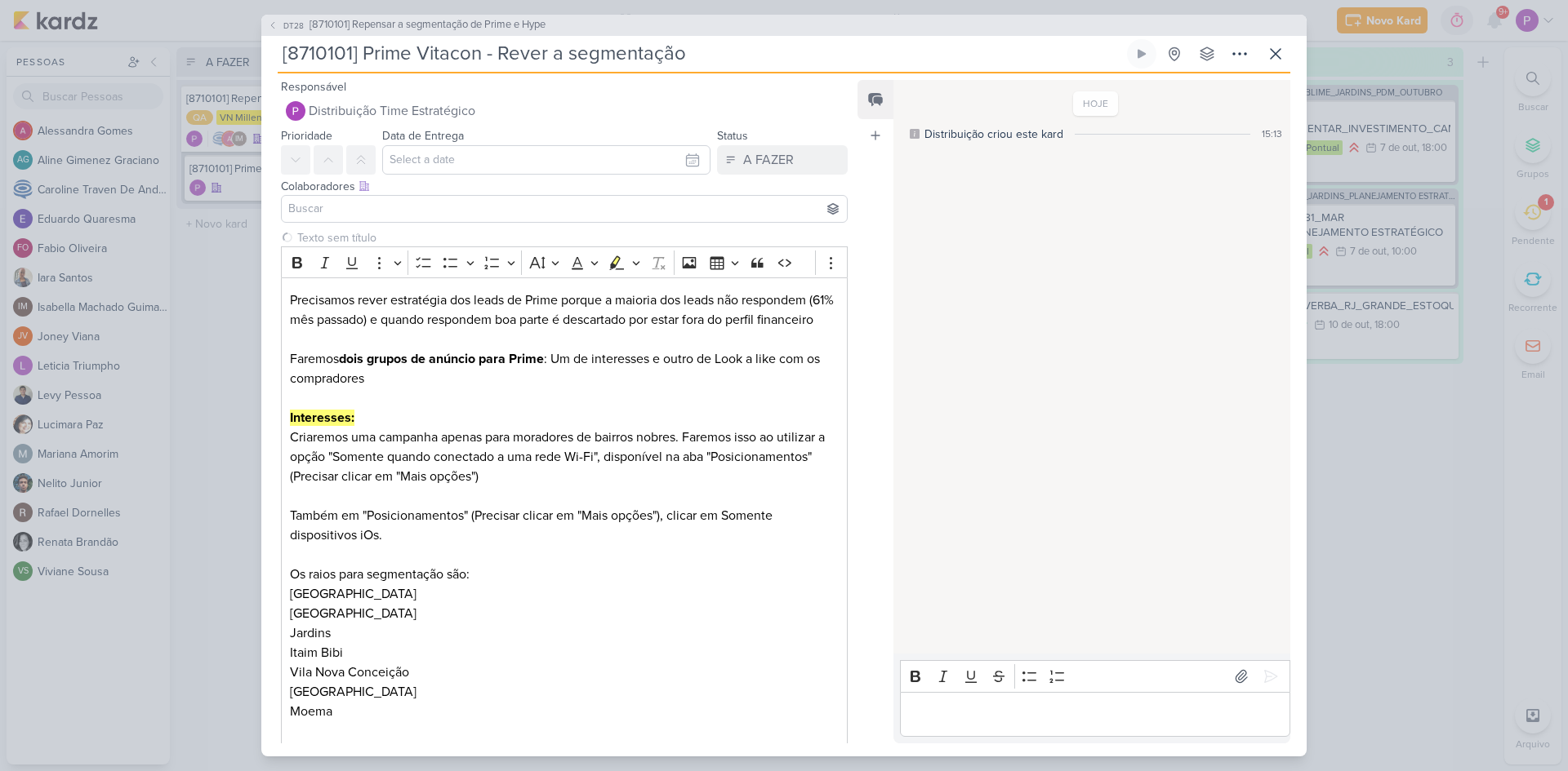
click at [438, 178] on div "Colaboradores Este kard pode ser visível a usuários da sua organização Este kar…" at bounding box center [565, 187] width 566 height 17
click at [441, 160] on input "text" at bounding box center [547, 159] width 329 height 29
click at [559, 293] on div "13" at bounding box center [562, 293] width 25 height 23
type input "13 de outubro de 2025 às 23:59"
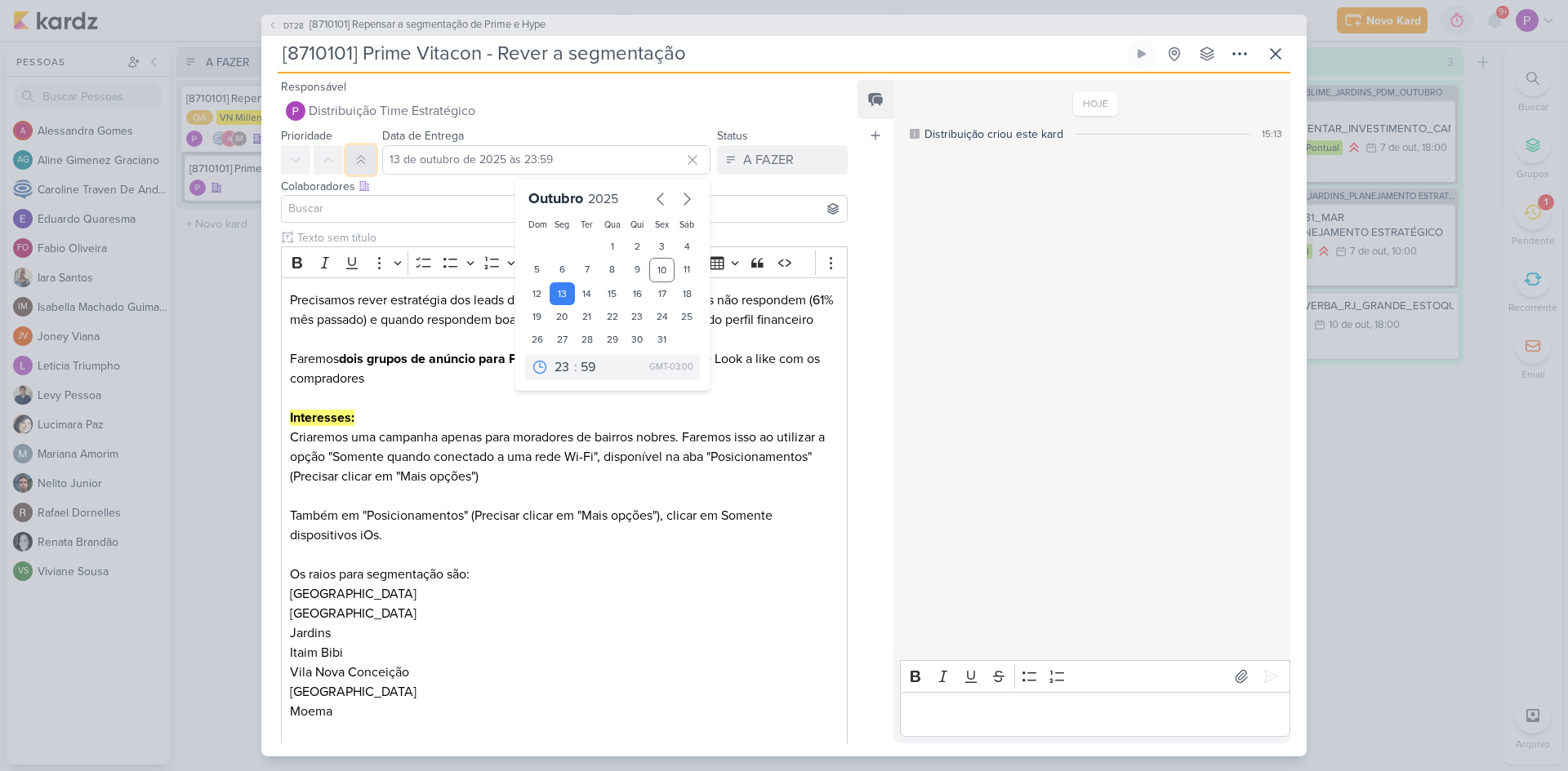
click at [348, 154] on button at bounding box center [361, 159] width 29 height 29
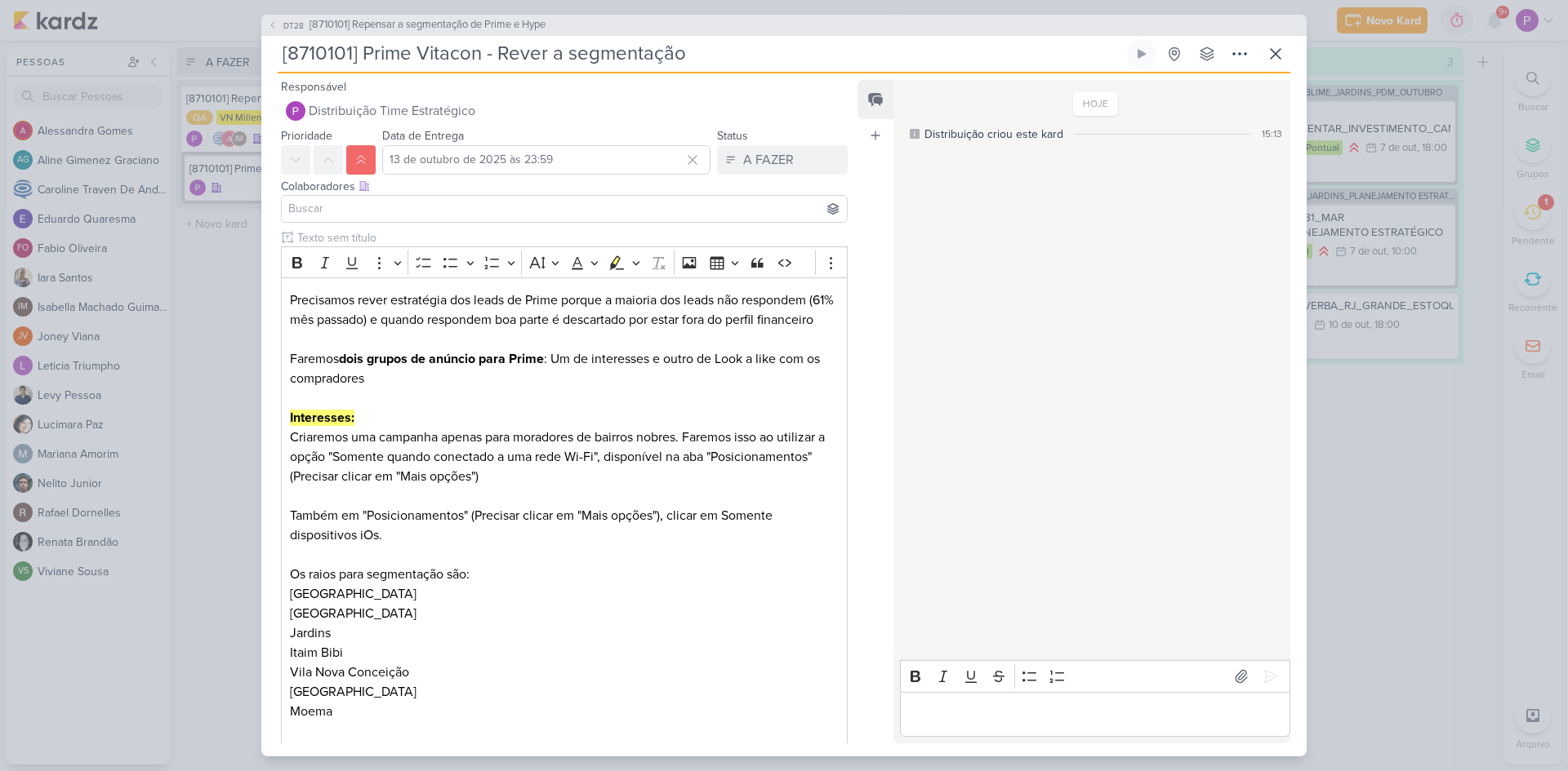
click at [363, 203] on input at bounding box center [565, 209] width 559 height 20
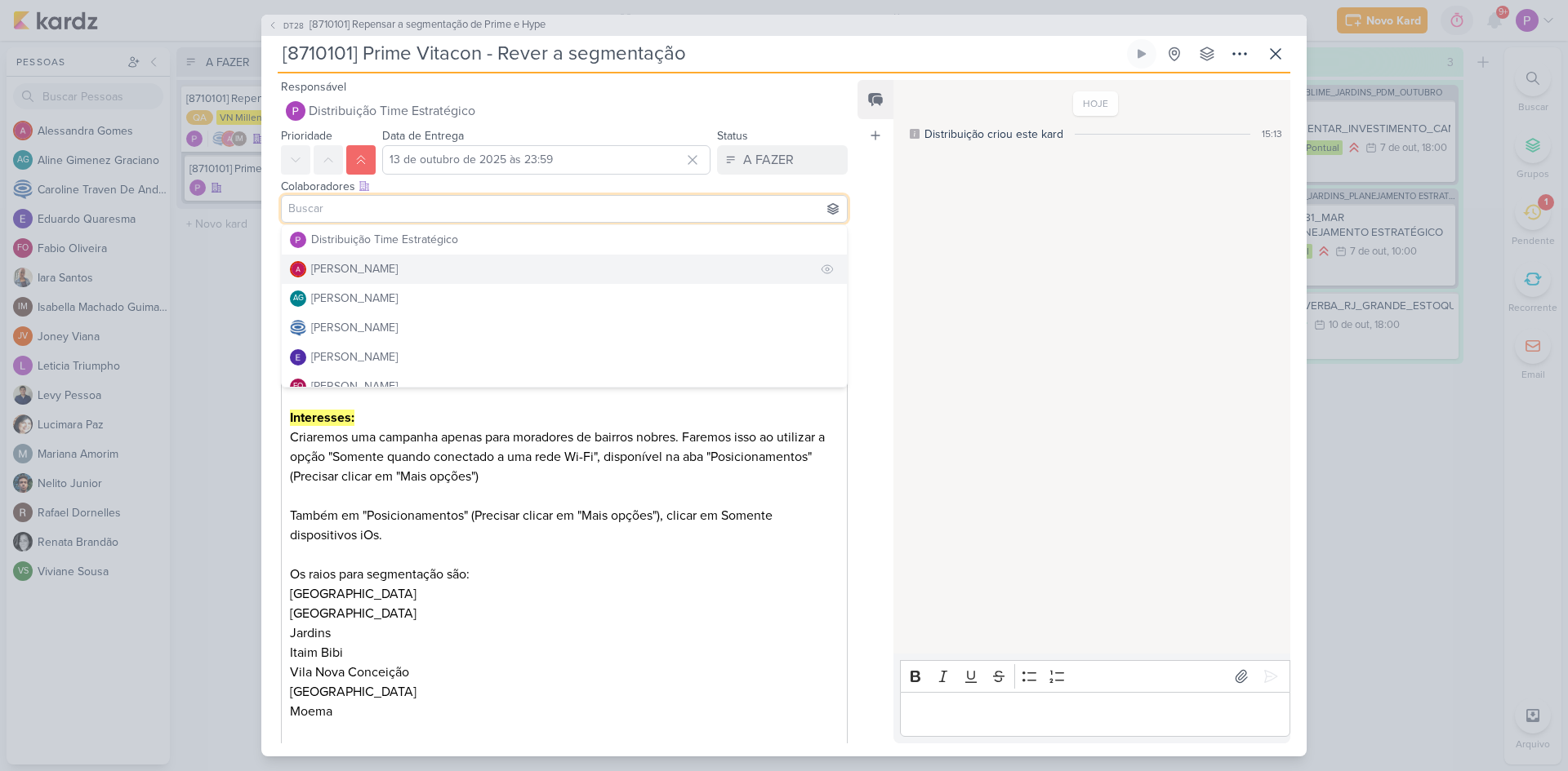
click at [384, 267] on div "[PERSON_NAME]" at bounding box center [355, 269] width 87 height 17
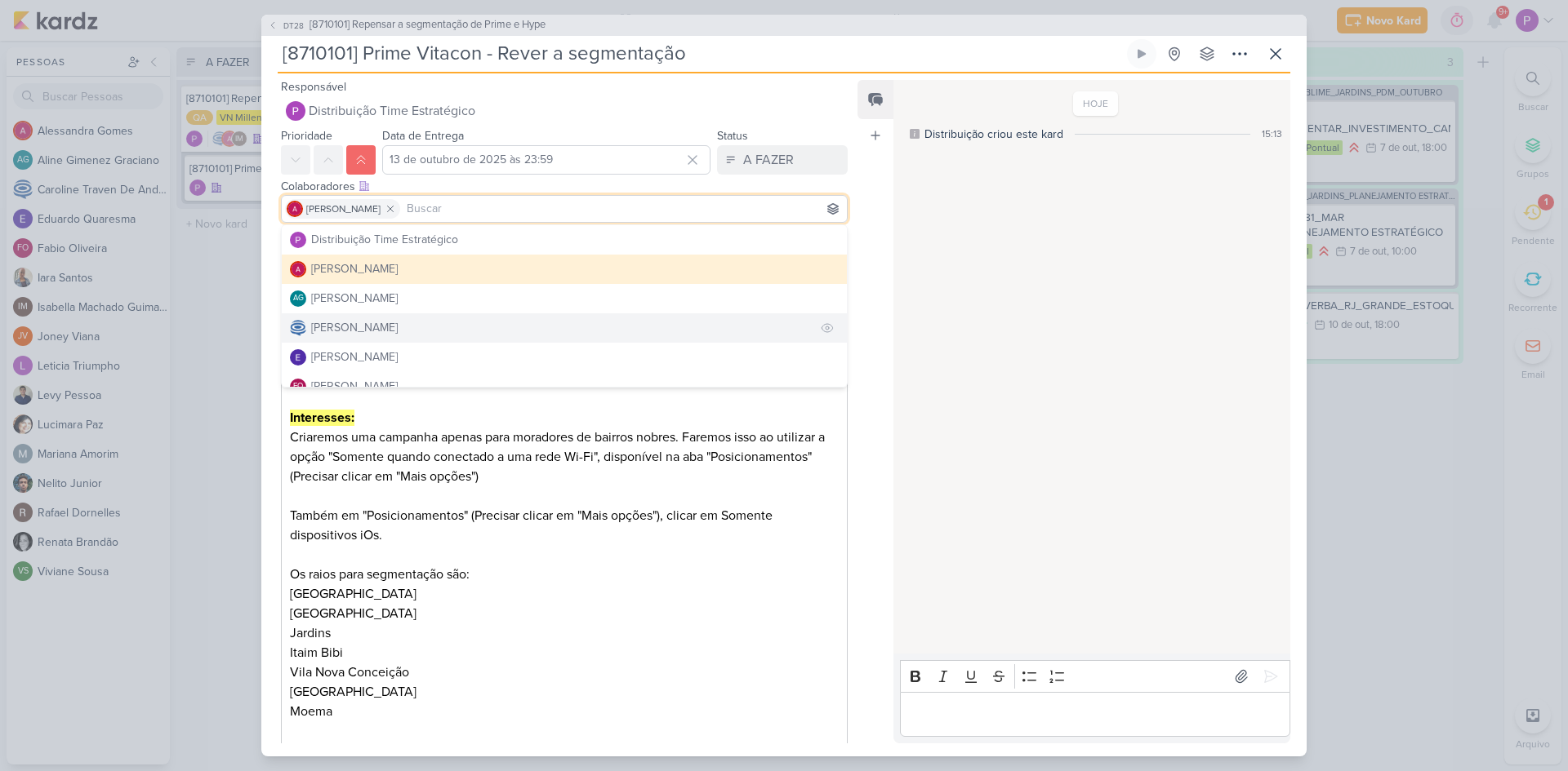
click at [389, 324] on div "[PERSON_NAME]" at bounding box center [355, 327] width 87 height 17
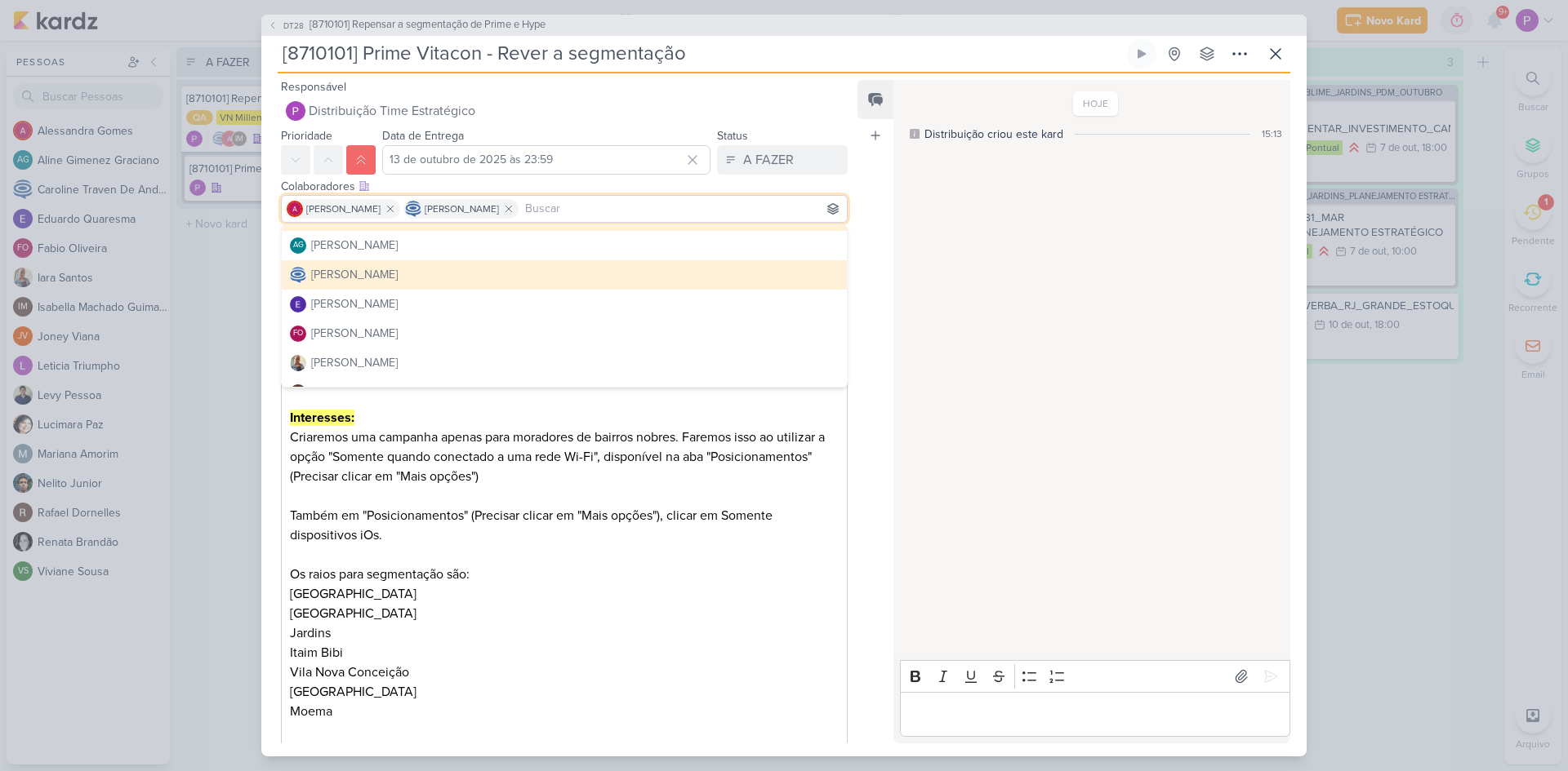
scroll to position [82, 0]
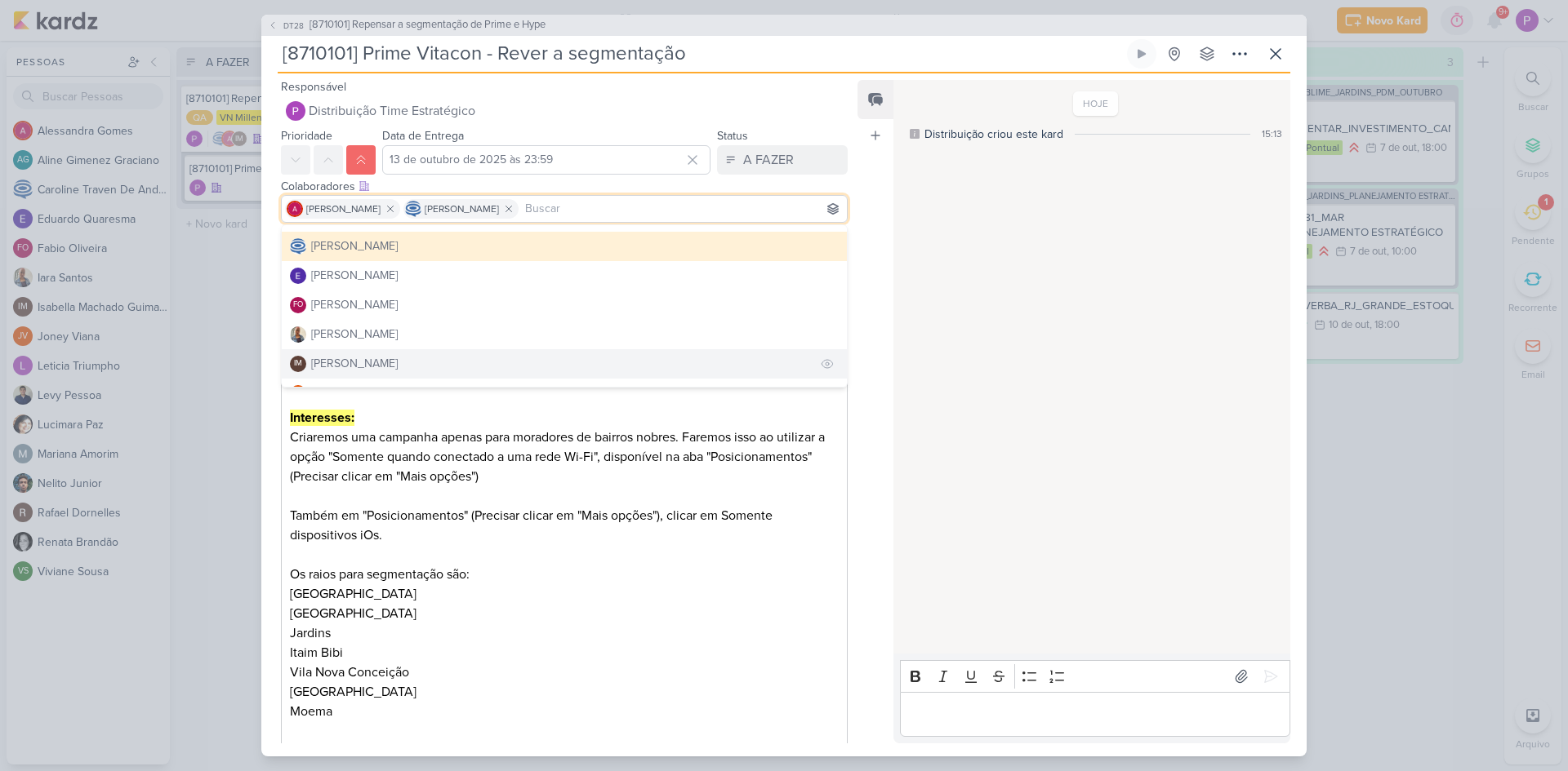
click at [368, 357] on div "[PERSON_NAME]" at bounding box center [355, 363] width 87 height 17
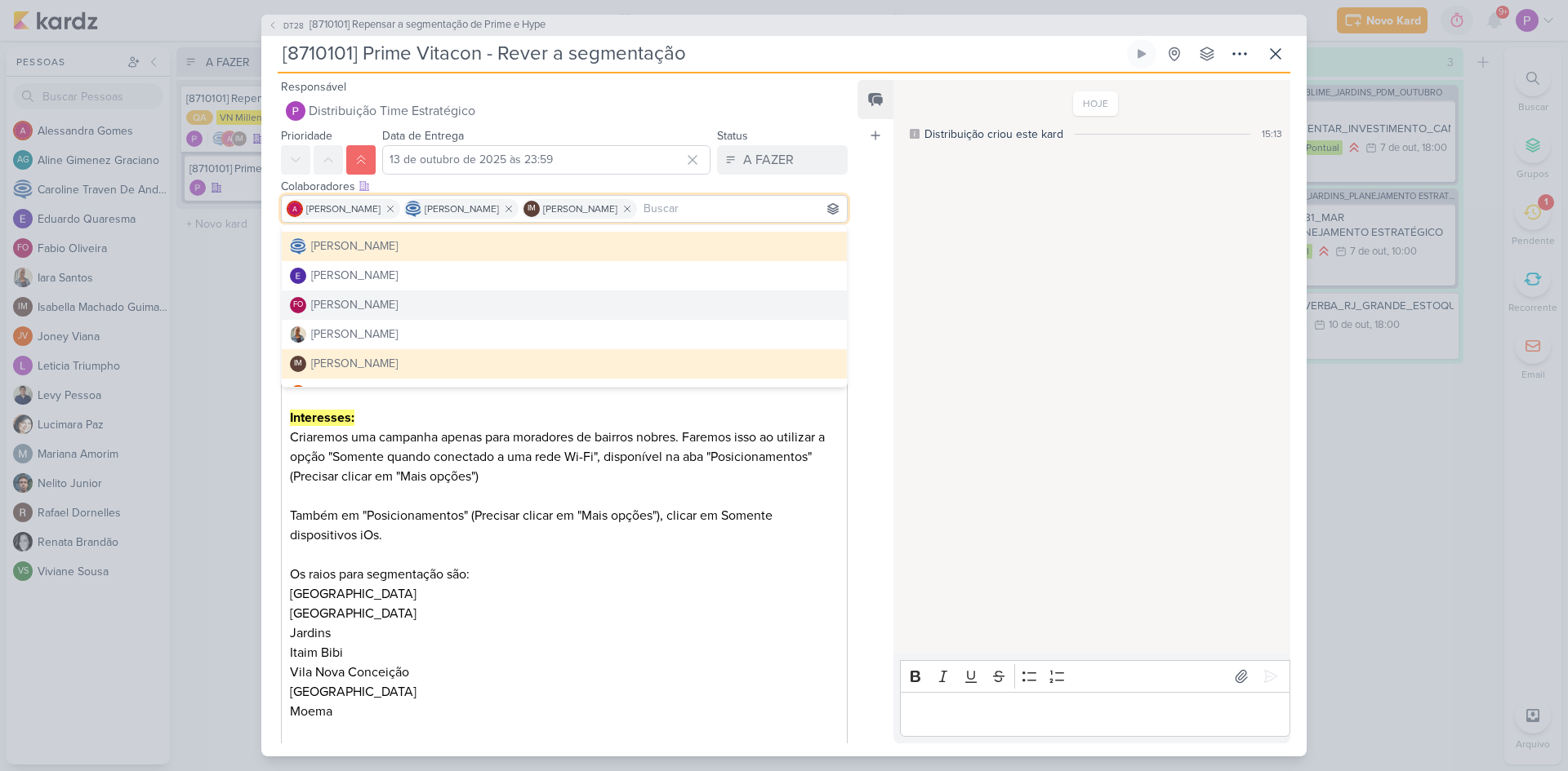
click at [856, 221] on div "Responsável Distribuição Time Estratégico Nenhum contato encontrado create new …" at bounding box center [784, 415] width 1045 height 683
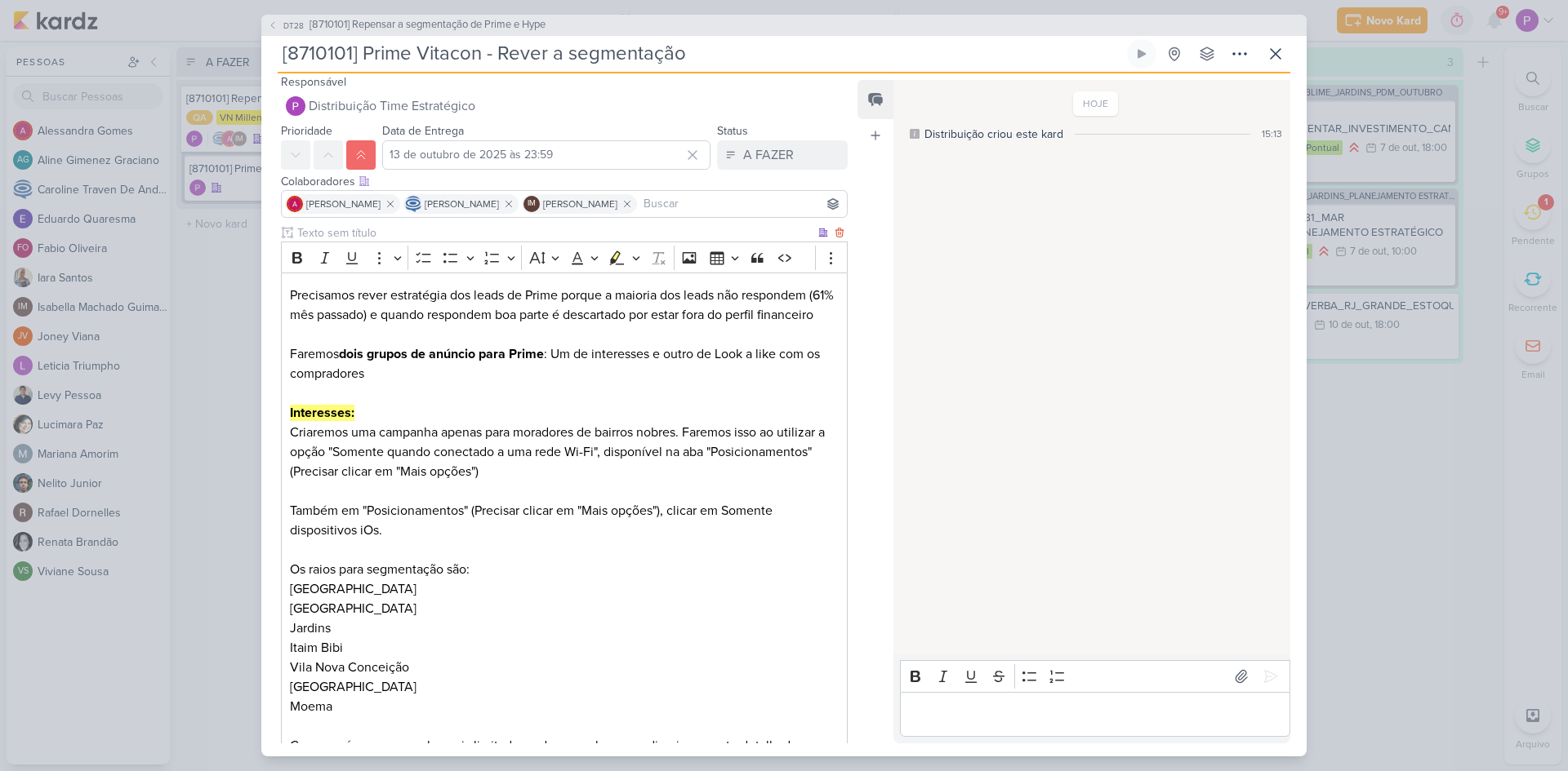
scroll to position [0, 0]
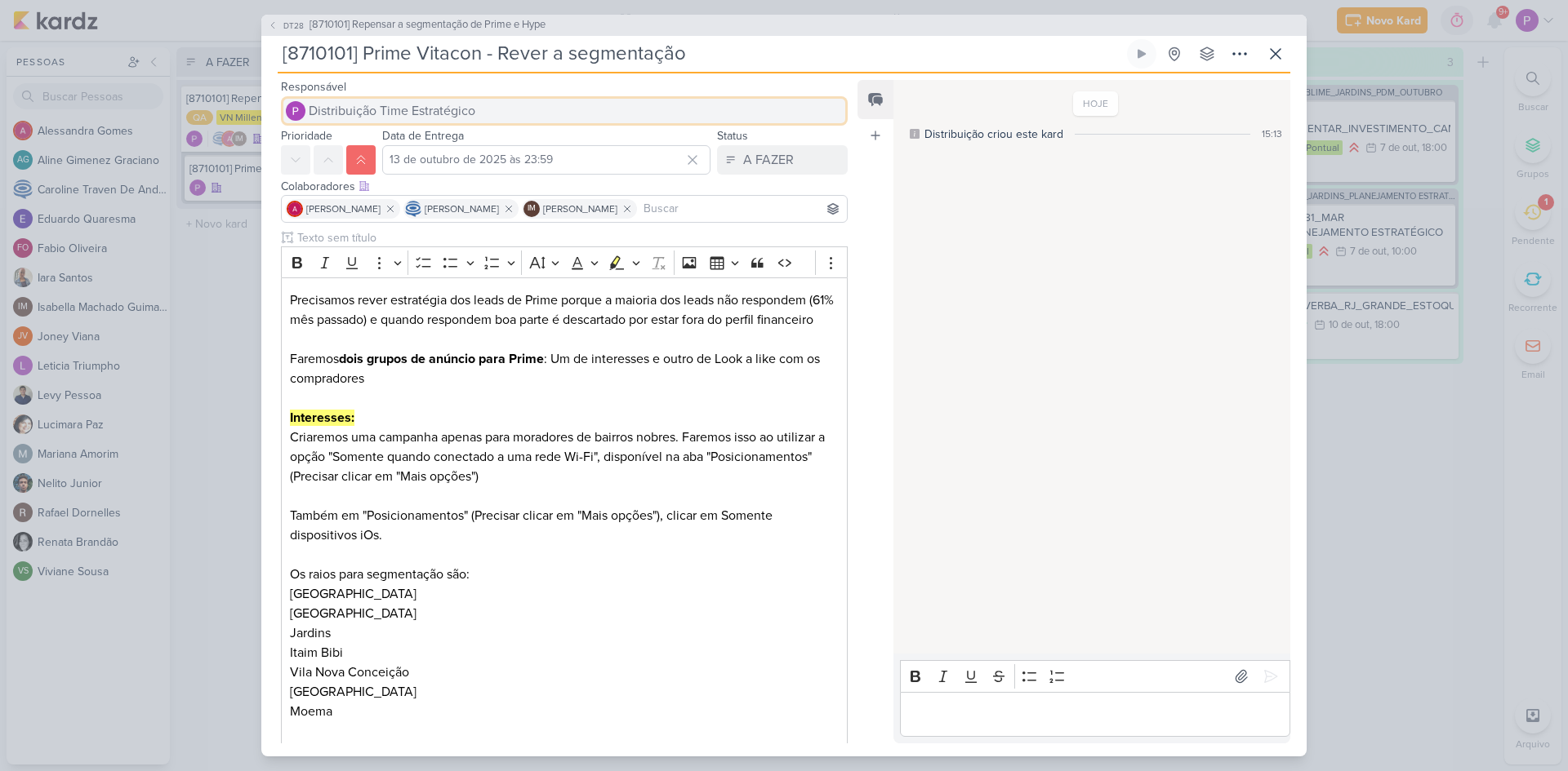
click at [431, 110] on span "Distribuição Time Estratégico" at bounding box center [392, 110] width 166 height 20
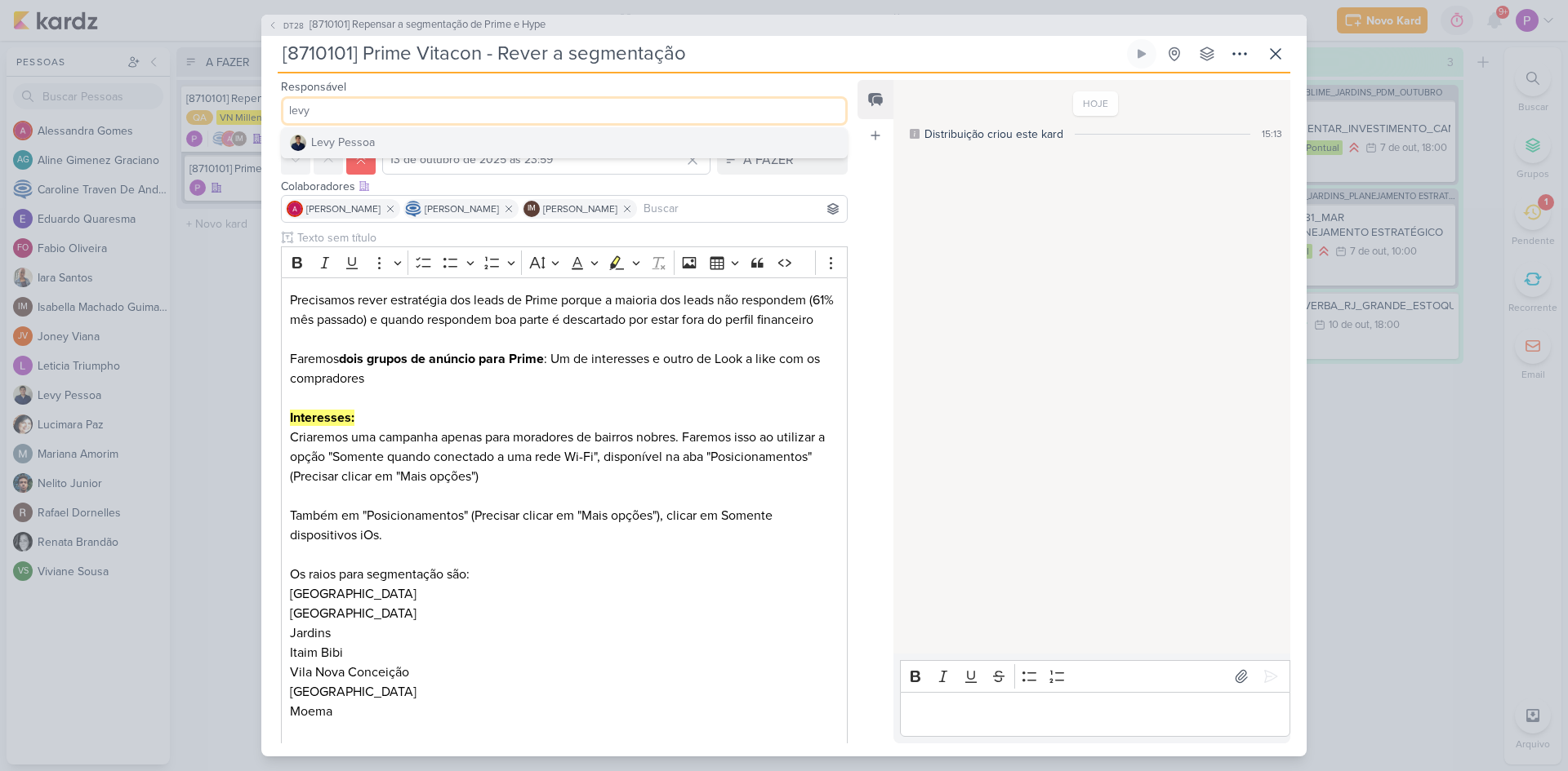
type input "levy"
click at [411, 139] on button "Levy Pessoa" at bounding box center [564, 142] width 565 height 29
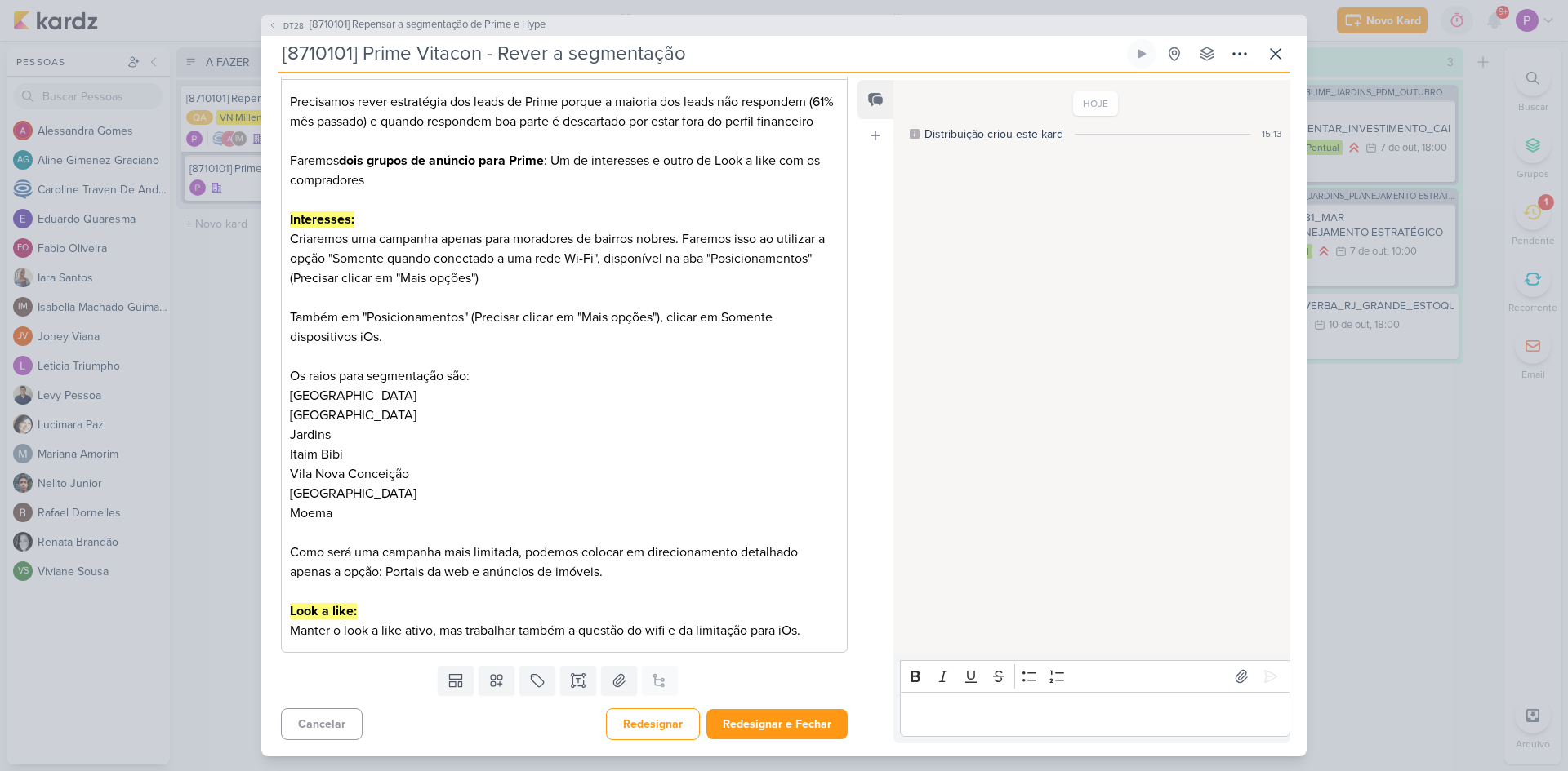
scroll to position [218, 0]
click at [771, 721] on button "Redesignar e Fechar" at bounding box center [777, 725] width 142 height 30
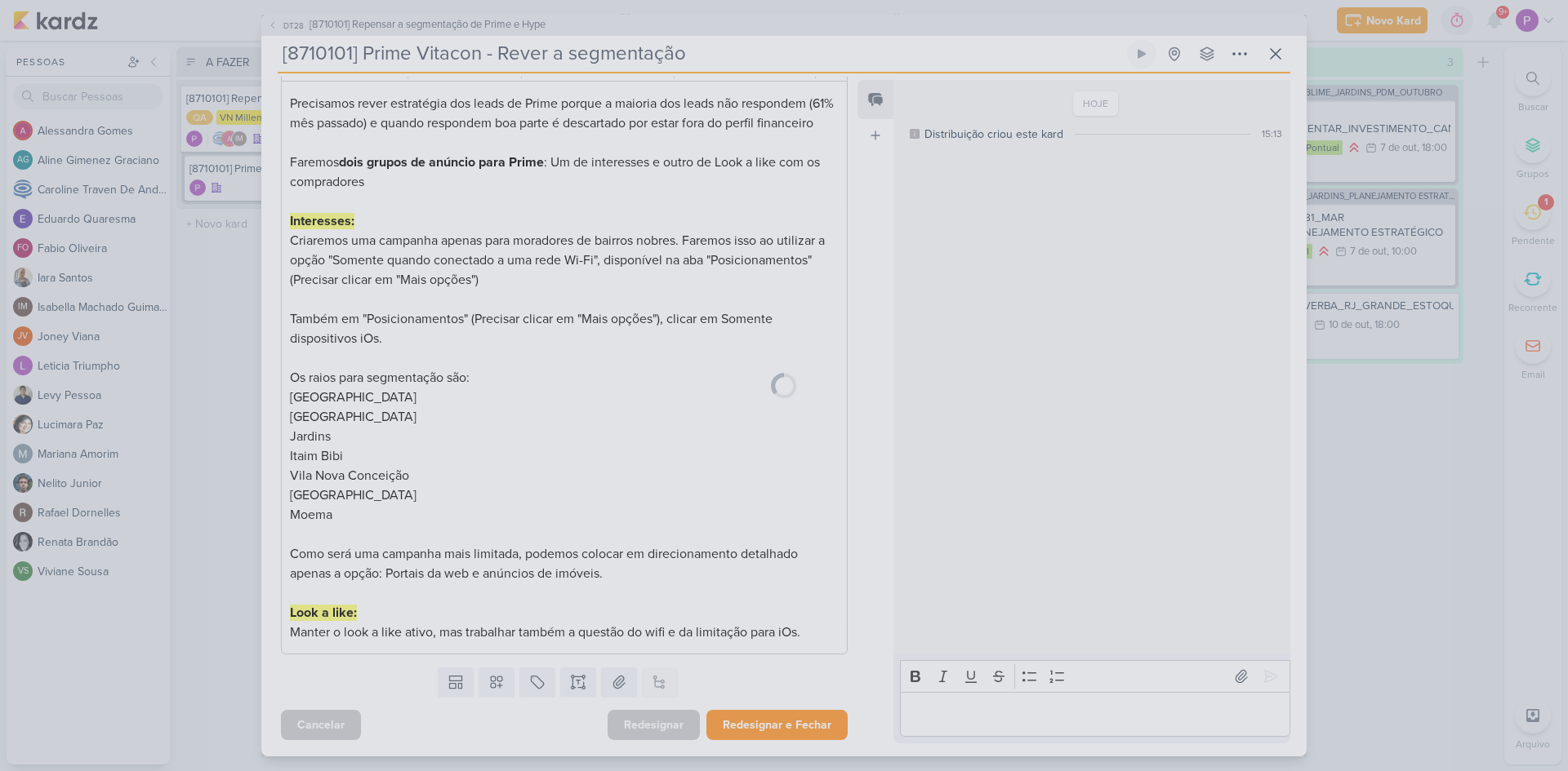
scroll to position [216, 0]
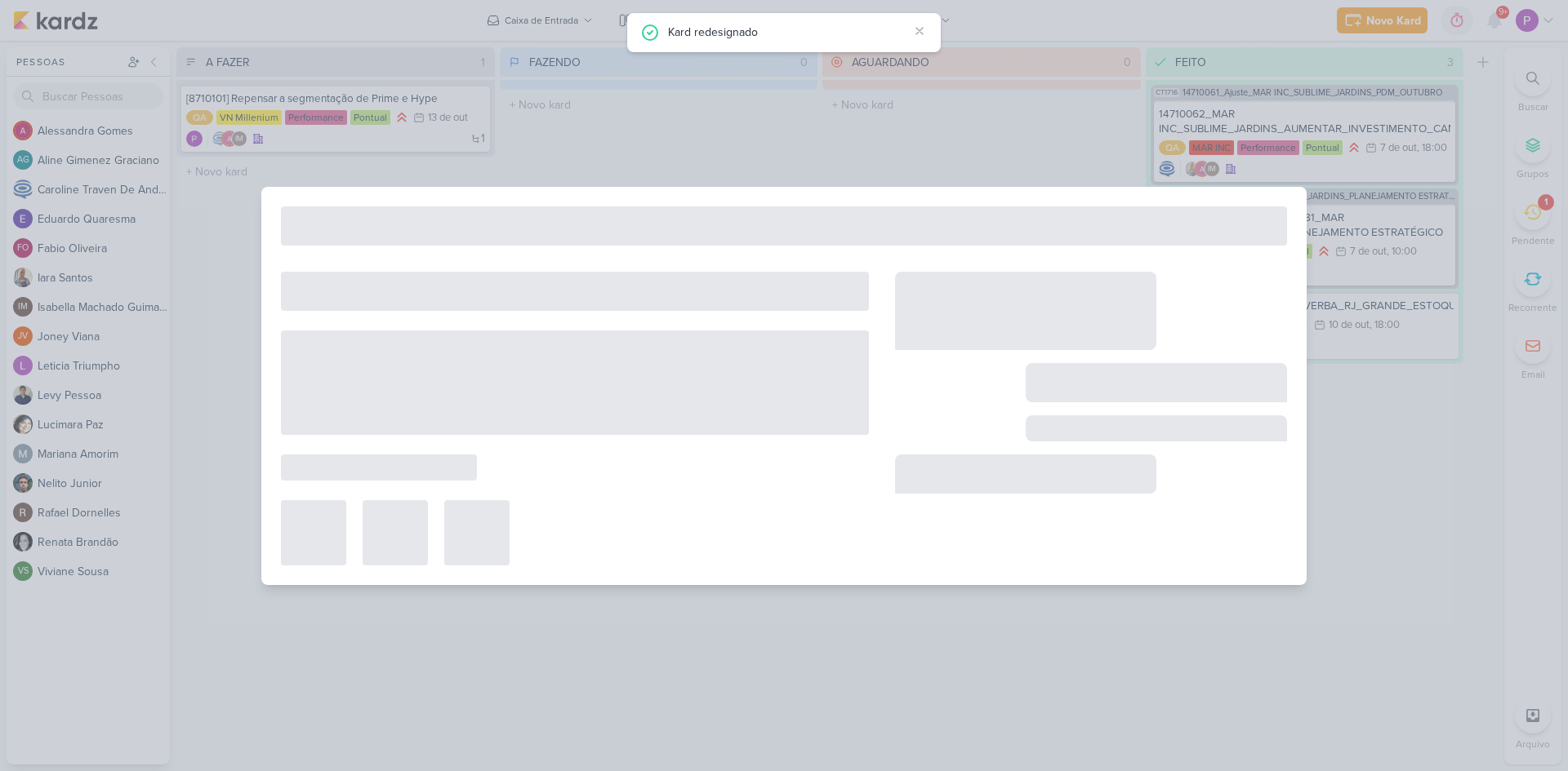
type input "[8710101] Repensar a segmentação de Prime e Hype"
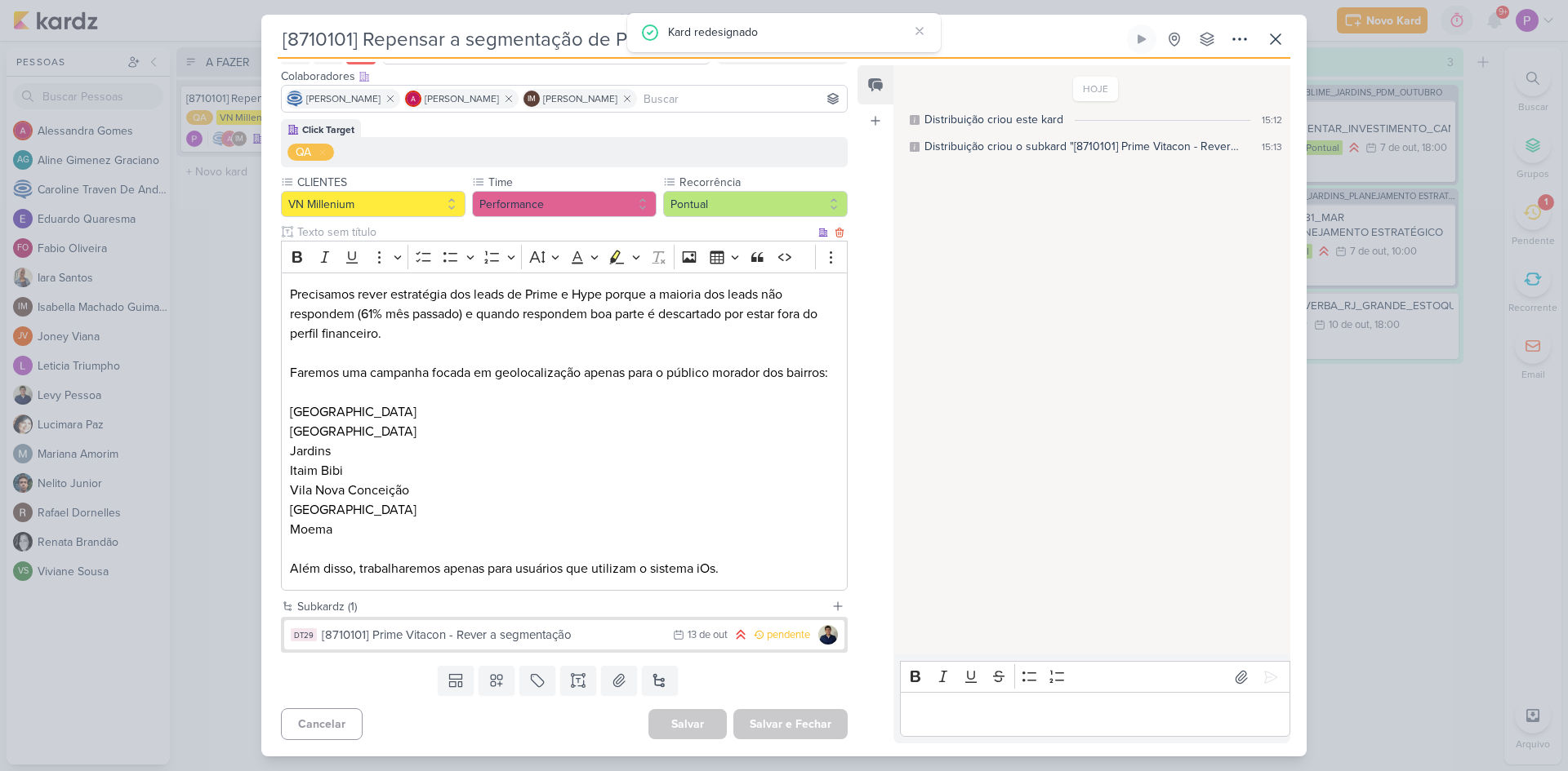
scroll to position [115, 0]
click at [549, 637] on div "[8710101] Prime Vitacon - Rever a segmentação" at bounding box center [493, 635] width 343 height 19
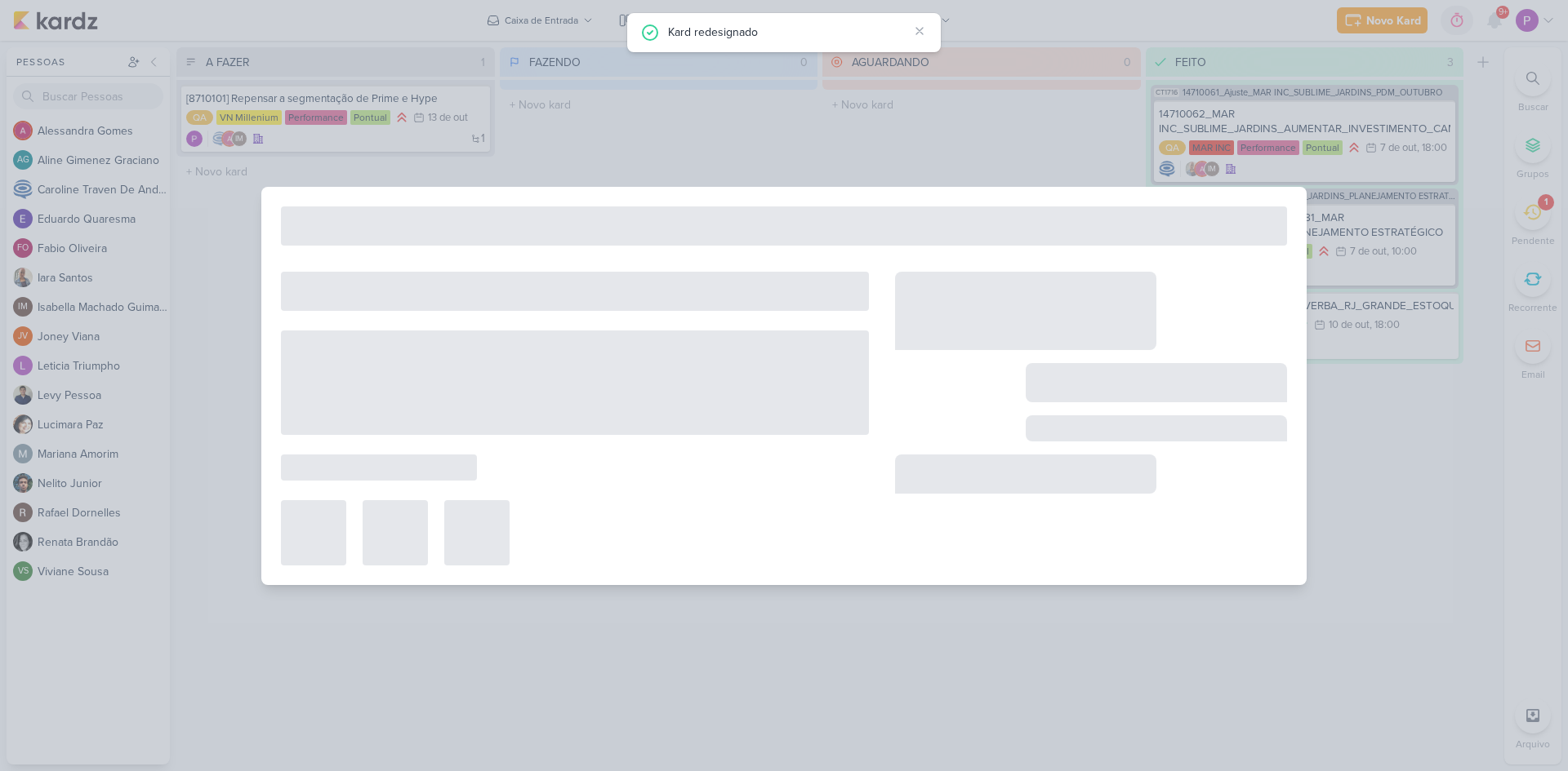
type input "[8710101] Prime Vitacon - Rever a segmentação"
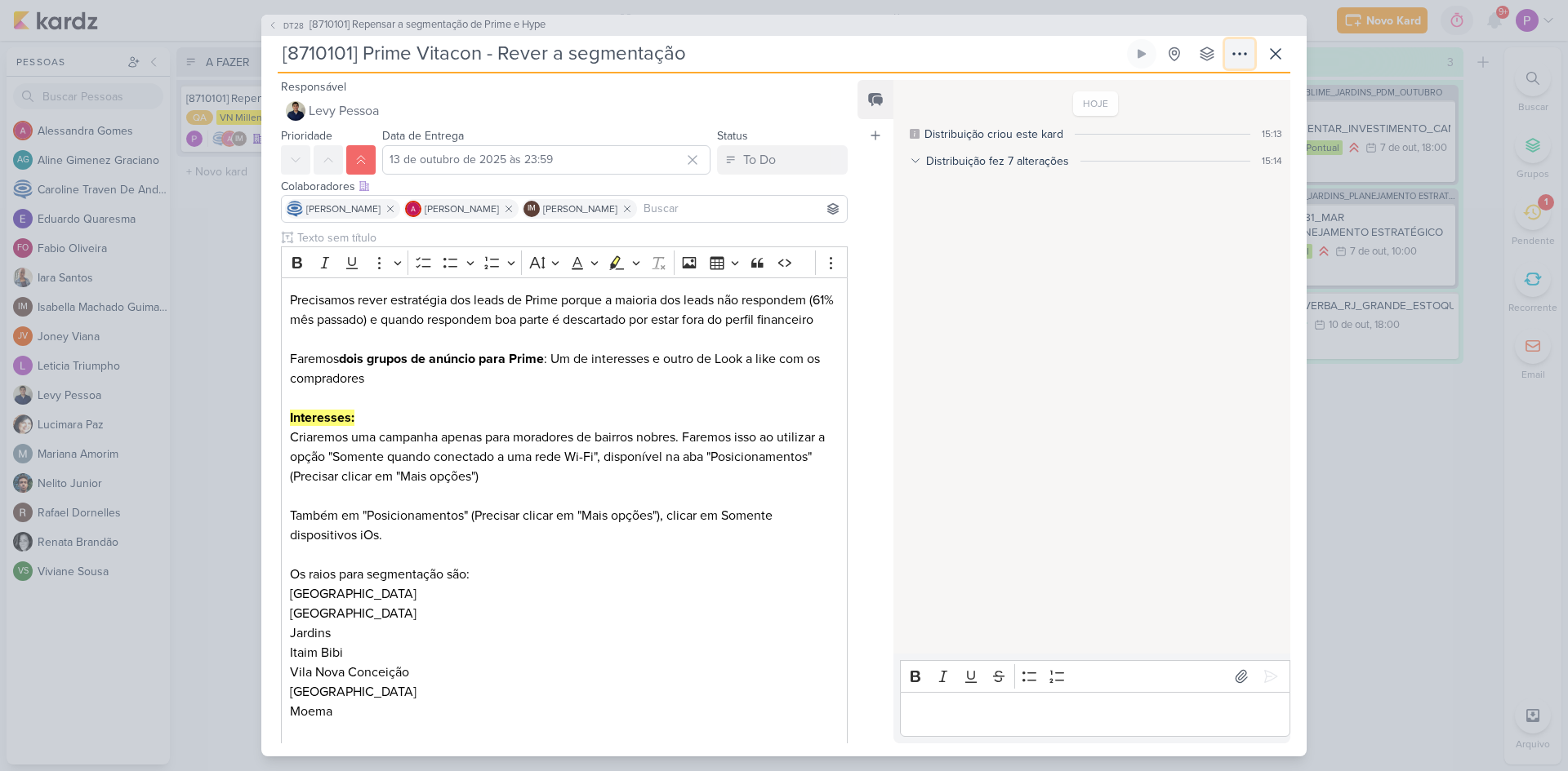
click at [1237, 53] on icon at bounding box center [1239, 54] width 20 height 20
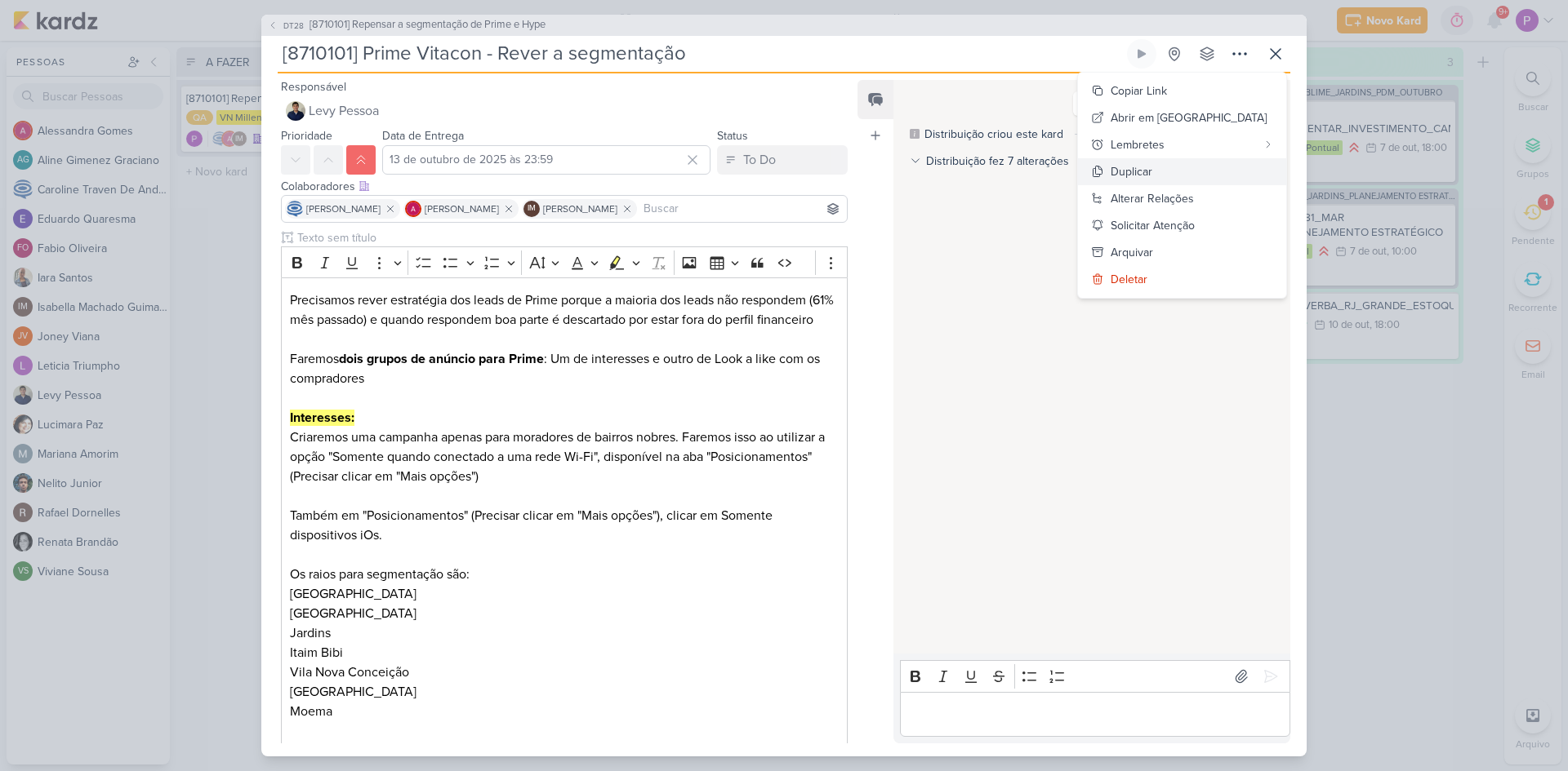
click at [1225, 166] on button "Duplicar" at bounding box center [1182, 172] width 209 height 27
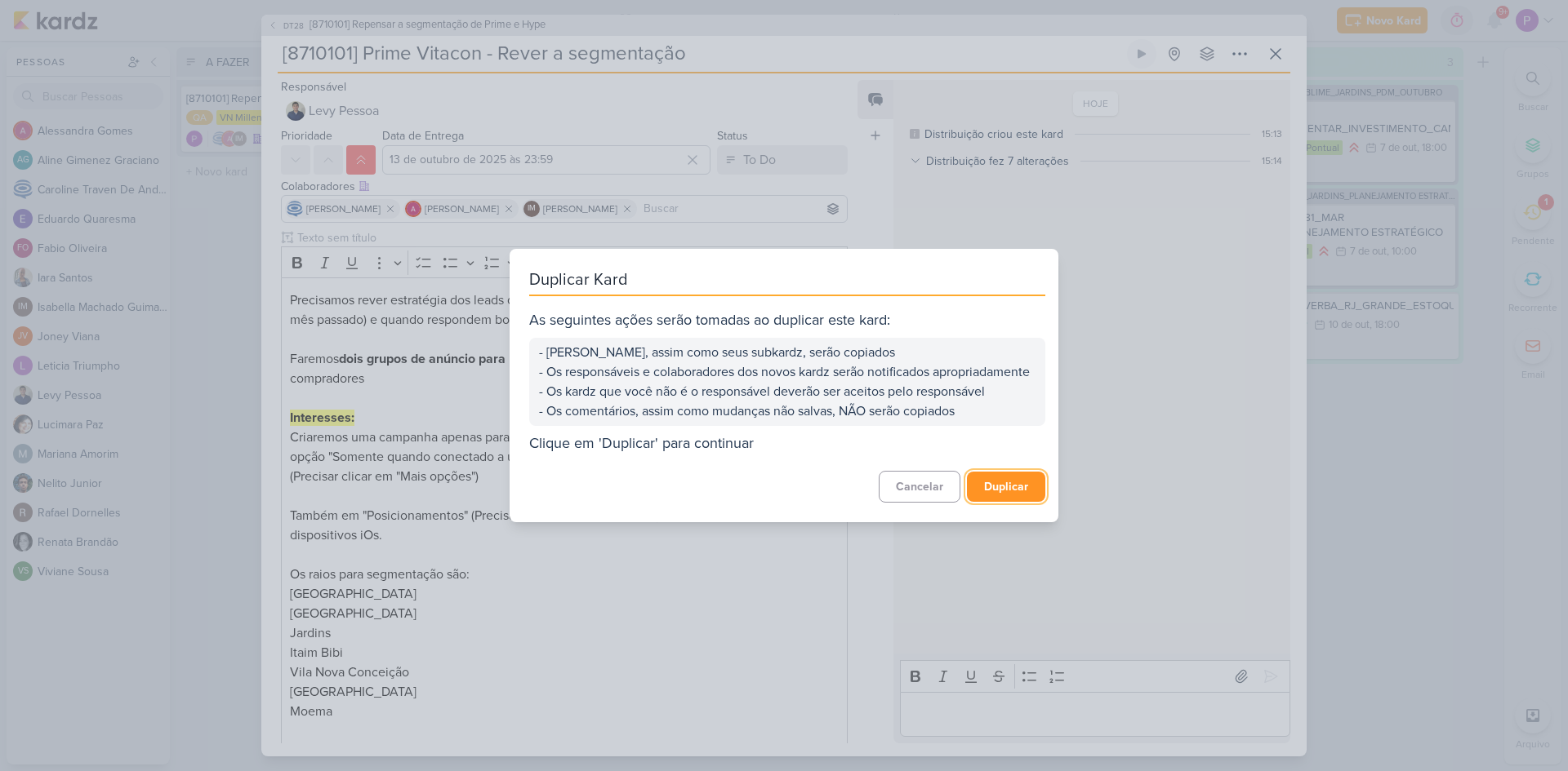
click at [1003, 493] on button "Duplicar" at bounding box center [1005, 487] width 78 height 30
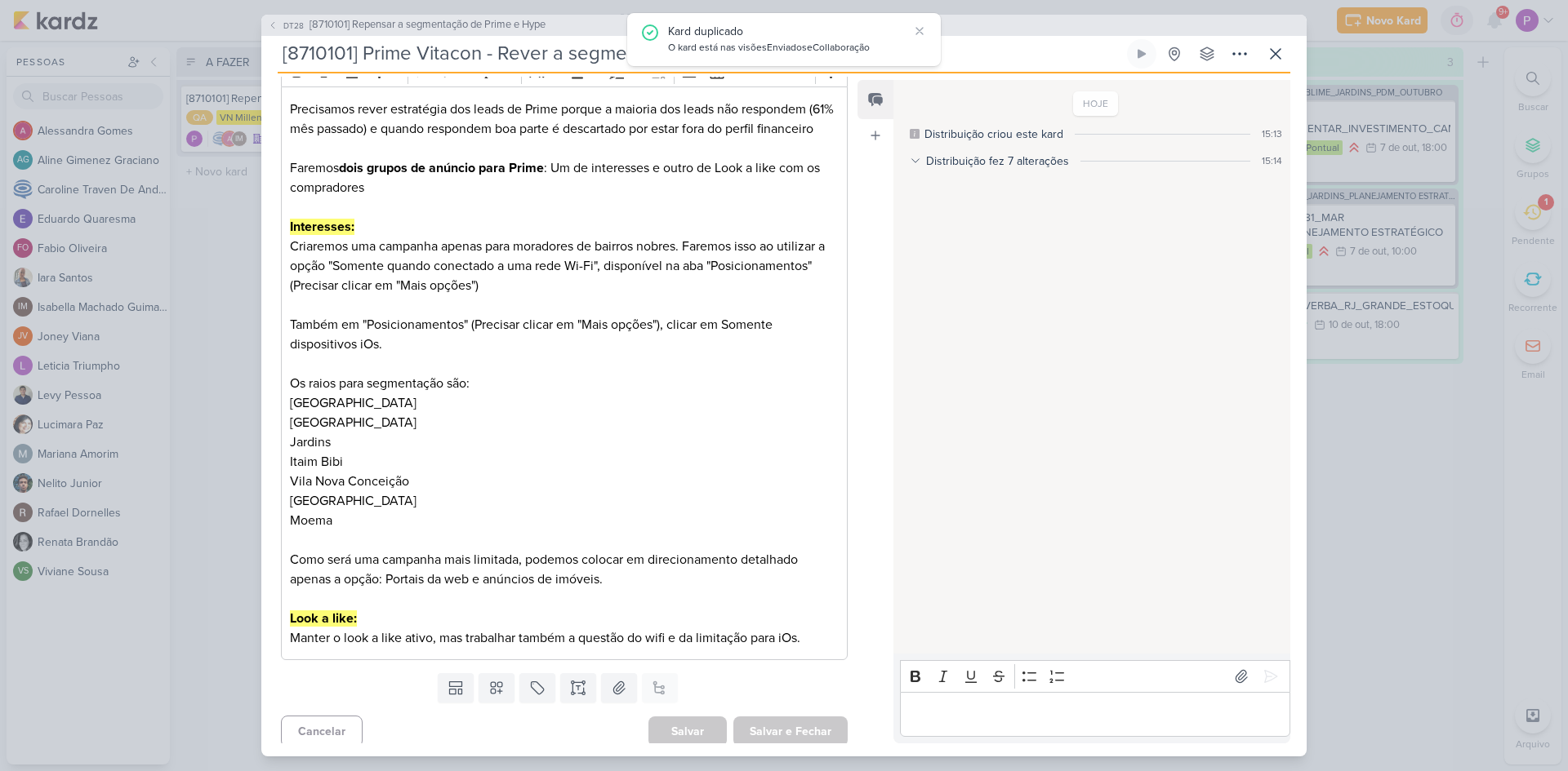
scroll to position [218, 0]
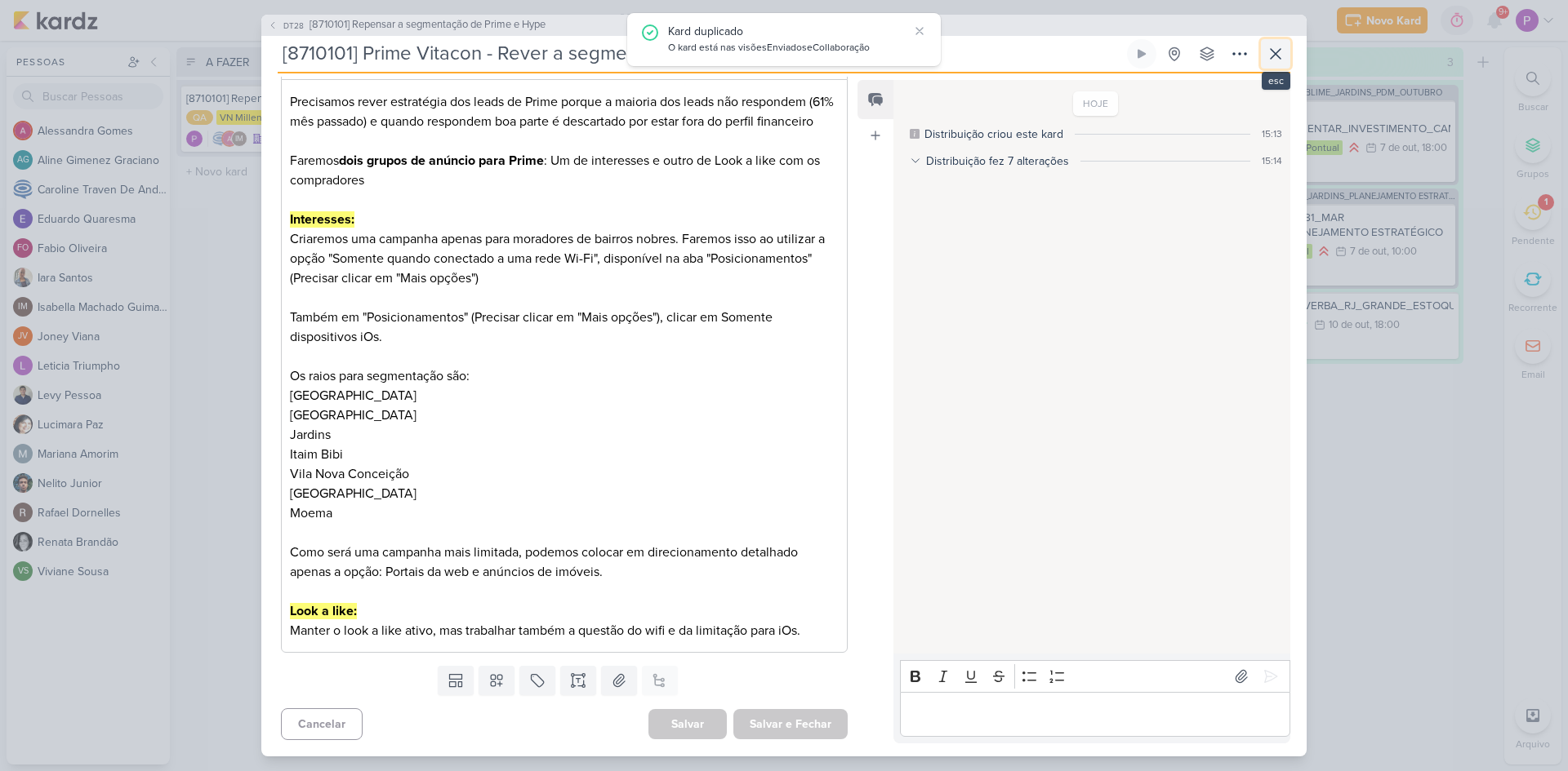
click at [1278, 58] on icon at bounding box center [1275, 54] width 20 height 20
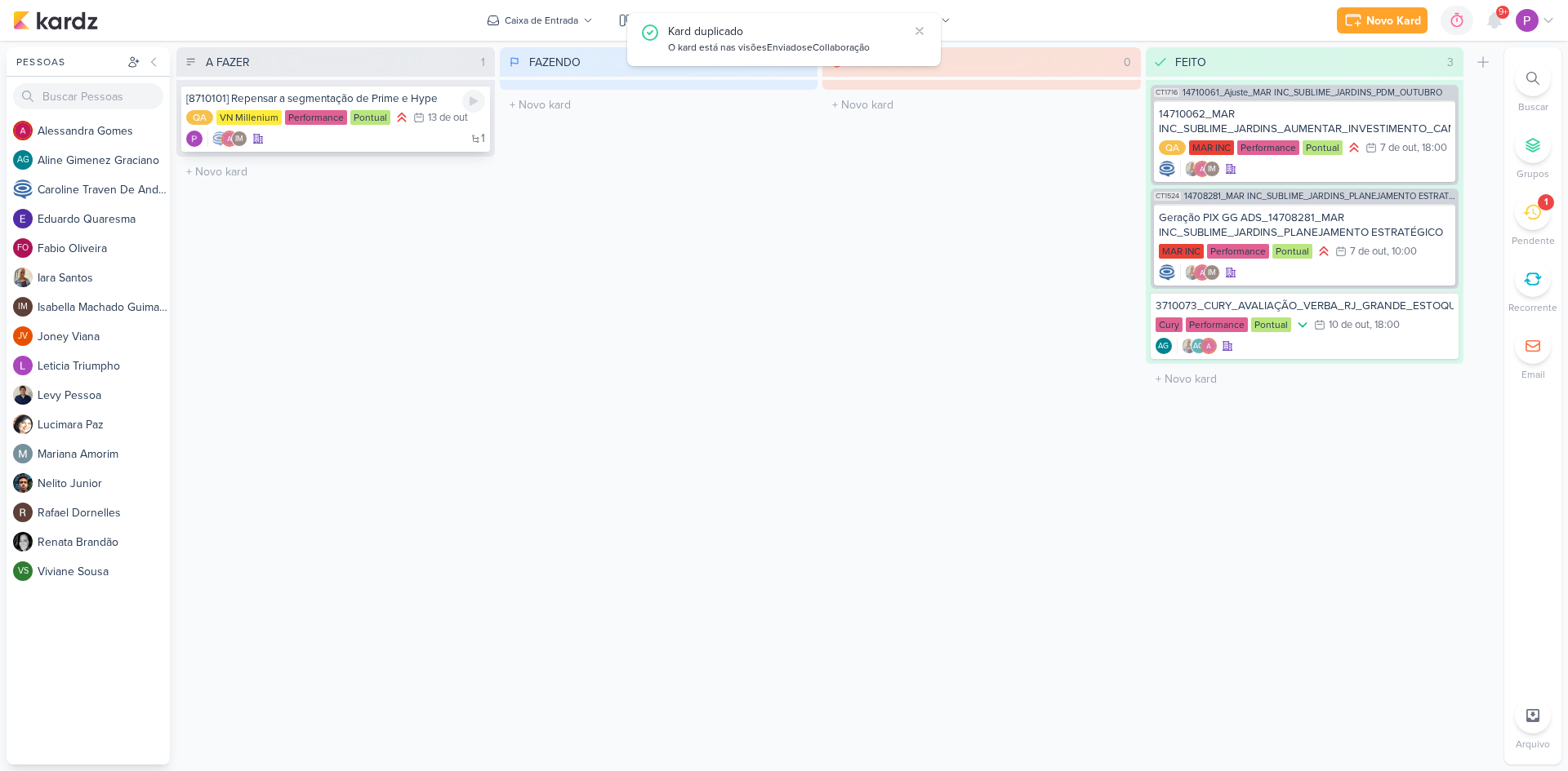
click at [294, 148] on div "[8710101] Repensar a segmentação de Prime e Hype QA VN Millenium Performance Po…" at bounding box center [335, 118] width 309 height 67
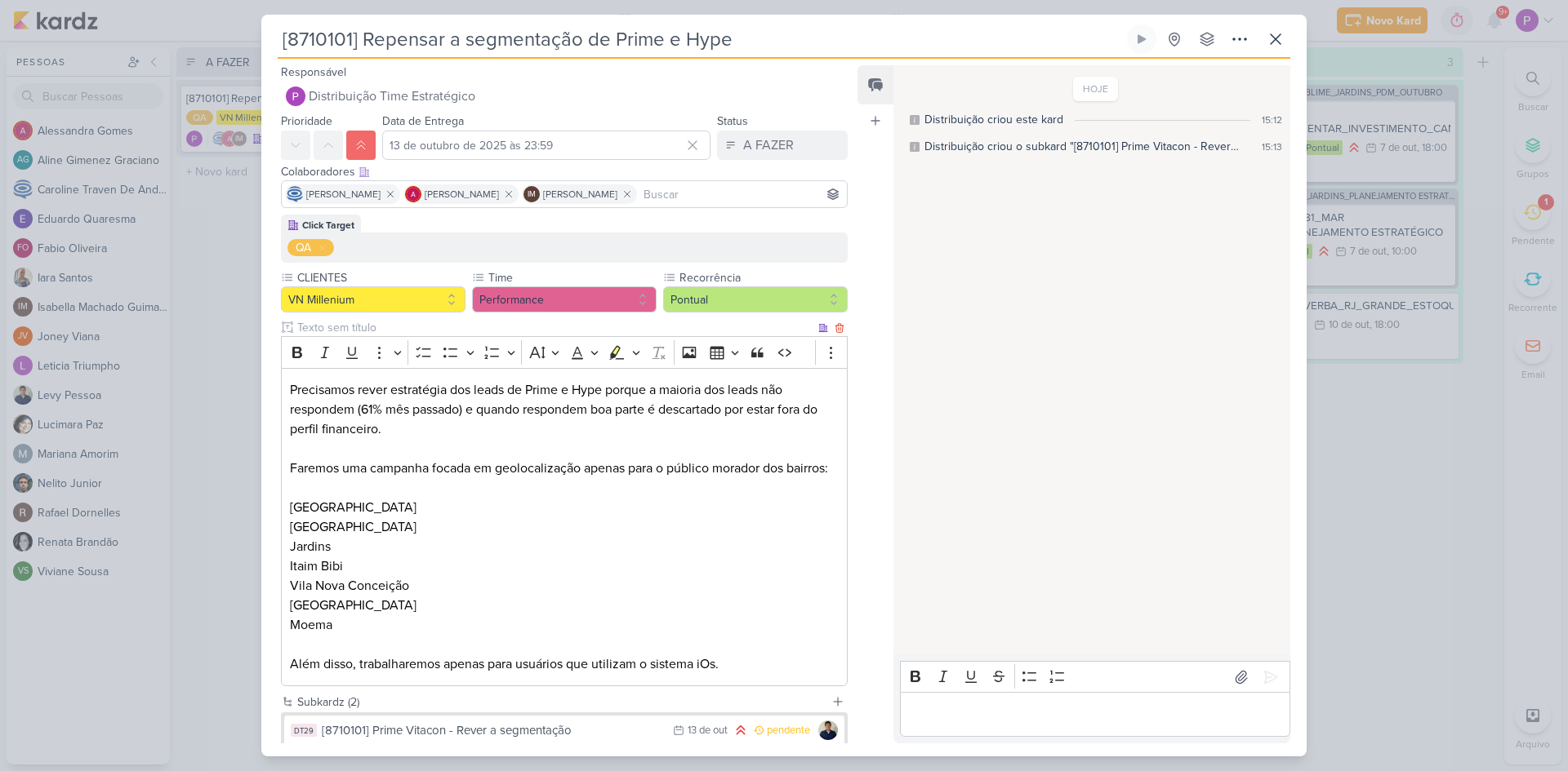
scroll to position [146, 0]
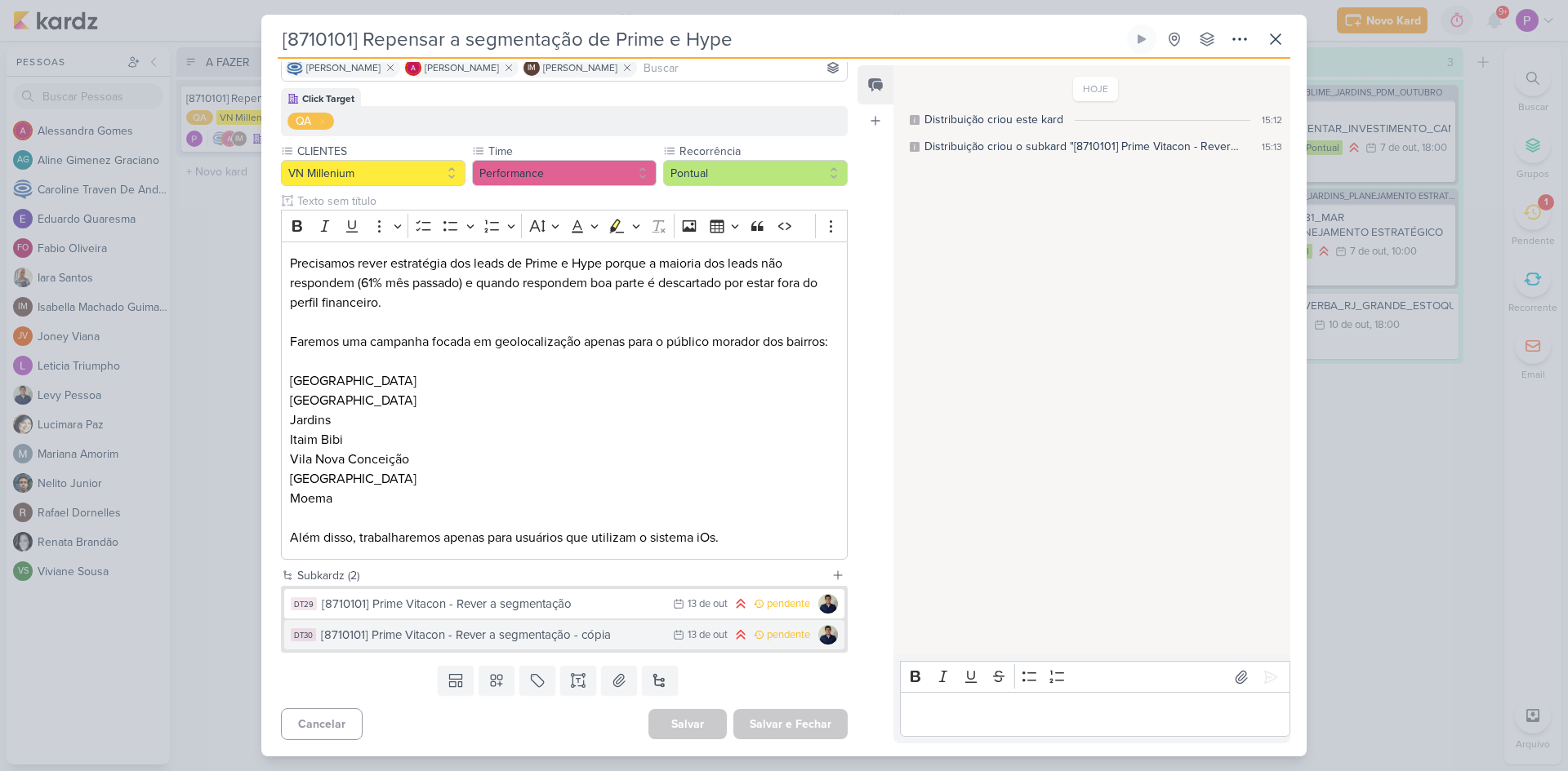
click at [527, 639] on div "[8710101] Prime Vitacon - Rever a segmentação - cópia" at bounding box center [493, 635] width 344 height 19
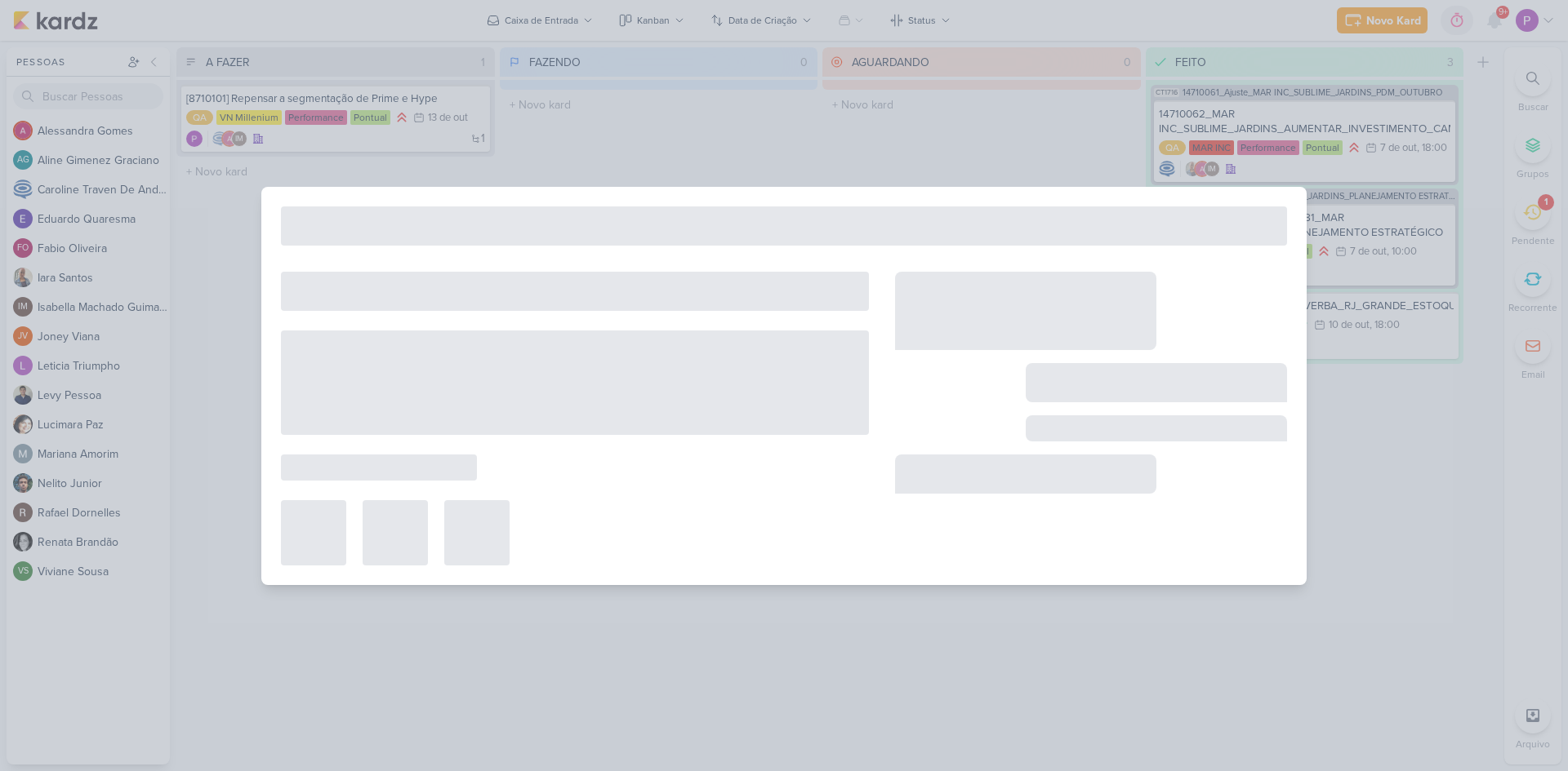
type input "[8710101] Prime Vitacon - Rever a segmentação - cópia"
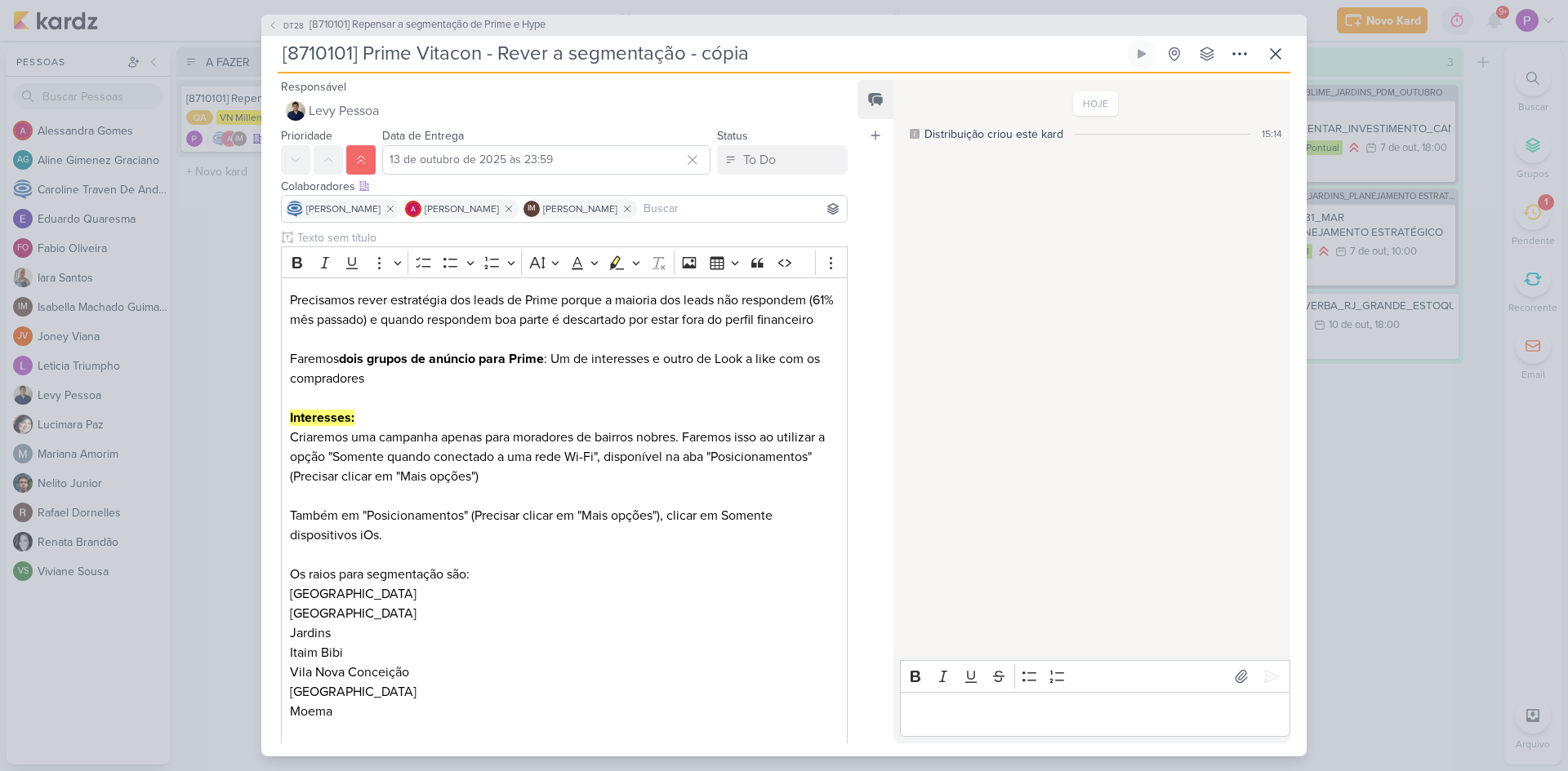
drag, startPoint x: 693, startPoint y: 52, endPoint x: 804, endPoint y: 60, distance: 111.3
click at [804, 60] on input "[8710101] Prime Vitacon - Rever a segmentação - cópia" at bounding box center [700, 54] width 846 height 29
drag, startPoint x: 481, startPoint y: 53, endPoint x: 419, endPoint y: 51, distance: 62.0
click at [419, 51] on input "[8710101] Prime Vitacon - Rever a segmentação" at bounding box center [700, 54] width 846 height 29
type input "[8710101] Prime Houste - Rever a segmentação"
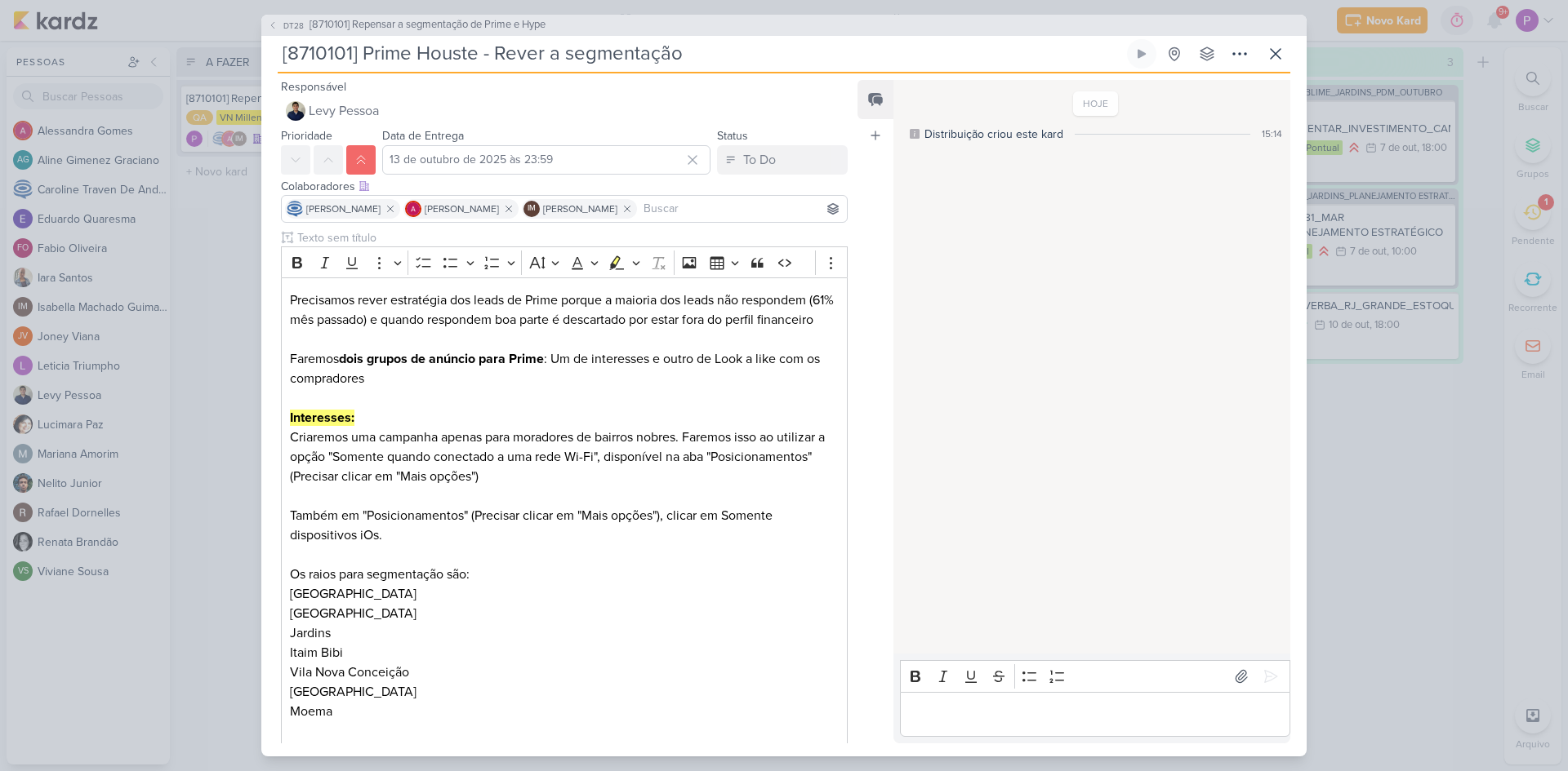
click at [860, 171] on div "Feed Atrelar email Solte o email para atrelar ao kard" at bounding box center [875, 411] width 36 height 663
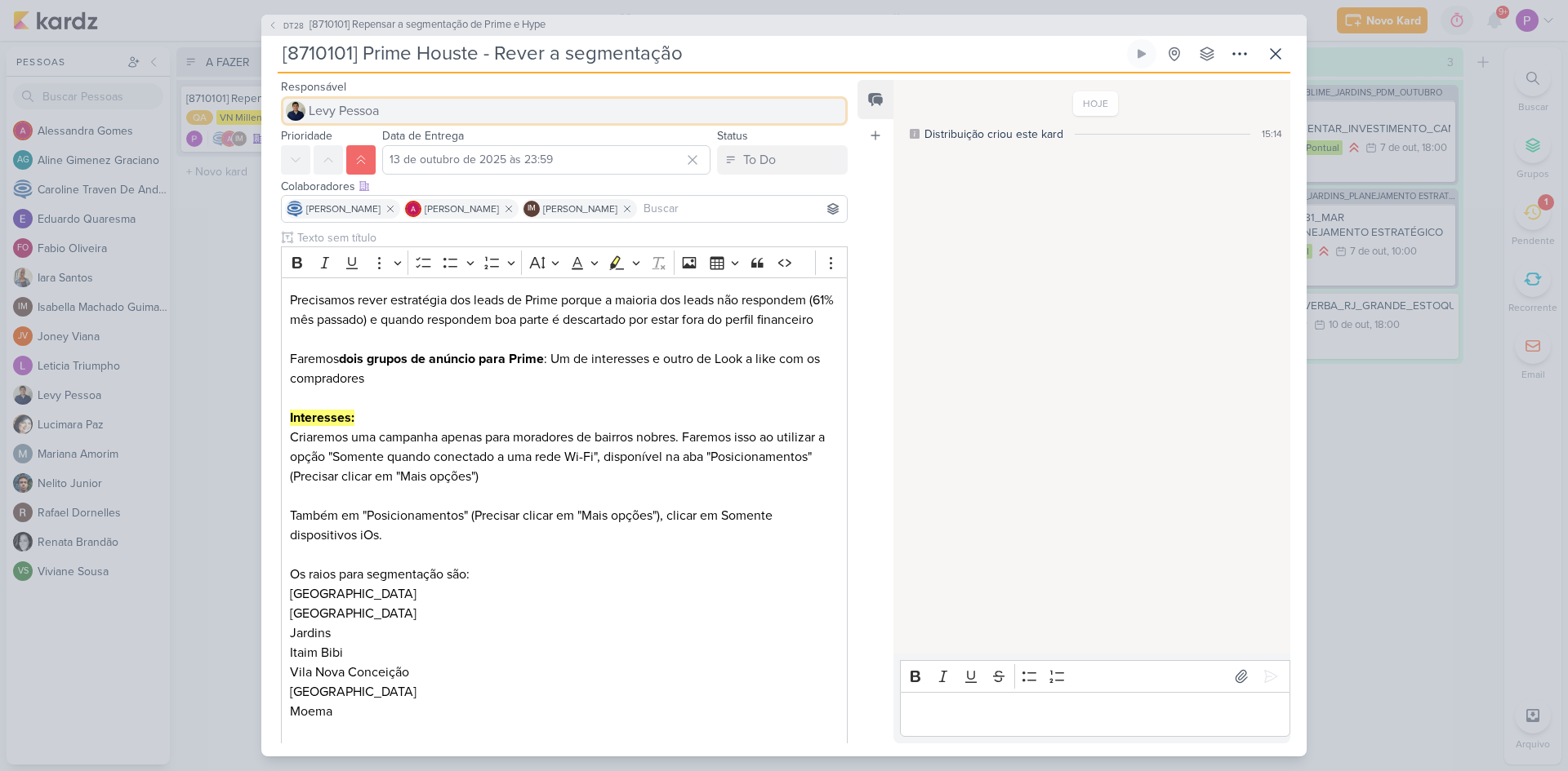
click at [347, 120] on span "Levy Pessoa" at bounding box center [344, 110] width 70 height 20
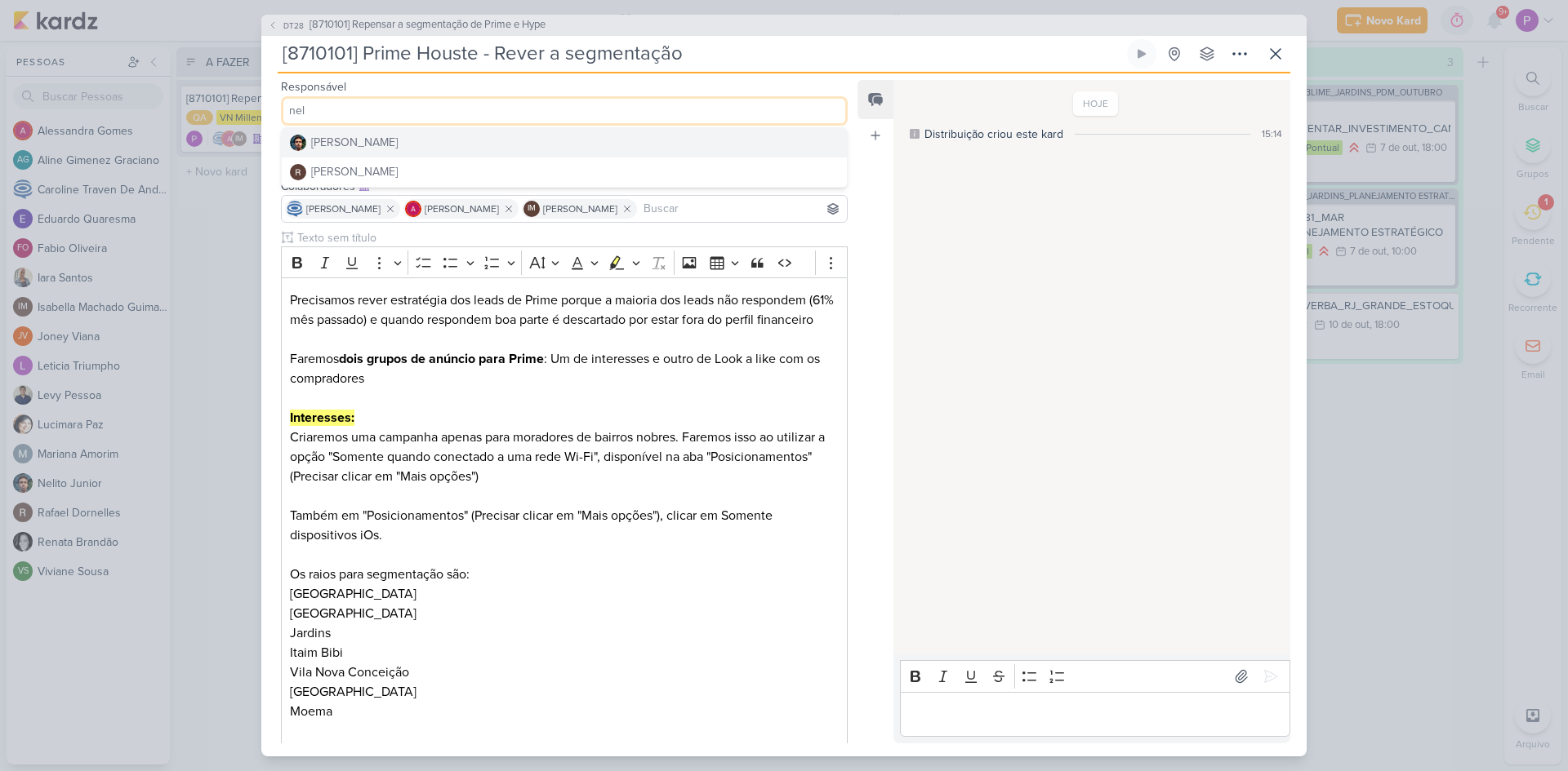
type input "nel"
click at [388, 139] on button "[PERSON_NAME]" at bounding box center [564, 142] width 565 height 29
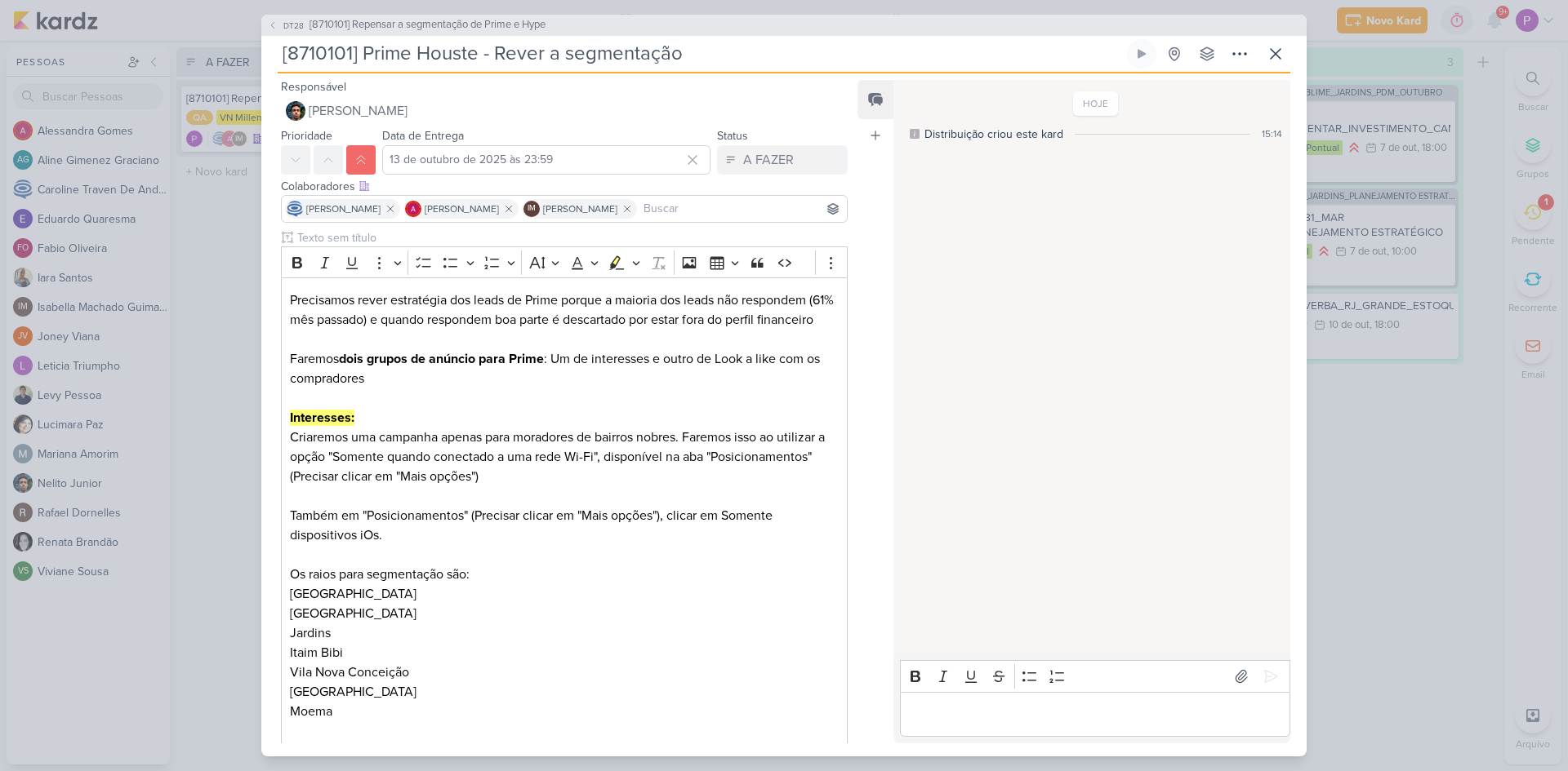
click at [867, 267] on div "Feed Atrelar email Solte o email para atrelar ao kard" at bounding box center [875, 411] width 36 height 663
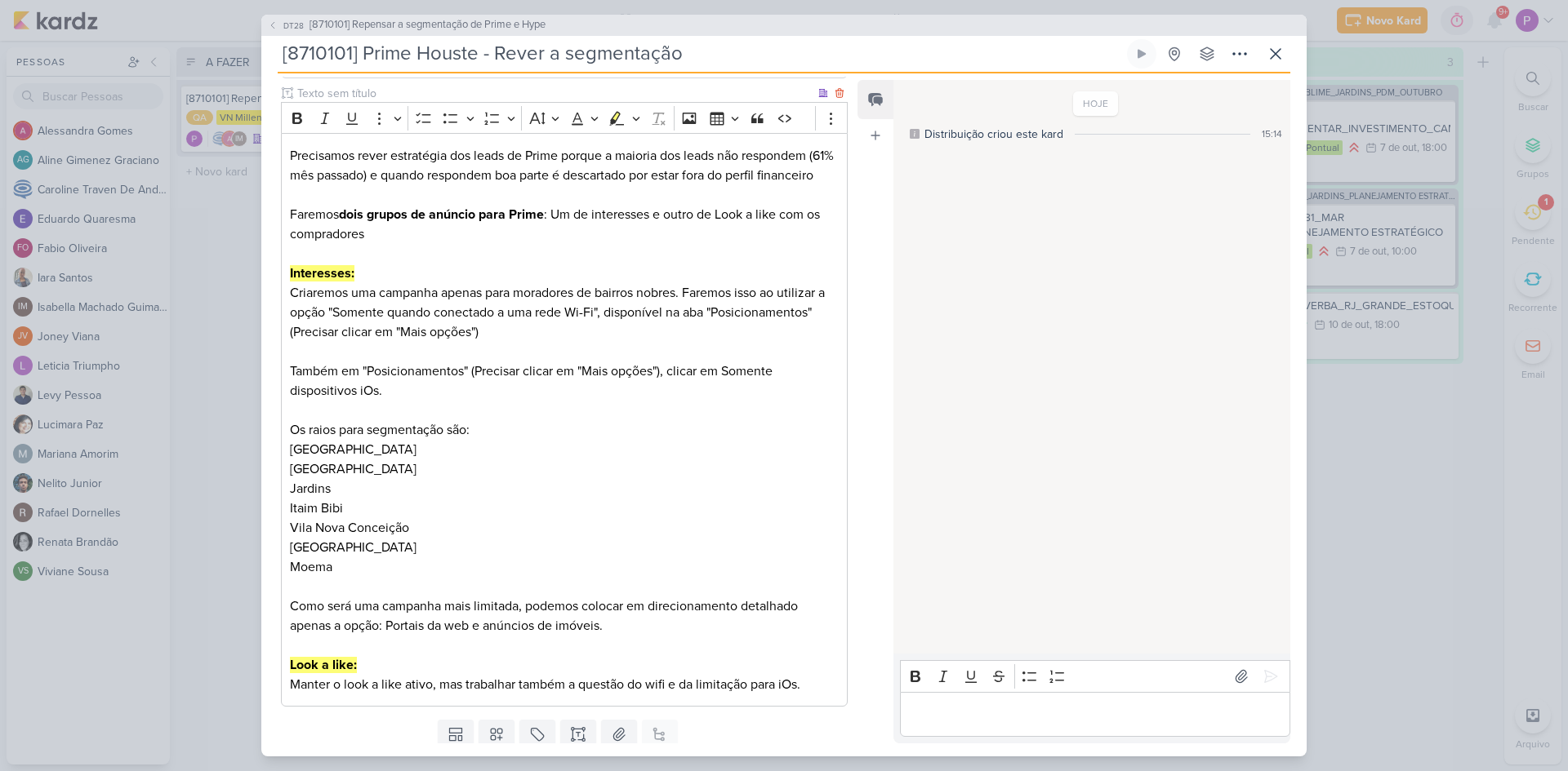
scroll to position [218, 0]
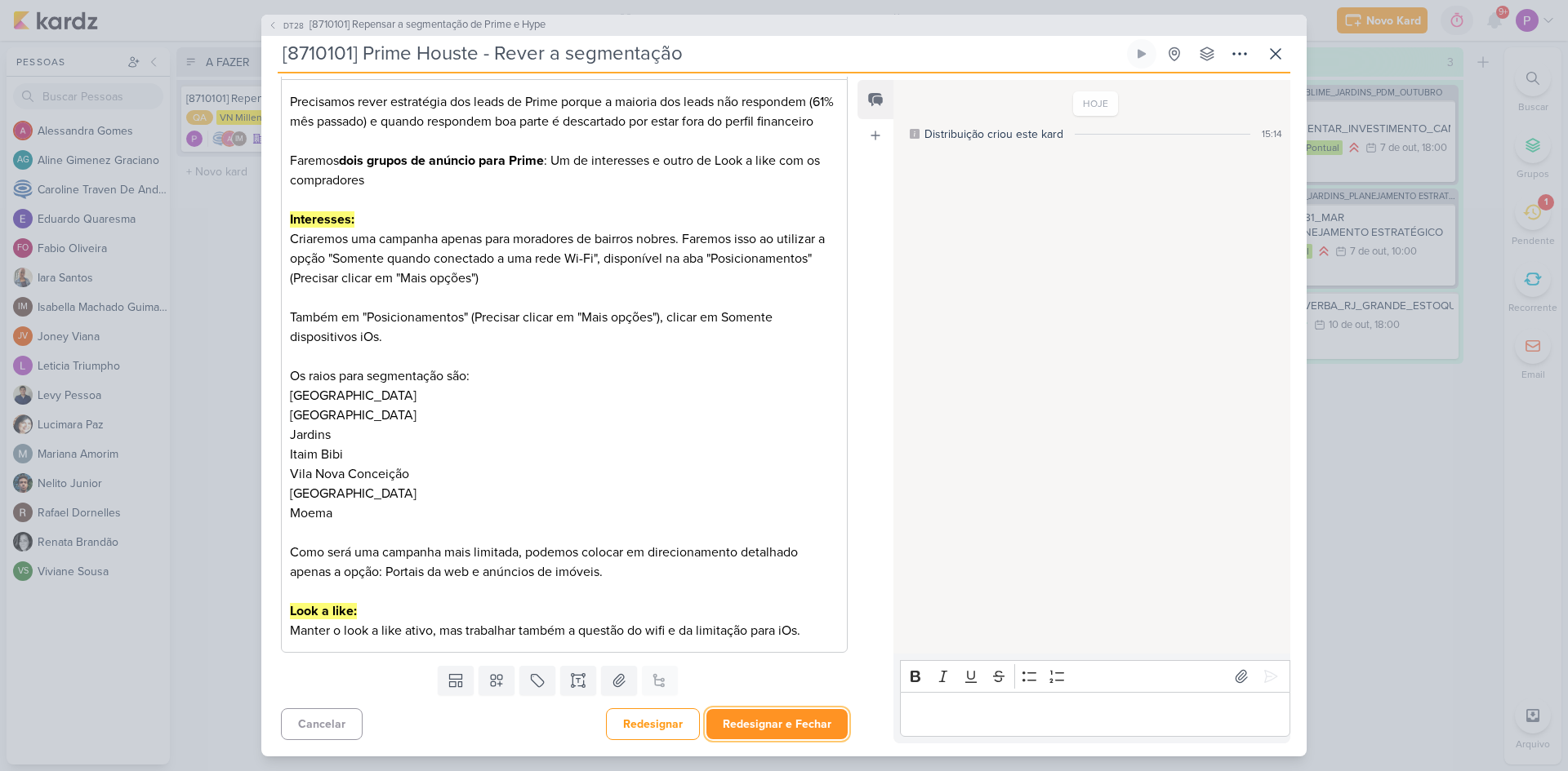
click at [791, 711] on button "Redesignar e Fechar" at bounding box center [777, 725] width 142 height 30
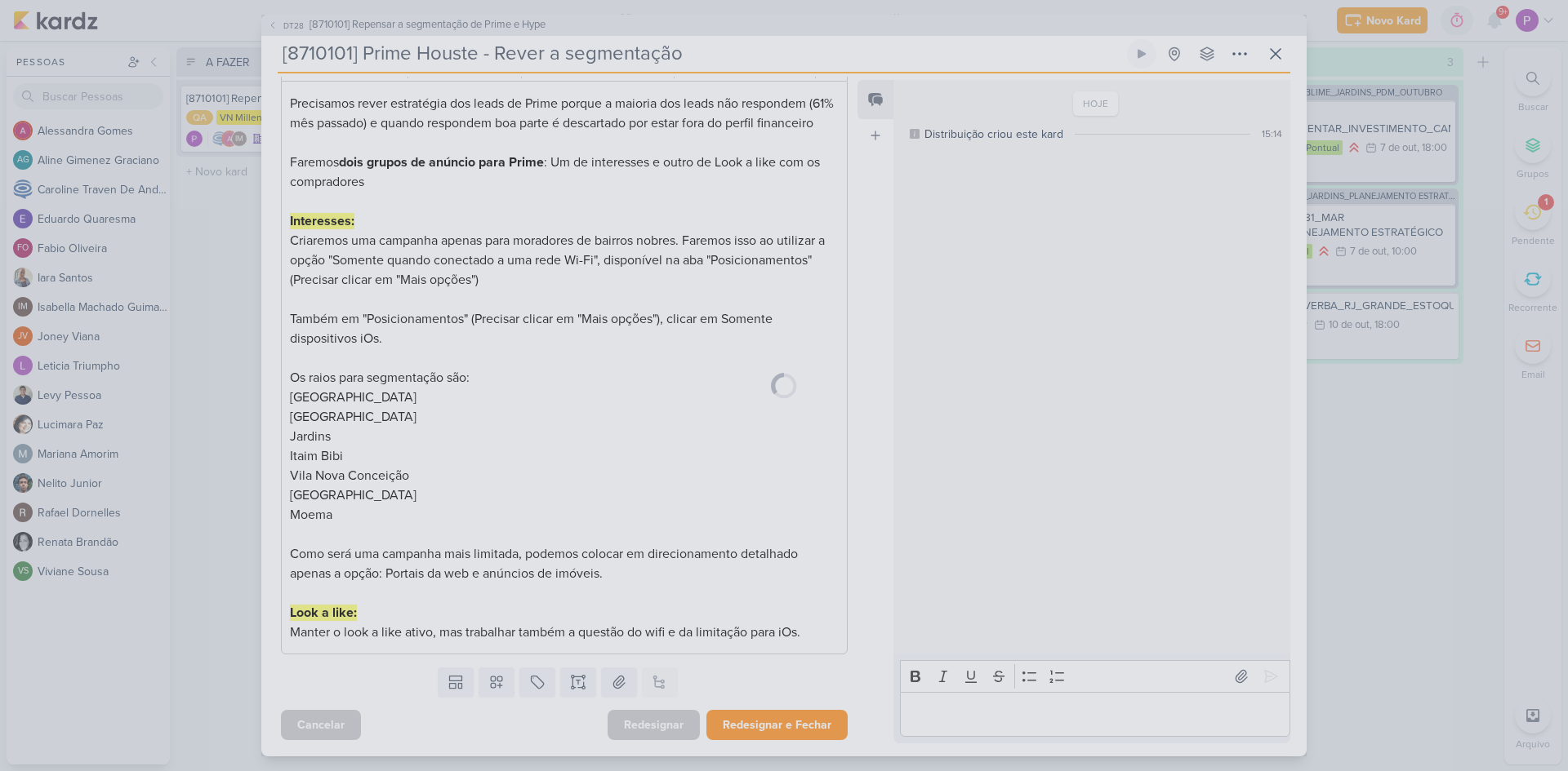
scroll to position [216, 0]
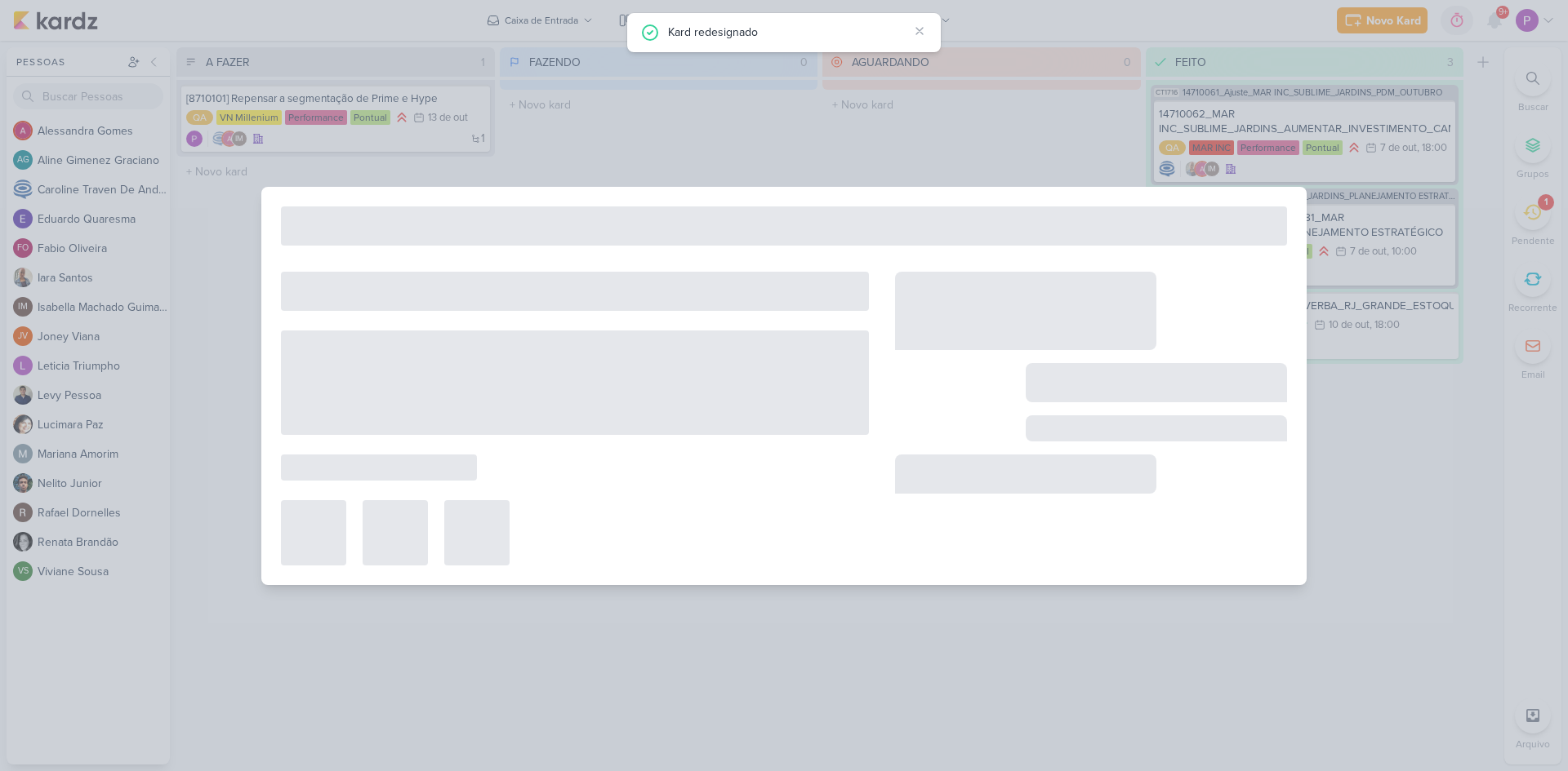
type input "[8710101] Repensar a segmentação de Prime e Hype"
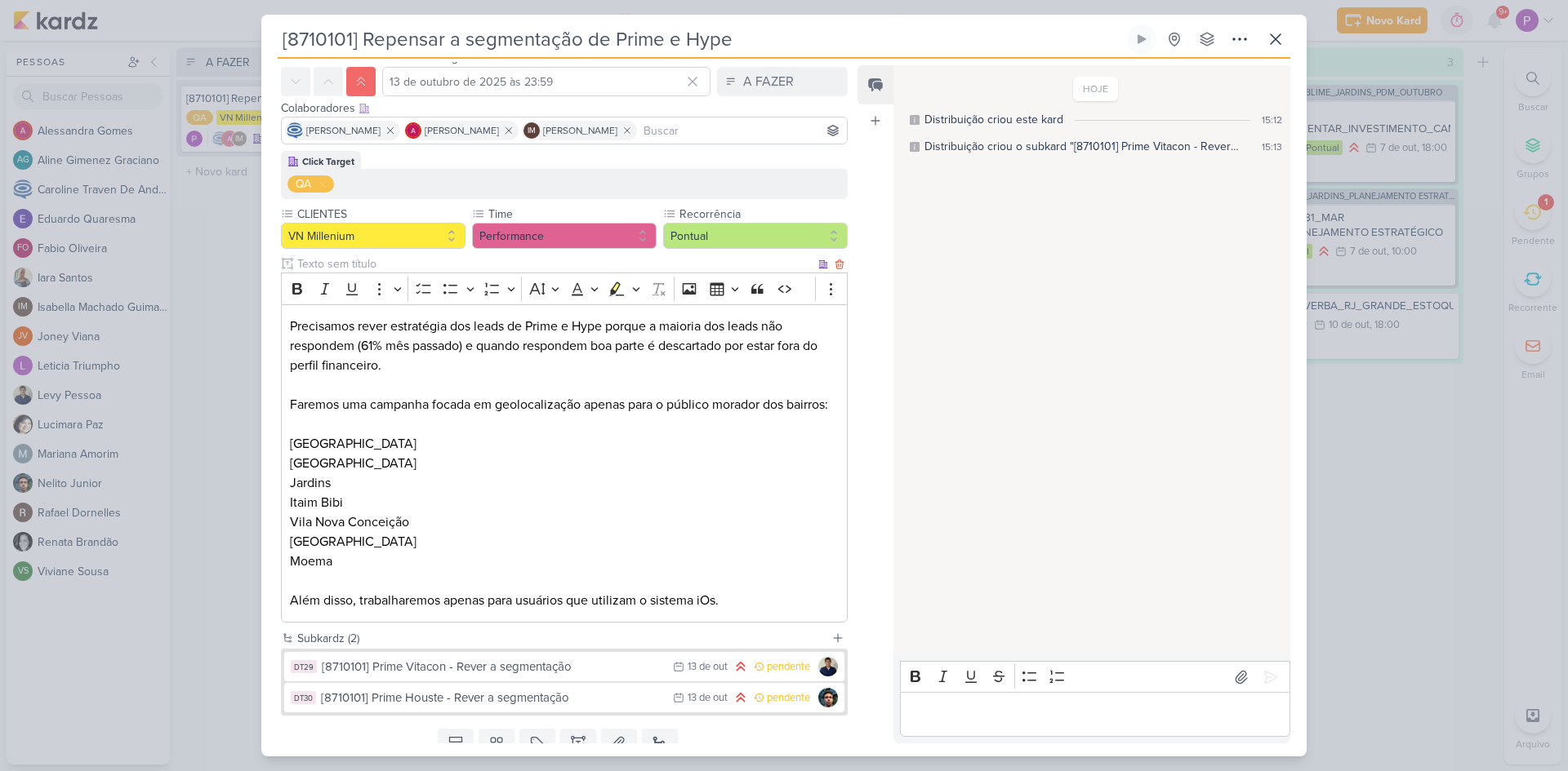
scroll to position [146, 0]
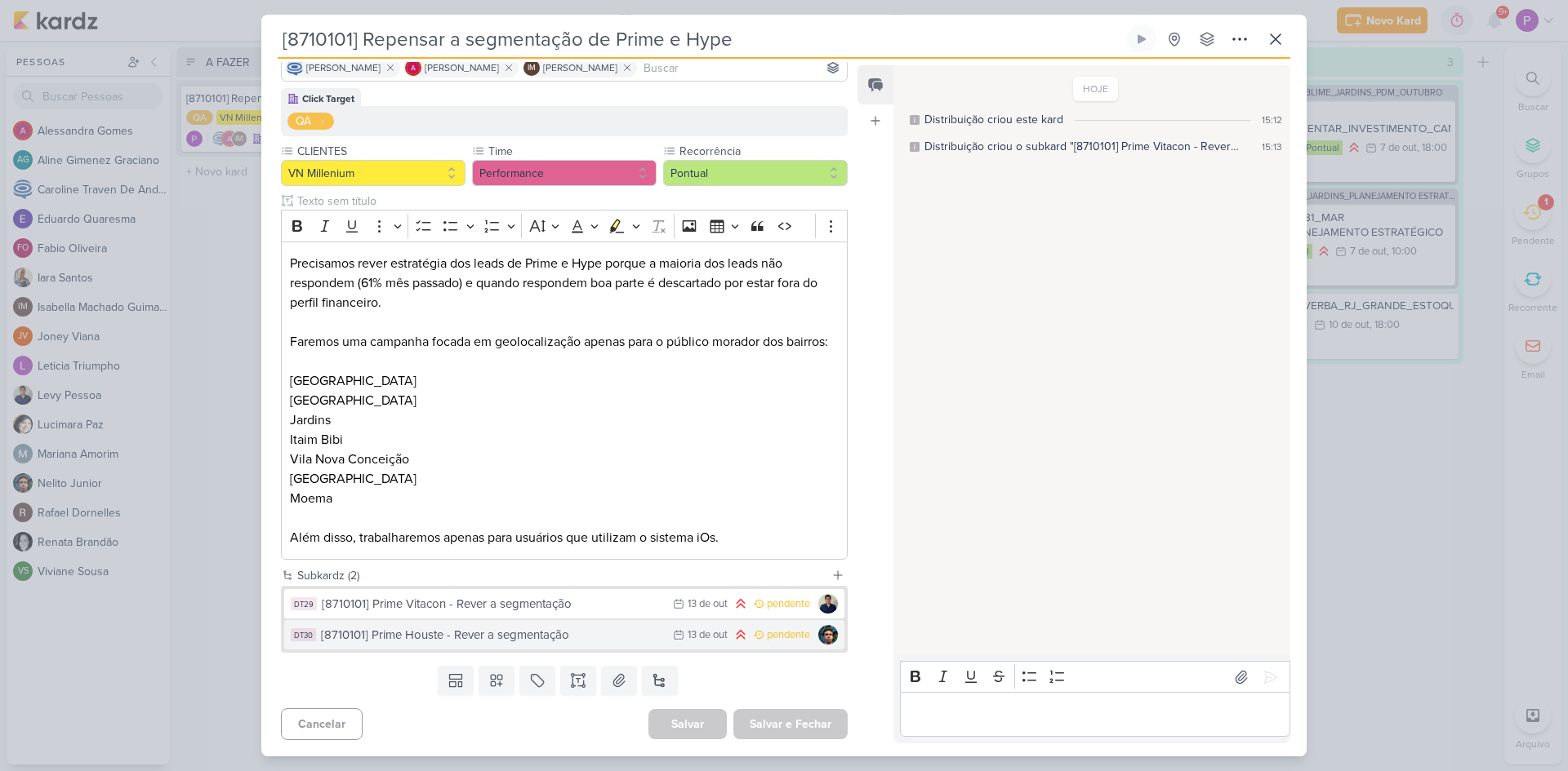
click at [609, 643] on div "[8710101] Prime Houste - Rever a segmentação" at bounding box center [493, 635] width 344 height 19
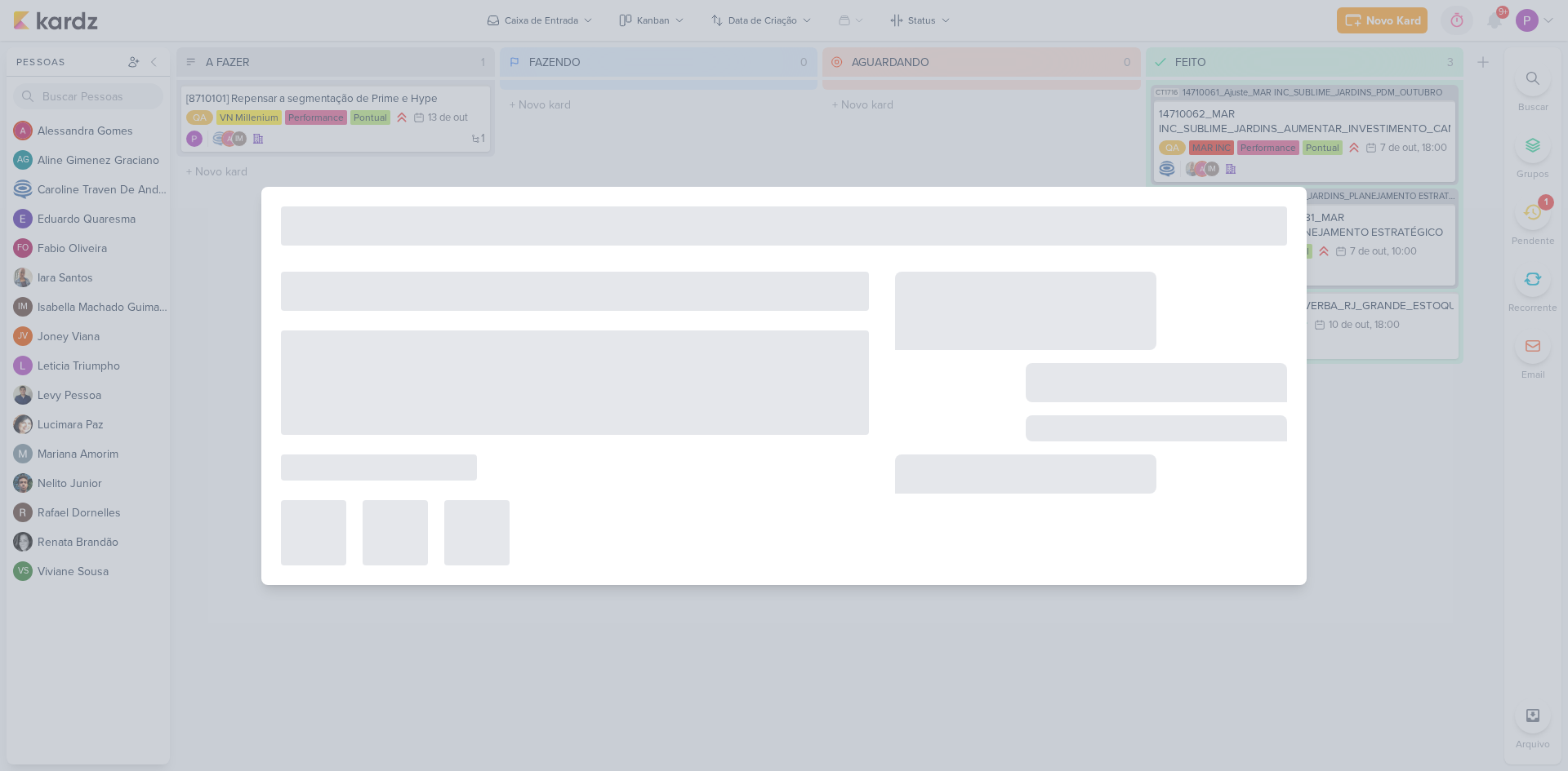
type input "[8710101] Prime Houste - Rever a segmentação"
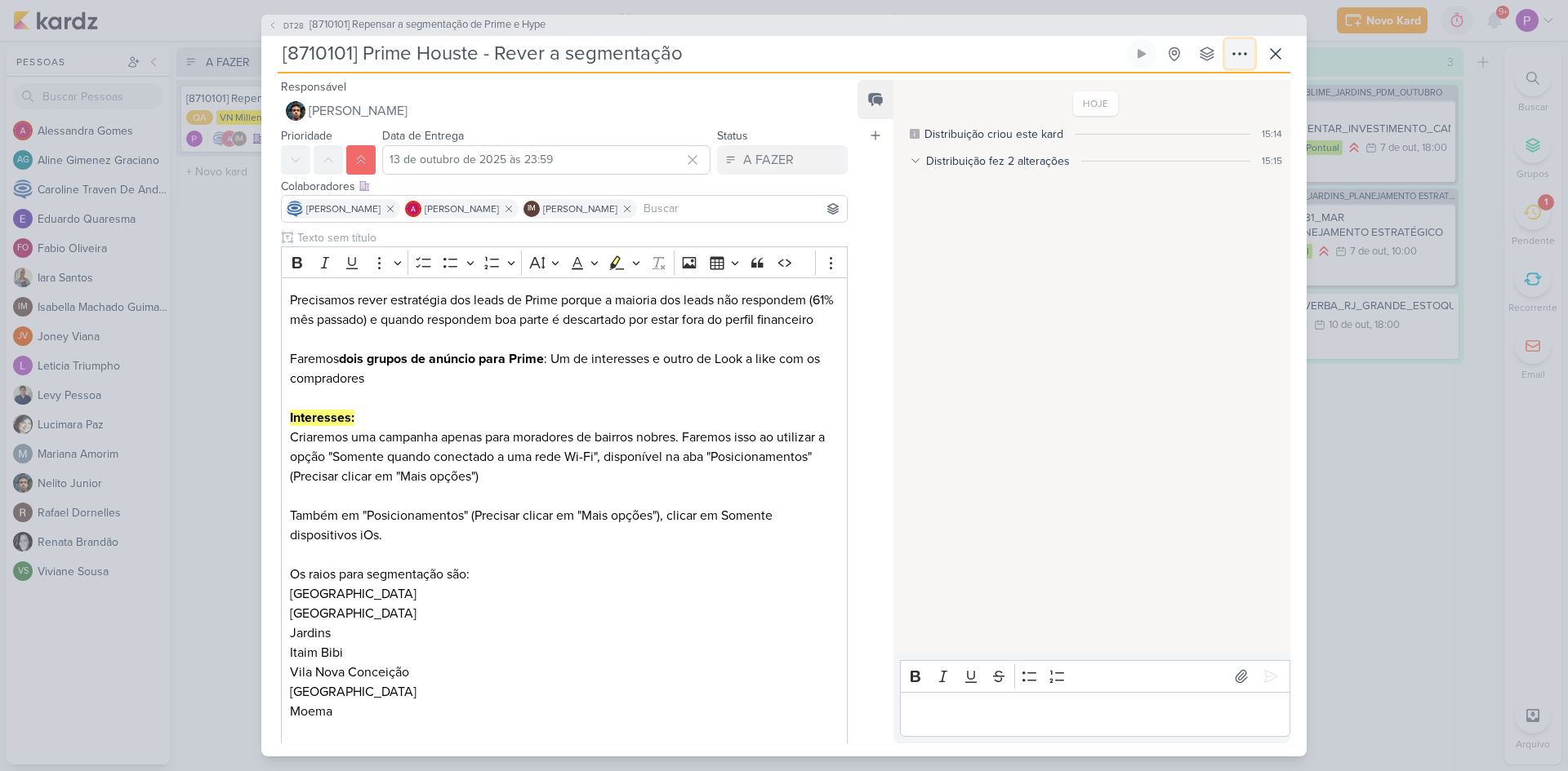
click at [1238, 58] on icon at bounding box center [1239, 54] width 20 height 20
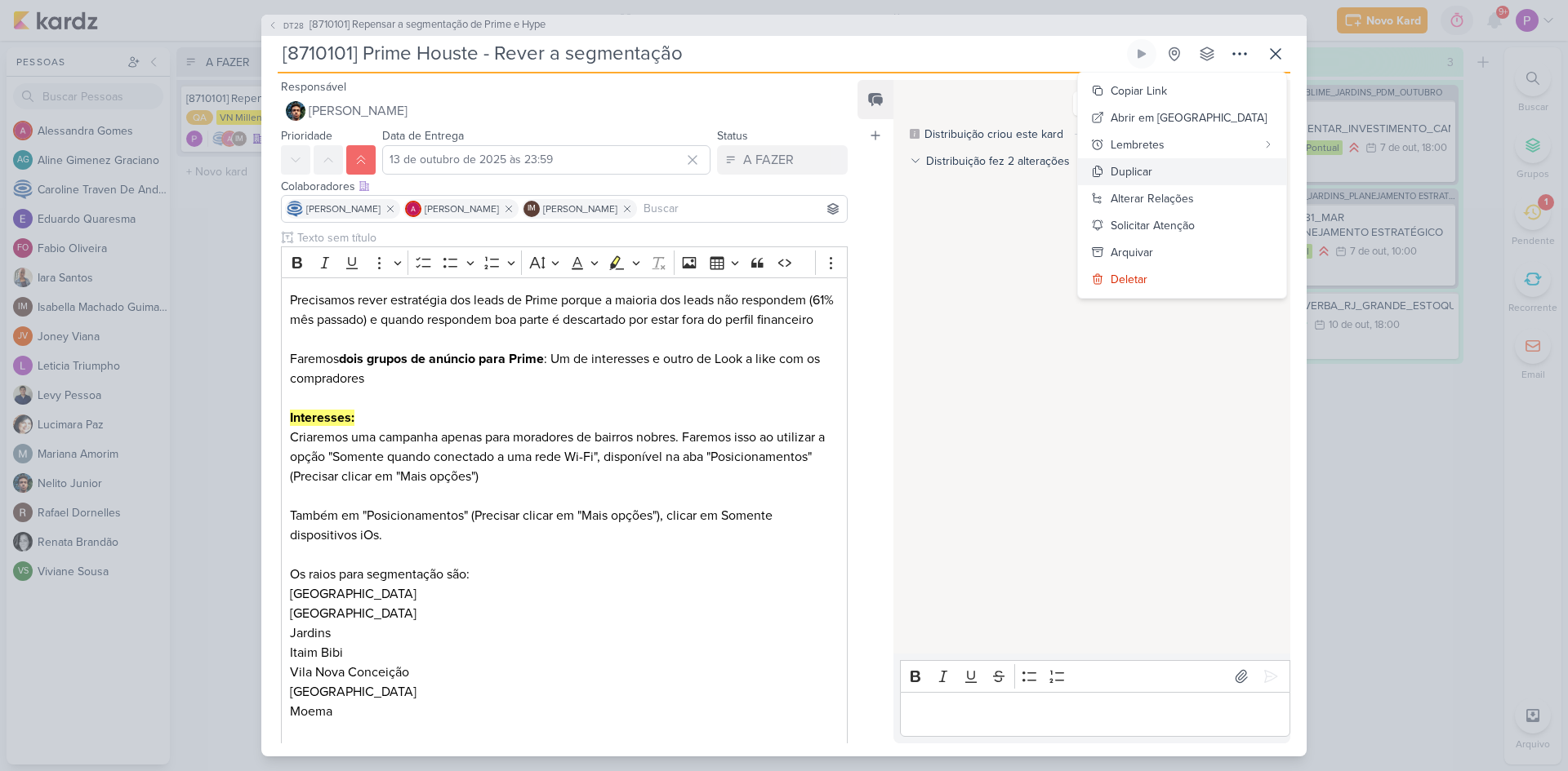
click at [1233, 166] on button "Duplicar" at bounding box center [1182, 172] width 209 height 27
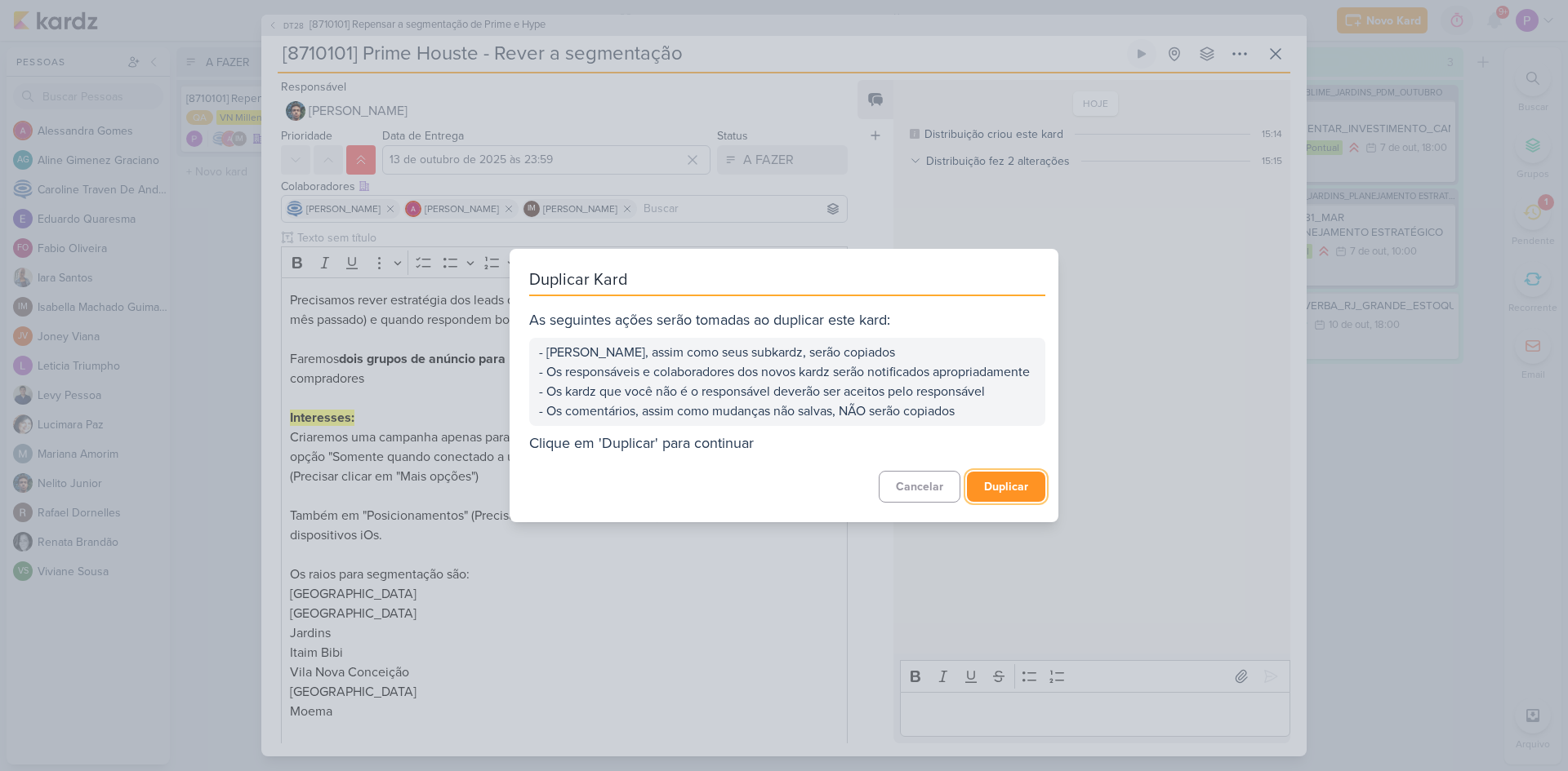
click at [986, 492] on button "Duplicar" at bounding box center [1005, 487] width 78 height 30
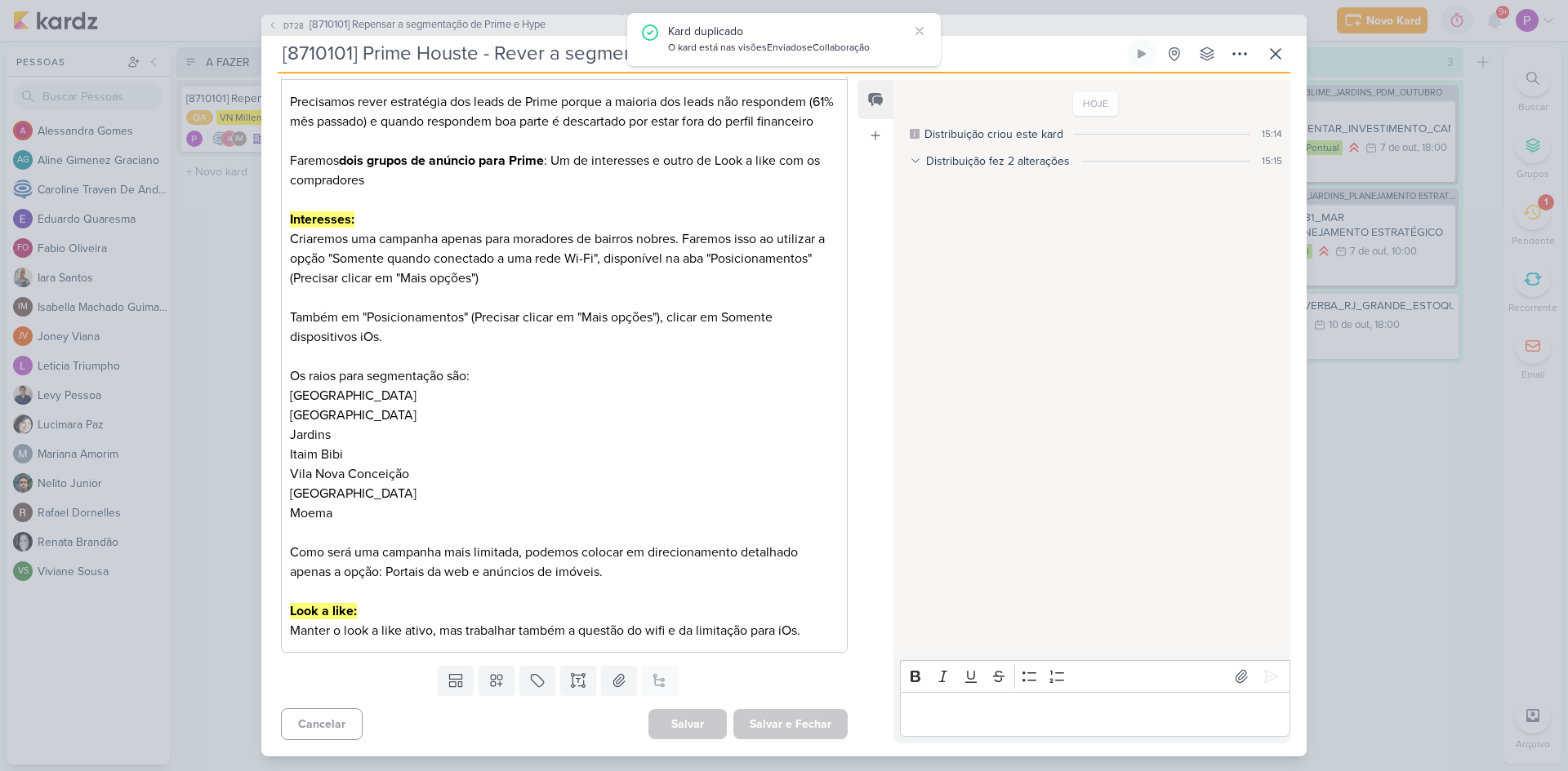
scroll to position [0, 0]
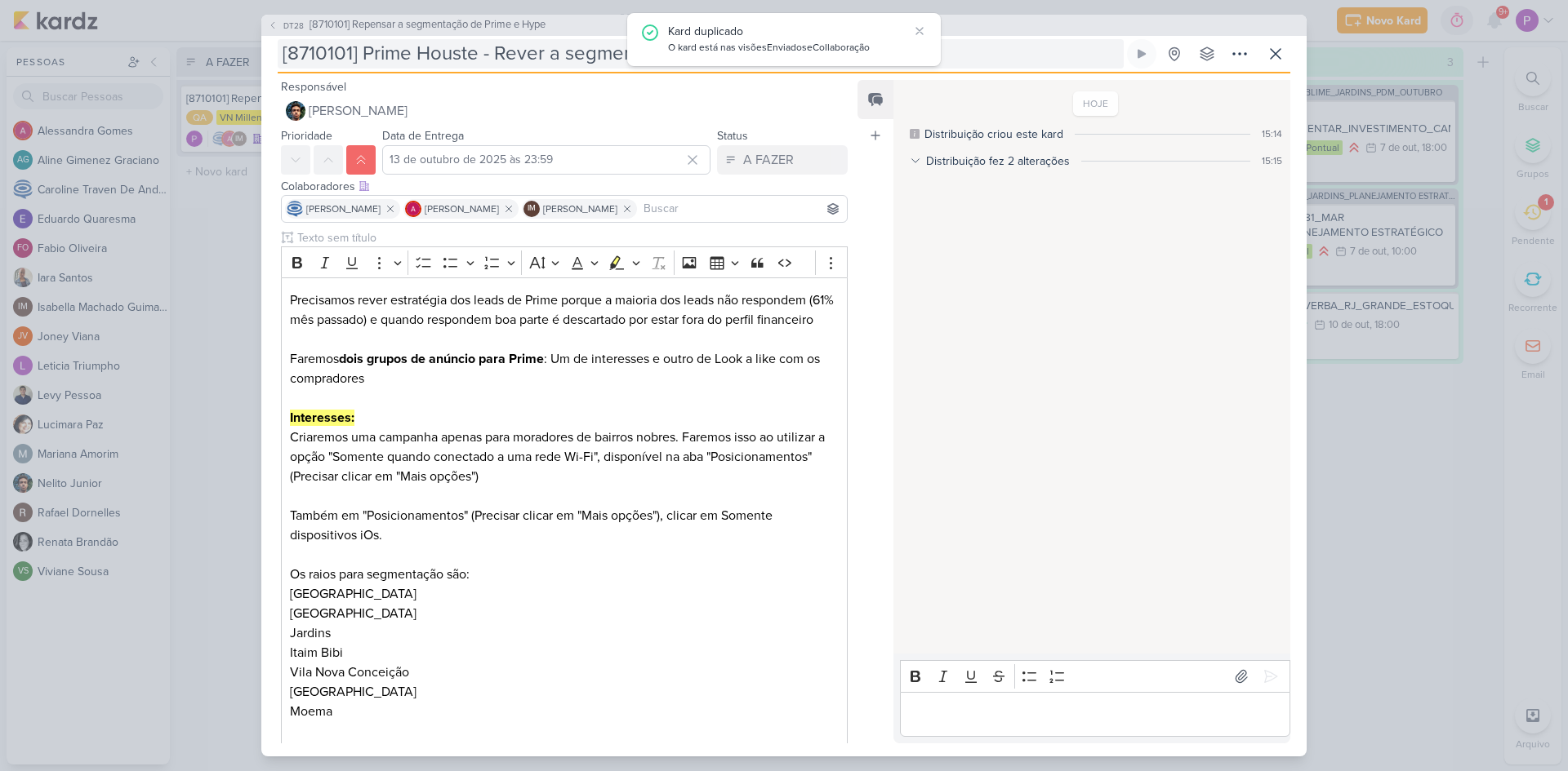
click at [445, 46] on input "[8710101] Prime Houste - Rever a segmentação" at bounding box center [700, 54] width 846 height 29
drag, startPoint x: 414, startPoint y: 52, endPoint x: 362, endPoint y: 55, distance: 52.1
click at [362, 55] on input "[8710101] Prime Houste - Rever a segmentação" at bounding box center [700, 54] width 846 height 29
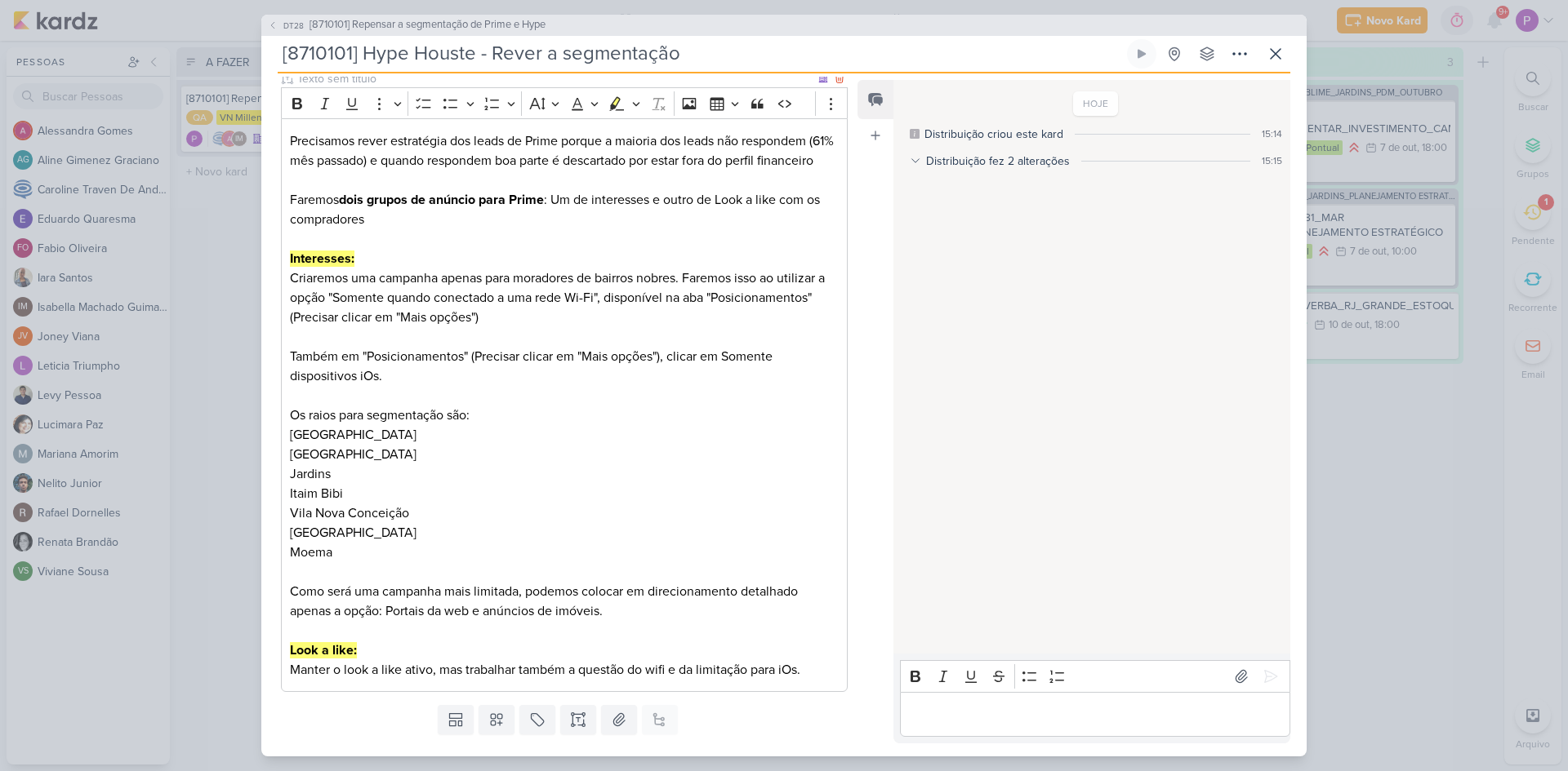
scroll to position [163, 0]
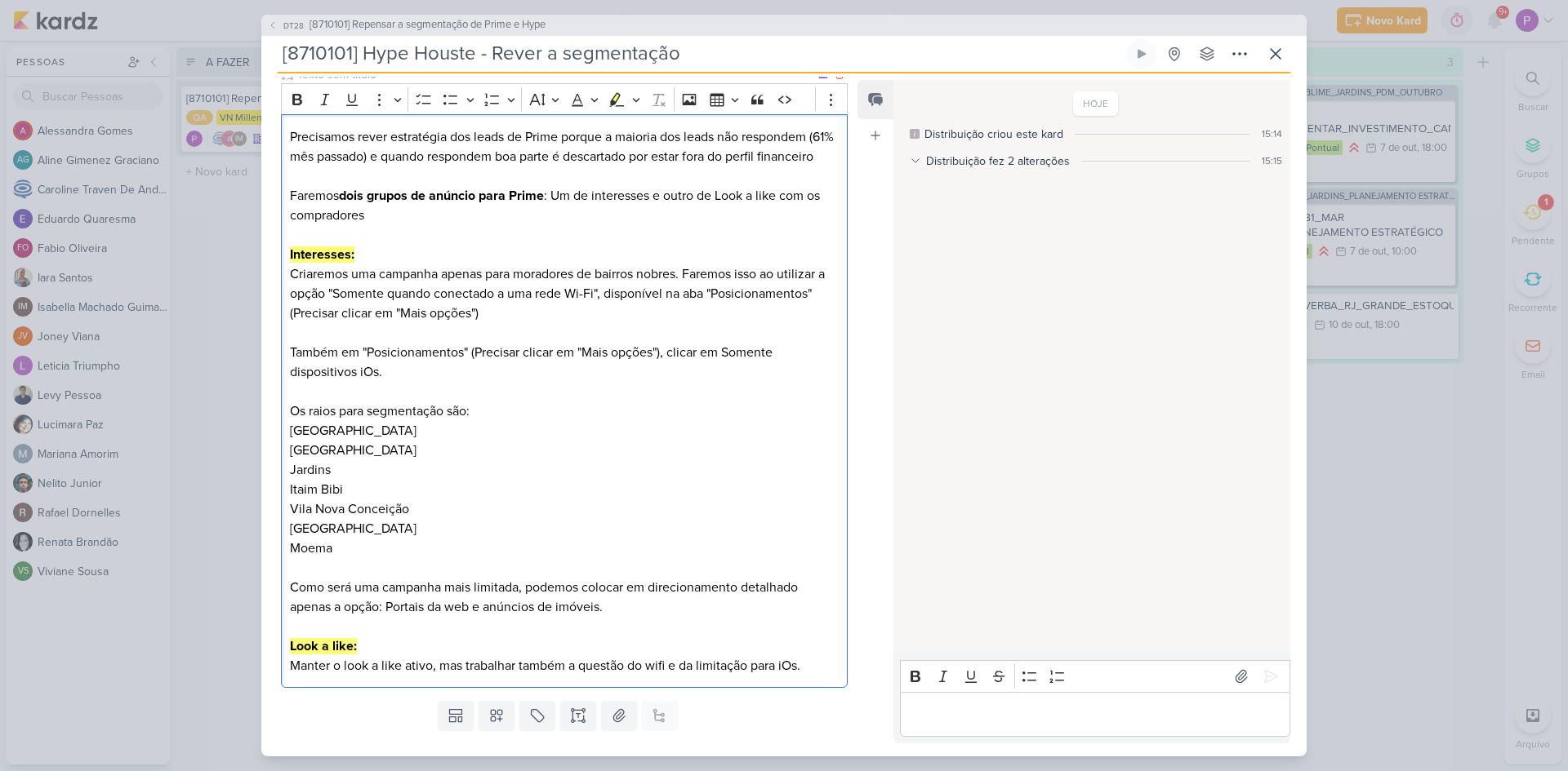
click at [485, 608] on p "Como será uma campanha mais limitada, podemos colocar em direcionamento detalha…" at bounding box center [564, 597] width 548 height 40
drag, startPoint x: 388, startPoint y: 629, endPoint x: 624, endPoint y: 632, distance: 236.0
click at [624, 617] on p "Como será uma campanha mais limitada, podemos colocar em direcionamento detalha…" at bounding box center [564, 597] width 548 height 40
click at [520, 617] on p "Como será uma campanha mais limitada, podemos colocar em direcionamento detalha…" at bounding box center [564, 597] width 548 height 40
drag, startPoint x: 532, startPoint y: 639, endPoint x: 388, endPoint y: 630, distance: 144.3
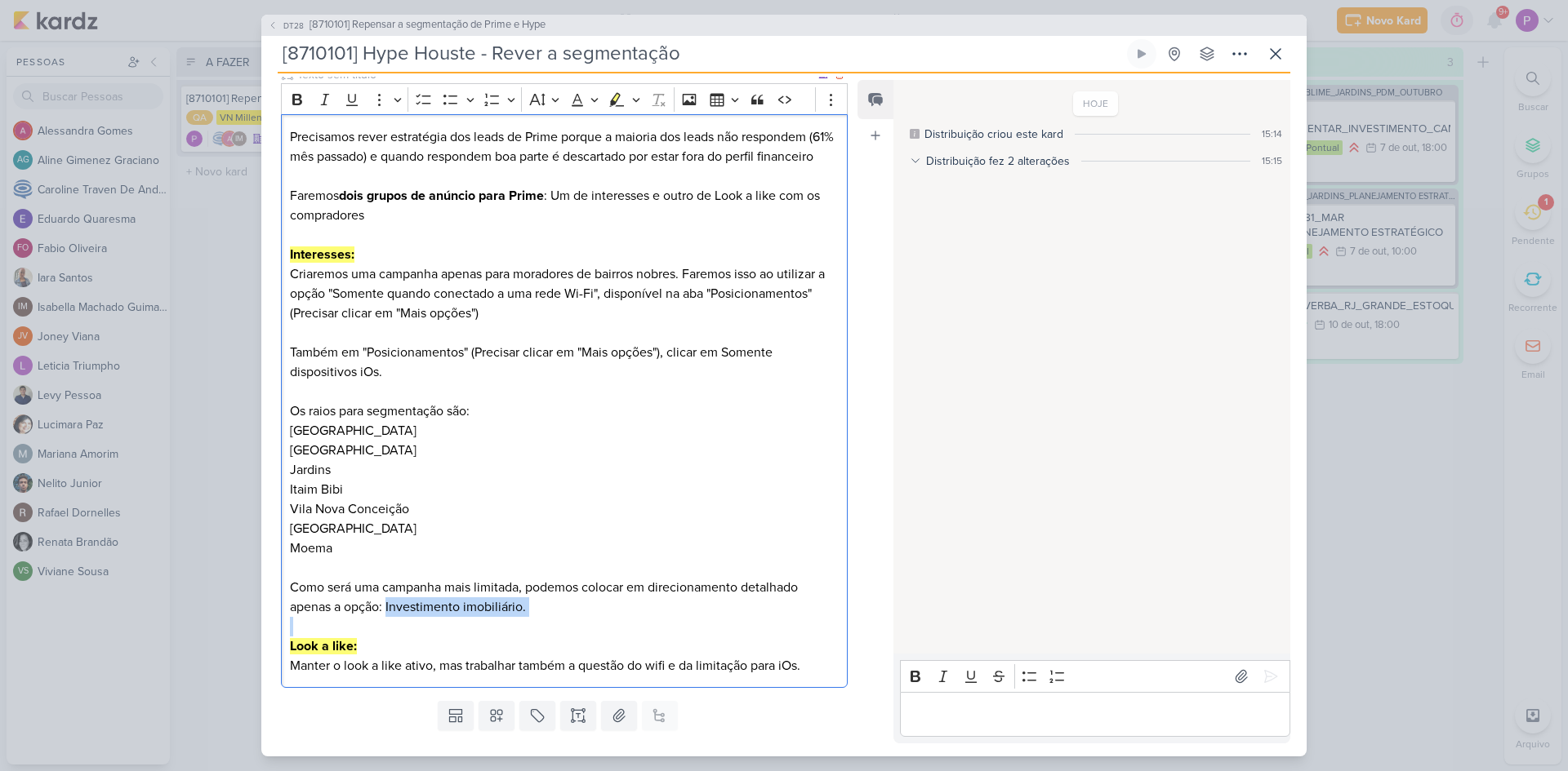
click at [388, 630] on div "Precisamos rever estratégia dos leads de Prime porque a maioria dos leads não r…" at bounding box center [565, 401] width 566 height 574
click at [299, 97] on icon "Editor toolbar" at bounding box center [297, 99] width 9 height 11
click at [494, 343] on p "Editor editing area: main" at bounding box center [564, 333] width 548 height 20
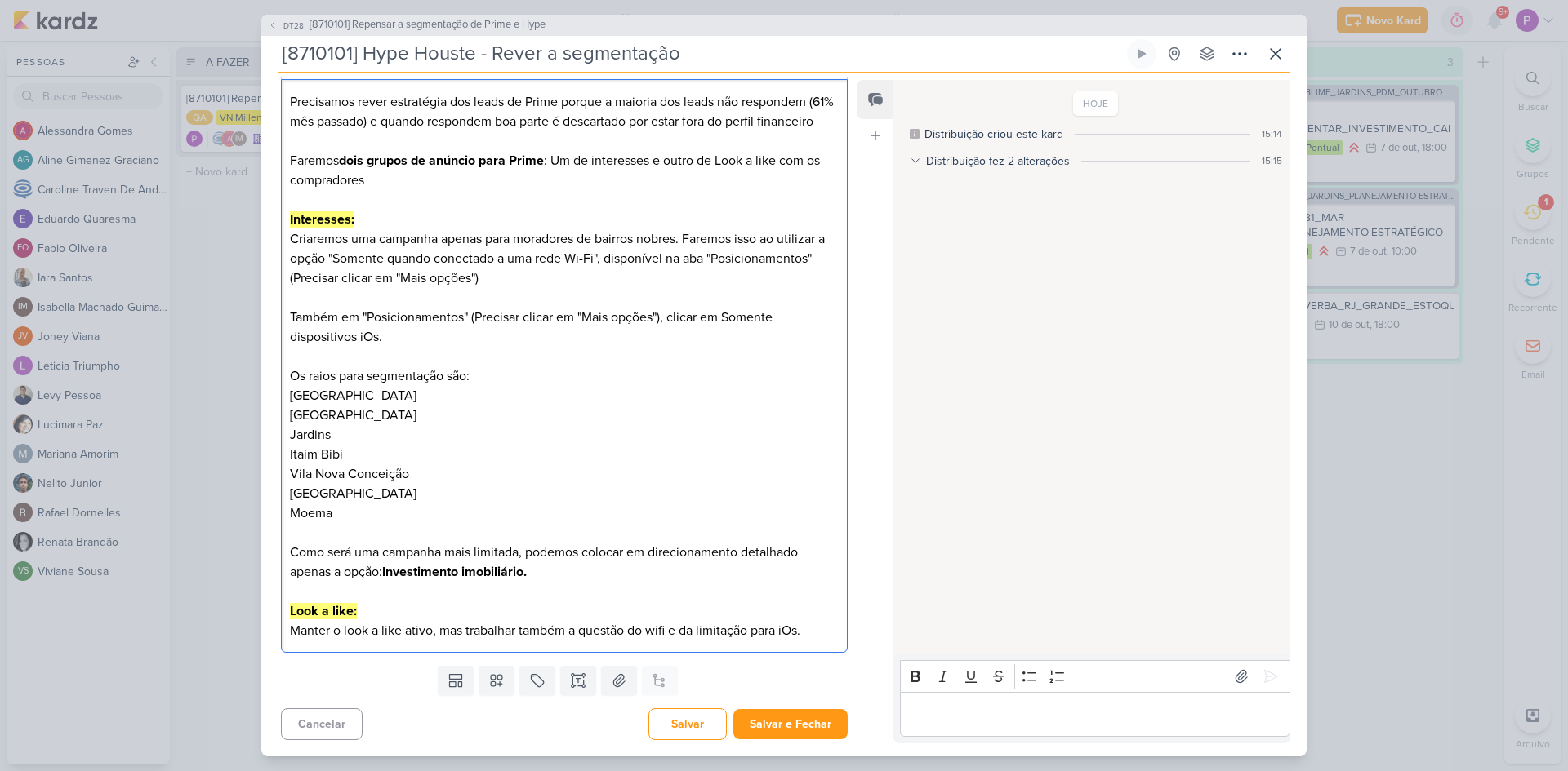
scroll to position [218, 0]
click at [757, 720] on button "Salvar e Fechar" at bounding box center [790, 725] width 114 height 30
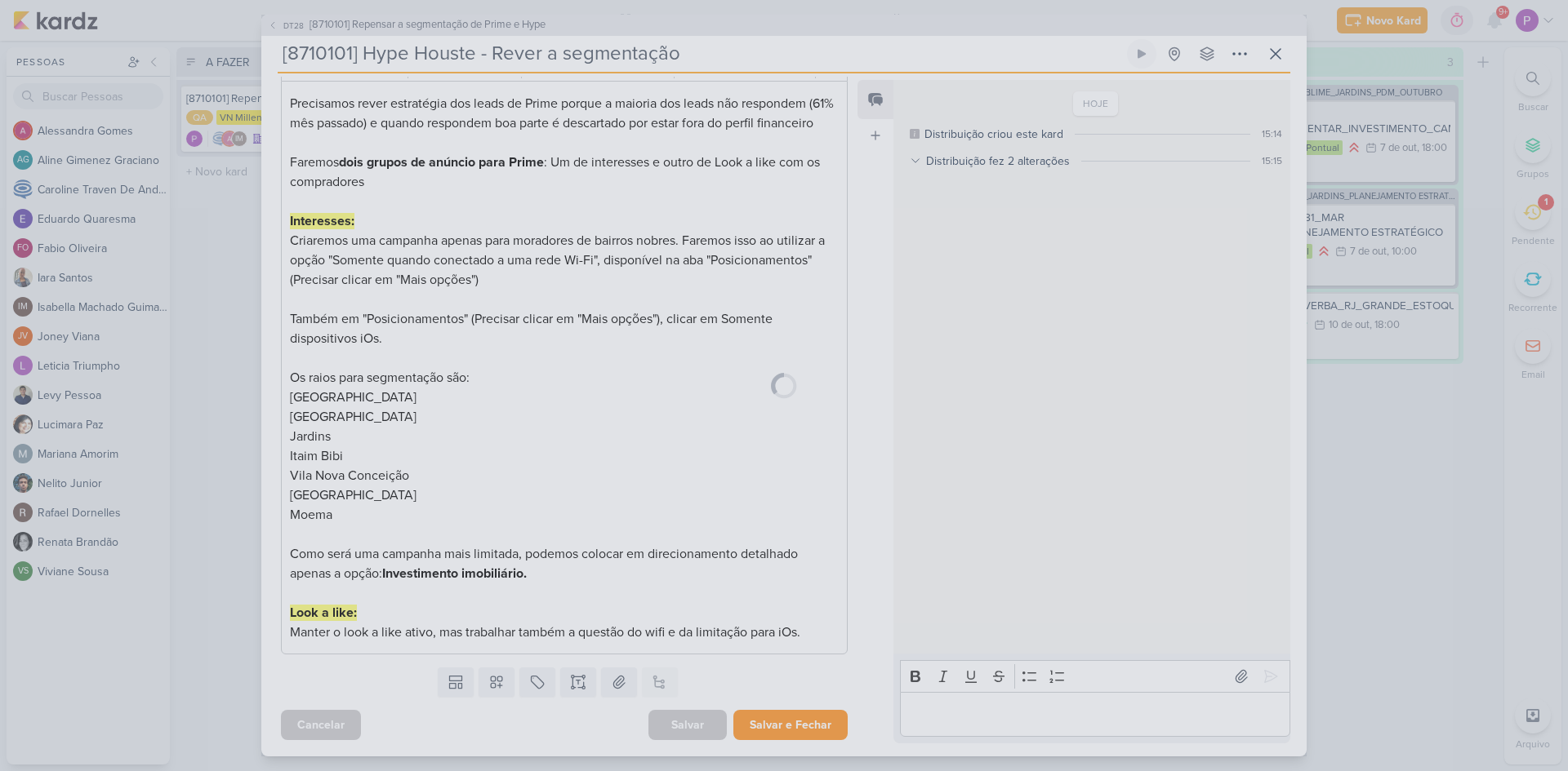
scroll to position [216, 0]
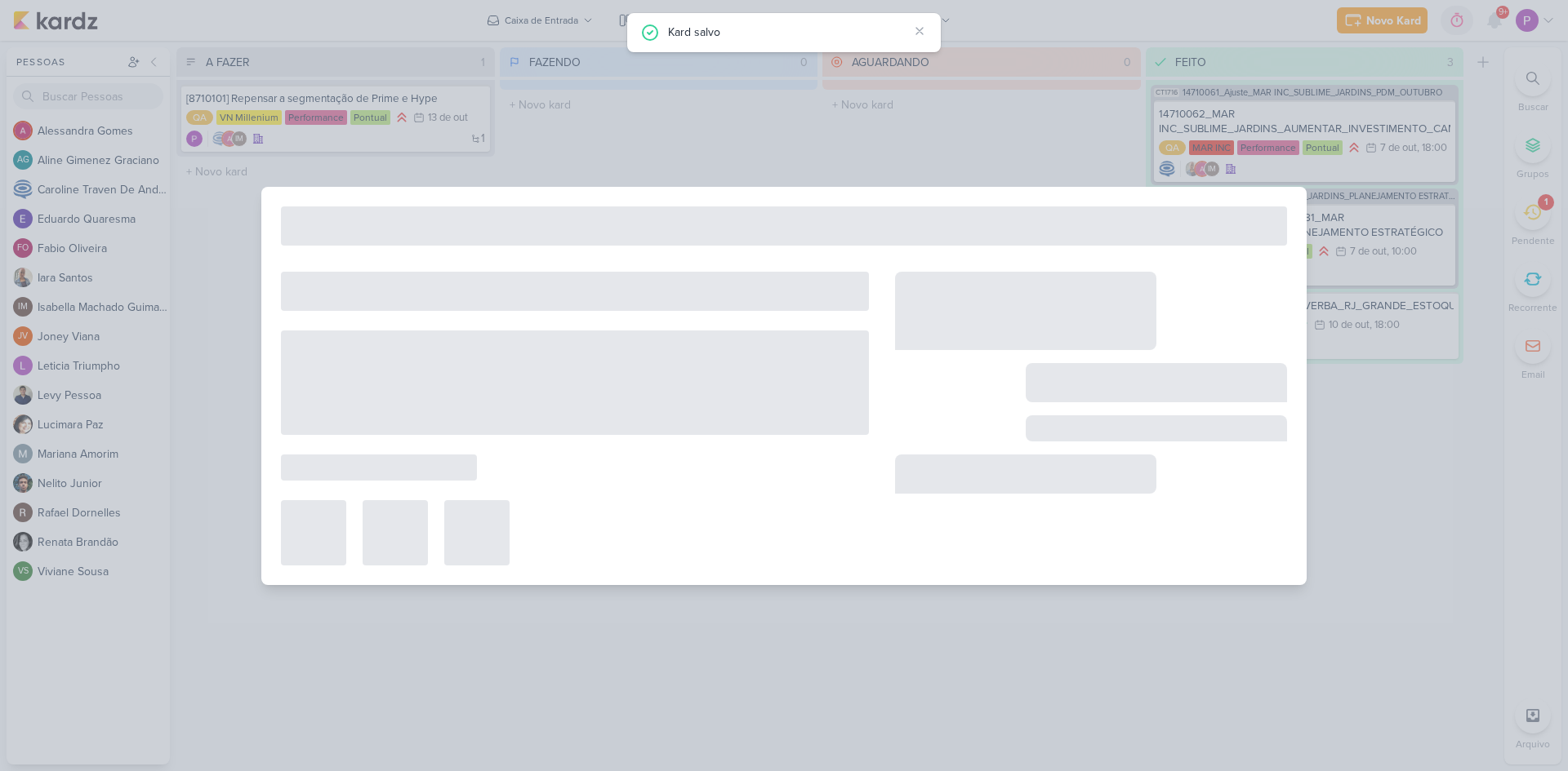
type input "[8710101] Repensar a segmentação de Prime e Hype"
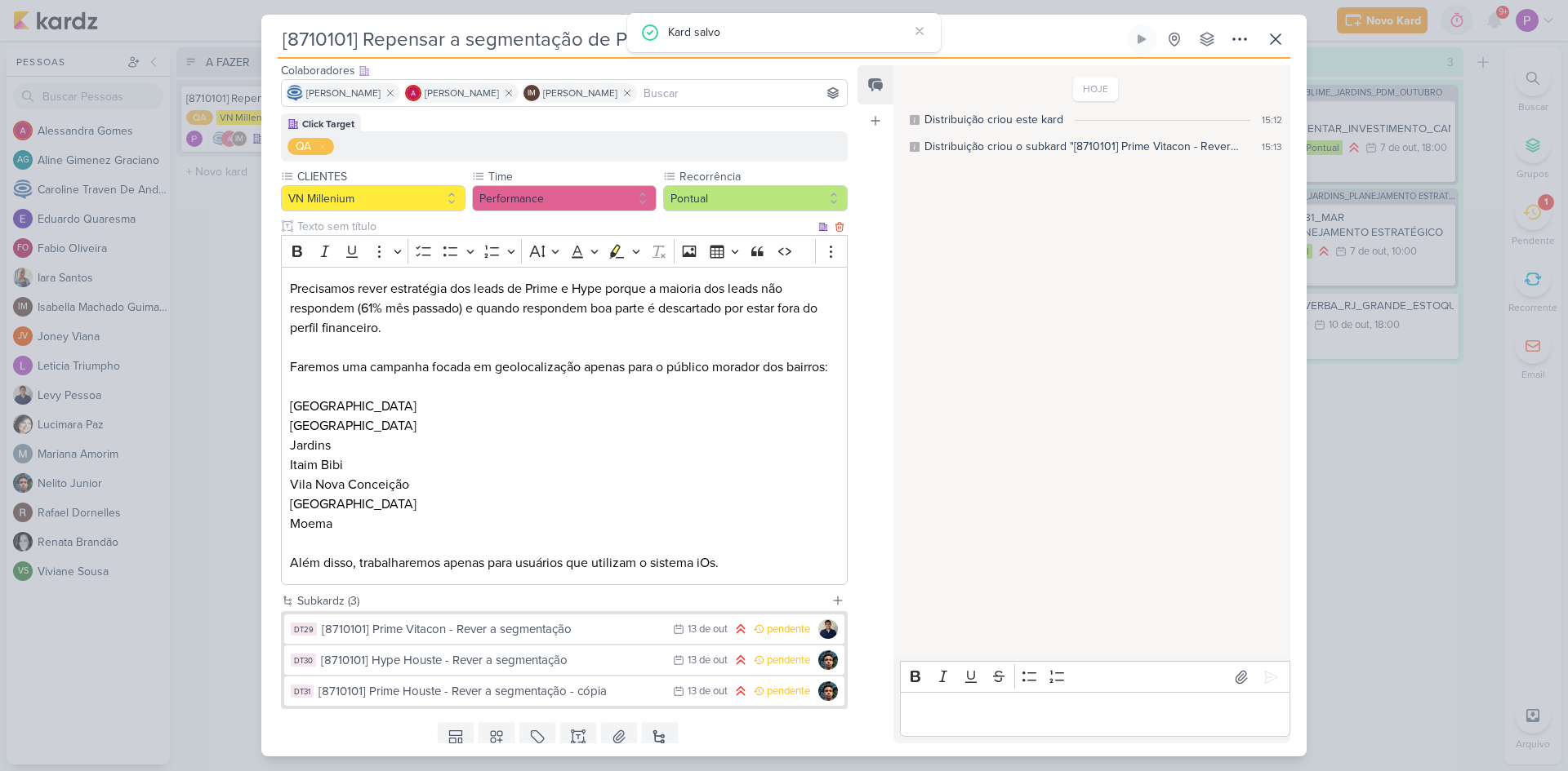
scroll to position [177, 0]
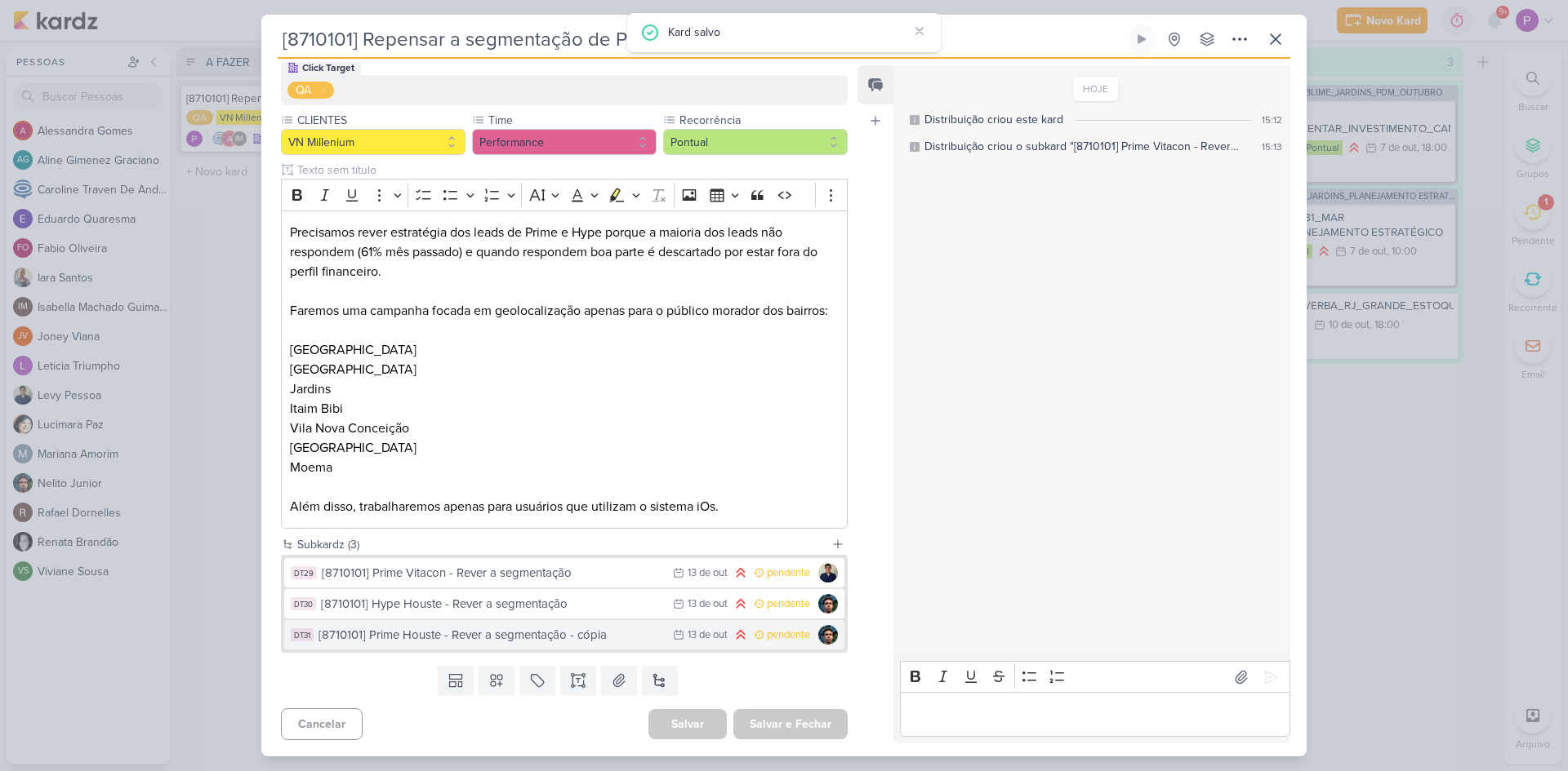
click at [530, 636] on div "[8710101] Prime Houste - Rever a segmentação - cópia" at bounding box center [491, 635] width 346 height 19
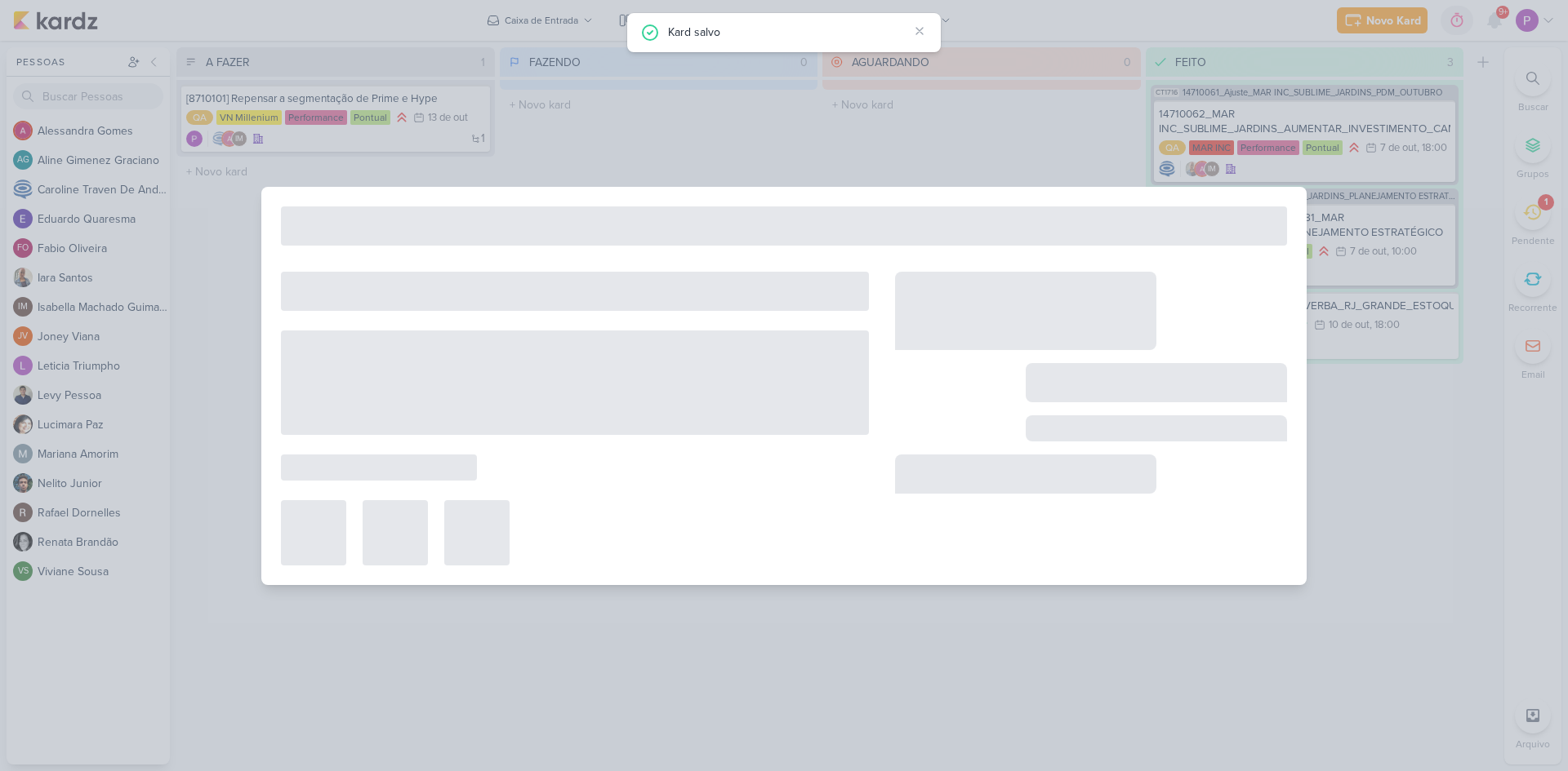
type input "[8710101] Prime Houste - Rever a segmentação - cópia"
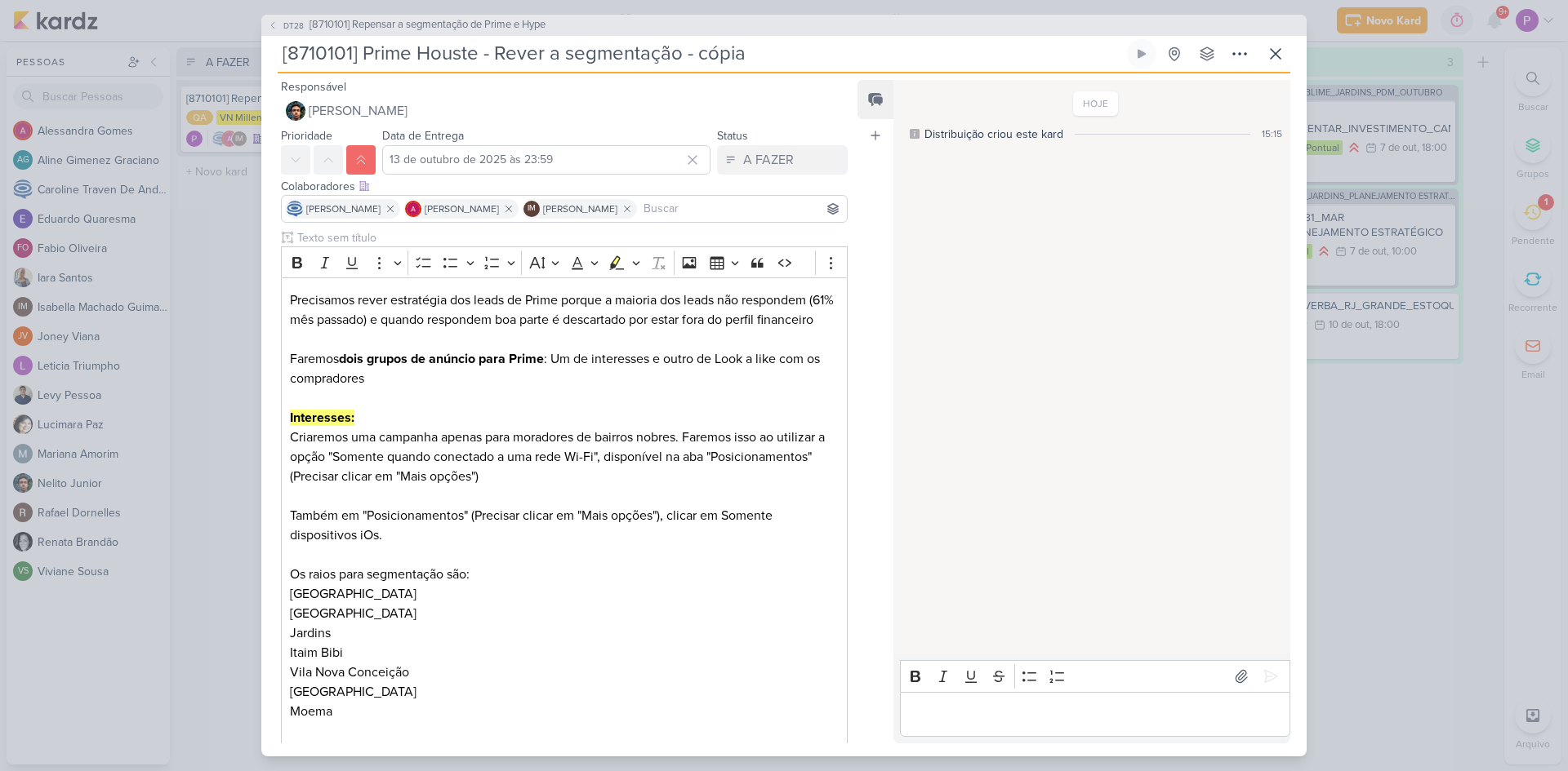
drag, startPoint x: 408, startPoint y: 54, endPoint x: 367, endPoint y: 58, distance: 41.2
click at [367, 58] on input "[8710101] Prime Houste - Rever a segmentação - cópia" at bounding box center [700, 54] width 846 height 29
drag, startPoint x: 699, startPoint y: 59, endPoint x: 791, endPoint y: 57, distance: 92.0
click at [791, 57] on input "[8710101] Hype Houste - Rever a segmentação - cópia" at bounding box center [700, 54] width 846 height 29
click at [844, 100] on div "Responsável Nelito Junior Nelito Junior [PERSON_NAME]" at bounding box center [558, 101] width 593 height 49
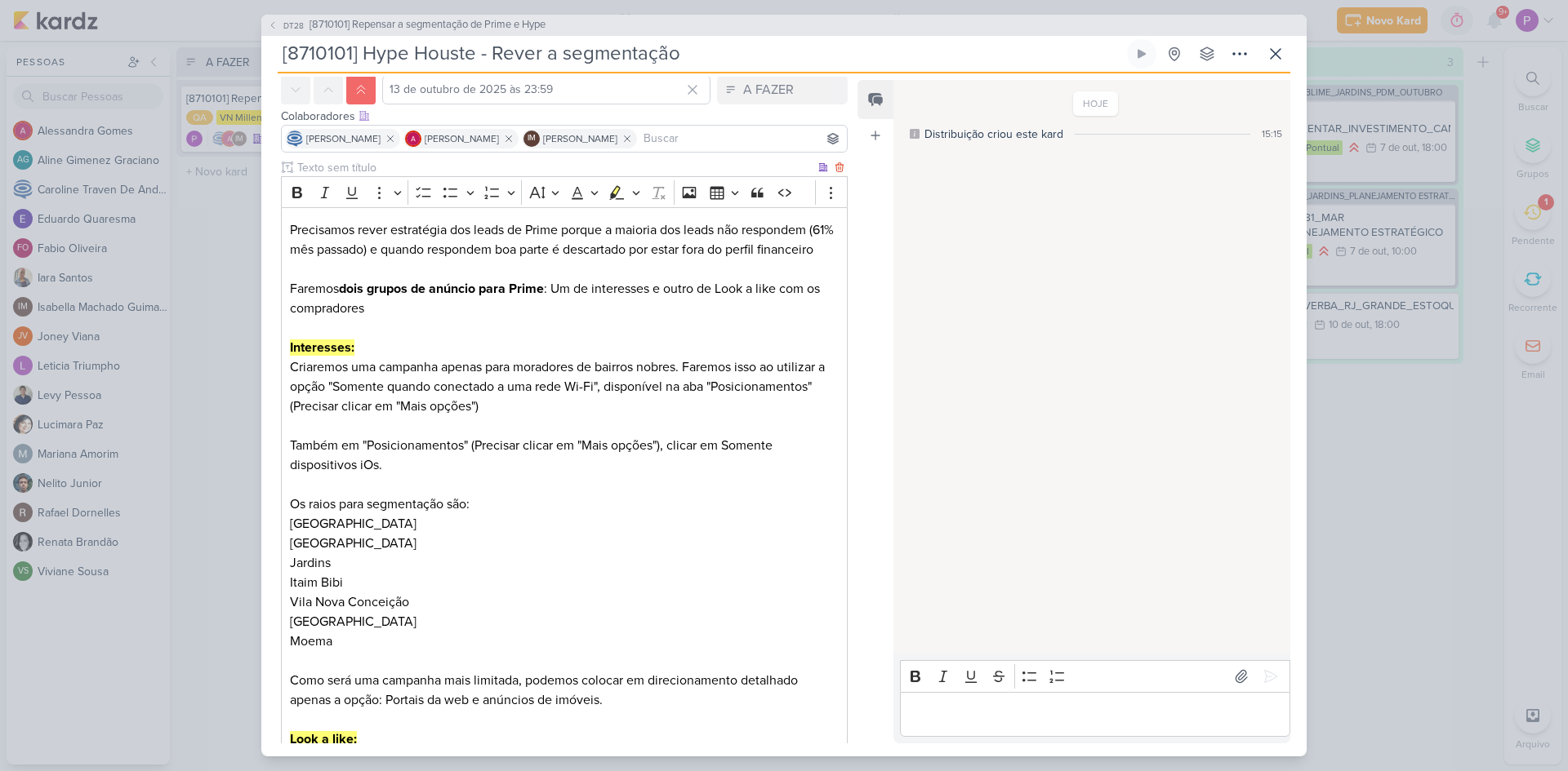
scroll to position [218, 0]
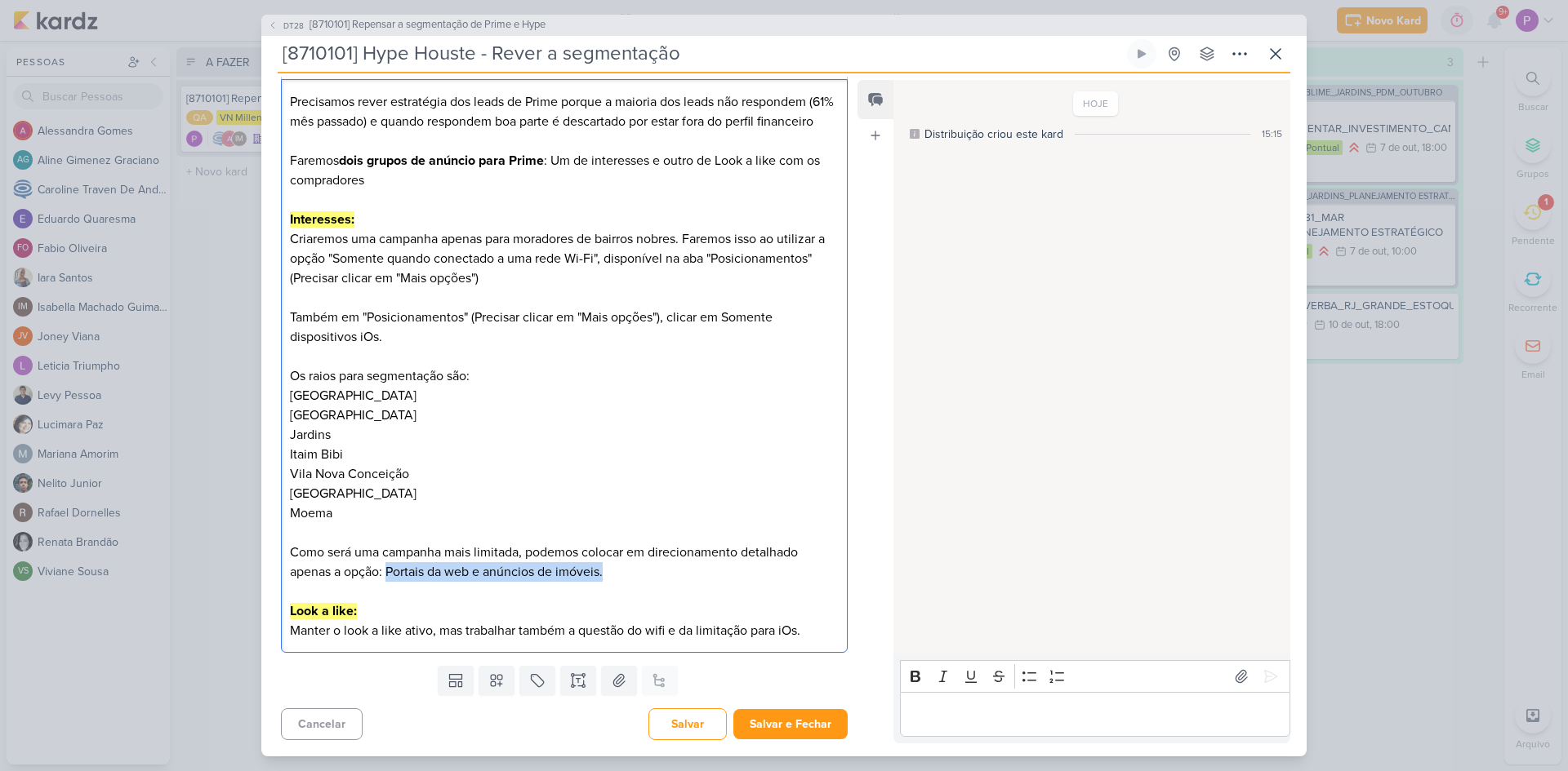
drag, startPoint x: 387, startPoint y: 572, endPoint x: 616, endPoint y: 571, distance: 229.0
click at [616, 571] on p "Como será uma campanha mais limitada, podemos colocar em direcionamento detalha…" at bounding box center [564, 562] width 548 height 40
click at [549, 582] on p "Editor editing area: main" at bounding box center [564, 592] width 548 height 20
drag, startPoint x: 606, startPoint y: 572, endPoint x: 385, endPoint y: 579, distance: 221.1
click at [385, 579] on p "Como será uma campanha mais limitada, podemos colocar em direcionamento detalha…" at bounding box center [564, 562] width 548 height 40
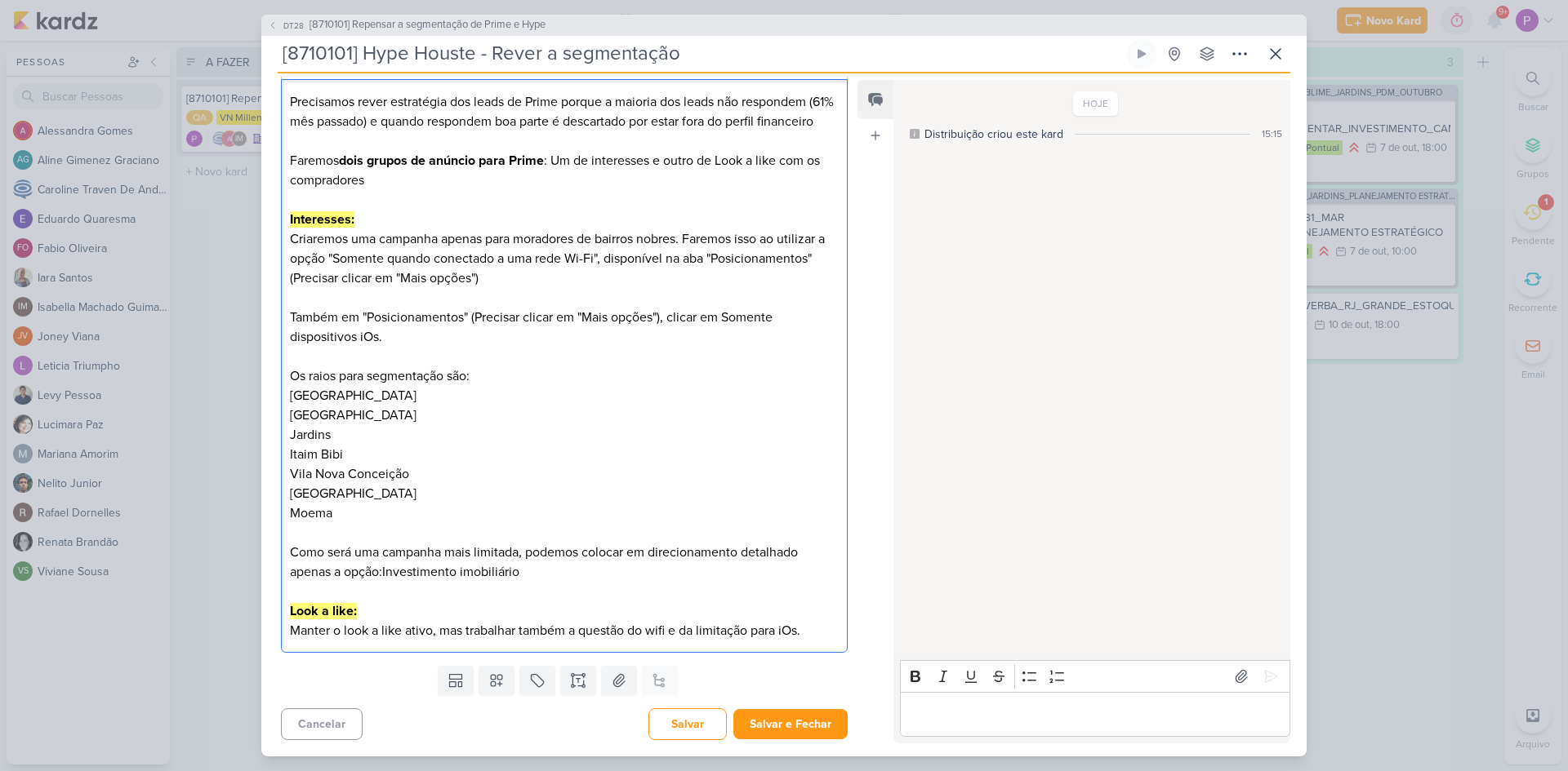
click at [384, 575] on p "Como será uma campanha mais limitada, podemos colocar em direcionamento detalha…" at bounding box center [564, 562] width 548 height 40
drag, startPoint x: 388, startPoint y: 573, endPoint x: 554, endPoint y: 570, distance: 166.0
click at [554, 570] on p "Como será uma campanha mais limitada, podemos colocar em direcionamento detalha…" at bounding box center [564, 562] width 548 height 40
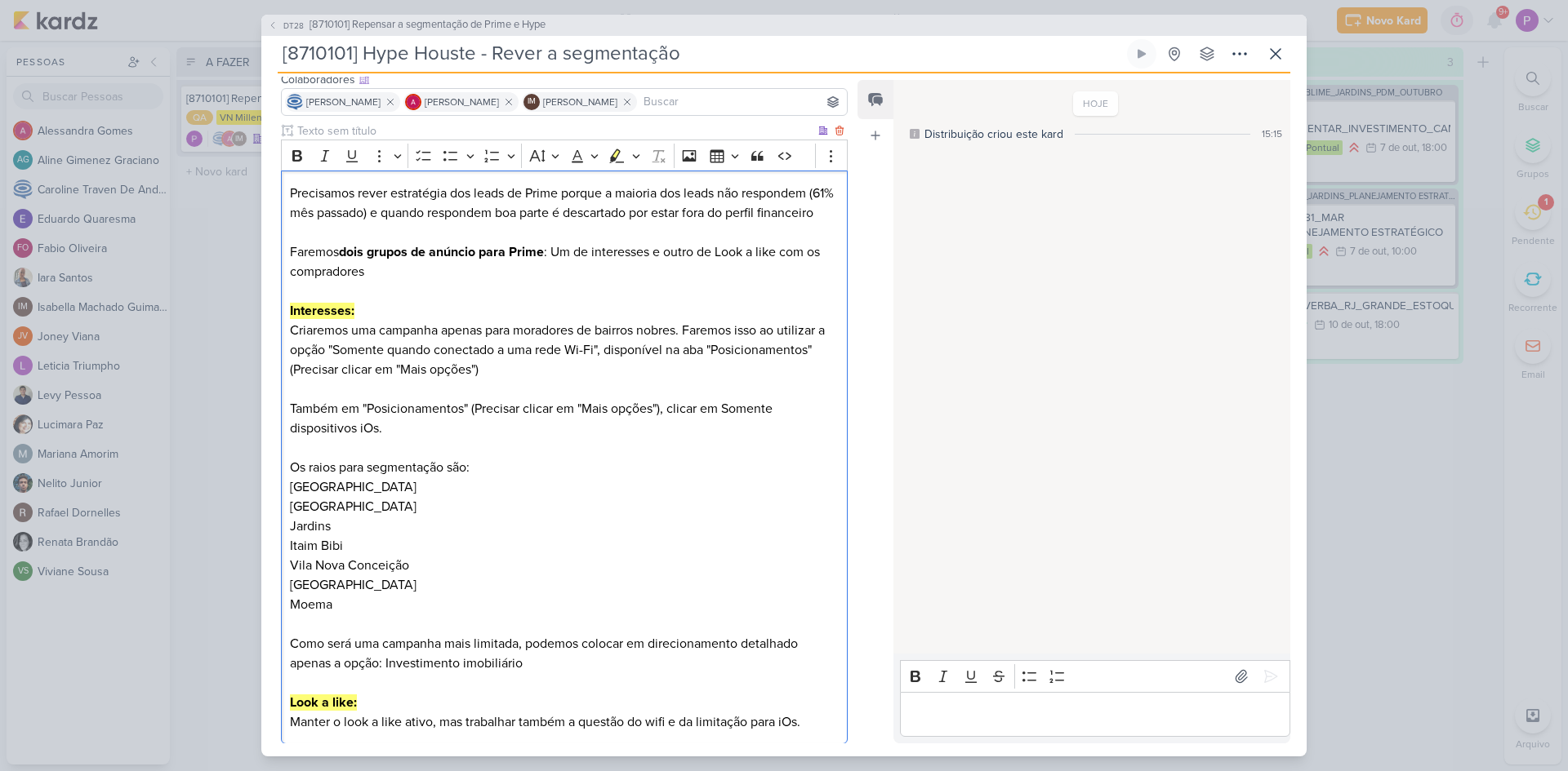
scroll to position [0, 0]
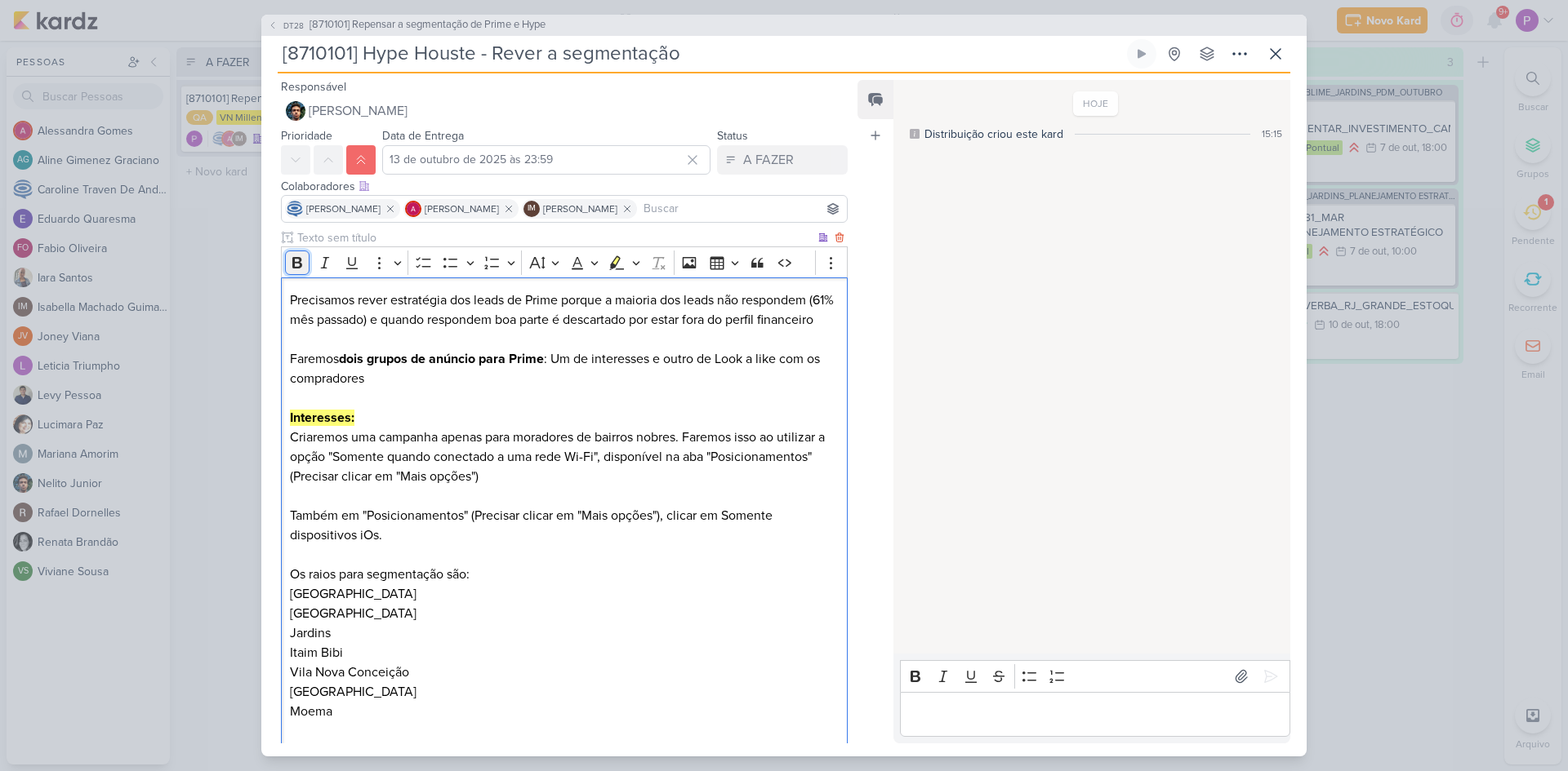
click at [301, 268] on icon "Editor toolbar" at bounding box center [296, 262] width 16 height 16
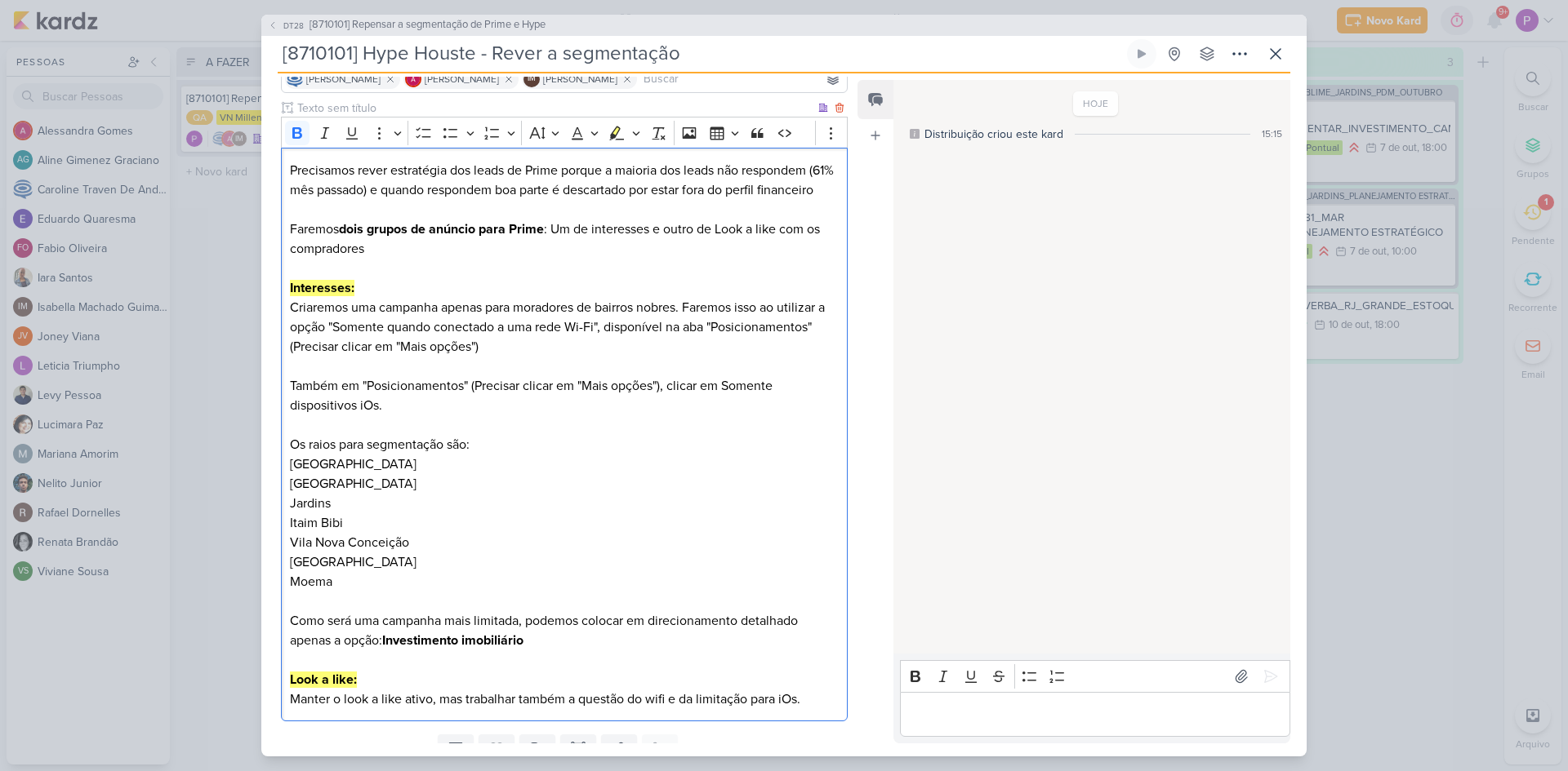
scroll to position [218, 0]
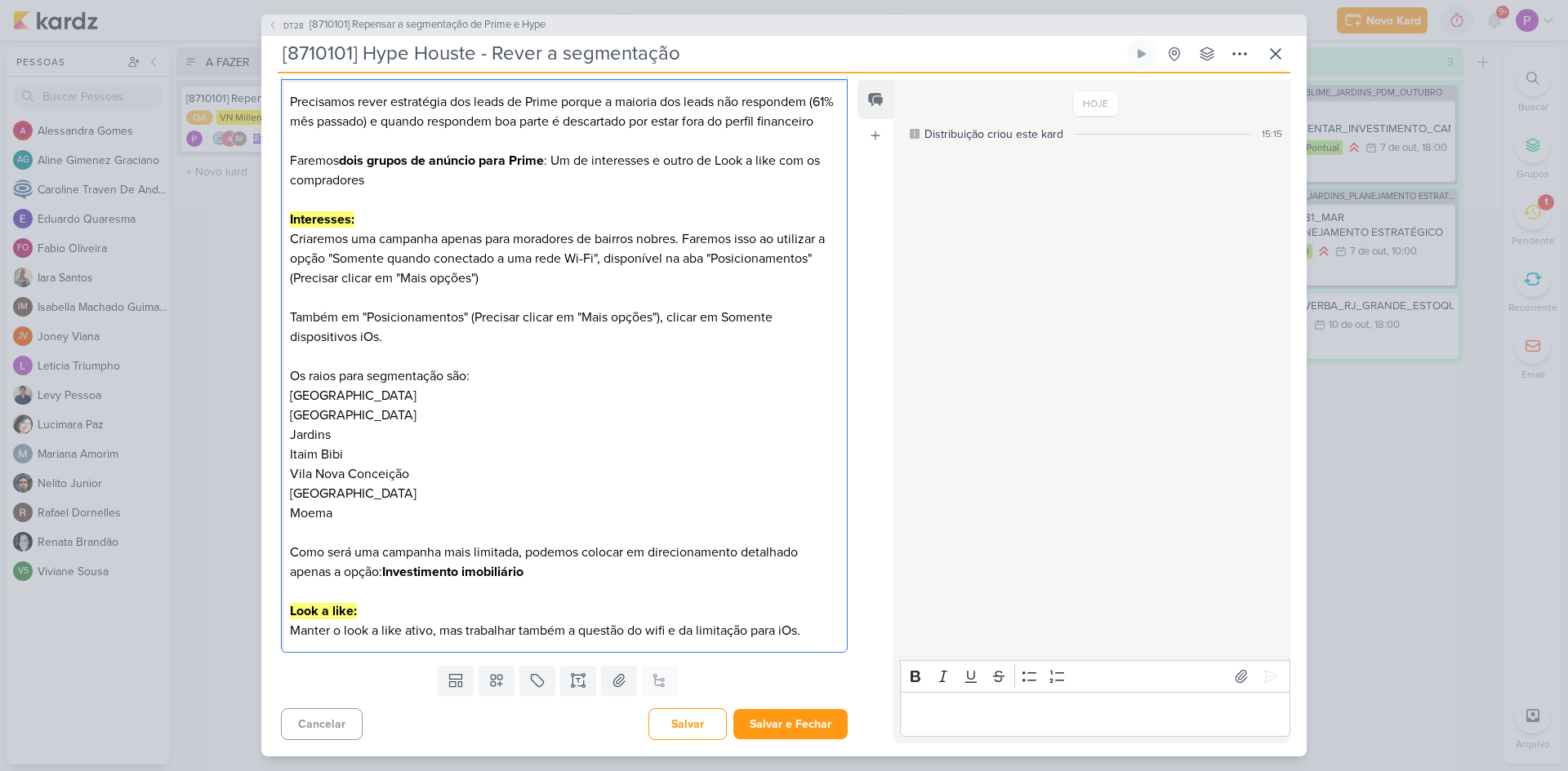
click at [632, 590] on p "Editor editing area: main" at bounding box center [564, 592] width 548 height 20
click at [774, 716] on button "Salvar e Fechar" at bounding box center [790, 725] width 114 height 30
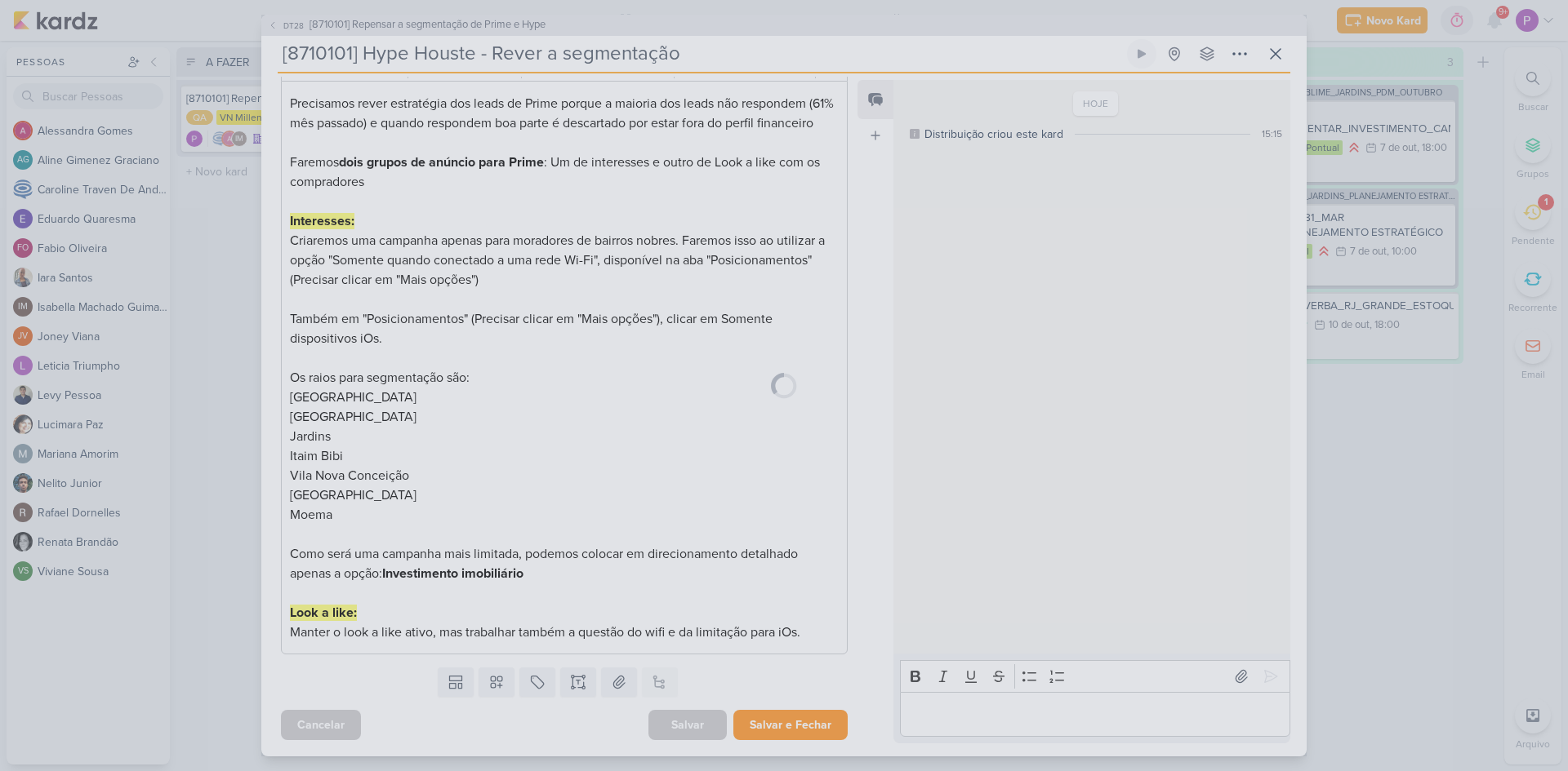
scroll to position [216, 0]
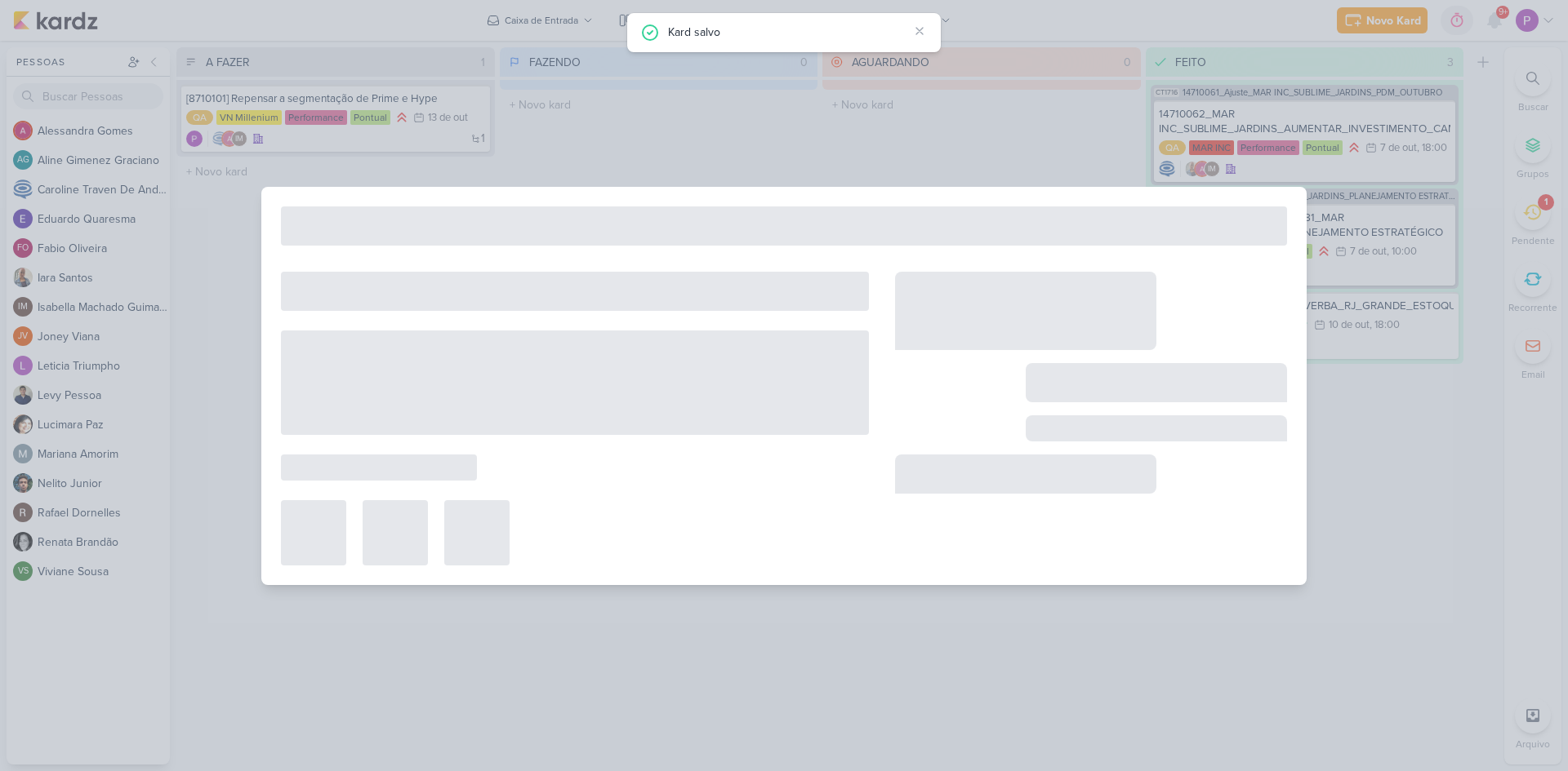
type input "[8710101] Repensar a segmentação de Prime e Hype"
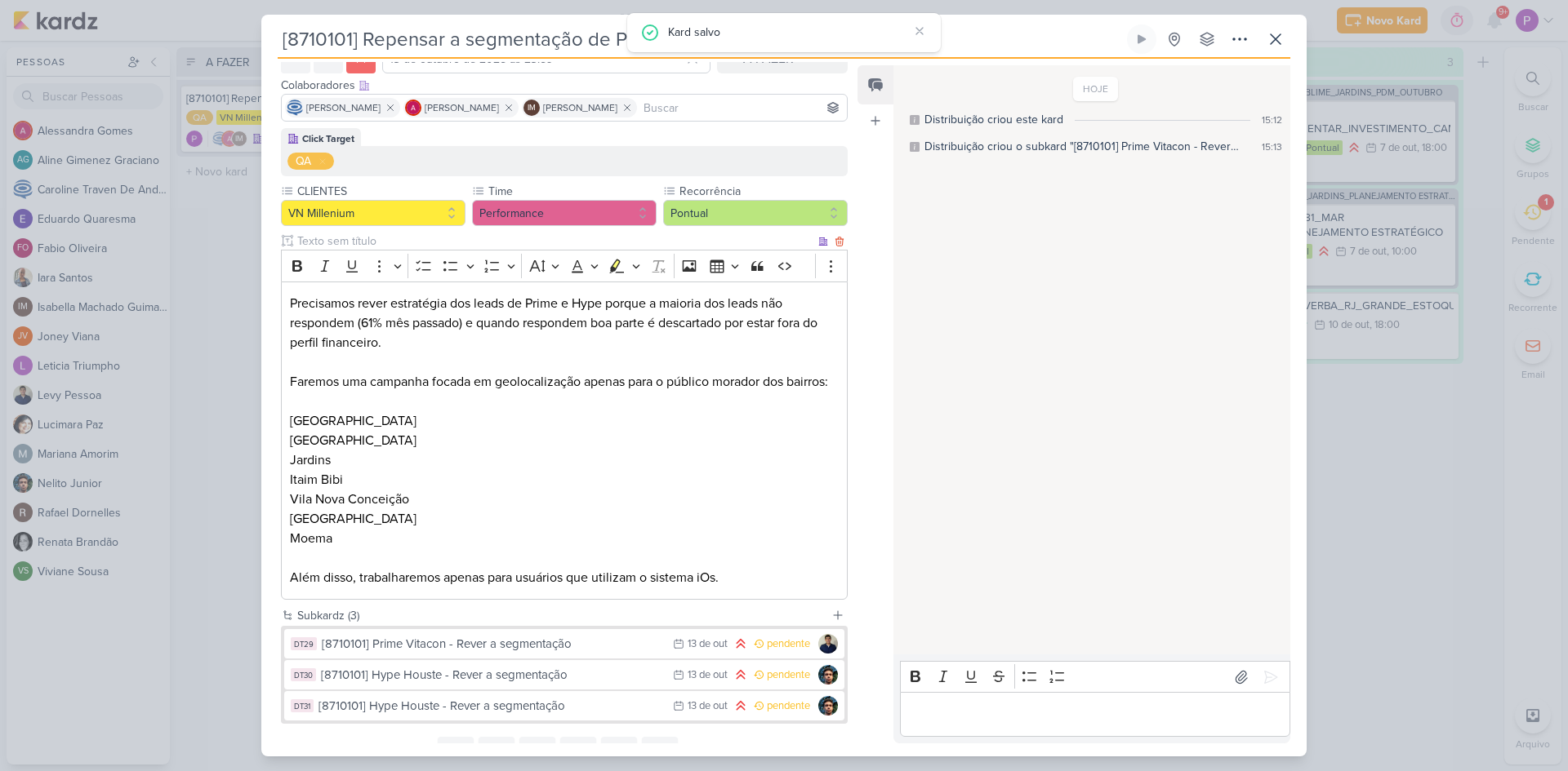
scroll to position [177, 0]
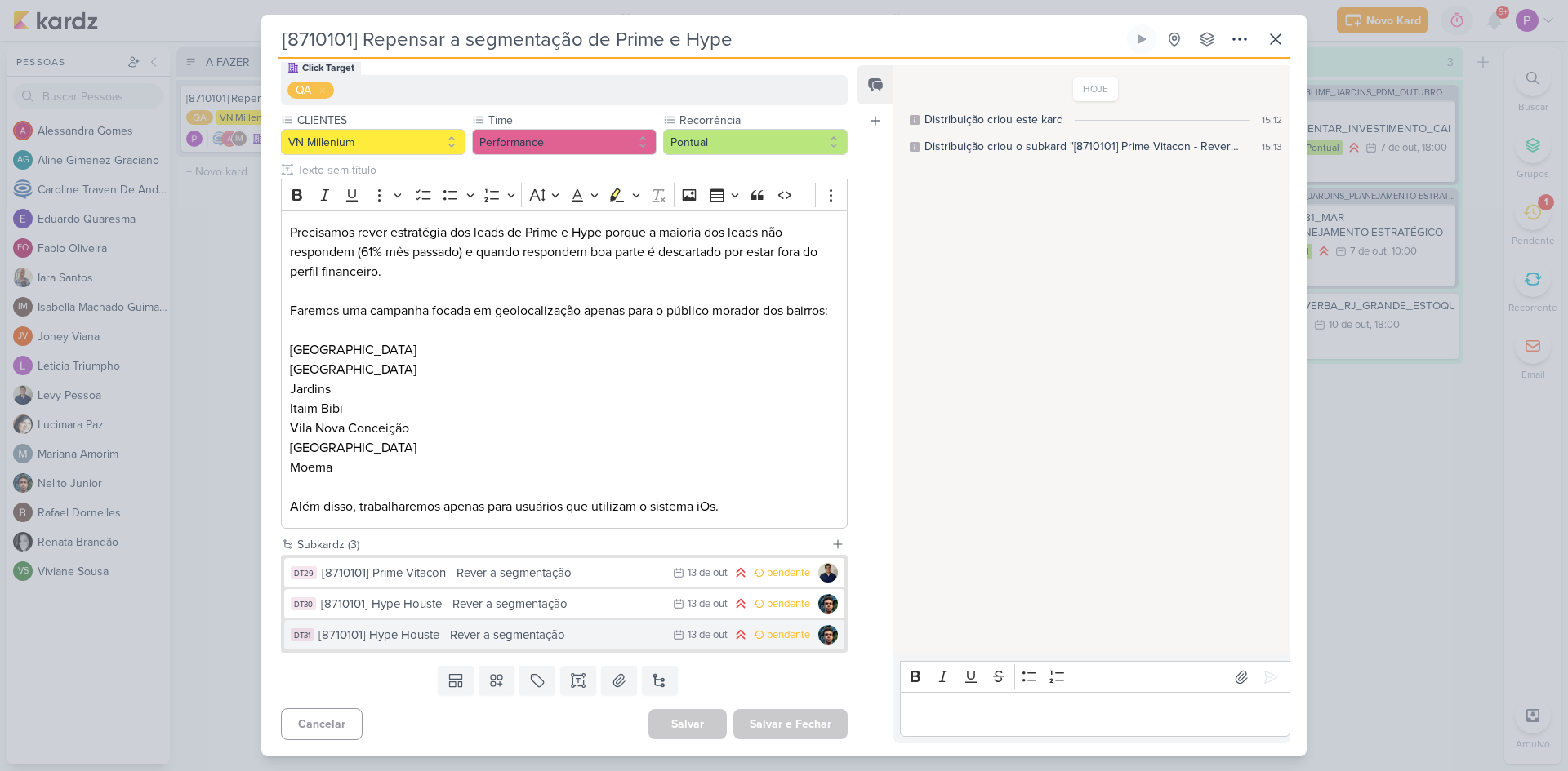
click at [441, 641] on div "[8710101] Hype Houste - Rever a segmentação" at bounding box center [491, 635] width 346 height 19
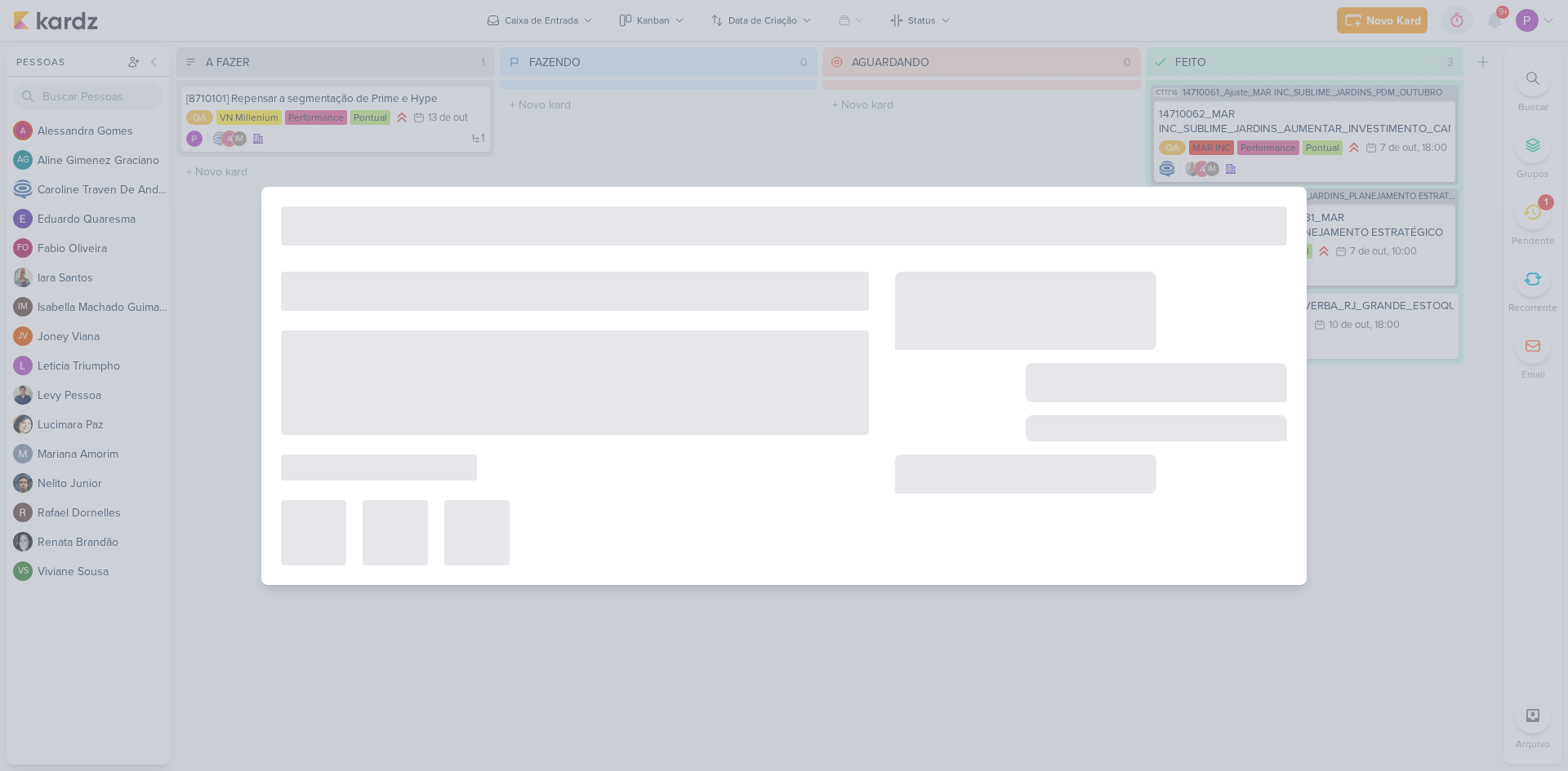
type input "[8710101] Hype Houste - Rever a segmentação"
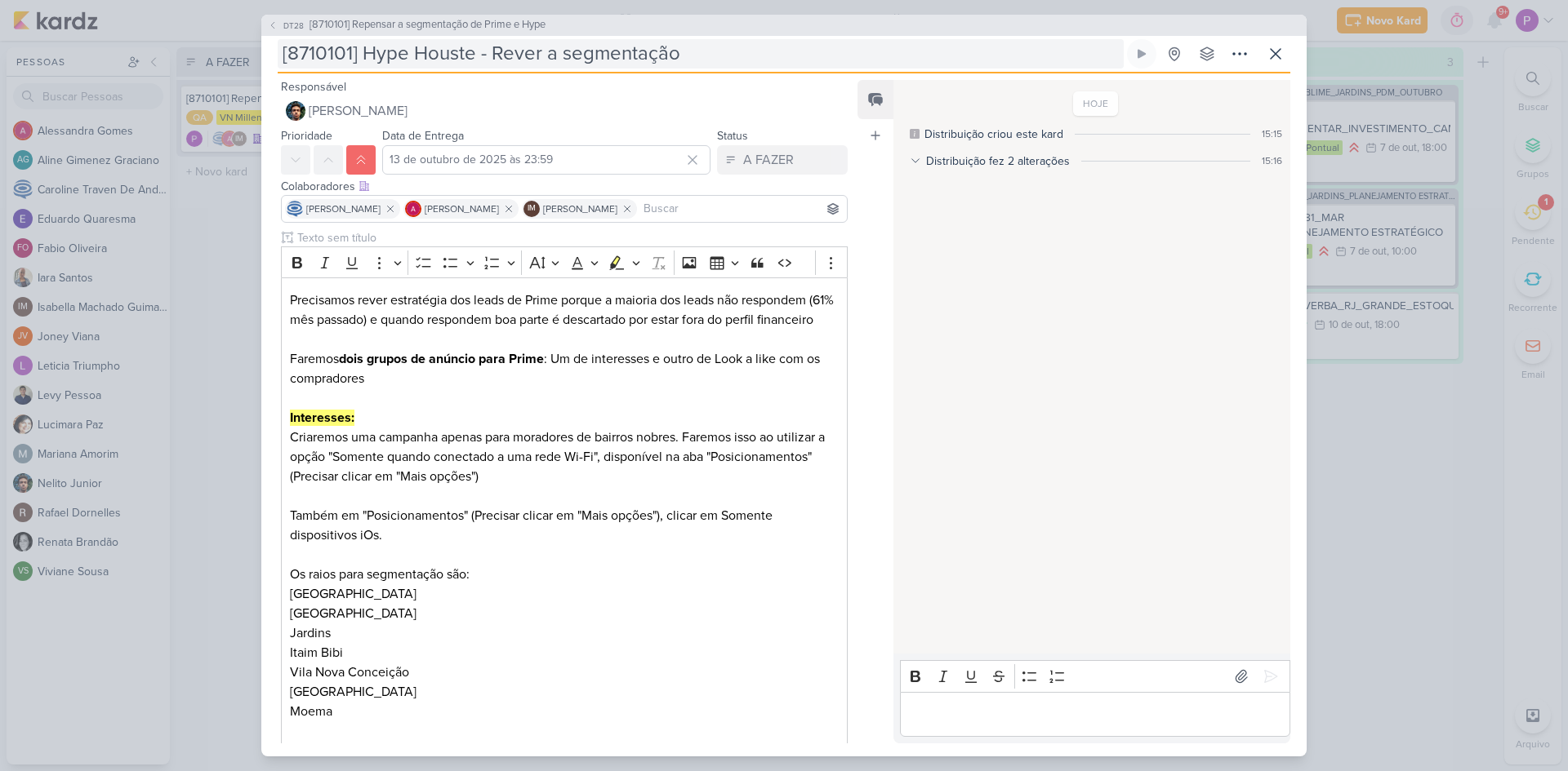
click at [409, 51] on input "[8710101] Hype Houste - Rever a segmentação" at bounding box center [700, 54] width 846 height 29
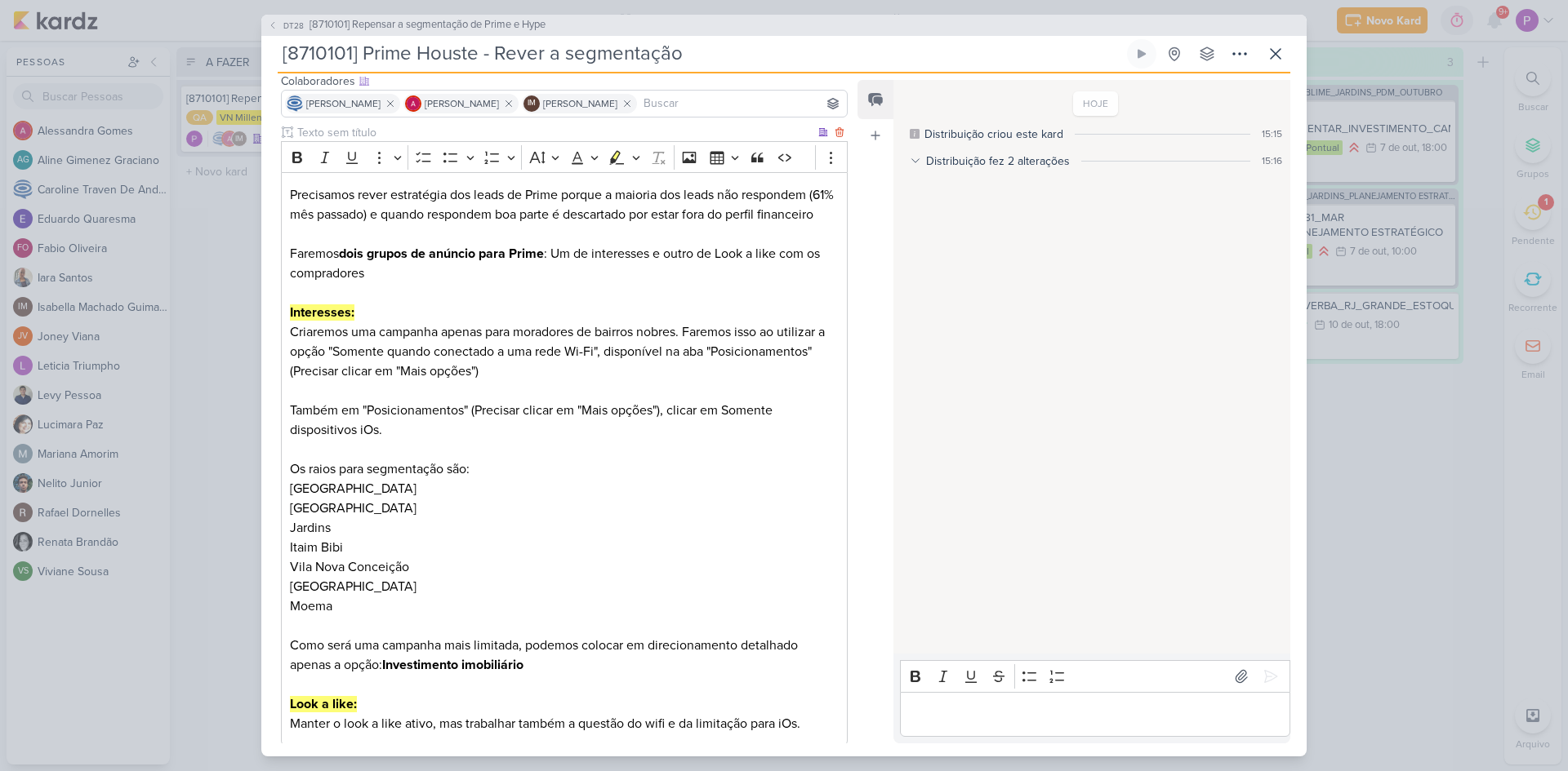
scroll to position [218, 0]
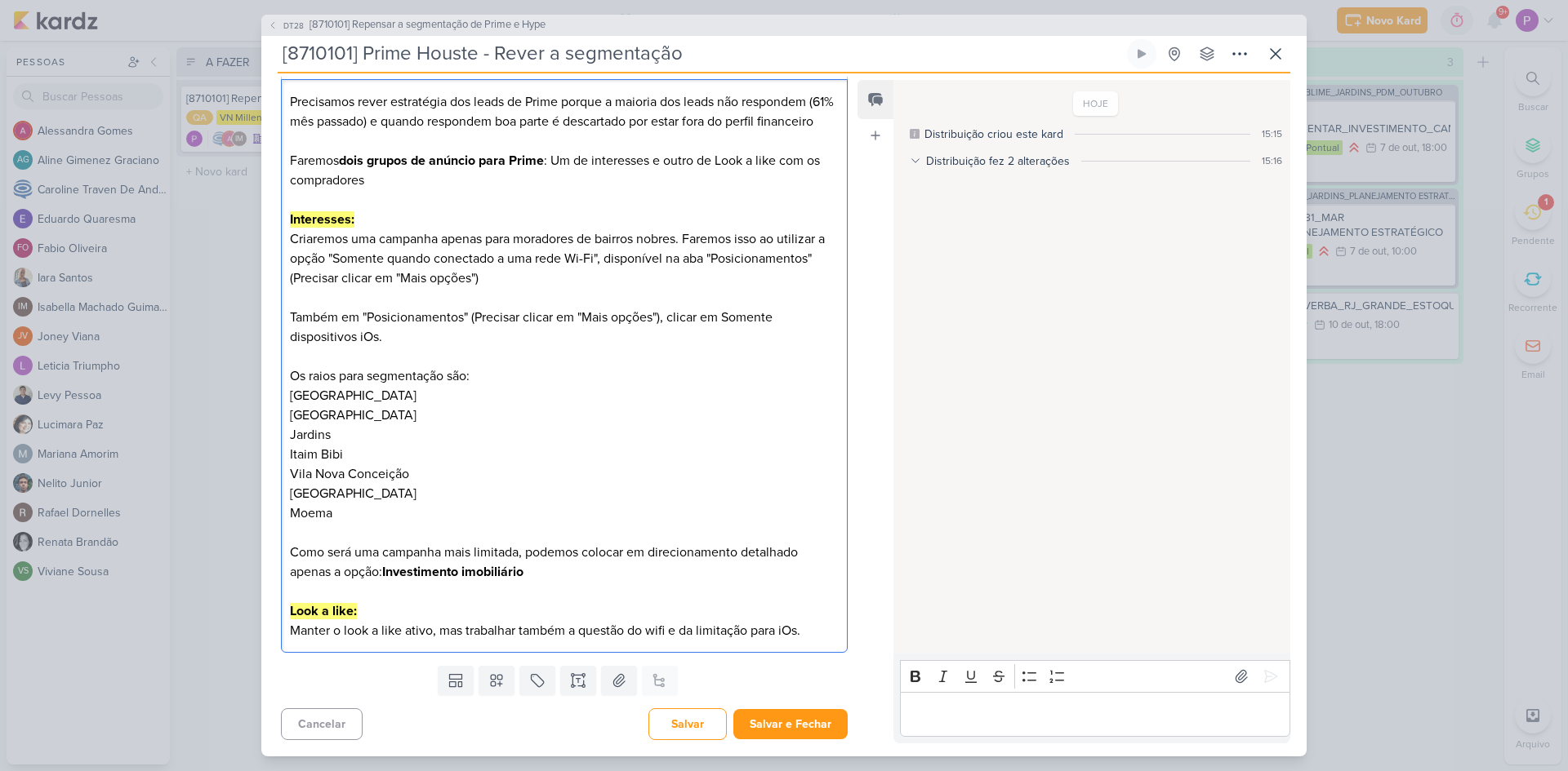
drag, startPoint x: 386, startPoint y: 573, endPoint x: 546, endPoint y: 577, distance: 160.0
click at [546, 577] on p "Como será uma campanha mais limitada, podemos colocar em direcionamento detalha…" at bounding box center [564, 562] width 548 height 40
click at [742, 711] on button "Salvar e Fechar" at bounding box center [790, 725] width 114 height 30
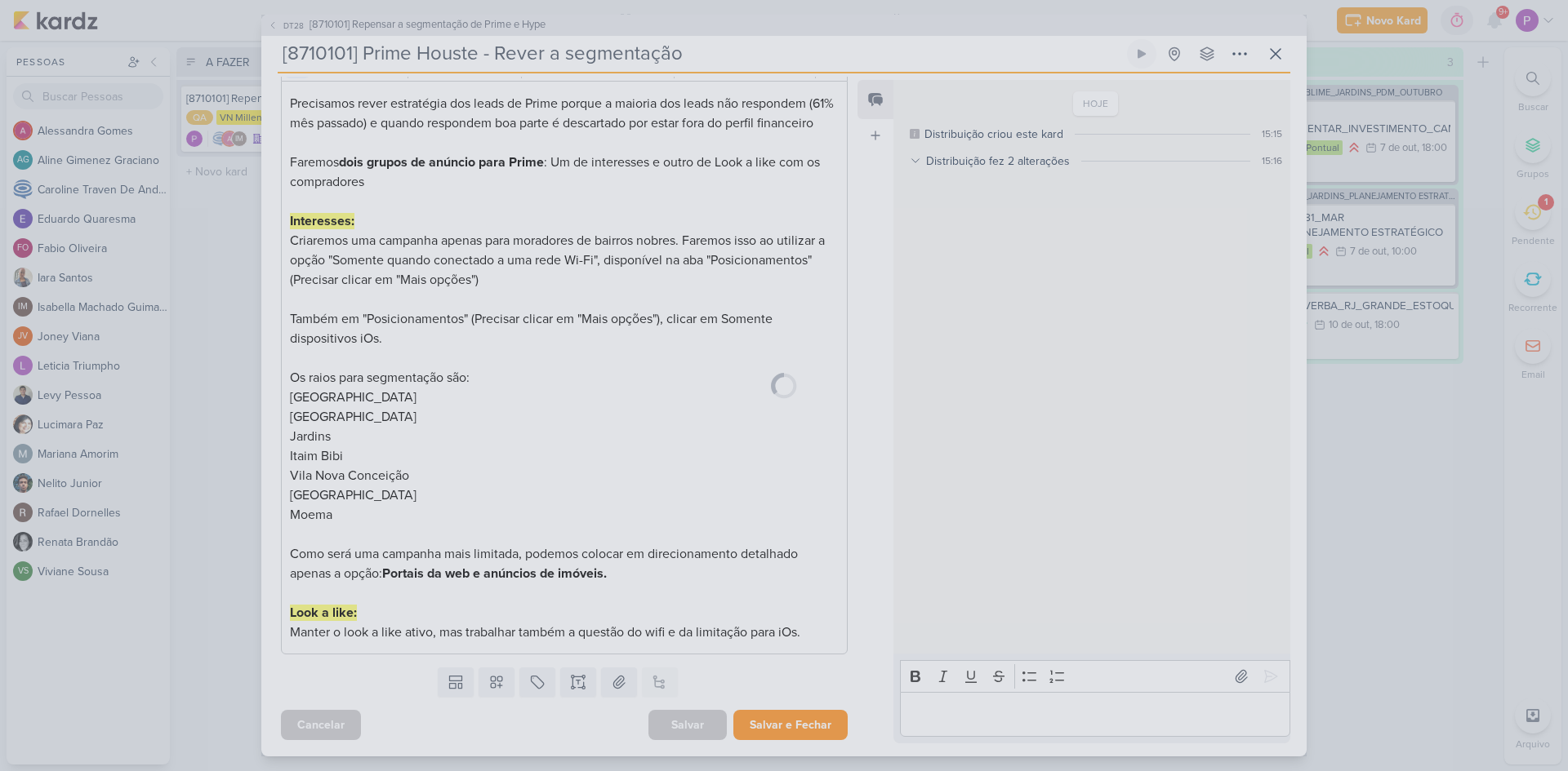
scroll to position [216, 0]
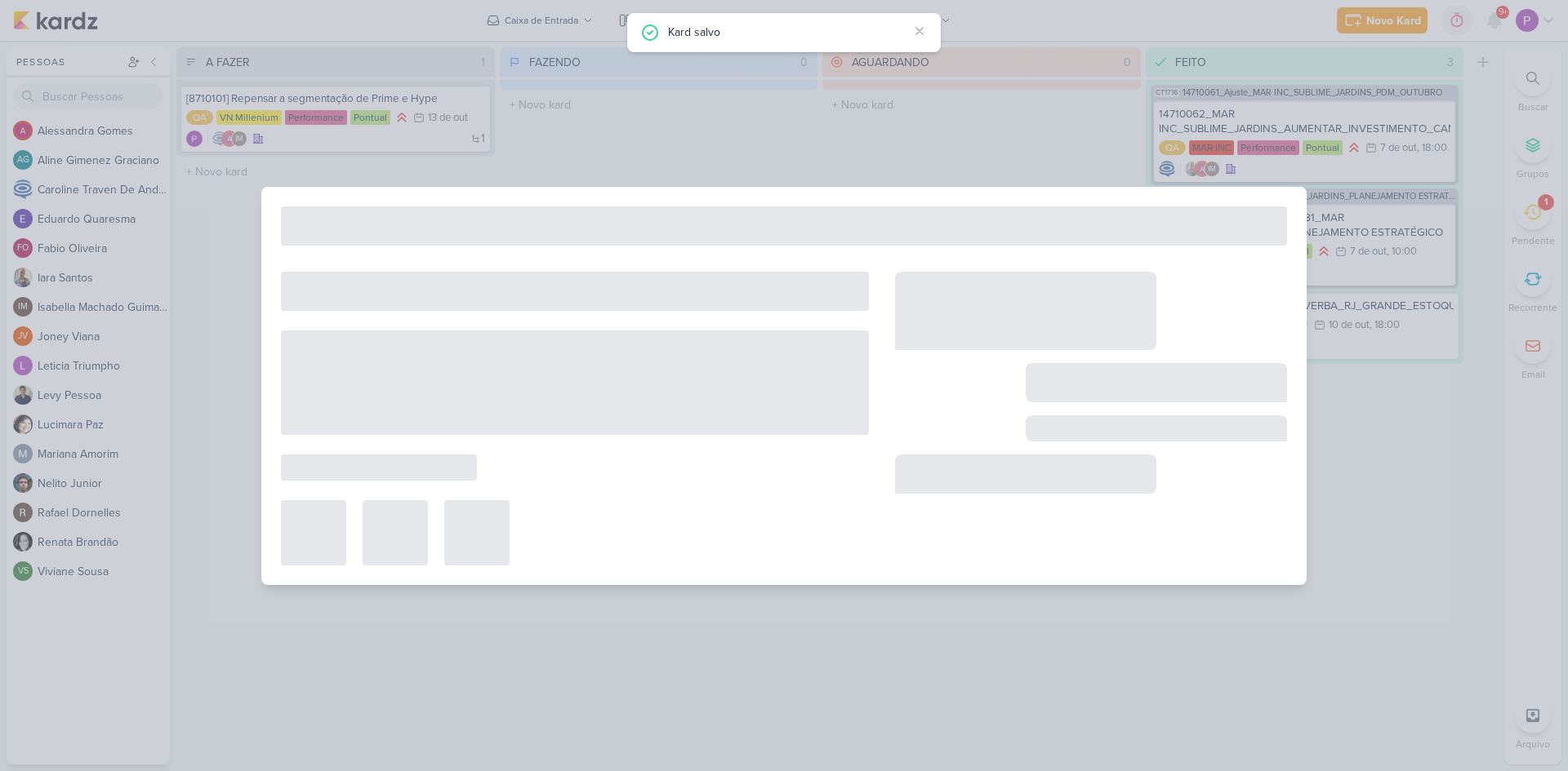
type input "[8710101] Repensar a segmentação de Prime e Hype"
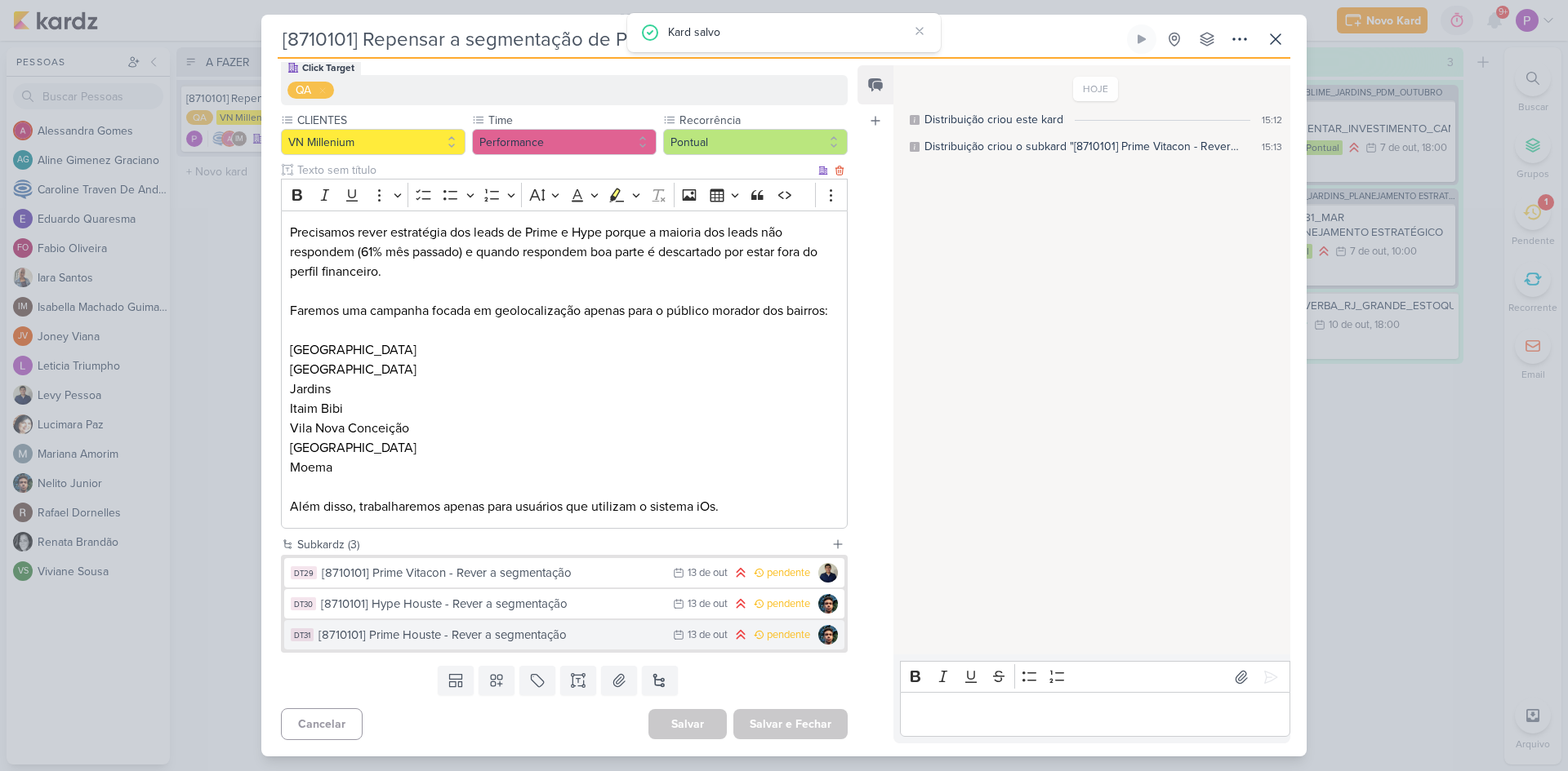
scroll to position [177, 0]
click at [458, 635] on div "[8710101] Prime Houste - Rever a segmentação" at bounding box center [491, 635] width 346 height 19
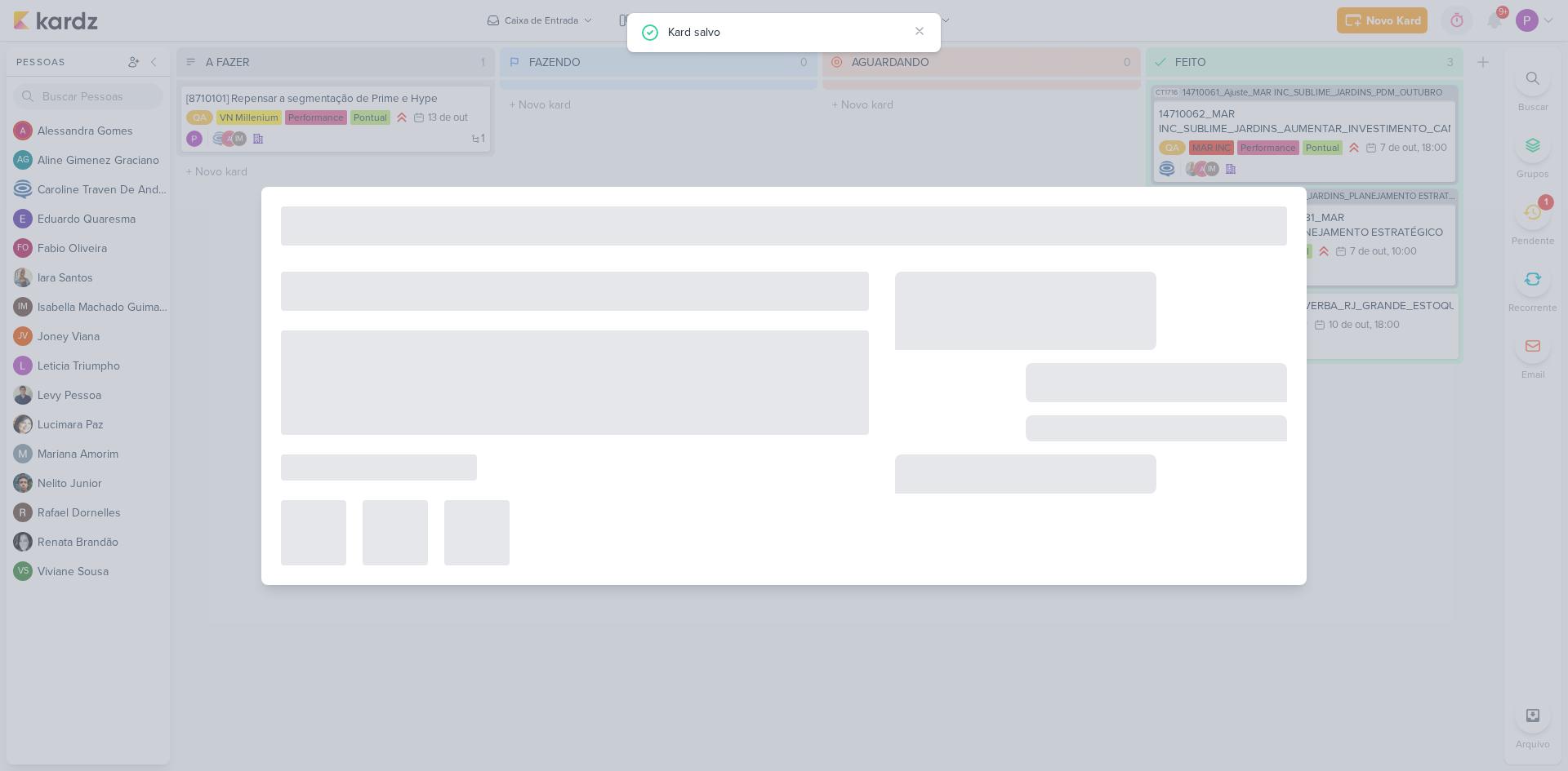
type input "[8710101] Prime Houste - Rever a segmentação"
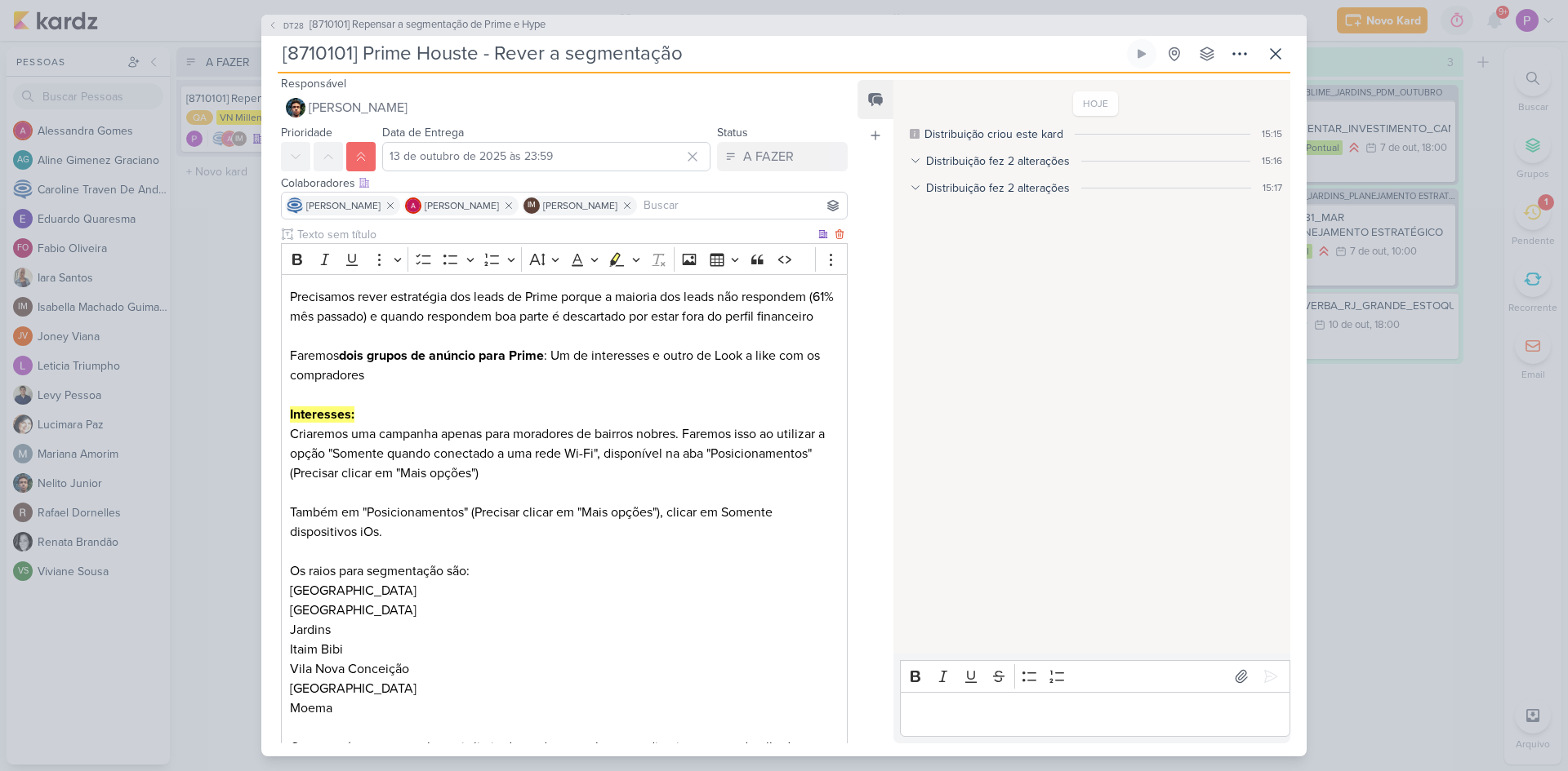
scroll to position [0, 0]
click at [1264, 52] on button at bounding box center [1275, 54] width 29 height 29
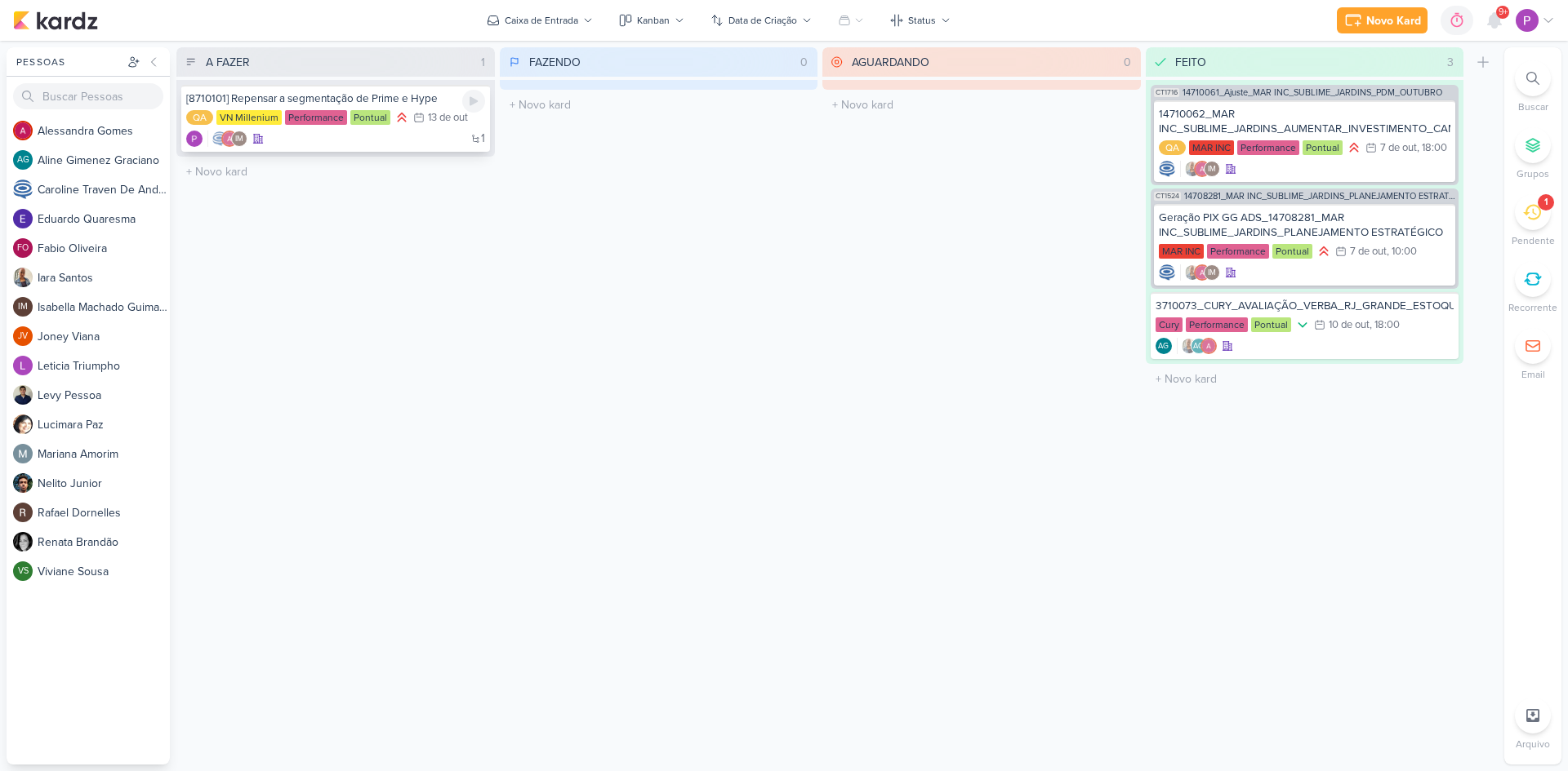
click at [361, 147] on div "[8710101] Repensar a segmentação de Prime e Hype QA VN Millenium Performance Po…" at bounding box center [335, 118] width 309 height 67
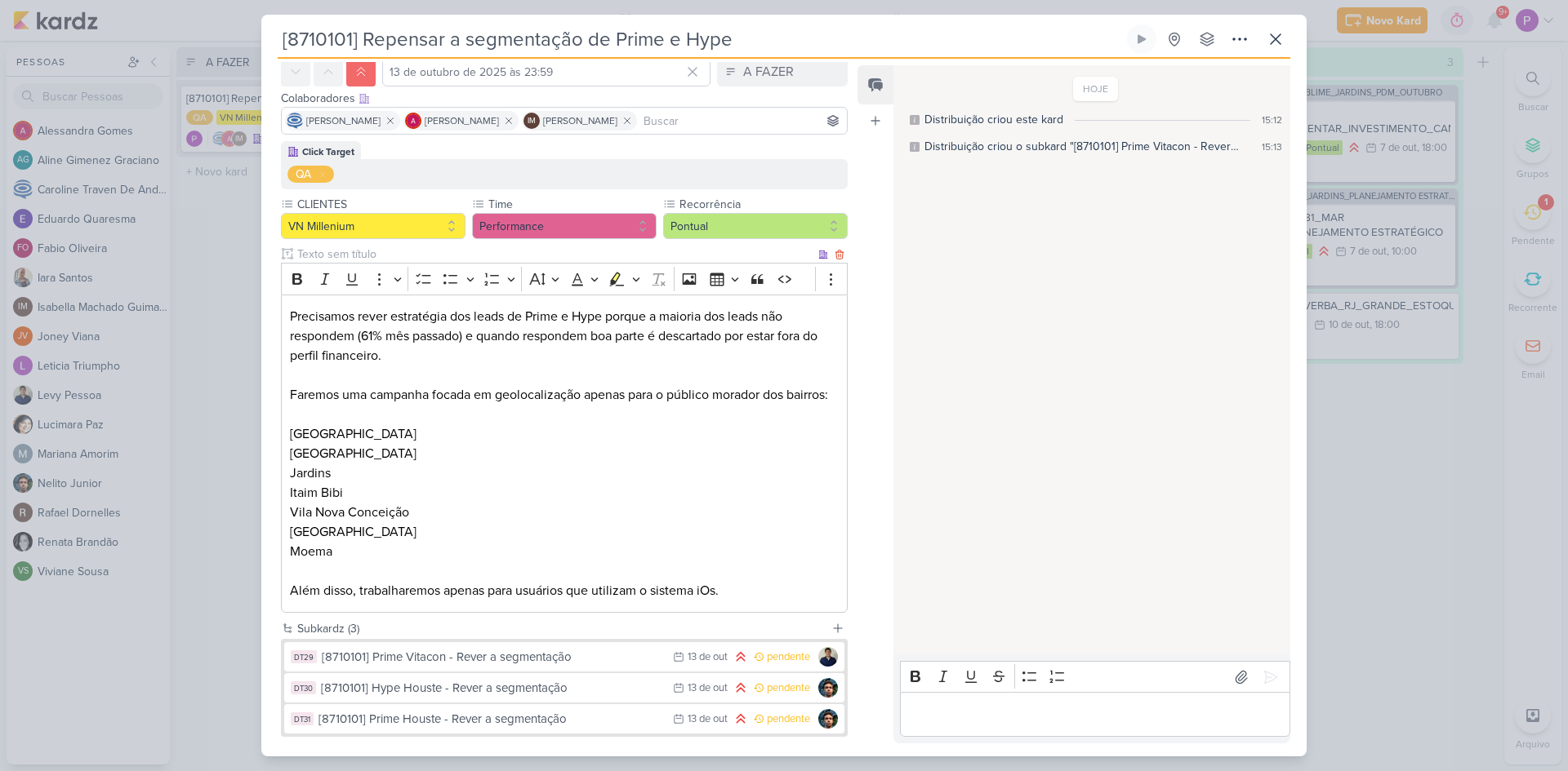
scroll to position [177, 0]
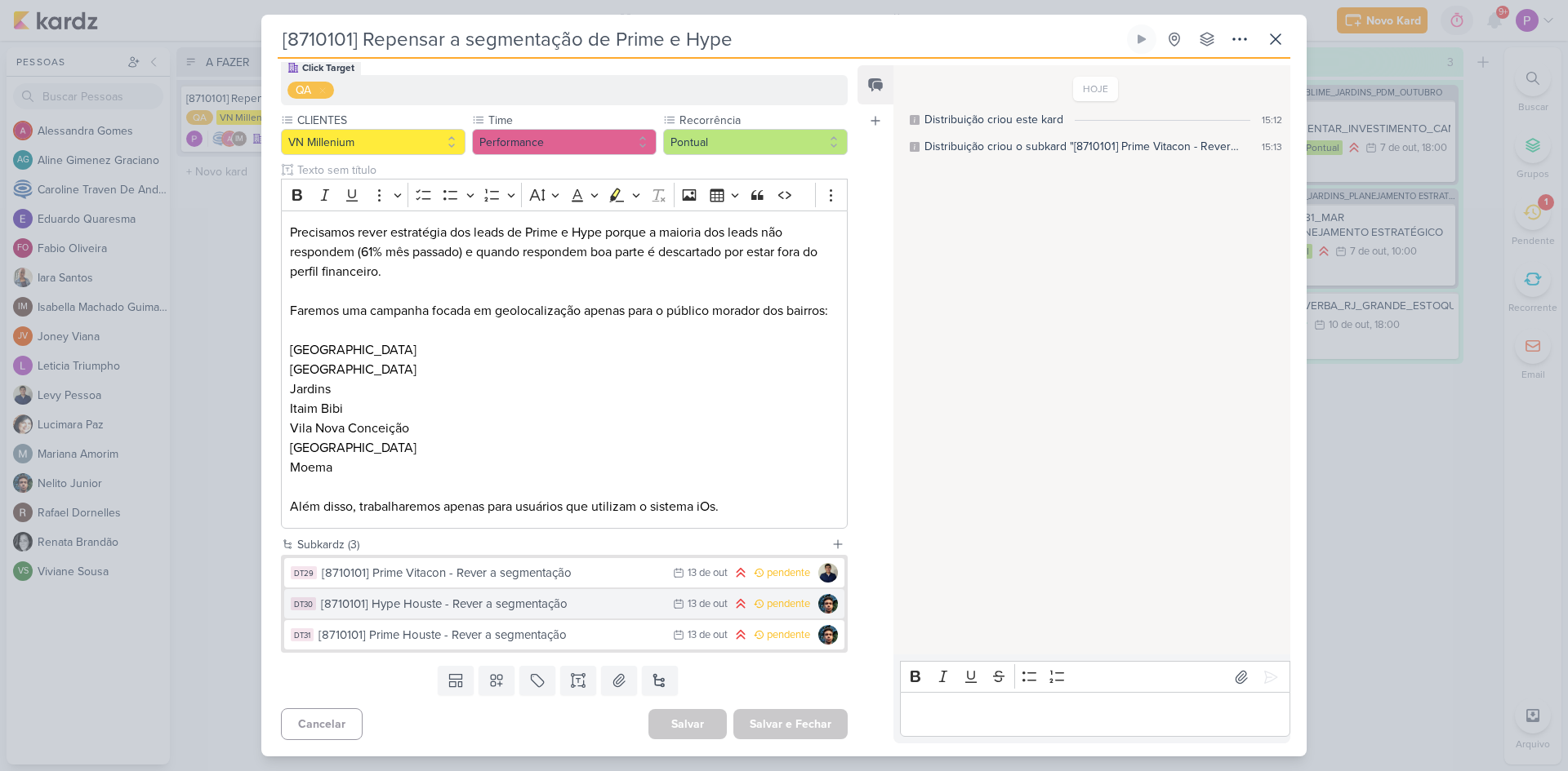
click at [548, 606] on div "[8710101] Hype Houste - Rever a segmentação" at bounding box center [493, 605] width 344 height 19
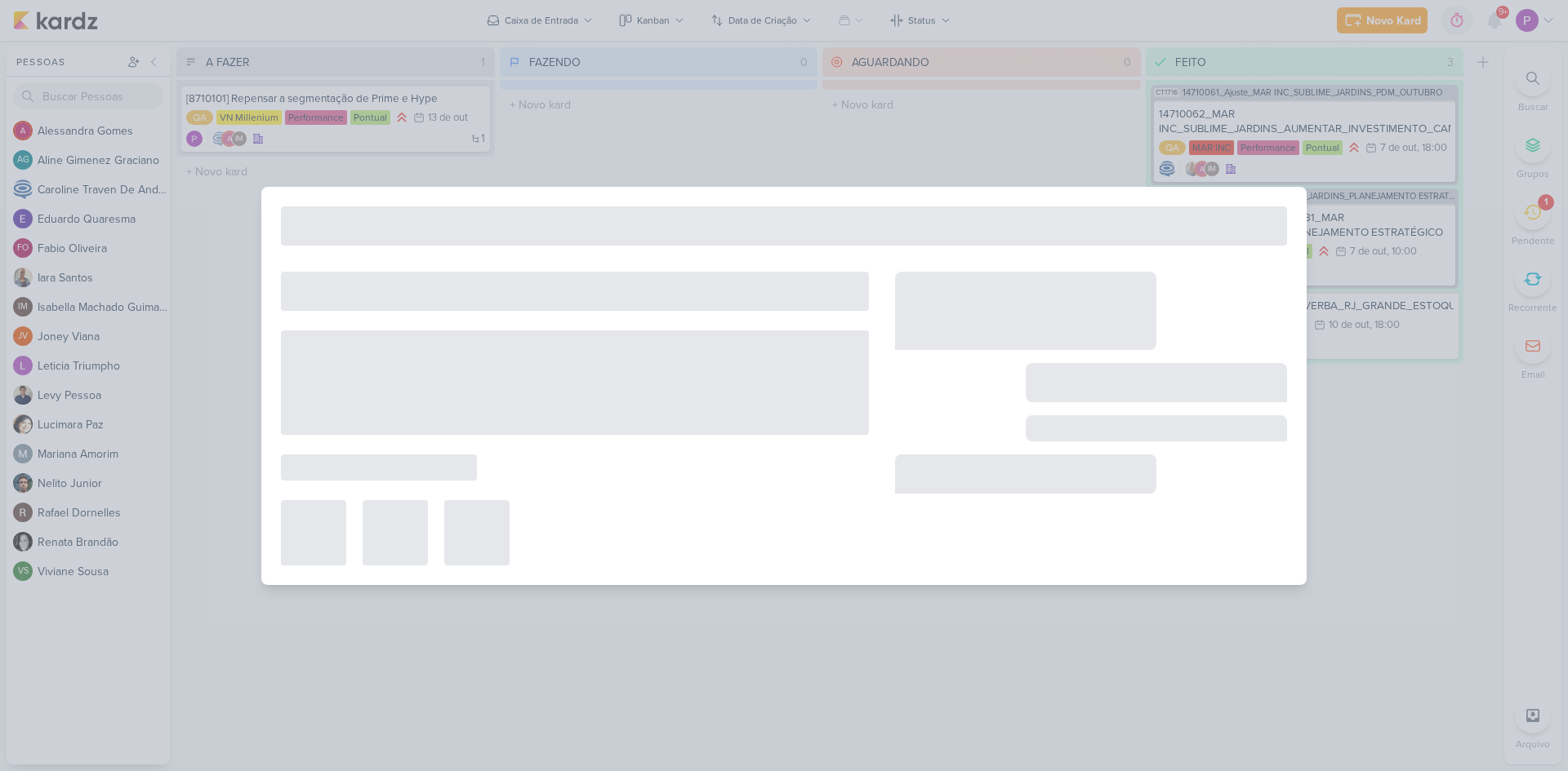
type input "[8710101] Hype Houste - Rever a segmentação"
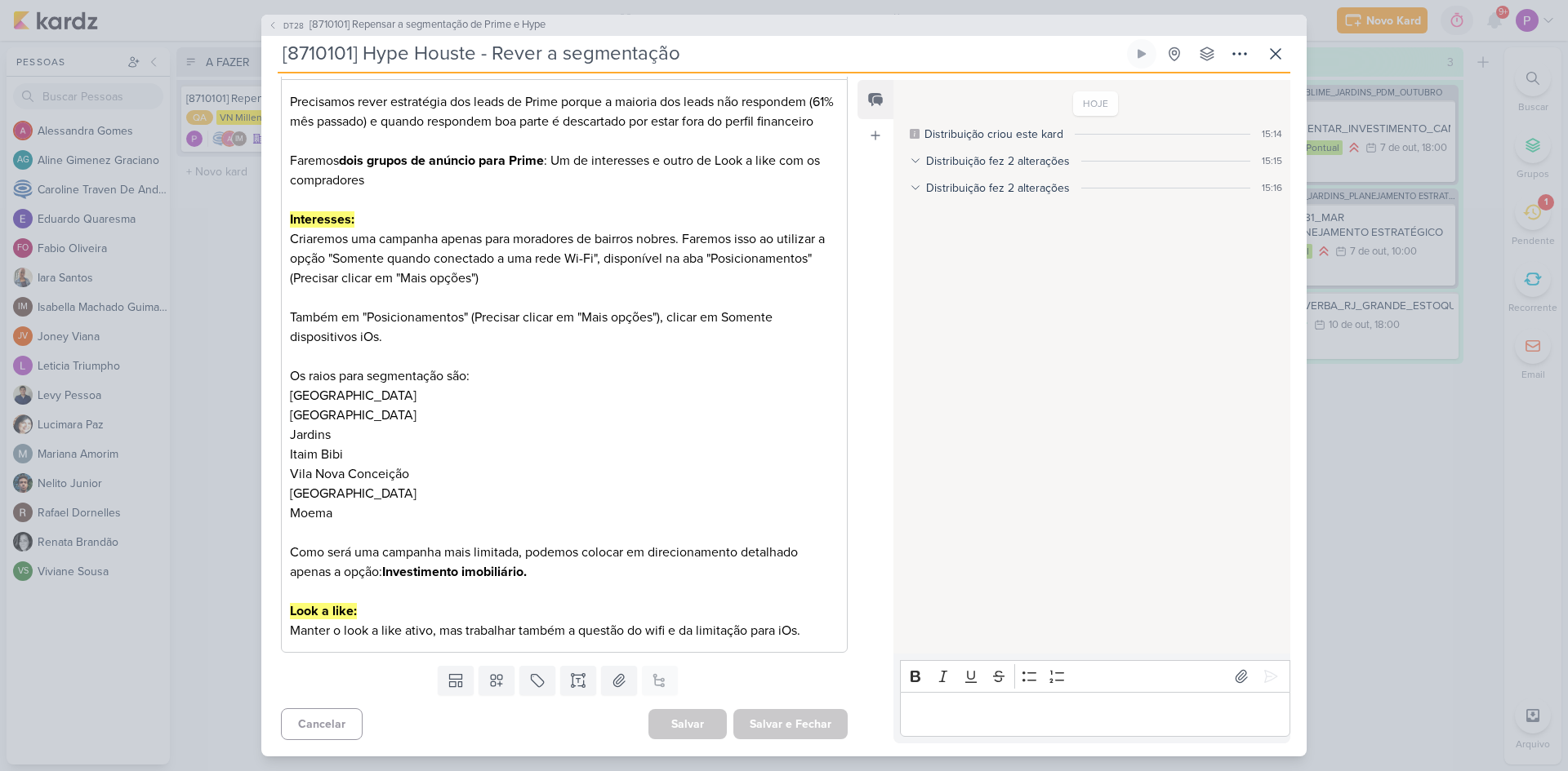
scroll to position [0, 0]
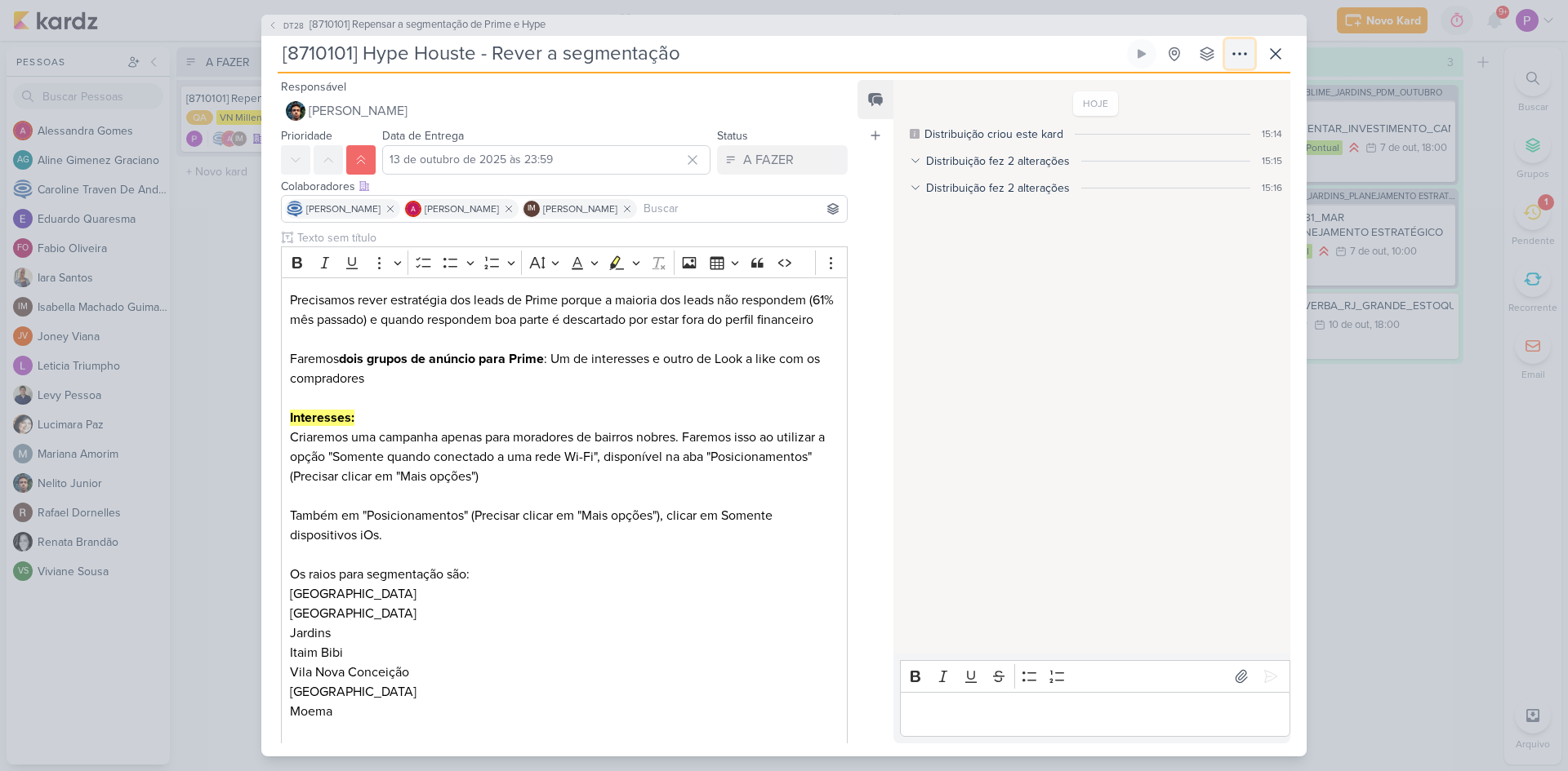
click at [1246, 55] on icon at bounding box center [1239, 54] width 13 height 2
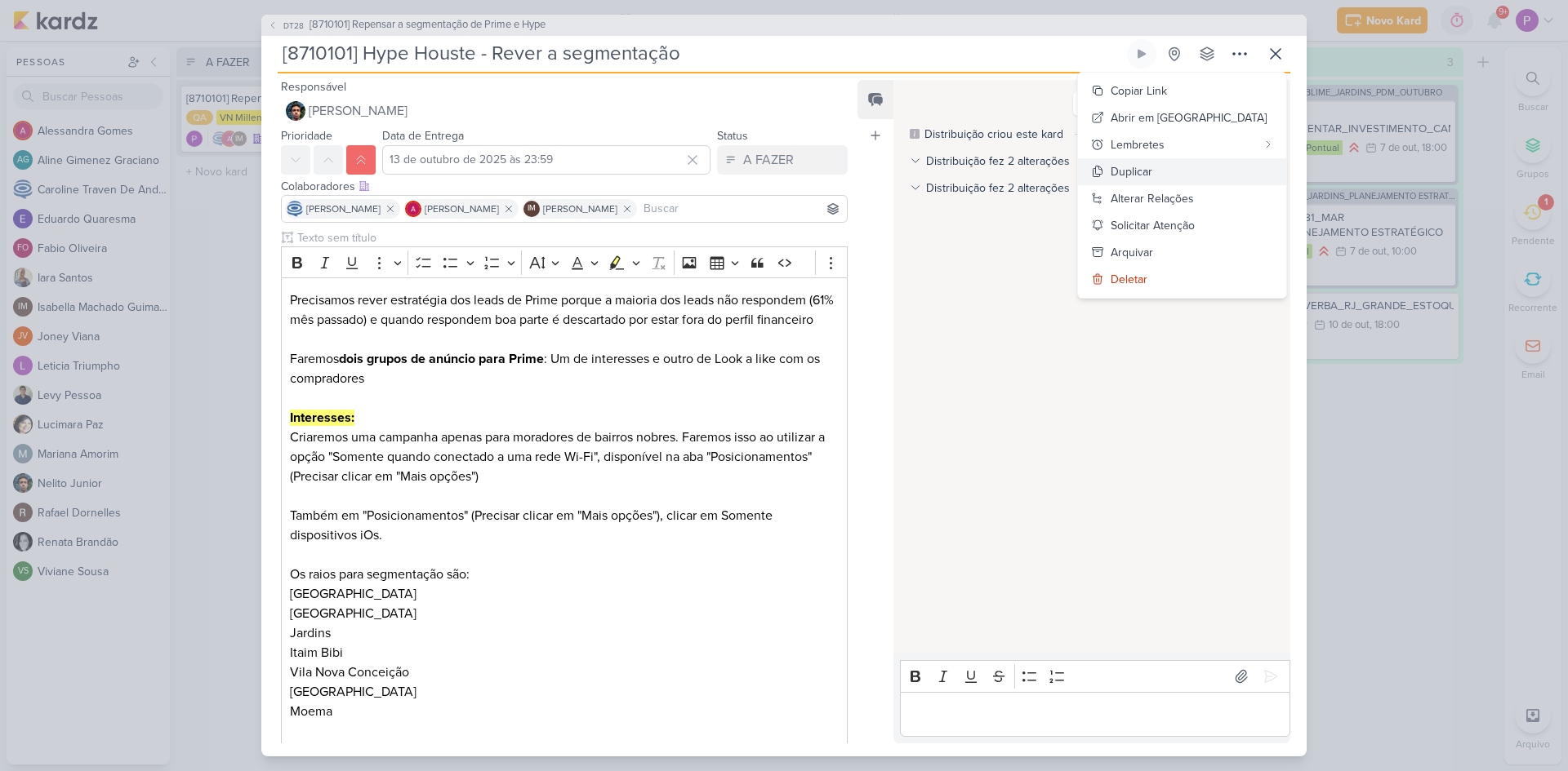
click at [1237, 173] on button "Duplicar" at bounding box center [1182, 172] width 209 height 27
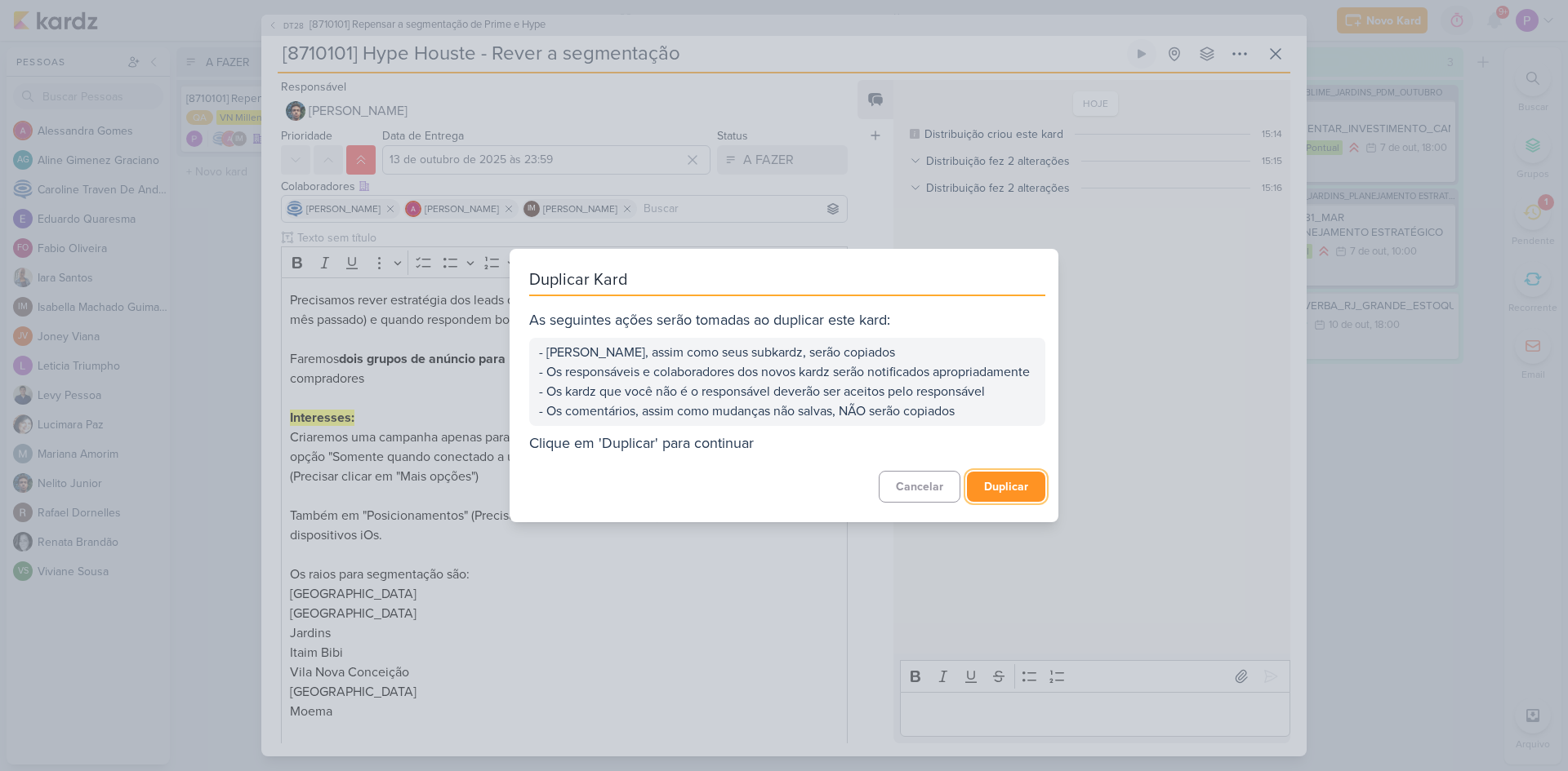
click at [1016, 488] on button "Duplicar" at bounding box center [1005, 487] width 78 height 30
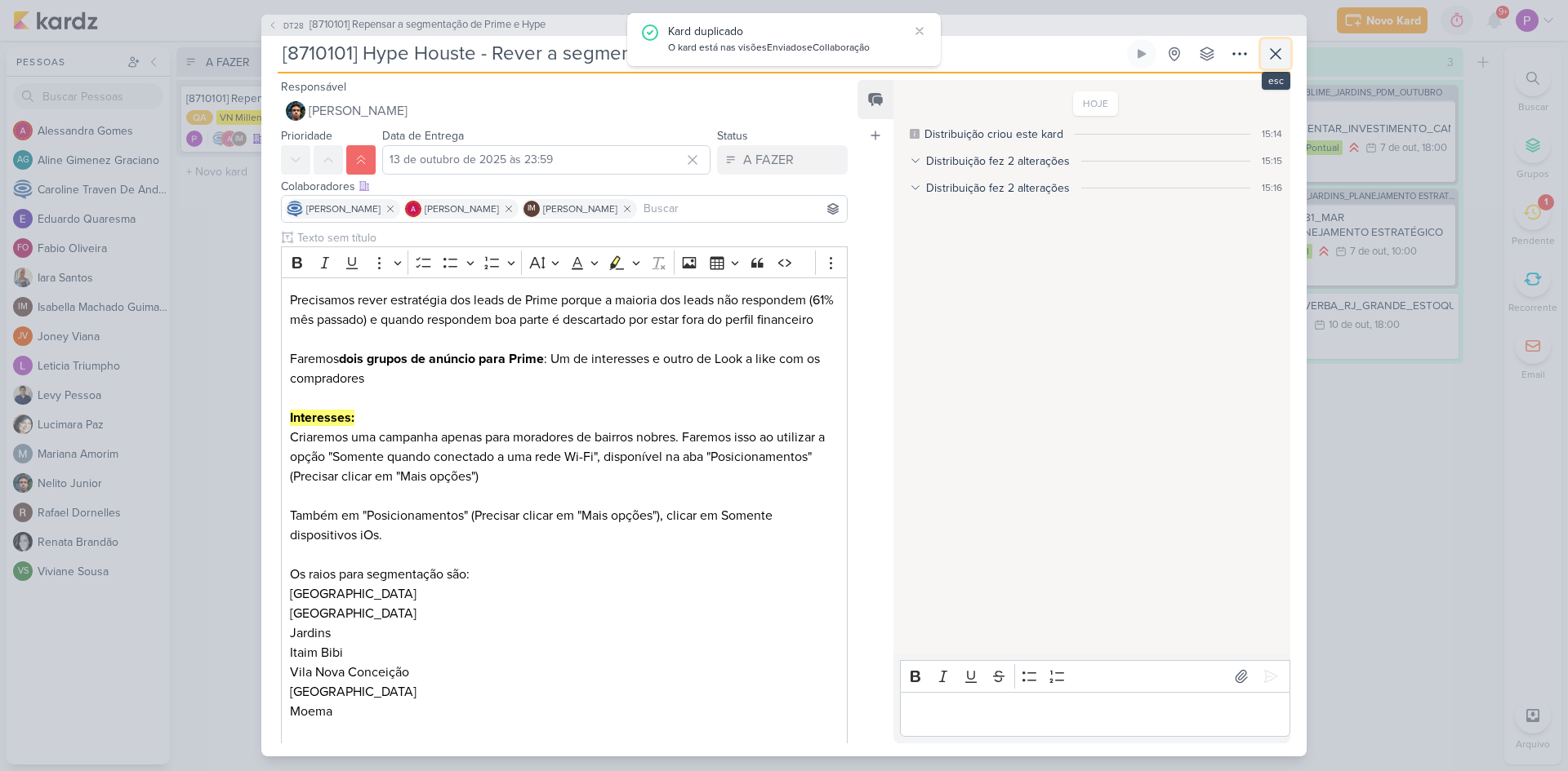
click at [1279, 52] on icon at bounding box center [1275, 54] width 20 height 20
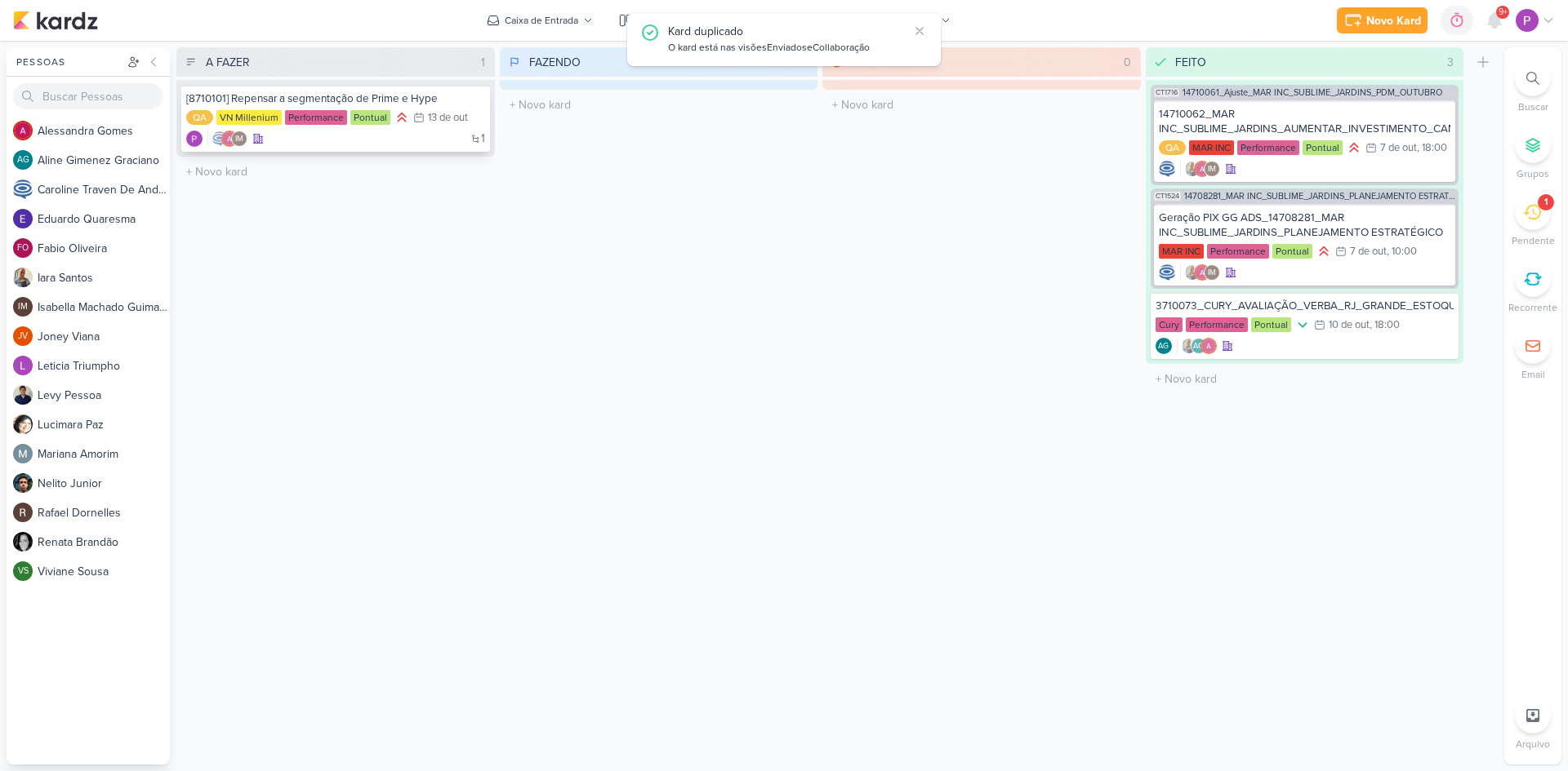
click at [347, 144] on div "1 IM" at bounding box center [335, 138] width 299 height 16
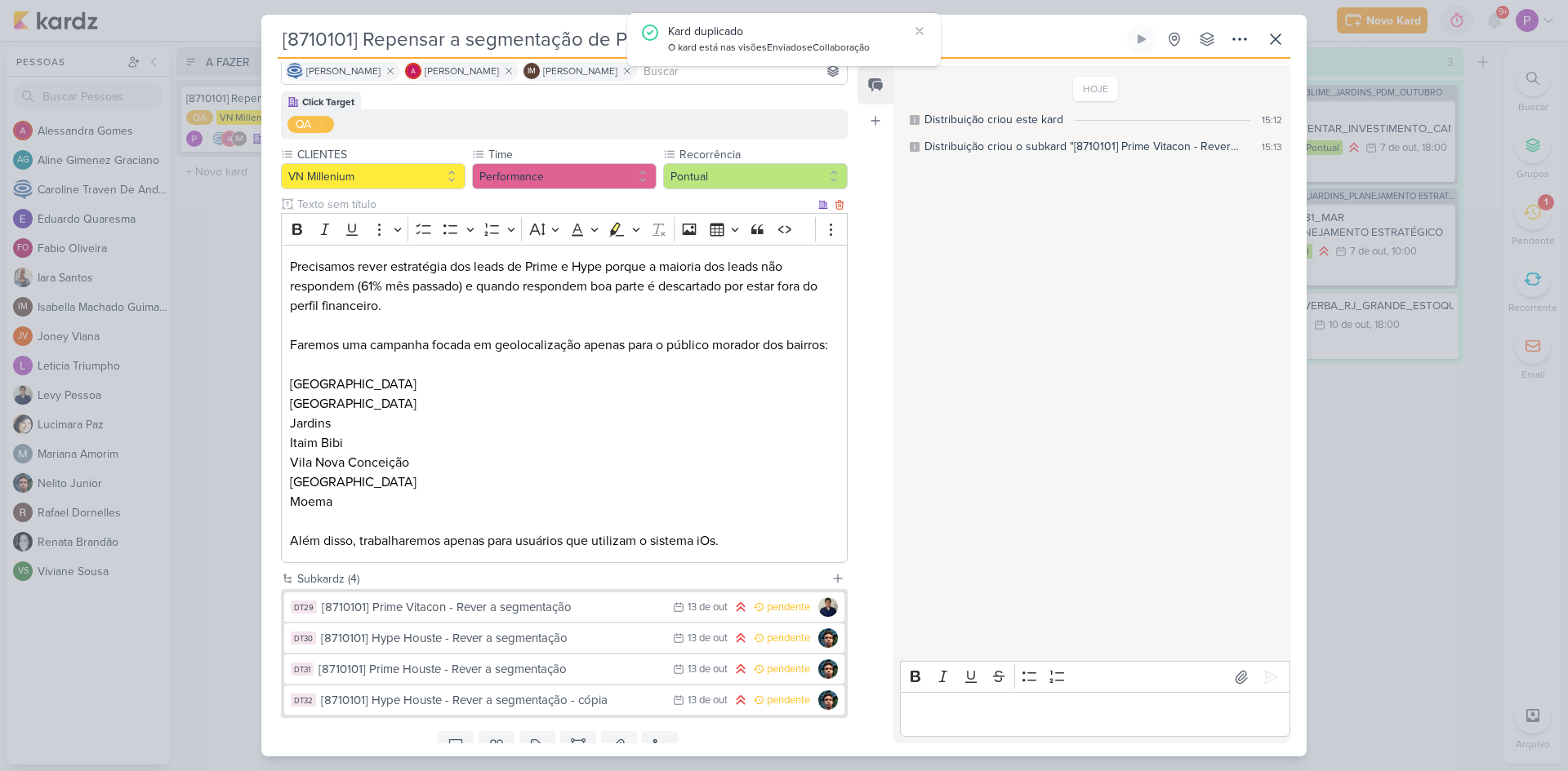
scroll to position [209, 0]
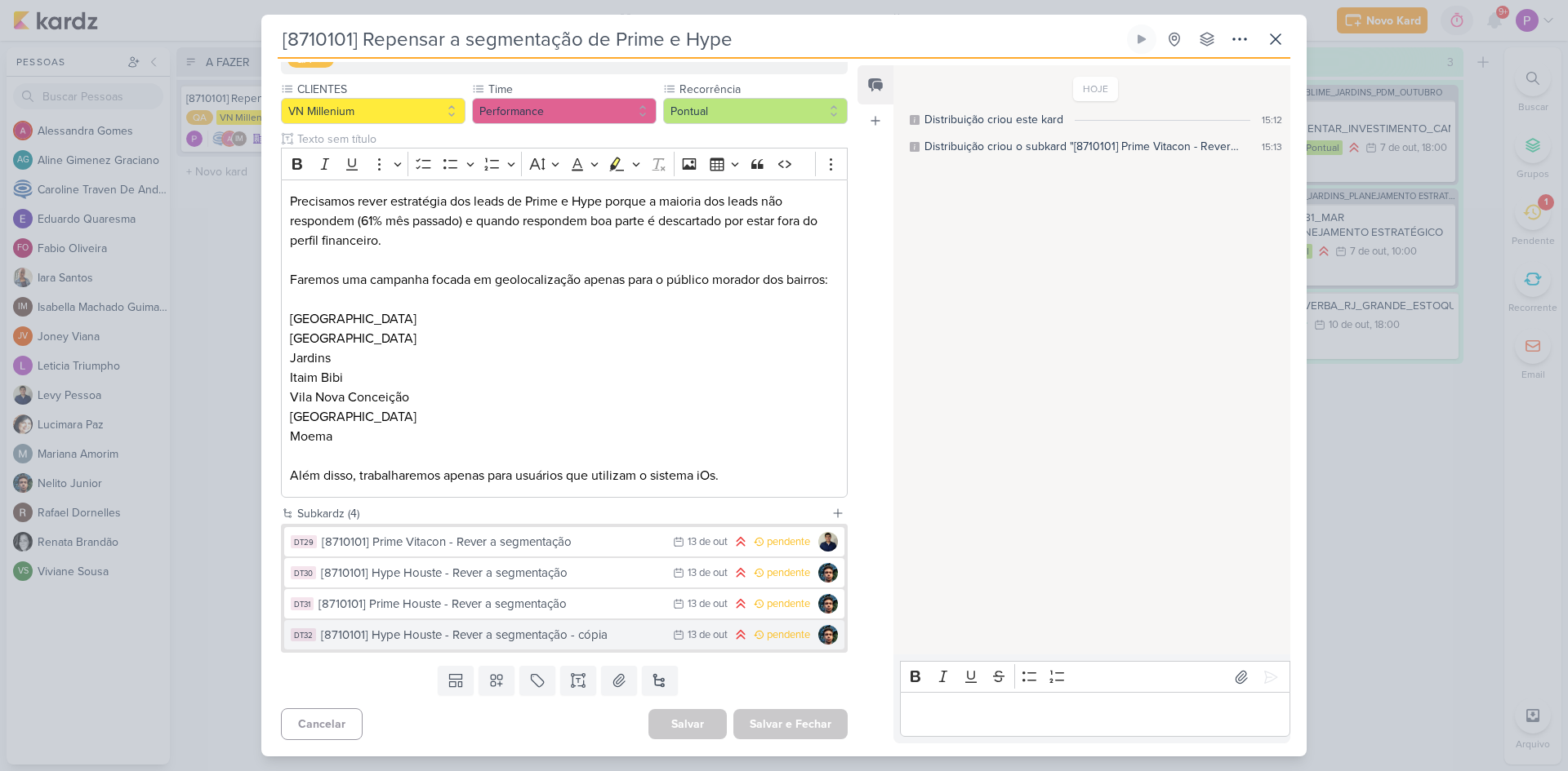
click at [450, 635] on div "[8710101] Hype Houste - Rever a segmentação - cópia" at bounding box center [493, 635] width 344 height 19
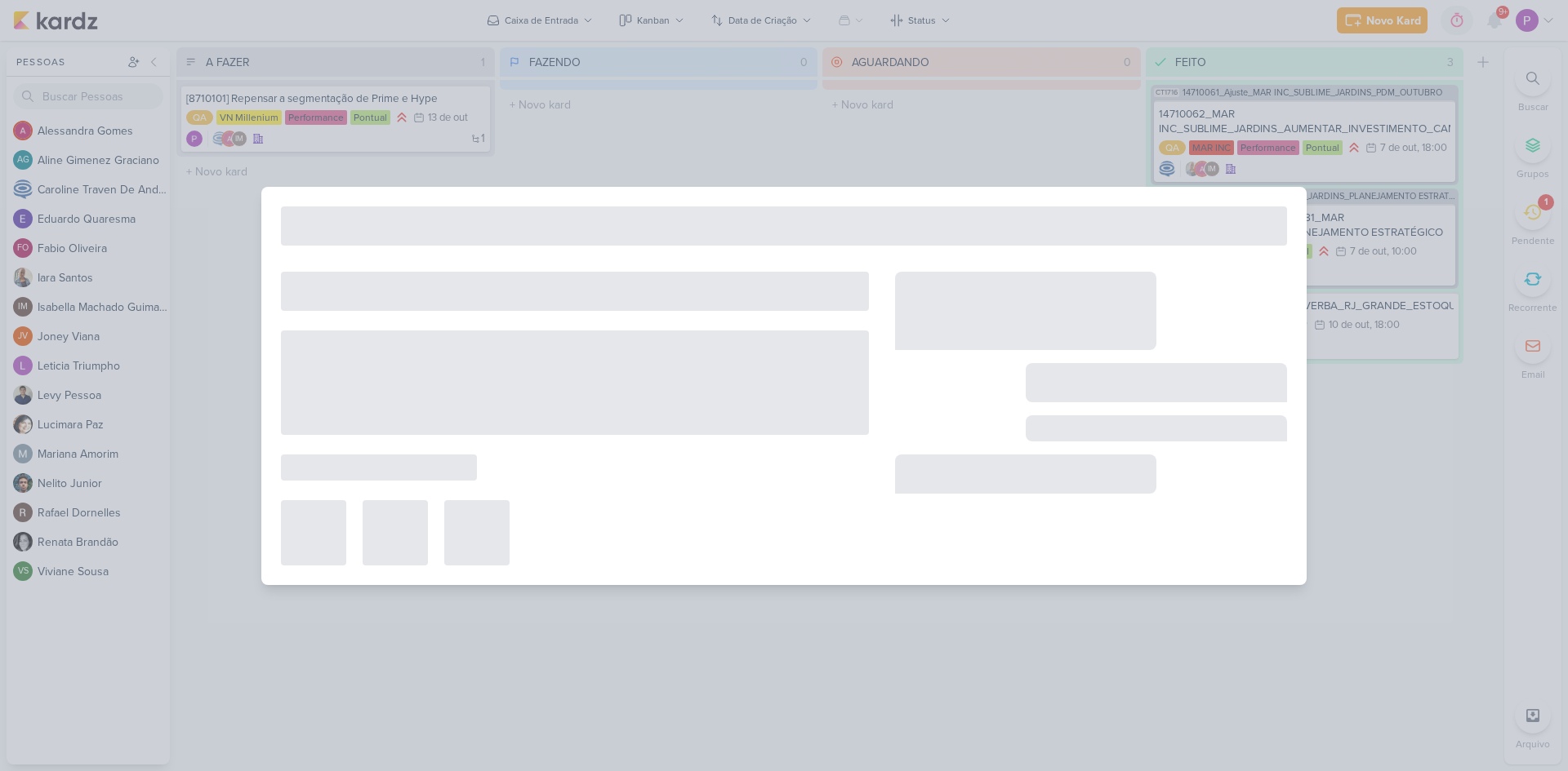
type input "[8710101] Hype Houste - Rever a segmentação - cópia"
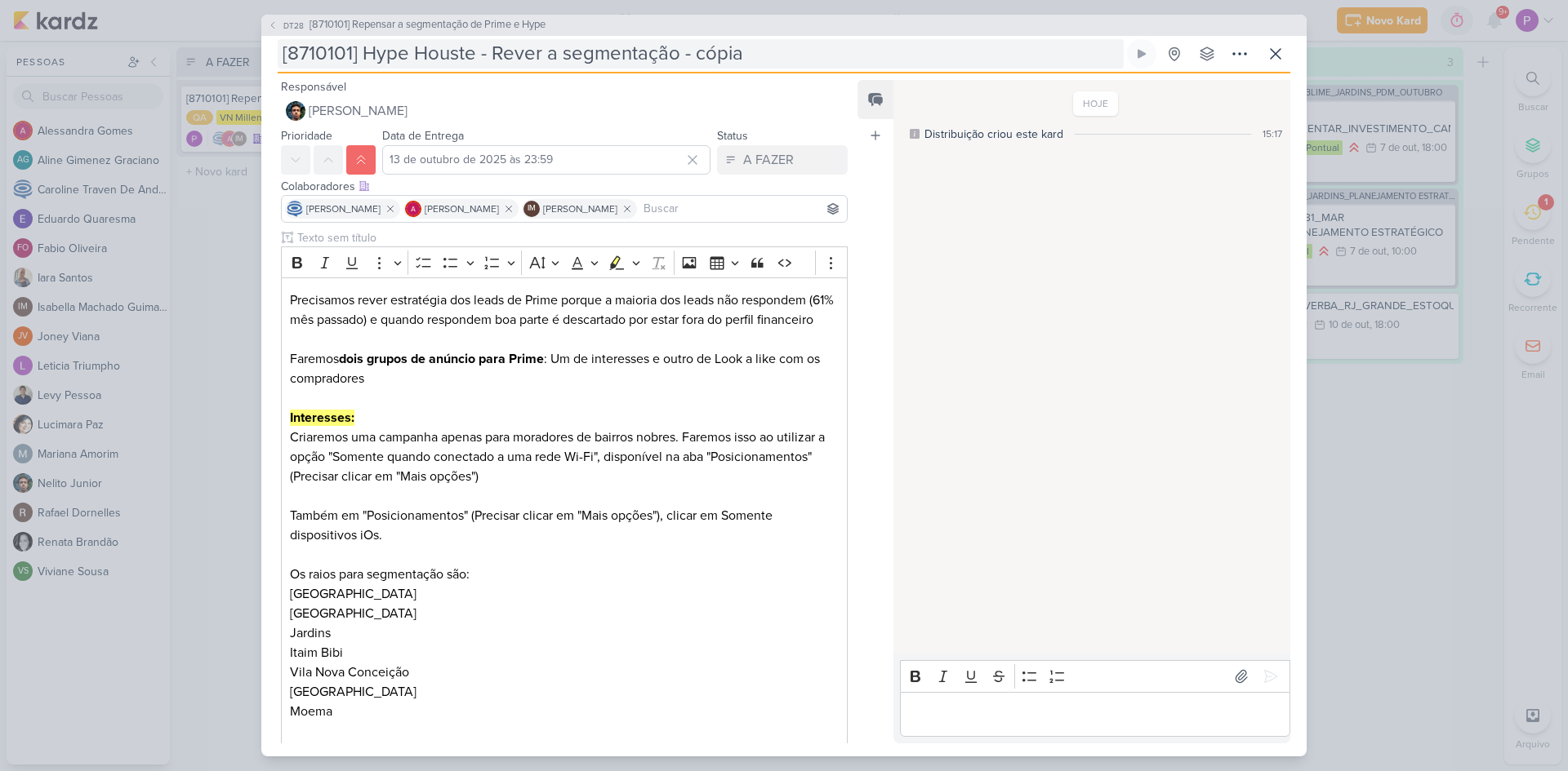
click at [475, 59] on input "[8710101] Hype Houste - Rever a segmentação - cópia" at bounding box center [700, 54] width 846 height 29
drag, startPoint x: 683, startPoint y: 51, endPoint x: 777, endPoint y: 52, distance: 94.0
click at [777, 52] on input "[8710101] Hype Vitacon - Rever a segmentação - cópia" at bounding box center [700, 54] width 846 height 29
type input "[8710101] Hype Vitacon - Rever a segmentação"
click at [856, 403] on div "Responsável Nelito Junior Nenhum contato encontrado create new contact Novo Con…" at bounding box center [784, 415] width 1045 height 683
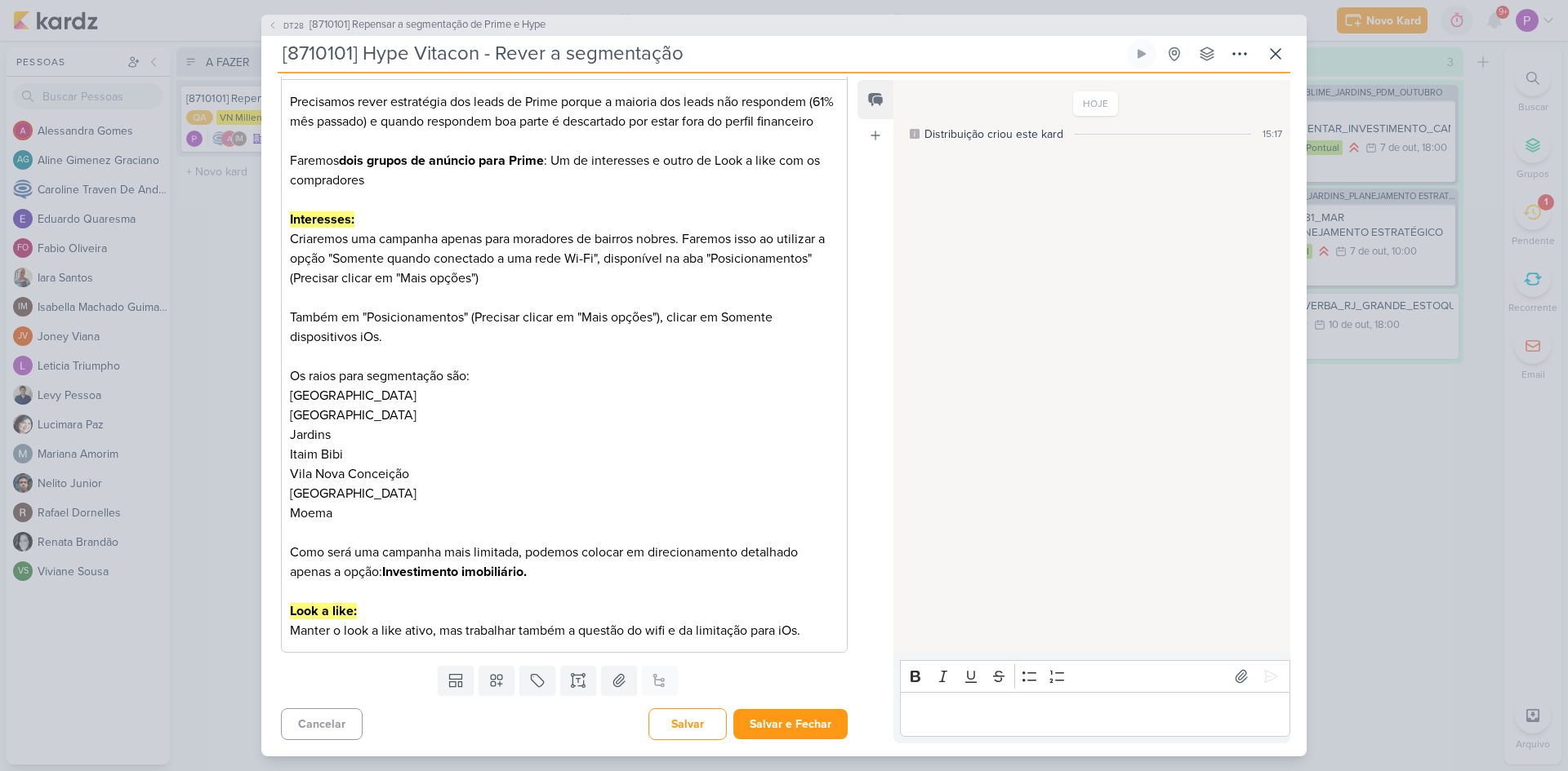
scroll to position [0, 0]
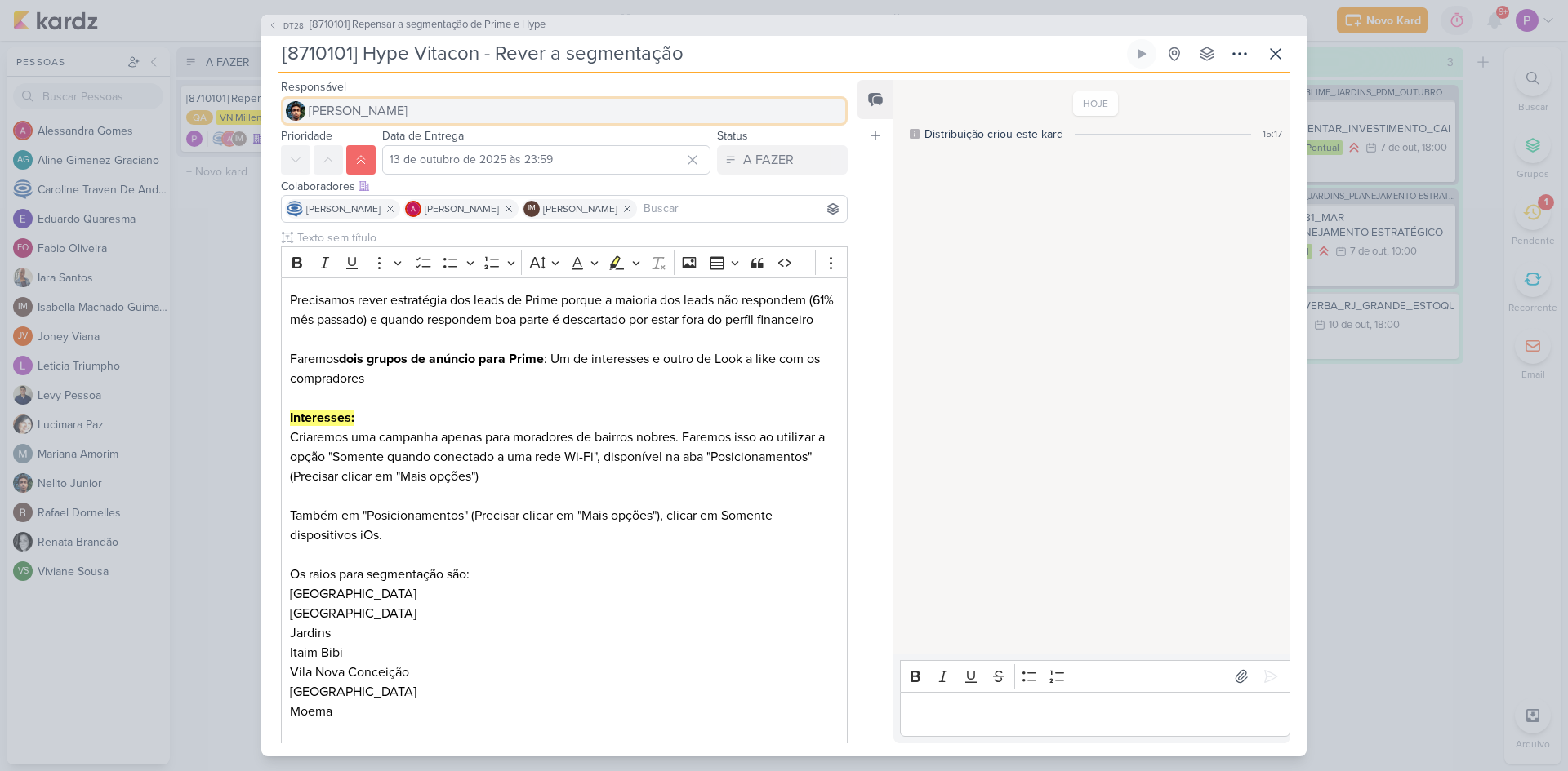
click at [396, 118] on button "[PERSON_NAME]" at bounding box center [565, 110] width 566 height 29
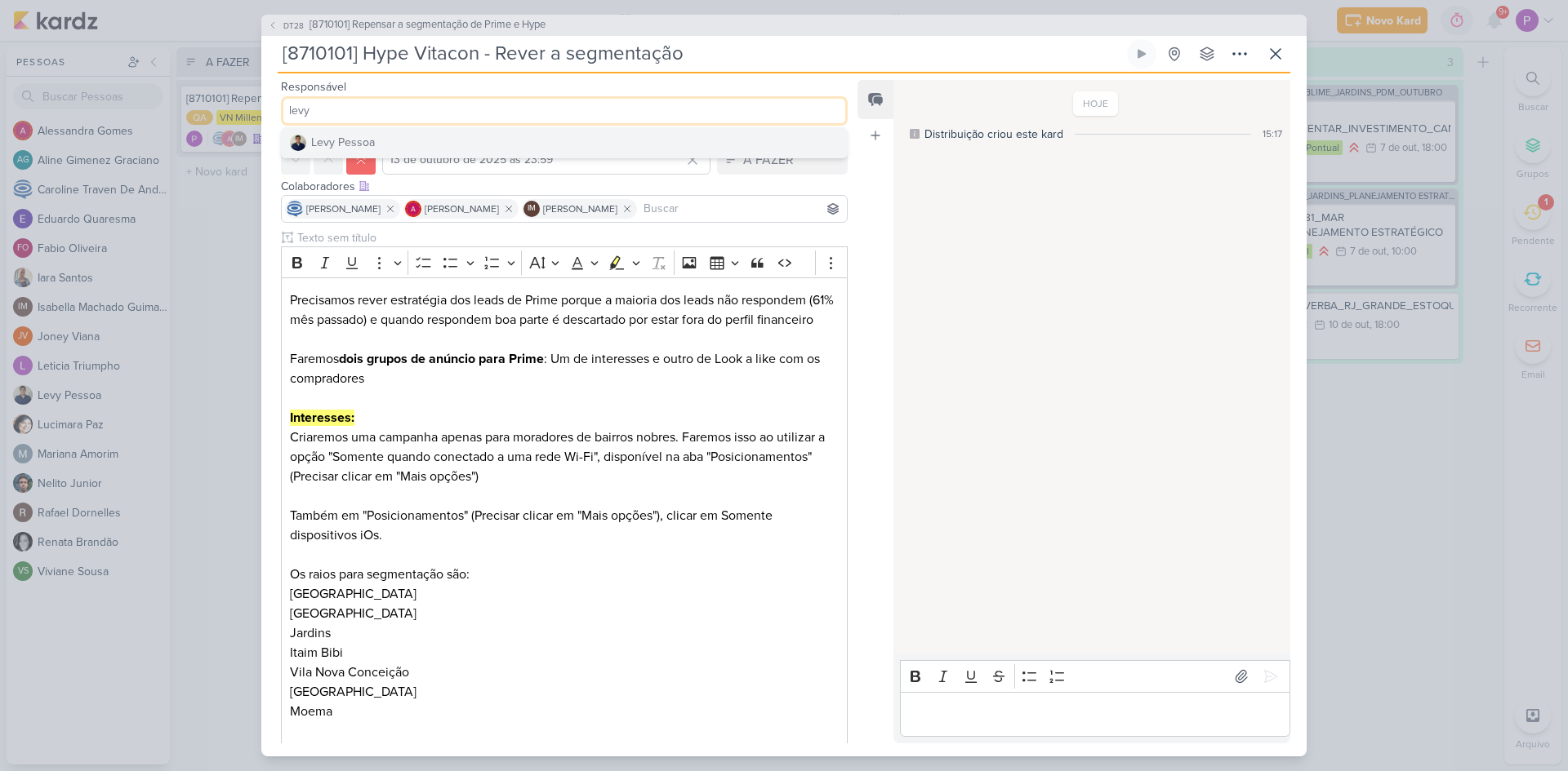
type input "levy"
click at [383, 140] on button "Levy Pessoa" at bounding box center [564, 142] width 565 height 29
click at [869, 372] on div "Feed Atrelar email Solte o email para atrelar ao kard" at bounding box center [875, 411] width 36 height 663
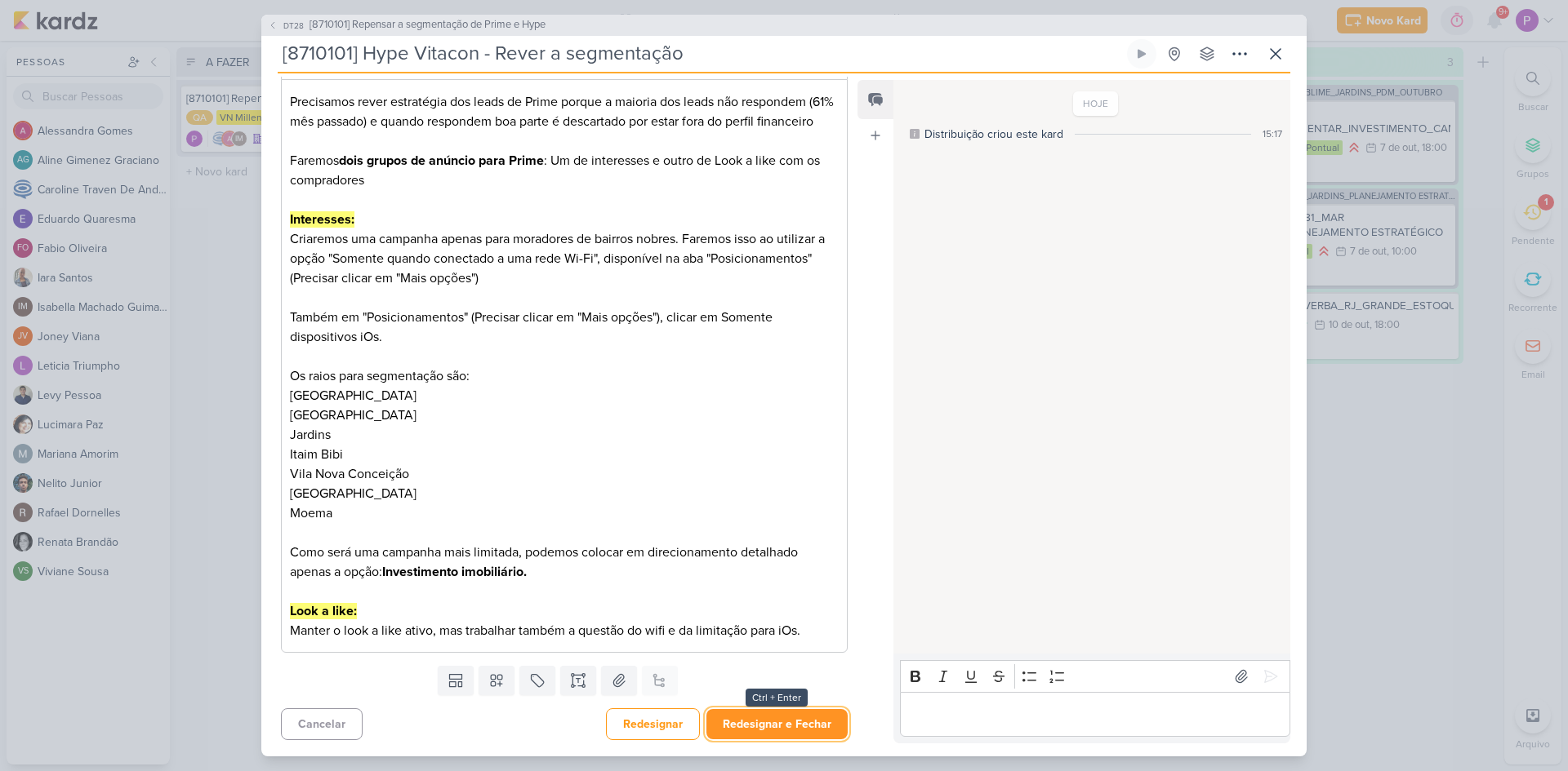
click at [776, 736] on button "Redesignar e Fechar" at bounding box center [777, 725] width 142 height 30
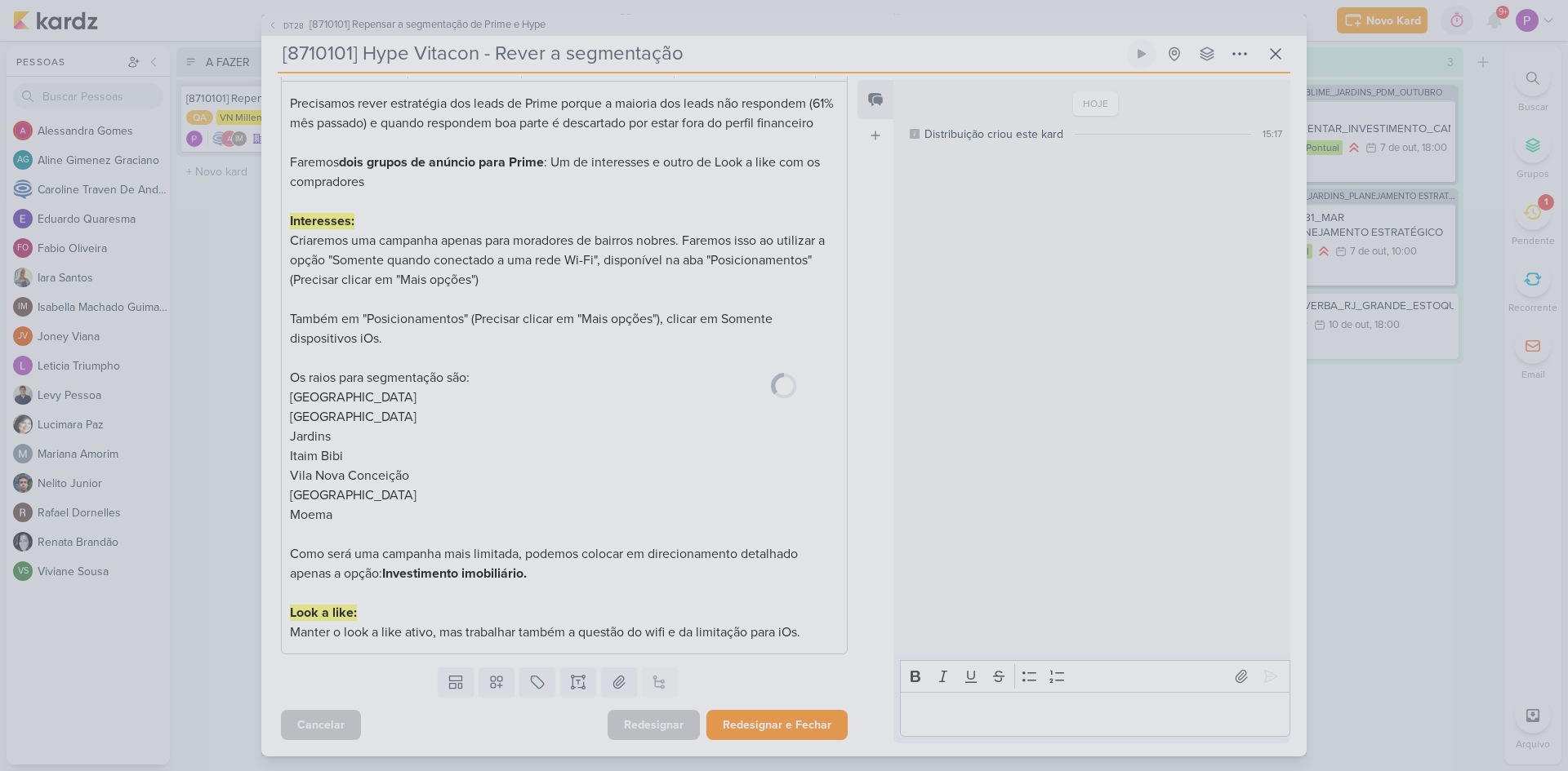
scroll to position [216, 0]
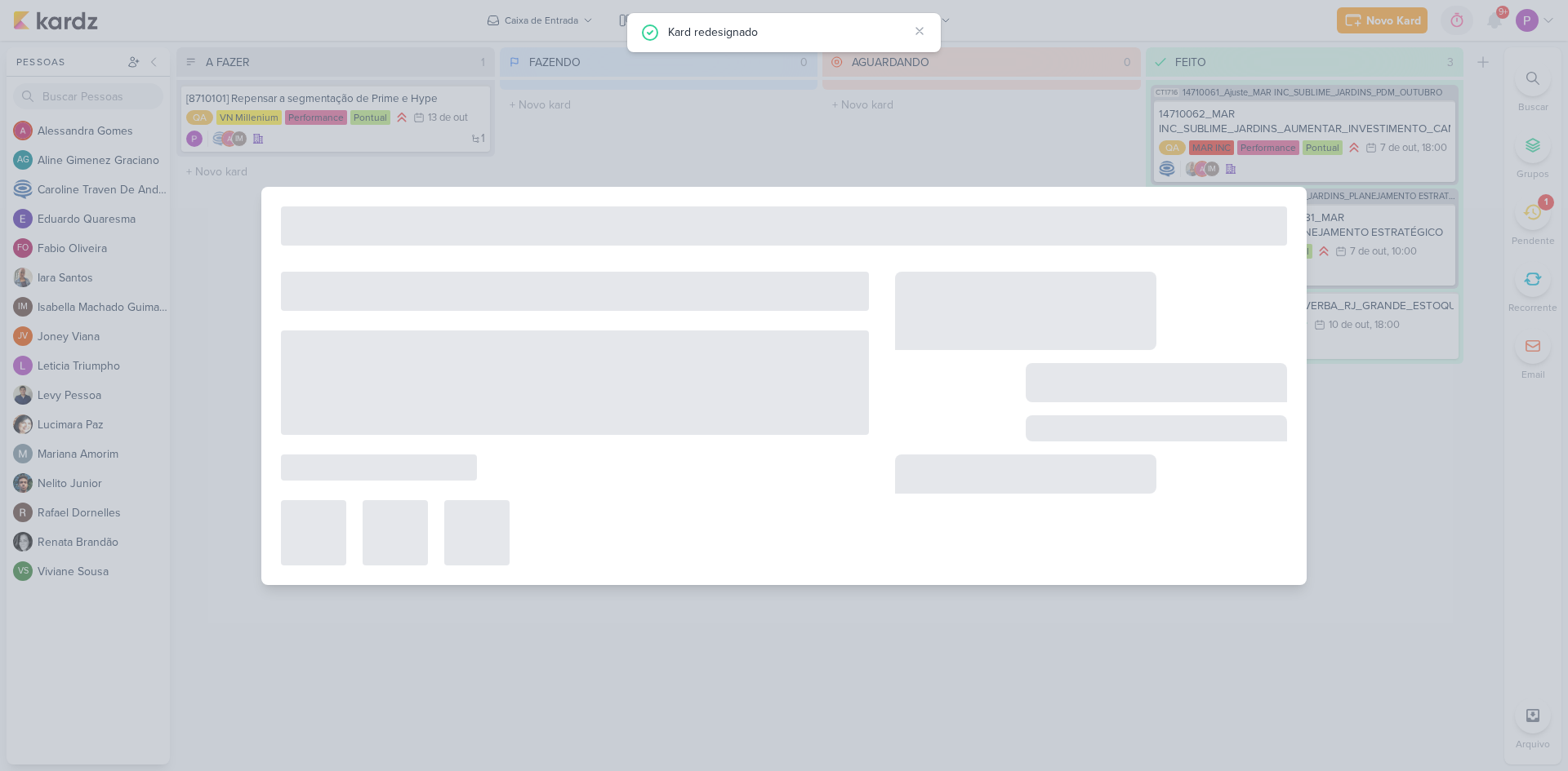
type input "[8710101] Repensar a segmentação de Prime e Hype"
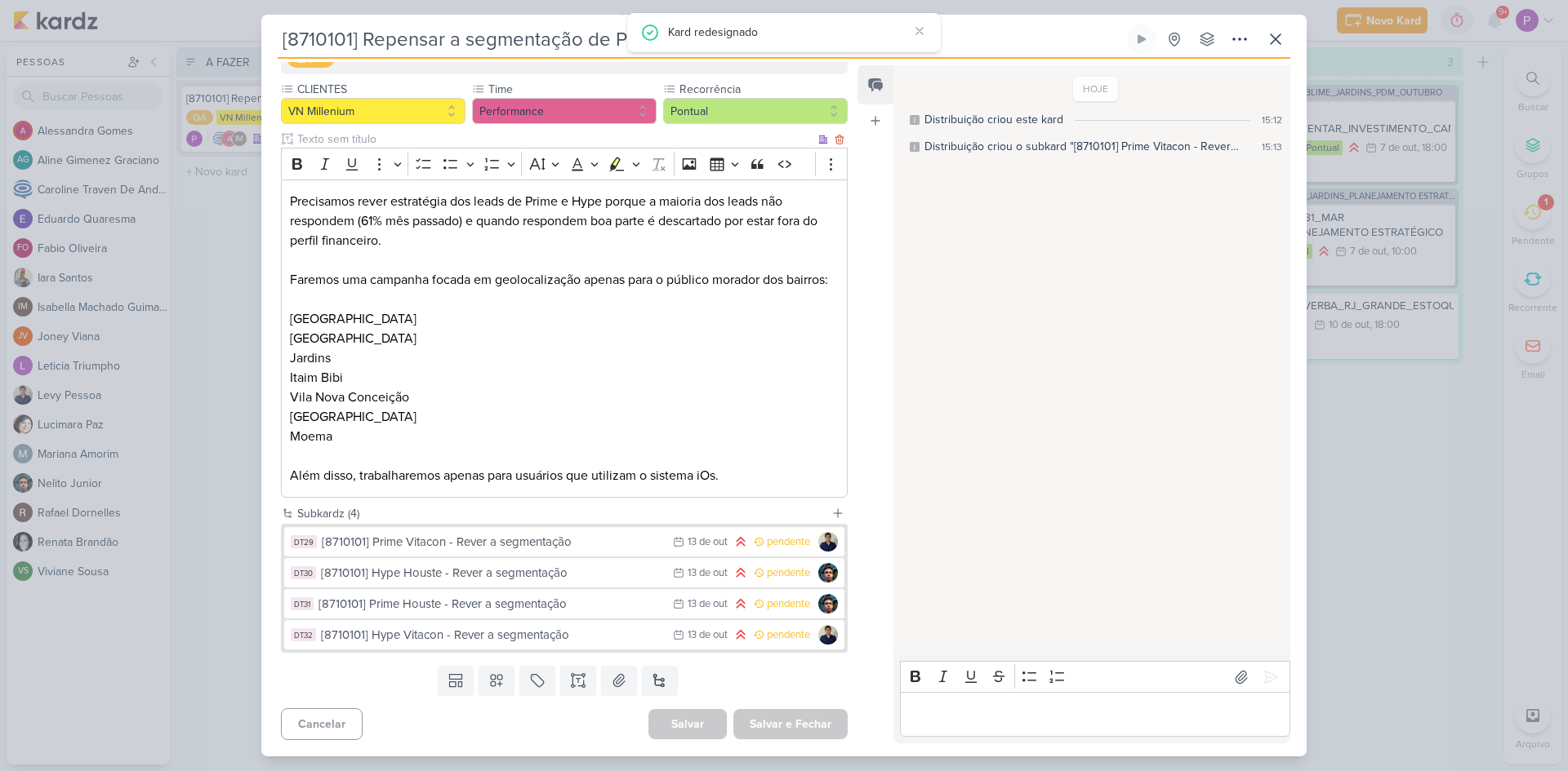
scroll to position [209, 0]
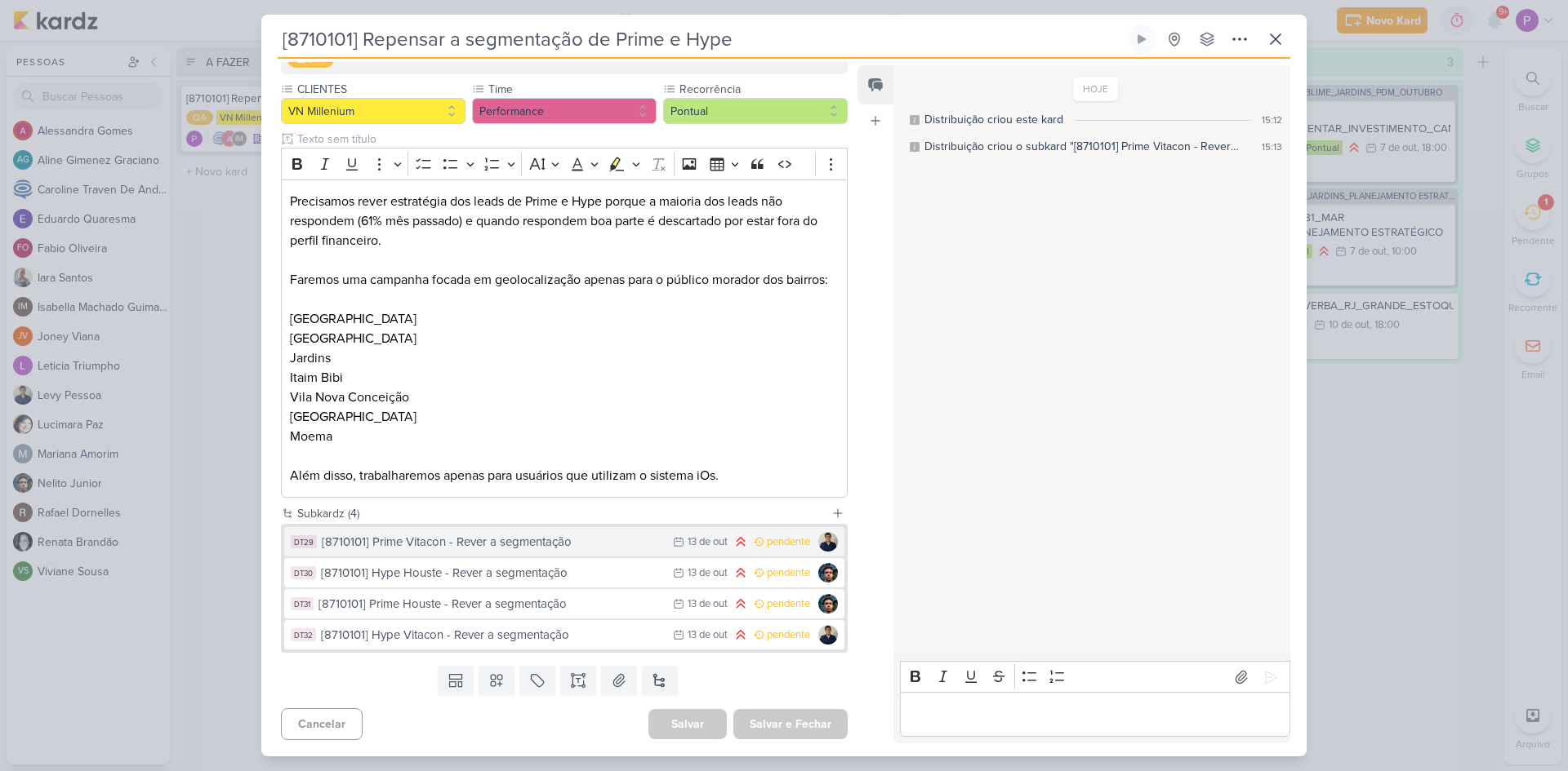
click at [449, 549] on div "[8710101] Prime Vitacon - Rever a segmentação" at bounding box center [493, 543] width 343 height 19
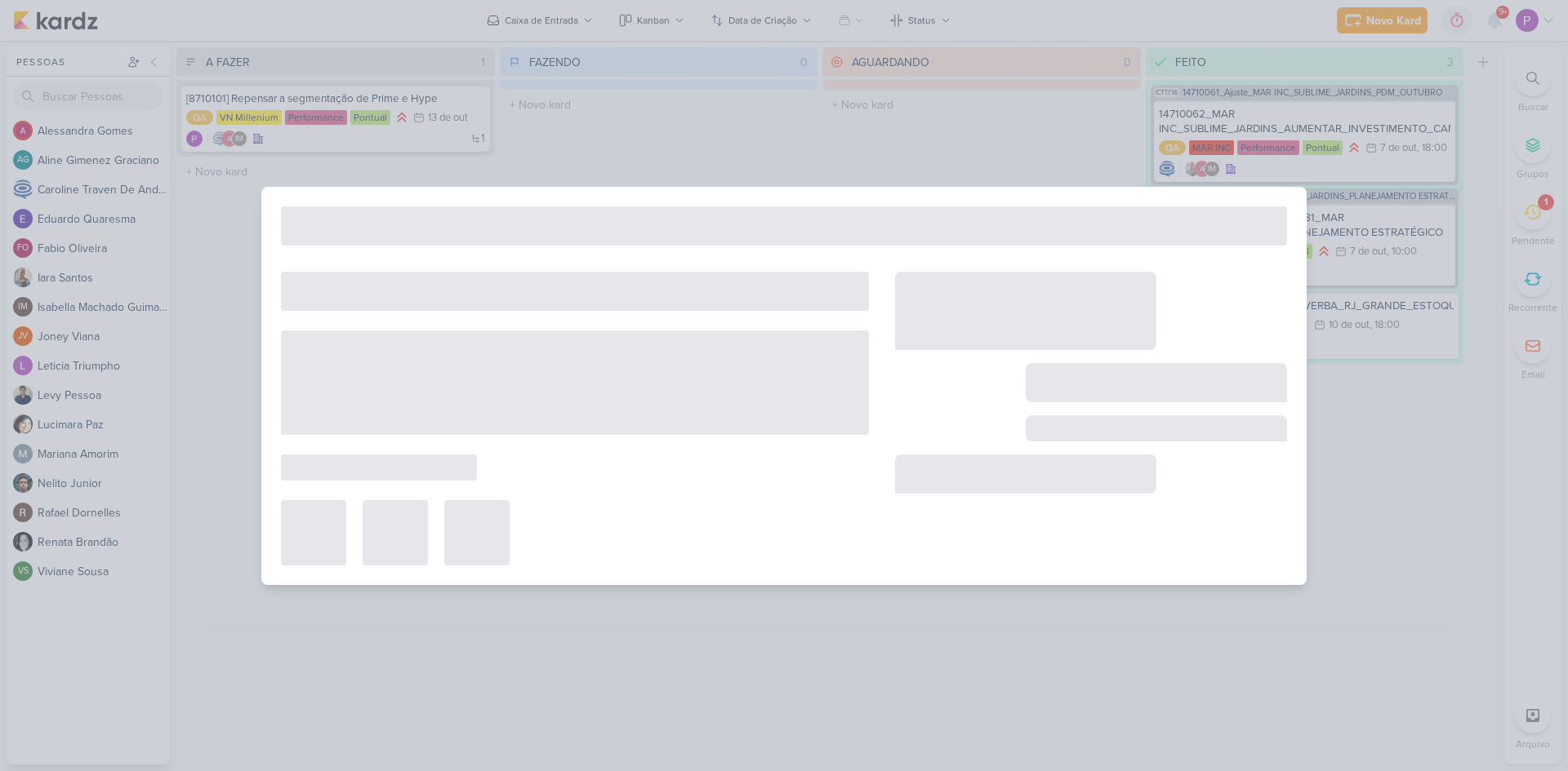
type input "[8710101] Prime Vitacon - Rever a segmentação"
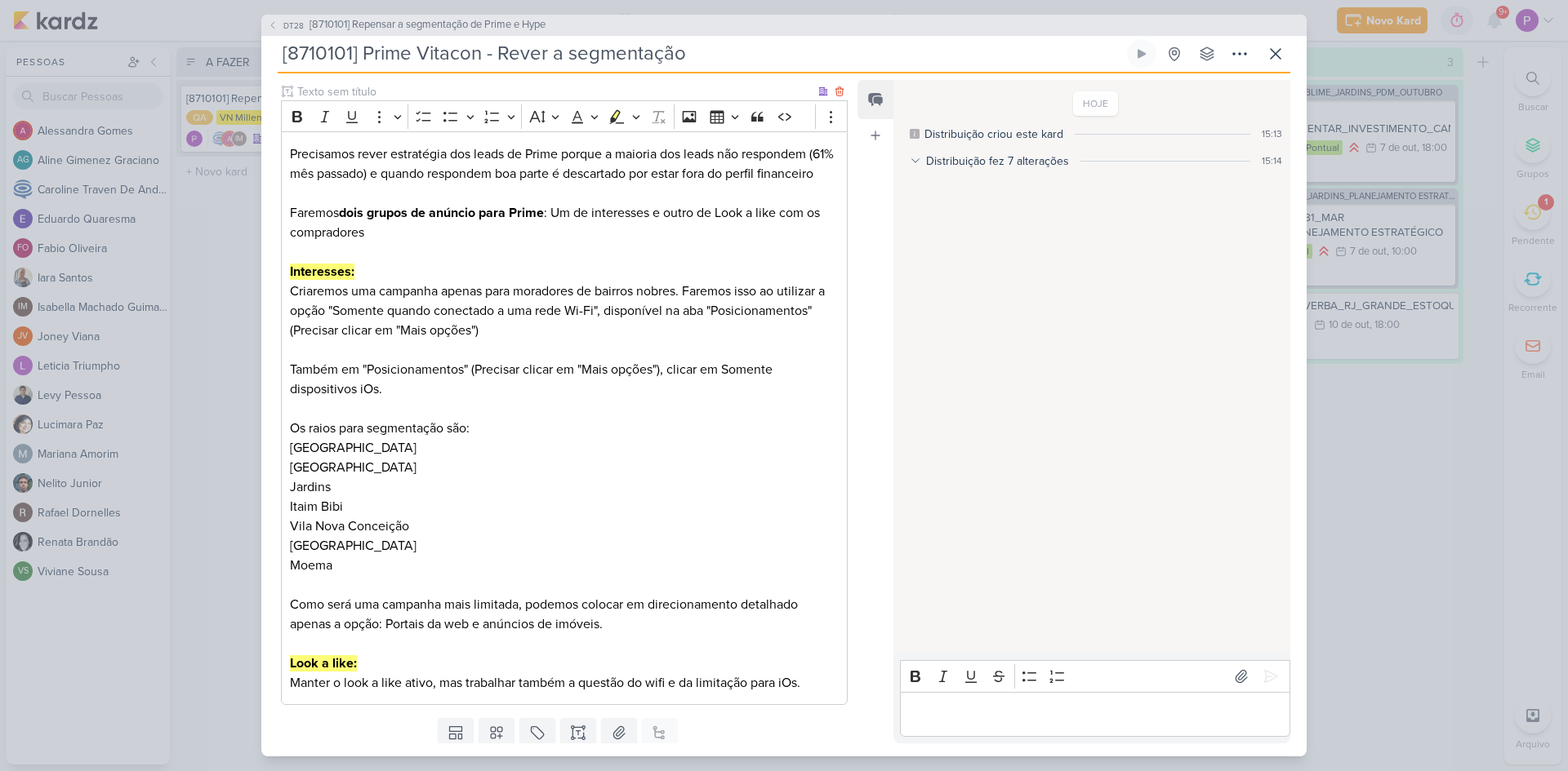
scroll to position [218, 0]
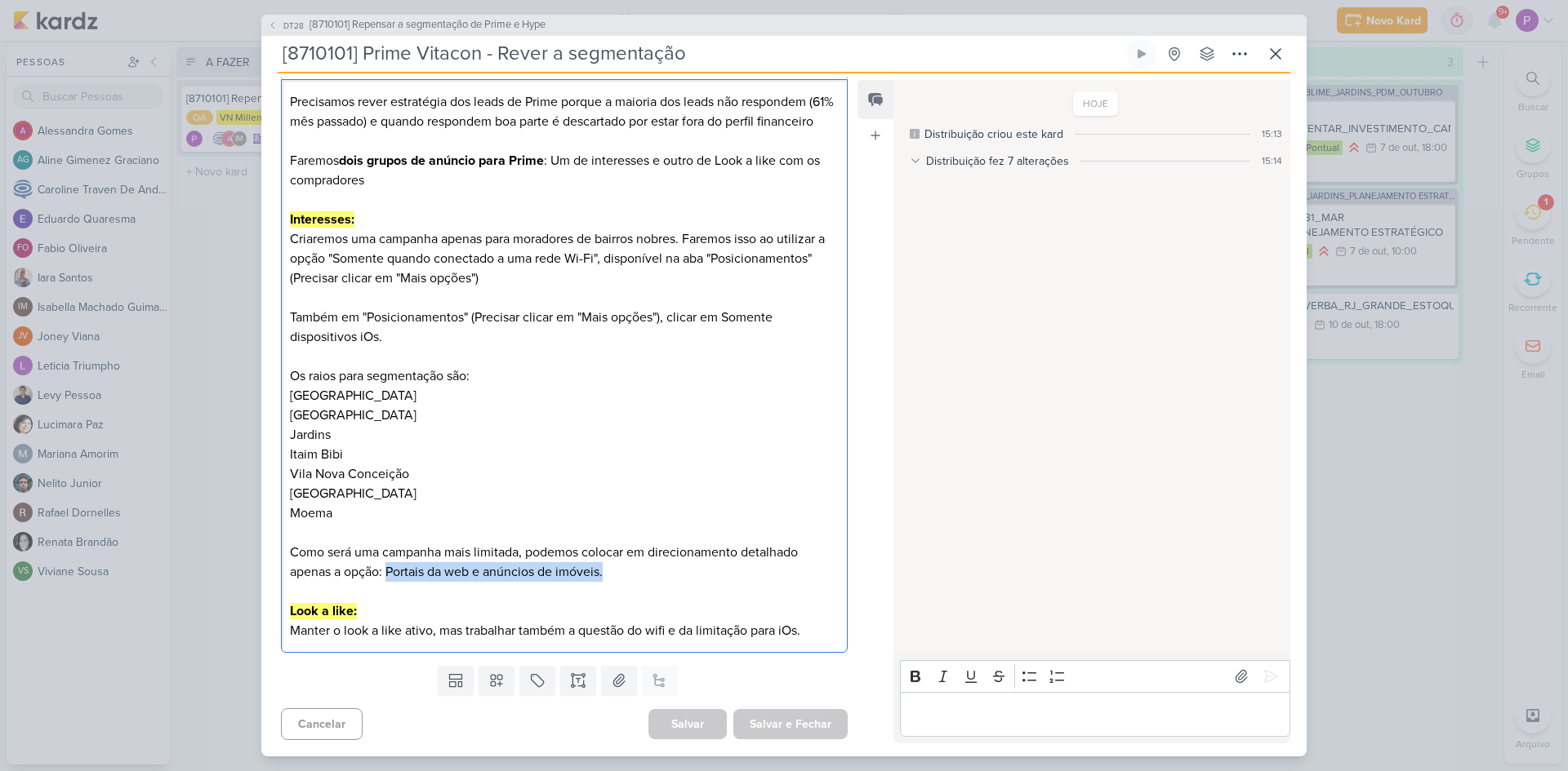
drag, startPoint x: 389, startPoint y: 572, endPoint x: 644, endPoint y: 573, distance: 255.0
click at [644, 573] on p "Como será uma campanha mais limitada, podemos colocar em direcionamento detalha…" at bounding box center [564, 562] width 548 height 40
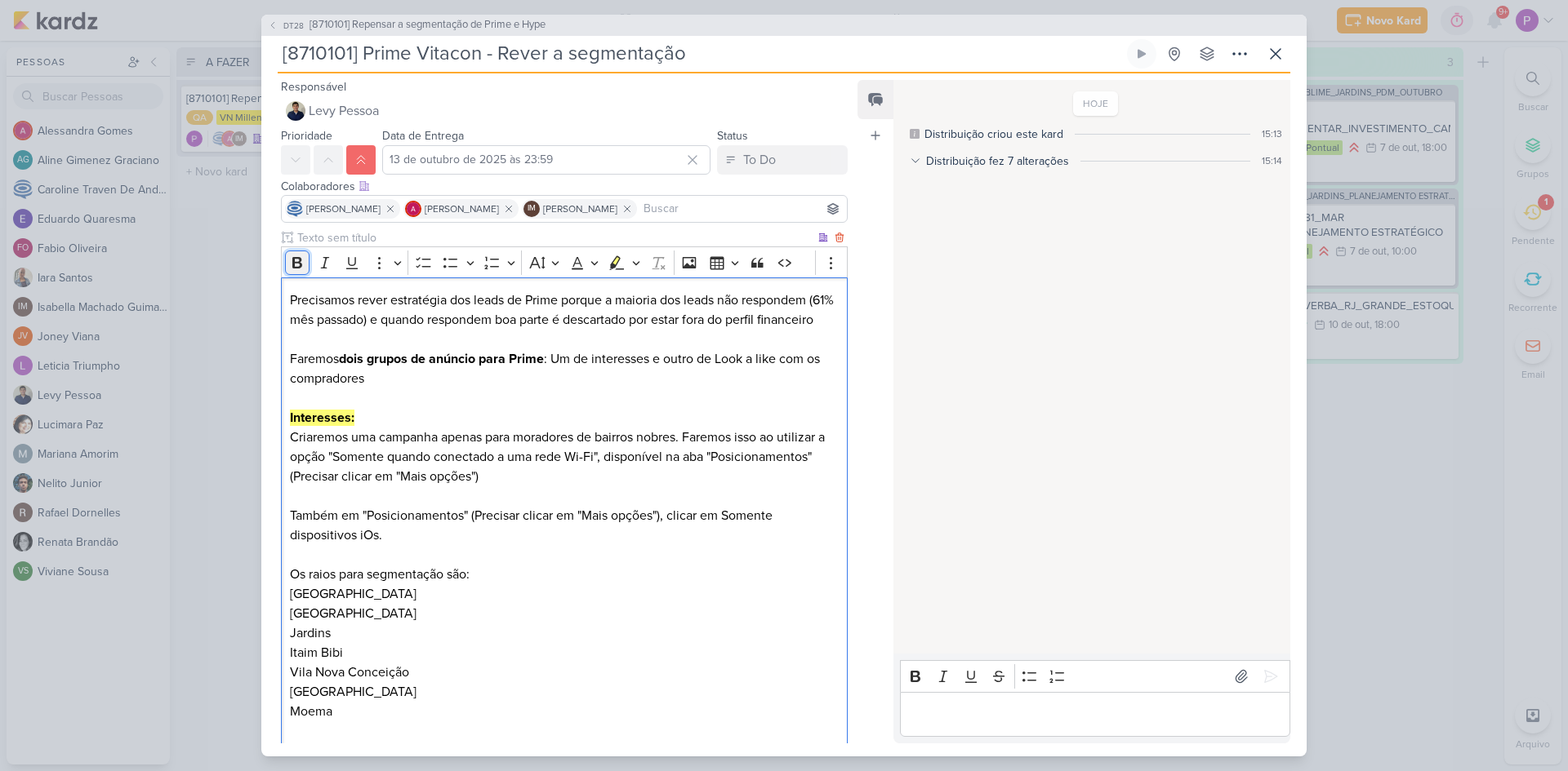
click at [299, 263] on icon "Editor toolbar" at bounding box center [297, 262] width 9 height 11
click at [423, 389] on p "Faremos dois grupos de anúncio para Prime : Um de interesses e outro de Look a …" at bounding box center [564, 369] width 548 height 40
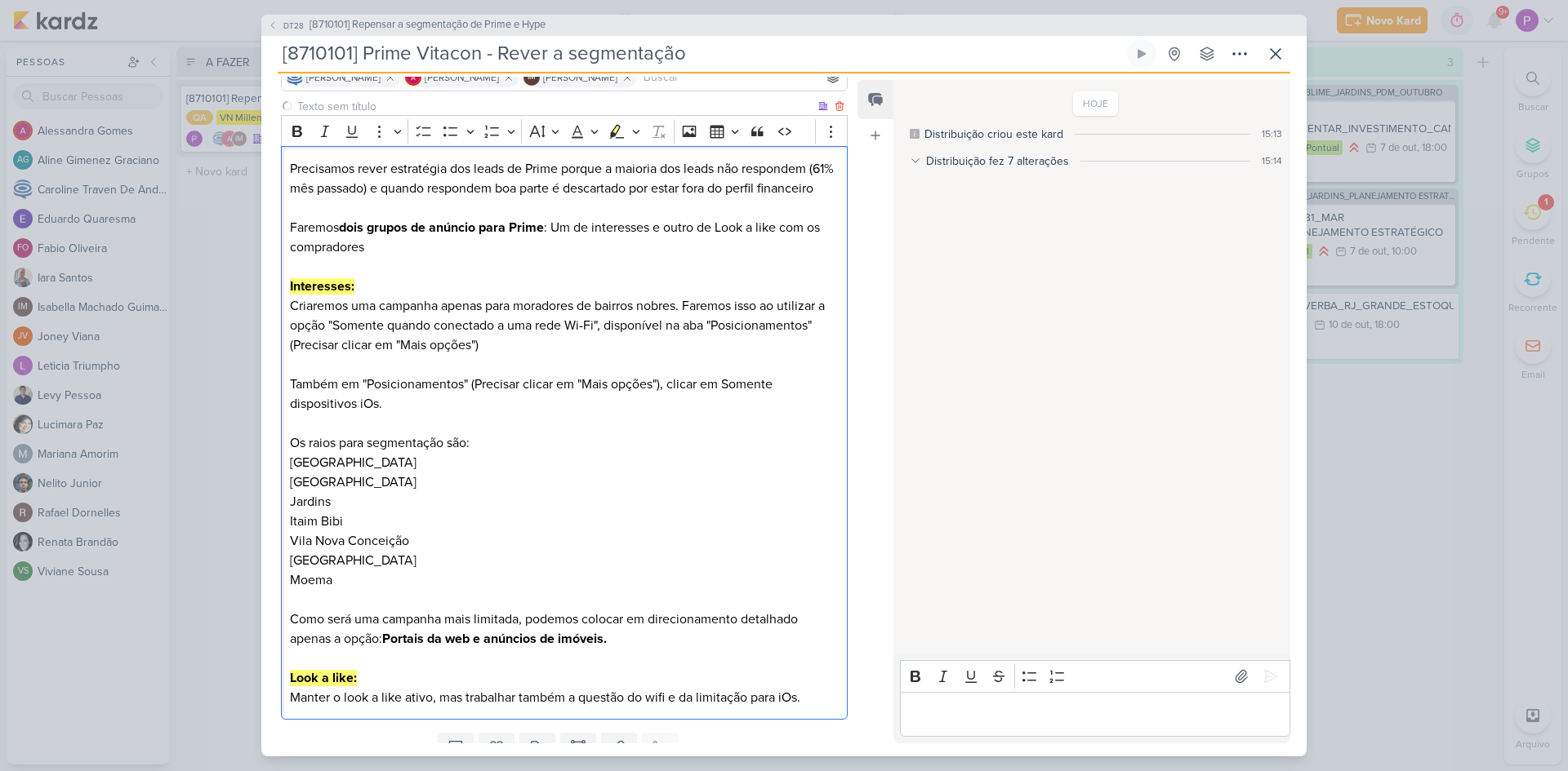
scroll to position [218, 0]
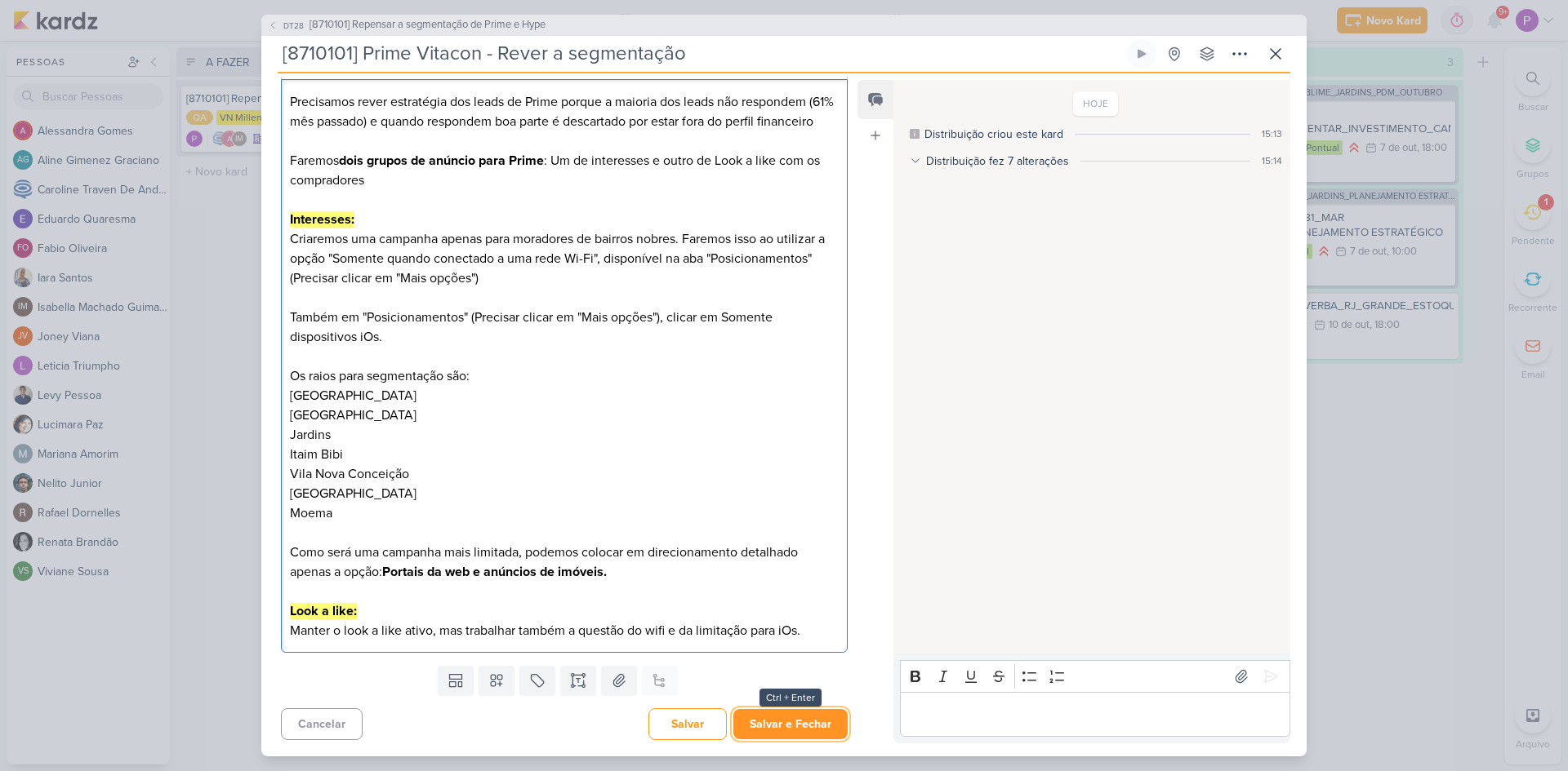
click at [770, 714] on button "Salvar e Fechar" at bounding box center [790, 725] width 114 height 30
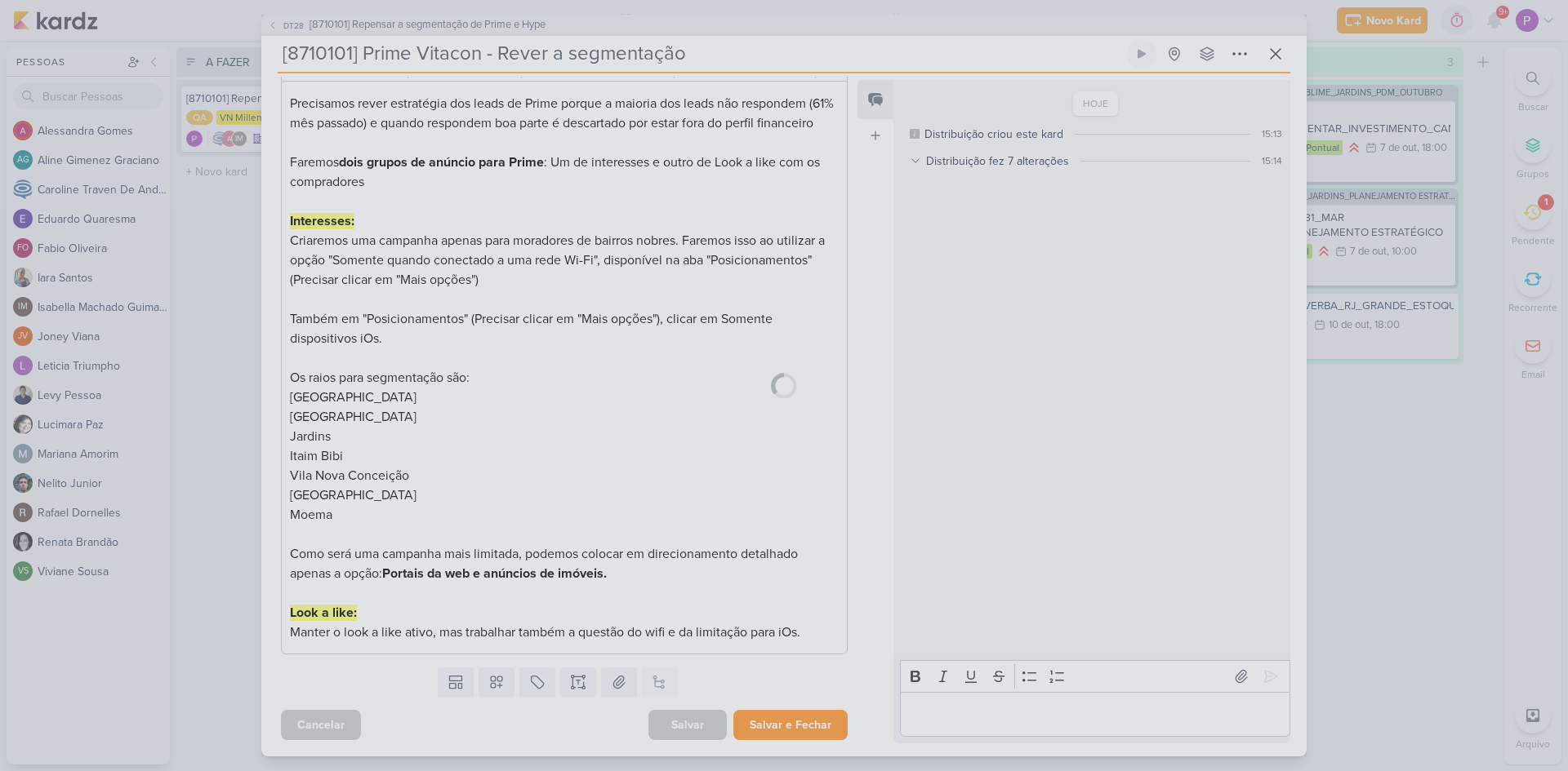
scroll to position [216, 0]
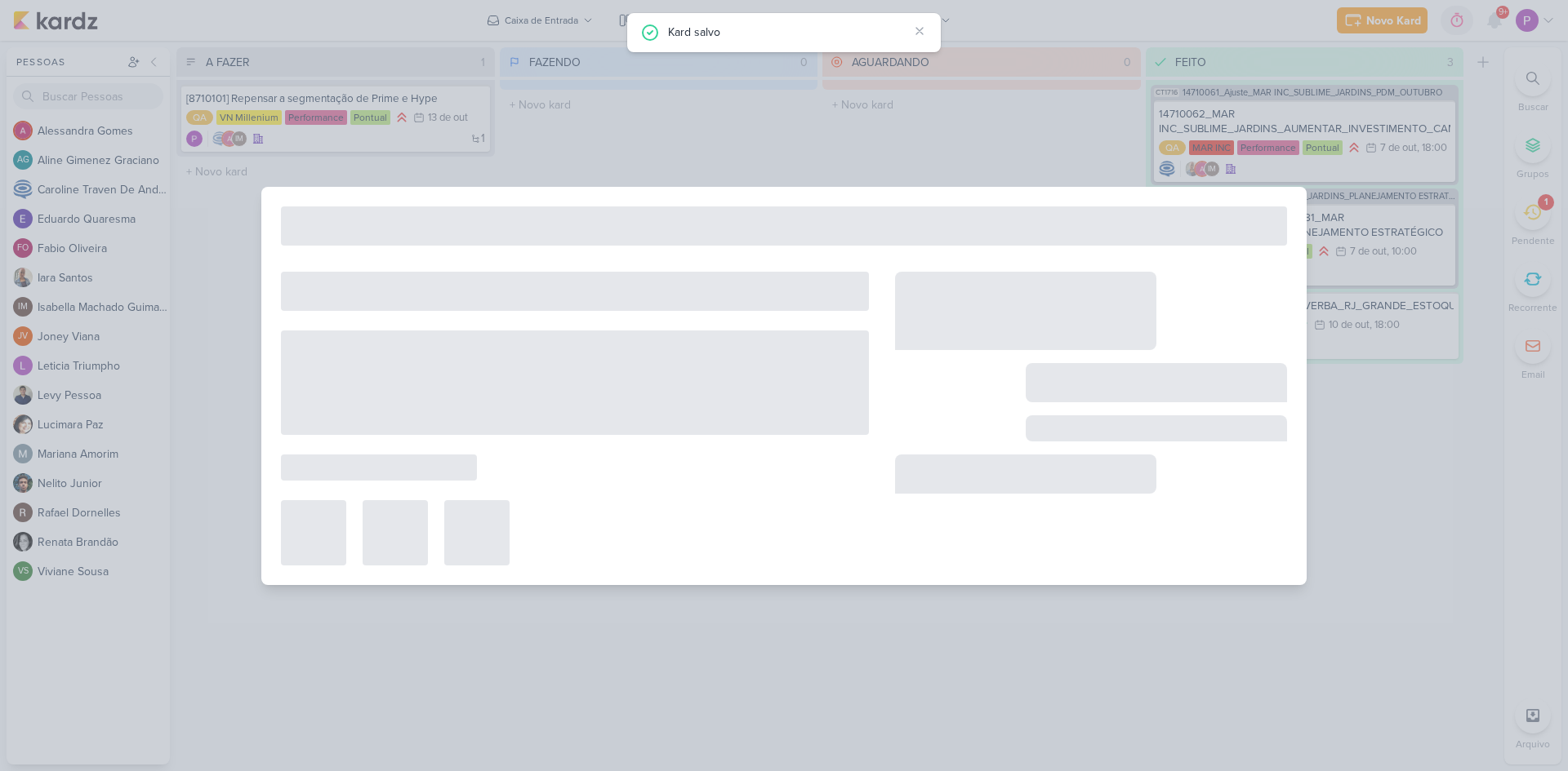
type input "[8710101] Repensar a segmentação de Prime e Hype"
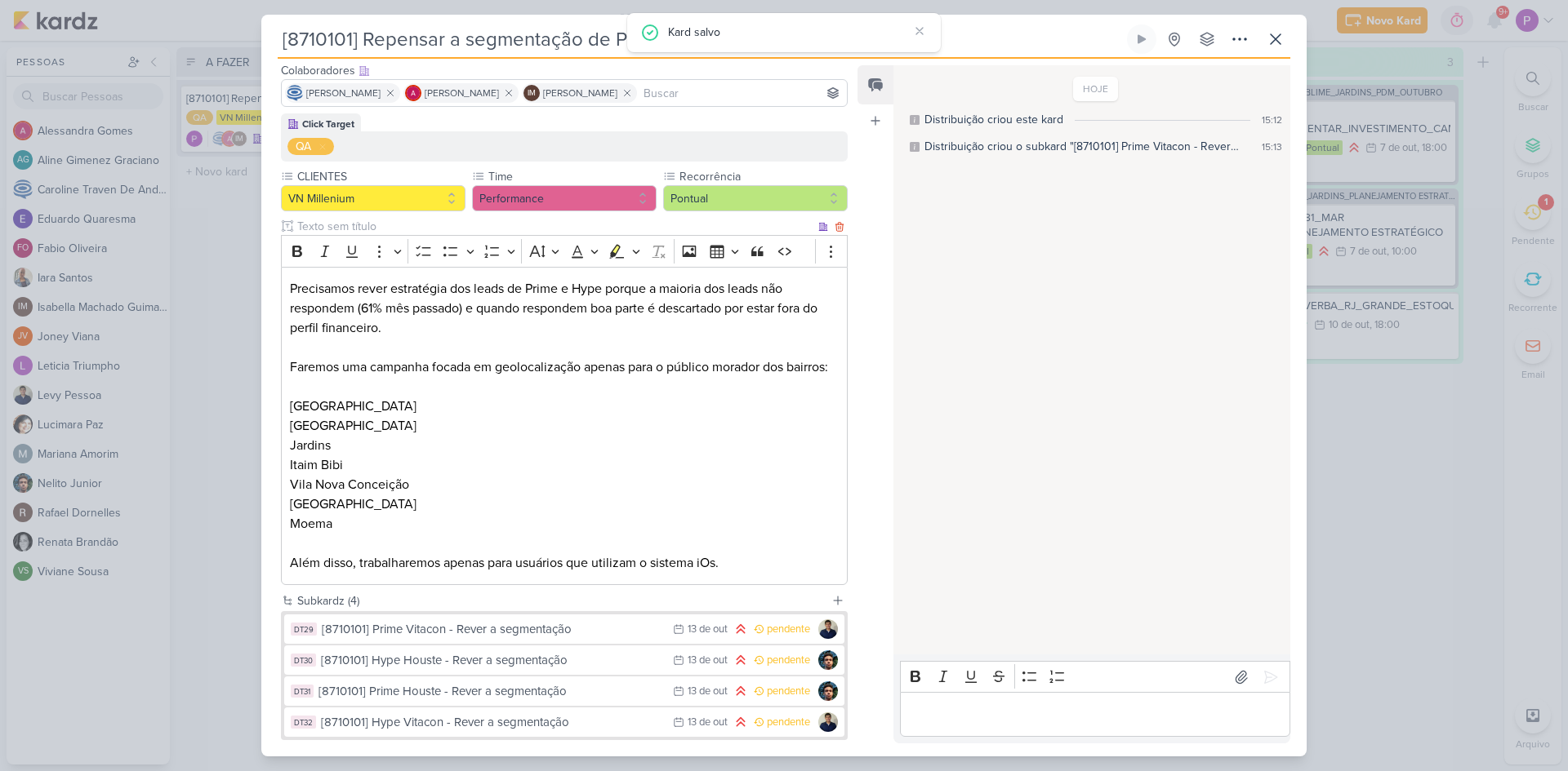
scroll to position [209, 0]
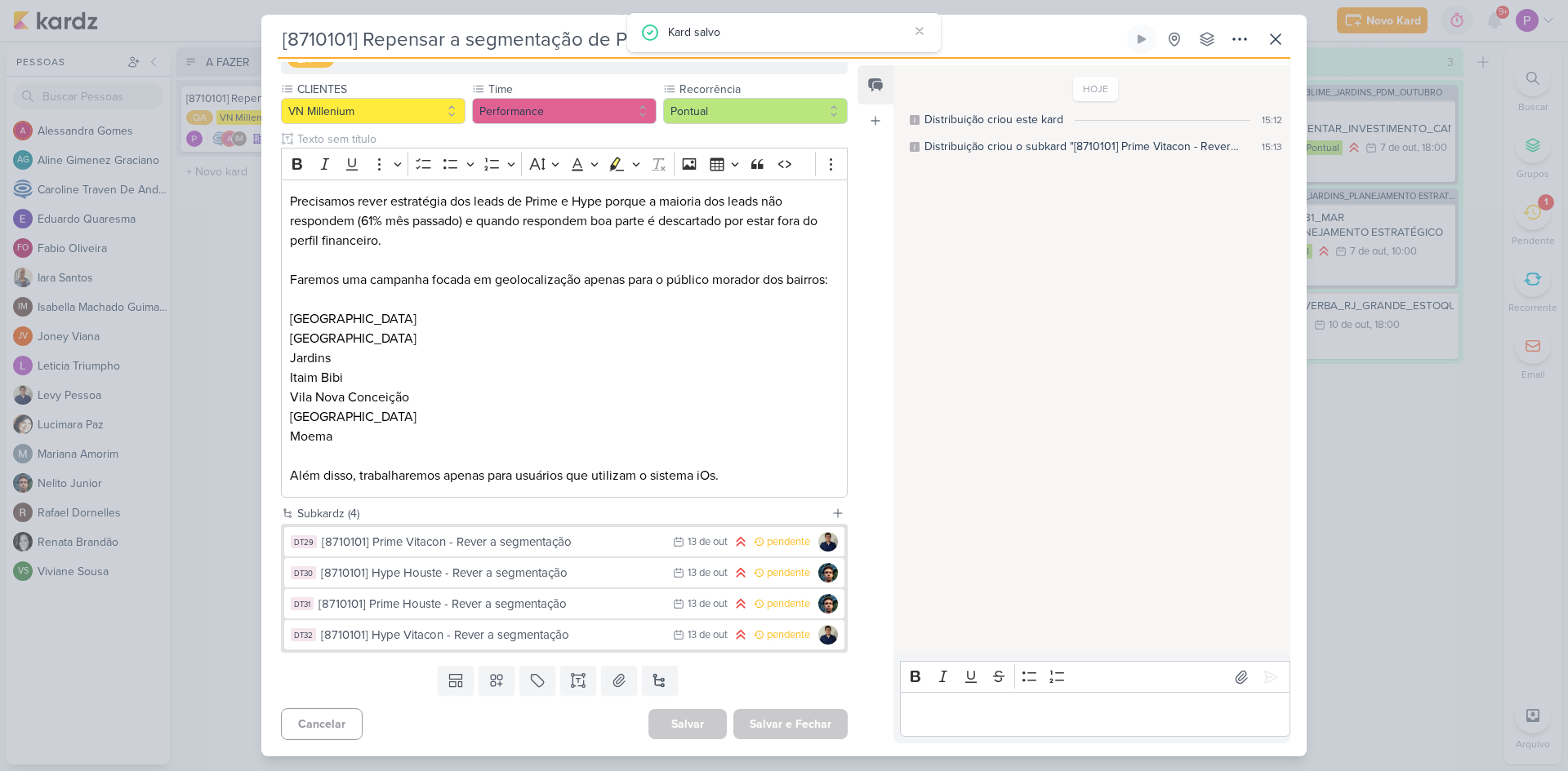
click at [845, 665] on div "Templates Campos Personalizados Marcadores Caixa De Texto Anexo [GEOGRAPHIC_DAT…" at bounding box center [558, 680] width 593 height 42
click at [396, 702] on div "Templates Campos Personalizados Marcadores Caixa De Texto Anexo [GEOGRAPHIC_DAT…" at bounding box center [558, 680] width 593 height 42
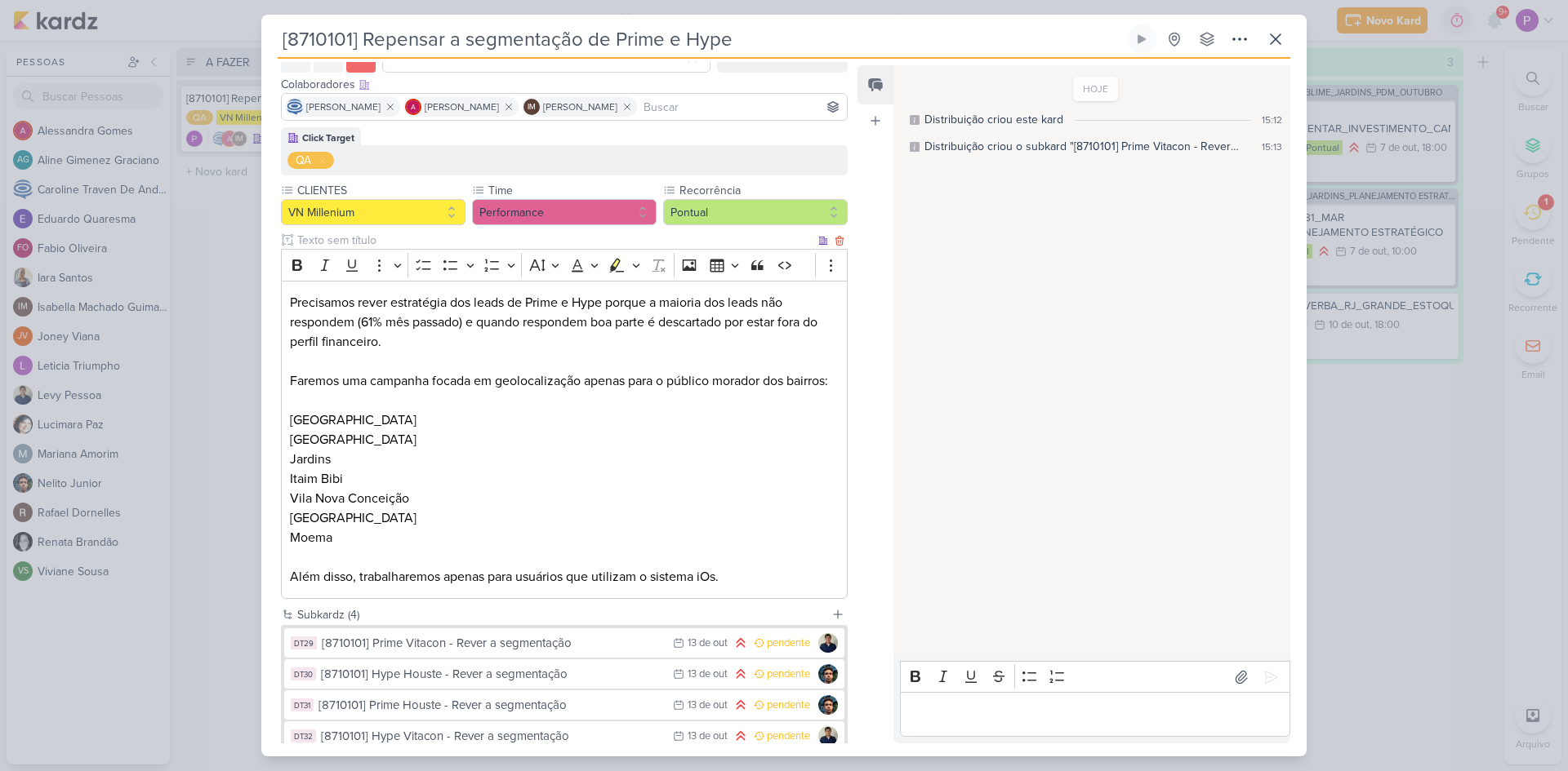
scroll to position [0, 0]
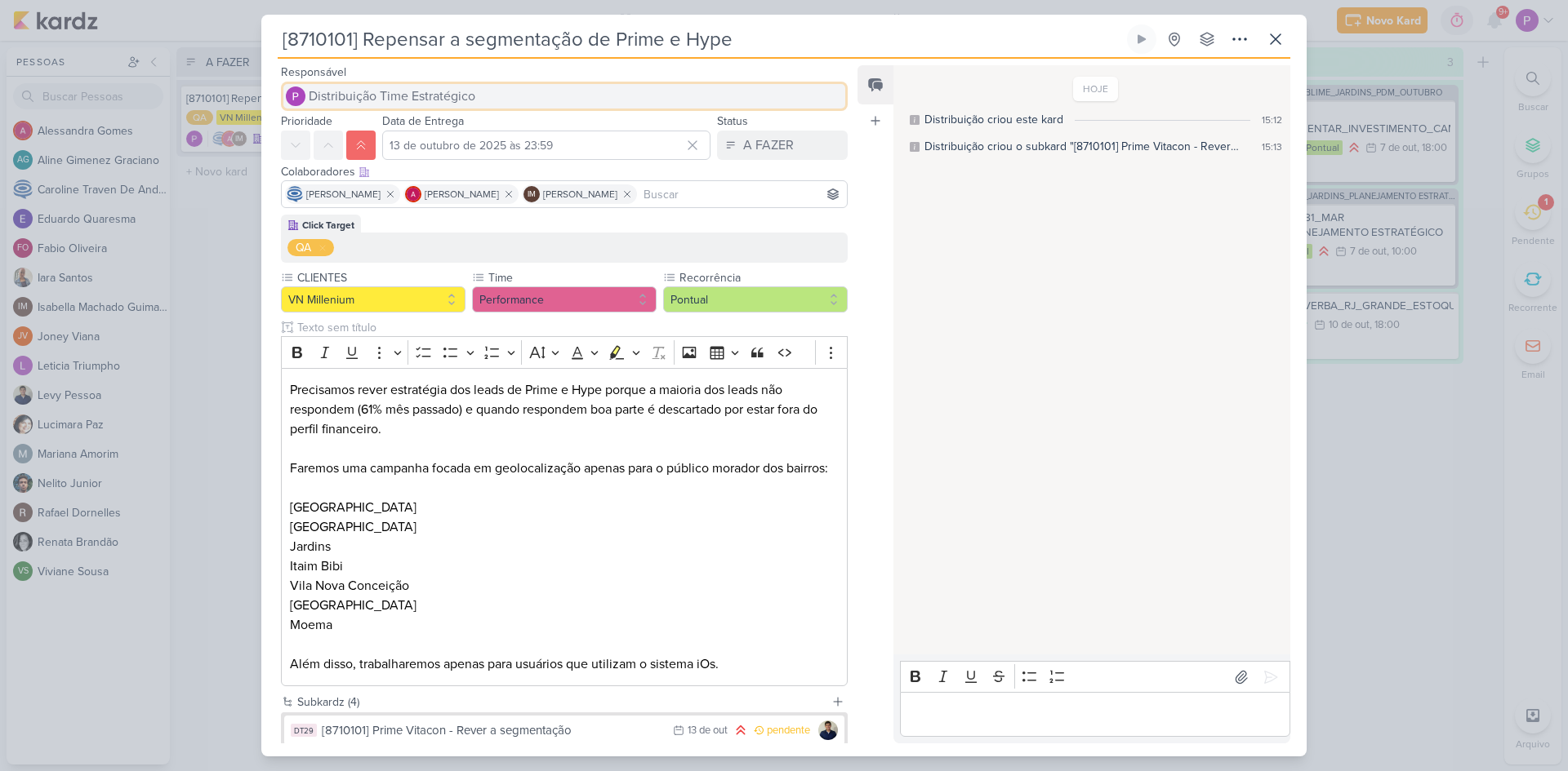
click at [345, 93] on span "Distribuição Time Estratégico" at bounding box center [392, 96] width 166 height 20
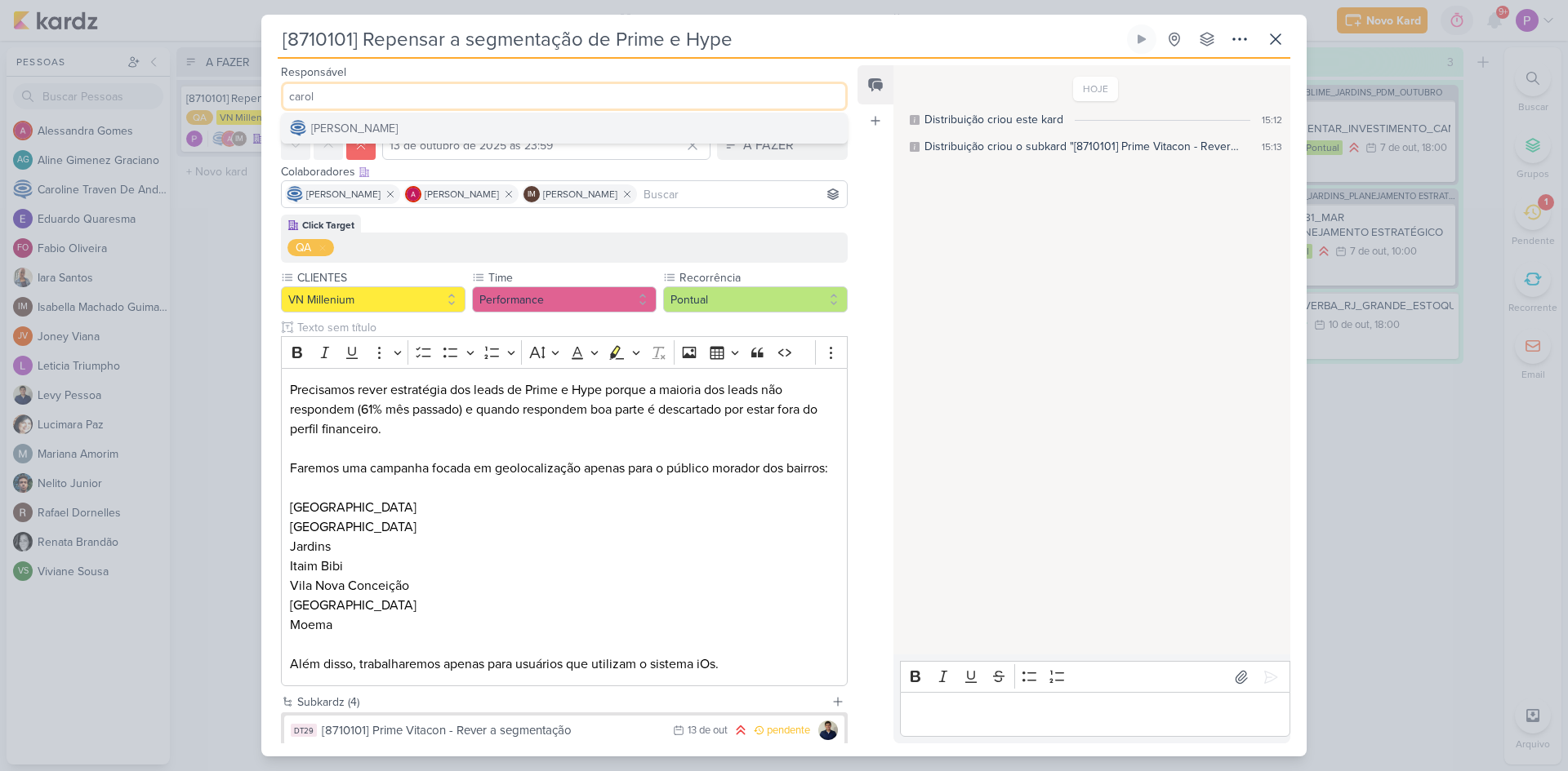
type input "carol"
click at [367, 124] on div "[PERSON_NAME]" at bounding box center [355, 128] width 87 height 17
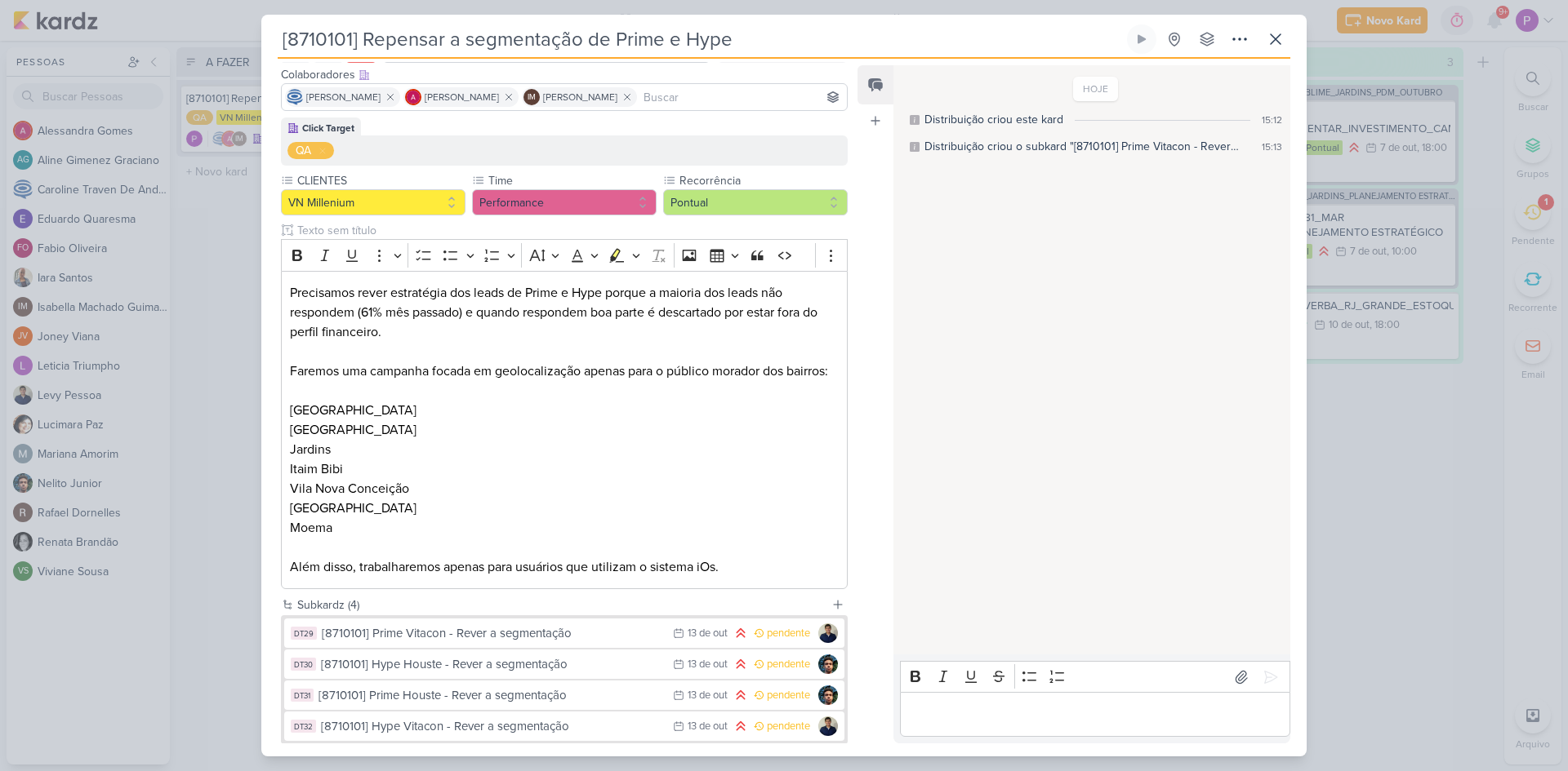
scroll to position [209, 0]
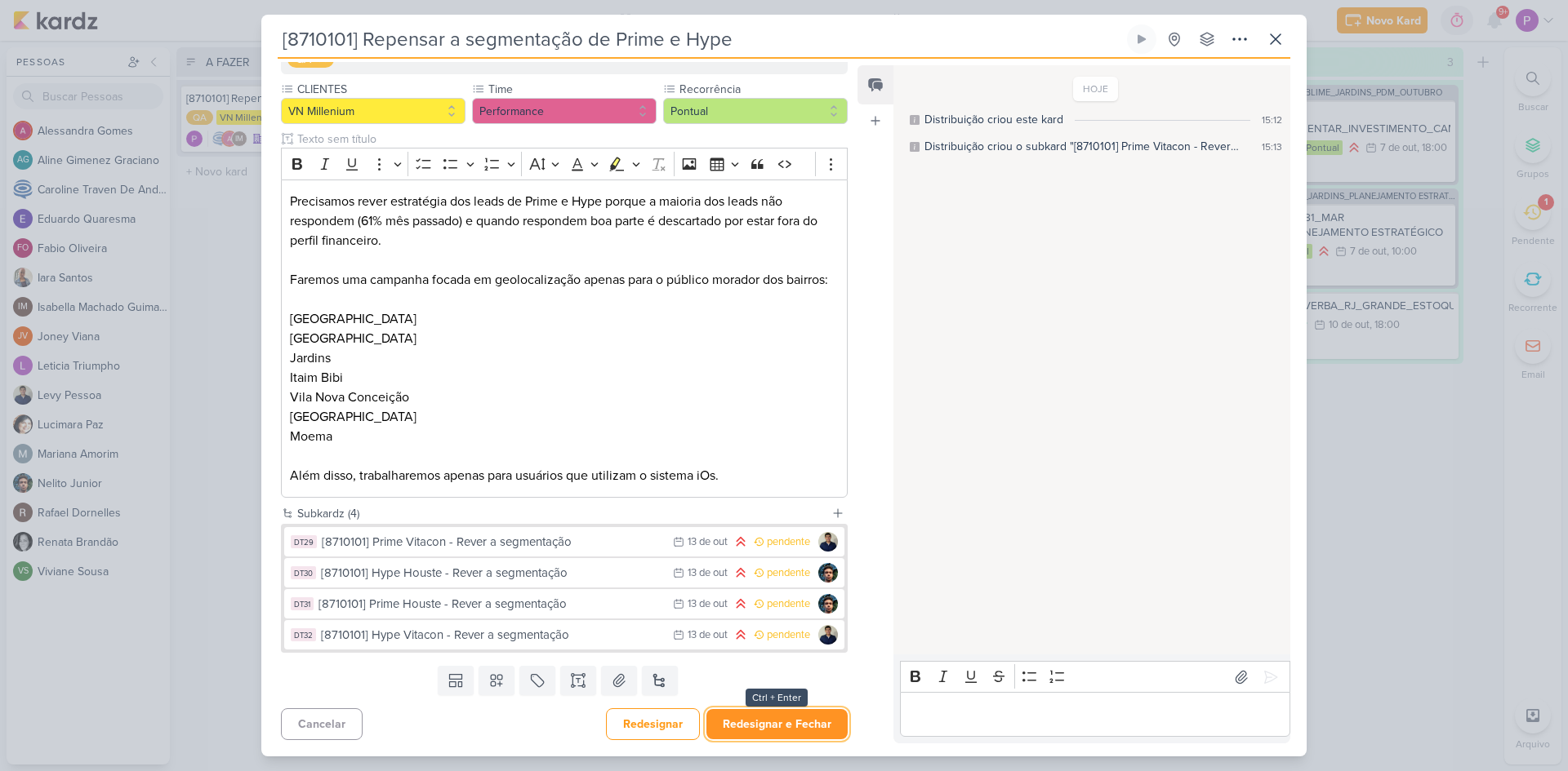
click at [762, 712] on button "Redesignar e Fechar" at bounding box center [777, 725] width 142 height 30
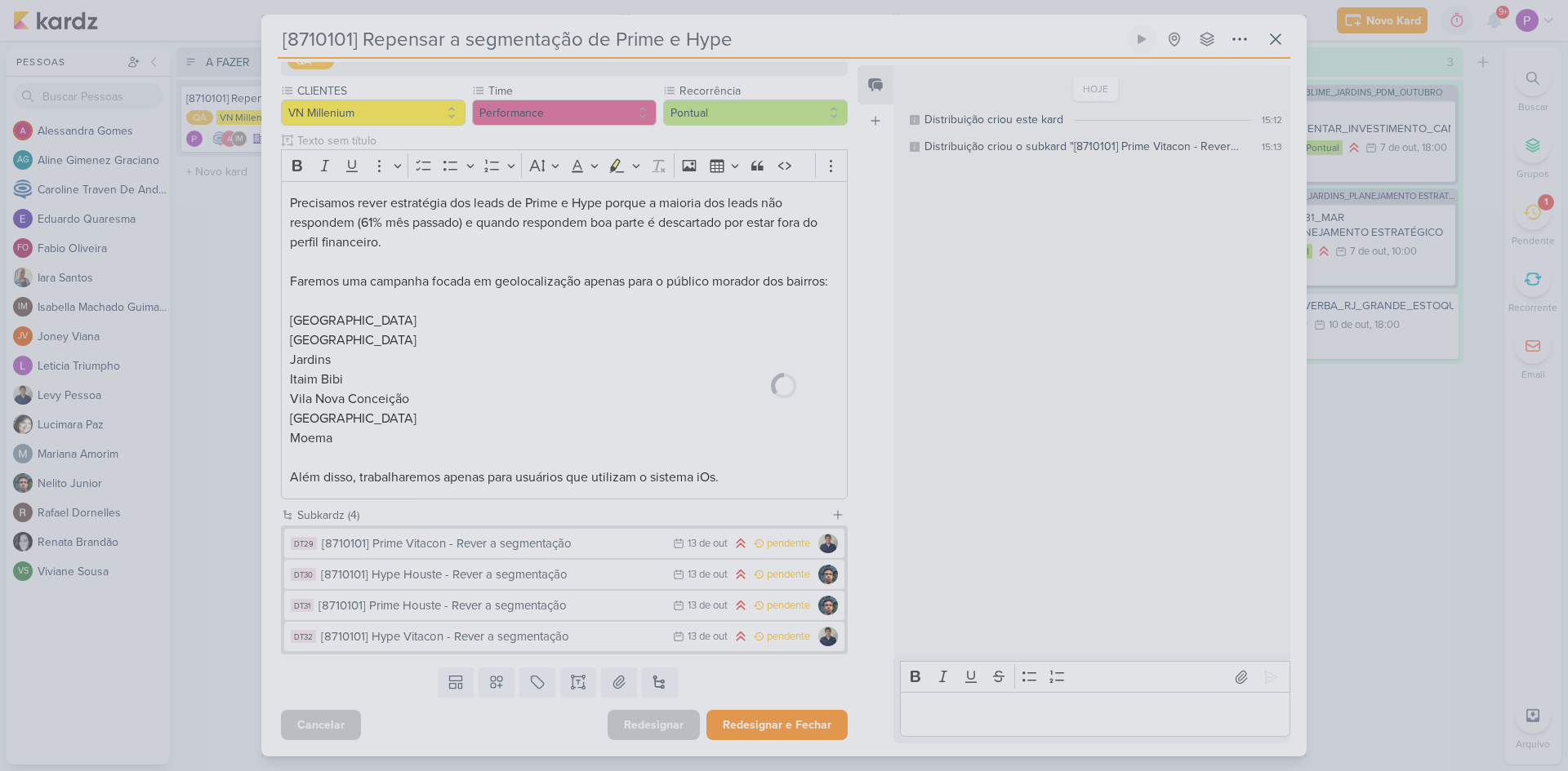
scroll to position [207, 0]
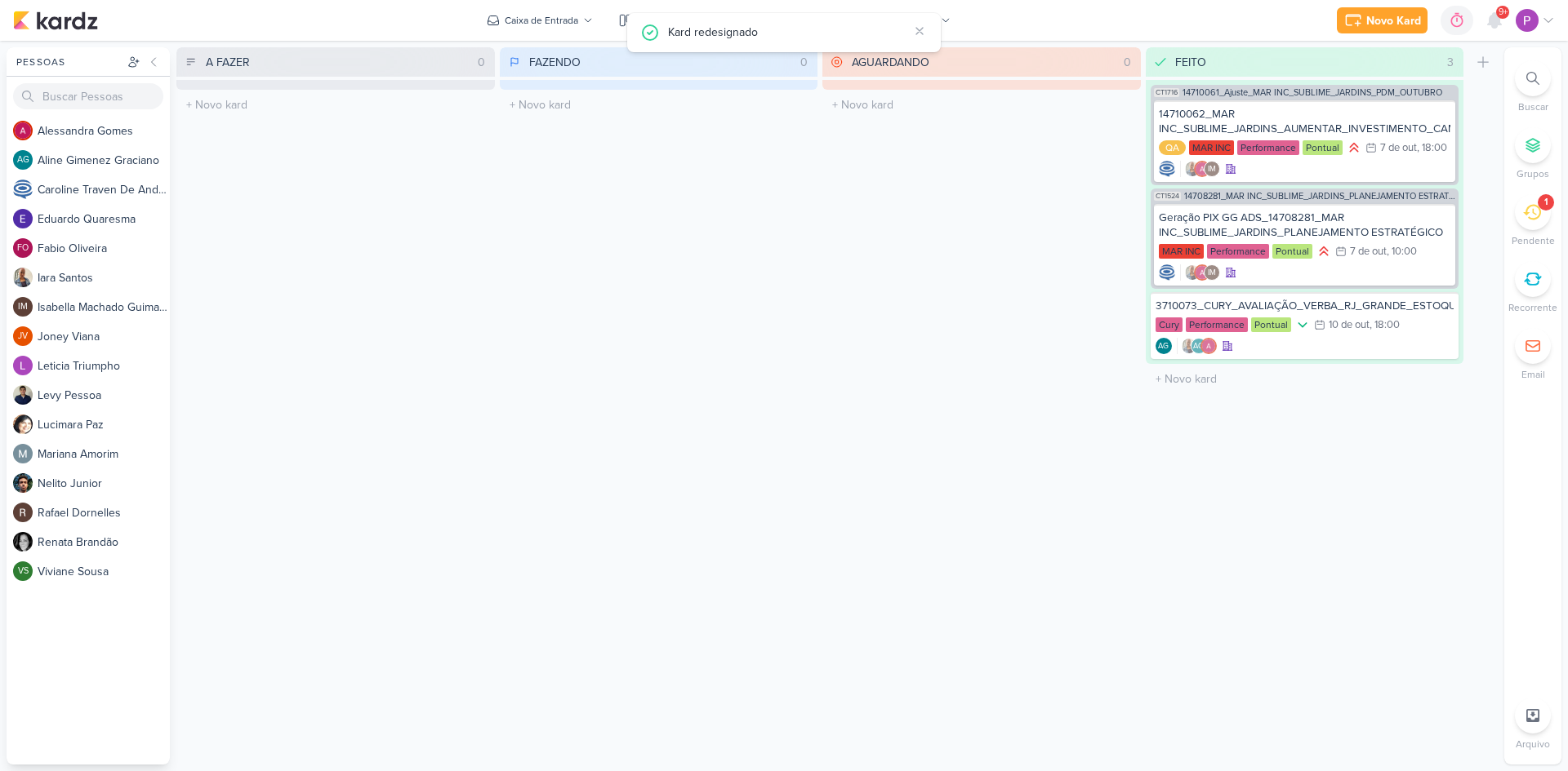
click at [523, 308] on div "FAZENDO 0 Mover Para Esquerda Mover Para Direita Deletar O título do kard deve …" at bounding box center [658, 406] width 318 height 717
click at [1527, 226] on div "1" at bounding box center [1533, 212] width 36 height 36
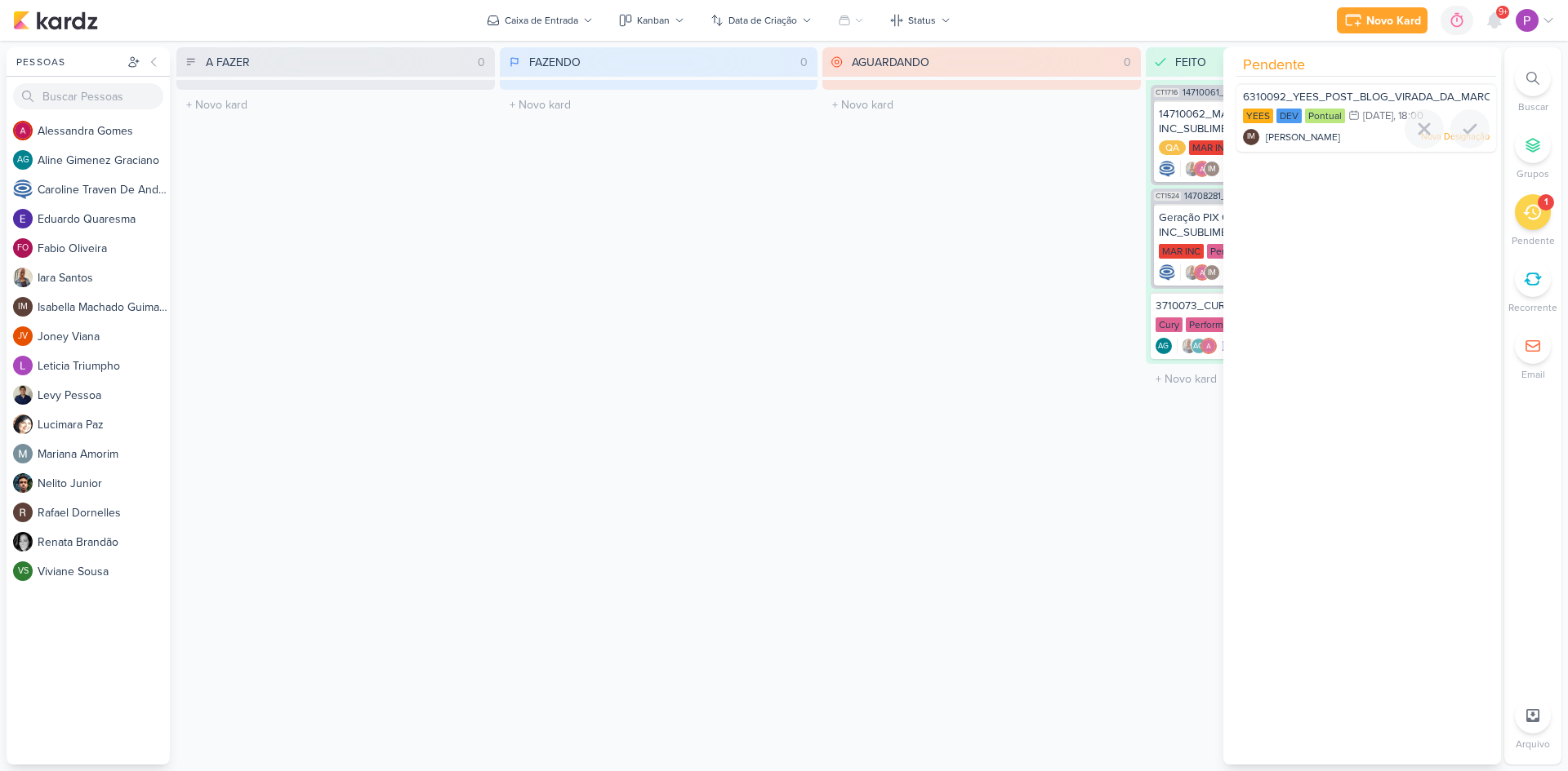
click at [1340, 137] on span "[PERSON_NAME]" at bounding box center [1303, 138] width 75 height 15
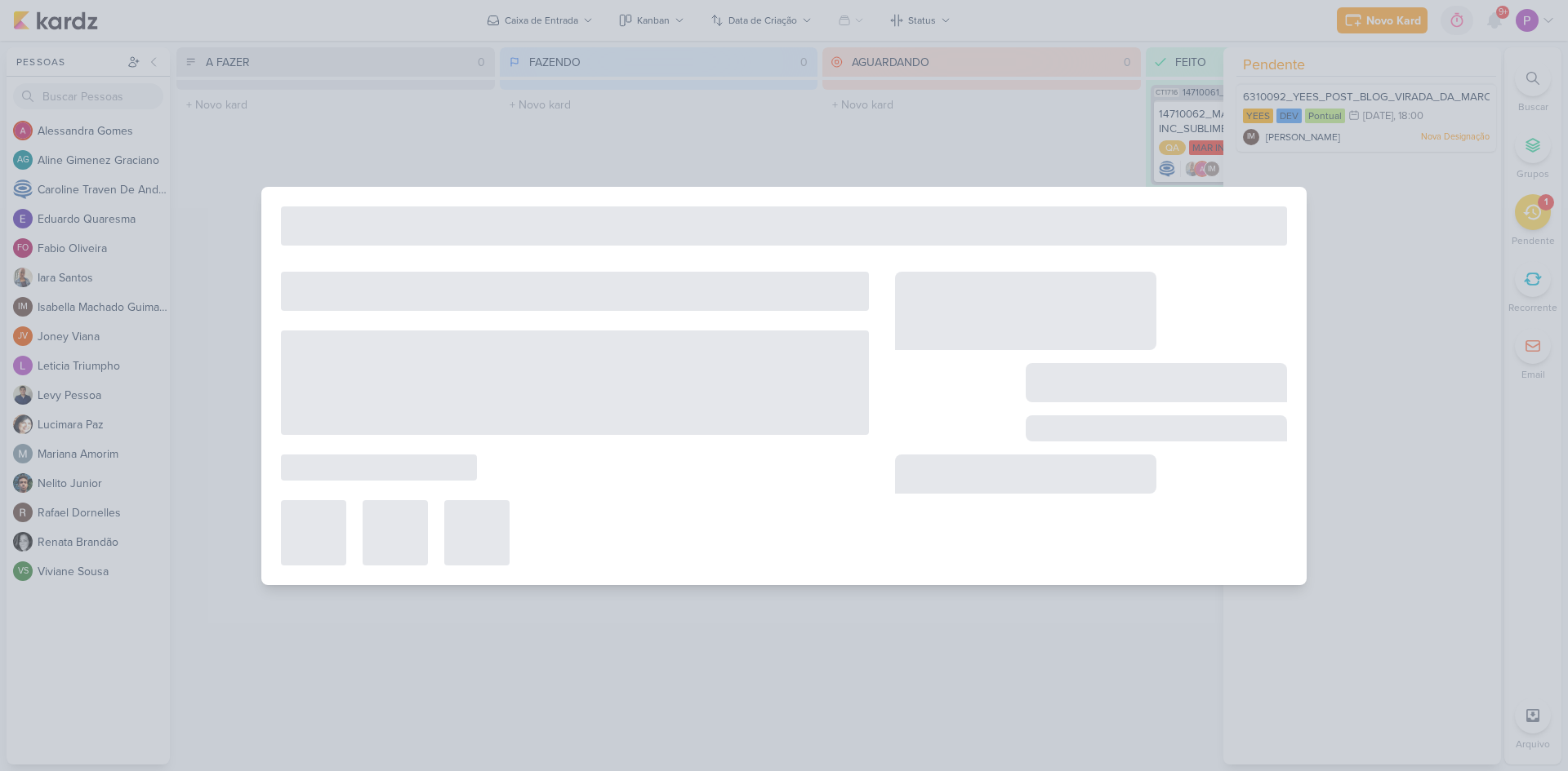
type input "6310092_YEES_POST_BLOG_VIRADA_DA_MARCA"
type input "16 de outubro de 2025 às 18:00"
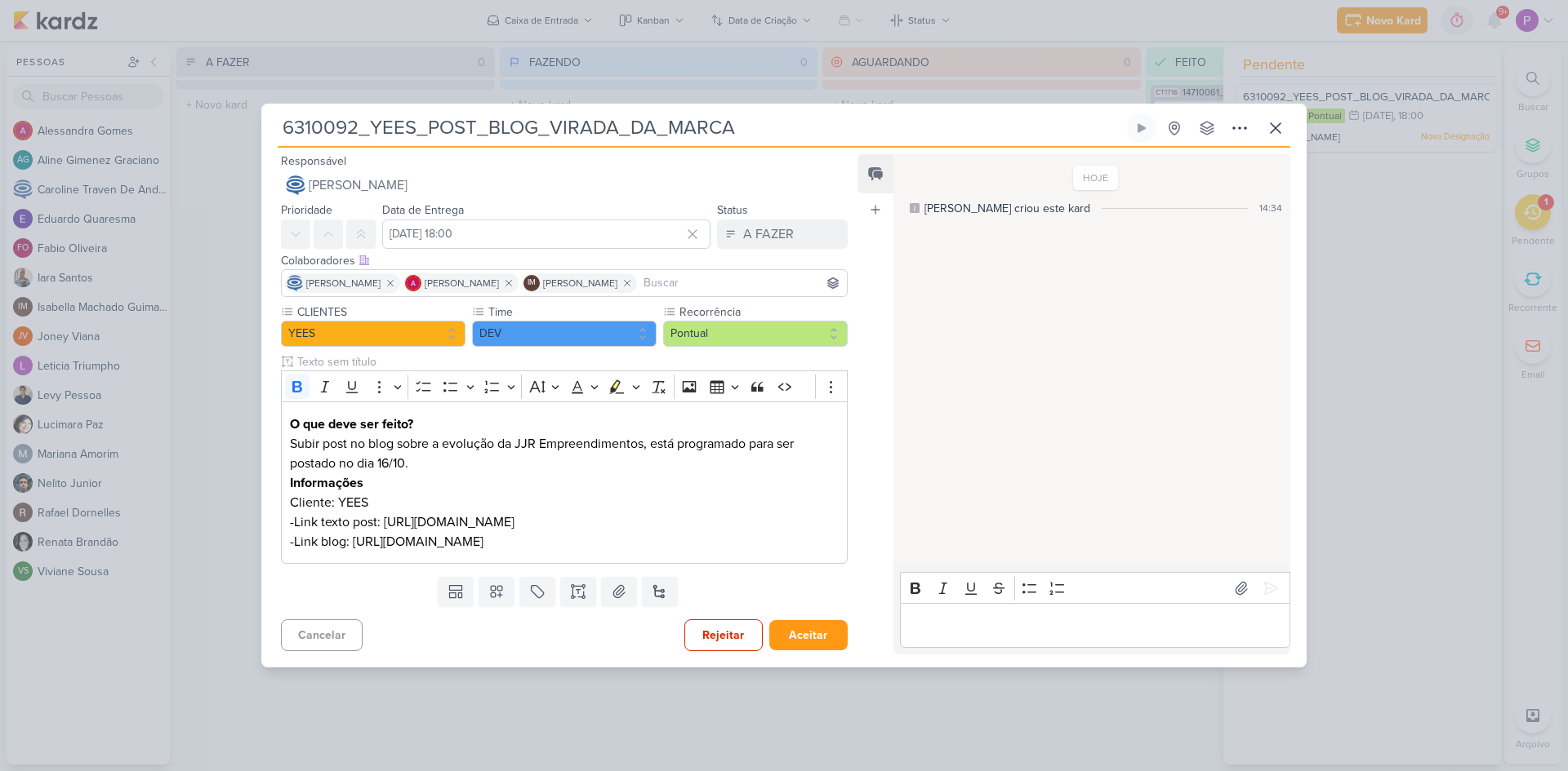
scroll to position [0, 0]
click at [419, 179] on span "Distribuição Time Estratégico" at bounding box center [392, 185] width 166 height 20
type input "fab"
click at [429, 203] on button "FO Fabio Oliveira" at bounding box center [564, 217] width 565 height 29
click at [817, 645] on button "Redesignar e Fechar" at bounding box center [777, 635] width 142 height 30
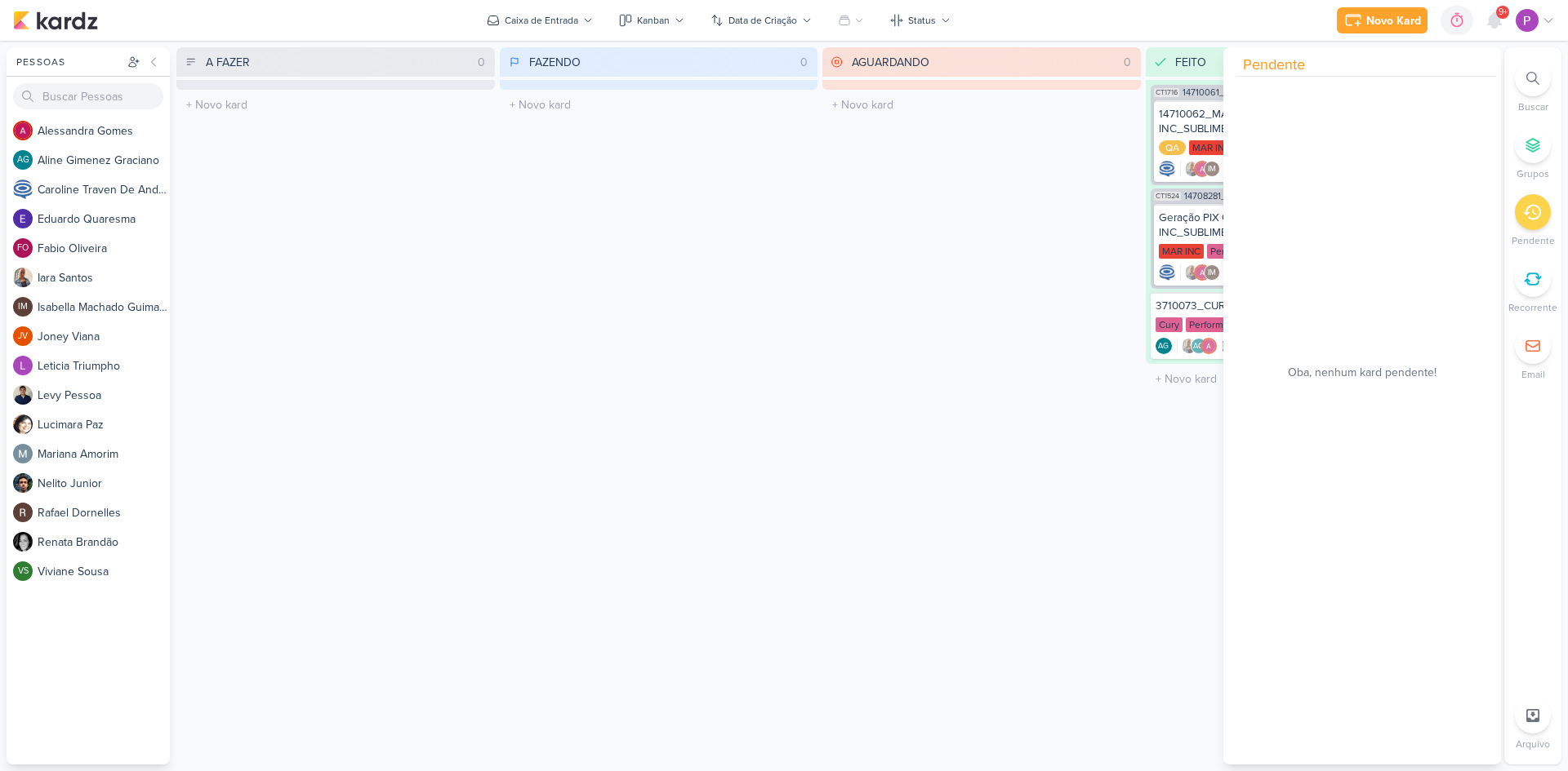
click at [1014, 233] on div "AGUARDANDO 0 Mover Para Esquerda Mover Para Direita Deletar O título do kard de…" at bounding box center [981, 406] width 318 height 717
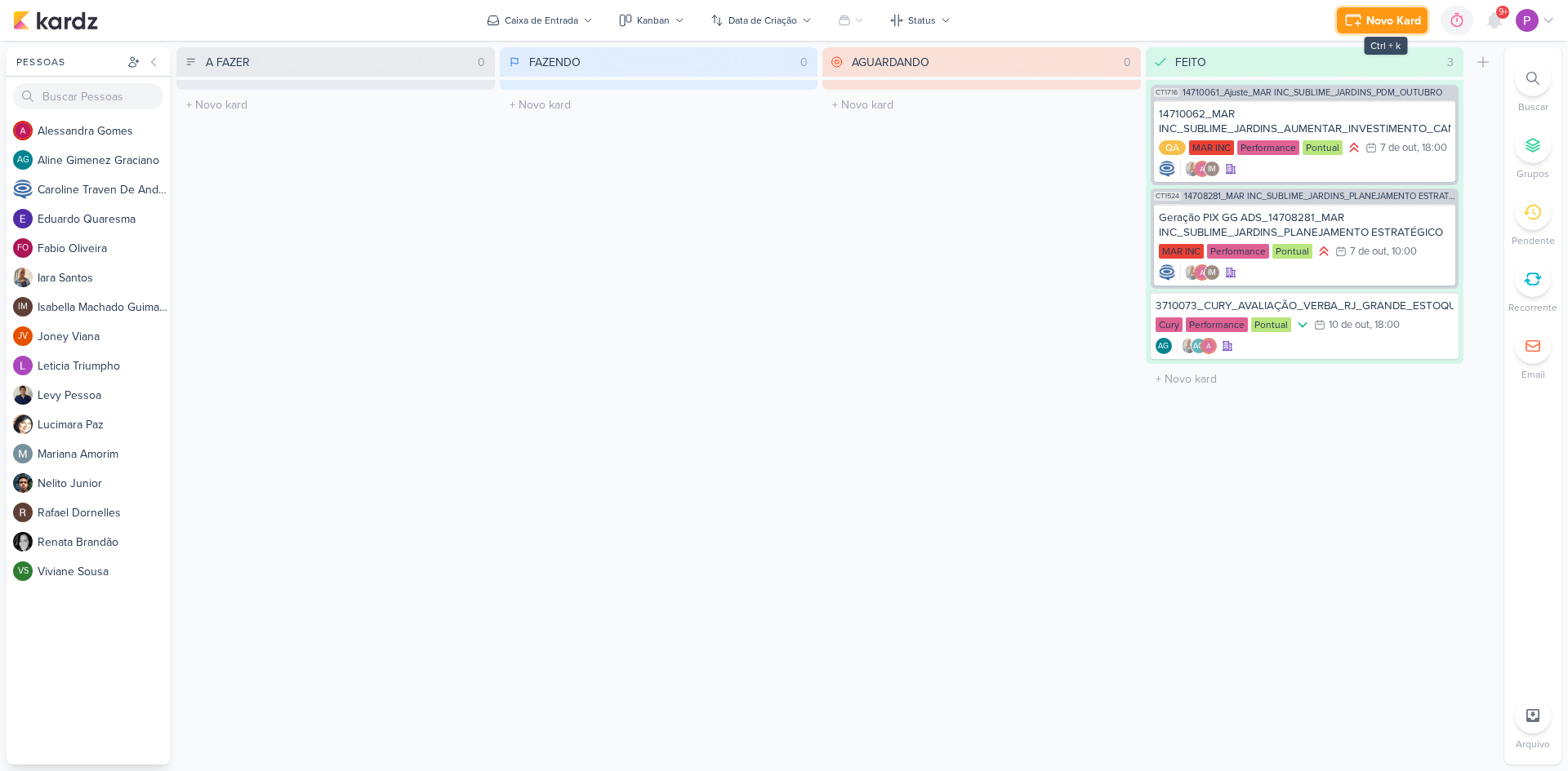
click at [1404, 8] on button "Novo Kard" at bounding box center [1382, 21] width 91 height 26
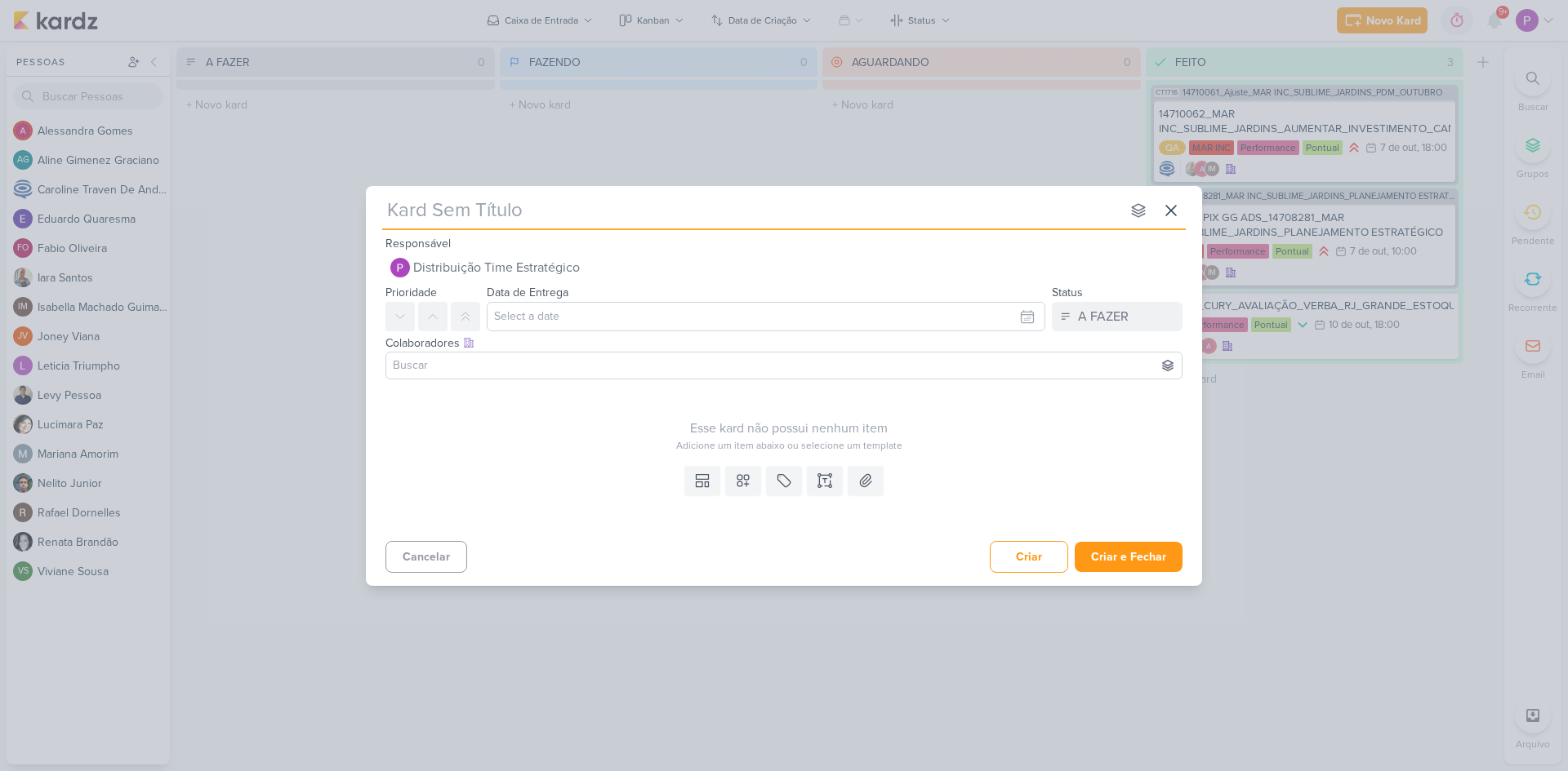
click at [413, 215] on input "text" at bounding box center [751, 210] width 738 height 29
type input "[8"
type input "[87"
type input "[8710102"
type input "[8710102]"
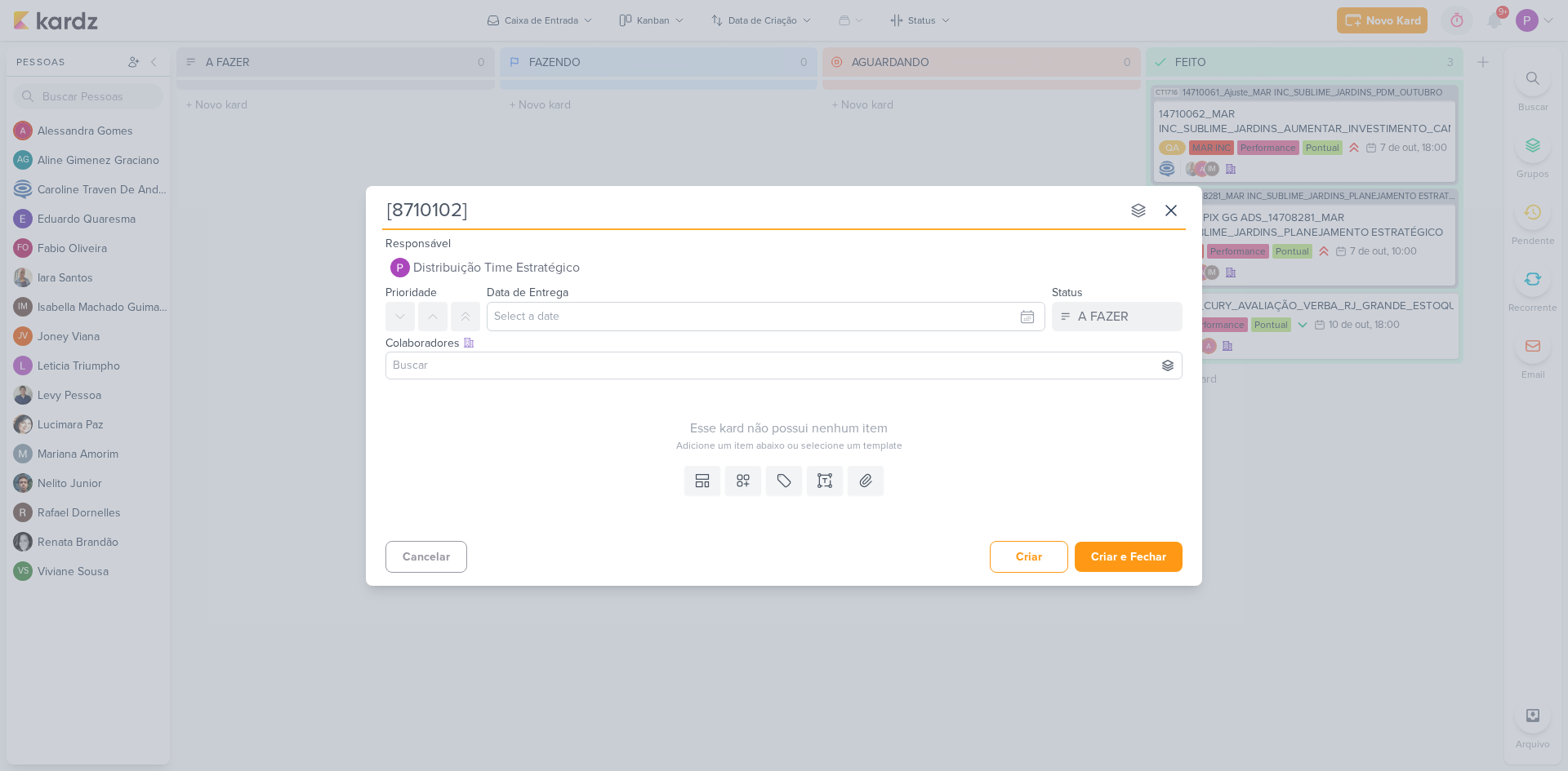
type input "[8710102] A"
type input "[8710102] Alterr"
type input "[8710102] Alterar plano de míd"
type input "[8710102] Alterar plano de mídia"
click at [690, 210] on input "[8710102] Alterar plano de mídia" at bounding box center [751, 210] width 738 height 29
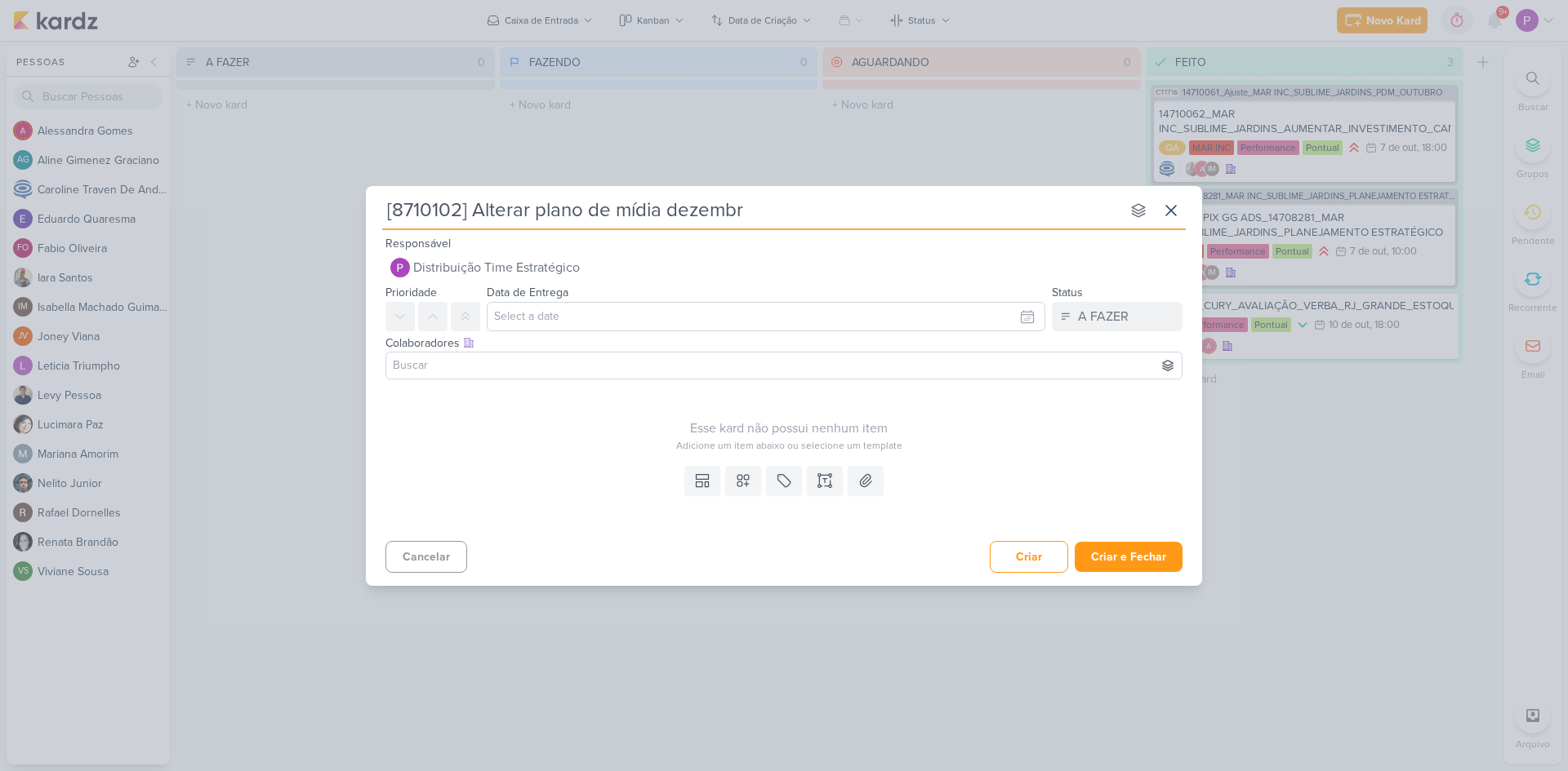
type input "[8710102] Alterar plano de mídia dezembro"
click at [663, 211] on input "[8710102] Alterar plano de mídia dezembro" at bounding box center [751, 210] width 738 height 29
type input "[8710102] Alterar plano de mídiade dezembro"
type input "[8710102] Alterar plano de mídia dezembro"
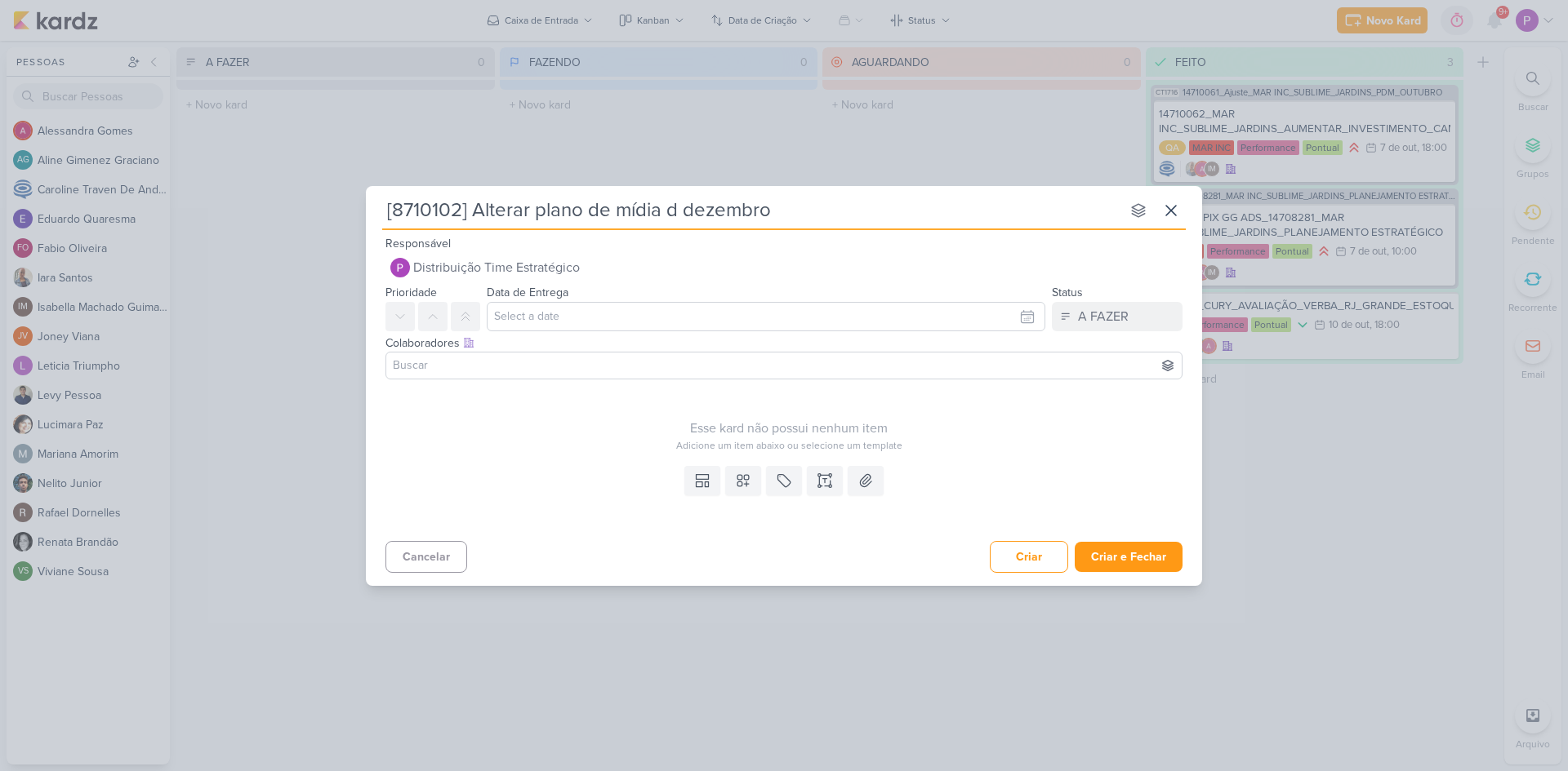
type input "[8710102] Alterar plano de mídia de dezembro"
click at [830, 475] on icon at bounding box center [824, 480] width 16 height 16
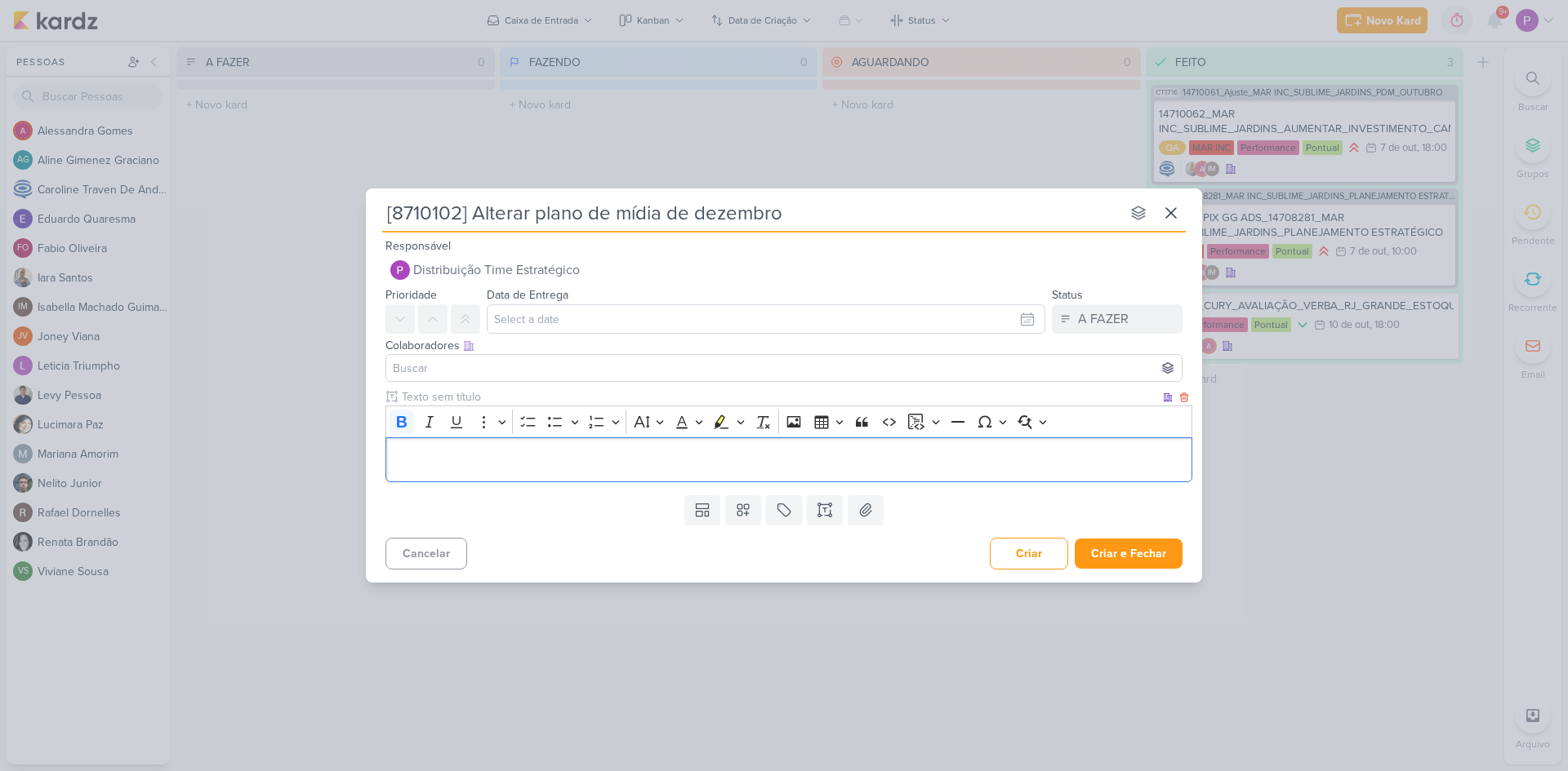
click at [533, 454] on p "Editor editing area: main" at bounding box center [789, 460] width 789 height 20
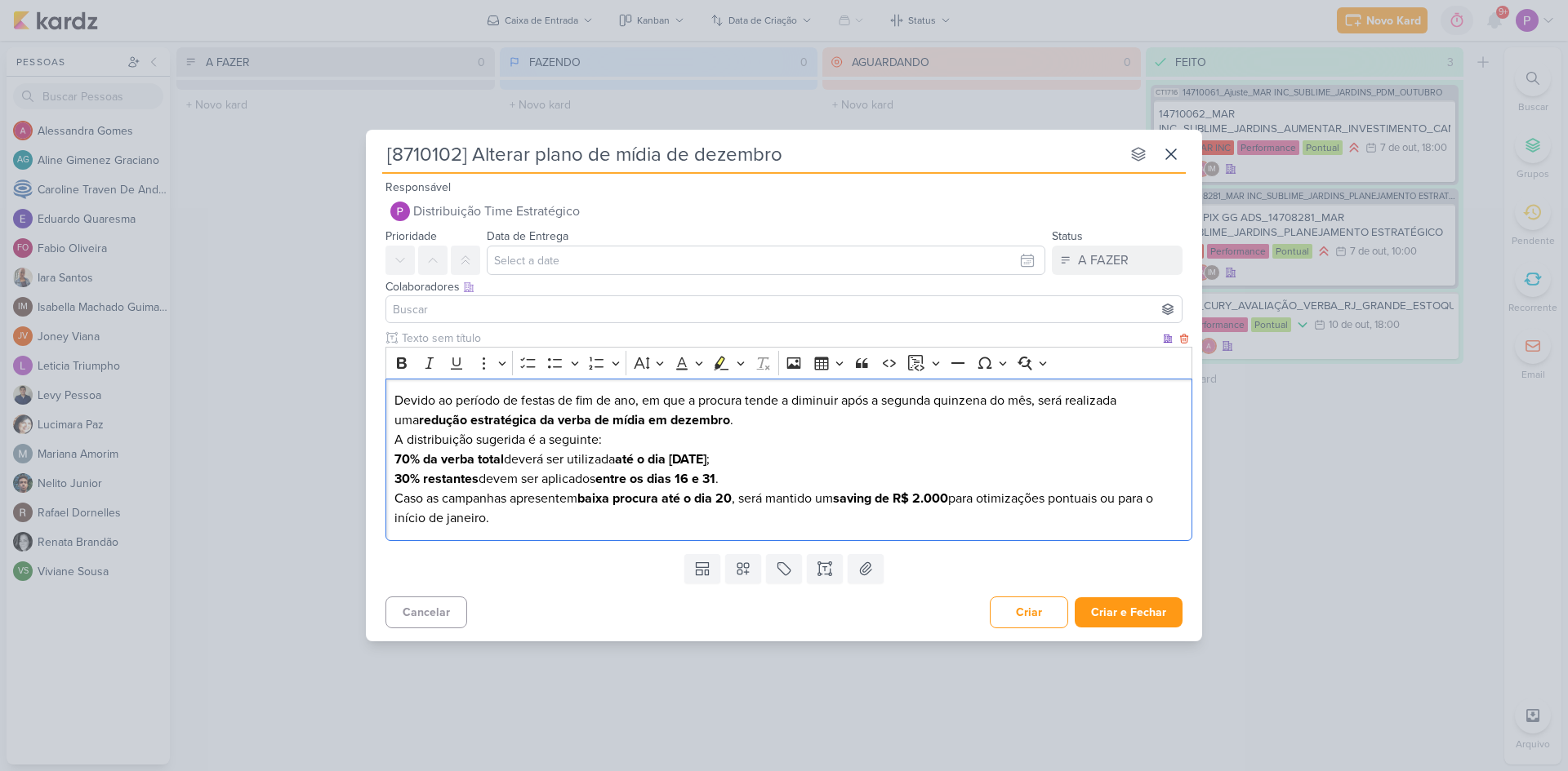
click at [708, 425] on p "Devido ao período de festas de fim de ano, em que a procura tende a diminuir ap…" at bounding box center [789, 411] width 789 height 40
click at [722, 424] on p "Devido ao período de festas de fim de ano, em que a procura tende a diminuir ap…" at bounding box center [789, 411] width 789 height 40
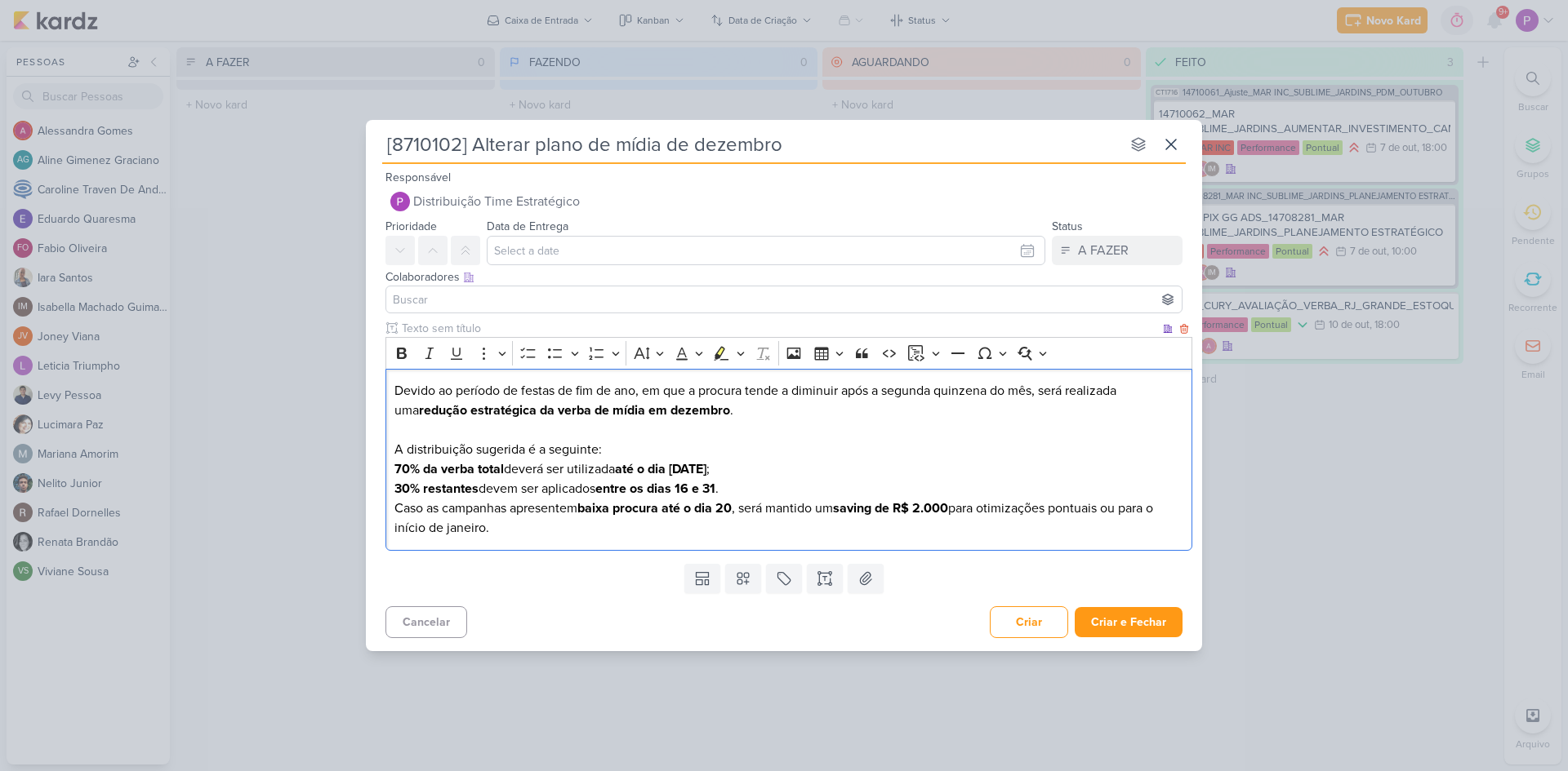
click at [724, 414] on p "Devido ao período de festas de fim de ano, em que a procura tende a diminuir ap…" at bounding box center [789, 401] width 789 height 40
drag, startPoint x: 715, startPoint y: 409, endPoint x: 1056, endPoint y: 413, distance: 341.0
click at [1056, 413] on p "Devido ao período de festas de fim de ano, em que a procura tende a diminuir ap…" at bounding box center [789, 401] width 789 height 40
click at [409, 350] on icon "Editor toolbar" at bounding box center [401, 353] width 16 height 16
click at [694, 461] on p "70% da verba total deverá ser utilizada até o dia 15 de dezembro ;" at bounding box center [789, 469] width 789 height 20
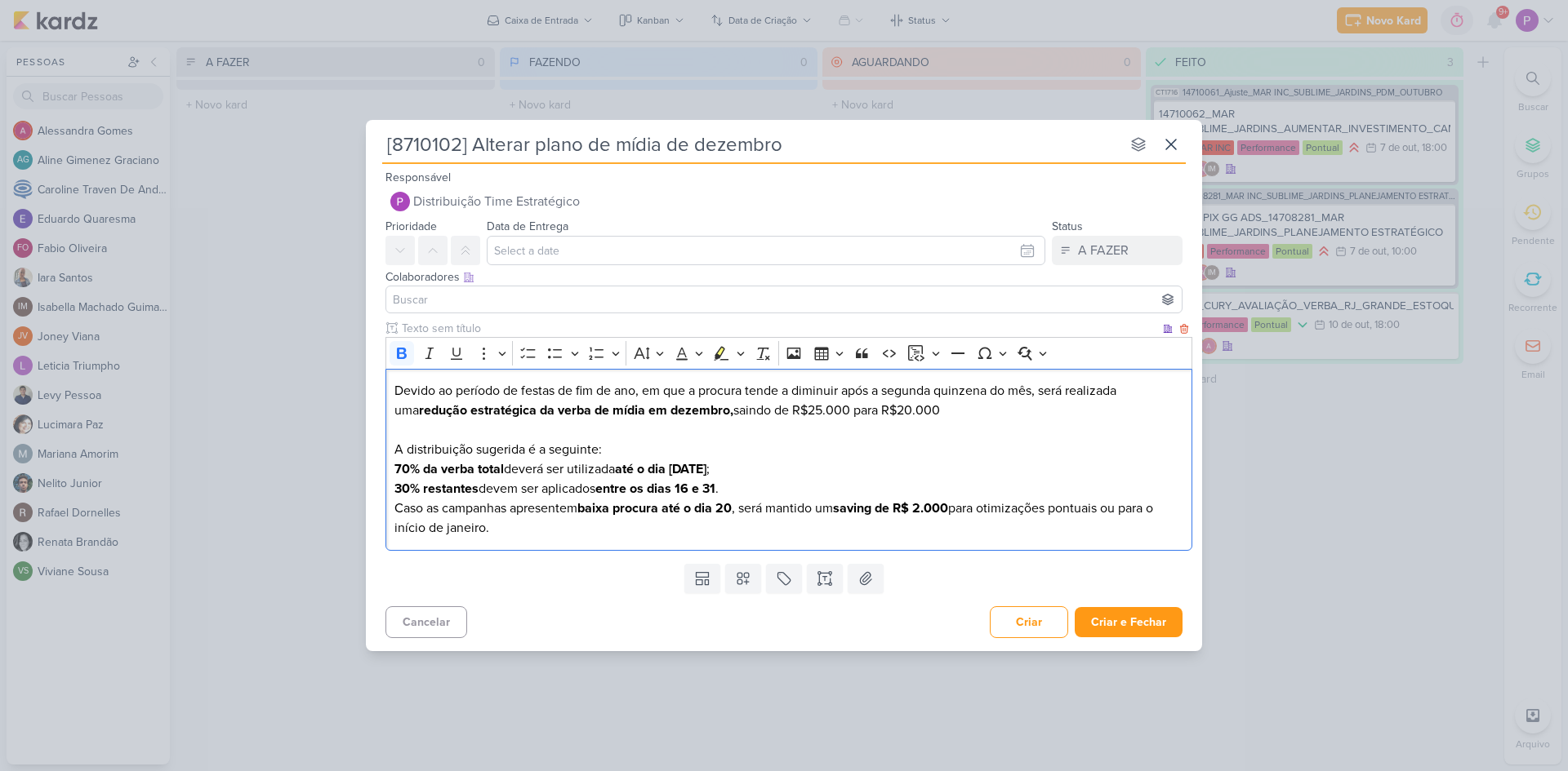
click at [760, 487] on p "30% restantes devem ser aplicados entre os dias 16 e 31 ." at bounding box center [789, 489] width 789 height 20
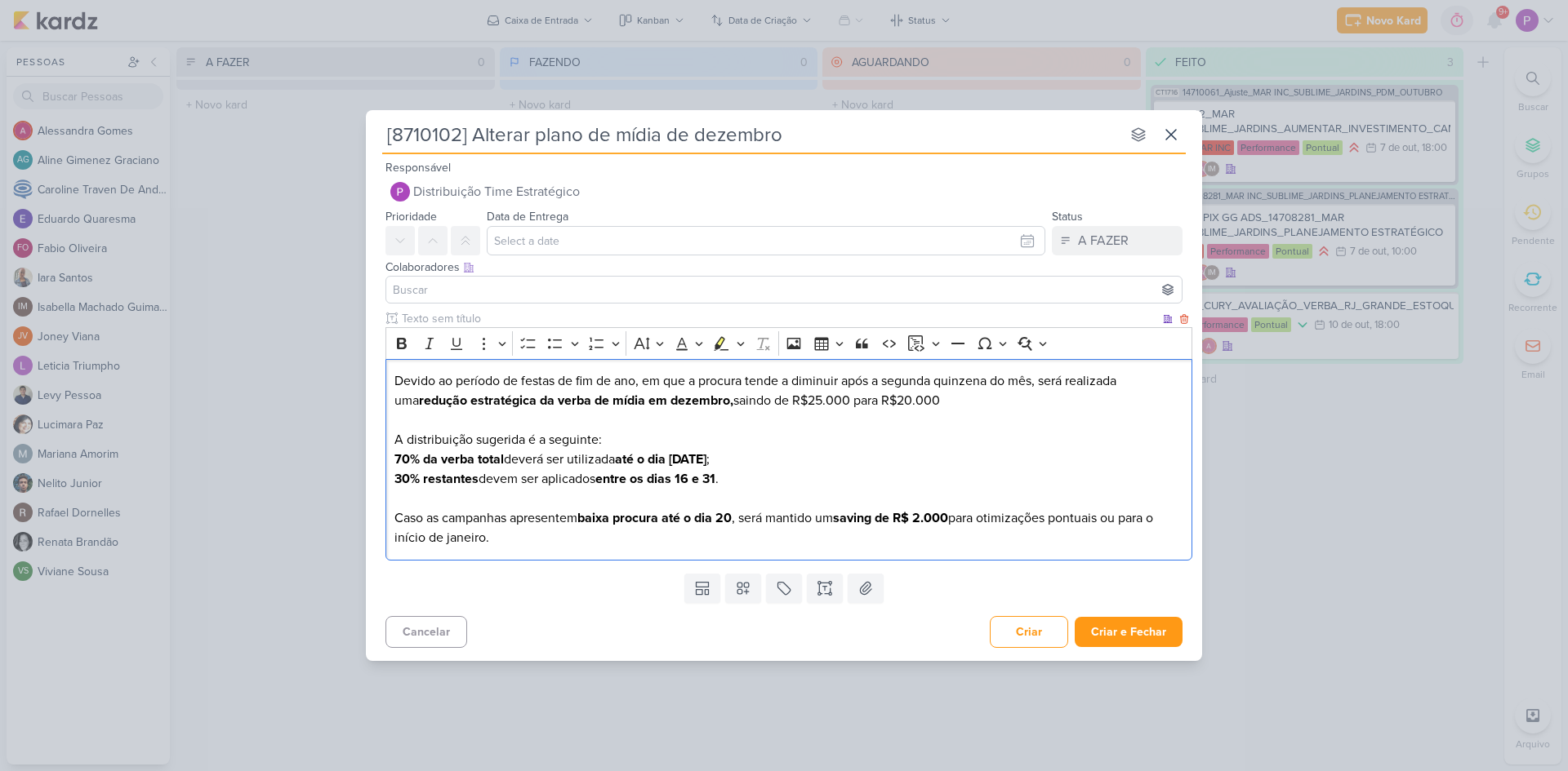
drag, startPoint x: 527, startPoint y: 543, endPoint x: 1165, endPoint y: 524, distance: 638.3
click at [1165, 524] on p "Caso as campanhas apresentem baixa procura até o dia 20 , será mantido um savin…" at bounding box center [789, 528] width 789 height 40
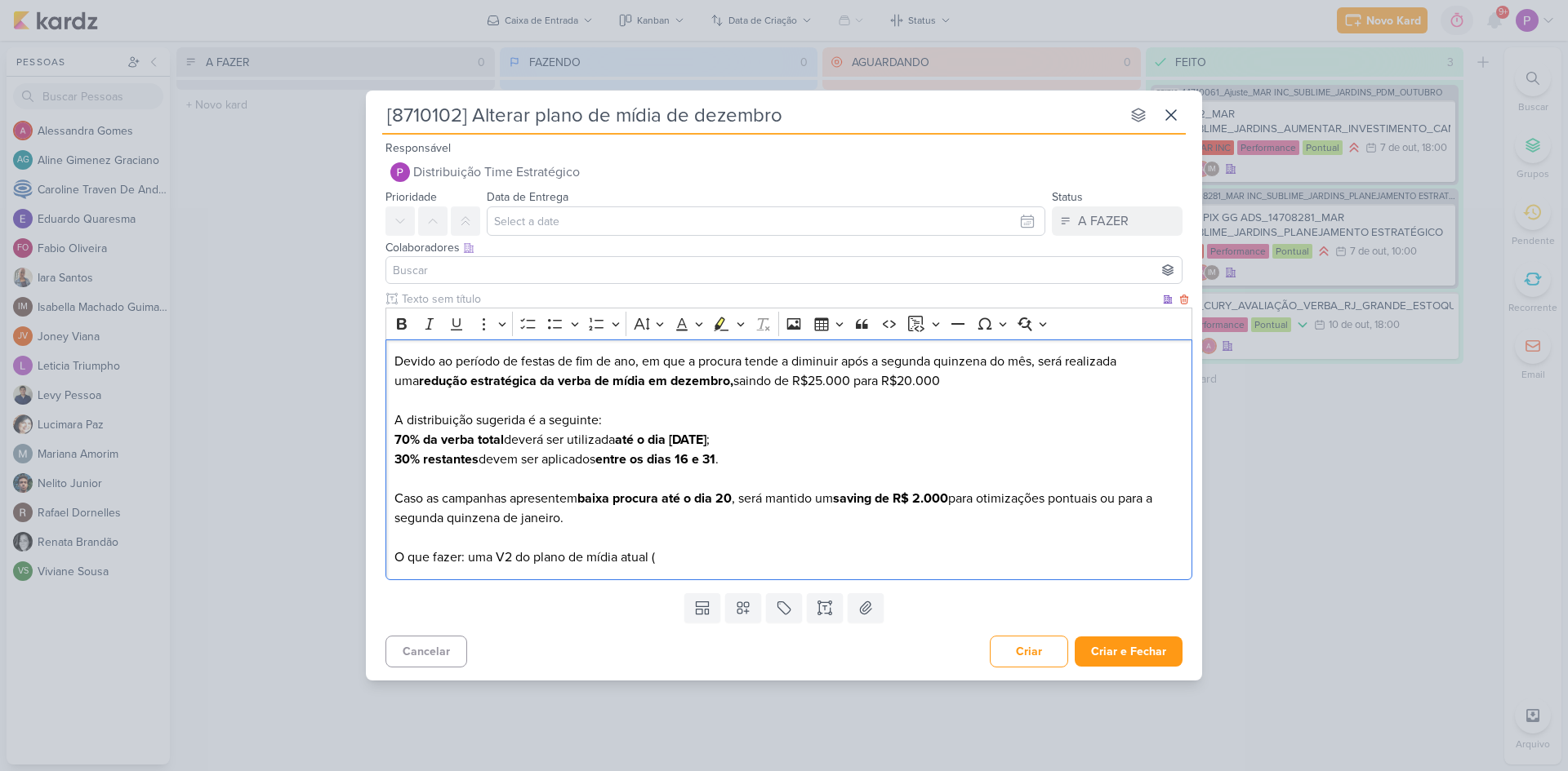
click at [789, 551] on p "Caso as campanhas apresentem baixa procura até o dia 20 , será mantido um savin…" at bounding box center [789, 528] width 789 height 78
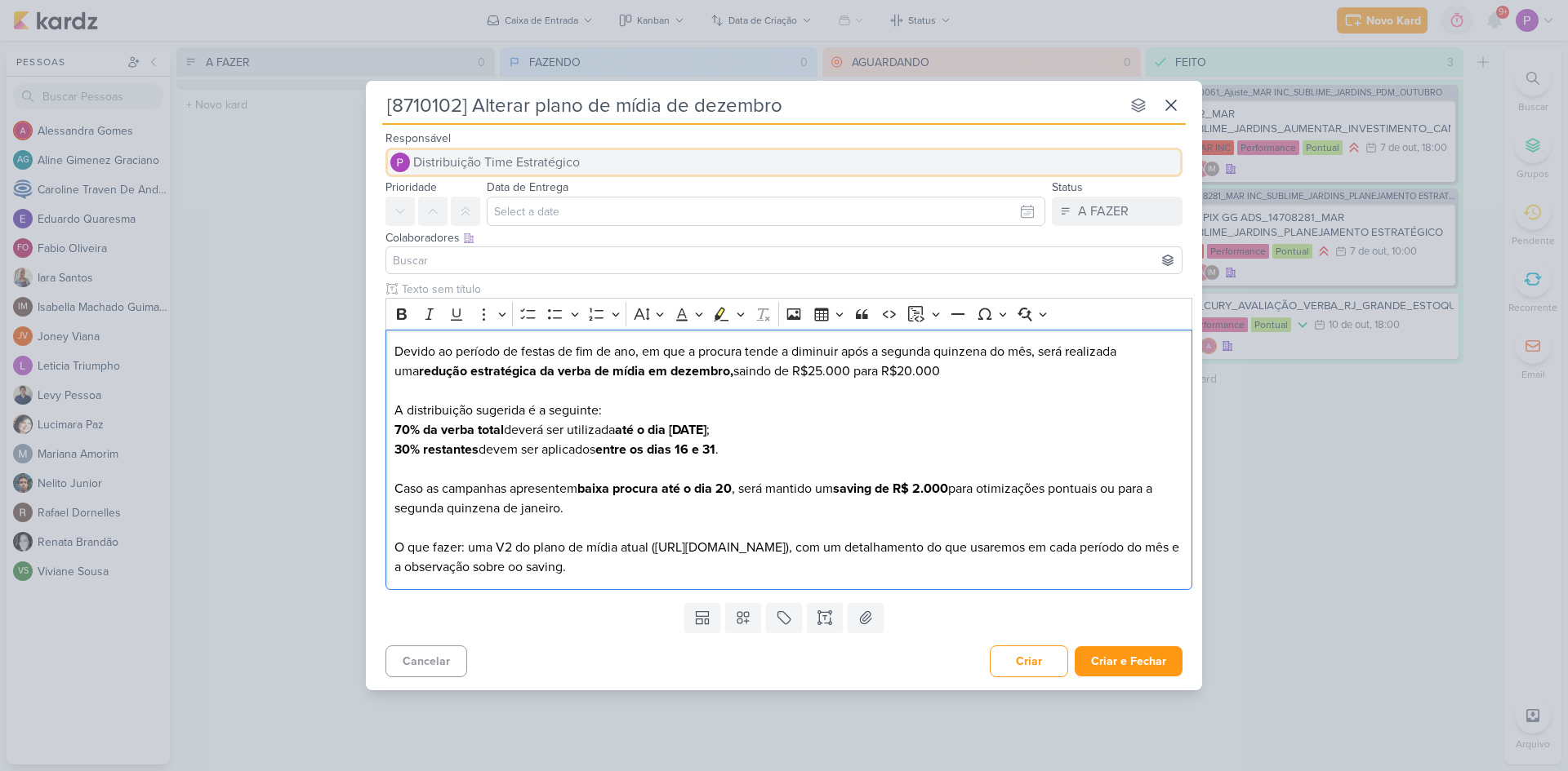
click at [481, 157] on span "Distribuição Time Estratégico" at bounding box center [497, 162] width 166 height 20
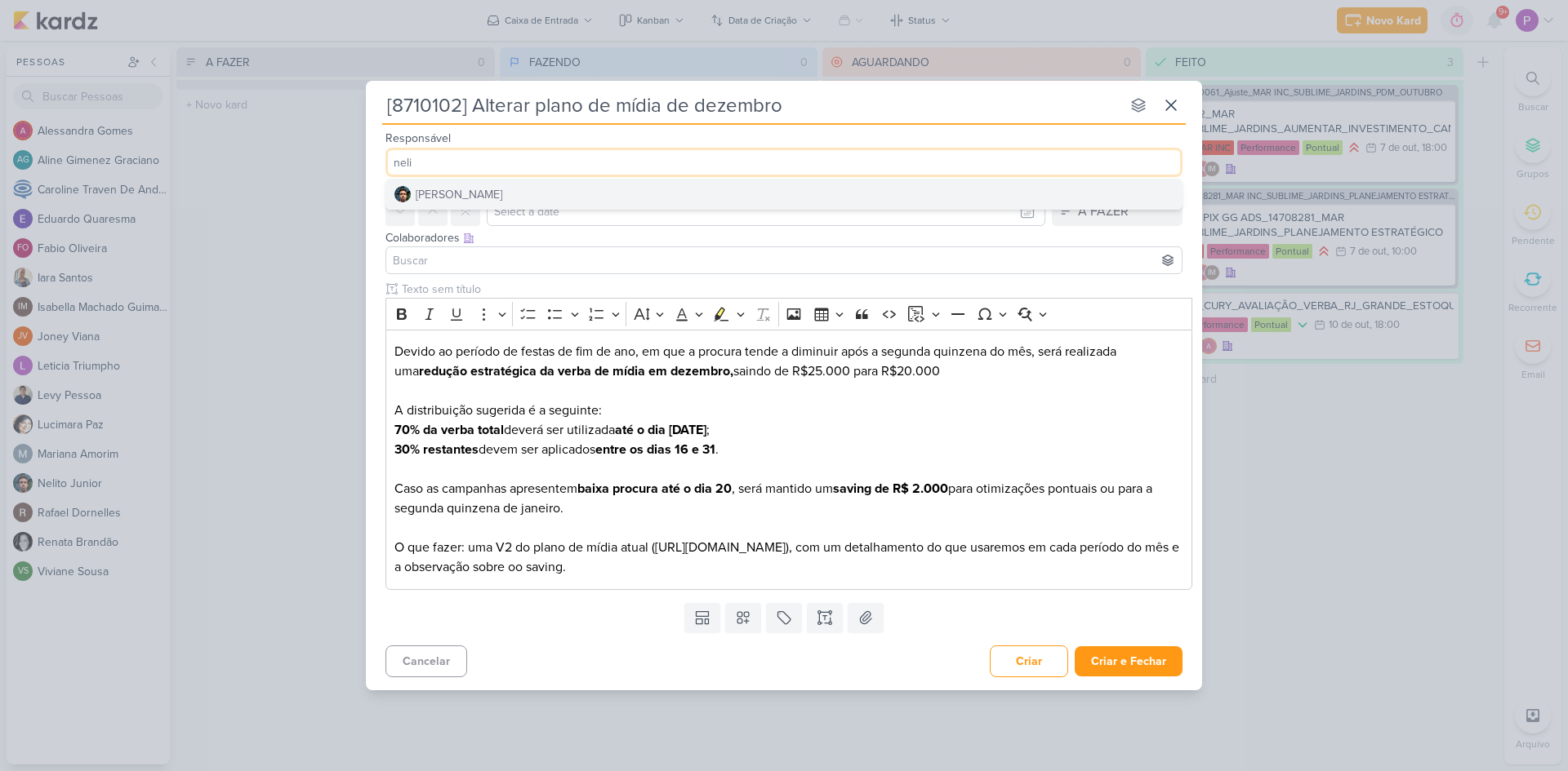
type input "neli"
click at [487, 193] on button "[PERSON_NAME]" at bounding box center [784, 193] width 796 height 29
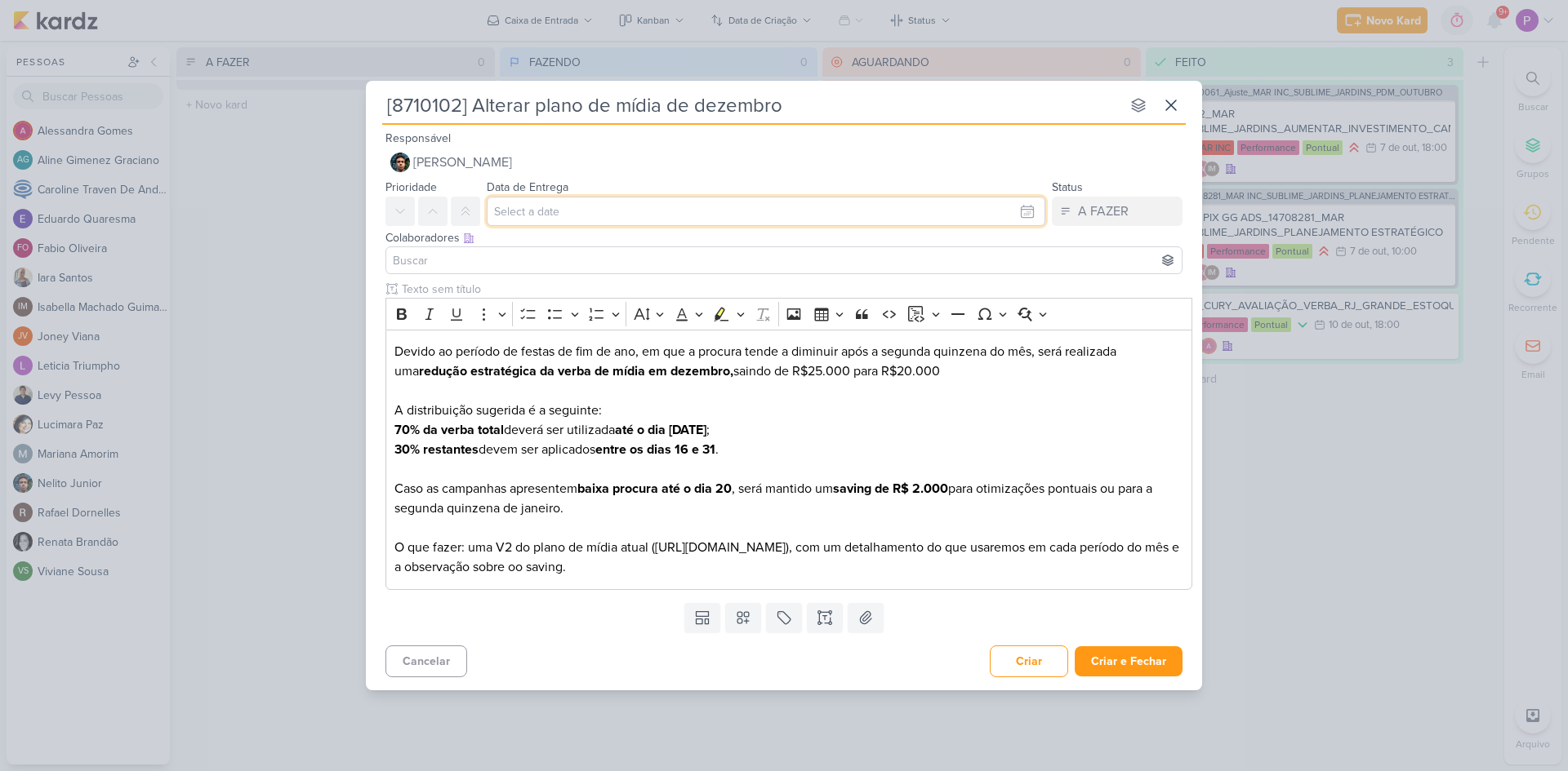
click at [522, 212] on input "text" at bounding box center [767, 210] width 559 height 29
click at [916, 344] on div "14" at bounding box center [922, 346] width 25 height 23
type input "14 de outubro de 2025 às 23:59"
click at [1195, 315] on div "Clique para deixar o item visível somente à membros da sua organização Rich Tex…" at bounding box center [784, 439] width 836 height 315
click at [410, 200] on button at bounding box center [399, 210] width 29 height 29
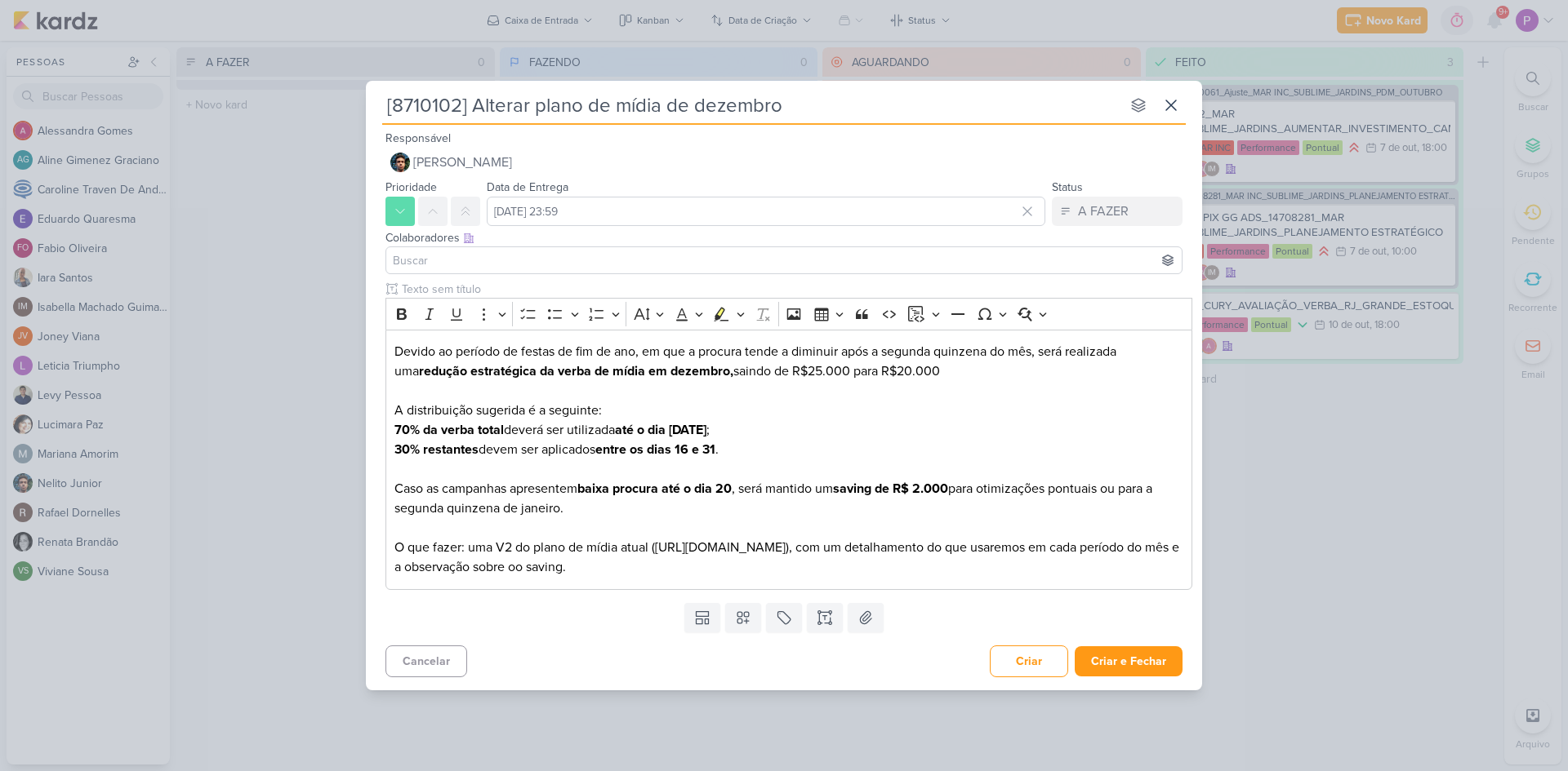
click at [477, 261] on input at bounding box center [784, 260] width 789 height 20
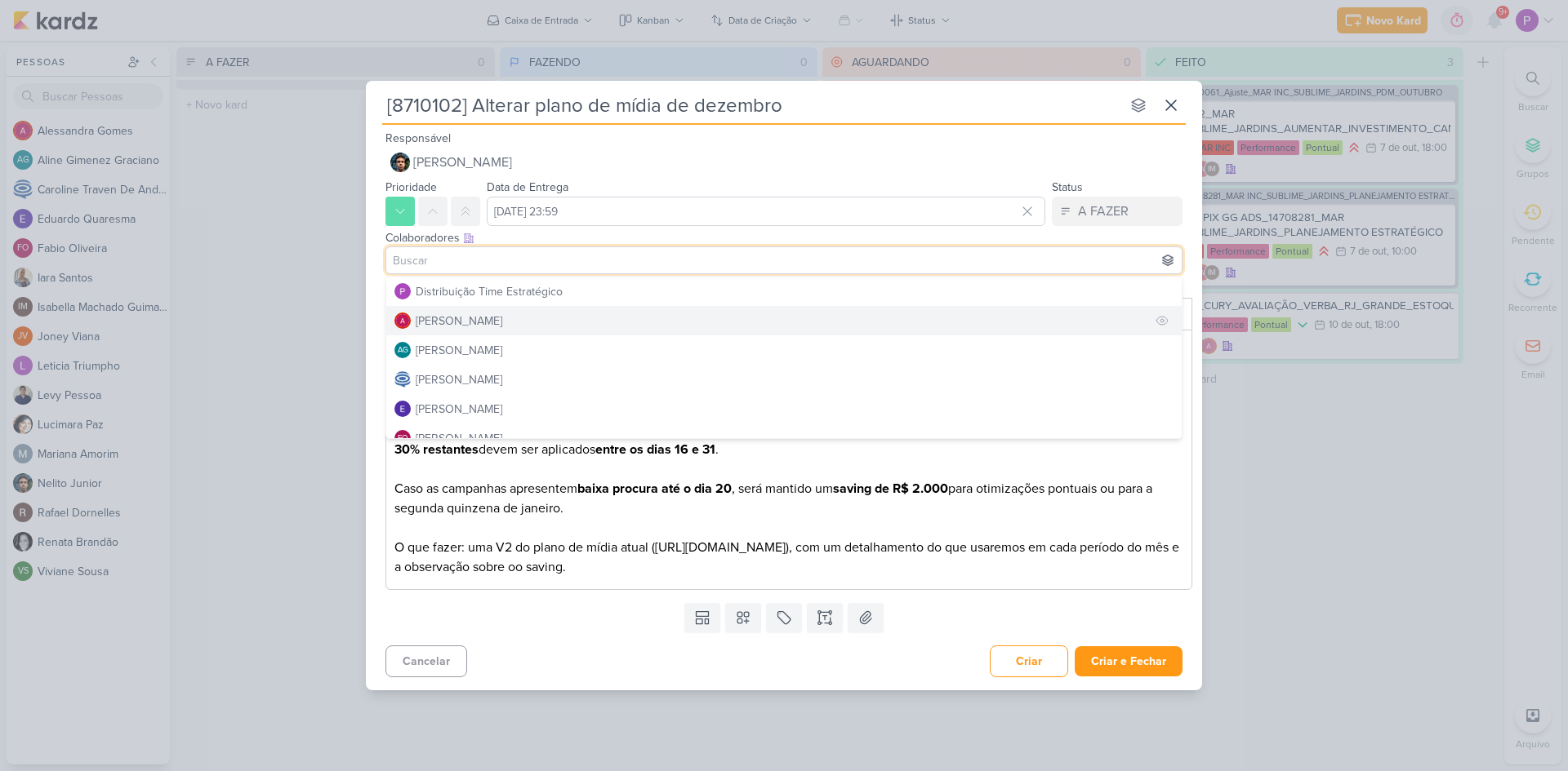
click at [517, 317] on button "[PERSON_NAME]" at bounding box center [784, 320] width 796 height 29
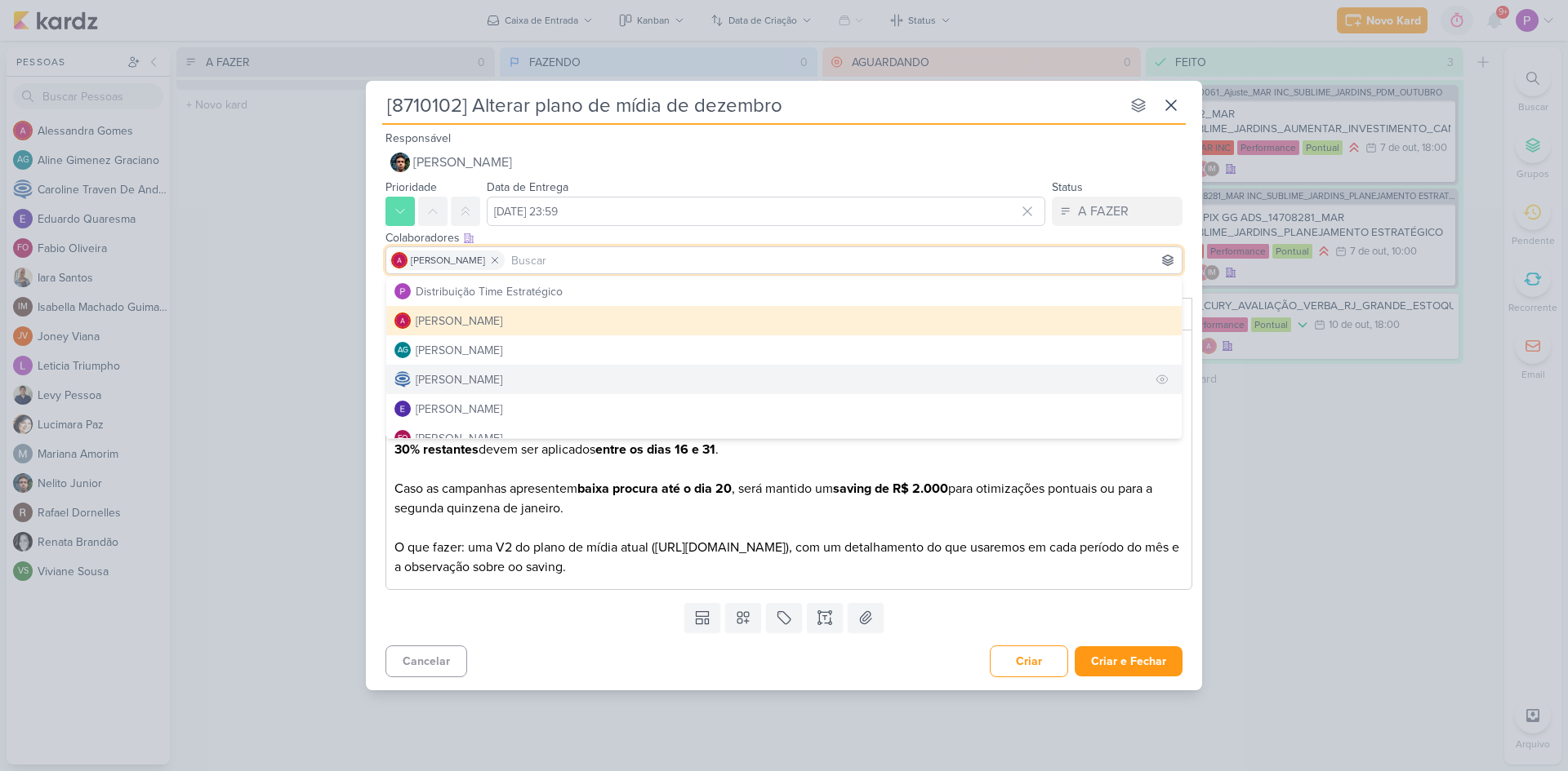
click at [497, 378] on div "[PERSON_NAME]" at bounding box center [459, 380] width 87 height 17
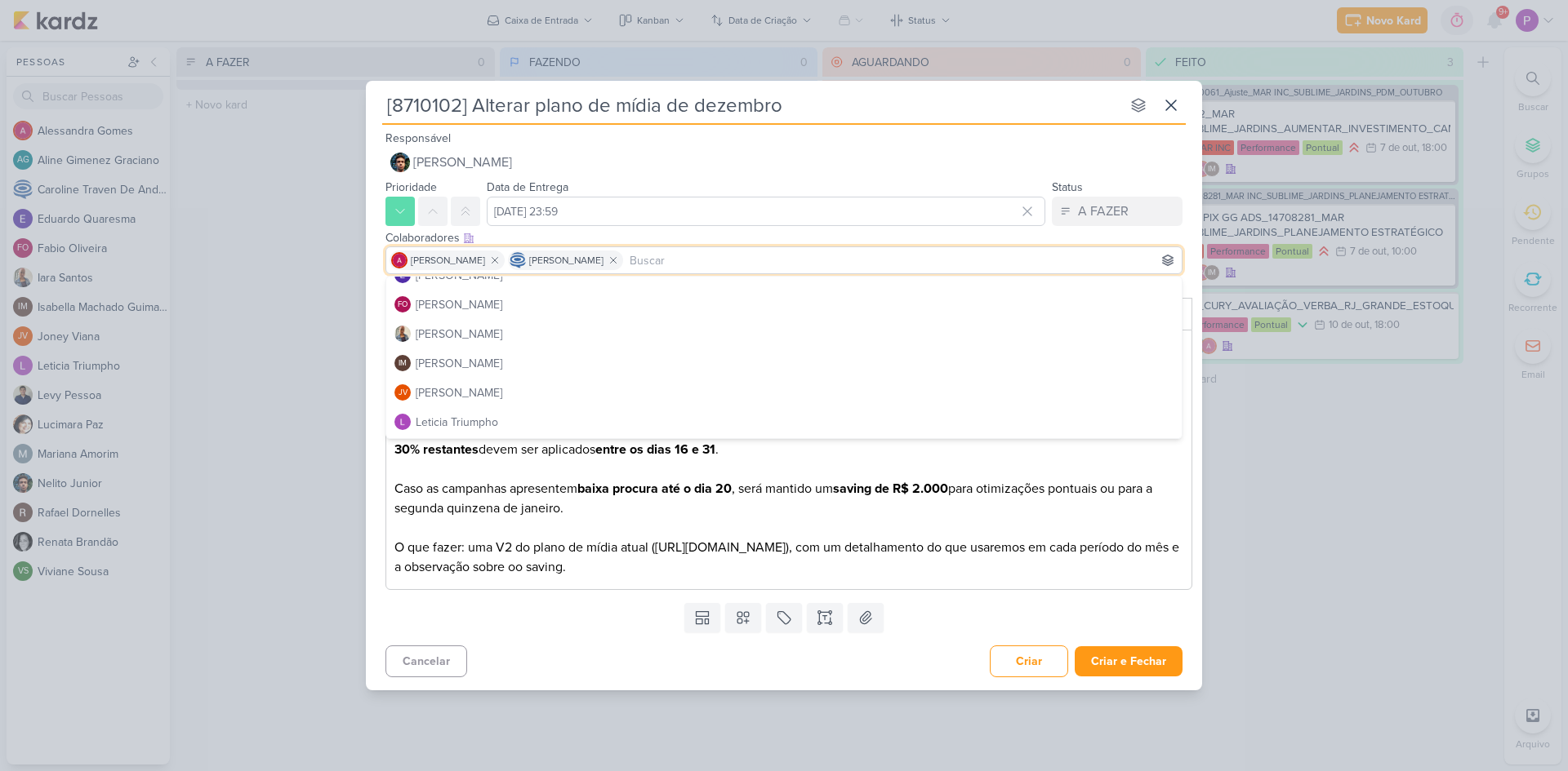
scroll to position [163, 0]
click at [492, 324] on button "IM [PERSON_NAME]" at bounding box center [784, 333] width 796 height 29
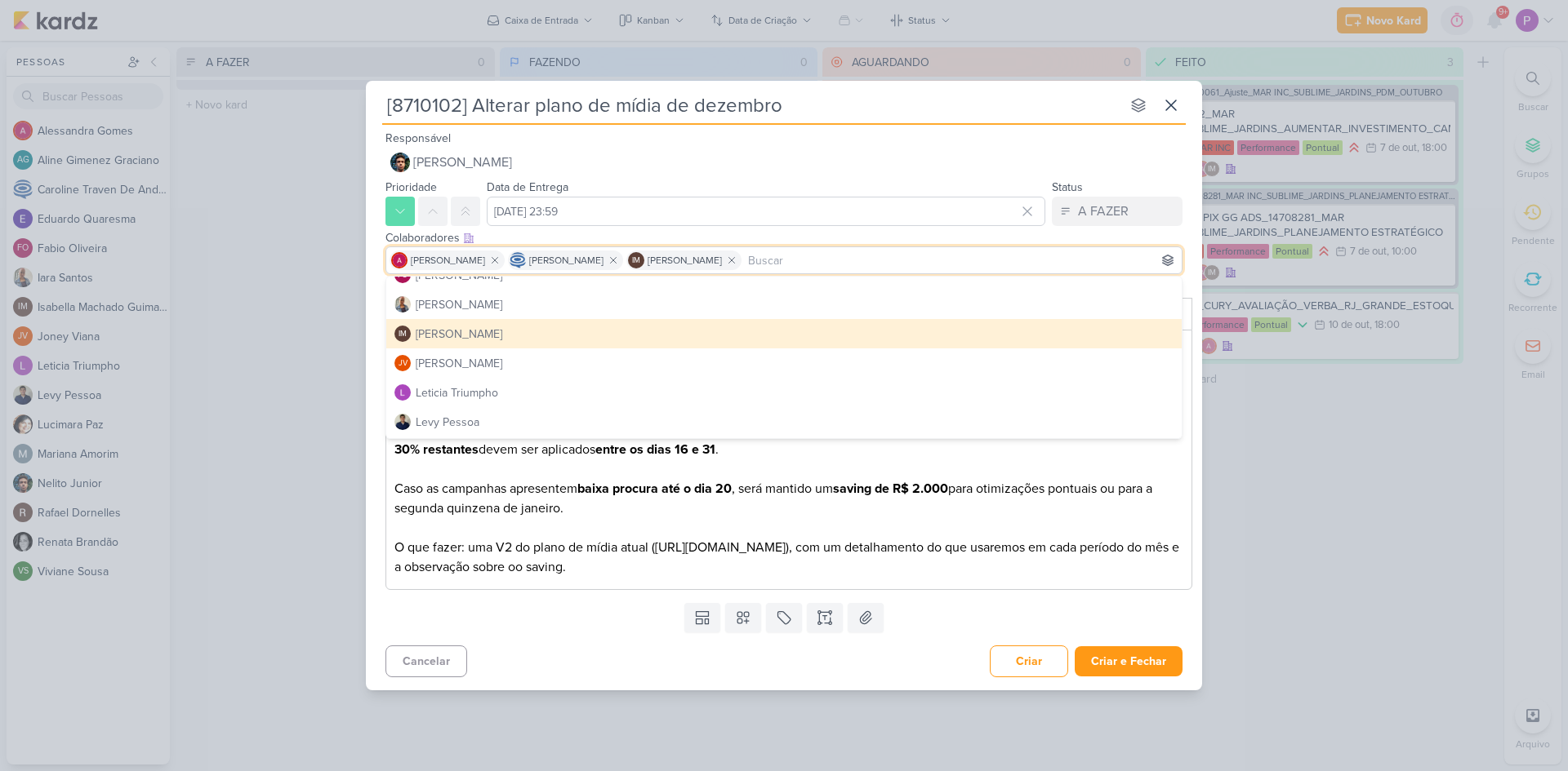
click at [1194, 317] on div "Clique para deixar o item visível somente à membros da sua organização Rich Tex…" at bounding box center [784, 439] width 836 height 315
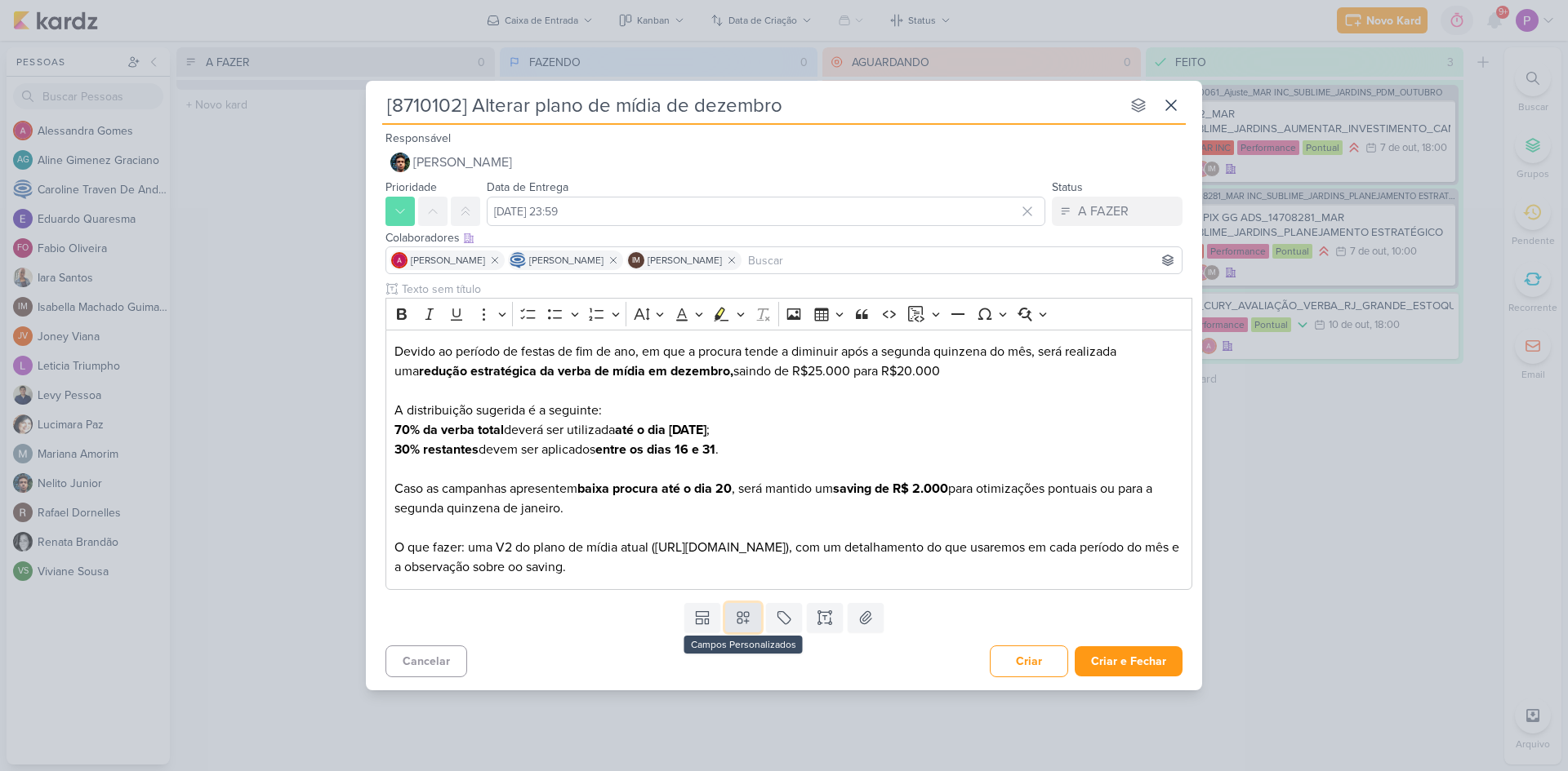
click at [740, 613] on icon at bounding box center [743, 617] width 16 height 16
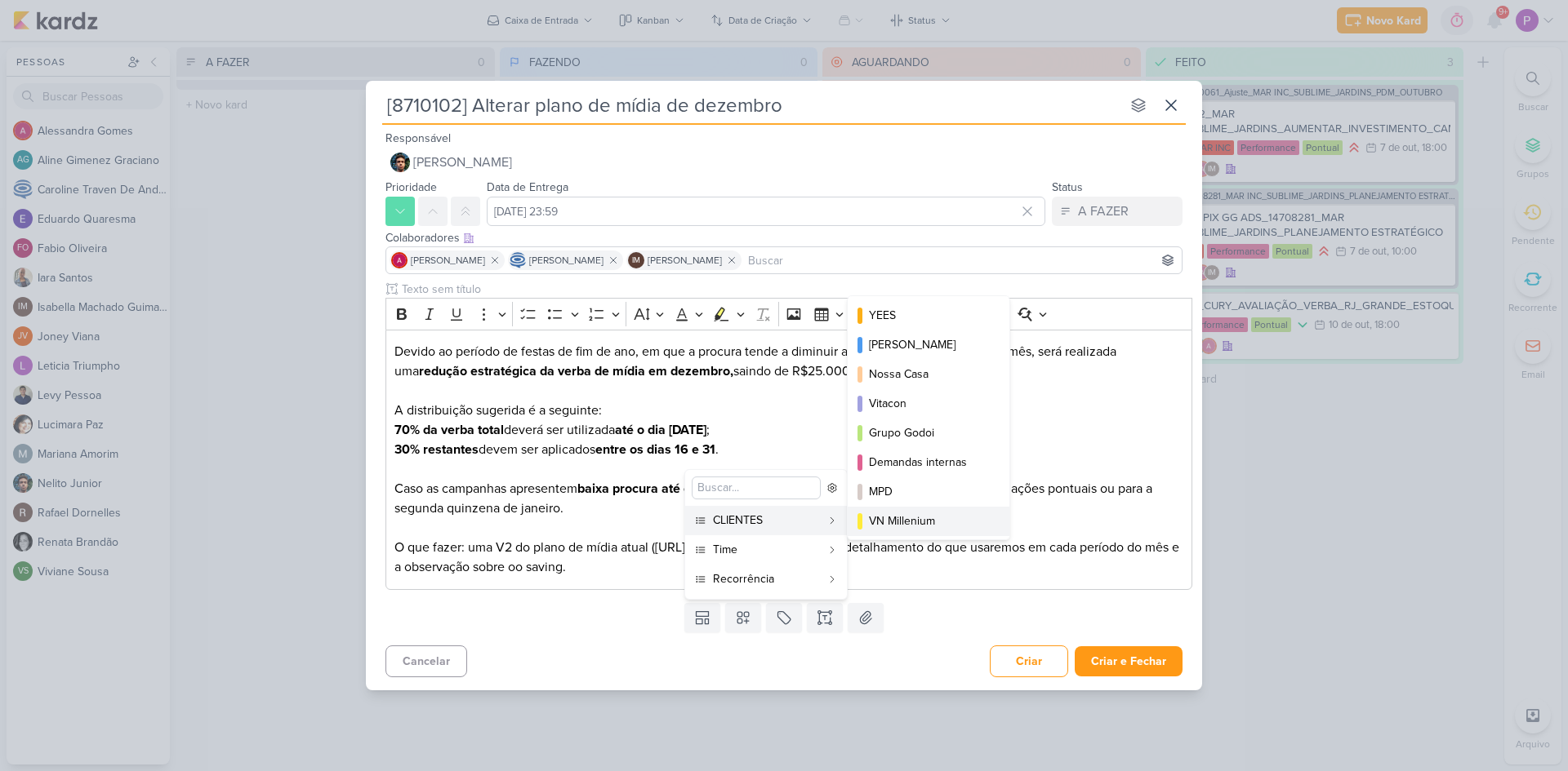
click at [926, 516] on div "VN Millenium" at bounding box center [929, 521] width 121 height 17
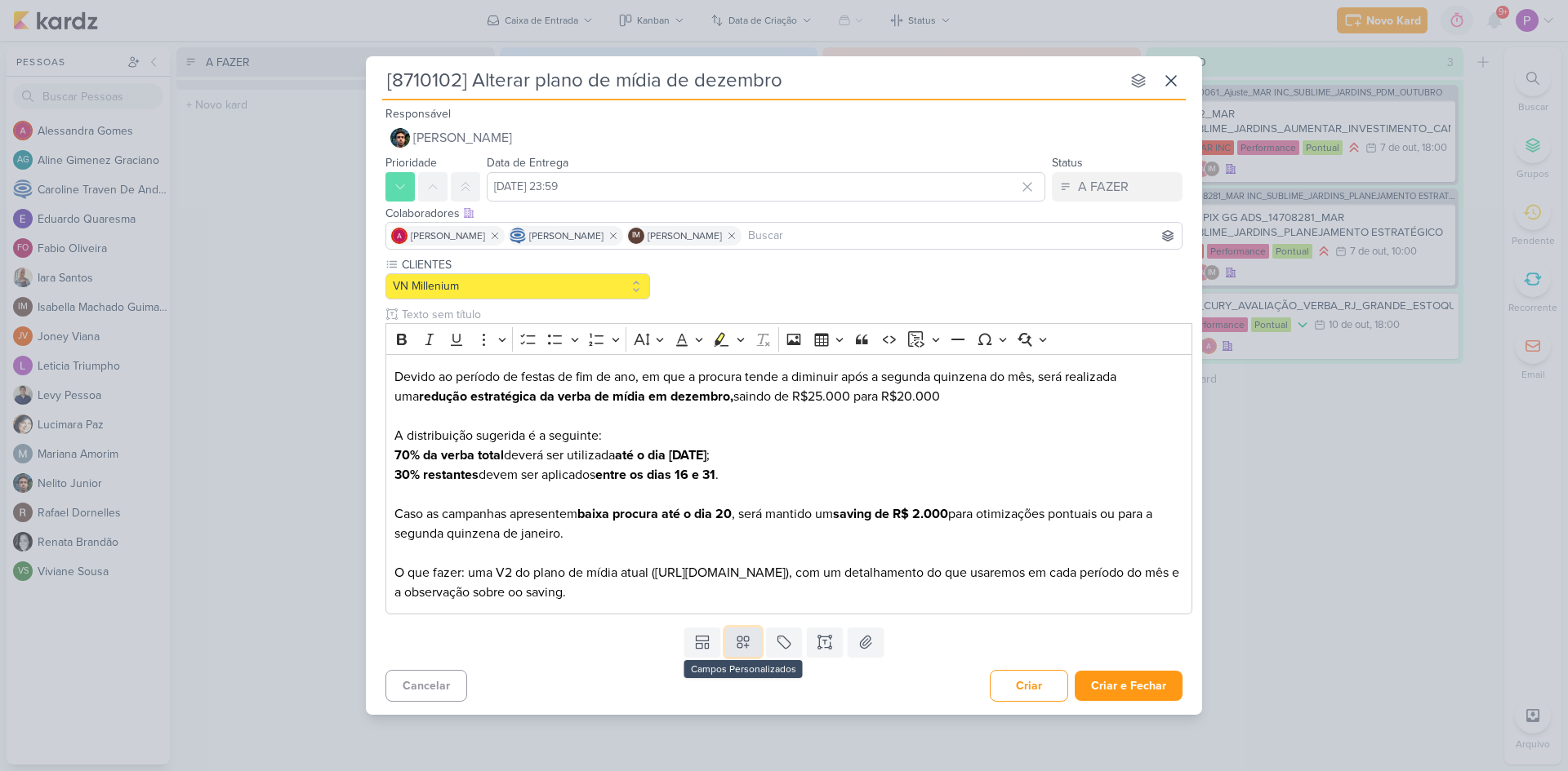
click at [740, 644] on icon at bounding box center [743, 643] width 11 height 11
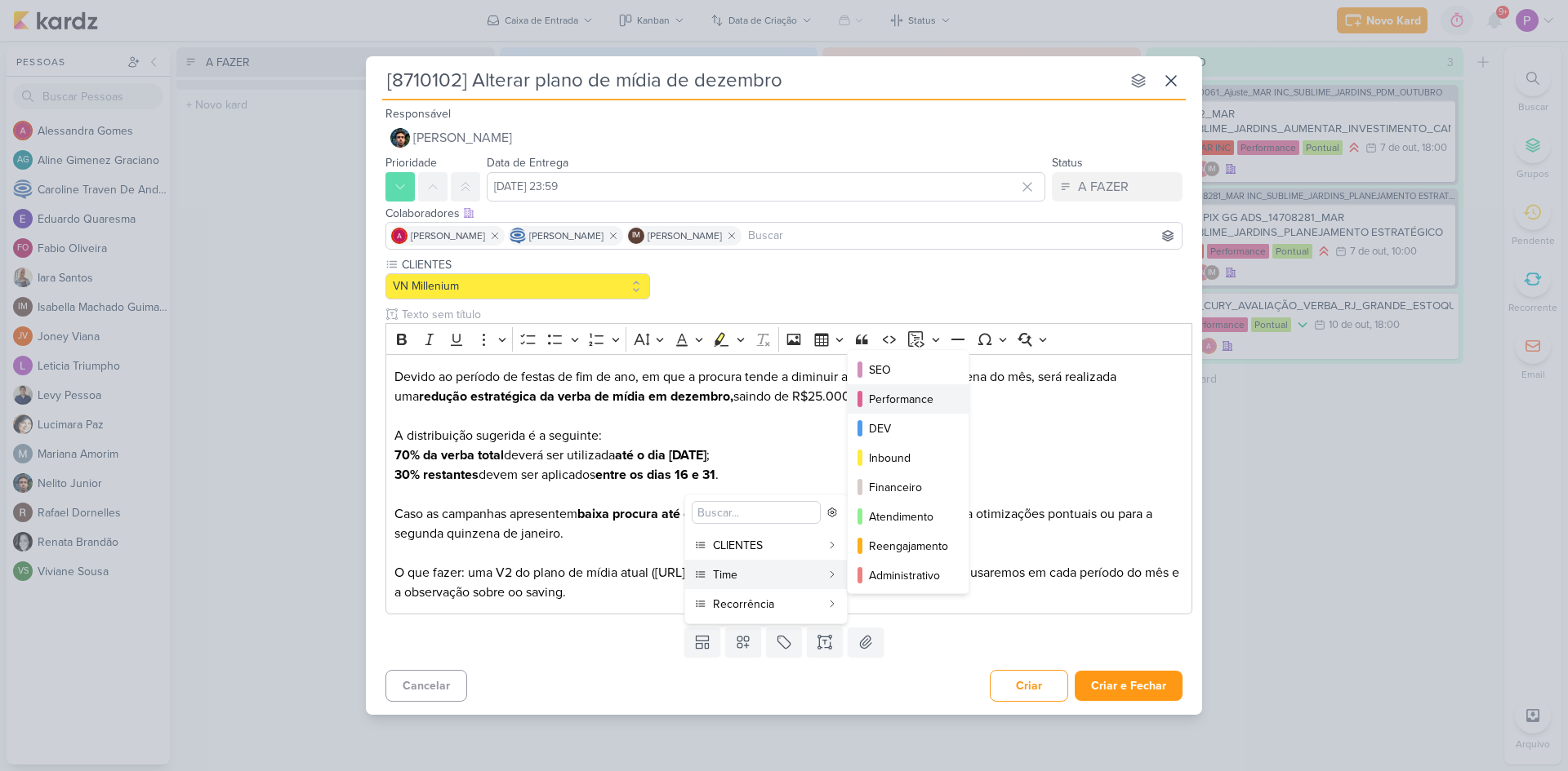
click at [942, 393] on div "Performance" at bounding box center [908, 399] width 80 height 17
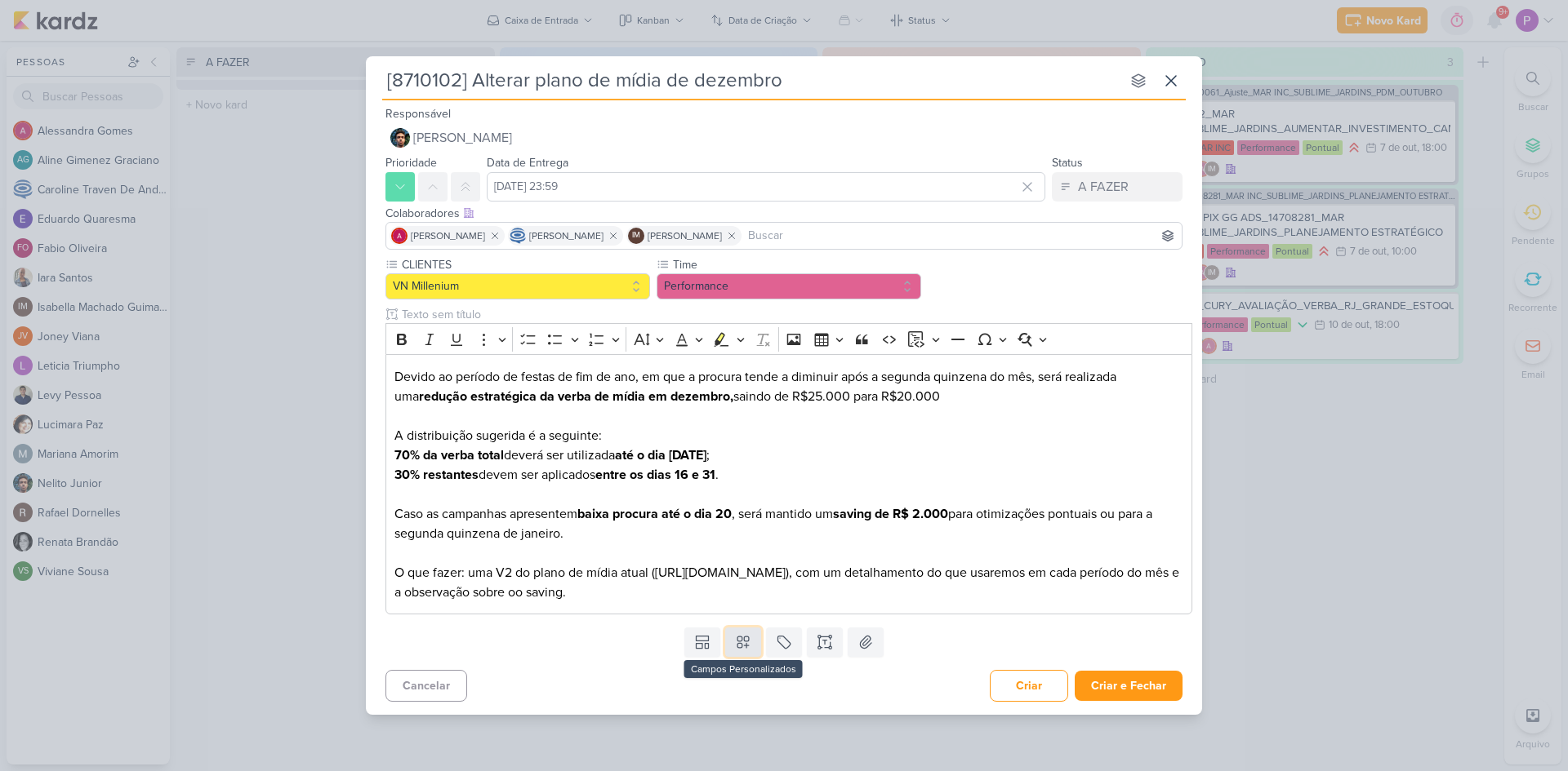
click at [750, 638] on icon at bounding box center [743, 642] width 16 height 16
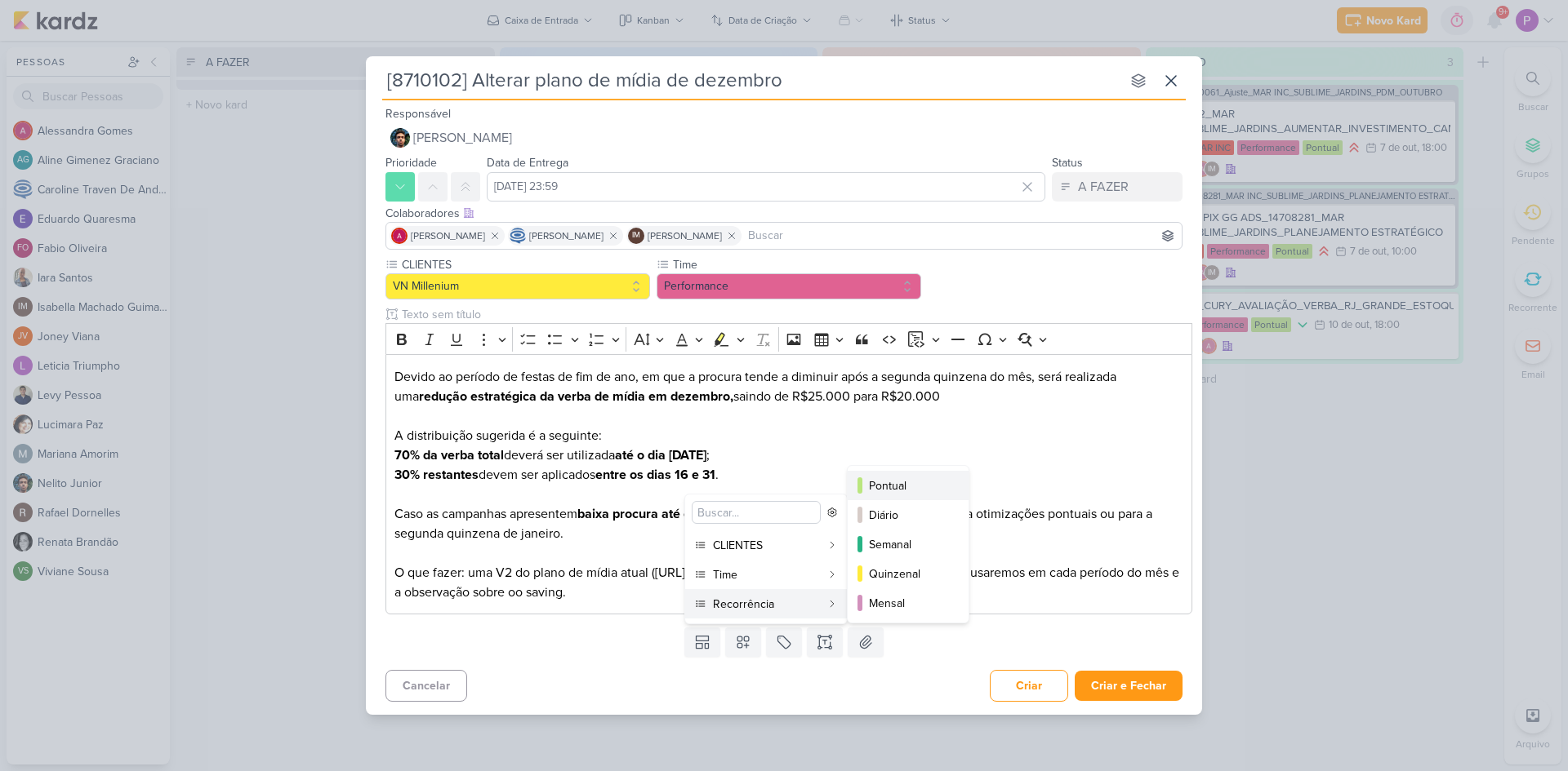
click at [926, 482] on div "Pontual" at bounding box center [908, 486] width 80 height 17
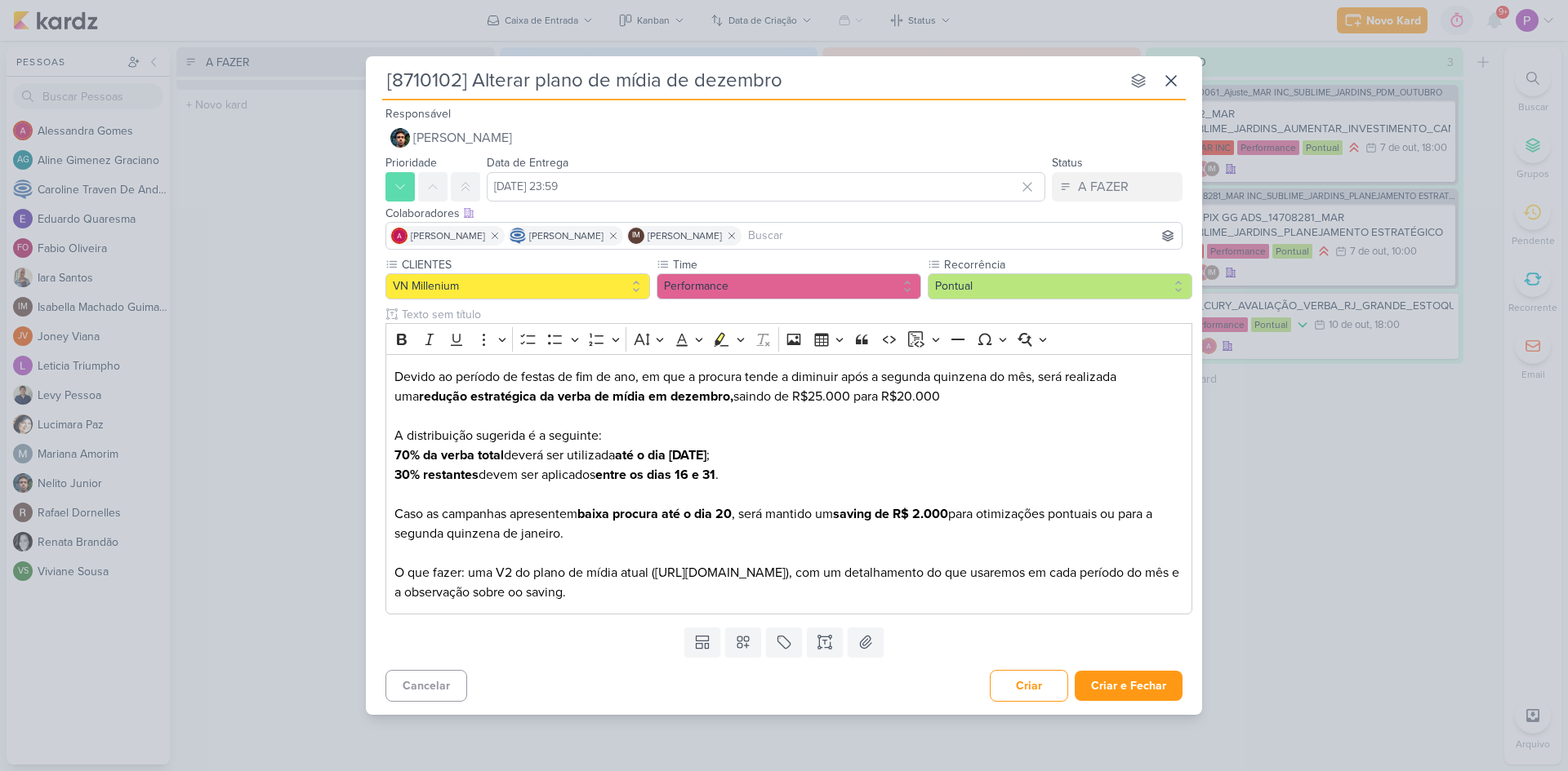
click at [910, 626] on div "Templates Campos Personalizados CLIENTES [GEOGRAPHIC_DATA]" at bounding box center [784, 642] width 836 height 42
drag, startPoint x: 1107, startPoint y: 595, endPoint x: 1118, endPoint y: 555, distance: 41.5
click at [1107, 595] on p "Caso as campanhas apresentem baixa procura até o dia 20 , será mantido um savin…" at bounding box center [789, 554] width 789 height 98
click at [1132, 693] on button "Criar e Fechar" at bounding box center [1128, 686] width 108 height 30
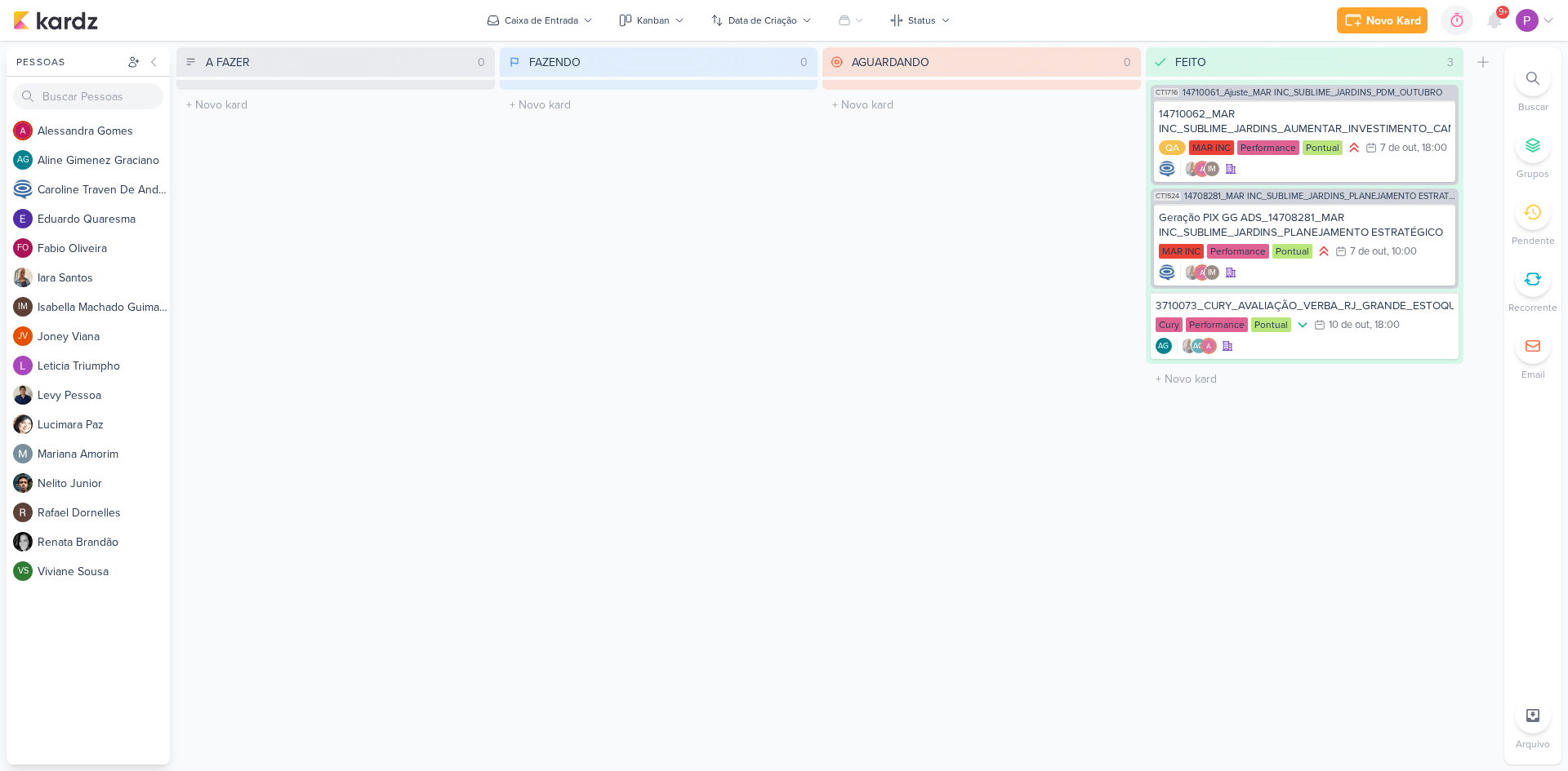
click at [710, 395] on div "FAZENDO 0 Mover Para Esquerda Mover Para Direita Deletar O título do kard deve …" at bounding box center [658, 406] width 318 height 717
click at [1368, 25] on div "Novo Kard" at bounding box center [1393, 21] width 55 height 17
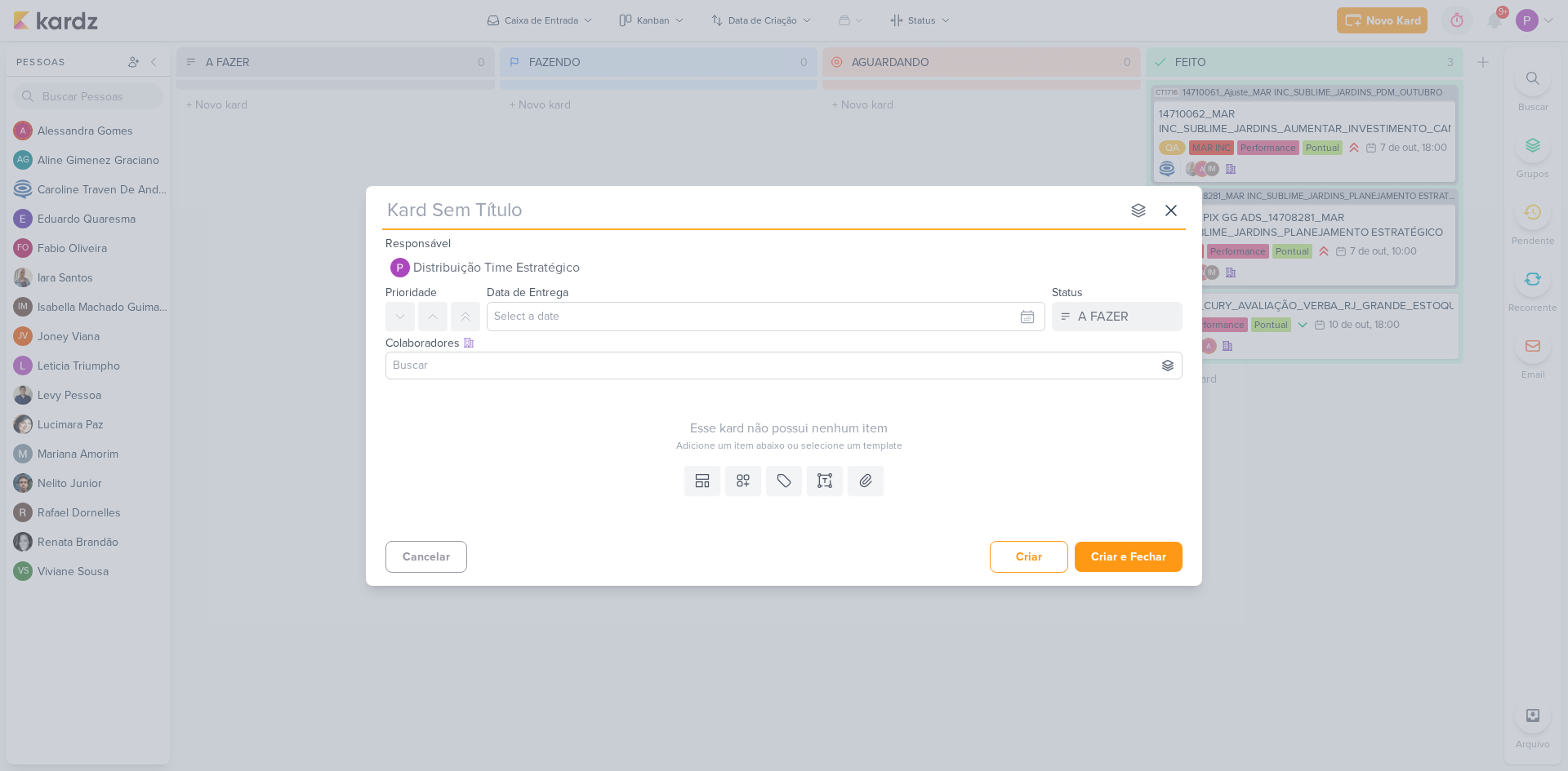
click at [522, 227] on div "nenhum grupo disponível esc" at bounding box center [784, 208] width 803 height 44
click at [514, 218] on input "text" at bounding box center [751, 210] width 738 height 29
paste input "8710103"
type input "[8710103]"
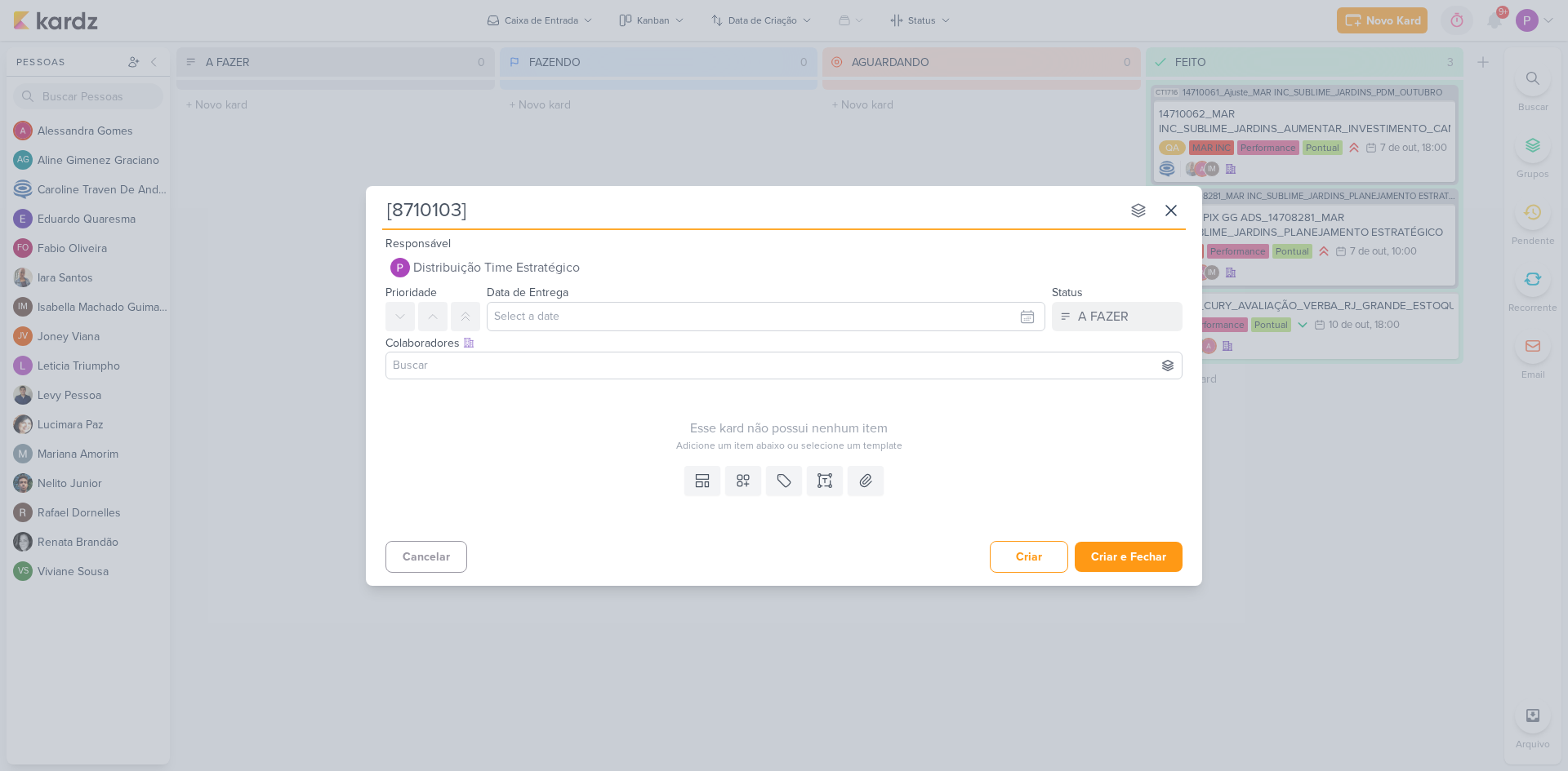
click at [514, 218] on input "[8710103]" at bounding box center [751, 210] width 738 height 29
click at [667, 214] on input "[8710103]" at bounding box center [751, 210] width 738 height 29
type input "[8710103] Plano de mídia"
type input "[8710103] Plano de mídia de"
type input "[8710103] Plano de mídia de janeiro"
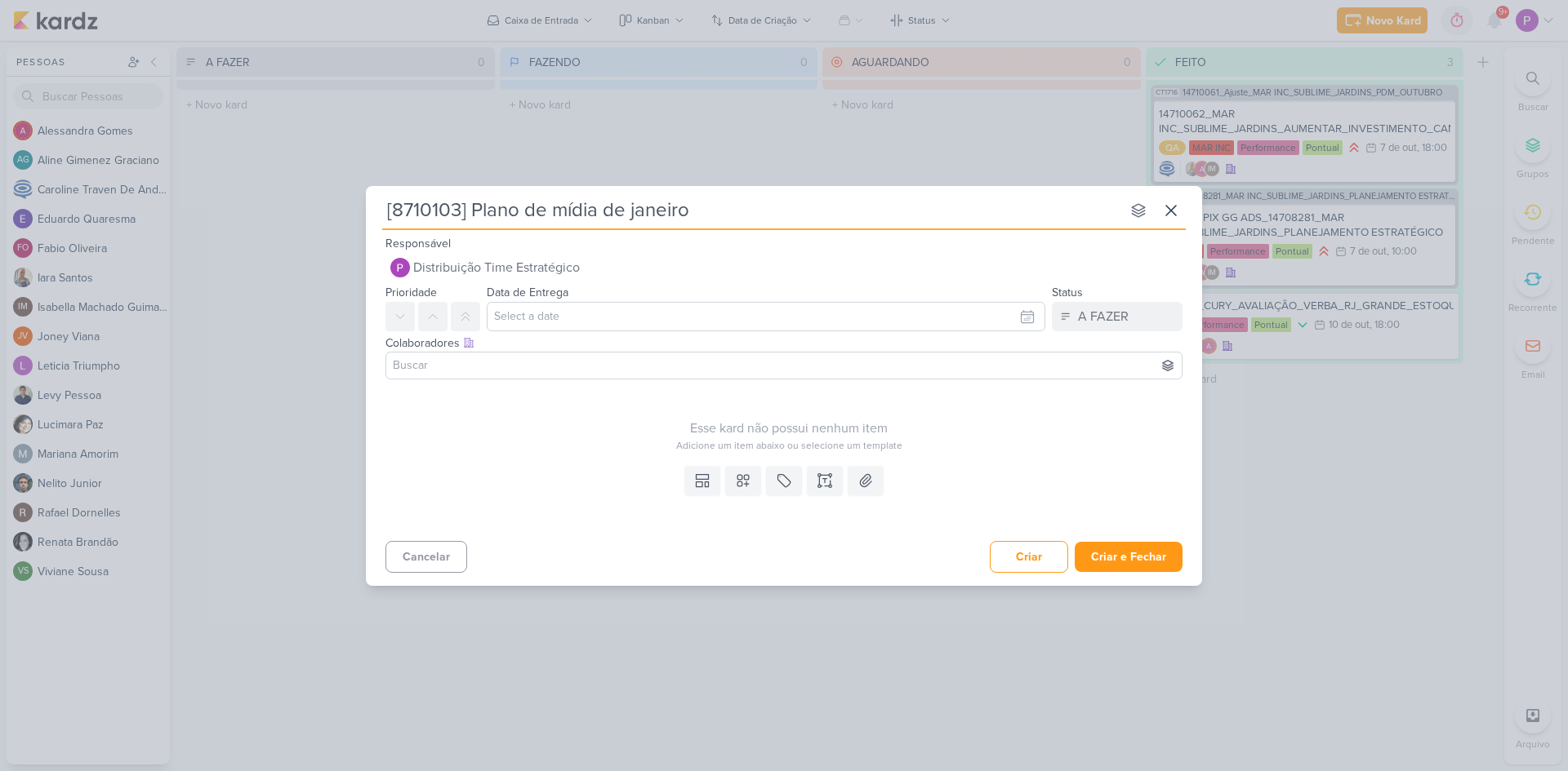
type input "[8710103] Plano de mídia de janeiro"
click at [642, 314] on input "text" at bounding box center [767, 316] width 559 height 29
click at [923, 450] on div "14" at bounding box center [922, 450] width 25 height 23
type input "14 de outubro de 2025 às 23:59"
click at [405, 313] on icon at bounding box center [400, 317] width 13 height 13
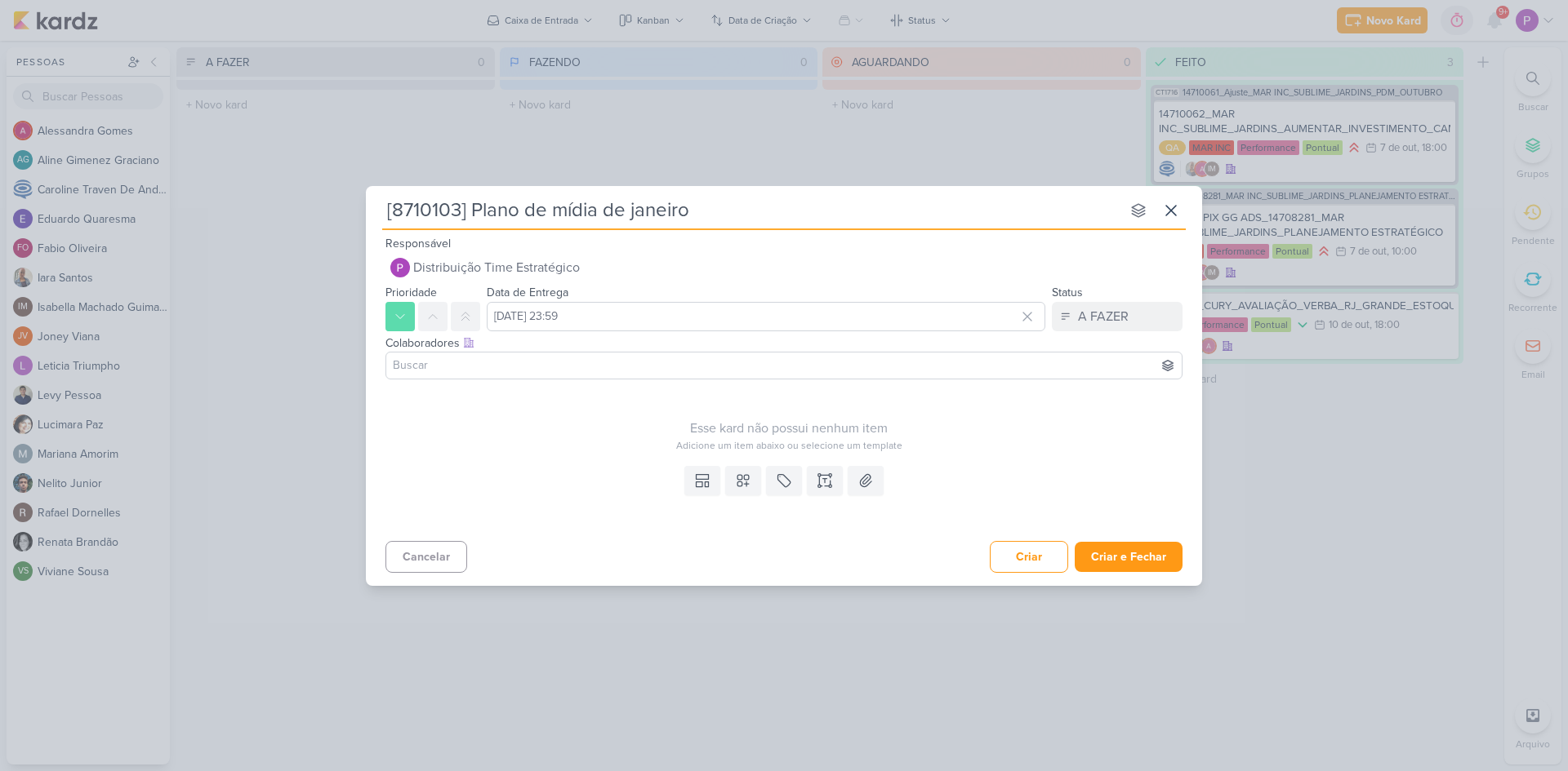
click at [476, 367] on input at bounding box center [784, 365] width 789 height 20
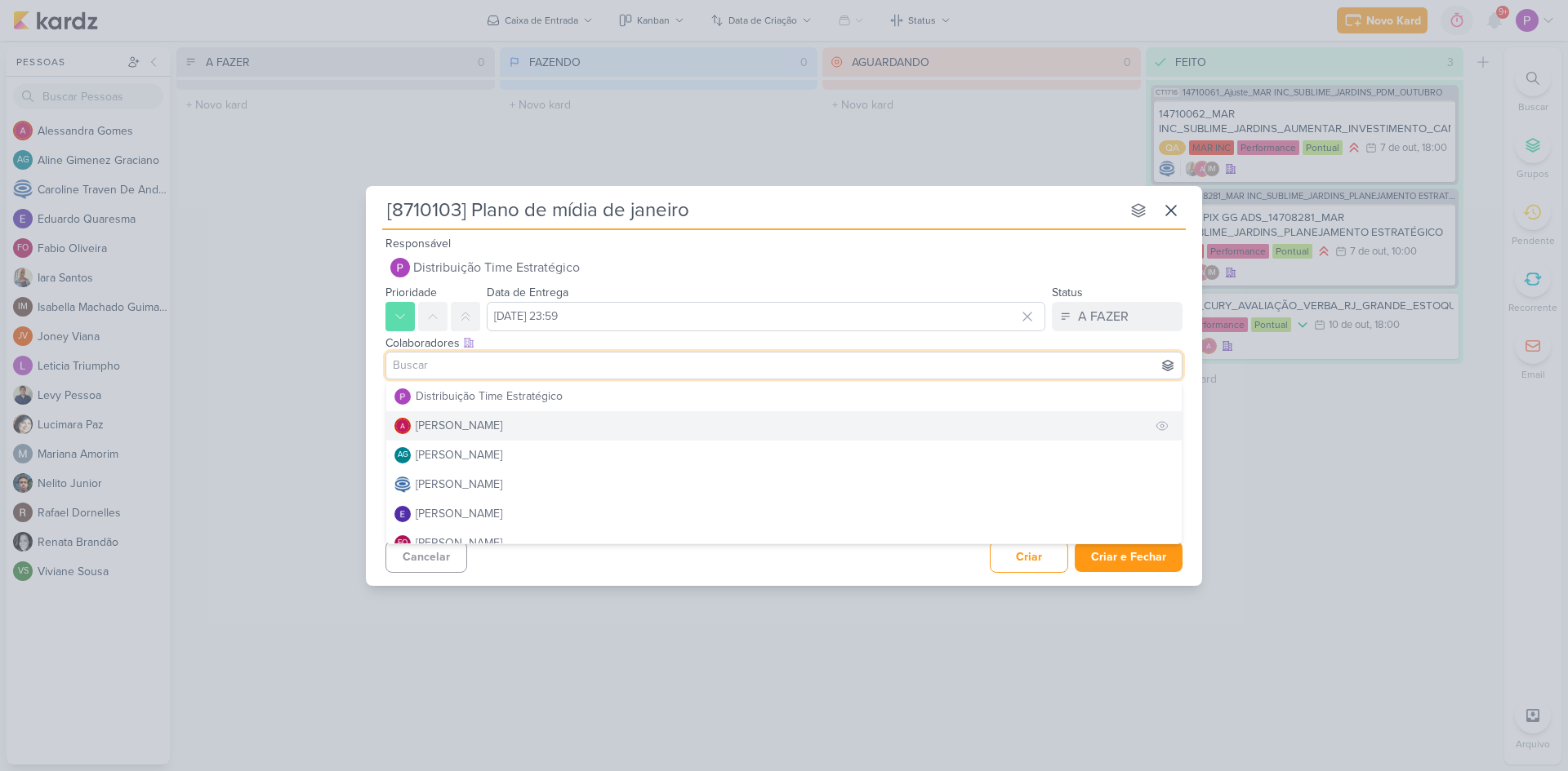
click at [468, 436] on button "[PERSON_NAME]" at bounding box center [784, 426] width 796 height 29
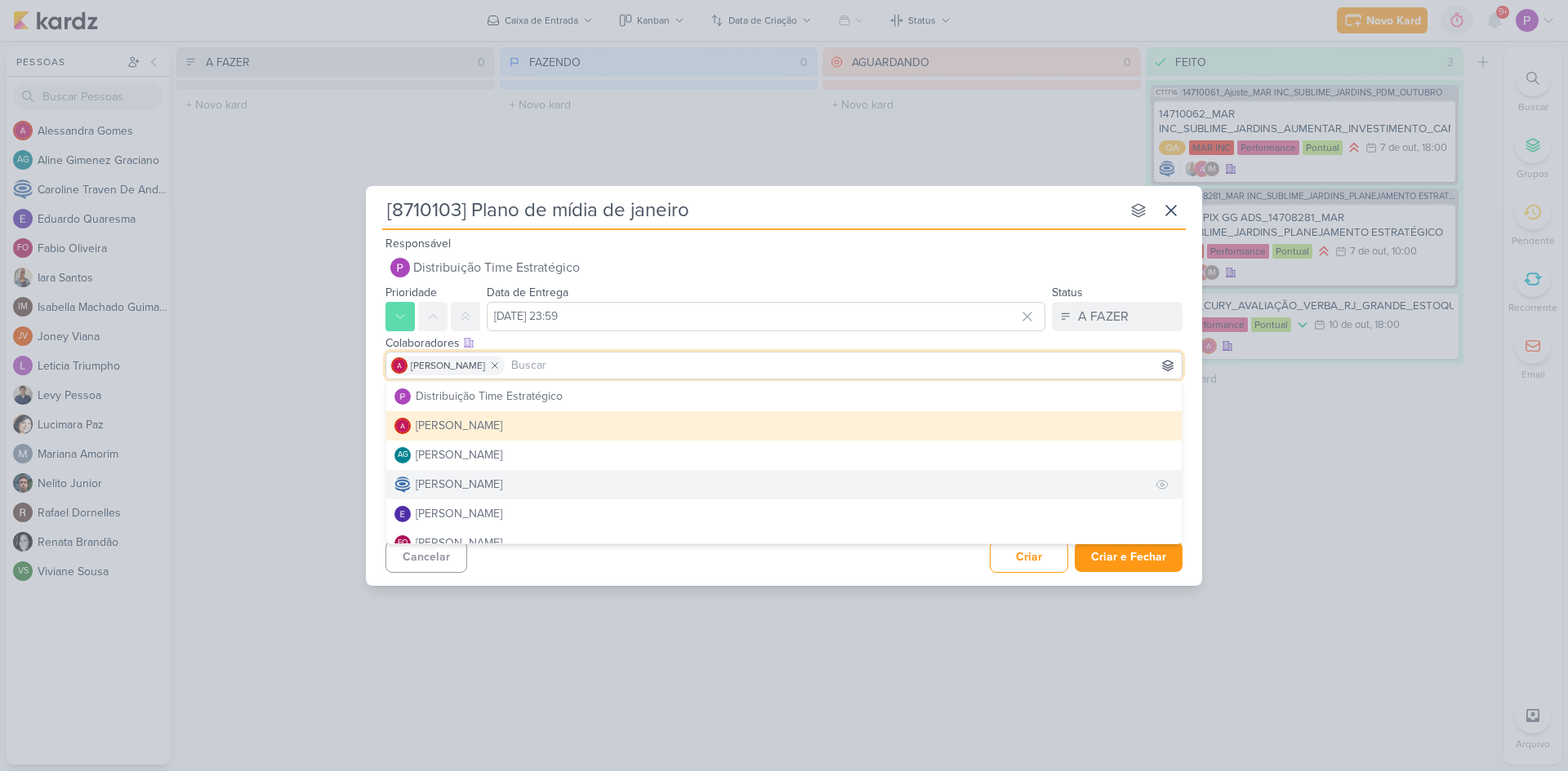
click at [476, 482] on div "[PERSON_NAME]" at bounding box center [459, 484] width 87 height 17
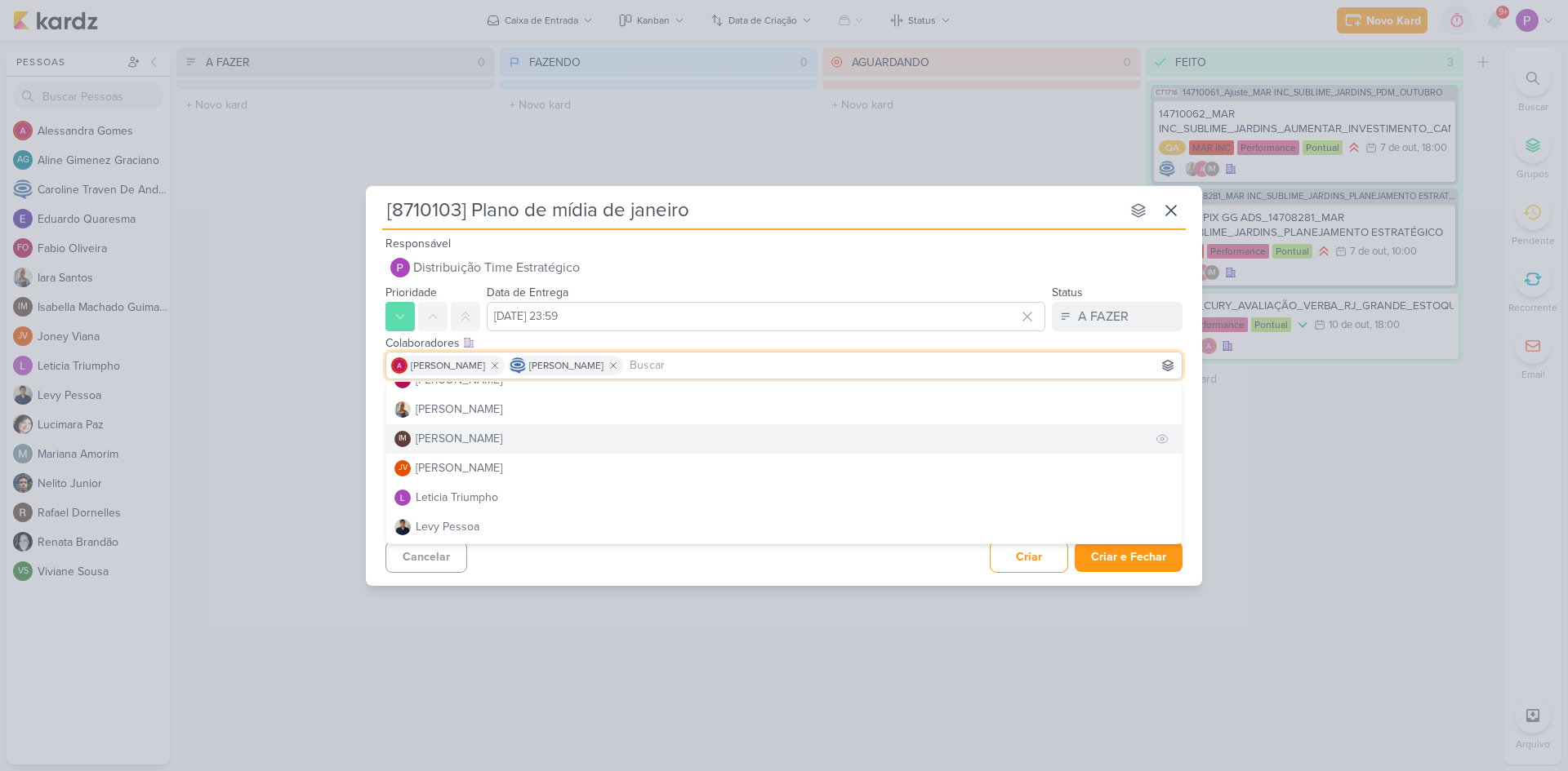
click at [502, 442] on div "[PERSON_NAME]" at bounding box center [459, 439] width 87 height 17
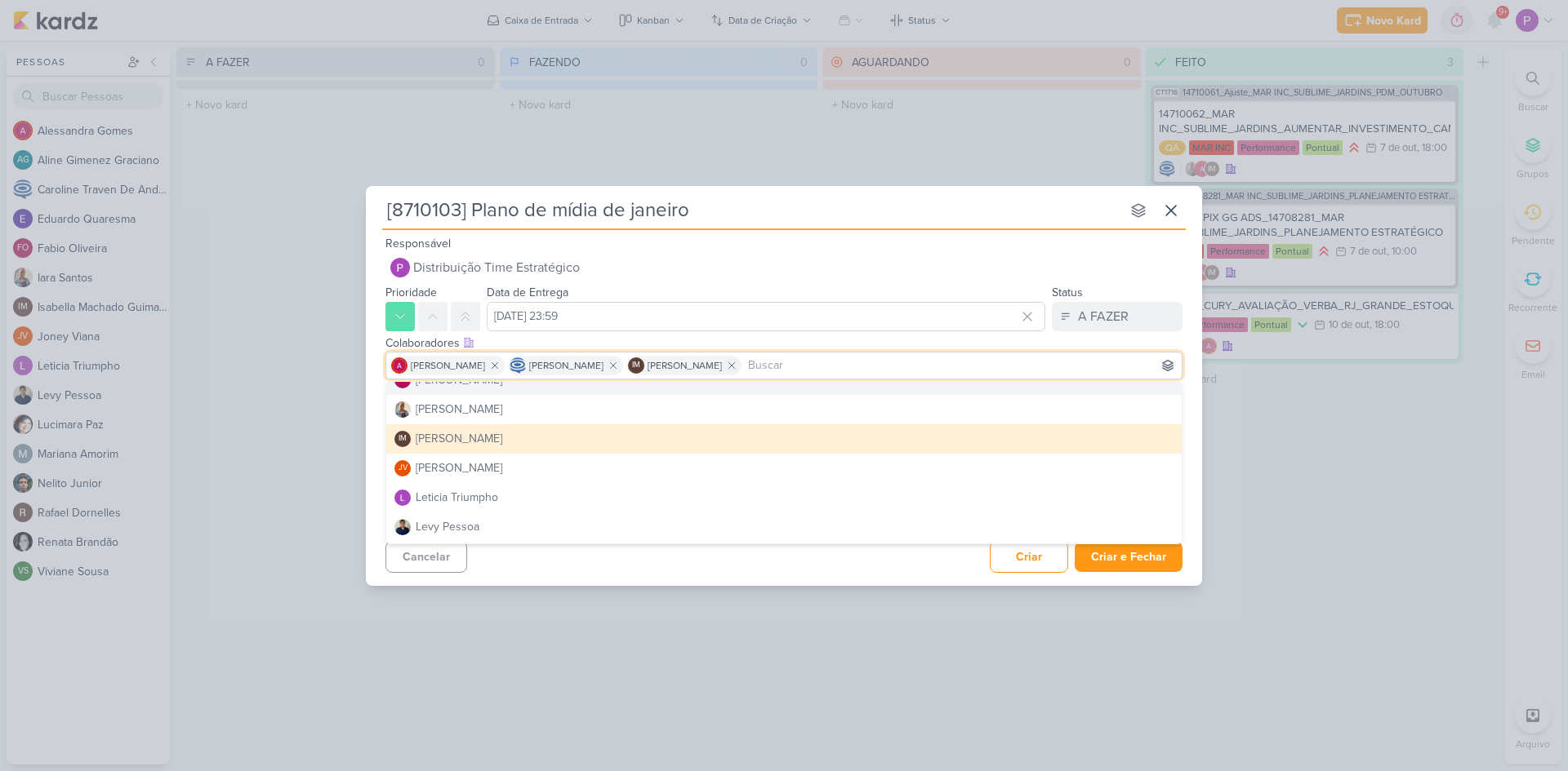
click at [1195, 384] on div "Colaboradores Este kard pode ser visível a usuários da sua organização Este kar…" at bounding box center [784, 359] width 836 height 55
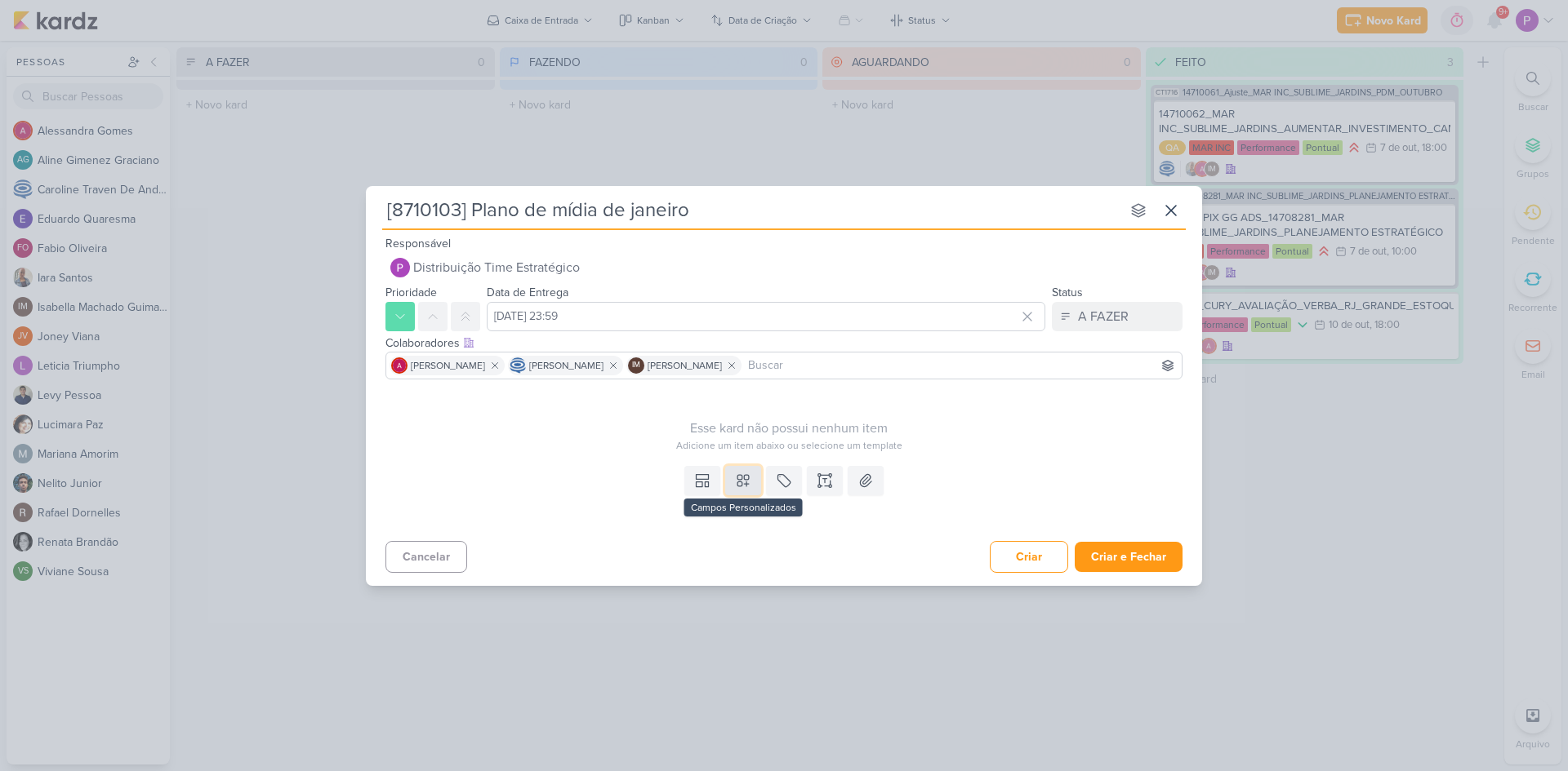
click at [744, 482] on icon at bounding box center [743, 480] width 16 height 16
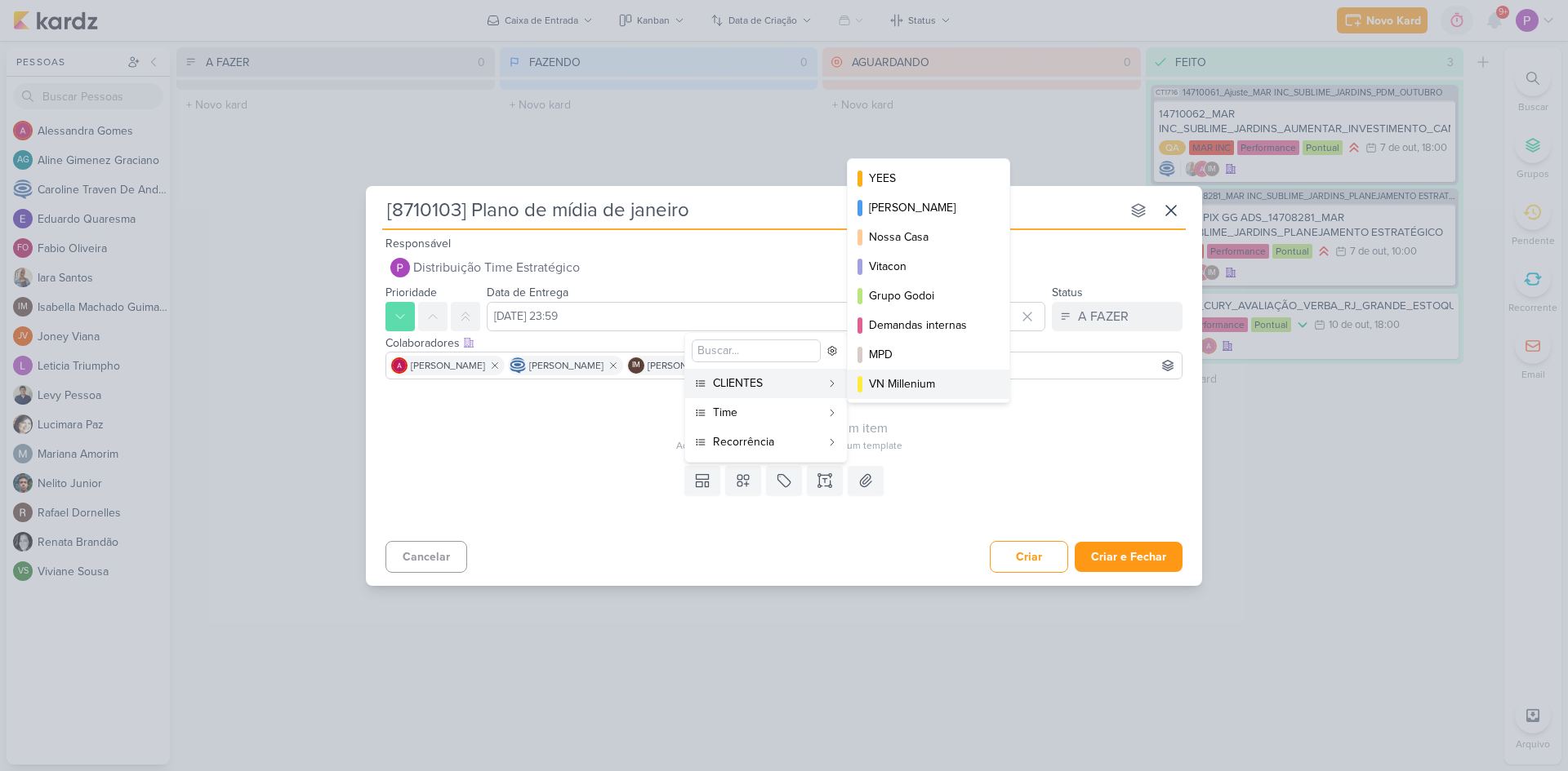
click at [947, 388] on div "VN Millenium" at bounding box center [929, 384] width 121 height 17
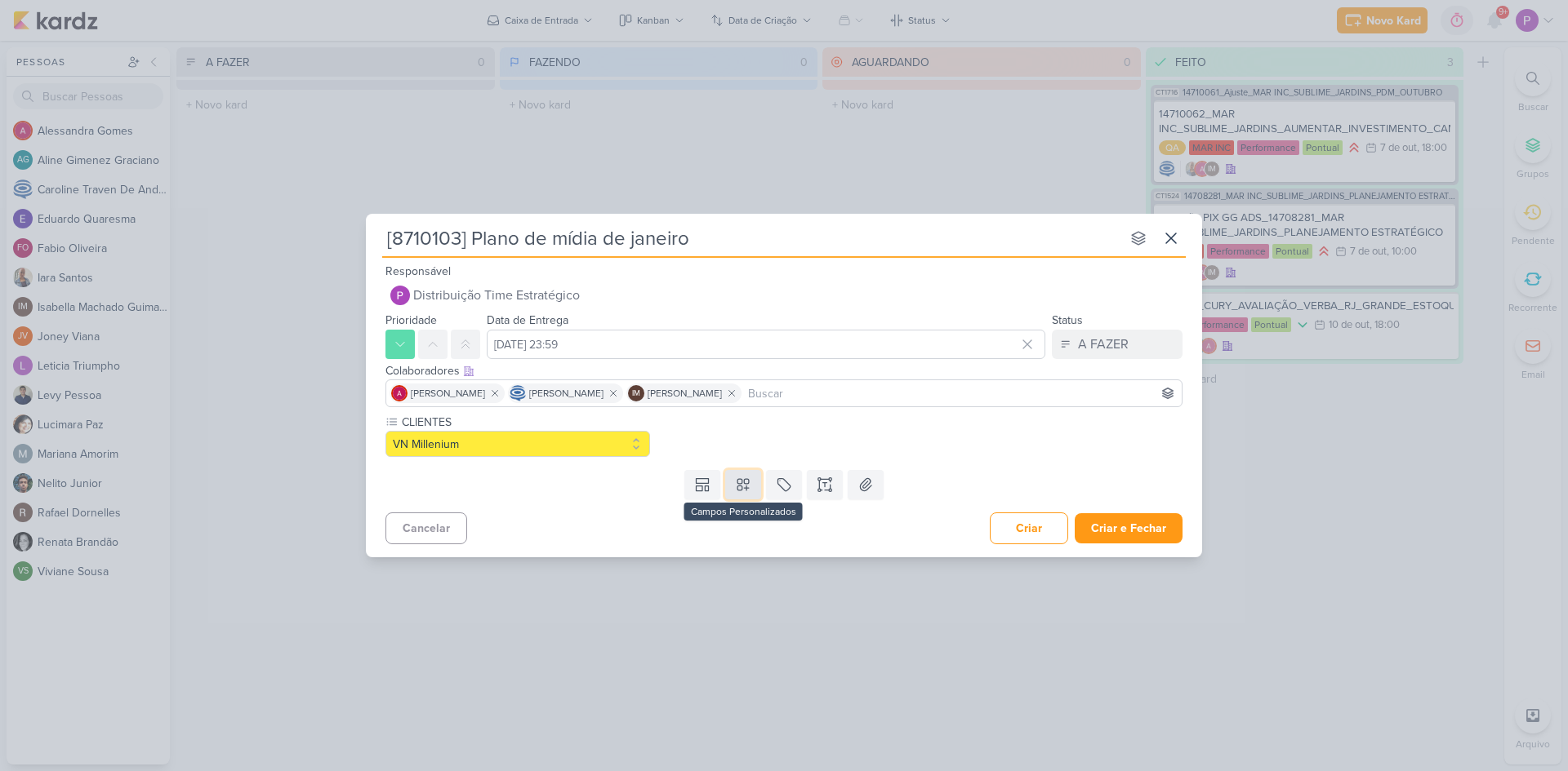
click at [741, 486] on icon at bounding box center [743, 485] width 11 height 11
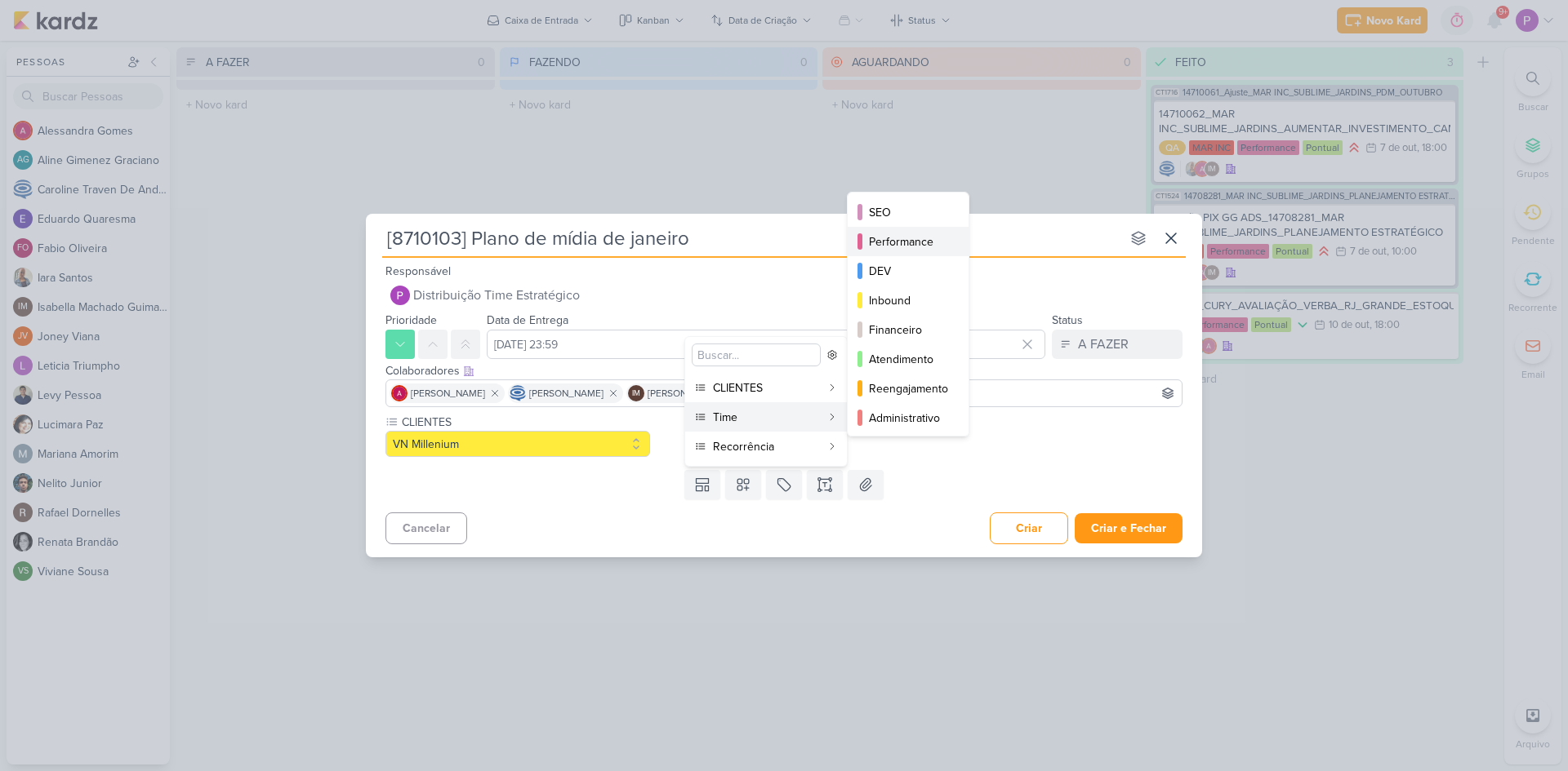
click at [901, 238] on div "Performance" at bounding box center [908, 242] width 80 height 17
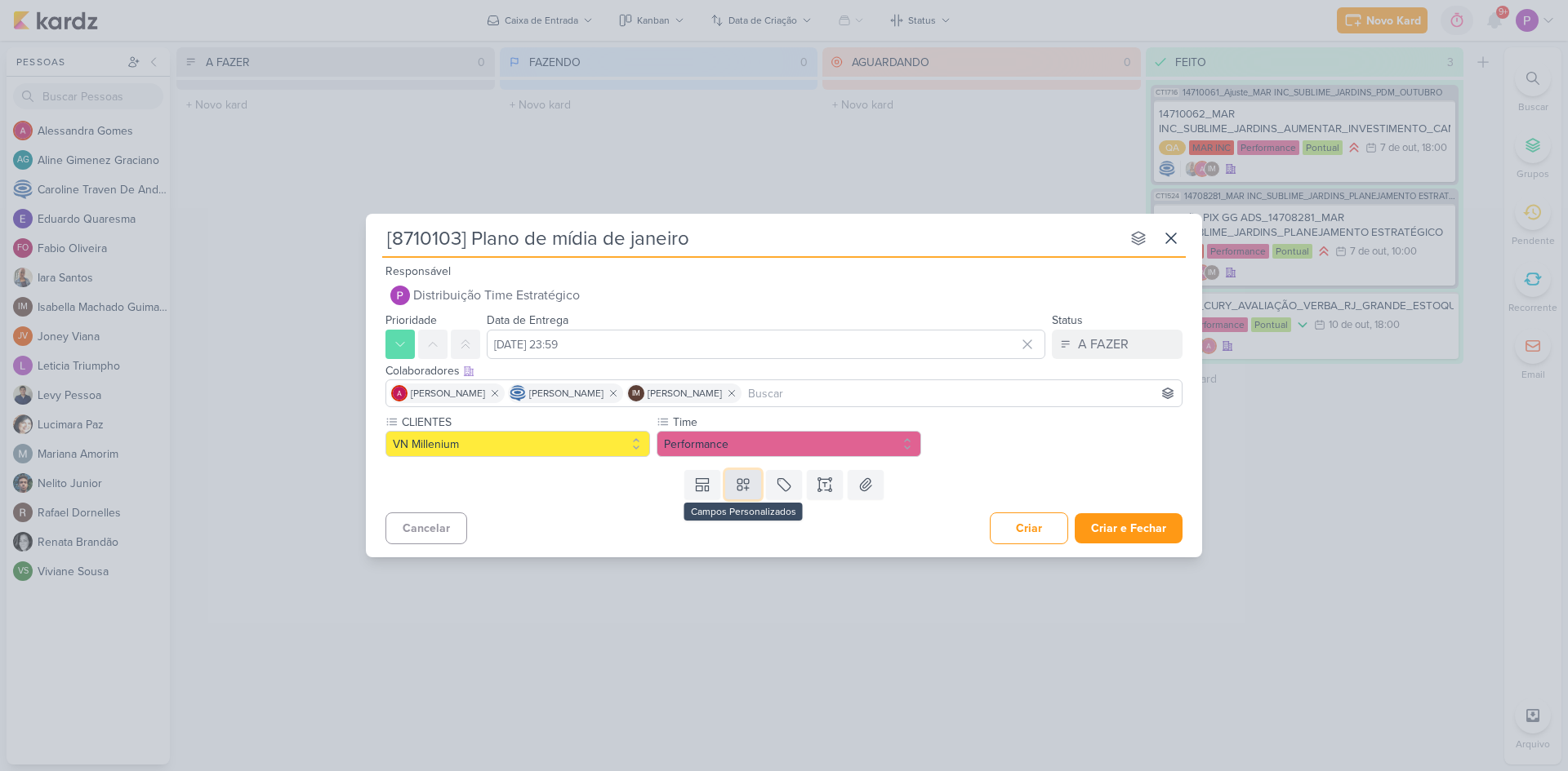
click at [749, 490] on icon at bounding box center [743, 484] width 16 height 16
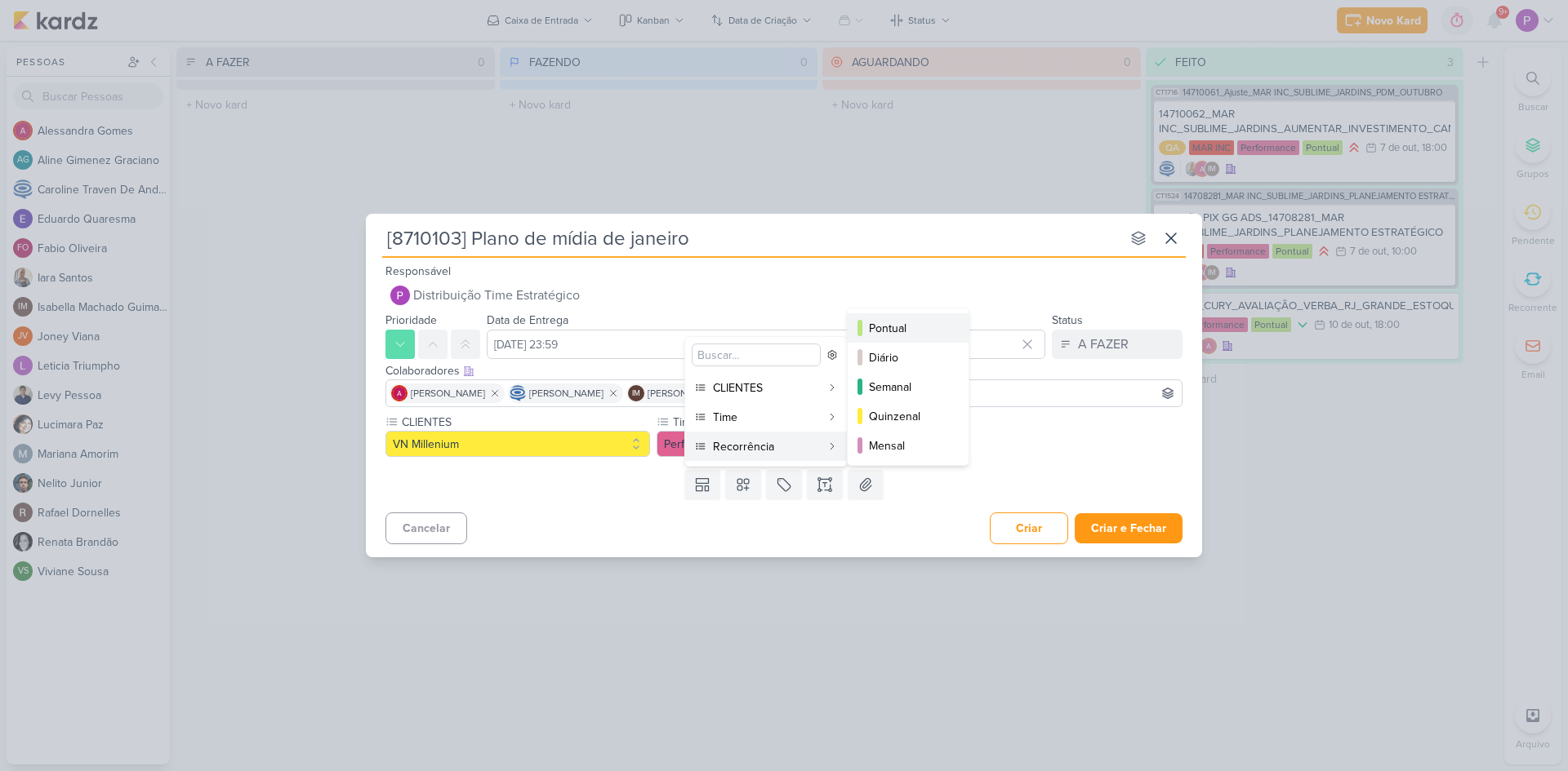
click at [919, 330] on div "Pontual" at bounding box center [908, 328] width 80 height 17
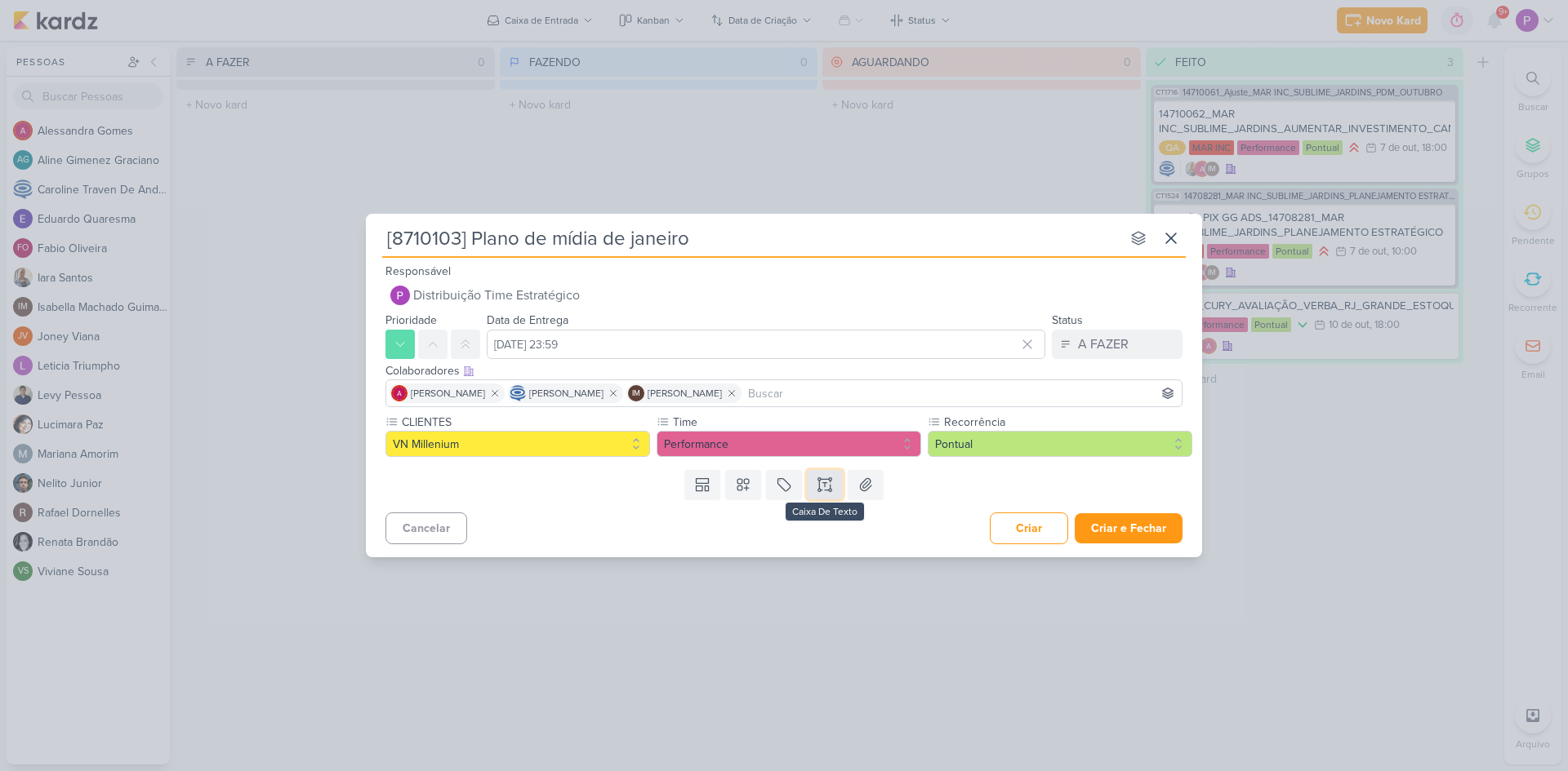
click at [816, 486] on button at bounding box center [825, 484] width 36 height 29
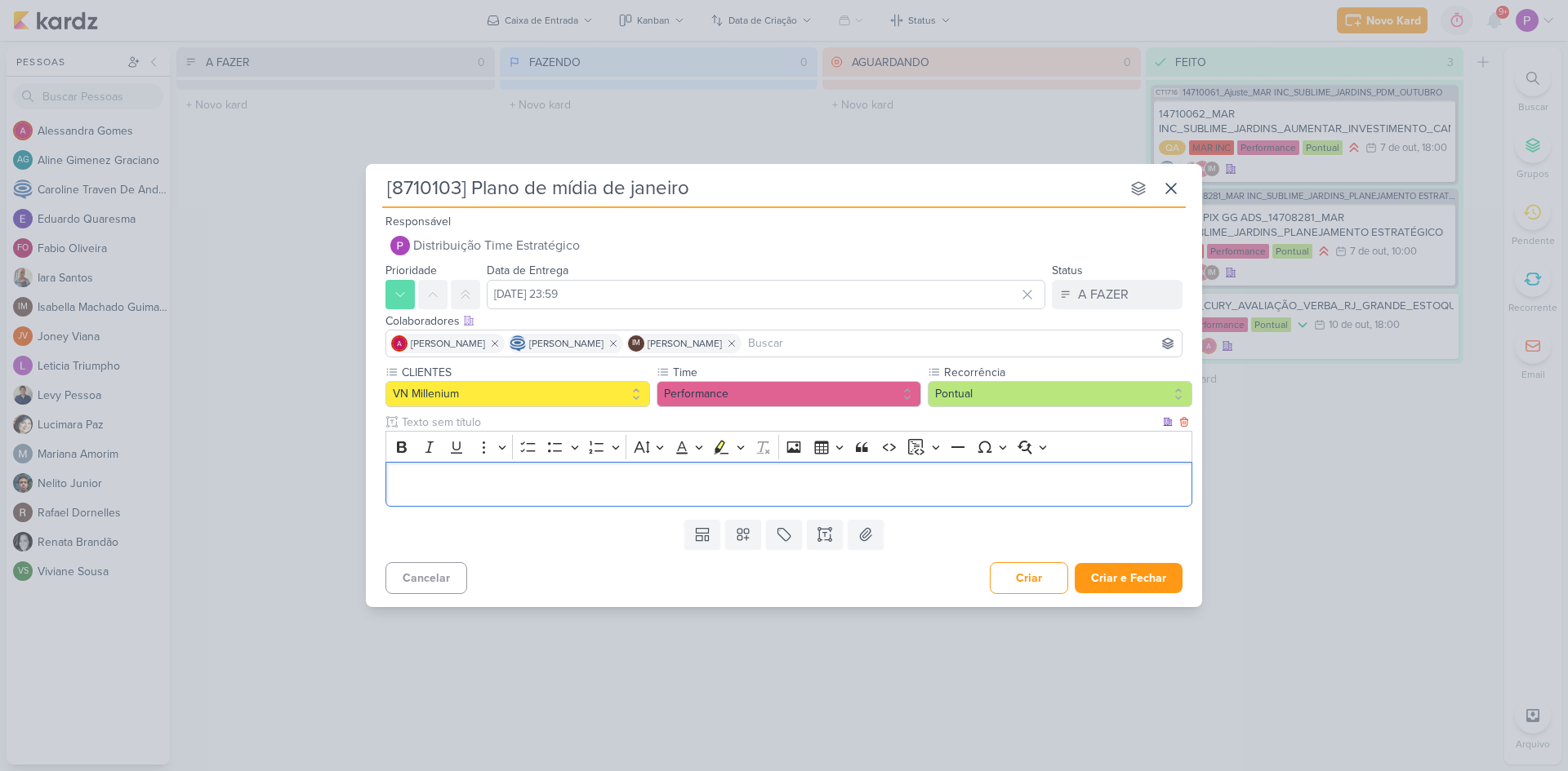
click at [499, 473] on div "Editor editing area: main" at bounding box center [788, 485] width 807 height 45
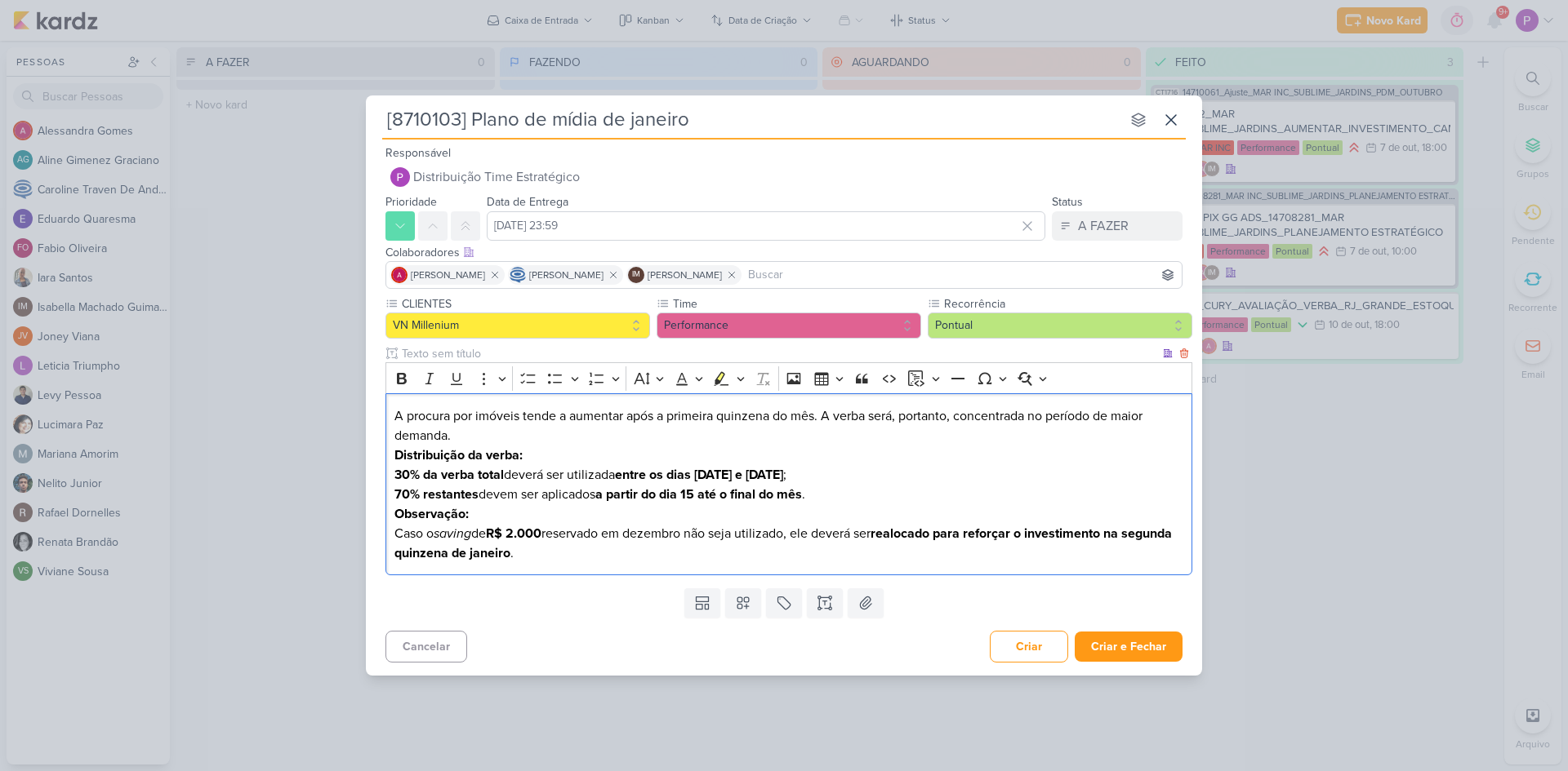
click at [471, 434] on p "A procura por imóveis tende a aumentar após a primeira quinzena do mês. A verba…" at bounding box center [789, 427] width 789 height 40
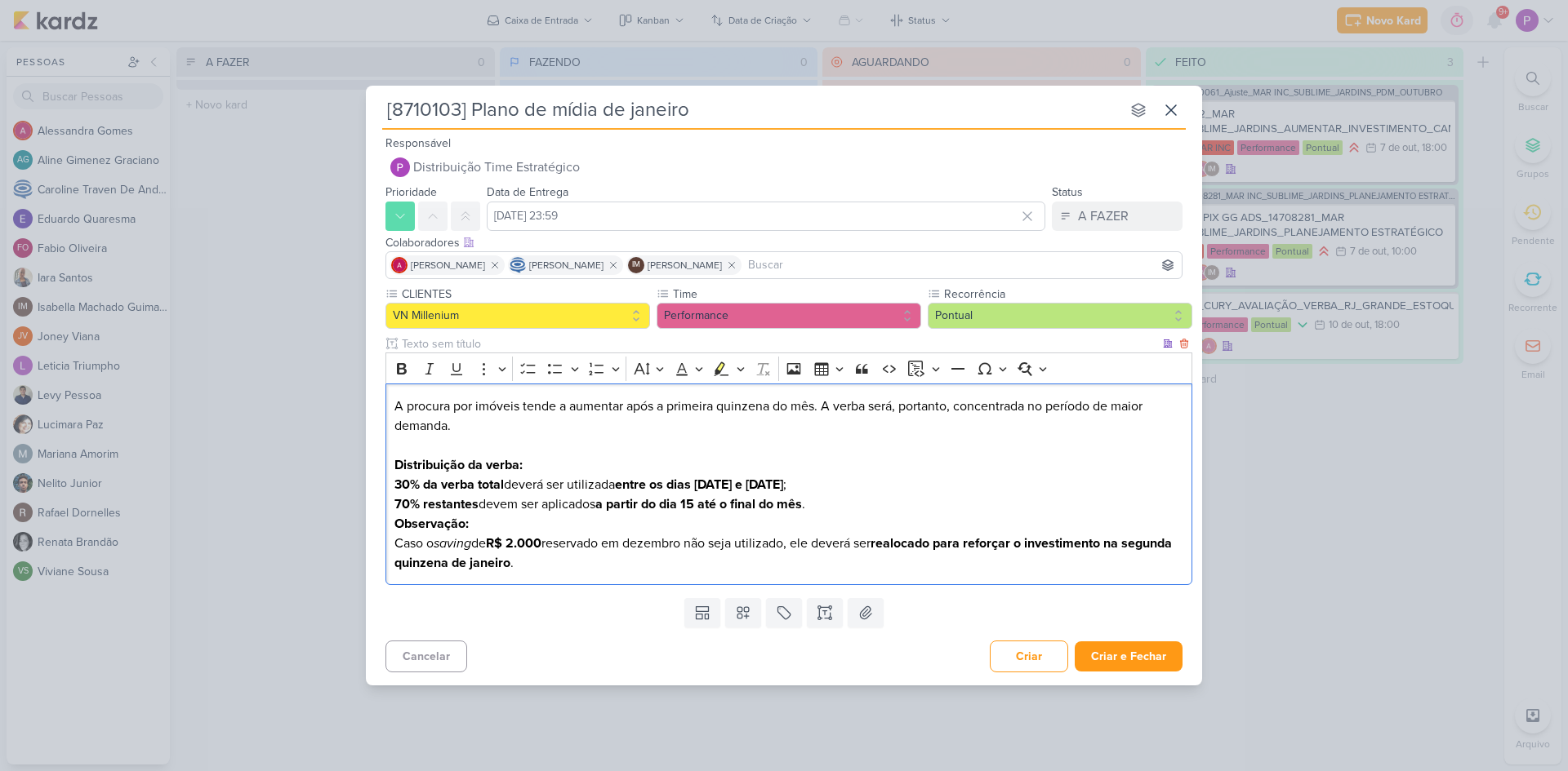
click at [943, 505] on p "70% restantes devem ser aplicados a partir do dia 15 até o final do mês ." at bounding box center [789, 504] width 789 height 20
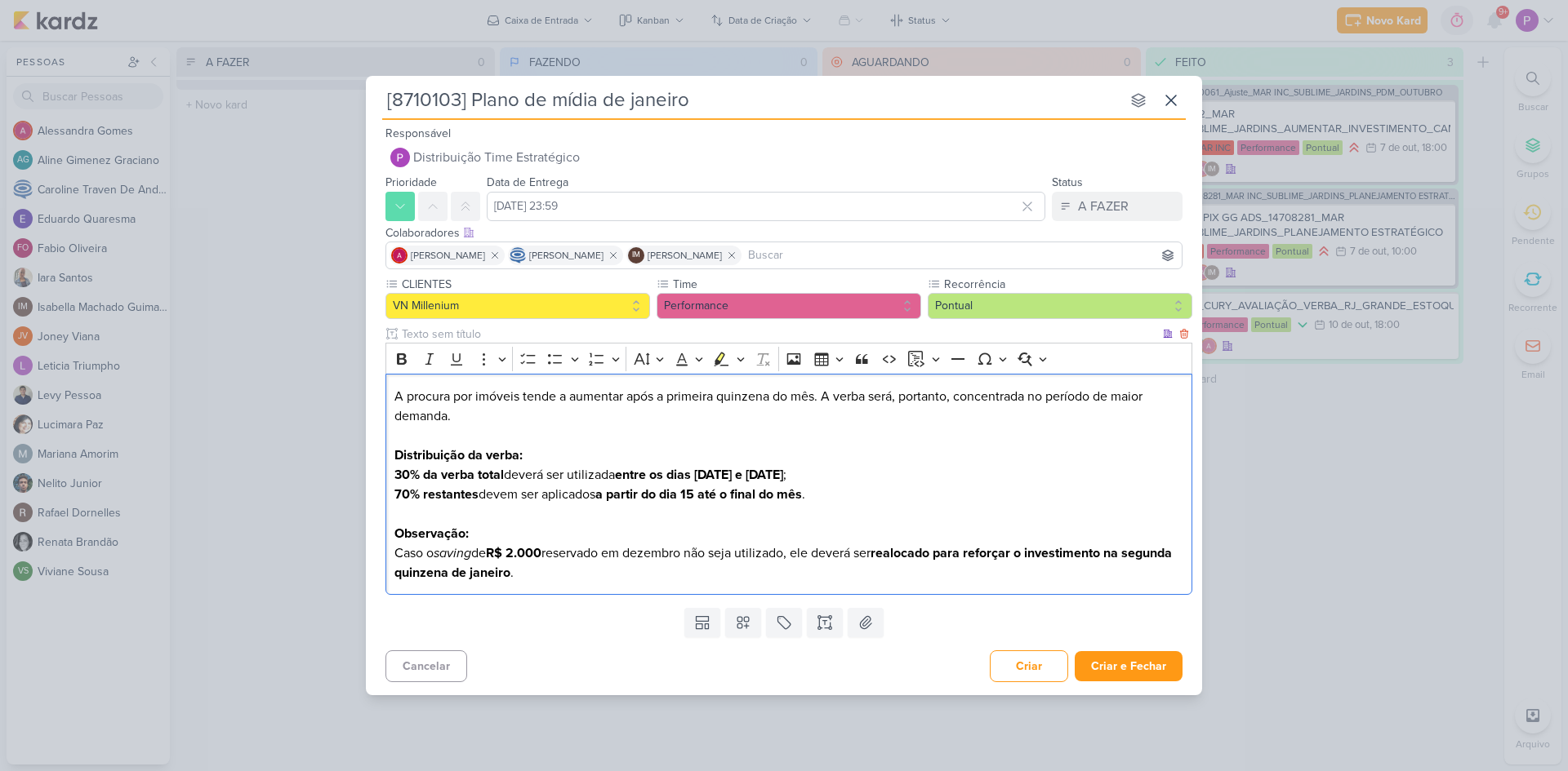
click at [590, 565] on p "Observação: Caso o saving de R$ 2.000 reservado em dezembro não seja utilizado,…" at bounding box center [789, 553] width 789 height 59
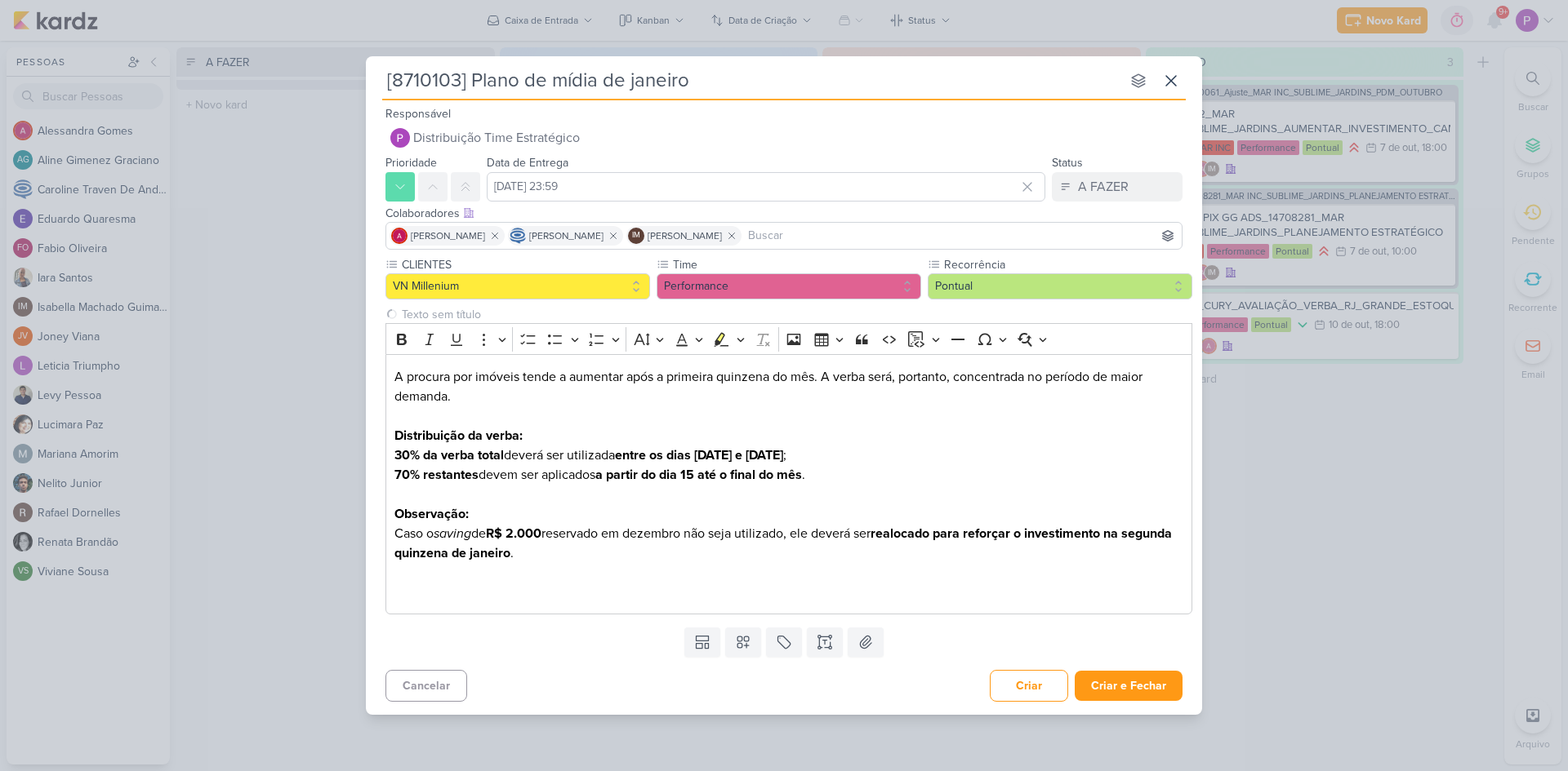
click at [579, 117] on div "Responsável Distribuição Time Estratégico Nenhum contato encontrado create new …" at bounding box center [784, 128] width 836 height 49
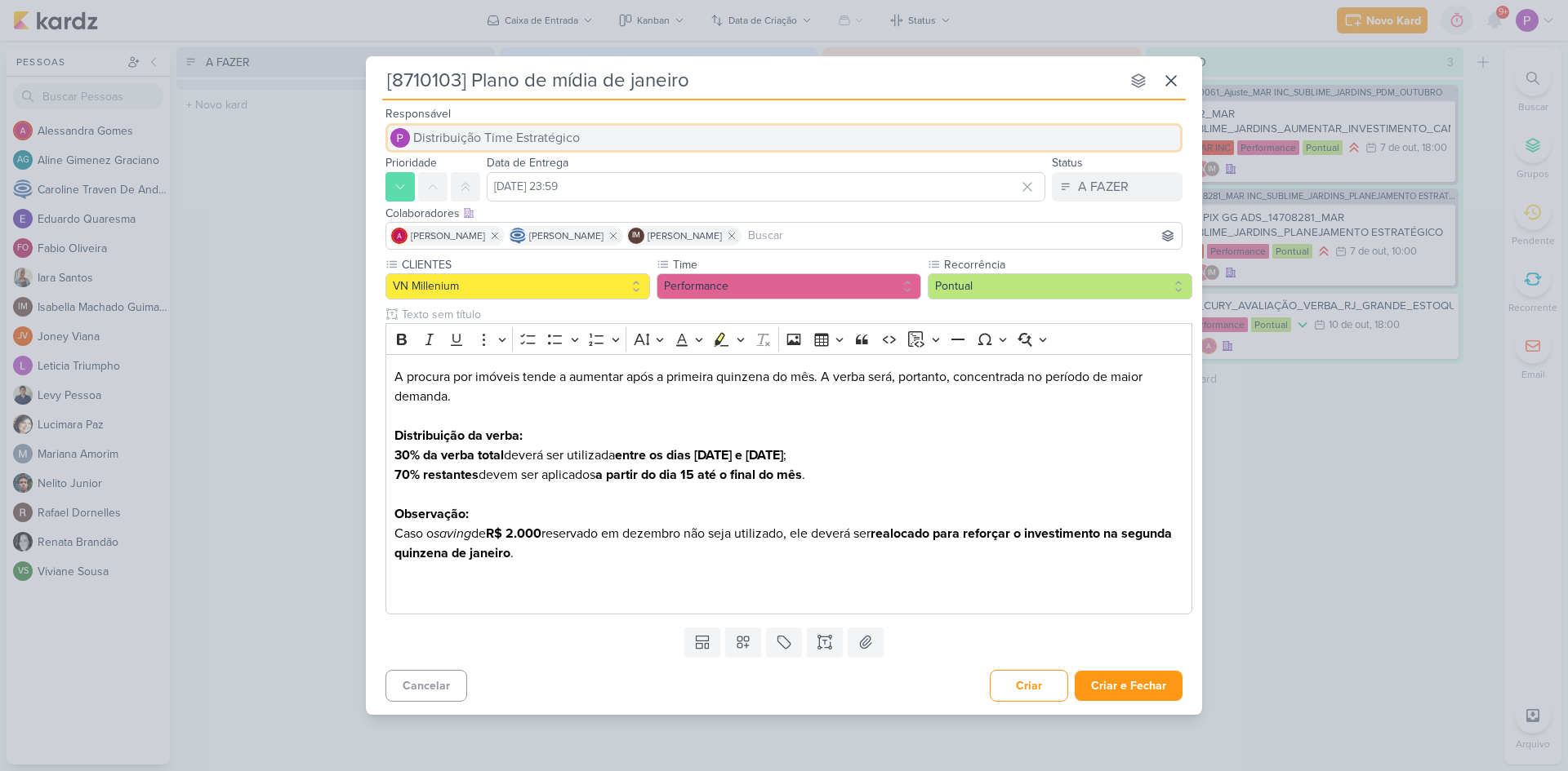
click at [583, 131] on button "Distribuição Time Estratégico" at bounding box center [784, 138] width 797 height 29
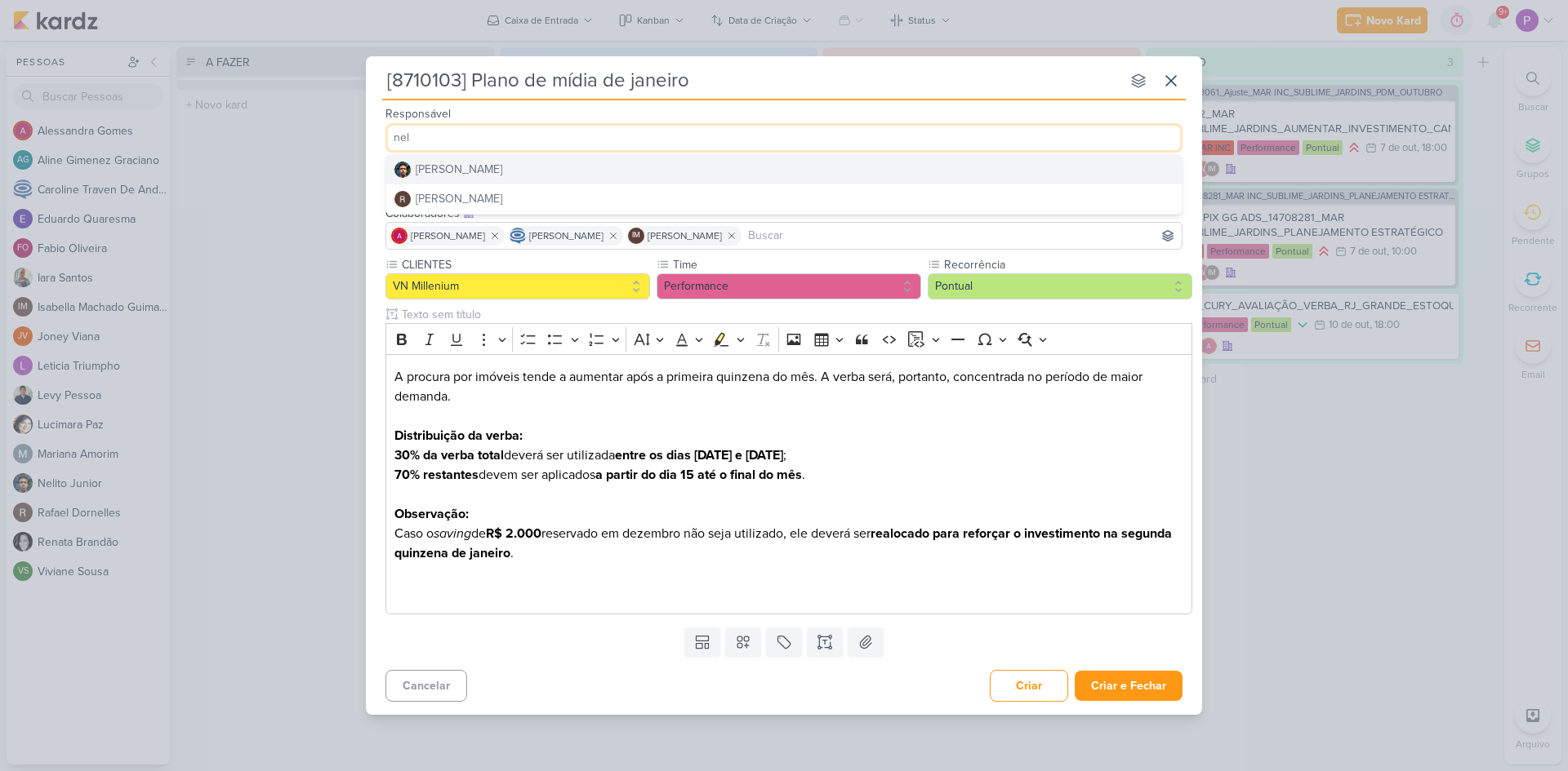
type input "nel"
click at [543, 167] on button "[PERSON_NAME]" at bounding box center [784, 169] width 796 height 29
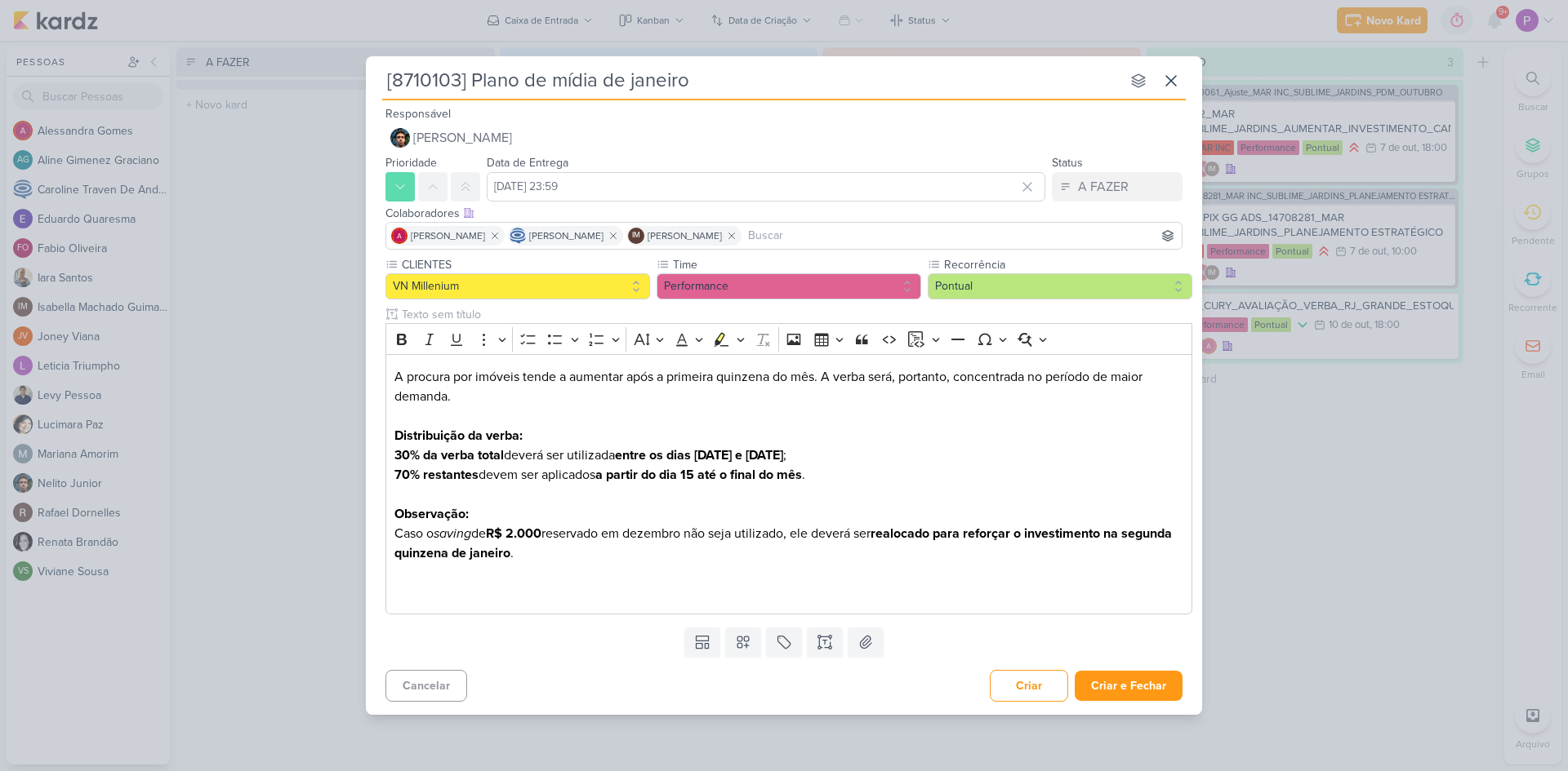
click at [367, 196] on div "Prioridade Data de Entrega 14 de outubro de 2025 às 23:59 Outubro 2025 Dom Seg …" at bounding box center [784, 177] width 836 height 49
click at [1107, 686] on button "Criar e Fechar" at bounding box center [1128, 686] width 108 height 30
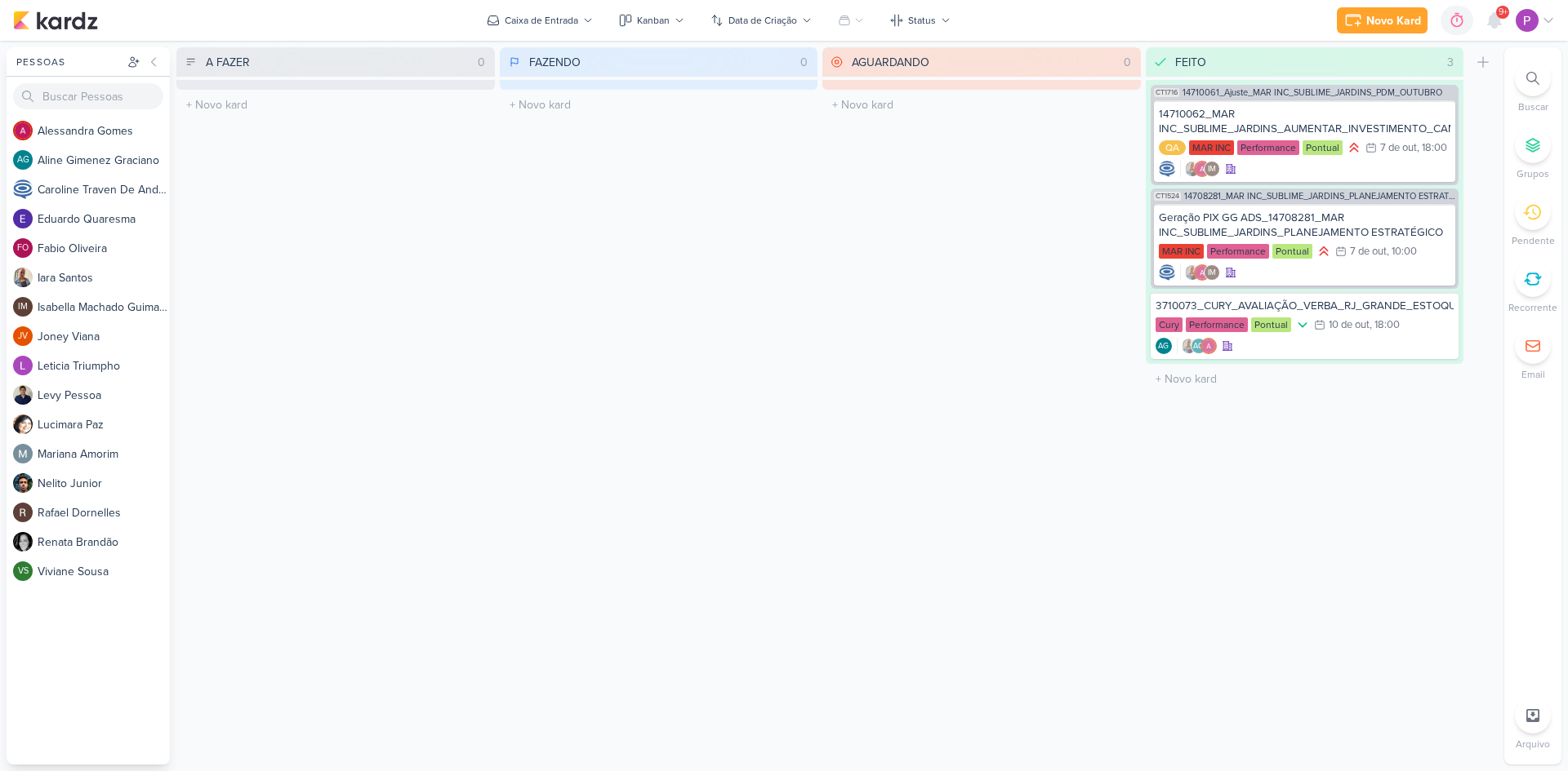
click at [1497, 11] on div "9+" at bounding box center [1503, 12] width 13 height 13
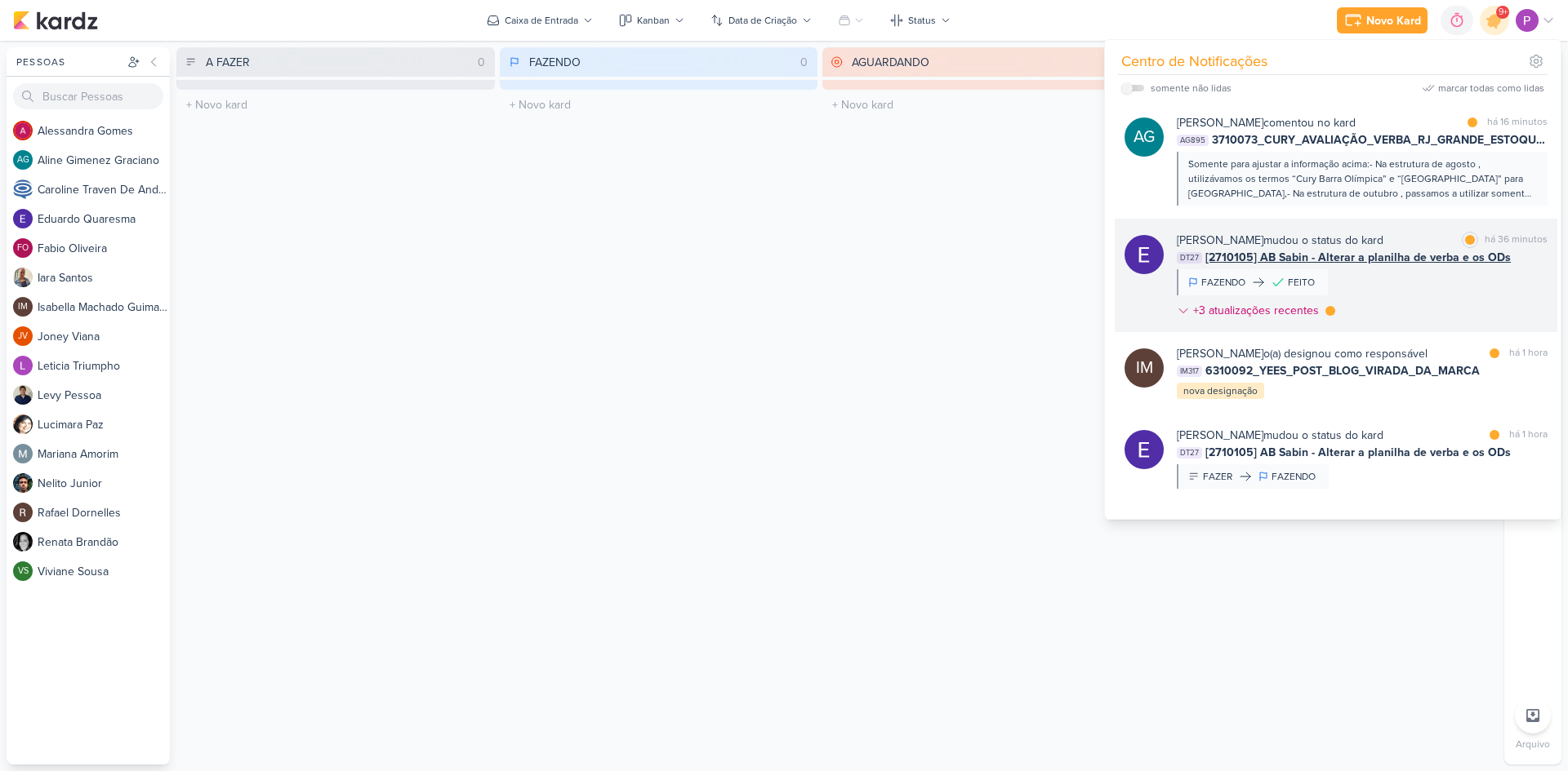
scroll to position [409, 0]
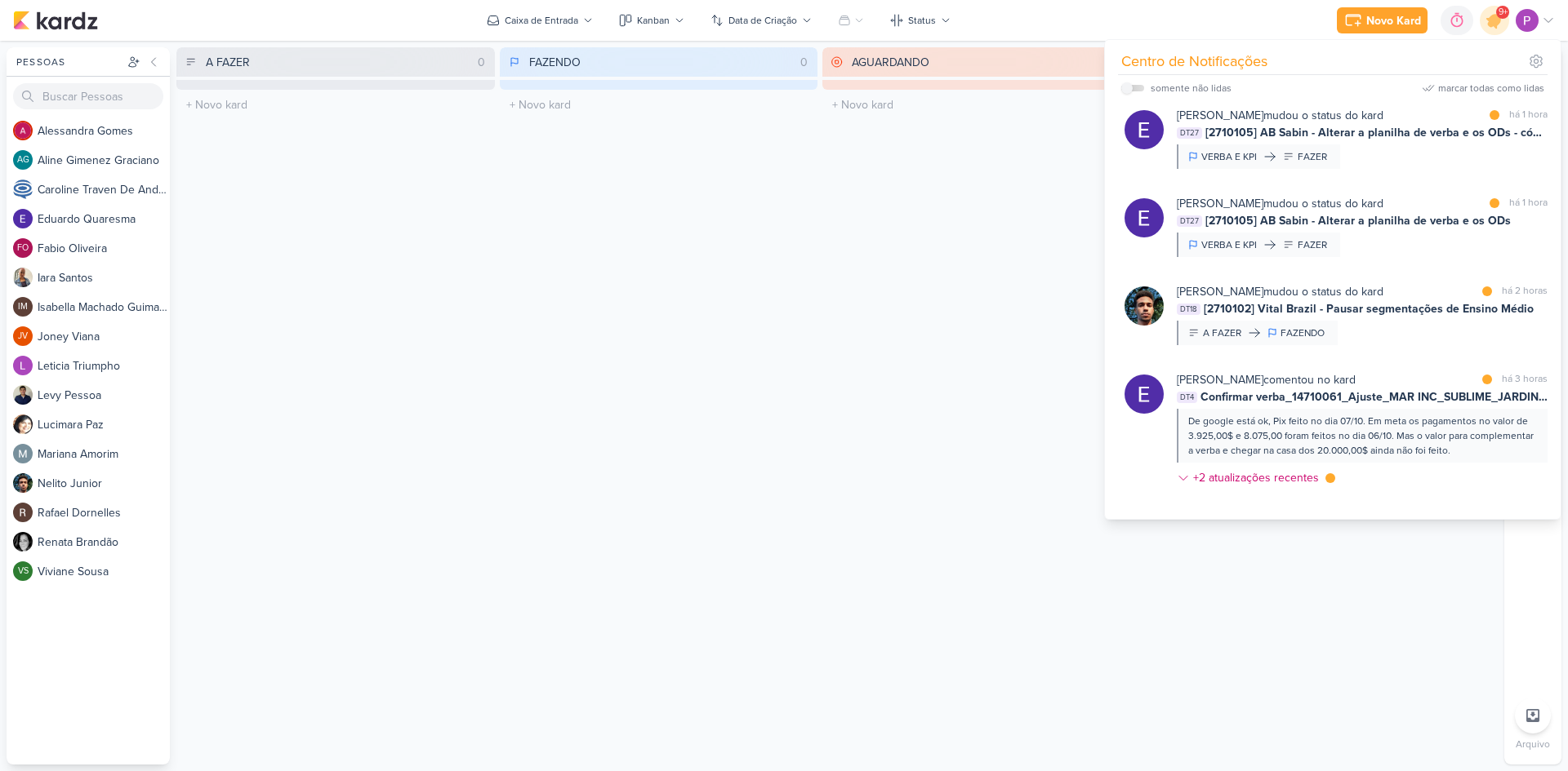
click at [913, 388] on div "AGUARDANDO 0 Mover Para Esquerda Mover Para Direita Deletar O título do kard de…" at bounding box center [981, 406] width 318 height 717
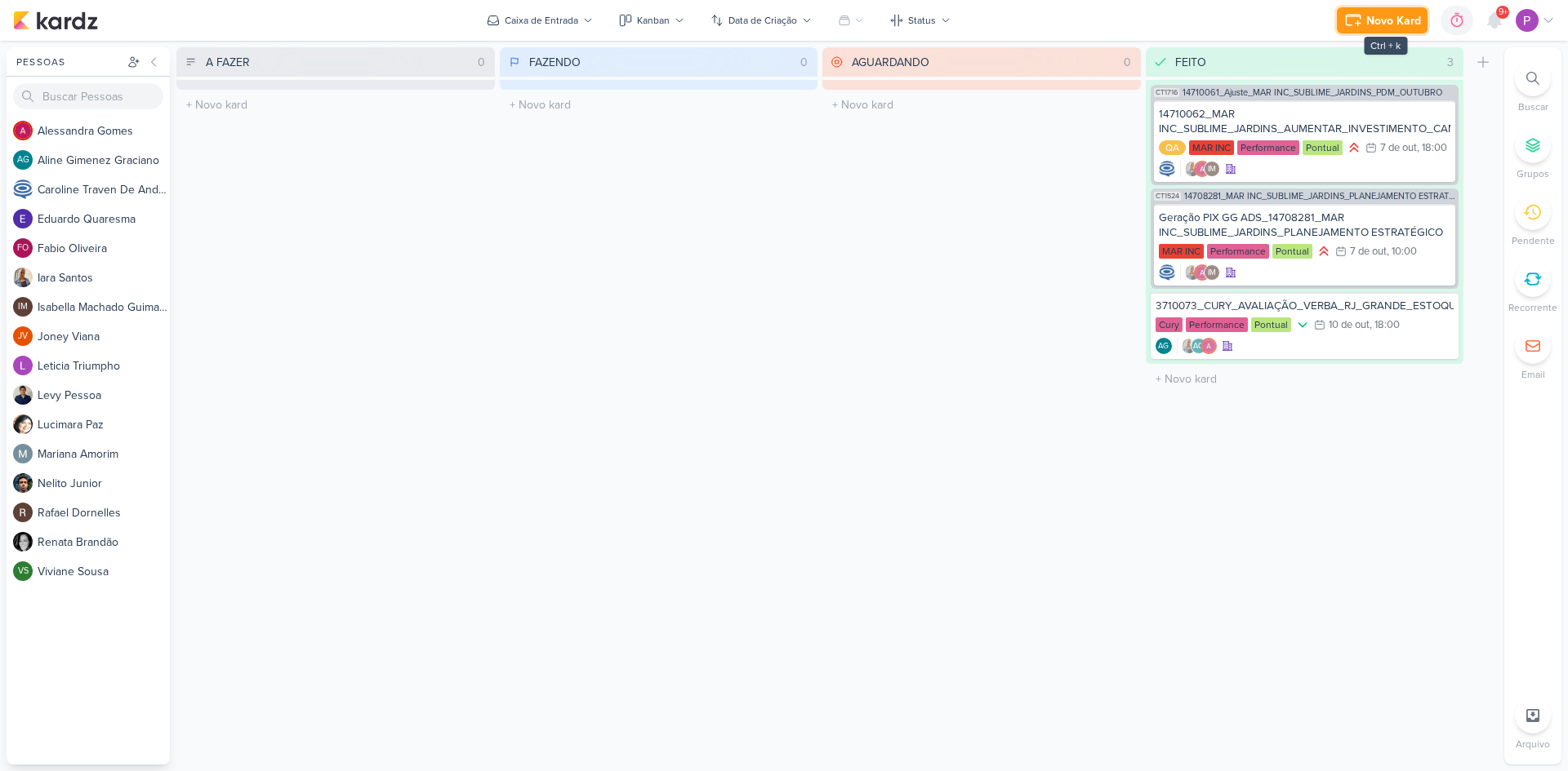
click at [1363, 21] on icon at bounding box center [1353, 20] width 20 height 20
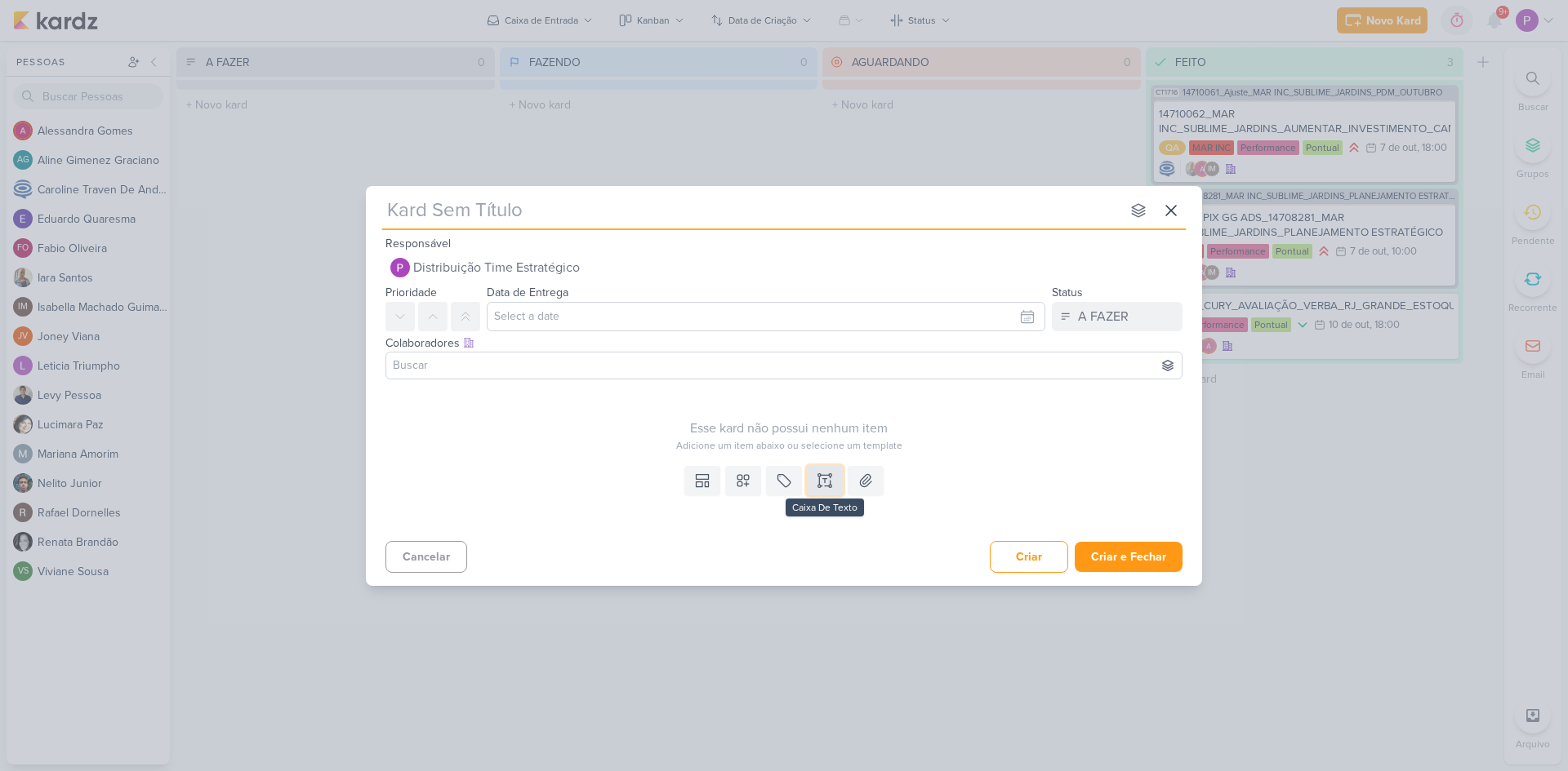
click at [819, 476] on icon at bounding box center [819, 475] width 3 height 3
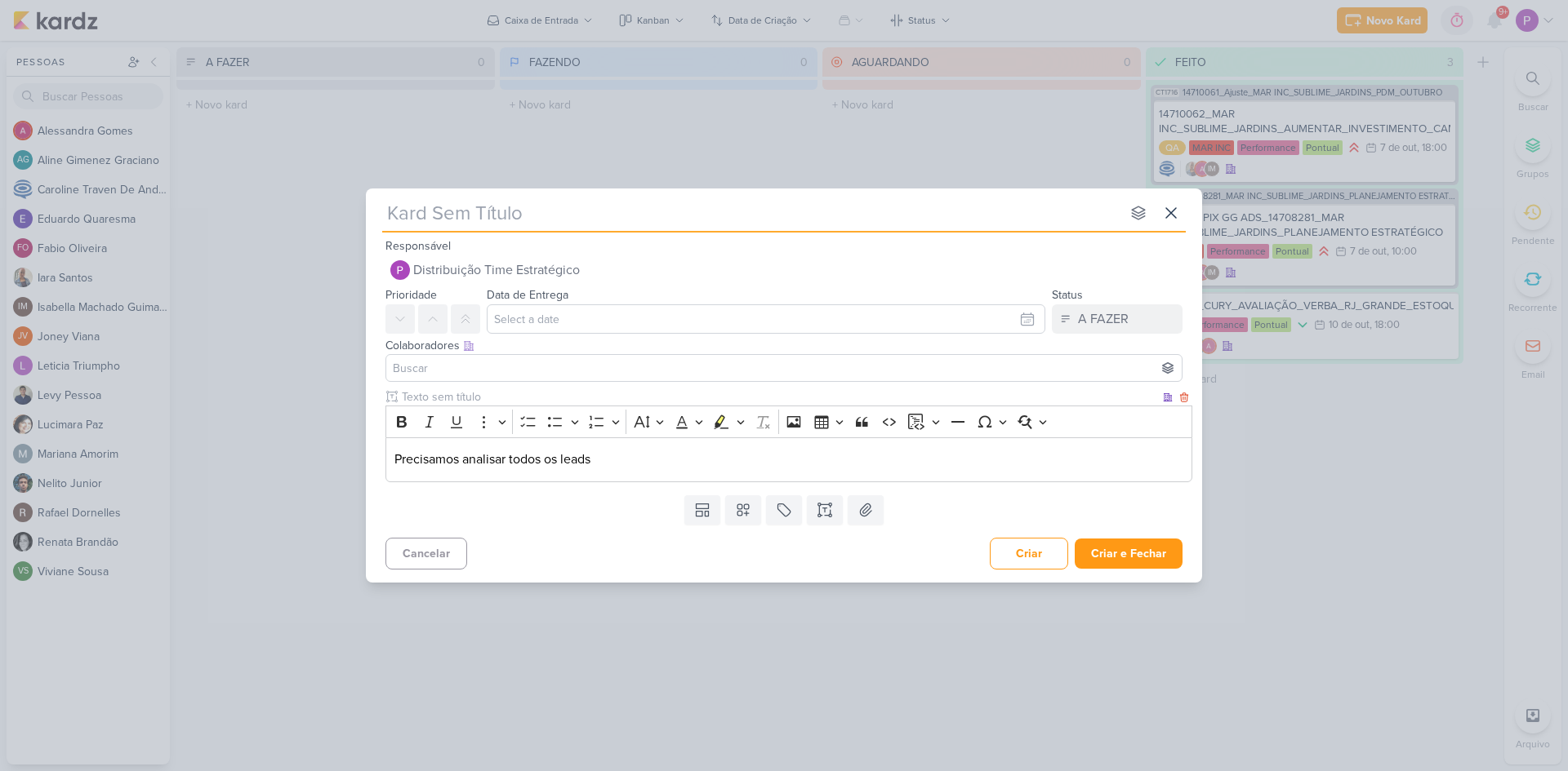
click at [649, 471] on div "Precisamos analisar todos os leads" at bounding box center [788, 461] width 807 height 45
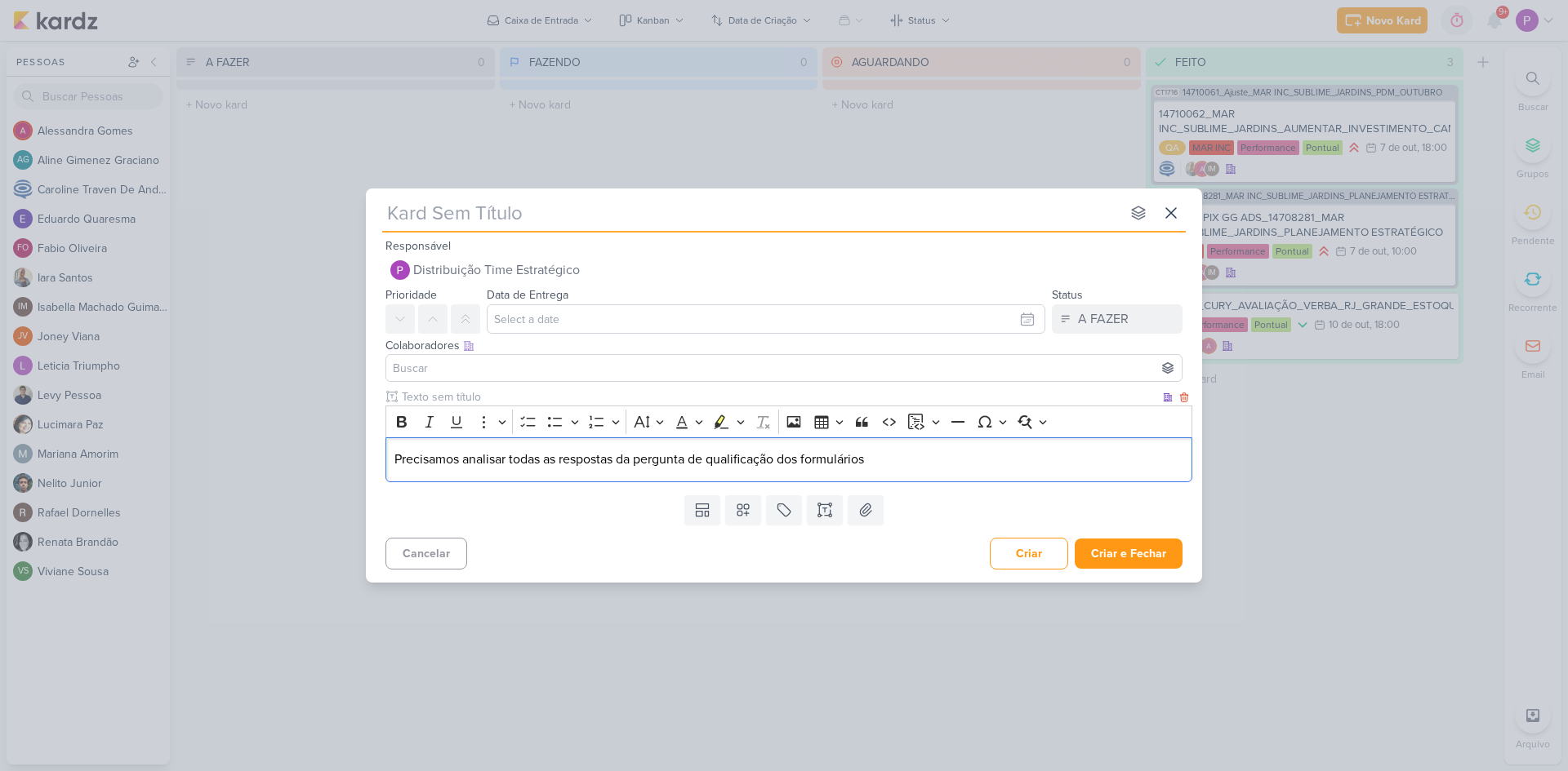
click at [885, 462] on p "Precisamos analisar todas as respostas da pergunta de qualificação dos formulár…" at bounding box center [789, 460] width 789 height 20
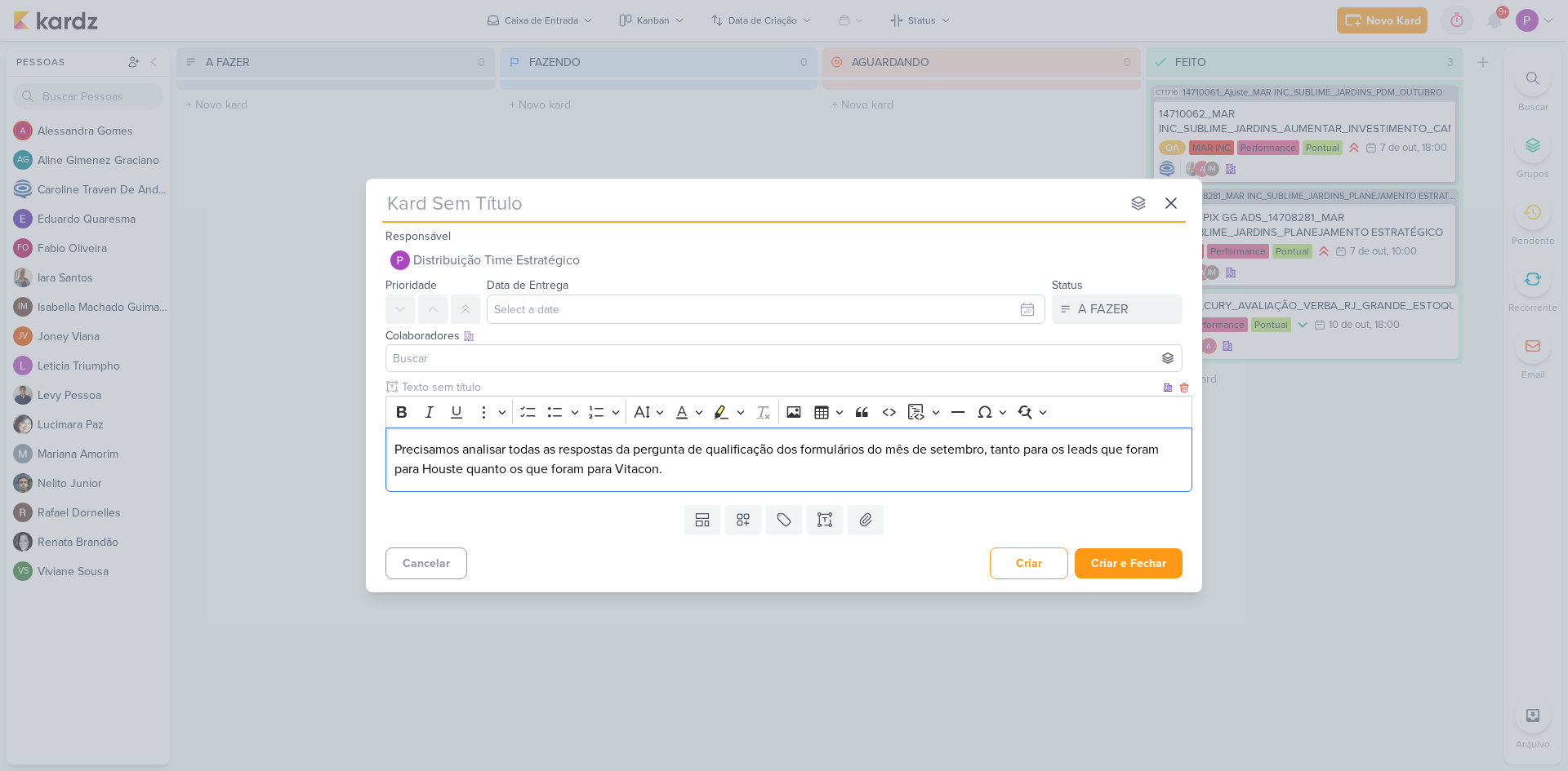
drag, startPoint x: 638, startPoint y: 461, endPoint x: 1013, endPoint y: 517, distance: 379.2
click at [1013, 517] on div "Responsável Distribuição Time Estratégico Nenhum contato encontrado create new …" at bounding box center [784, 404] width 836 height 356
click at [795, 478] on p "Precisamos analisar todas as respostas da pergunta de qualificação dos formulár…" at bounding box center [789, 460] width 789 height 40
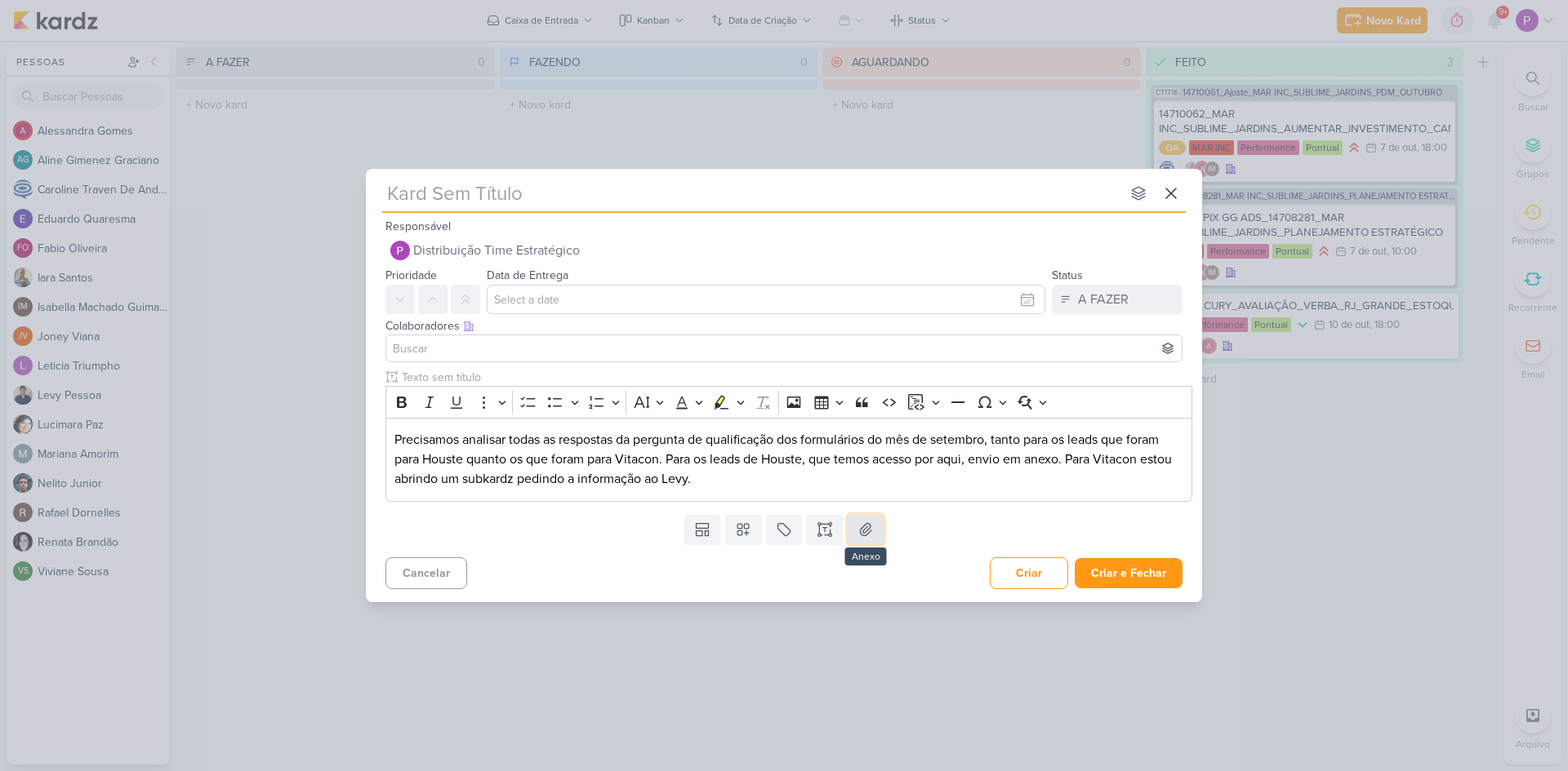
click at [875, 536] on button at bounding box center [866, 529] width 36 height 29
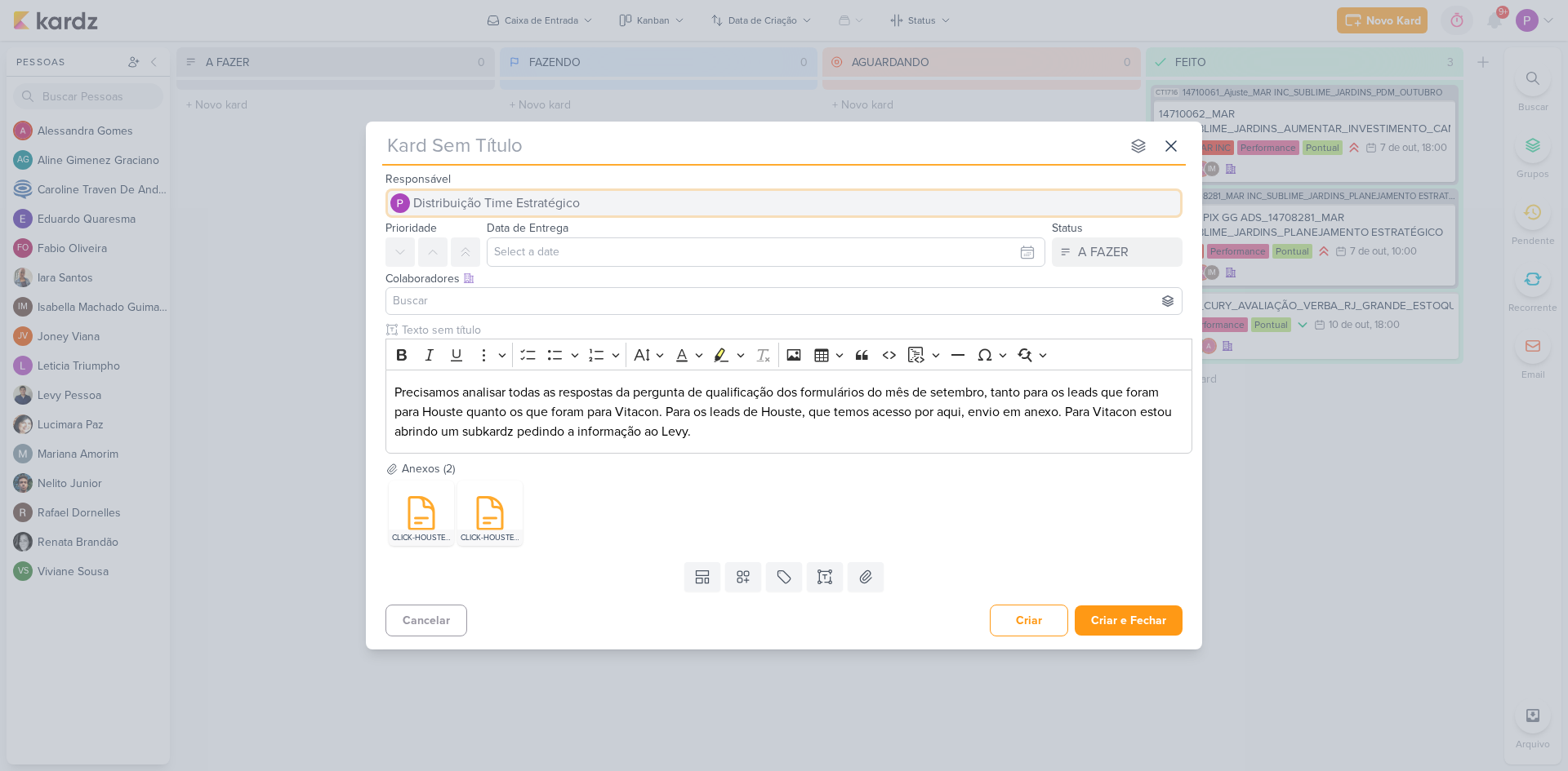
click at [450, 212] on span "Distribuição Time Estratégico" at bounding box center [497, 203] width 166 height 20
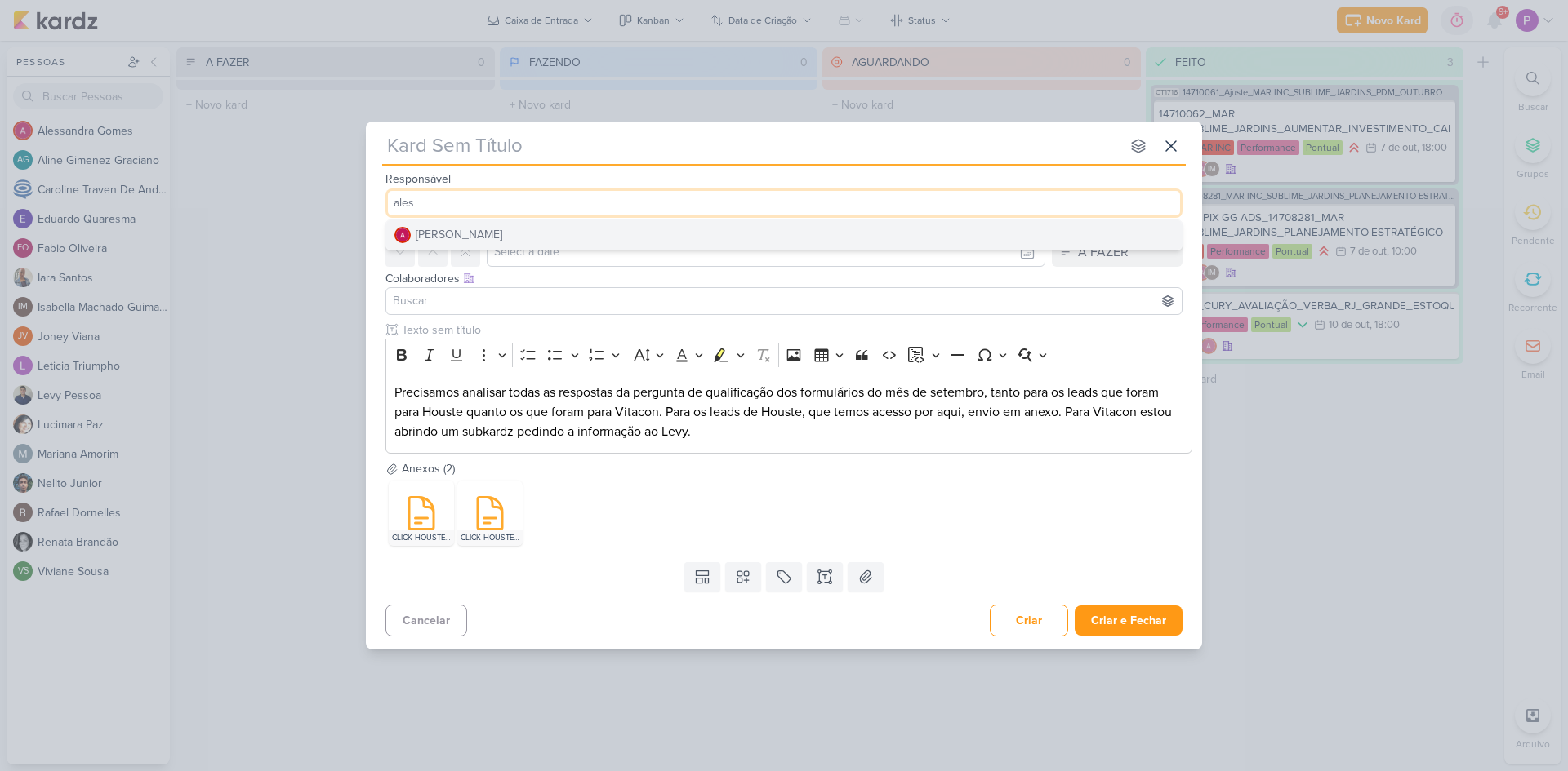
type input "ales"
click at [465, 225] on button "[PERSON_NAME]" at bounding box center [784, 235] width 796 height 29
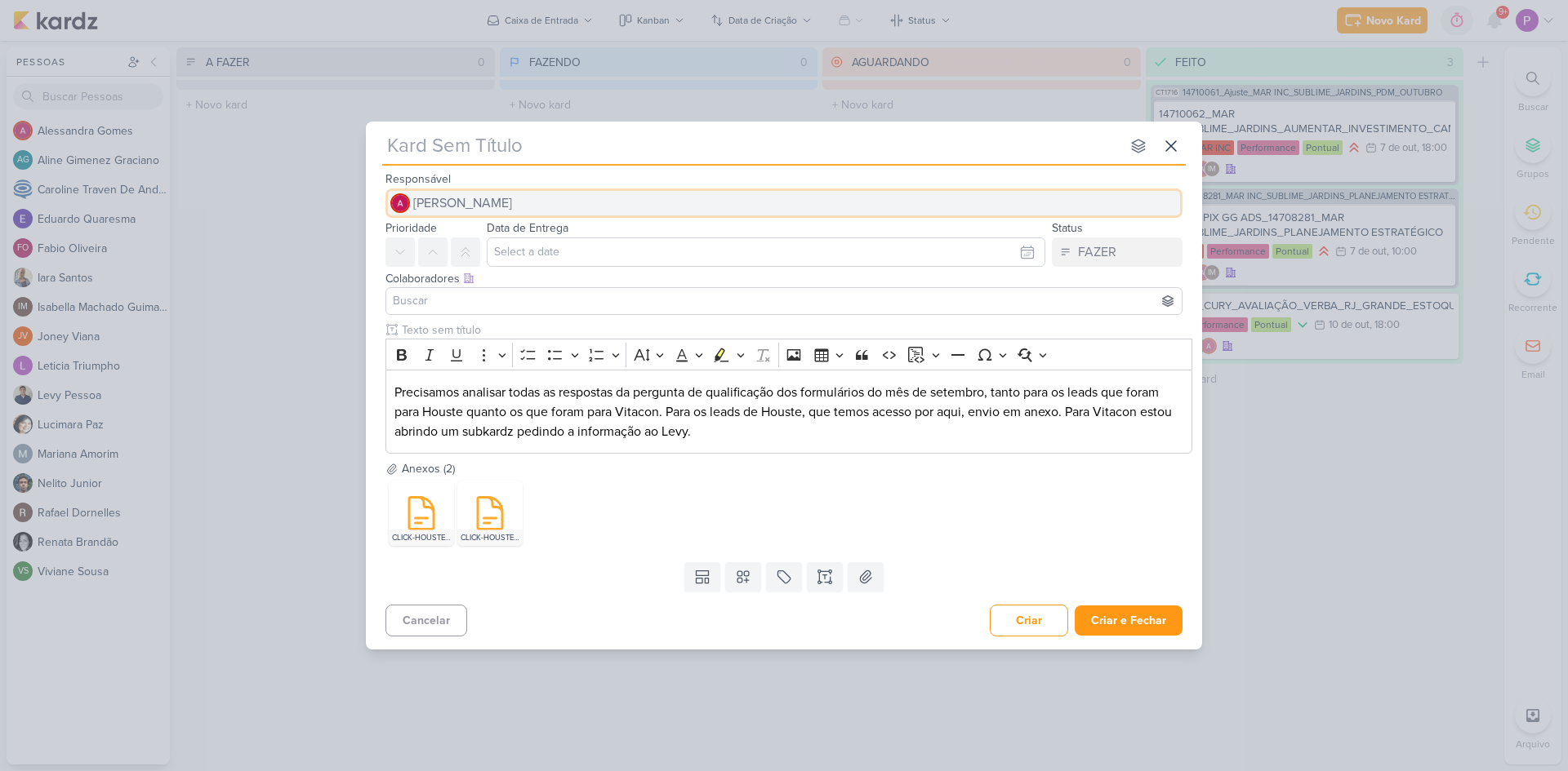
click at [476, 212] on span "[PERSON_NAME]" at bounding box center [463, 203] width 99 height 20
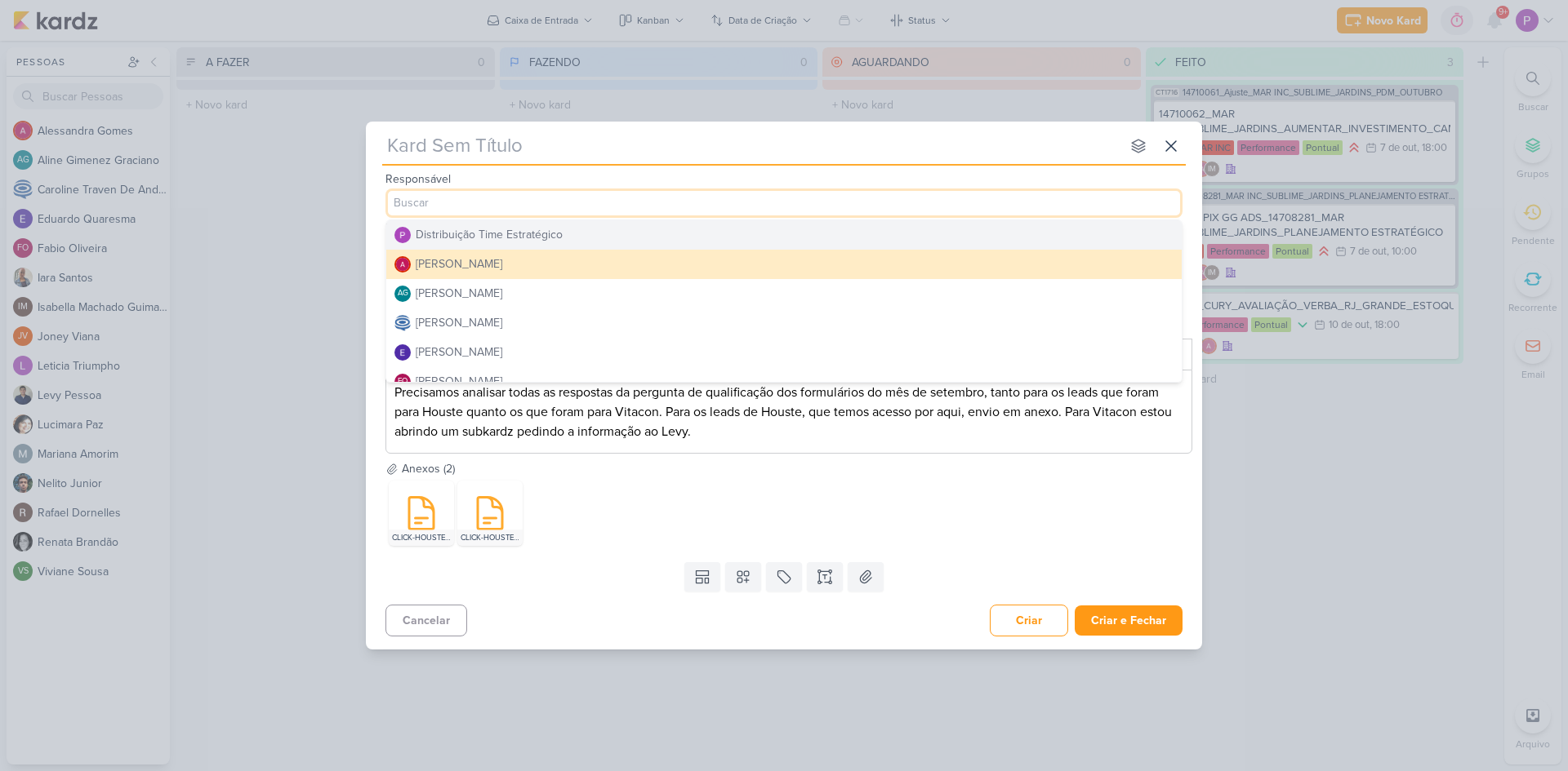
click at [477, 236] on div "Distribuição Time Estratégico" at bounding box center [489, 235] width 147 height 17
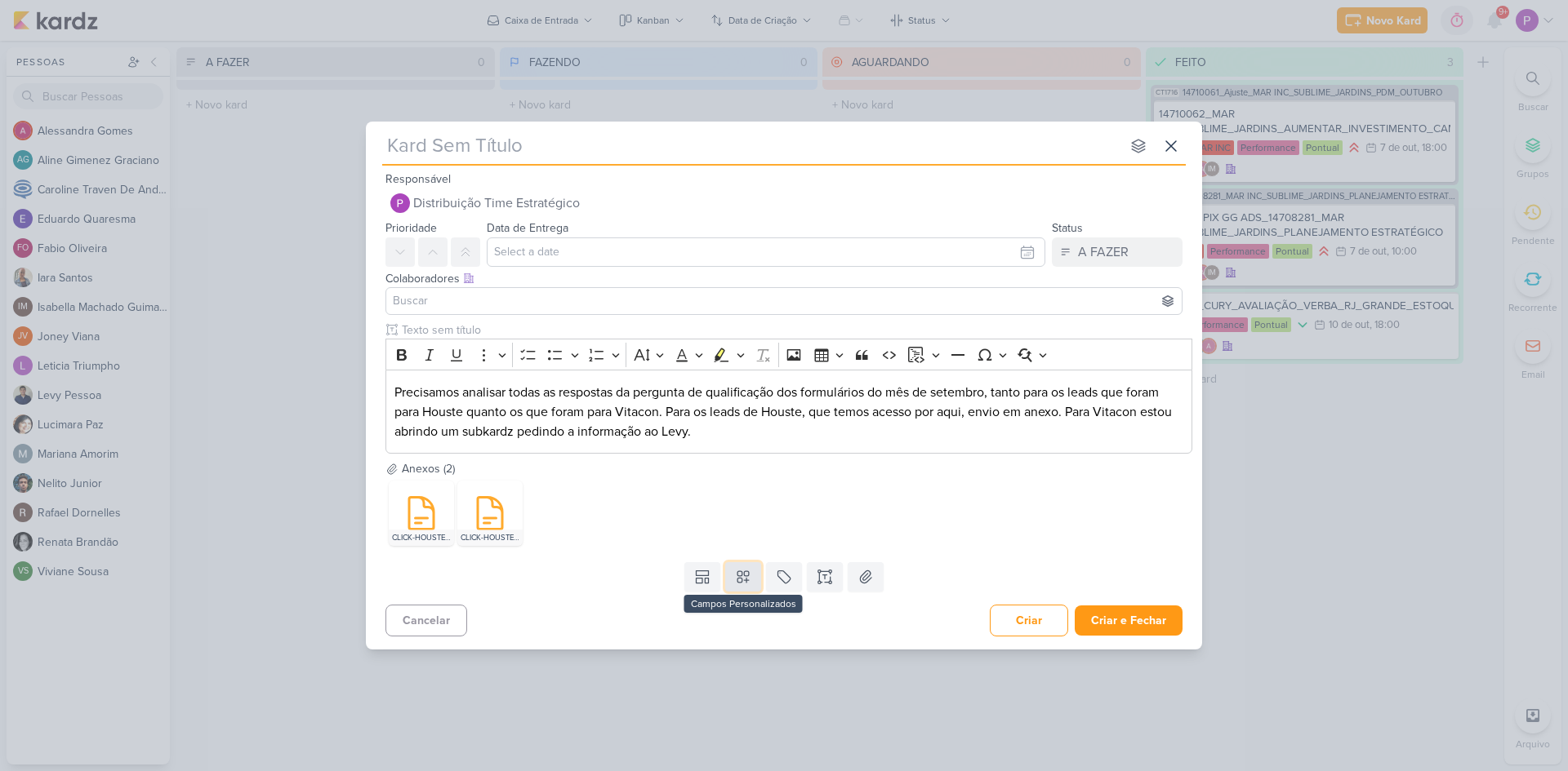
click at [734, 573] on button at bounding box center [743, 577] width 36 height 29
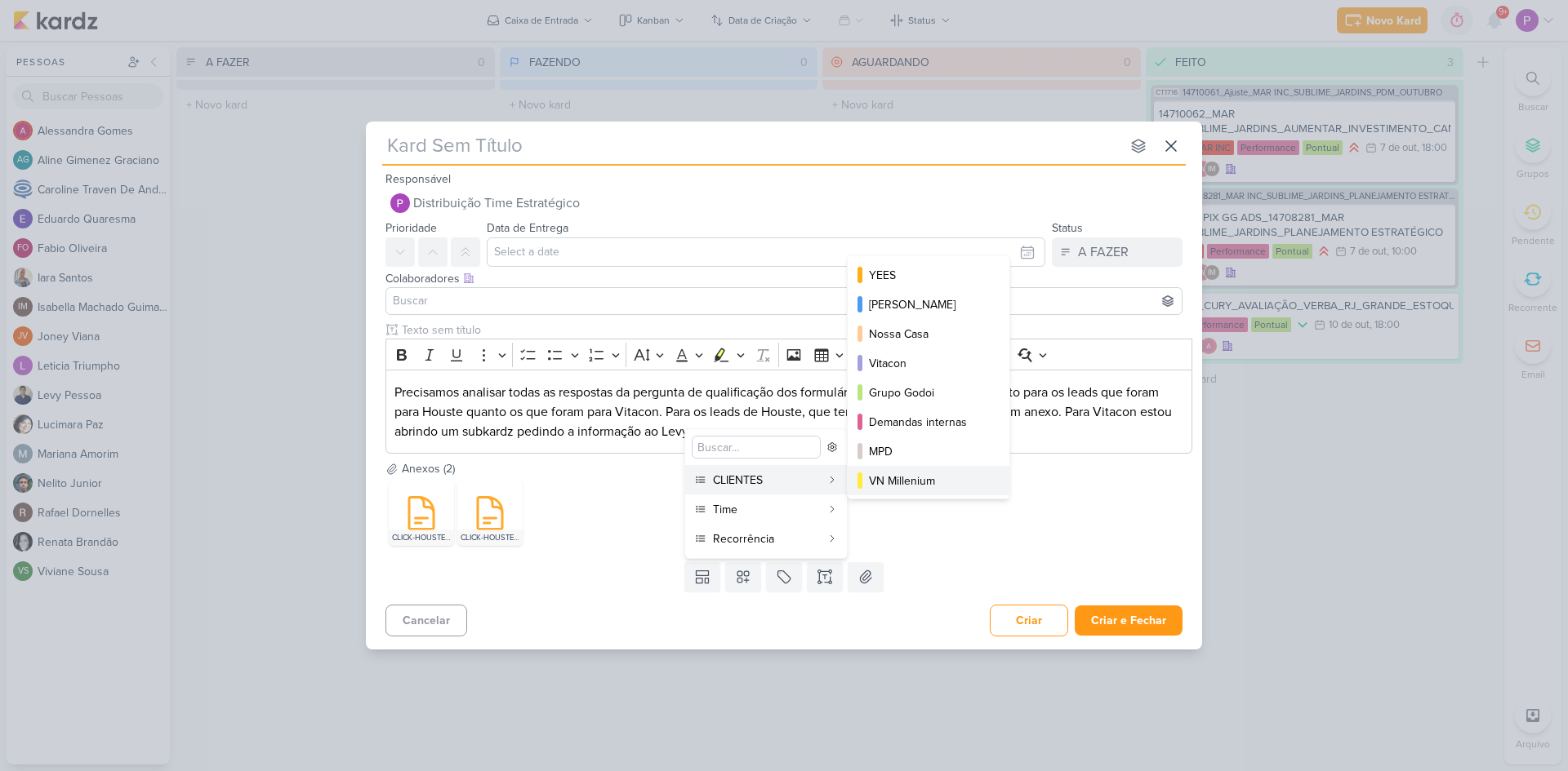
click at [986, 473] on button "VN Millenium" at bounding box center [928, 480] width 161 height 29
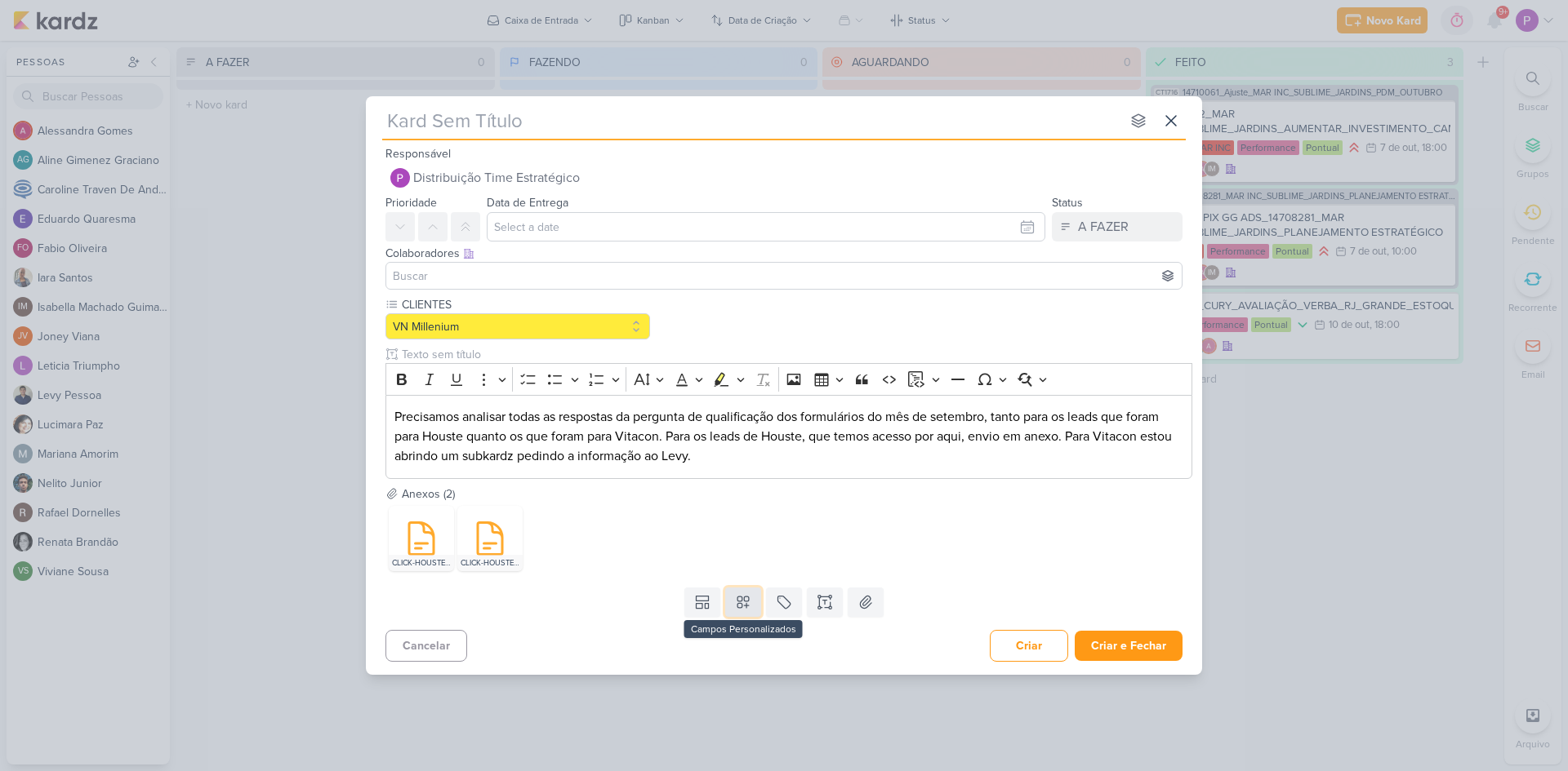
click at [745, 599] on icon at bounding box center [743, 602] width 16 height 16
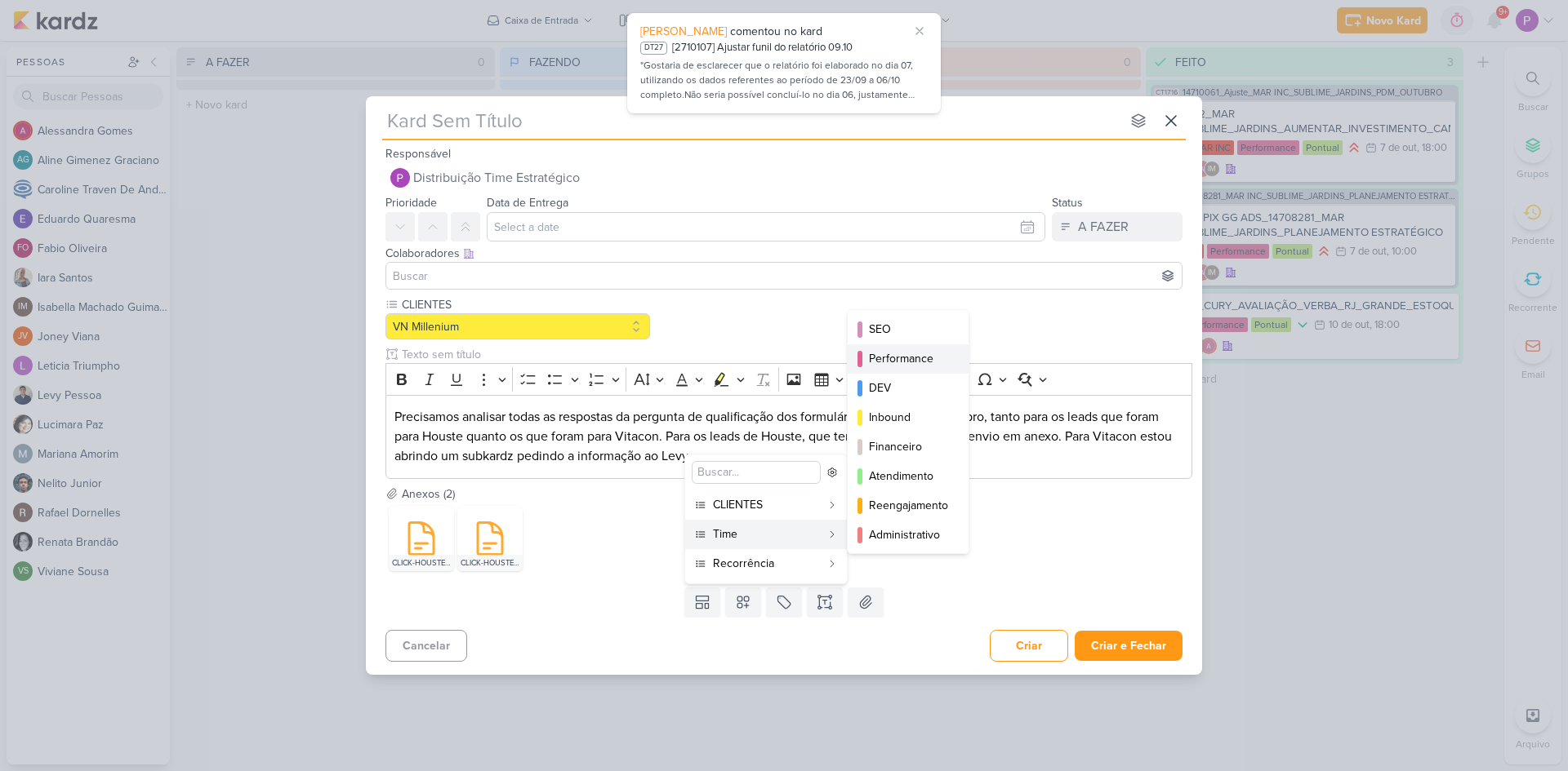
click at [886, 349] on button "Performance" at bounding box center [908, 359] width 121 height 29
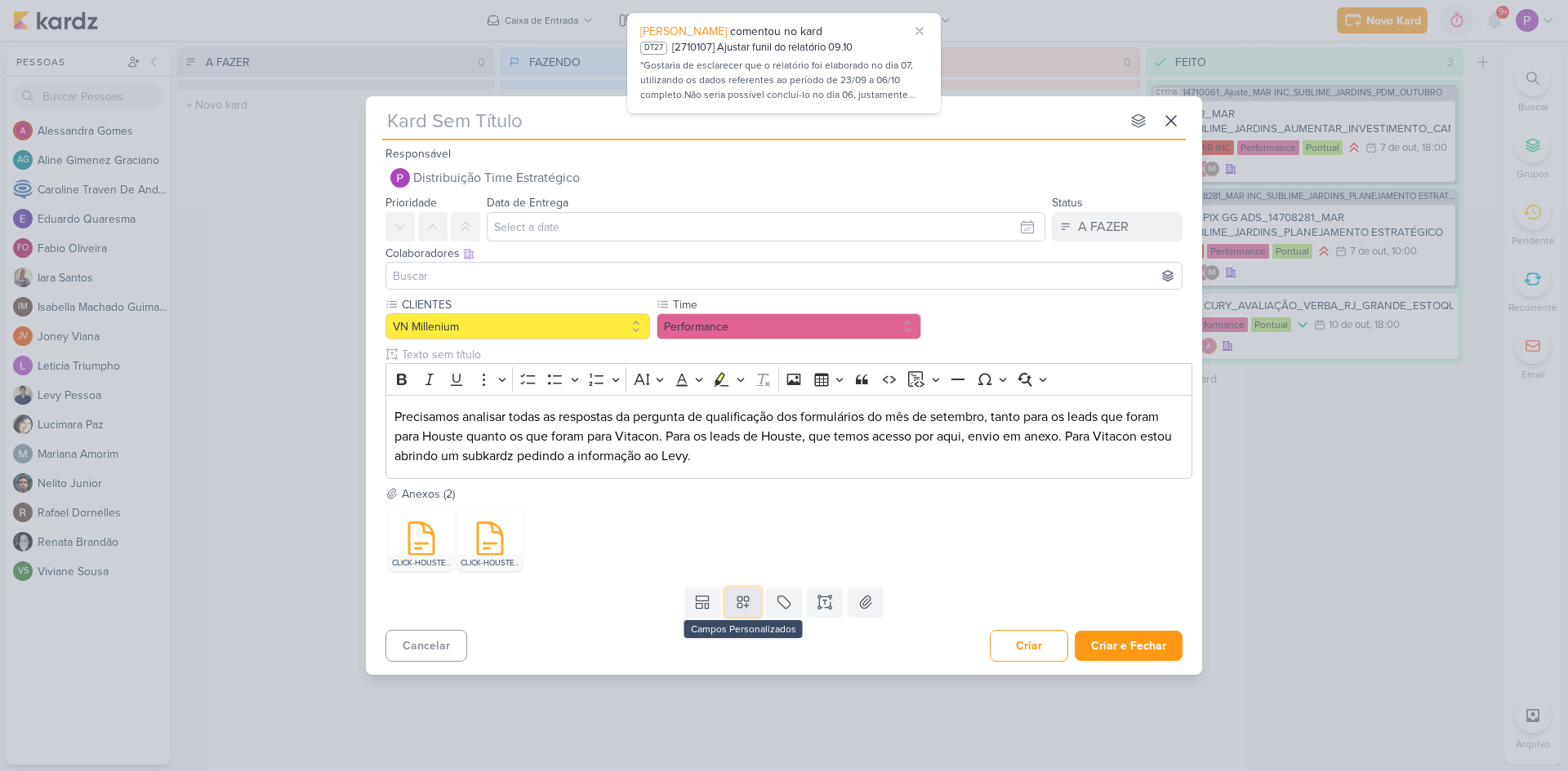
click at [731, 604] on button at bounding box center [743, 602] width 36 height 29
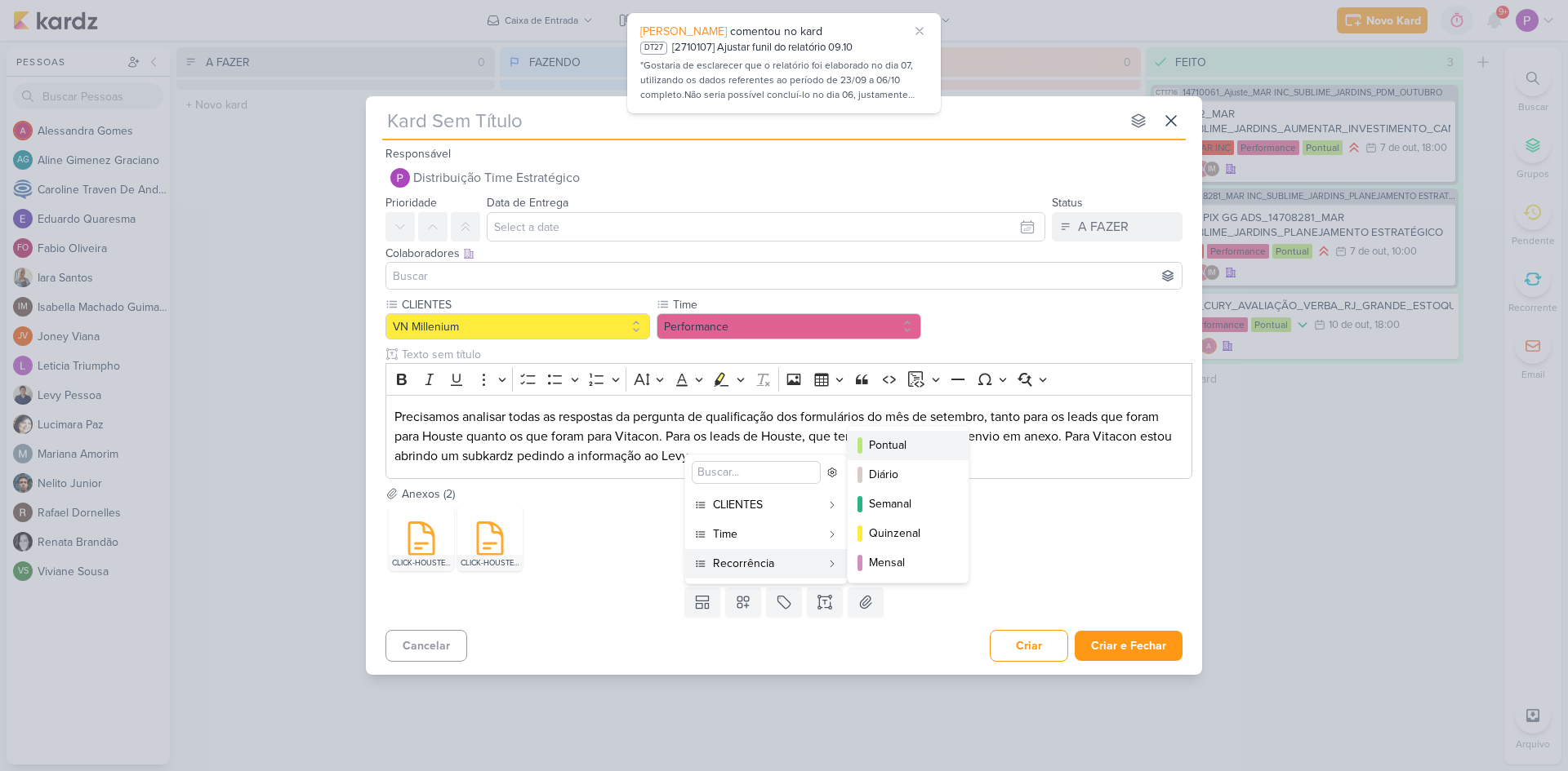
click at [889, 450] on div "Pontual" at bounding box center [908, 445] width 80 height 17
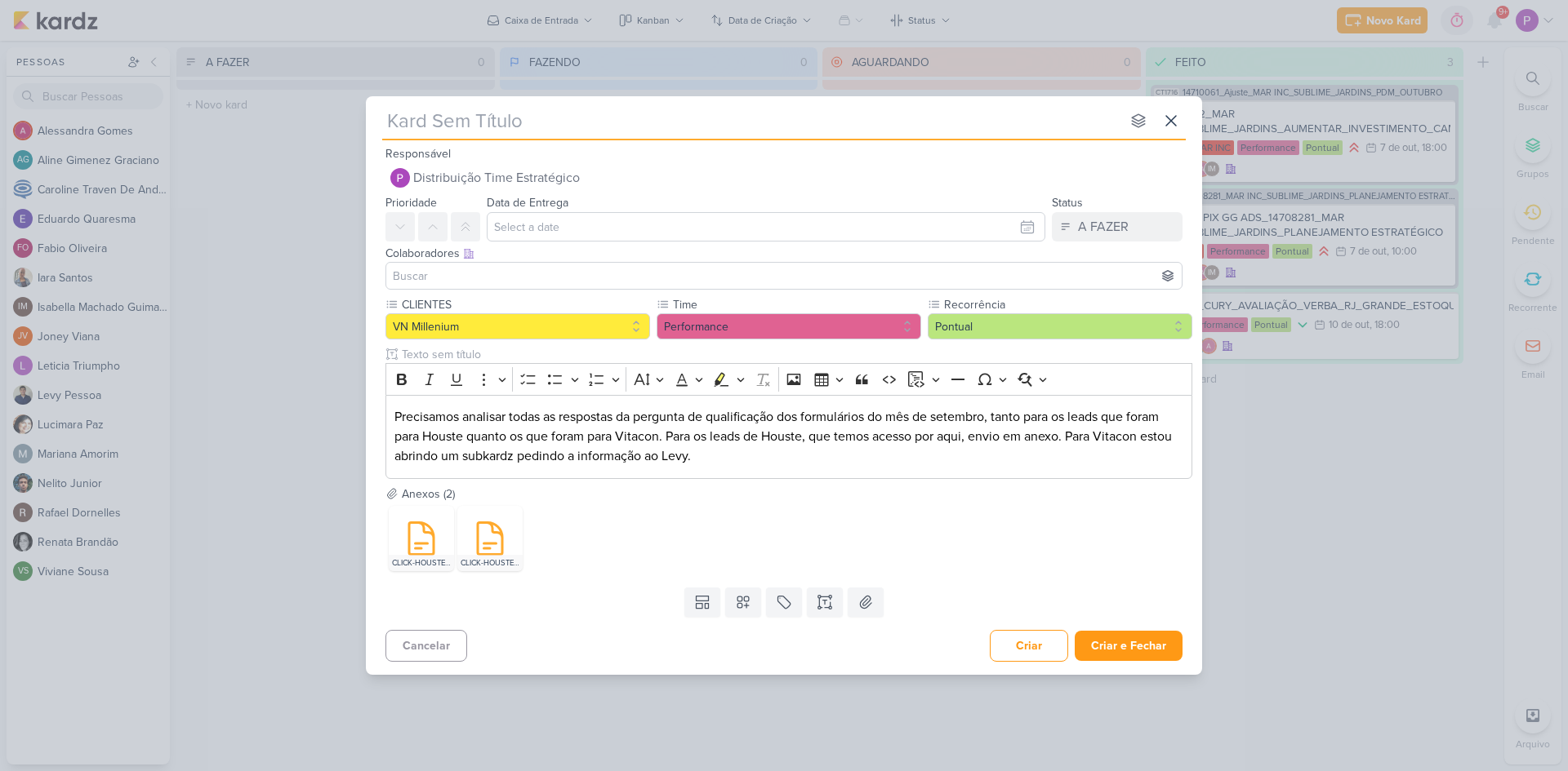
click at [517, 281] on input at bounding box center [784, 276] width 789 height 20
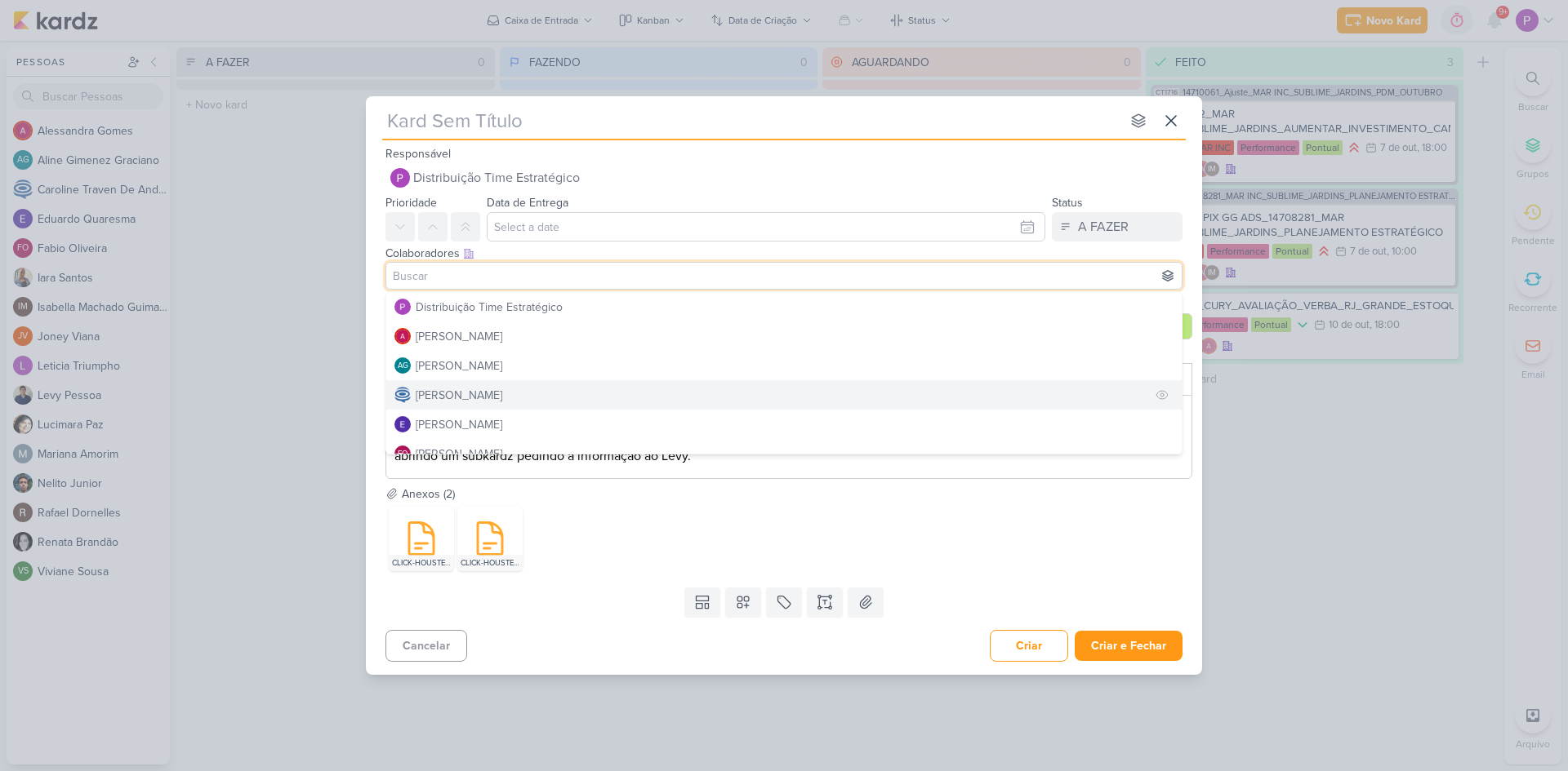
click at [502, 387] on div "[PERSON_NAME]" at bounding box center [459, 395] width 87 height 17
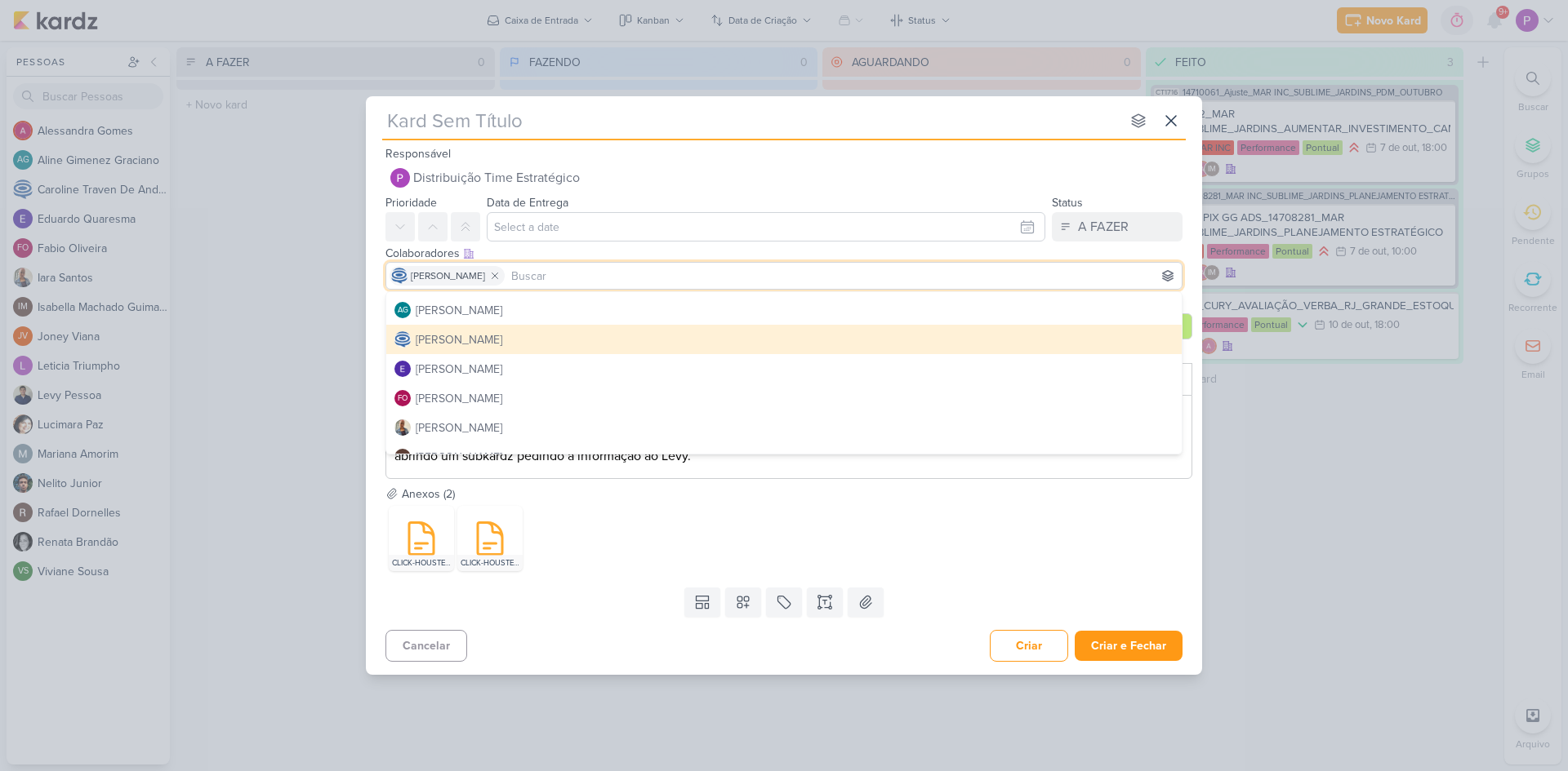
scroll to position [82, 0]
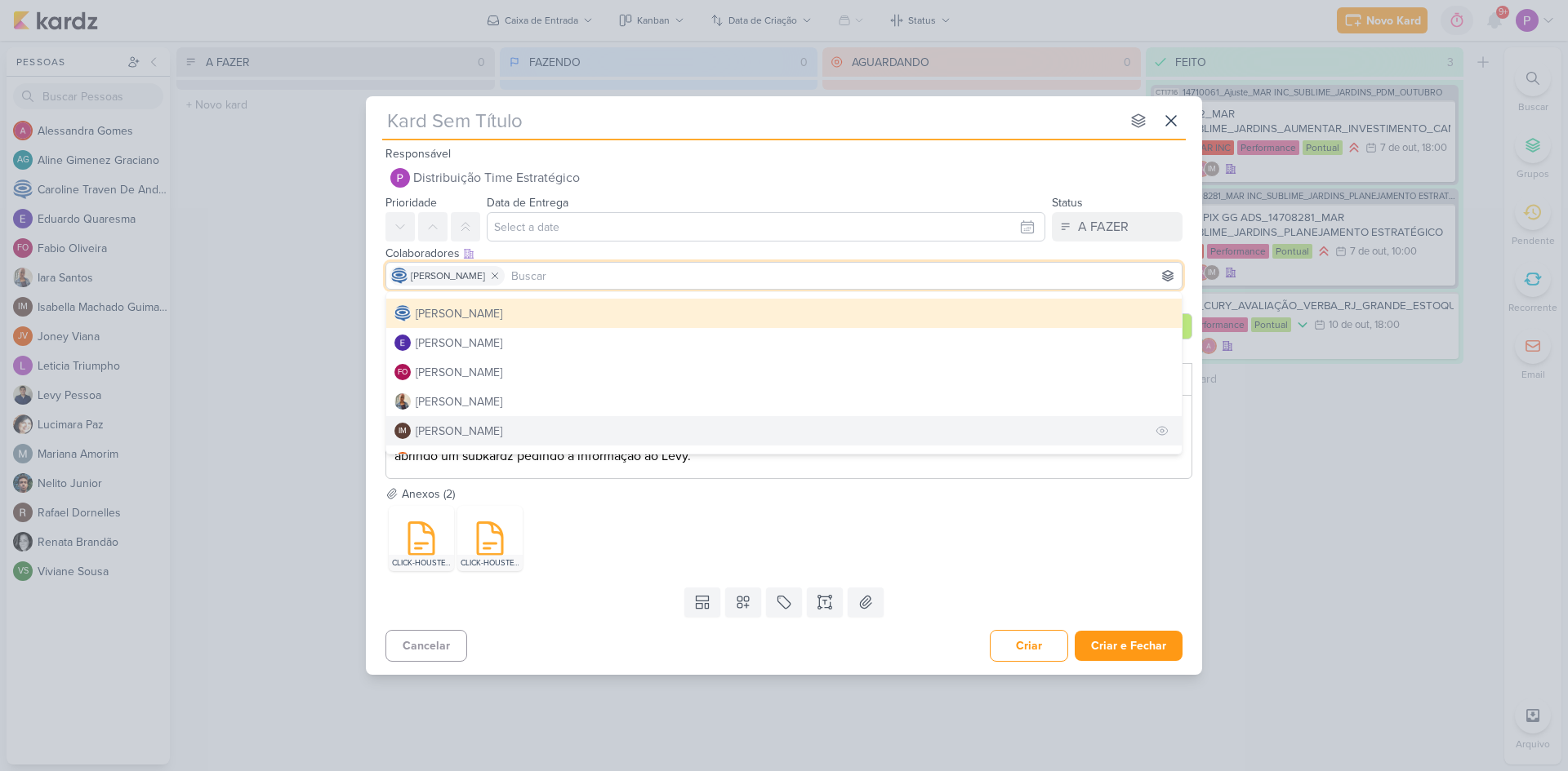
click at [477, 432] on div "[PERSON_NAME]" at bounding box center [459, 431] width 87 height 17
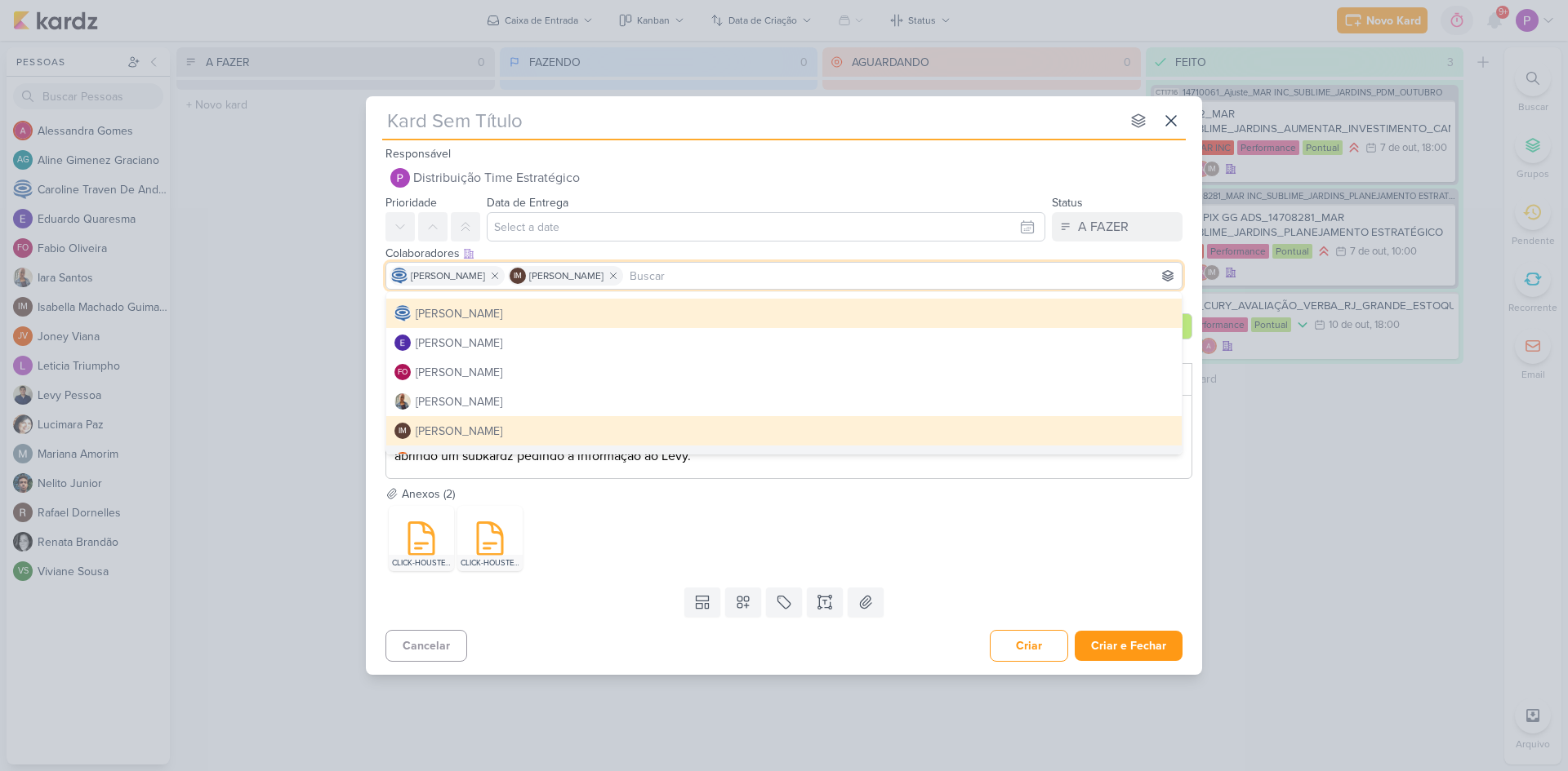
click at [1186, 565] on div "CLICK-HOUSTE-VN MILLENNIUM-PRIME-PH3A-HORÁRIO_Leads_2025-08-31_2025-09-29.xls C…" at bounding box center [788, 539] width 807 height 72
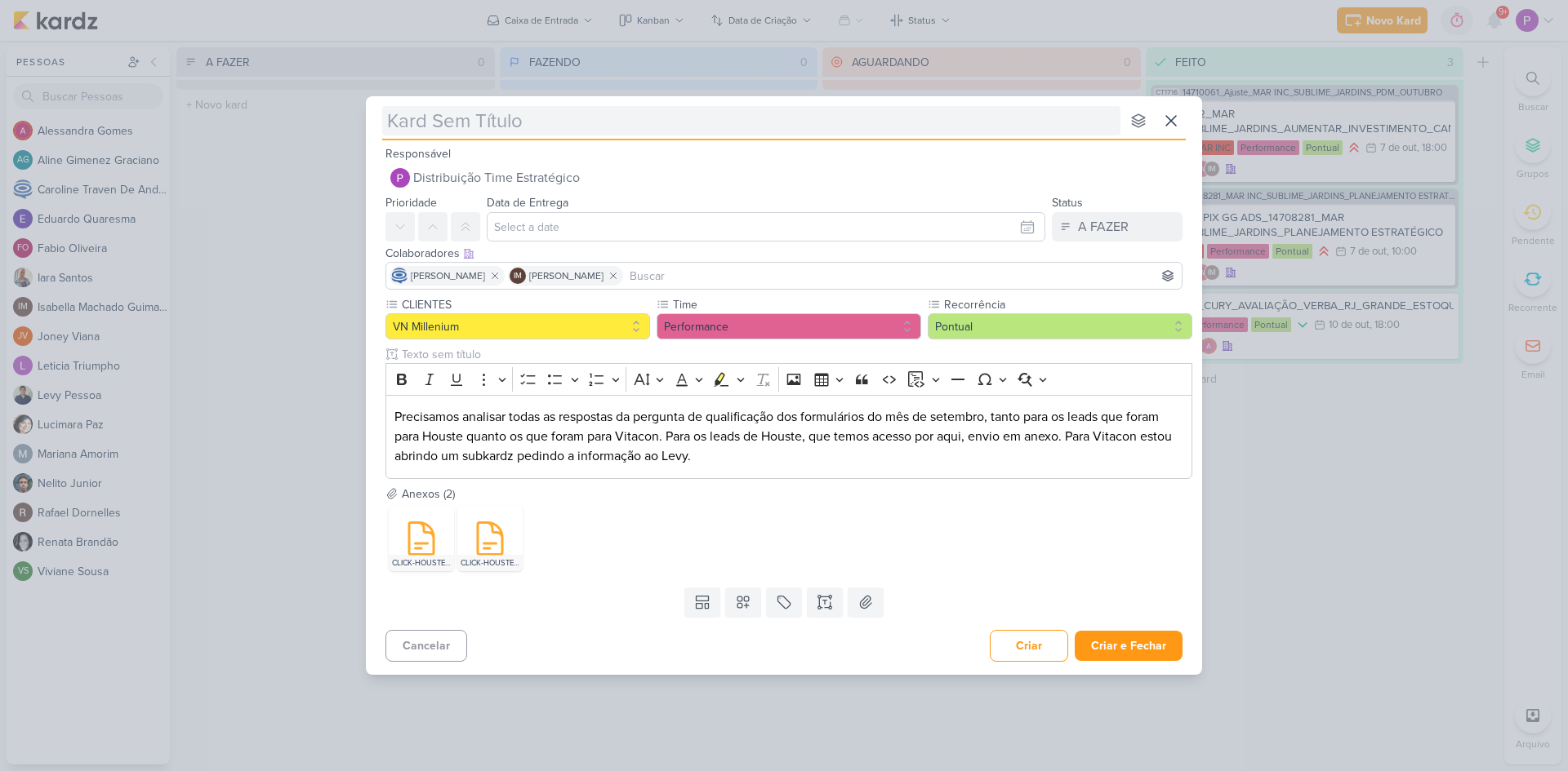
click at [463, 120] on input "text" at bounding box center [751, 120] width 738 height 29
paste input "8710104"
type input "[8710104]"
click at [511, 134] on input "[8710104]" at bounding box center [751, 120] width 738 height 29
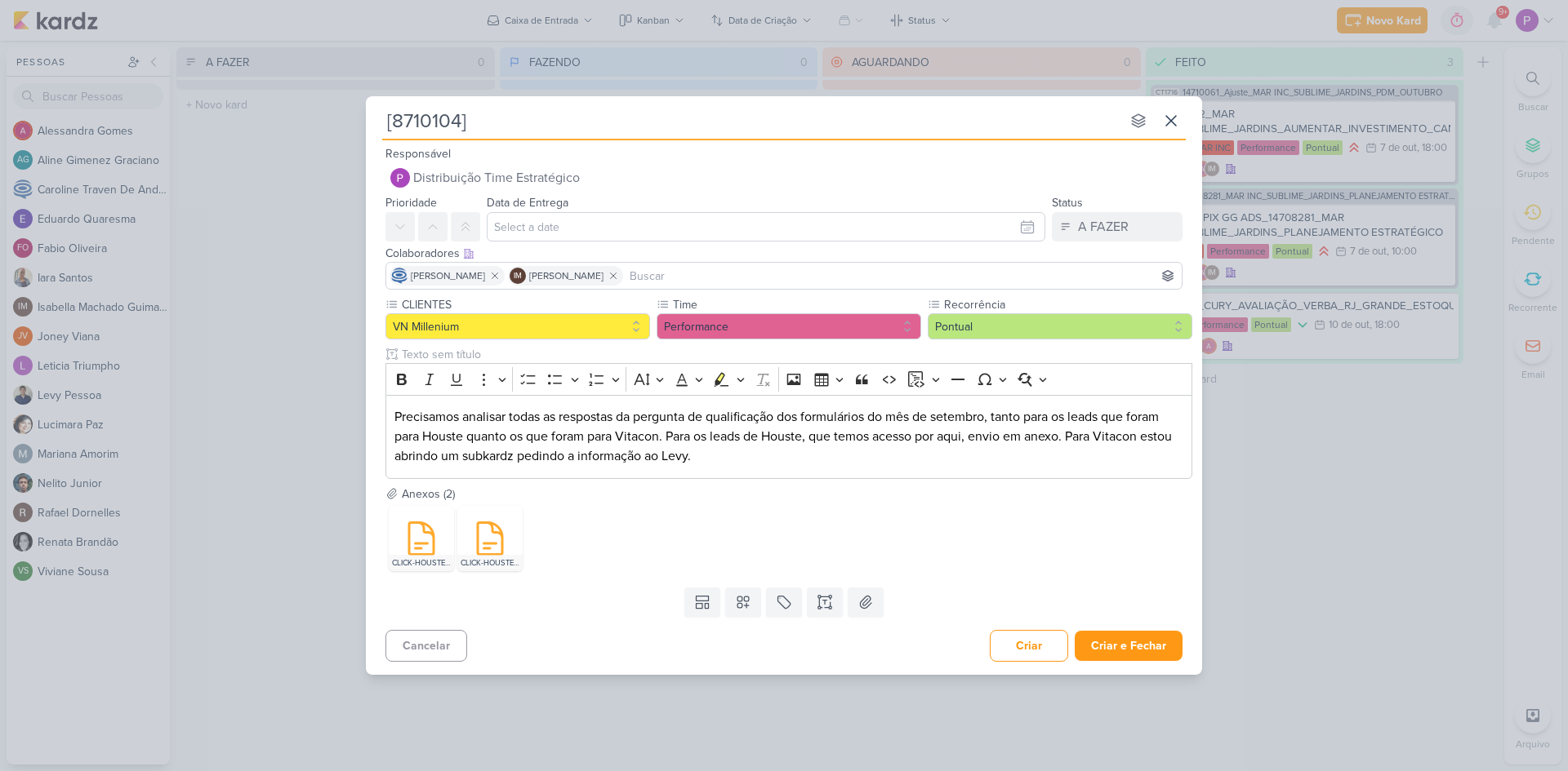
paste input "Analisar as respostas das perguntas de qualificação"
type input "[8710104] Analisar as respostas das perguntas de qualificação"
drag, startPoint x: 942, startPoint y: 131, endPoint x: 378, endPoint y: 170, distance: 565.3
click at [378, 170] on div "[8710104] Analisar as respostas das perguntas de qualificação nenhum grupo disp…" at bounding box center [784, 380] width 836 height 568
type input "[8710104] Analisar as respostas das perguntas de qualificação"
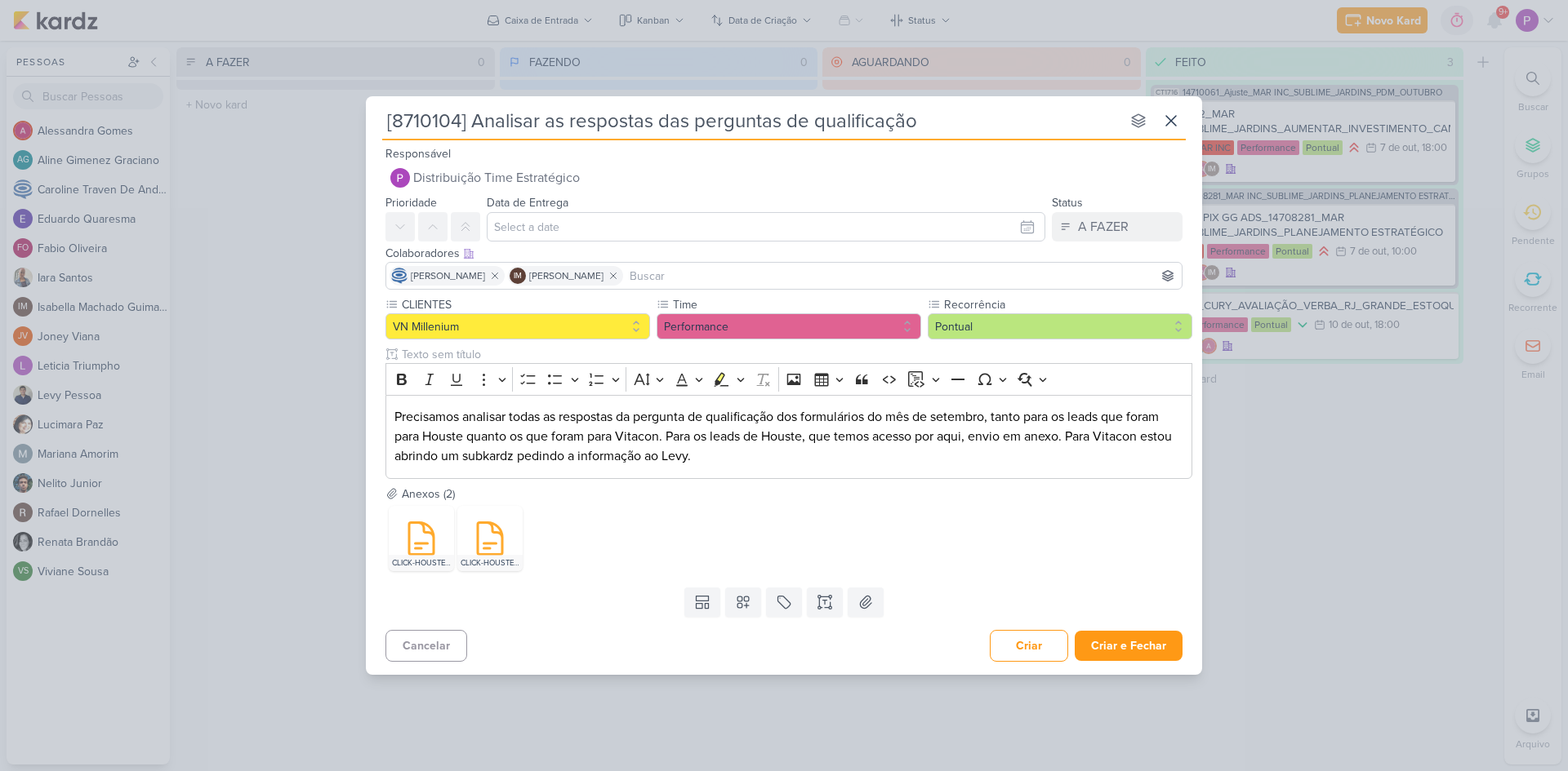
click at [565, 601] on div "Templates Campos Personalizados CLIENTES [GEOGRAPHIC_DATA]" at bounding box center [784, 602] width 836 height 42
click at [548, 232] on input "text" at bounding box center [767, 226] width 559 height 29
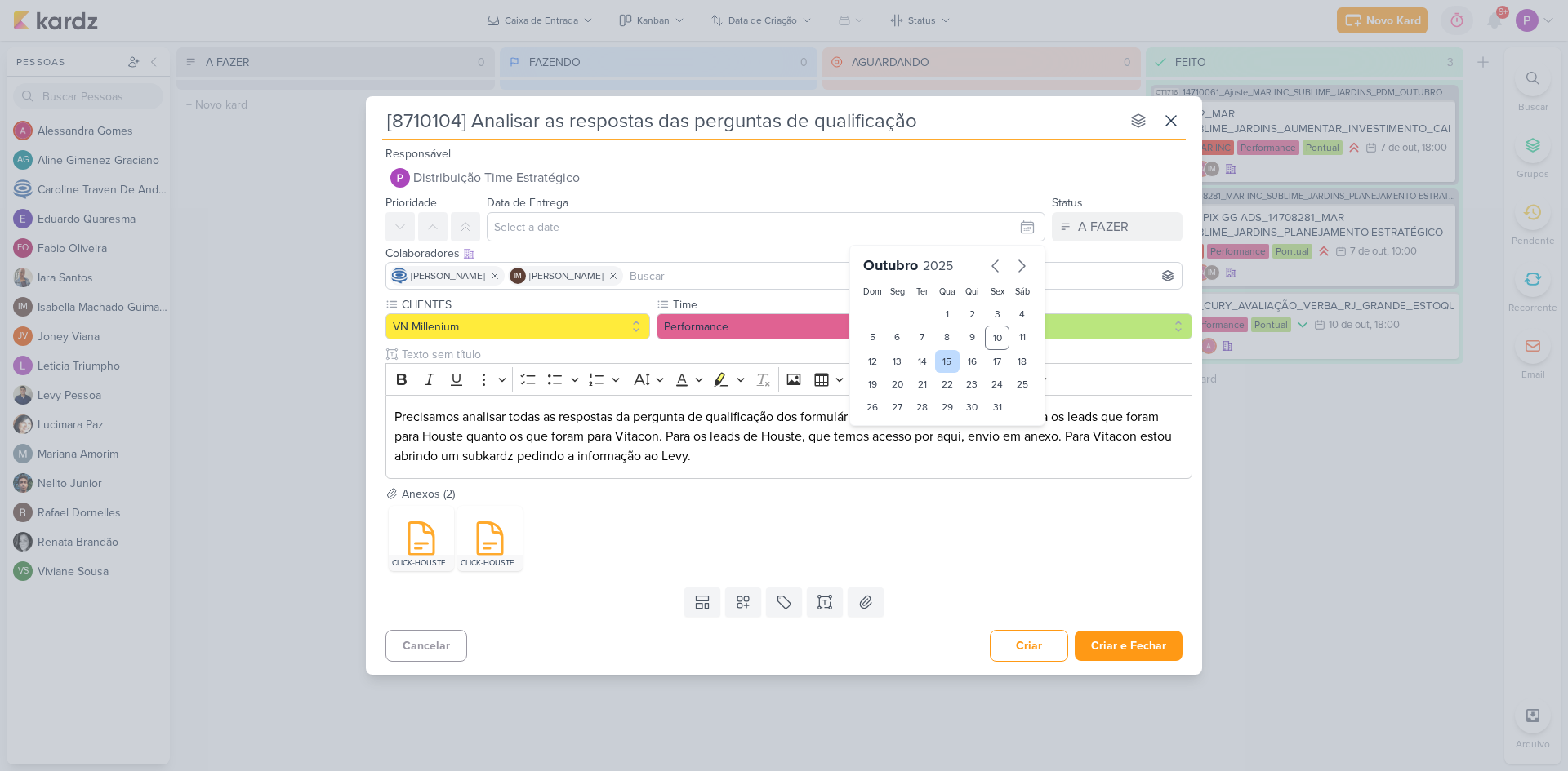
click at [954, 360] on div "15" at bounding box center [947, 361] width 25 height 23
type input "15 de outubro de 2025 às 23:59"
click at [608, 554] on div "CLICK-HOUSTE-VN MILLENNIUM-PRIME-PH3A-HORÁRIO_Leads_2025-08-31_2025-09-29.xls C…" at bounding box center [788, 539] width 807 height 72
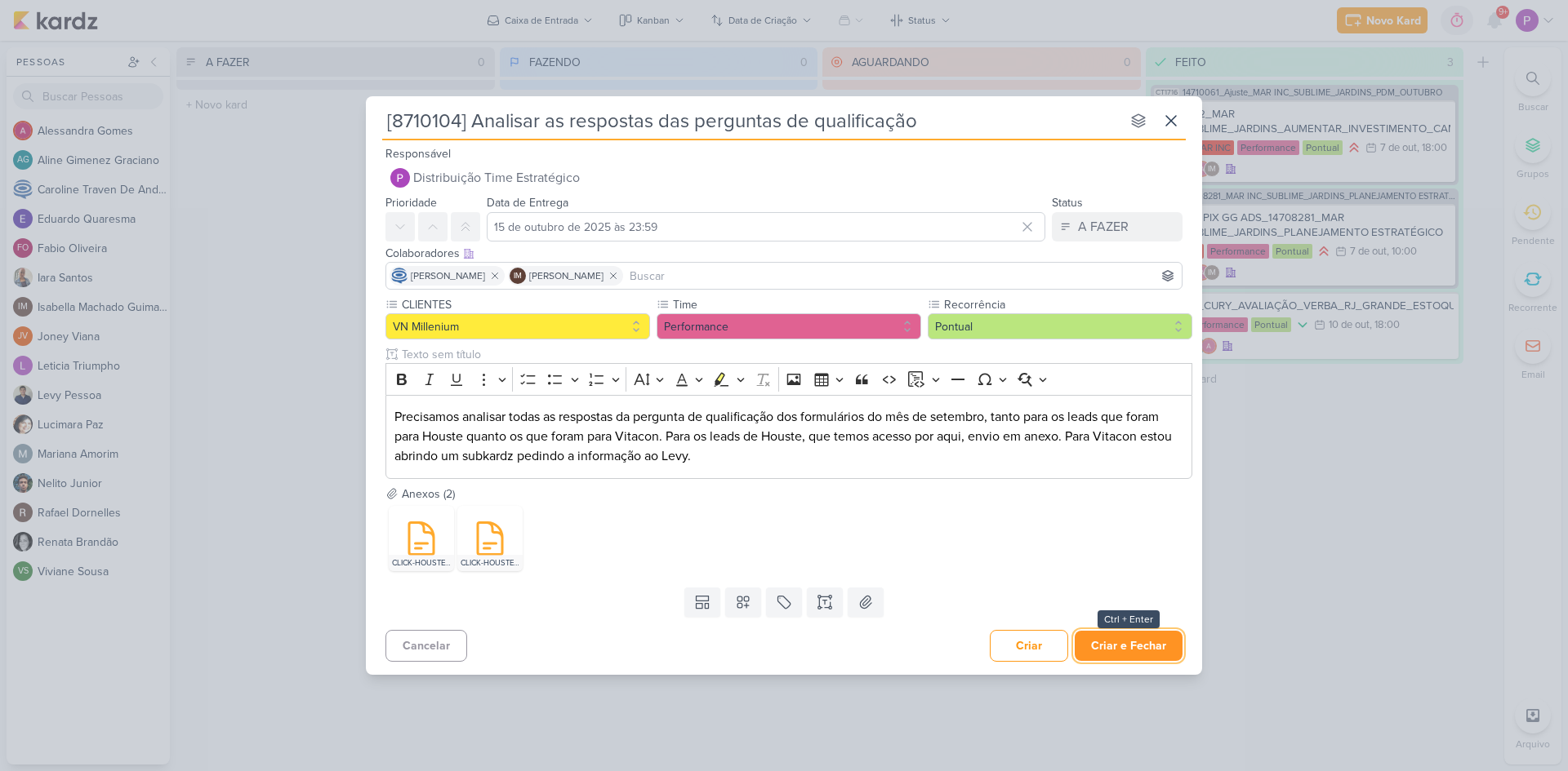
click at [1121, 650] on button "Criar e Fechar" at bounding box center [1128, 646] width 108 height 30
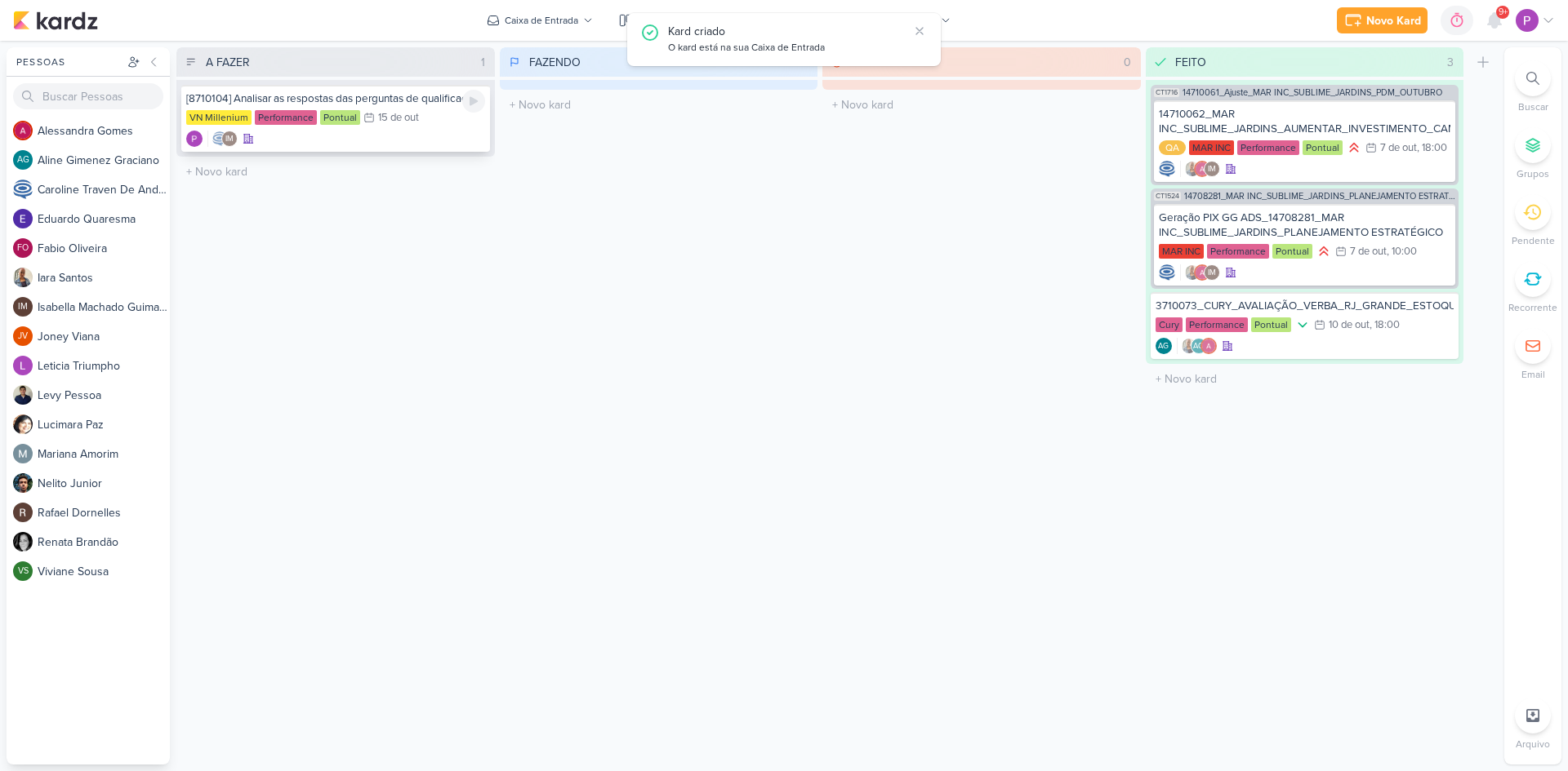
click at [394, 142] on div "IM" at bounding box center [335, 138] width 299 height 16
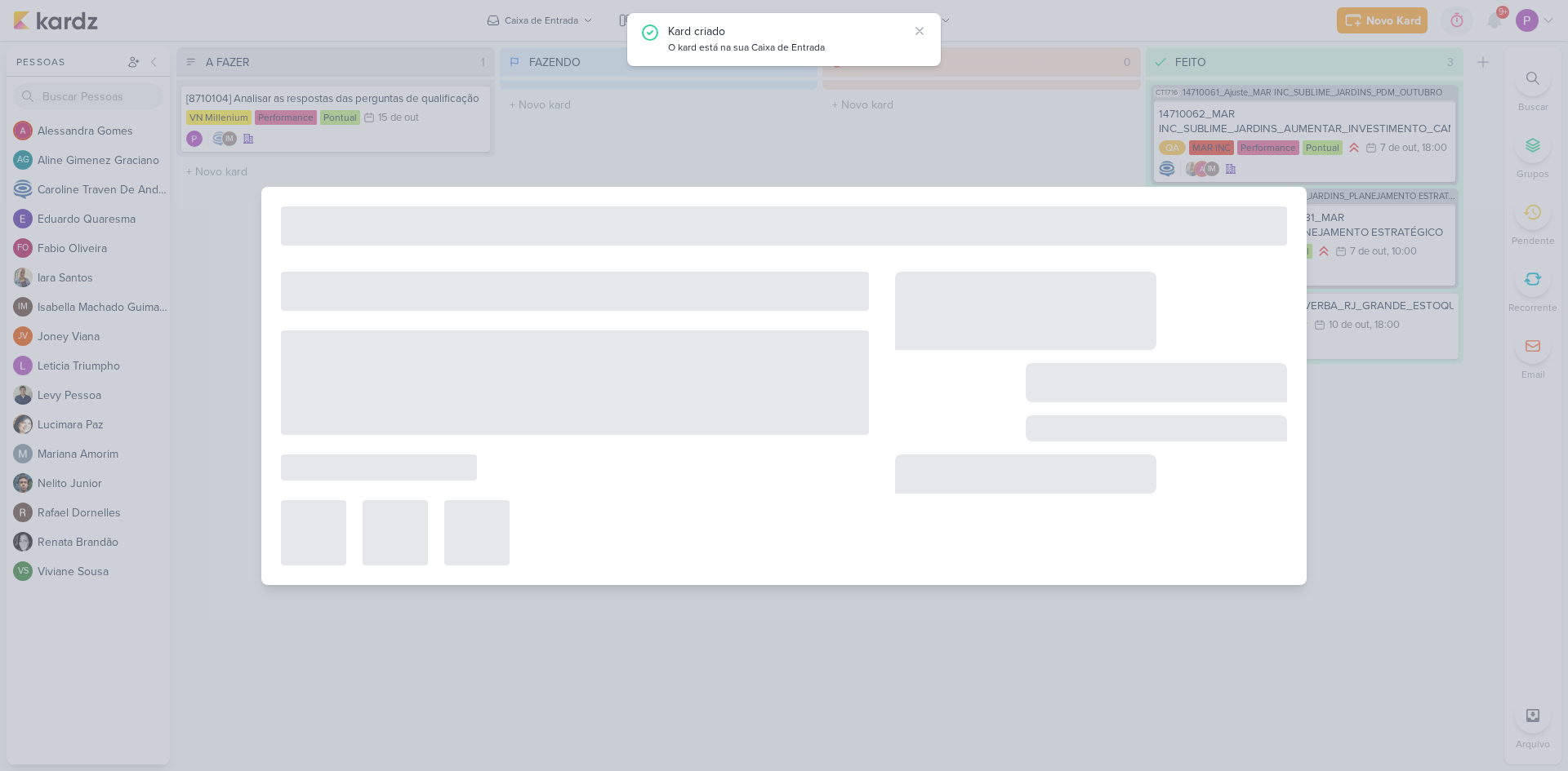
type input "[8710104] Analisar as respostas das perguntas de qualificação"
type input "15 de outubro de 2025 às 23:59"
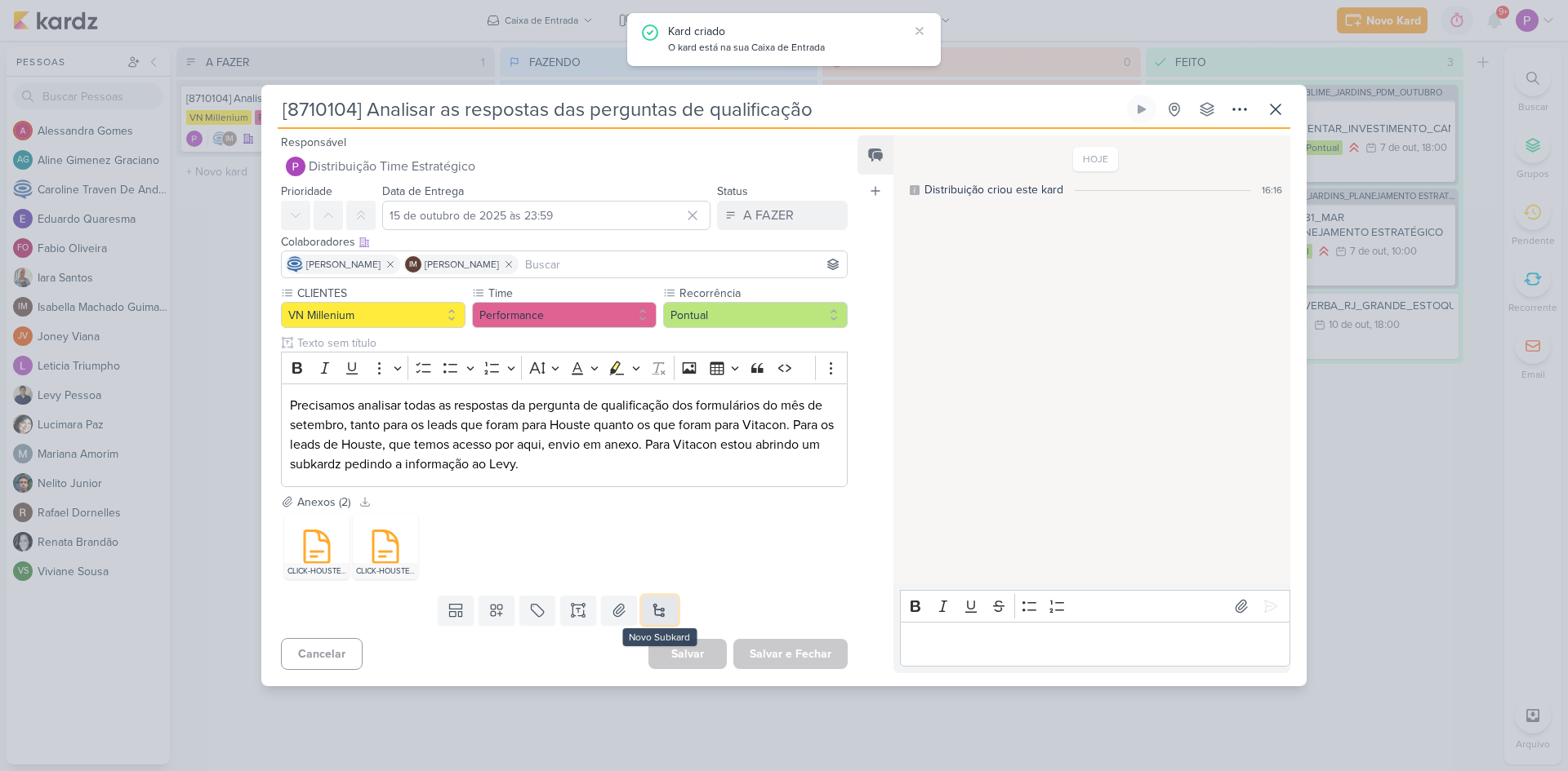
click at [663, 601] on button at bounding box center [660, 610] width 36 height 29
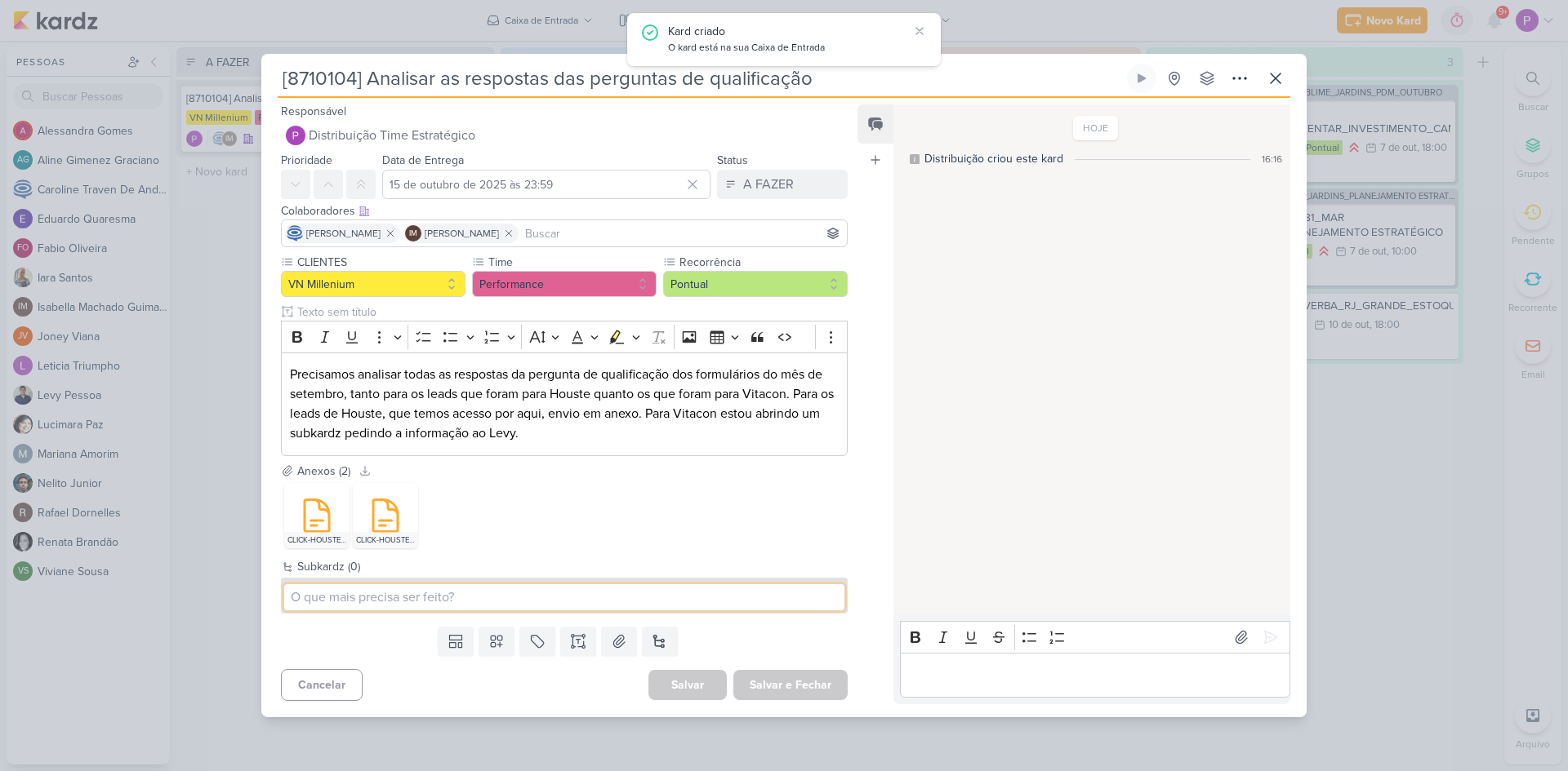
click at [663, 601] on input at bounding box center [564, 597] width 560 height 26
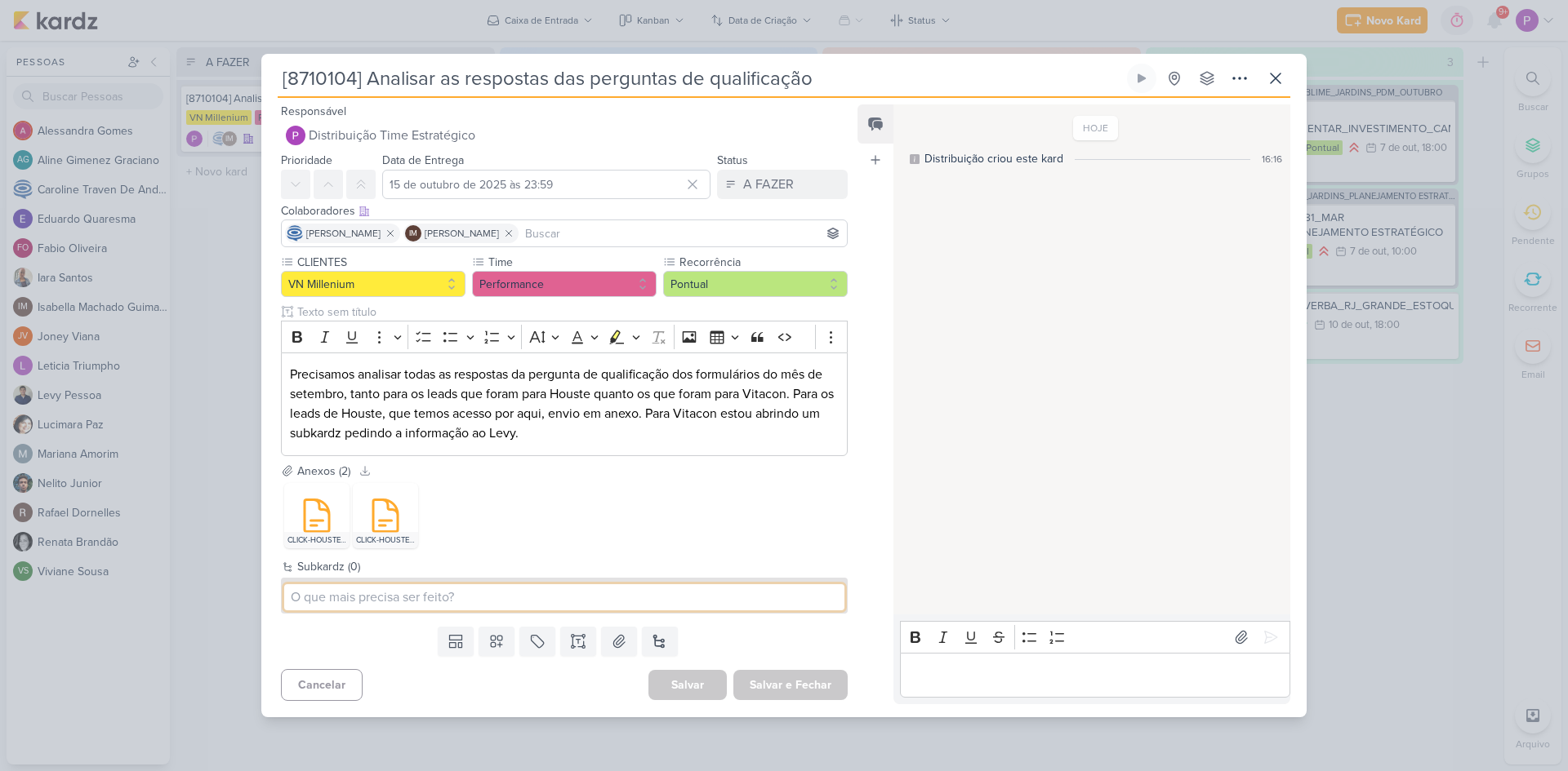
paste input "[8710104] Analisar as respostas das perguntas de qualificação"
drag, startPoint x: 346, startPoint y: 601, endPoint x: 919, endPoint y: 562, distance: 574.3
click at [919, 562] on div "Responsável Distribuição Time Estratégico Nenhum contato encontrado create new …" at bounding box center [784, 408] width 1045 height 619
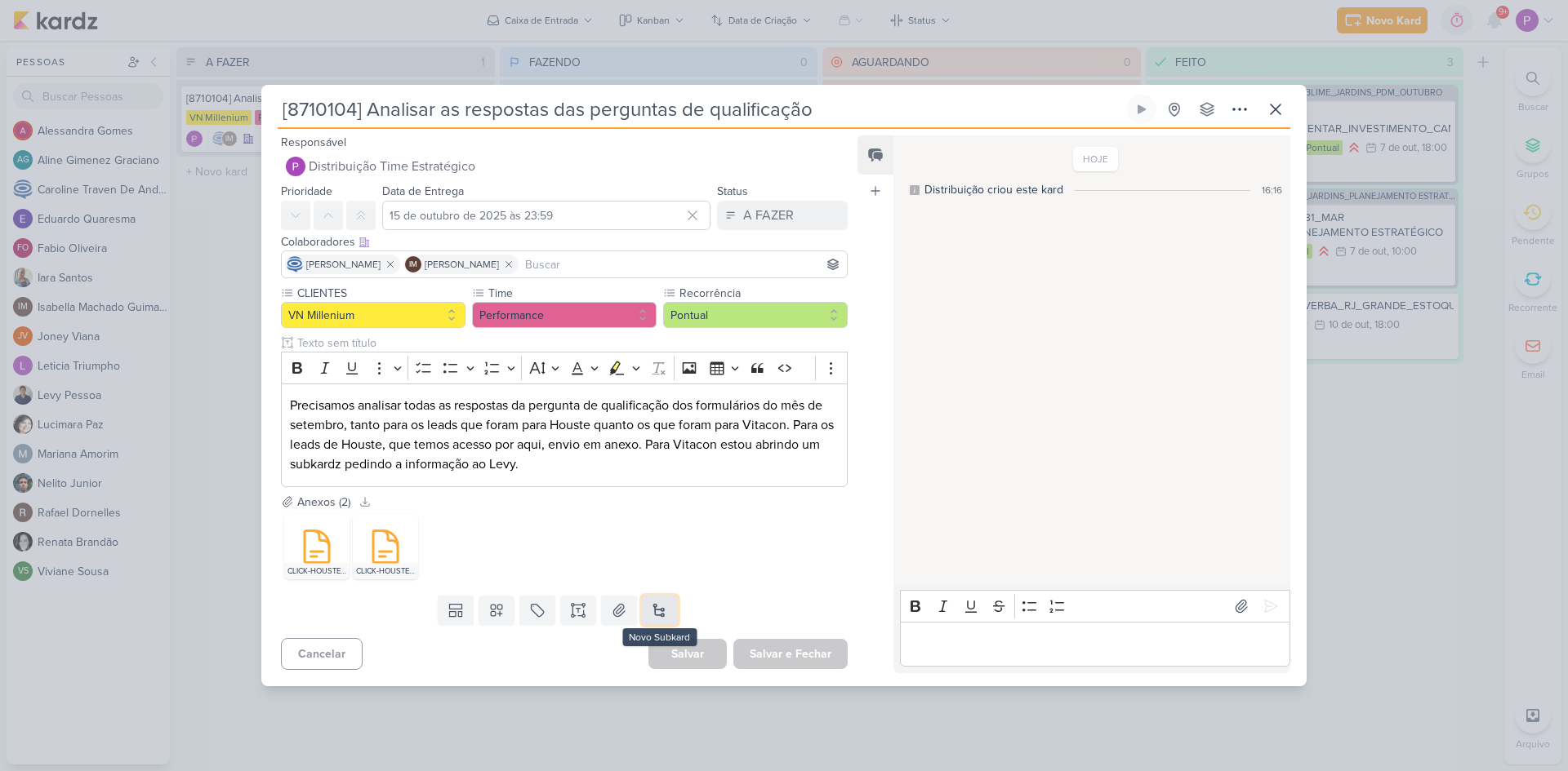
click at [656, 612] on button at bounding box center [660, 610] width 36 height 29
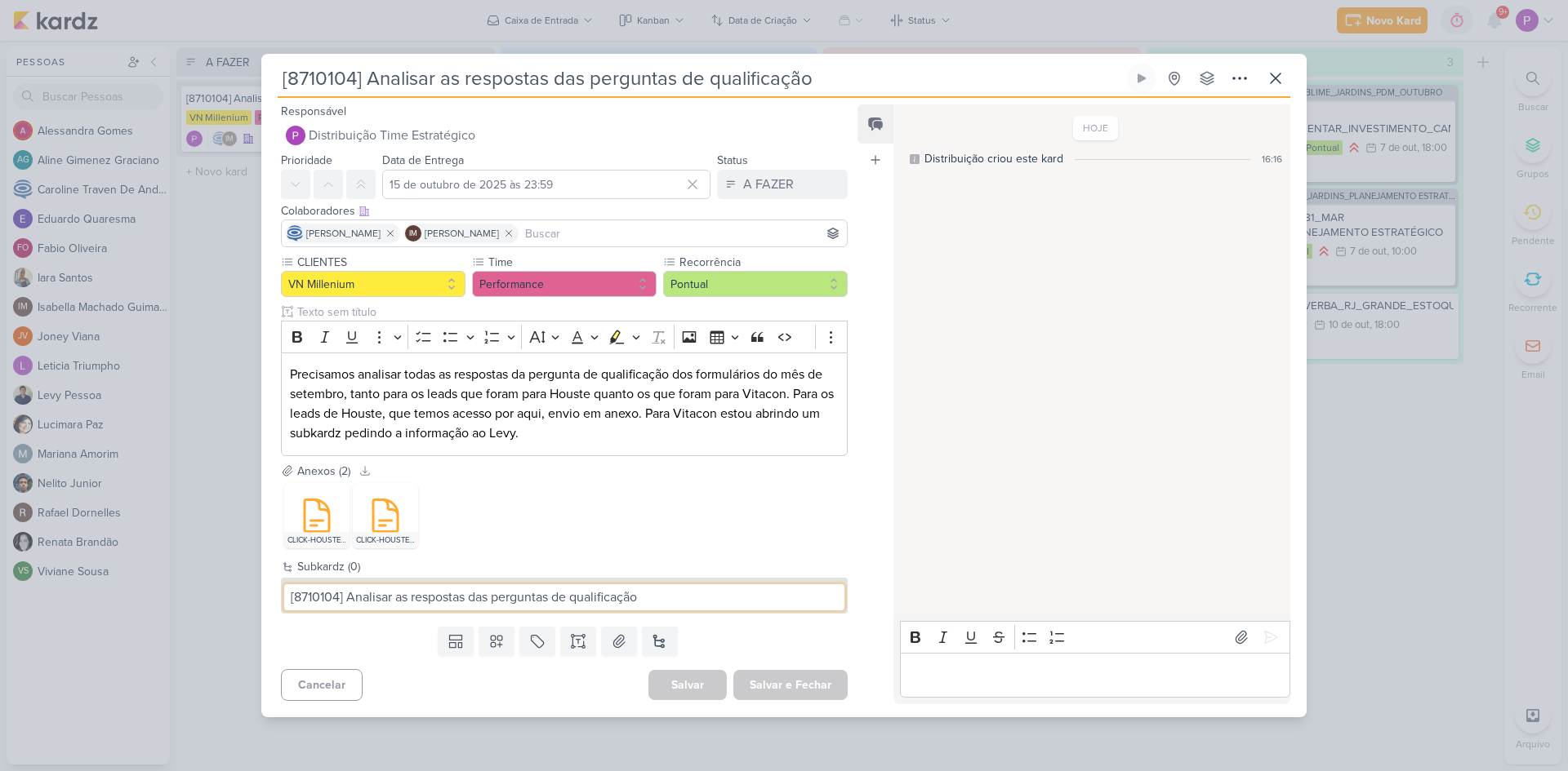
click at [563, 600] on input "[8710104] Analisar as respostas das perguntas de qualificação" at bounding box center [564, 597] width 560 height 26
drag, startPoint x: 355, startPoint y: 597, endPoint x: 678, endPoint y: 591, distance: 323.1
click at [678, 591] on input "[8710104] Analisar as respostas das perguntas de qualificação" at bounding box center [564, 597] width 560 height 26
type input "[8710104] Baixar os leads de VN Millennium (Vitacon) setembro"
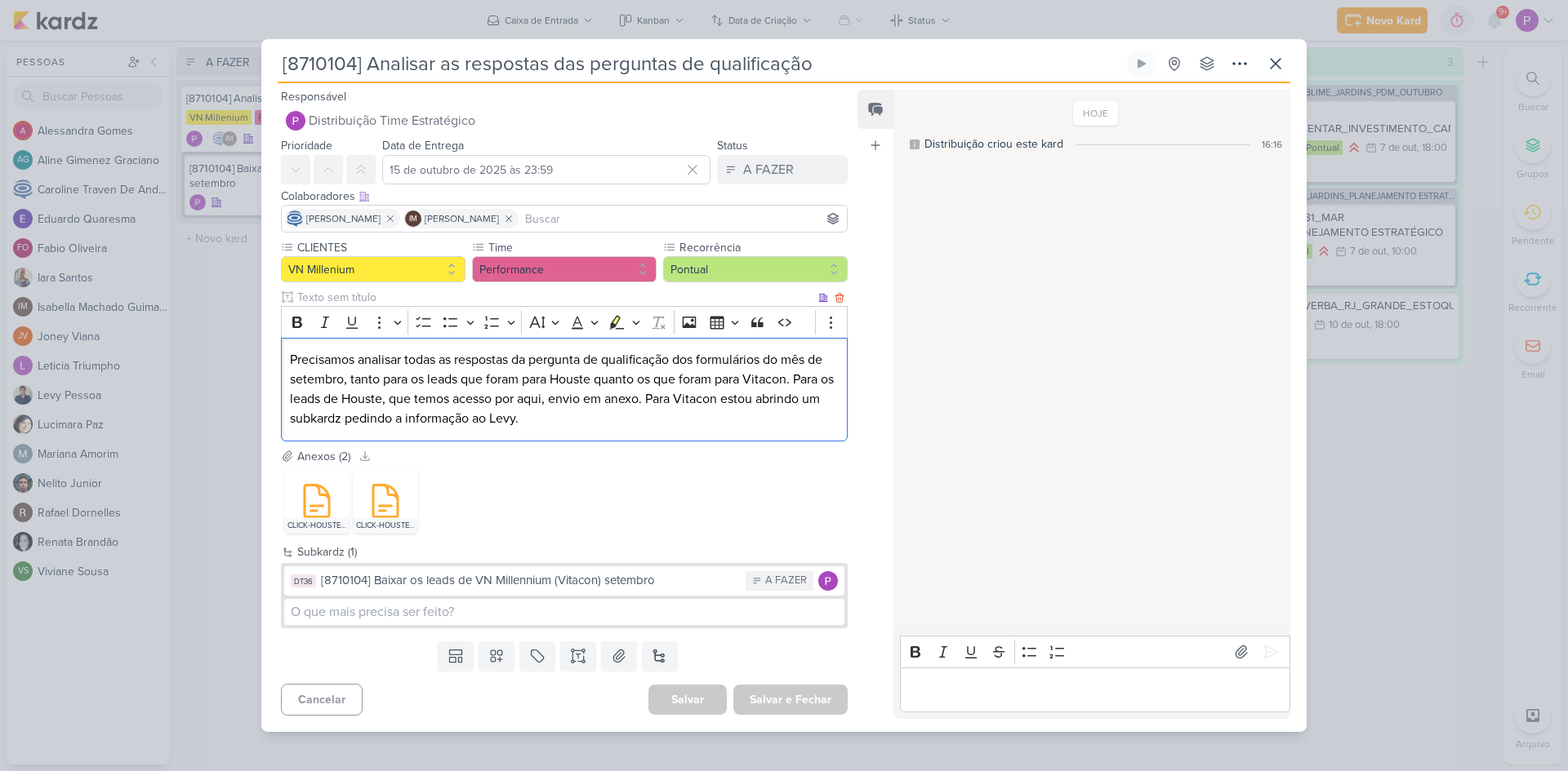
drag, startPoint x: 573, startPoint y: 423, endPoint x: 411, endPoint y: 410, distance: 162.5
click at [411, 410] on p "Precisamos analisar todas as respostas da pergunta de qualificação dos formulár…" at bounding box center [564, 389] width 548 height 78
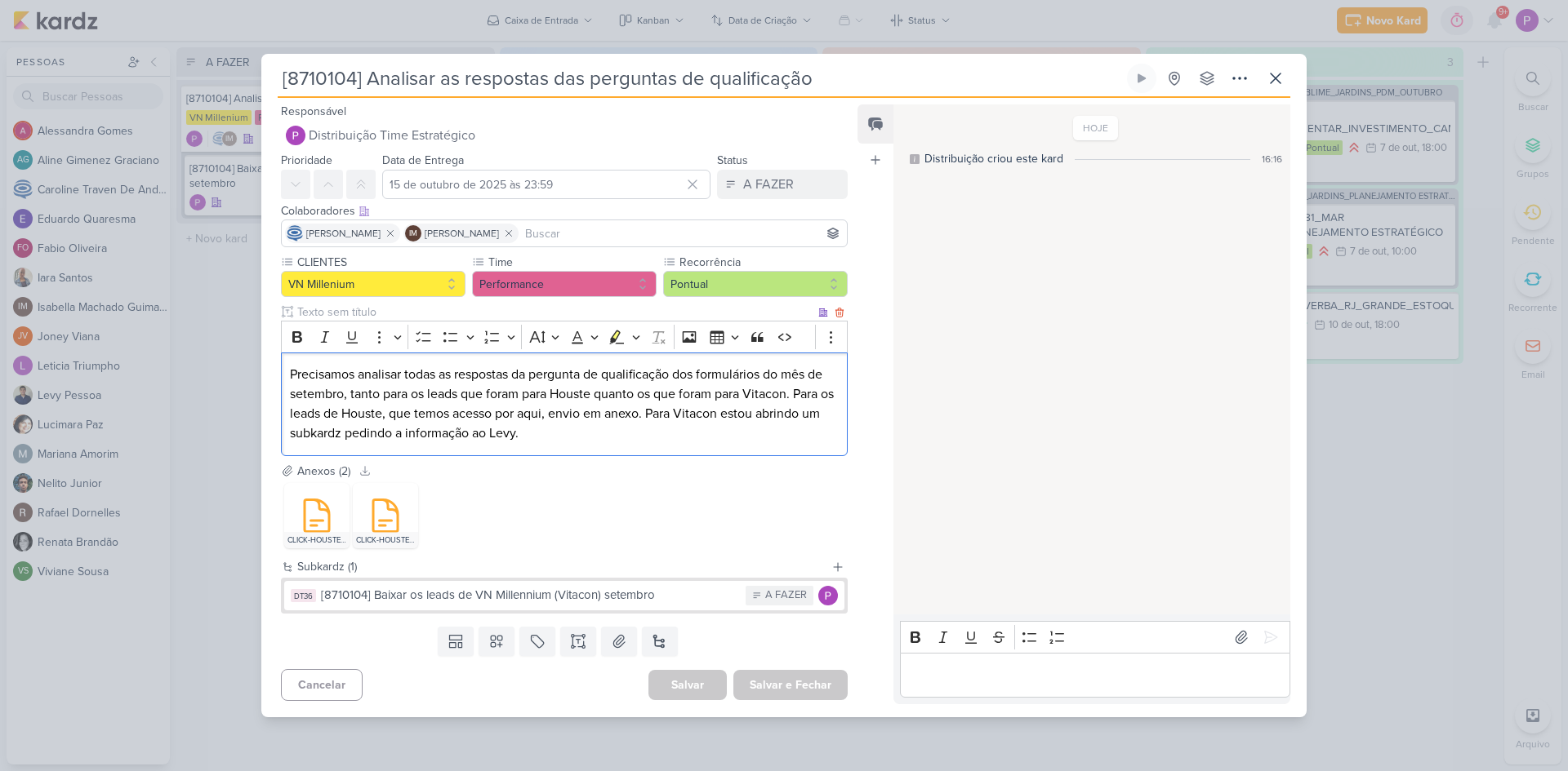
click at [667, 425] on p "Precisamos analisar todas as respostas da pergunta de qualificação dos formulár…" at bounding box center [564, 404] width 548 height 78
drag, startPoint x: 585, startPoint y: 432, endPoint x: 258, endPoint y: 369, distance: 333.0
click at [258, 369] on div "[8710104] Analisar as respostas das perguntas de qualificação Criado por mim" at bounding box center [784, 385] width 1568 height 771
copy p "Precisamos analisar todas as respostas da pergunta de qualificação dos formulár…"
click at [535, 599] on div "[8710104] Baixar os leads de VN Millennium (Vitacon) setembro" at bounding box center [529, 595] width 416 height 19
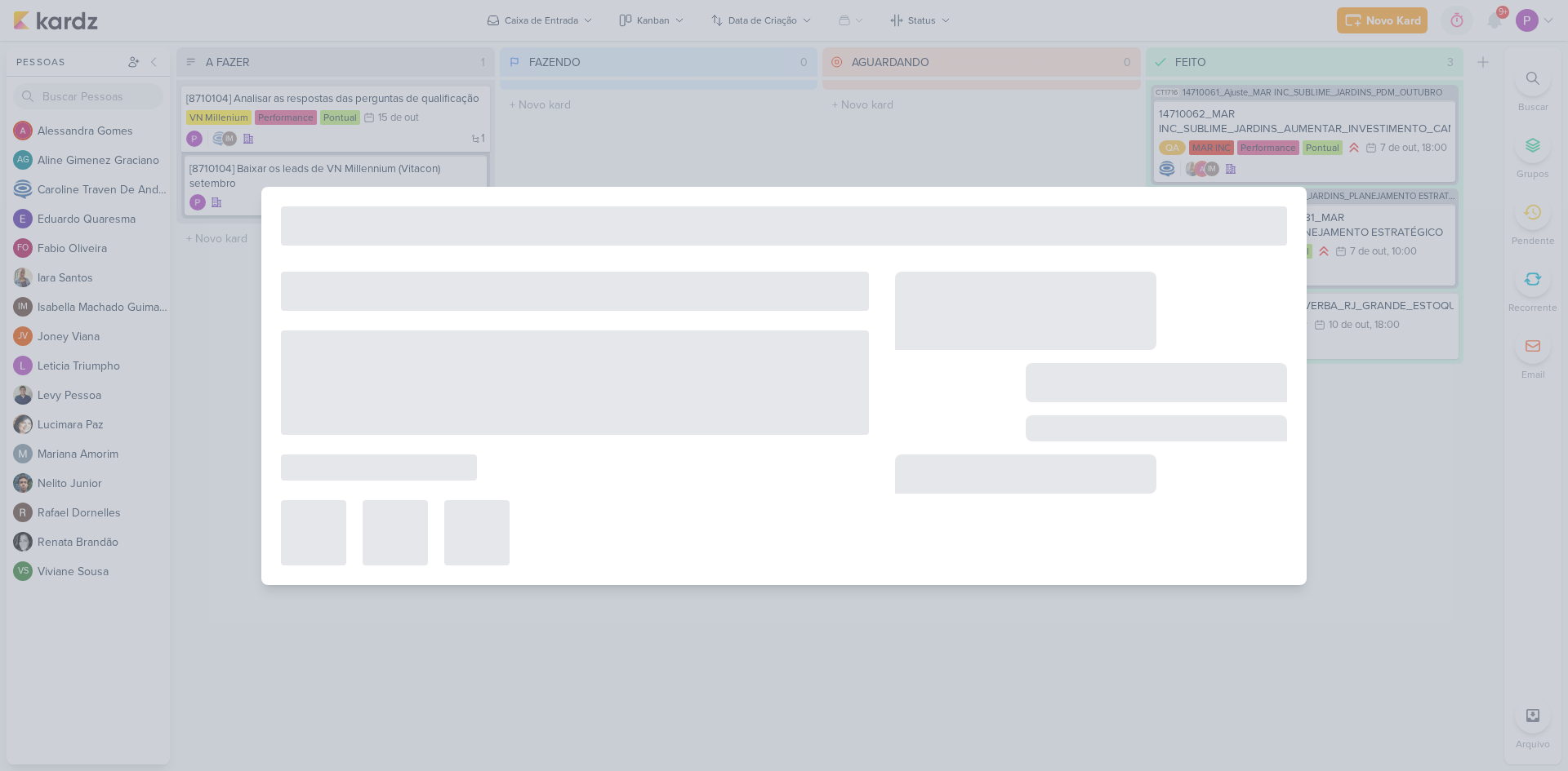
type input "[8710104] Baixar os leads de VN Millennium (Vitacon) setembro"
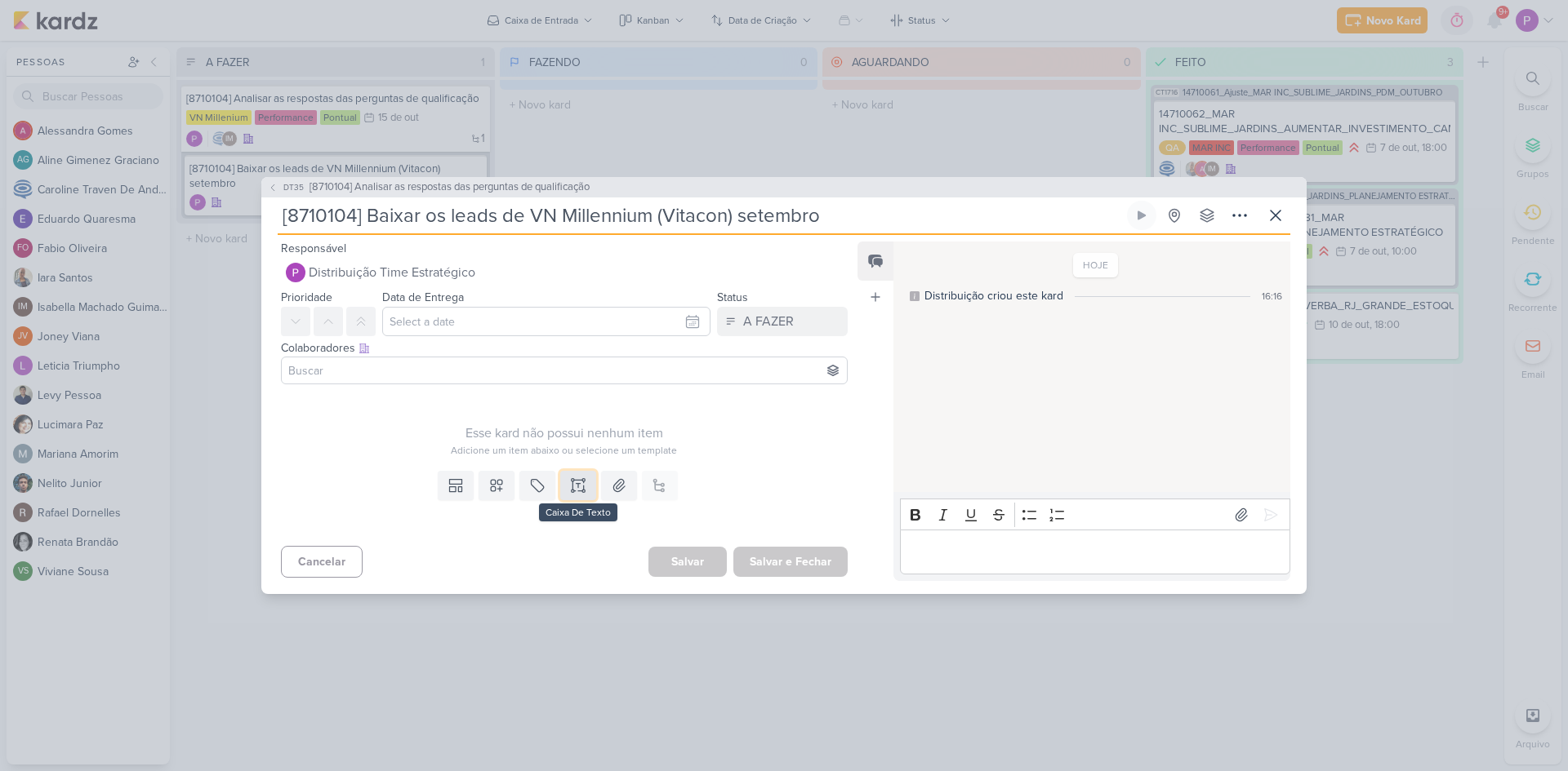
click at [572, 484] on icon at bounding box center [572, 485] width 0 height 8
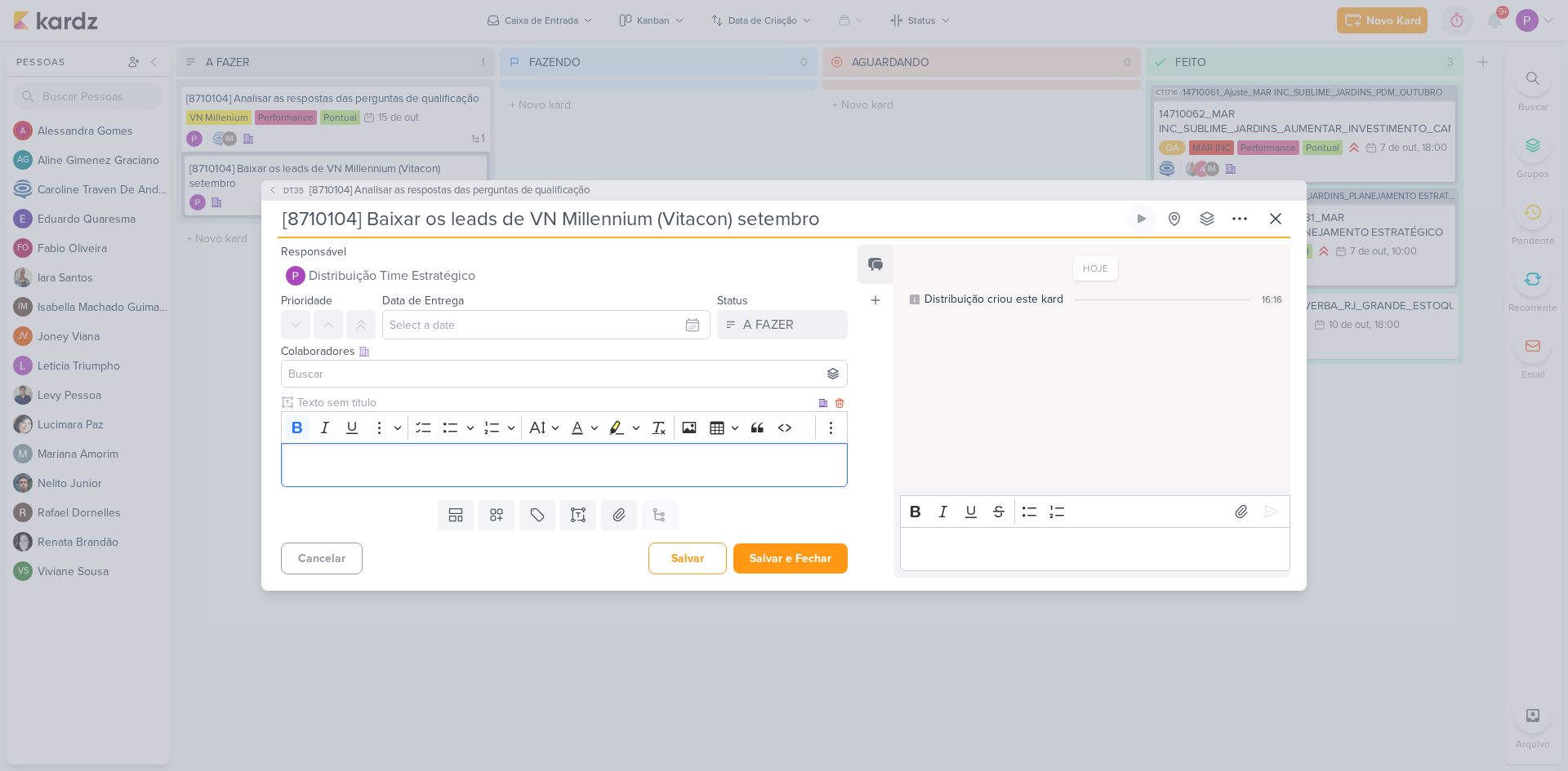
click at [548, 477] on div "Editor editing area: main" at bounding box center [565, 466] width 566 height 45
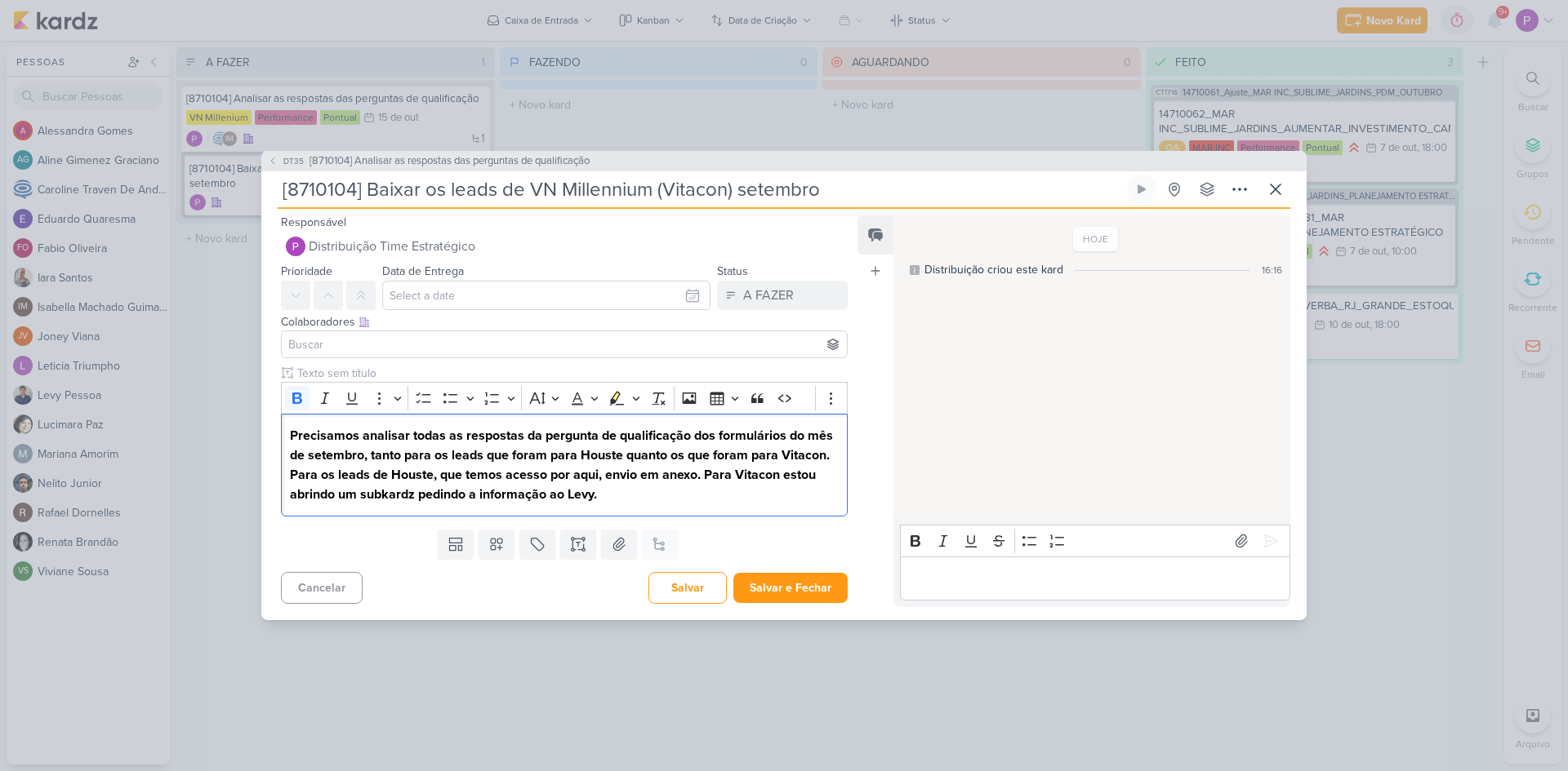
drag, startPoint x: 626, startPoint y: 490, endPoint x: 269, endPoint y: 433, distance: 361.5
click at [269, 433] on div "Clique para deixar o item visível somente à membros da sua organização Rich Tex…" at bounding box center [558, 444] width 593 height 159
click at [294, 396] on icon "Editor toolbar" at bounding box center [297, 398] width 9 height 11
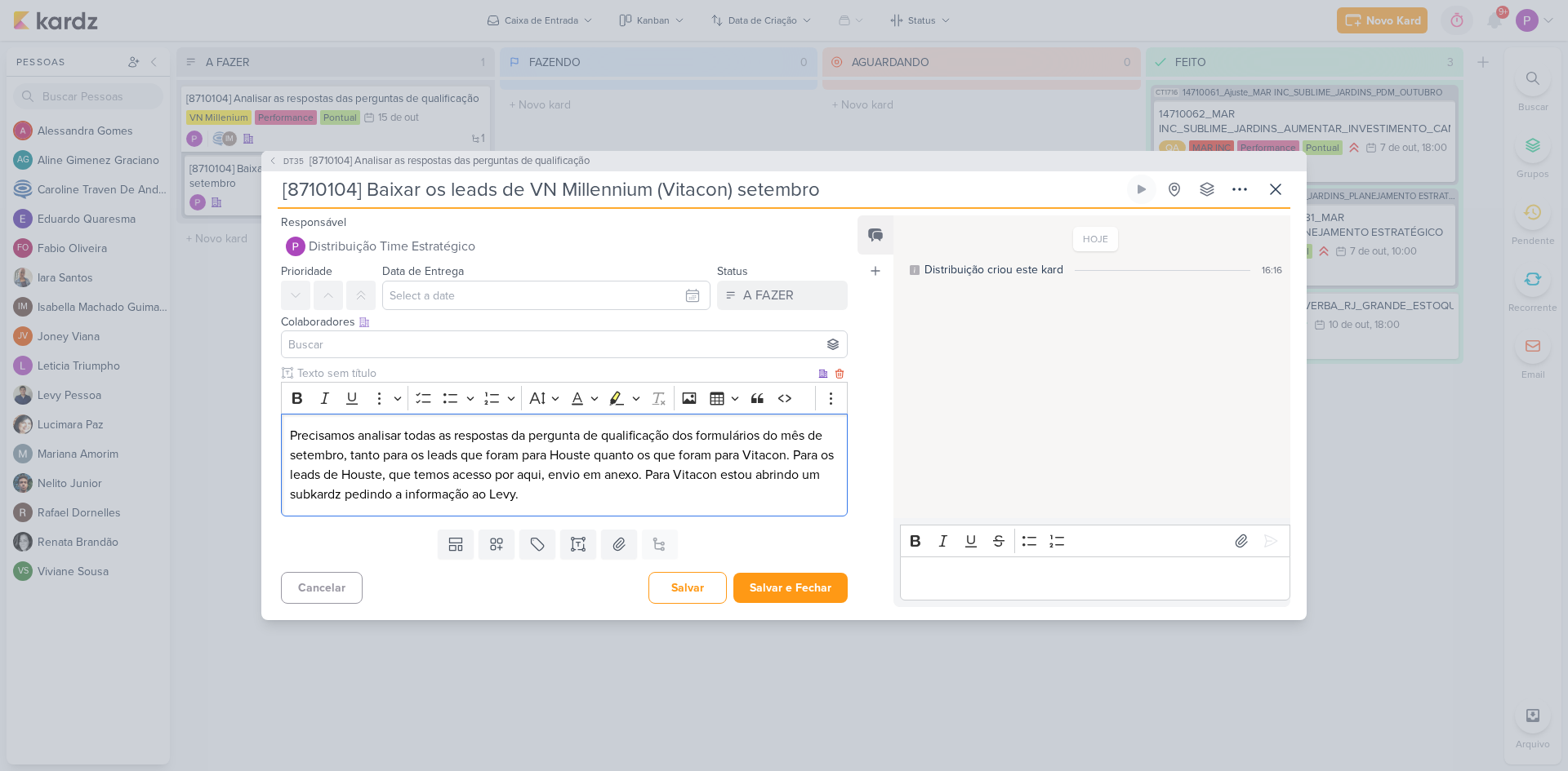
click at [532, 467] on p "Precisamos analisar todas as respostas da pergunta de qualificação dos formulár…" at bounding box center [564, 465] width 548 height 78
click at [802, 452] on p "Precisamos analisar todas as respostas da pergunta de qualificação dos formulár…" at bounding box center [564, 465] width 548 height 78
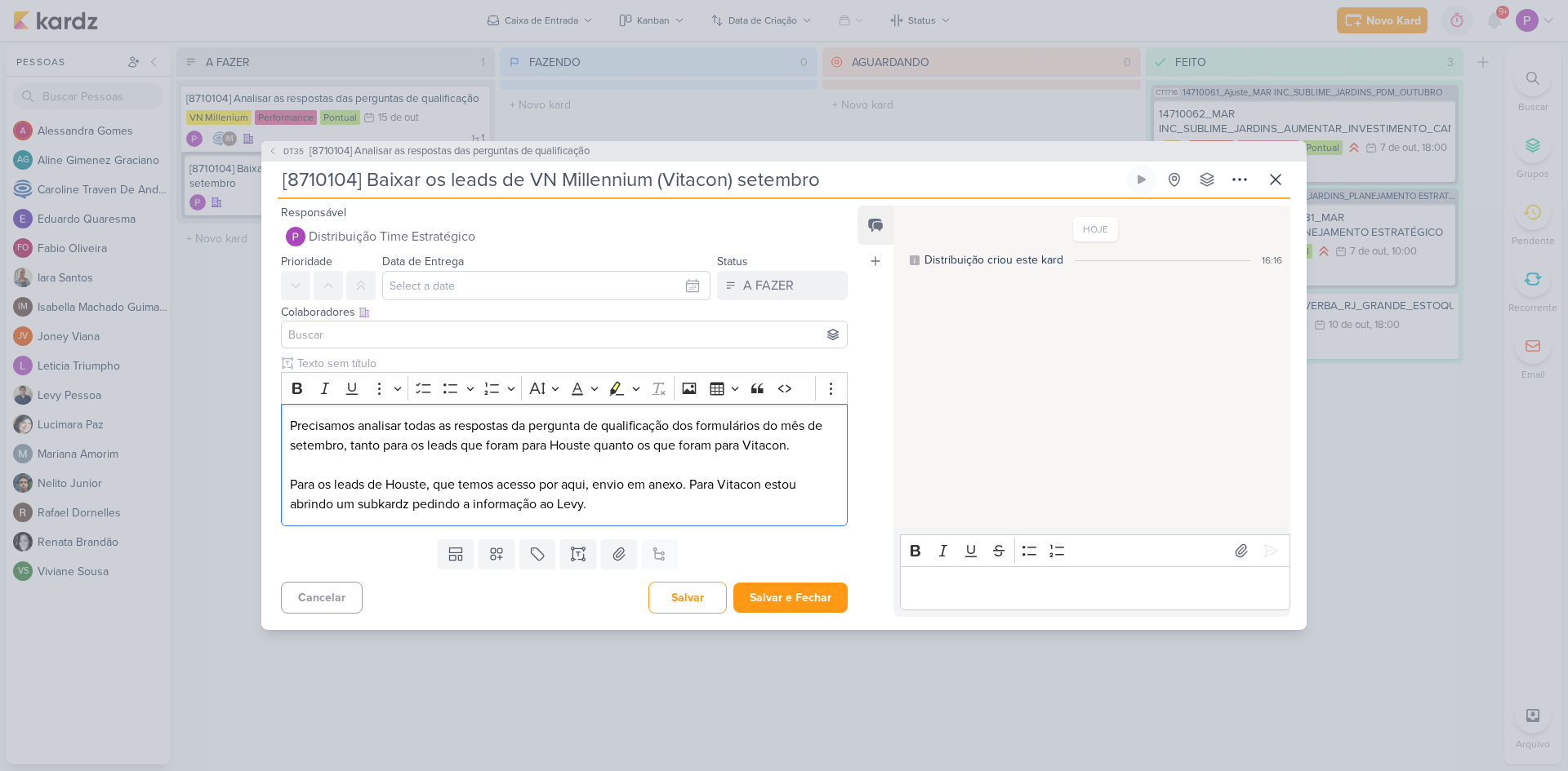
drag, startPoint x: 682, startPoint y: 511, endPoint x: 214, endPoint y: 481, distance: 469.0
click at [214, 481] on div "DT35 [8710104] Analisar as respostas das perguntas de qualificação [8710104] Ba…" at bounding box center [784, 385] width 1568 height 771
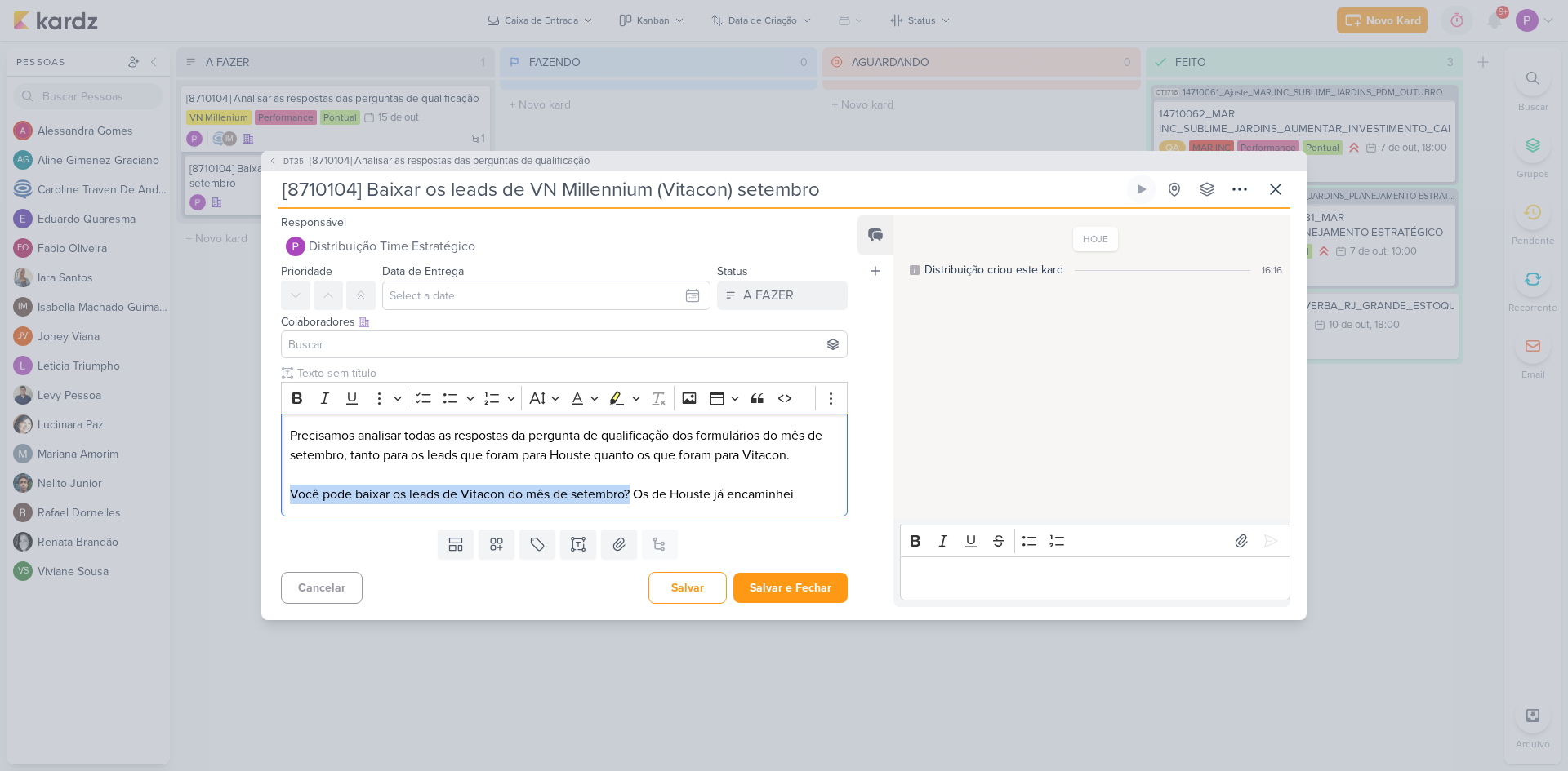
drag, startPoint x: 287, startPoint y: 499, endPoint x: 632, endPoint y: 529, distance: 346.3
click at [632, 529] on div "Responsável Distribuição Time Estratégico Nenhum contato encontrado create new …" at bounding box center [558, 410] width 593 height 395
click at [617, 399] on icon "Editor toolbar" at bounding box center [617, 397] width 15 height 14
click at [637, 478] on p "Editor editing area: main" at bounding box center [564, 475] width 548 height 20
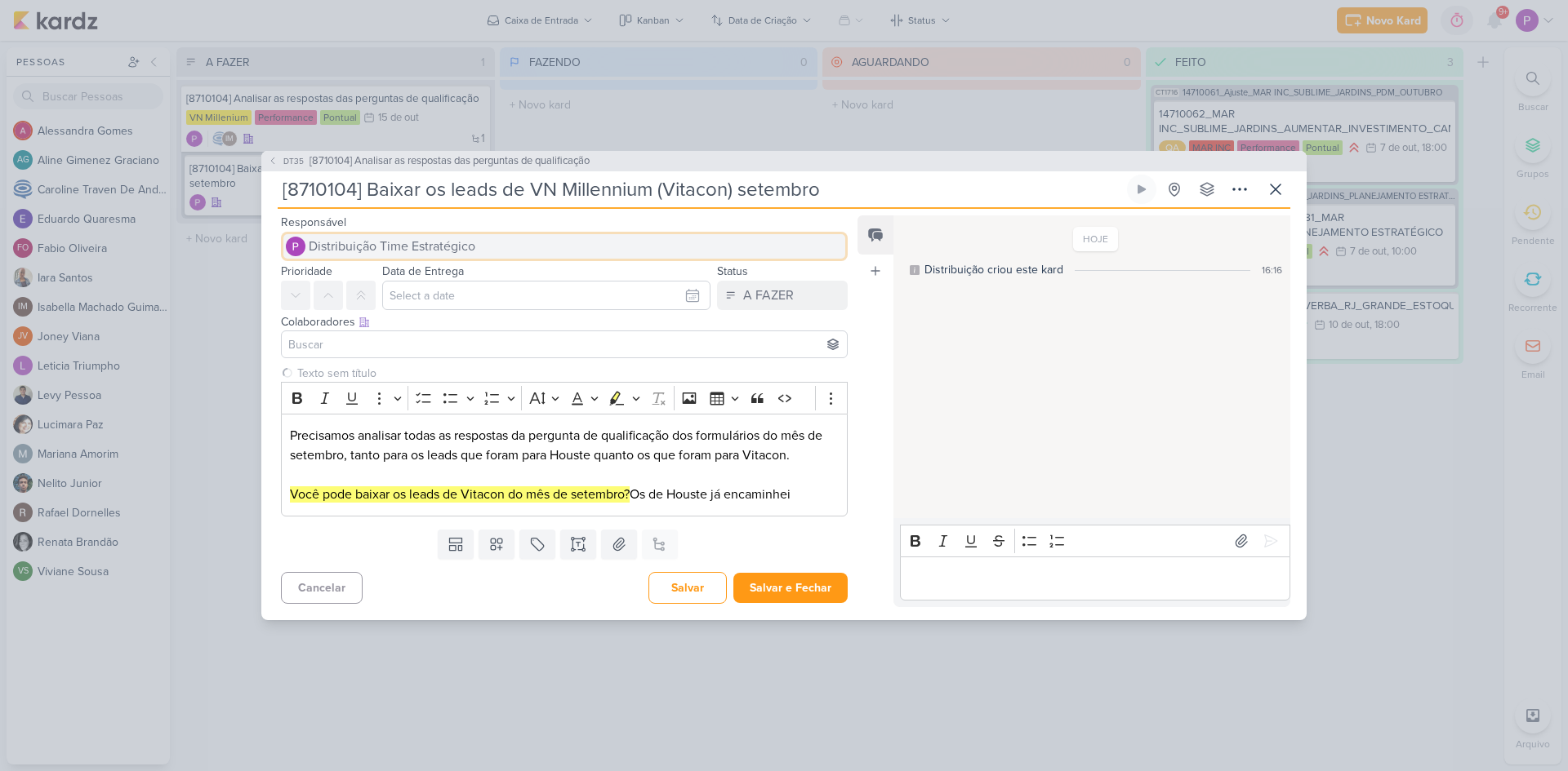
click at [343, 251] on span "Distribuição Time Estratégico" at bounding box center [392, 246] width 166 height 20
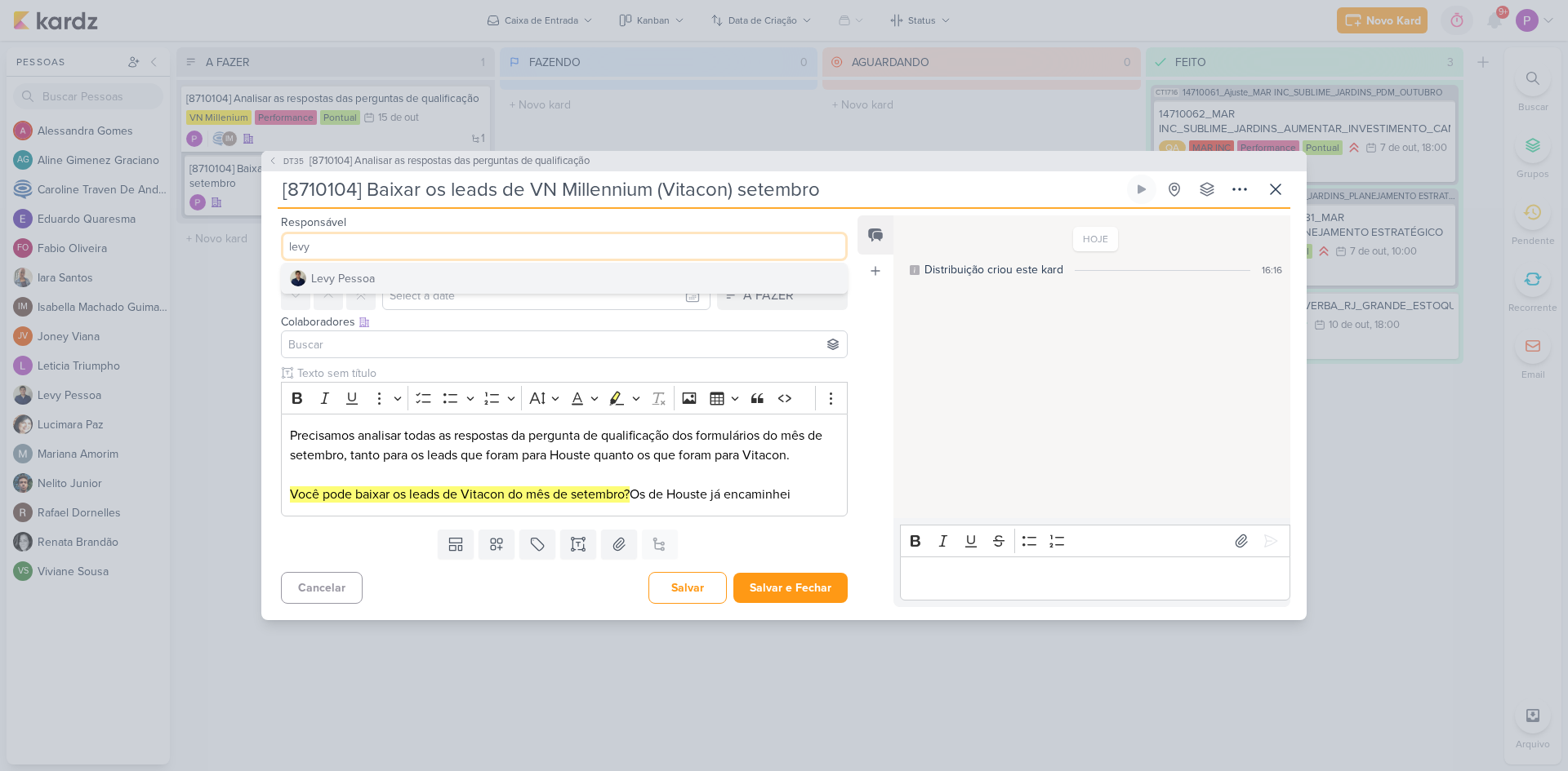
type input "levy"
click at [372, 274] on div "Levy Pessoa" at bounding box center [343, 278] width 63 height 17
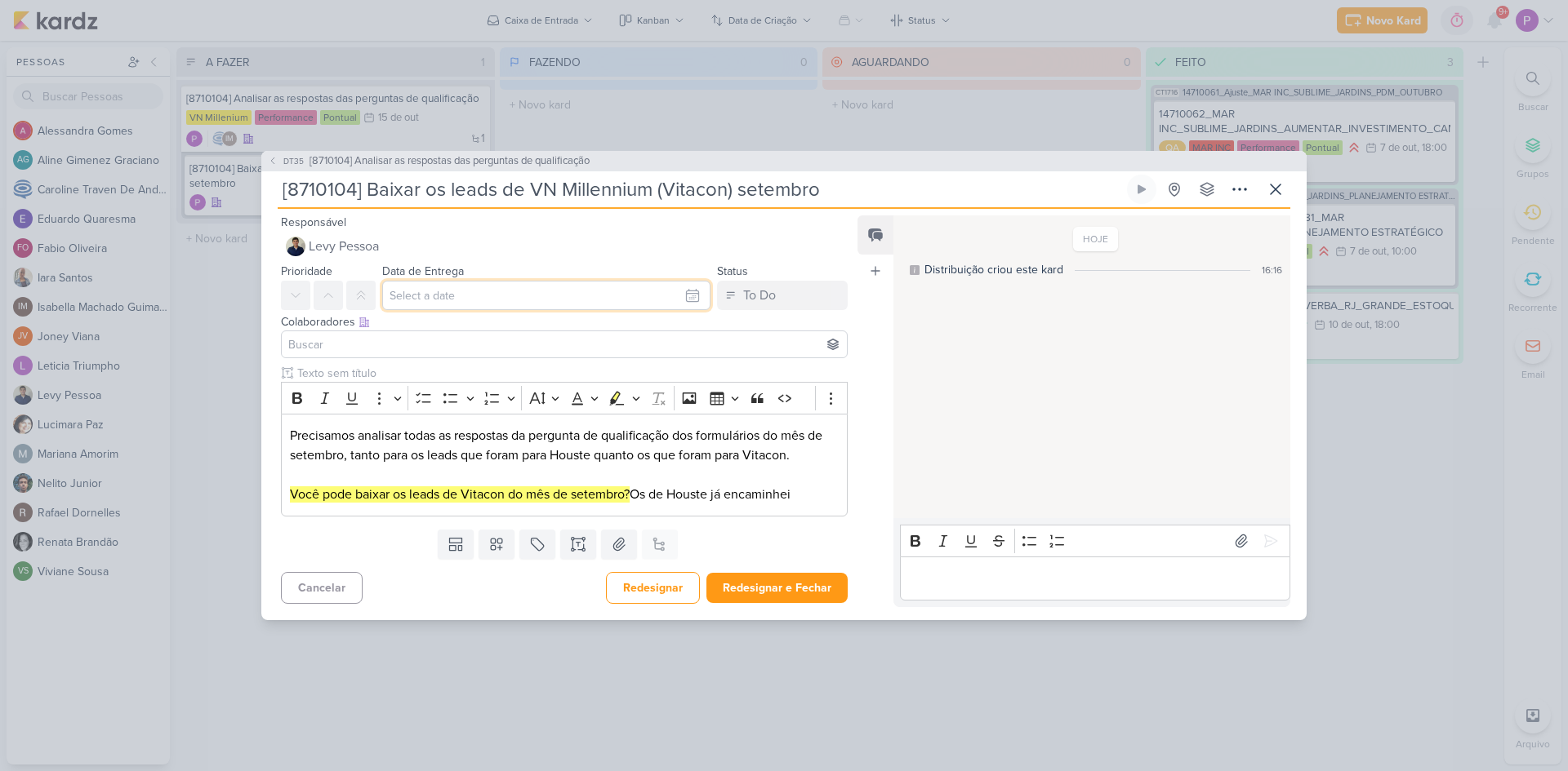
click at [447, 293] on input "text" at bounding box center [547, 295] width 329 height 29
click at [575, 427] on div "14" at bounding box center [587, 429] width 25 height 23
type input "14 de outubro de 2025 às 23:59"
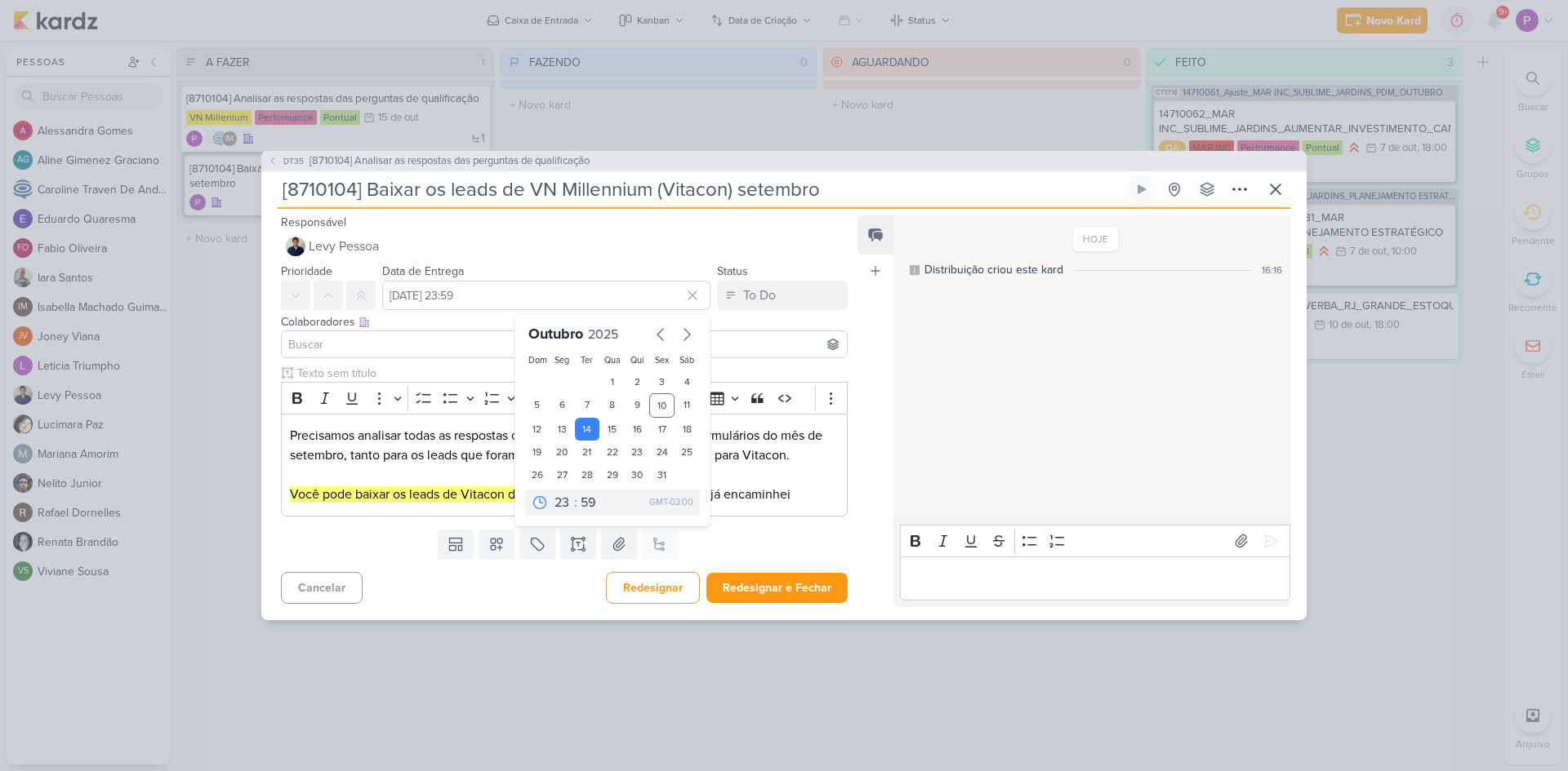
click at [437, 343] on input at bounding box center [565, 344] width 559 height 20
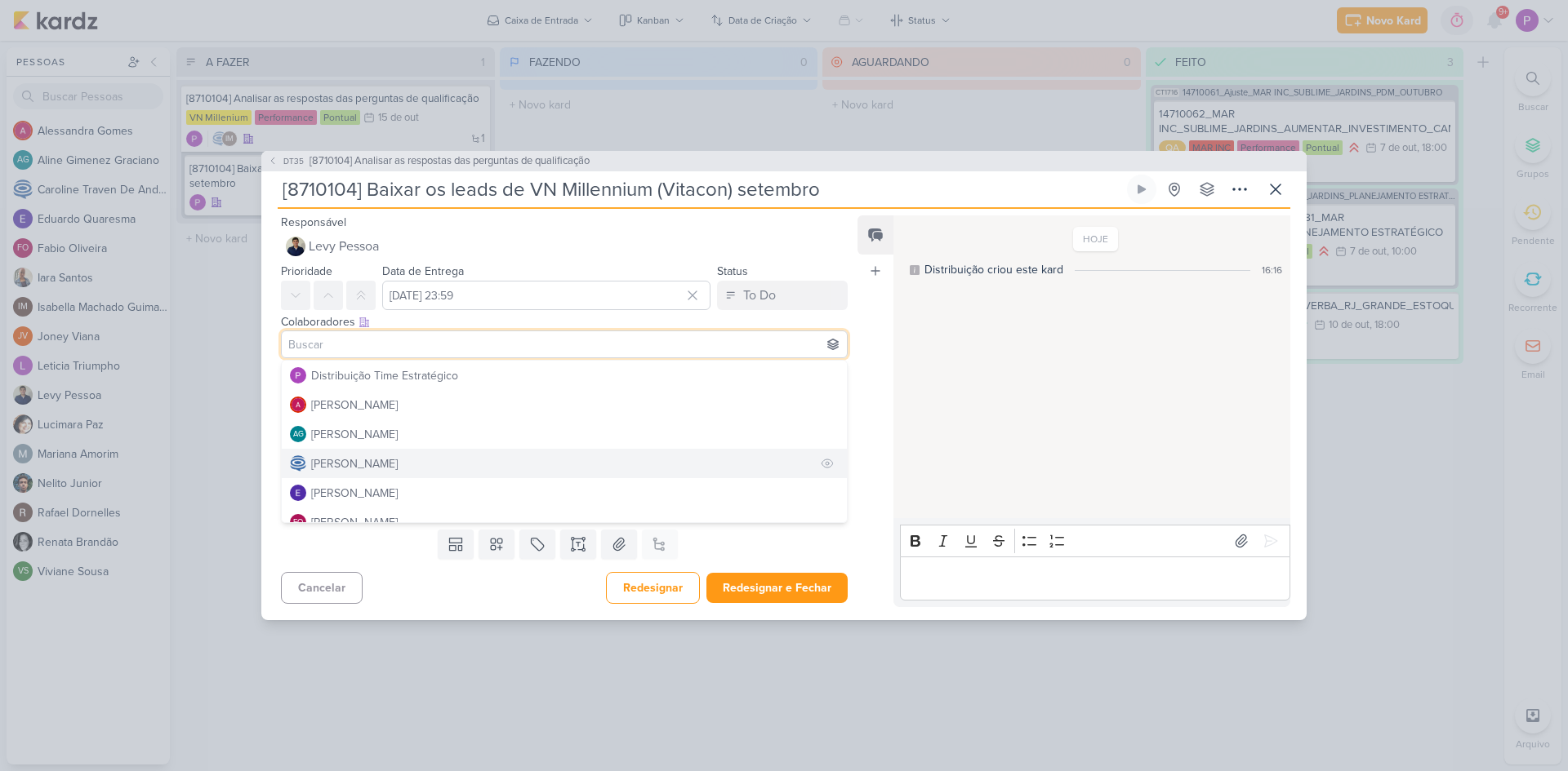
click at [397, 465] on div "[PERSON_NAME]" at bounding box center [355, 464] width 87 height 17
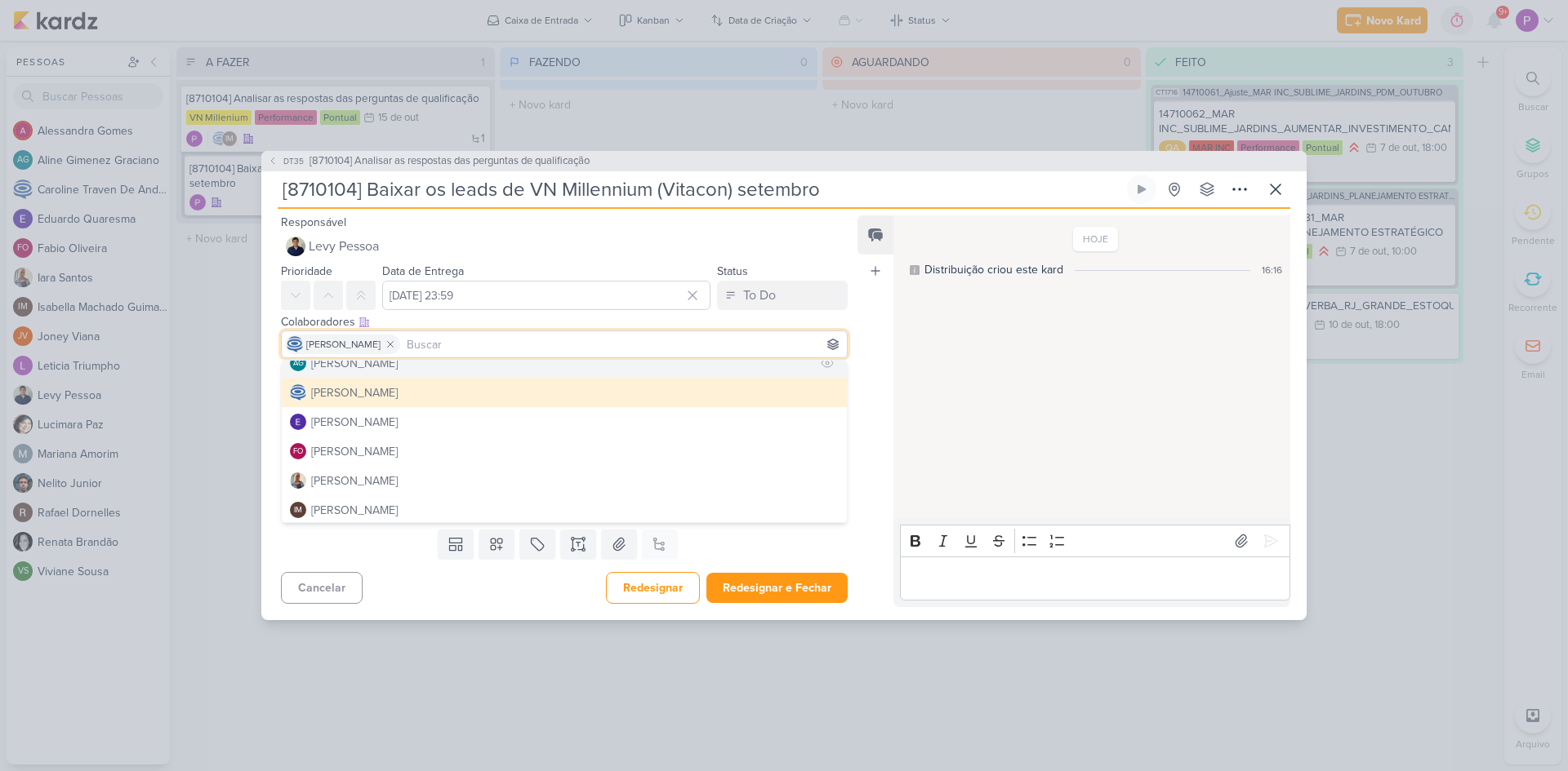
scroll to position [163, 0]
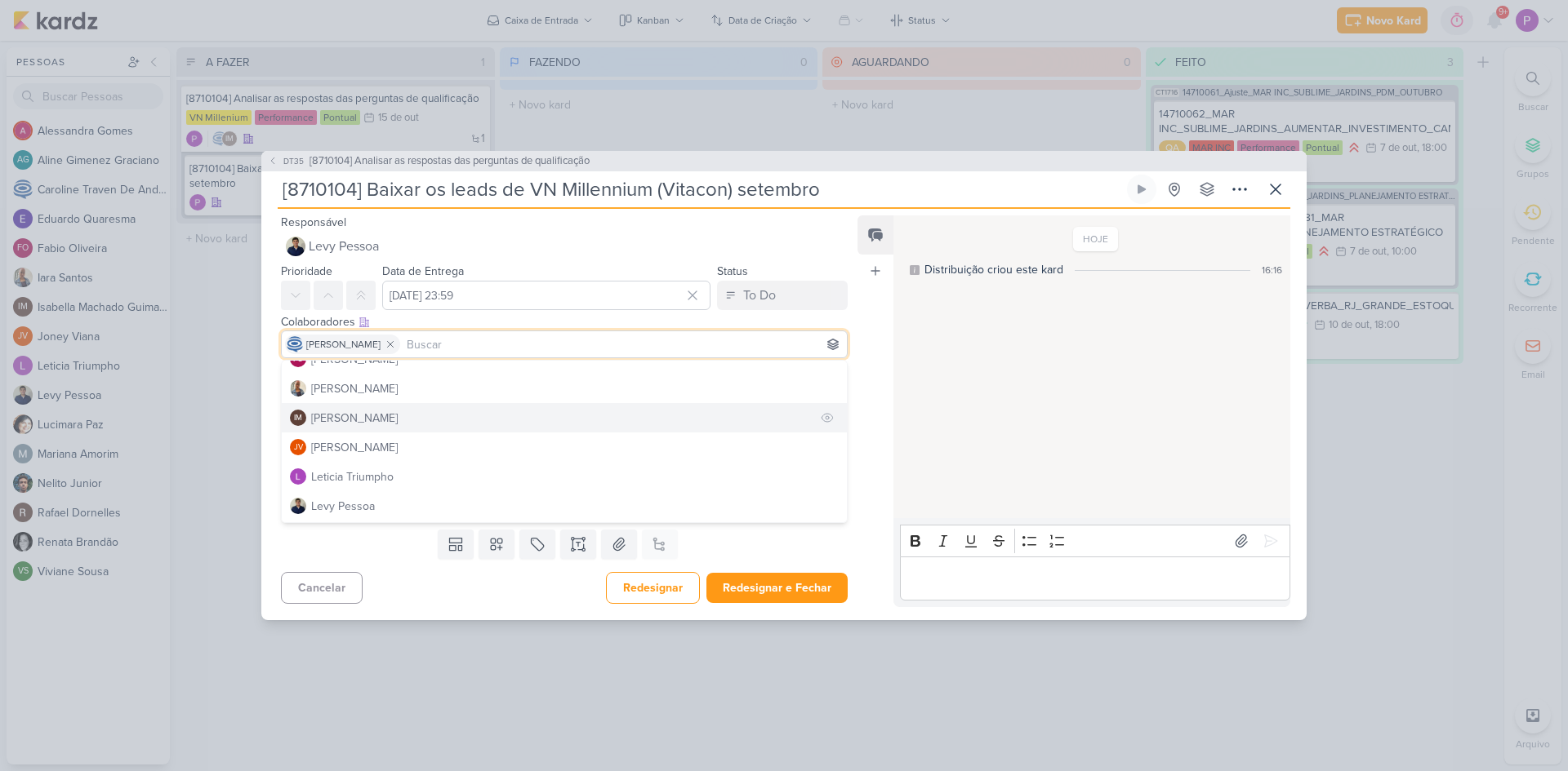
click at [397, 411] on div "[PERSON_NAME]" at bounding box center [355, 418] width 87 height 17
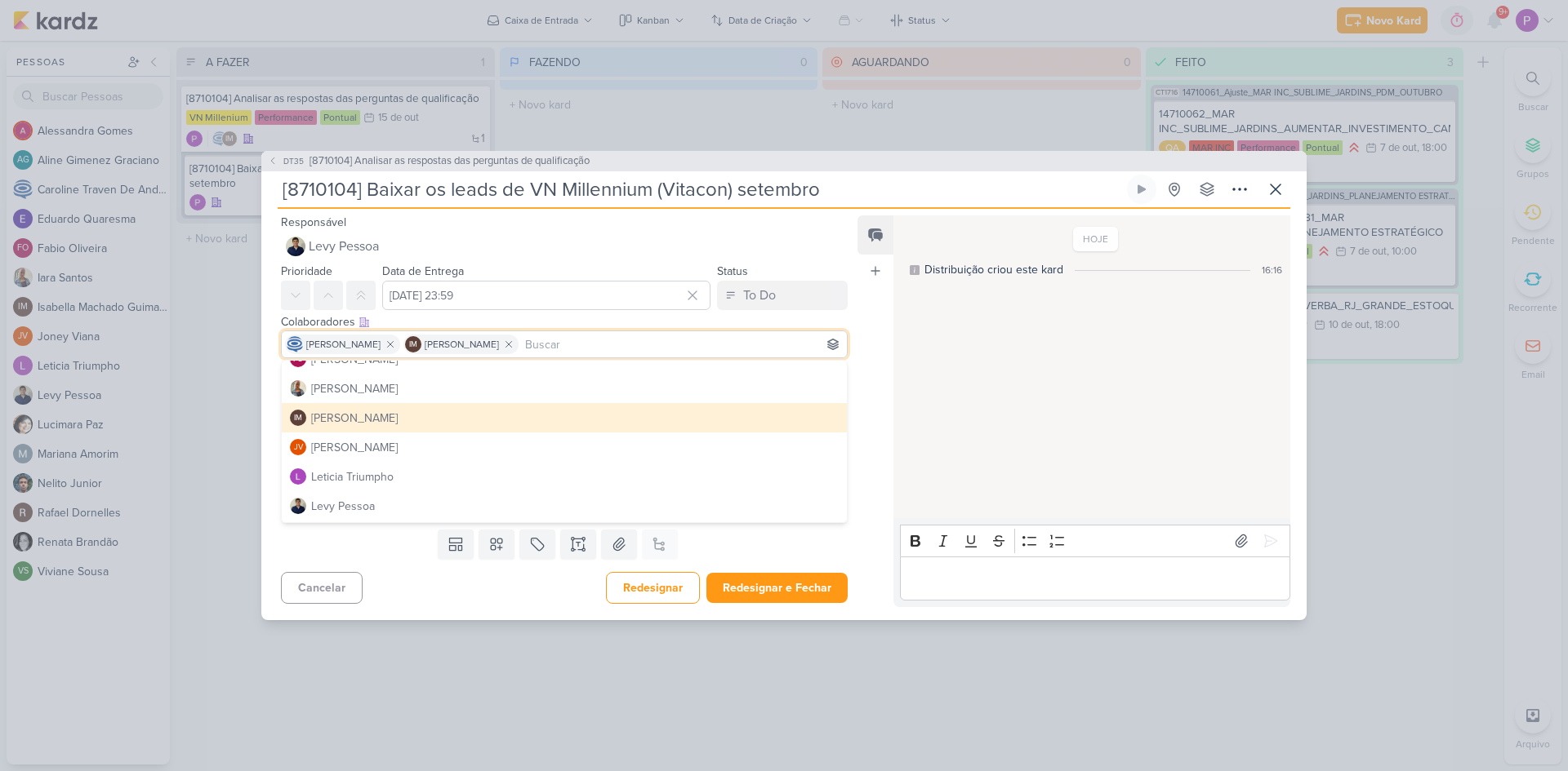
click at [869, 381] on div "Feed Atrelar email Solte o email para atrelar ao kard" at bounding box center [875, 411] width 36 height 392
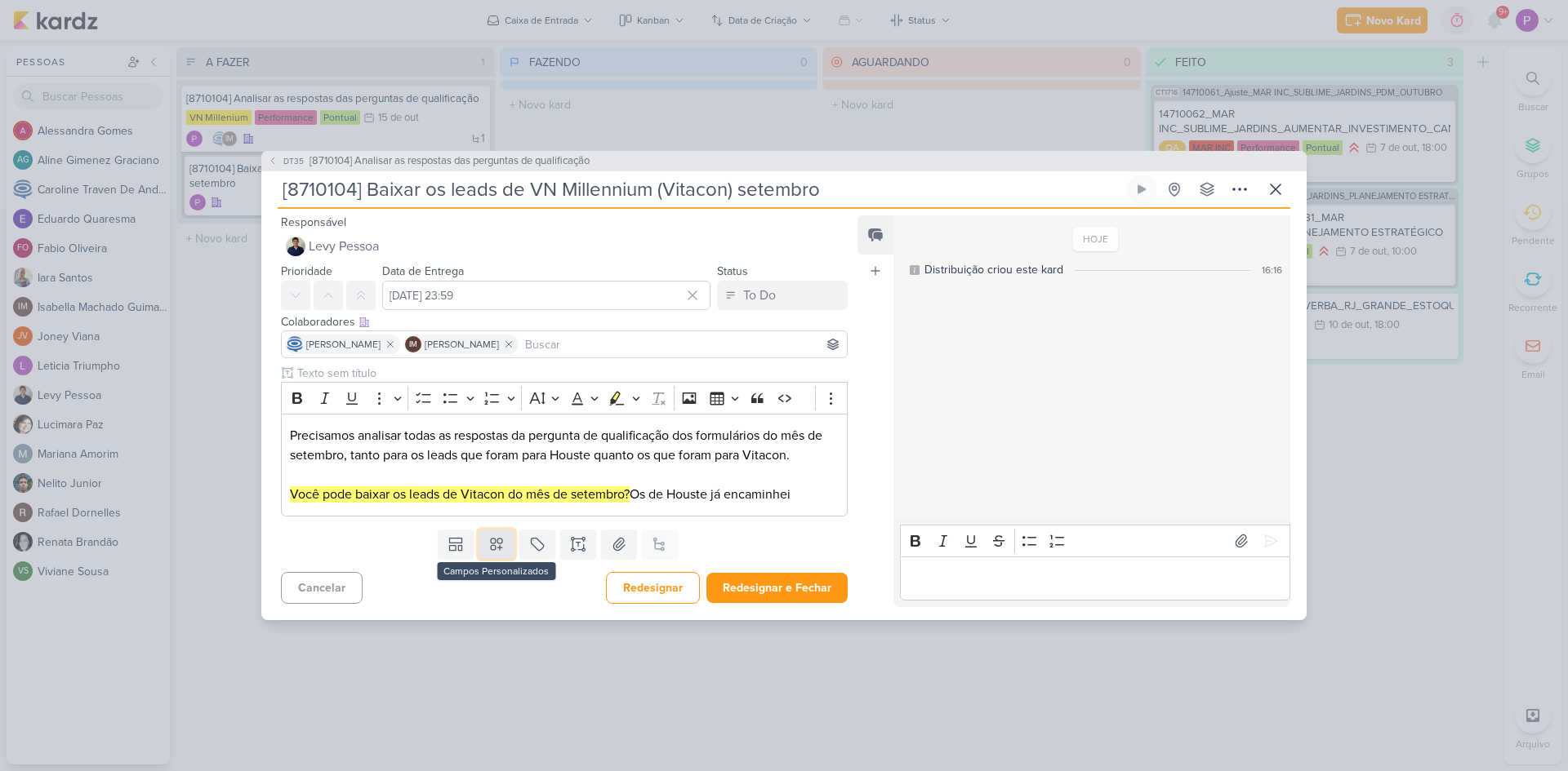
click at [494, 534] on button at bounding box center [497, 544] width 36 height 29
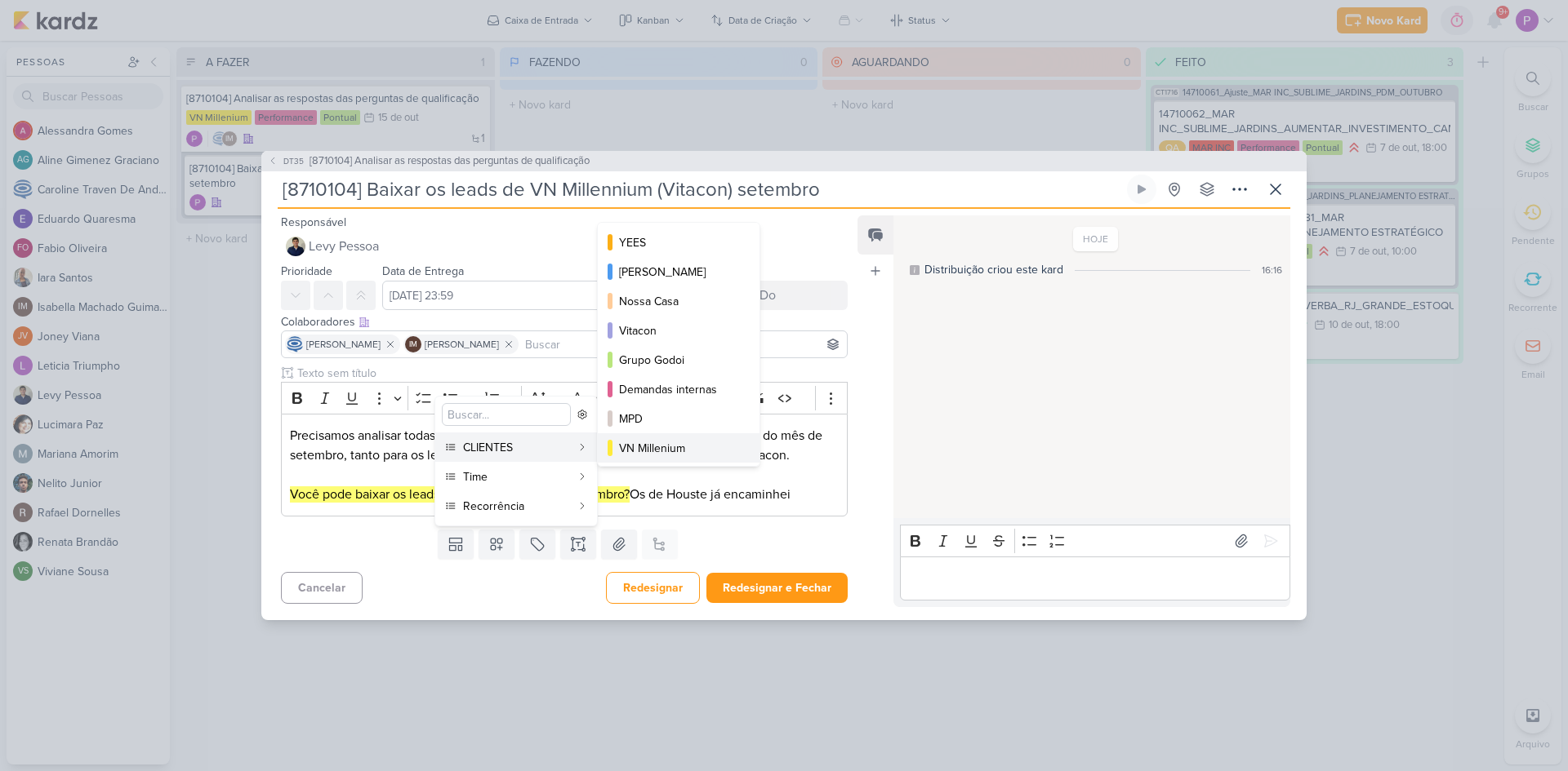
click at [647, 442] on div "VN Millenium" at bounding box center [680, 448] width 121 height 17
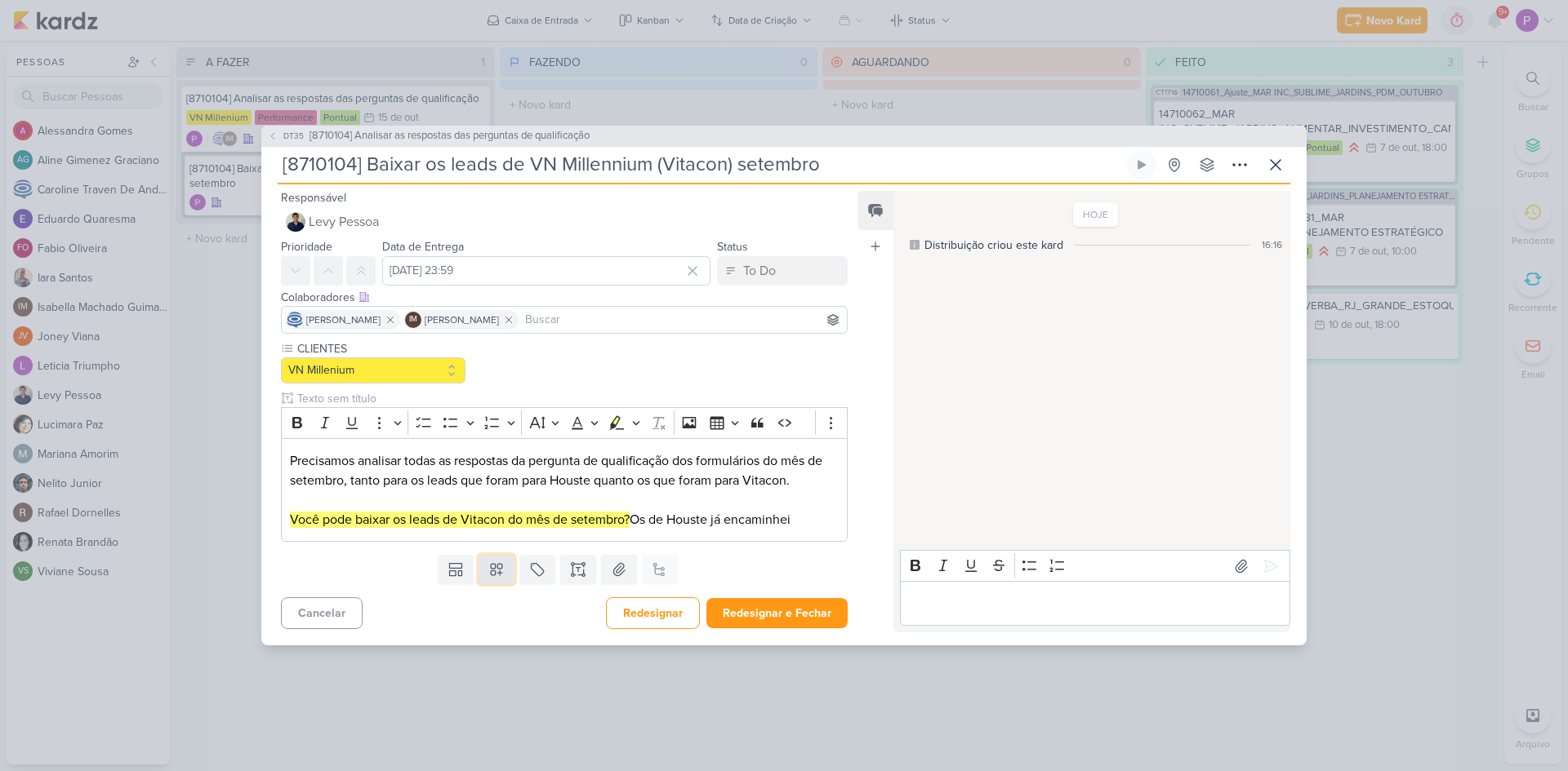
click at [489, 557] on button at bounding box center [497, 569] width 36 height 29
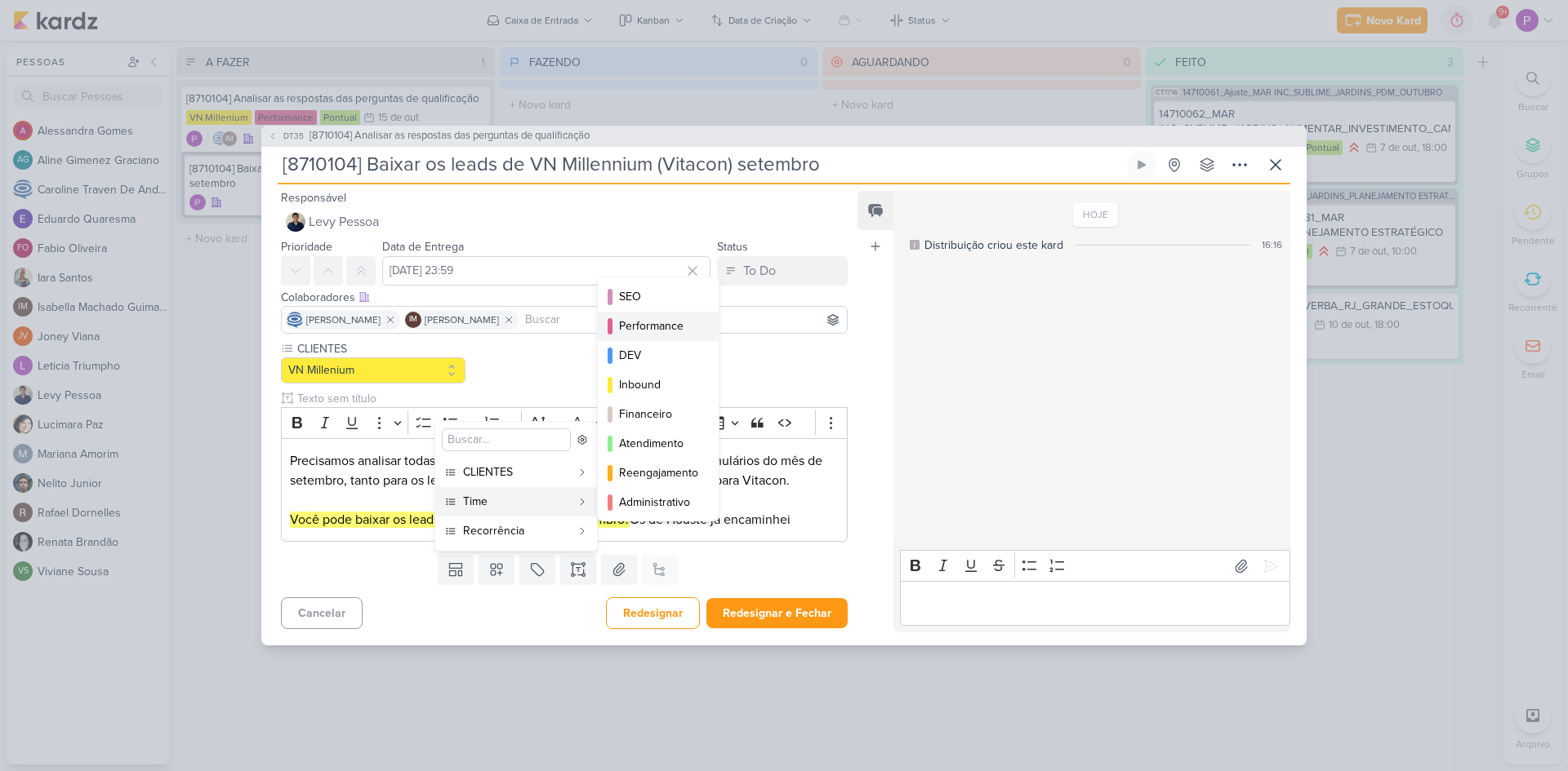
click at [649, 327] on div "Performance" at bounding box center [659, 326] width 80 height 17
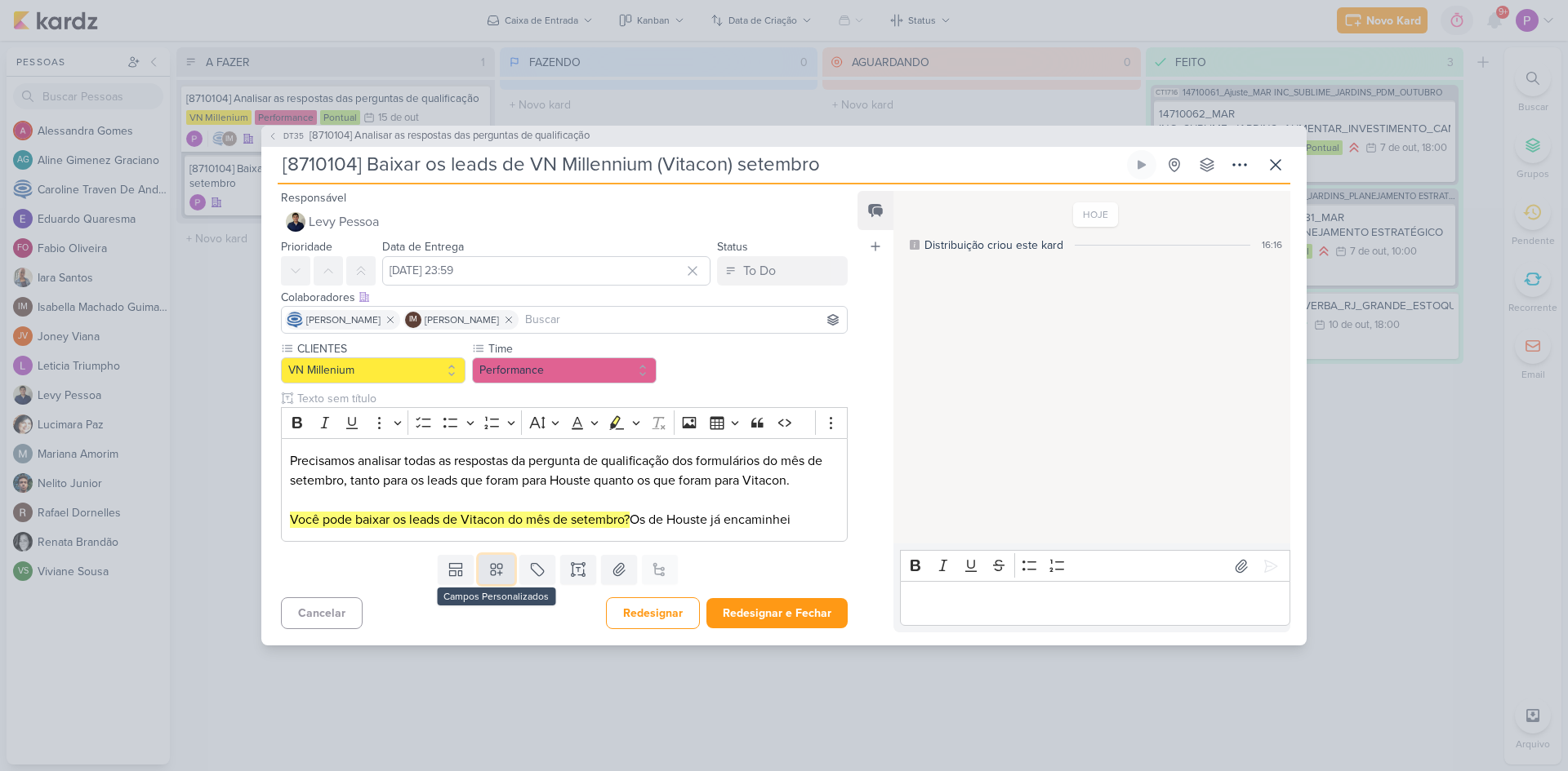
click at [481, 578] on button at bounding box center [497, 569] width 36 height 29
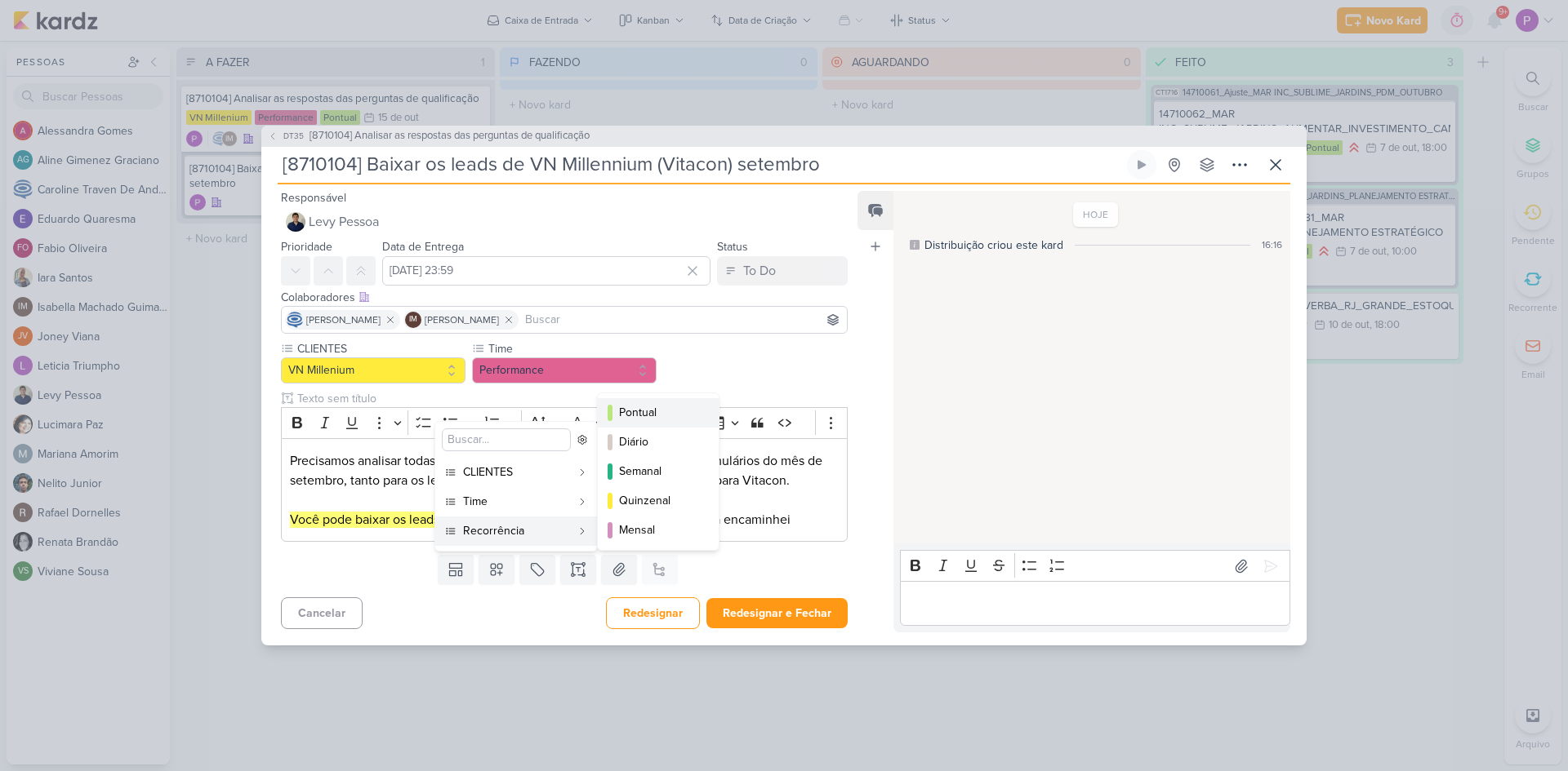
click at [641, 423] on button "Pontual" at bounding box center [658, 412] width 121 height 29
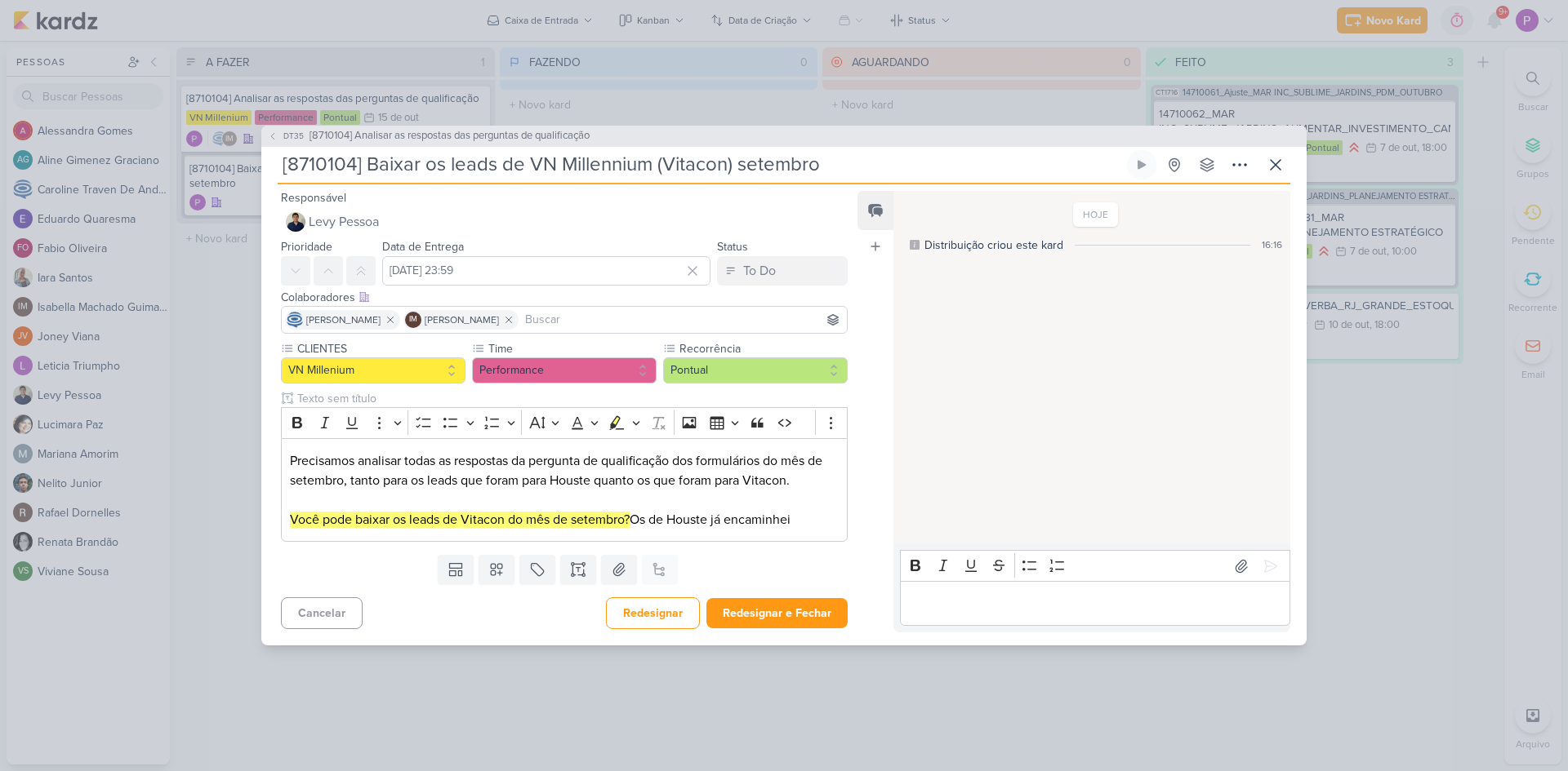
click at [847, 557] on div "Templates Campos Personalizados CLIENTES [GEOGRAPHIC_DATA]" at bounding box center [558, 569] width 593 height 42
click at [766, 613] on button "Redesignar e Fechar" at bounding box center [777, 613] width 142 height 30
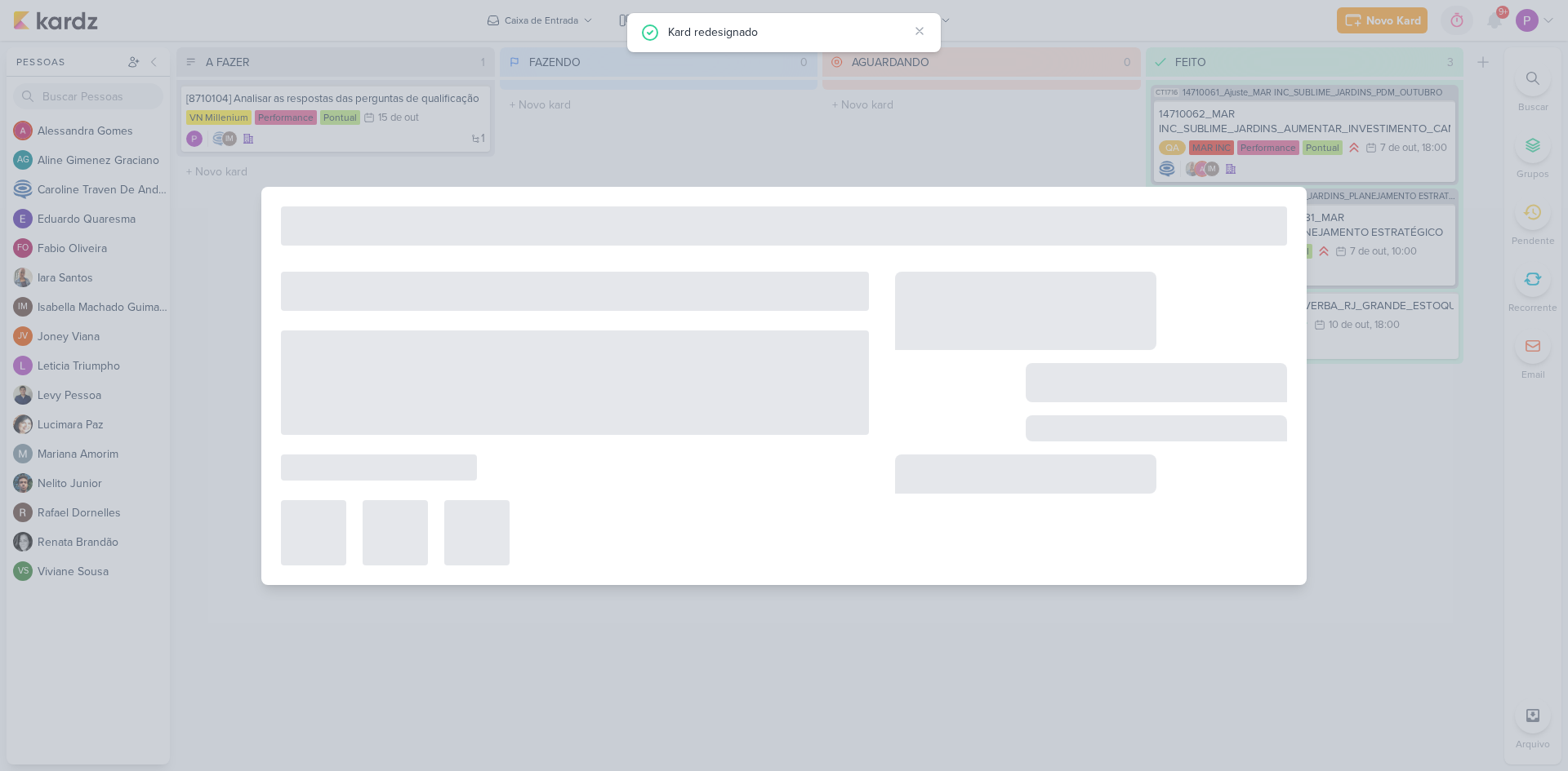
type input "[8710104] Analisar as respostas das perguntas de qualificação"
type input "15 de outubro de 2025 às 23:59"
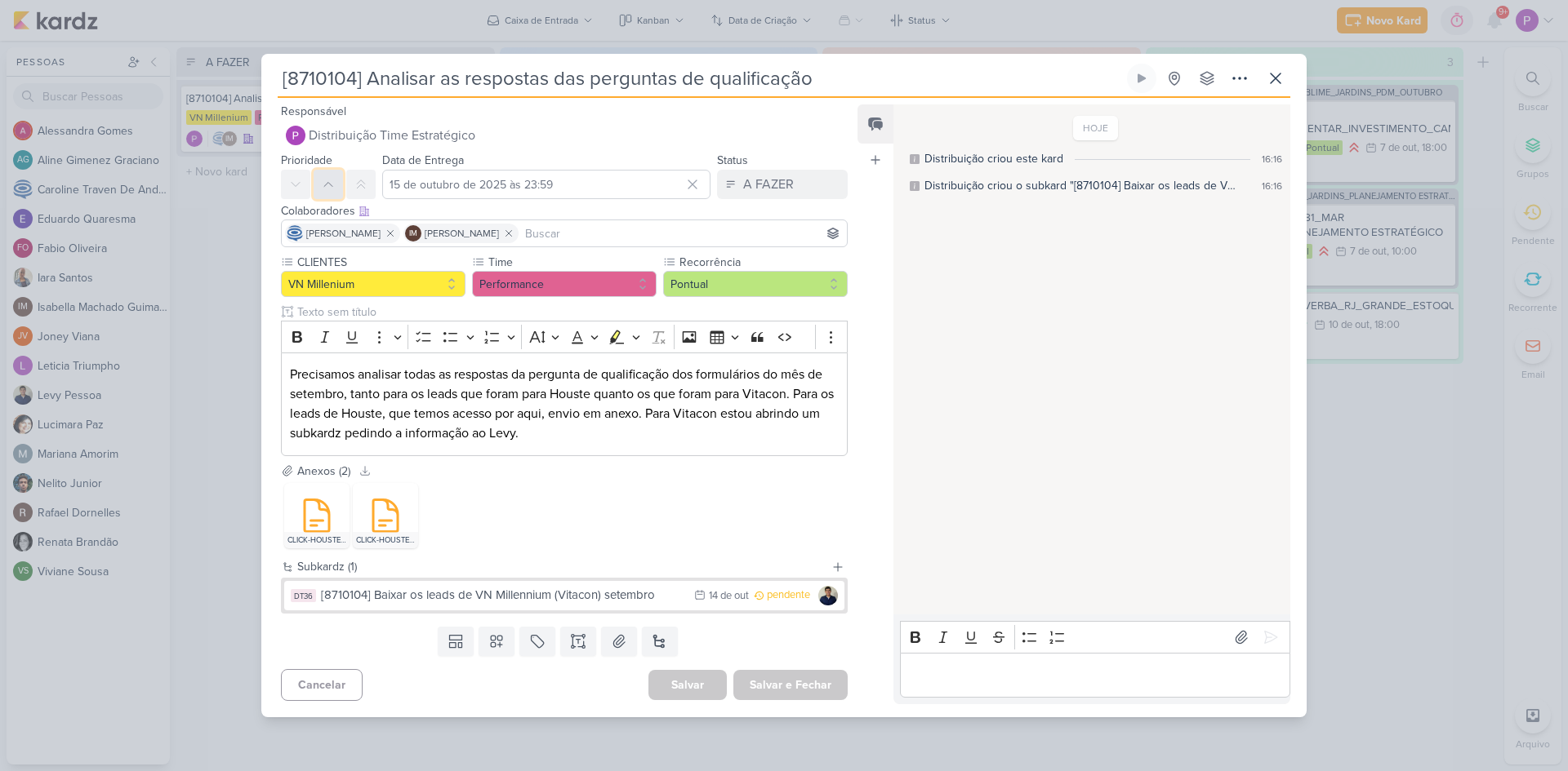
click at [335, 192] on button at bounding box center [328, 184] width 29 height 29
click at [304, 193] on button at bounding box center [295, 184] width 29 height 29
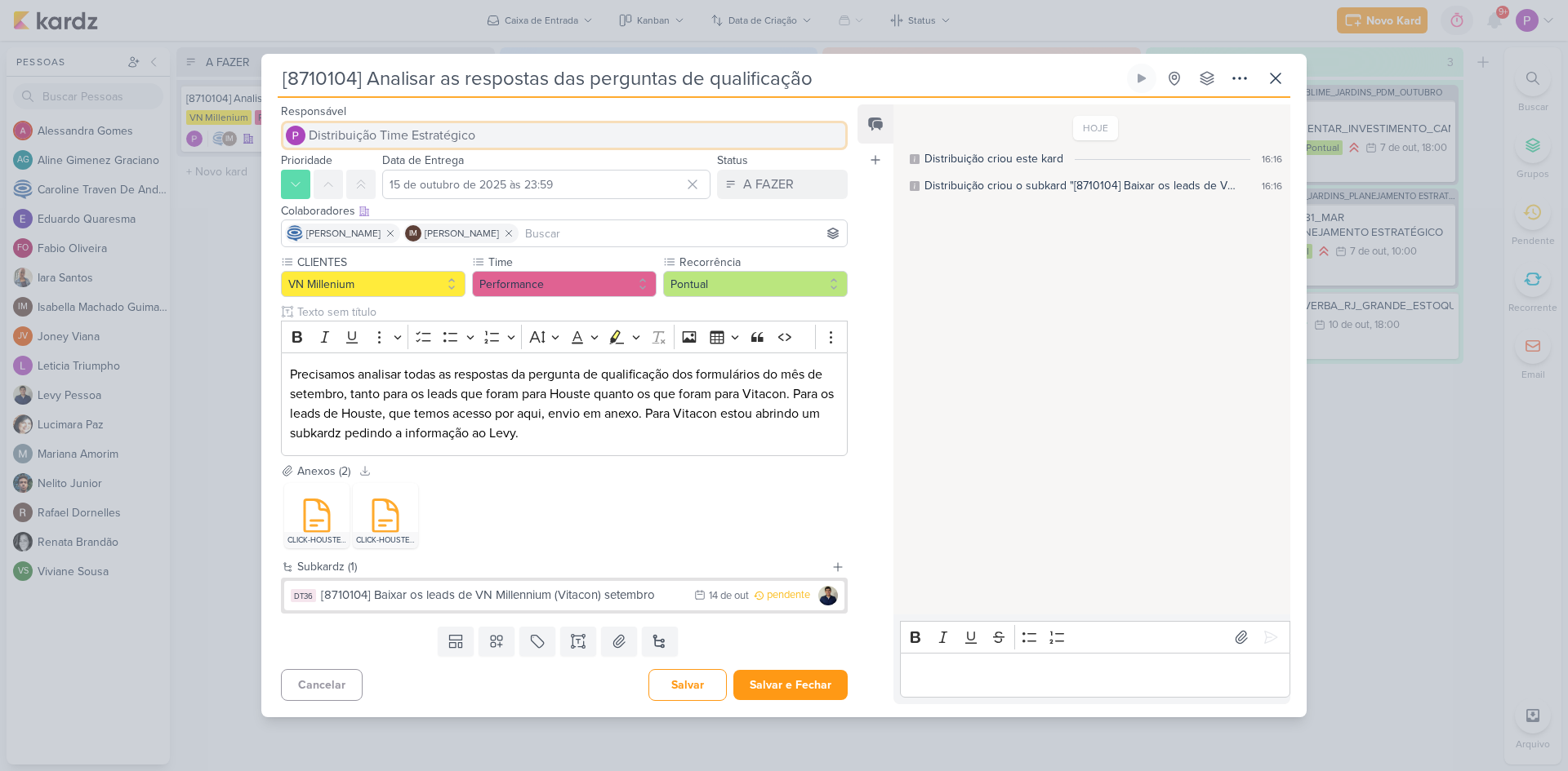
click at [395, 133] on span "Distribuição Time Estratégico" at bounding box center [392, 135] width 166 height 20
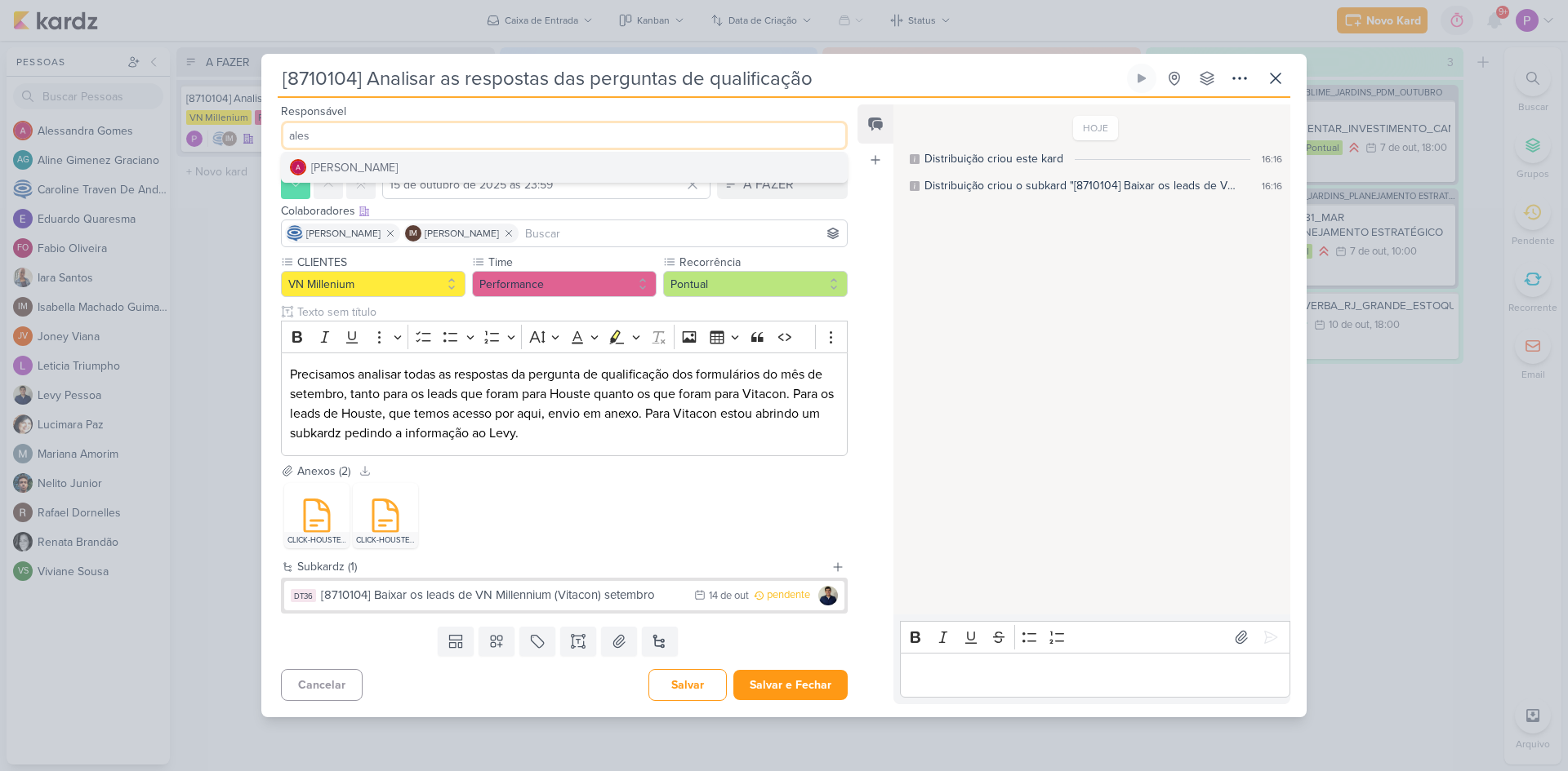
type input "ales"
click at [348, 166] on div "[PERSON_NAME]" at bounding box center [355, 168] width 87 height 17
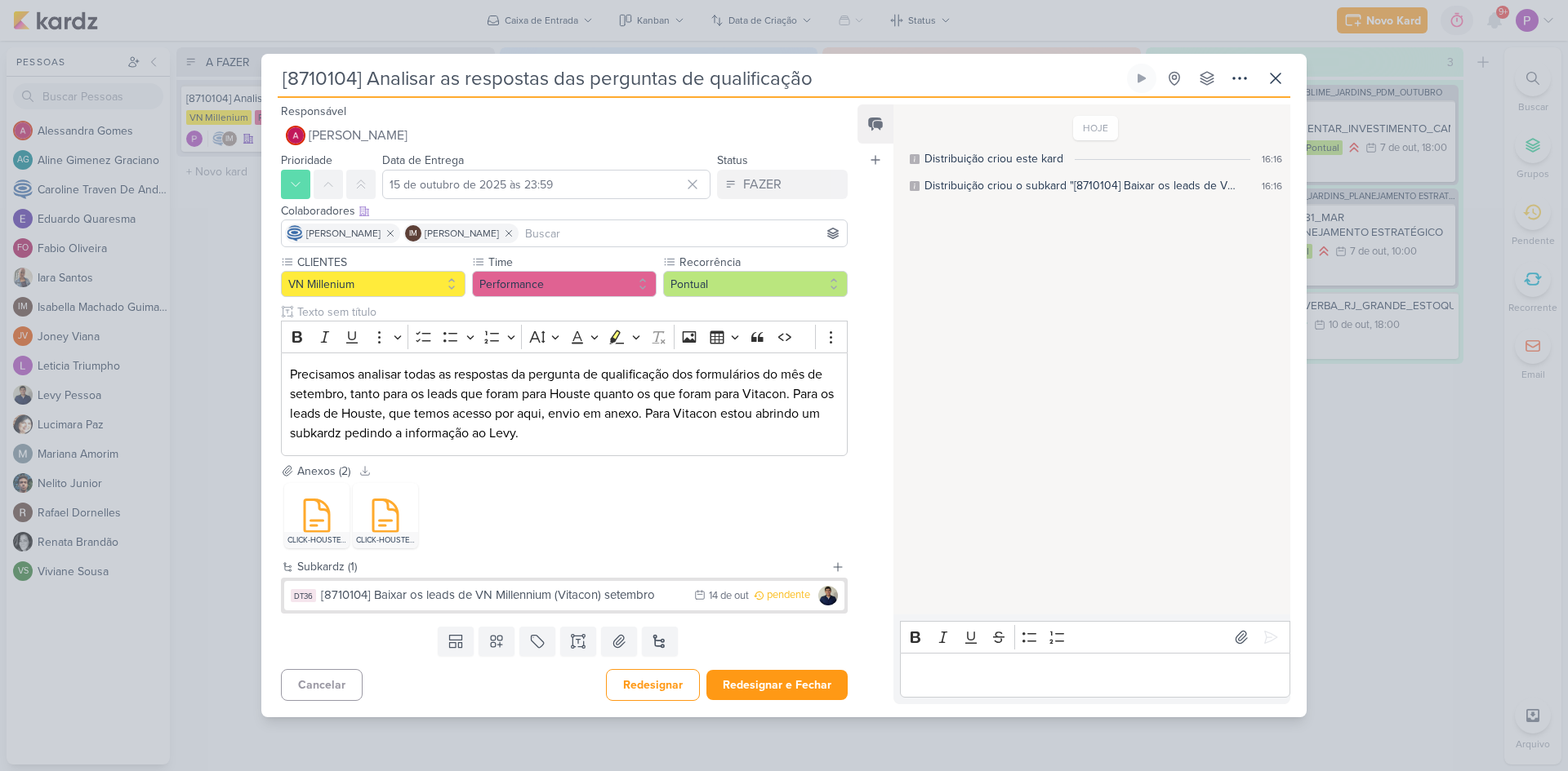
click at [862, 281] on div "Feed Atrelar email Solte o email para atrelar ao kard" at bounding box center [875, 404] width 36 height 599
click at [796, 681] on button "Redesignar e Fechar" at bounding box center [777, 685] width 142 height 30
